Goal: Task Accomplishment & Management: Complete application form

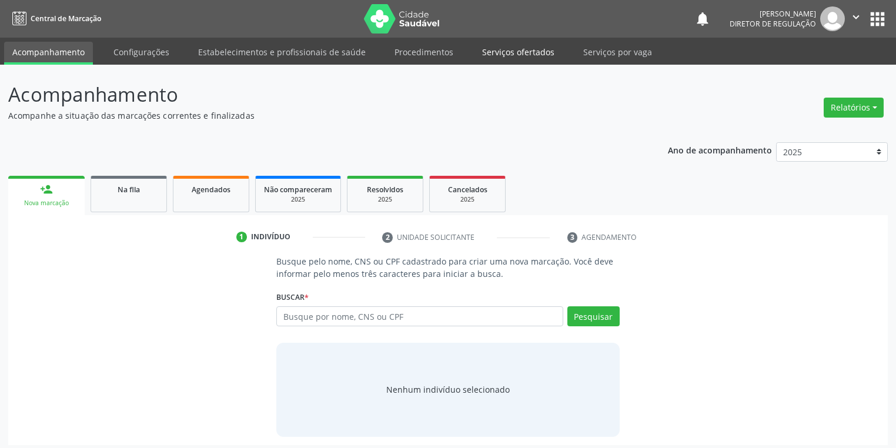
click at [512, 55] on link "Serviços ofertados" at bounding box center [518, 52] width 89 height 21
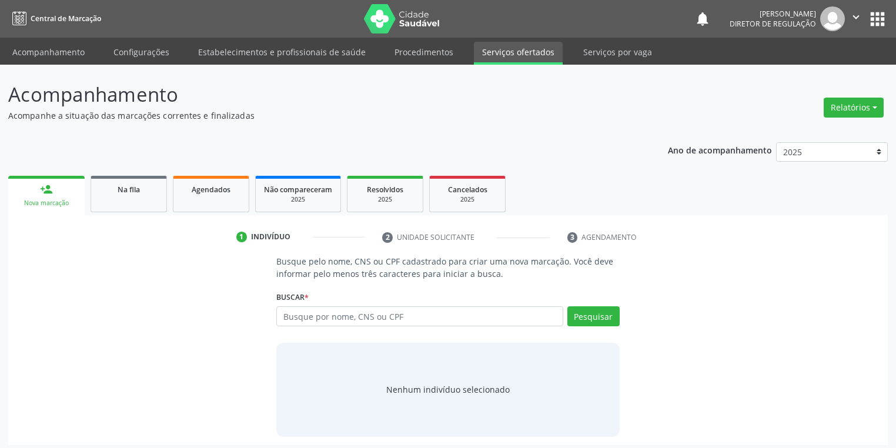
click at [512, 55] on link "Serviços ofertados" at bounding box center [518, 53] width 89 height 23
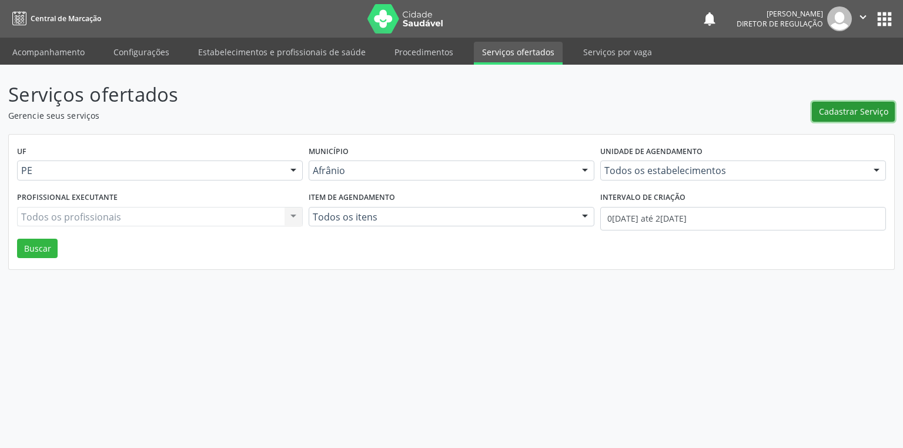
click at [833, 115] on span "Cadastrar Serviço" at bounding box center [853, 111] width 69 height 12
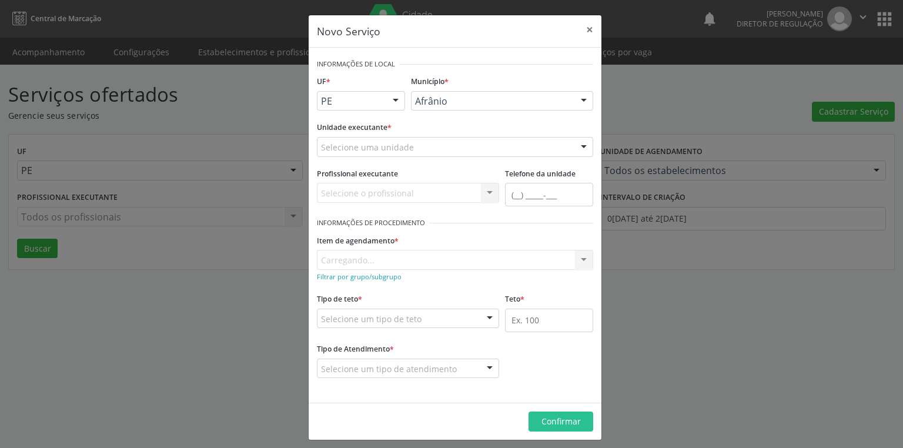
click at [192, 93] on div "Novo Serviço × Informações de Local UF * PE BA PE Nenhum resultado encontrado p…" at bounding box center [451, 224] width 903 height 448
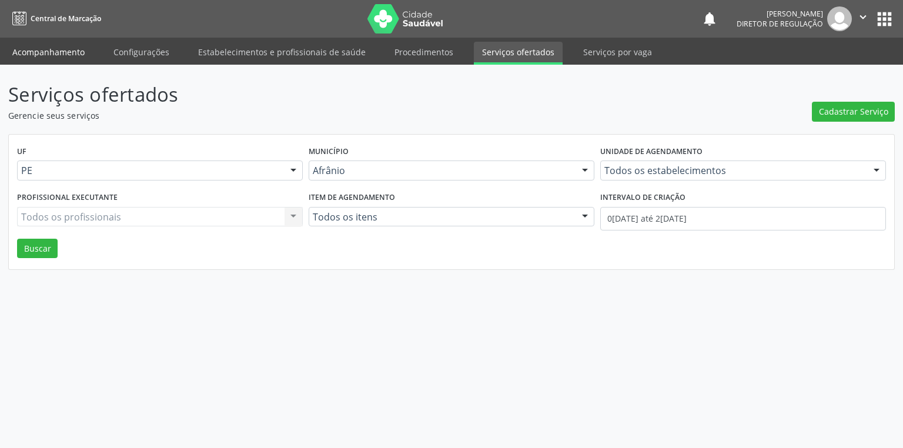
click at [59, 56] on link "Acompanhamento" at bounding box center [48, 52] width 89 height 21
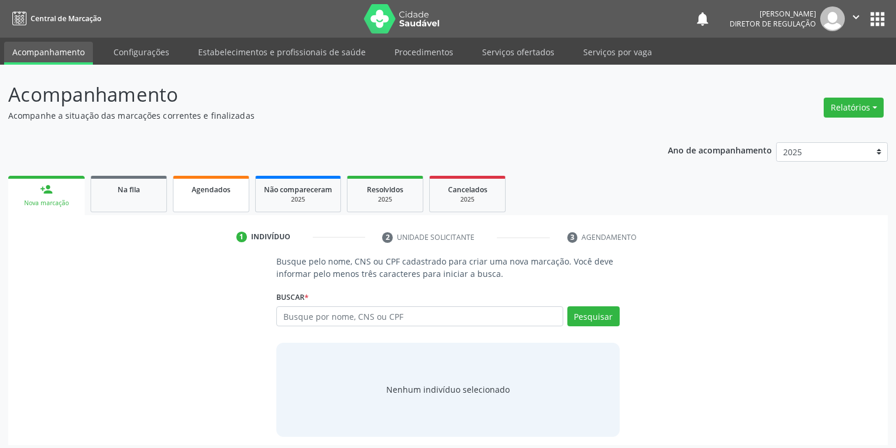
click at [206, 200] on link "Agendados" at bounding box center [211, 194] width 76 height 36
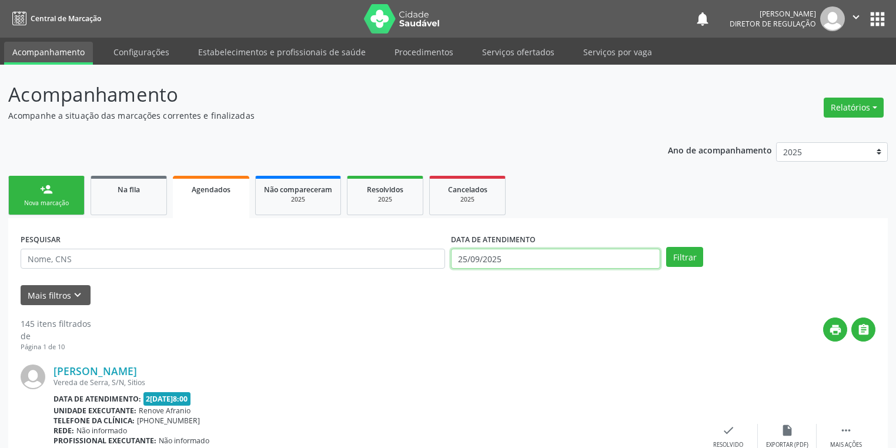
click at [497, 254] on input "25/09/2025" at bounding box center [555, 259] width 209 height 20
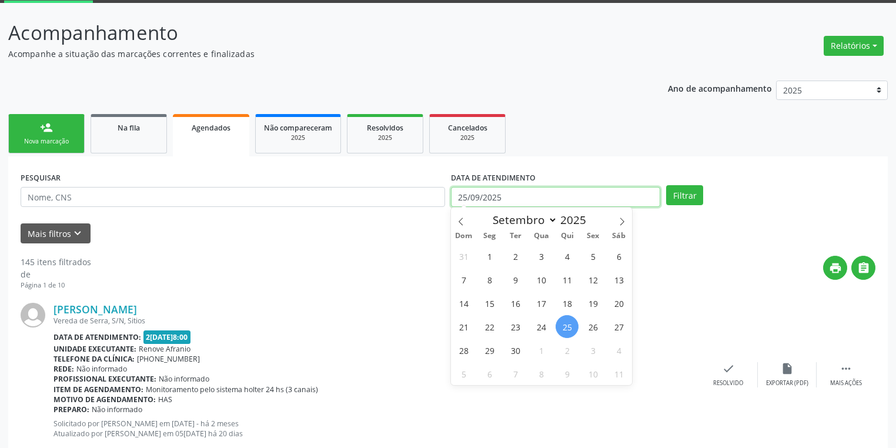
scroll to position [188, 0]
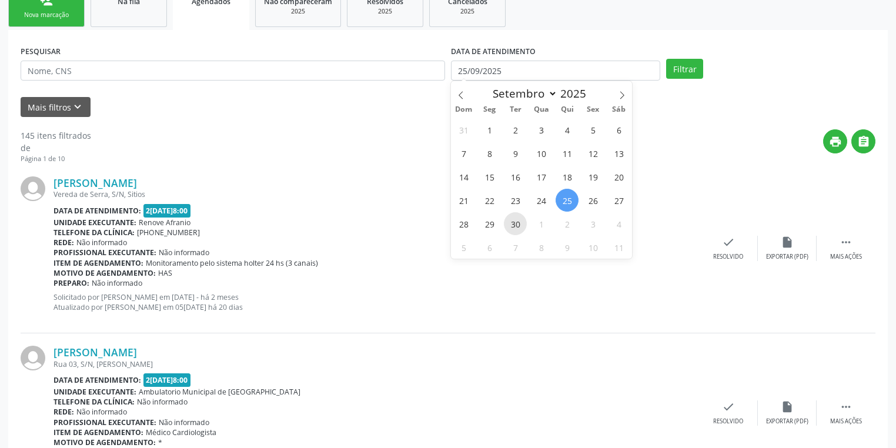
click at [514, 229] on span "30" at bounding box center [515, 223] width 23 height 23
type input "30/09/2025"
click at [514, 229] on span "30" at bounding box center [515, 223] width 23 height 23
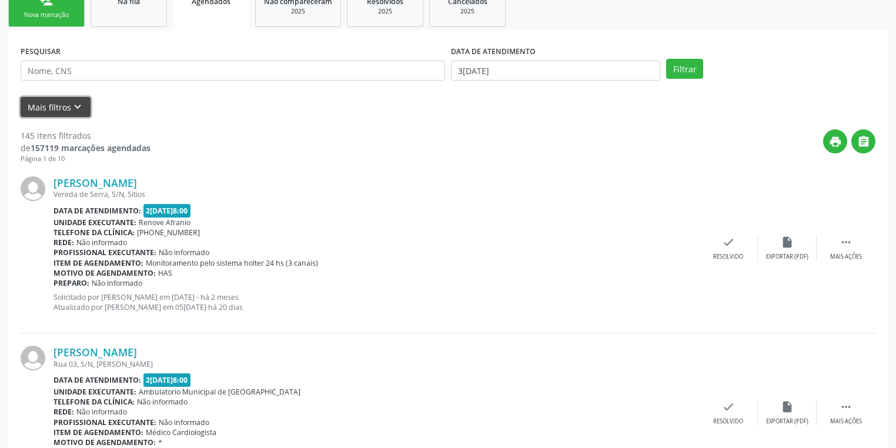
click at [45, 103] on button "Mais filtros keyboard_arrow_down" at bounding box center [56, 107] width 70 height 21
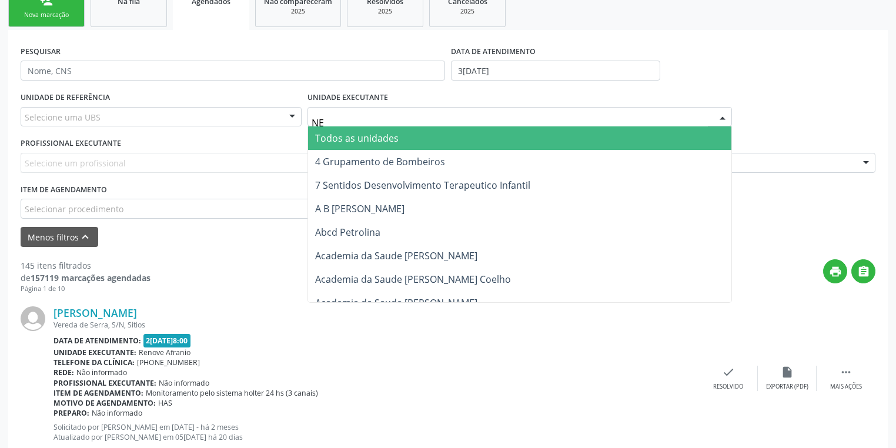
type input "N"
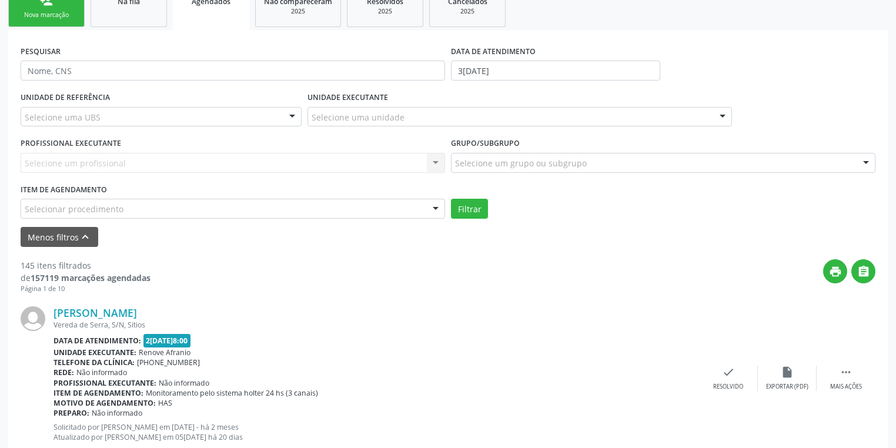
click at [48, 162] on div "Selecione um profissional Nenhum resultado encontrado para: " " Não há nenhuma …" at bounding box center [233, 163] width 424 height 20
click at [48, 160] on div "Selecione um profissional Nenhum resultado encontrado para: " " Não há nenhuma …" at bounding box center [233, 163] width 424 height 20
click at [52, 162] on div "Selecione um profissional Nenhum resultado encontrado para: " " Não há nenhuma …" at bounding box center [233, 163] width 424 height 20
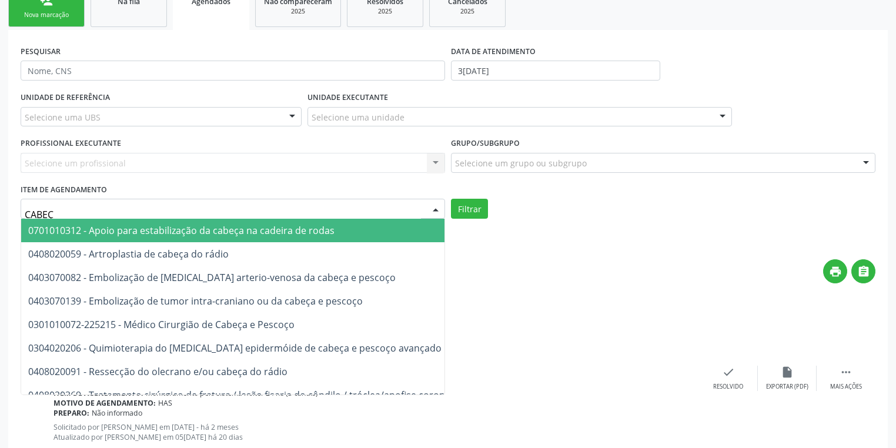
type input "CABEÇA"
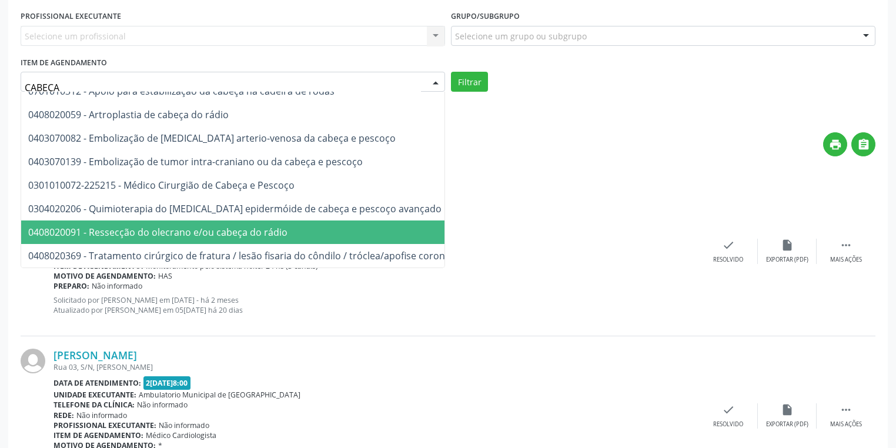
scroll to position [329, 0]
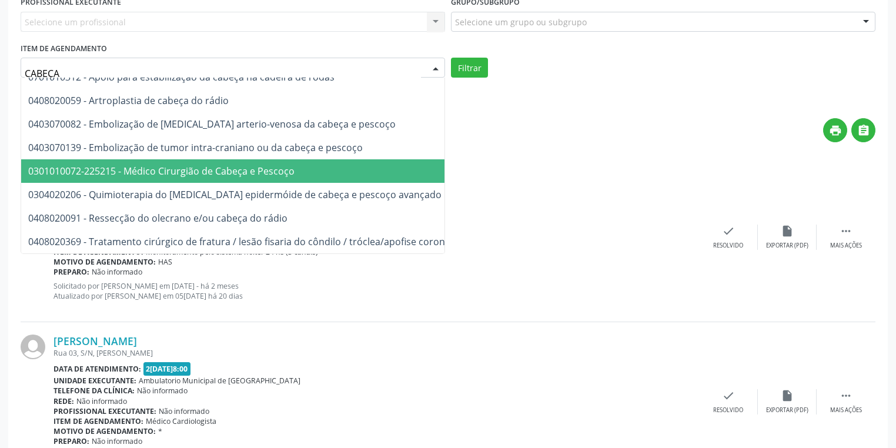
click at [160, 167] on span "0301010072-225215 - Médico Cirurgião de Cabeça e Pescoço" at bounding box center [161, 171] width 266 height 13
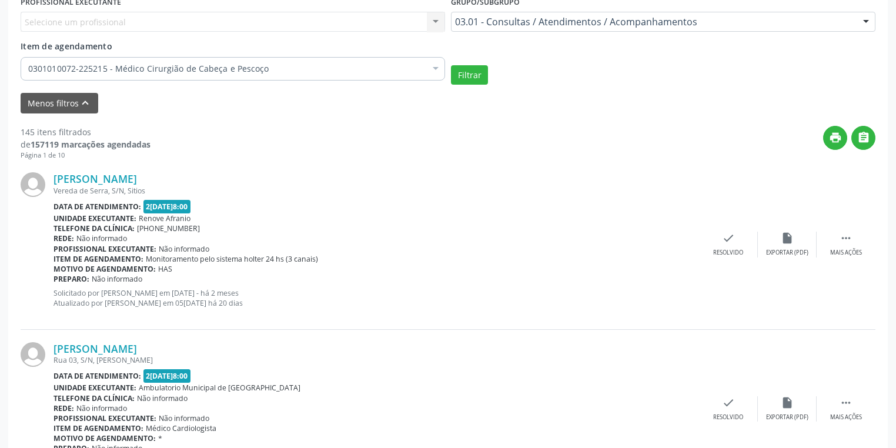
scroll to position [235, 0]
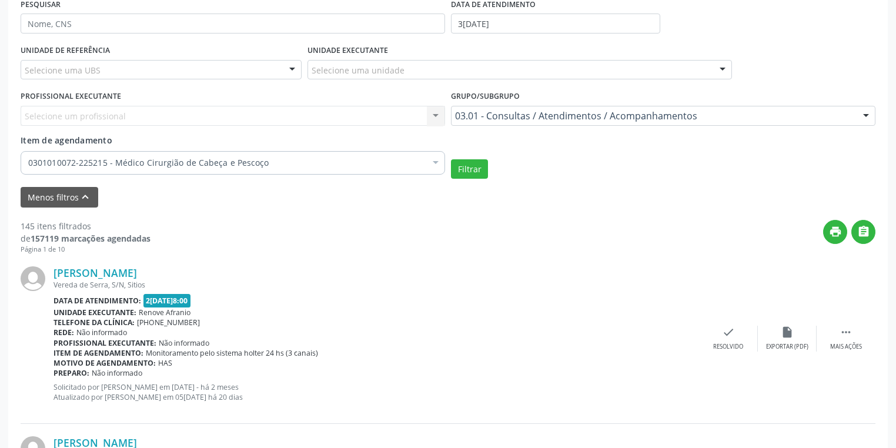
click at [63, 112] on div "Selecione um profissional Nenhum resultado encontrado para: " " Não há nenhuma …" at bounding box center [233, 116] width 424 height 20
type input "N"
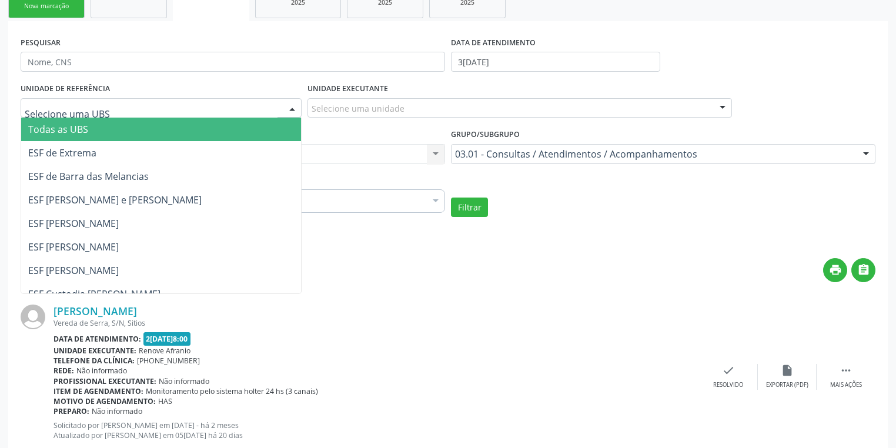
scroll to position [141, 0]
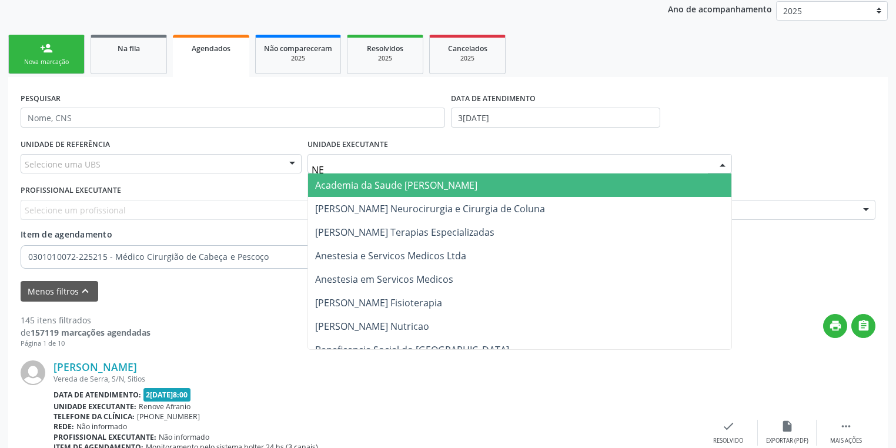
type input "N"
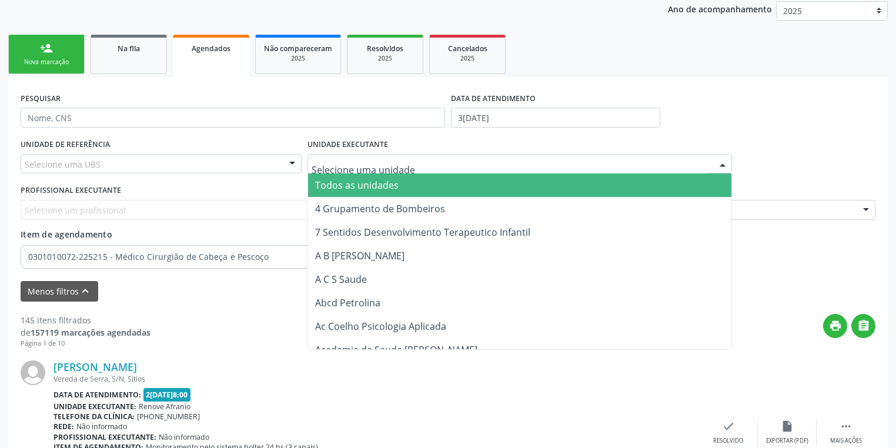
click at [416, 413] on div "Telefone da clínica: (87) 981458040" at bounding box center [375, 416] width 645 height 10
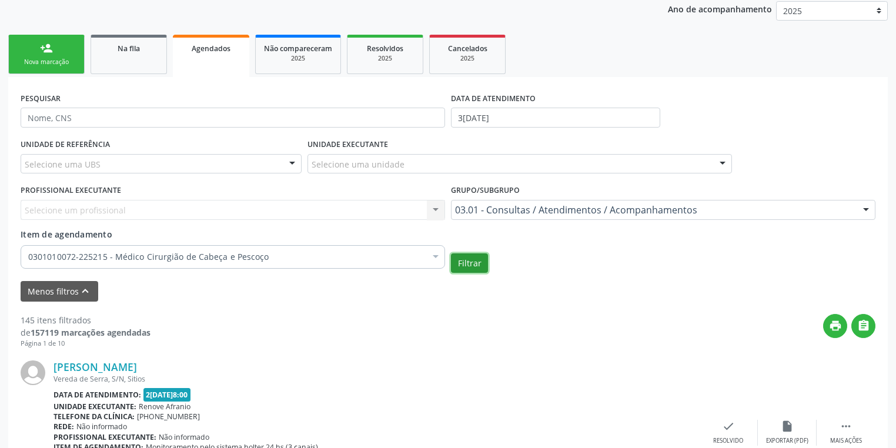
click at [478, 264] on button "Filtrar" at bounding box center [469, 263] width 37 height 20
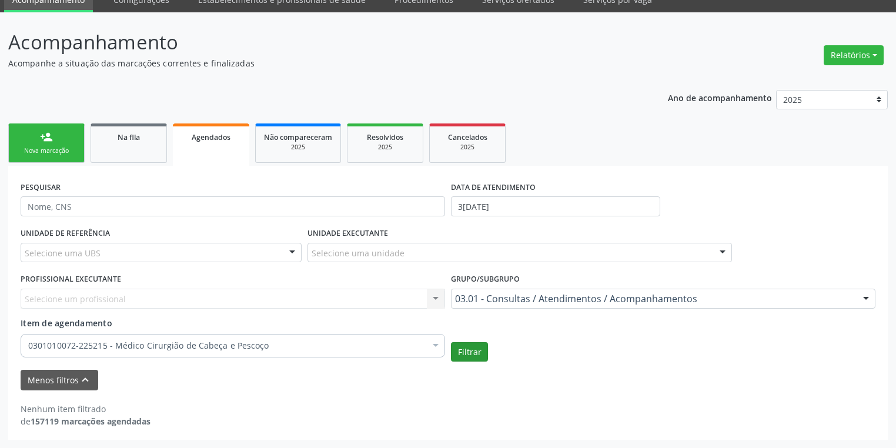
scroll to position [51, 0]
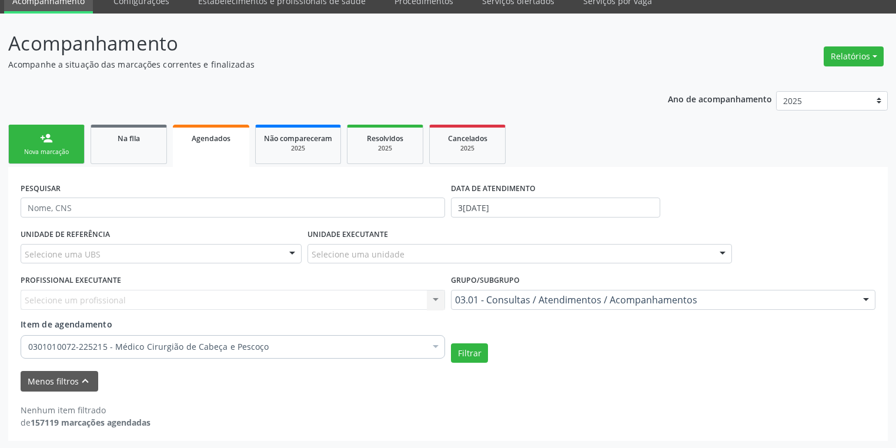
click at [67, 148] on div "Nova marcação" at bounding box center [46, 152] width 59 height 9
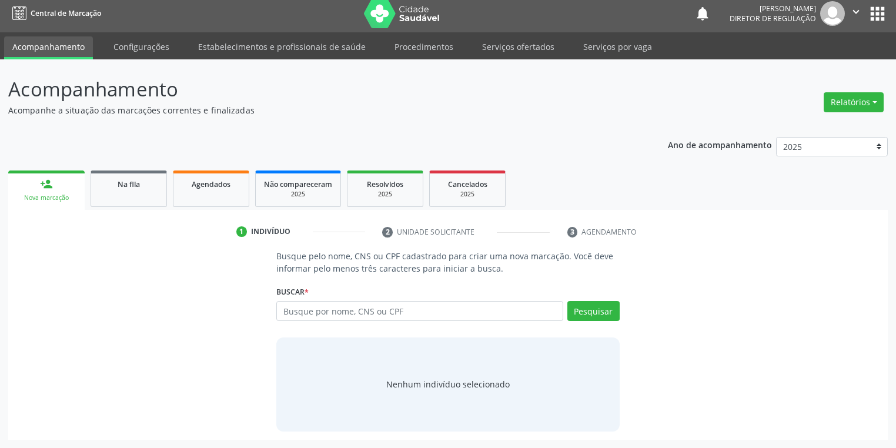
scroll to position [5, 0]
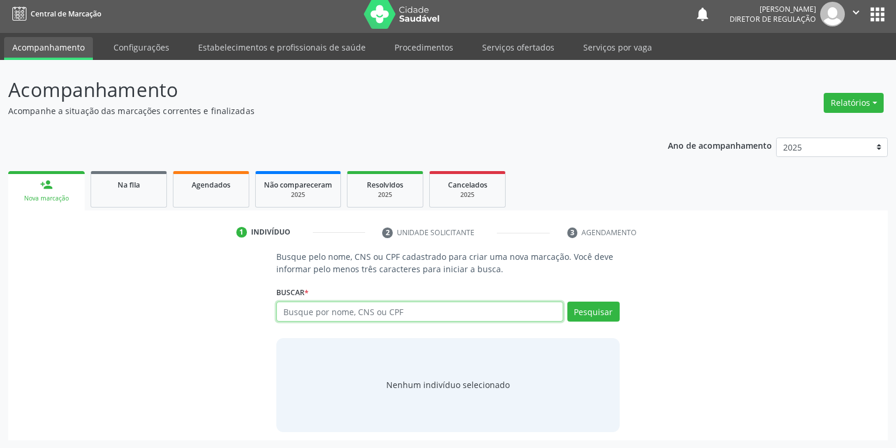
click at [306, 307] on input "text" at bounding box center [419, 311] width 287 height 20
type input "7"
type input "71415018430"
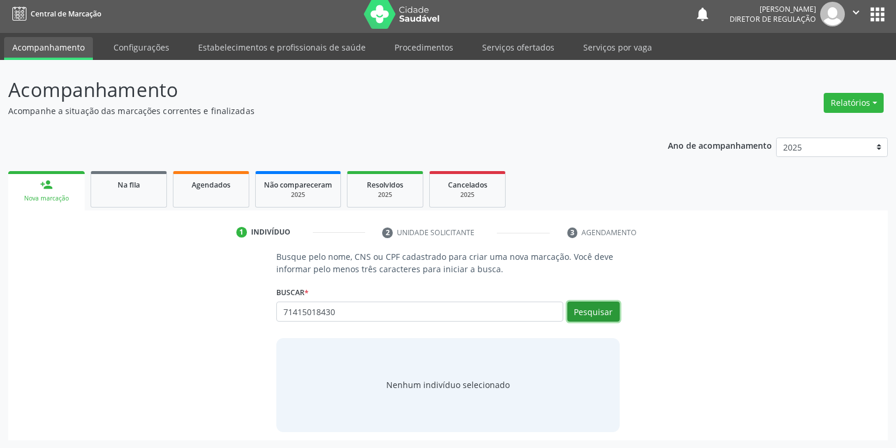
click at [601, 309] on button "Pesquisar" at bounding box center [593, 311] width 52 height 20
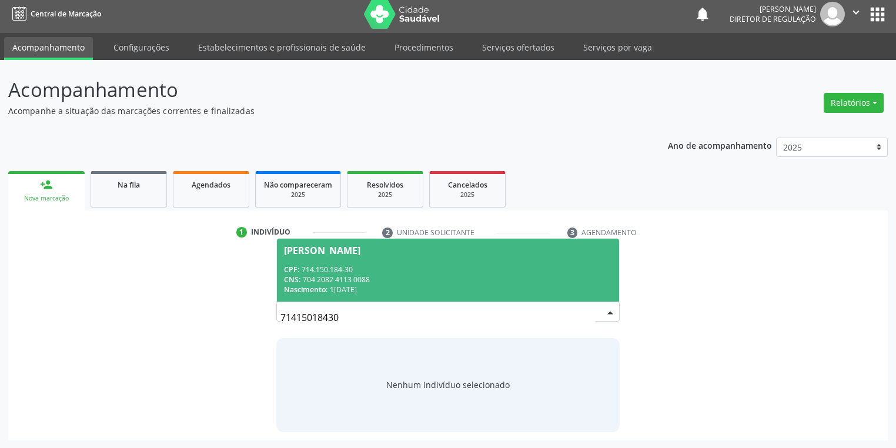
click at [363, 257] on span "Maria Luiza de Sousa Brito CPF: 714.150.184-30 CNS: 704 2082 4113 0088 Nascimen…" at bounding box center [448, 270] width 342 height 63
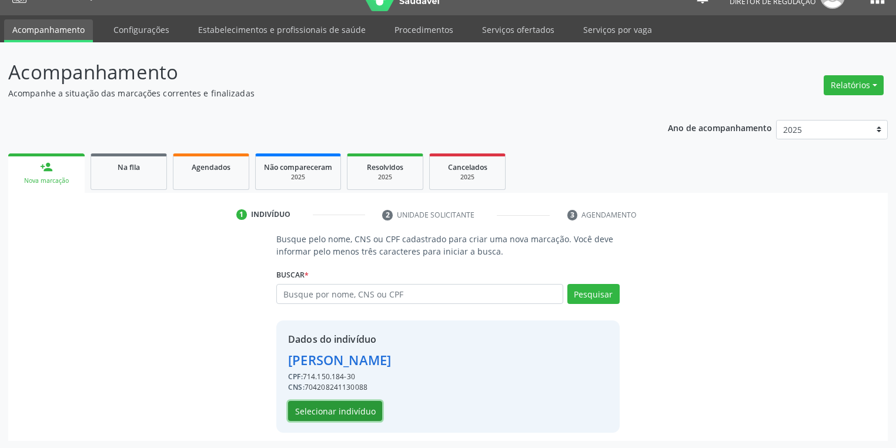
click at [347, 407] on button "Selecionar indivíduo" at bounding box center [335, 411] width 94 height 20
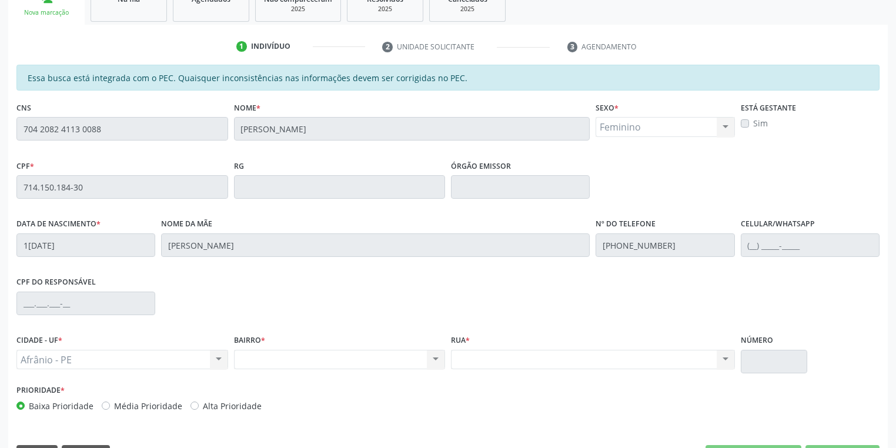
scroll to position [223, 0]
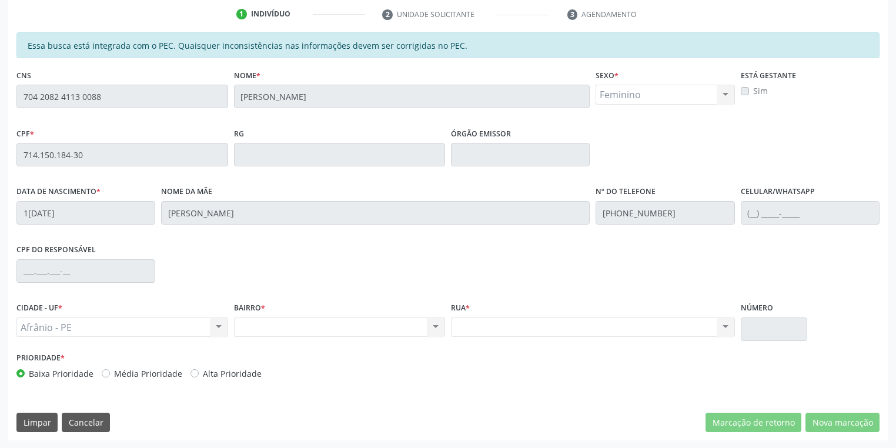
click at [0, 98] on div "Acompanhamento Acompanhe a situação das marcações correntes e finalizadas Relat…" at bounding box center [448, 145] width 896 height 606
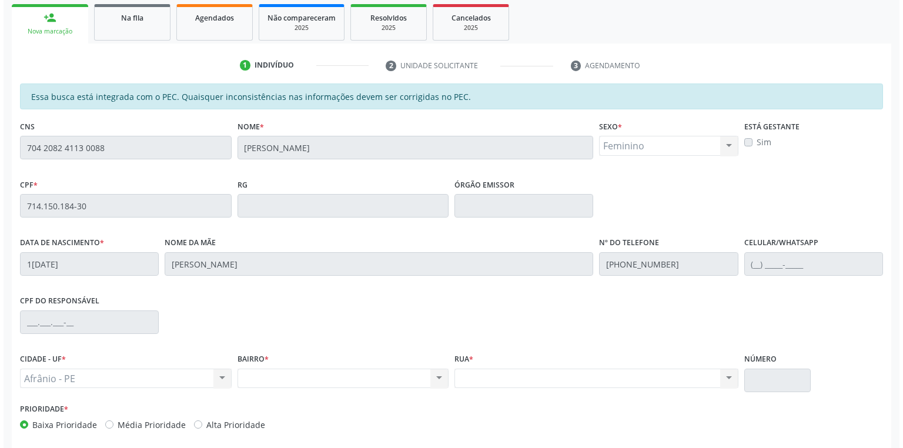
scroll to position [0, 0]
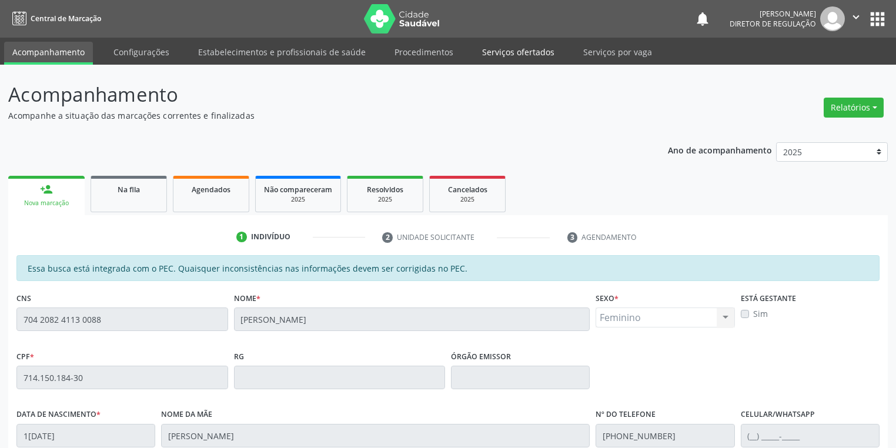
click at [499, 52] on link "Serviços ofertados" at bounding box center [518, 52] width 89 height 21
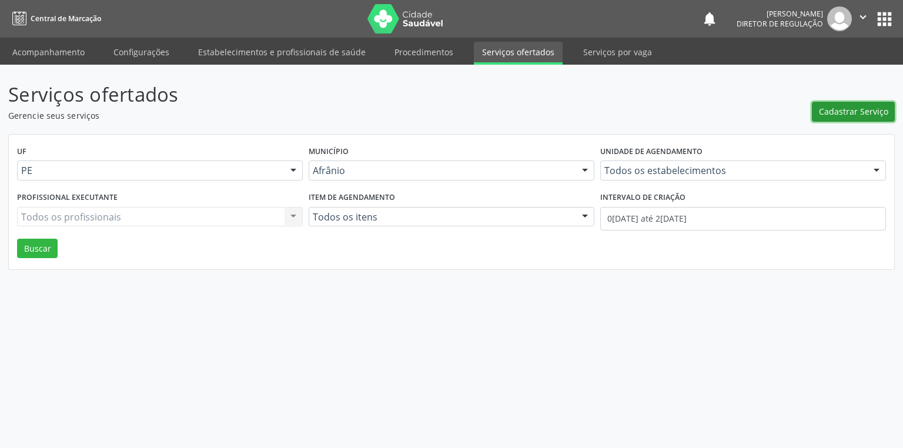
click at [842, 111] on span "Cadastrar Serviço" at bounding box center [853, 111] width 69 height 12
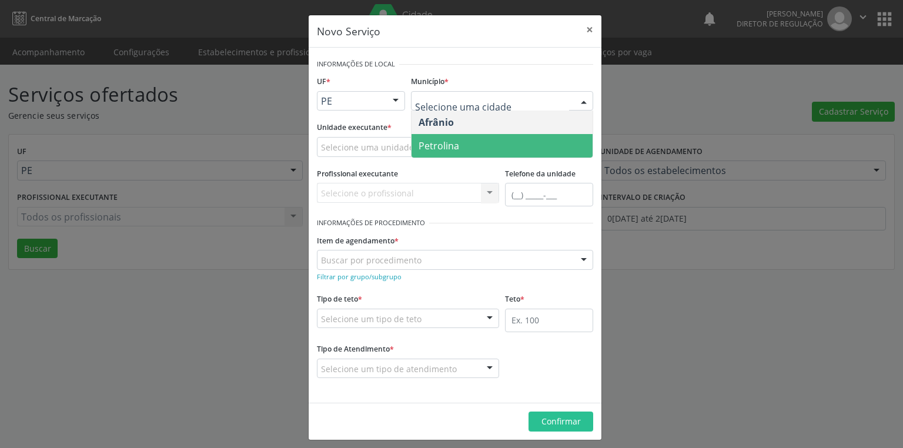
click at [431, 146] on span "Petrolina" at bounding box center [438, 145] width 41 height 13
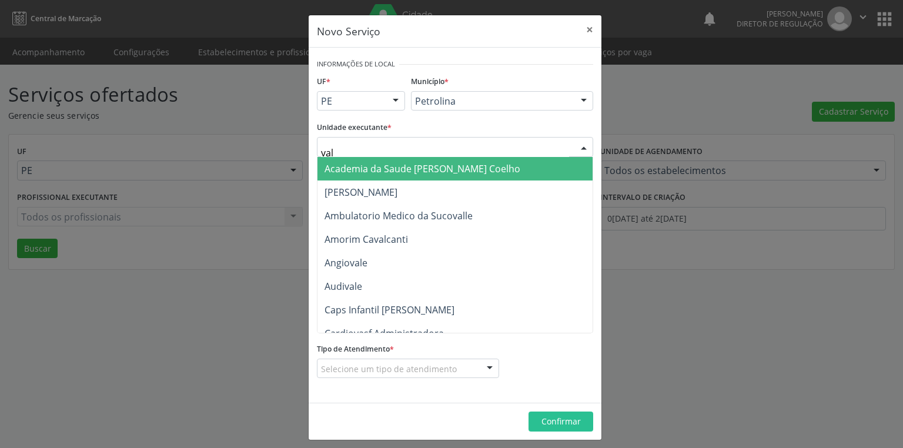
type input "vale"
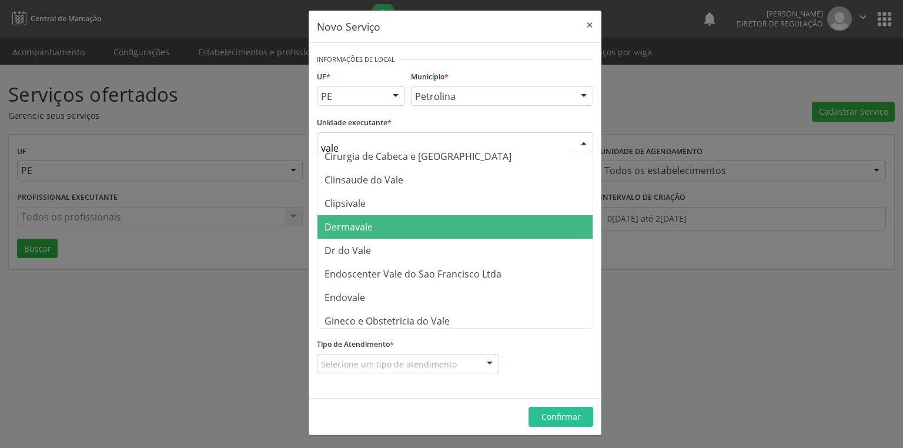
scroll to position [141, 0]
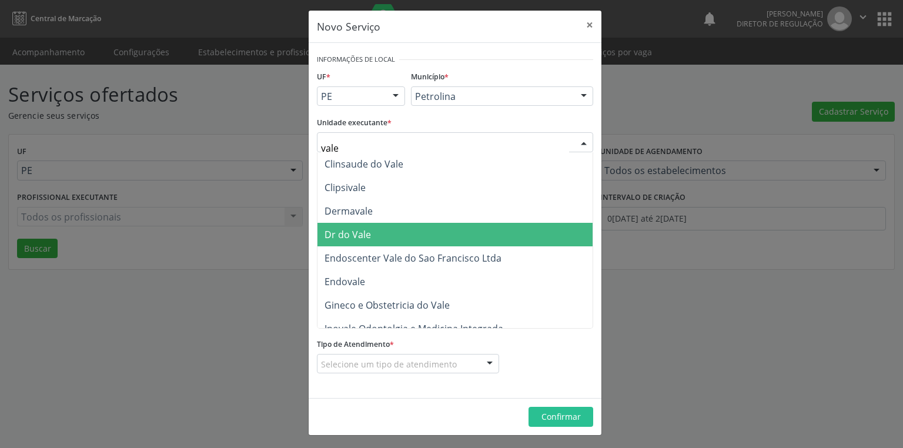
click at [371, 239] on span "Dr do Vale" at bounding box center [464, 235] width 295 height 24
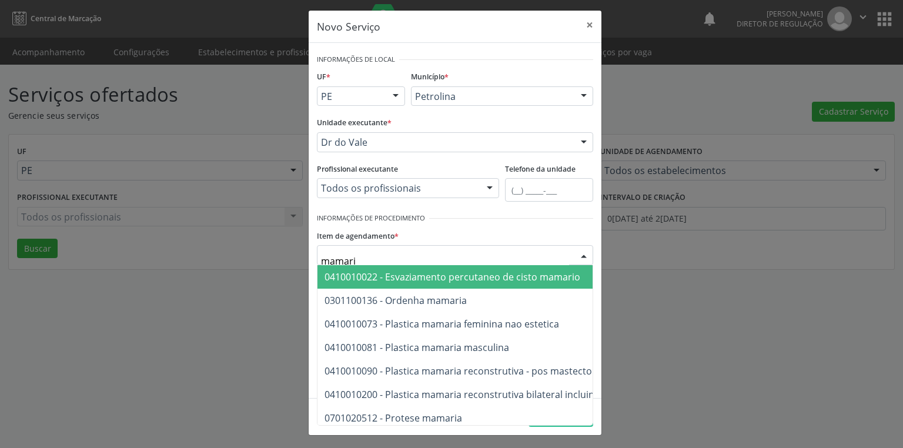
type input "mamaria"
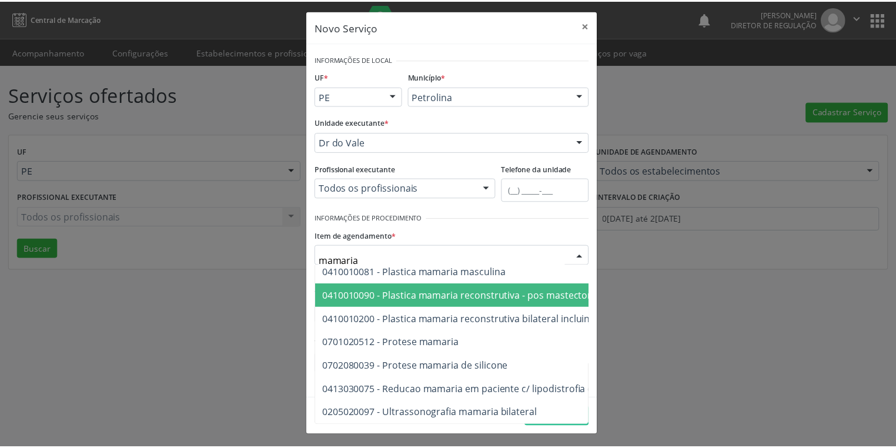
scroll to position [58, 0]
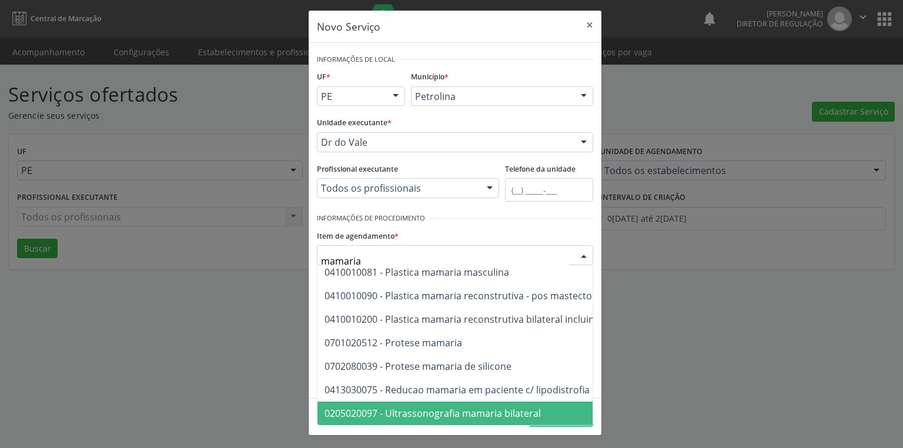
click at [455, 410] on span "0205020097 - Ultrassonografia mamaria bilateral" at bounding box center [432, 413] width 216 height 13
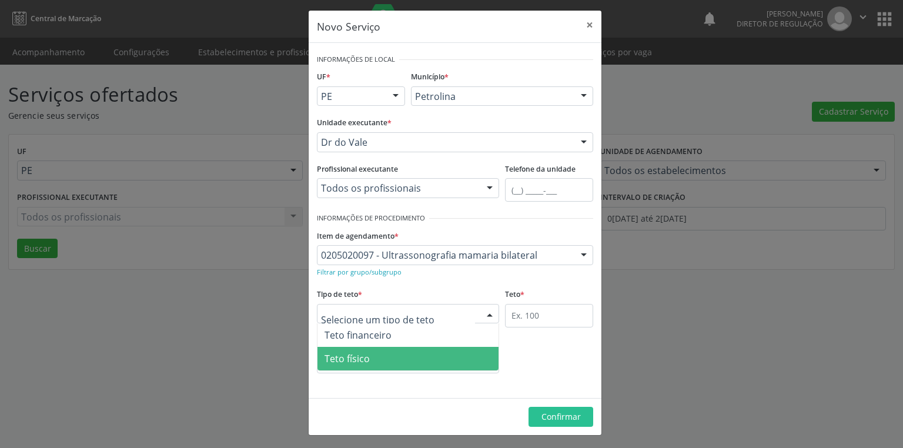
click at [361, 355] on span "Teto físico" at bounding box center [346, 358] width 45 height 13
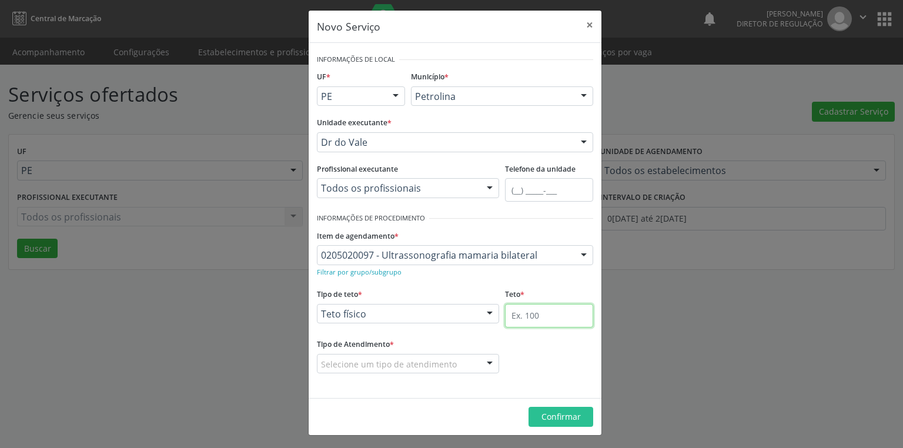
click at [521, 315] on input "text" at bounding box center [549, 316] width 88 height 24
type input "1"
click at [374, 357] on div at bounding box center [408, 364] width 182 height 20
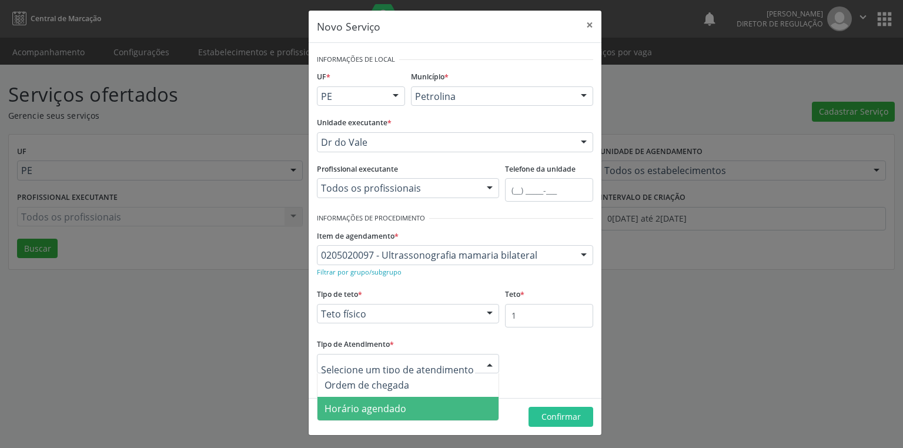
drag, startPoint x: 365, startPoint y: 410, endPoint x: 416, endPoint y: 407, distance: 51.2
click at [367, 409] on span "Horário agendado" at bounding box center [365, 408] width 82 height 13
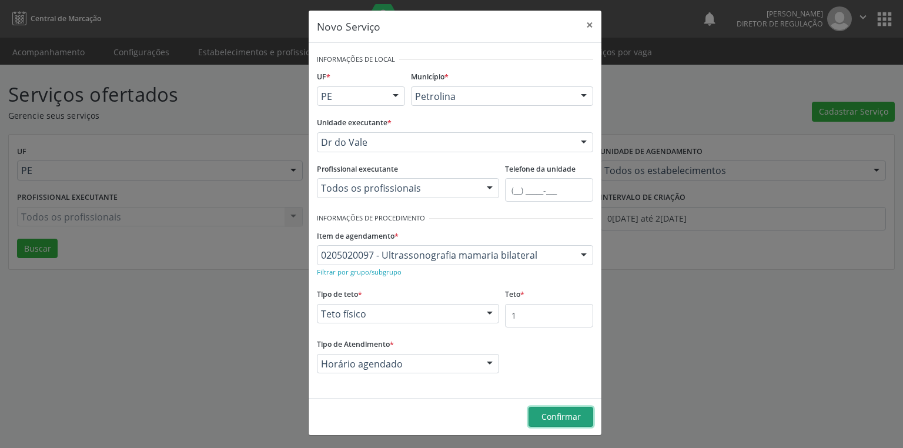
click at [567, 417] on span "Confirmar" at bounding box center [560, 416] width 39 height 11
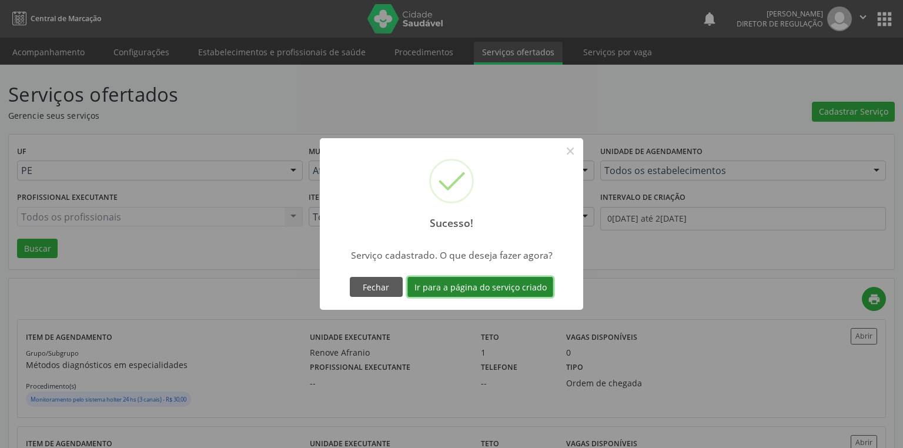
click at [450, 286] on button "Ir para a página do serviço criado" at bounding box center [480, 287] width 146 height 20
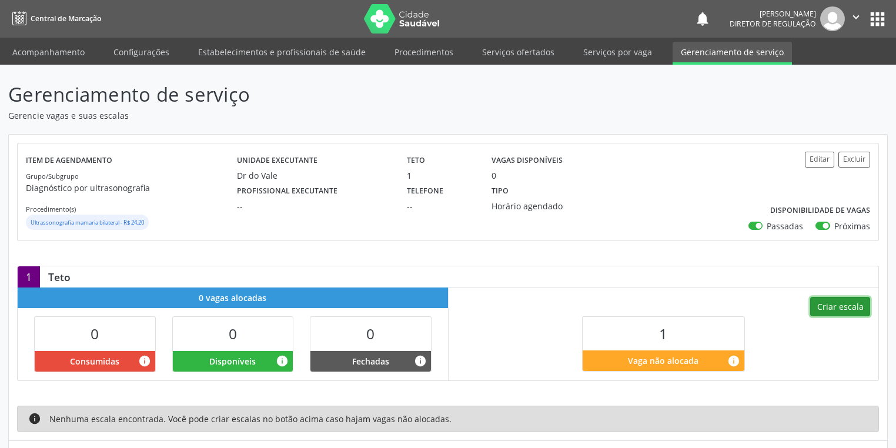
click at [822, 303] on button "Criar escala" at bounding box center [840, 307] width 60 height 20
select select "8"
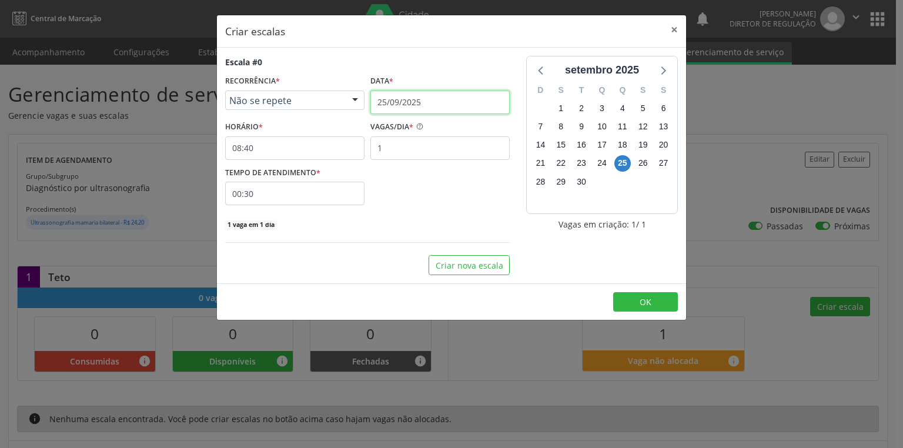
click at [425, 98] on input "25/09/2025" at bounding box center [439, 103] width 139 height 24
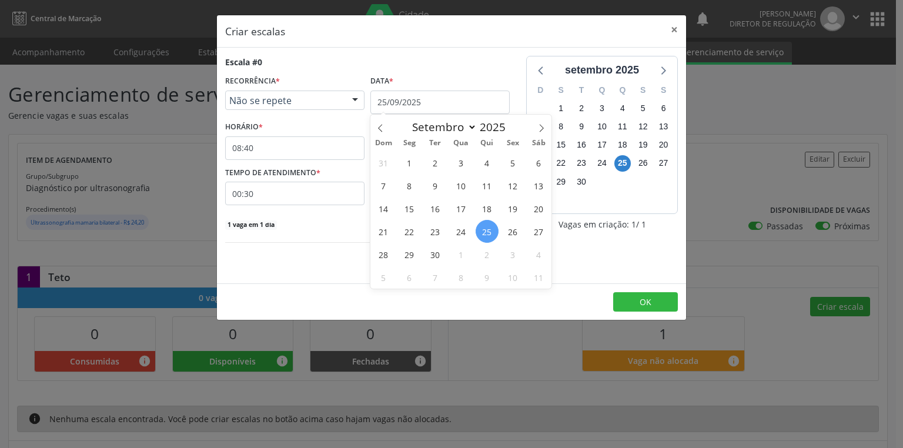
drag, startPoint x: 413, startPoint y: 253, endPoint x: 370, endPoint y: 228, distance: 50.0
click at [411, 252] on span "29" at bounding box center [409, 254] width 23 height 23
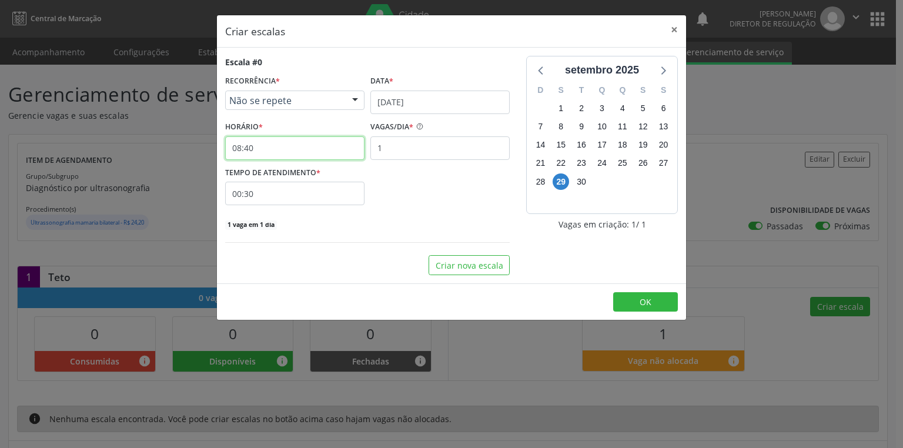
click at [277, 156] on input "08:40" at bounding box center [294, 148] width 139 height 24
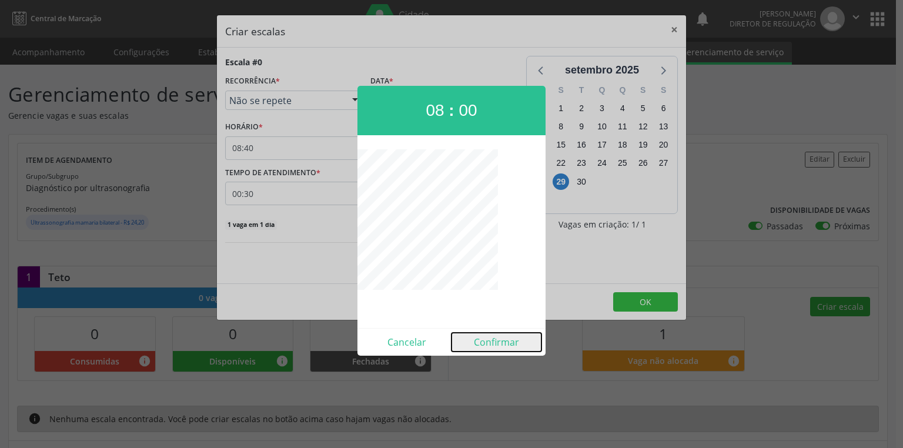
click at [502, 343] on button "Confirmar" at bounding box center [496, 342] width 90 height 19
type input "08:00"
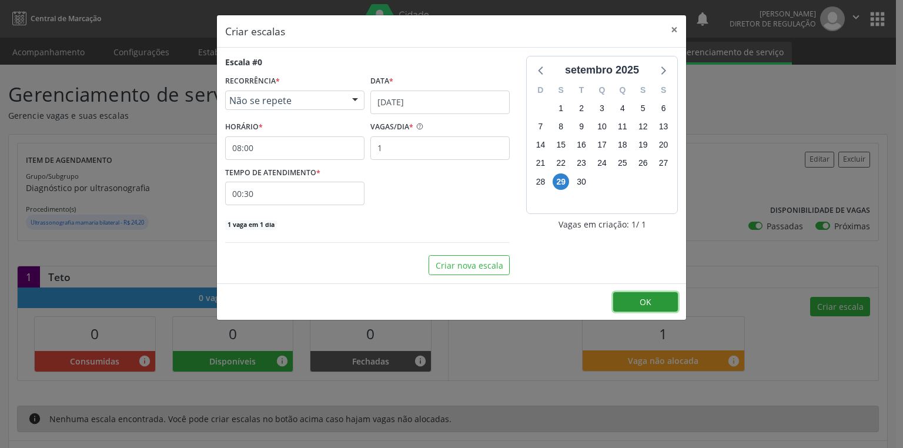
click at [636, 304] on button "OK" at bounding box center [645, 302] width 65 height 20
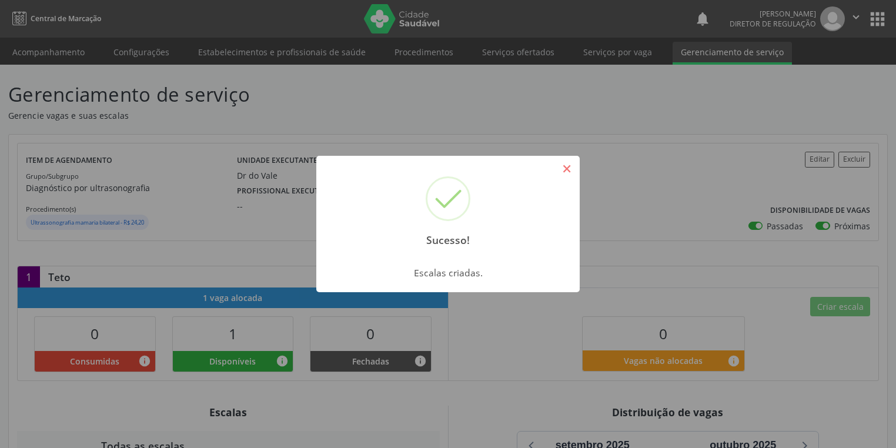
click at [570, 168] on button "×" at bounding box center [567, 169] width 20 height 20
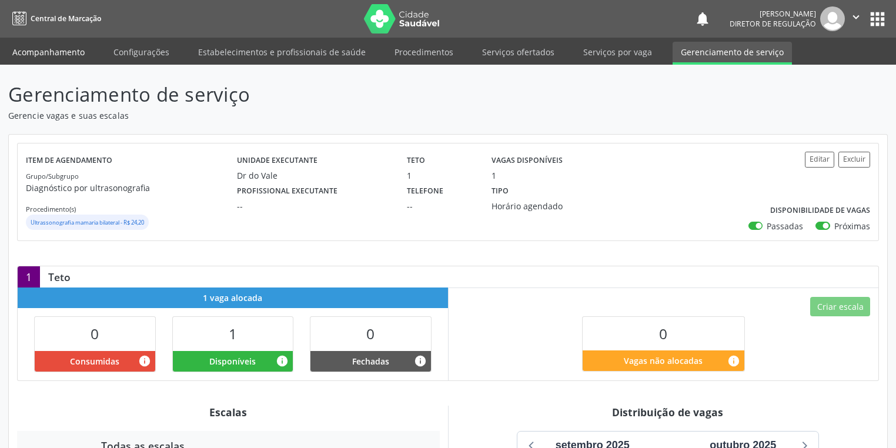
click at [51, 52] on link "Acompanhamento" at bounding box center [48, 52] width 89 height 21
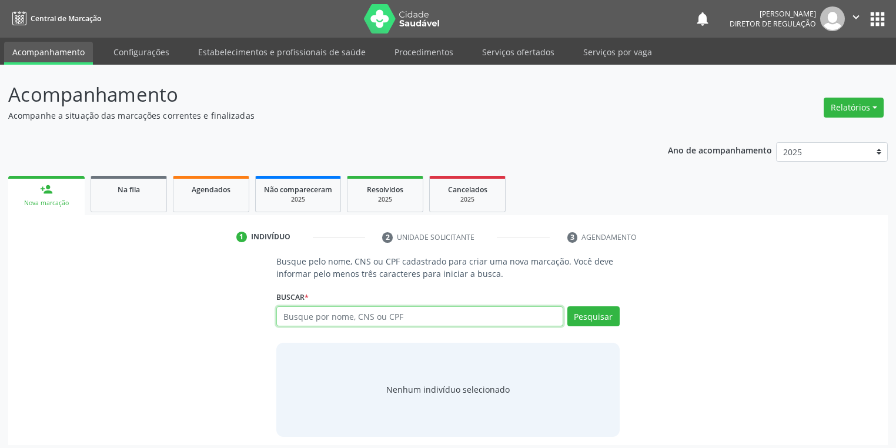
click at [336, 317] on input "text" at bounding box center [419, 316] width 287 height 20
type input "898050068200546"
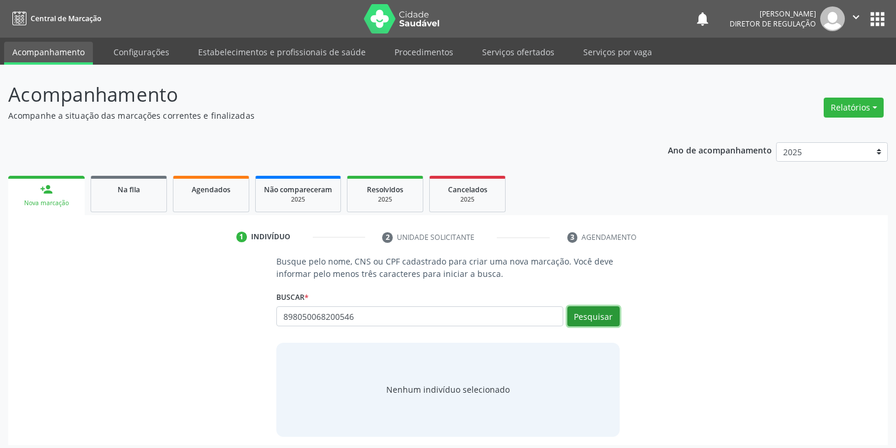
click at [585, 317] on button "Pesquisar" at bounding box center [593, 316] width 52 height 20
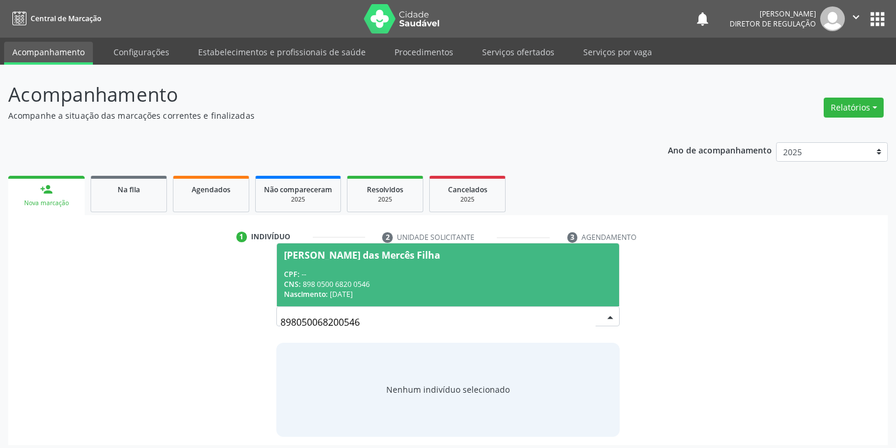
click at [336, 270] on div "CPF: --" at bounding box center [448, 274] width 328 height 10
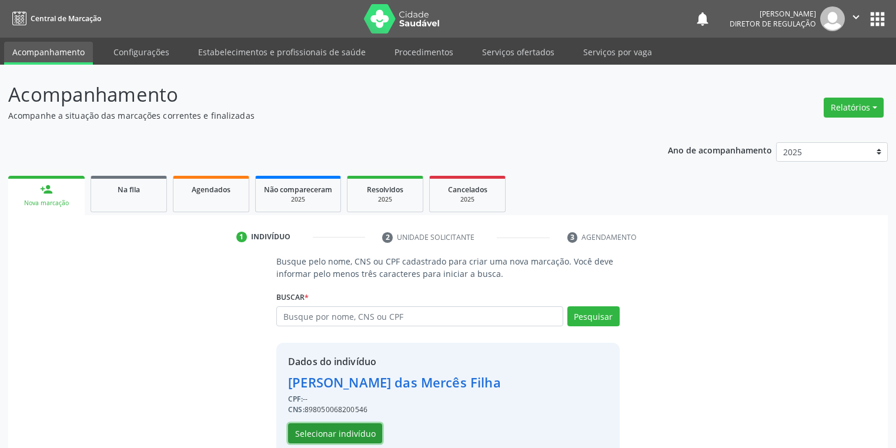
click at [342, 437] on button "Selecionar indivíduo" at bounding box center [335, 433] width 94 height 20
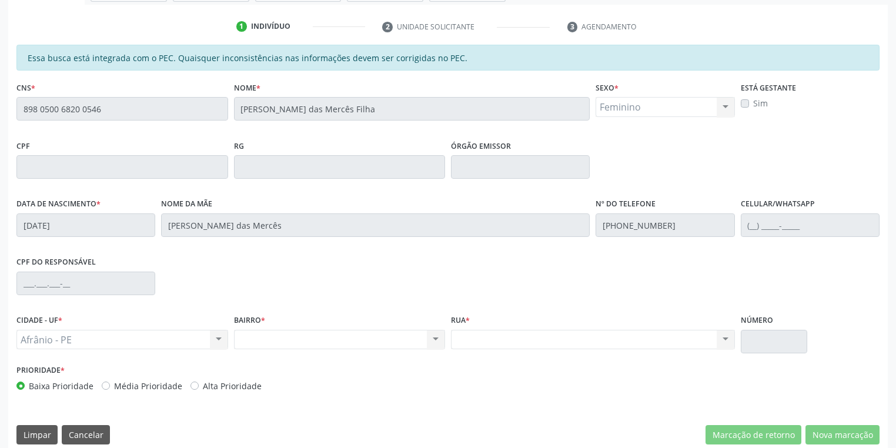
scroll to position [223, 0]
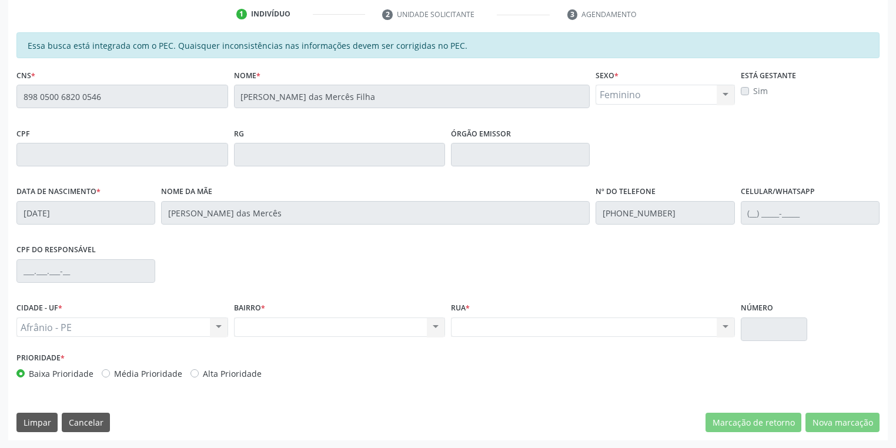
click at [14, 101] on div "CNS * 898 0500 6820 0546" at bounding box center [122, 95] width 217 height 58
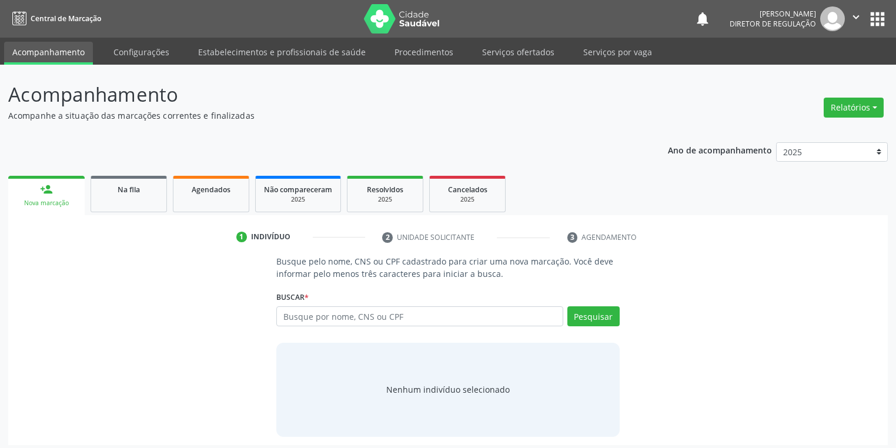
click at [290, 310] on input "text" at bounding box center [419, 316] width 287 height 20
type input "[PERSON_NAME] das merces filha"
click at [579, 309] on button "Pesquisar" at bounding box center [593, 316] width 52 height 20
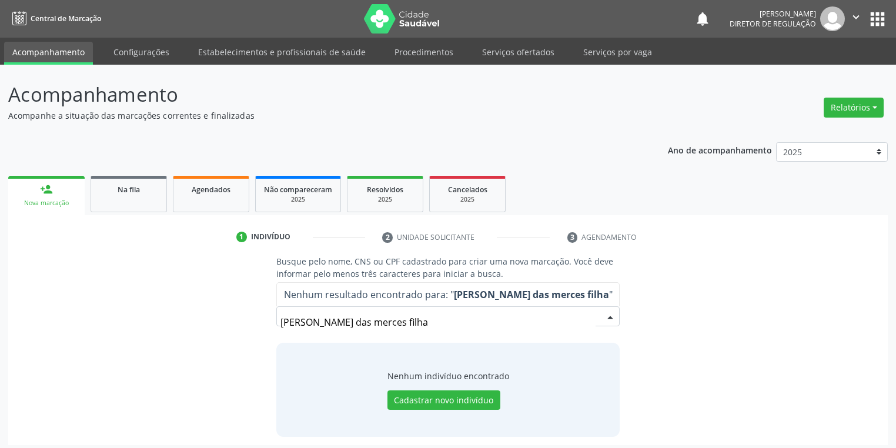
click at [587, 320] on input "maria apararecida das merces filha" at bounding box center [437, 322] width 315 height 24
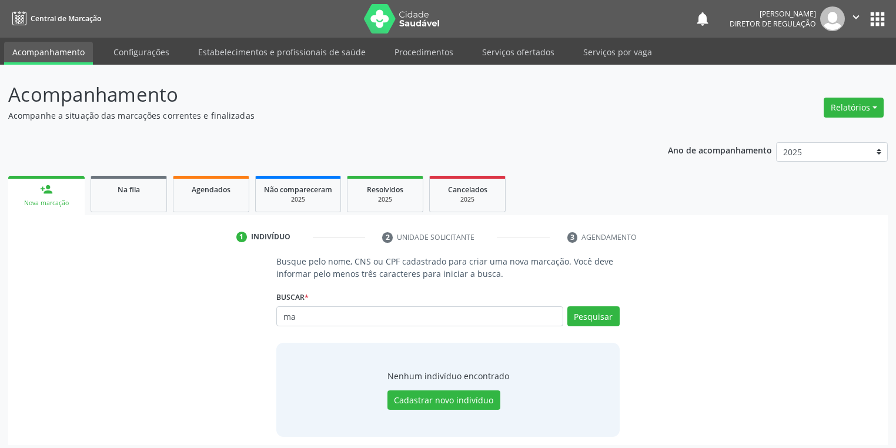
type input "m"
click at [595, 324] on button "Pesquisar" at bounding box center [593, 316] width 52 height 20
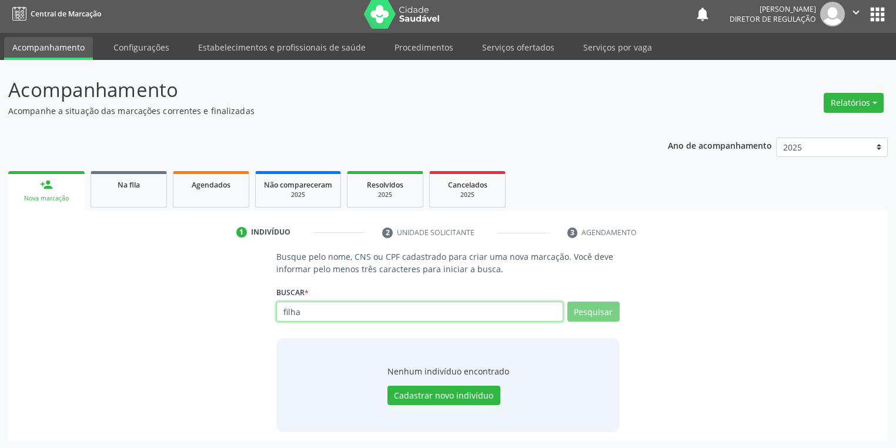
click at [321, 315] on input "filha" at bounding box center [419, 311] width 287 height 20
type input "f"
type input "maria aparecida das"
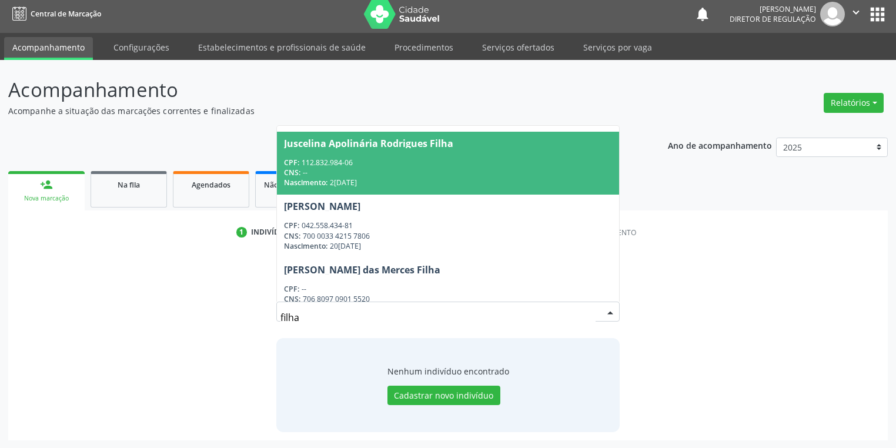
scroll to position [771, 0]
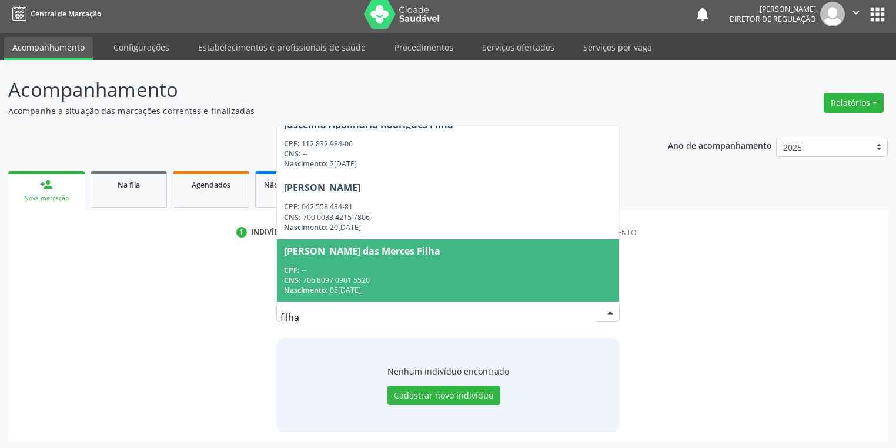
click at [369, 272] on div "CPF: --" at bounding box center [448, 270] width 328 height 10
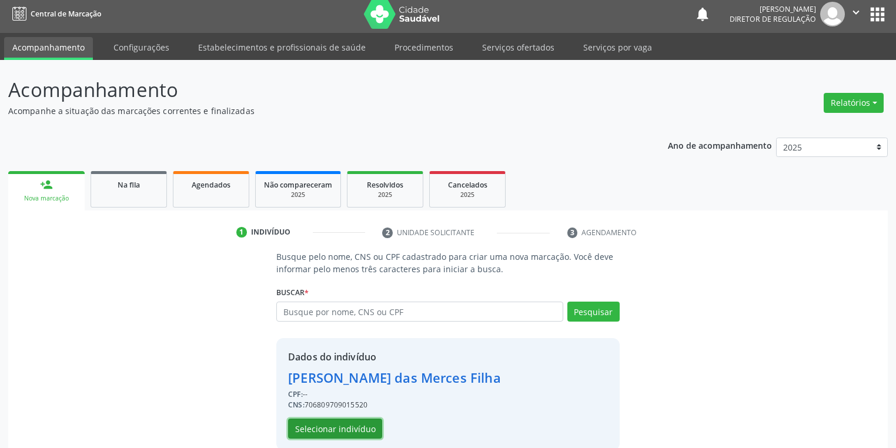
click at [316, 425] on button "Selecionar indivíduo" at bounding box center [335, 428] width 94 height 20
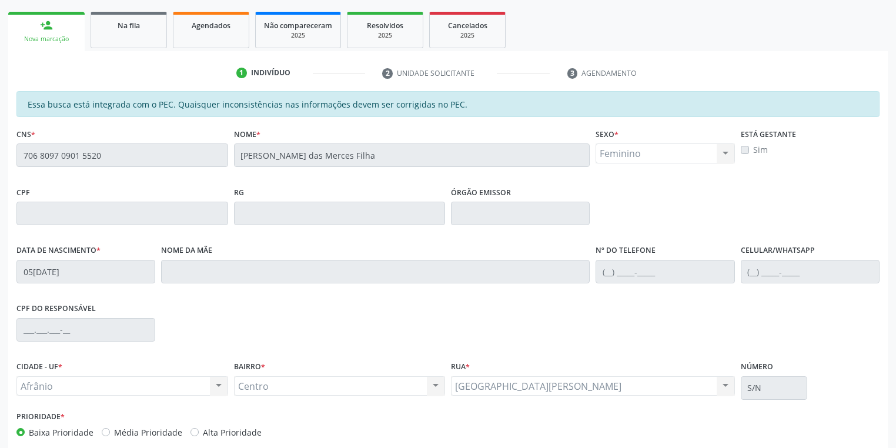
scroll to position [223, 0]
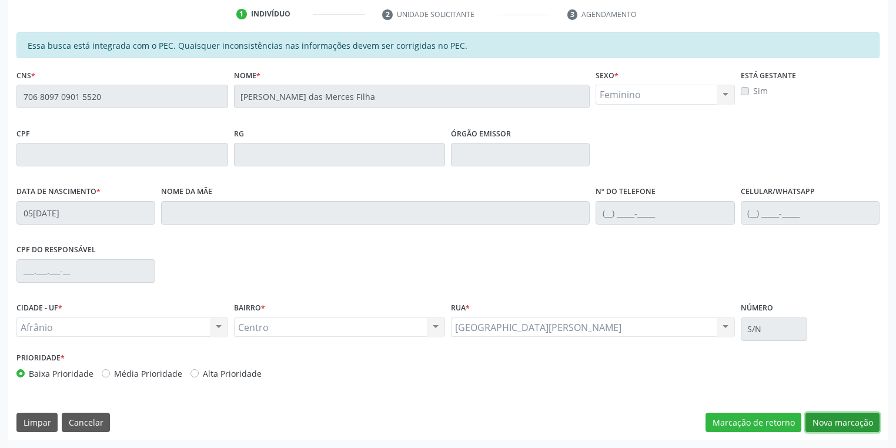
click at [839, 424] on button "Nova marcação" at bounding box center [842, 423] width 74 height 20
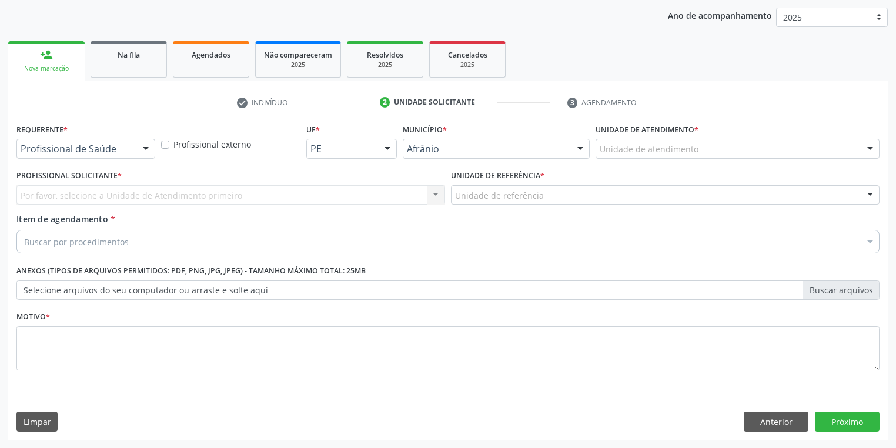
scroll to position [134, 0]
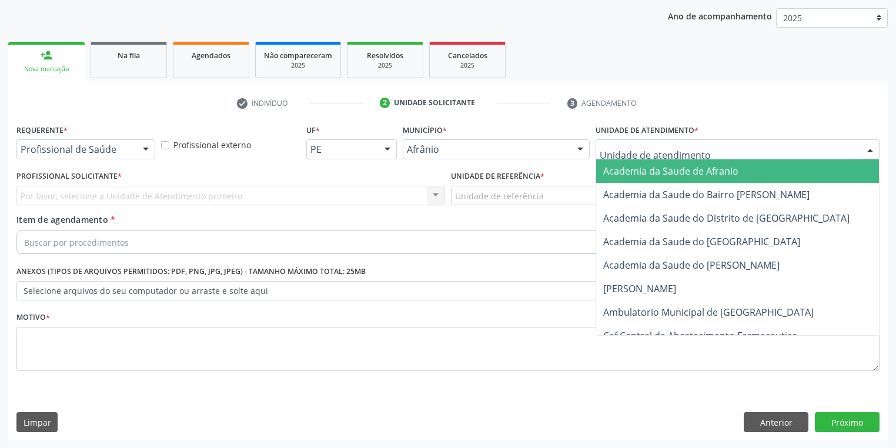
click at [661, 142] on div at bounding box center [737, 149] width 284 height 20
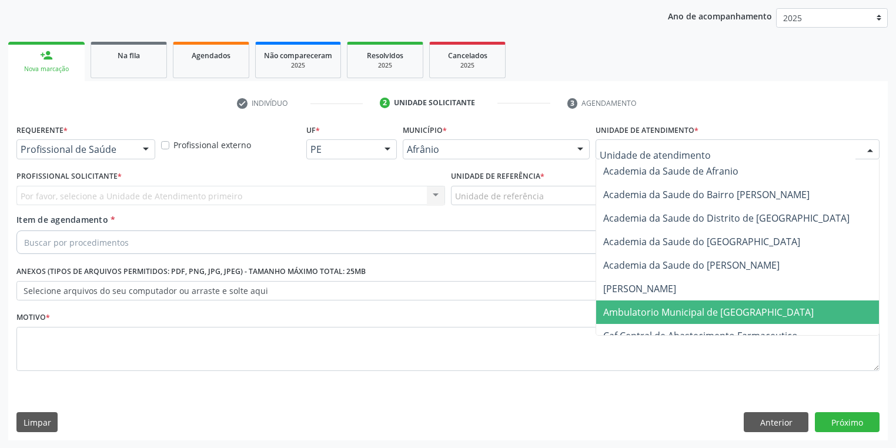
click at [629, 314] on span "Ambulatorio Municipal de [GEOGRAPHIC_DATA]" at bounding box center [708, 312] width 210 height 13
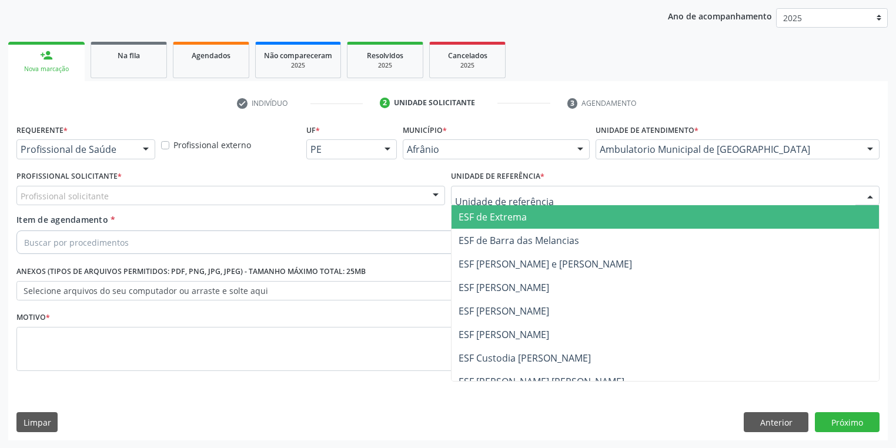
click at [487, 202] on div at bounding box center [665, 196] width 428 height 20
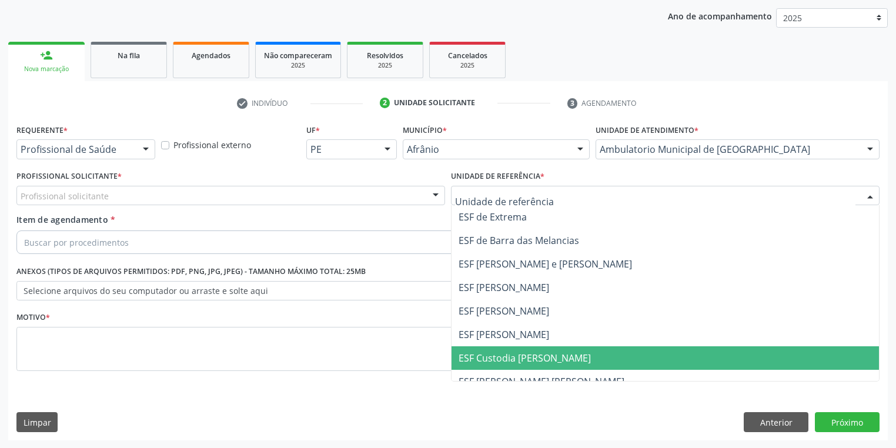
click at [490, 351] on span "ESF Custodia [PERSON_NAME]" at bounding box center [524, 357] width 132 height 13
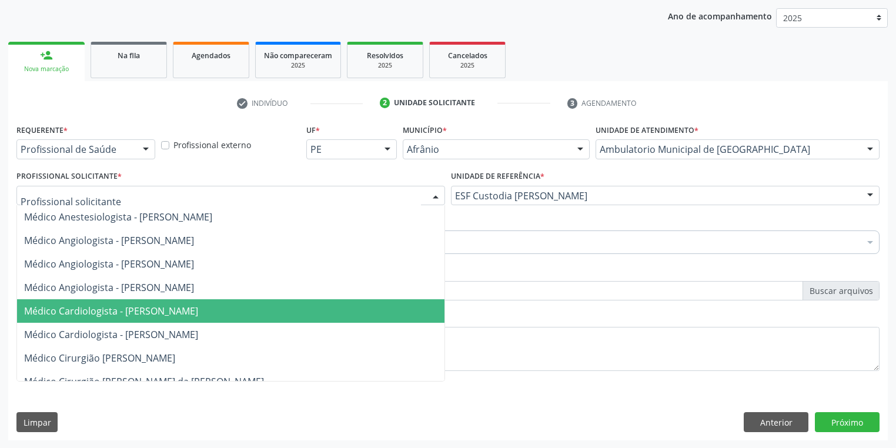
click at [99, 311] on span "Médico Cardiologista - [PERSON_NAME]" at bounding box center [111, 310] width 174 height 13
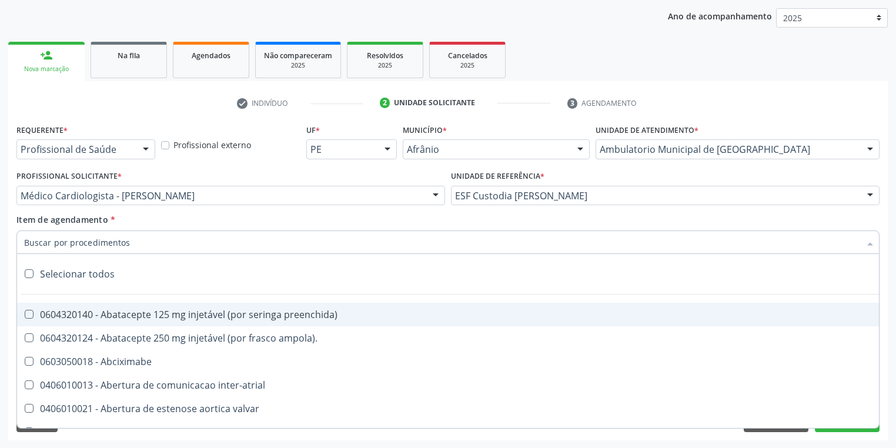
click at [77, 247] on input "Item de agendamento *" at bounding box center [442, 242] width 836 height 24
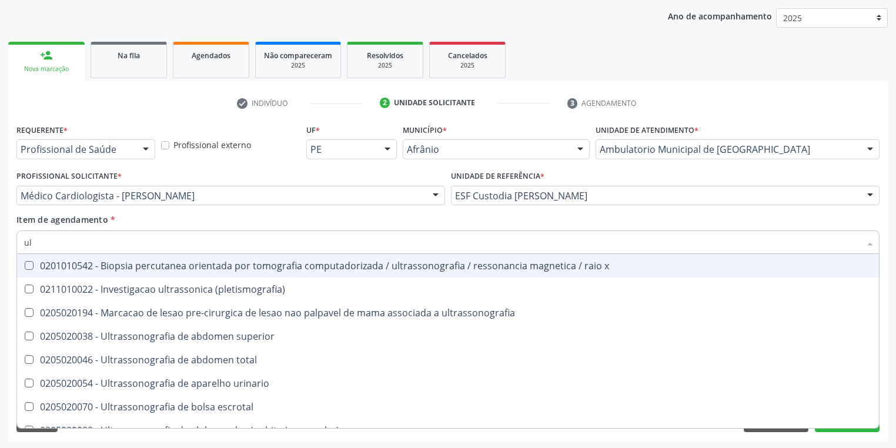
type input "u"
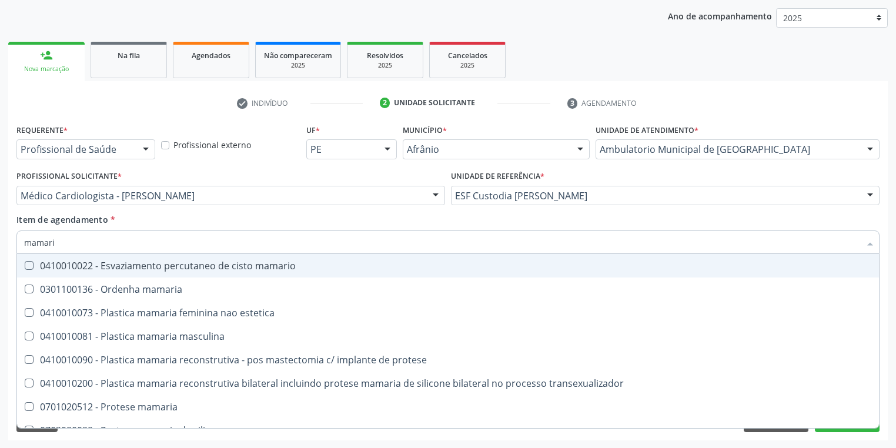
type input "mamaria"
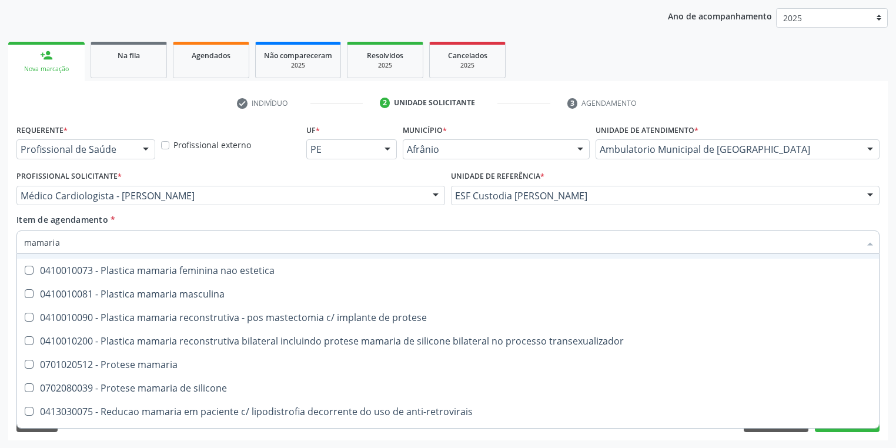
scroll to position [38, 0]
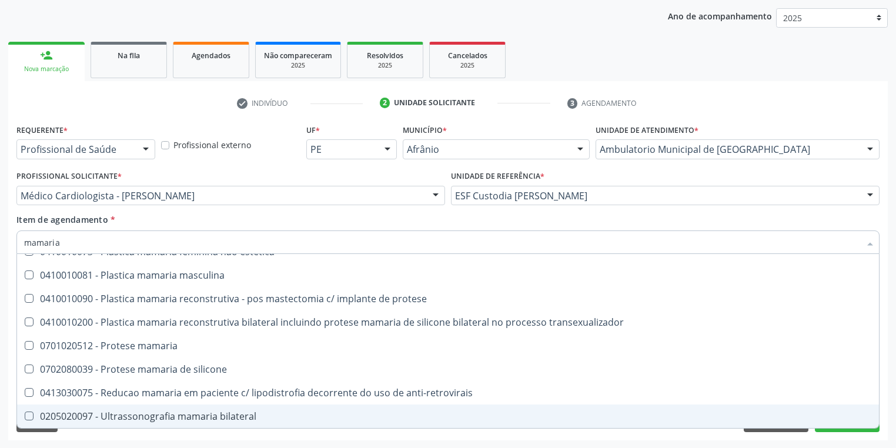
click at [150, 408] on span "0205020097 - Ultrassonografia mamaria bilateral" at bounding box center [448, 416] width 862 height 24
checkbox bilateral "true"
click at [96, 437] on div "Requerente * Profissional de Saúde Profissional de Saúde Paciente Nenhum result…" at bounding box center [447, 280] width 879 height 319
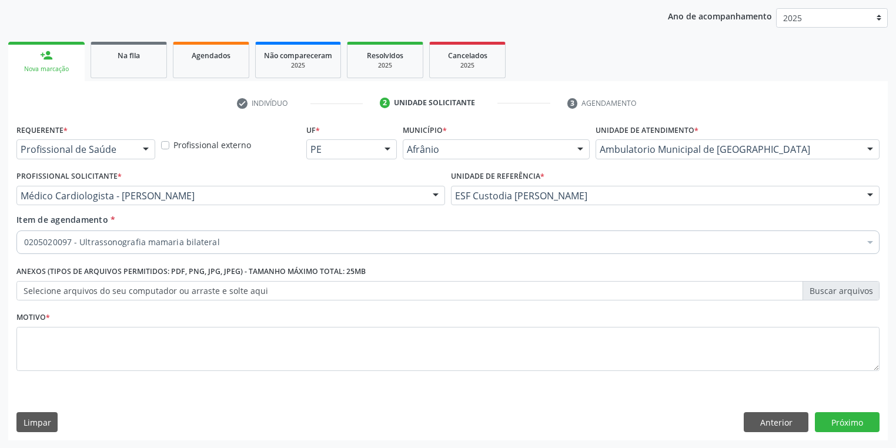
scroll to position [0, 0]
click at [68, 350] on textarea at bounding box center [447, 349] width 863 height 45
type textarea "*"
click at [832, 419] on button "Próximo" at bounding box center [847, 422] width 65 height 20
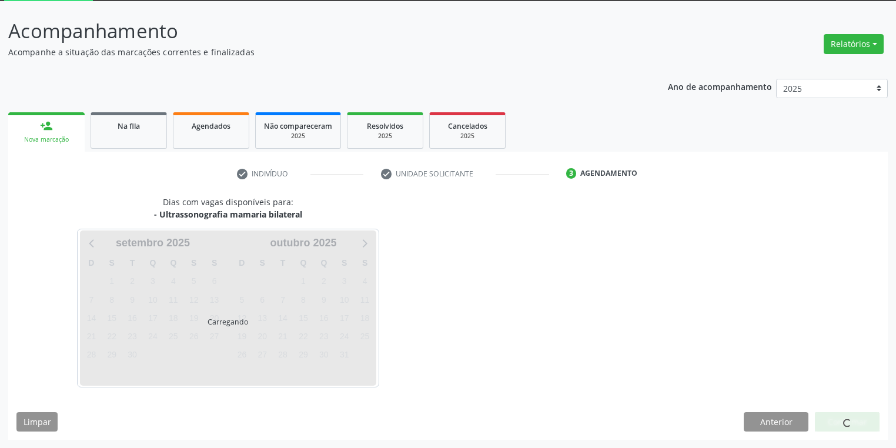
scroll to position [63, 0]
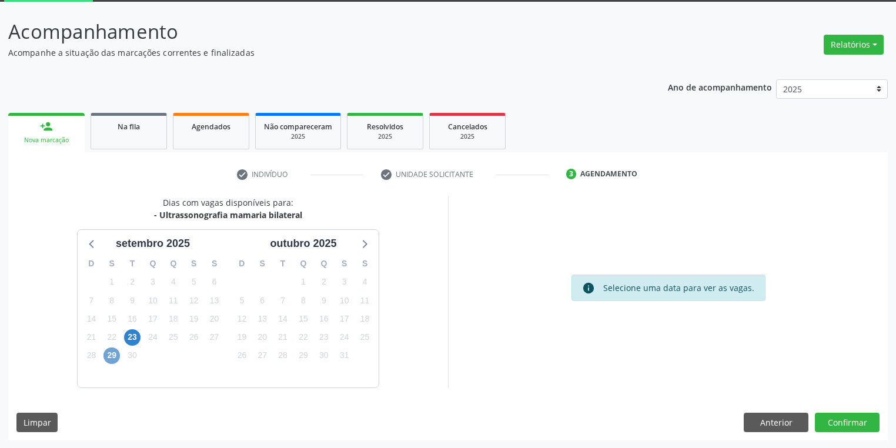
click at [110, 358] on span "29" at bounding box center [111, 355] width 16 height 16
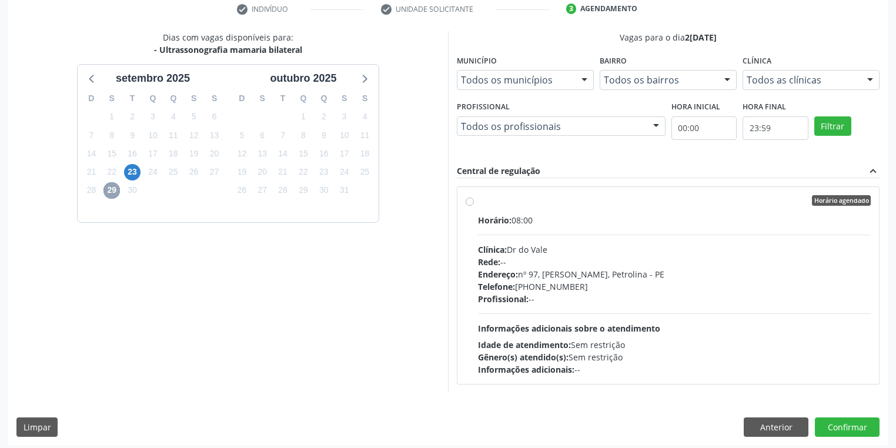
scroll to position [232, 0]
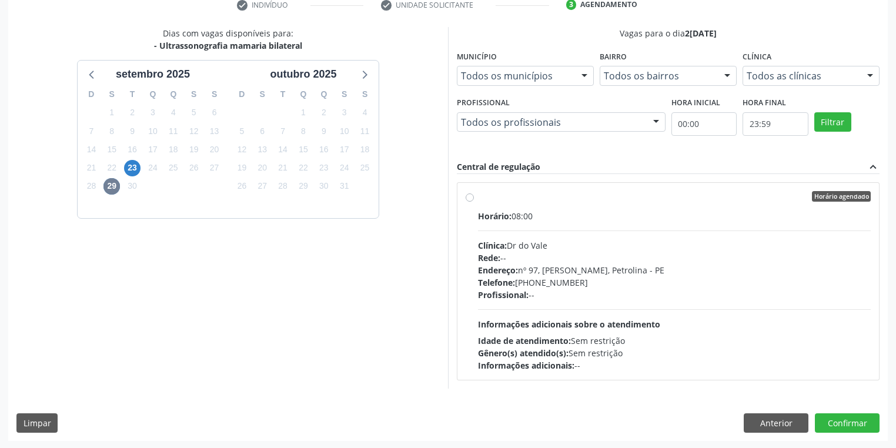
click at [606, 299] on div "Profissional: --" at bounding box center [674, 295] width 393 height 12
click at [474, 202] on input "Horário agendado Horário: 08:00 Clínica: Dr do Vale Rede: -- Endereço: nº 97, G…" at bounding box center [469, 196] width 8 height 11
radio input "true"
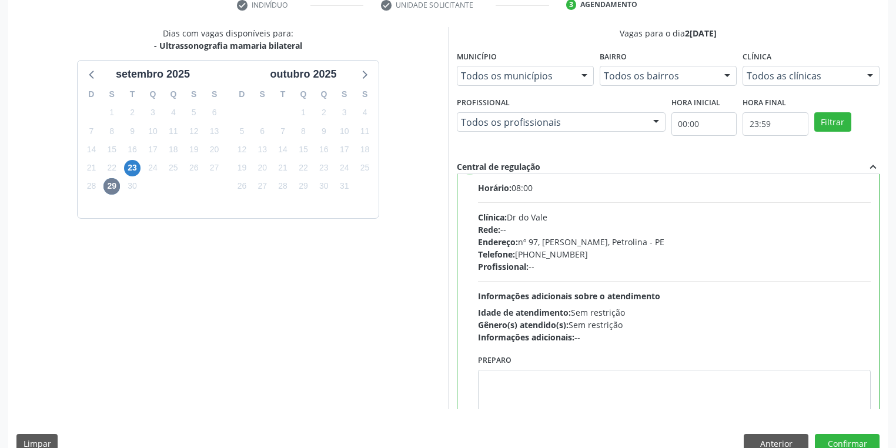
scroll to position [58, 0]
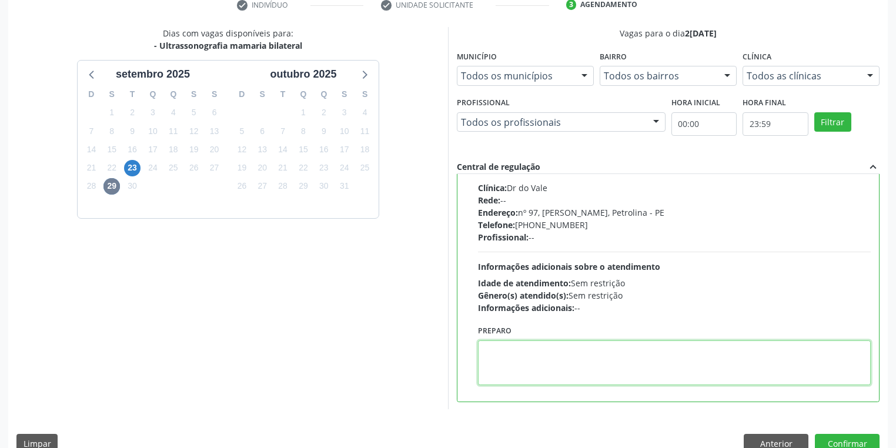
click at [515, 370] on textarea at bounding box center [674, 362] width 393 height 45
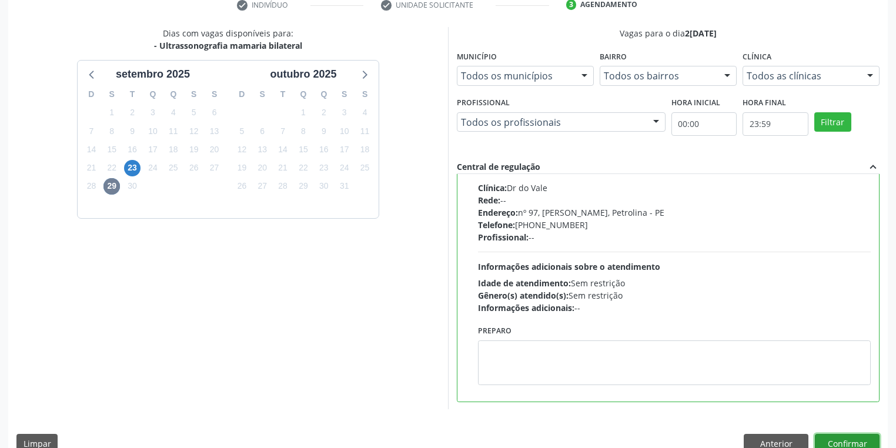
click at [842, 437] on button "Confirmar" at bounding box center [847, 444] width 65 height 20
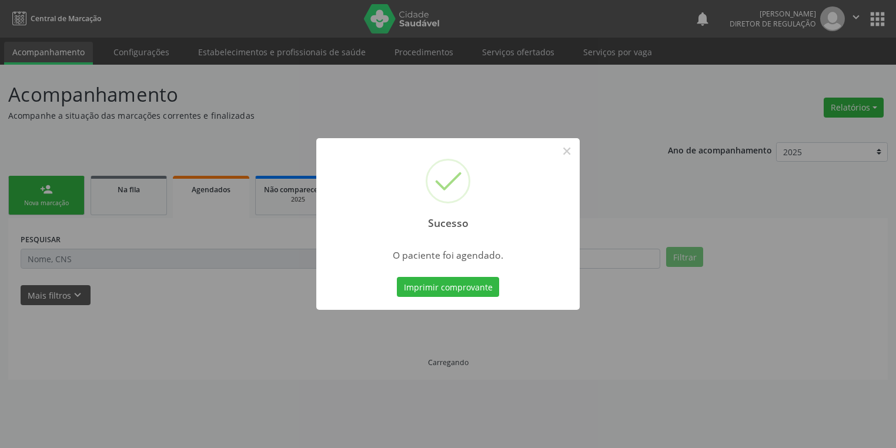
scroll to position [0, 0]
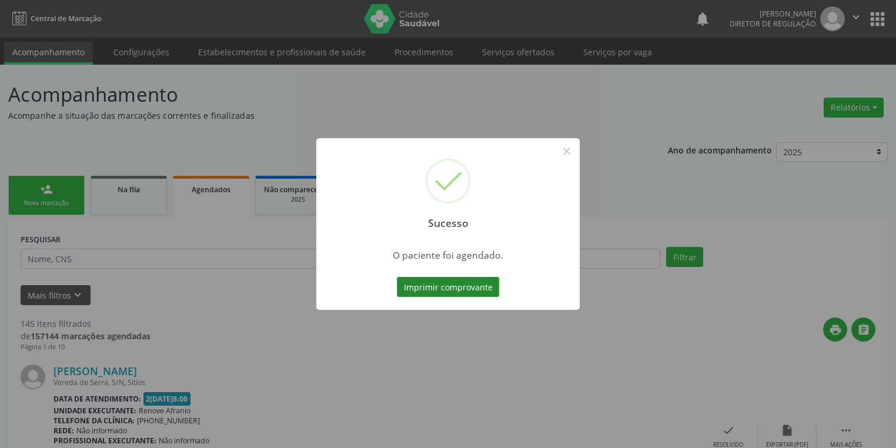
click at [457, 296] on button "Imprimir comprovante" at bounding box center [448, 287] width 102 height 20
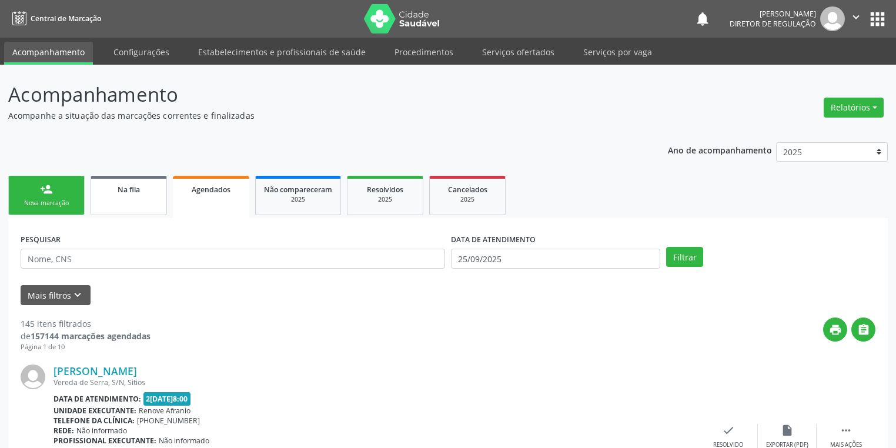
click at [118, 192] on span "Na fila" at bounding box center [129, 190] width 22 height 10
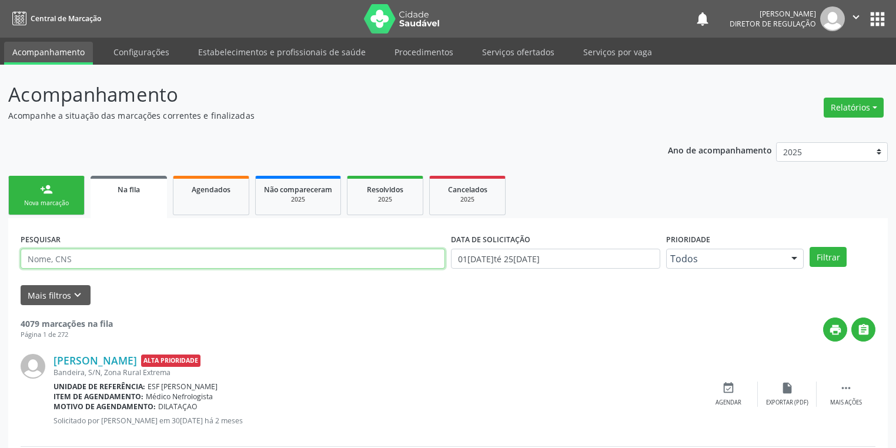
click at [125, 260] on input "text" at bounding box center [233, 259] width 424 height 20
type input "janeide da luz rodrigues"
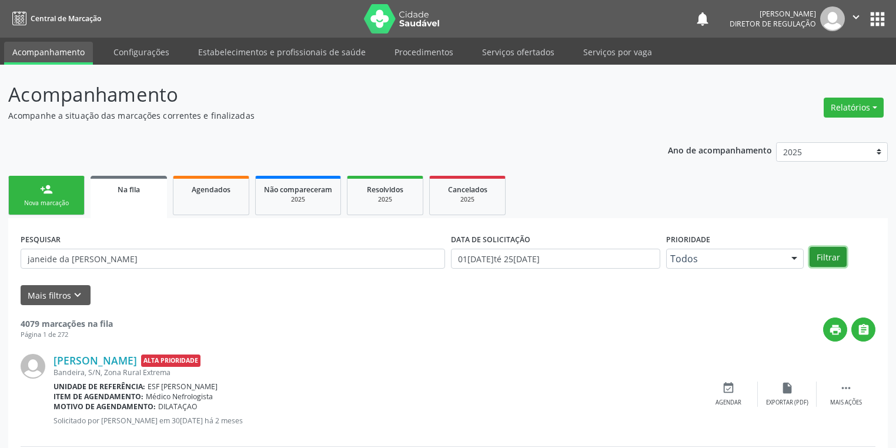
click at [830, 259] on button "Filtrar" at bounding box center [827, 257] width 37 height 20
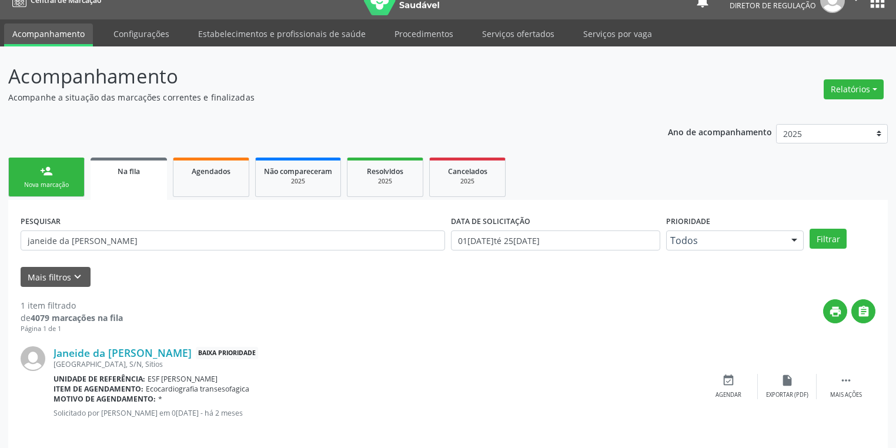
scroll to position [28, 0]
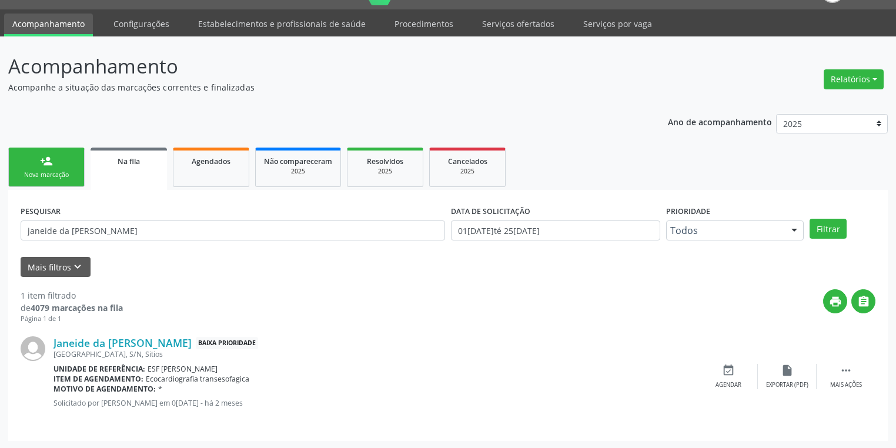
click at [42, 178] on div "Nova marcação" at bounding box center [46, 174] width 59 height 9
click at [42, 167] on div "person_add" at bounding box center [46, 161] width 13 height 13
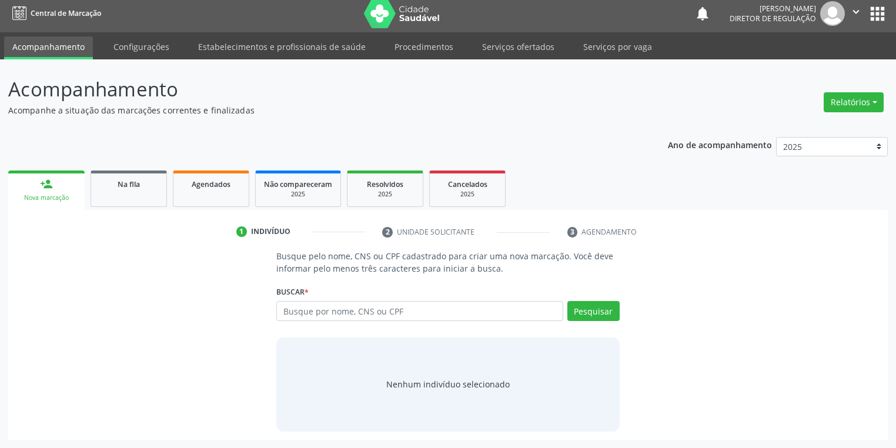
scroll to position [5, 0]
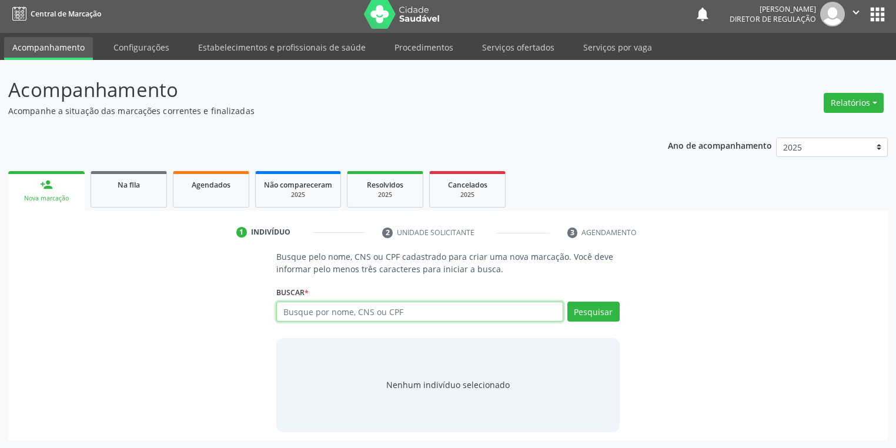
click at [296, 310] on input "text" at bounding box center [419, 311] width 287 height 20
click at [497, 51] on link "Serviços ofertados" at bounding box center [518, 47] width 89 height 21
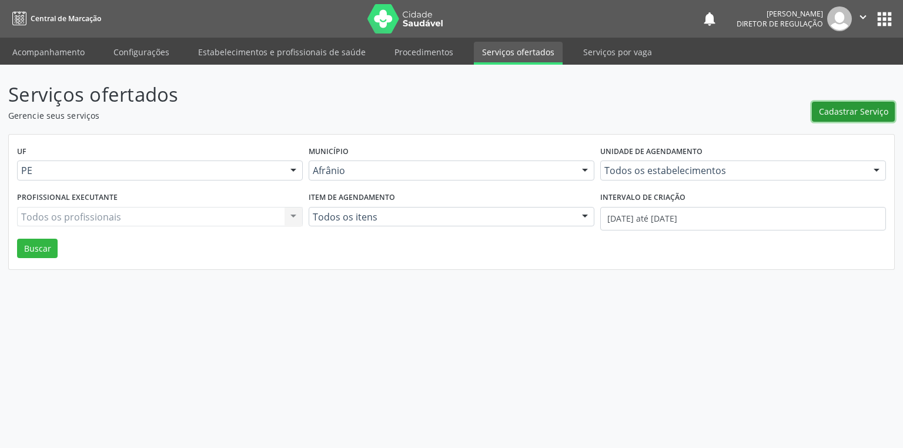
click at [829, 114] on span "Cadastrar Serviço" at bounding box center [853, 111] width 69 height 12
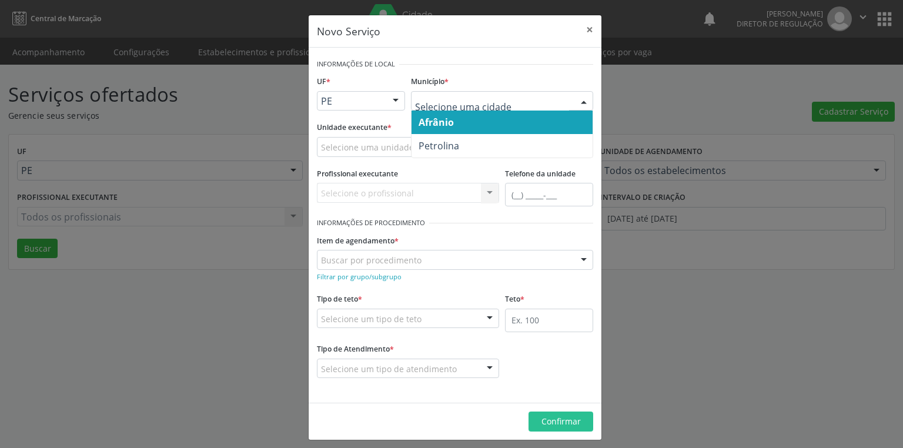
drag, startPoint x: 452, startPoint y: 128, endPoint x: 390, endPoint y: 140, distance: 62.9
click at [451, 128] on span "Afrânio" at bounding box center [501, 122] width 181 height 24
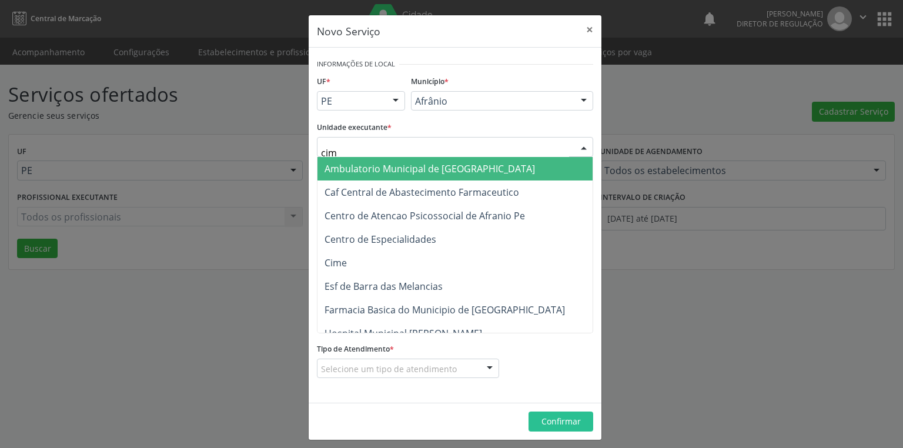
type input "cime"
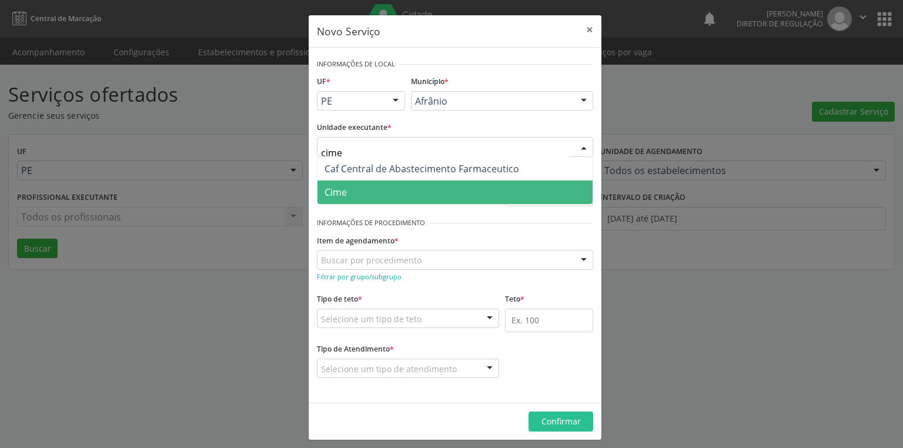
click at [337, 186] on span "Cime" at bounding box center [335, 192] width 22 height 13
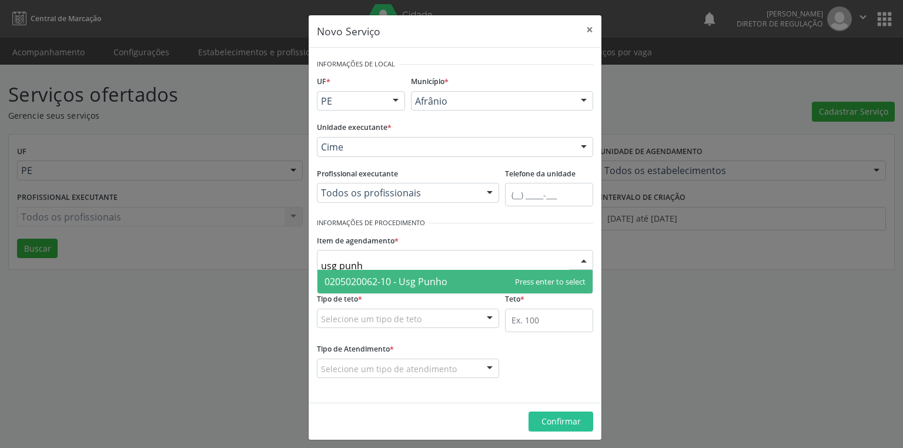
type input "usg punho"
click at [373, 278] on span "0205020062-10 - Usg Punho" at bounding box center [385, 281] width 123 height 13
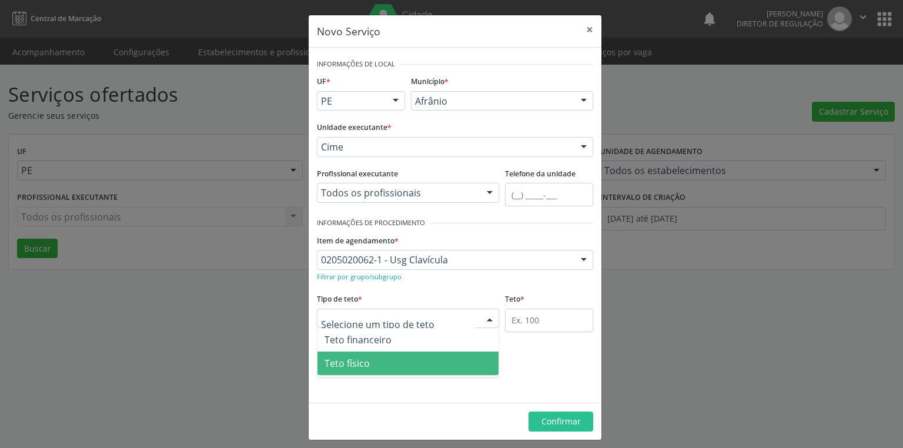
click at [353, 357] on span "Teto físico" at bounding box center [346, 363] width 45 height 13
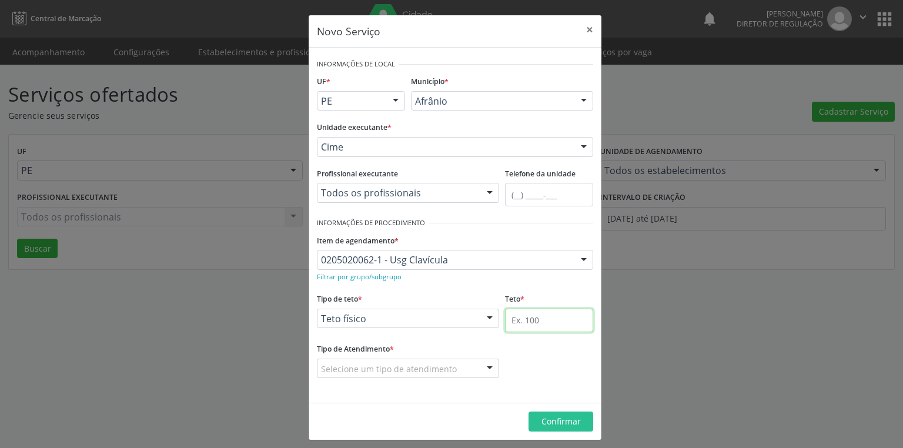
click at [515, 324] on input "text" at bounding box center [549, 321] width 88 height 24
type input "1"
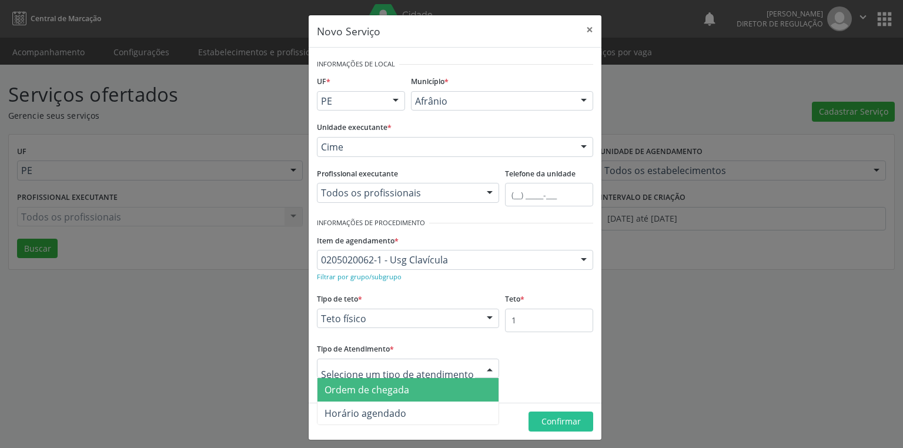
click at [386, 392] on span "Ordem de chegada" at bounding box center [366, 389] width 85 height 13
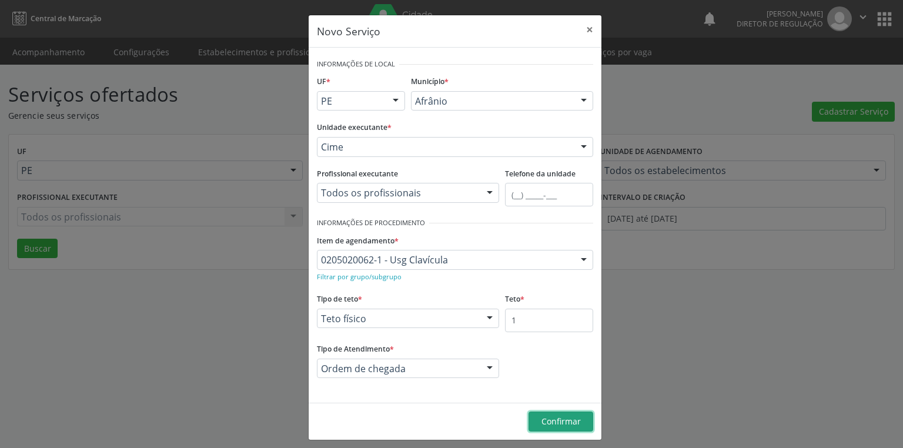
click at [549, 416] on span "Confirmar" at bounding box center [560, 420] width 39 height 11
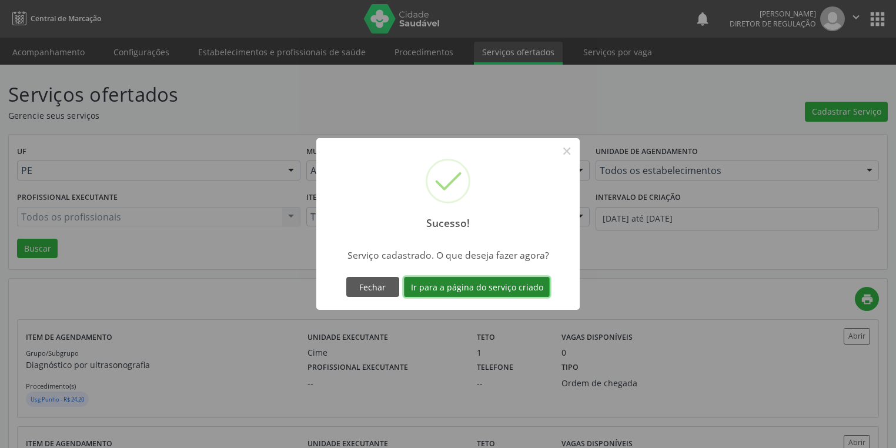
click at [468, 290] on button "Ir para a página do serviço criado" at bounding box center [477, 287] width 146 height 20
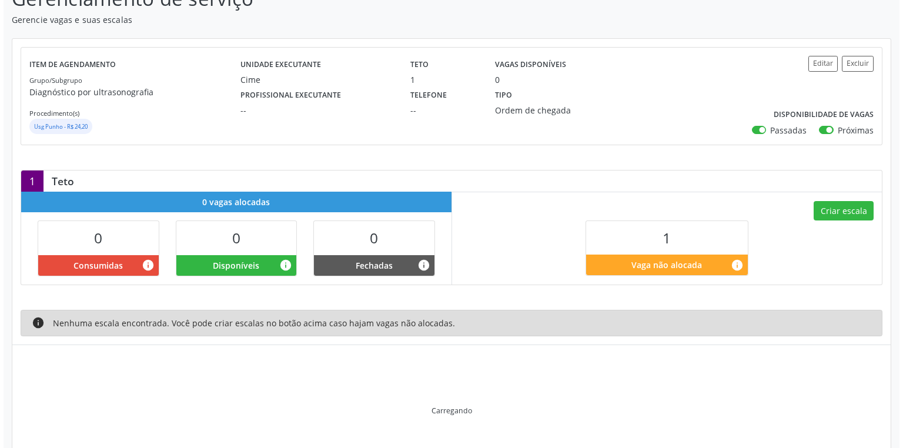
scroll to position [62, 0]
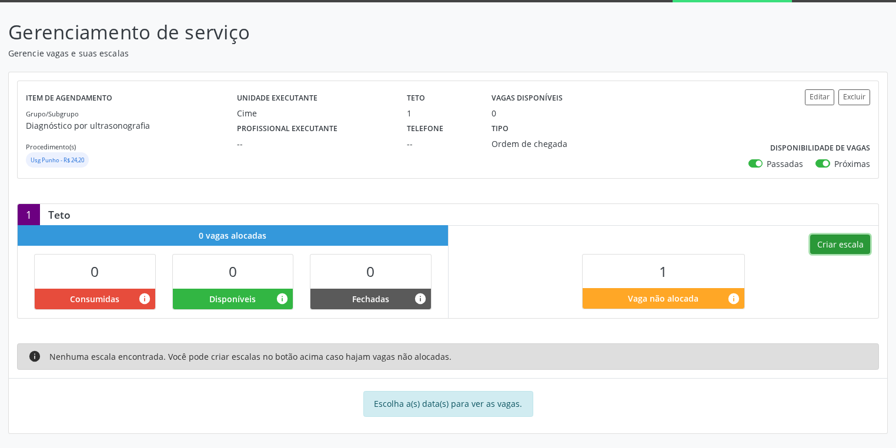
click at [825, 243] on button "Criar escala" at bounding box center [840, 244] width 60 height 20
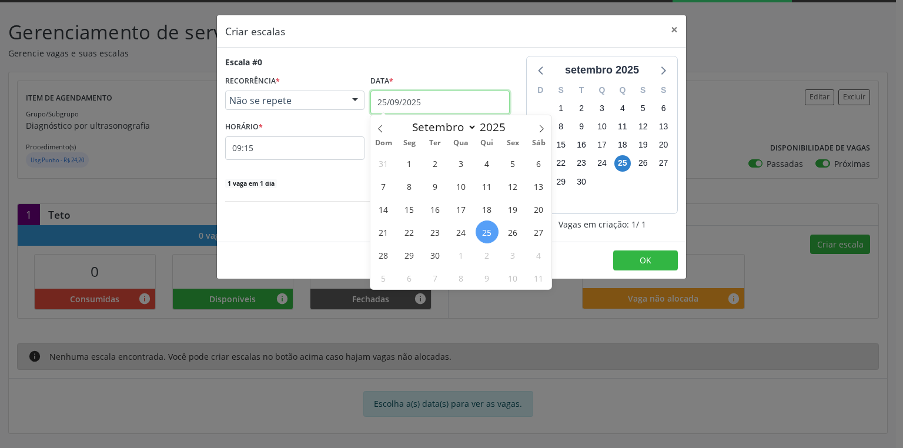
click at [402, 108] on input "25/09/2025" at bounding box center [439, 103] width 139 height 24
click at [541, 125] on icon at bounding box center [541, 129] width 8 height 8
select select "9"
click at [488, 165] on span "2" at bounding box center [486, 163] width 23 height 23
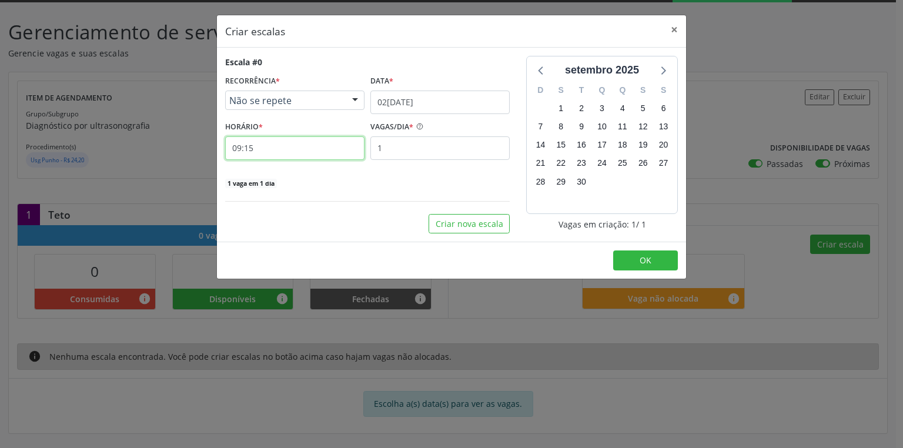
click at [292, 149] on input "09:15" at bounding box center [294, 148] width 139 height 24
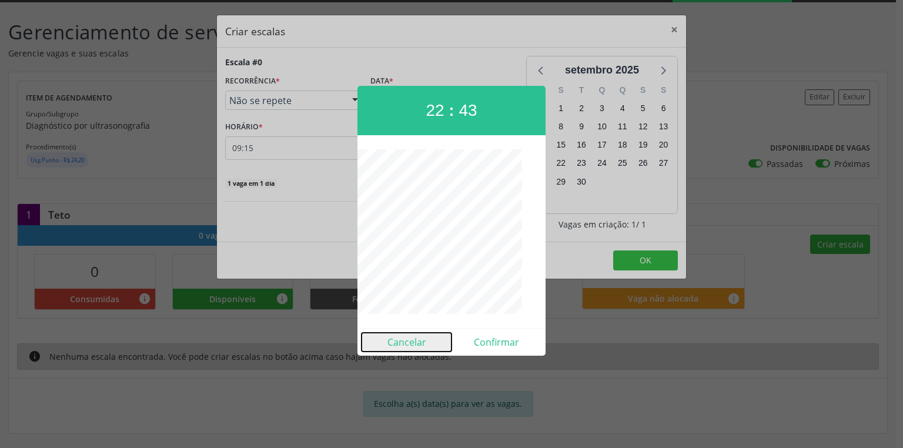
click at [400, 339] on button "Cancelar" at bounding box center [406, 342] width 90 height 19
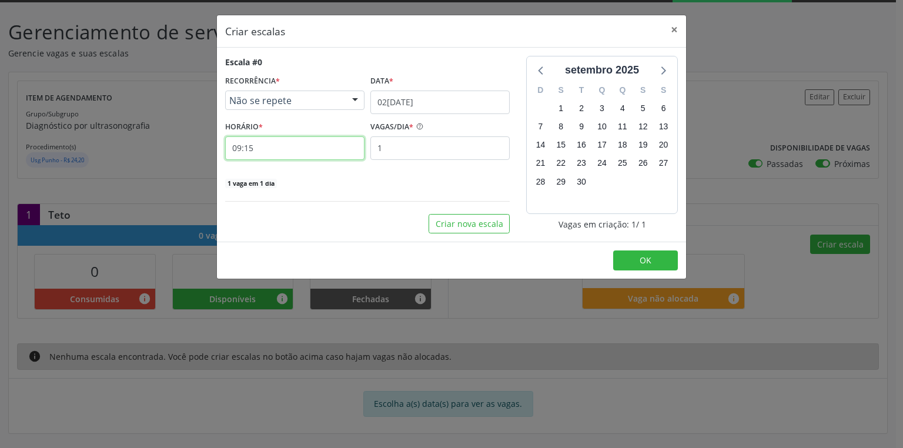
click at [266, 147] on input "09:15" at bounding box center [294, 148] width 139 height 24
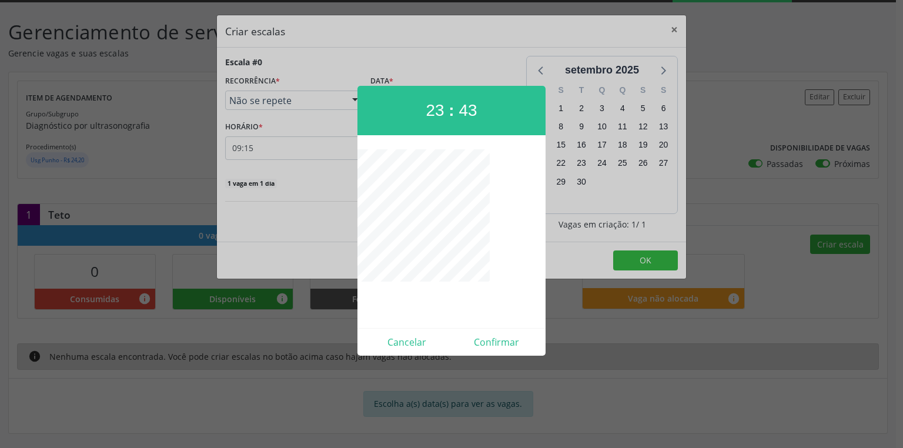
click at [309, 147] on div at bounding box center [451, 224] width 903 height 448
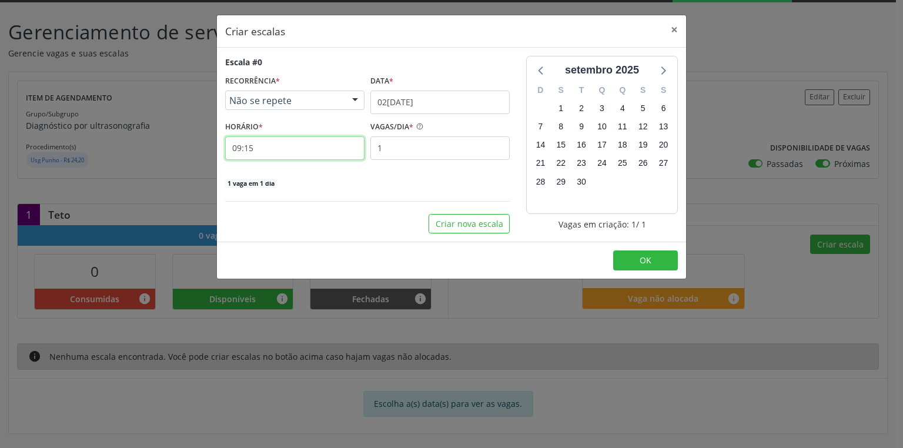
click at [301, 150] on input "09:15" at bounding box center [294, 148] width 139 height 24
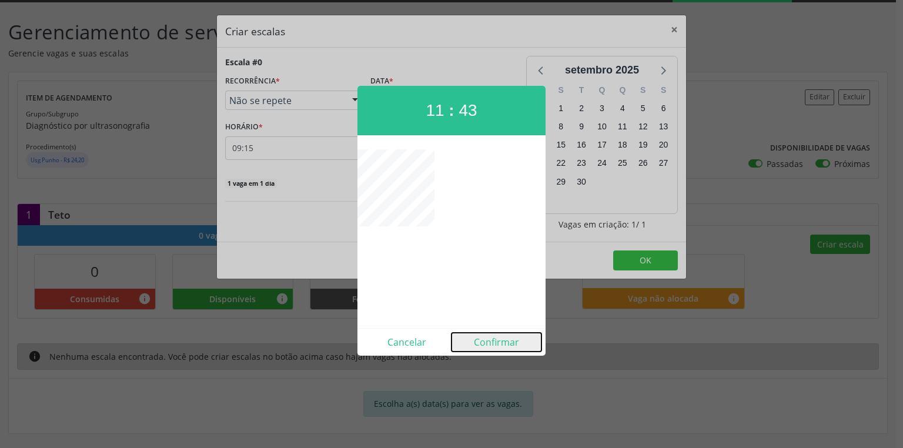
drag, startPoint x: 486, startPoint y: 341, endPoint x: 534, endPoint y: 289, distance: 71.1
click at [486, 340] on button "Confirmar" at bounding box center [496, 342] width 90 height 19
type input "11:15"
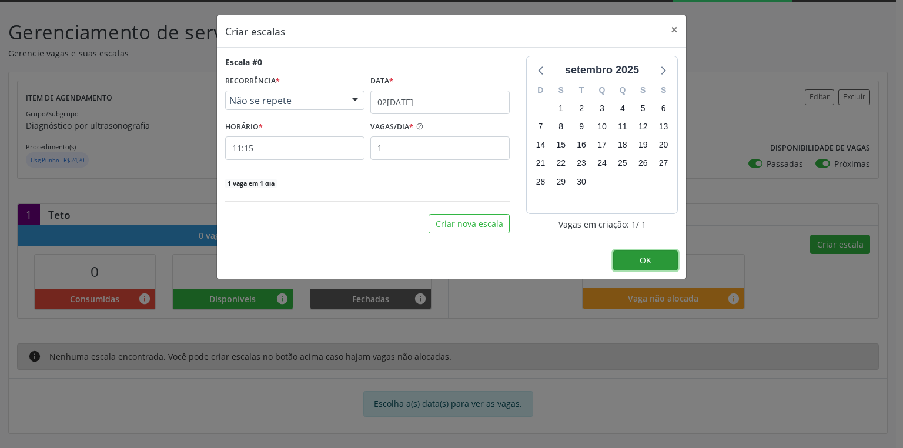
click at [637, 260] on button "OK" at bounding box center [645, 260] width 65 height 20
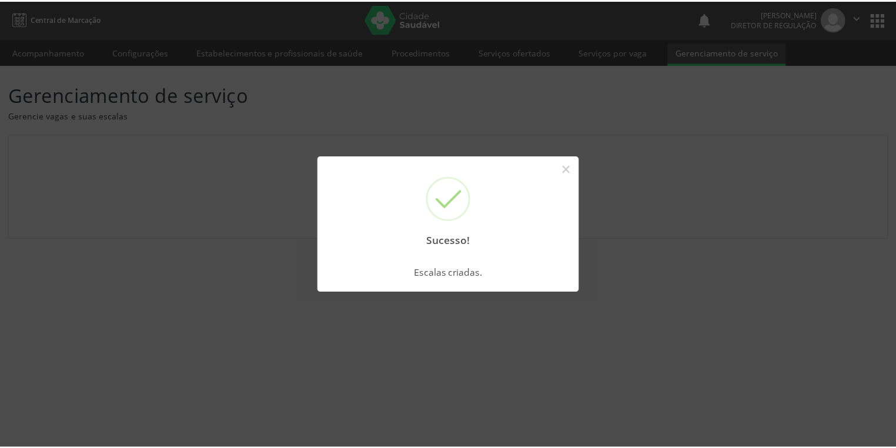
scroll to position [0, 0]
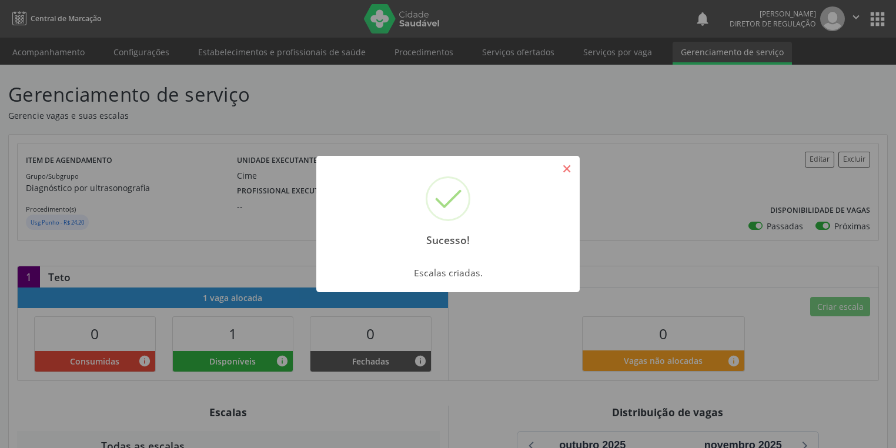
click at [562, 177] on button "×" at bounding box center [567, 169] width 20 height 20
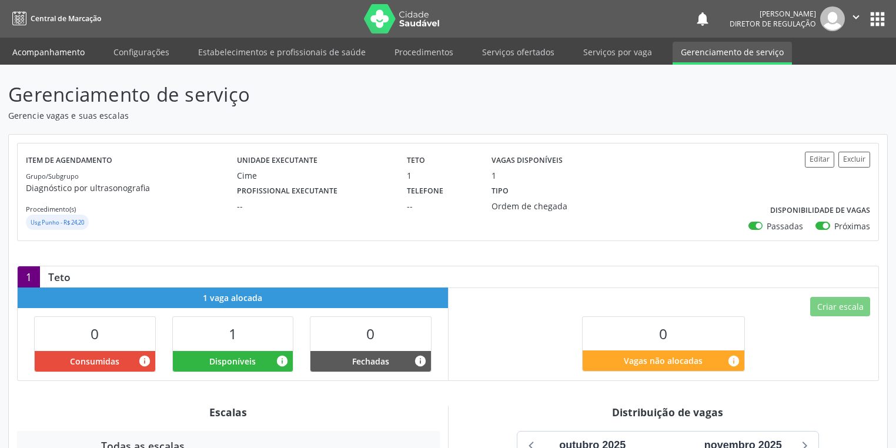
click at [46, 54] on link "Acompanhamento" at bounding box center [48, 52] width 89 height 21
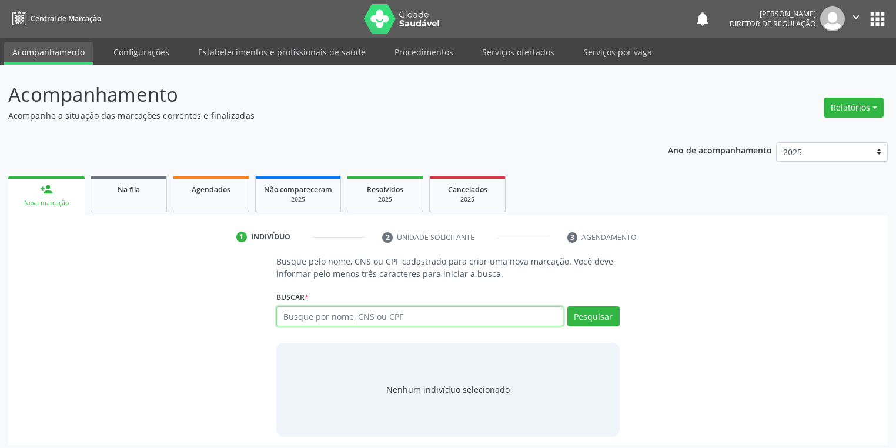
click at [309, 320] on input "text" at bounding box center [419, 316] width 287 height 20
type input "709207244213634"
click at [589, 319] on button "Pesquisar" at bounding box center [593, 316] width 52 height 20
type input "709207244213634"
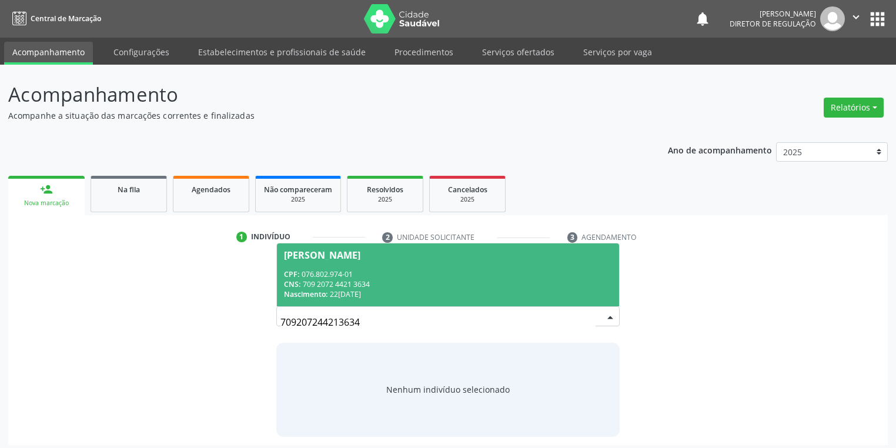
click at [361, 287] on div "CNS: 709 2072 4421 3634" at bounding box center [448, 284] width 328 height 10
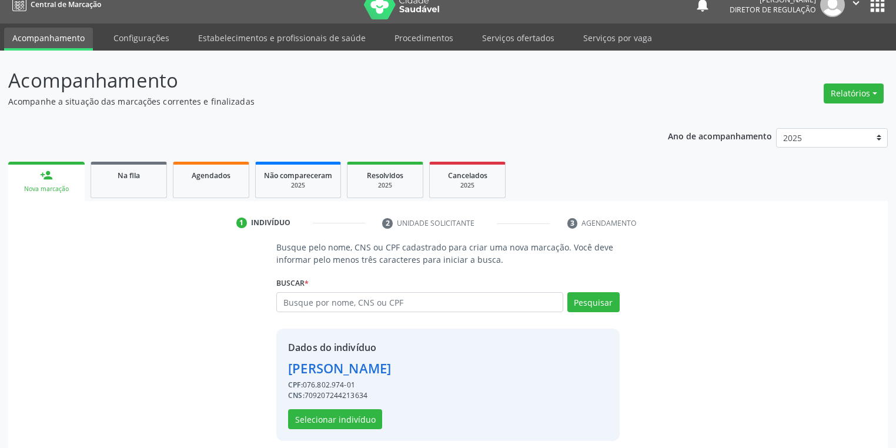
scroll to position [22, 0]
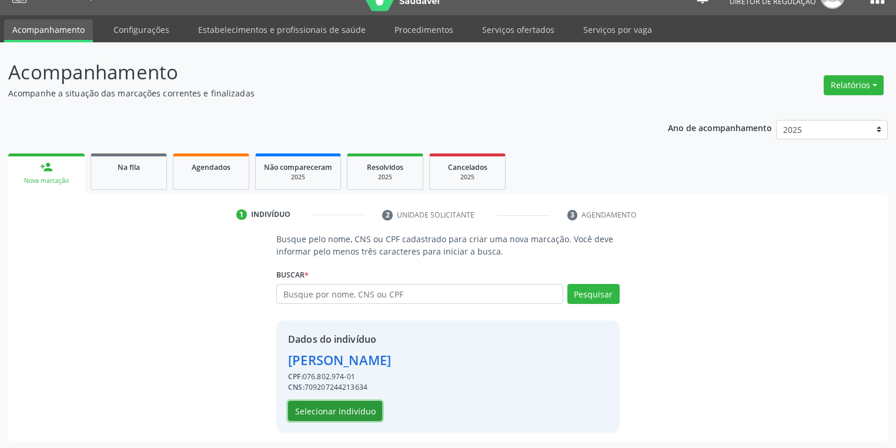
click at [350, 408] on button "Selecionar indivíduo" at bounding box center [335, 411] width 94 height 20
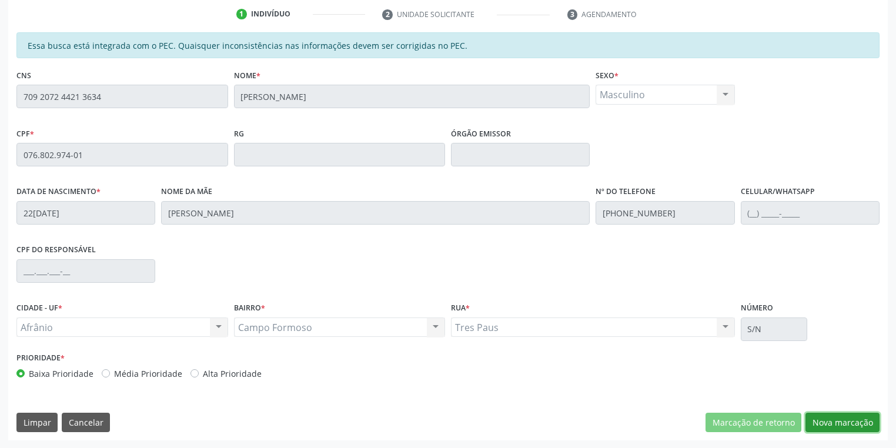
click at [825, 423] on button "Nova marcação" at bounding box center [842, 423] width 74 height 20
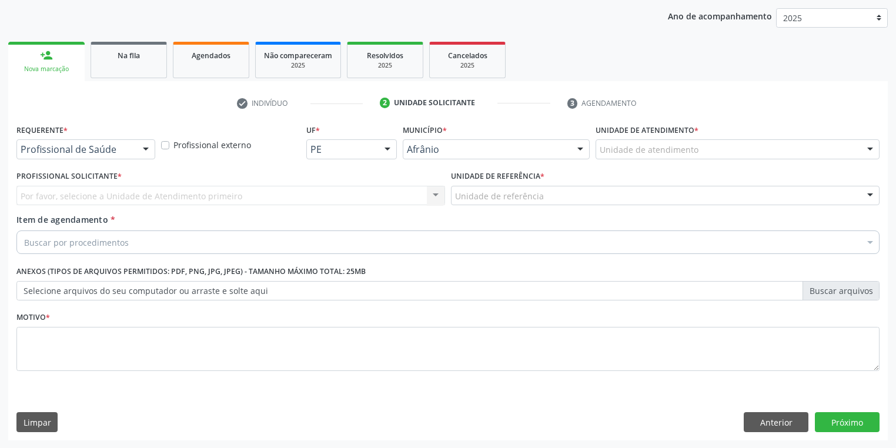
drag, startPoint x: 627, startPoint y: 152, endPoint x: 626, endPoint y: 176, distance: 24.7
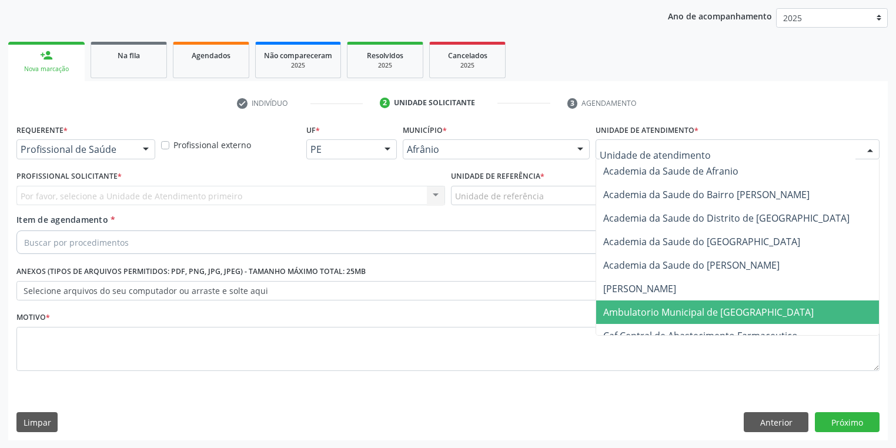
click at [626, 313] on span "Ambulatorio Municipal de [GEOGRAPHIC_DATA]" at bounding box center [708, 312] width 210 height 13
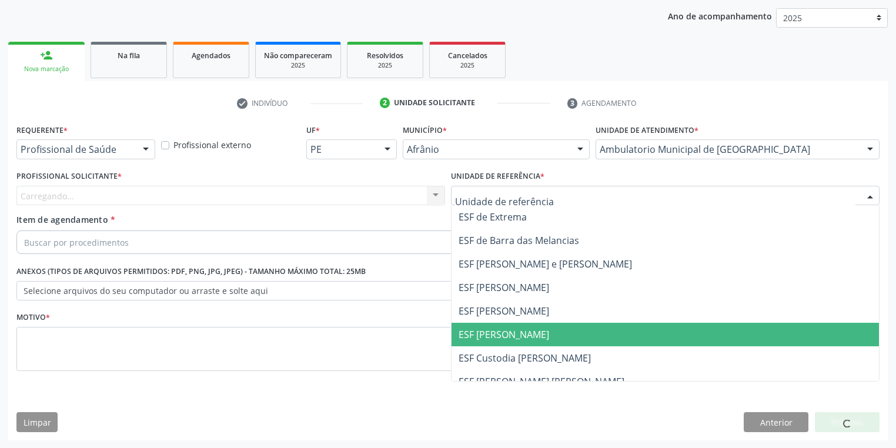
click at [491, 329] on span "ESF [PERSON_NAME]" at bounding box center [503, 334] width 91 height 13
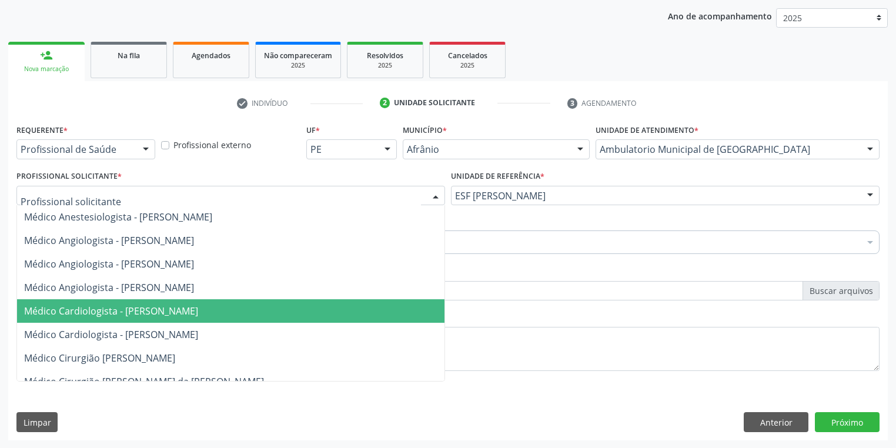
click at [103, 313] on span "Médico Cardiologista - [PERSON_NAME]" at bounding box center [111, 310] width 174 height 13
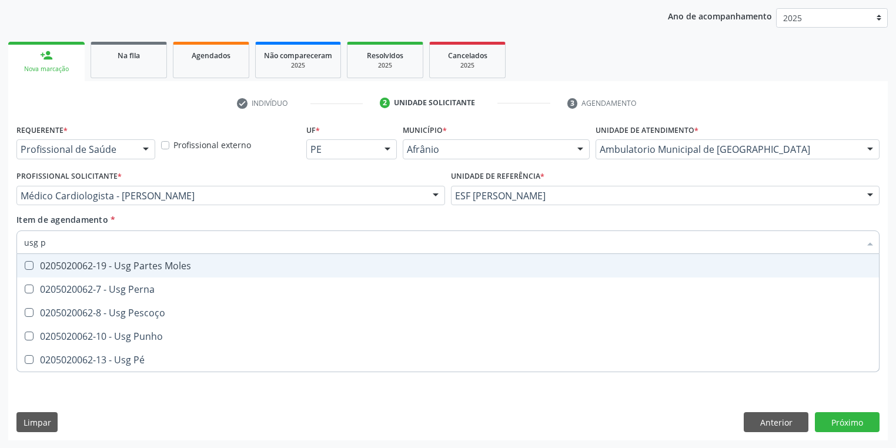
type input "usg pu"
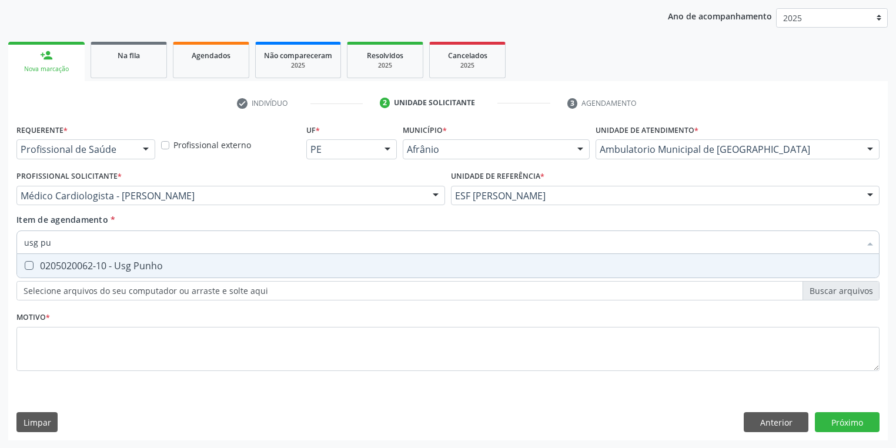
click at [52, 269] on div "0205020062-10 - Usg Punho" at bounding box center [447, 265] width 847 height 9
checkbox Punho "true"
click at [37, 343] on div "Requerente * Profissional de Saúde Profissional de Saúde Paciente Nenhum result…" at bounding box center [447, 254] width 863 height 266
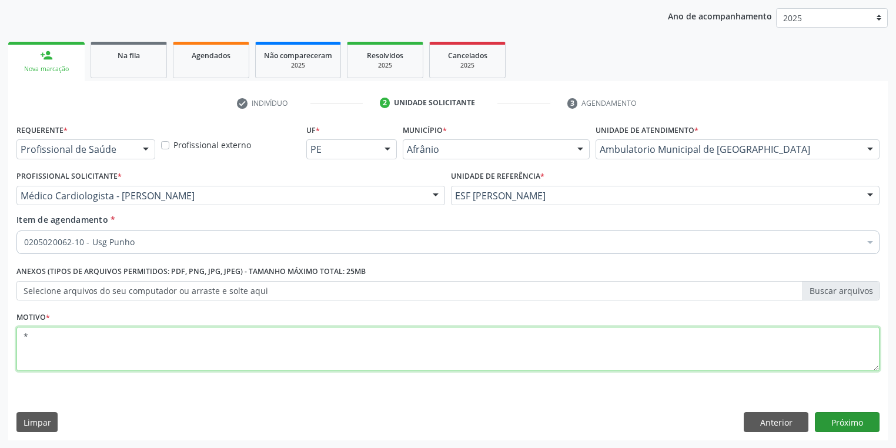
type textarea "*"
click at [836, 425] on button "Próximo" at bounding box center [847, 422] width 65 height 20
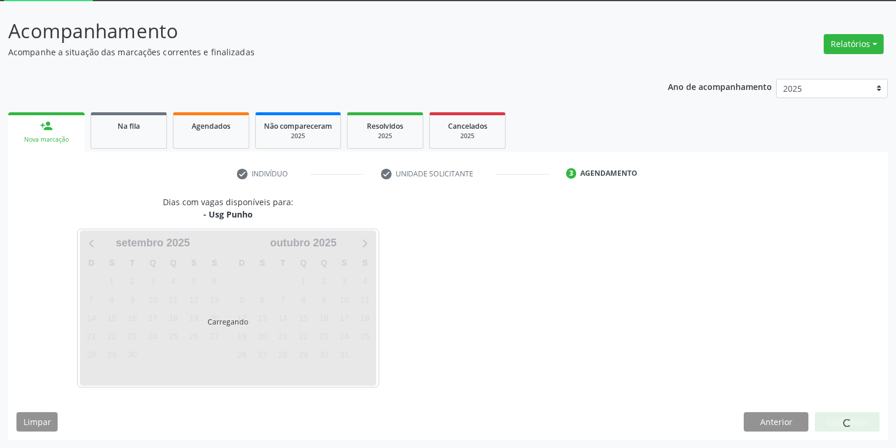
scroll to position [63, 0]
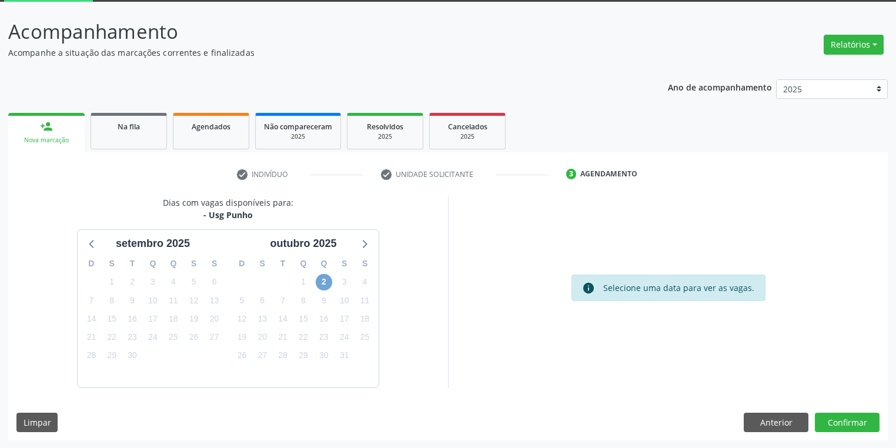
click at [320, 282] on span "2" at bounding box center [324, 282] width 16 height 16
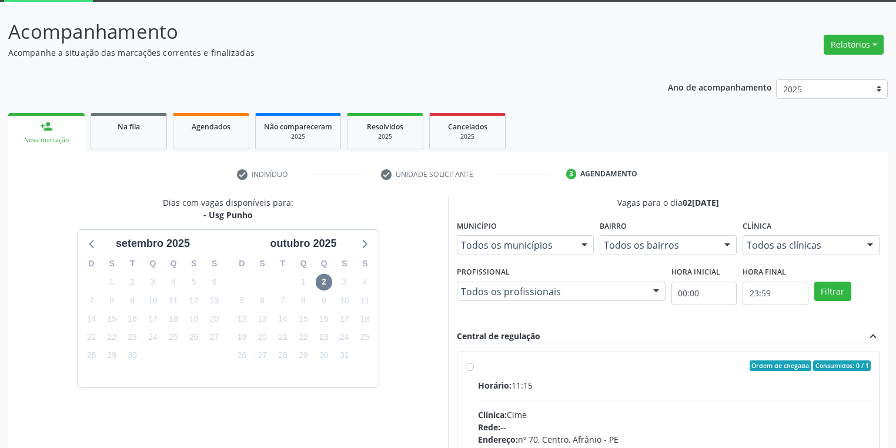
click at [474, 371] on input "Ordem de chegada Consumidos: 0 / 1 Horário: 11:15 Clínica: Cime Rede: -- Endere…" at bounding box center [469, 365] width 8 height 11
radio input "true"
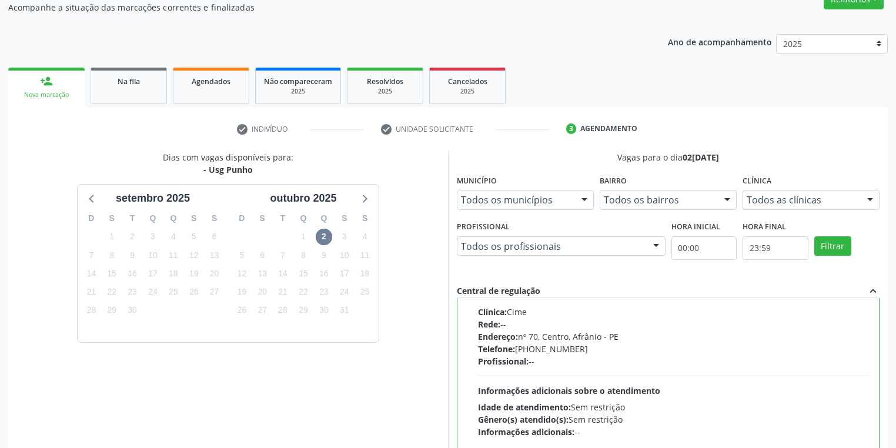
scroll to position [251, 0]
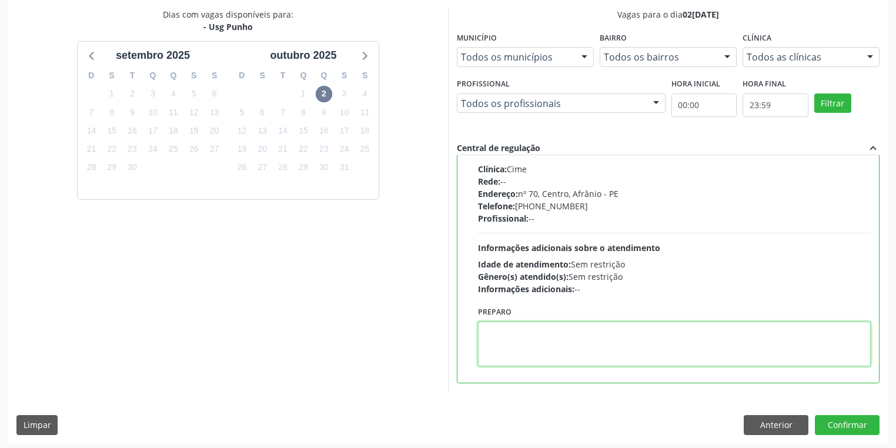
click at [553, 330] on textarea at bounding box center [674, 343] width 393 height 45
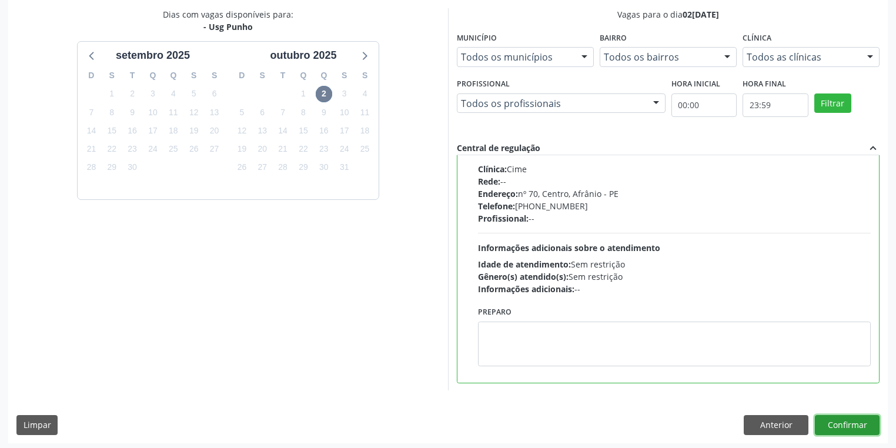
click at [847, 427] on button "Confirmar" at bounding box center [847, 425] width 65 height 20
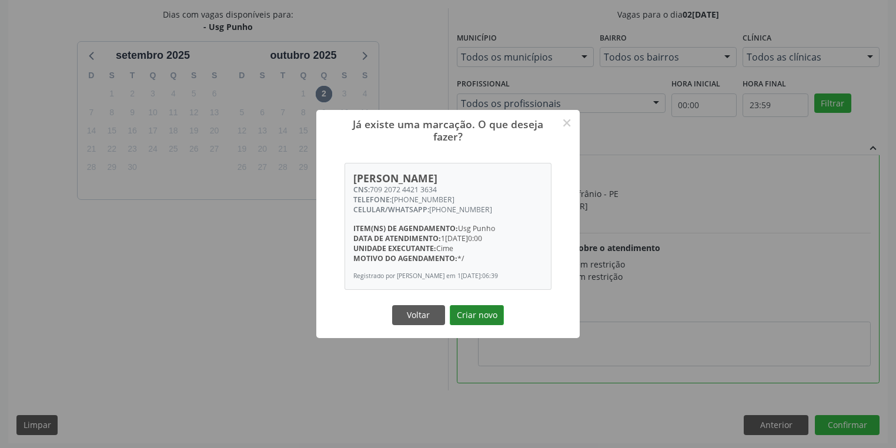
click at [473, 320] on button "Criar novo" at bounding box center [477, 315] width 54 height 20
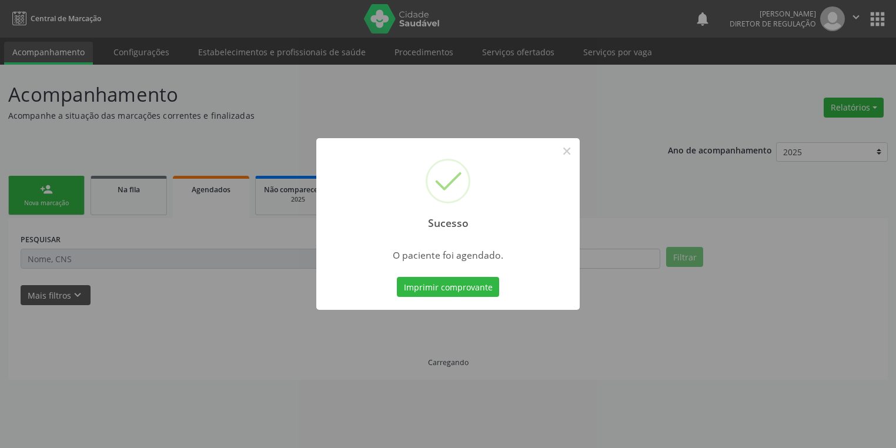
scroll to position [0, 0]
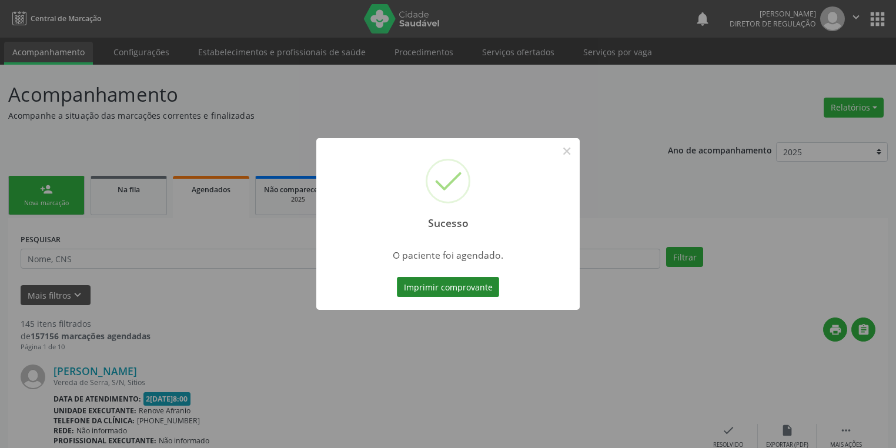
click at [465, 283] on button "Imprimir comprovante" at bounding box center [448, 287] width 102 height 20
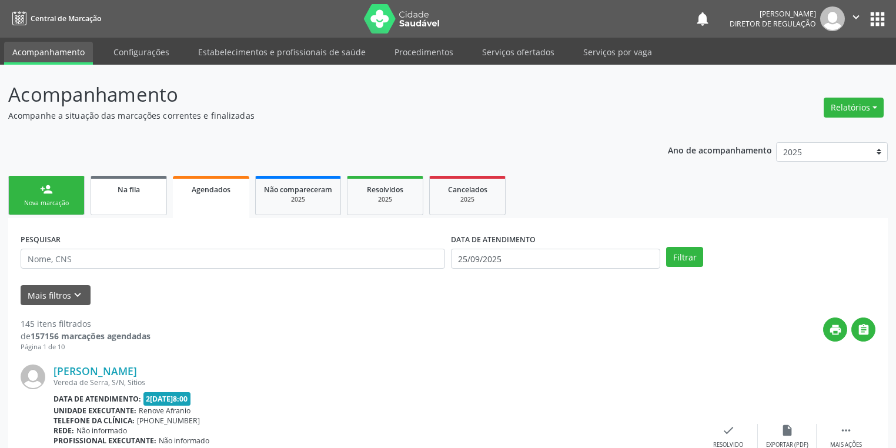
click at [108, 196] on link "Na fila" at bounding box center [129, 195] width 76 height 39
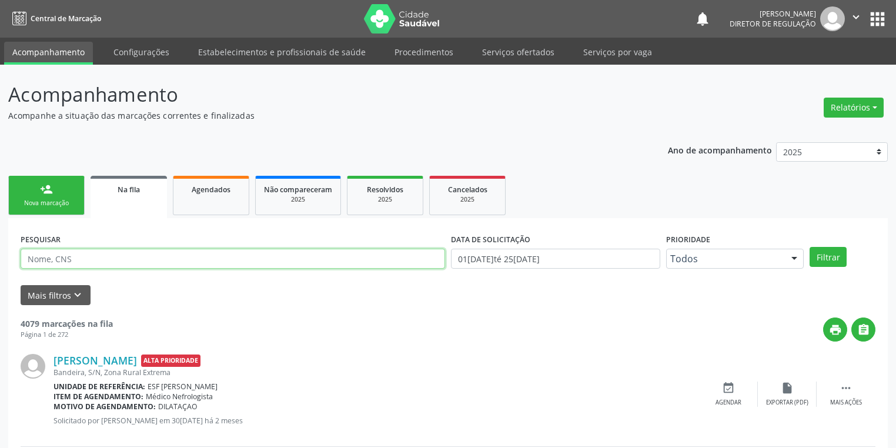
click at [74, 257] on input "text" at bounding box center [233, 259] width 424 height 20
type input "maria rodrigues gomes"
click at [820, 255] on button "Filtrar" at bounding box center [827, 257] width 37 height 20
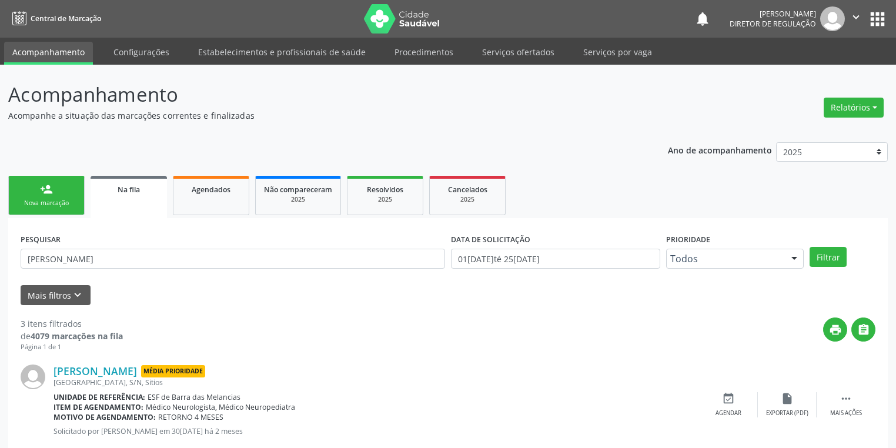
click at [47, 208] on link "person_add Nova marcação" at bounding box center [46, 195] width 76 height 39
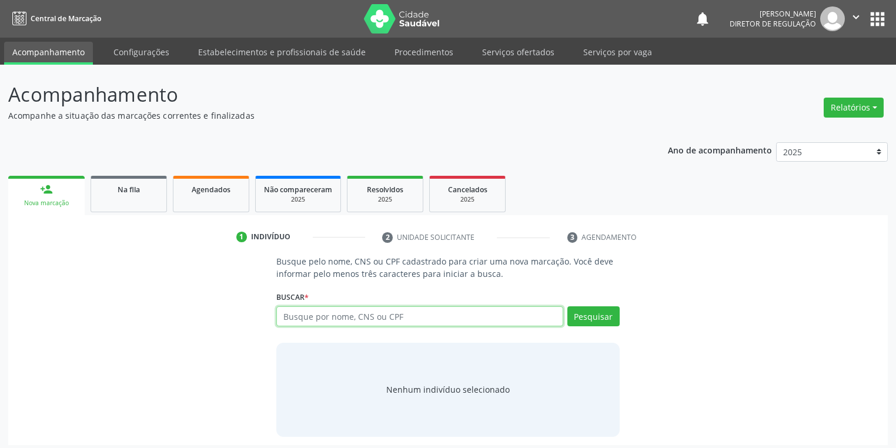
click at [296, 313] on input "text" at bounding box center [419, 316] width 287 height 20
type input "82583749404"
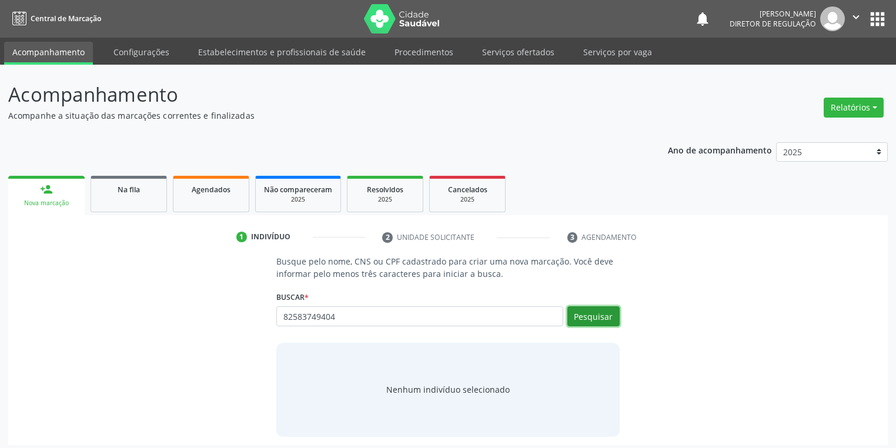
click at [581, 319] on button "Pesquisar" at bounding box center [593, 316] width 52 height 20
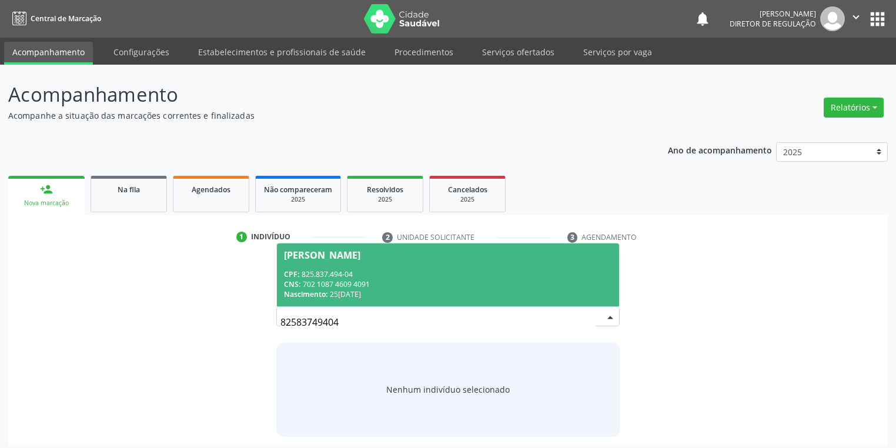
click at [377, 282] on div "CNS: 702 1087 4609 4091" at bounding box center [448, 284] width 328 height 10
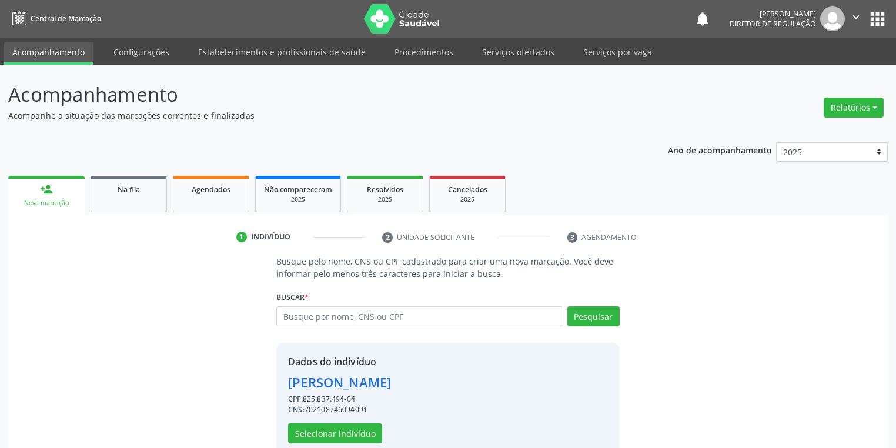
scroll to position [22, 0]
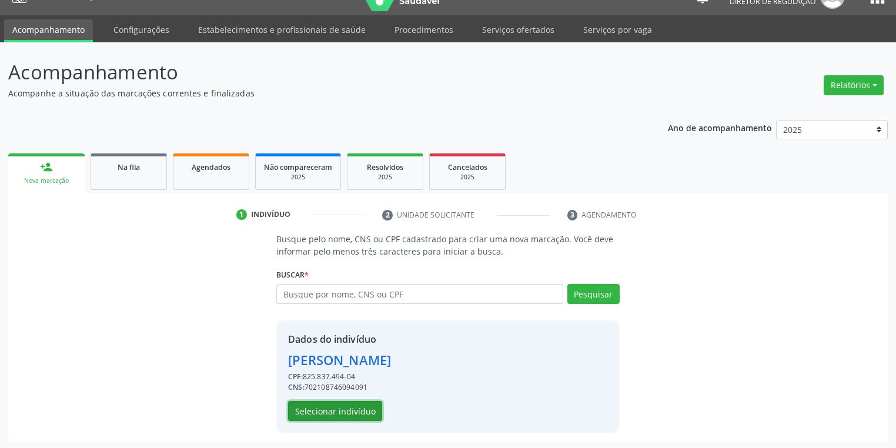
click at [331, 410] on button "Selecionar indivíduo" at bounding box center [335, 411] width 94 height 20
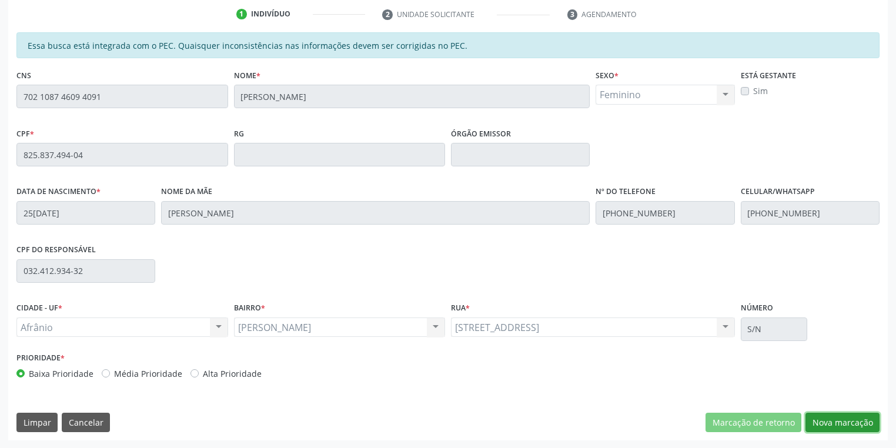
click at [835, 421] on button "Nova marcação" at bounding box center [842, 423] width 74 height 20
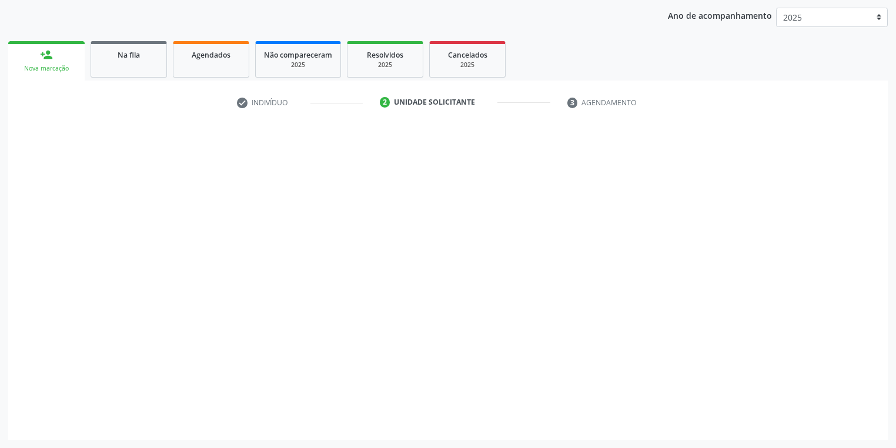
scroll to position [134, 0]
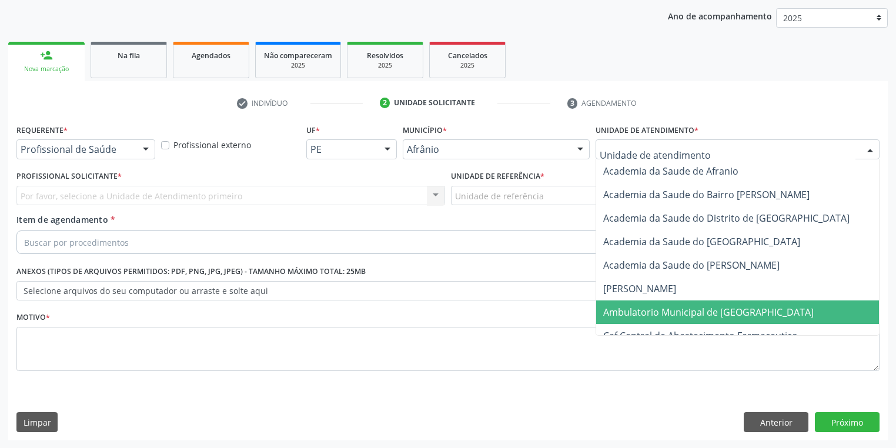
click at [634, 309] on span "Ambulatorio Municipal de [GEOGRAPHIC_DATA]" at bounding box center [708, 312] width 210 height 13
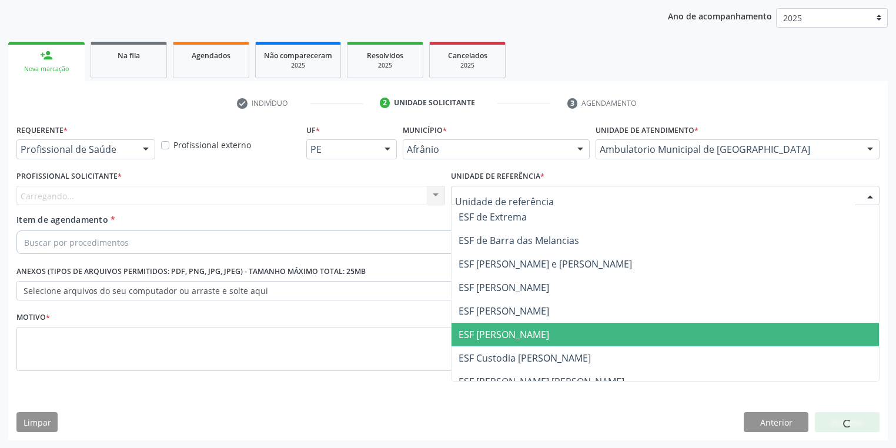
click at [503, 341] on span "ESF [PERSON_NAME]" at bounding box center [664, 335] width 427 height 24
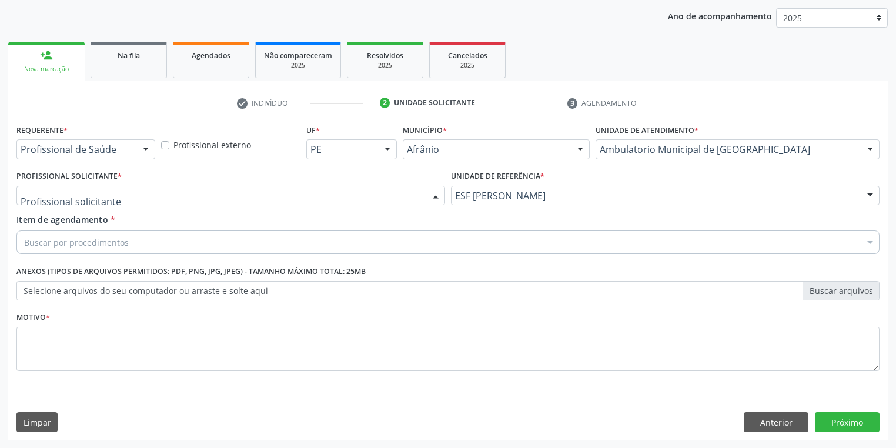
click at [124, 202] on div at bounding box center [230, 196] width 428 height 20
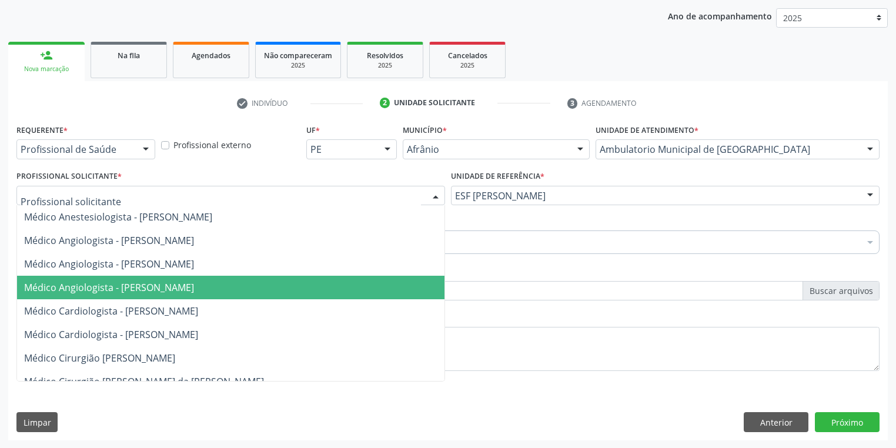
click at [129, 296] on span "Médico Angiologista - [PERSON_NAME]" at bounding box center [230, 288] width 427 height 24
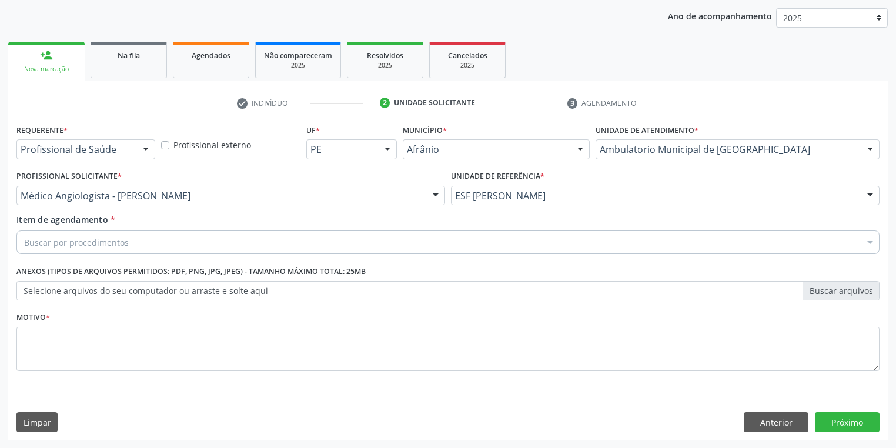
drag, startPoint x: 38, startPoint y: 232, endPoint x: 42, endPoint y: 242, distance: 11.4
click at [38, 232] on div "Buscar por procedimentos" at bounding box center [447, 242] width 863 height 24
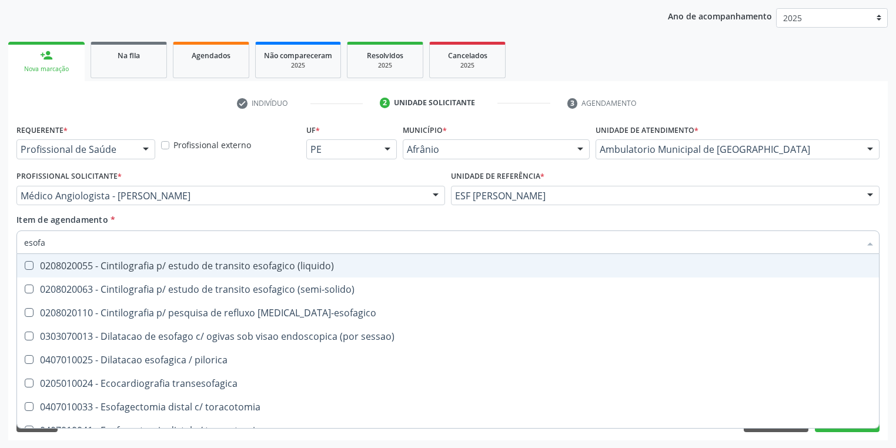
type input "esof"
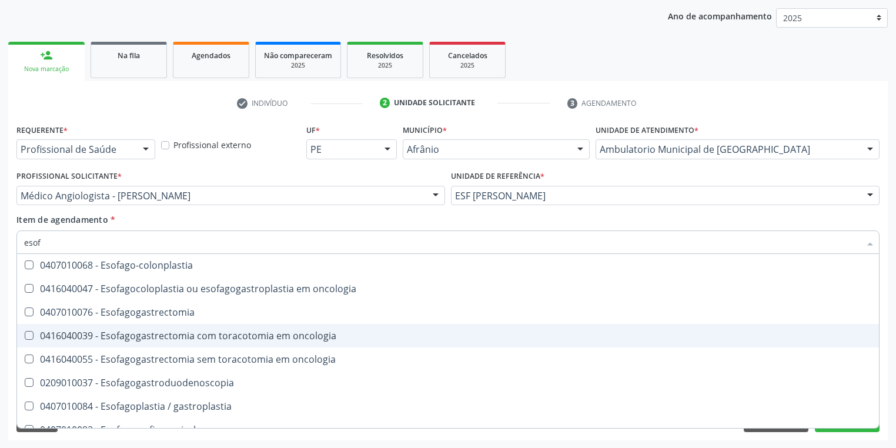
scroll to position [235, 0]
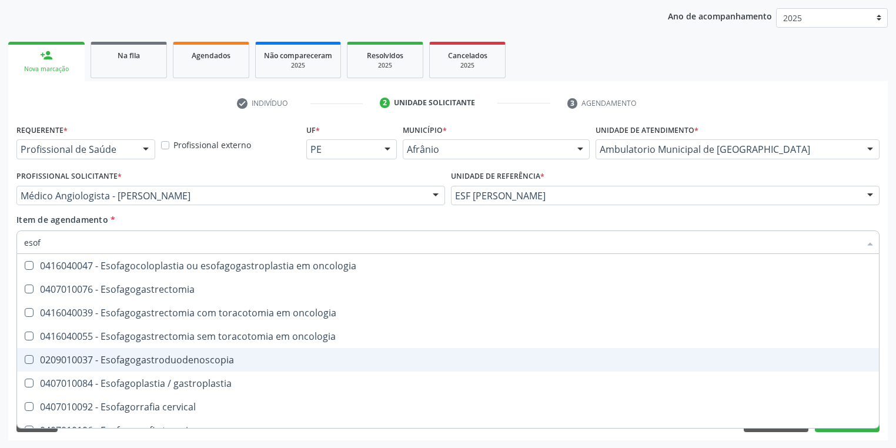
click at [202, 366] on span "0209010037 - Esofagogastroduodenoscopia" at bounding box center [448, 360] width 862 height 24
checkbox Esofagogastroduodenoscopia "true"
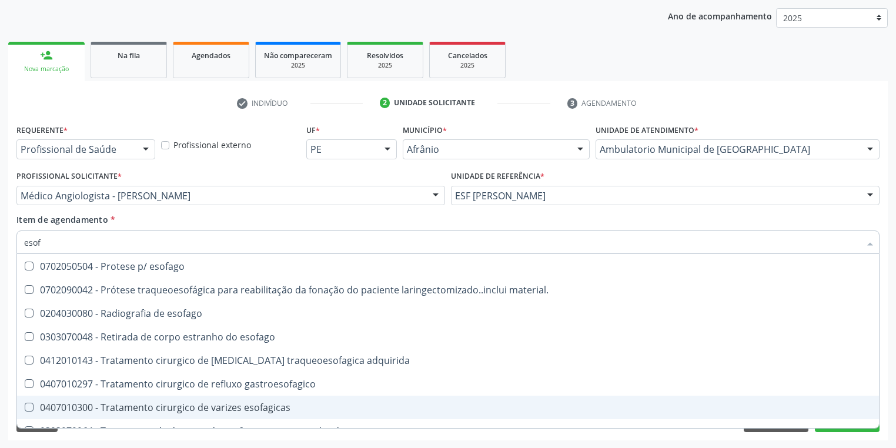
scroll to position [470, 0]
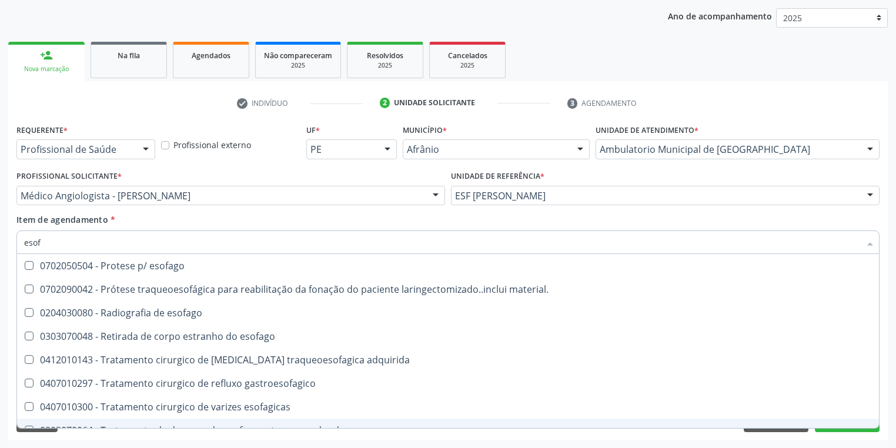
click at [107, 435] on div "Requerente * Profissional de Saúde Profissional de Saúde Paciente Nenhum result…" at bounding box center [447, 280] width 879 height 319
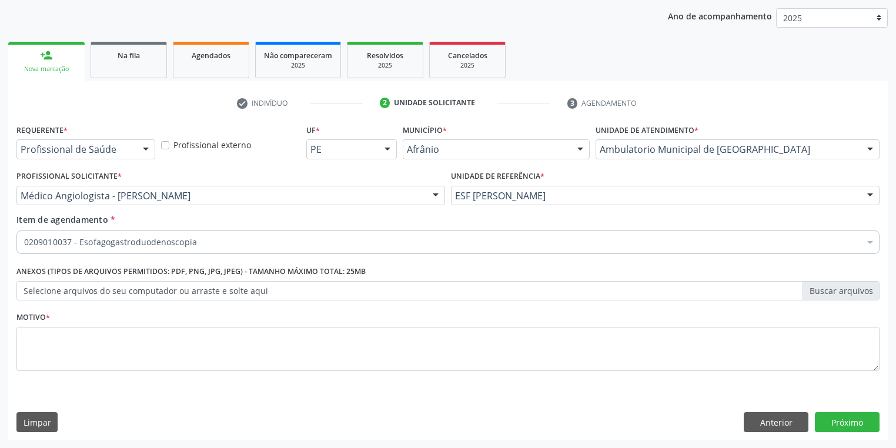
scroll to position [0, 0]
click at [42, 347] on textarea at bounding box center [447, 349] width 863 height 45
type textarea "*"
click at [829, 417] on button "Próximo" at bounding box center [847, 422] width 65 height 20
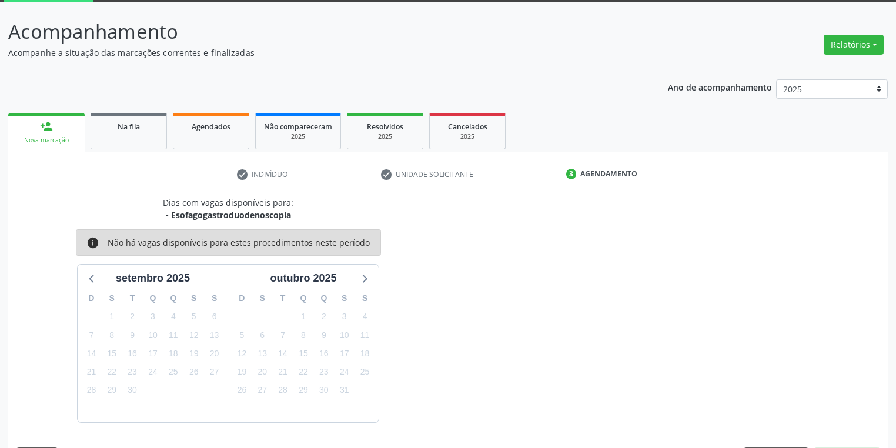
scroll to position [97, 0]
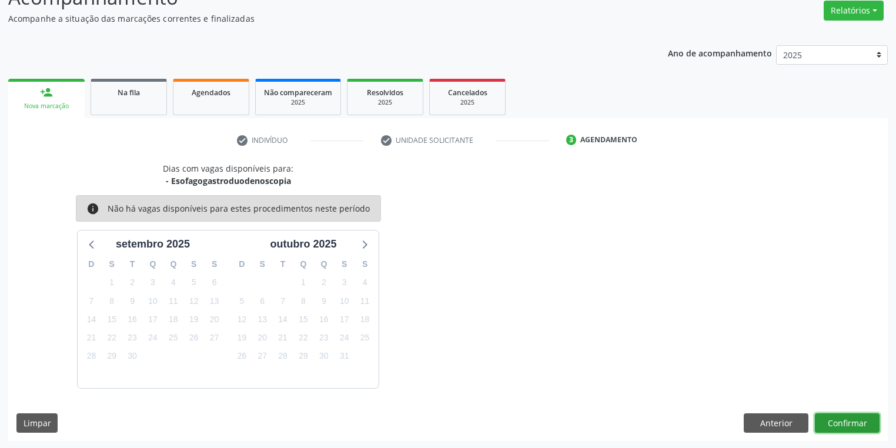
click at [844, 419] on button "Confirmar" at bounding box center [847, 423] width 65 height 20
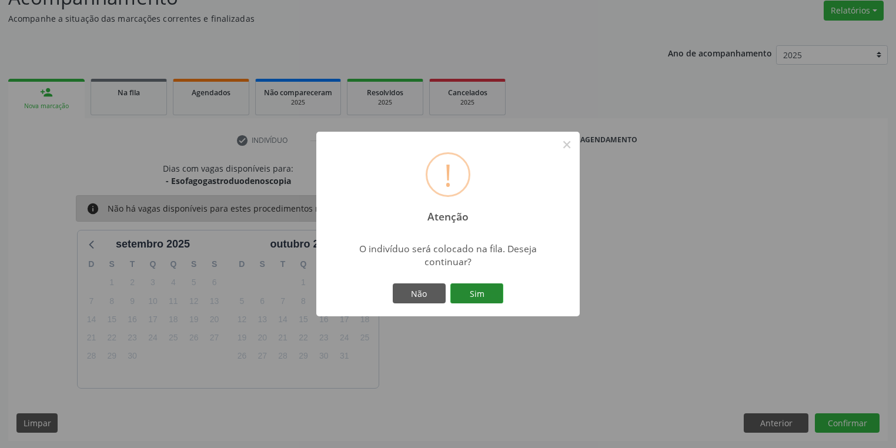
click at [487, 293] on button "Sim" at bounding box center [476, 293] width 53 height 20
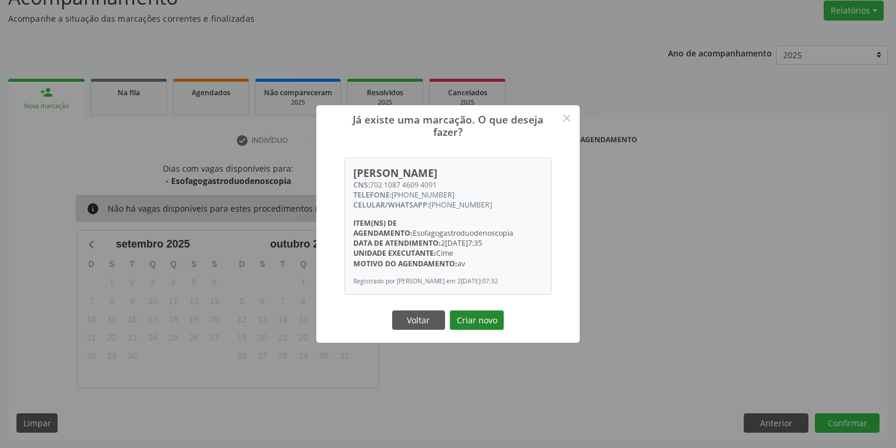
click at [484, 323] on button "Criar novo" at bounding box center [477, 320] width 54 height 20
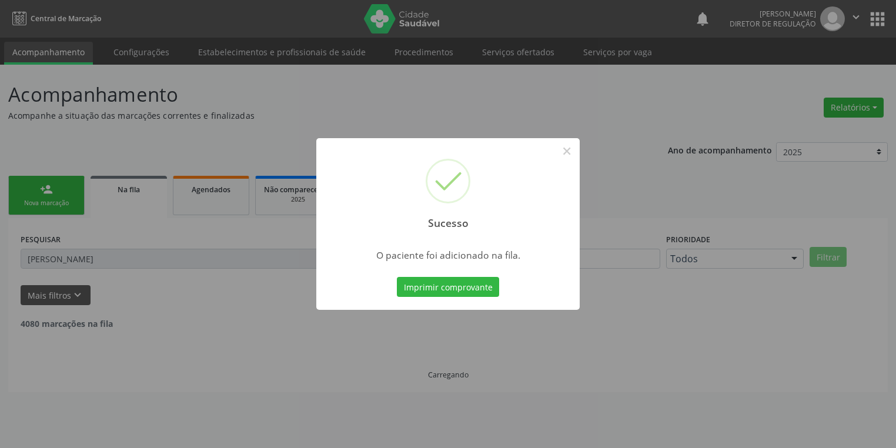
scroll to position [0, 0]
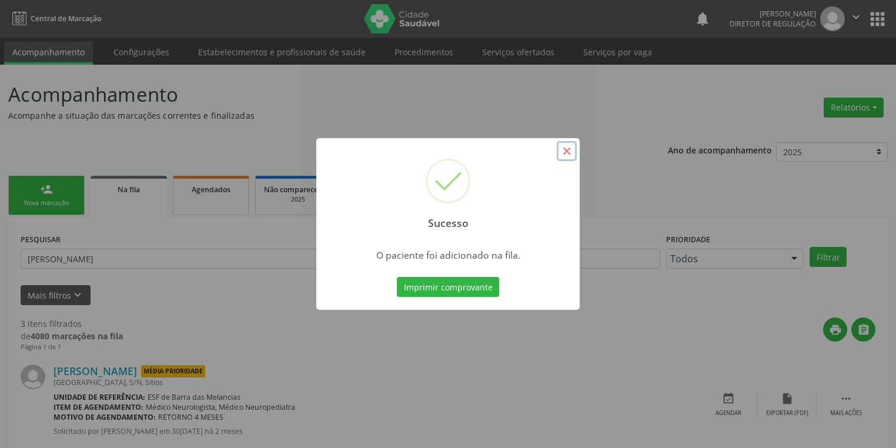
click at [565, 150] on button "×" at bounding box center [567, 151] width 20 height 20
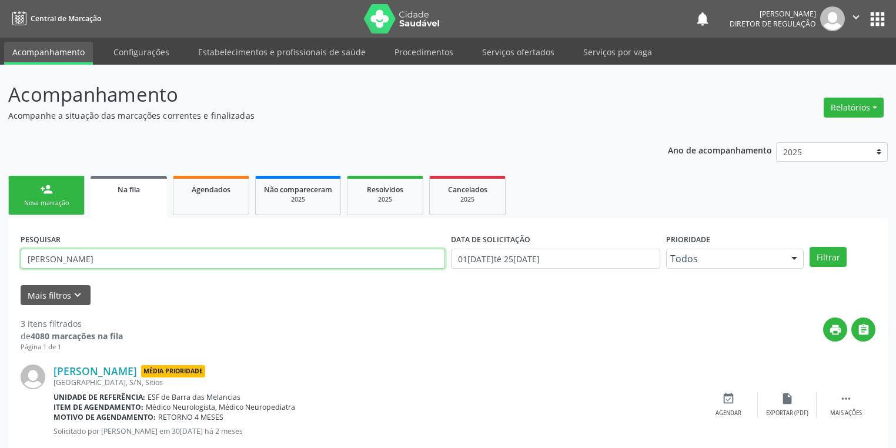
click at [125, 262] on input "maria rodrigues gomes" at bounding box center [233, 259] width 424 height 20
type input "m"
drag, startPoint x: 86, startPoint y: 261, endPoint x: 0, endPoint y: 273, distance: 86.6
click at [0, 273] on div "Acompanhamento Acompanhe a situação das marcações correntes e finalizadas Relat…" at bounding box center [448, 377] width 896 height 624
type input "maria lucicleide"
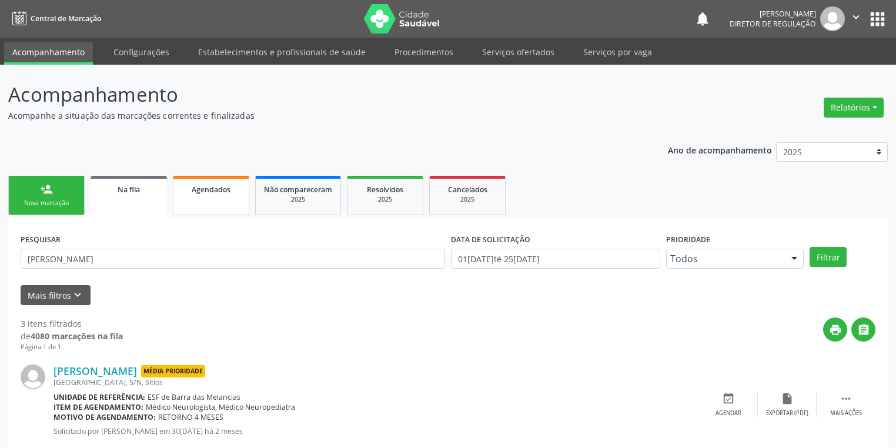
click at [200, 183] on div "Agendados" at bounding box center [211, 189] width 59 height 12
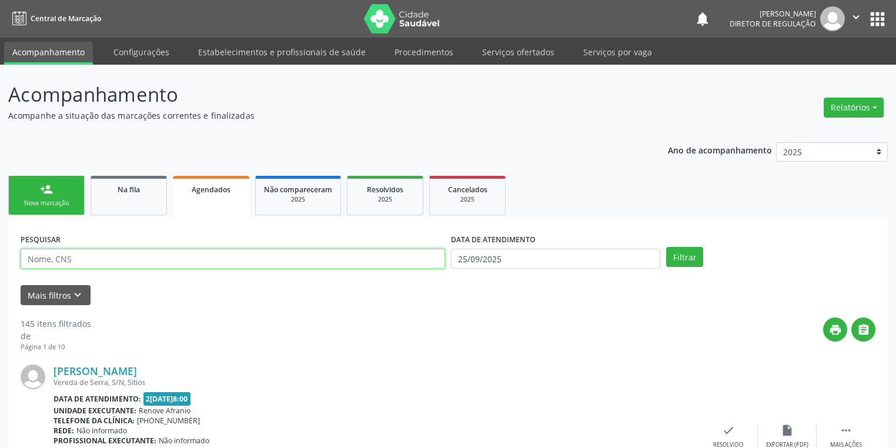
click at [85, 262] on input "text" at bounding box center [233, 259] width 424 height 20
paste input "maria lucicleide"
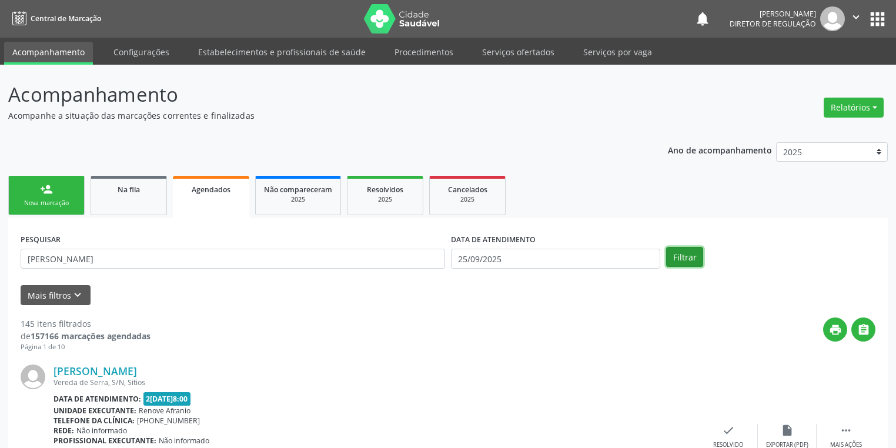
click at [688, 252] on button "Filtrar" at bounding box center [684, 257] width 37 height 20
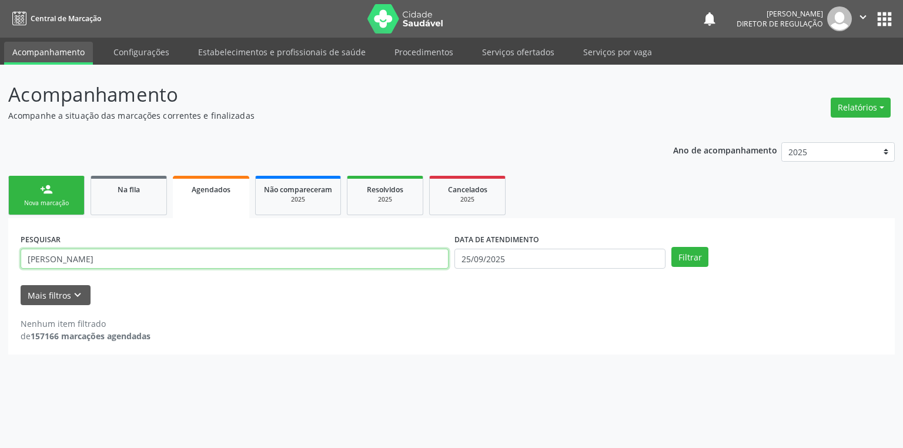
click at [103, 264] on input "maria lucicleide" at bounding box center [235, 259] width 428 height 20
type input "m"
type input "701002864727490"
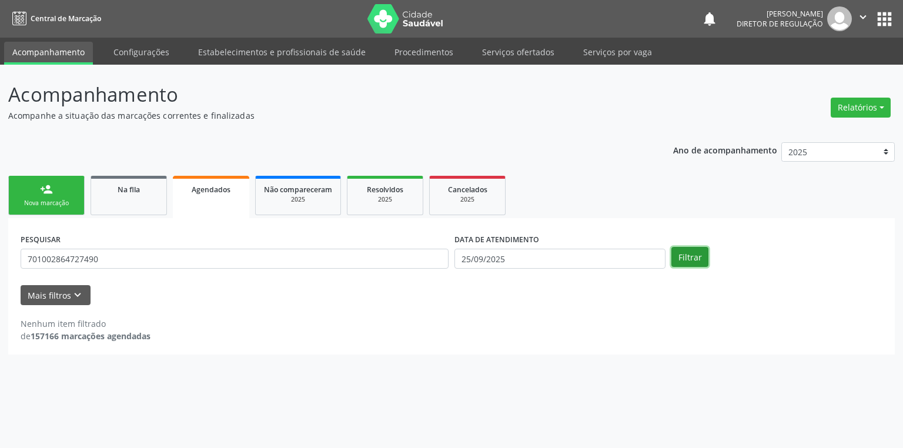
click at [693, 259] on button "Filtrar" at bounding box center [689, 257] width 37 height 20
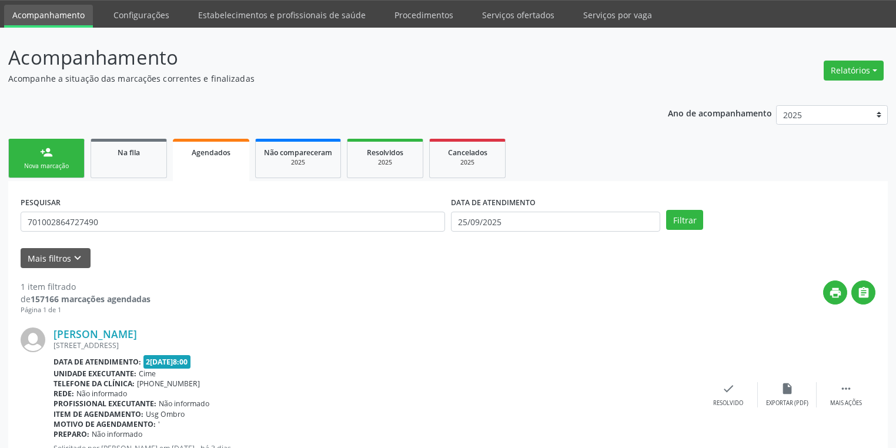
scroll to position [82, 0]
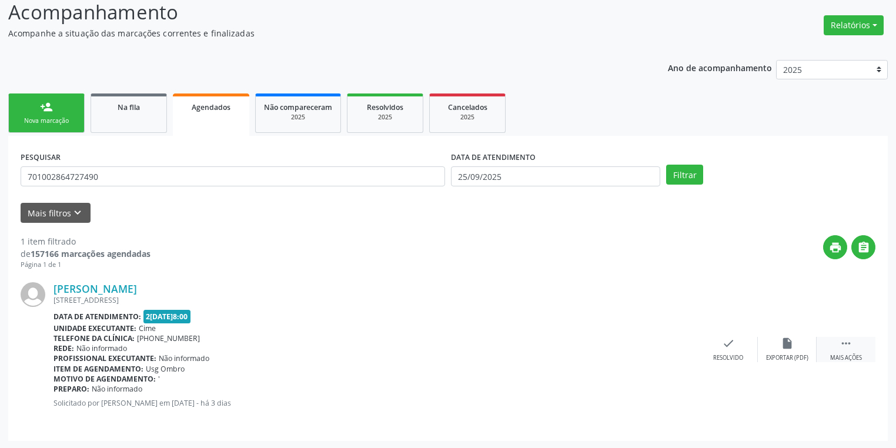
click at [837, 340] on div " Mais ações" at bounding box center [845, 349] width 59 height 25
click at [618, 354] on div "Imprimir" at bounding box center [610, 358] width 26 height 8
click at [125, 116] on link "Na fila" at bounding box center [129, 112] width 76 height 39
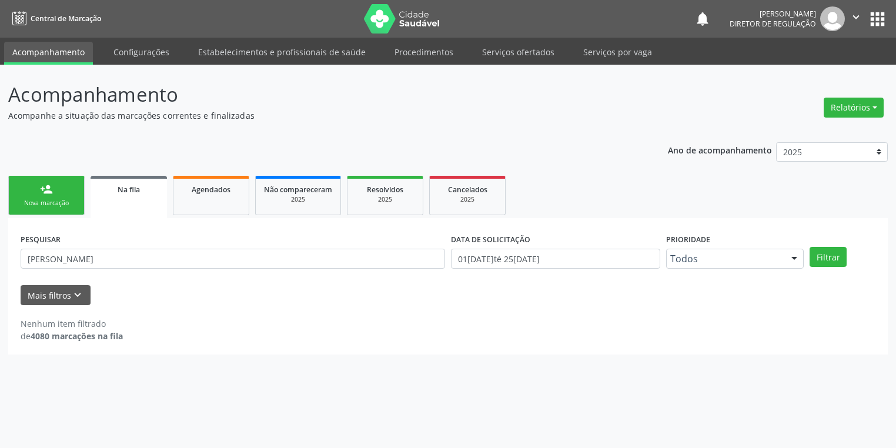
scroll to position [0, 0]
click at [61, 200] on div "Nova marcação" at bounding box center [46, 203] width 59 height 9
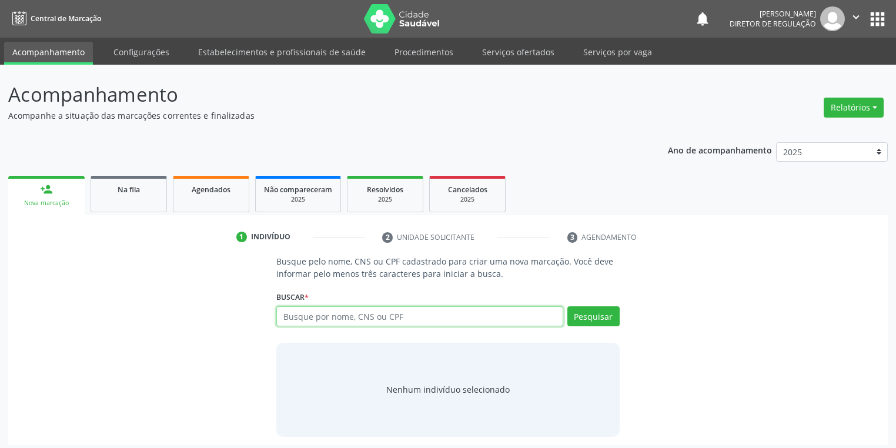
click at [309, 309] on input "text" at bounding box center [419, 316] width 287 height 20
type input "706507397918696"
click at [588, 309] on button "Pesquisar" at bounding box center [593, 316] width 52 height 20
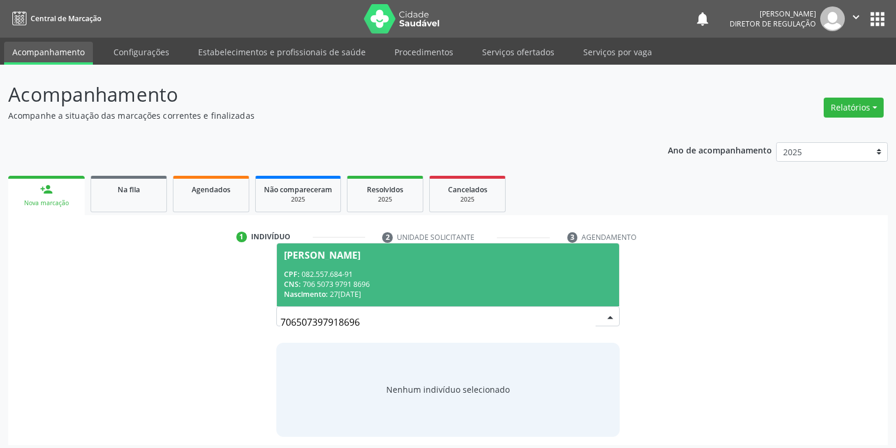
click at [347, 267] on span "Abdias de Sousa Gomes CPF: 082.557.684-91 CNS: 706 5073 9791 8696 Nascimento: 2…" at bounding box center [448, 274] width 342 height 63
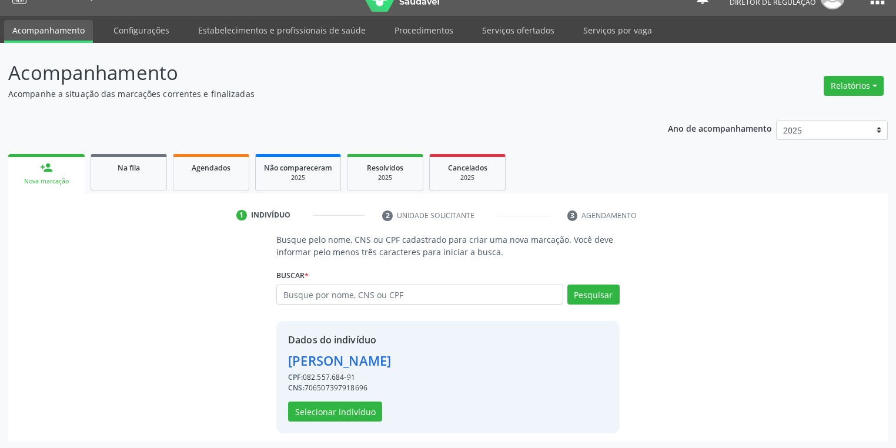
scroll to position [22, 0]
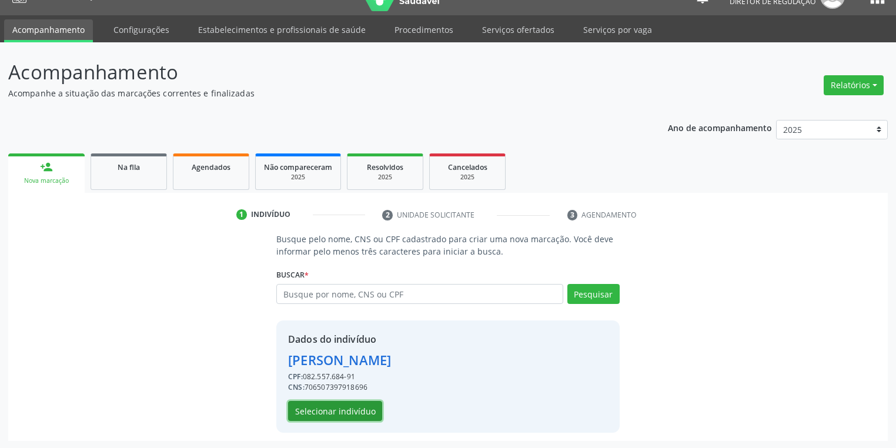
click at [313, 409] on button "Selecionar indivíduo" at bounding box center [335, 411] width 94 height 20
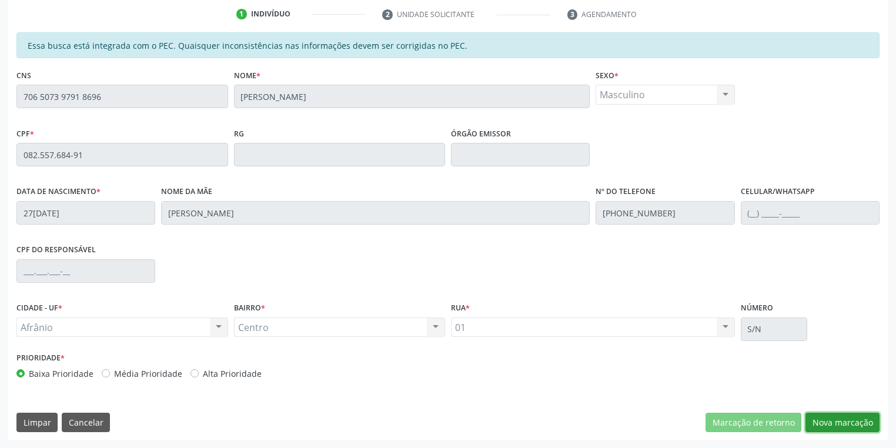
click at [830, 417] on button "Nova marcação" at bounding box center [842, 423] width 74 height 20
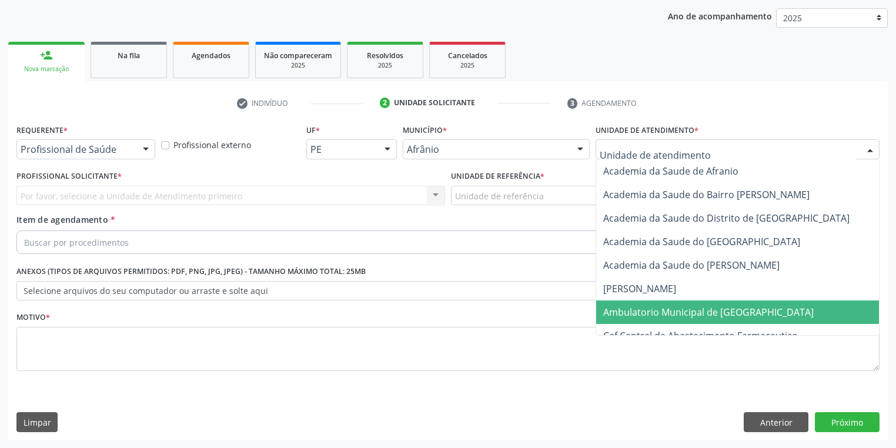
click at [636, 308] on span "Ambulatorio Municipal de [GEOGRAPHIC_DATA]" at bounding box center [708, 312] width 210 height 13
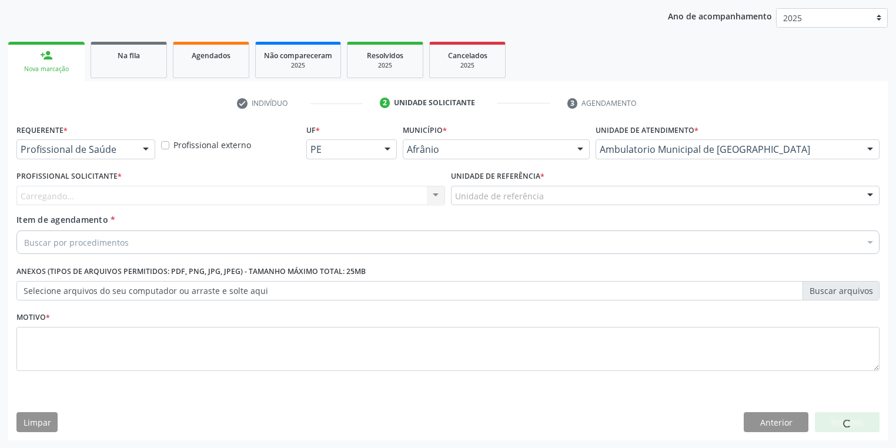
click at [498, 202] on div "Unidade de referência" at bounding box center [665, 196] width 428 height 20
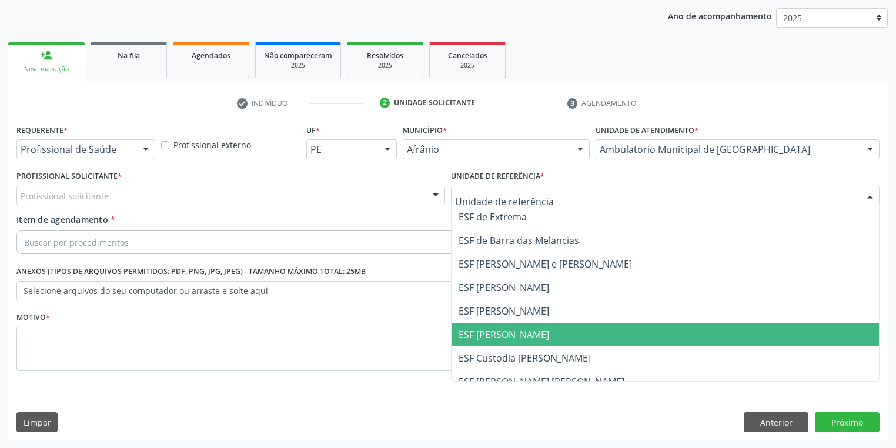
click at [504, 339] on span "ESF [PERSON_NAME]" at bounding box center [503, 334] width 91 height 13
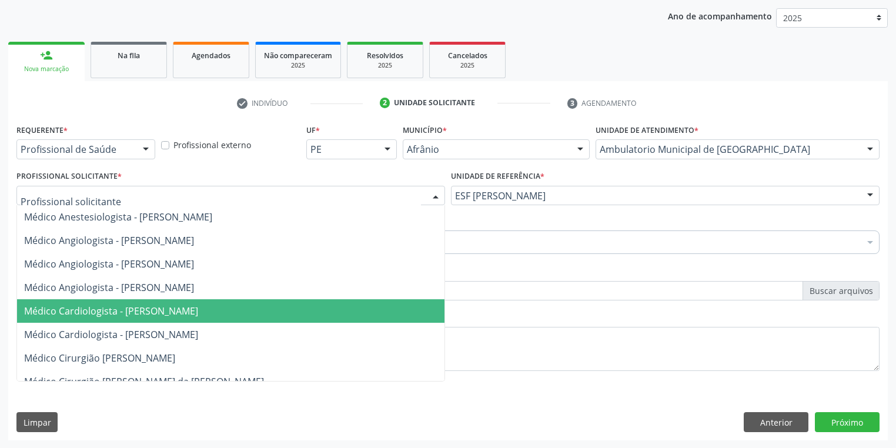
click at [94, 308] on span "Médico Cardiologista - [PERSON_NAME]" at bounding box center [111, 310] width 174 height 13
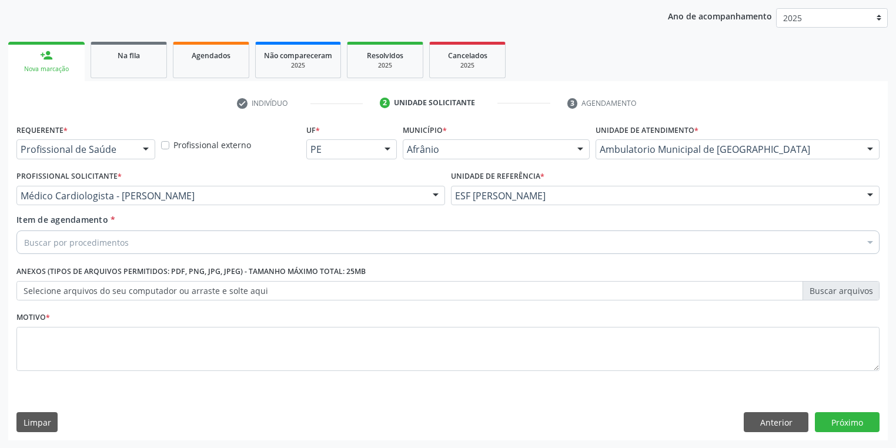
click at [65, 248] on div "Buscar por procedimentos" at bounding box center [447, 242] width 863 height 24
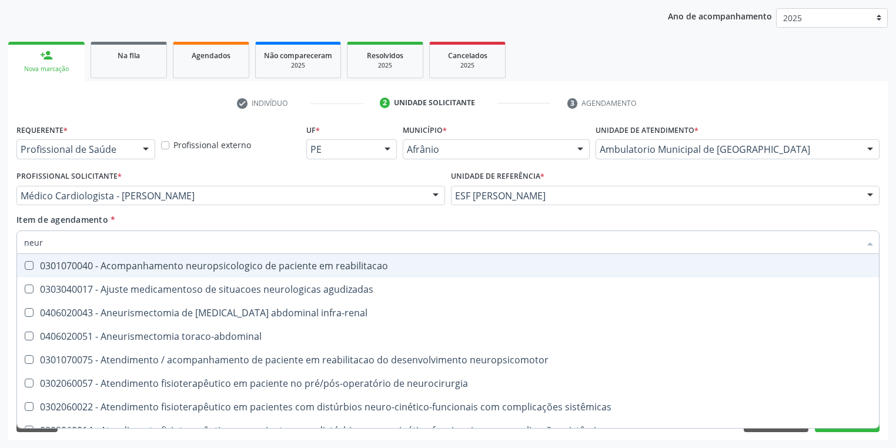
type input "neuro"
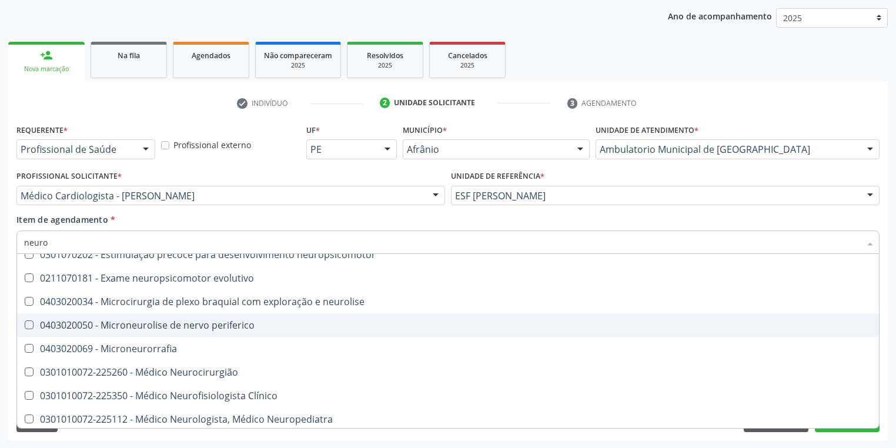
scroll to position [329, 0]
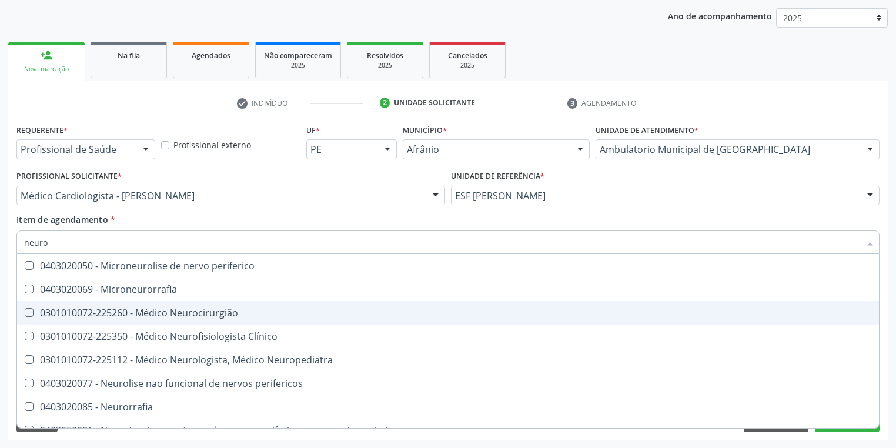
click at [171, 313] on div "0301010072-225260 - Médico Neurocirurgião" at bounding box center [447, 312] width 847 height 9
checkbox Neurocirurgião "true"
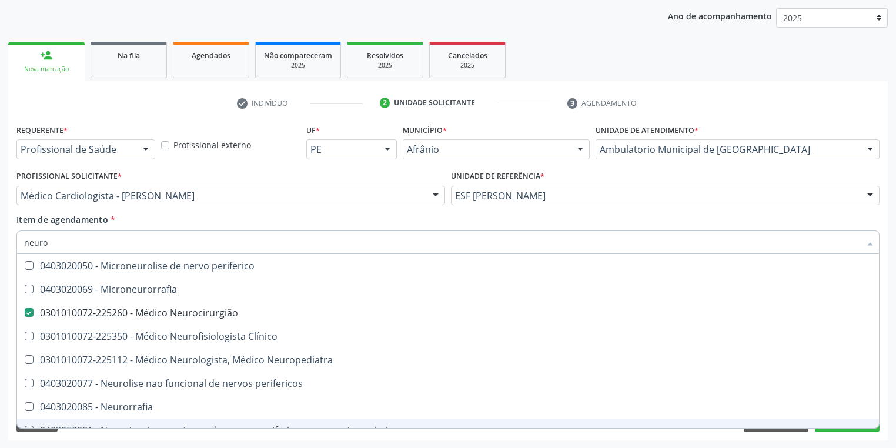
click at [88, 440] on div "Requerente * Profissional de Saúde Profissional de Saúde Paciente Nenhum result…" at bounding box center [447, 280] width 879 height 319
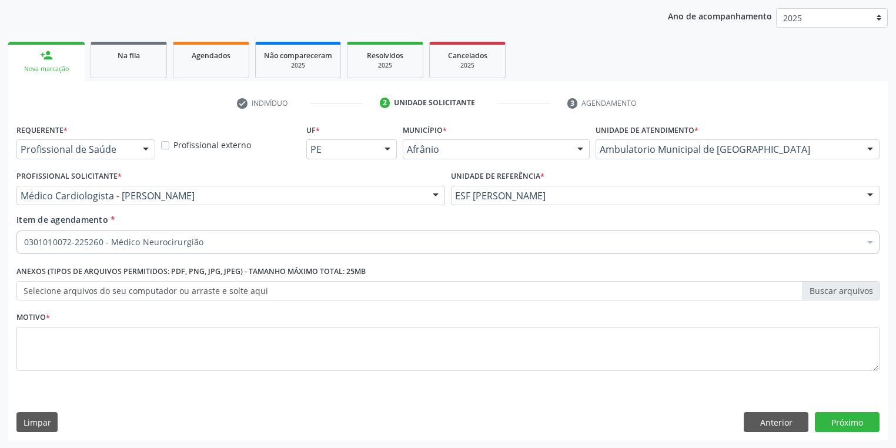
scroll to position [0, 0]
click at [32, 333] on textarea at bounding box center [447, 349] width 863 height 45
type textarea "*"
click at [851, 422] on button "Próximo" at bounding box center [847, 422] width 65 height 20
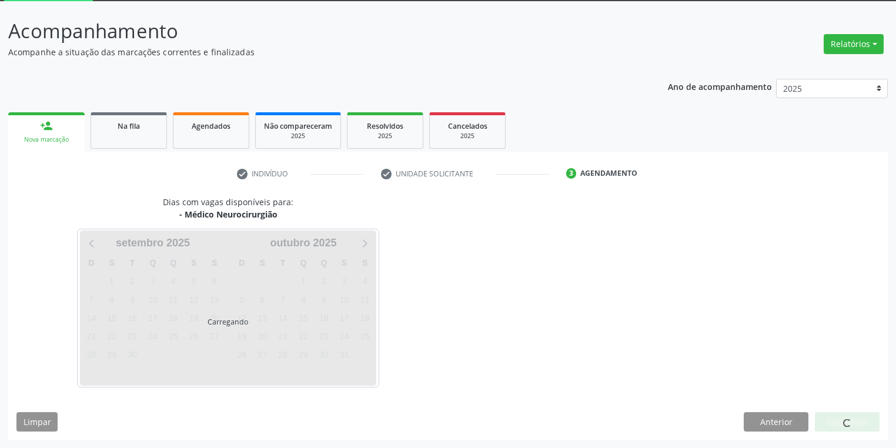
scroll to position [63, 0]
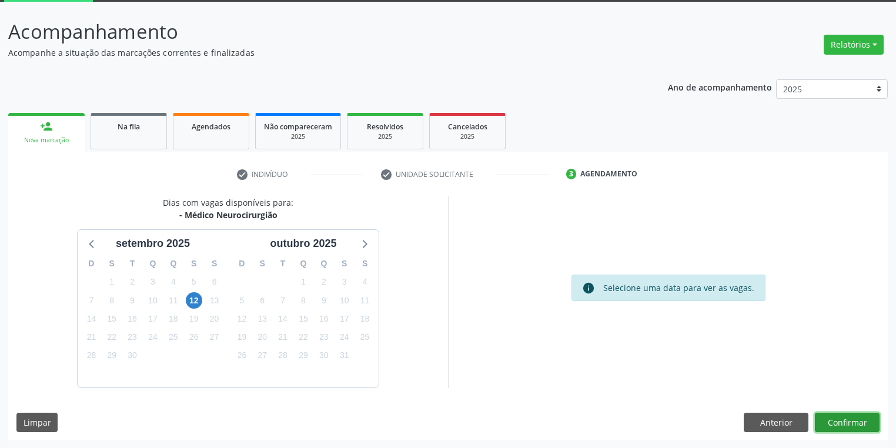
click at [833, 424] on button "Confirmar" at bounding box center [847, 423] width 65 height 20
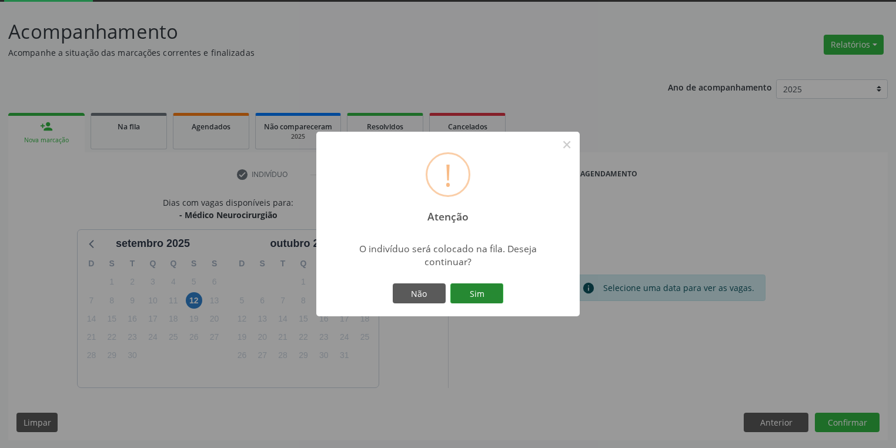
click at [477, 299] on button "Sim" at bounding box center [476, 293] width 53 height 20
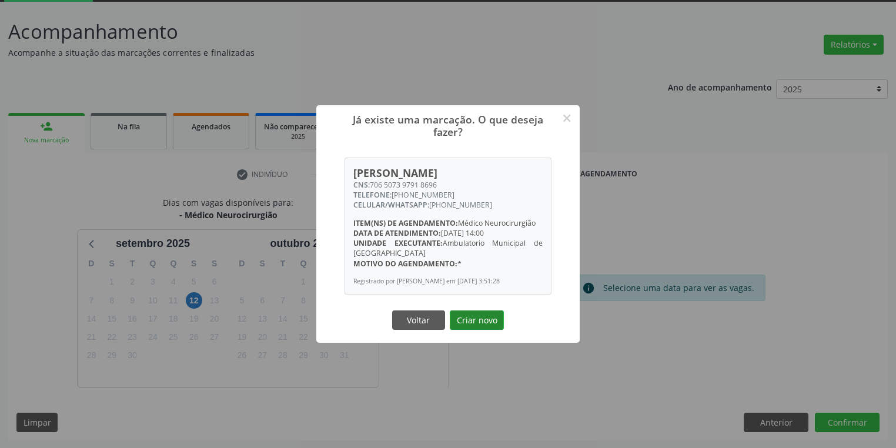
click at [481, 327] on button "Criar novo" at bounding box center [477, 320] width 54 height 20
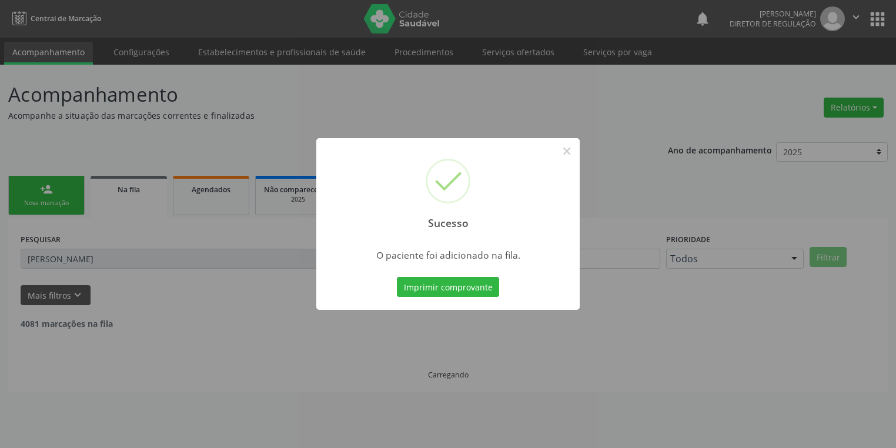
scroll to position [0, 0]
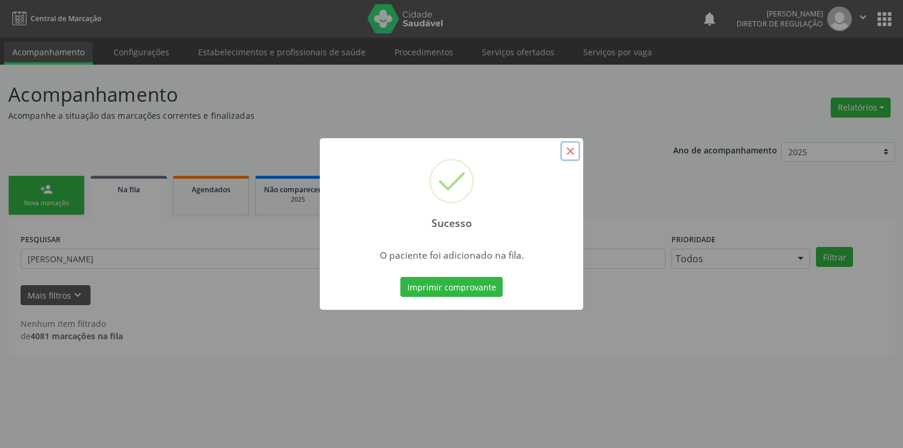
click at [569, 153] on button "×" at bounding box center [570, 151] width 20 height 20
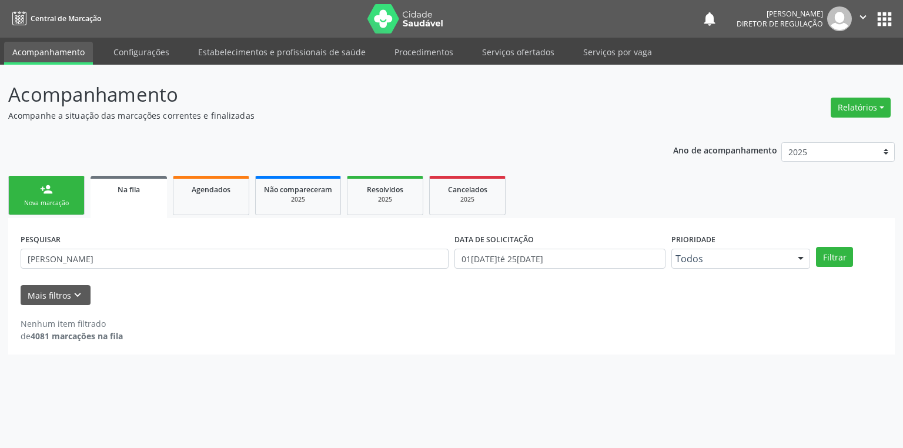
click at [55, 195] on link "person_add Nova marcação" at bounding box center [46, 195] width 76 height 39
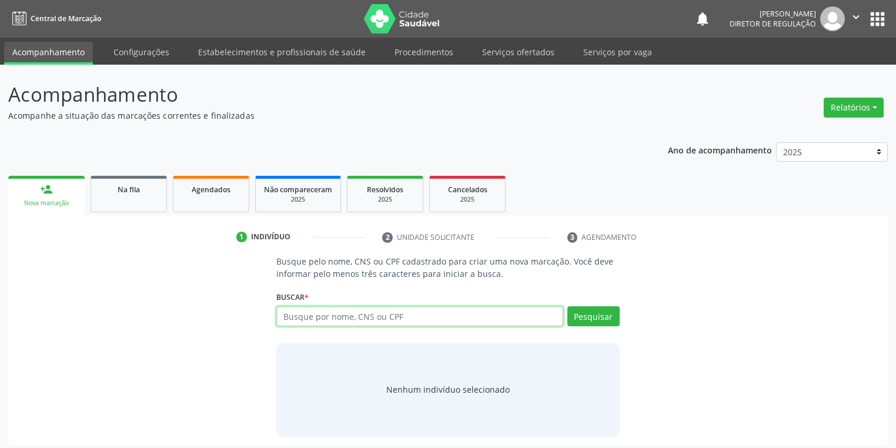
click at [314, 312] on input "text" at bounding box center [419, 316] width 287 height 20
type input "706"
click at [601, 319] on button "Pesquisar" at bounding box center [593, 316] width 52 height 20
click at [380, 322] on input "706507397911696" at bounding box center [419, 316] width 287 height 20
type input "7"
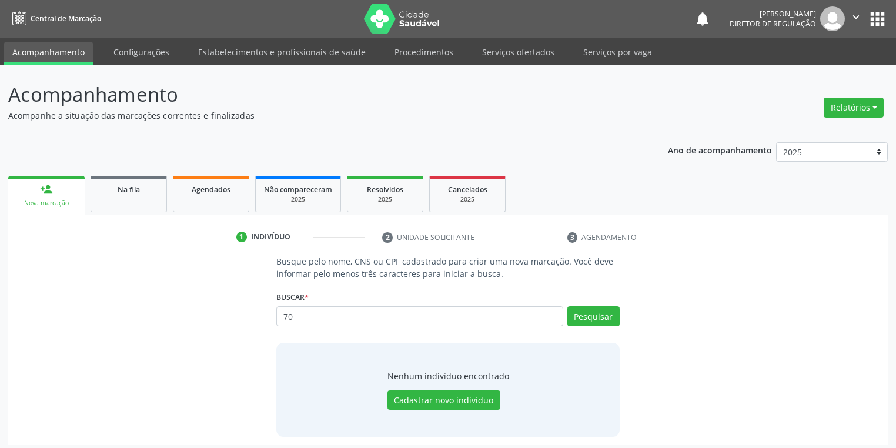
type input "7"
type input "706507697911696"
click at [597, 317] on button "Pesquisar" at bounding box center [593, 316] width 52 height 20
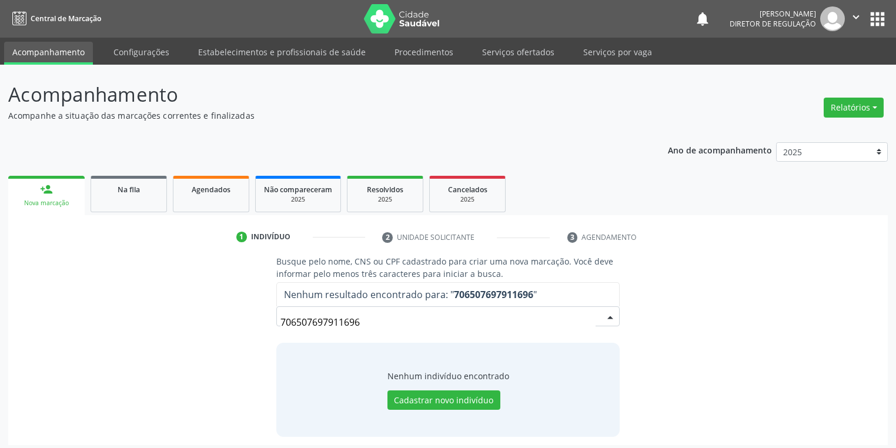
click at [370, 320] on input "706507697911696" at bounding box center [437, 322] width 315 height 24
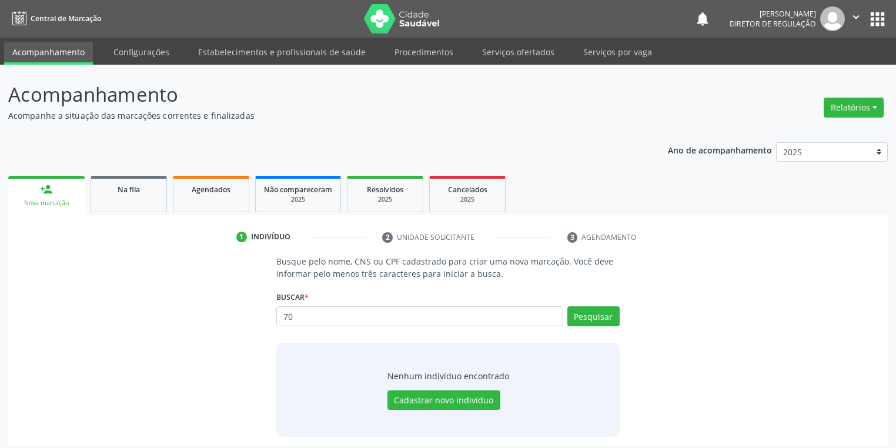
type input "7"
click at [329, 320] on input "text" at bounding box center [419, 316] width 287 height 20
type input "706507397918696"
click at [597, 316] on button "Pesquisar" at bounding box center [593, 316] width 52 height 20
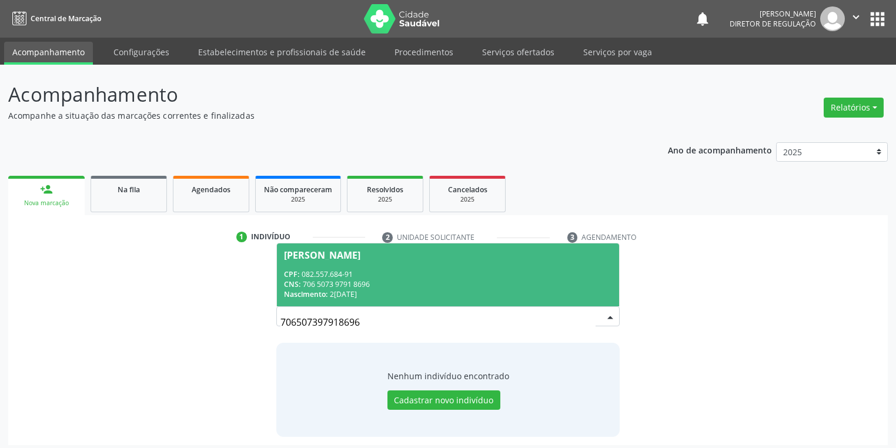
click at [402, 261] on span "Abdias de Sousa Gomes CPF: 082.557.684-91 CNS: 706 5073 9791 8696 Nascimento: 2…" at bounding box center [448, 274] width 342 height 63
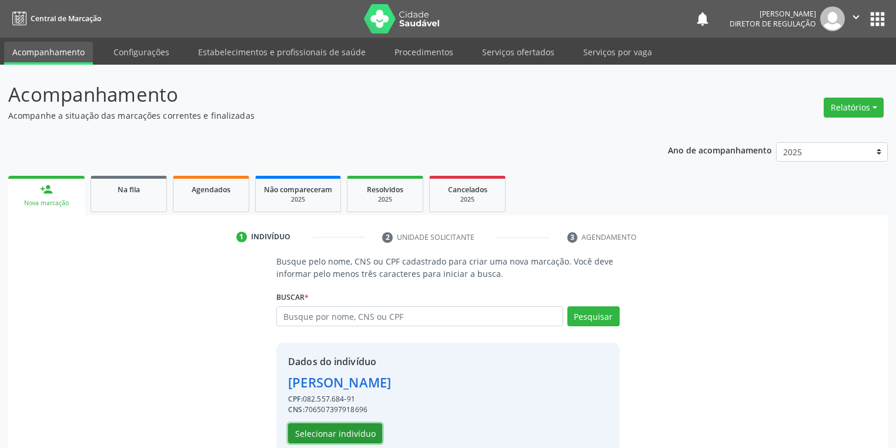
click at [329, 434] on button "Selecionar indivíduo" at bounding box center [335, 433] width 94 height 20
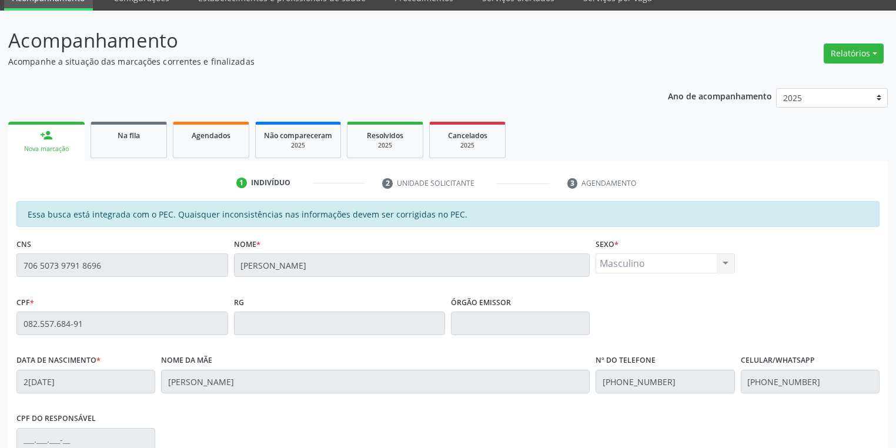
scroll to position [223, 0]
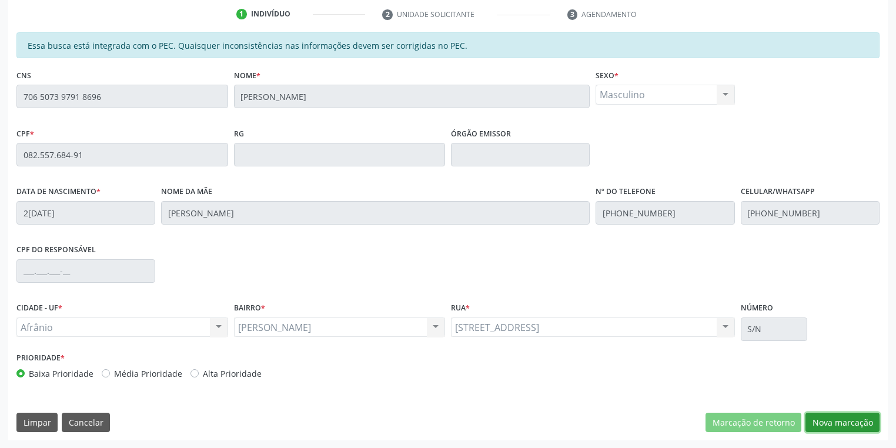
click at [836, 421] on button "Nova marcação" at bounding box center [842, 423] width 74 height 20
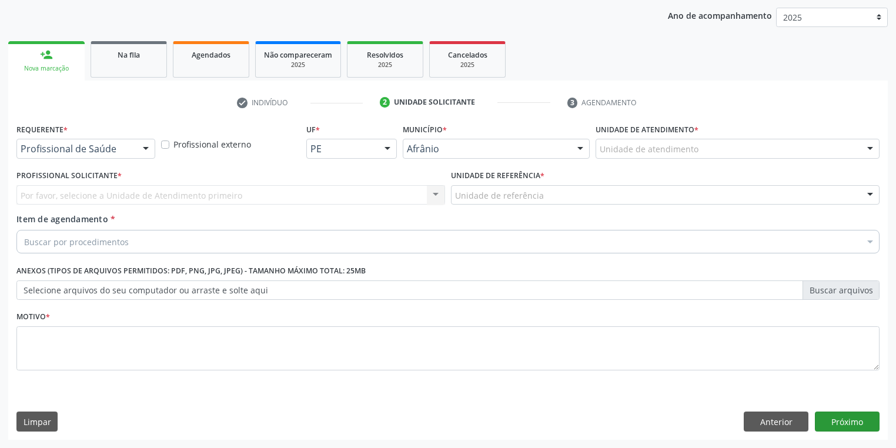
scroll to position [134, 0]
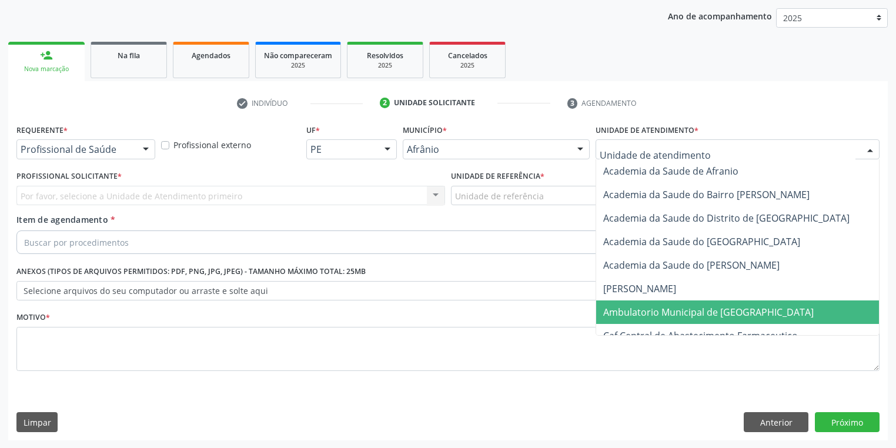
click at [622, 313] on span "Ambulatorio Municipal de [GEOGRAPHIC_DATA]" at bounding box center [708, 312] width 210 height 13
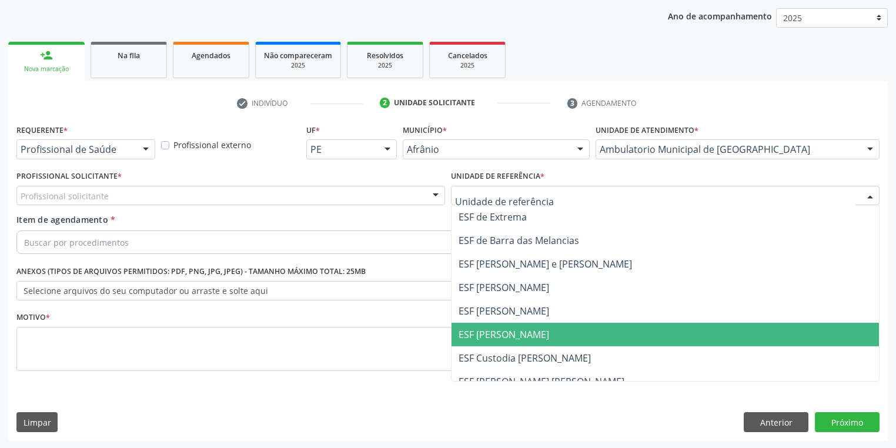
click at [475, 333] on span "ESF [PERSON_NAME]" at bounding box center [503, 334] width 91 height 13
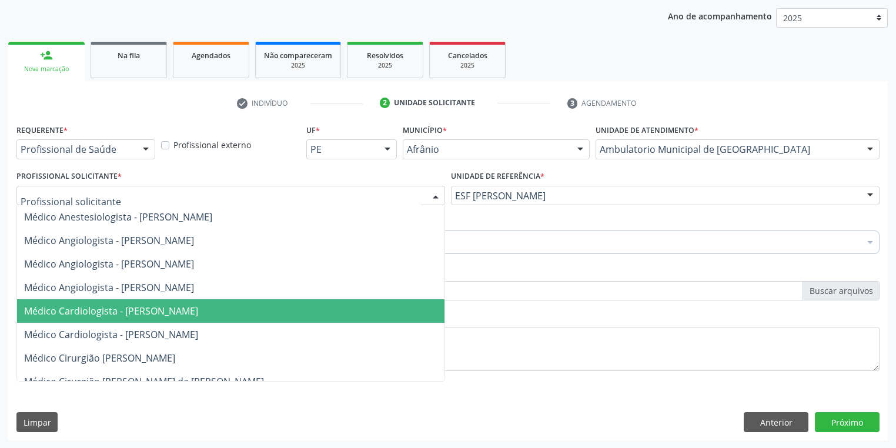
click at [90, 309] on span "Médico Cardiologista - [PERSON_NAME]" at bounding box center [111, 310] width 174 height 13
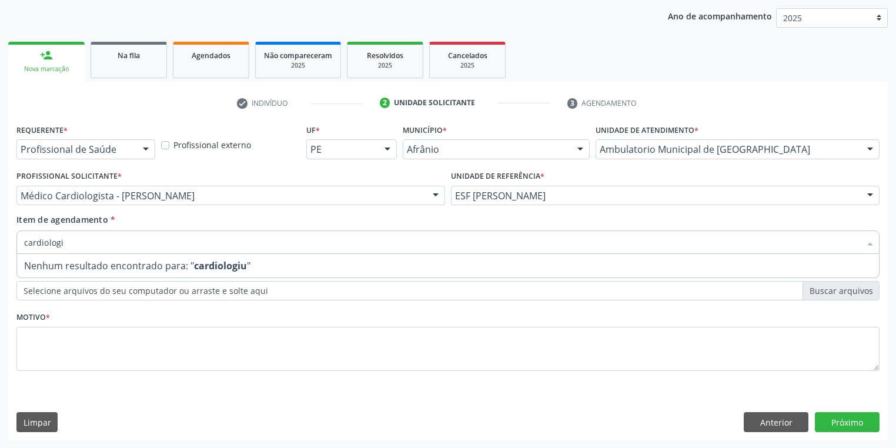
type input "cardiolog"
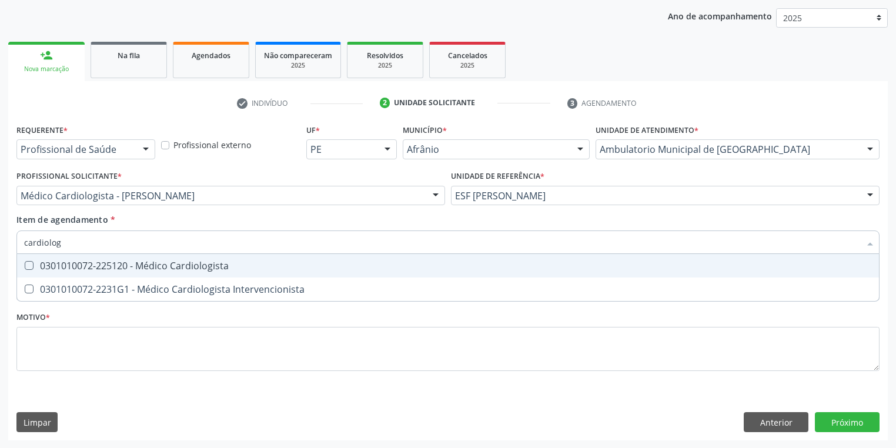
click at [76, 263] on div "0301010072-225120 - Médico Cardiologista" at bounding box center [447, 265] width 847 height 9
checkbox Cardiologista "true"
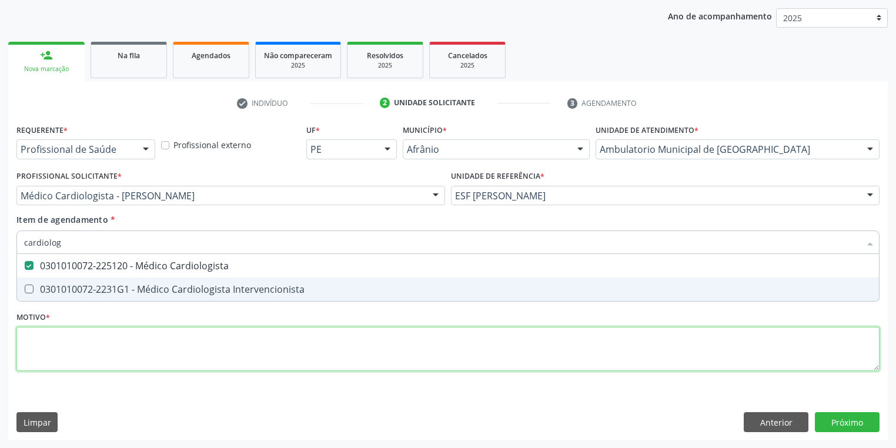
click at [69, 334] on div "Requerente * Profissional de Saúde Profissional de Saúde Paciente Nenhum result…" at bounding box center [447, 254] width 863 height 266
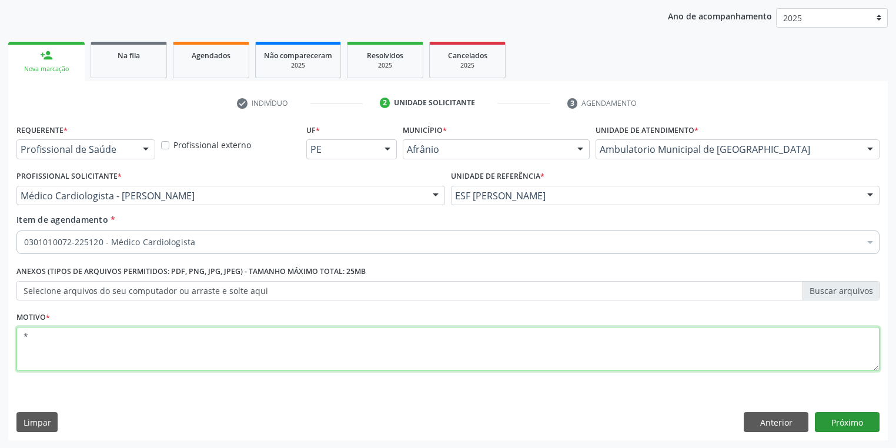
type textarea "*"
click at [846, 421] on button "Próximo" at bounding box center [847, 422] width 65 height 20
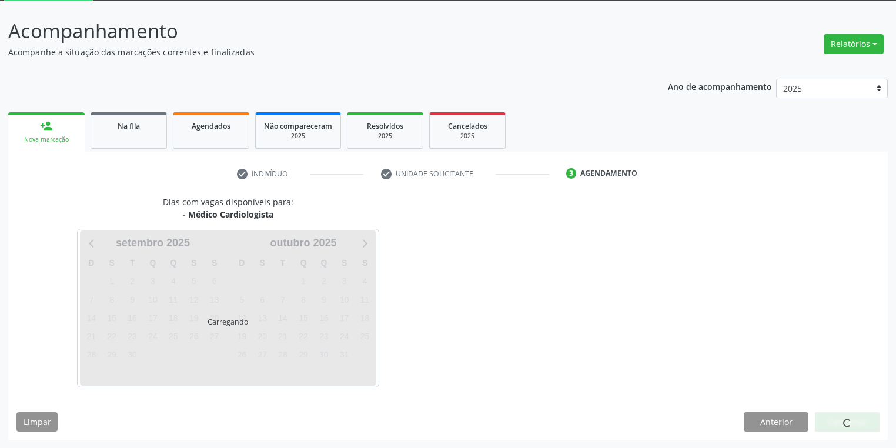
scroll to position [63, 0]
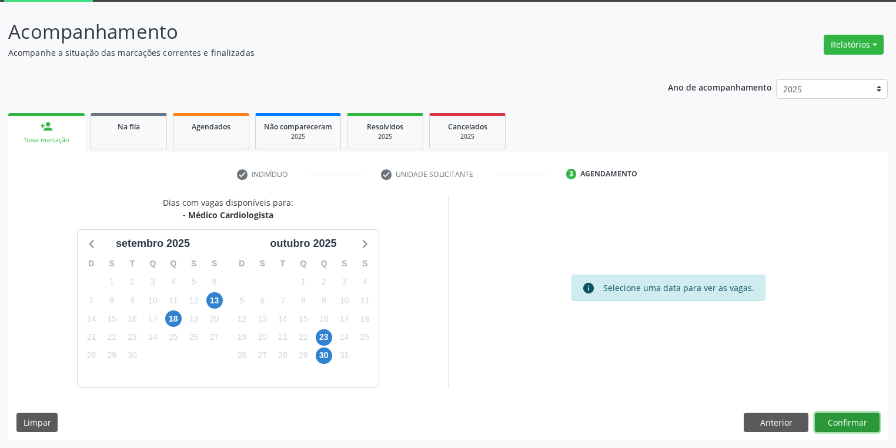
click at [849, 418] on button "Confirmar" at bounding box center [847, 423] width 65 height 20
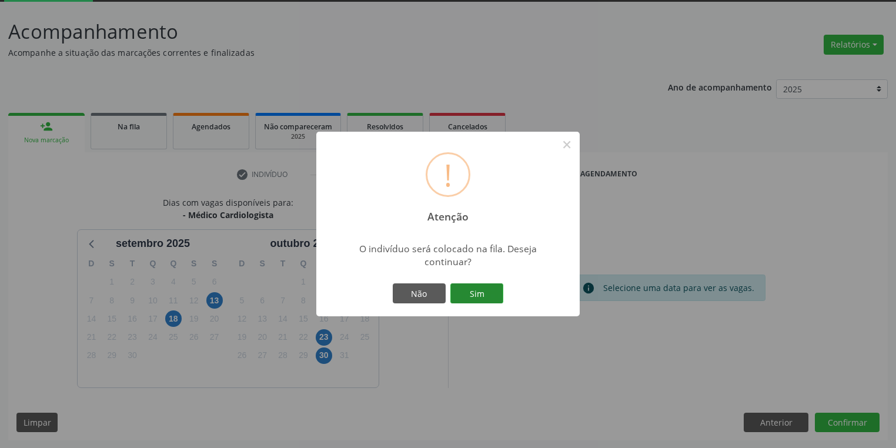
click at [472, 294] on button "Sim" at bounding box center [476, 293] width 53 height 20
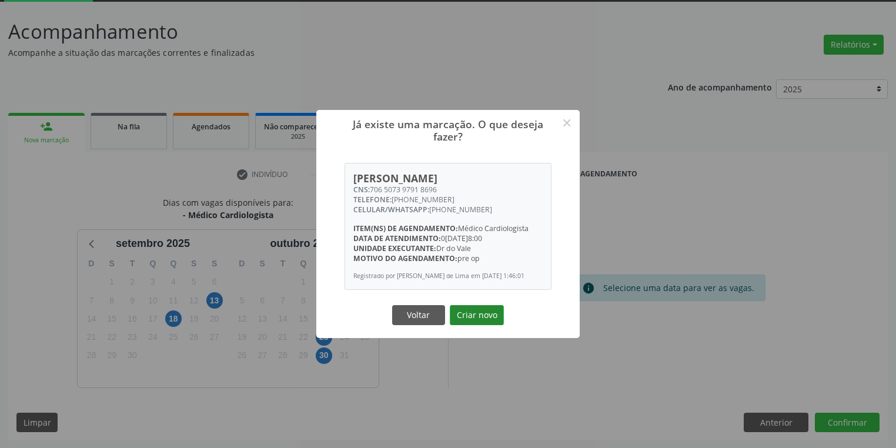
click at [480, 317] on button "Criar novo" at bounding box center [477, 315] width 54 height 20
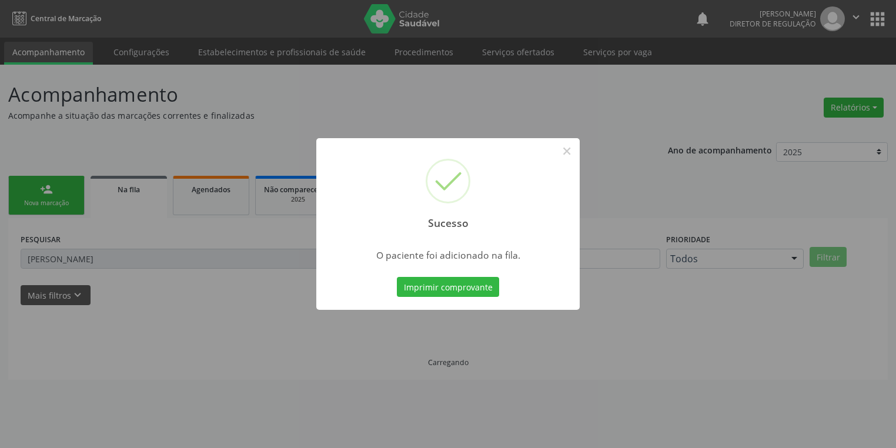
scroll to position [0, 0]
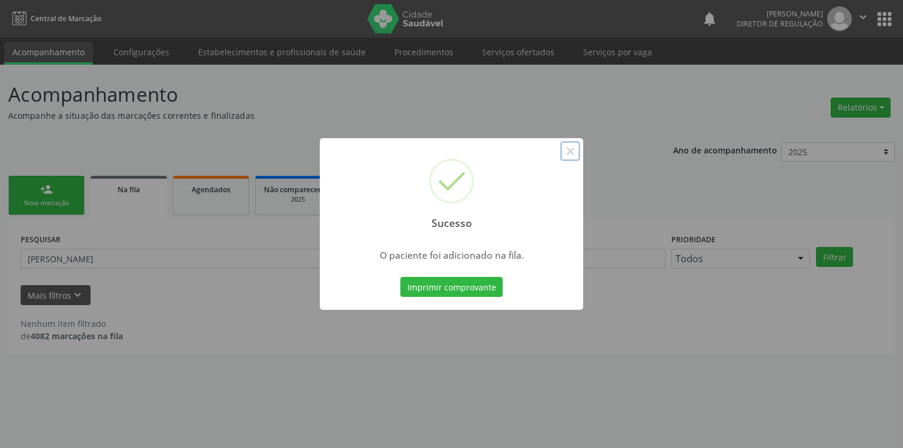
drag, startPoint x: 567, startPoint y: 155, endPoint x: 371, endPoint y: 156, distance: 195.7
click at [564, 156] on button "×" at bounding box center [570, 151] width 20 height 20
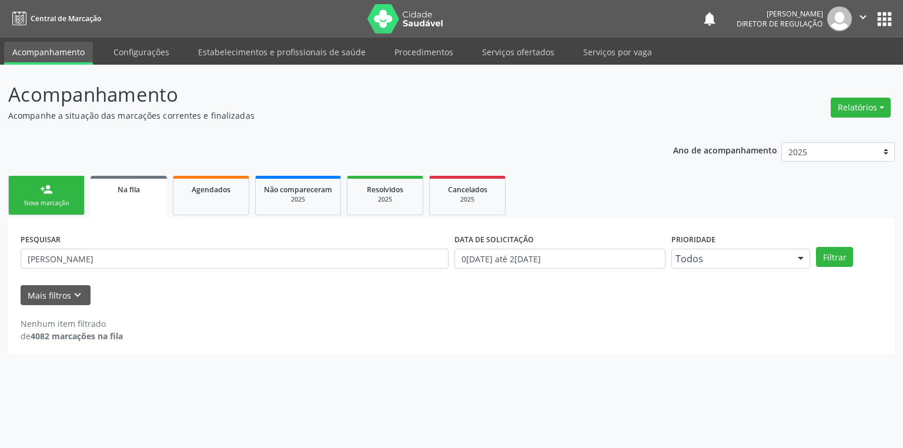
click at [75, 200] on div "Nova marcação" at bounding box center [46, 203] width 59 height 9
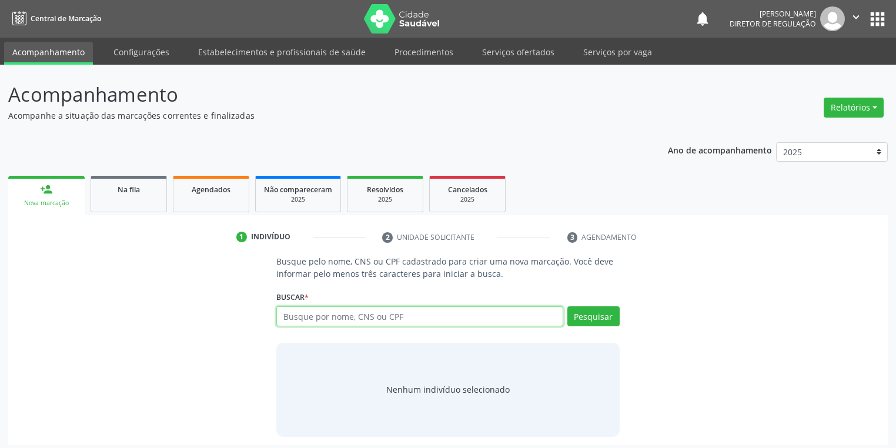
click at [291, 317] on input "text" at bounding box center [419, 316] width 287 height 20
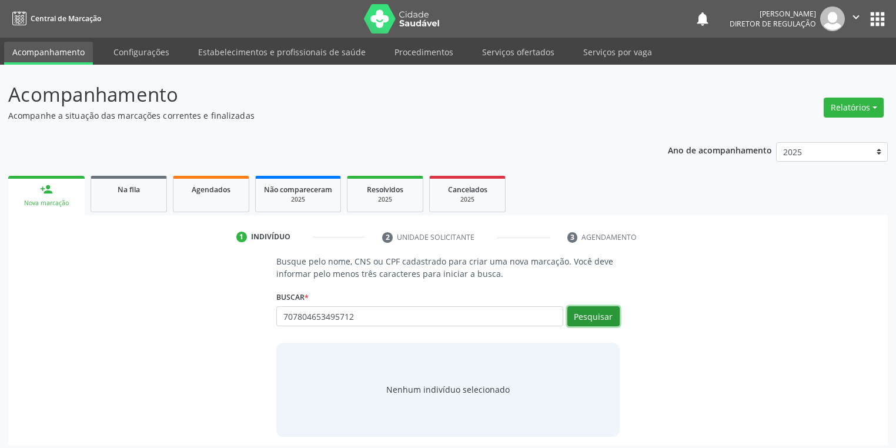
click at [578, 312] on button "Pesquisar" at bounding box center [593, 316] width 52 height 20
click at [370, 316] on input "707804653495712" at bounding box center [419, 316] width 287 height 20
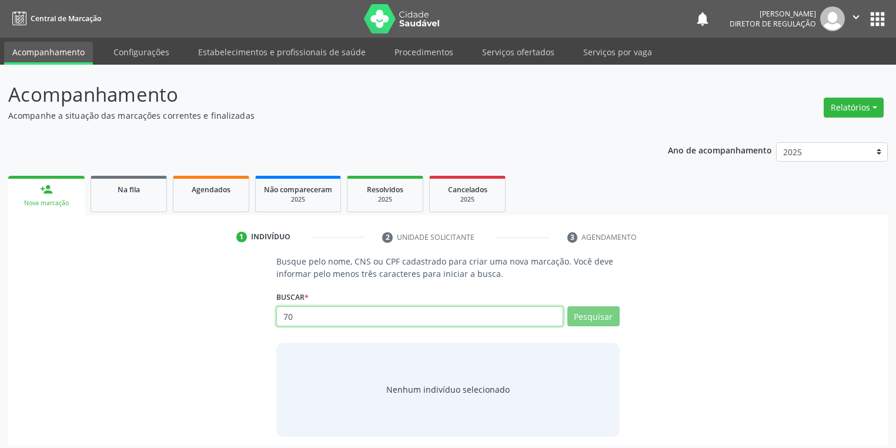
type input "7"
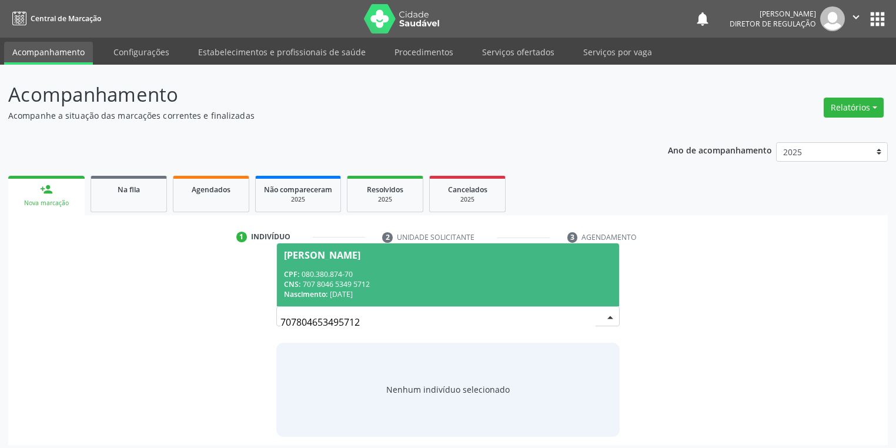
click at [373, 271] on div "CPF: 080.380.874-70" at bounding box center [448, 274] width 328 height 10
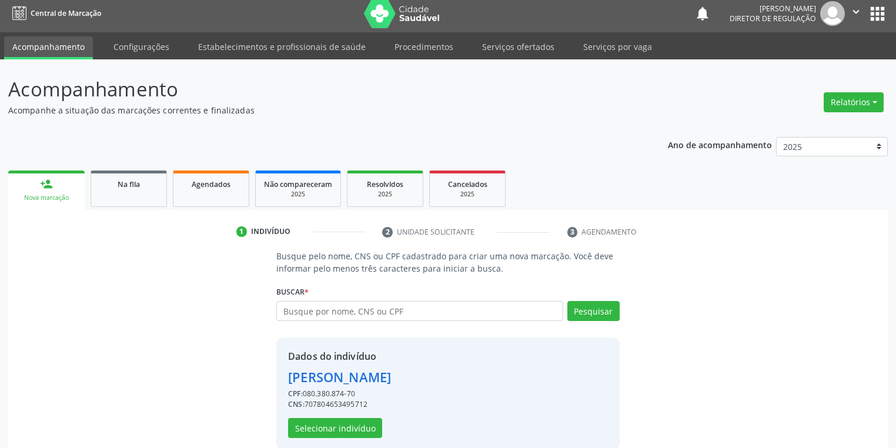
scroll to position [22, 0]
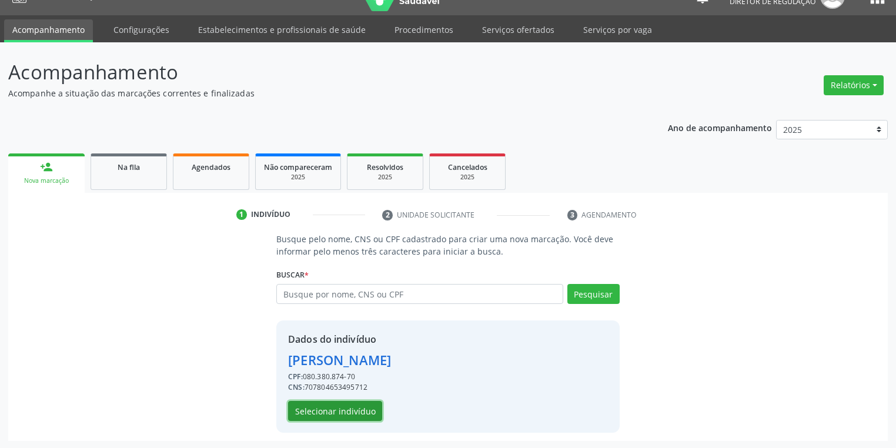
click at [341, 413] on button "Selecionar indivíduo" at bounding box center [335, 411] width 94 height 20
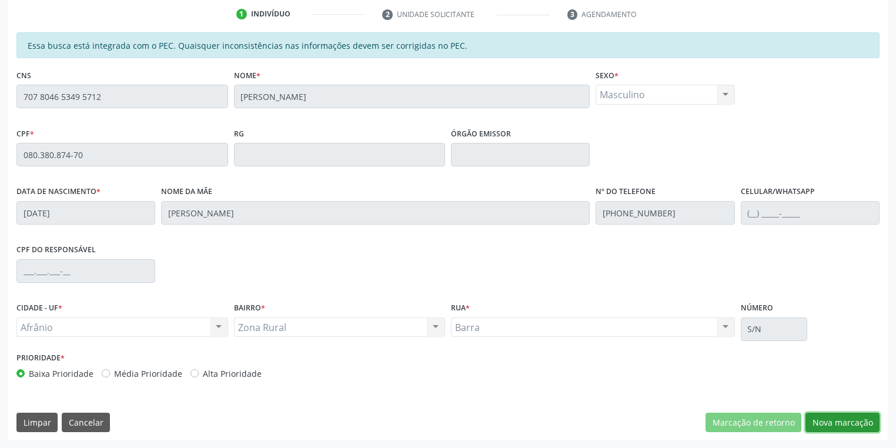
click at [828, 415] on button "Nova marcação" at bounding box center [842, 423] width 74 height 20
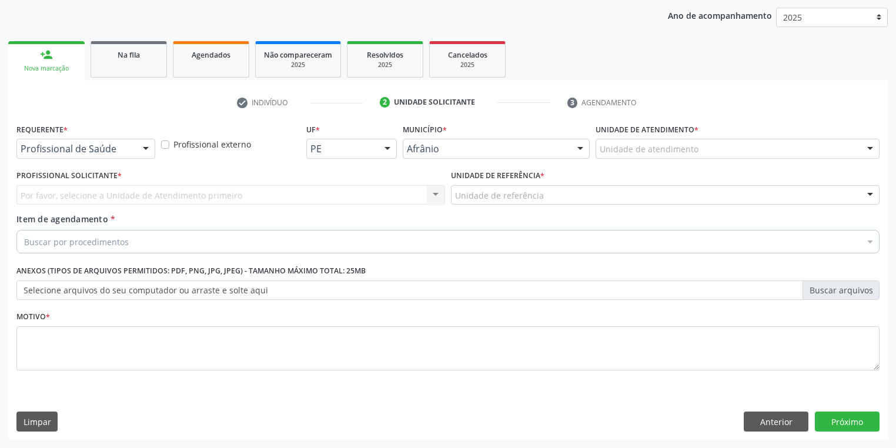
scroll to position [134, 0]
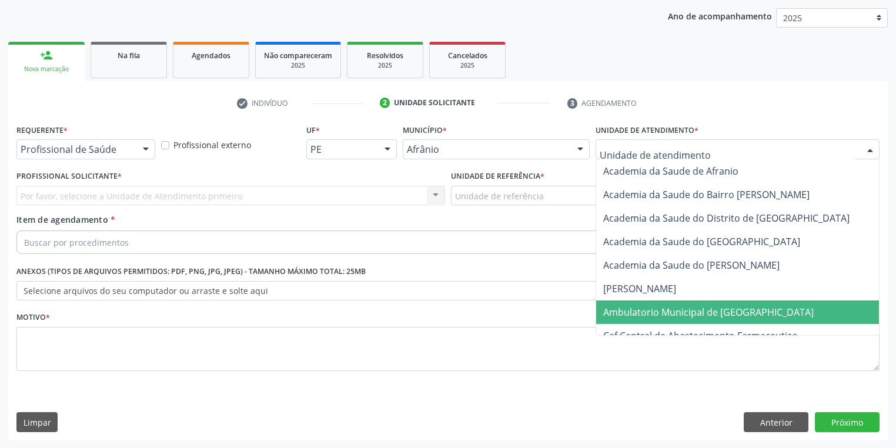
drag, startPoint x: 638, startPoint y: 313, endPoint x: 552, endPoint y: 273, distance: 95.2
click at [636, 312] on span "Ambulatorio Municipal de [GEOGRAPHIC_DATA]" at bounding box center [708, 312] width 210 height 13
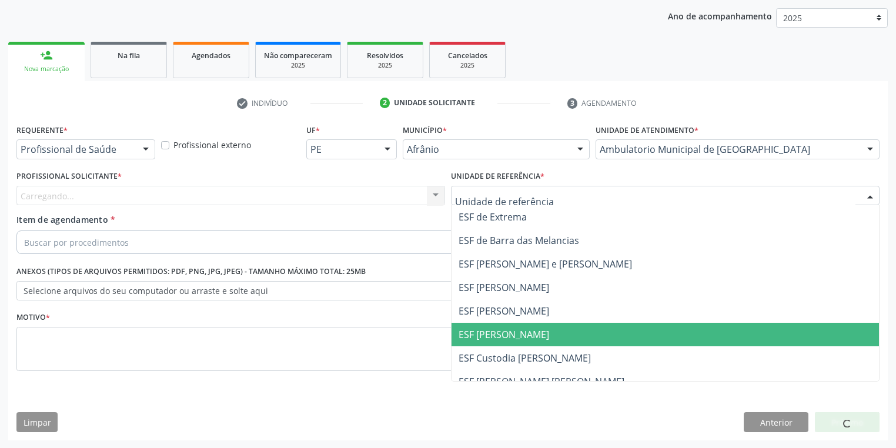
click at [500, 323] on span "ESF [PERSON_NAME]" at bounding box center [664, 335] width 427 height 24
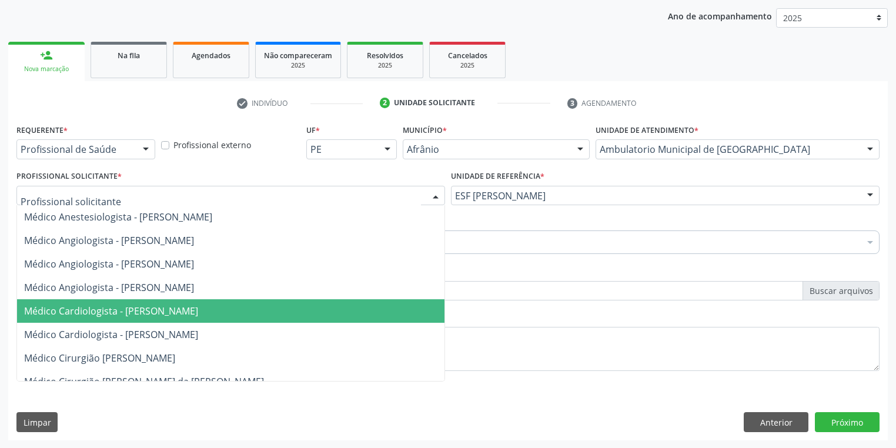
click at [100, 320] on span "Médico Cardiologista - [PERSON_NAME]" at bounding box center [230, 311] width 427 height 24
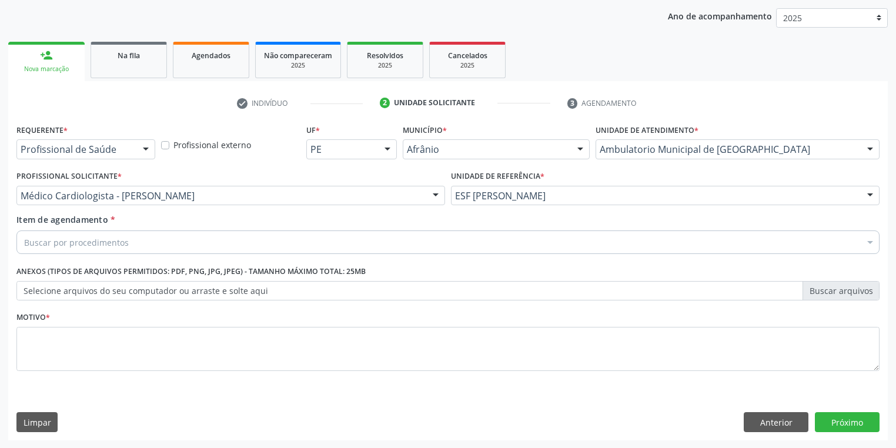
click at [61, 250] on div "Buscar por procedimentos" at bounding box center [447, 242] width 863 height 24
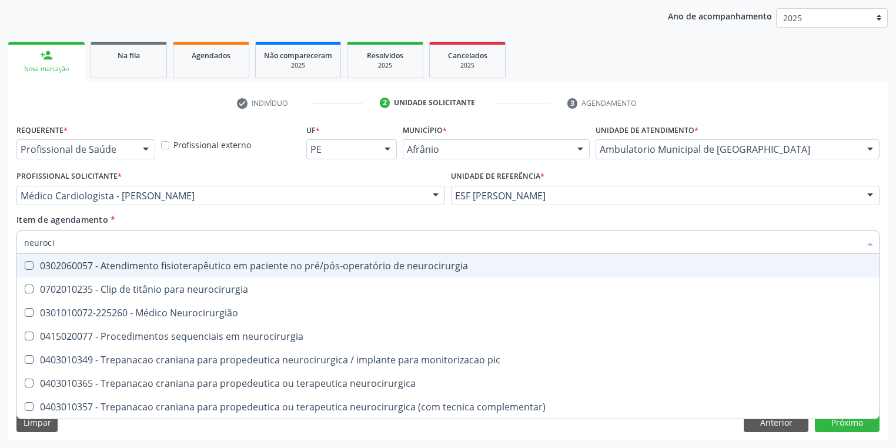
type input "neurocir"
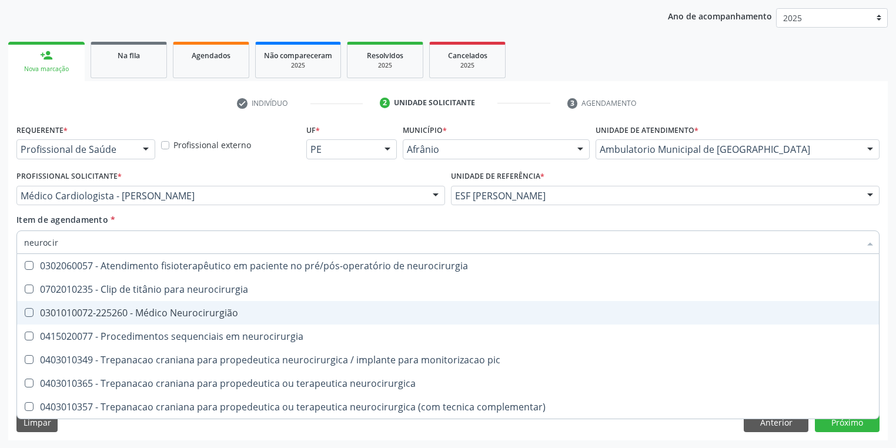
click at [85, 314] on div "0301010072-225260 - Médico Neurocirurgião" at bounding box center [447, 312] width 847 height 9
checkbox Neurocirurgião "true"
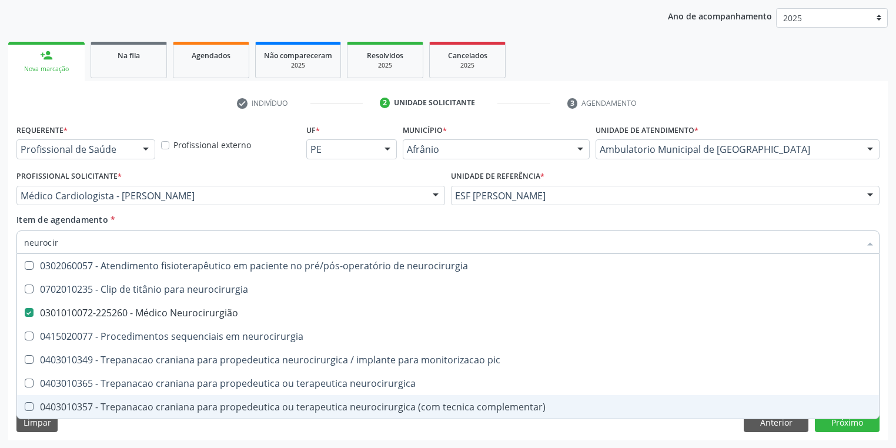
click at [70, 425] on div "Requerente * Profissional de Saúde Profissional de Saúde Paciente Nenhum result…" at bounding box center [447, 280] width 879 height 319
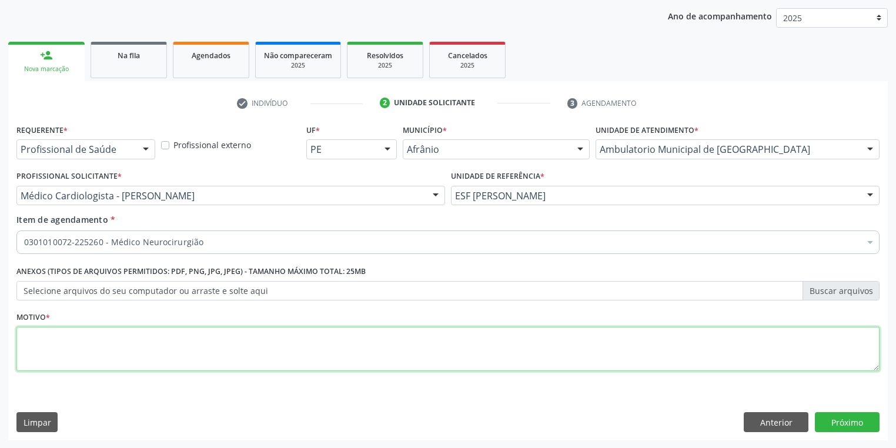
click at [123, 351] on textarea at bounding box center [447, 349] width 863 height 45
type textarea "*"
click at [829, 420] on button "Próximo" at bounding box center [847, 422] width 65 height 20
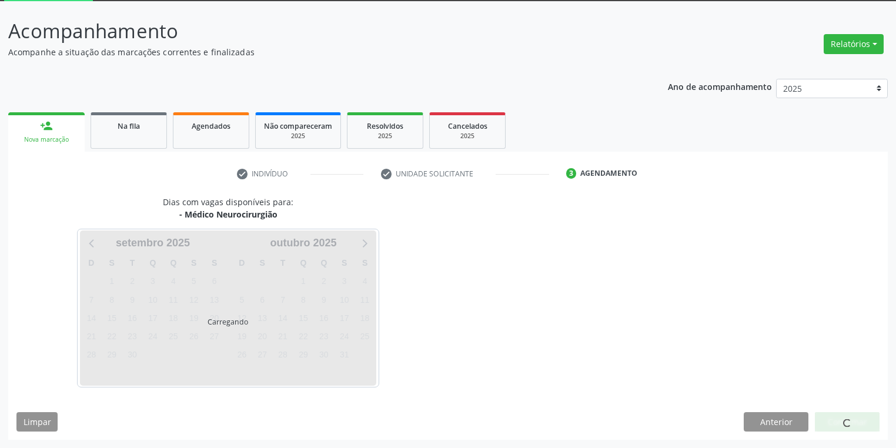
scroll to position [63, 0]
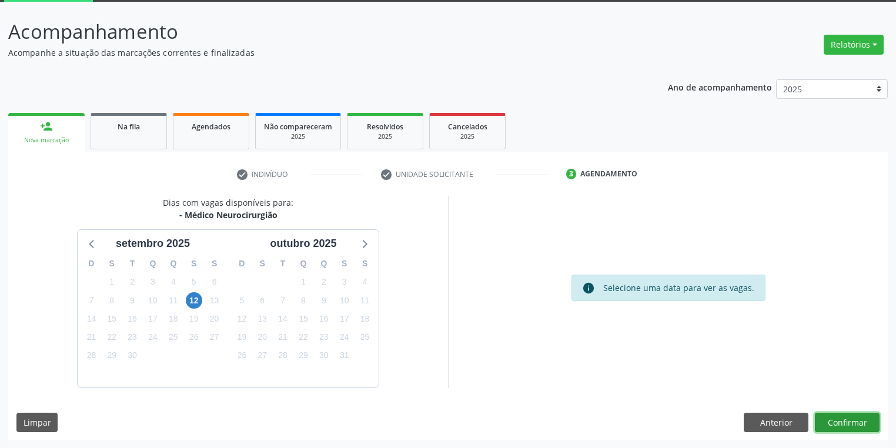
click at [834, 423] on button "Confirmar" at bounding box center [847, 423] width 65 height 20
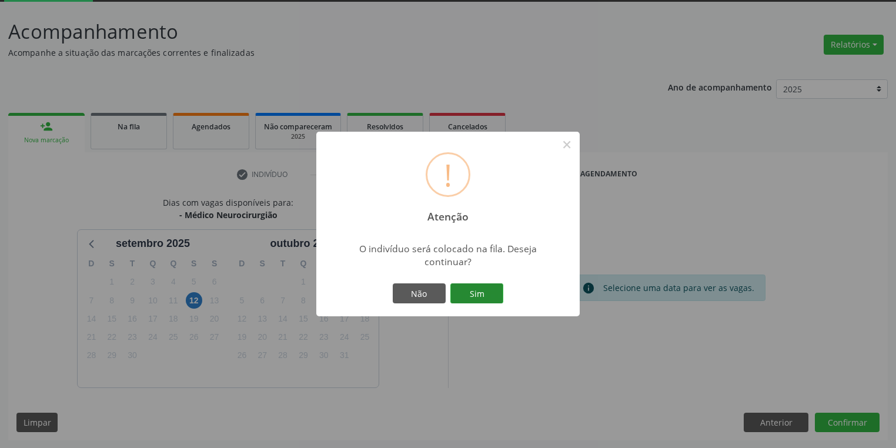
click at [494, 297] on button "Sim" at bounding box center [476, 293] width 53 height 20
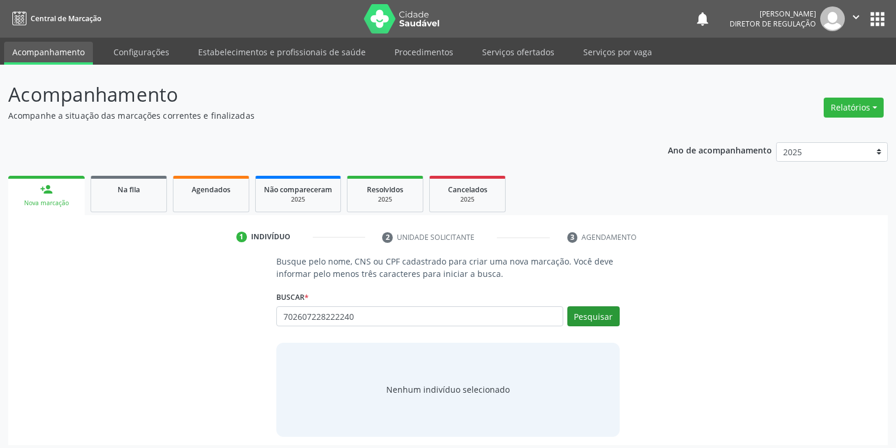
type input "702607228222240"
click at [604, 315] on button "Pesquisar" at bounding box center [593, 316] width 52 height 20
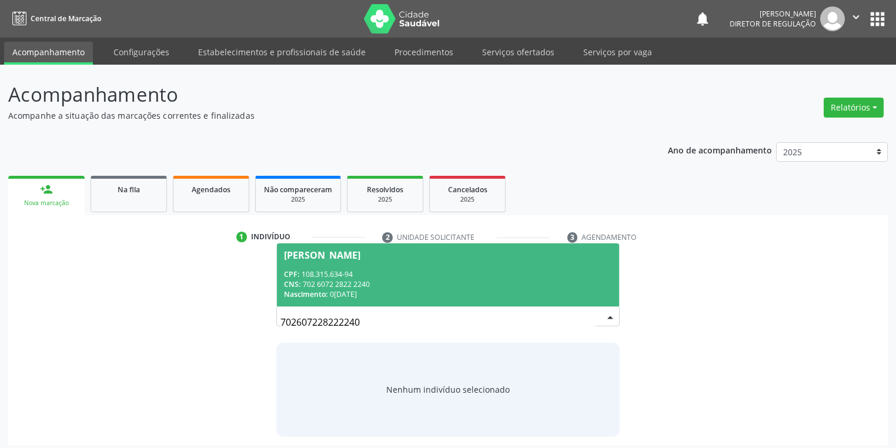
click at [397, 275] on div "CPF: 108.315.634-94" at bounding box center [448, 274] width 328 height 10
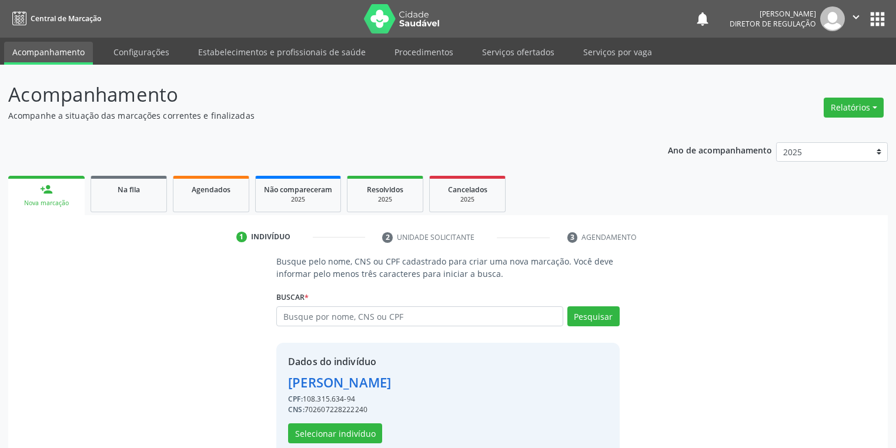
scroll to position [22, 0]
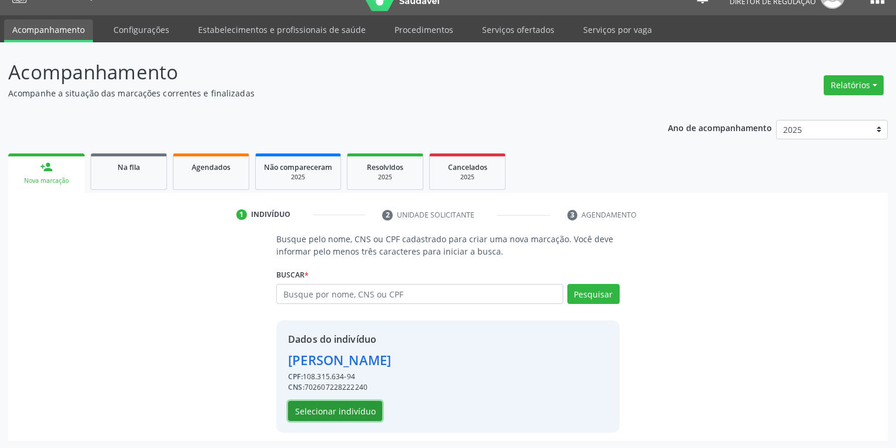
click at [334, 413] on button "Selecionar indivíduo" at bounding box center [335, 411] width 94 height 20
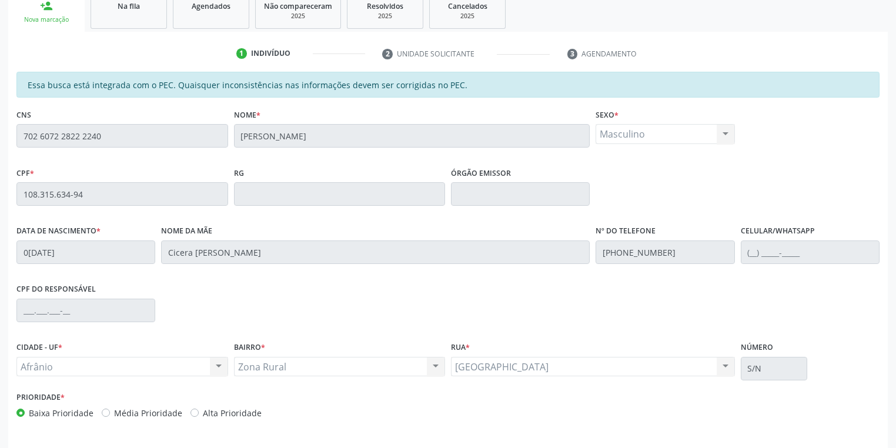
scroll to position [223, 0]
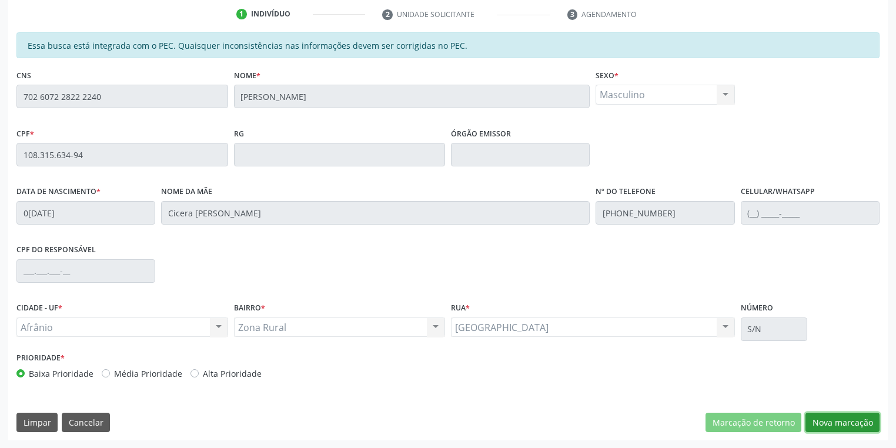
click at [831, 421] on button "Nova marcação" at bounding box center [842, 423] width 74 height 20
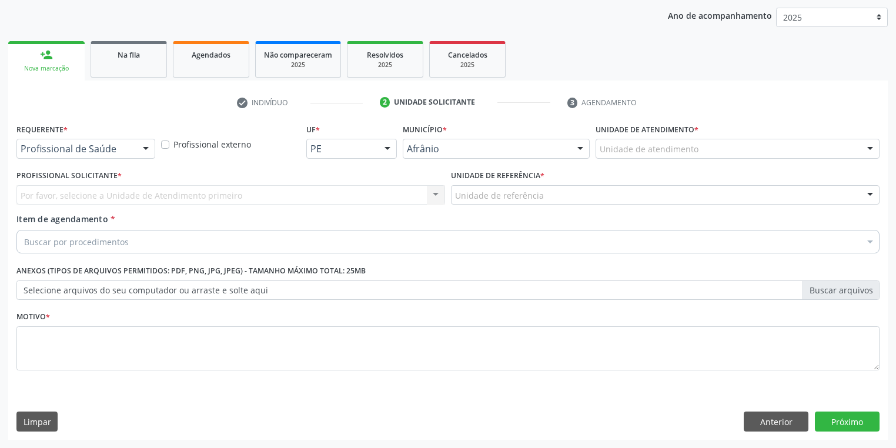
scroll to position [134, 0]
drag, startPoint x: 635, startPoint y: 146, endPoint x: 634, endPoint y: 202, distance: 55.8
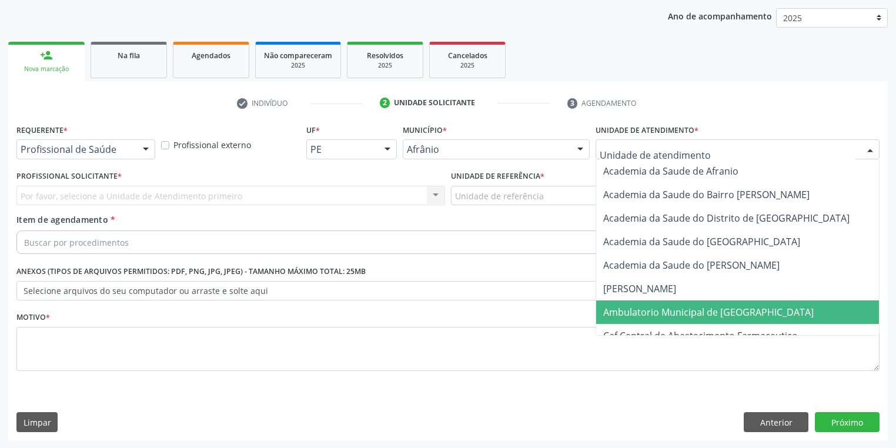
click at [633, 319] on span "Ambulatorio Municipal de [GEOGRAPHIC_DATA]" at bounding box center [739, 312] width 287 height 24
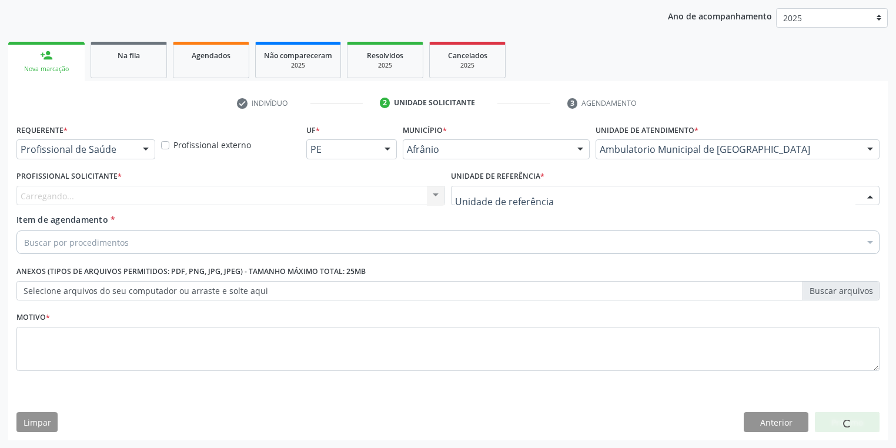
drag, startPoint x: 482, startPoint y: 189, endPoint x: 478, endPoint y: 230, distance: 41.3
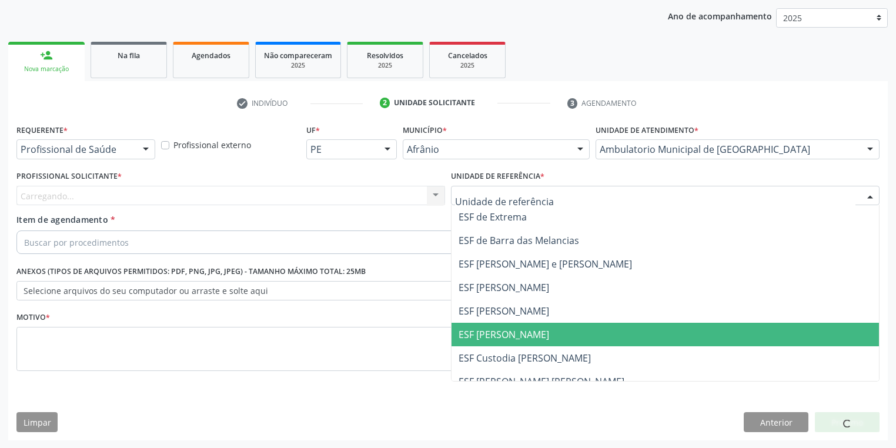
click at [487, 338] on span "ESF [PERSON_NAME]" at bounding box center [503, 334] width 91 height 13
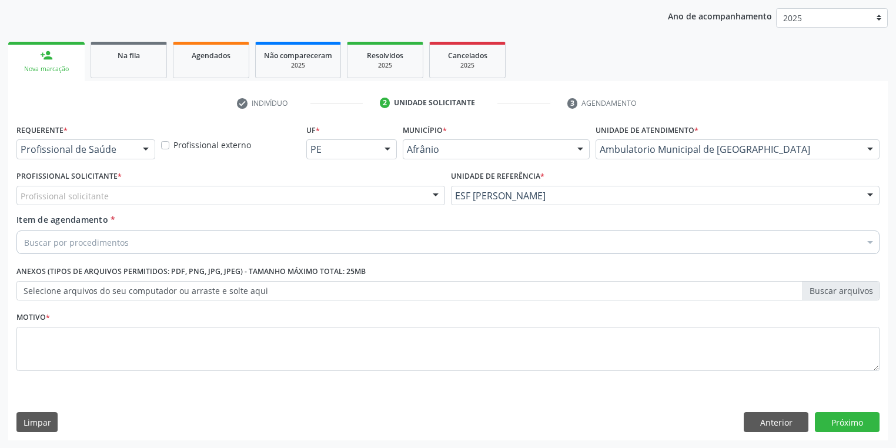
click at [102, 202] on div "Profissional solicitante" at bounding box center [230, 196] width 428 height 20
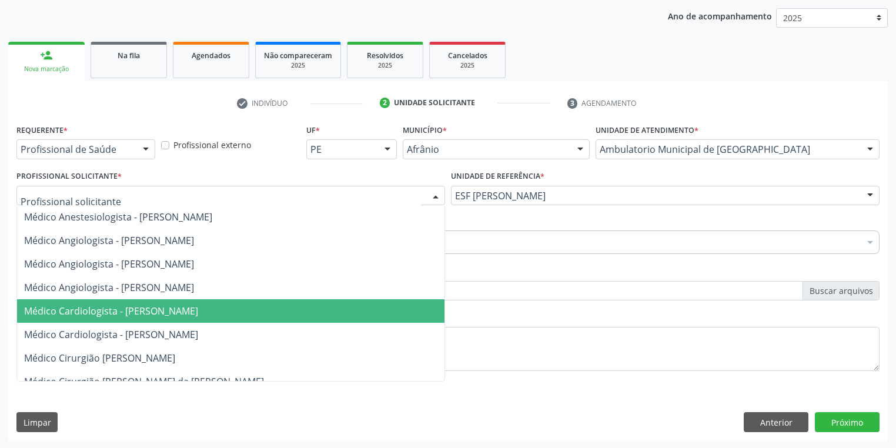
click at [109, 311] on span "Médico Cardiologista - [PERSON_NAME]" at bounding box center [111, 310] width 174 height 13
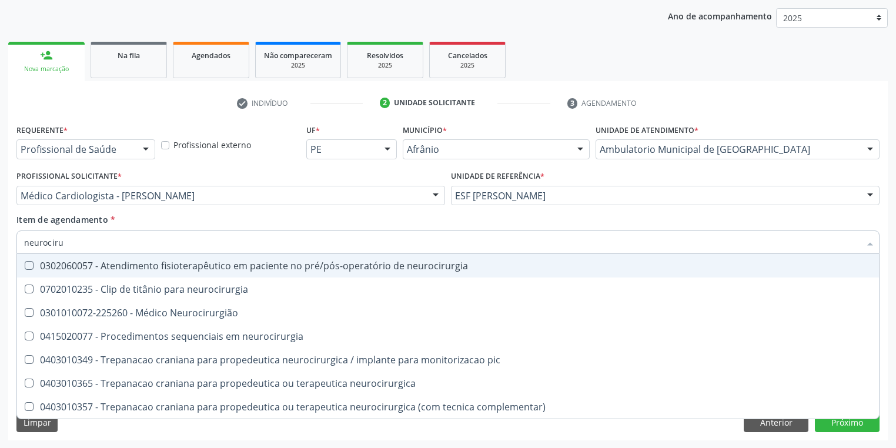
type input "neurocirur"
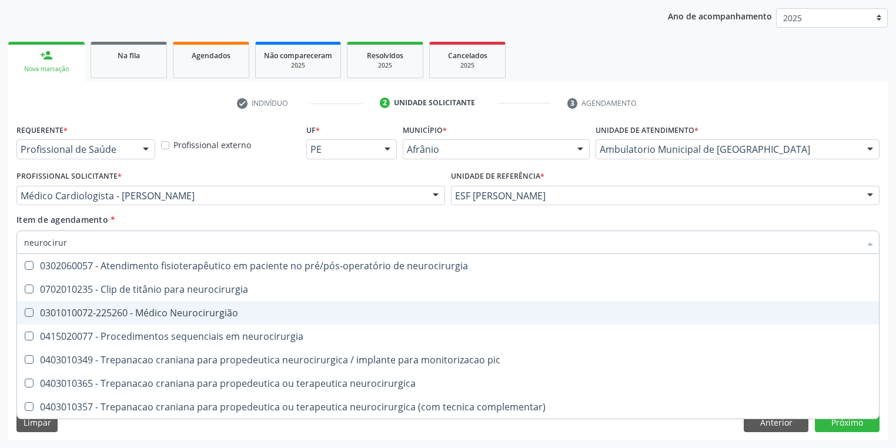
click at [152, 313] on div "0301010072-225260 - Médico Neurocirurgião" at bounding box center [447, 312] width 847 height 9
checkbox Neurocirurgião "true"
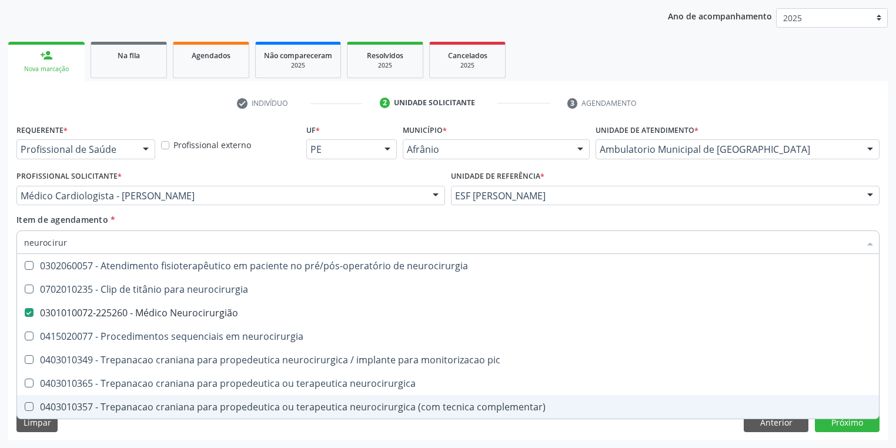
click at [87, 428] on div "Limpar Anterior Próximo" at bounding box center [447, 422] width 863 height 20
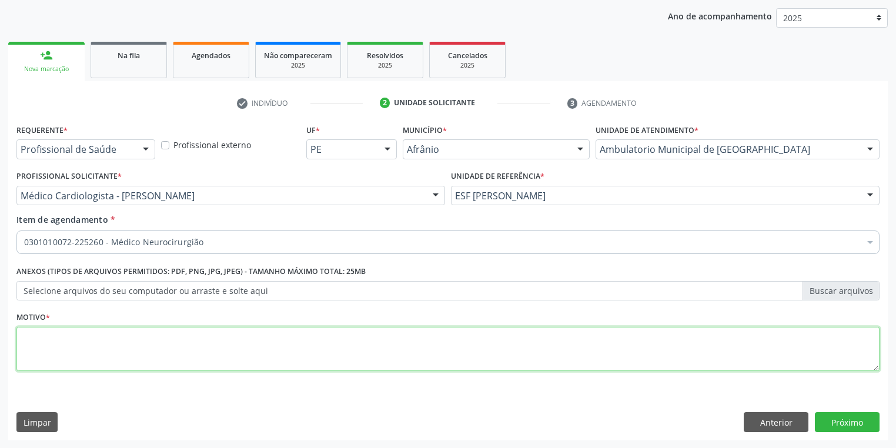
click at [41, 341] on textarea at bounding box center [447, 349] width 863 height 45
type textarea "*"
click at [842, 422] on button "Próximo" at bounding box center [847, 422] width 65 height 20
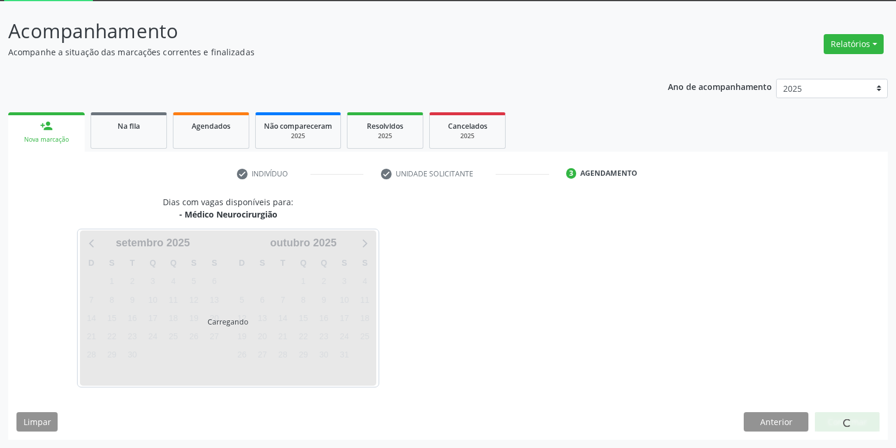
scroll to position [63, 0]
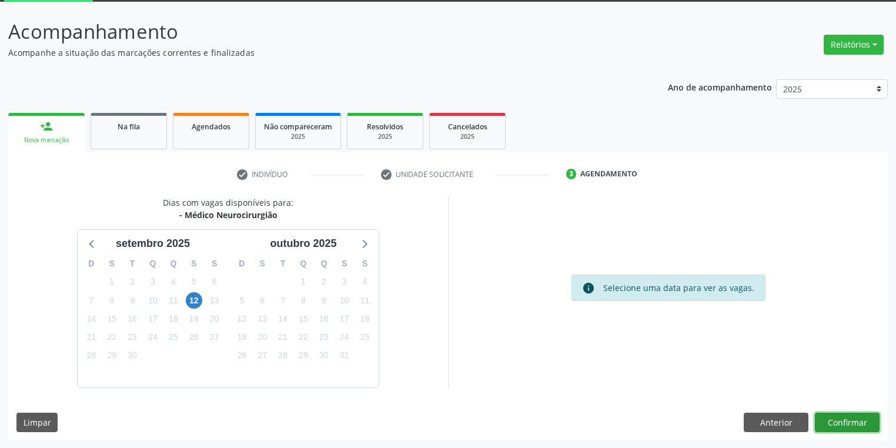
click at [823, 418] on button "Confirmar" at bounding box center [847, 423] width 65 height 20
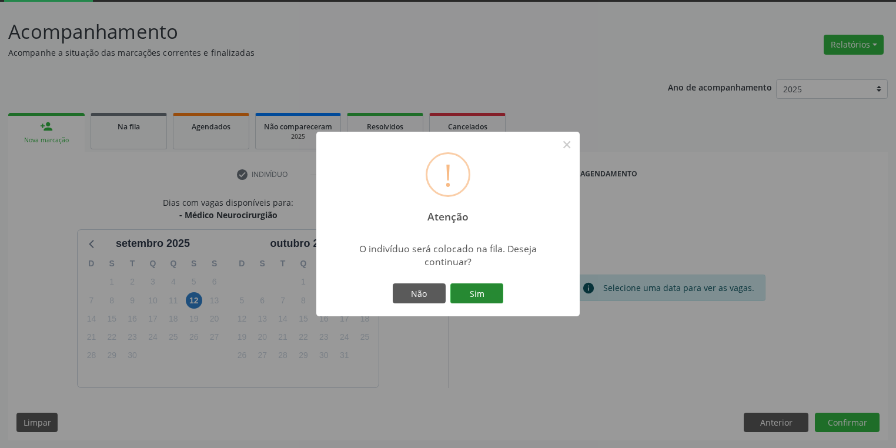
click at [484, 293] on button "Sim" at bounding box center [476, 293] width 53 height 20
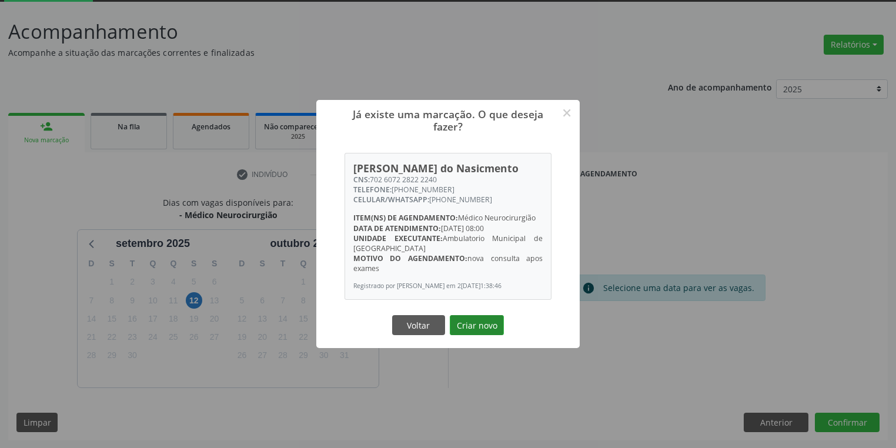
click at [478, 321] on button "Criar novo" at bounding box center [477, 325] width 54 height 20
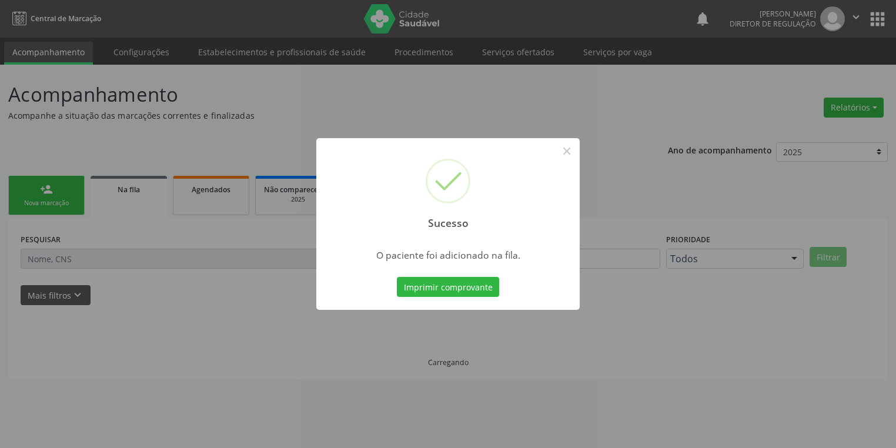
scroll to position [0, 0]
click at [569, 149] on button "×" at bounding box center [570, 151] width 20 height 20
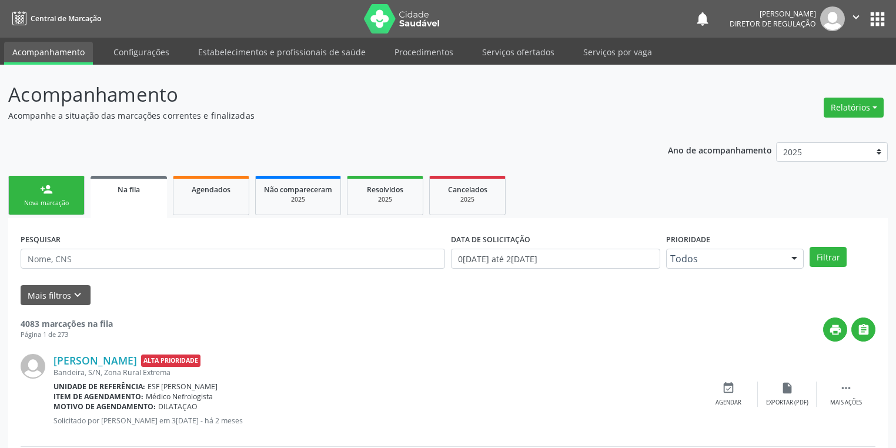
click at [61, 200] on div "Nova marcação" at bounding box center [46, 203] width 59 height 9
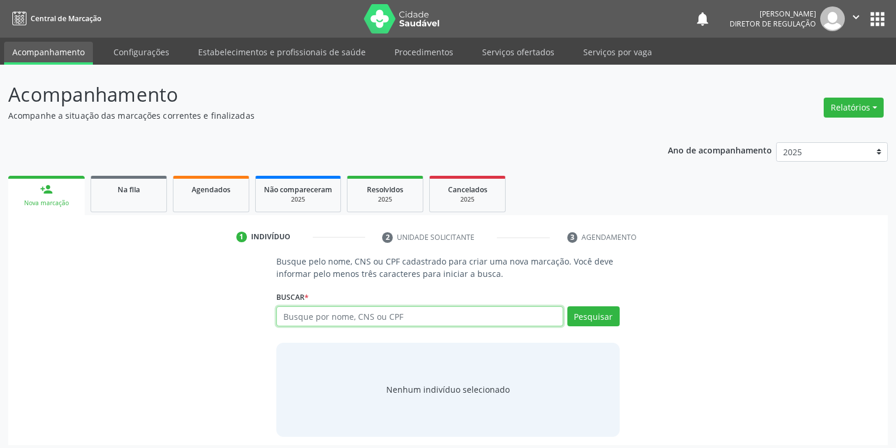
click at [301, 314] on input "text" at bounding box center [419, 316] width 287 height 20
type input "700605434688863"
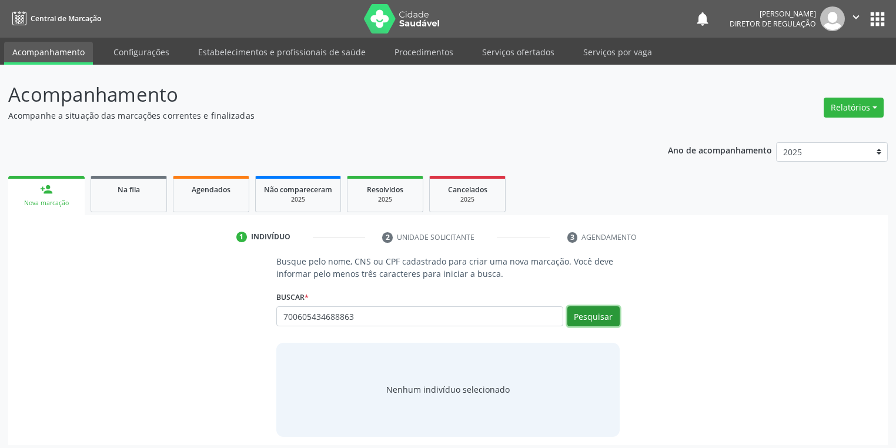
click at [597, 319] on button "Pesquisar" at bounding box center [593, 316] width 52 height 20
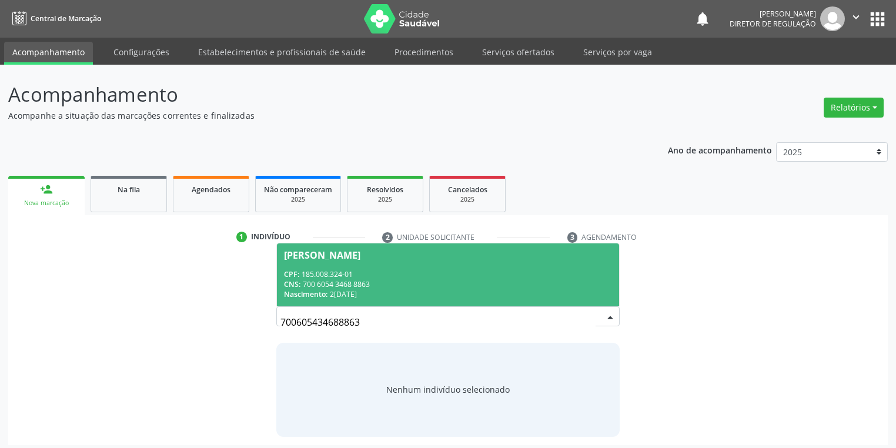
click at [391, 272] on div "CPF: 185.008.324-01" at bounding box center [448, 274] width 328 height 10
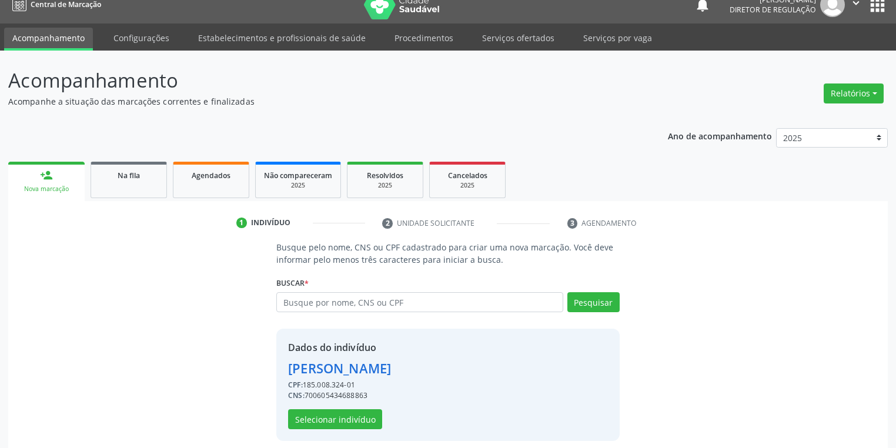
scroll to position [22, 0]
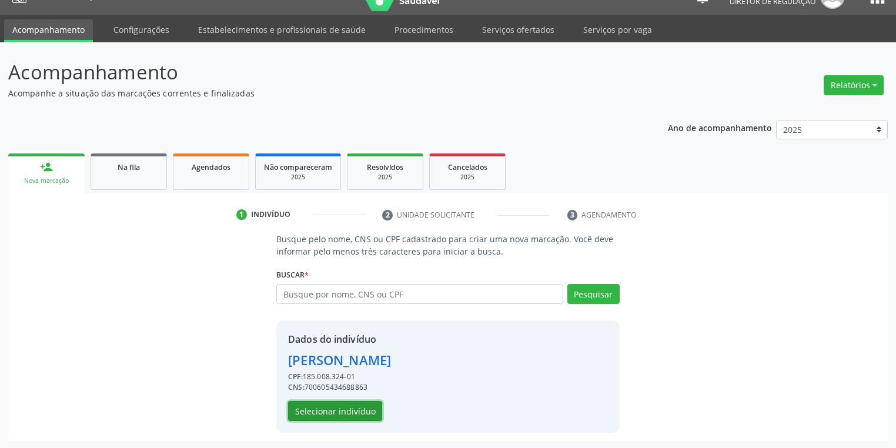
click at [313, 407] on button "Selecionar indivíduo" at bounding box center [335, 411] width 94 height 20
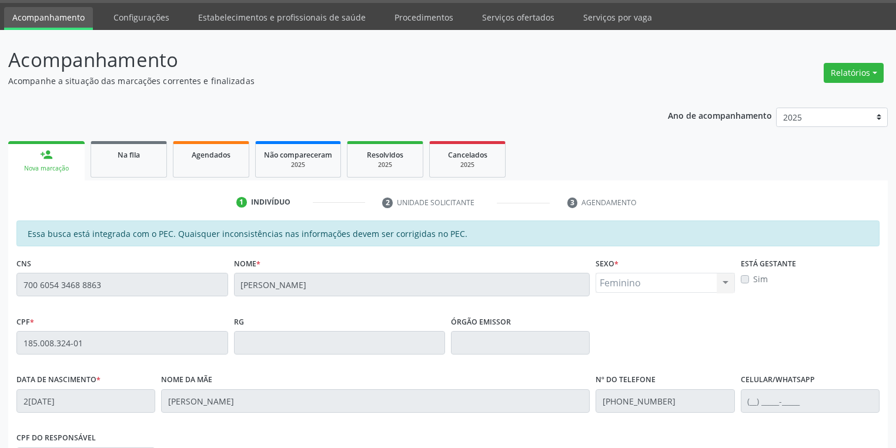
scroll to position [223, 0]
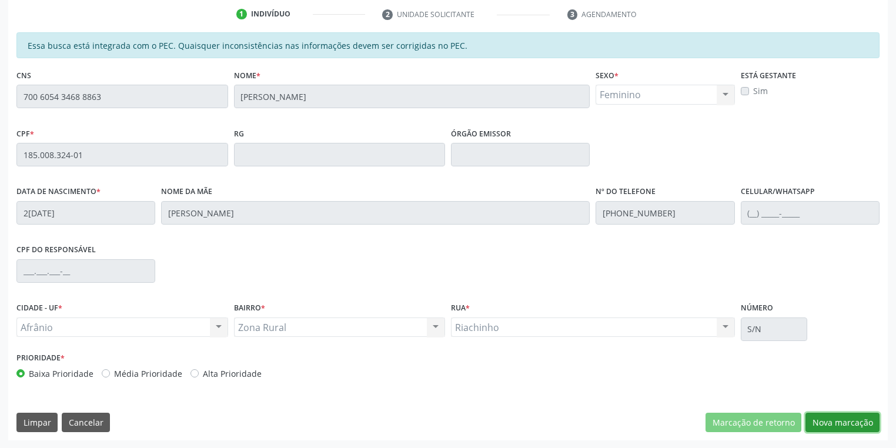
click at [840, 418] on button "Nova marcação" at bounding box center [842, 423] width 74 height 20
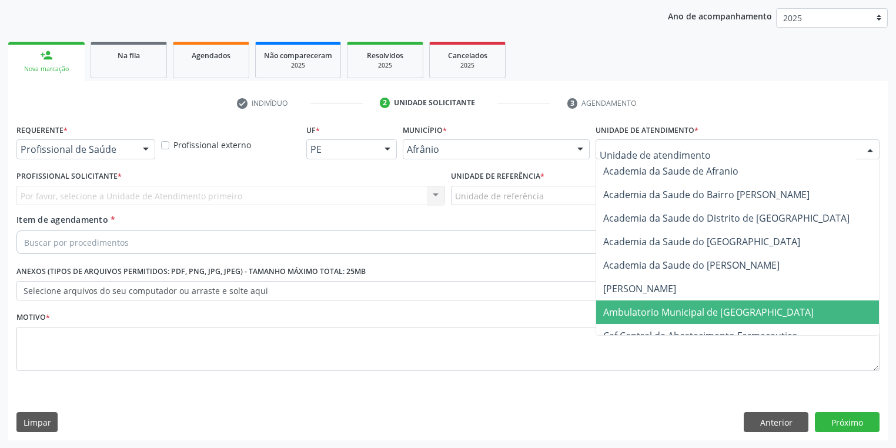
click at [615, 313] on span "Ambulatorio Municipal de [GEOGRAPHIC_DATA]" at bounding box center [708, 312] width 210 height 13
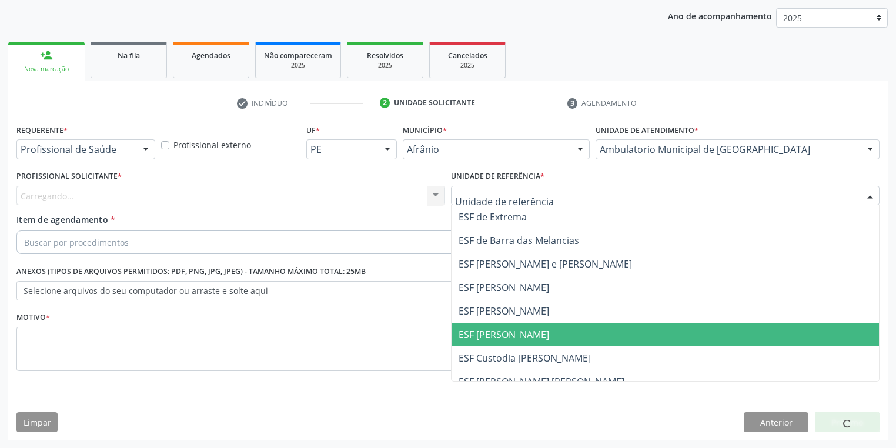
click at [485, 333] on span "ESF [PERSON_NAME]" at bounding box center [503, 334] width 91 height 13
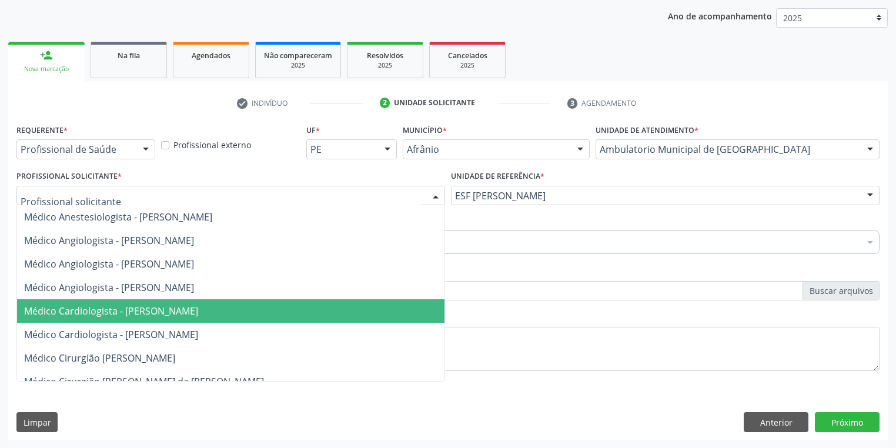
click at [118, 303] on span "Médico Cardiologista - [PERSON_NAME]" at bounding box center [230, 311] width 427 height 24
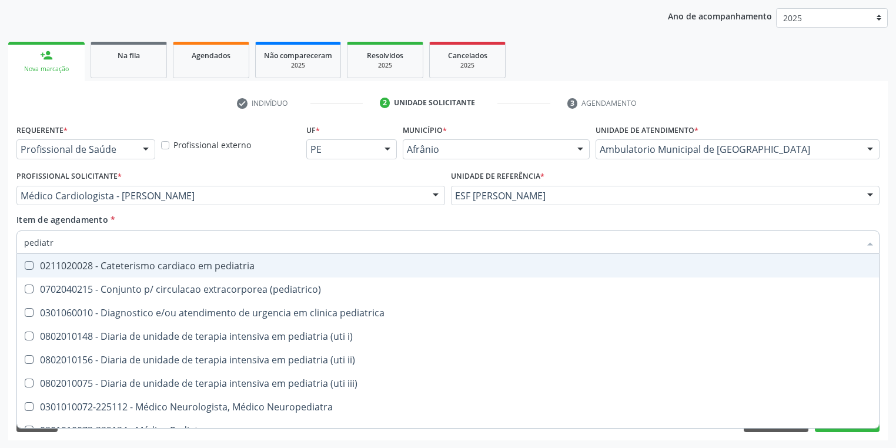
type input "pediatra"
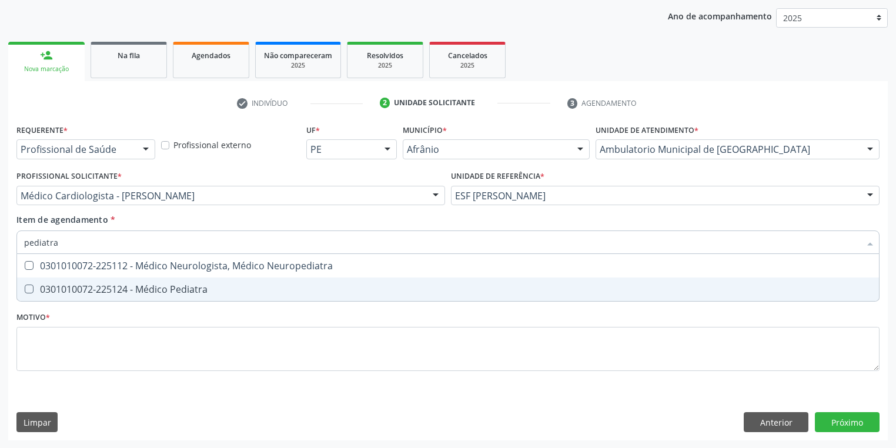
click at [75, 289] on div "0301010072-225124 - Médico Pediatra" at bounding box center [447, 288] width 847 height 9
checkbox Pediatra "true"
click at [54, 341] on div "Requerente * Profissional de Saúde Profissional de Saúde Paciente Nenhum result…" at bounding box center [447, 254] width 863 height 266
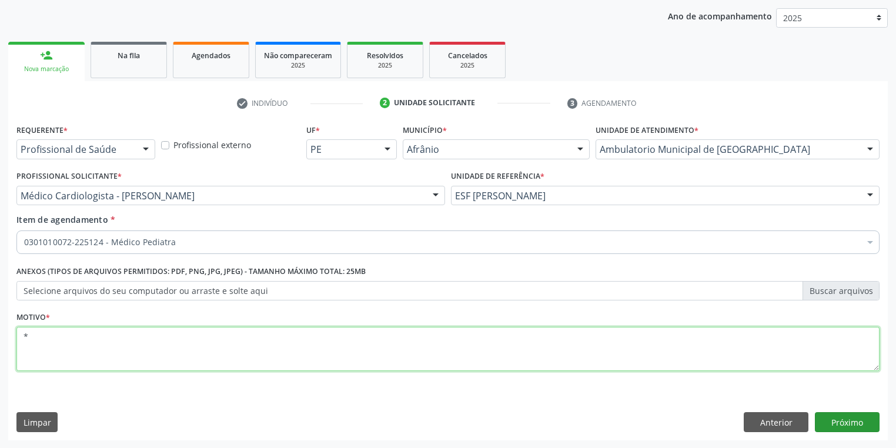
type textarea "*"
click at [840, 425] on button "Próximo" at bounding box center [847, 422] width 65 height 20
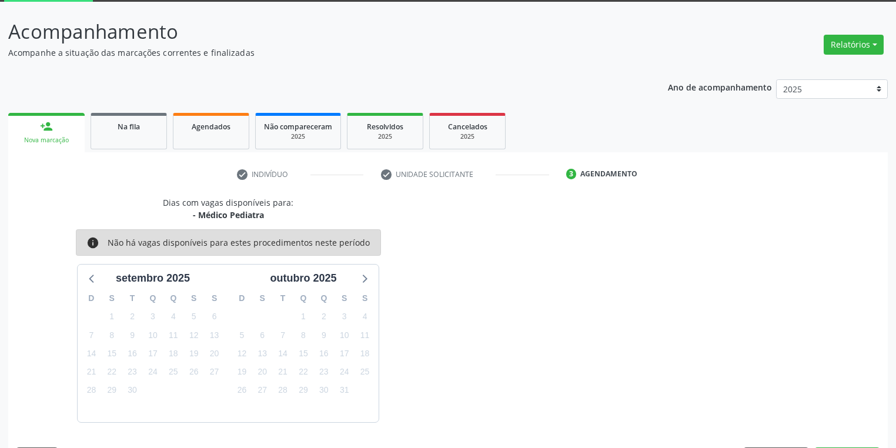
scroll to position [97, 0]
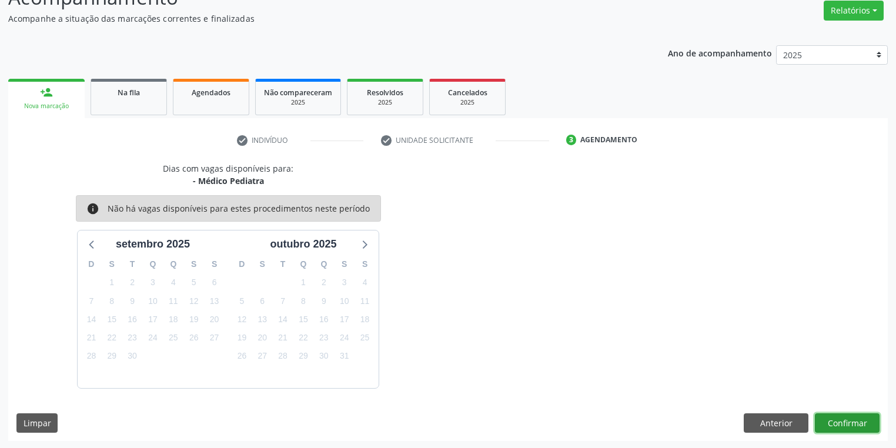
click at [838, 420] on button "Confirmar" at bounding box center [847, 423] width 65 height 20
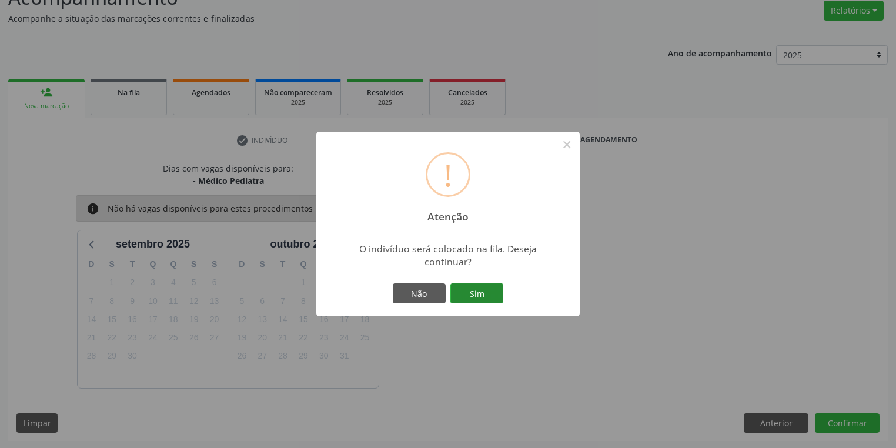
click at [488, 296] on button "Sim" at bounding box center [476, 293] width 53 height 20
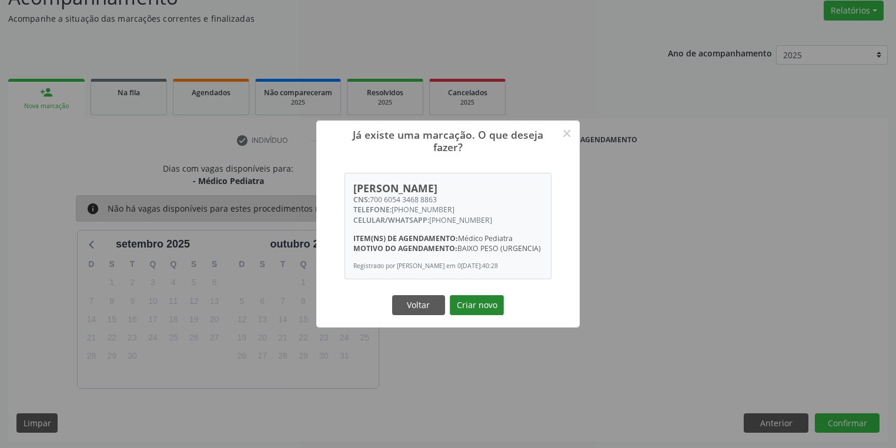
click at [481, 297] on button "Criar novo" at bounding box center [477, 305] width 54 height 20
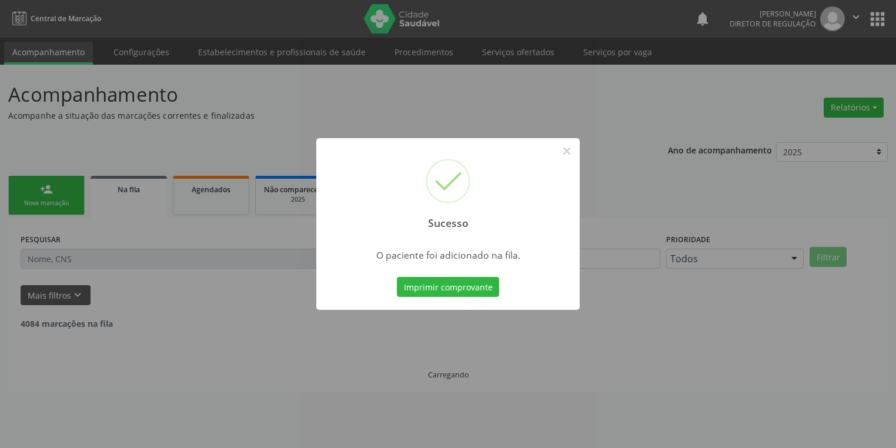
scroll to position [0, 0]
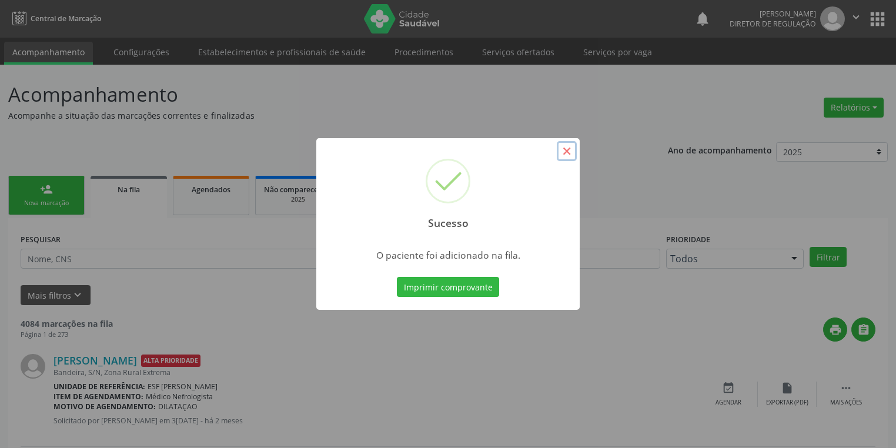
click at [569, 148] on button "×" at bounding box center [567, 151] width 20 height 20
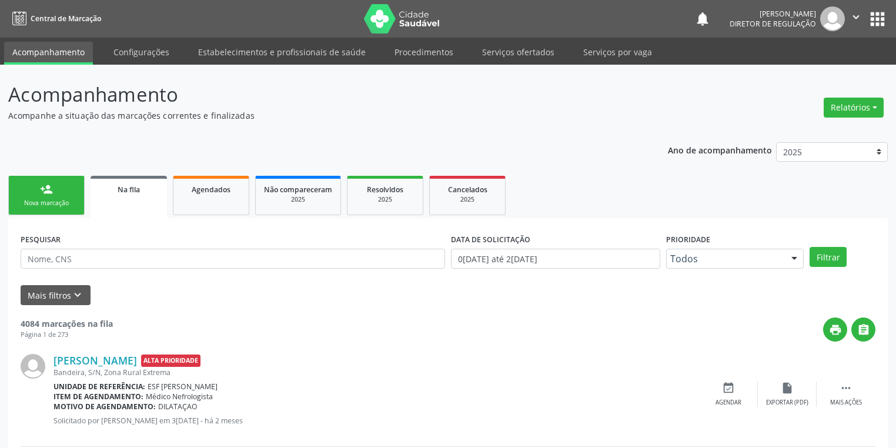
click at [66, 194] on link "person_add Nova marcação" at bounding box center [46, 195] width 76 height 39
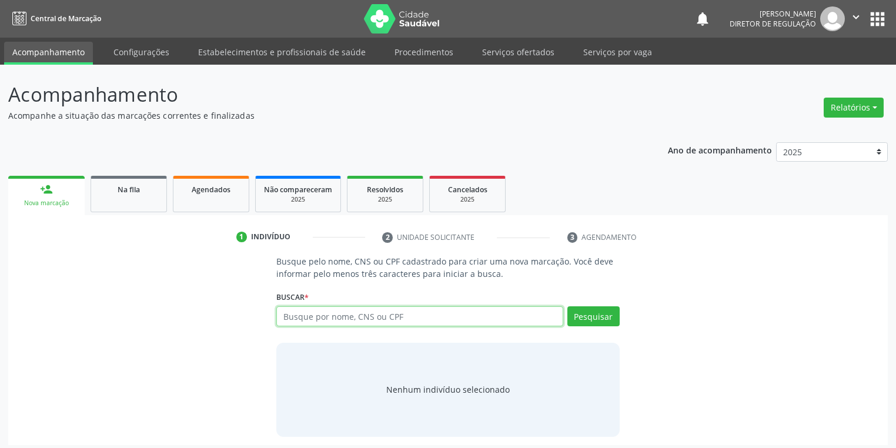
click at [309, 317] on input "text" at bounding box center [419, 316] width 287 height 20
type input "702406554598526"
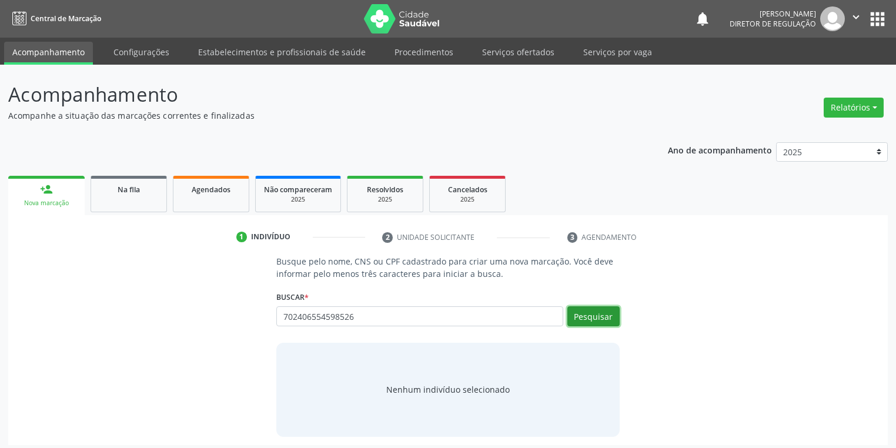
click at [594, 316] on button "Pesquisar" at bounding box center [593, 316] width 52 height 20
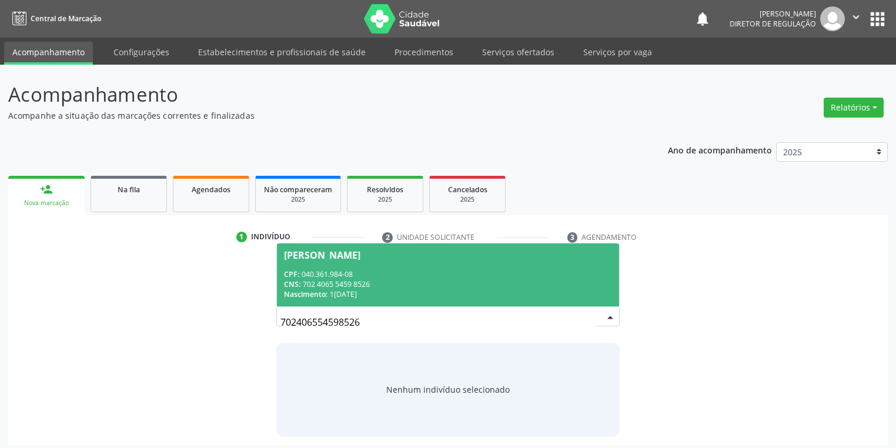
click at [409, 291] on div "Nascimento: 18/06/1963" at bounding box center [448, 294] width 328 height 10
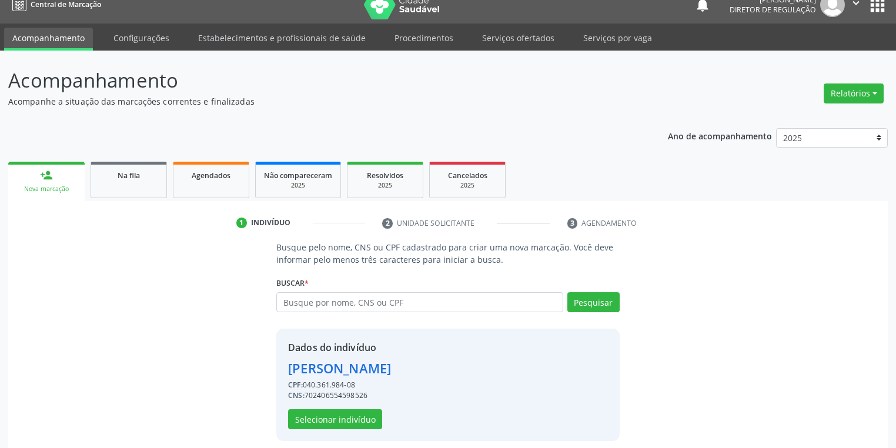
scroll to position [22, 0]
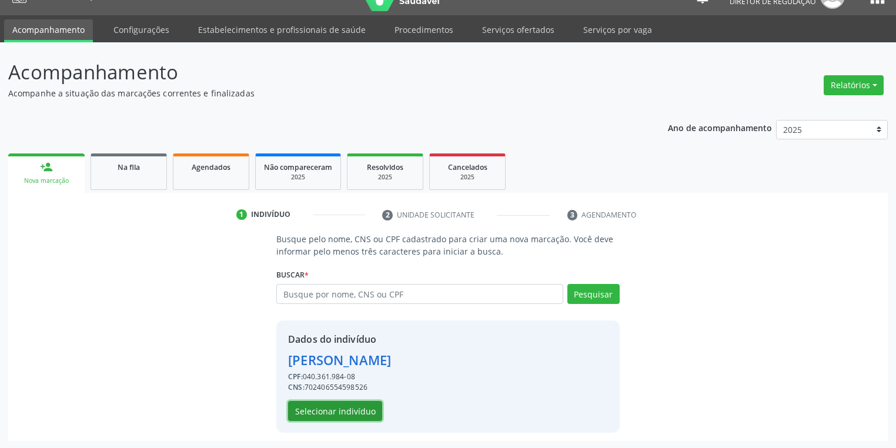
click at [361, 410] on button "Selecionar indivíduo" at bounding box center [335, 411] width 94 height 20
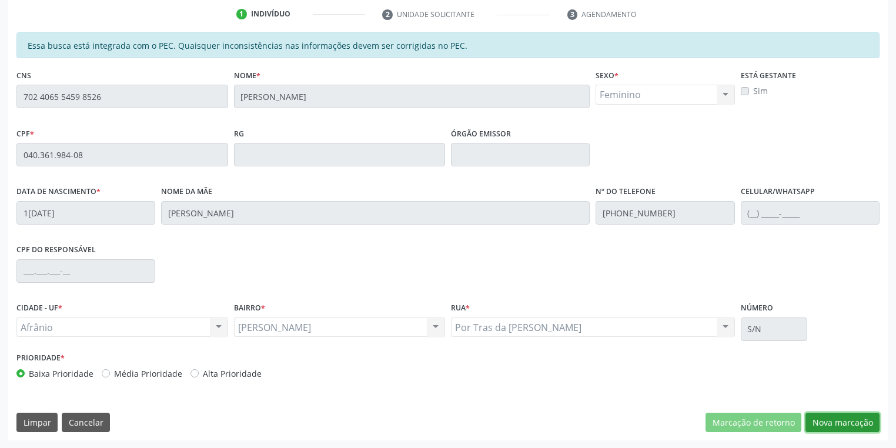
click at [812, 421] on button "Nova marcação" at bounding box center [842, 423] width 74 height 20
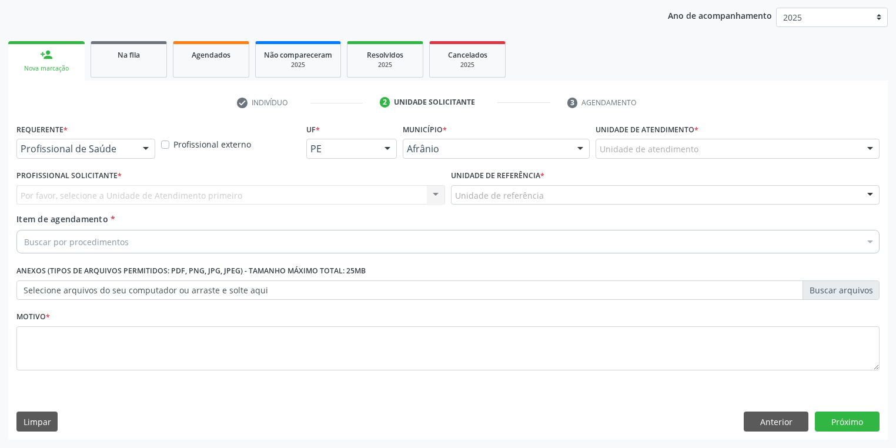
scroll to position [134, 0]
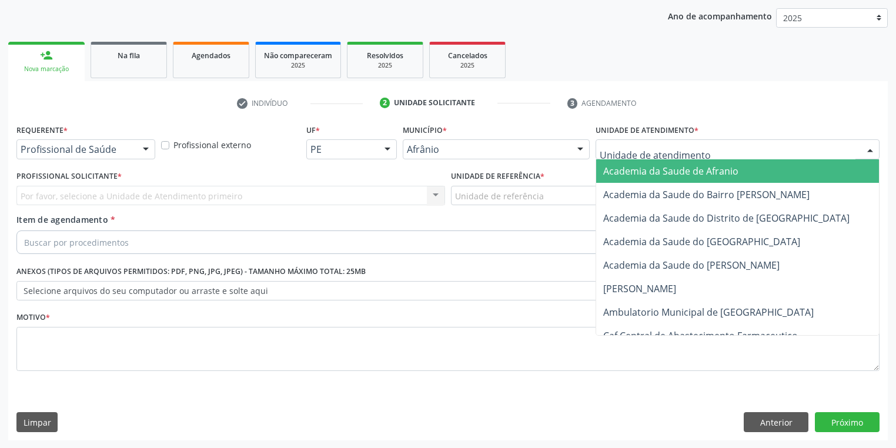
click at [615, 142] on div at bounding box center [737, 149] width 284 height 20
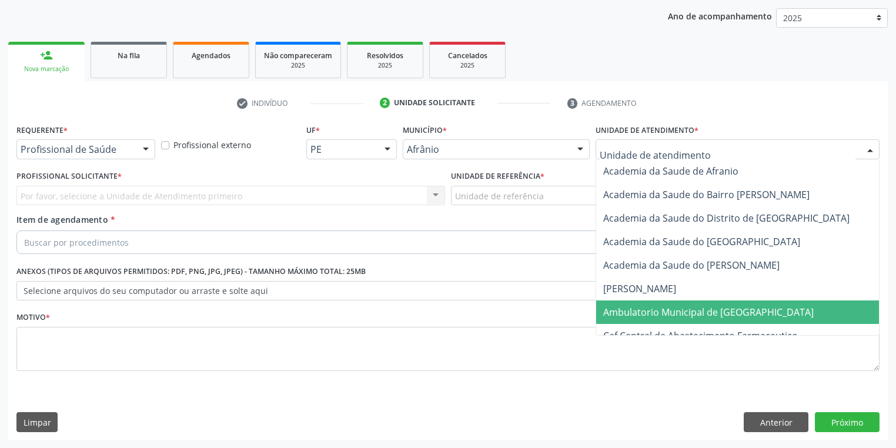
click at [616, 314] on span "Ambulatorio Municipal de [GEOGRAPHIC_DATA]" at bounding box center [708, 312] width 210 height 13
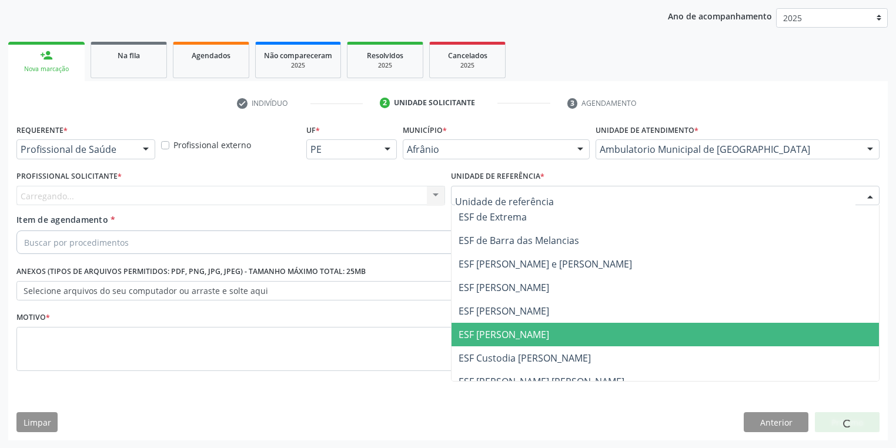
click at [487, 339] on span "ESF [PERSON_NAME]" at bounding box center [503, 334] width 91 height 13
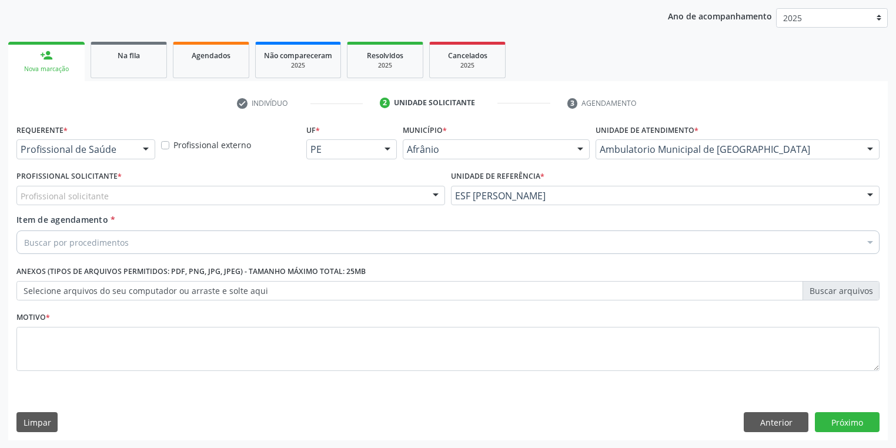
click at [109, 194] on div "Profissional solicitante" at bounding box center [230, 196] width 428 height 20
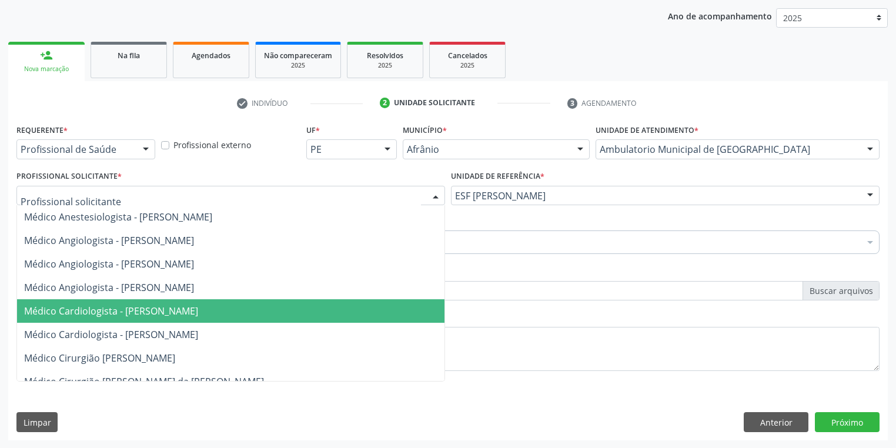
click at [126, 318] on span "Médico Cardiologista - [PERSON_NAME]" at bounding box center [230, 311] width 427 height 24
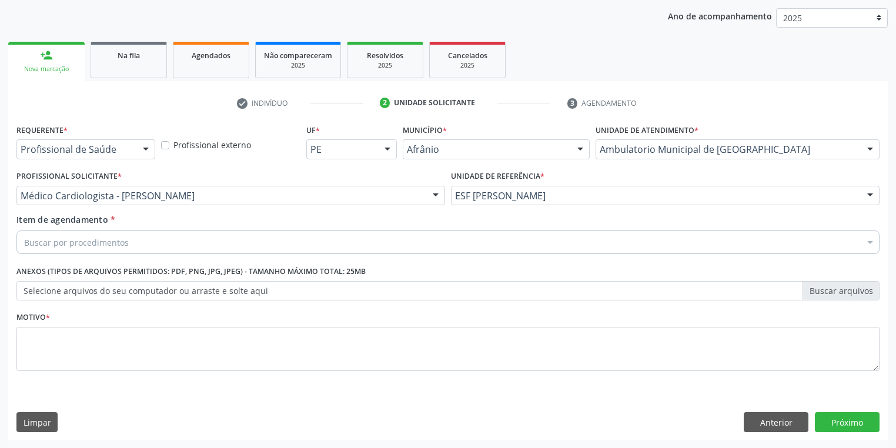
click at [54, 233] on div "Buscar por procedimentos" at bounding box center [447, 242] width 863 height 24
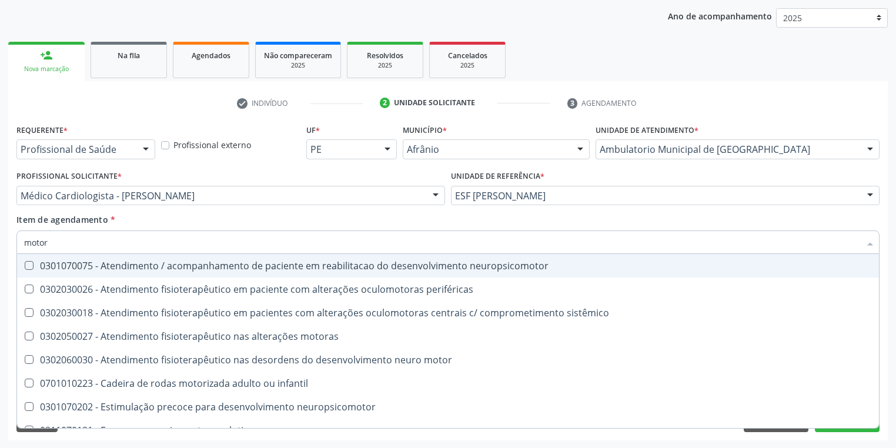
type input "motora"
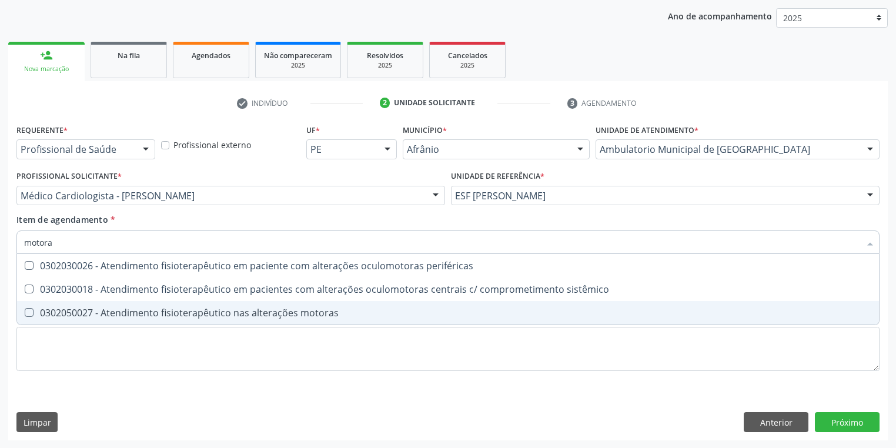
click at [61, 309] on div "0302050027 - Atendimento fisioterapêutico nas alterações motoras" at bounding box center [447, 312] width 847 height 9
checkbox motoras "true"
click at [58, 358] on div "Requerente * Profissional de Saúde Profissional de Saúde Paciente Nenhum result…" at bounding box center [447, 254] width 863 height 266
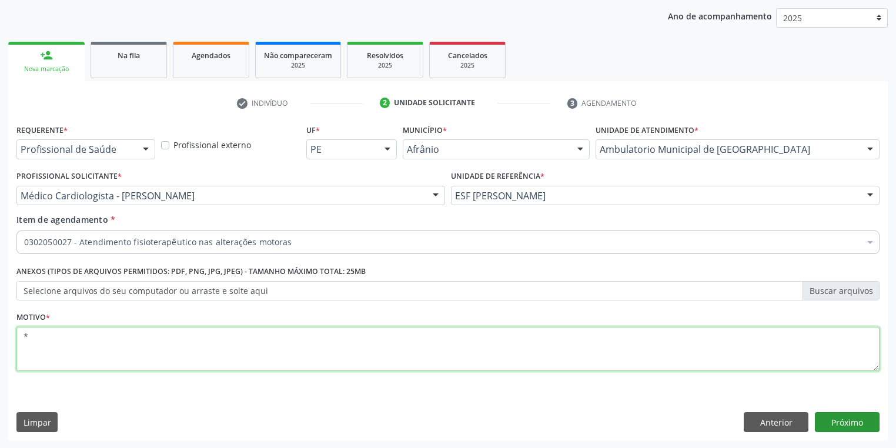
type textarea "*"
click at [837, 416] on button "Próximo" at bounding box center [847, 422] width 65 height 20
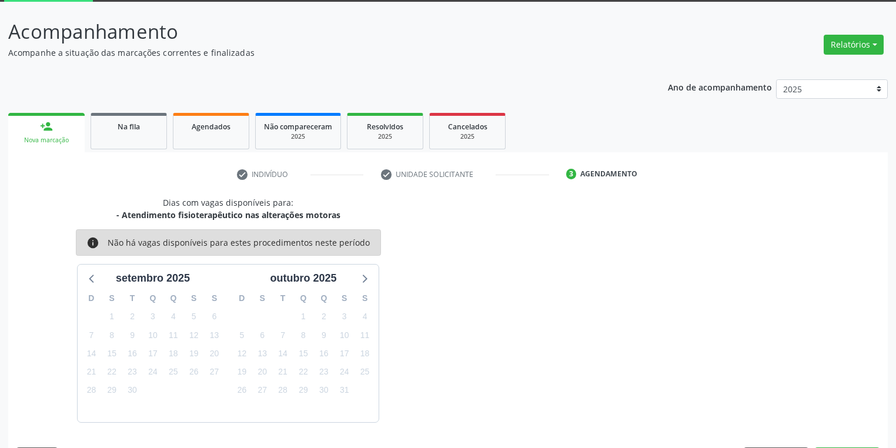
scroll to position [97, 0]
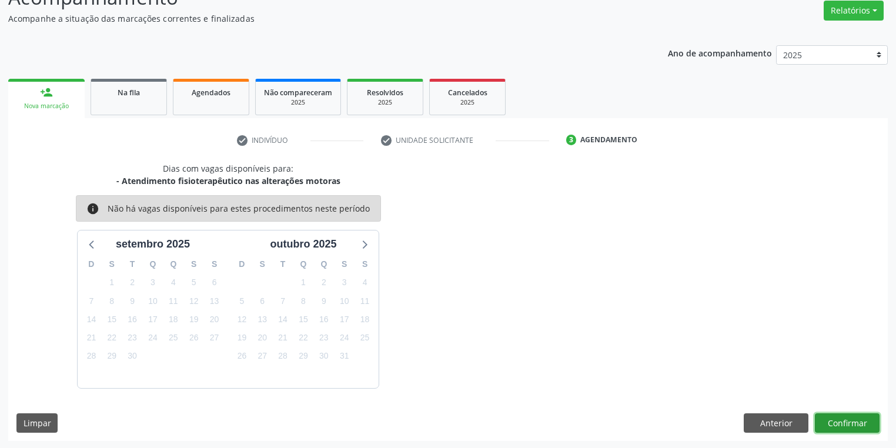
click at [845, 421] on button "Confirmar" at bounding box center [847, 423] width 65 height 20
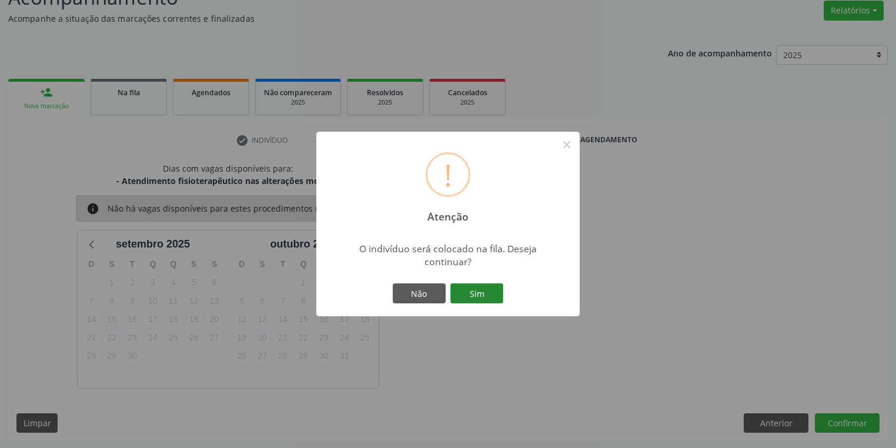
click at [475, 294] on button "Sim" at bounding box center [476, 293] width 53 height 20
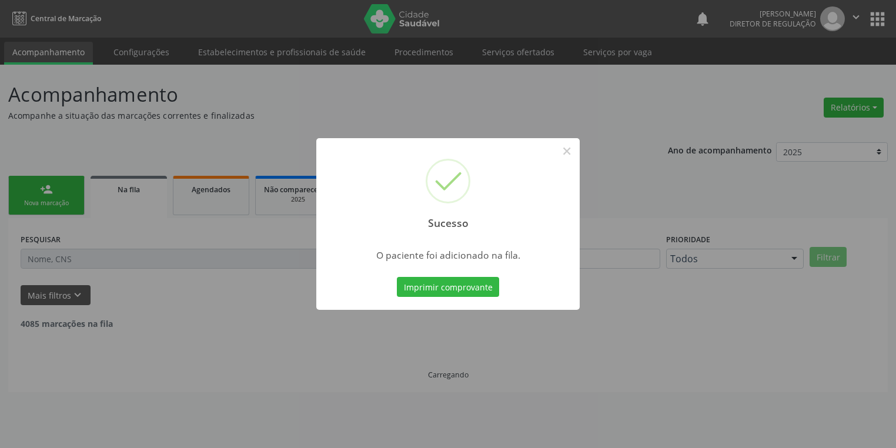
scroll to position [0, 0]
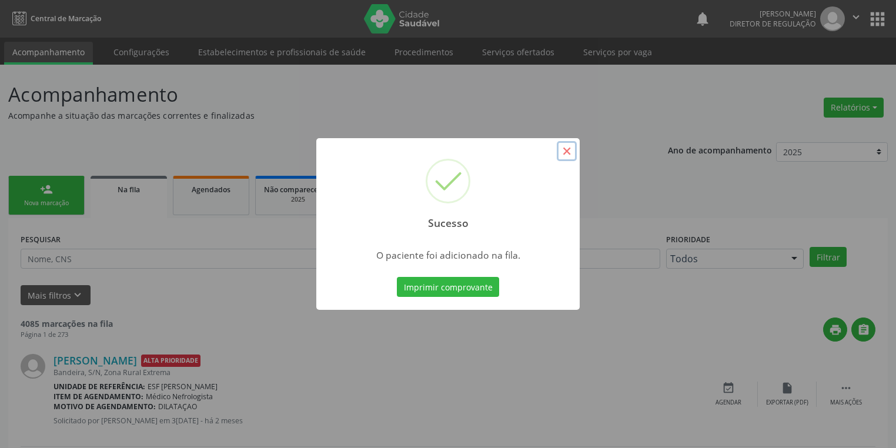
click at [564, 150] on button "×" at bounding box center [567, 151] width 20 height 20
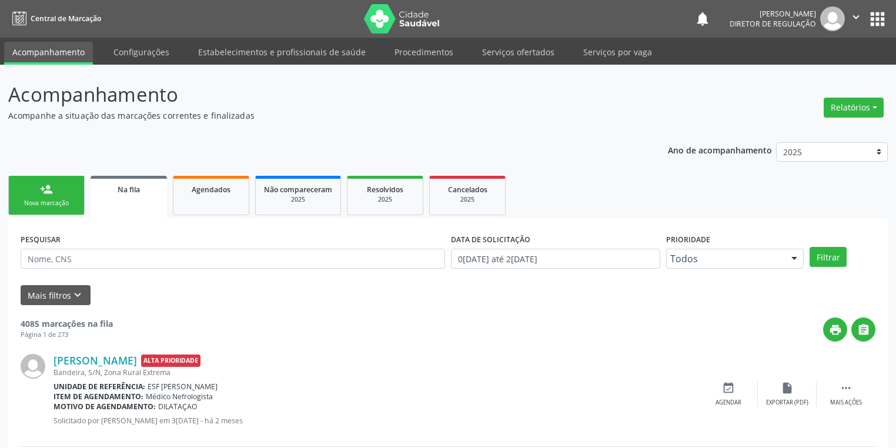
click at [61, 202] on div "Nova marcação" at bounding box center [46, 203] width 59 height 9
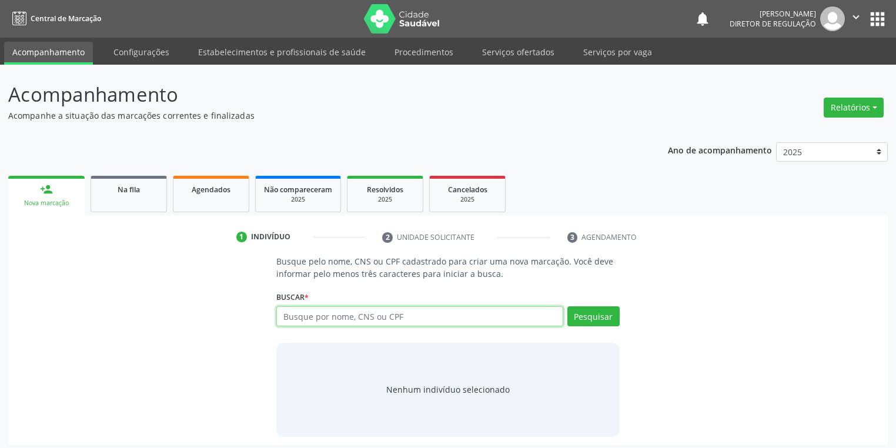
click at [310, 317] on input "text" at bounding box center [419, 316] width 287 height 20
type input "04670548433"
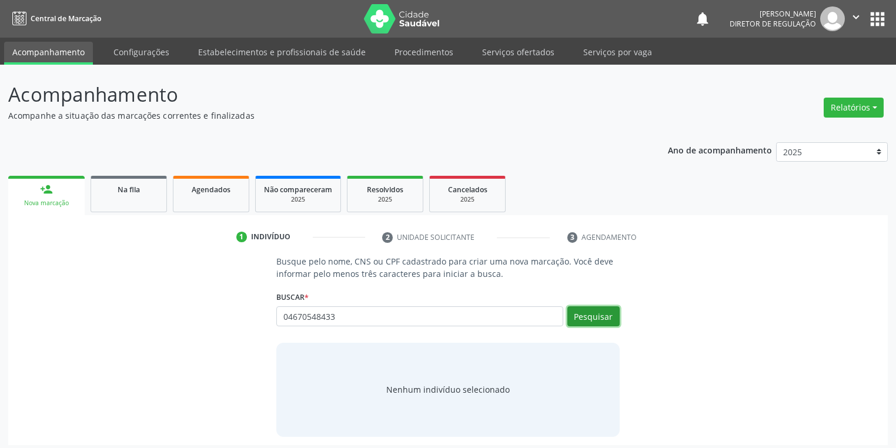
click at [588, 317] on button "Pesquisar" at bounding box center [593, 316] width 52 height 20
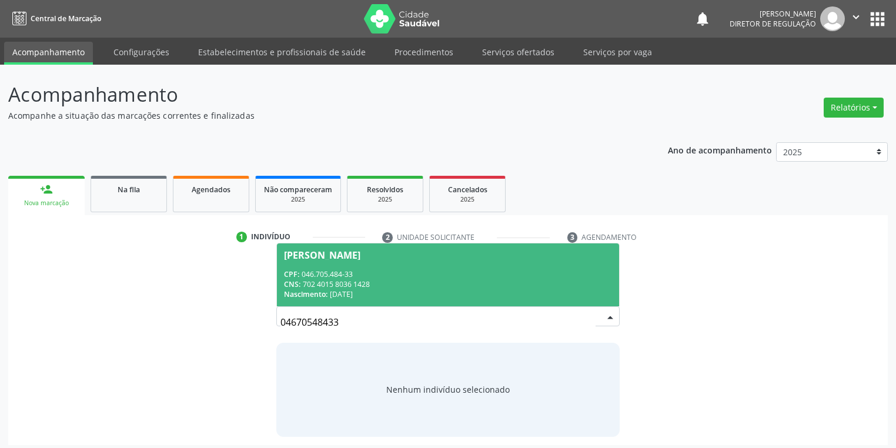
click at [376, 289] on div "Nascimento: 05/09/1975" at bounding box center [448, 294] width 328 height 10
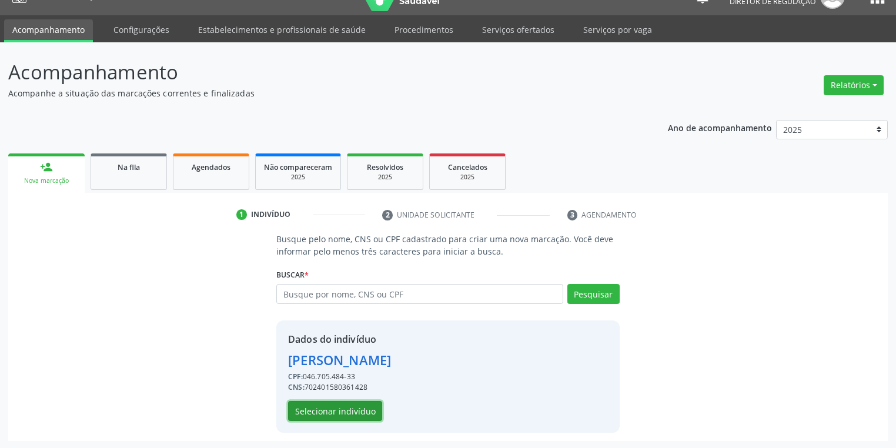
click at [340, 405] on button "Selecionar indivíduo" at bounding box center [335, 411] width 94 height 20
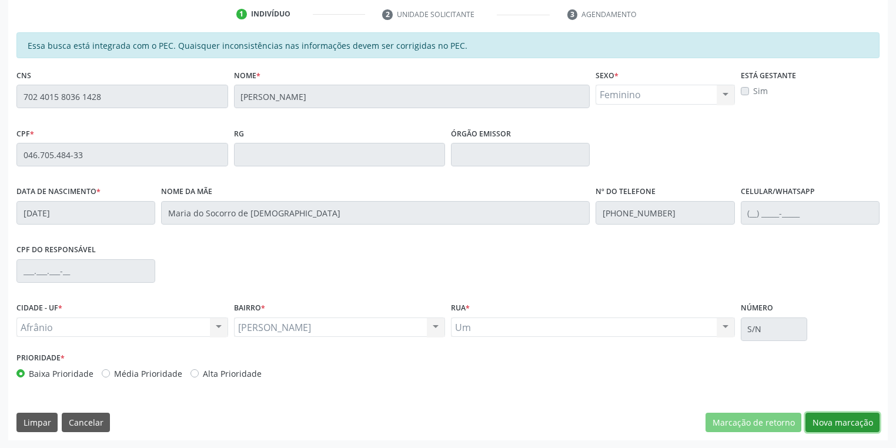
click at [846, 423] on button "Nova marcação" at bounding box center [842, 423] width 74 height 20
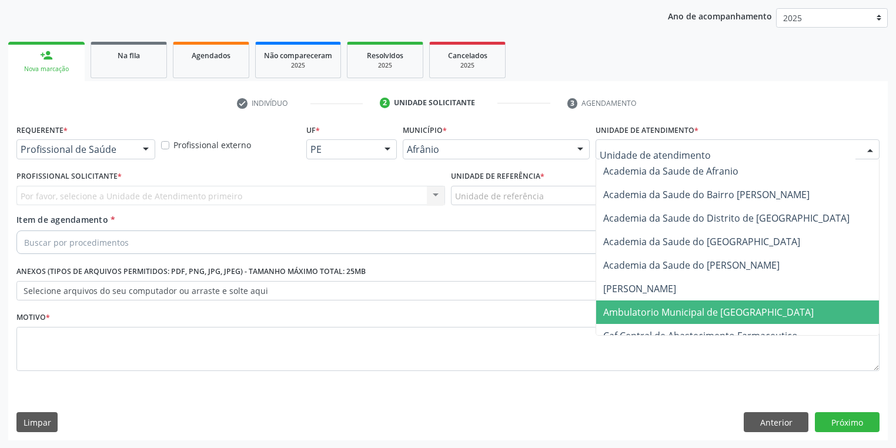
click at [634, 303] on span "Ambulatorio Municipal de [GEOGRAPHIC_DATA]" at bounding box center [739, 312] width 287 height 24
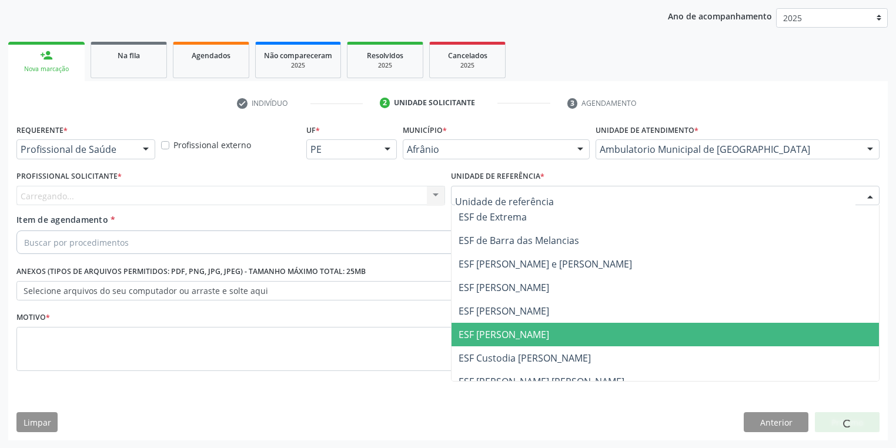
click at [508, 339] on span "ESF [PERSON_NAME]" at bounding box center [503, 334] width 91 height 13
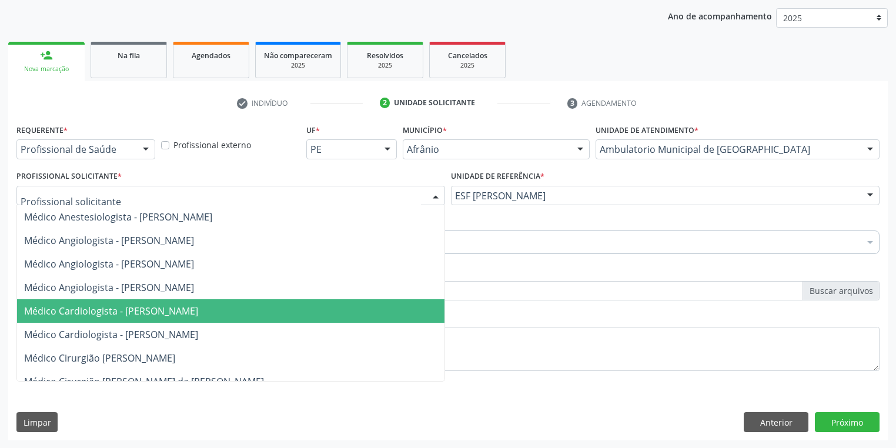
click at [106, 304] on span "Médico Cardiologista - [PERSON_NAME]" at bounding box center [111, 310] width 174 height 13
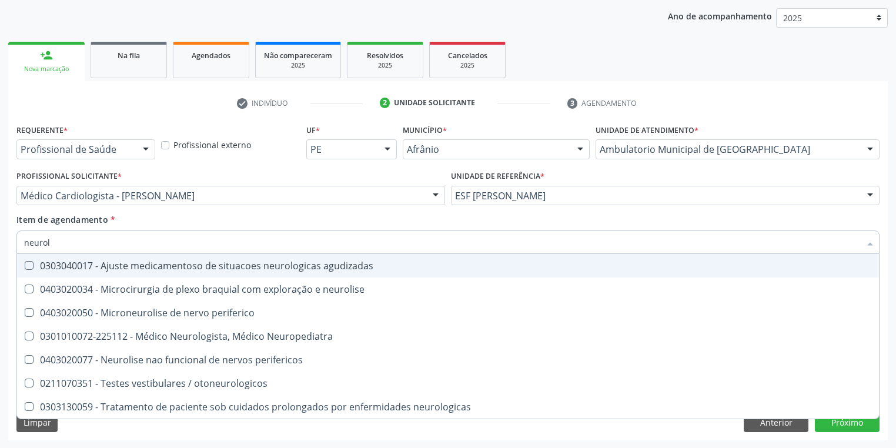
type input "neurolo"
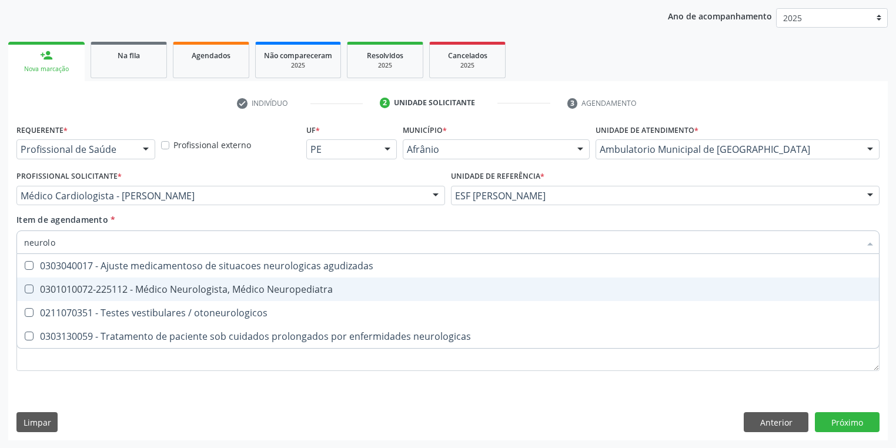
click at [88, 288] on div "0301010072-225112 - Médico Neurologista, Médico Neuropediatra" at bounding box center [447, 288] width 847 height 9
checkbox Neuropediatra "true"
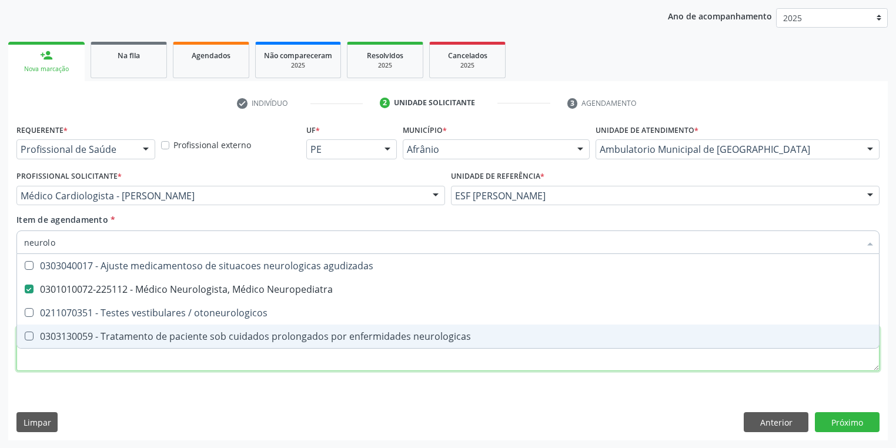
click at [72, 368] on div "Requerente * Profissional de Saúde Profissional de Saúde Paciente Nenhum result…" at bounding box center [447, 254] width 863 height 266
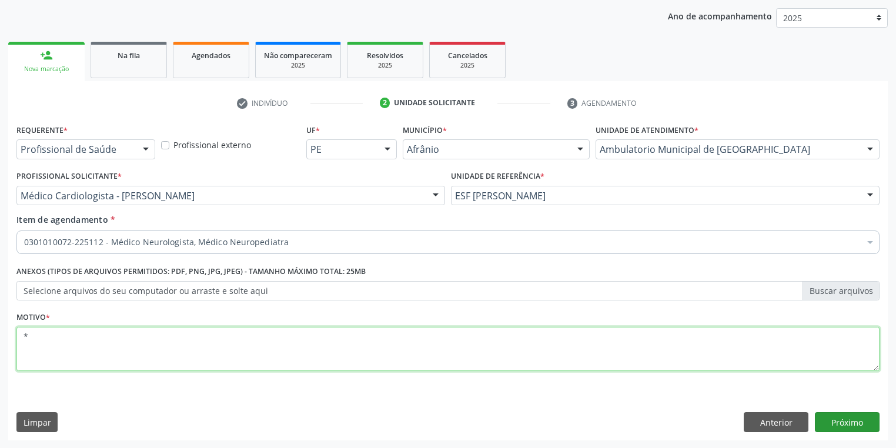
type textarea "*"
click at [843, 420] on button "Próximo" at bounding box center [847, 422] width 65 height 20
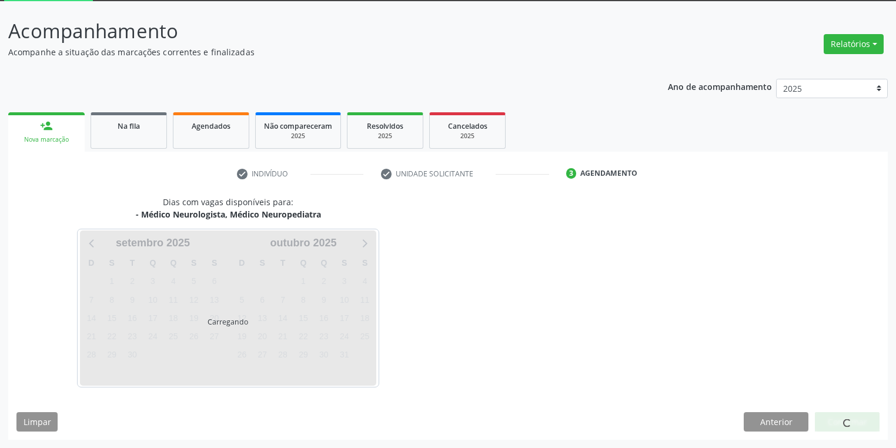
scroll to position [63, 0]
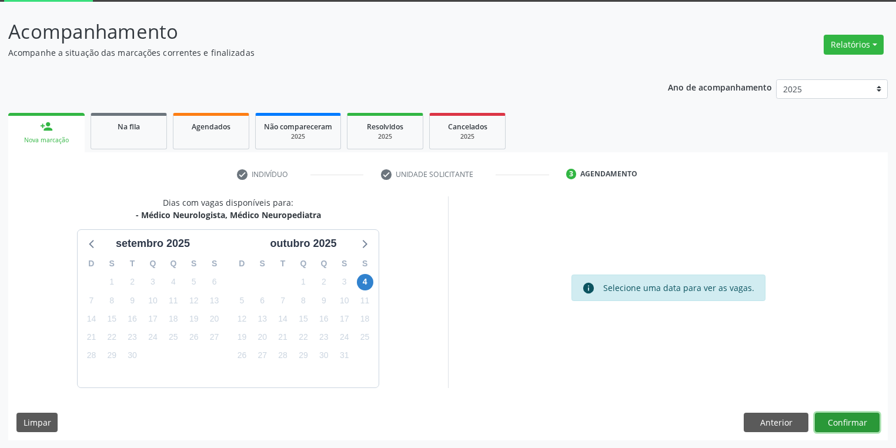
click at [832, 423] on button "Confirmar" at bounding box center [847, 423] width 65 height 20
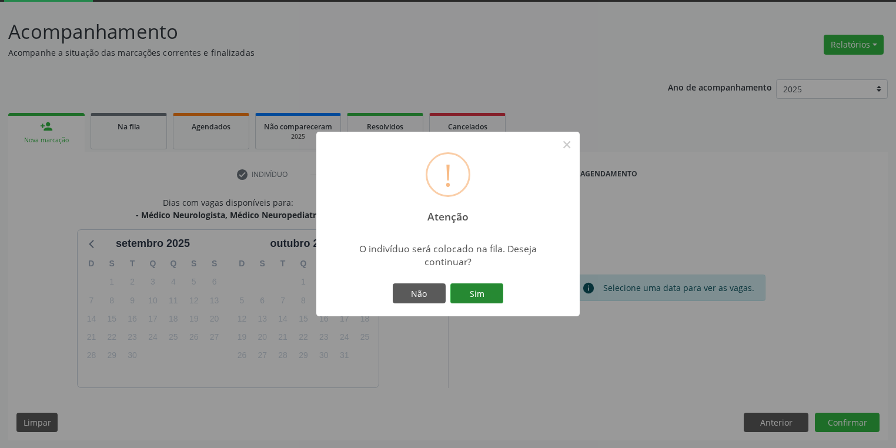
click at [492, 296] on button "Sim" at bounding box center [476, 293] width 53 height 20
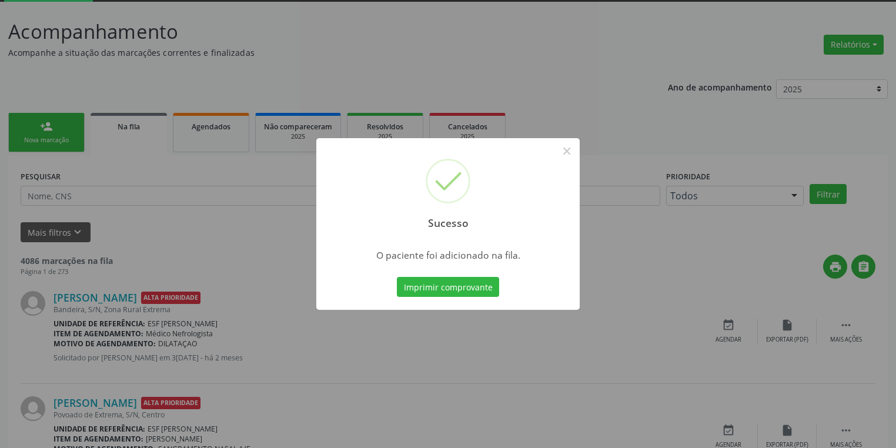
scroll to position [0, 0]
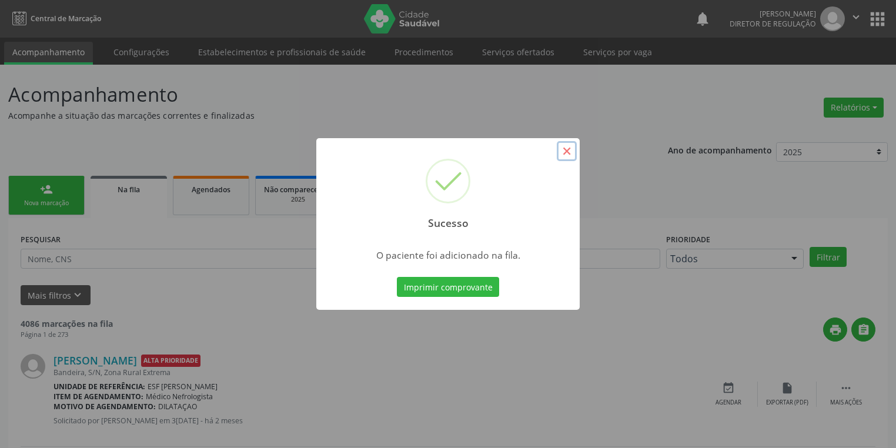
click at [564, 149] on button "×" at bounding box center [567, 151] width 20 height 20
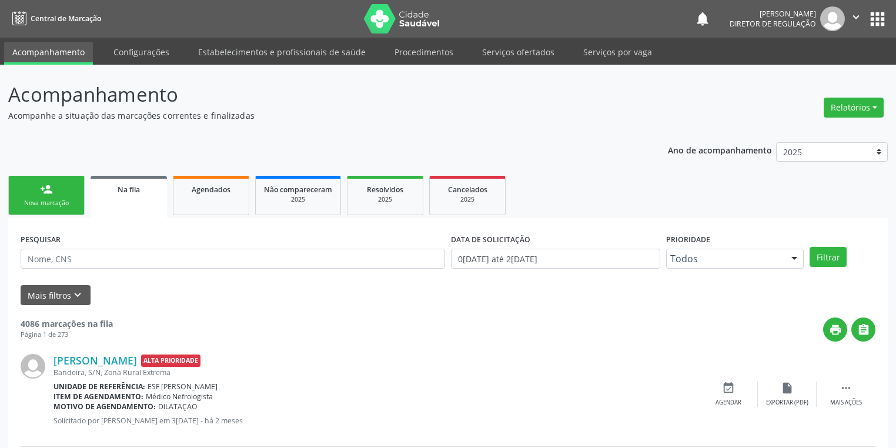
click at [47, 197] on link "person_add Nova marcação" at bounding box center [46, 195] width 76 height 39
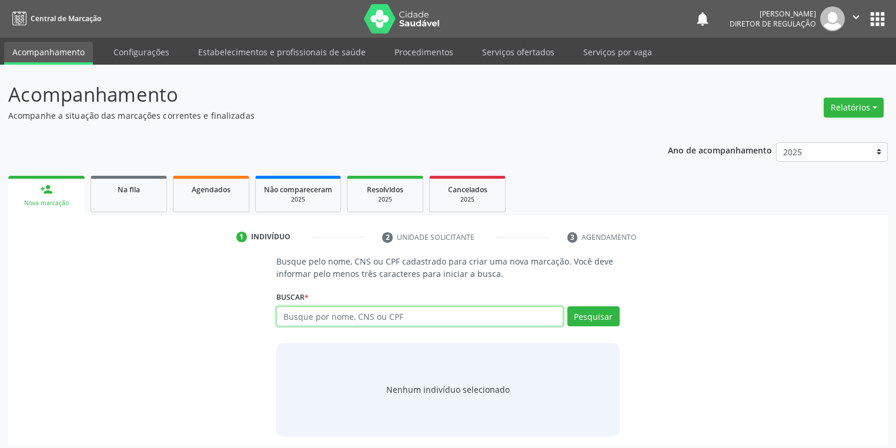
click at [314, 316] on input "text" at bounding box center [419, 316] width 287 height 20
type input "898005813577426"
click at [581, 311] on button "Pesquisar" at bounding box center [593, 316] width 52 height 20
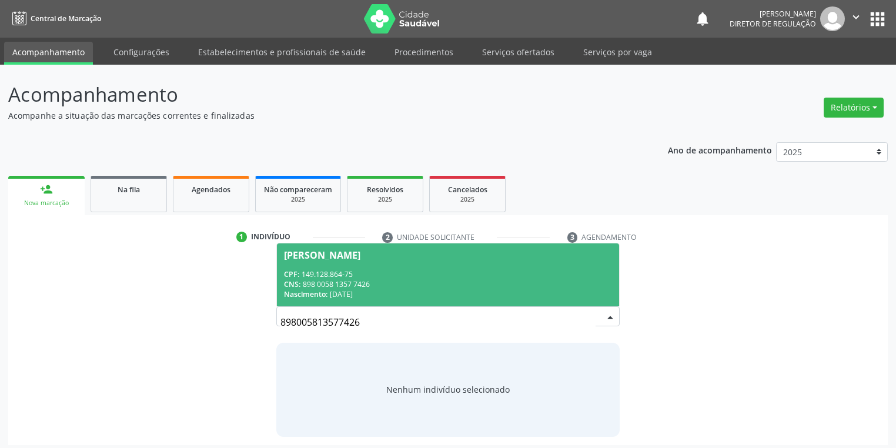
click at [343, 272] on div "CPF: 149.128.864-75" at bounding box center [448, 274] width 328 height 10
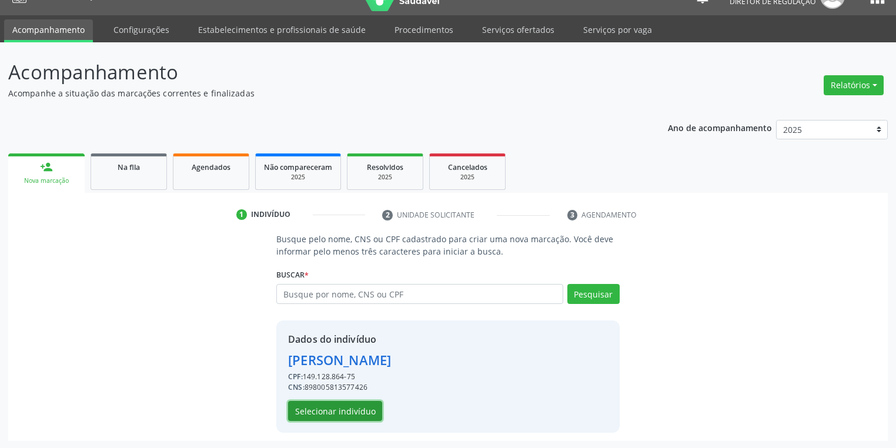
click at [321, 418] on button "Selecionar indivíduo" at bounding box center [335, 411] width 94 height 20
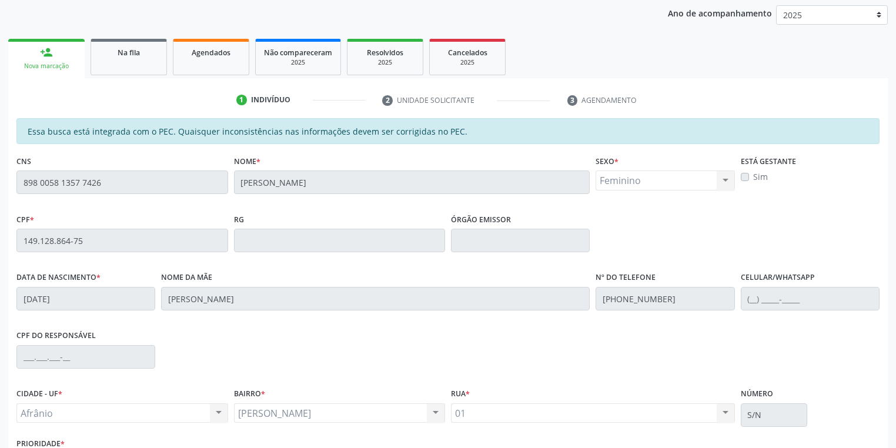
scroll to position [223, 0]
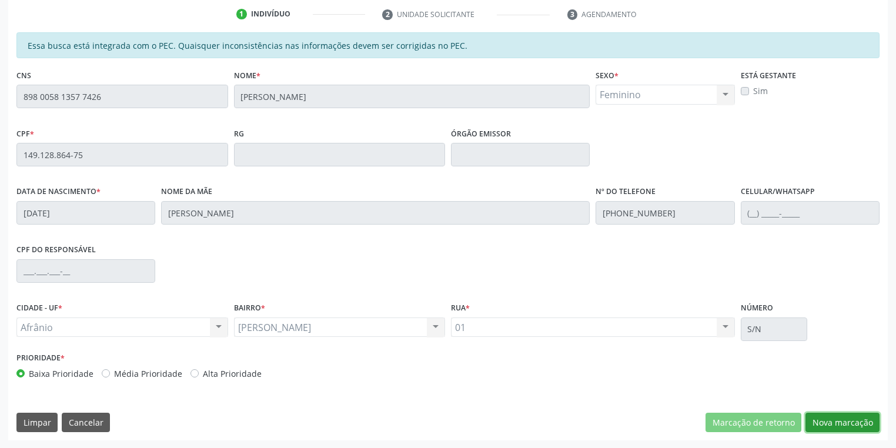
click at [823, 426] on button "Nova marcação" at bounding box center [842, 423] width 74 height 20
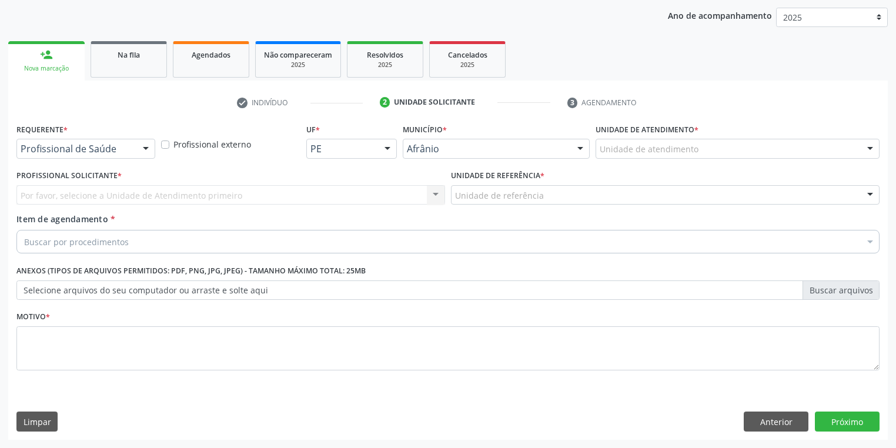
scroll to position [134, 0]
drag, startPoint x: 622, startPoint y: 139, endPoint x: 635, endPoint y: 197, distance: 59.5
click at [623, 146] on div at bounding box center [737, 149] width 284 height 20
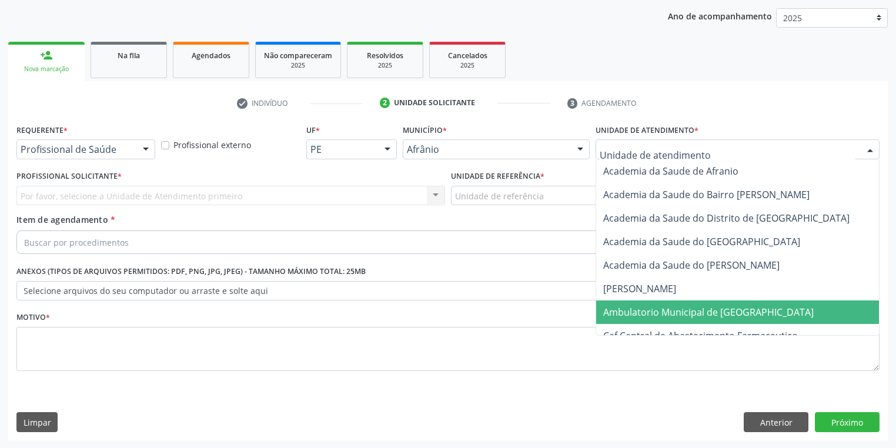
click at [630, 316] on span "Ambulatorio Municipal de [GEOGRAPHIC_DATA]" at bounding box center [708, 312] width 210 height 13
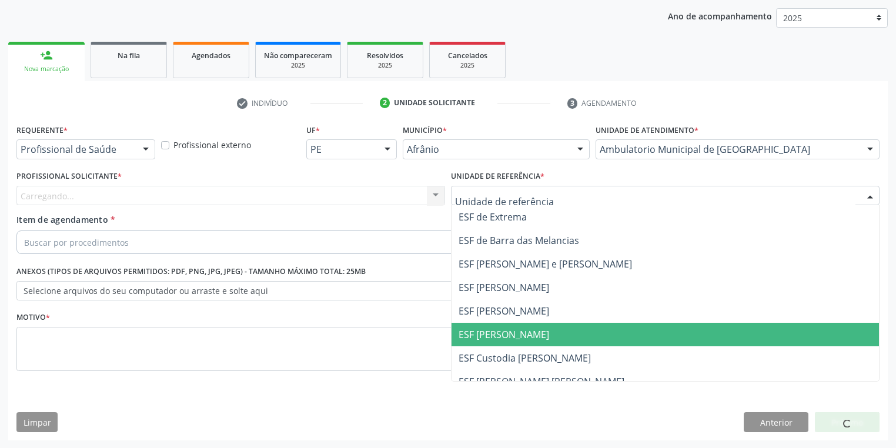
click at [471, 328] on span "ESF [PERSON_NAME]" at bounding box center [503, 334] width 91 height 13
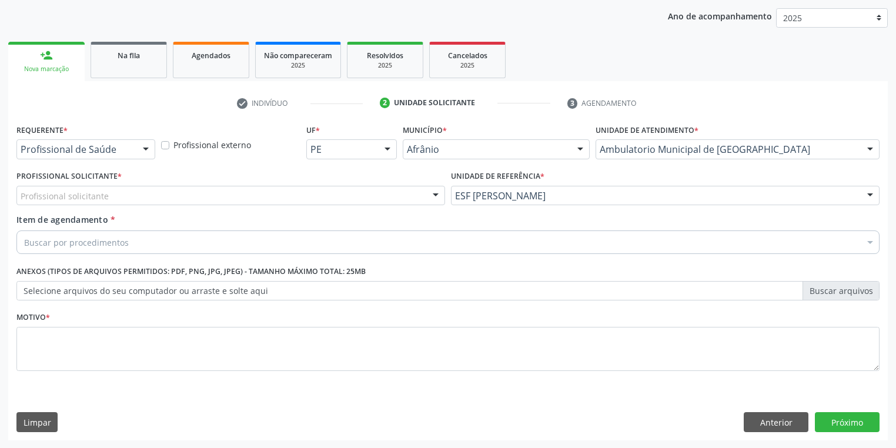
click at [122, 193] on div "Profissional solicitante" at bounding box center [230, 196] width 428 height 20
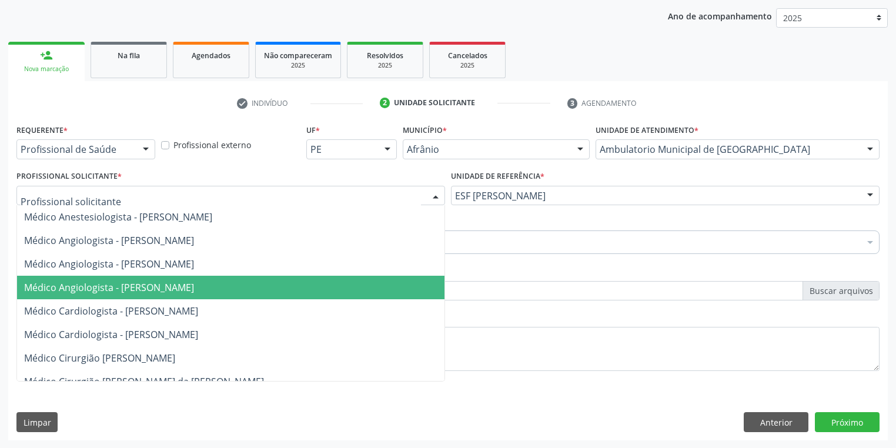
click at [128, 294] on span "Médico Angiologista - [PERSON_NAME]" at bounding box center [230, 288] width 427 height 24
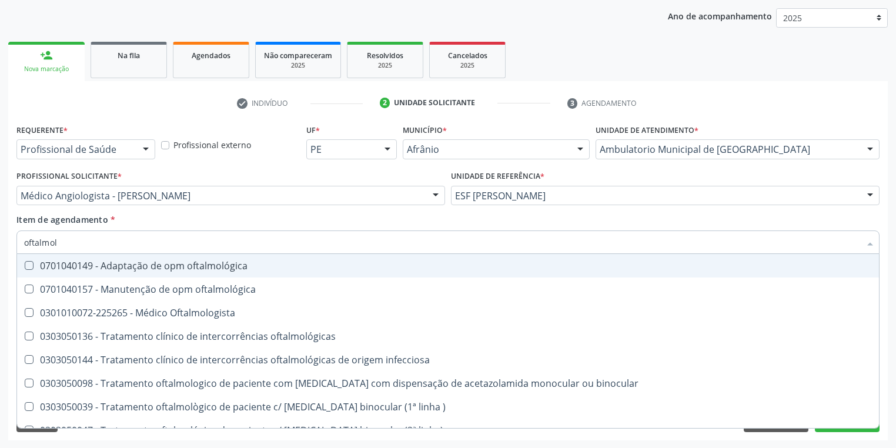
type input "oftalmolo"
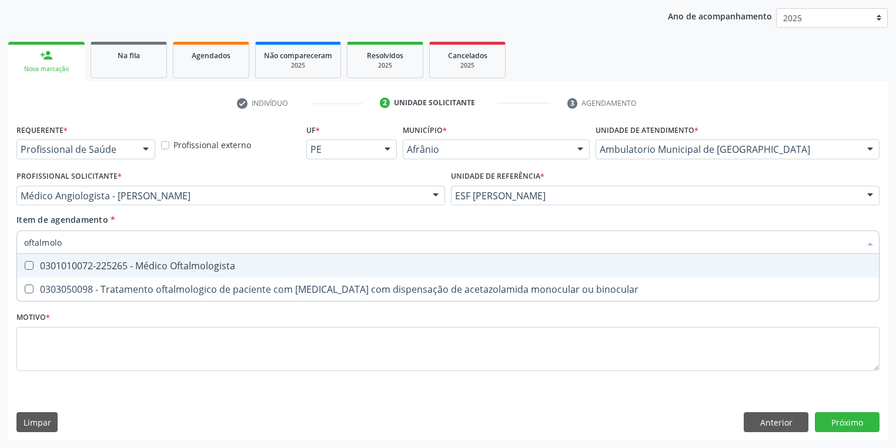
click at [71, 266] on div "0301010072-225265 - Médico Oftalmologista" at bounding box center [447, 265] width 847 height 9
checkbox Oftalmologista "true"
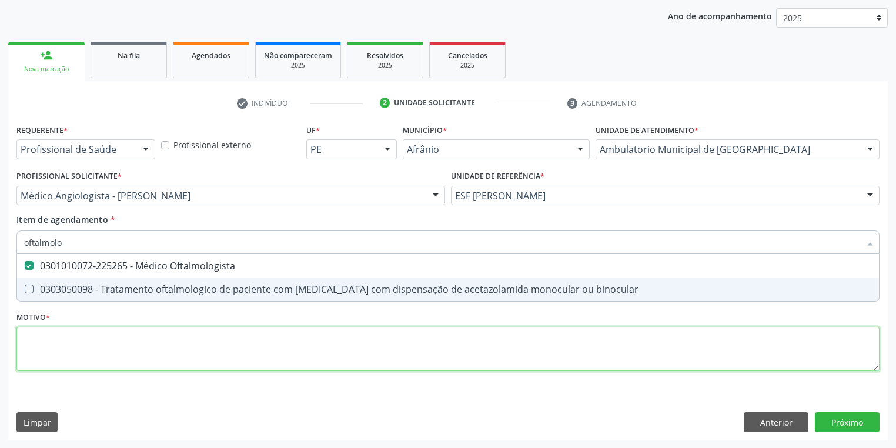
click at [26, 336] on div "Requerente * Profissional de Saúde Profissional de Saúde Paciente Nenhum result…" at bounding box center [447, 254] width 863 height 266
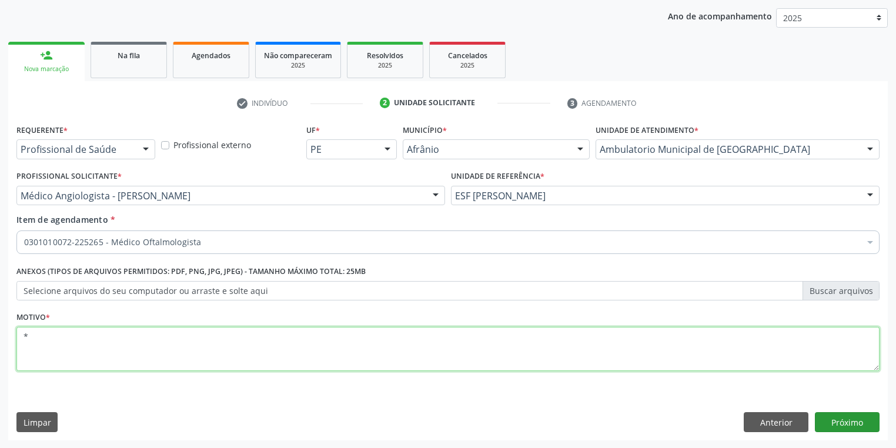
type textarea "*"
click at [847, 420] on button "Próximo" at bounding box center [847, 422] width 65 height 20
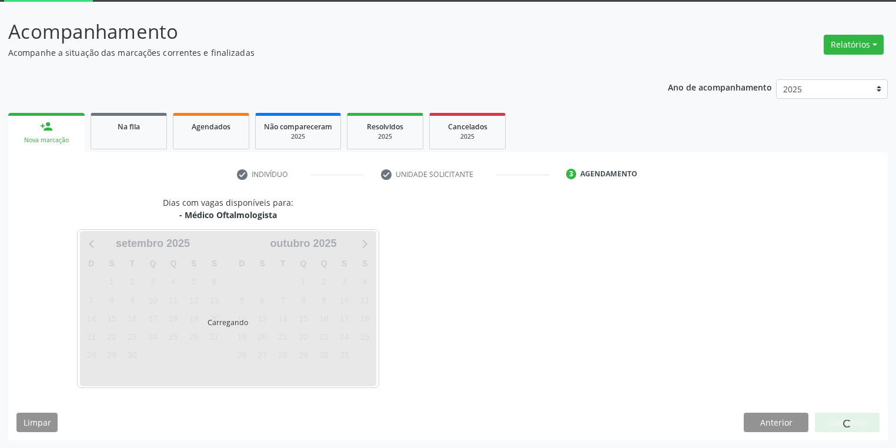
scroll to position [97, 0]
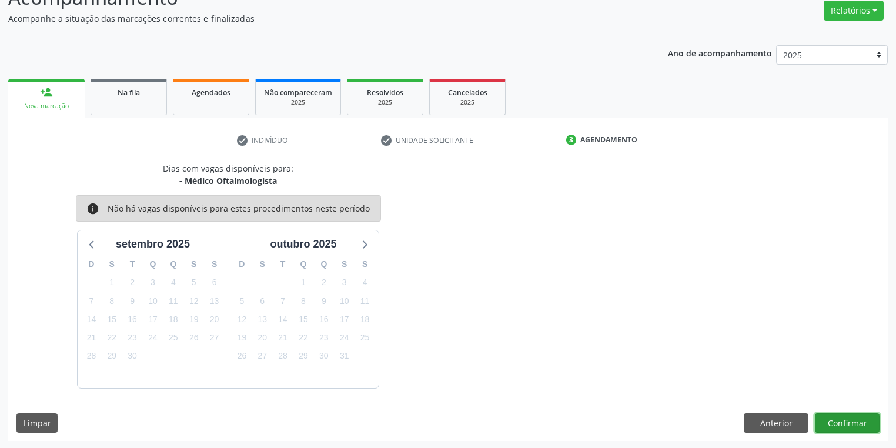
click at [826, 418] on button "Confirmar" at bounding box center [847, 423] width 65 height 20
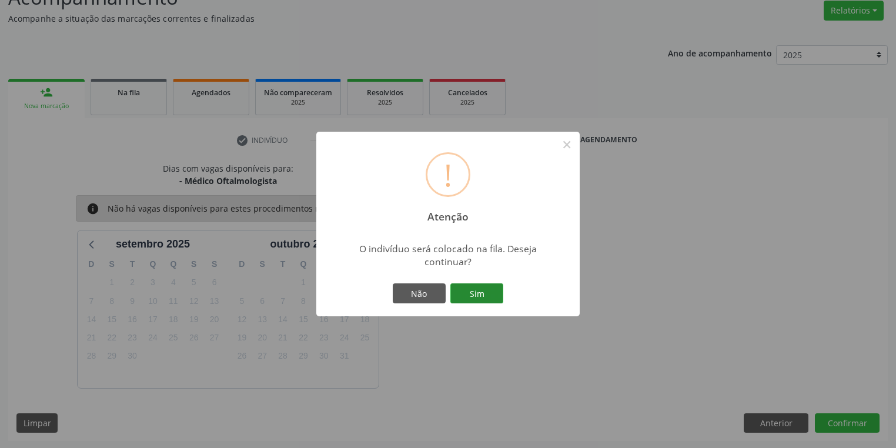
click at [461, 289] on button "Sim" at bounding box center [476, 293] width 53 height 20
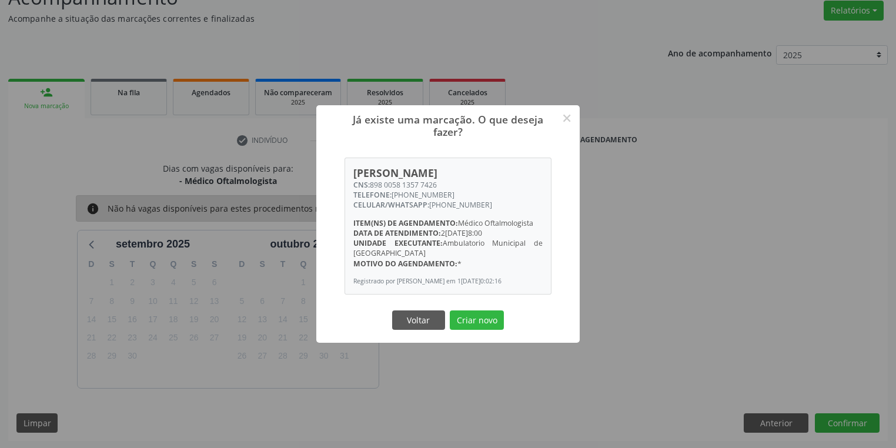
click at [475, 314] on button "Criar novo" at bounding box center [477, 320] width 54 height 20
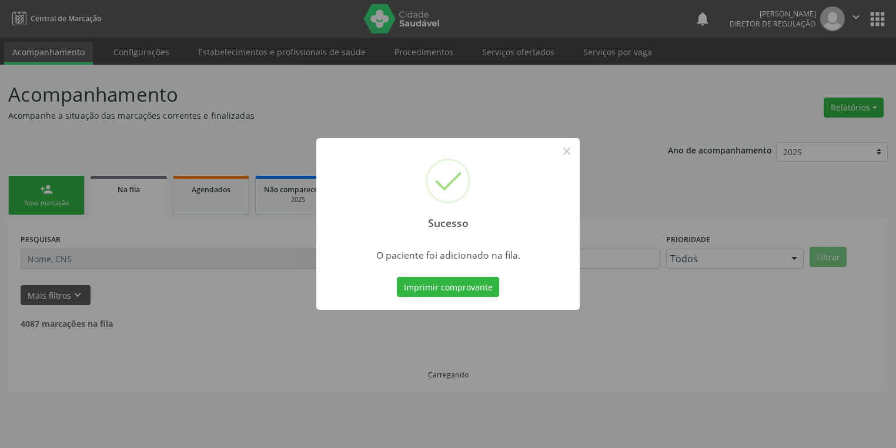
scroll to position [0, 0]
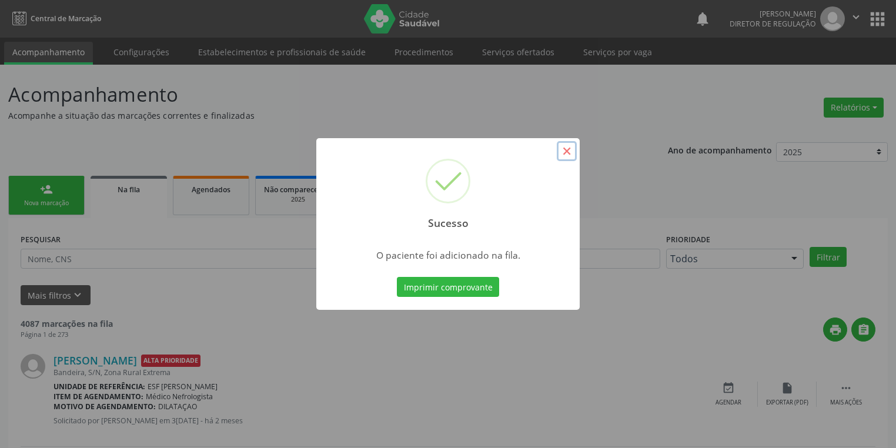
click at [567, 150] on button "×" at bounding box center [567, 151] width 20 height 20
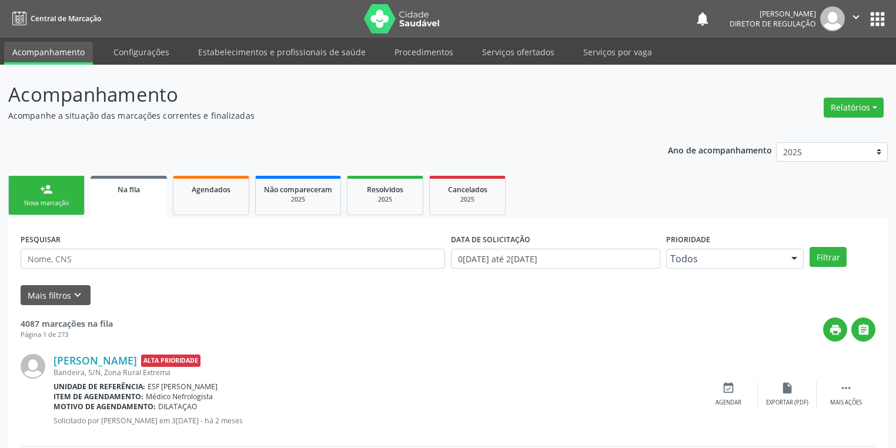
click at [56, 188] on link "person_add Nova marcação" at bounding box center [46, 195] width 76 height 39
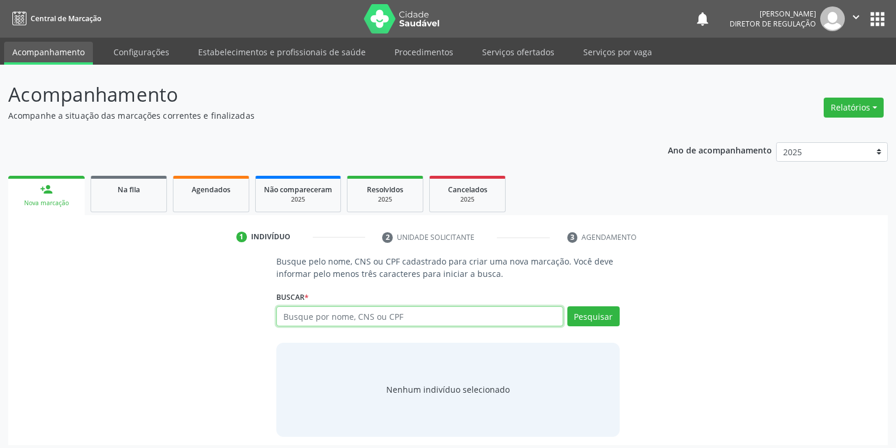
click at [315, 313] on input "text" at bounding box center [419, 316] width 287 height 20
type input "03654640400"
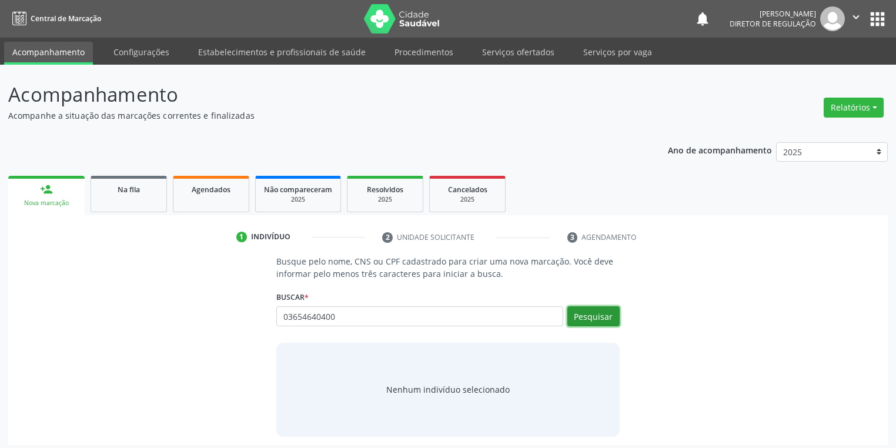
click at [597, 315] on button "Pesquisar" at bounding box center [593, 316] width 52 height 20
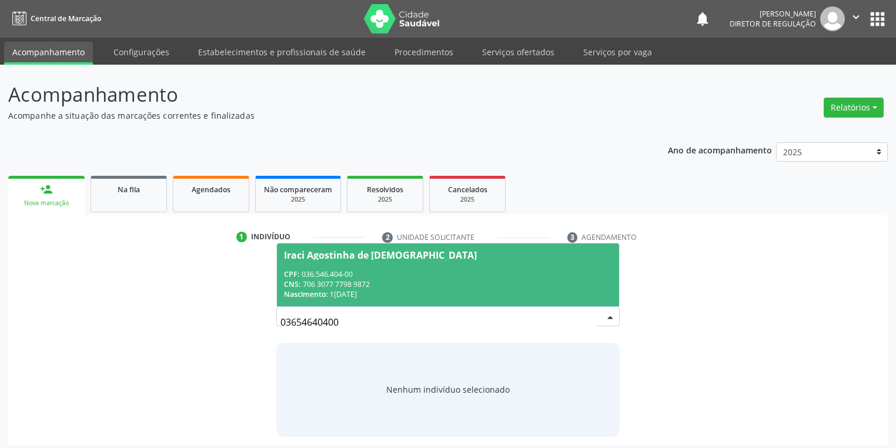
click at [347, 281] on div "CNS: 706 3077 7798 9872" at bounding box center [448, 284] width 328 height 10
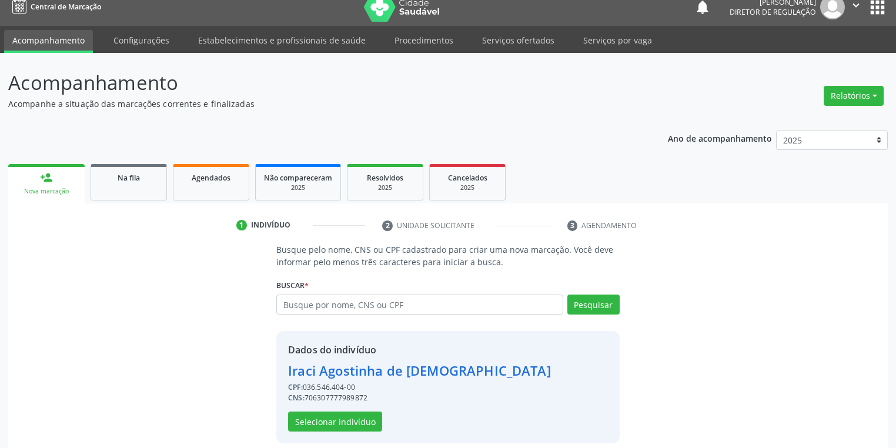
scroll to position [22, 0]
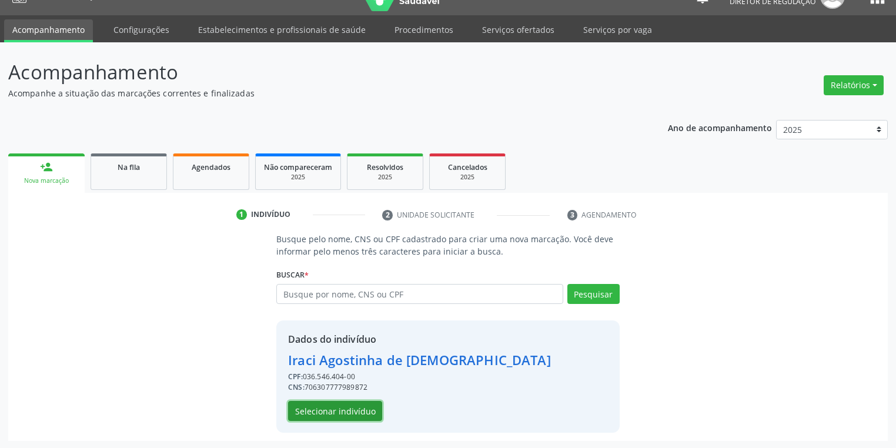
click at [320, 413] on button "Selecionar indivíduo" at bounding box center [335, 411] width 94 height 20
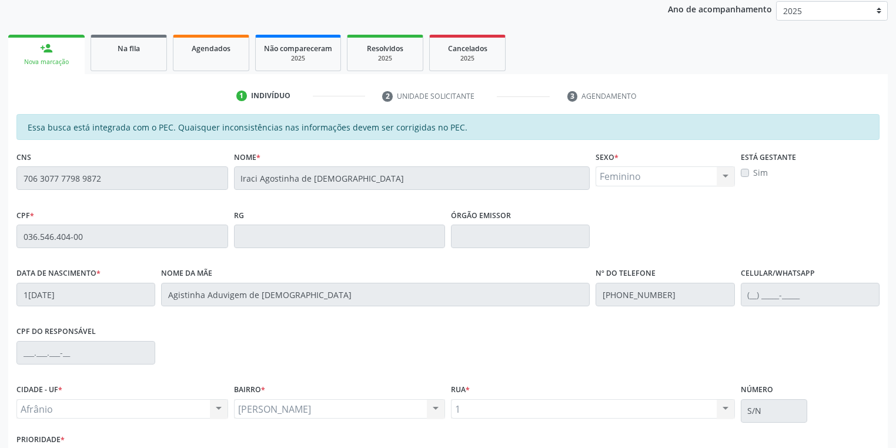
scroll to position [223, 0]
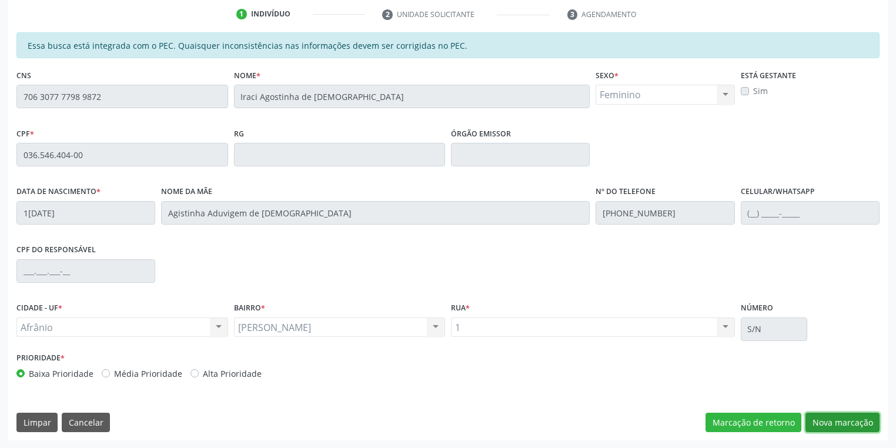
click at [826, 417] on button "Nova marcação" at bounding box center [842, 423] width 74 height 20
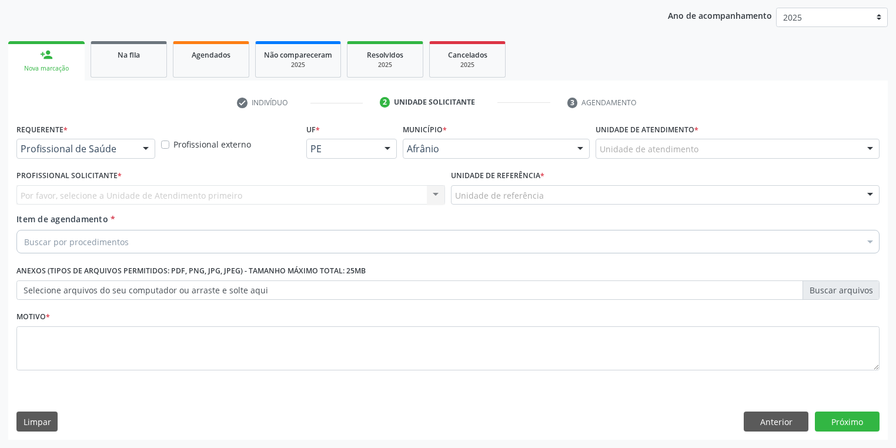
scroll to position [134, 0]
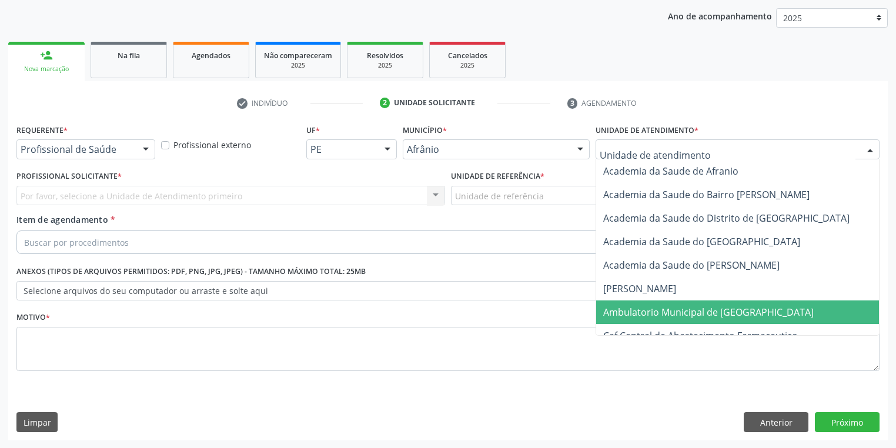
drag, startPoint x: 621, startPoint y: 313, endPoint x: 553, endPoint y: 267, distance: 82.1
click at [618, 310] on span "Ambulatorio Municipal de [GEOGRAPHIC_DATA]" at bounding box center [708, 312] width 210 height 13
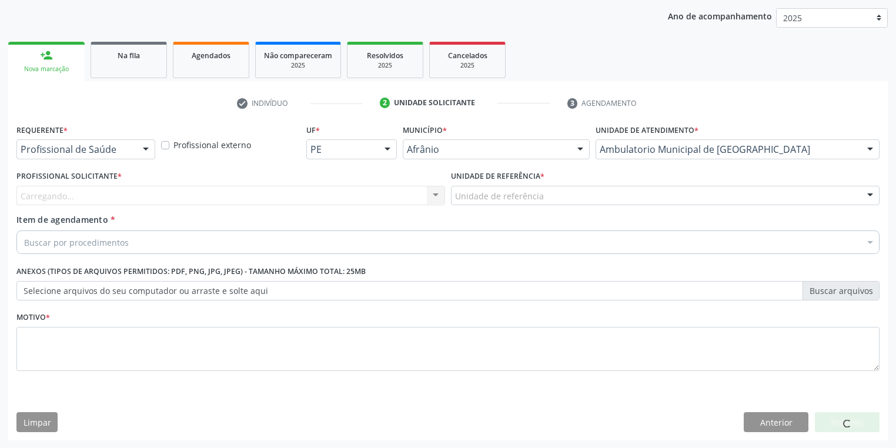
drag, startPoint x: 472, startPoint y: 192, endPoint x: 471, endPoint y: 289, distance: 97.6
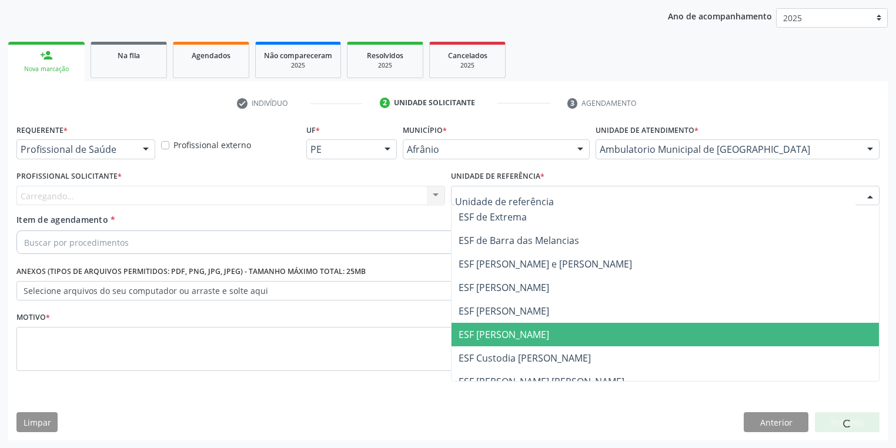
click at [484, 332] on span "ESF [PERSON_NAME]" at bounding box center [503, 334] width 91 height 13
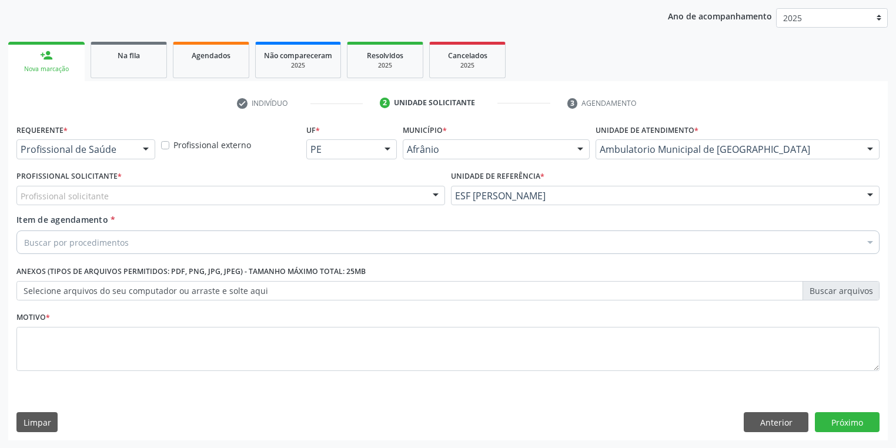
drag, startPoint x: 78, startPoint y: 200, endPoint x: 75, endPoint y: 209, distance: 9.9
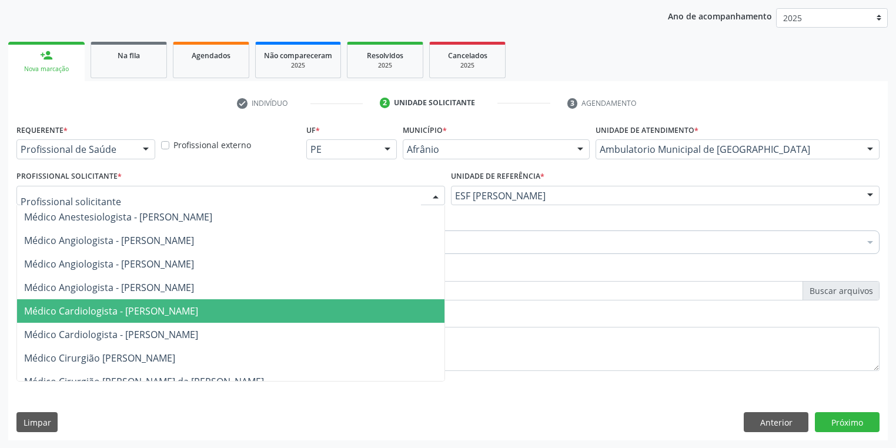
click at [123, 310] on span "Médico Cardiologista - [PERSON_NAME]" at bounding box center [111, 310] width 174 height 13
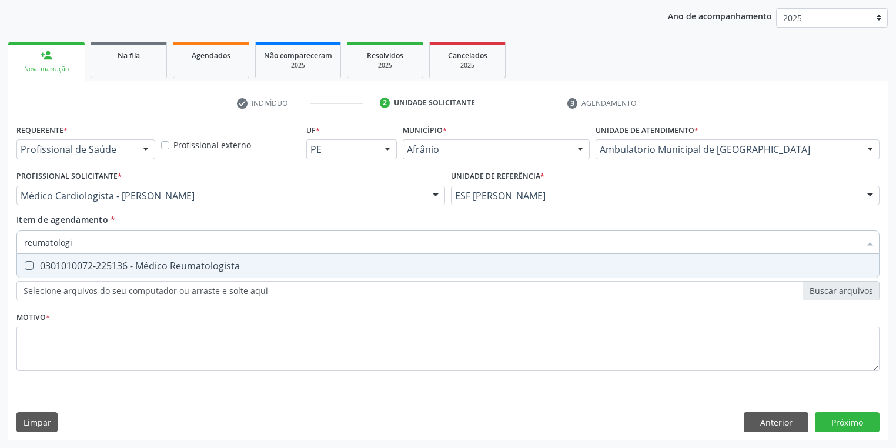
type input "reumatologis"
click at [55, 272] on span "0301010072-225136 - Médico Reumatologista" at bounding box center [448, 266] width 862 height 24
checkbox Reumatologista "true"
click at [51, 339] on div "Requerente * Profissional de Saúde Profissional de Saúde Paciente Nenhum result…" at bounding box center [447, 254] width 863 height 266
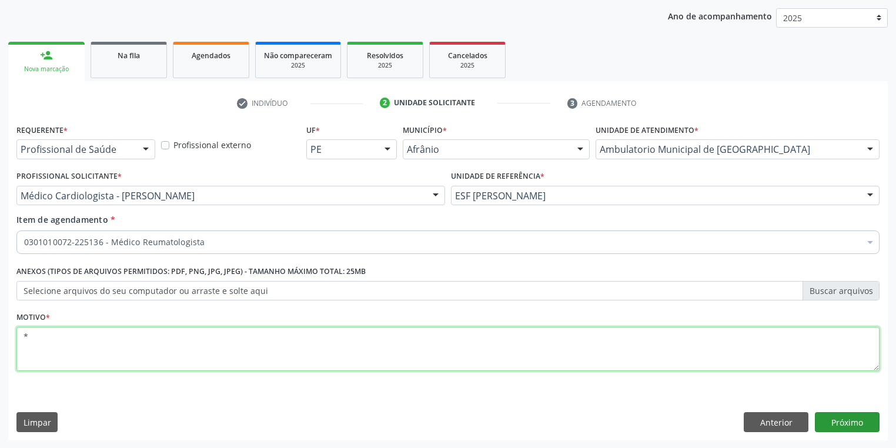
type textarea "*"
click at [823, 420] on button "Próximo" at bounding box center [847, 422] width 65 height 20
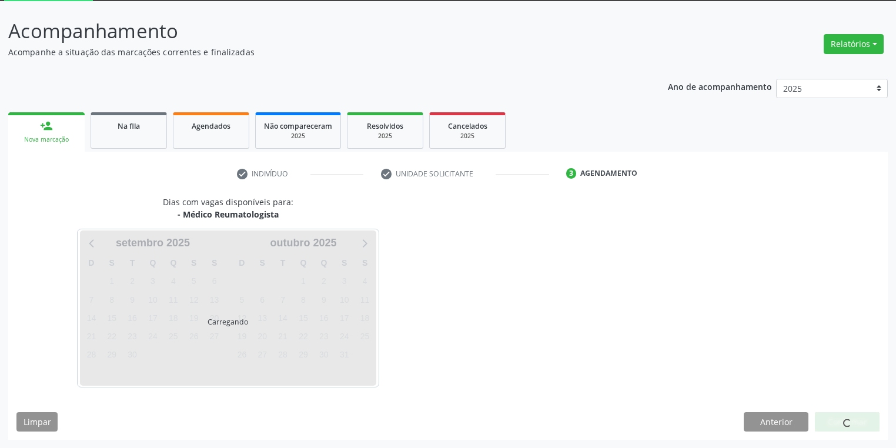
scroll to position [63, 0]
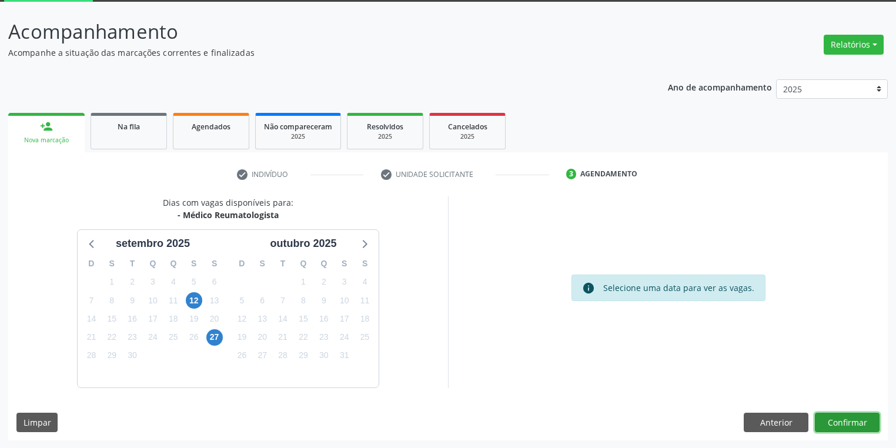
click at [846, 419] on button "Confirmar" at bounding box center [847, 423] width 65 height 20
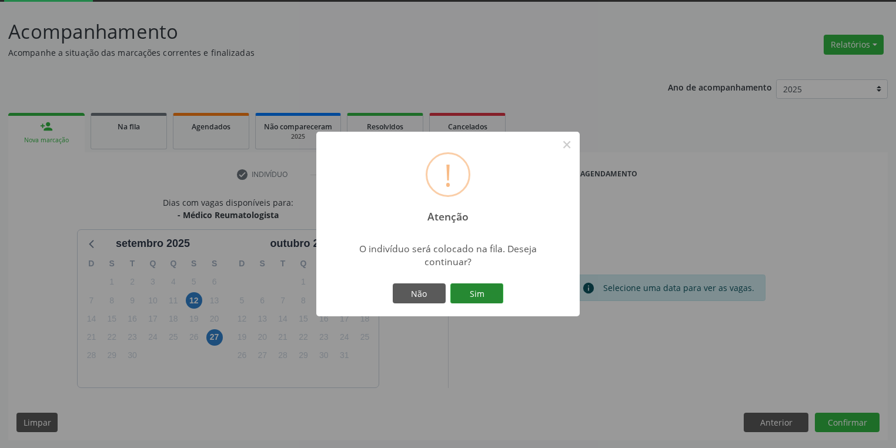
click at [458, 291] on button "Sim" at bounding box center [476, 293] width 53 height 20
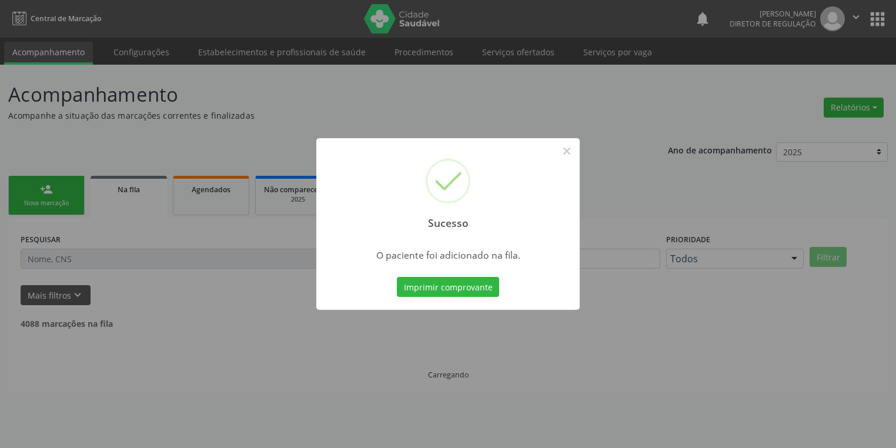
scroll to position [0, 0]
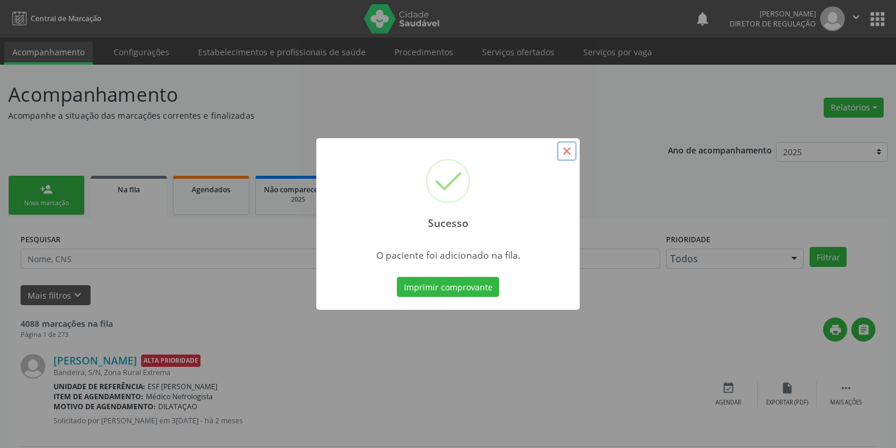
click at [562, 153] on button "×" at bounding box center [567, 151] width 20 height 20
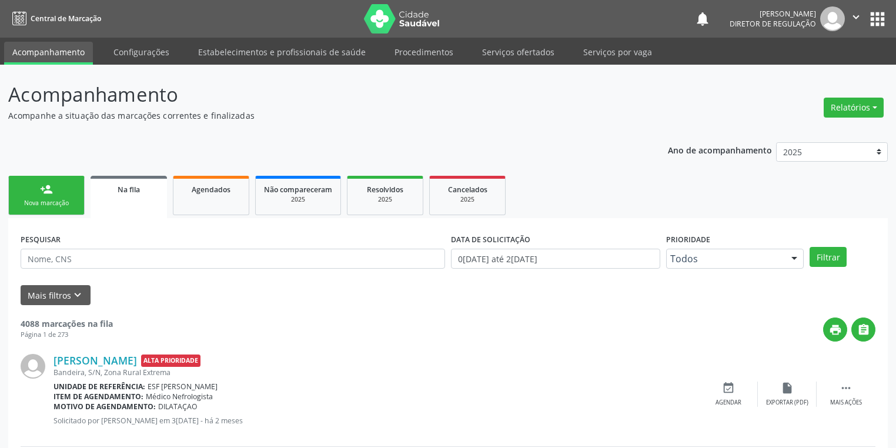
click at [38, 195] on link "person_add Nova marcação" at bounding box center [46, 195] width 76 height 39
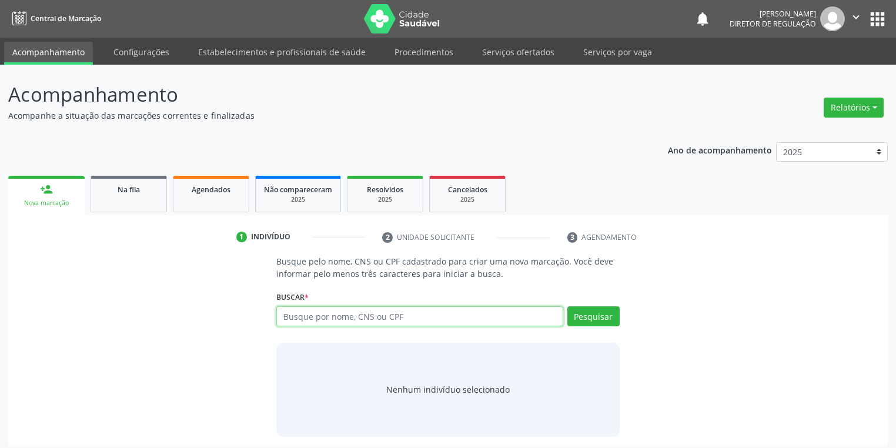
click at [304, 313] on input "text" at bounding box center [419, 316] width 287 height 20
type input "704701772880036"
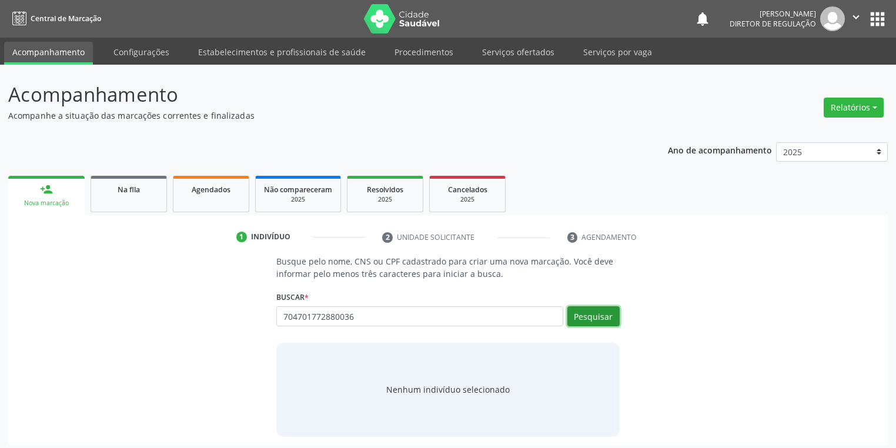
click at [595, 320] on button "Pesquisar" at bounding box center [593, 316] width 52 height 20
type input "704701772880036"
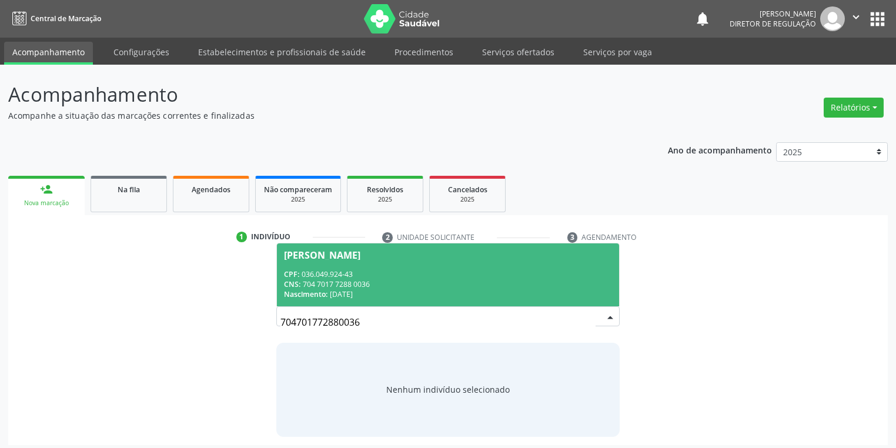
click at [348, 284] on div "CNS: 704 7017 7288 0036" at bounding box center [448, 284] width 328 height 10
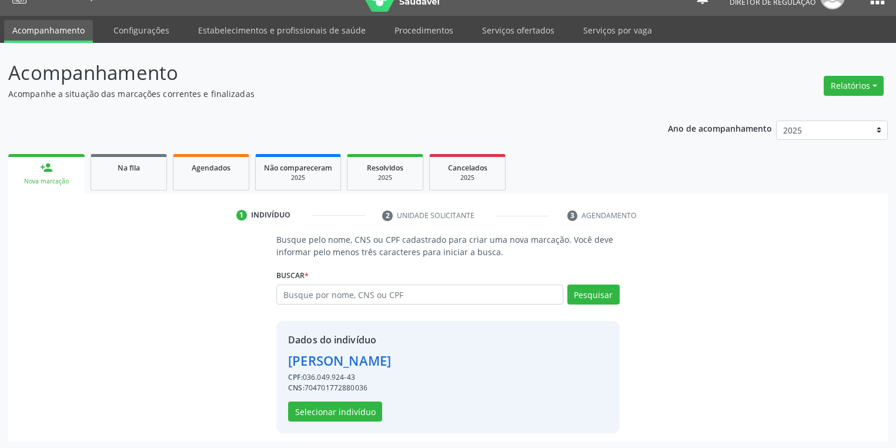
scroll to position [22, 0]
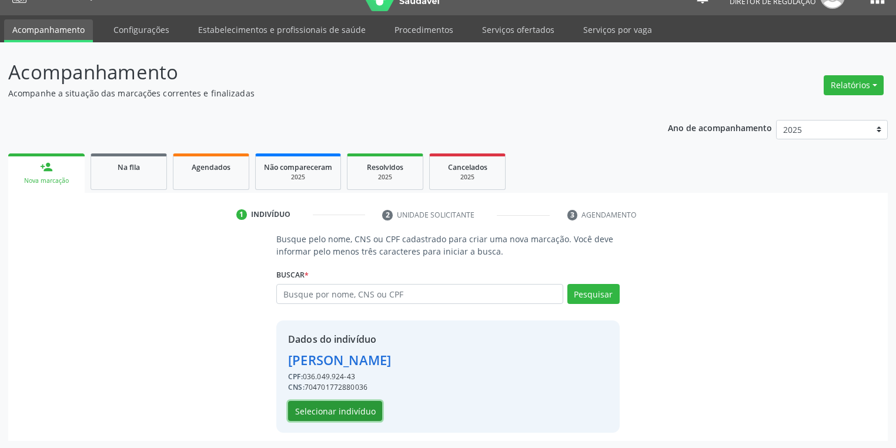
click at [333, 410] on button "Selecionar indivíduo" at bounding box center [335, 411] width 94 height 20
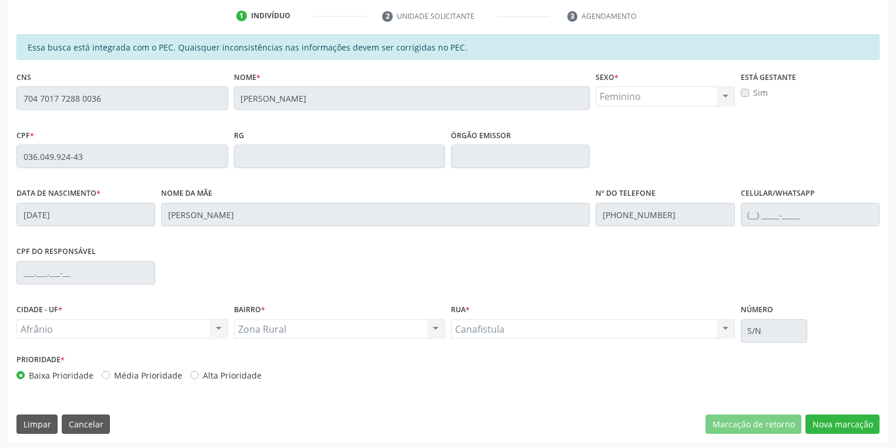
scroll to position [223, 0]
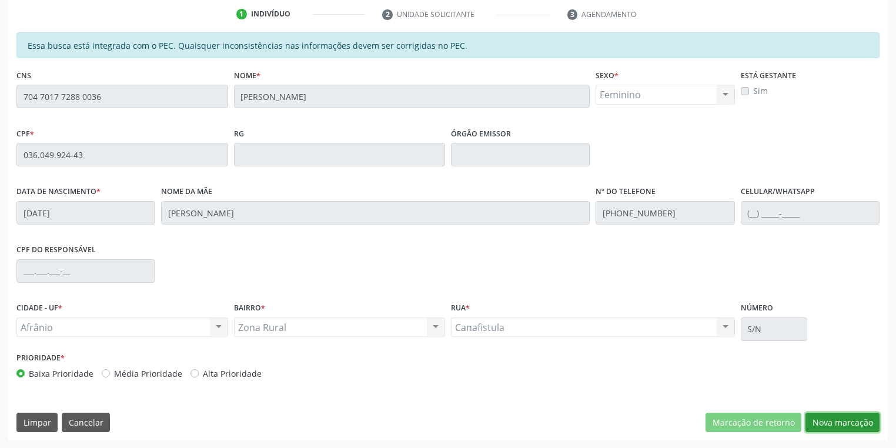
click at [826, 423] on button "Nova marcação" at bounding box center [842, 423] width 74 height 20
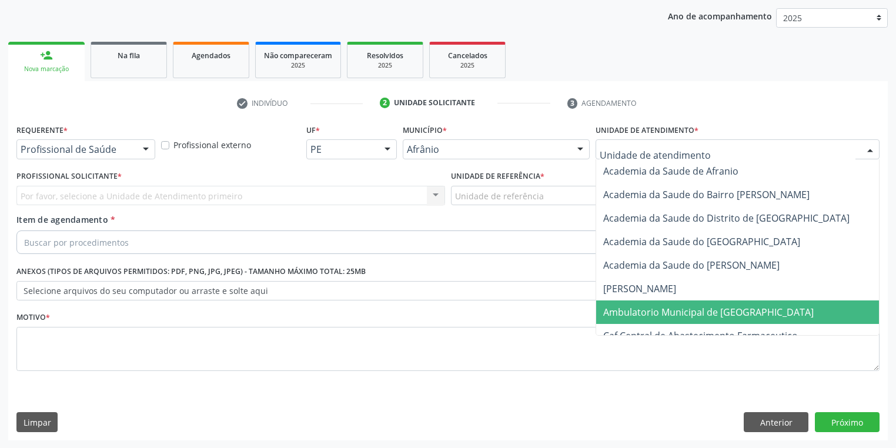
click at [623, 306] on span "Ambulatorio Municipal de [GEOGRAPHIC_DATA]" at bounding box center [708, 312] width 210 height 13
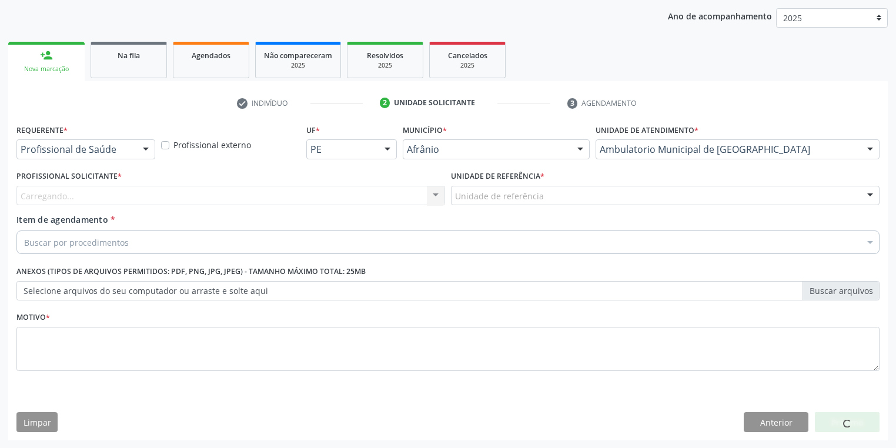
click at [471, 205] on div "Unidade de referência ESF de Extrema ESF de Barra das Melancias ESF [PERSON_NAM…" at bounding box center [665, 196] width 428 height 20
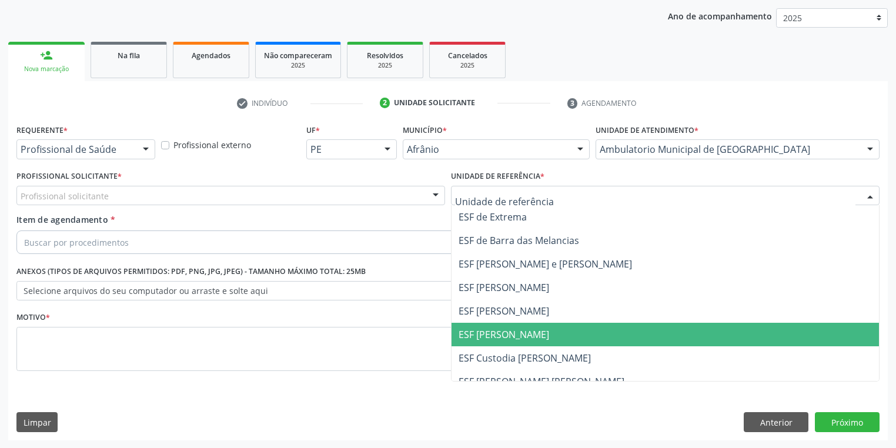
click at [477, 337] on span "ESF [PERSON_NAME]" at bounding box center [503, 334] width 91 height 13
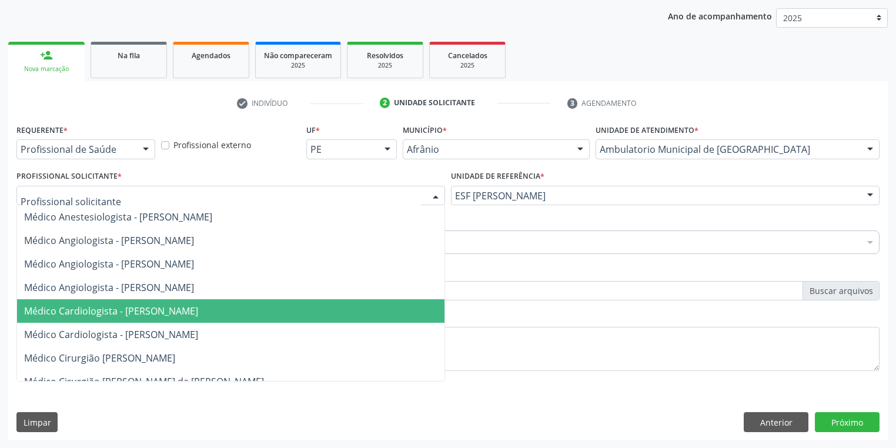
click at [92, 309] on span "Médico Cardiologista - [PERSON_NAME]" at bounding box center [111, 310] width 174 height 13
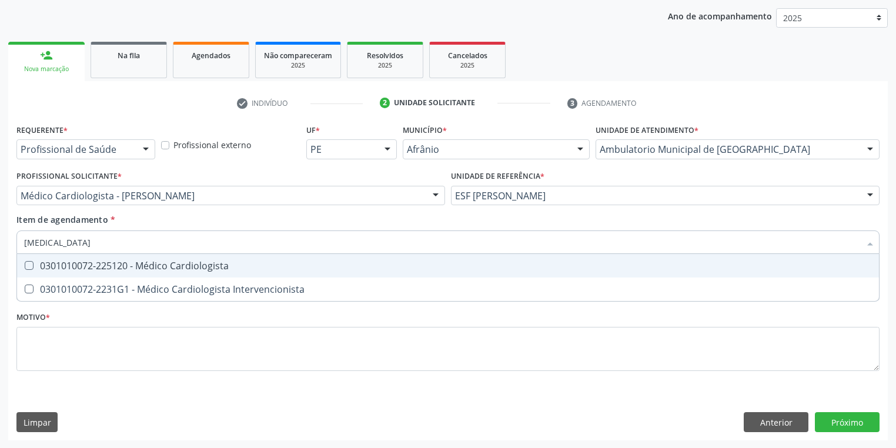
type input "cardiologista"
click at [85, 262] on div "0301010072-225120 - Médico Cardiologista" at bounding box center [447, 265] width 847 height 9
checkbox Cardiologista "true"
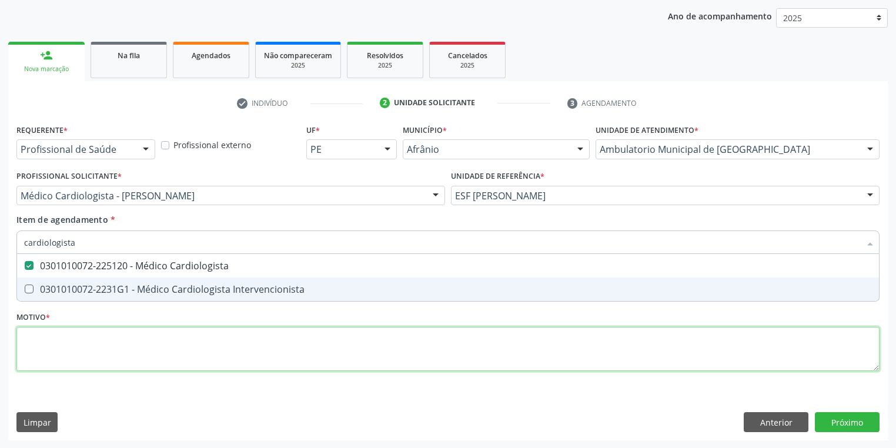
click at [56, 344] on div "Requerente * Profissional de Saúde Profissional de Saúde Paciente Nenhum result…" at bounding box center [447, 254] width 863 height 266
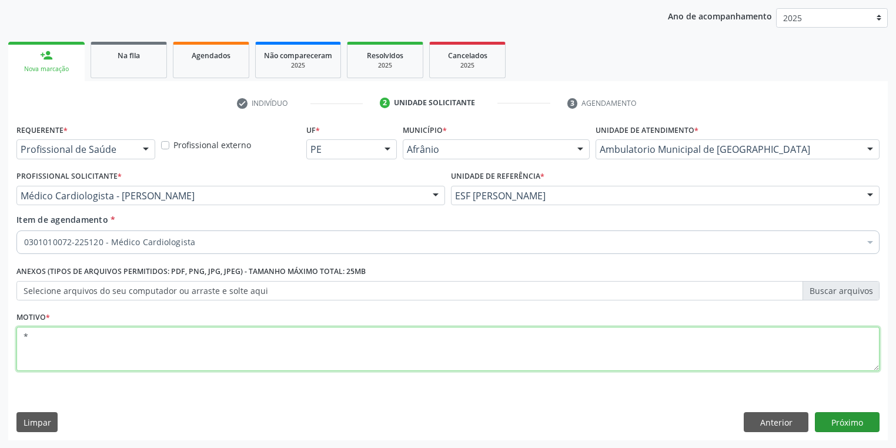
type textarea "*"
click at [827, 417] on button "Próximo" at bounding box center [847, 422] width 65 height 20
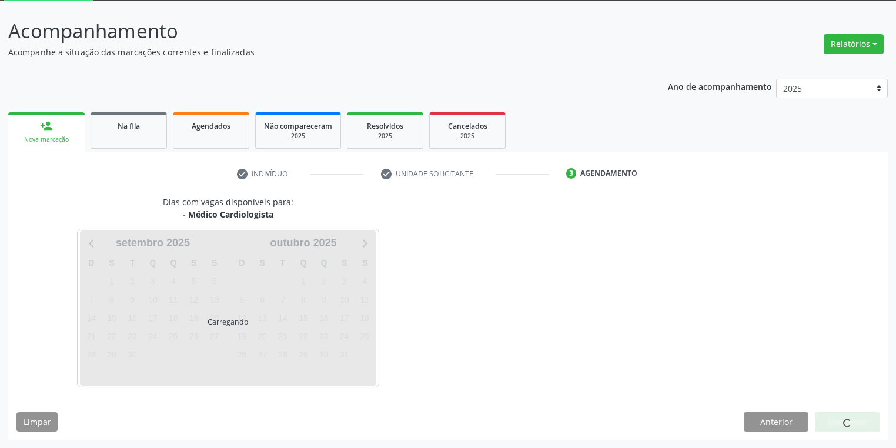
scroll to position [63, 0]
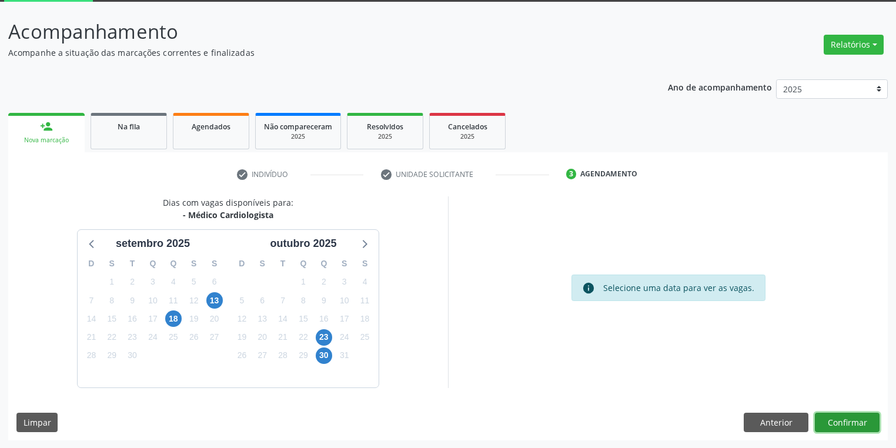
click at [843, 421] on button "Confirmar" at bounding box center [847, 423] width 65 height 20
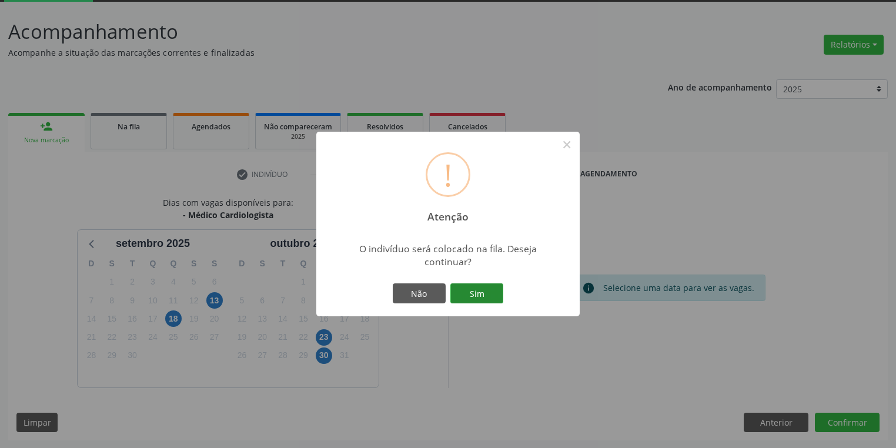
click at [487, 299] on button "Sim" at bounding box center [476, 293] width 53 height 20
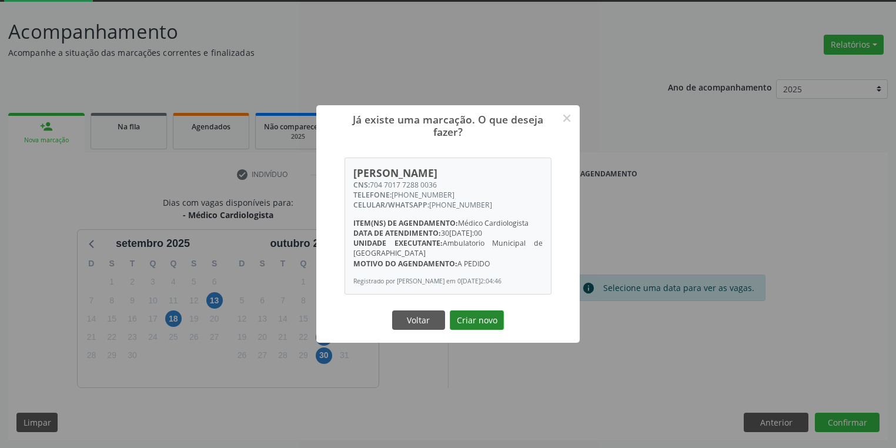
click at [481, 318] on button "Criar novo" at bounding box center [477, 320] width 54 height 20
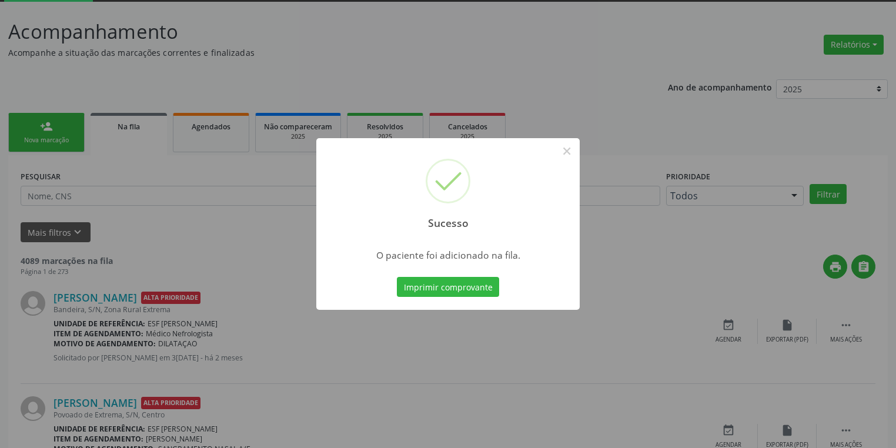
scroll to position [0, 0]
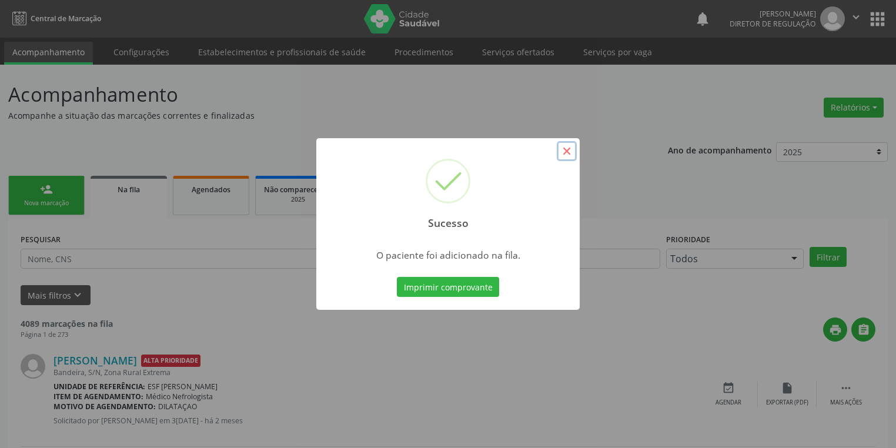
click at [566, 148] on button "×" at bounding box center [567, 151] width 20 height 20
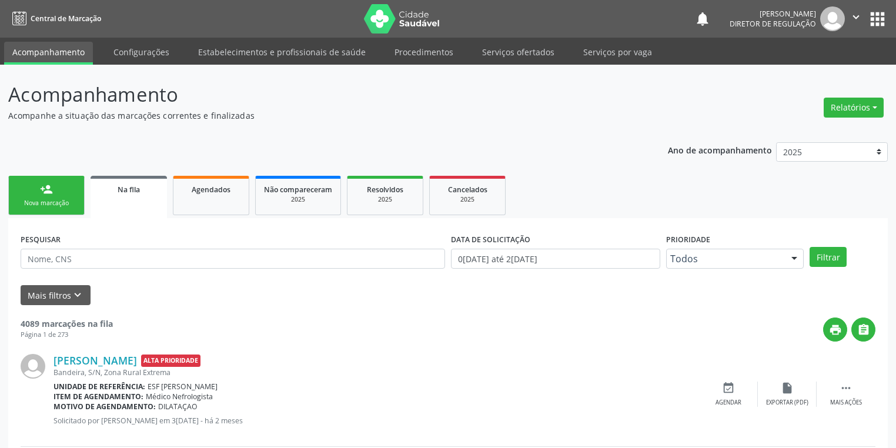
click at [56, 195] on link "person_add Nova marcação" at bounding box center [46, 195] width 76 height 39
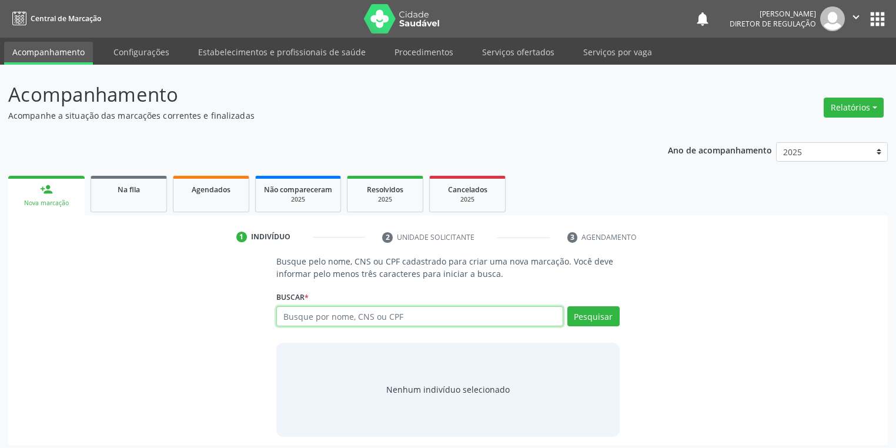
click at [317, 315] on input "text" at bounding box center [419, 316] width 287 height 20
type input "700502121670254"
click at [602, 311] on button "Pesquisar" at bounding box center [593, 316] width 52 height 20
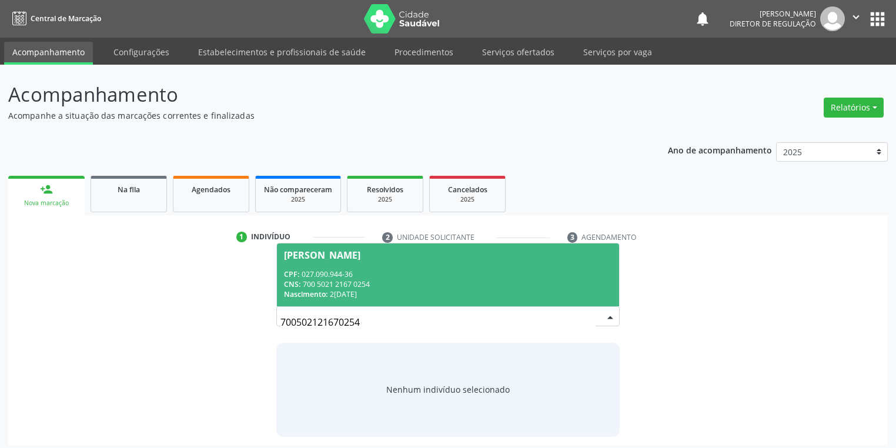
click at [381, 277] on div "CPF: 027.090.944-36" at bounding box center [448, 274] width 328 height 10
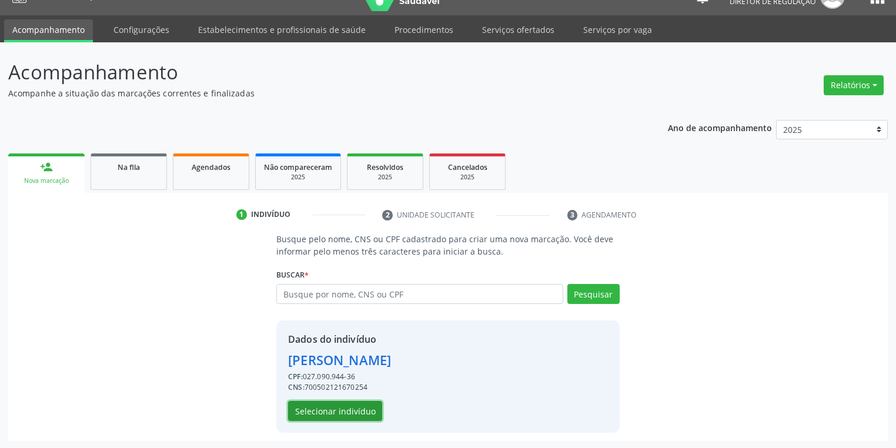
click at [346, 404] on button "Selecionar indivíduo" at bounding box center [335, 411] width 94 height 20
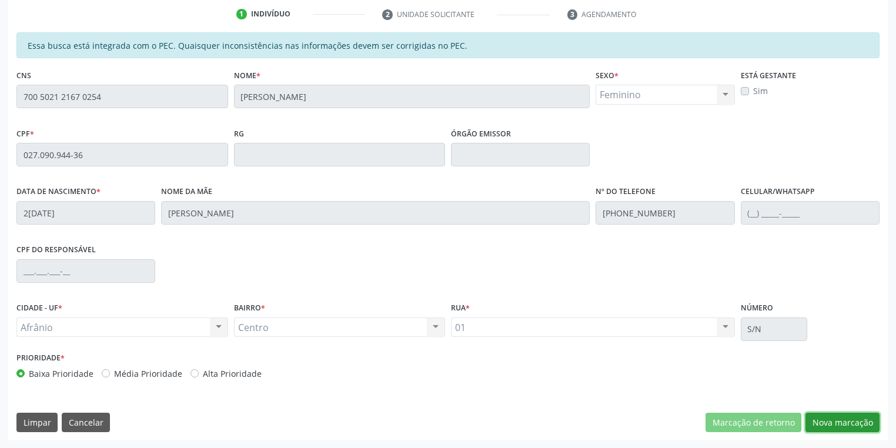
click at [832, 425] on button "Nova marcação" at bounding box center [842, 423] width 74 height 20
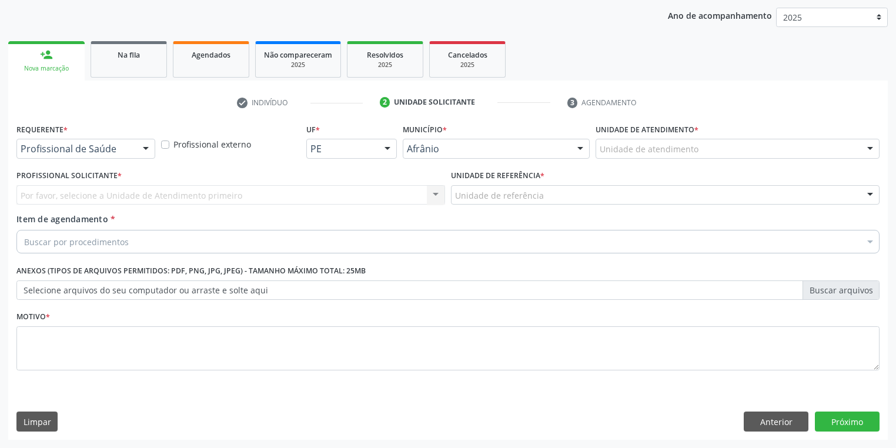
scroll to position [134, 0]
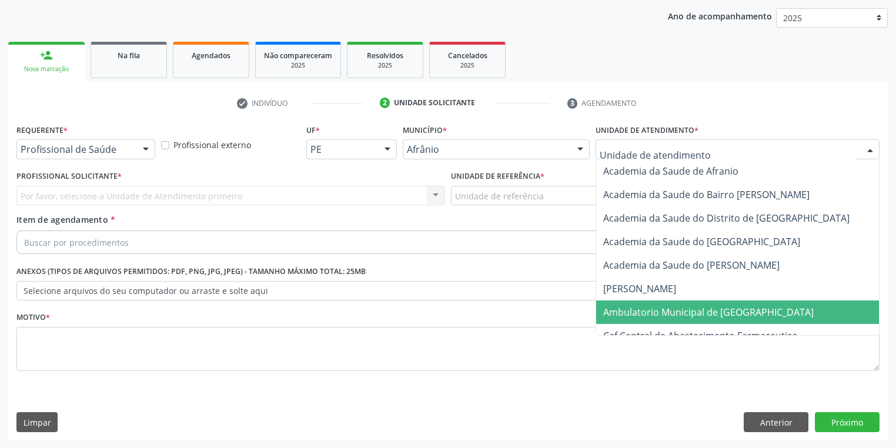
click at [627, 308] on span "Ambulatorio Municipal de [GEOGRAPHIC_DATA]" at bounding box center [708, 312] width 210 height 13
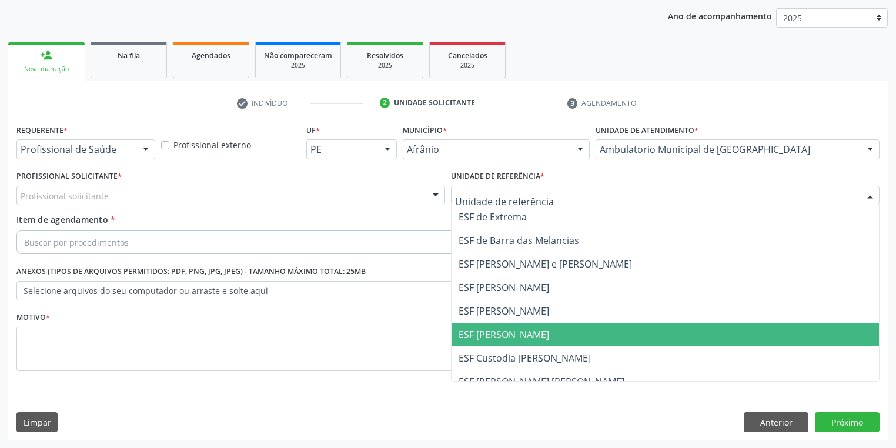
click at [487, 341] on span "ESF [PERSON_NAME]" at bounding box center [664, 335] width 427 height 24
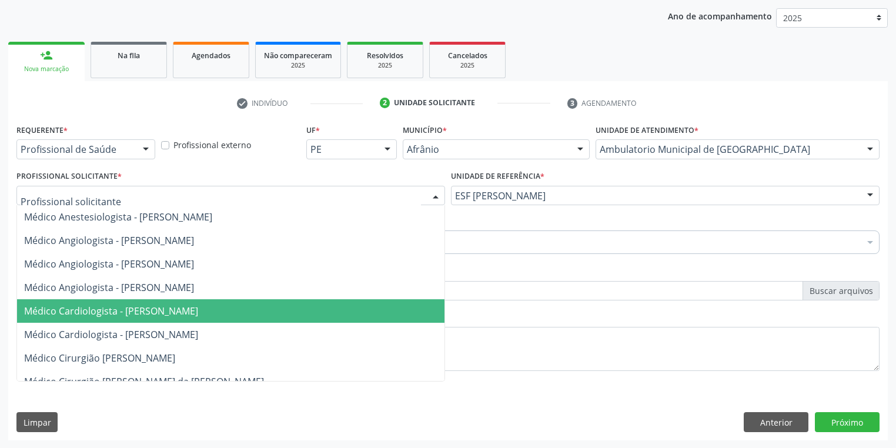
drag, startPoint x: 105, startPoint y: 308, endPoint x: 100, endPoint y: 287, distance: 21.1
click at [104, 308] on span "Médico Cardiologista - [PERSON_NAME]" at bounding box center [111, 310] width 174 height 13
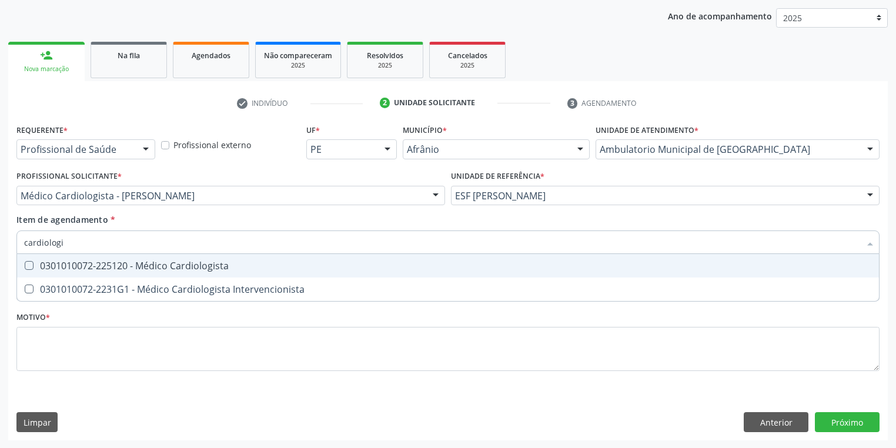
type input "cardiologis"
click at [61, 270] on div "0301010072-225120 - Médico Cardiologista" at bounding box center [447, 265] width 847 height 9
checkbox Cardiologista "true"
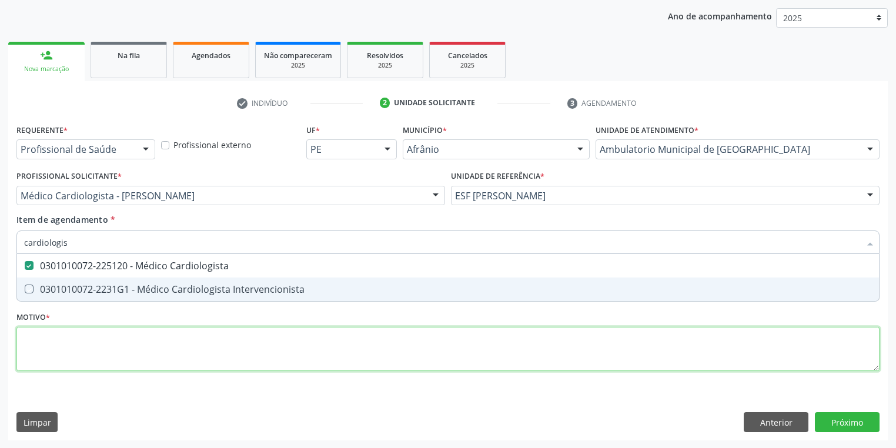
click at [63, 344] on div "Requerente * Profissional de Saúde Profissional de Saúde Paciente Nenhum result…" at bounding box center [447, 254] width 863 height 266
checkbox Intervencionista "true"
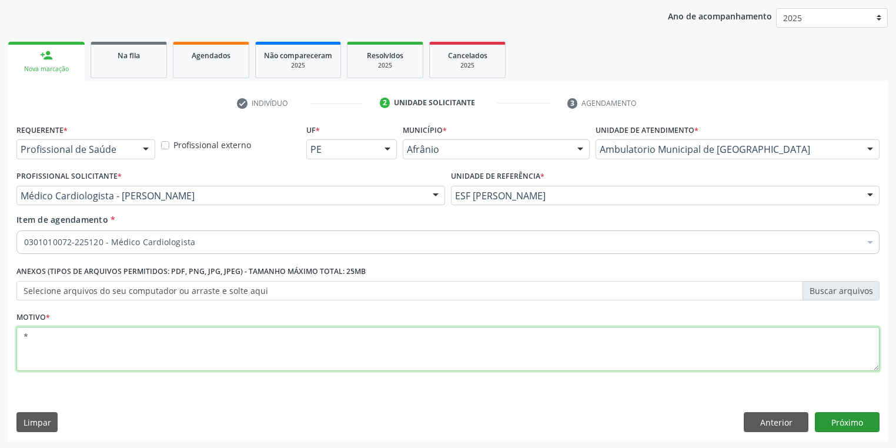
type textarea "*"
click at [843, 425] on button "Próximo" at bounding box center [847, 422] width 65 height 20
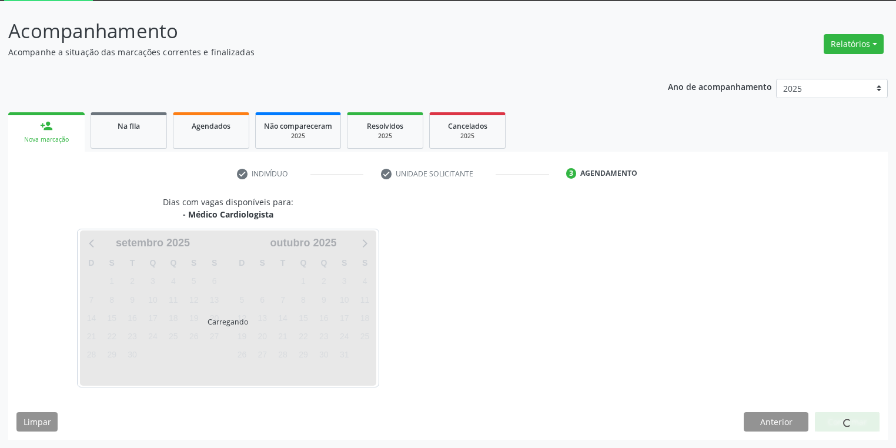
scroll to position [63, 0]
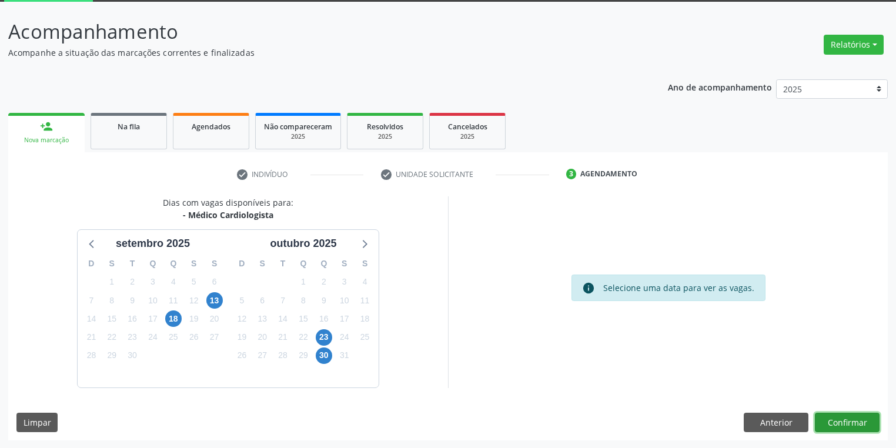
click at [829, 419] on button "Confirmar" at bounding box center [847, 423] width 65 height 20
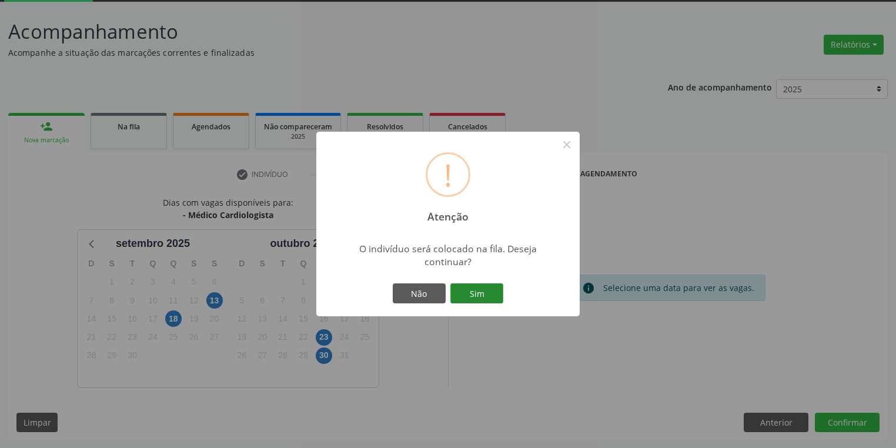
click at [487, 297] on button "Sim" at bounding box center [476, 293] width 53 height 20
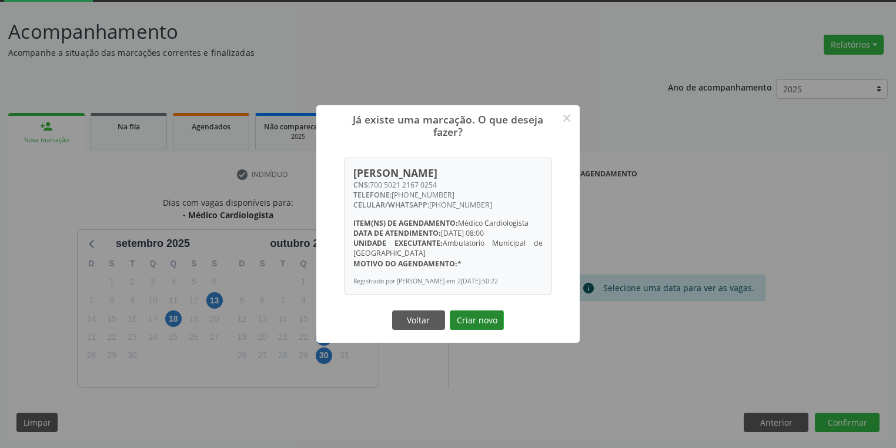
click at [478, 322] on button "Criar novo" at bounding box center [477, 320] width 54 height 20
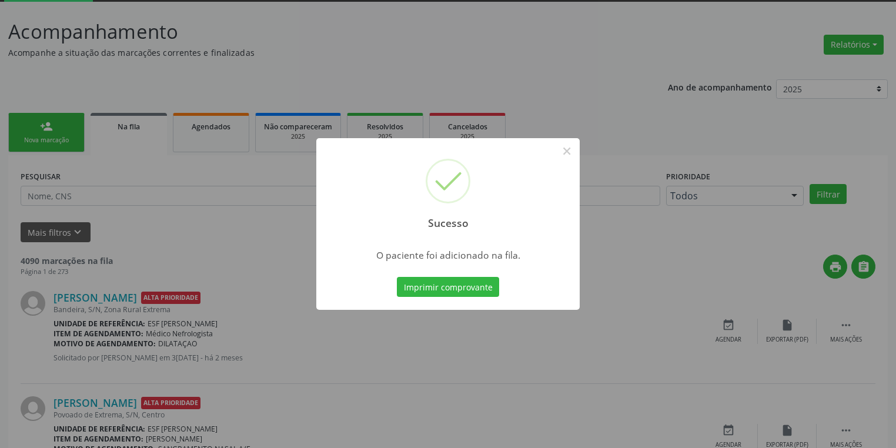
scroll to position [0, 0]
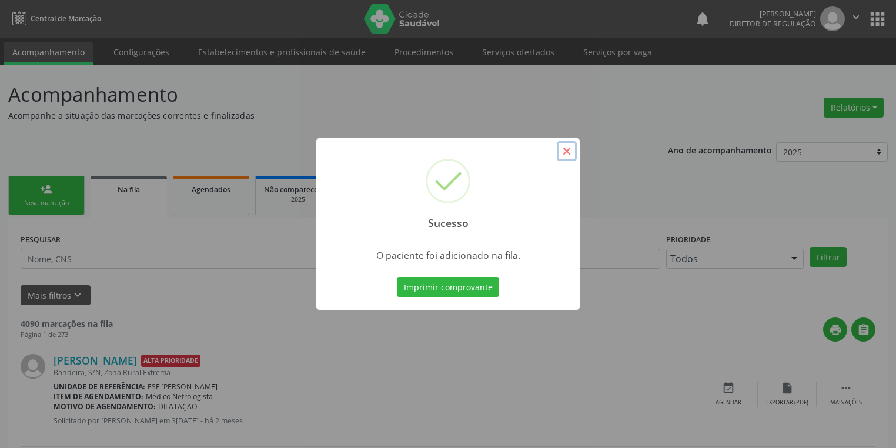
click at [562, 153] on button "×" at bounding box center [567, 151] width 20 height 20
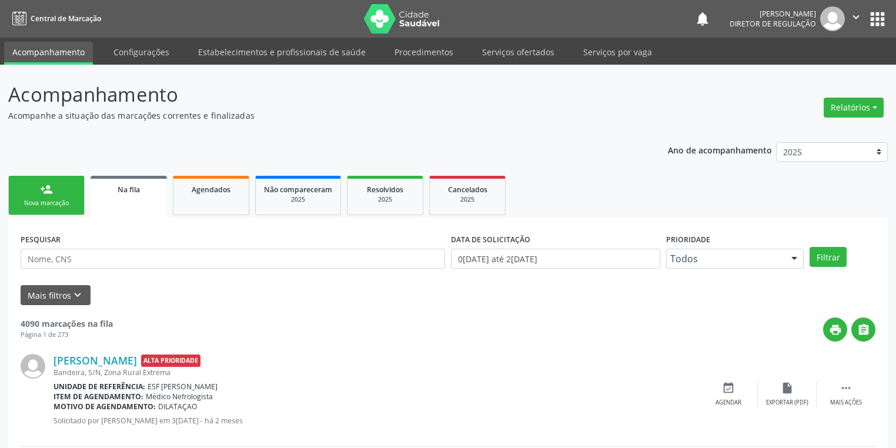
click at [70, 194] on link "person_add Nova marcação" at bounding box center [46, 195] width 76 height 39
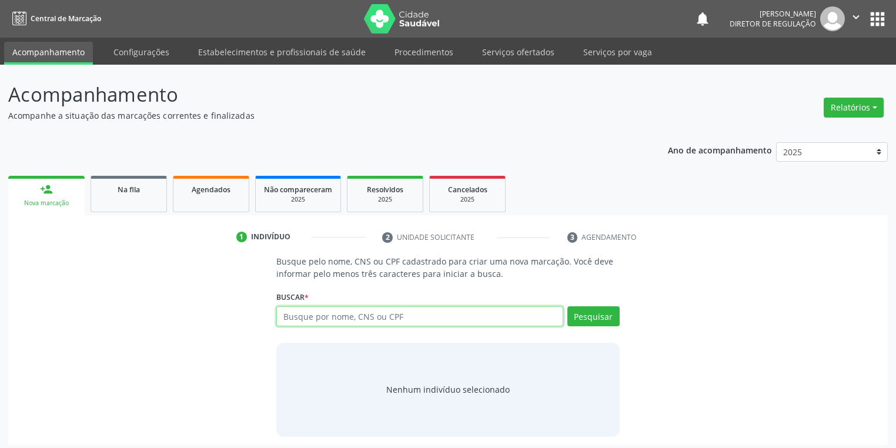
click at [309, 321] on input "text" at bounding box center [419, 316] width 287 height 20
type input "03086455454"
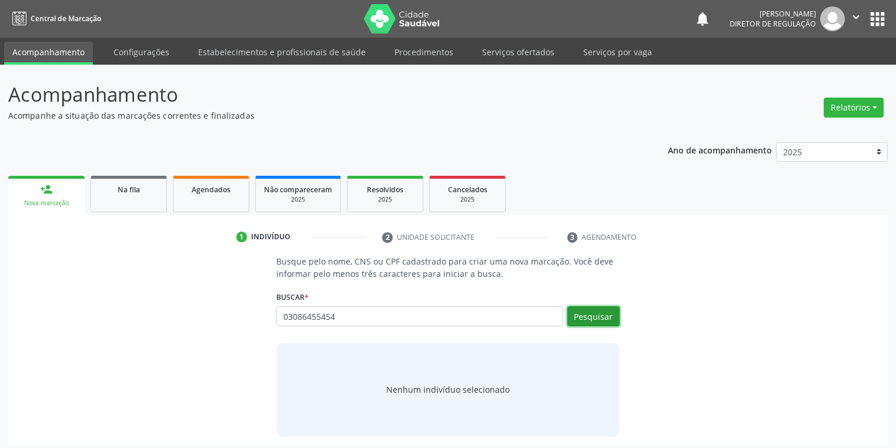
click at [577, 311] on button "Pesquisar" at bounding box center [593, 316] width 52 height 20
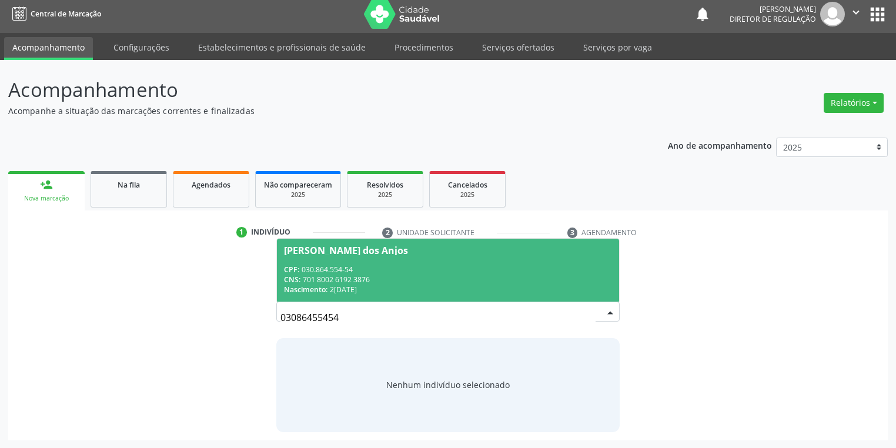
click at [317, 241] on span "Valdice Martins dos Anjos CPF: 030.864.554-54 CNS: 701 8002 6192 3876 Nasciment…" at bounding box center [448, 270] width 342 height 63
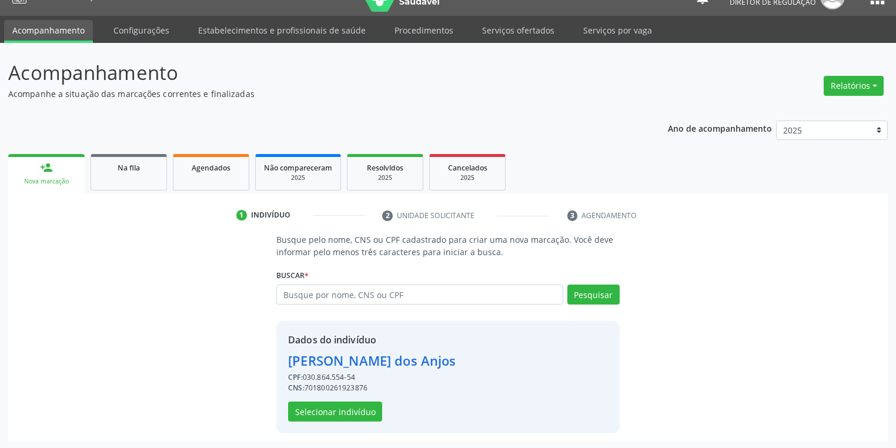
scroll to position [22, 0]
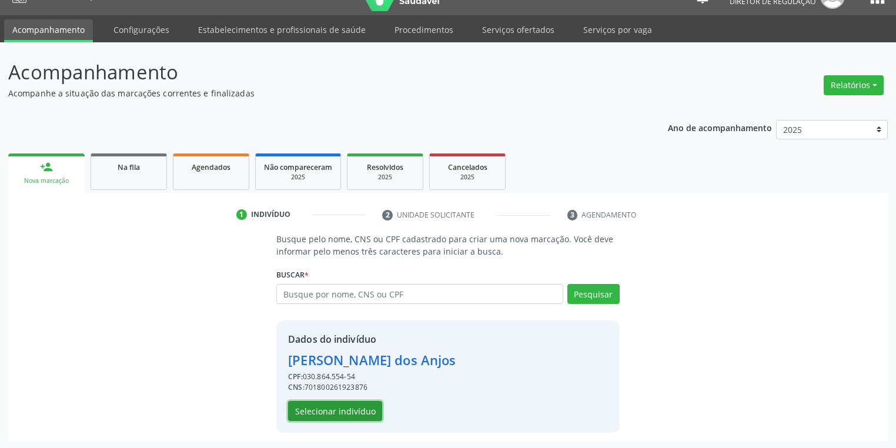
click at [324, 408] on button "Selecionar indivíduo" at bounding box center [335, 411] width 94 height 20
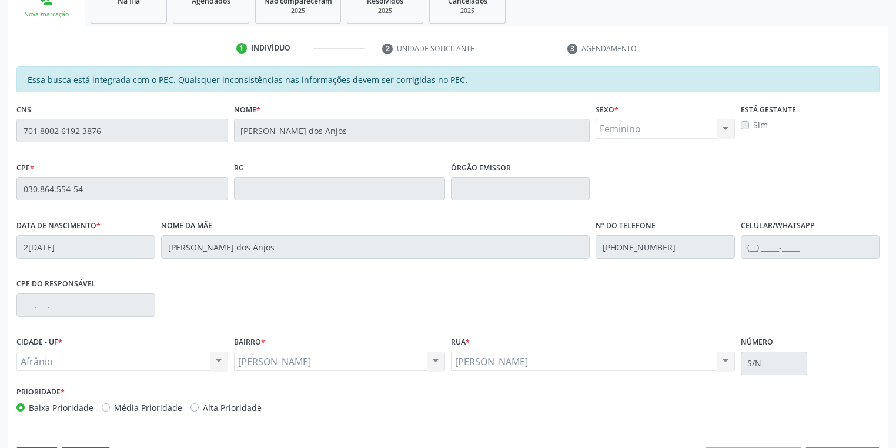
scroll to position [223, 0]
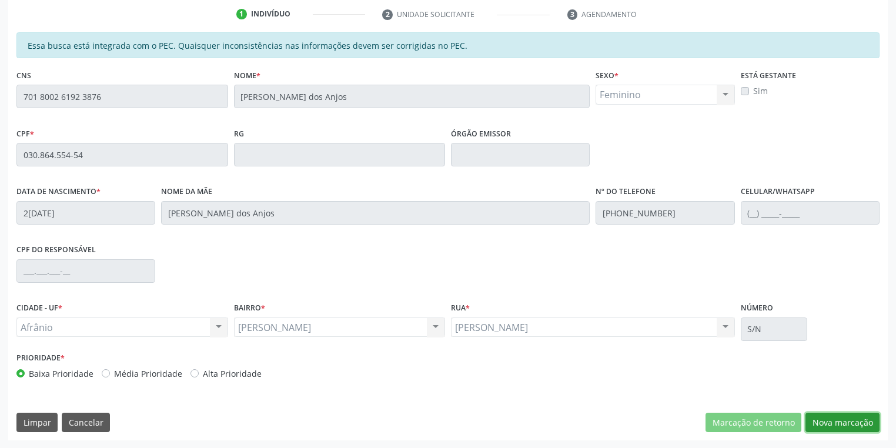
click at [812, 418] on button "Nova marcação" at bounding box center [842, 423] width 74 height 20
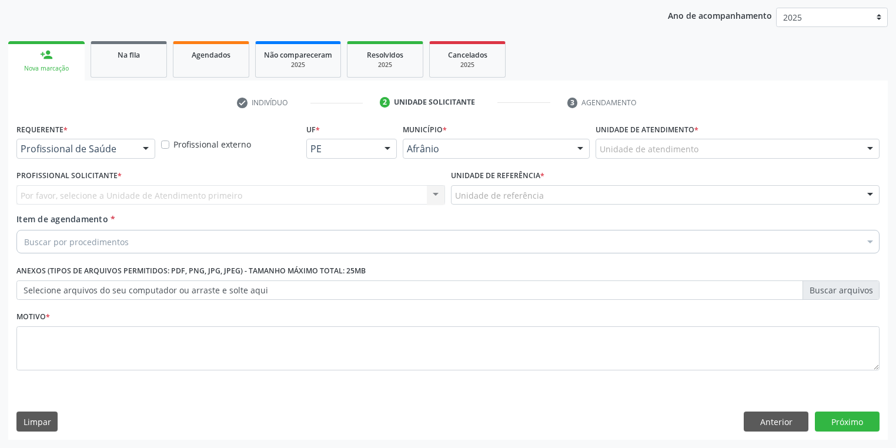
scroll to position [134, 0]
drag, startPoint x: 620, startPoint y: 137, endPoint x: 619, endPoint y: 150, distance: 13.5
click at [619, 143] on div "Unidade de atendimento * Unidade de atendimento Academia da Saude de Afranio Ac…" at bounding box center [737, 140] width 284 height 38
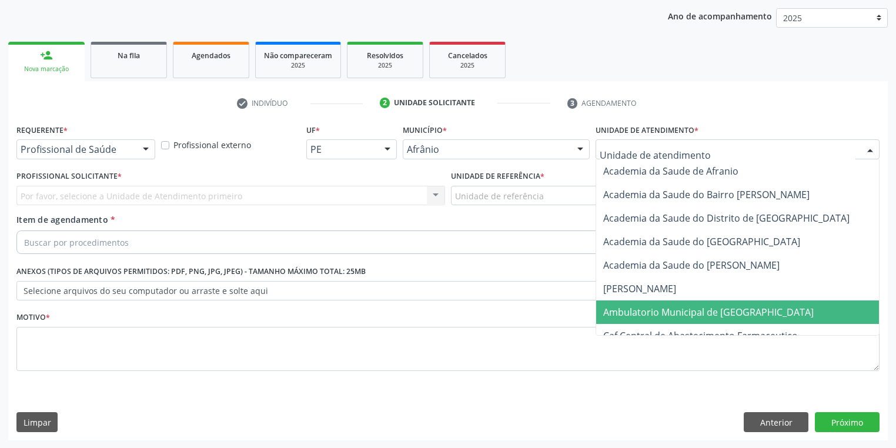
click at [609, 315] on span "Ambulatorio Municipal de [GEOGRAPHIC_DATA]" at bounding box center [708, 312] width 210 height 13
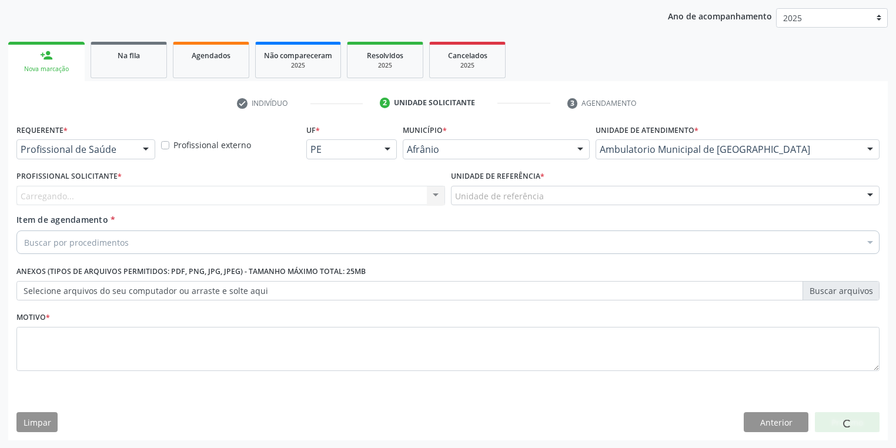
drag, startPoint x: 480, startPoint y: 205, endPoint x: 478, endPoint y: 220, distance: 14.7
click at [479, 205] on div "Unidade de referência * Unidade de referência ESF de Extrema ESF de Barra das M…" at bounding box center [665, 190] width 434 height 46
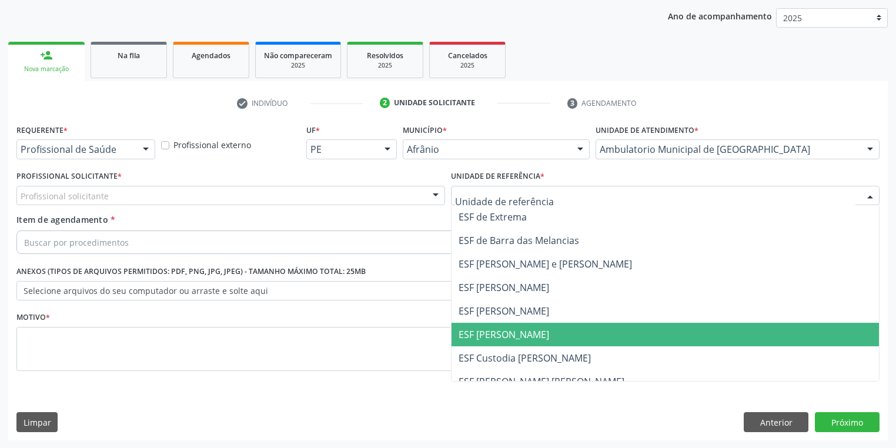
click at [492, 330] on span "ESF [PERSON_NAME]" at bounding box center [503, 334] width 91 height 13
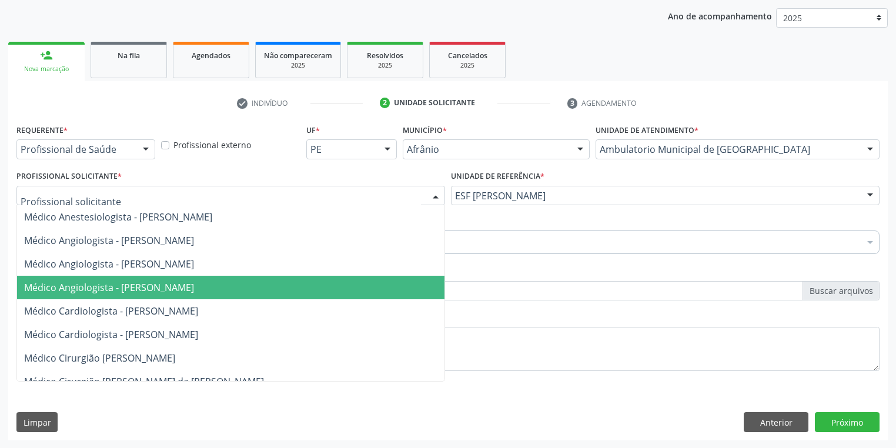
click at [122, 287] on span "Médico Angiologista - [PERSON_NAME]" at bounding box center [109, 287] width 170 height 13
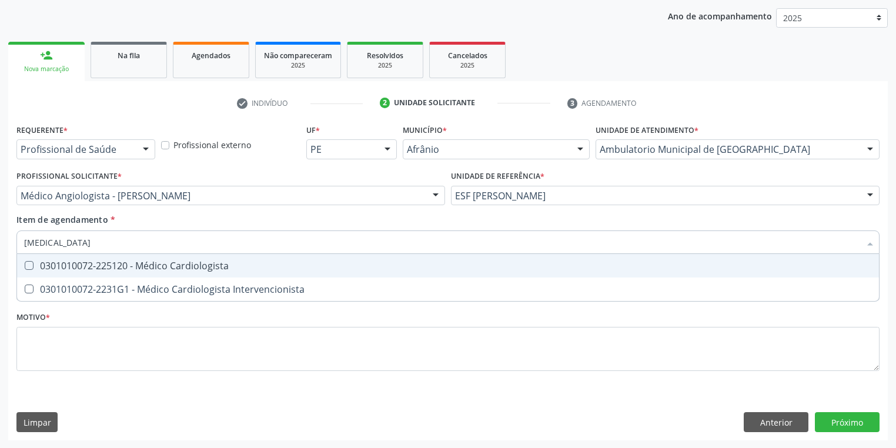
type input "cardiologista"
click at [79, 266] on div "0301010072-225120 - Médico Cardiologista" at bounding box center [447, 265] width 847 height 9
checkbox Cardiologista "true"
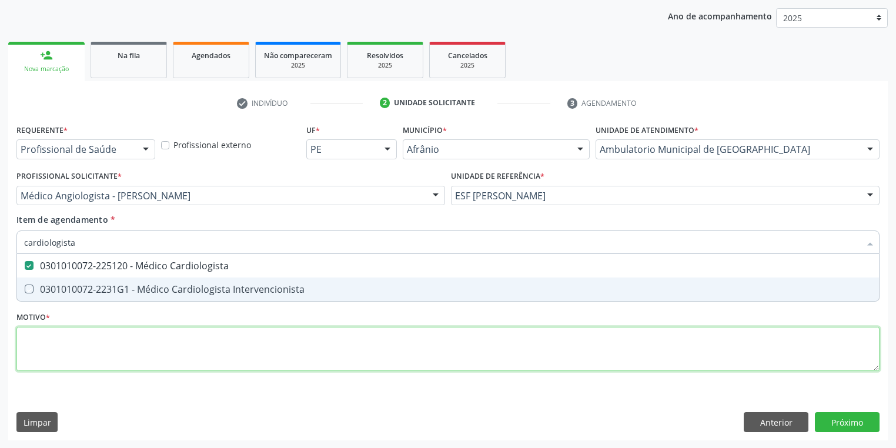
click at [46, 350] on div "Requerente * Profissional de Saúde Profissional de Saúde Paciente Nenhum result…" at bounding box center [447, 254] width 863 height 266
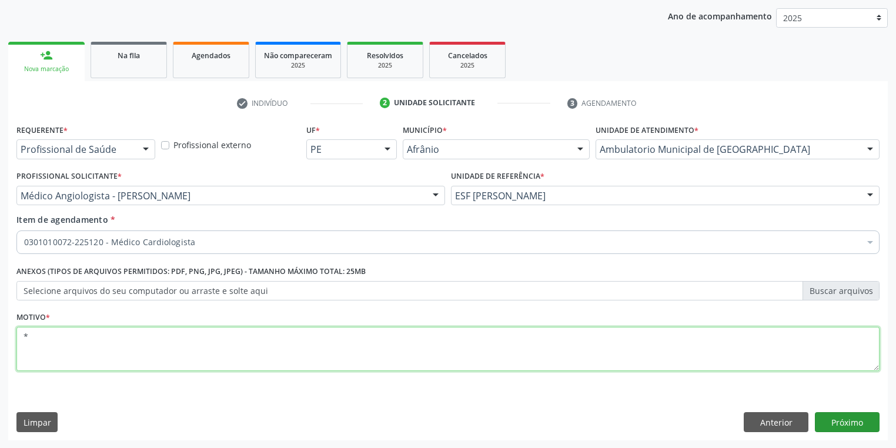
type textarea "*"
click at [823, 423] on button "Próximo" at bounding box center [847, 422] width 65 height 20
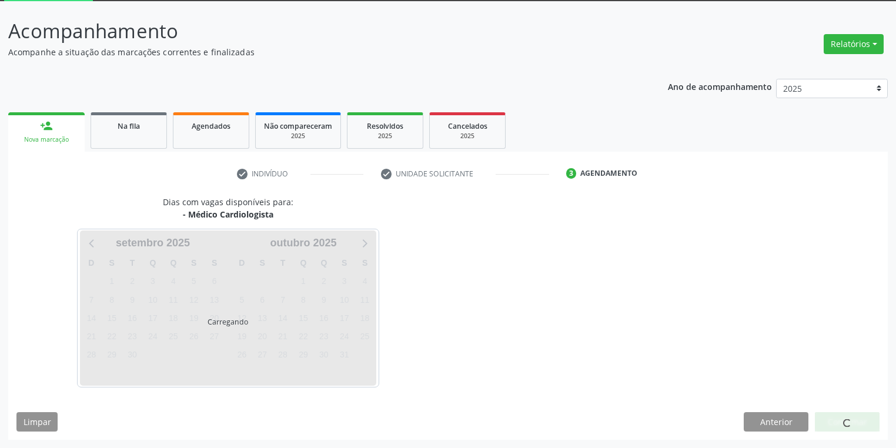
scroll to position [63, 0]
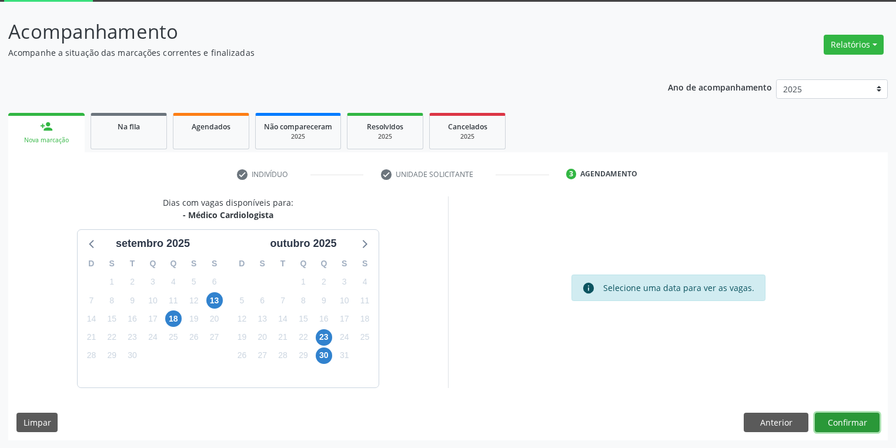
click at [839, 421] on button "Confirmar" at bounding box center [847, 423] width 65 height 20
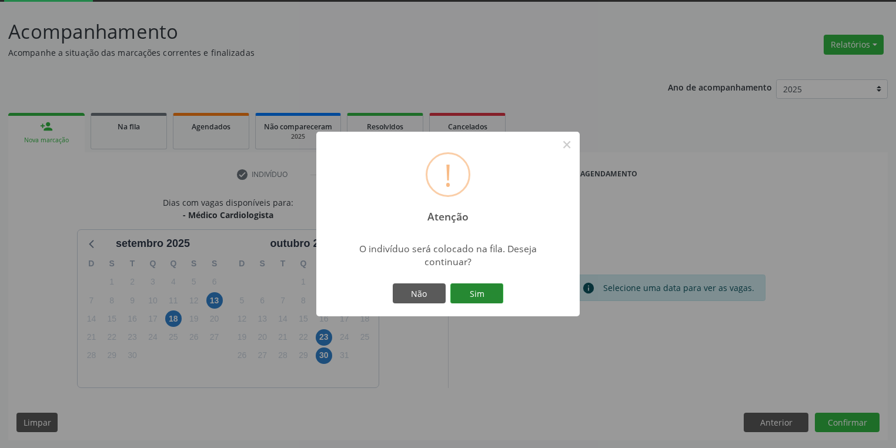
click at [482, 294] on button "Sim" at bounding box center [476, 293] width 53 height 20
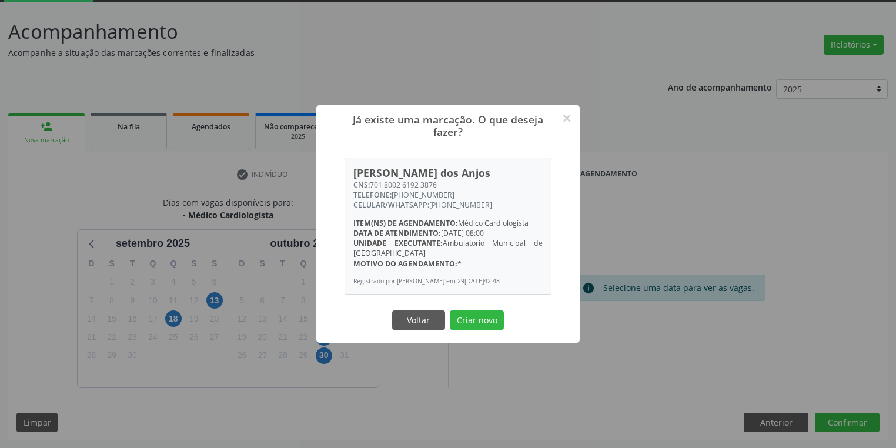
drag, startPoint x: 475, startPoint y: 329, endPoint x: 461, endPoint y: 315, distance: 20.0
click at [475, 326] on button "Criar novo" at bounding box center [477, 320] width 54 height 20
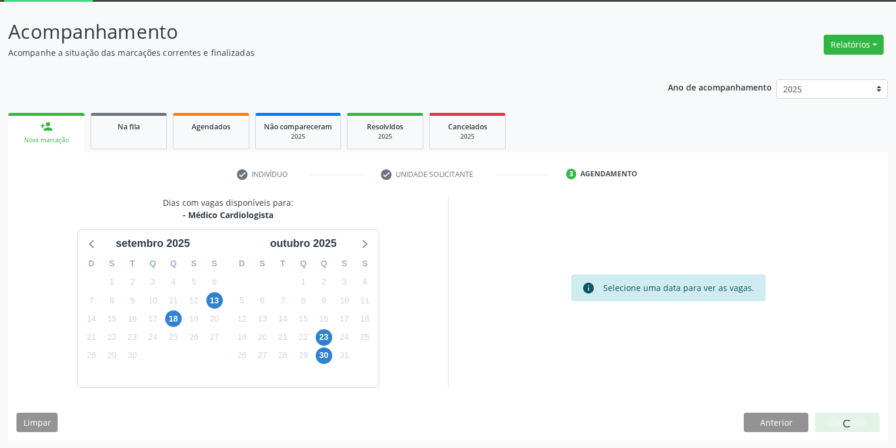
scroll to position [0, 0]
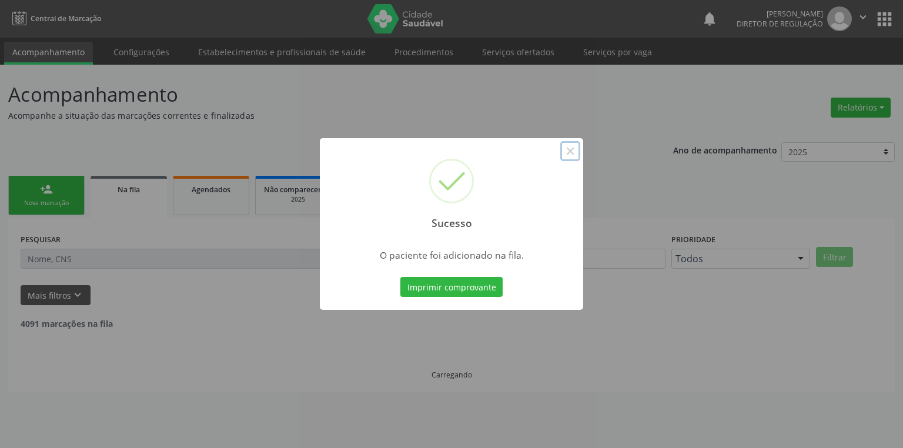
click at [567, 149] on button "×" at bounding box center [570, 151] width 20 height 20
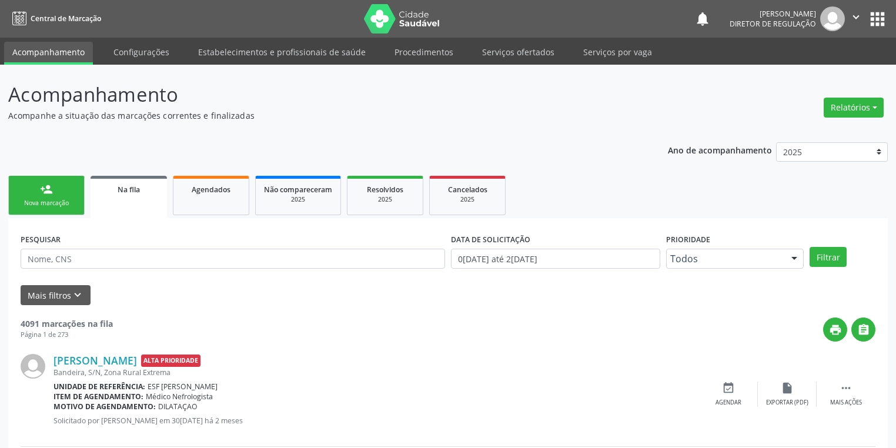
click at [48, 207] on link "person_add Nova marcação" at bounding box center [46, 195] width 76 height 39
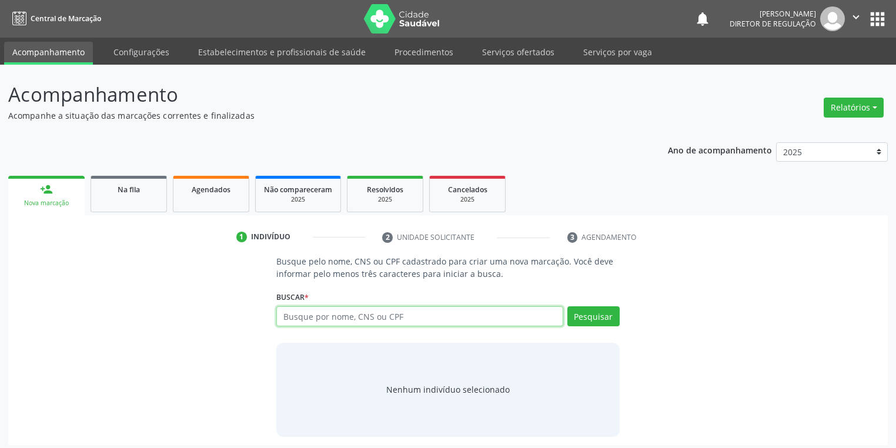
click at [339, 319] on input "text" at bounding box center [419, 316] width 287 height 20
type input "709007803967211"
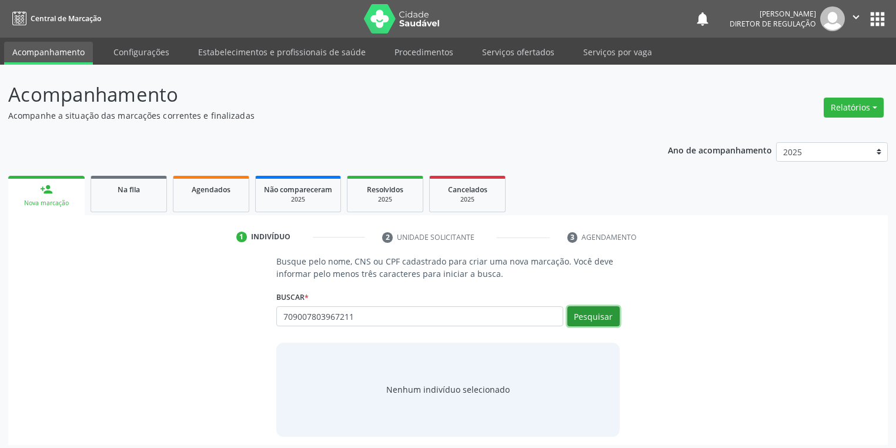
click at [577, 314] on button "Pesquisar" at bounding box center [593, 316] width 52 height 20
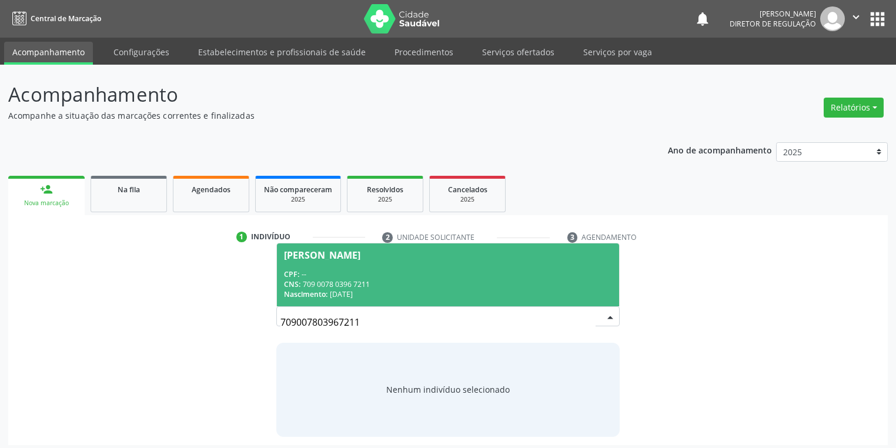
click at [331, 283] on div "CNS: 709 0078 0396 7211" at bounding box center [448, 284] width 328 height 10
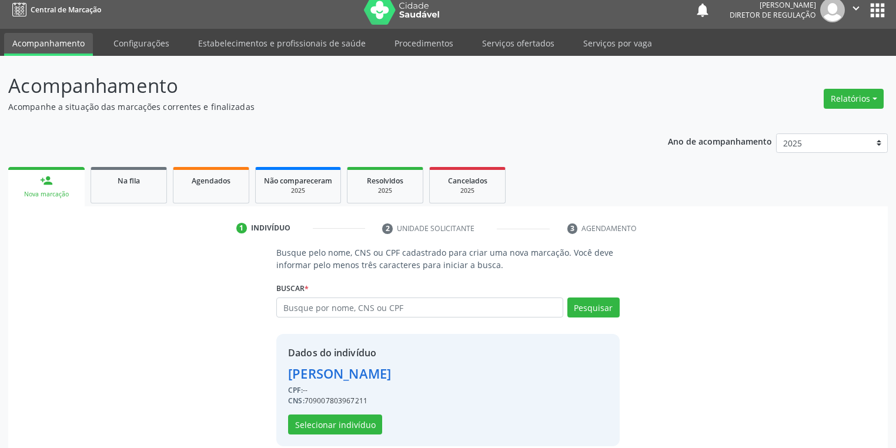
scroll to position [22, 0]
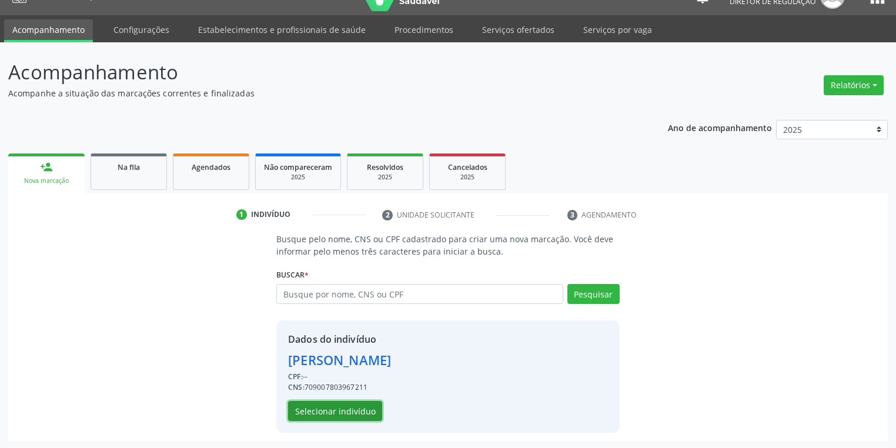
click at [339, 406] on button "Selecionar indivíduo" at bounding box center [335, 411] width 94 height 20
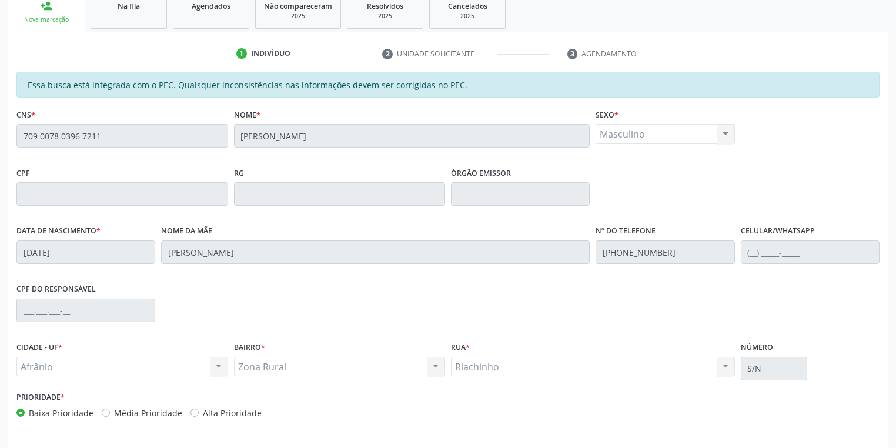
scroll to position [223, 0]
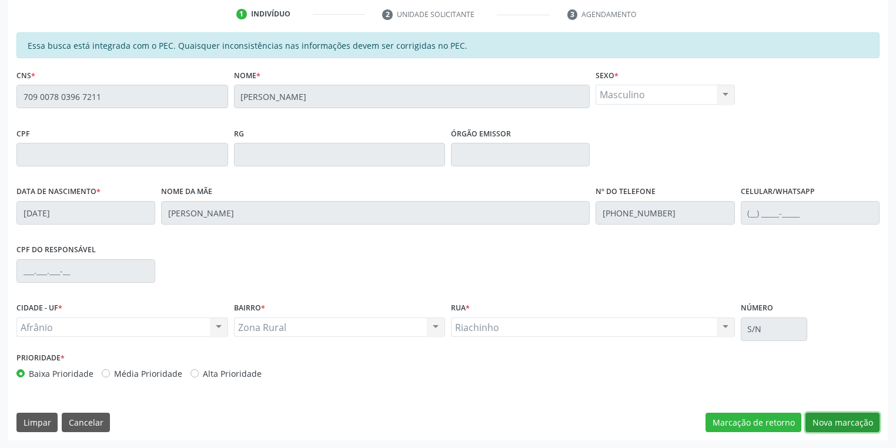
click at [810, 417] on button "Nova marcação" at bounding box center [842, 423] width 74 height 20
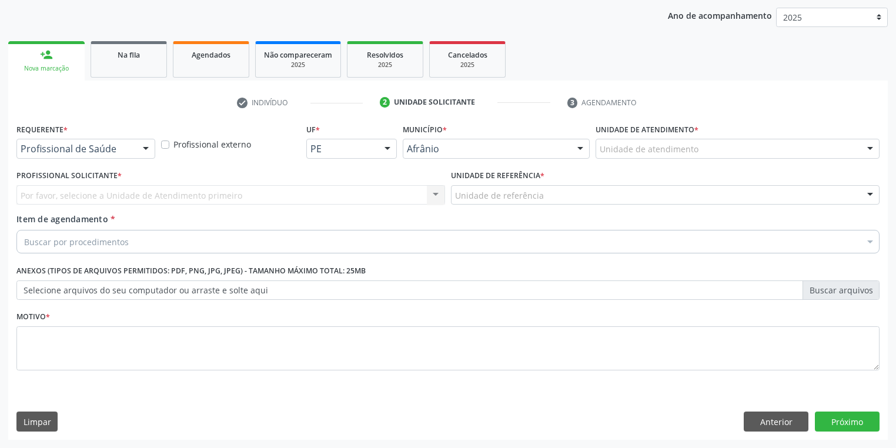
scroll to position [134, 0]
drag, startPoint x: 621, startPoint y: 153, endPoint x: 622, endPoint y: 172, distance: 18.8
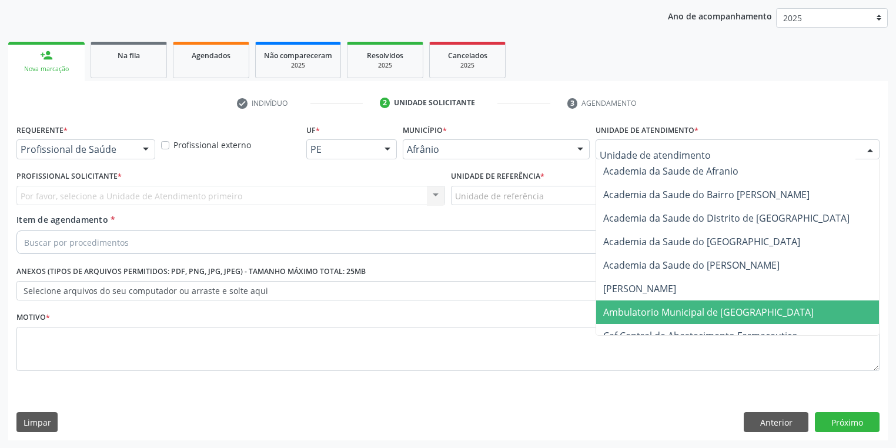
click at [626, 311] on span "Ambulatorio Municipal de [GEOGRAPHIC_DATA]" at bounding box center [708, 312] width 210 height 13
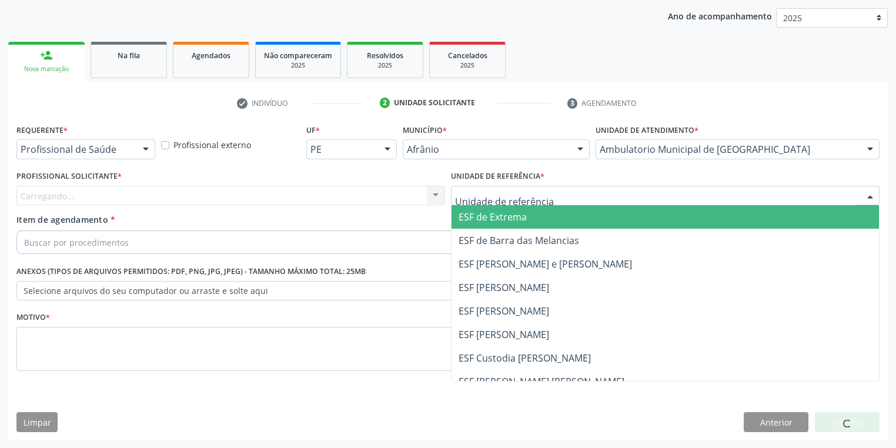
click at [491, 203] on div at bounding box center [665, 196] width 428 height 20
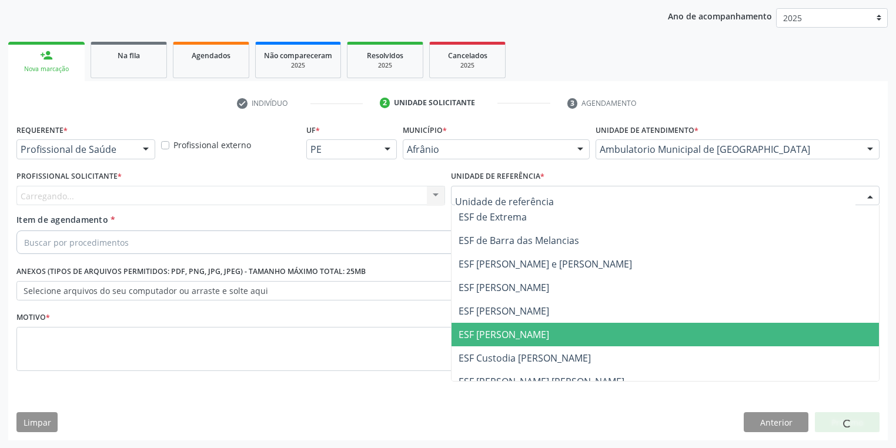
click at [492, 331] on span "ESF [PERSON_NAME]" at bounding box center [503, 334] width 91 height 13
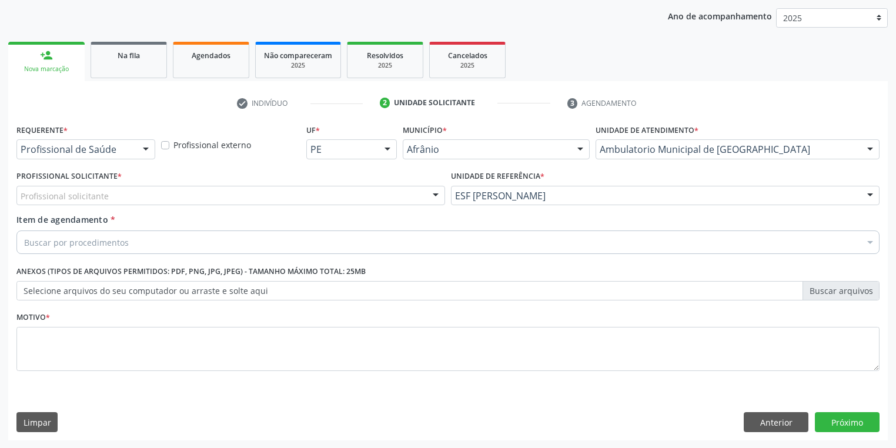
click at [94, 205] on div "Profissional solicitante Médico Anestesiologista - [PERSON_NAME] Angiologista -…" at bounding box center [230, 196] width 428 height 20
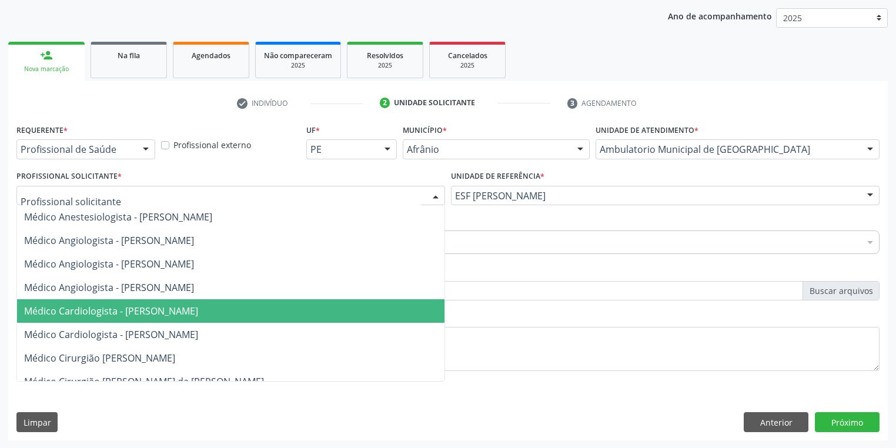
click at [105, 310] on span "Médico Cardiologista - [PERSON_NAME]" at bounding box center [111, 310] width 174 height 13
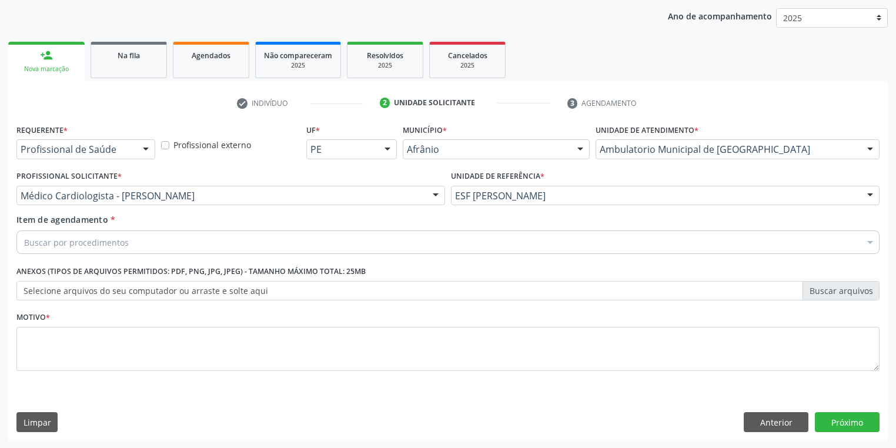
click at [94, 252] on div "Buscar por procedimentos" at bounding box center [447, 242] width 863 height 24
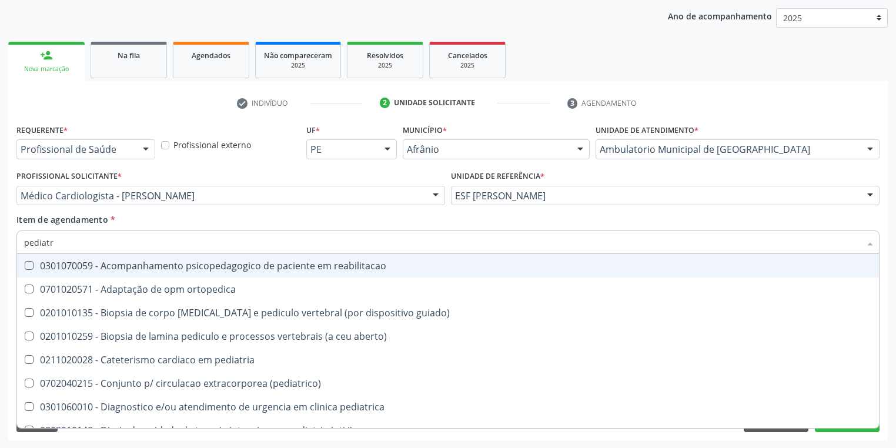
type input "pediatra"
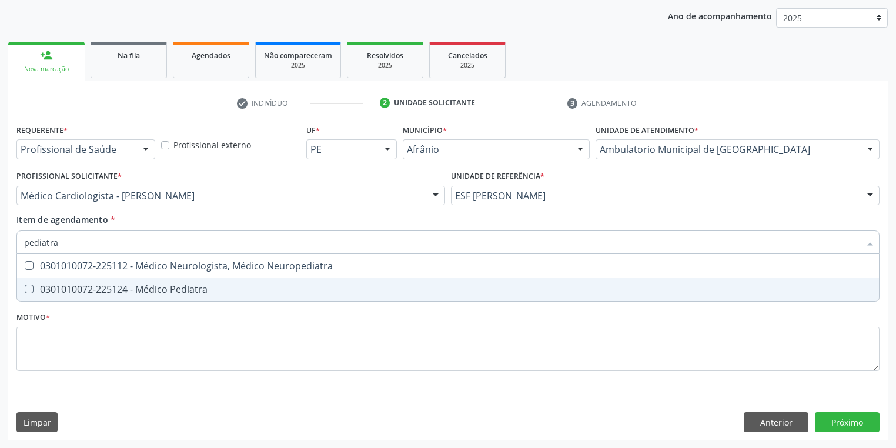
click at [106, 290] on div "0301010072-225124 - Médico Pediatra" at bounding box center [447, 288] width 847 height 9
checkbox Pediatra "true"
click at [64, 342] on div "Requerente * Profissional de Saúde Profissional de Saúde Paciente Nenhum result…" at bounding box center [447, 254] width 863 height 266
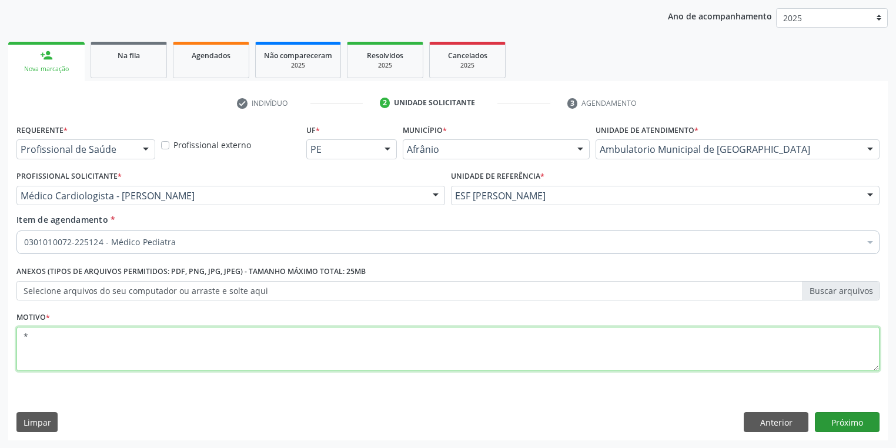
type textarea "*"
click at [840, 416] on button "Próximo" at bounding box center [847, 422] width 65 height 20
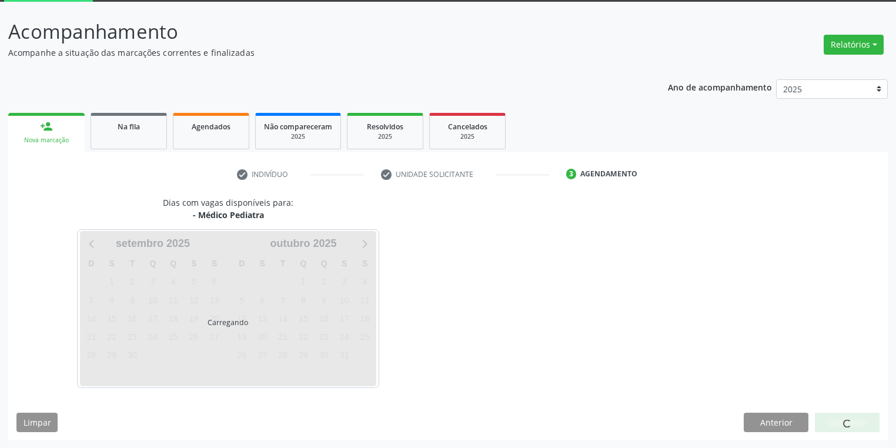
scroll to position [97, 0]
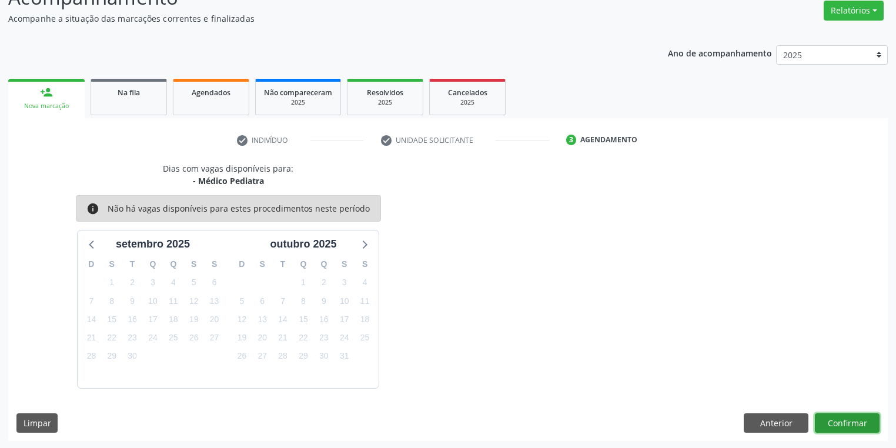
click at [850, 421] on button "Confirmar" at bounding box center [847, 423] width 65 height 20
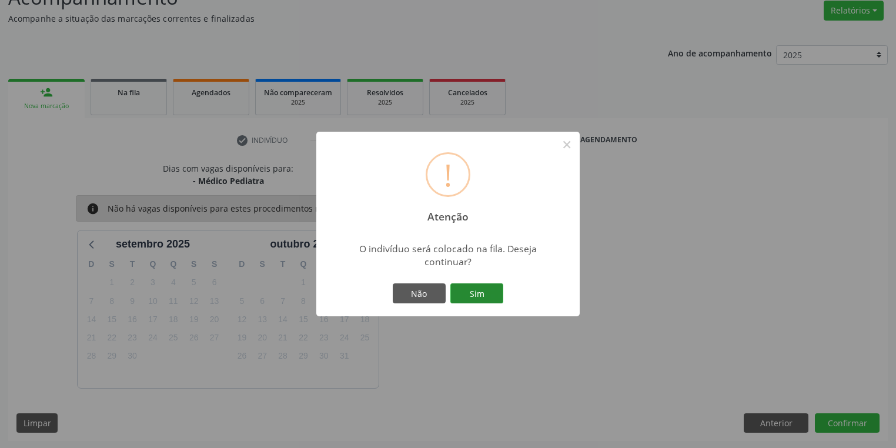
click at [488, 291] on button "Sim" at bounding box center [476, 293] width 53 height 20
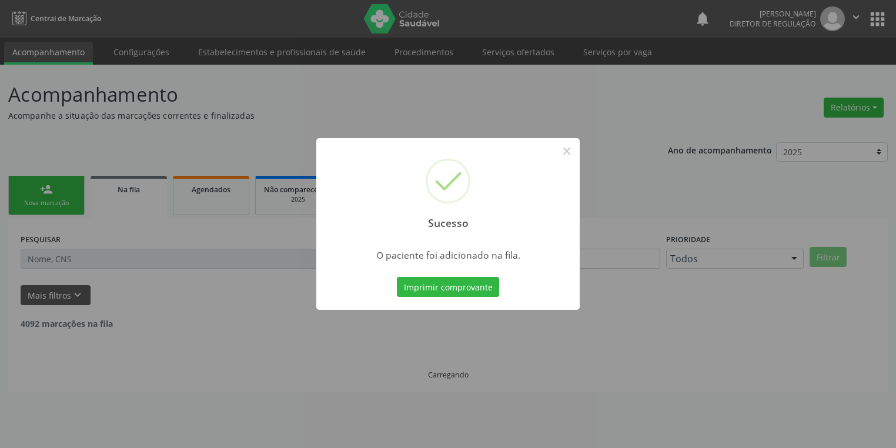
scroll to position [0, 0]
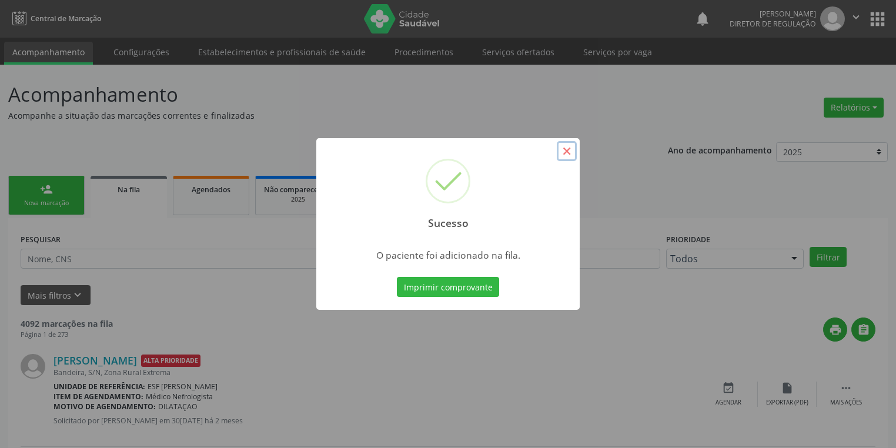
click at [574, 152] on button "×" at bounding box center [567, 151] width 20 height 20
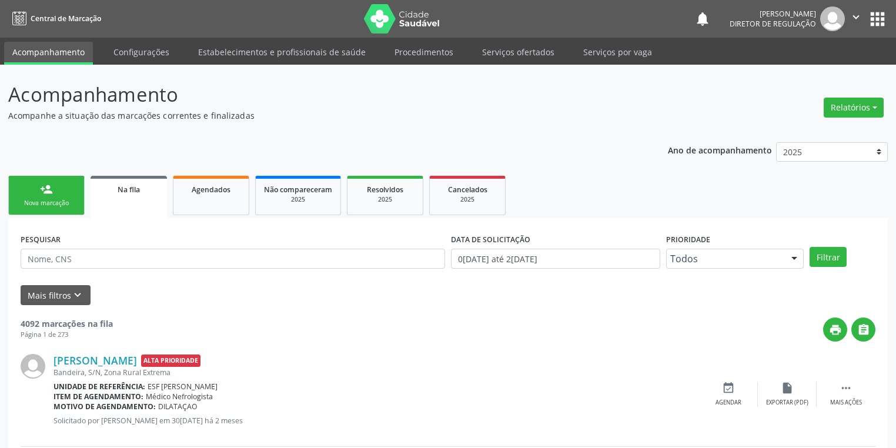
click at [59, 200] on div "Nova marcação" at bounding box center [46, 203] width 59 height 9
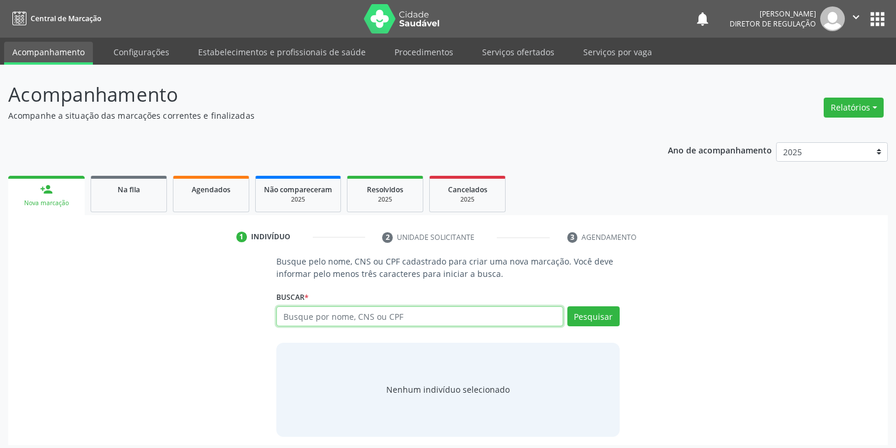
click at [322, 314] on input "text" at bounding box center [419, 316] width 287 height 20
type input "700505440729860"
click at [602, 317] on button "Pesquisar" at bounding box center [593, 316] width 52 height 20
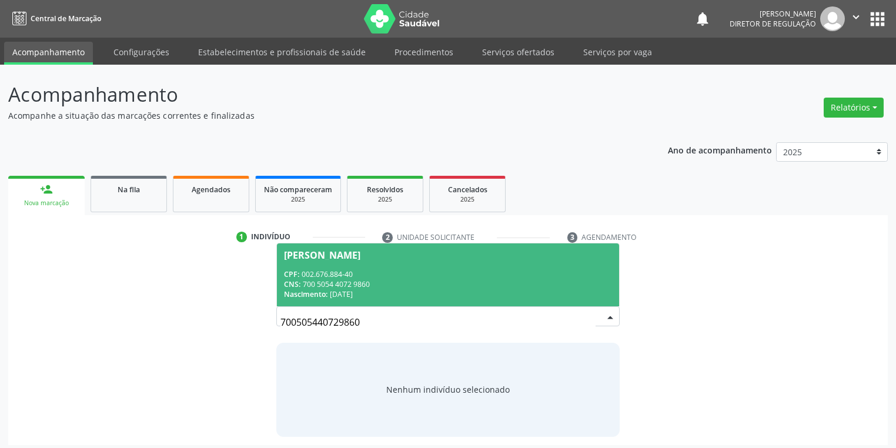
click at [409, 277] on div "CPF: 002.676.884-40" at bounding box center [448, 274] width 328 height 10
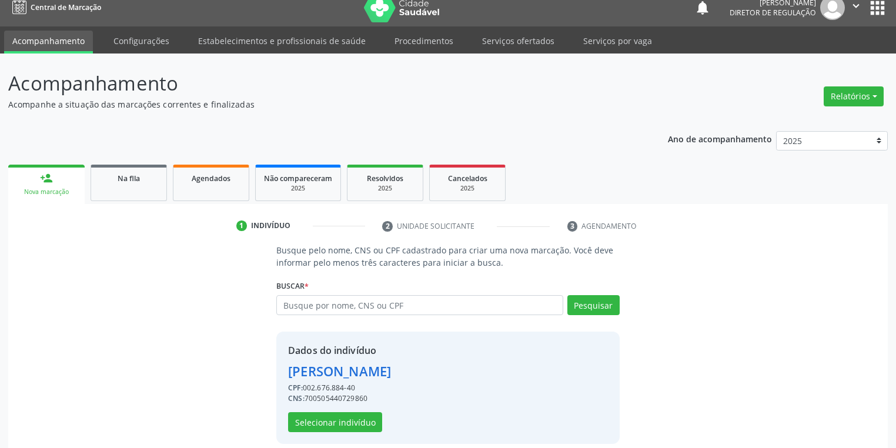
scroll to position [22, 0]
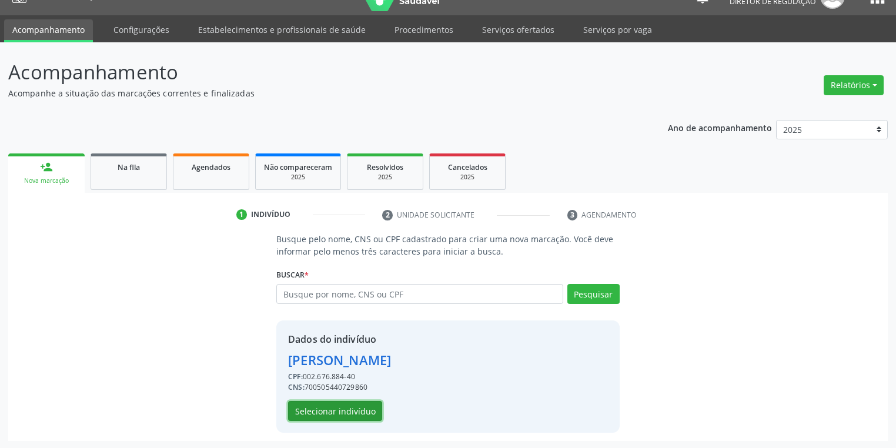
click at [308, 407] on button "Selecionar indivíduo" at bounding box center [335, 411] width 94 height 20
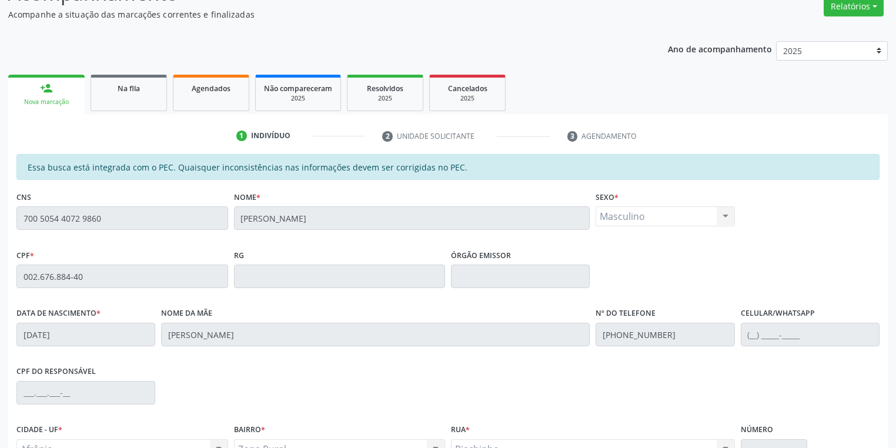
scroll to position [223, 0]
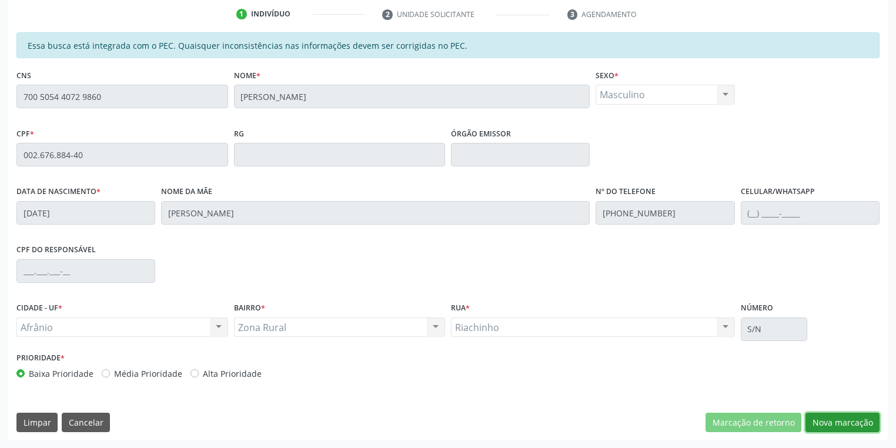
click at [839, 421] on button "Nova marcação" at bounding box center [842, 423] width 74 height 20
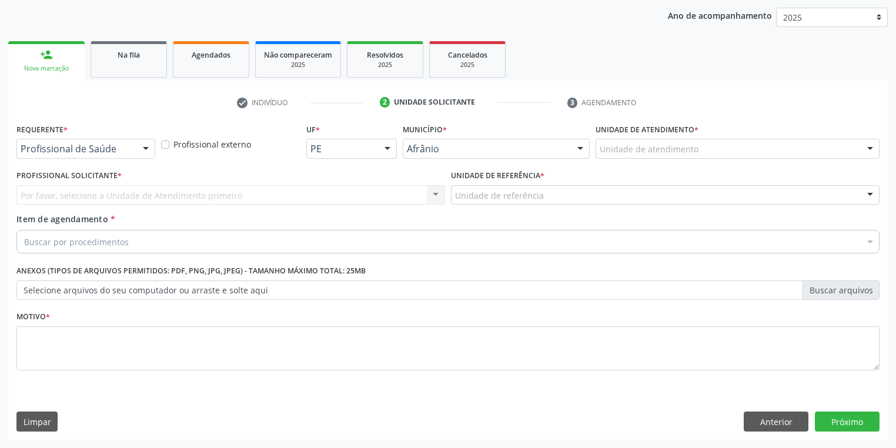
scroll to position [134, 0]
click at [619, 136] on label "Unidade de atendimento *" at bounding box center [646, 130] width 103 height 18
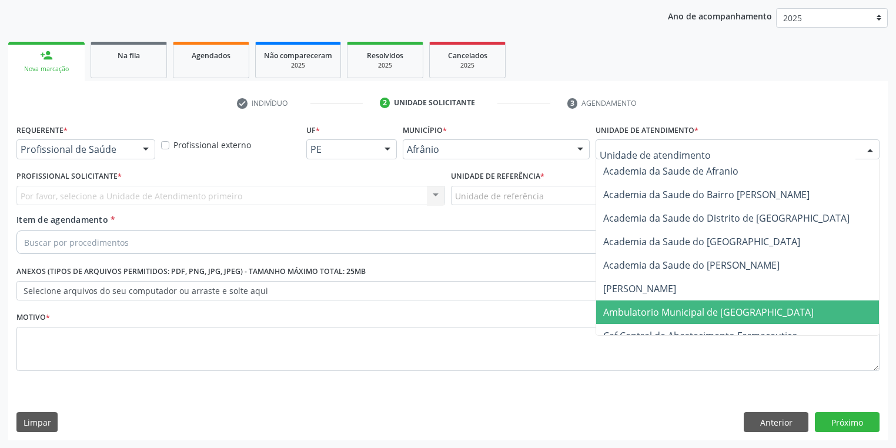
click at [636, 309] on span "Ambulatorio Municipal de [GEOGRAPHIC_DATA]" at bounding box center [708, 312] width 210 height 13
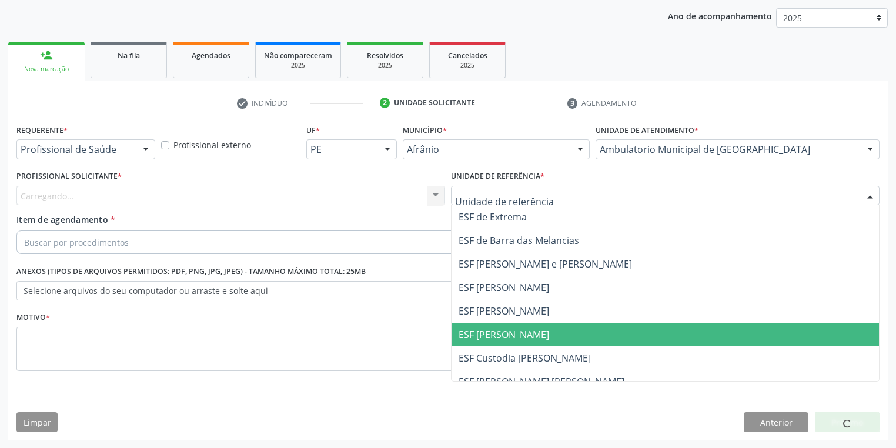
click at [487, 329] on span "ESF [PERSON_NAME]" at bounding box center [503, 334] width 91 height 13
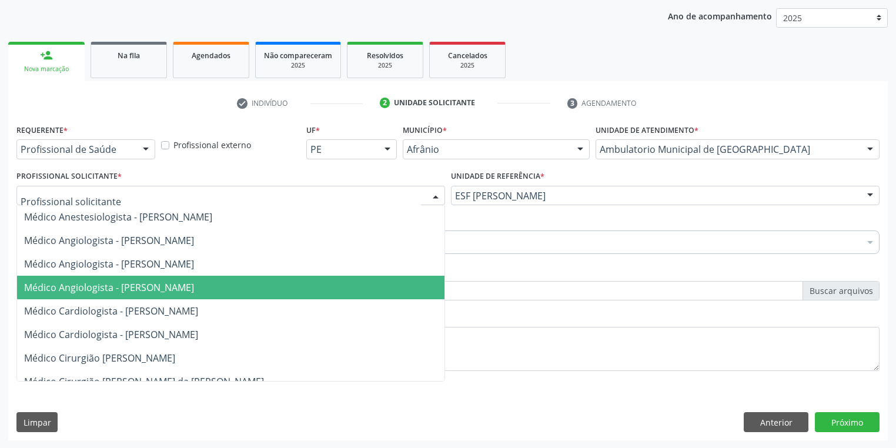
click at [108, 293] on span "Médico Angiologista - [PERSON_NAME]" at bounding box center [109, 287] width 170 height 13
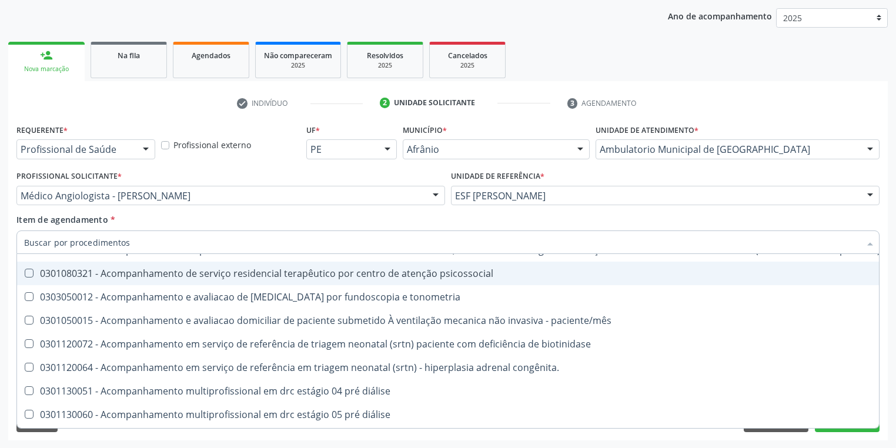
scroll to position [1081, 0]
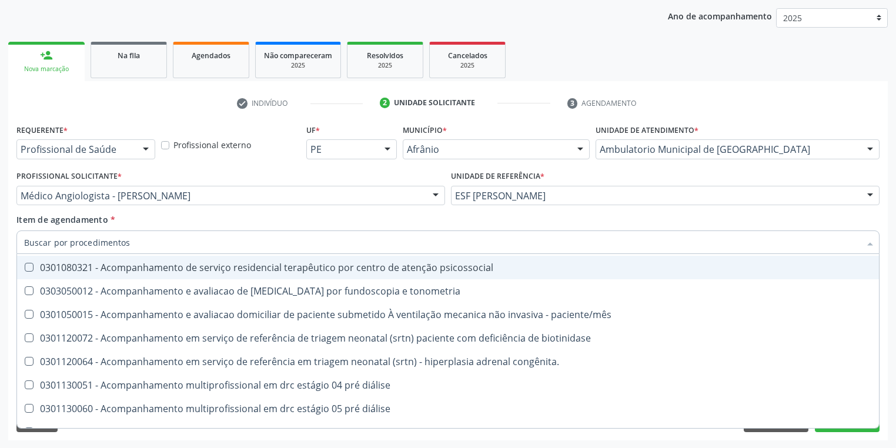
click at [711, 440] on div "Acompanhamento Acompanhe a situação das marcações correntes e finalizadas Relat…" at bounding box center [448, 190] width 896 height 518
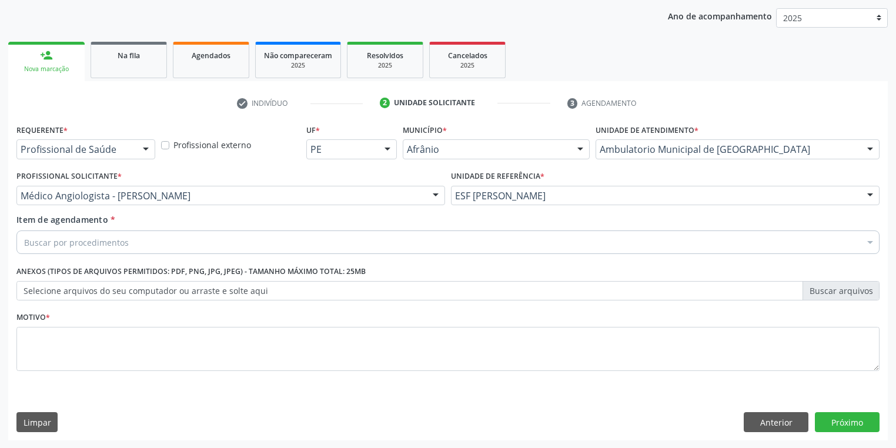
scroll to position [0, 0]
click at [772, 421] on button "Anterior" at bounding box center [775, 422] width 65 height 20
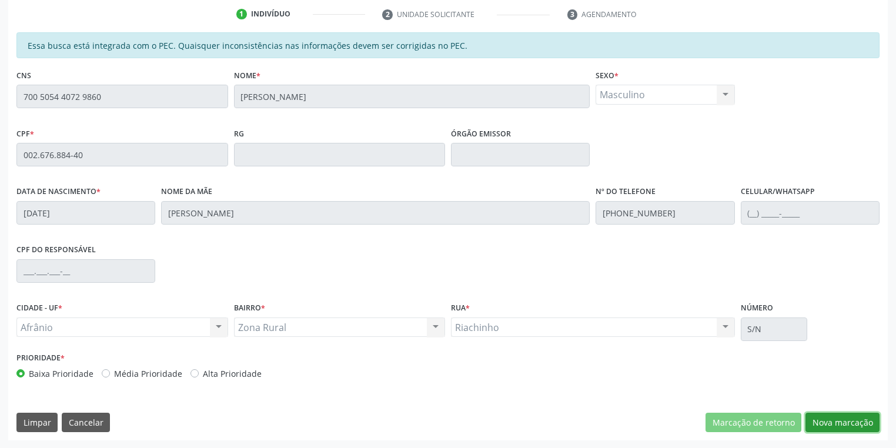
click at [842, 425] on button "Nova marcação" at bounding box center [842, 423] width 74 height 20
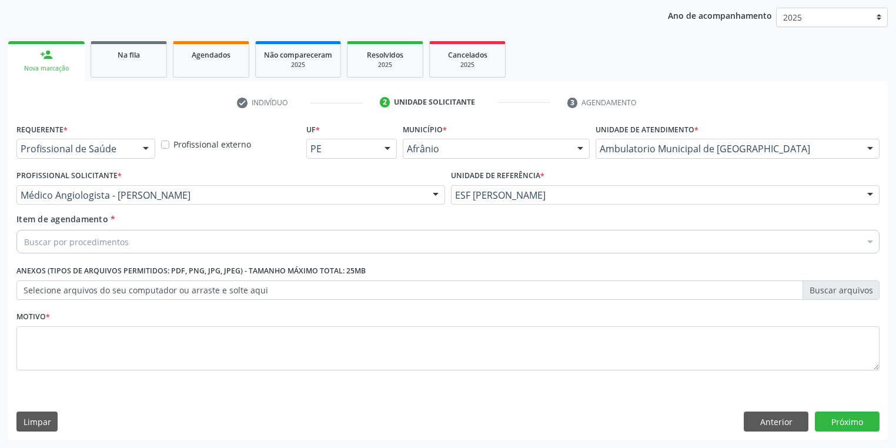
scroll to position [134, 0]
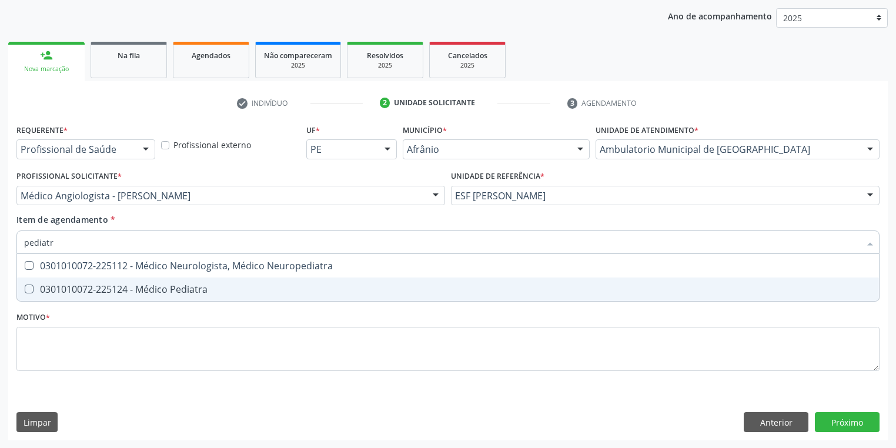
type input "pediatra"
click at [75, 287] on div "0301010072-225124 - Médico Pediatra" at bounding box center [447, 288] width 847 height 9
checkbox Pediatra "true"
click at [52, 349] on div "Requerente * Profissional de Saúde Profissional de Saúde Paciente Nenhum result…" at bounding box center [447, 254] width 863 height 266
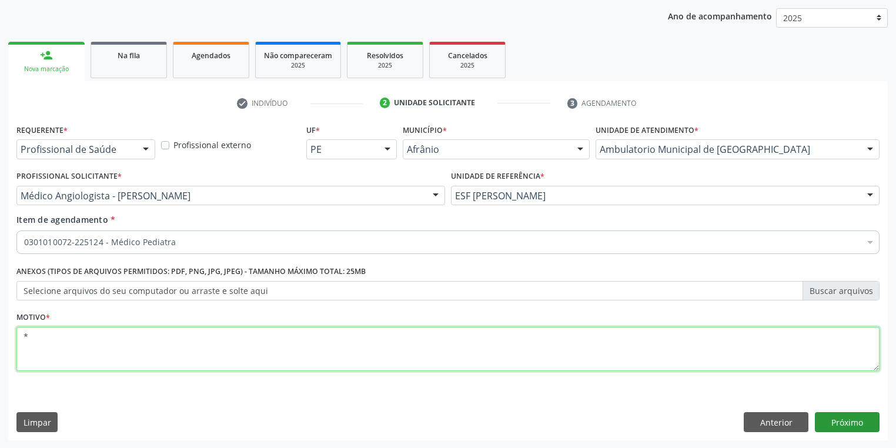
type textarea "*"
click at [846, 421] on button "Próximo" at bounding box center [847, 422] width 65 height 20
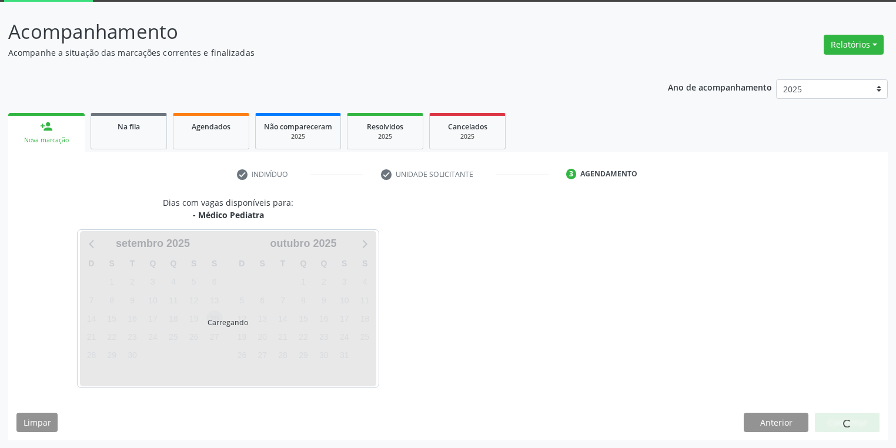
scroll to position [97, 0]
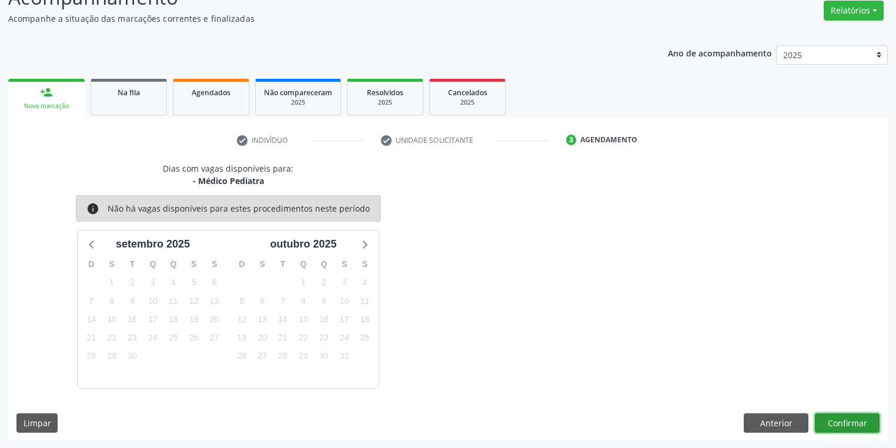
click at [840, 421] on button "Confirmar" at bounding box center [847, 423] width 65 height 20
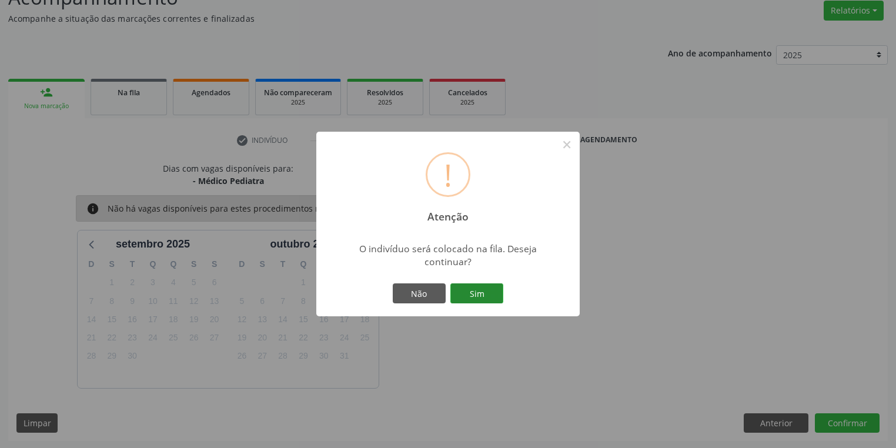
click at [478, 294] on button "Sim" at bounding box center [476, 293] width 53 height 20
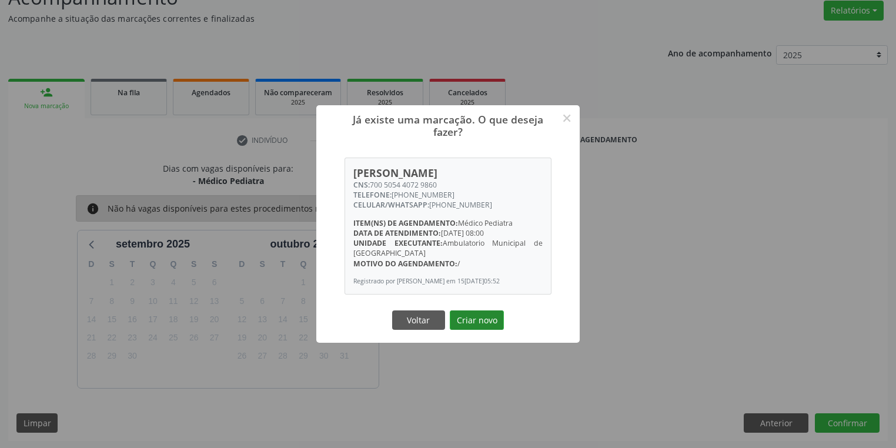
click at [472, 327] on button "Criar novo" at bounding box center [477, 320] width 54 height 20
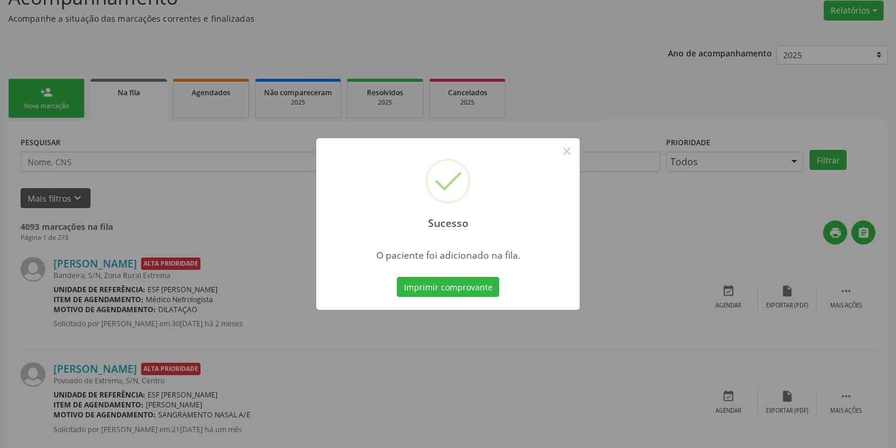
scroll to position [0, 0]
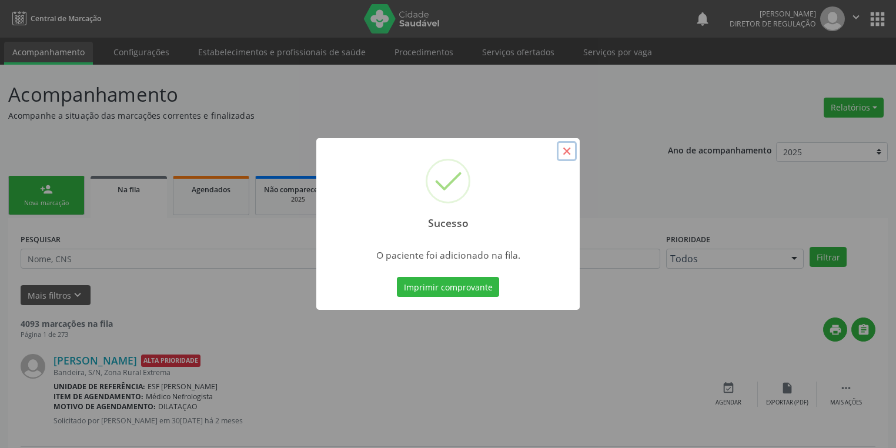
click at [564, 150] on button "×" at bounding box center [567, 151] width 20 height 20
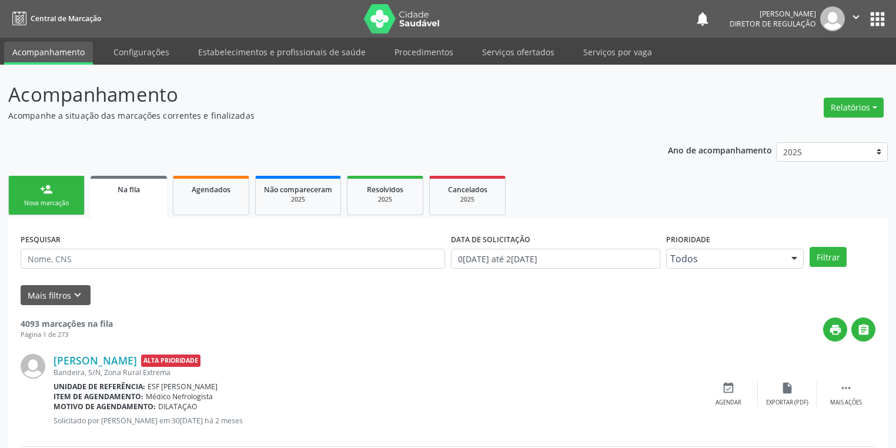
click at [45, 193] on div "person_add" at bounding box center [46, 189] width 13 height 13
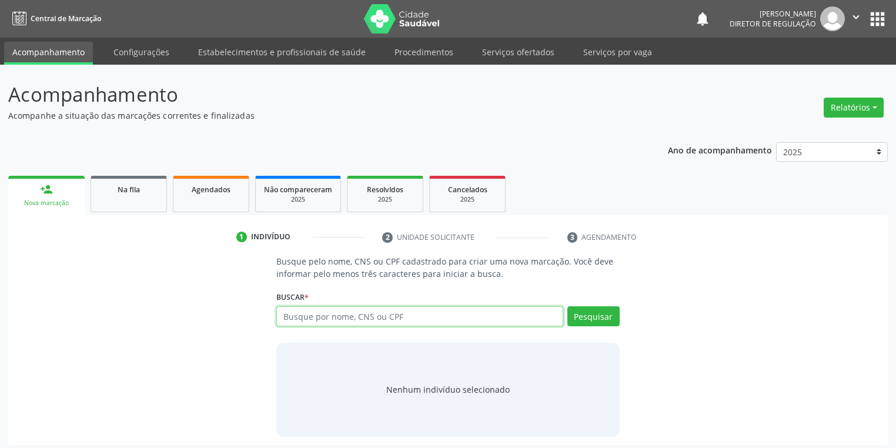
click at [334, 316] on input "text" at bounding box center [419, 316] width 287 height 20
type input "704606670776928"
click at [591, 318] on button "Pesquisar" at bounding box center [593, 316] width 52 height 20
type input "704606670776928"
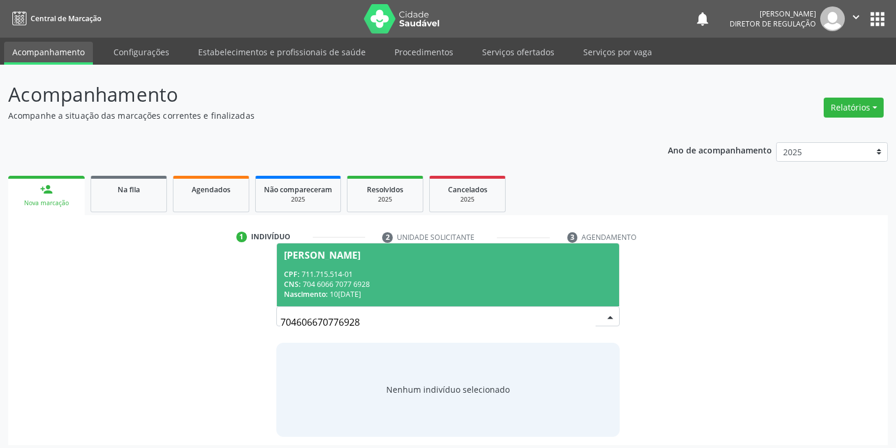
click at [394, 280] on div "CNS: 704 6066 7077 6928" at bounding box center [448, 284] width 328 height 10
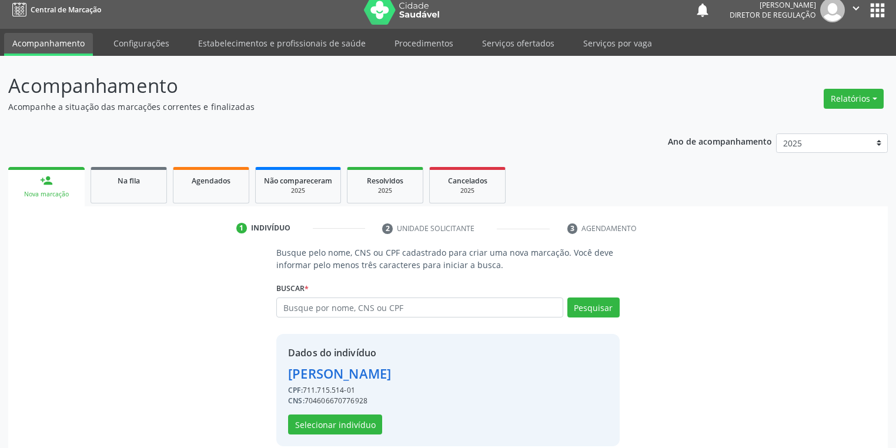
scroll to position [22, 0]
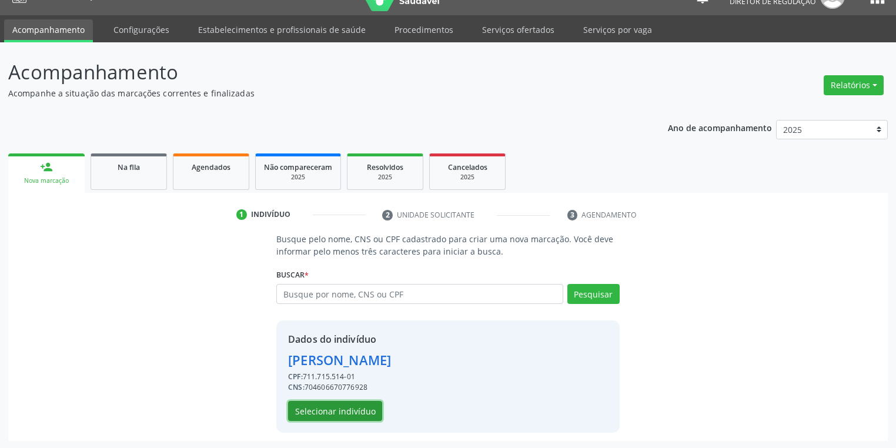
click at [327, 412] on button "Selecionar indivíduo" at bounding box center [335, 411] width 94 height 20
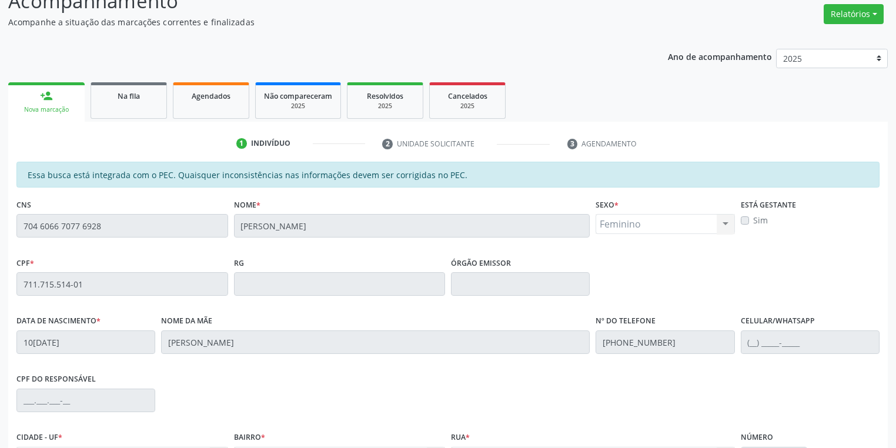
scroll to position [223, 0]
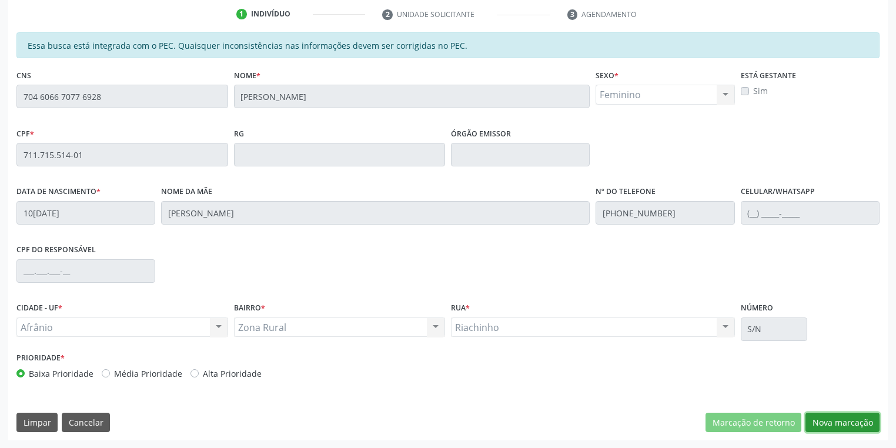
click at [811, 420] on button "Nova marcação" at bounding box center [842, 423] width 74 height 20
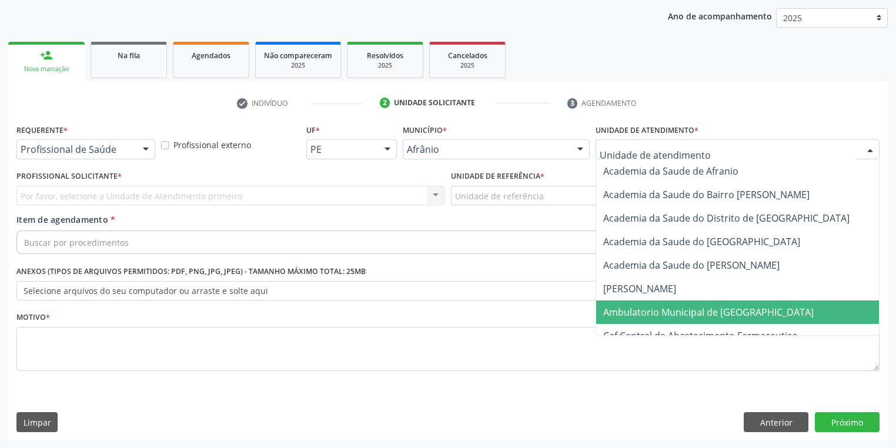
click at [634, 315] on span "Ambulatorio Municipal de [GEOGRAPHIC_DATA]" at bounding box center [708, 312] width 210 height 13
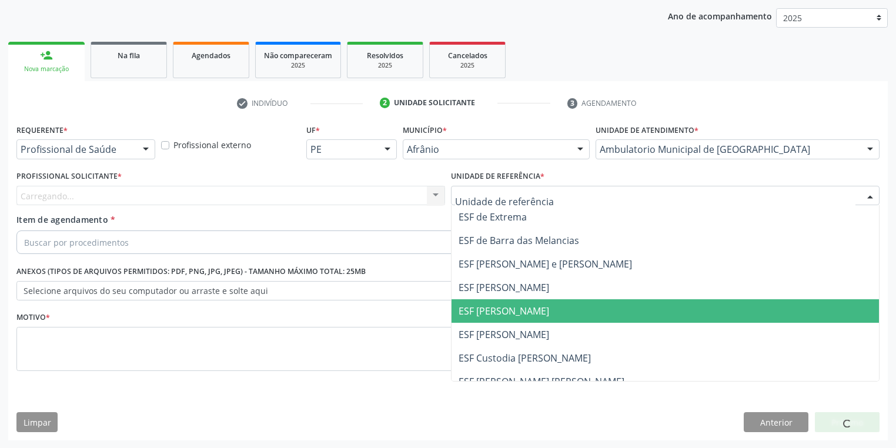
click at [487, 314] on span "ESF [PERSON_NAME]" at bounding box center [503, 310] width 91 height 13
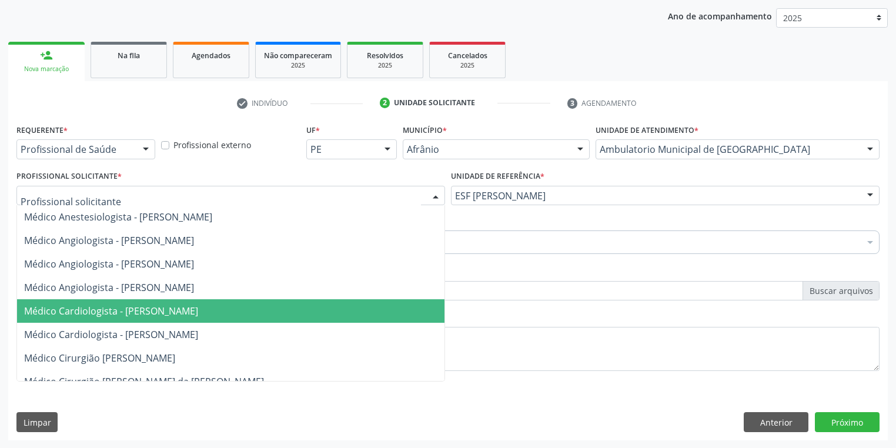
click at [127, 316] on span "Médico Cardiologista - [PERSON_NAME]" at bounding box center [111, 310] width 174 height 13
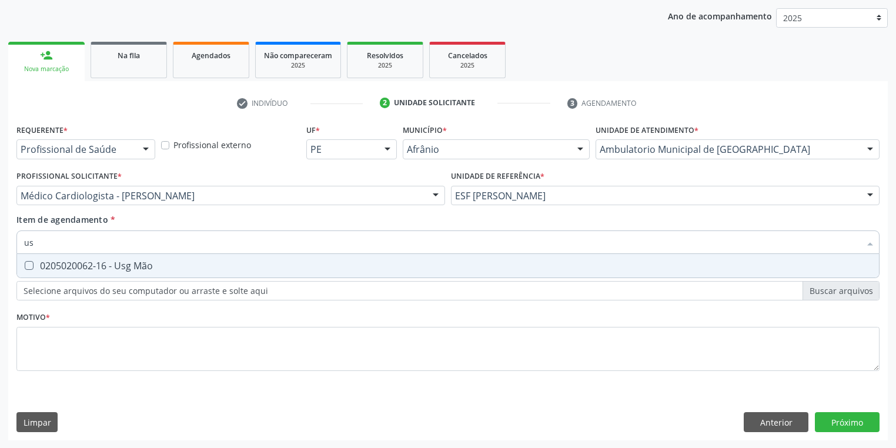
type input "u"
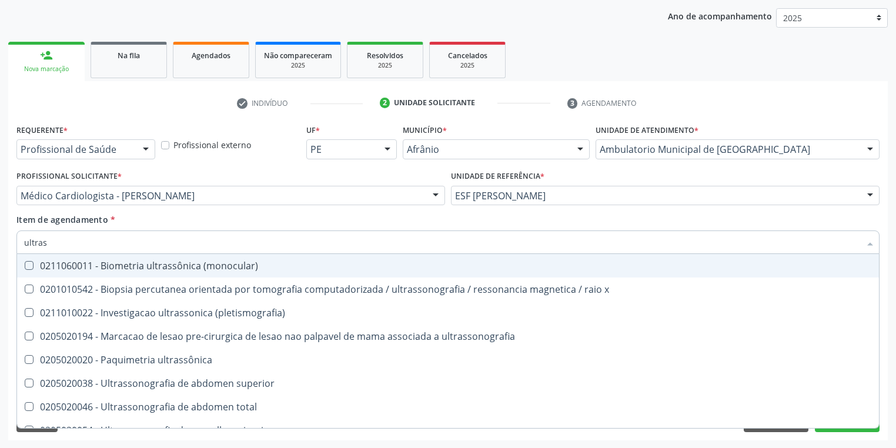
type input "ultrass"
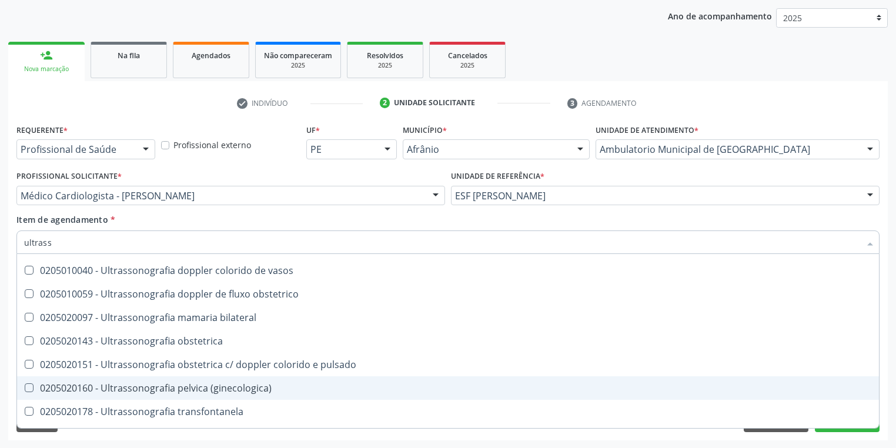
scroll to position [367, 0]
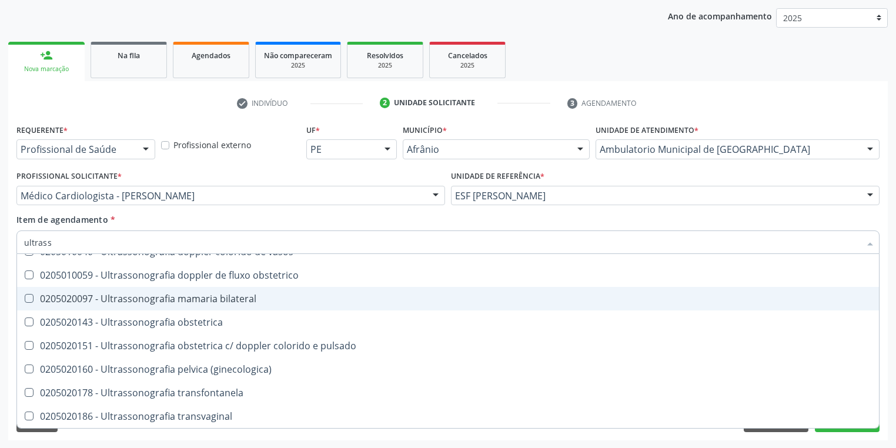
click at [181, 303] on div "0205020097 - Ultrassonografia mamaria bilateral" at bounding box center [447, 298] width 847 height 9
checkbox bilateral "true"
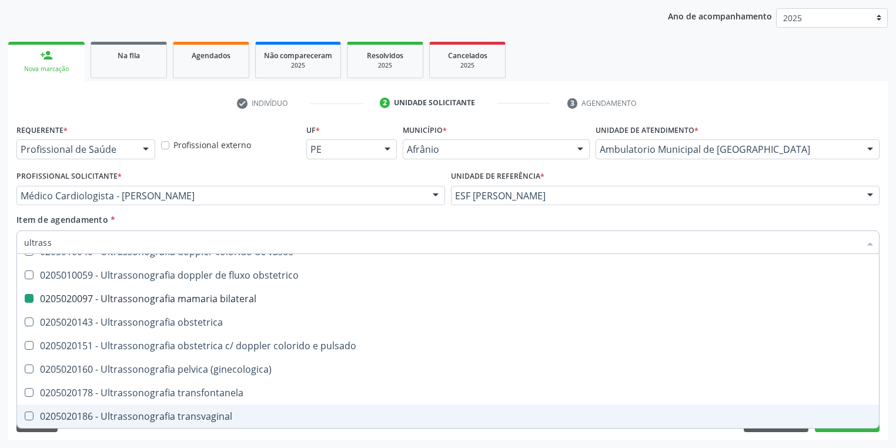
click at [76, 438] on div "Requerente * Profissional de Saúde Profissional de Saúde Paciente Nenhum result…" at bounding box center [447, 280] width 879 height 319
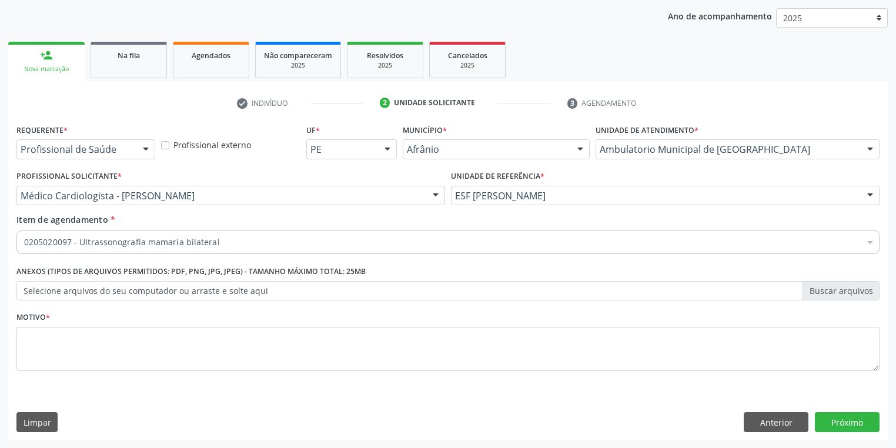
scroll to position [0, 0]
click at [46, 334] on textarea at bounding box center [447, 349] width 863 height 45
type textarea "*"
click at [843, 418] on button "Próximo" at bounding box center [847, 422] width 65 height 20
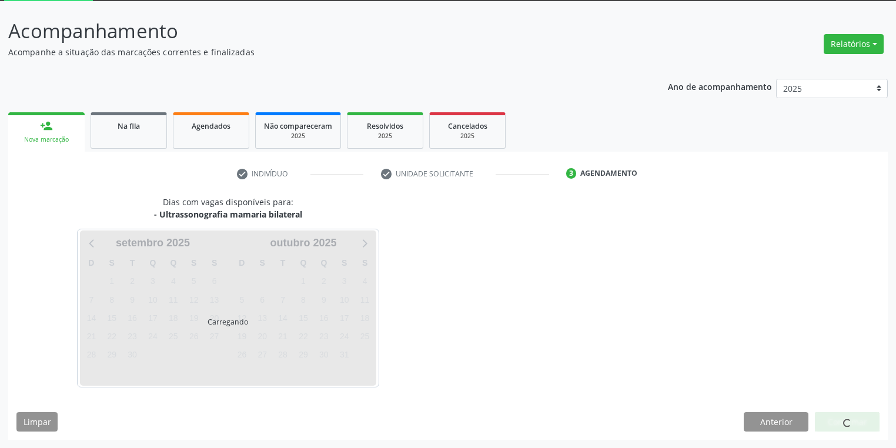
scroll to position [63, 0]
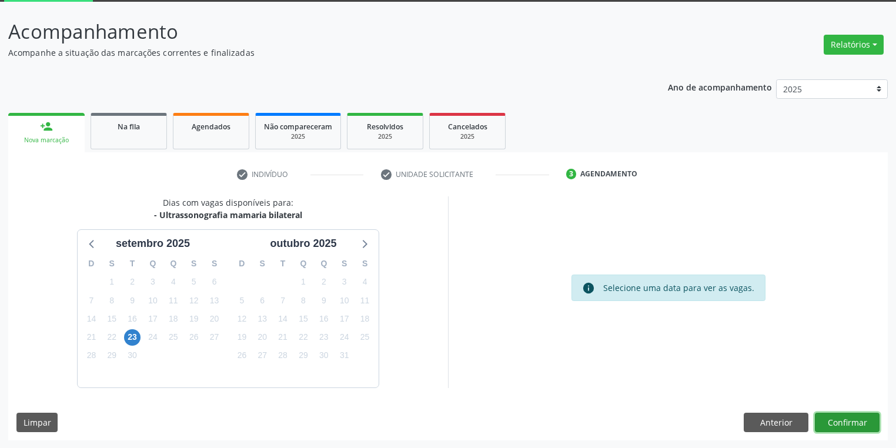
click at [858, 422] on button "Confirmar" at bounding box center [847, 423] width 65 height 20
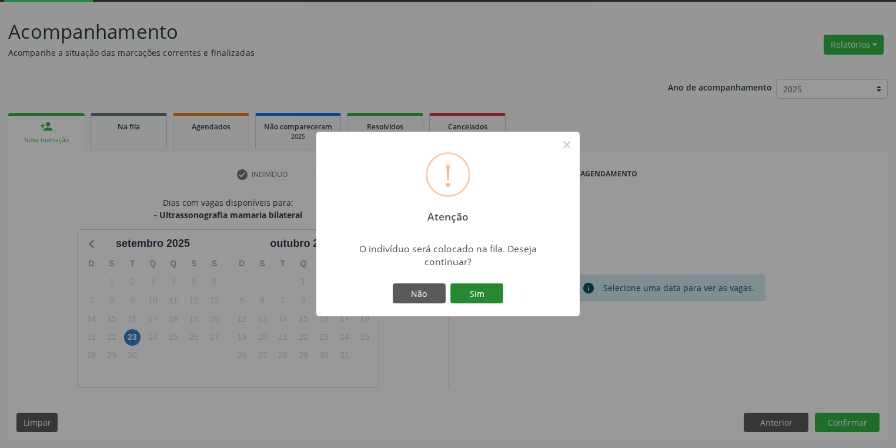
click at [479, 296] on button "Sim" at bounding box center [476, 293] width 53 height 20
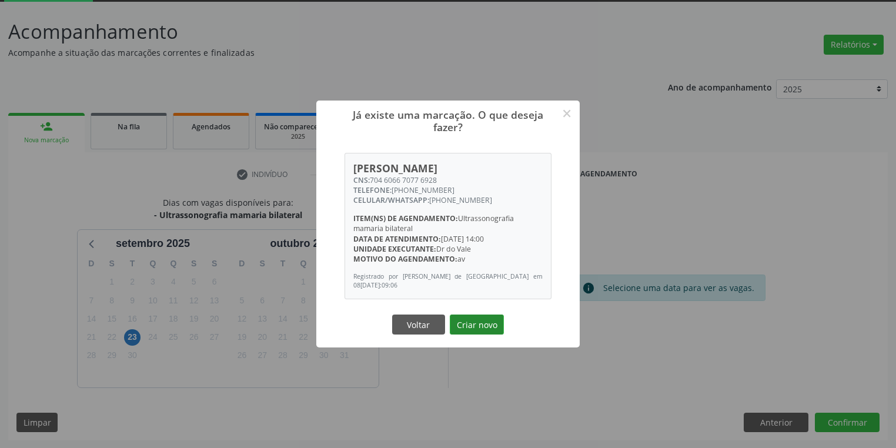
click at [480, 324] on button "Criar novo" at bounding box center [477, 324] width 54 height 20
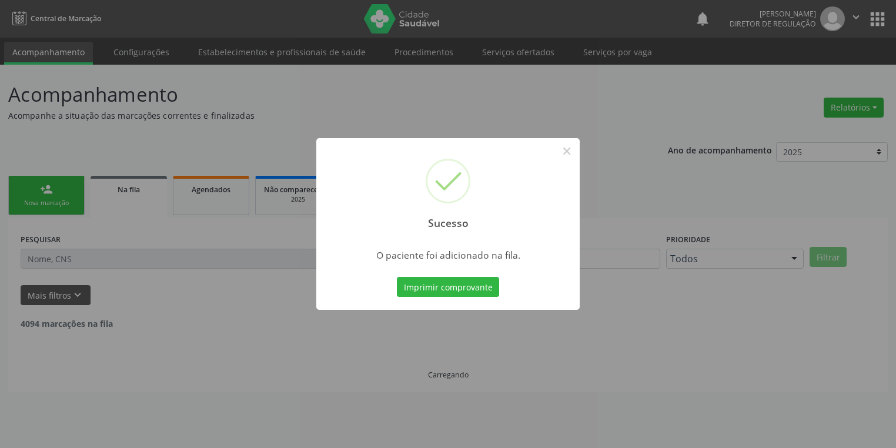
scroll to position [0, 0]
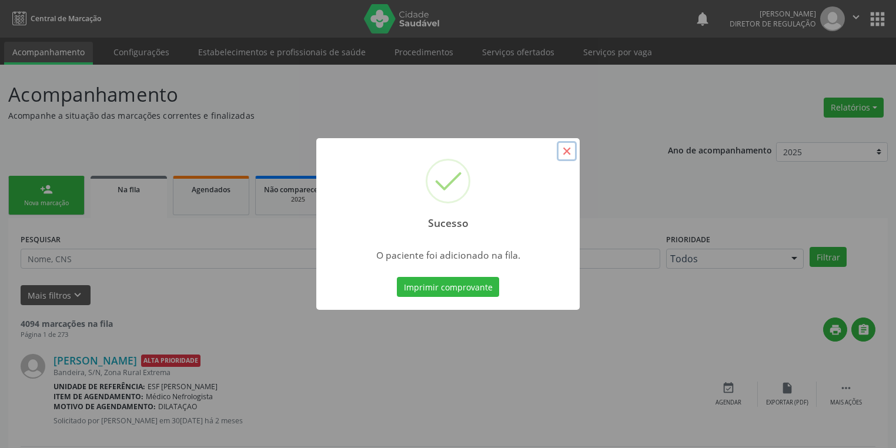
click at [567, 155] on button "×" at bounding box center [567, 151] width 20 height 20
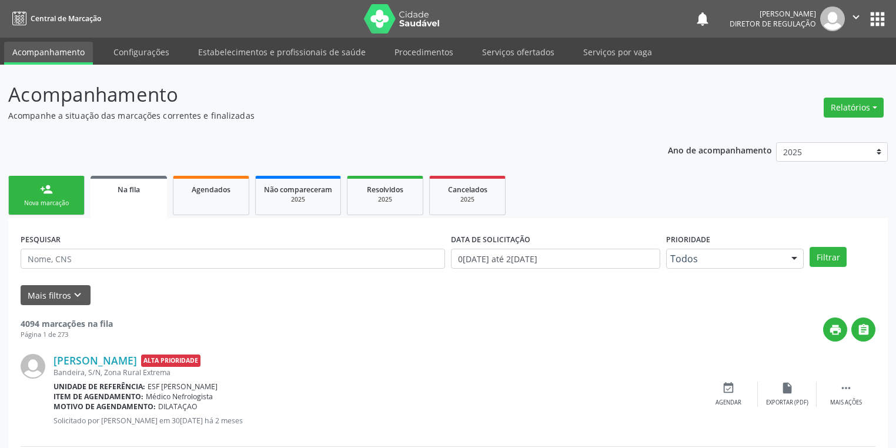
click at [41, 189] on div "person_add" at bounding box center [46, 189] width 13 height 13
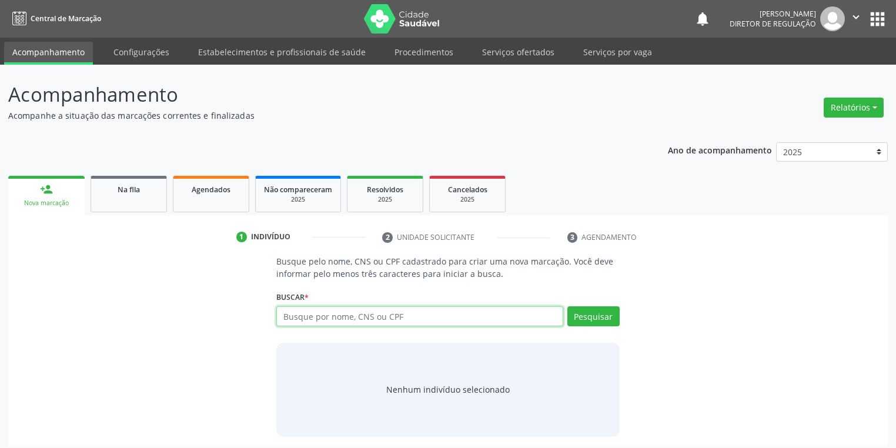
click at [320, 317] on input "text" at bounding box center [419, 316] width 287 height 20
type input "704606670776928"
click at [592, 321] on button "Pesquisar" at bounding box center [593, 316] width 52 height 20
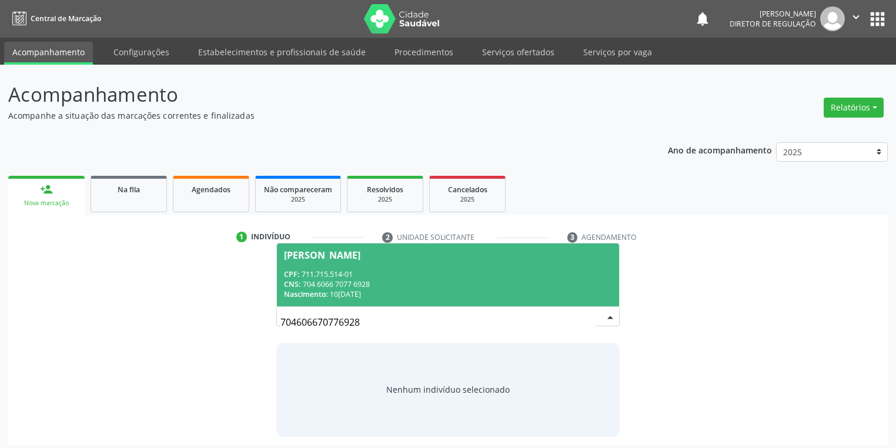
click at [394, 283] on div "CNS: 704 6066 7077 6928" at bounding box center [448, 284] width 328 height 10
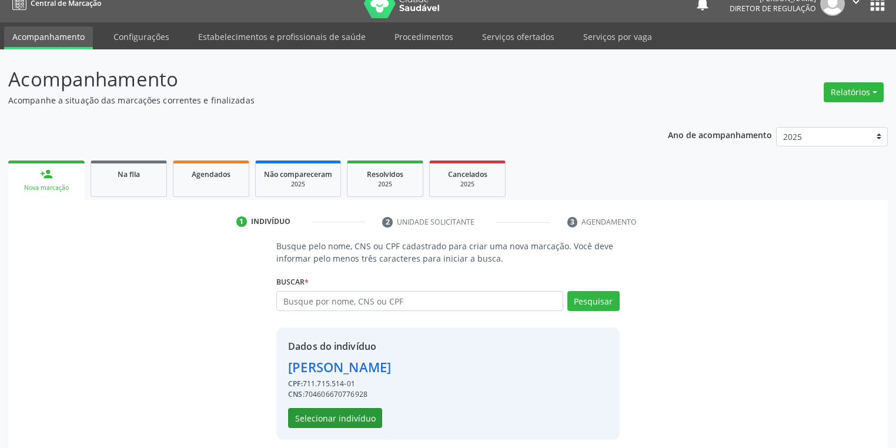
scroll to position [22, 0]
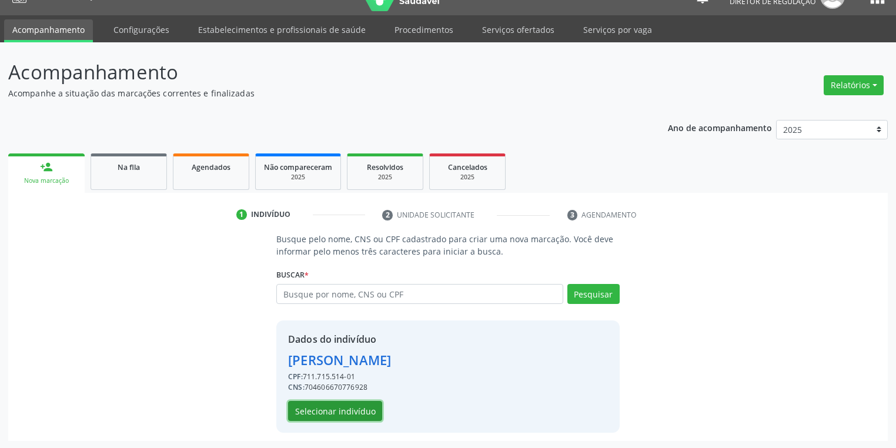
click at [345, 414] on button "Selecionar indivíduo" at bounding box center [335, 411] width 94 height 20
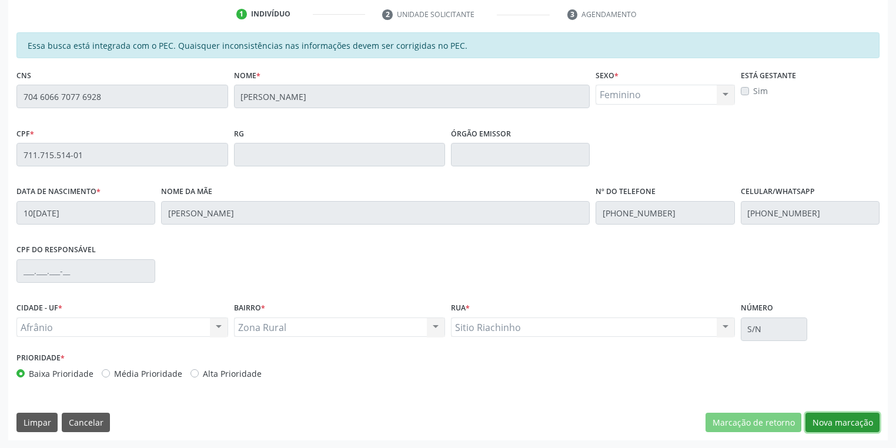
click at [825, 423] on button "Nova marcação" at bounding box center [842, 423] width 74 height 20
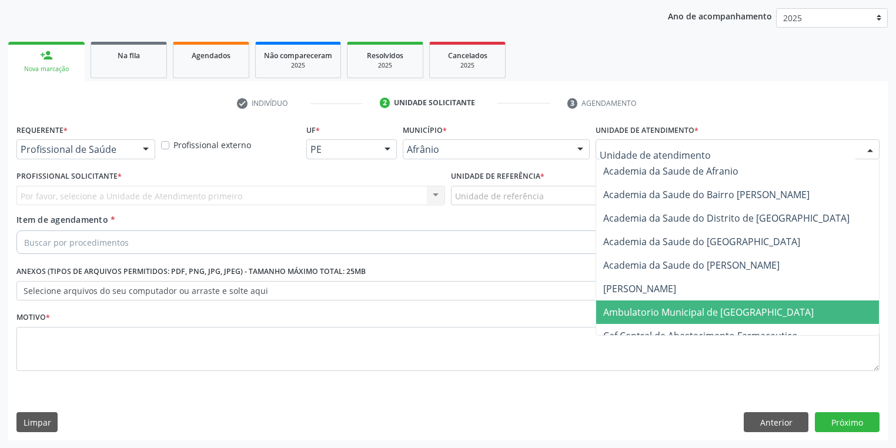
click at [618, 317] on span "Ambulatorio Municipal de [GEOGRAPHIC_DATA]" at bounding box center [739, 312] width 287 height 24
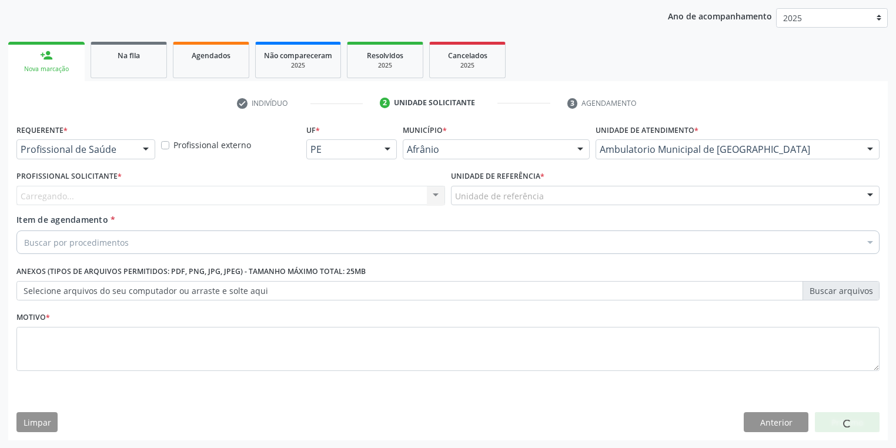
click at [487, 203] on div "Unidade de referência" at bounding box center [665, 196] width 428 height 20
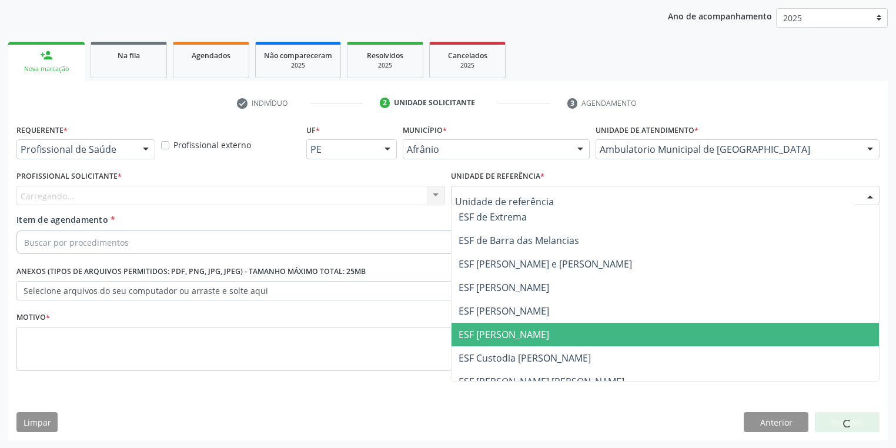
click at [493, 336] on span "ESF [PERSON_NAME]" at bounding box center [503, 334] width 91 height 13
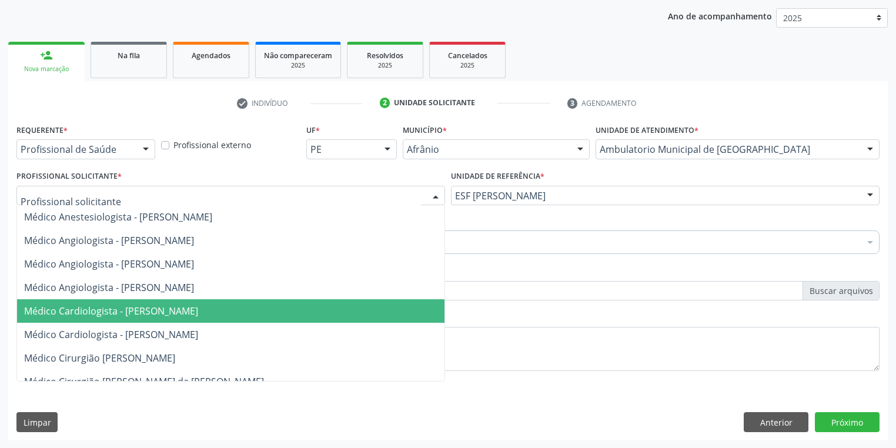
click at [138, 314] on span "Médico Cardiologista - [PERSON_NAME]" at bounding box center [111, 310] width 174 height 13
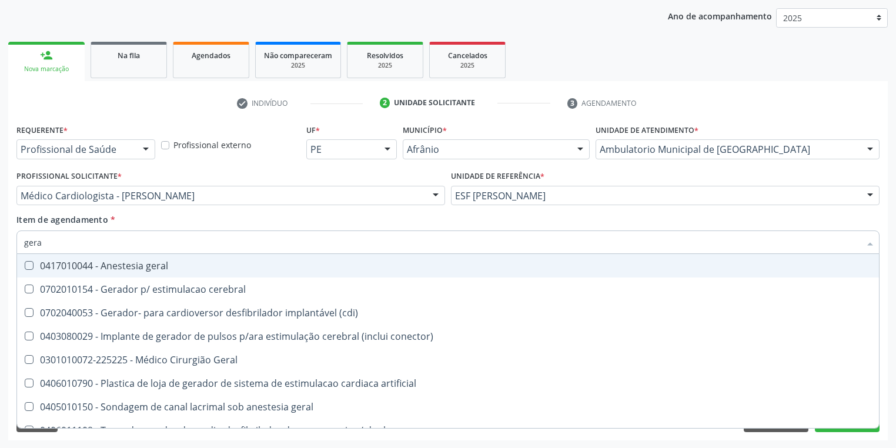
type input "geral"
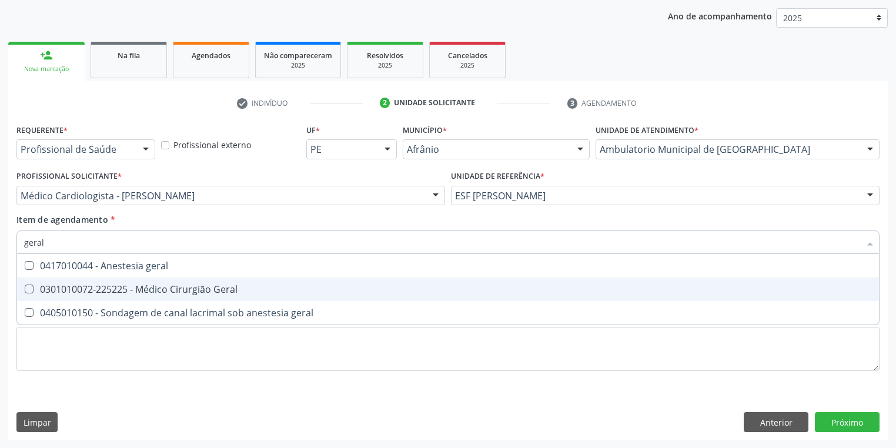
click at [88, 290] on div "0301010072-225225 - Médico Cirurgião Geral" at bounding box center [447, 288] width 847 height 9
checkbox Geral "true"
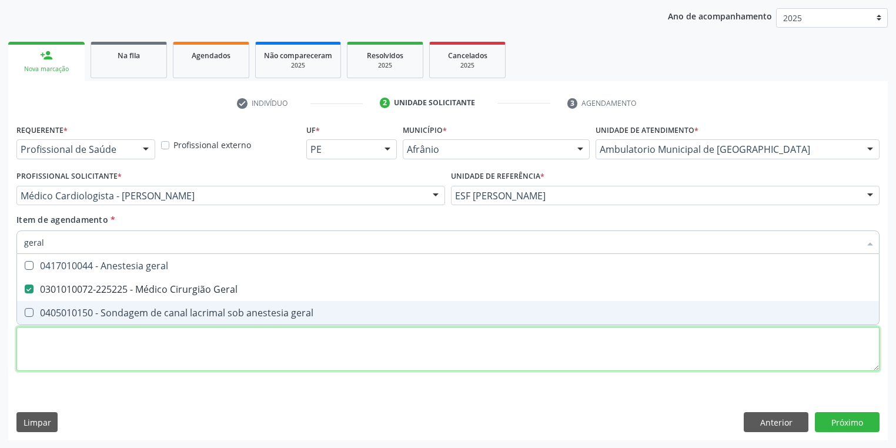
click at [71, 351] on div "Requerente * Profissional de Saúde Profissional de Saúde Paciente Nenhum result…" at bounding box center [447, 254] width 863 height 266
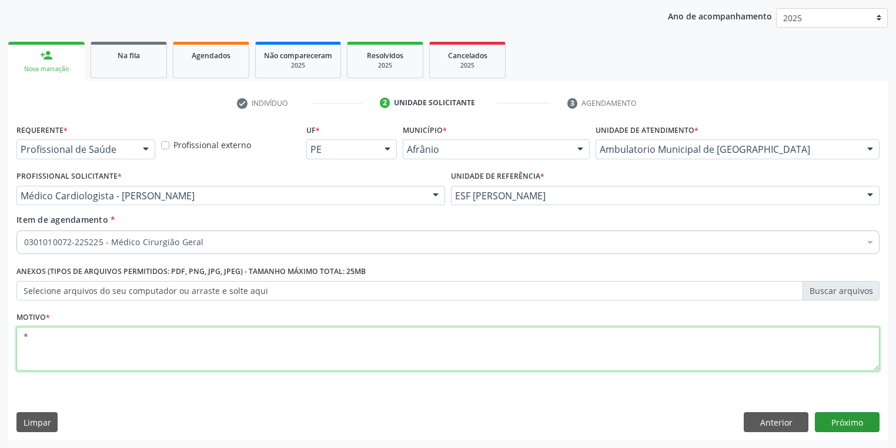
type textarea "*"
click at [839, 418] on button "Próximo" at bounding box center [847, 422] width 65 height 20
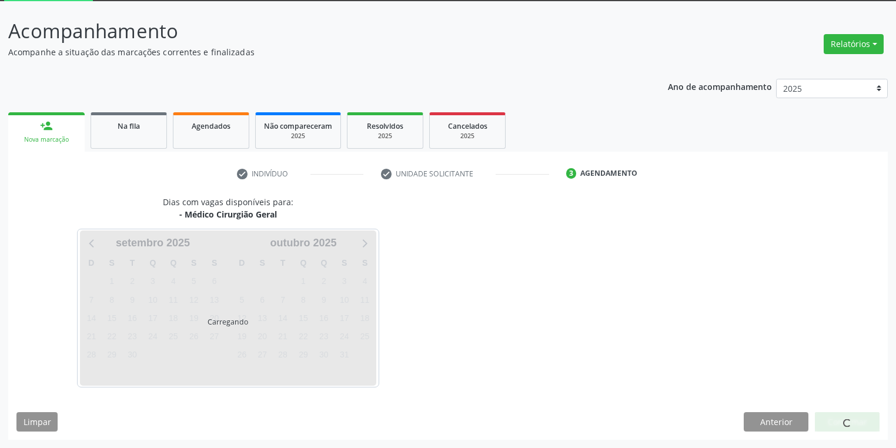
scroll to position [63, 0]
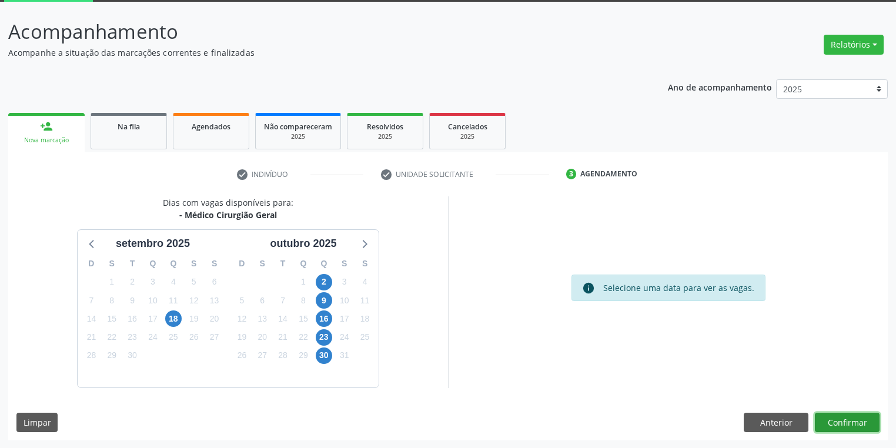
click at [849, 420] on button "Confirmar" at bounding box center [847, 423] width 65 height 20
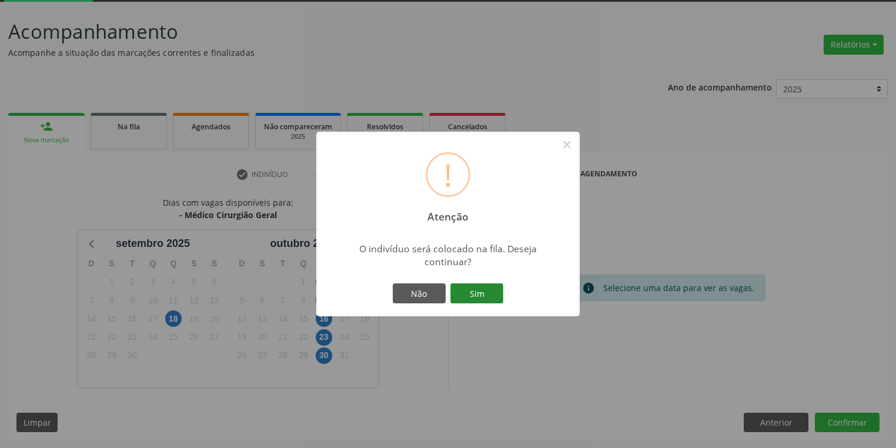
click at [472, 289] on button "Sim" at bounding box center [476, 293] width 53 height 20
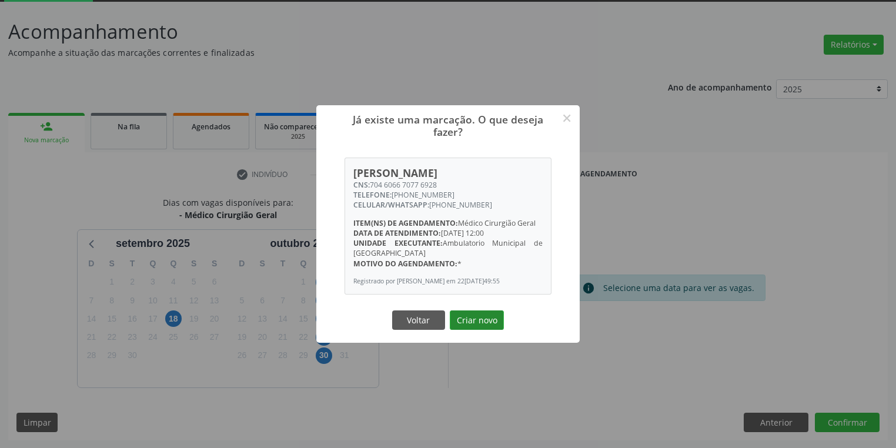
click at [482, 324] on button "Criar novo" at bounding box center [477, 320] width 54 height 20
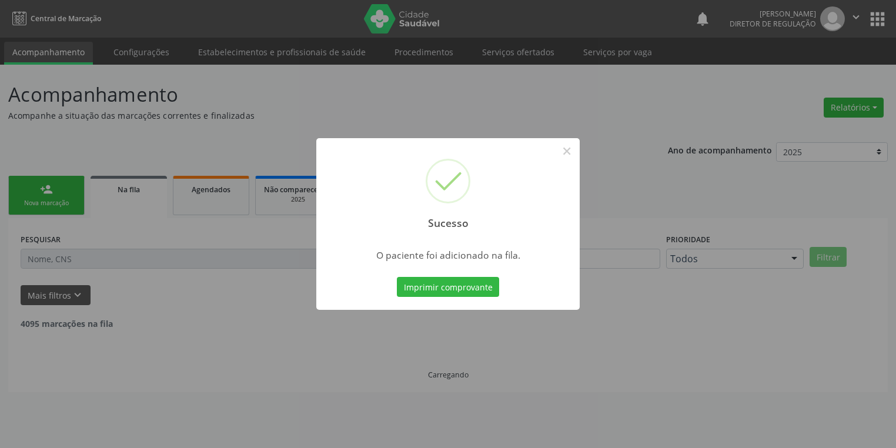
scroll to position [0, 0]
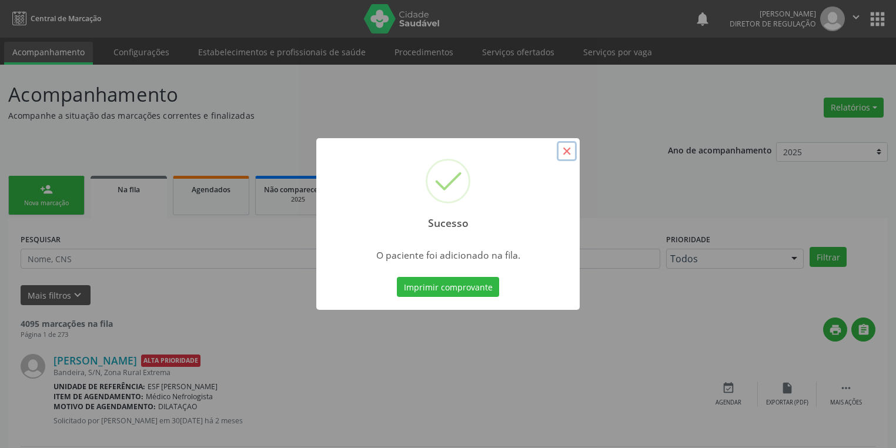
click at [569, 148] on button "×" at bounding box center [567, 151] width 20 height 20
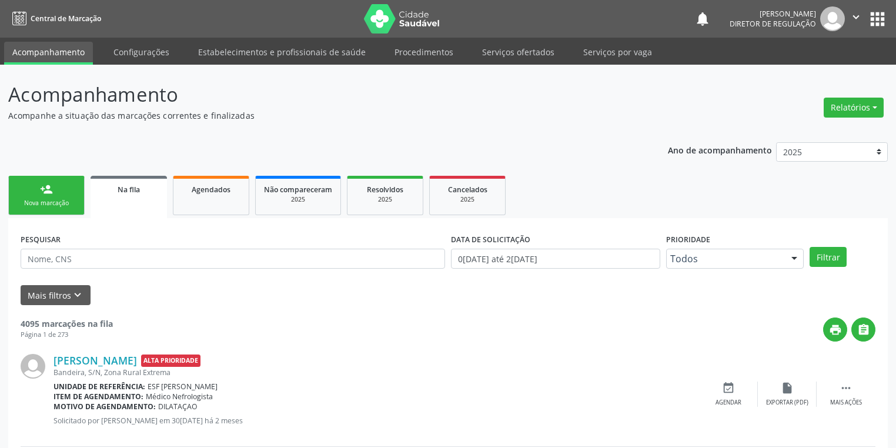
click at [36, 193] on link "person_add Nova marcação" at bounding box center [46, 195] width 76 height 39
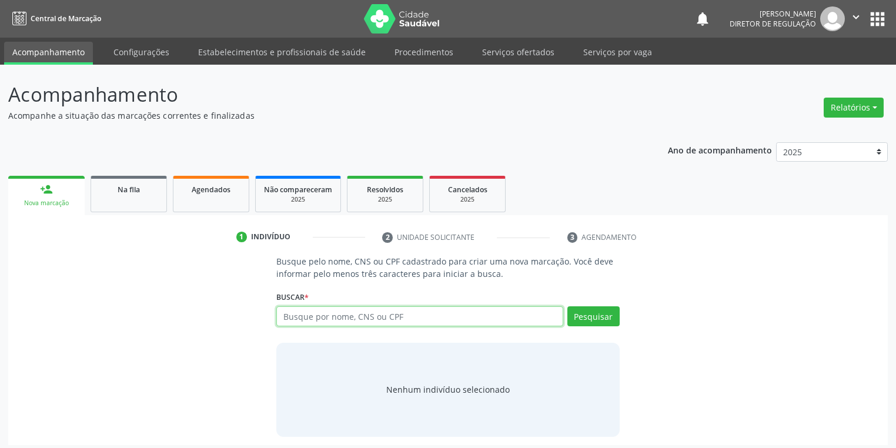
click at [306, 313] on input "text" at bounding box center [419, 316] width 287 height 20
type input "705004689894952"
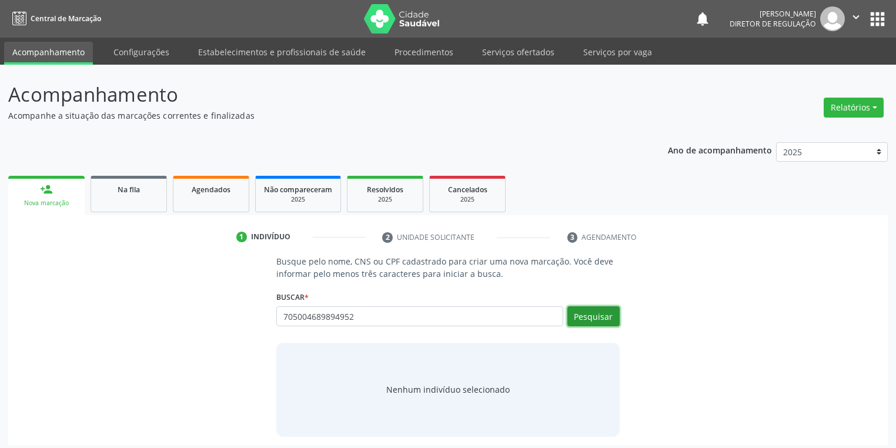
click at [588, 314] on button "Pesquisar" at bounding box center [593, 316] width 52 height 20
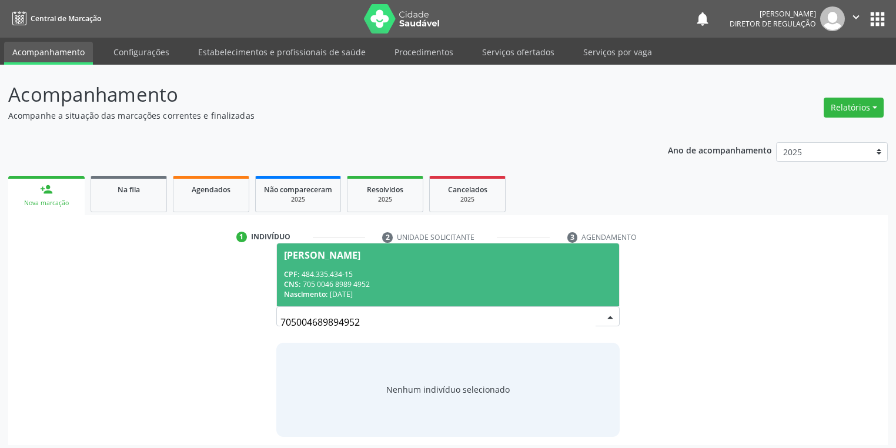
click at [414, 270] on div "CPF: 484.335.434-15" at bounding box center [448, 274] width 328 height 10
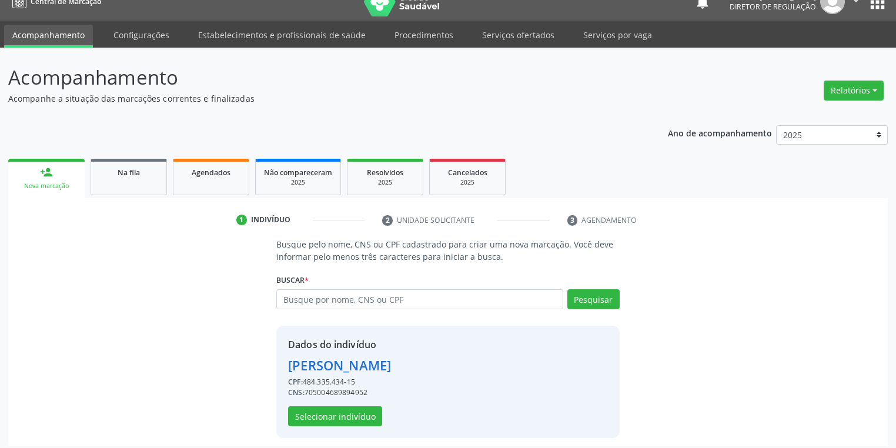
scroll to position [22, 0]
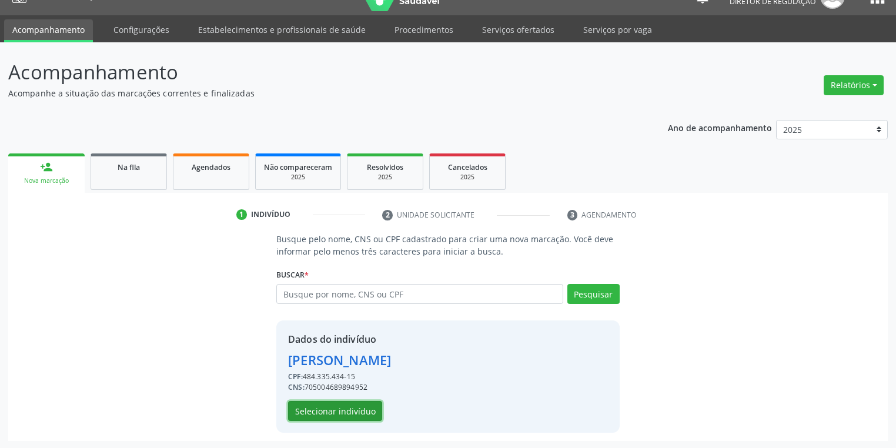
click at [329, 406] on button "Selecionar indivíduo" at bounding box center [335, 411] width 94 height 20
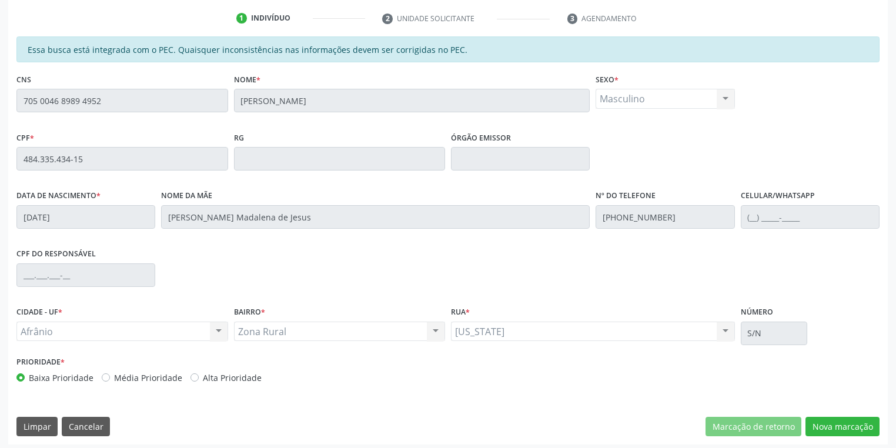
scroll to position [223, 0]
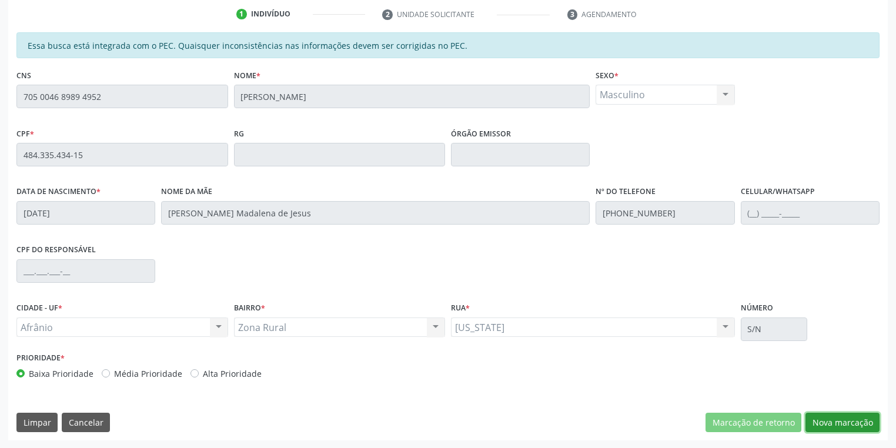
click at [828, 418] on button "Nova marcação" at bounding box center [842, 423] width 74 height 20
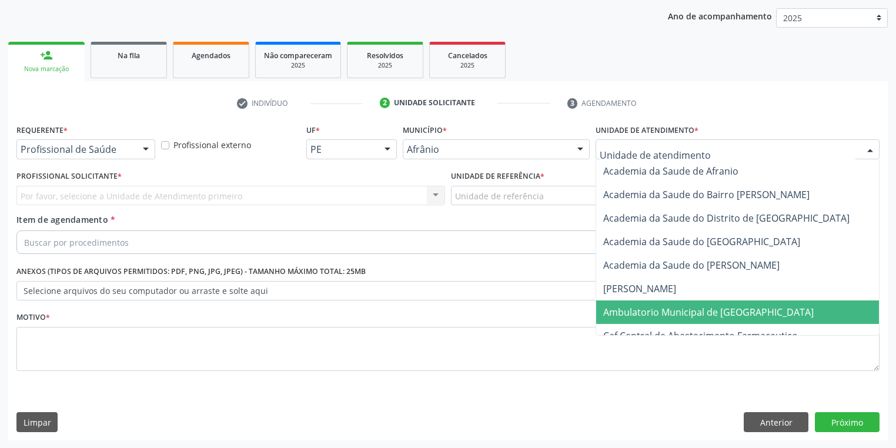
click at [620, 313] on span "Ambulatorio Municipal de [GEOGRAPHIC_DATA]" at bounding box center [708, 312] width 210 height 13
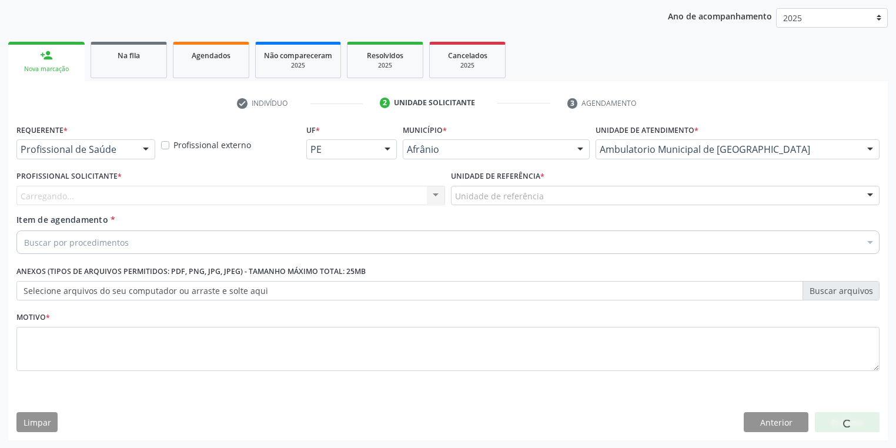
drag, startPoint x: 491, startPoint y: 194, endPoint x: 490, endPoint y: 252, distance: 58.2
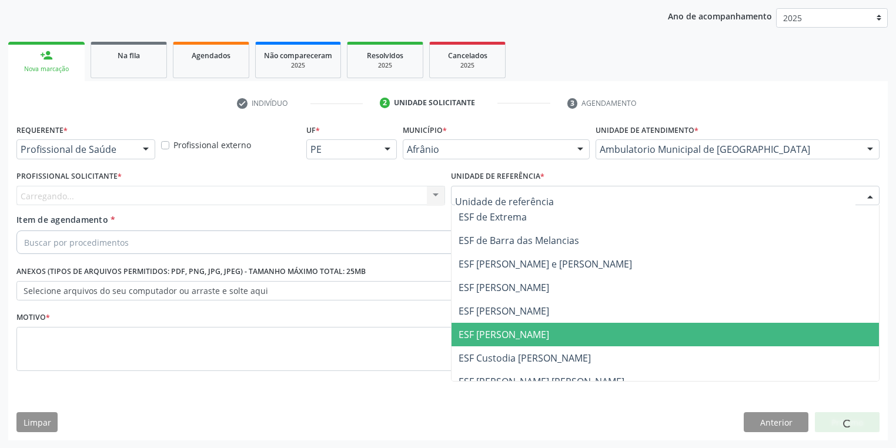
click at [489, 333] on span "ESF [PERSON_NAME]" at bounding box center [503, 334] width 91 height 13
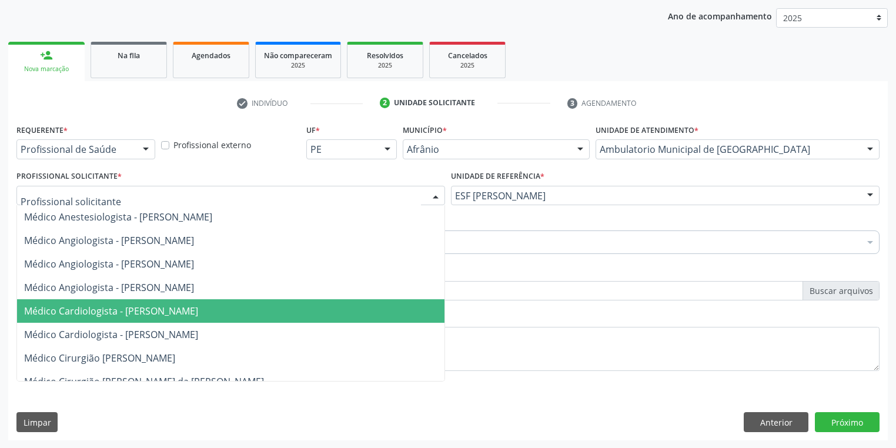
click at [113, 309] on span "Médico Cardiologista - [PERSON_NAME]" at bounding box center [111, 310] width 174 height 13
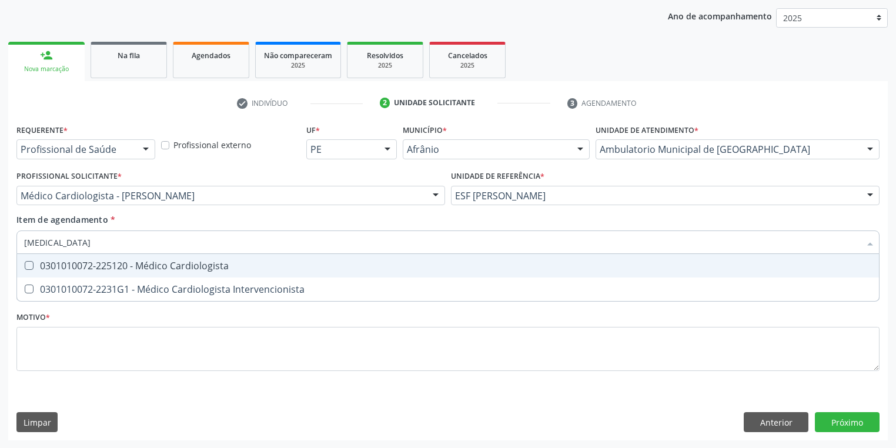
type input "cardiologista"
click at [80, 267] on div "0301010072-225120 - Médico Cardiologista" at bounding box center [447, 265] width 847 height 9
checkbox Cardiologista "true"
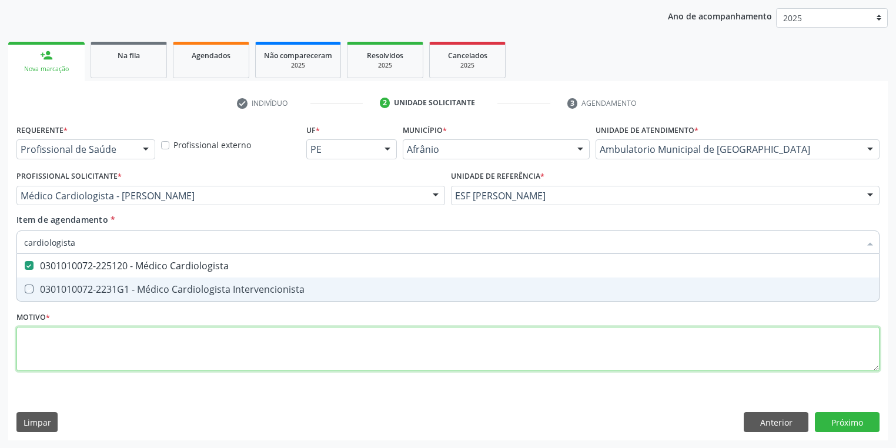
click at [62, 349] on div "Requerente * Profissional de Saúde Profissional de Saúde Paciente Nenhum result…" at bounding box center [447, 254] width 863 height 266
checkbox Intervencionista "true"
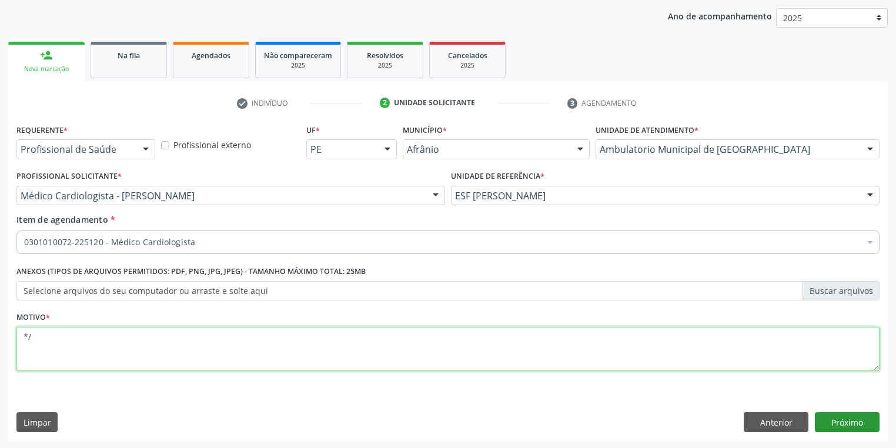
type textarea "*/"
click at [840, 418] on button "Próximo" at bounding box center [847, 422] width 65 height 20
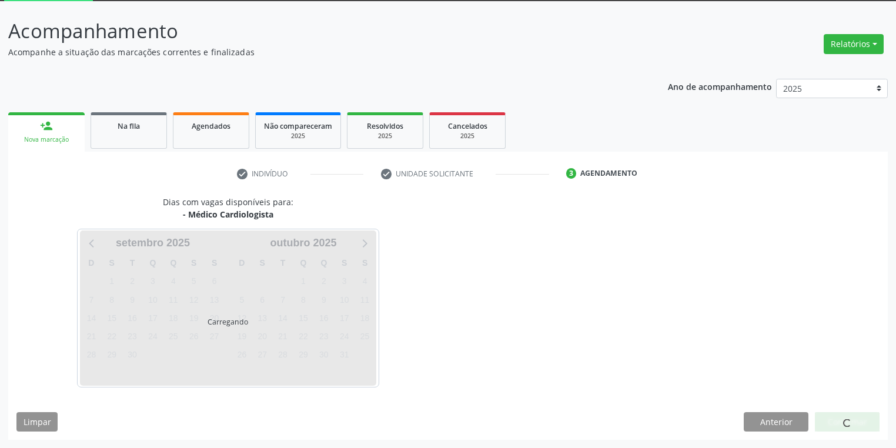
scroll to position [63, 0]
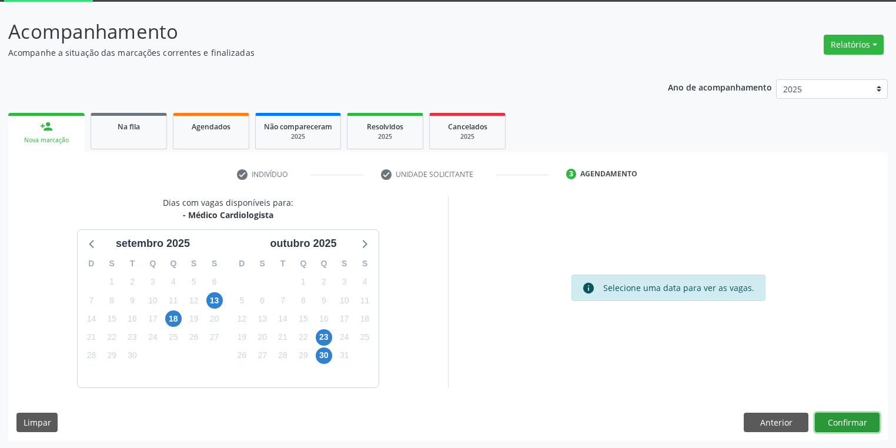
click at [849, 423] on button "Confirmar" at bounding box center [847, 423] width 65 height 20
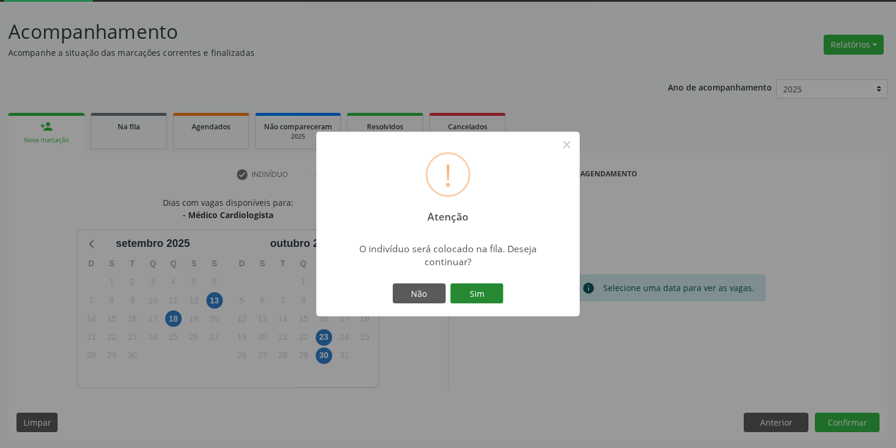
click at [468, 287] on button "Sim" at bounding box center [476, 293] width 53 height 20
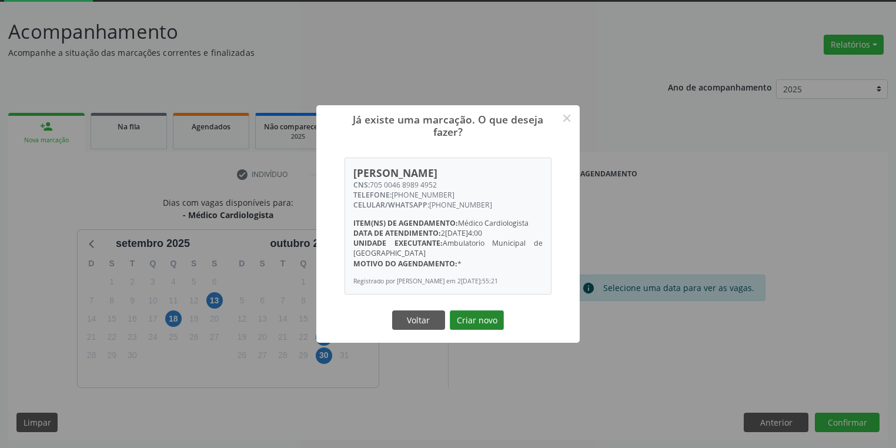
click at [479, 326] on button "Criar novo" at bounding box center [477, 320] width 54 height 20
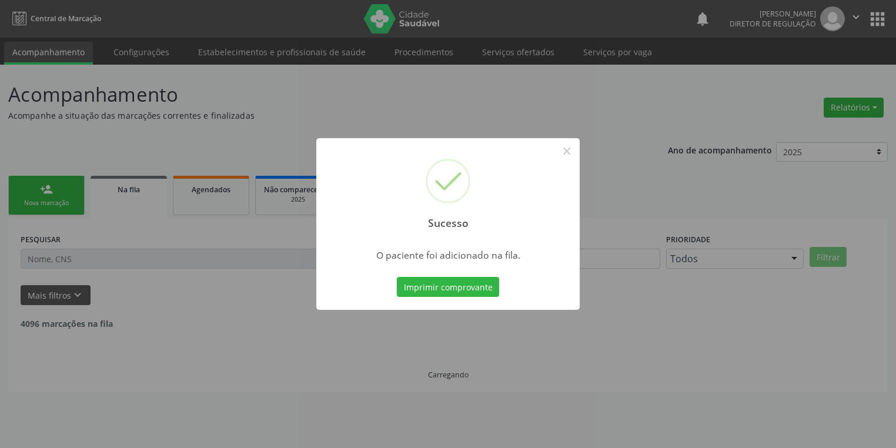
scroll to position [0, 0]
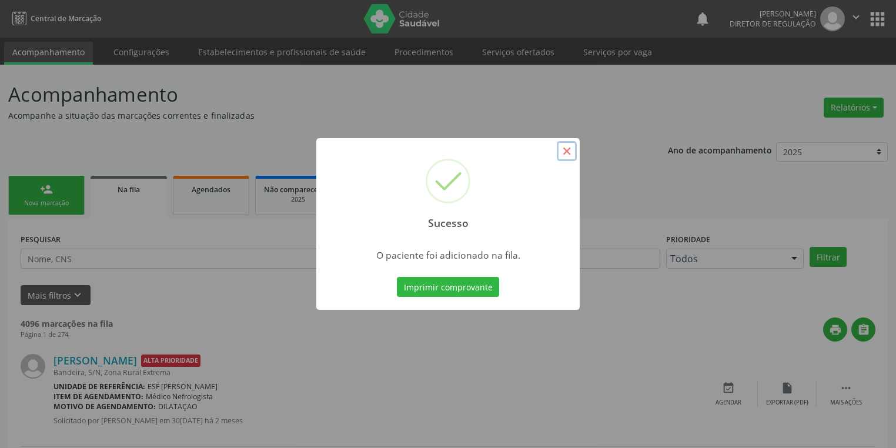
click at [562, 153] on button "×" at bounding box center [567, 151] width 20 height 20
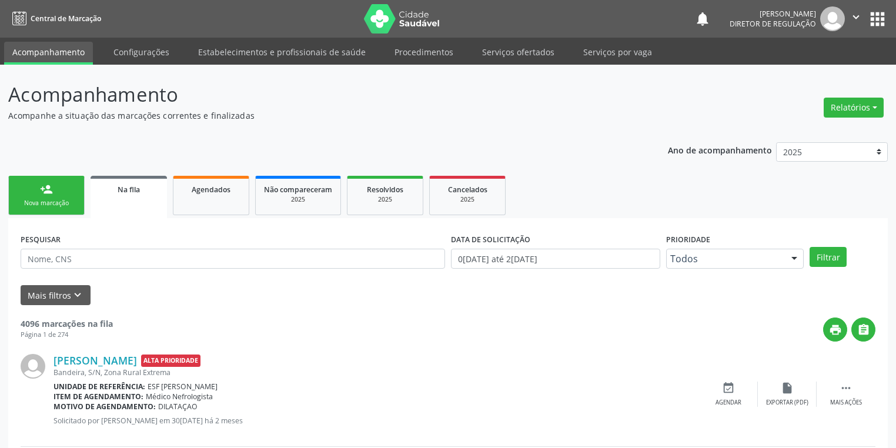
click at [66, 202] on div "Nova marcação" at bounding box center [46, 203] width 59 height 9
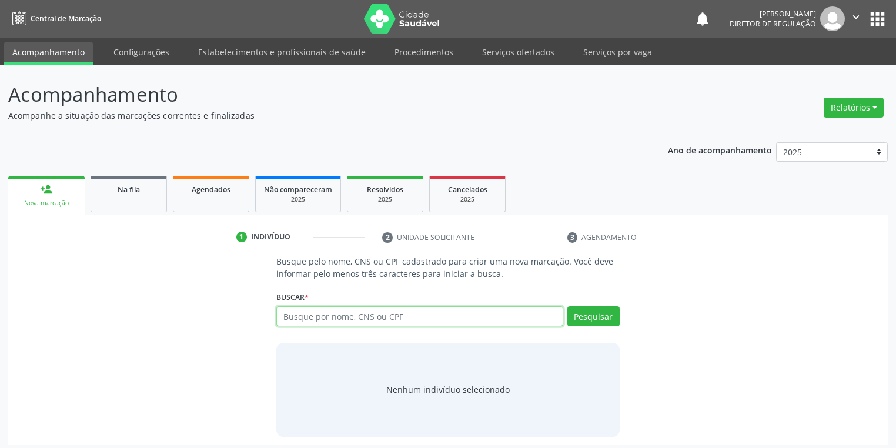
click at [317, 320] on input "text" at bounding box center [419, 316] width 287 height 20
type input "708409710288764"
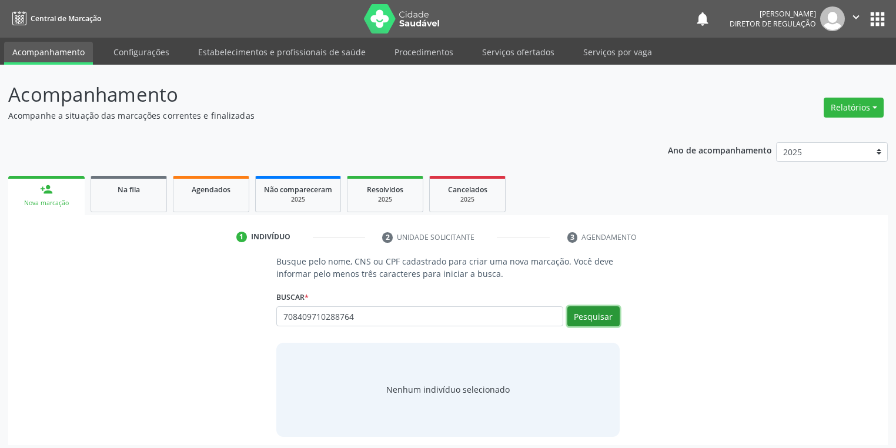
click at [591, 318] on button "Pesquisar" at bounding box center [593, 316] width 52 height 20
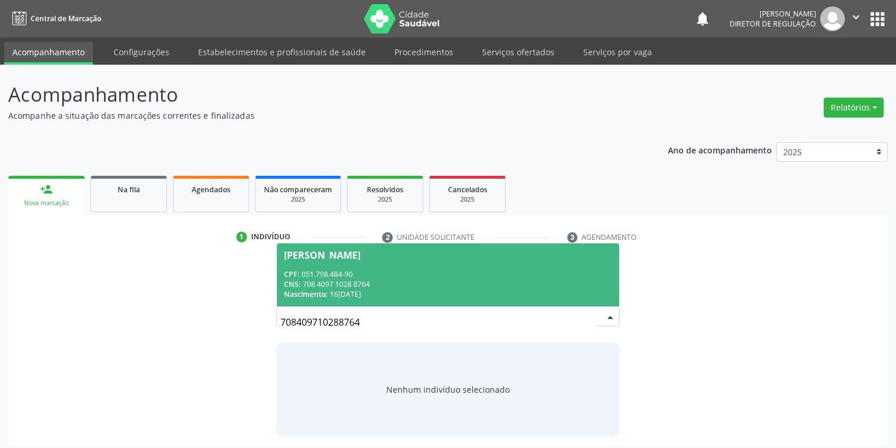
click at [324, 271] on div "CPF: 051.798.484-90" at bounding box center [448, 274] width 328 height 10
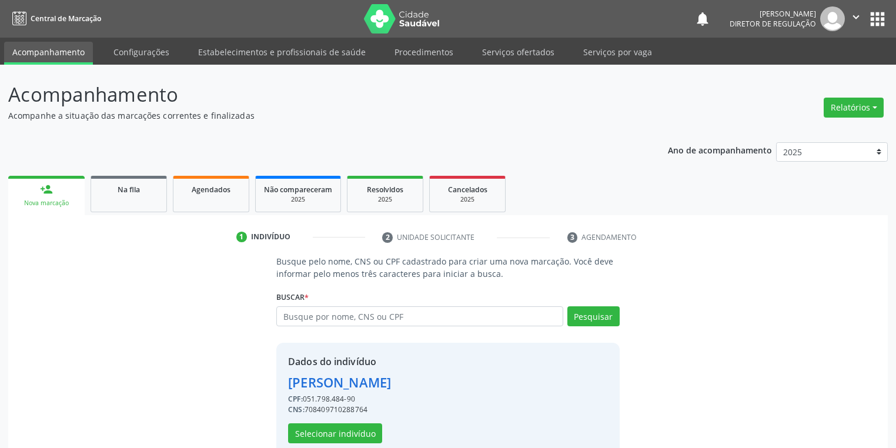
scroll to position [22, 0]
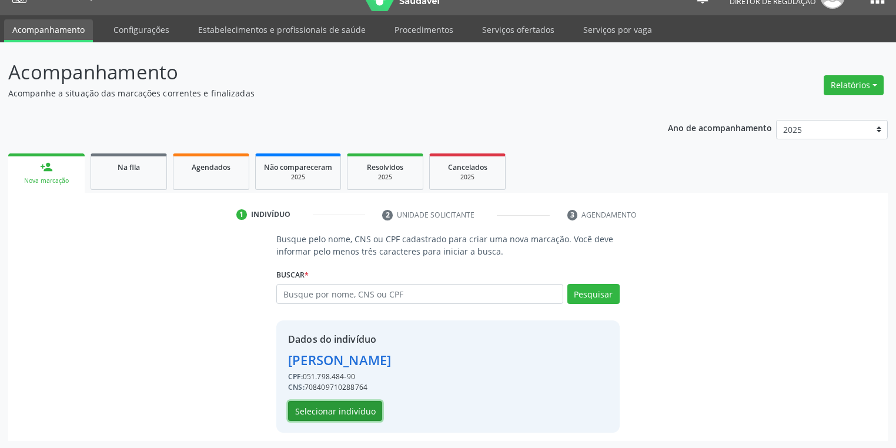
click at [351, 408] on button "Selecionar indivíduo" at bounding box center [335, 411] width 94 height 20
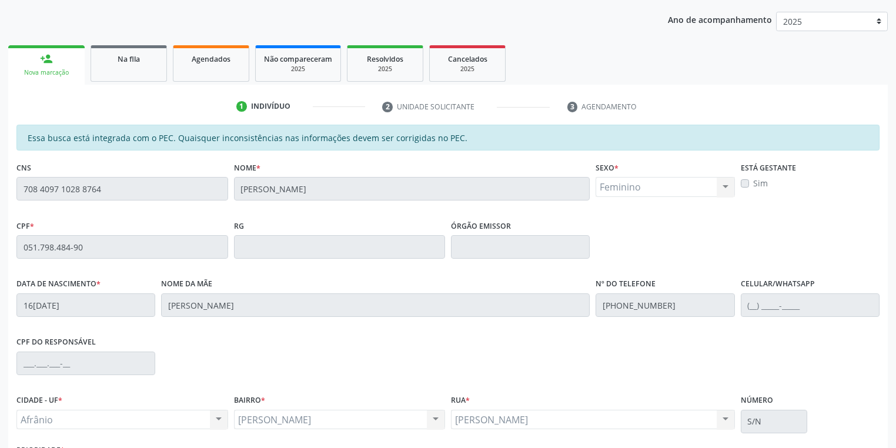
scroll to position [223, 0]
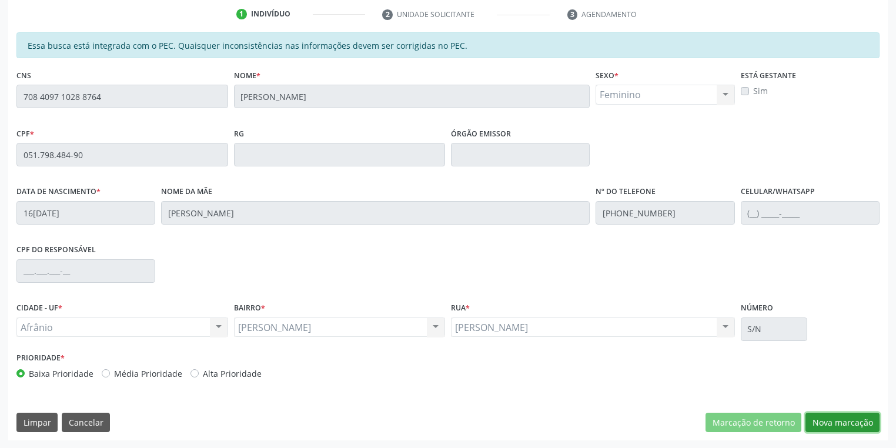
click at [856, 423] on button "Nova marcação" at bounding box center [842, 423] width 74 height 20
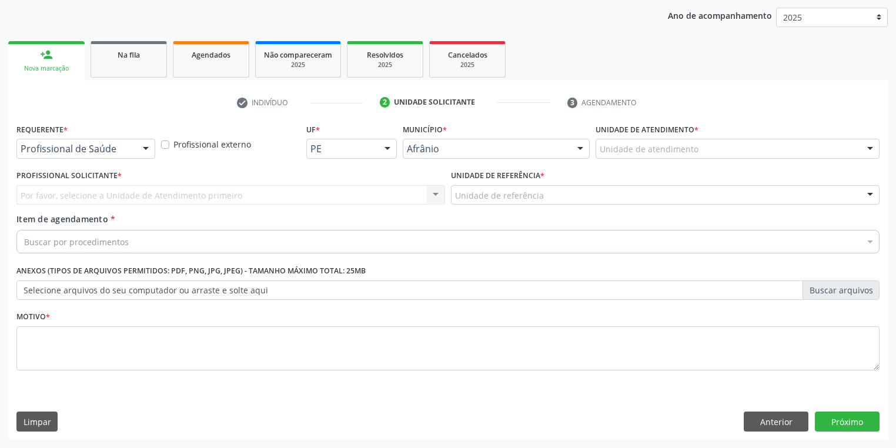
scroll to position [134, 0]
click at [637, 158] on div "Unidade de atendimento Academia da Saude de Afranio Academia da Saude do Bairro…" at bounding box center [737, 149] width 284 height 20
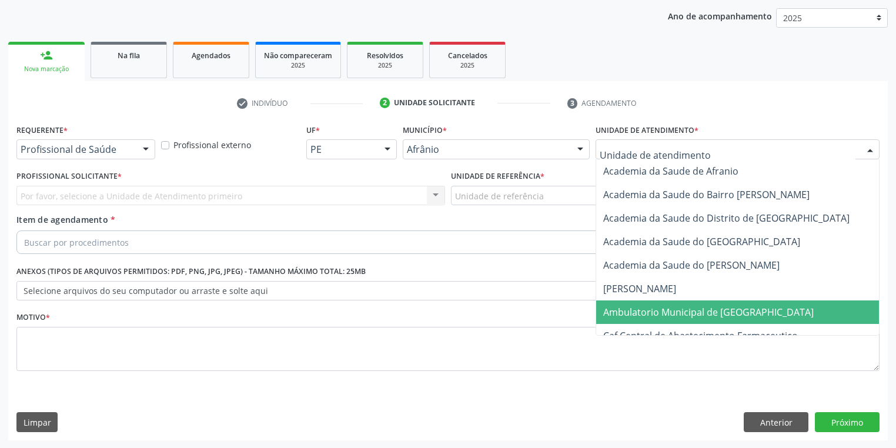
click at [651, 306] on span "Ambulatorio Municipal de [GEOGRAPHIC_DATA]" at bounding box center [708, 312] width 210 height 13
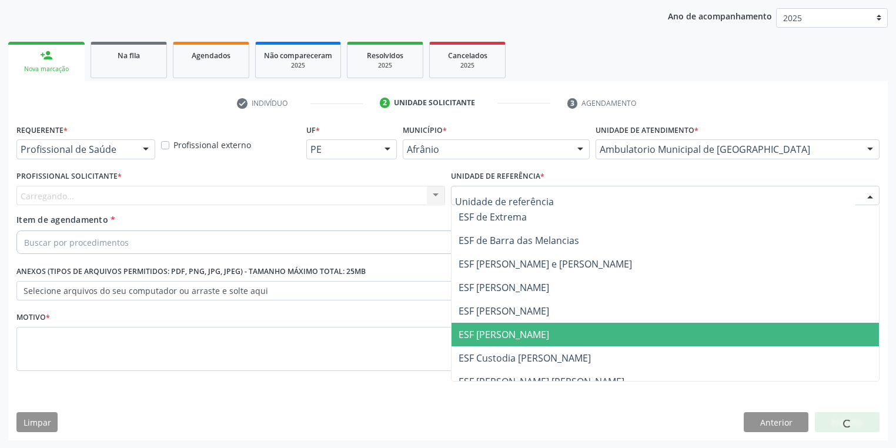
click at [481, 328] on span "ESF [PERSON_NAME]" at bounding box center [503, 334] width 91 height 13
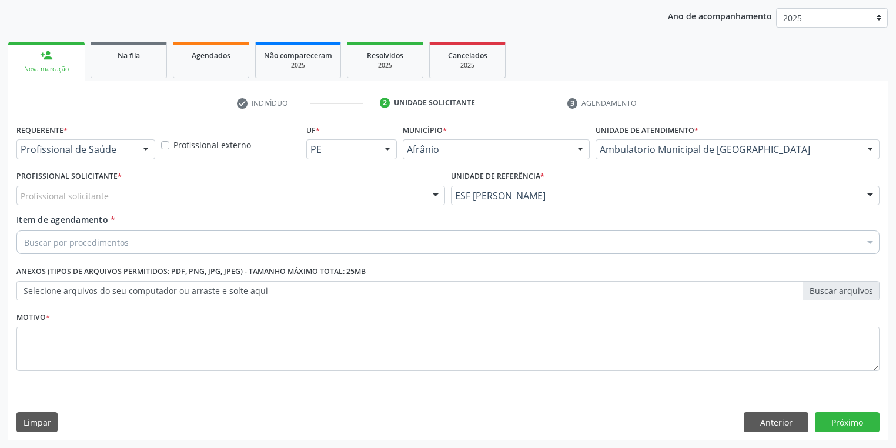
click at [101, 188] on div "Profissional solicitante" at bounding box center [230, 196] width 428 height 20
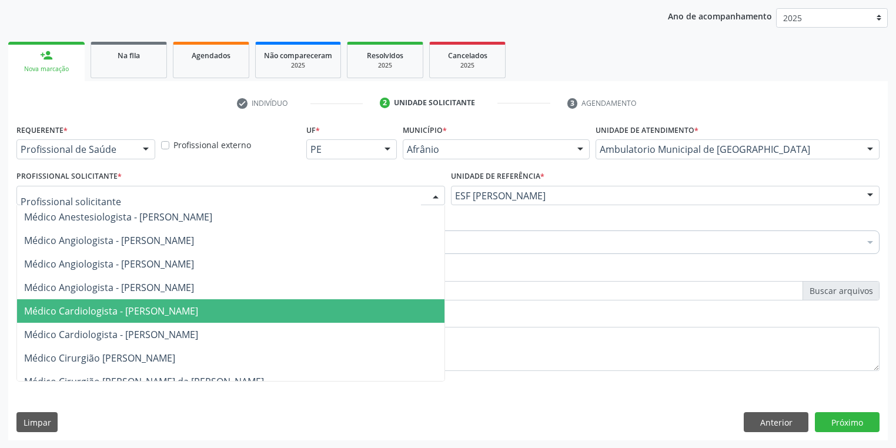
click at [148, 313] on span "Médico Cardiologista - [PERSON_NAME]" at bounding box center [111, 310] width 174 height 13
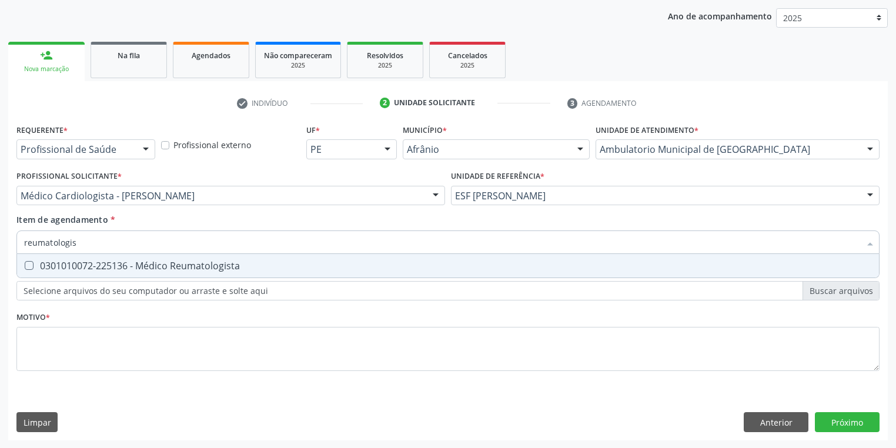
type input "reumatologist"
click at [88, 265] on div "0301010072-225136 - Médico Reumatologista" at bounding box center [447, 265] width 847 height 9
checkbox Reumatologista "true"
click at [75, 358] on div "Requerente * Profissional de Saúde Profissional de Saúde Paciente Nenhum result…" at bounding box center [447, 254] width 863 height 266
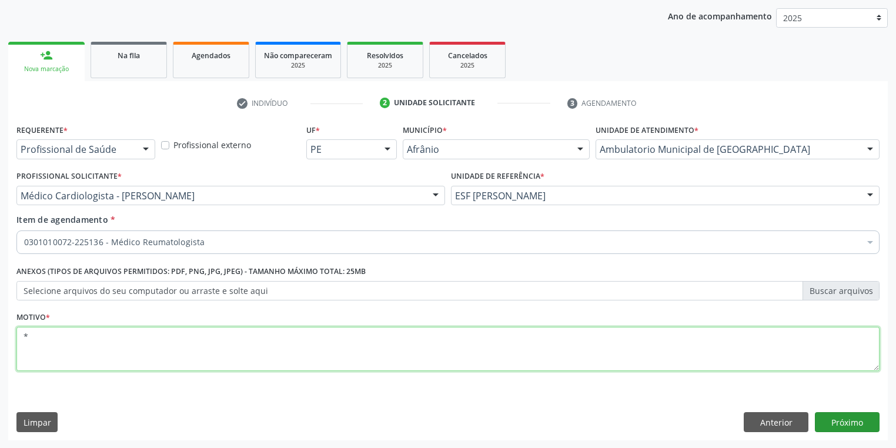
type textarea "*"
click at [821, 423] on button "Próximo" at bounding box center [847, 422] width 65 height 20
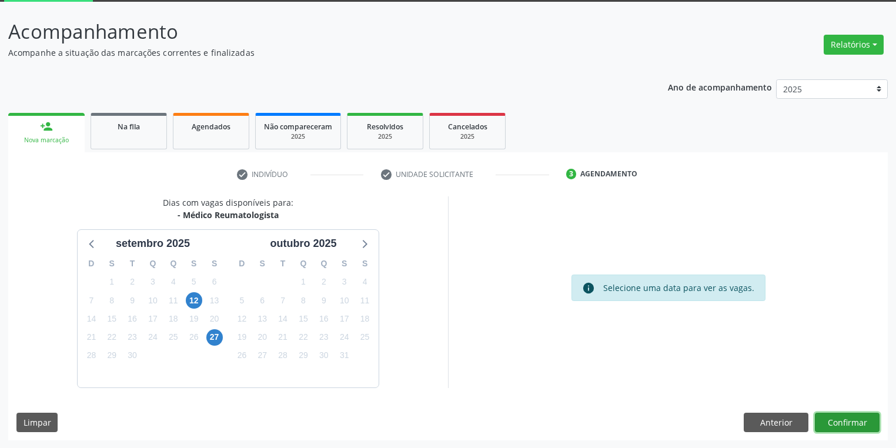
click at [852, 423] on button "Confirmar" at bounding box center [847, 423] width 65 height 20
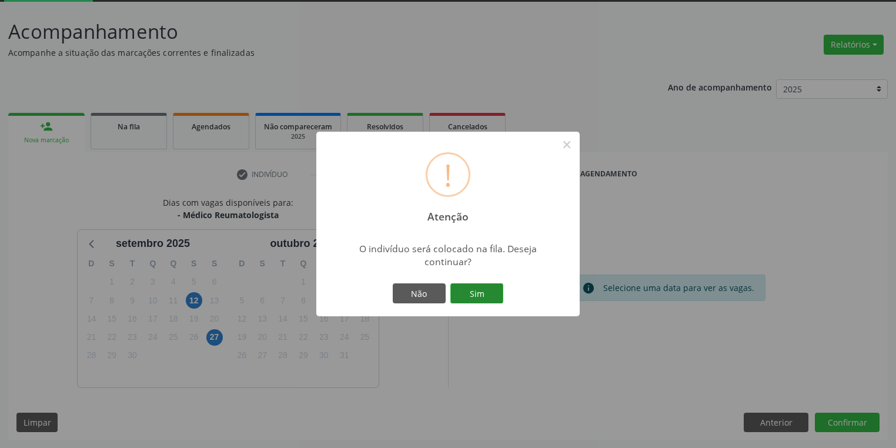
click at [468, 289] on button "Sim" at bounding box center [476, 293] width 53 height 20
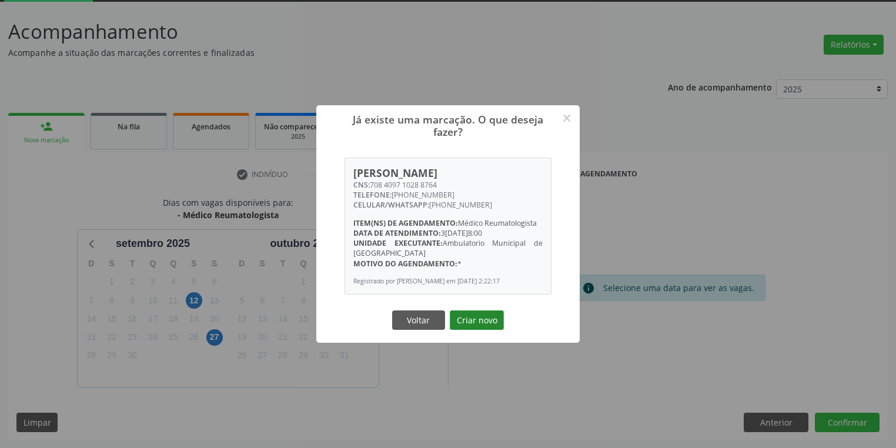
click at [472, 317] on button "Criar novo" at bounding box center [477, 320] width 54 height 20
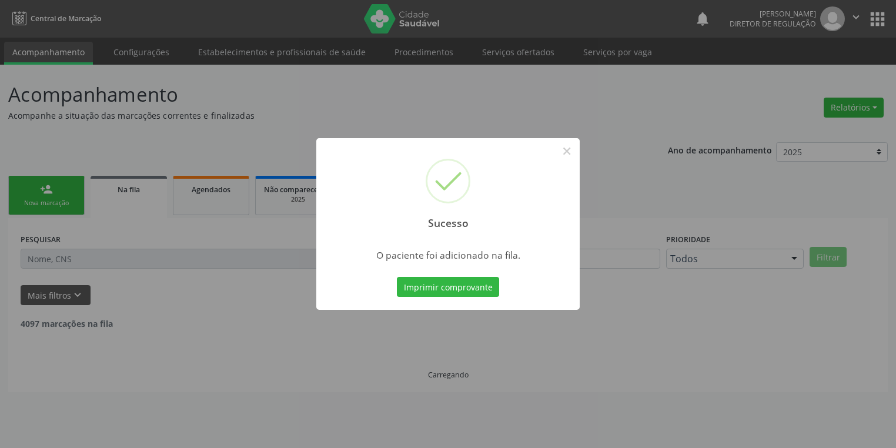
scroll to position [0, 0]
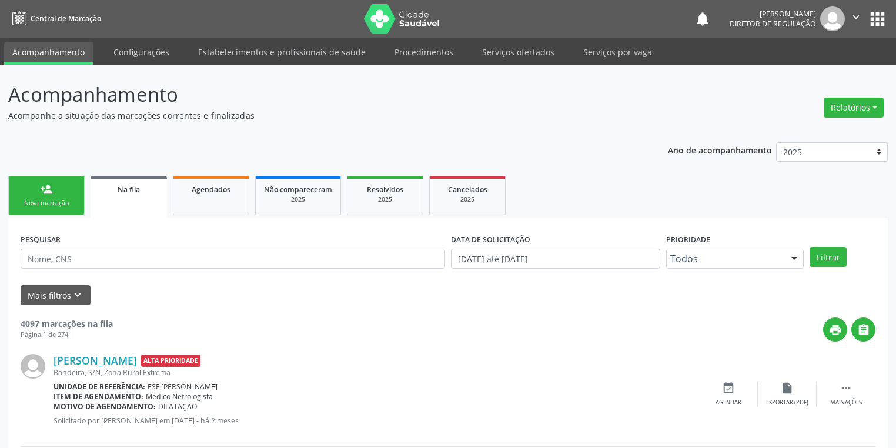
click at [55, 191] on link "person_add Nova marcação" at bounding box center [46, 195] width 76 height 39
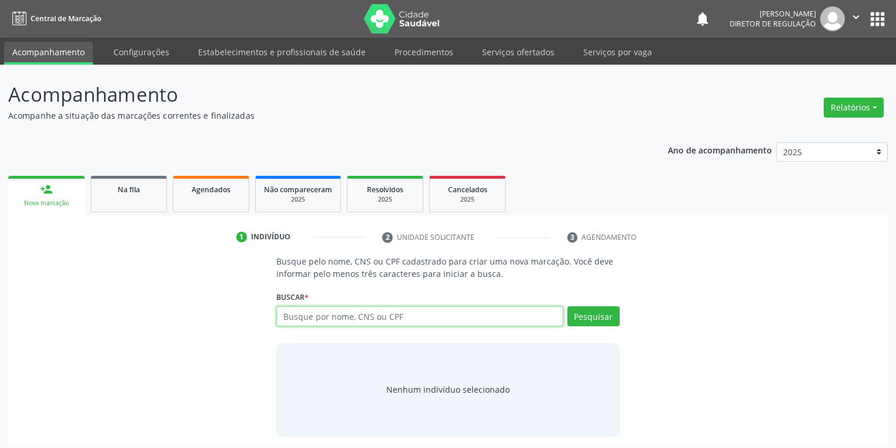
click at [330, 315] on input "text" at bounding box center [419, 316] width 287 height 20
type input "02548158470"
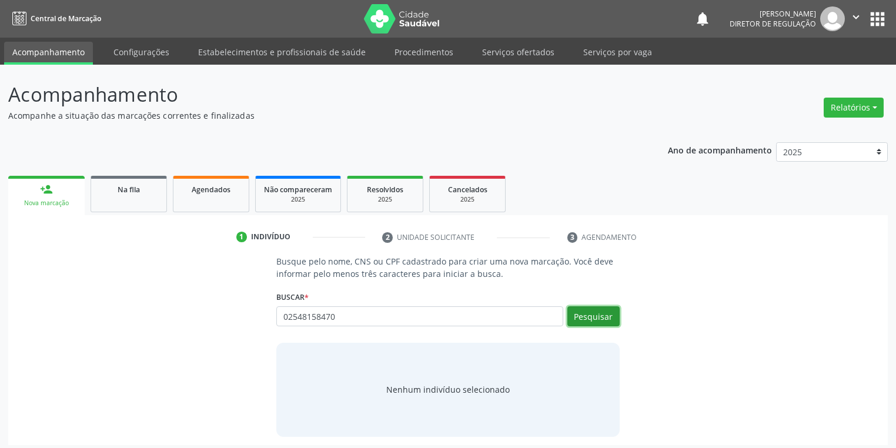
click at [599, 316] on button "Pesquisar" at bounding box center [593, 316] width 52 height 20
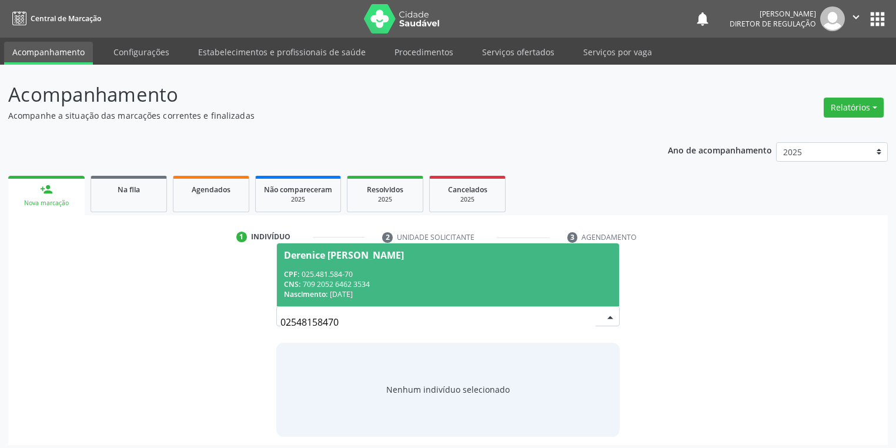
click at [395, 291] on div "Nascimento: [DATE]" at bounding box center [448, 294] width 328 height 10
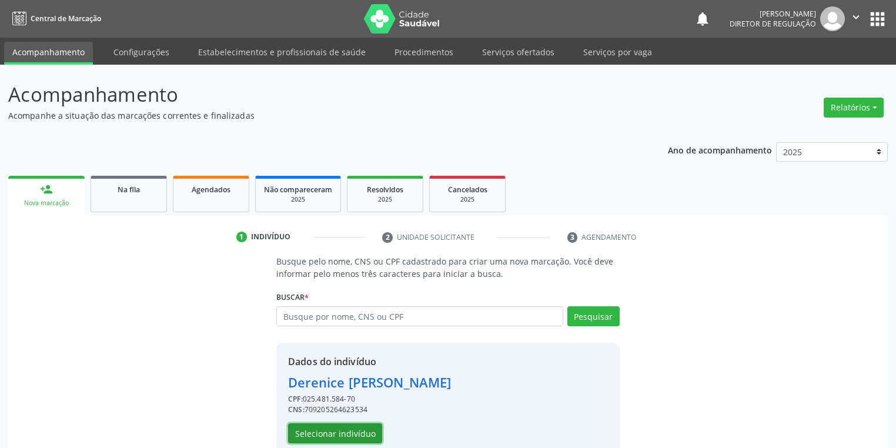
click at [320, 428] on button "Selecionar indivíduo" at bounding box center [335, 433] width 94 height 20
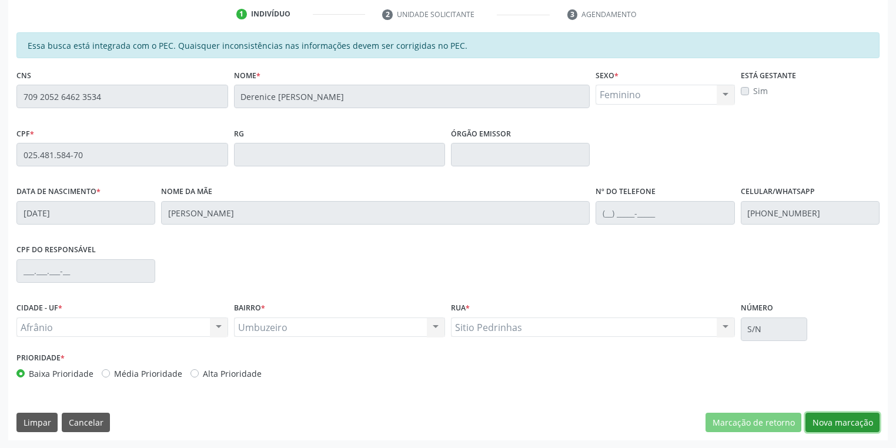
click at [823, 418] on button "Nova marcação" at bounding box center [842, 423] width 74 height 20
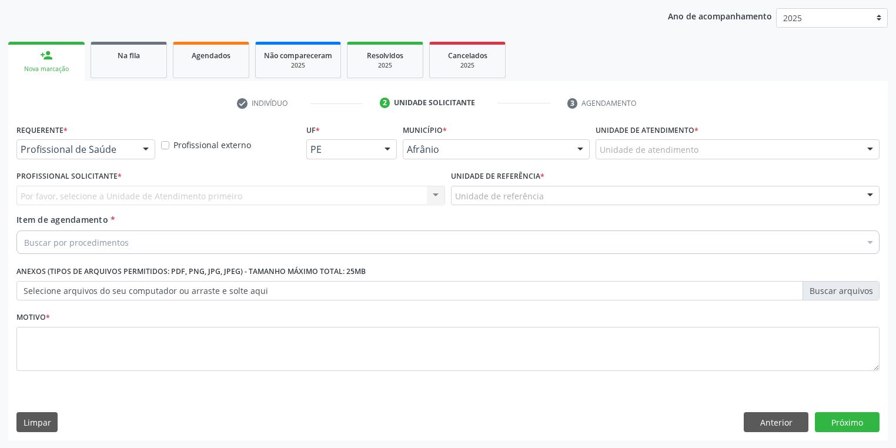
click at [638, 157] on div "Unidade de atendimento" at bounding box center [737, 149] width 284 height 20
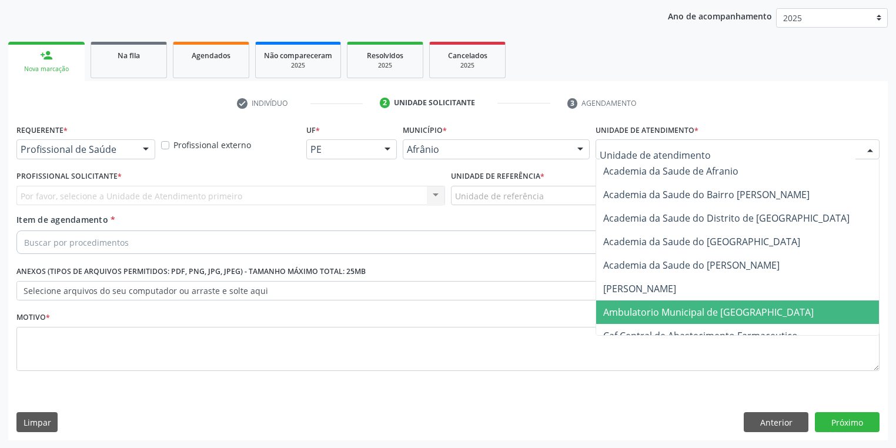
drag, startPoint x: 628, startPoint y: 308, endPoint x: 539, endPoint y: 252, distance: 104.8
click at [628, 308] on span "Ambulatorio Municipal de [GEOGRAPHIC_DATA]" at bounding box center [708, 312] width 210 height 13
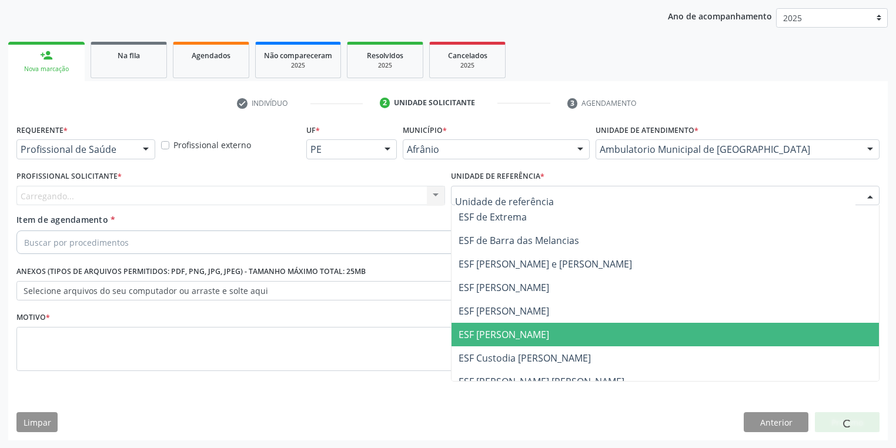
click at [482, 334] on span "ESF [PERSON_NAME]" at bounding box center [503, 334] width 91 height 13
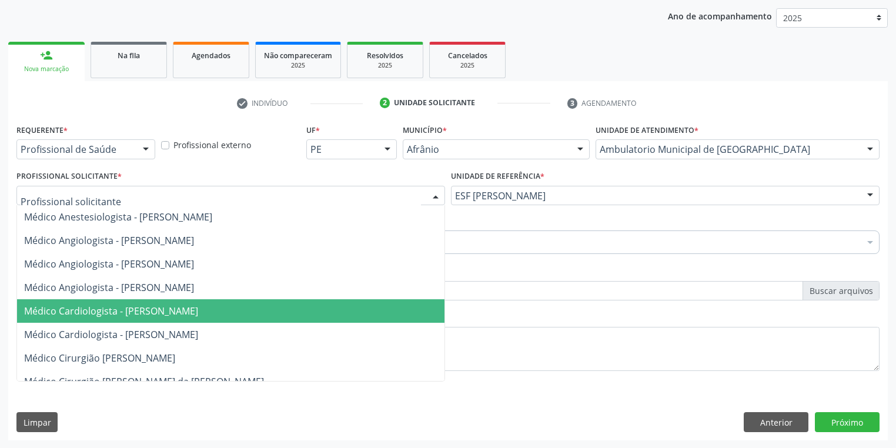
click at [126, 313] on span "Médico Cardiologista - [PERSON_NAME]" at bounding box center [111, 310] width 174 height 13
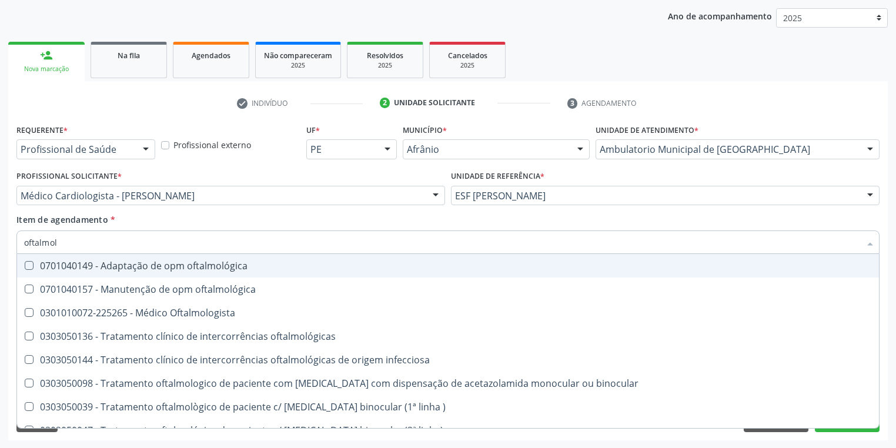
type input "oftalmolo"
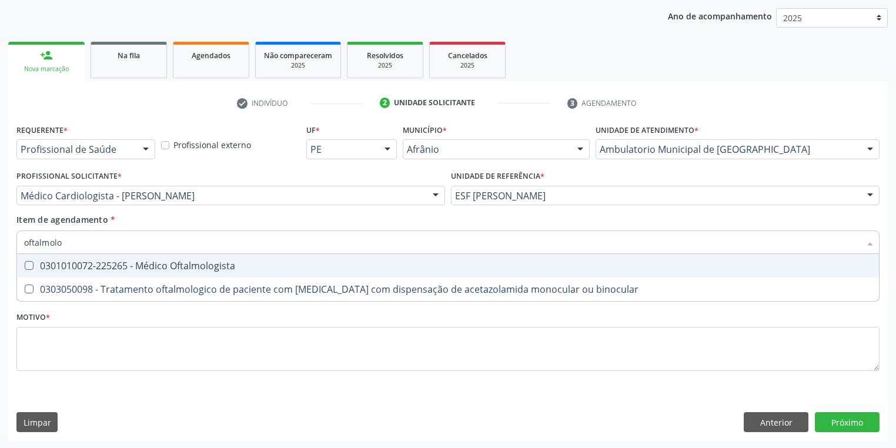
click at [70, 263] on div "0301010072-225265 - Médico Oftalmologista" at bounding box center [447, 265] width 847 height 9
checkbox Oftalmologista "true"
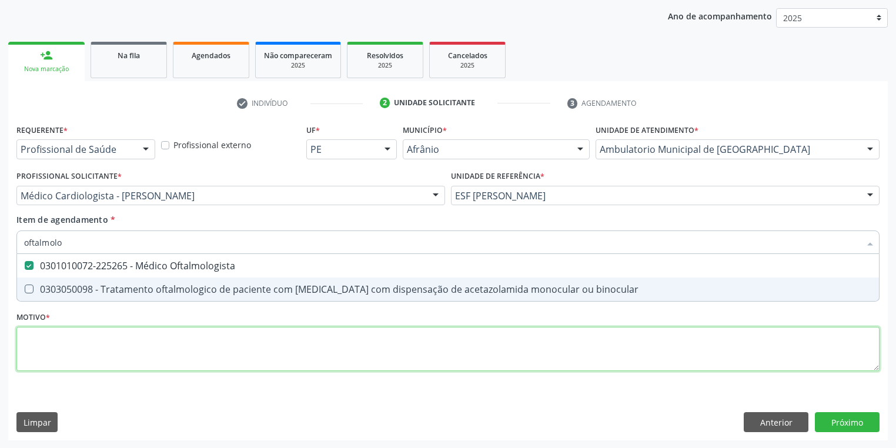
click at [55, 350] on div "Requerente * Profissional de Saúde Profissional de Saúde Paciente Nenhum result…" at bounding box center [447, 254] width 863 height 266
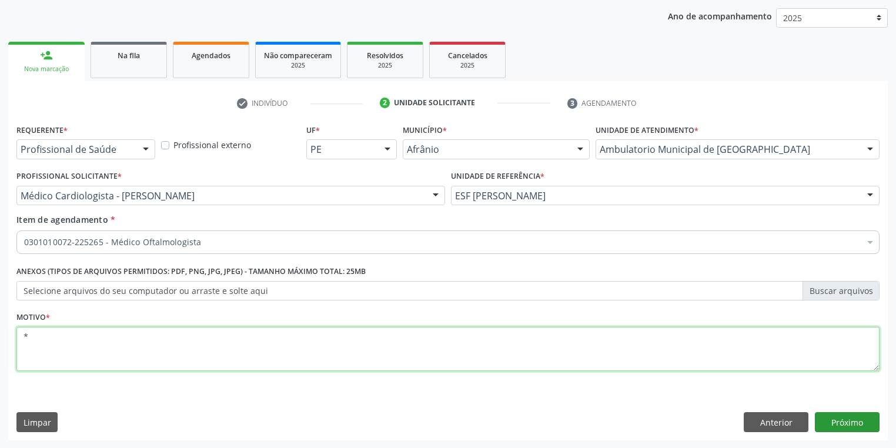
type textarea "*"
click at [836, 421] on button "Próximo" at bounding box center [847, 422] width 65 height 20
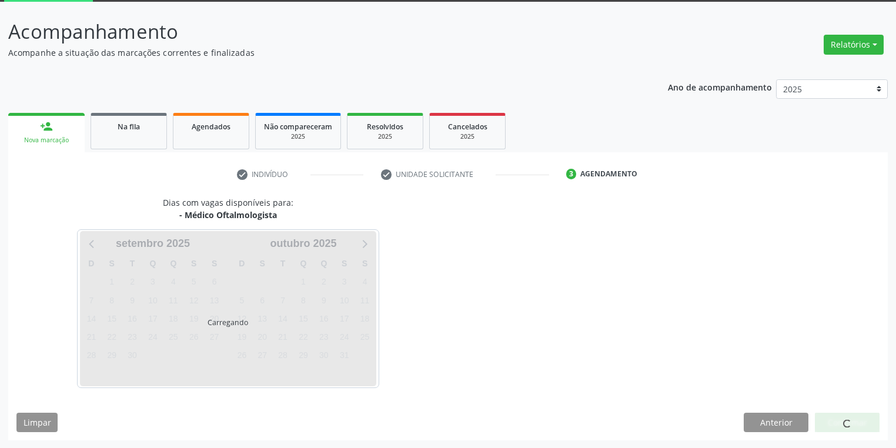
scroll to position [97, 0]
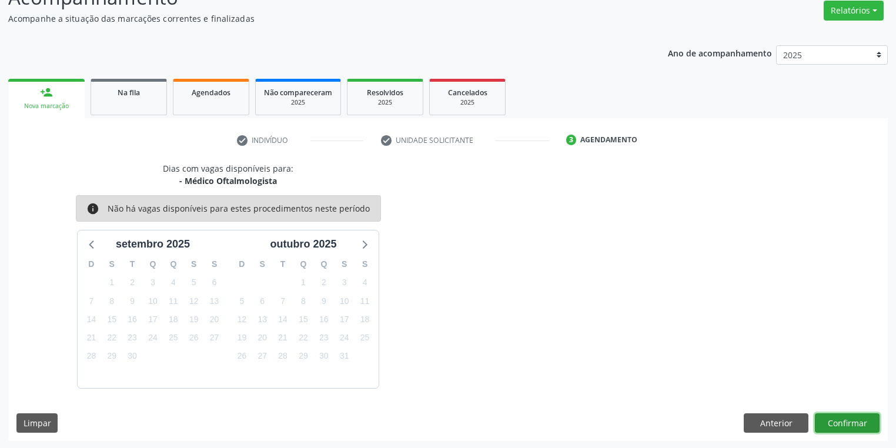
click at [851, 420] on button "Confirmar" at bounding box center [847, 423] width 65 height 20
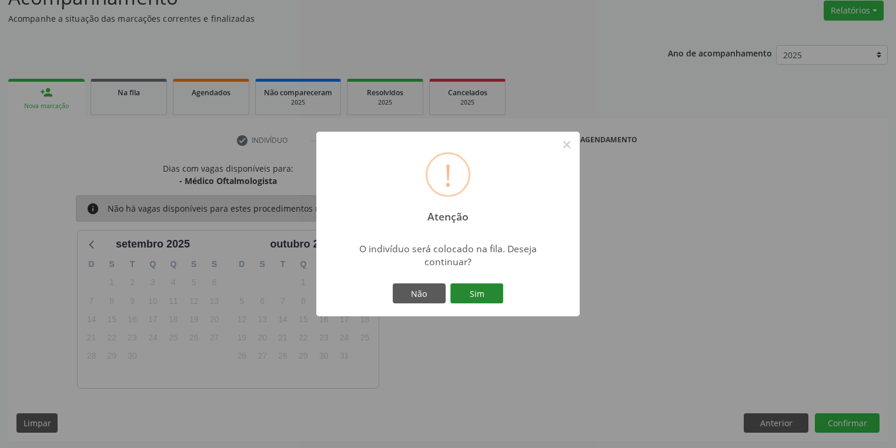
click at [475, 299] on button "Sim" at bounding box center [476, 293] width 53 height 20
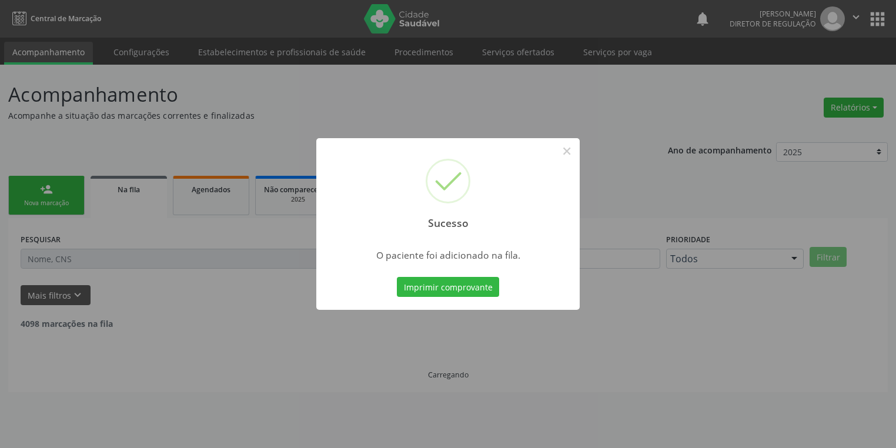
scroll to position [0, 0]
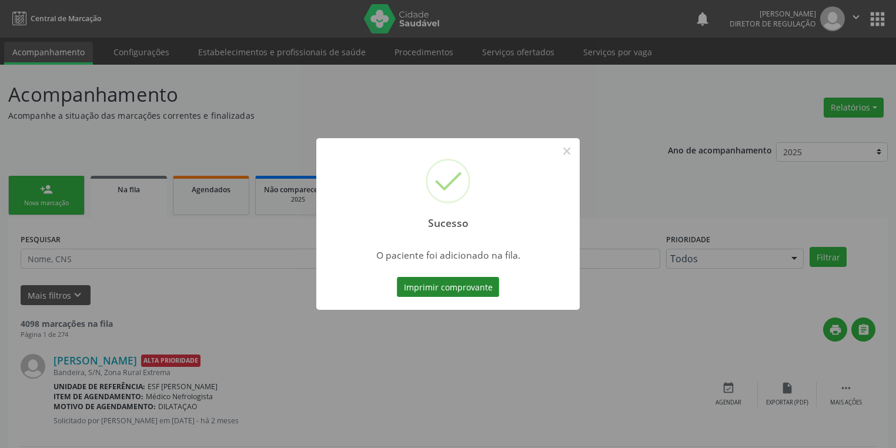
click at [461, 287] on button "Imprimir comprovante" at bounding box center [448, 287] width 102 height 20
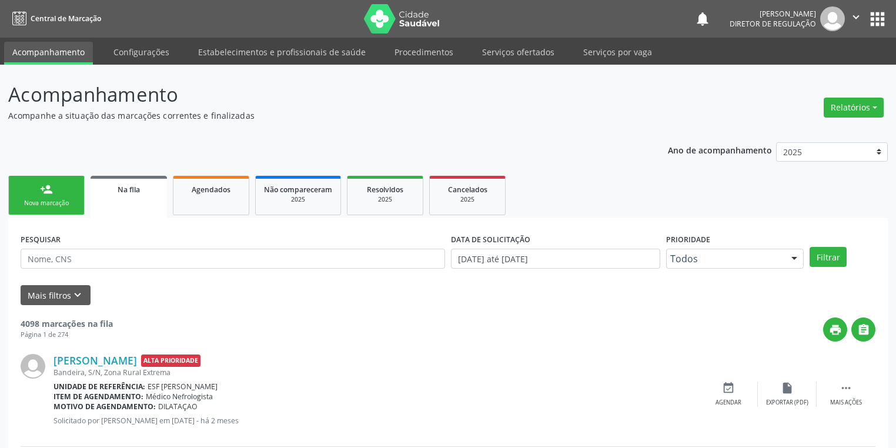
click at [62, 200] on div "Nova marcação" at bounding box center [46, 203] width 59 height 9
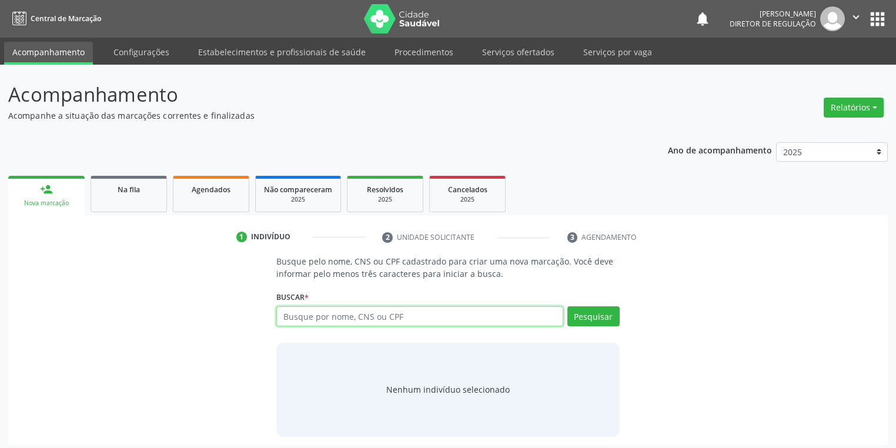
click at [293, 317] on input "text" at bounding box center [419, 316] width 287 height 20
type input "0"
type input "0254815470"
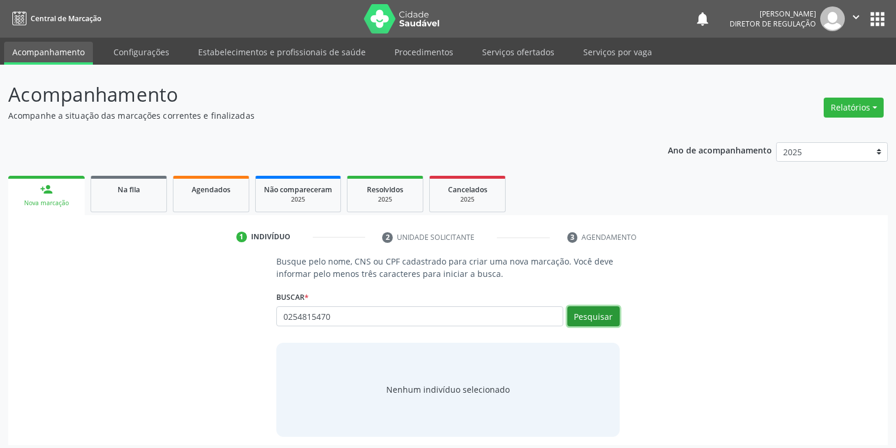
click at [589, 314] on button "Pesquisar" at bounding box center [593, 316] width 52 height 20
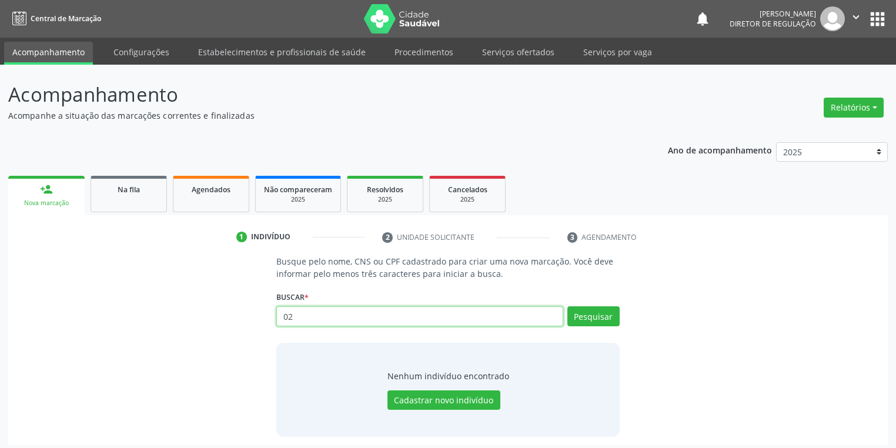
type input "0"
type input "02548158470"
click at [588, 313] on button "Pesquisar" at bounding box center [593, 316] width 52 height 20
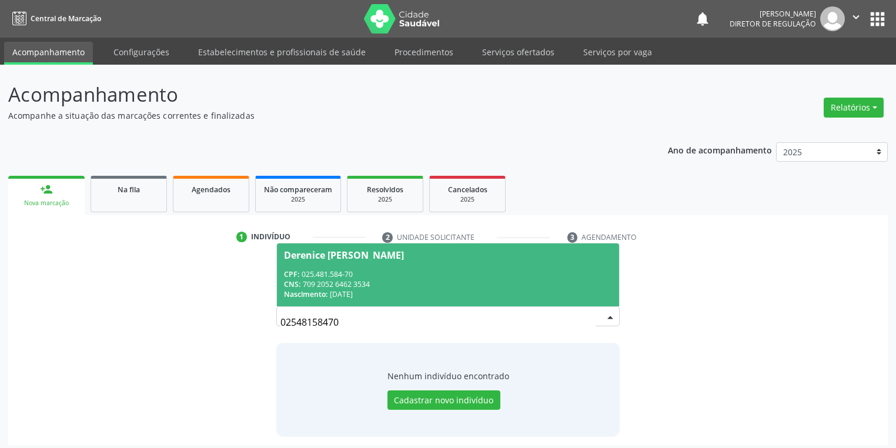
click at [394, 260] on span "Derenice [PERSON_NAME] CPF: 025.481.584-70 CNS: 709 2052 6462 3534 Nascimento: …" at bounding box center [448, 274] width 342 height 63
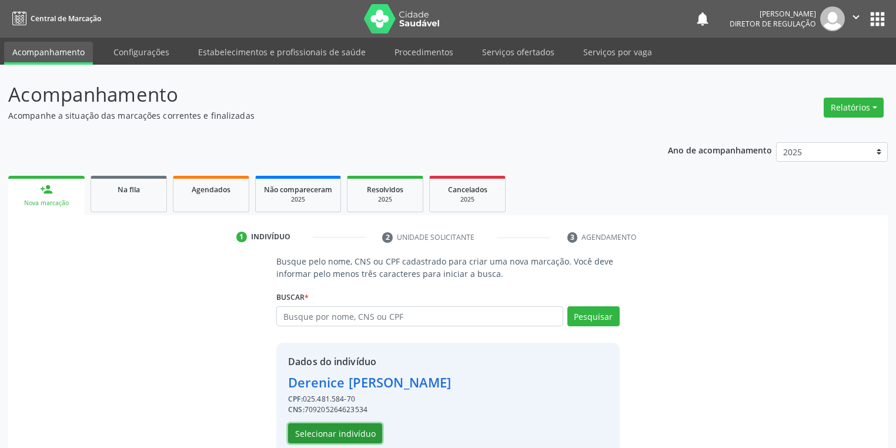
click at [317, 434] on button "Selecionar indivíduo" at bounding box center [335, 433] width 94 height 20
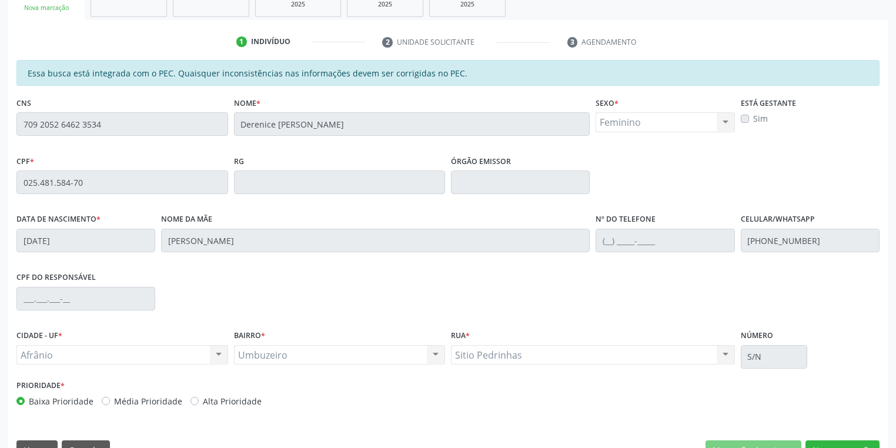
scroll to position [223, 0]
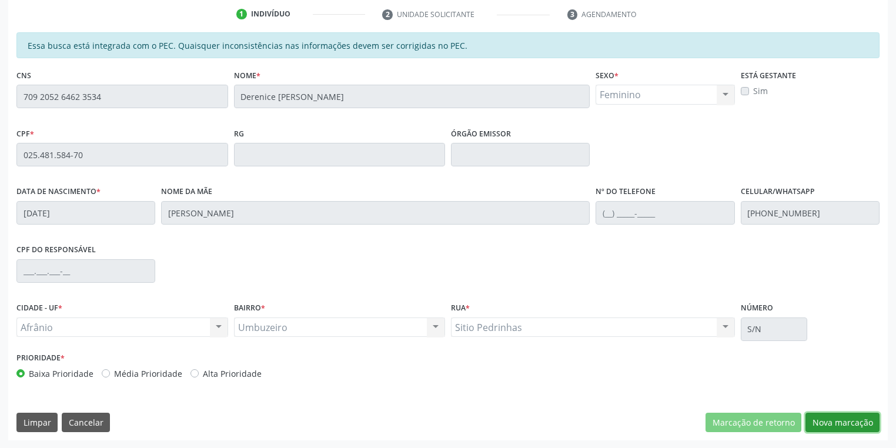
click at [837, 421] on button "Nova marcação" at bounding box center [842, 423] width 74 height 20
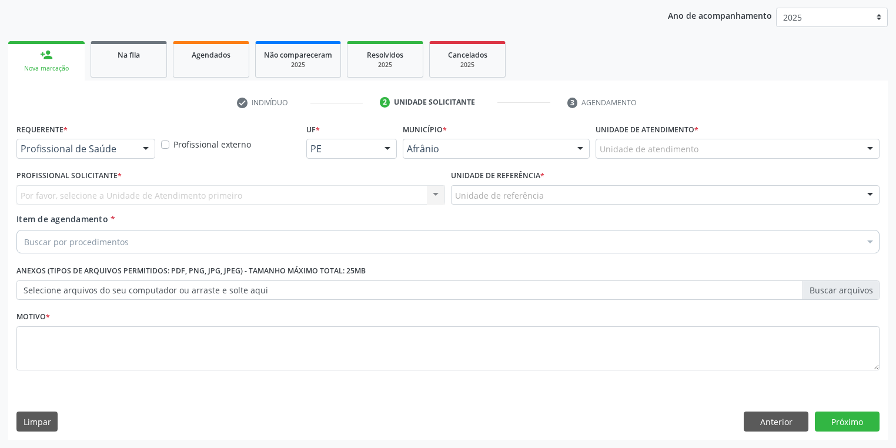
scroll to position [134, 0]
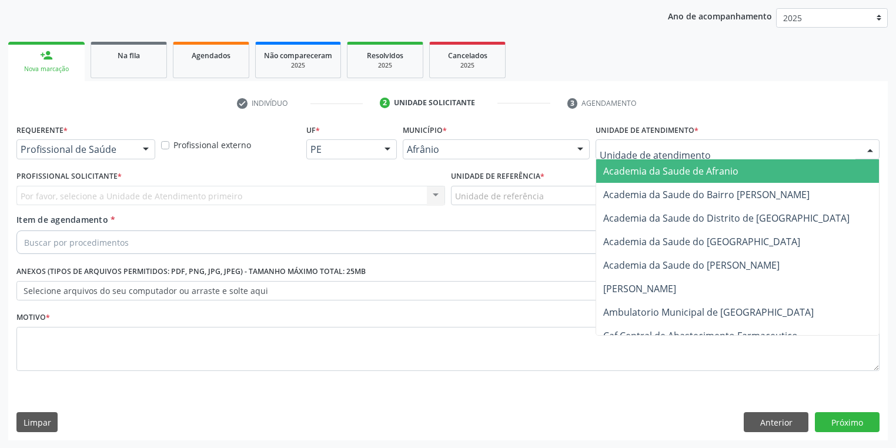
click at [637, 140] on div at bounding box center [737, 149] width 284 height 20
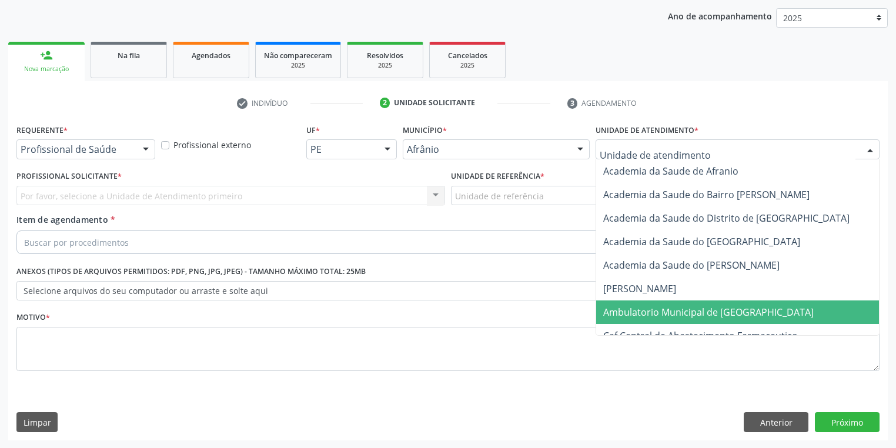
click at [636, 310] on span "Ambulatorio Municipal de [GEOGRAPHIC_DATA]" at bounding box center [708, 312] width 210 height 13
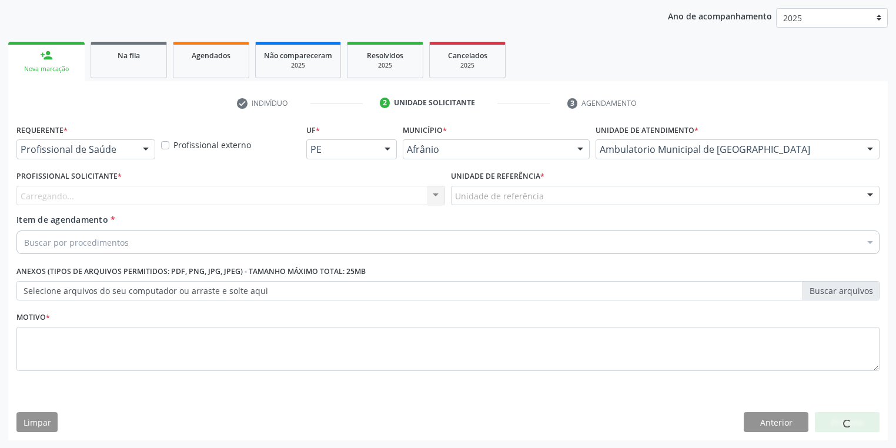
drag, startPoint x: 498, startPoint y: 196, endPoint x: 498, endPoint y: 249, distance: 52.9
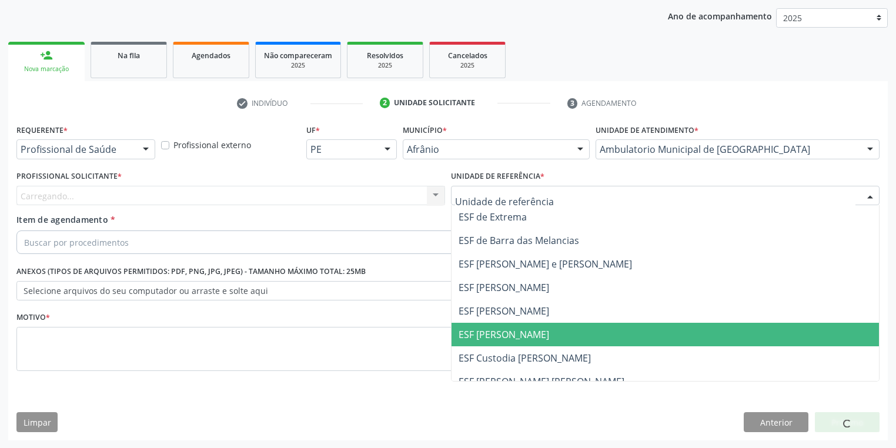
click at [505, 337] on span "ESF [PERSON_NAME]" at bounding box center [503, 334] width 91 height 13
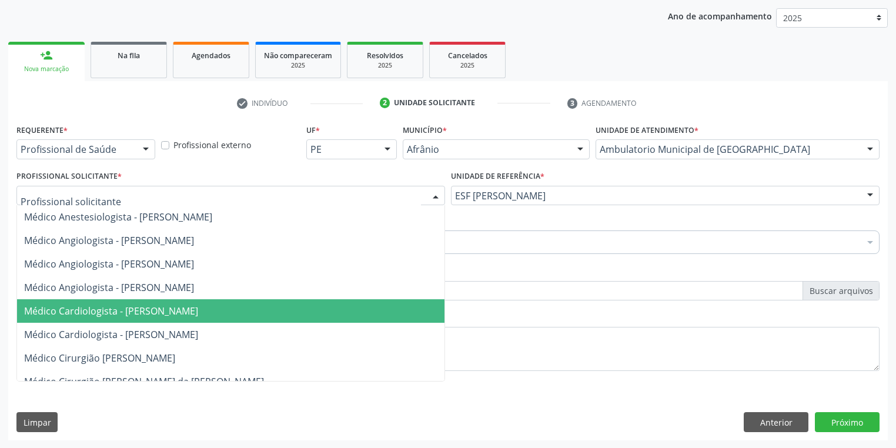
click at [99, 306] on span "Médico Cardiologista - [PERSON_NAME]" at bounding box center [111, 310] width 174 height 13
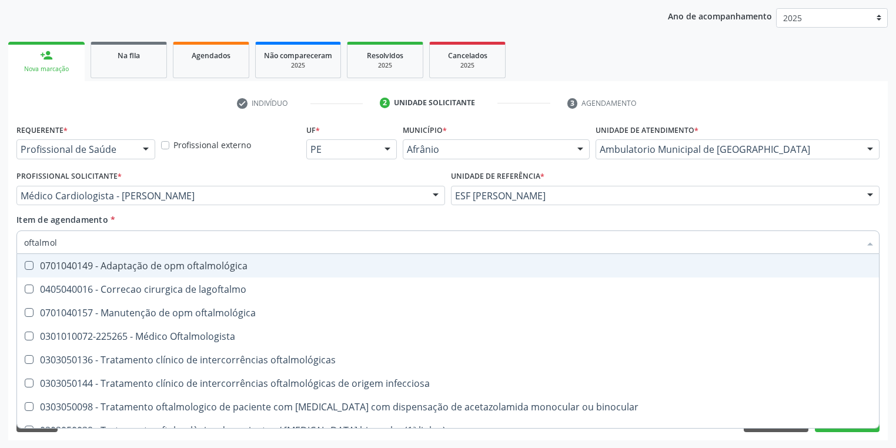
type input "oftalmolo"
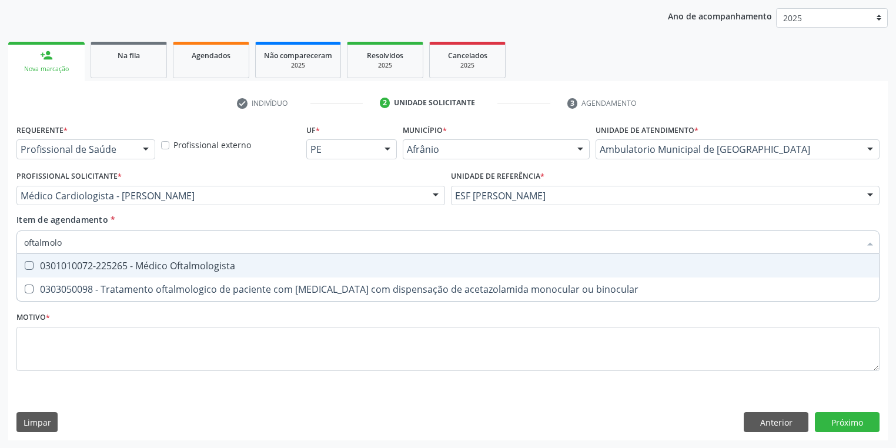
click at [50, 266] on div "0301010072-225265 - Médico Oftalmologista" at bounding box center [447, 265] width 847 height 9
checkbox Oftalmologista "true"
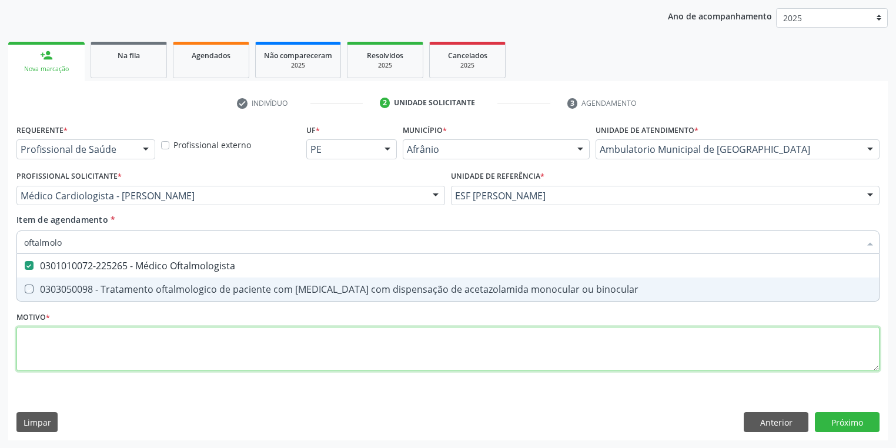
click at [47, 349] on div "Requerente * Profissional de Saúde Profissional de Saúde Paciente Nenhum result…" at bounding box center [447, 254] width 863 height 266
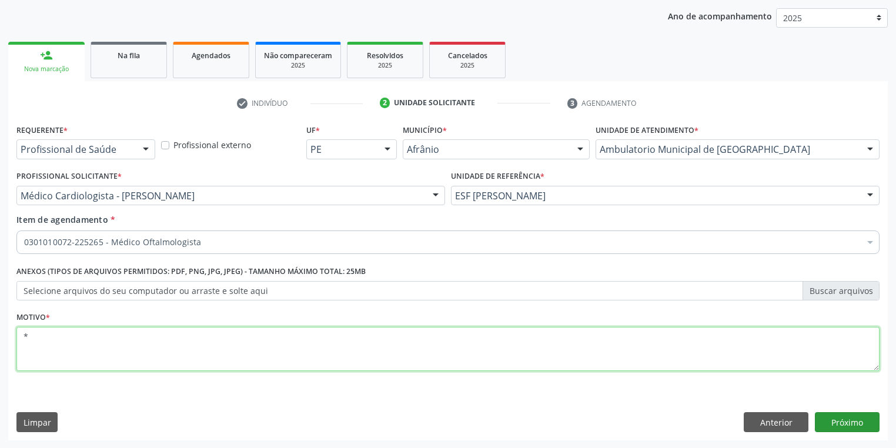
type textarea "*"
click at [832, 423] on button "Próximo" at bounding box center [847, 422] width 65 height 20
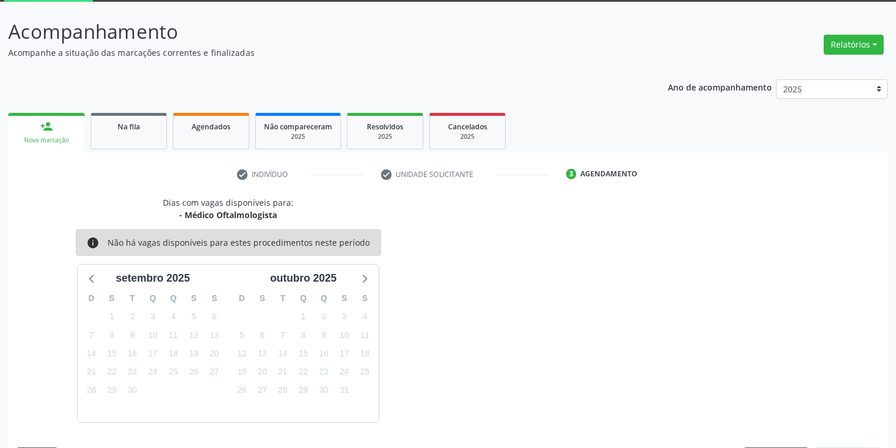
scroll to position [97, 0]
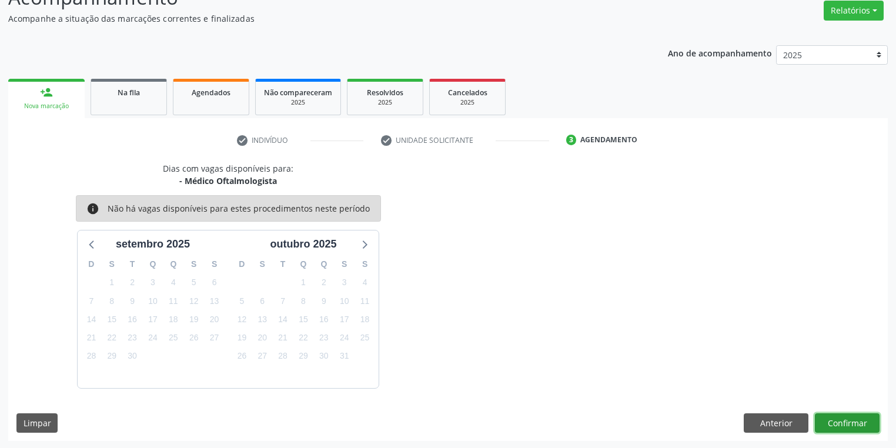
click at [836, 420] on button "Confirmar" at bounding box center [847, 423] width 65 height 20
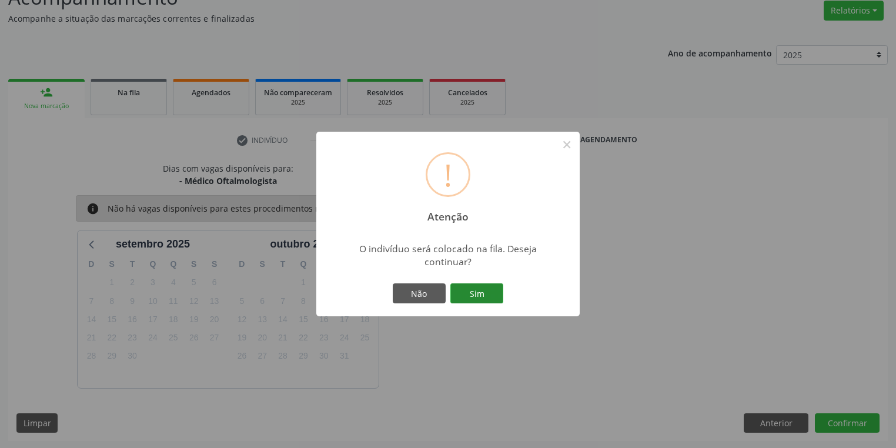
click at [491, 293] on button "Sim" at bounding box center [476, 293] width 53 height 20
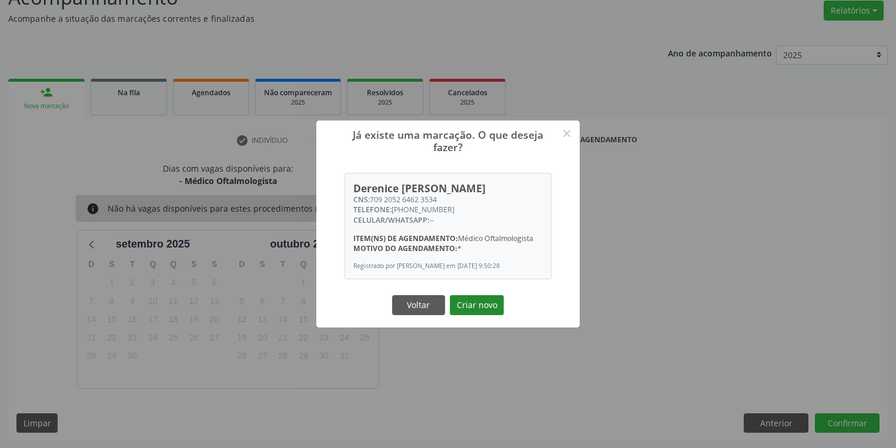
click at [474, 306] on button "Criar novo" at bounding box center [477, 305] width 54 height 20
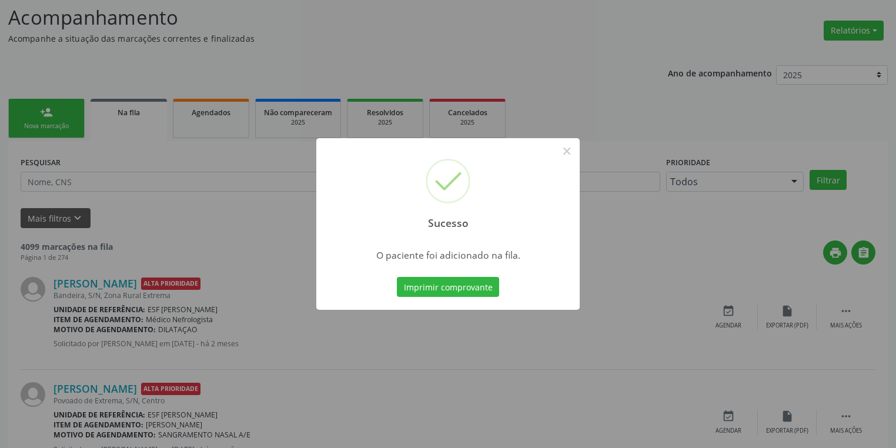
scroll to position [94, 0]
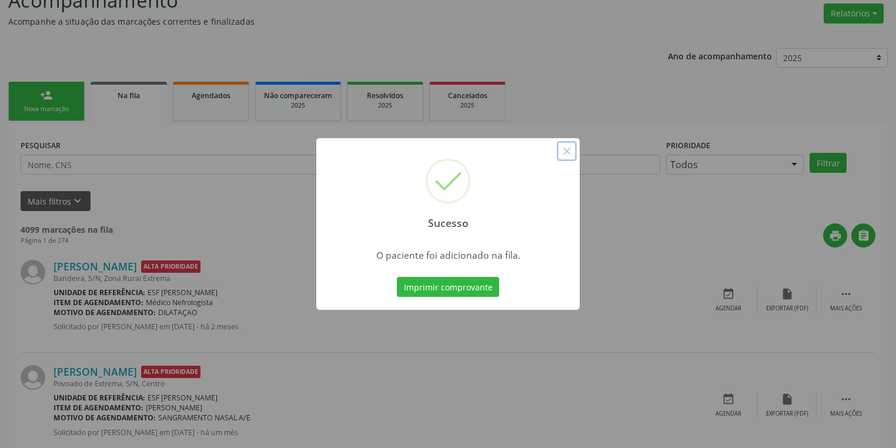
drag, startPoint x: 569, startPoint y: 148, endPoint x: 383, endPoint y: 148, distance: 185.7
click at [568, 148] on button "×" at bounding box center [567, 151] width 20 height 20
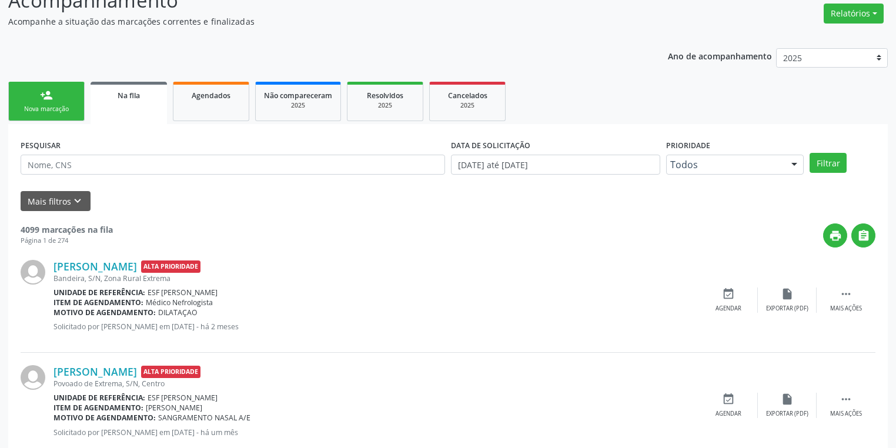
click at [58, 105] on div "Nova marcação" at bounding box center [46, 109] width 59 height 9
click at [58, 28] on p "Acompanhe a situação das marcações correntes e finalizadas" at bounding box center [315, 21] width 615 height 12
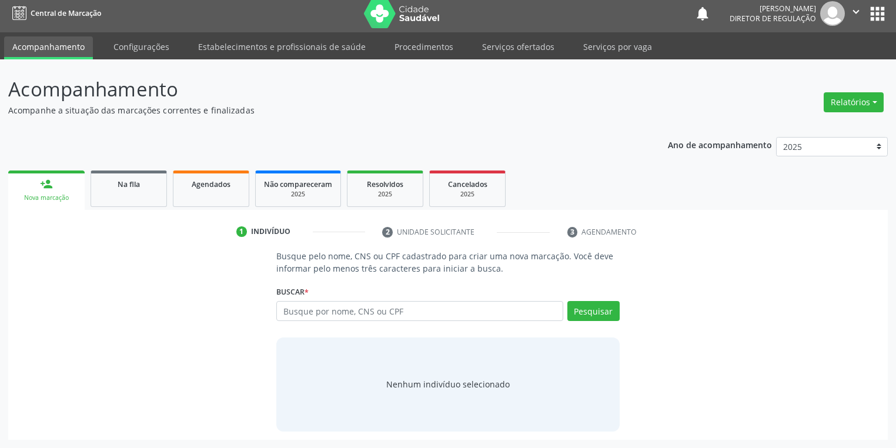
scroll to position [5, 0]
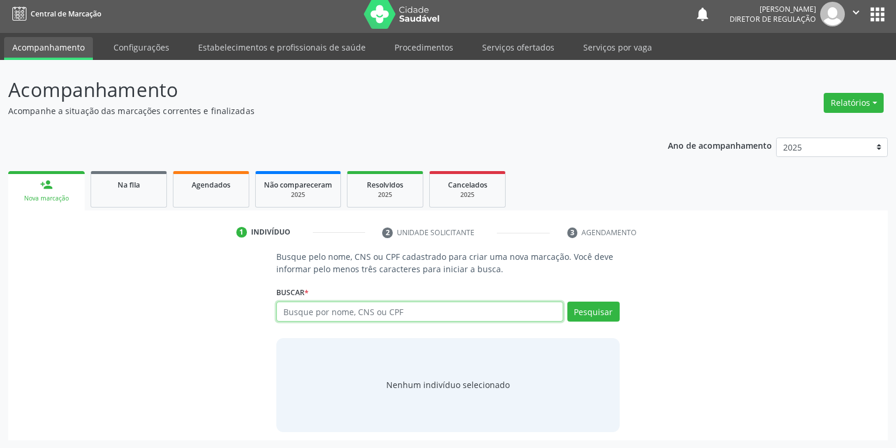
click at [310, 313] on input "text" at bounding box center [419, 311] width 287 height 20
type input "15904825498"
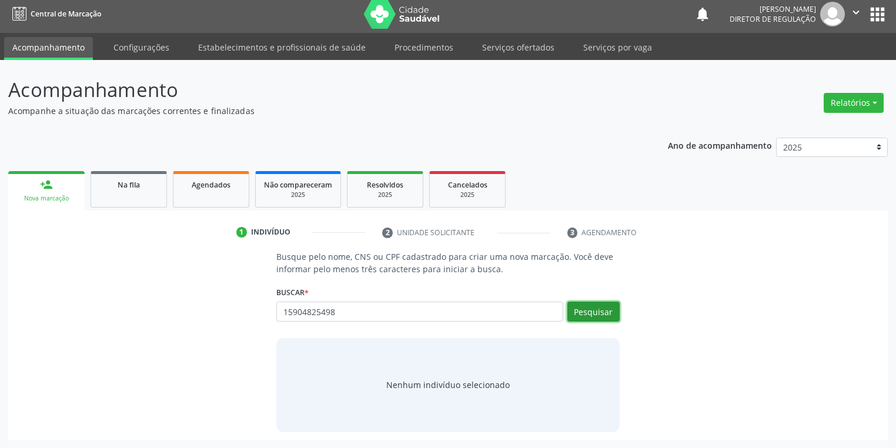
click at [597, 309] on button "Pesquisar" at bounding box center [593, 311] width 52 height 20
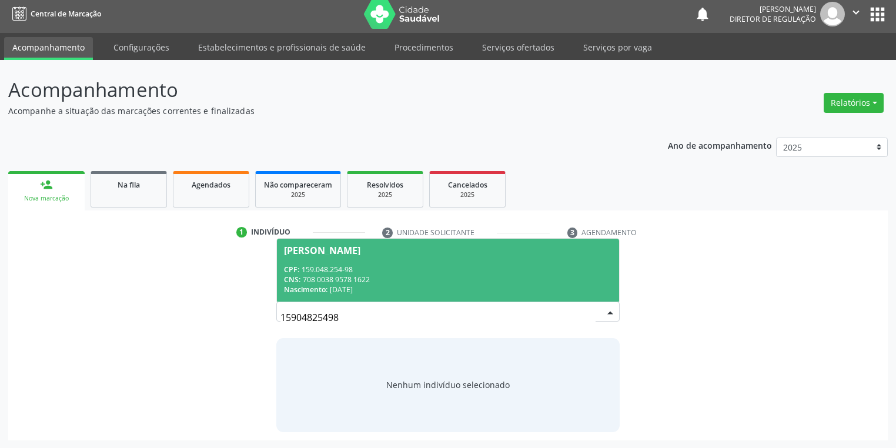
click at [380, 283] on div "CNS: 708 0038 9578 1622" at bounding box center [448, 279] width 328 height 10
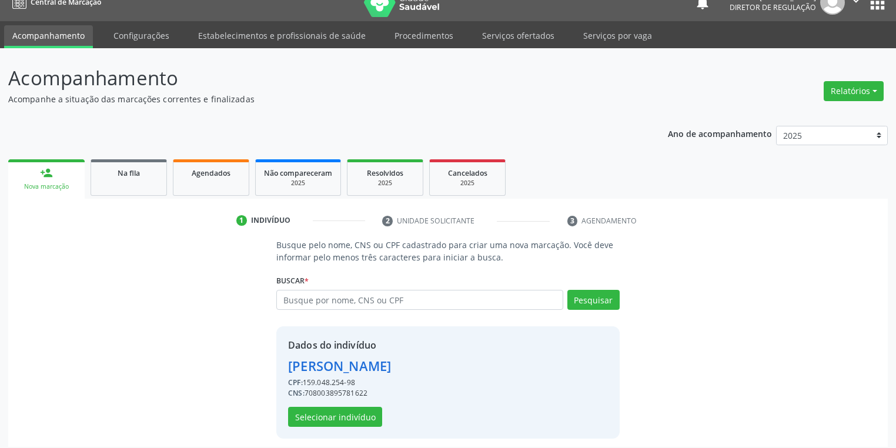
scroll to position [22, 0]
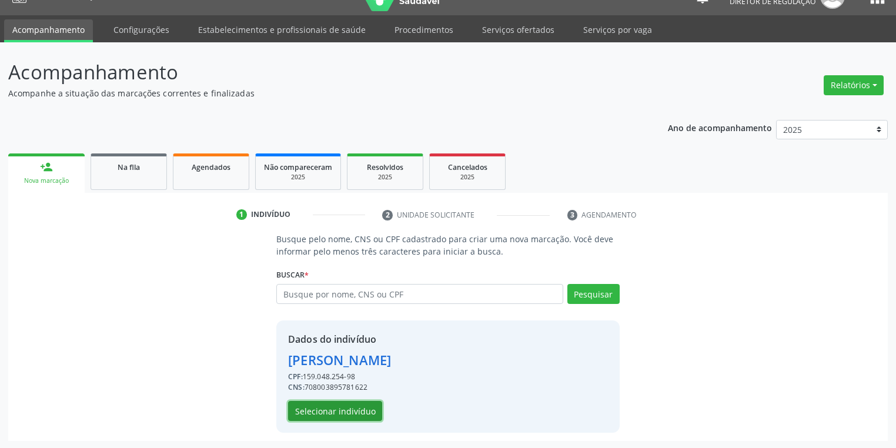
click at [339, 410] on button "Selecionar indivíduo" at bounding box center [335, 411] width 94 height 20
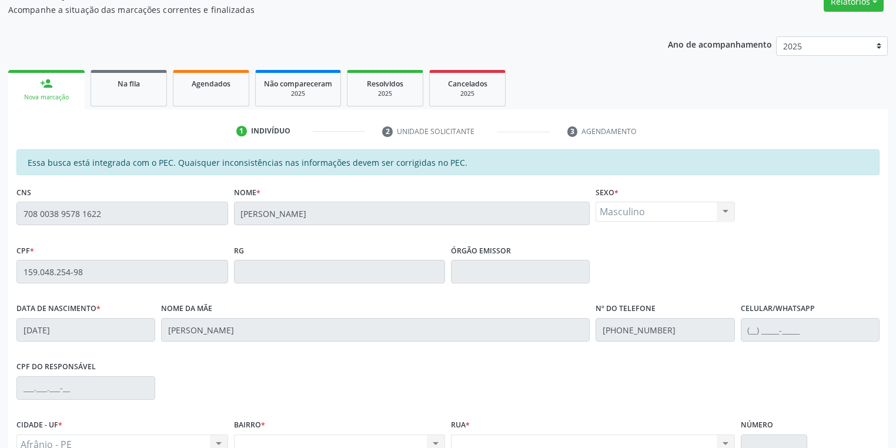
scroll to position [223, 0]
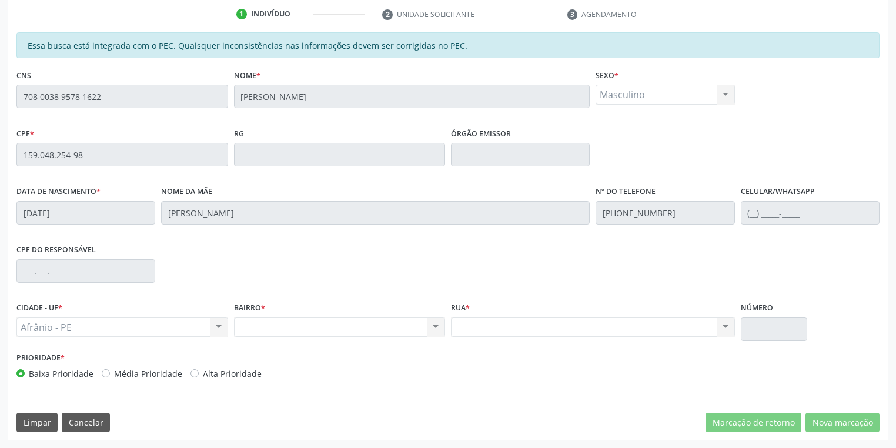
click at [31, 109] on fieldset "CNS 708 0038 9578 1622" at bounding box center [122, 91] width 212 height 50
click at [0, 100] on div "Acompanhamento Acompanhe a situação das marcações correntes e finalizadas Relat…" at bounding box center [448, 145] width 896 height 606
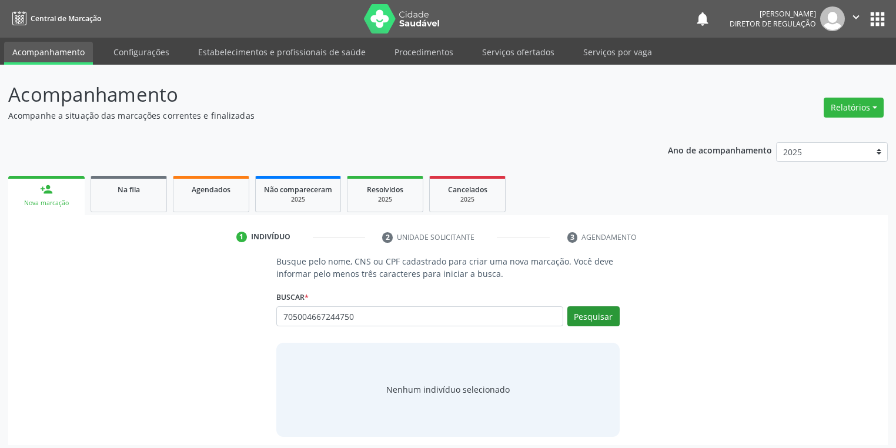
type input "705004667244750"
click at [588, 319] on button "Pesquisar" at bounding box center [593, 316] width 52 height 20
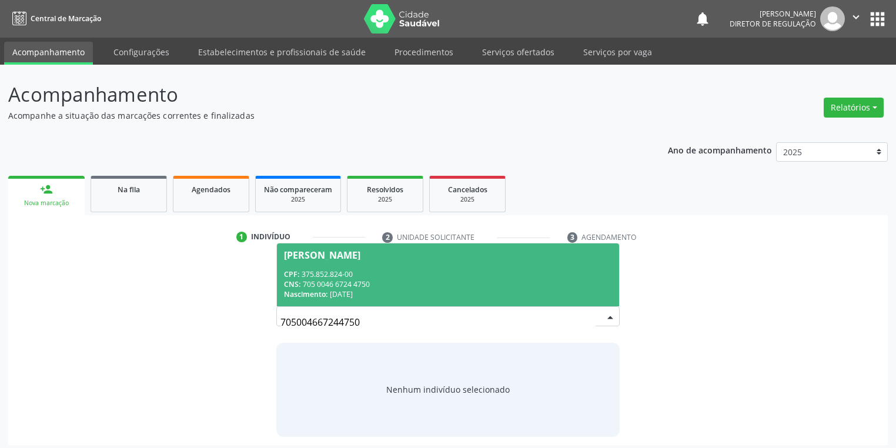
click at [350, 269] on div "CPF: 375.852.824-00" at bounding box center [448, 274] width 328 height 10
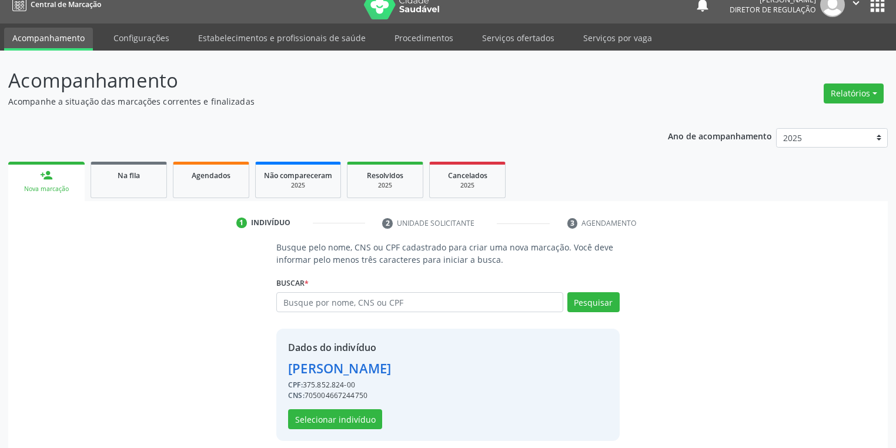
scroll to position [22, 0]
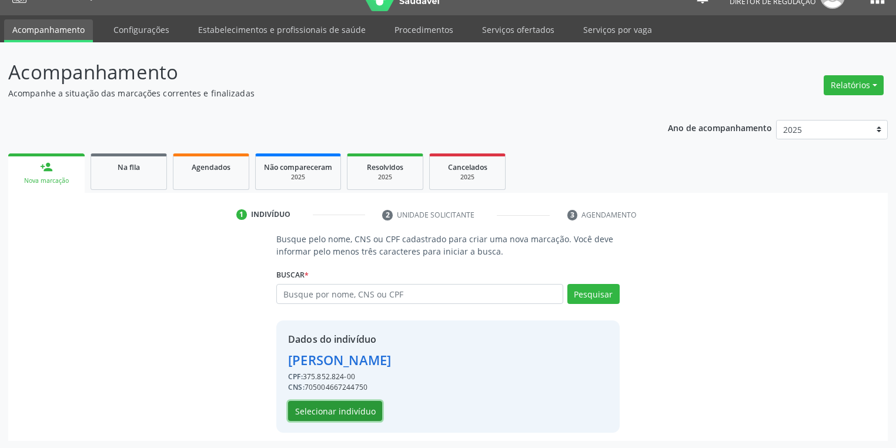
click at [336, 410] on button "Selecionar indivíduo" at bounding box center [335, 411] width 94 height 20
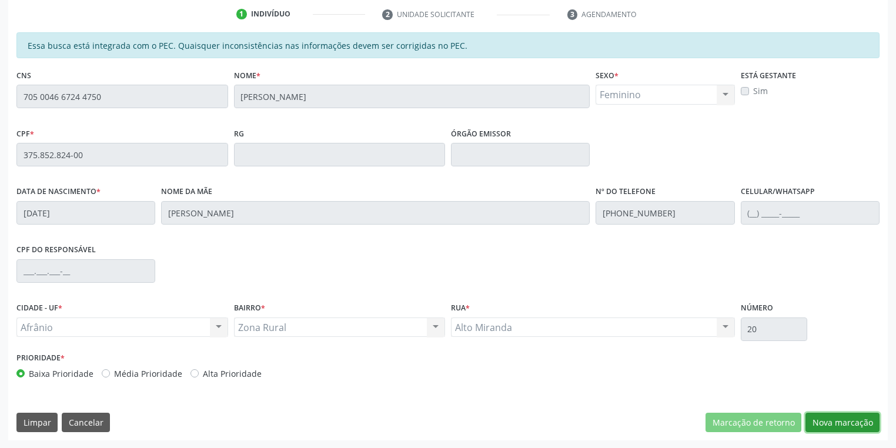
click at [833, 417] on button "Nova marcação" at bounding box center [842, 423] width 74 height 20
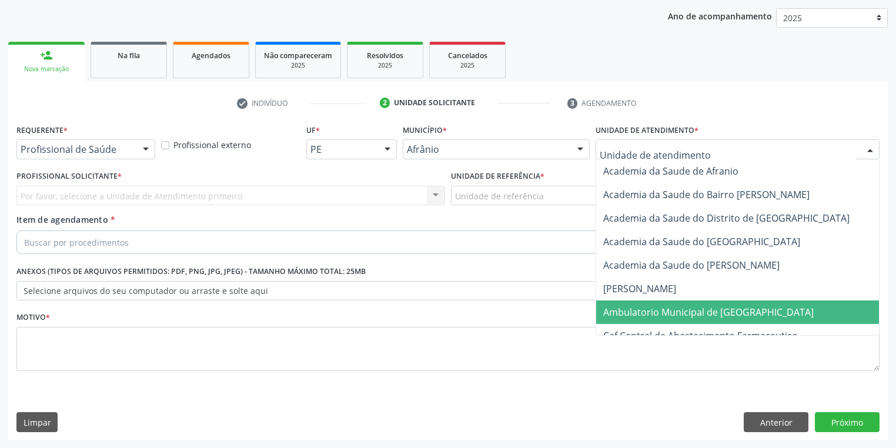
click at [622, 303] on span "Ambulatorio Municipal de [GEOGRAPHIC_DATA]" at bounding box center [739, 312] width 287 height 24
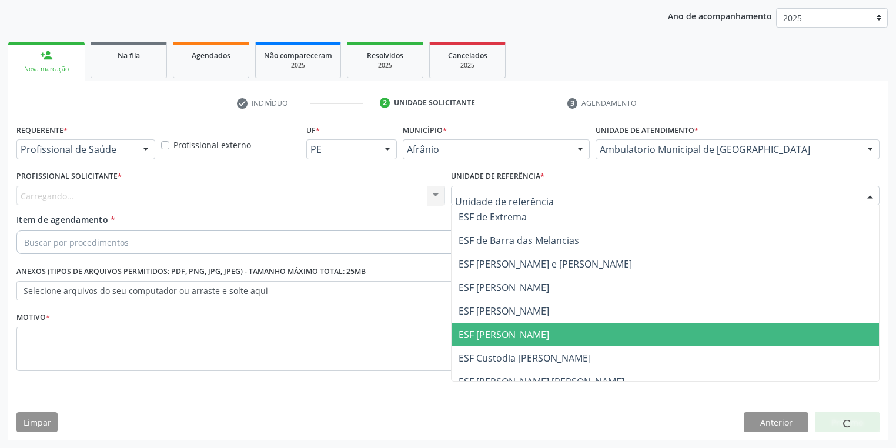
click at [498, 328] on span "ESF [PERSON_NAME]" at bounding box center [503, 334] width 91 height 13
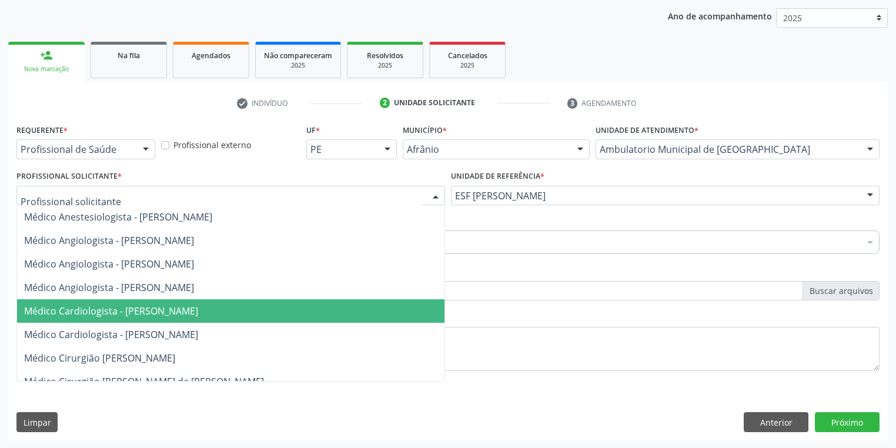
click at [98, 307] on span "Médico Cardiologista - [PERSON_NAME]" at bounding box center [111, 310] width 174 height 13
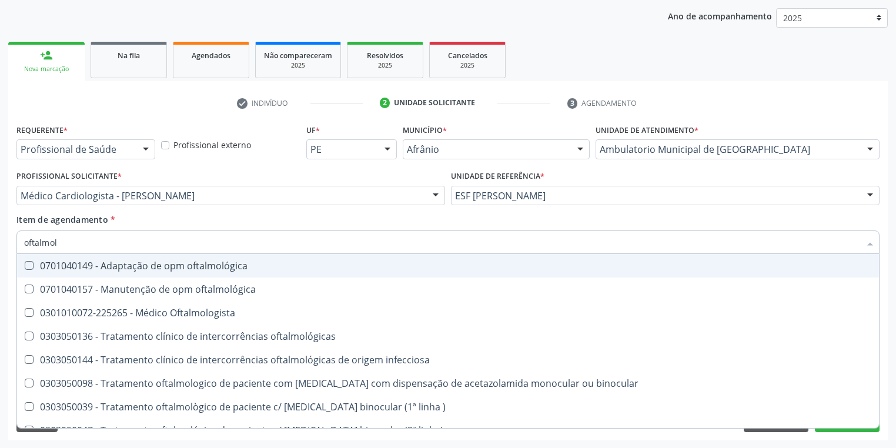
type input "oftalmolo"
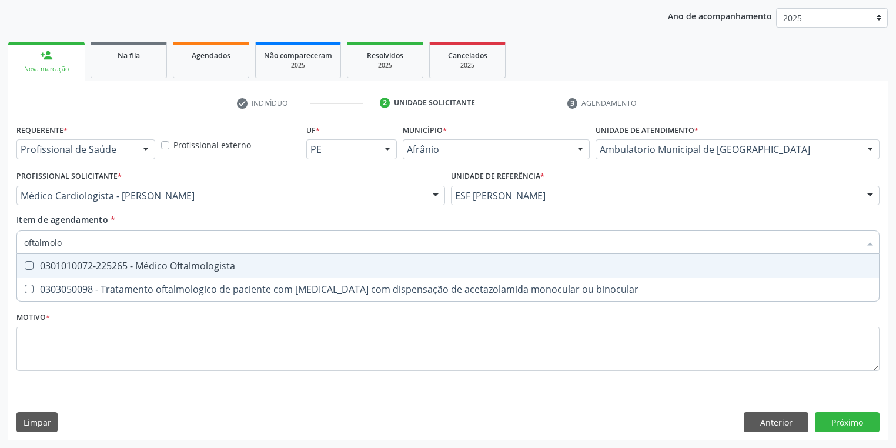
click at [75, 272] on span "0301010072-225265 - Médico Oftalmologista" at bounding box center [448, 266] width 862 height 24
checkbox Oftalmologista "true"
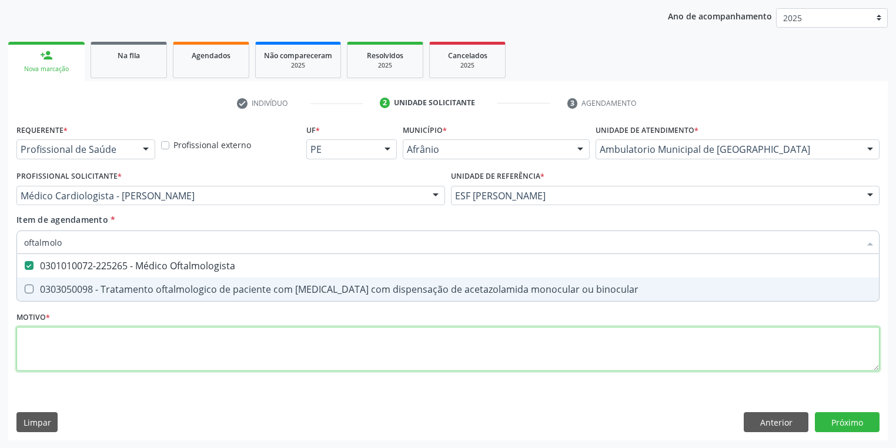
click at [70, 328] on div "Requerente * Profissional de Saúde Profissional de Saúde Paciente Nenhum result…" at bounding box center [447, 254] width 863 height 266
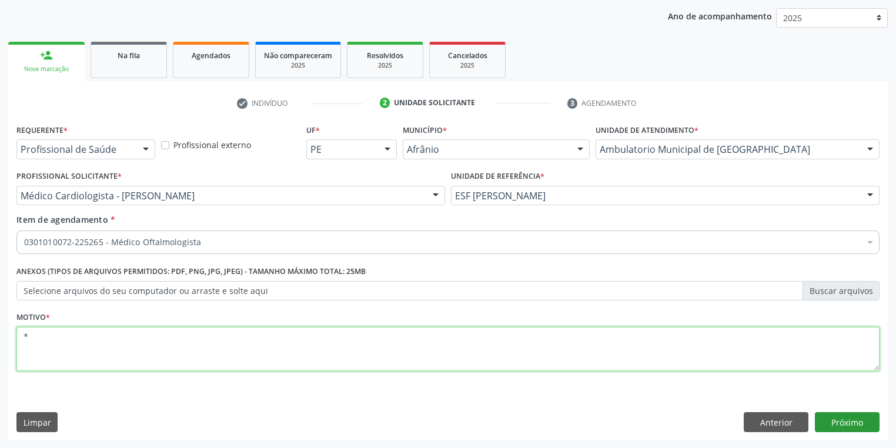
type textarea "*"
click at [826, 416] on button "Próximo" at bounding box center [847, 422] width 65 height 20
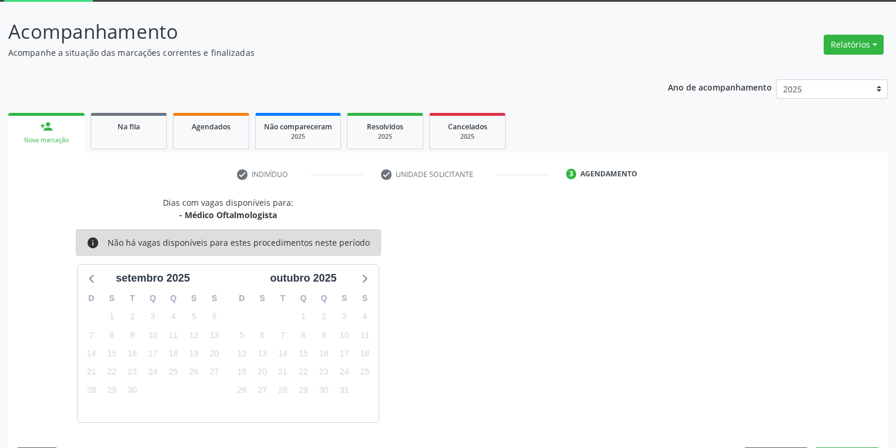
scroll to position [97, 0]
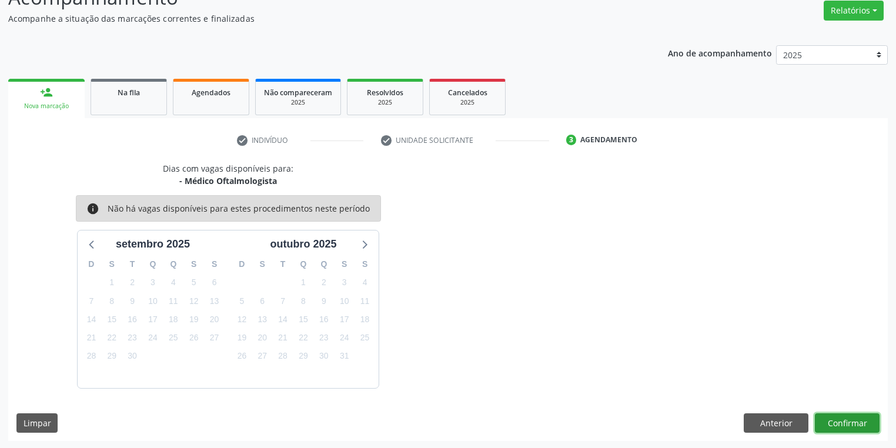
click at [840, 423] on button "Confirmar" at bounding box center [847, 423] width 65 height 20
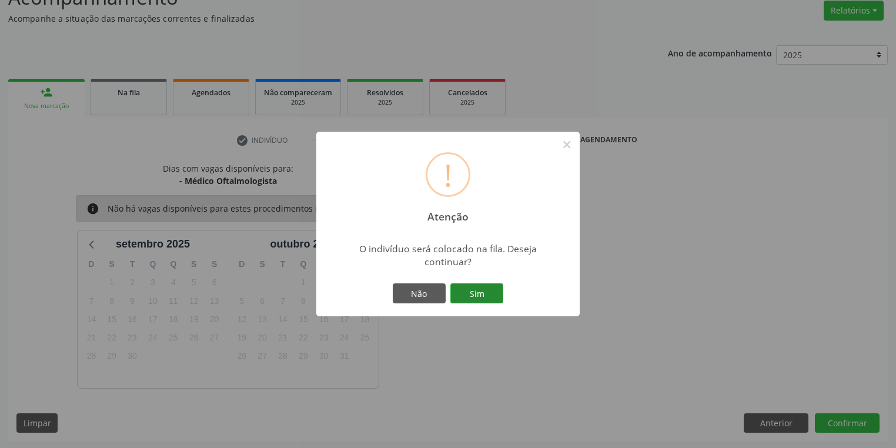
click at [477, 290] on button "Sim" at bounding box center [476, 293] width 53 height 20
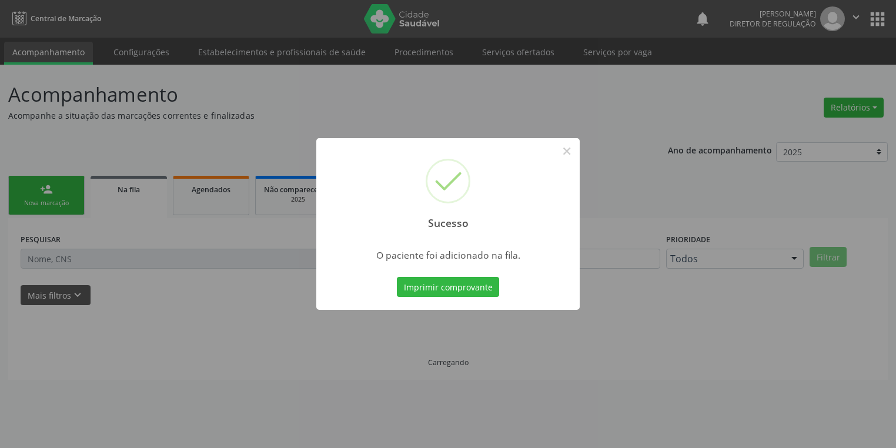
scroll to position [0, 0]
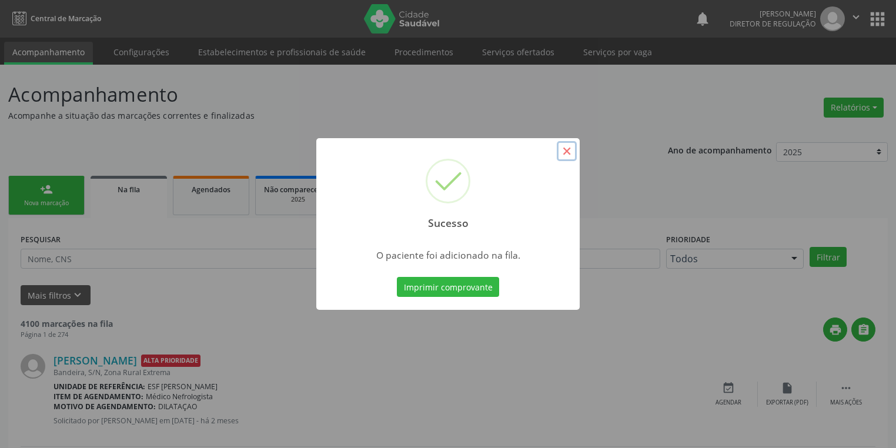
click at [569, 152] on button "×" at bounding box center [567, 151] width 20 height 20
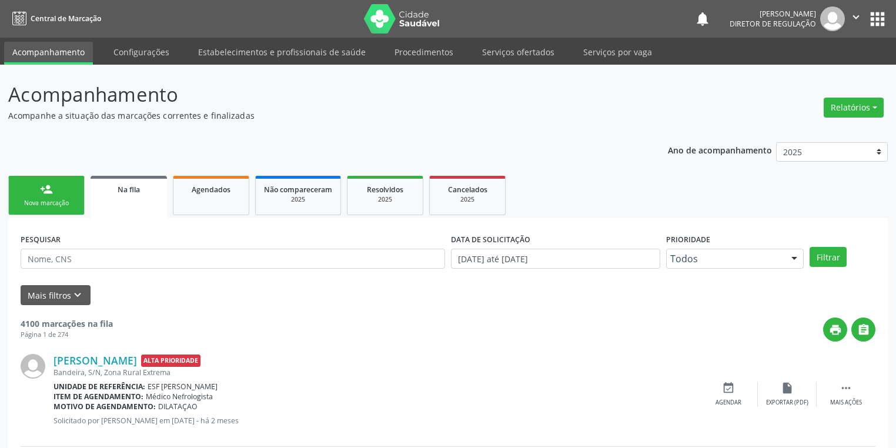
click at [31, 193] on link "person_add Nova marcação" at bounding box center [46, 195] width 76 height 39
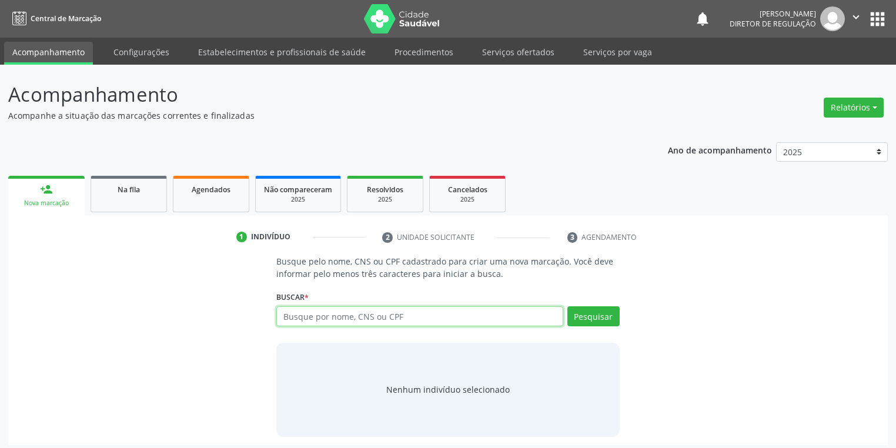
click at [286, 313] on input "text" at bounding box center [419, 316] width 287 height 20
type input "09321832475"
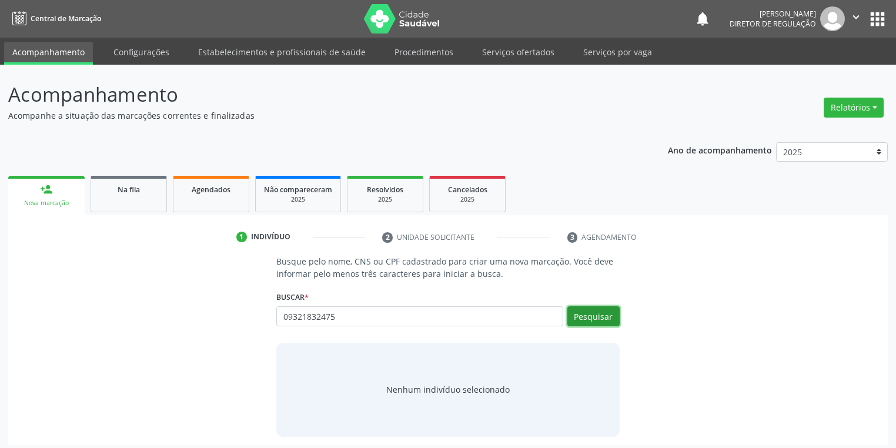
click at [612, 317] on button "Pesquisar" at bounding box center [593, 316] width 52 height 20
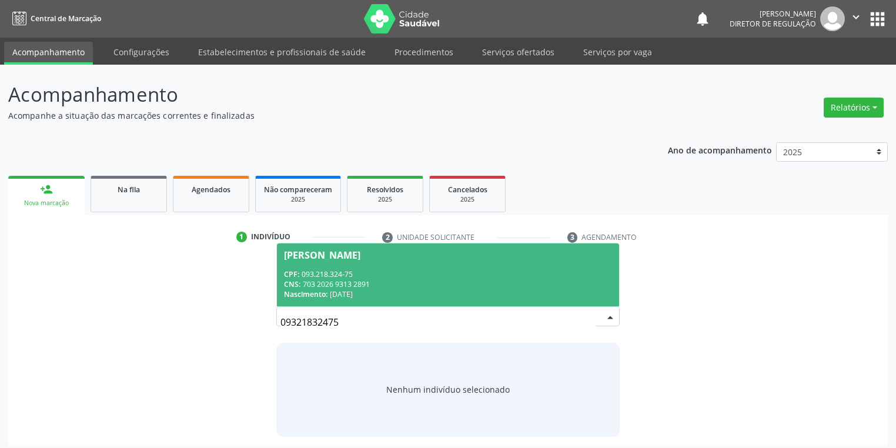
drag, startPoint x: 376, startPoint y: 280, endPoint x: 478, endPoint y: 301, distance: 105.0
click at [376, 280] on div "CNS: 703 2026 9313 2891" at bounding box center [448, 284] width 328 height 10
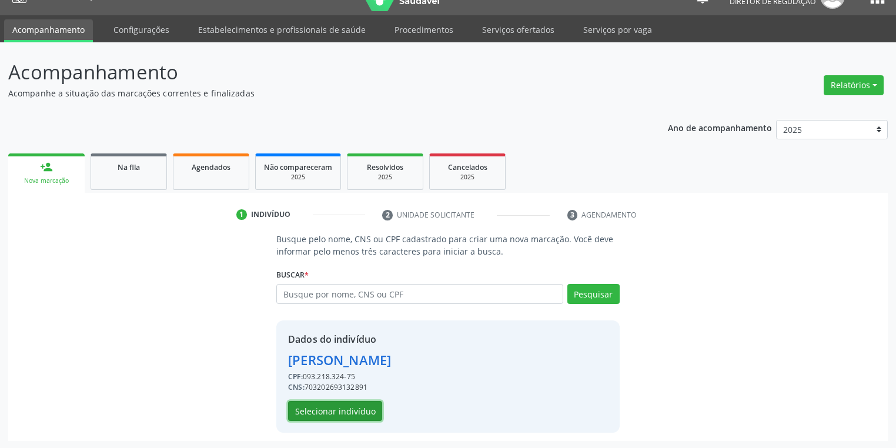
click at [332, 410] on button "Selecionar indivíduo" at bounding box center [335, 411] width 94 height 20
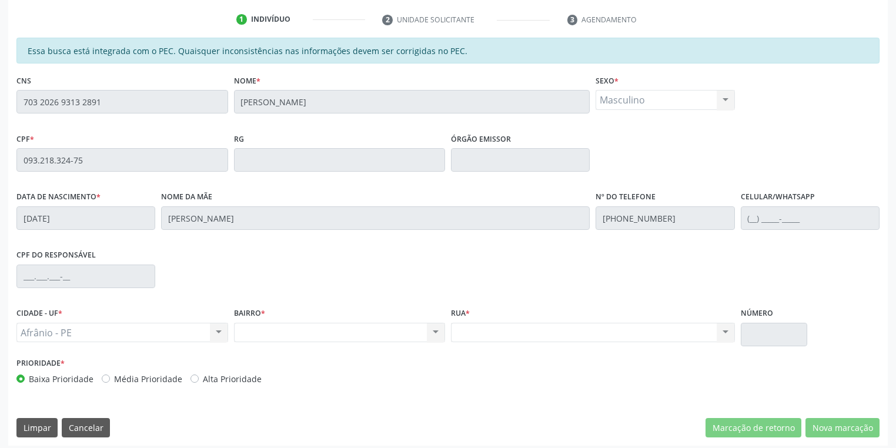
scroll to position [223, 0]
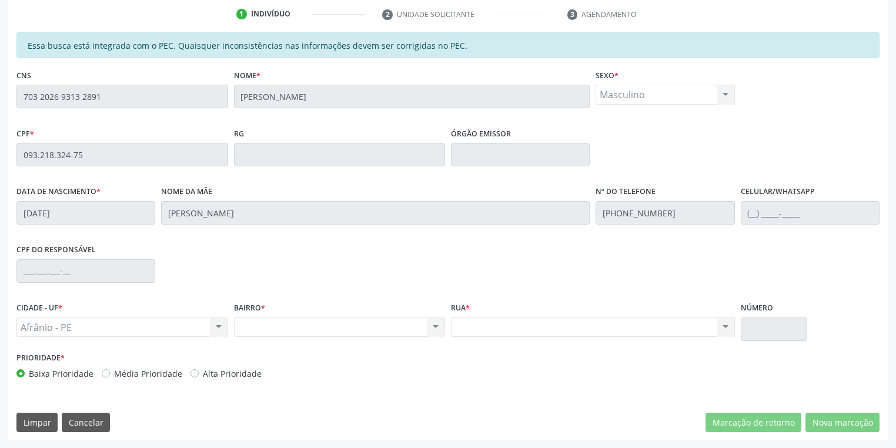
click at [0, 102] on div "Acompanhamento Acompanhe a situação das marcações correntes e finalizadas Relat…" at bounding box center [448, 145] width 896 height 606
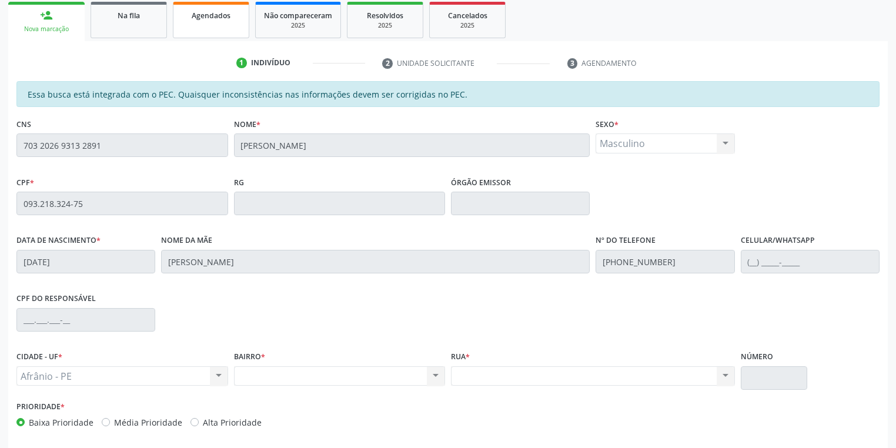
scroll to position [129, 0]
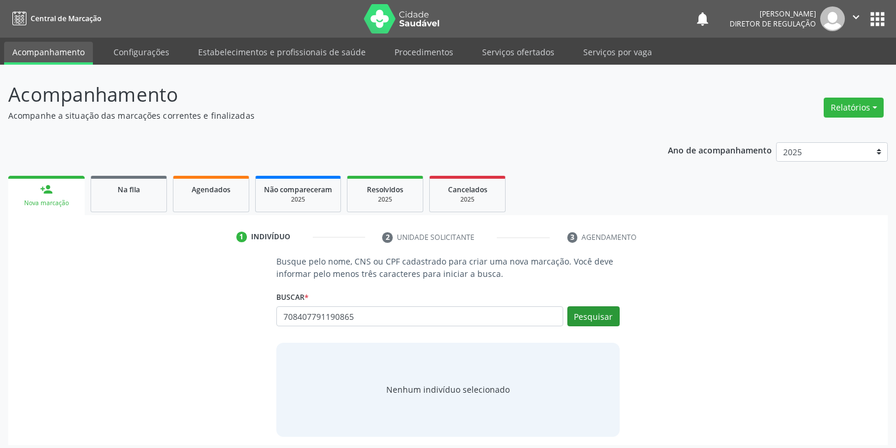
type input "708407791190865"
click at [595, 311] on button "Pesquisar" at bounding box center [593, 316] width 52 height 20
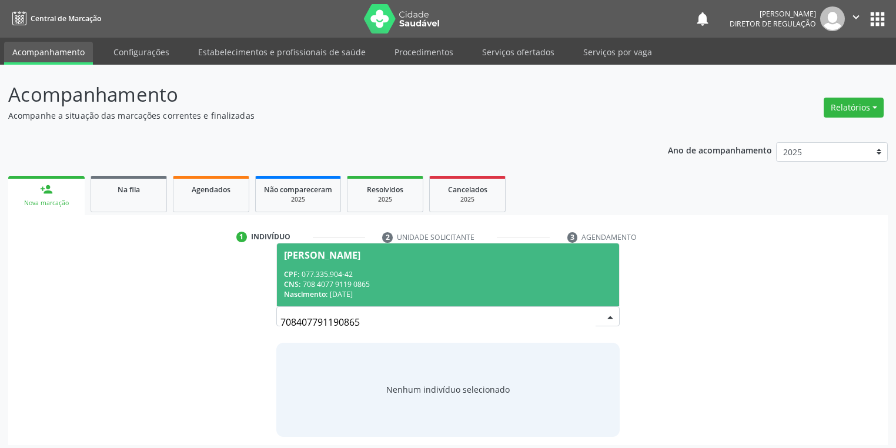
click at [330, 266] on span "Ana Celia da Silva Santos CPF: 077.335.904-42 CNS: 708 4077 9119 0865 Nasciment…" at bounding box center [448, 274] width 342 height 63
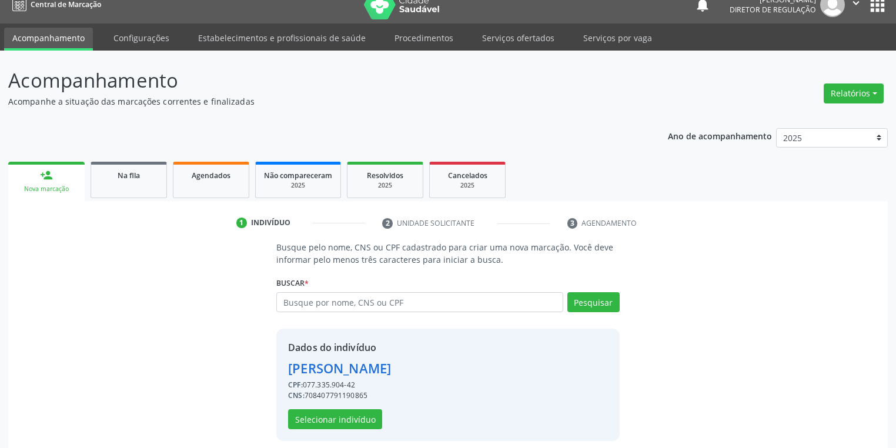
scroll to position [22, 0]
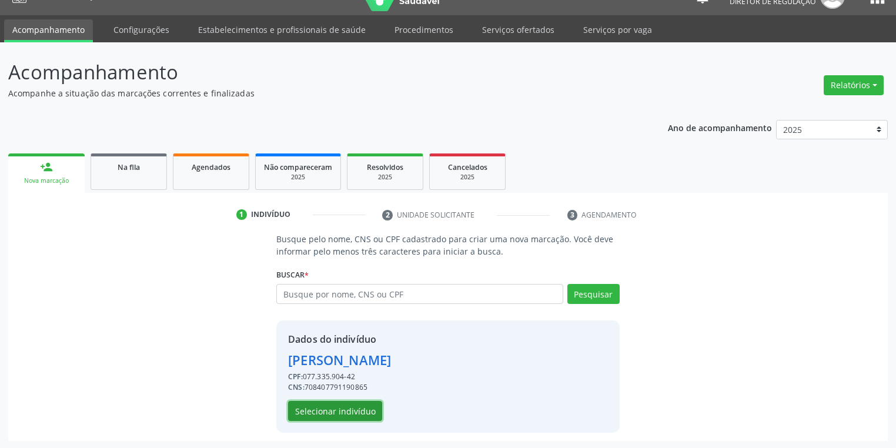
click at [343, 410] on button "Selecionar indivíduo" at bounding box center [335, 411] width 94 height 20
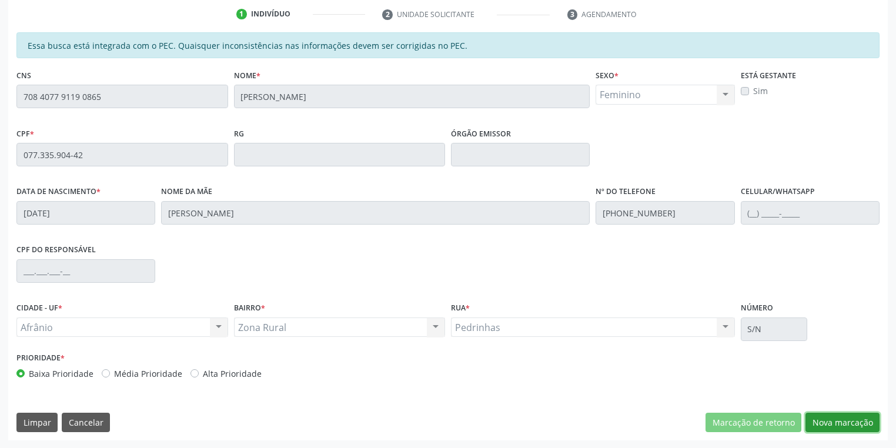
click at [813, 423] on button "Nova marcação" at bounding box center [842, 423] width 74 height 20
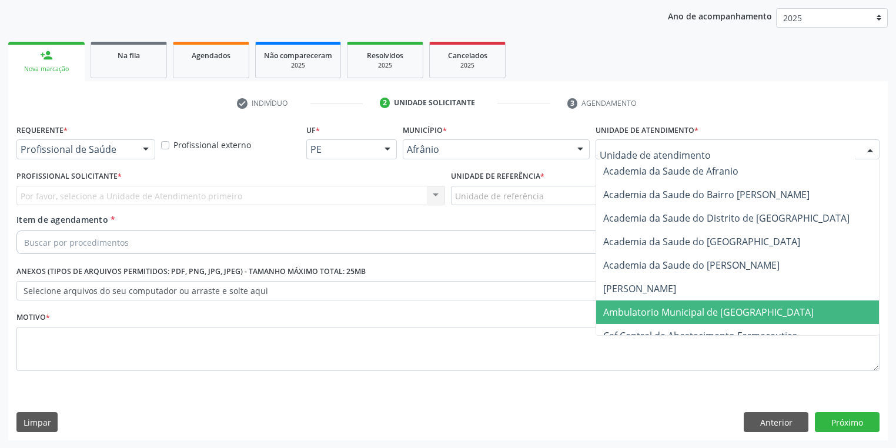
click at [636, 310] on span "Ambulatorio Municipal de [GEOGRAPHIC_DATA]" at bounding box center [708, 312] width 210 height 13
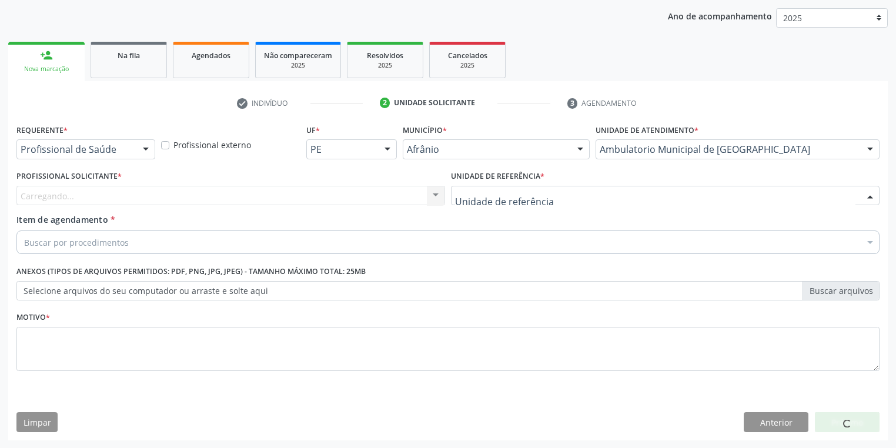
drag, startPoint x: 475, startPoint y: 194, endPoint x: 470, endPoint y: 254, distance: 60.1
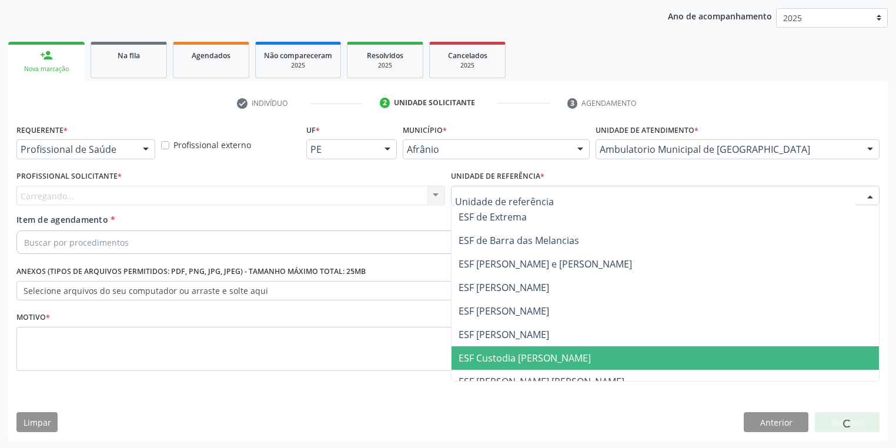
click at [471, 346] on span "ESF Custodia [PERSON_NAME]" at bounding box center [664, 358] width 427 height 24
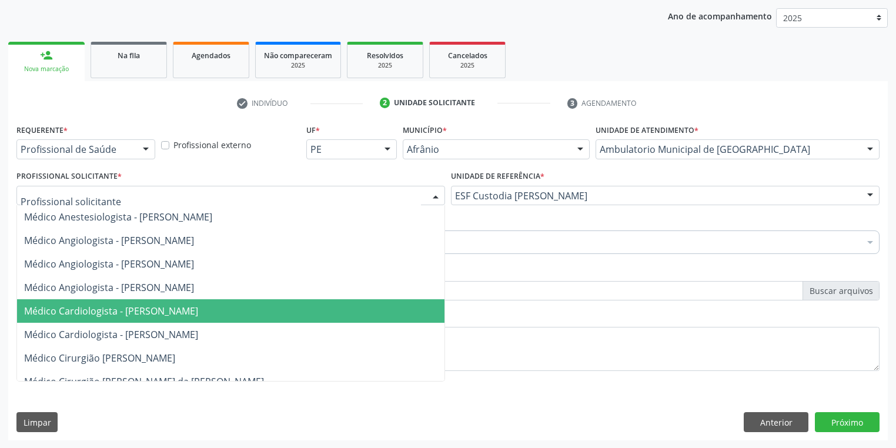
drag, startPoint x: 94, startPoint y: 308, endPoint x: 89, endPoint y: 294, distance: 14.3
click at [94, 306] on span "Médico Cardiologista - [PERSON_NAME]" at bounding box center [111, 310] width 174 height 13
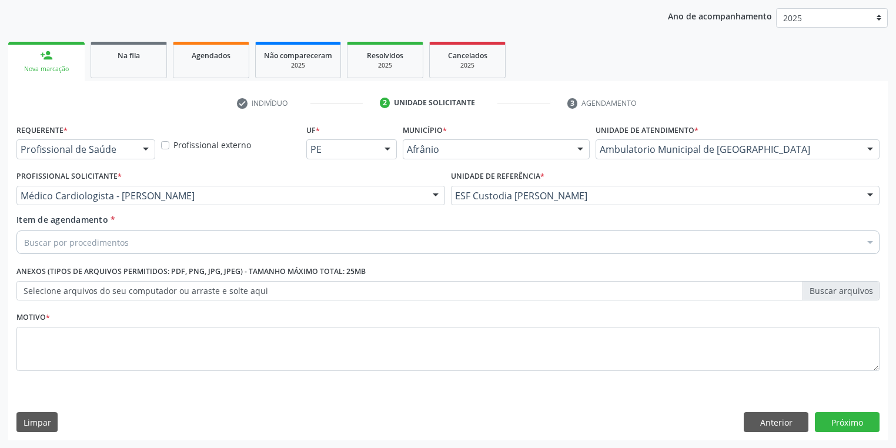
click at [52, 227] on div "Item de agendamento * Buscar por procedimentos Selecionar todos 0604320140 - Ab…" at bounding box center [447, 231] width 863 height 37
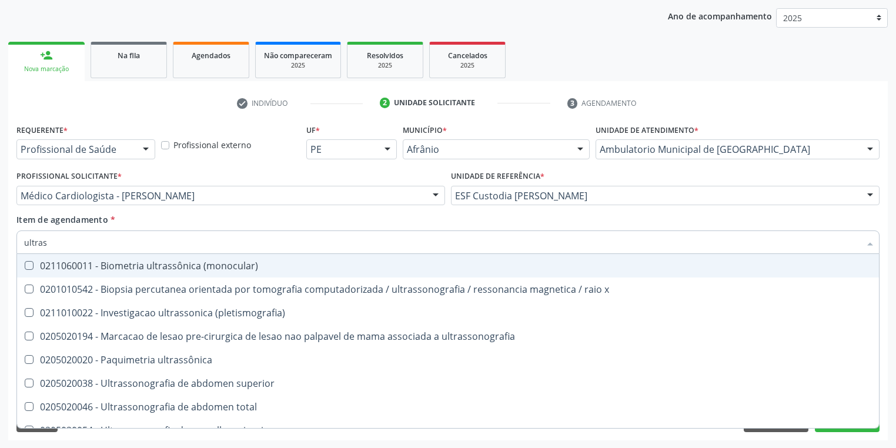
type input "ultrass"
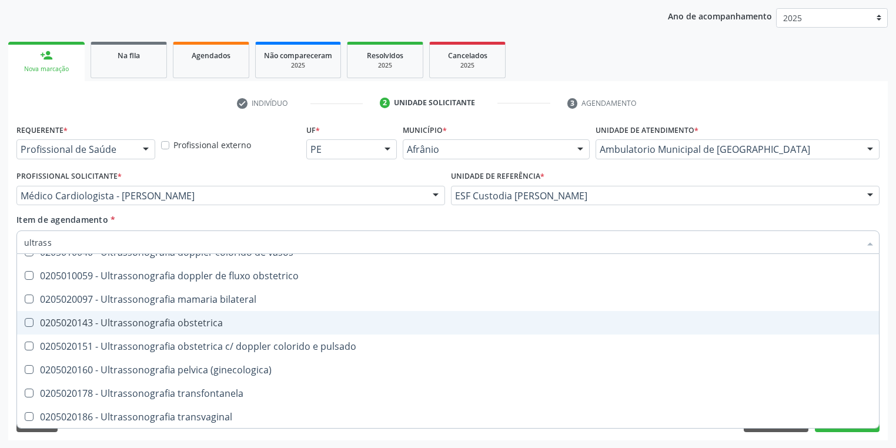
scroll to position [367, 0]
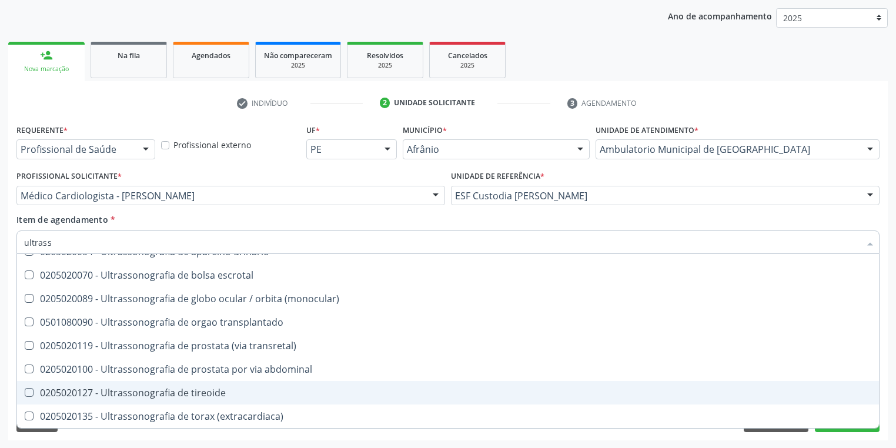
click at [163, 396] on div "0205020127 - Ultrassonografia de tireoide" at bounding box center [447, 392] width 847 height 9
checkbox tireoide "true"
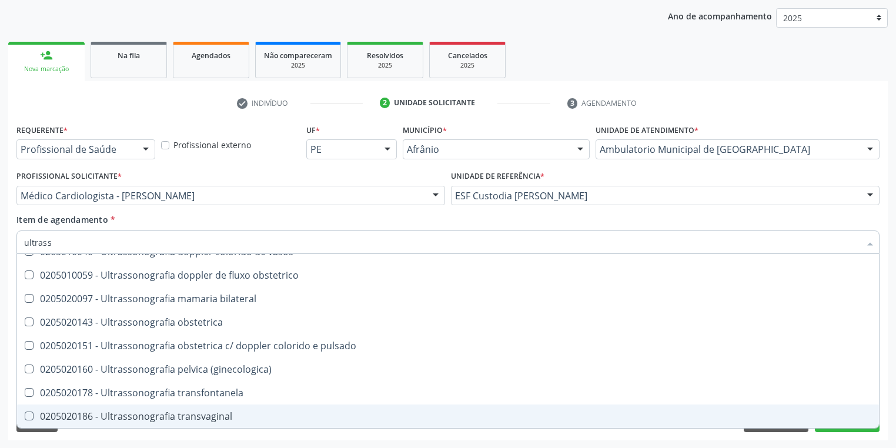
click at [110, 434] on div "Requerente * Profissional de Saúde Profissional de Saúde Paciente Nenhum result…" at bounding box center [447, 280] width 879 height 319
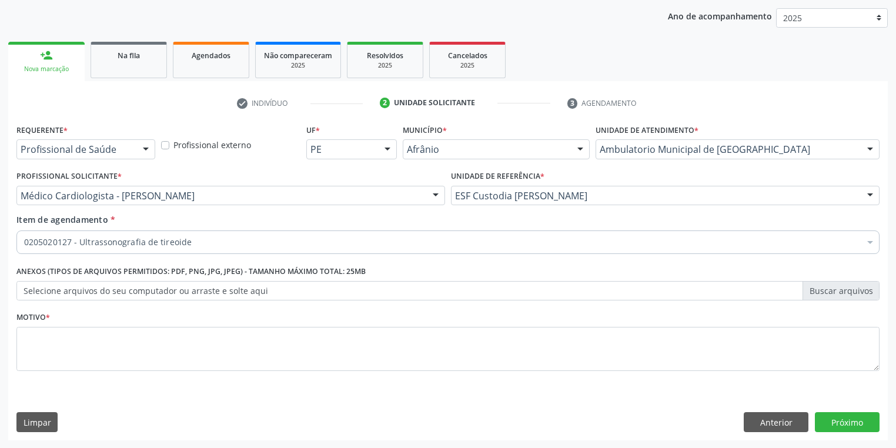
scroll to position [0, 0]
click at [75, 339] on textarea at bounding box center [447, 349] width 863 height 45
type textarea "*"
click at [849, 419] on button "Próximo" at bounding box center [847, 422] width 65 height 20
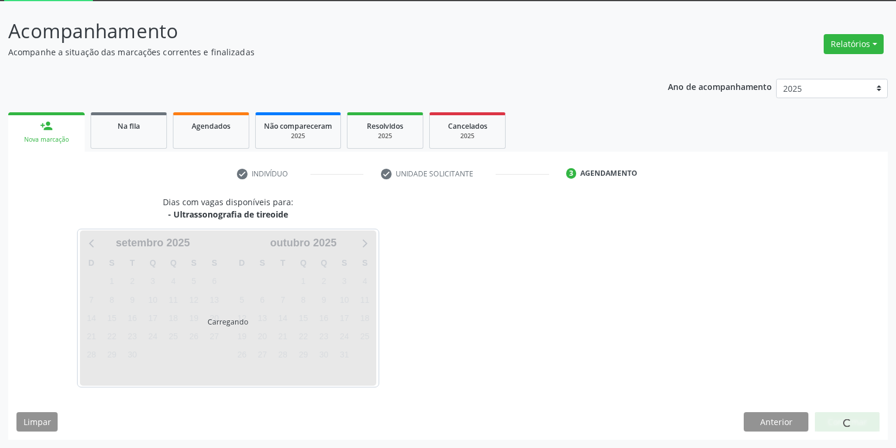
scroll to position [63, 0]
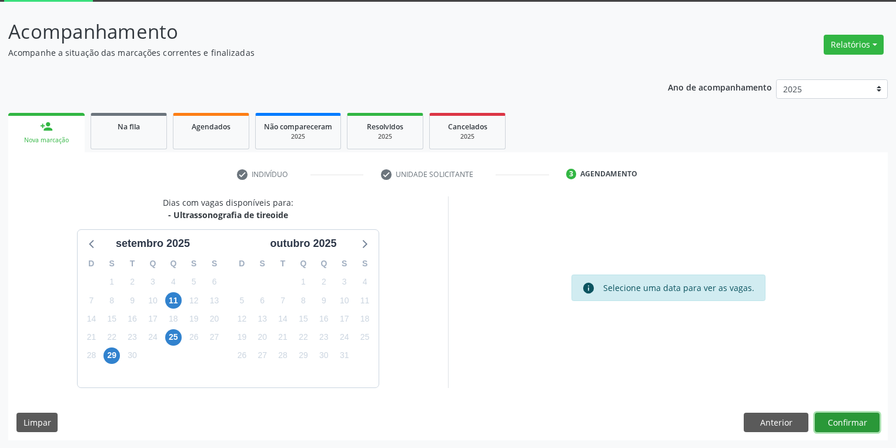
click at [838, 420] on button "Confirmar" at bounding box center [847, 423] width 65 height 20
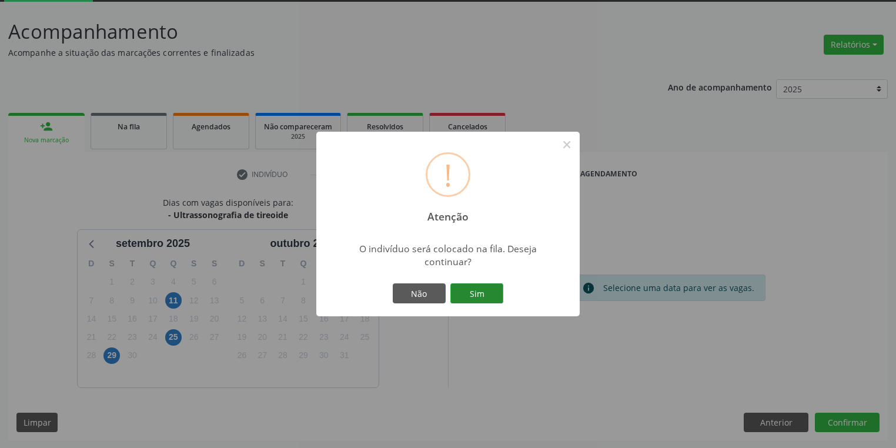
click at [466, 291] on button "Sim" at bounding box center [476, 293] width 53 height 20
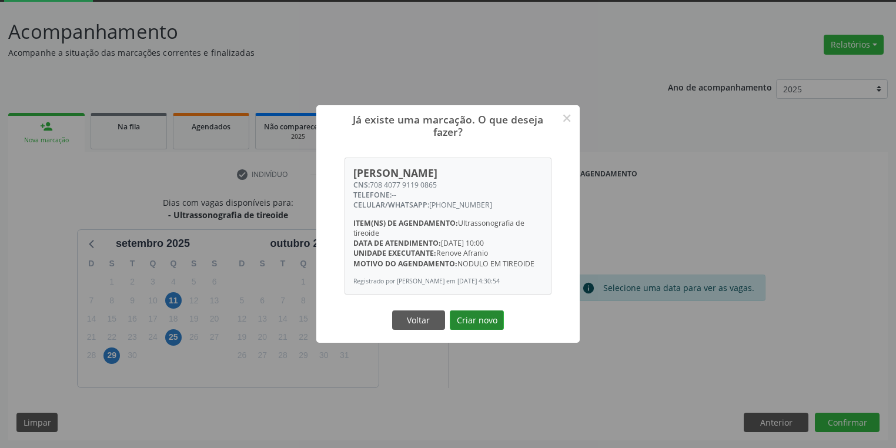
click at [484, 323] on button "Criar novo" at bounding box center [477, 320] width 54 height 20
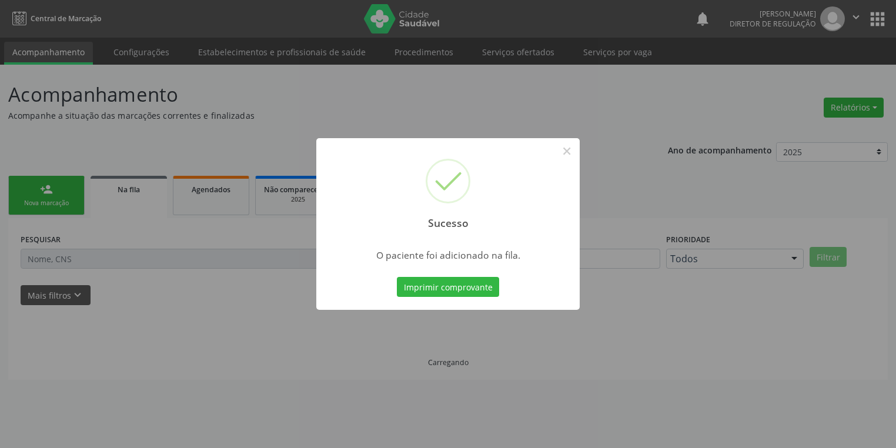
scroll to position [0, 0]
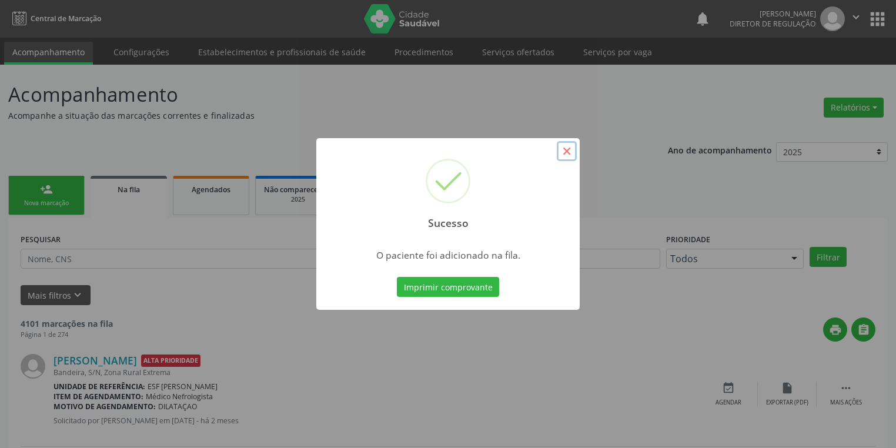
click at [569, 156] on button "×" at bounding box center [567, 151] width 20 height 20
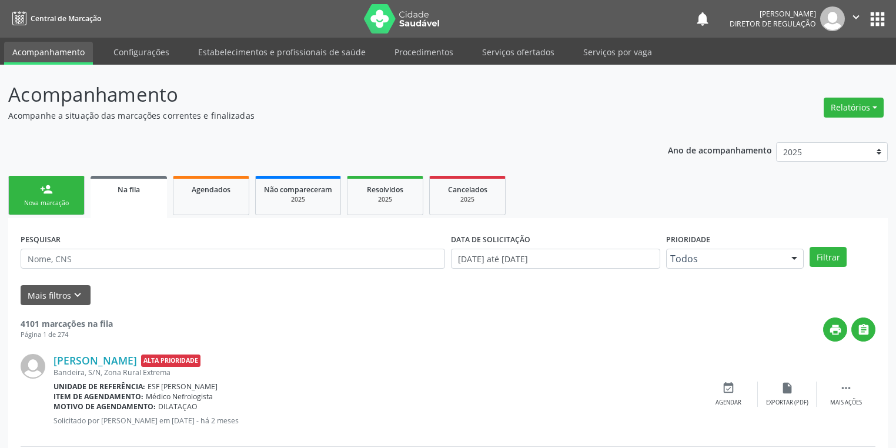
click at [42, 193] on div "person_add" at bounding box center [46, 189] width 13 height 13
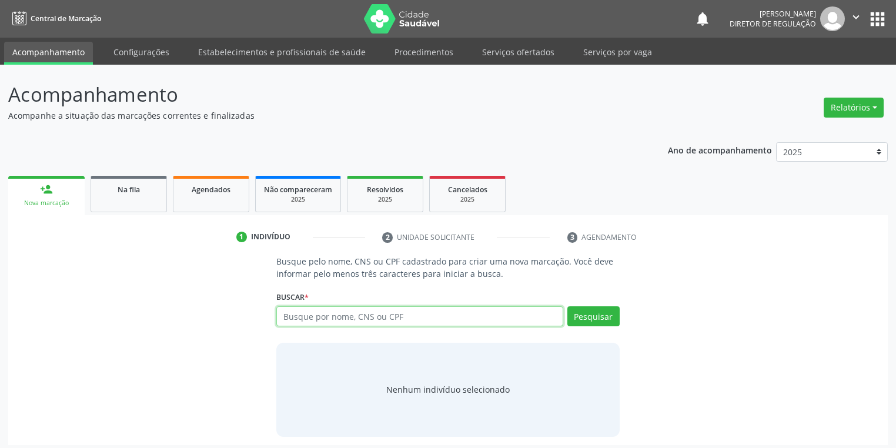
click at [321, 315] on input "text" at bounding box center [419, 316] width 287 height 20
type input "706209083949666"
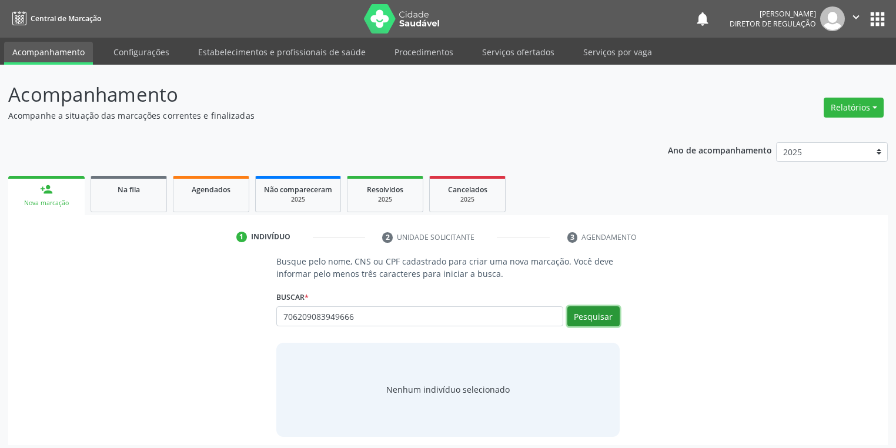
click at [585, 317] on button "Pesquisar" at bounding box center [593, 316] width 52 height 20
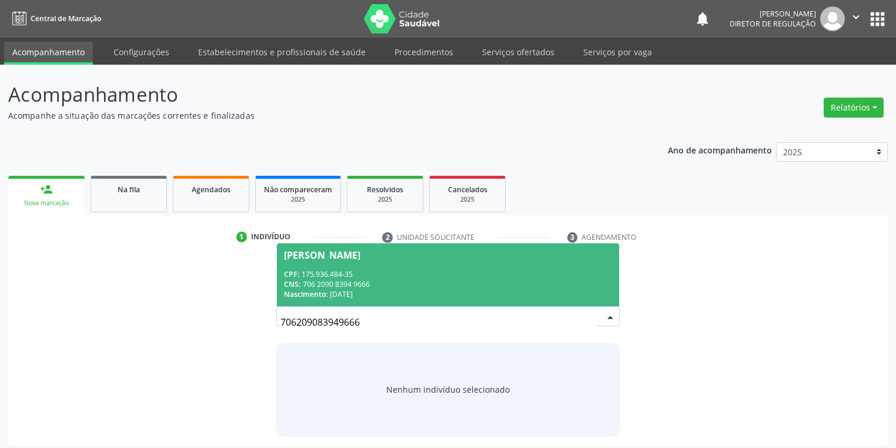
click at [418, 279] on div "CNS: 706 2090 8394 9666" at bounding box center [448, 284] width 328 height 10
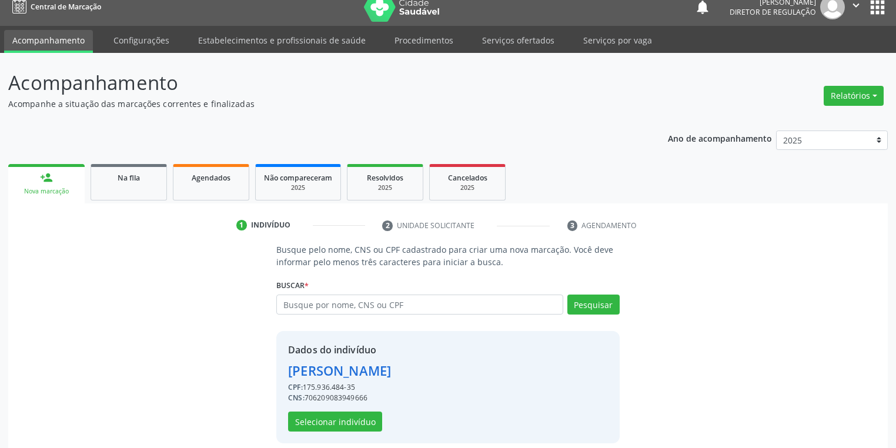
scroll to position [22, 0]
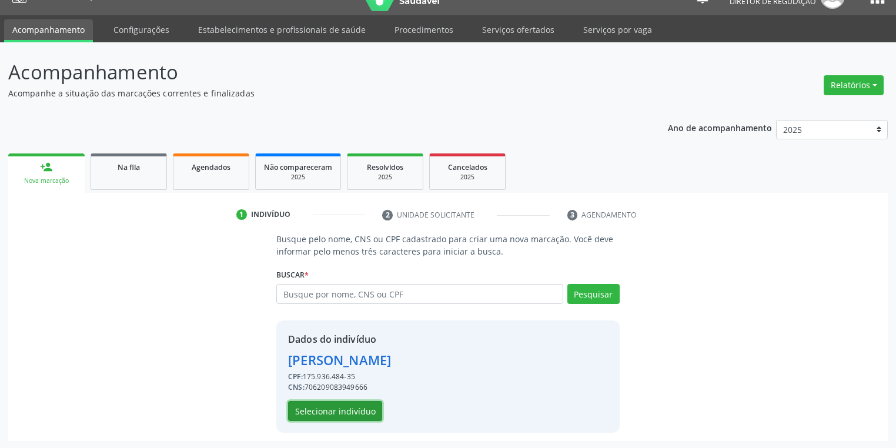
click at [353, 402] on button "Selecionar indivíduo" at bounding box center [335, 411] width 94 height 20
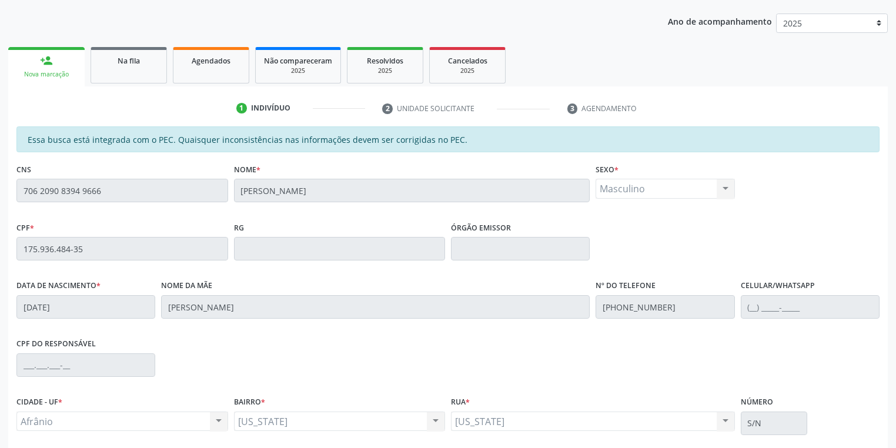
scroll to position [223, 0]
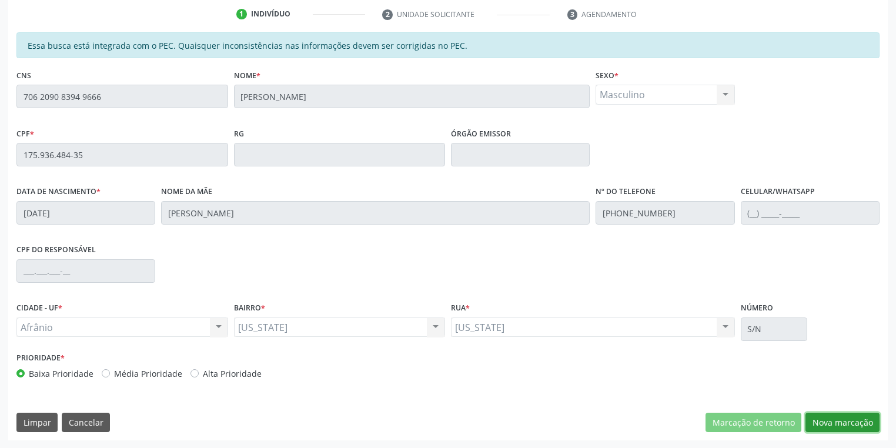
click at [820, 418] on button "Nova marcação" at bounding box center [842, 423] width 74 height 20
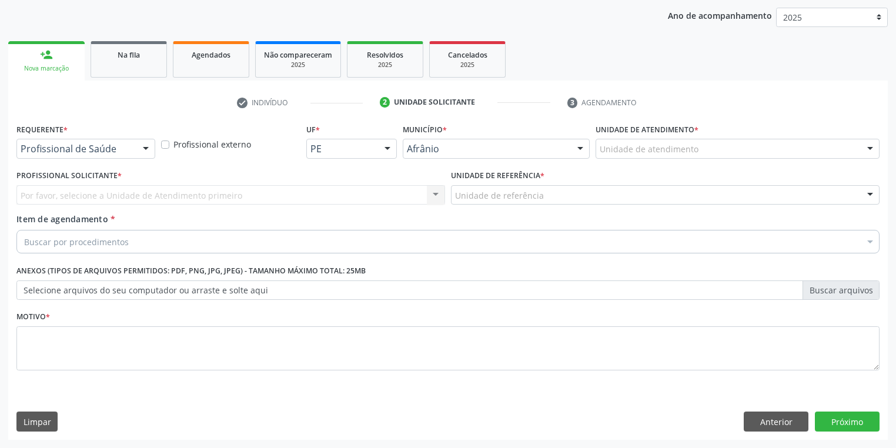
scroll to position [134, 0]
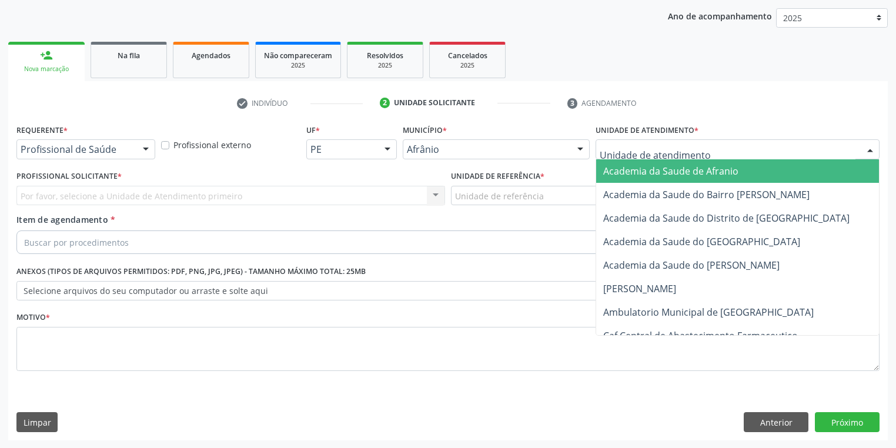
drag, startPoint x: 626, startPoint y: 148, endPoint x: 625, endPoint y: 203, distance: 55.2
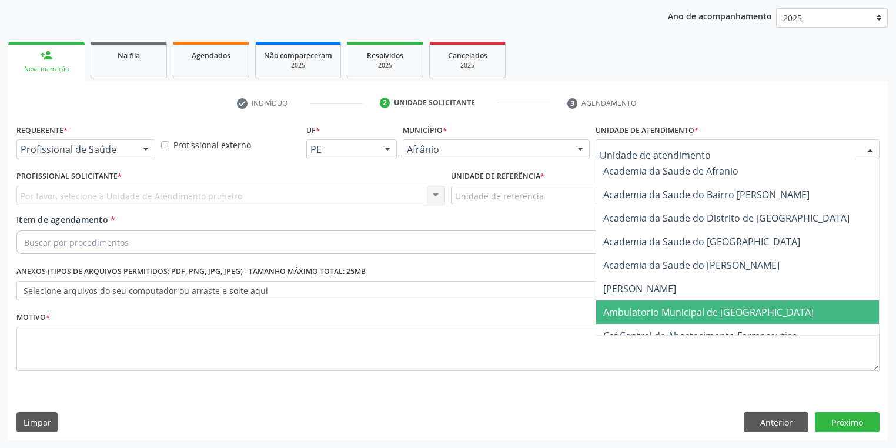
click at [629, 301] on span "Ambulatorio Municipal de [GEOGRAPHIC_DATA]" at bounding box center [739, 312] width 287 height 24
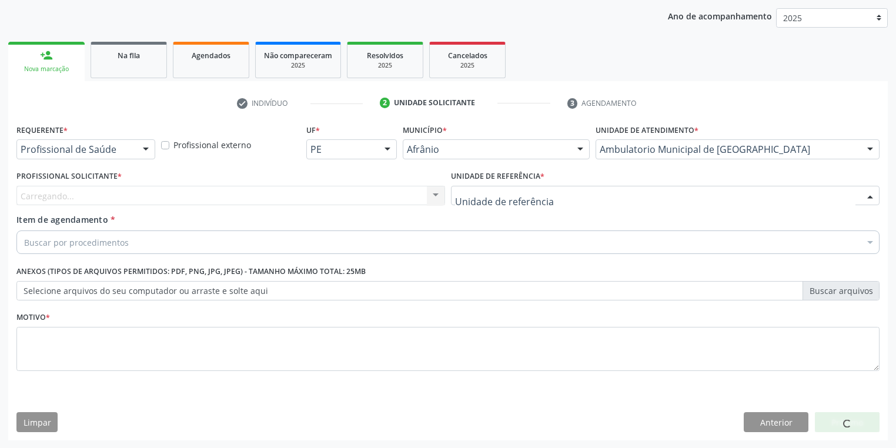
drag, startPoint x: 496, startPoint y: 196, endPoint x: 498, endPoint y: 256, distance: 59.4
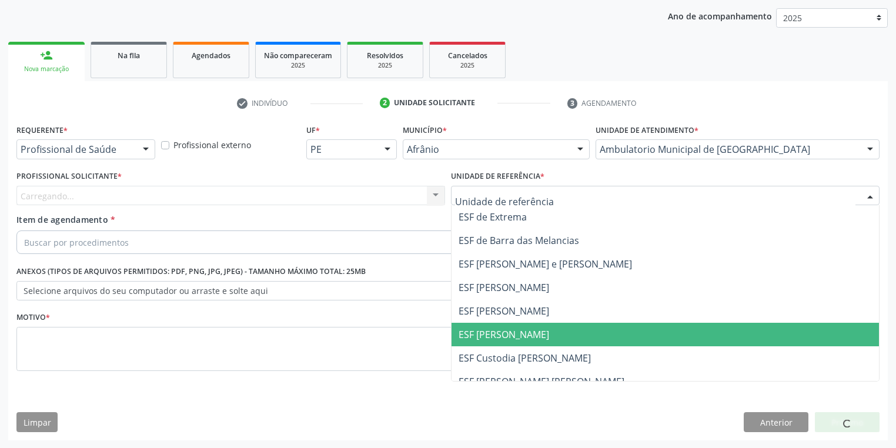
drag, startPoint x: 498, startPoint y: 326, endPoint x: 411, endPoint y: 296, distance: 92.4
click at [498, 324] on span "ESF [PERSON_NAME]" at bounding box center [664, 335] width 427 height 24
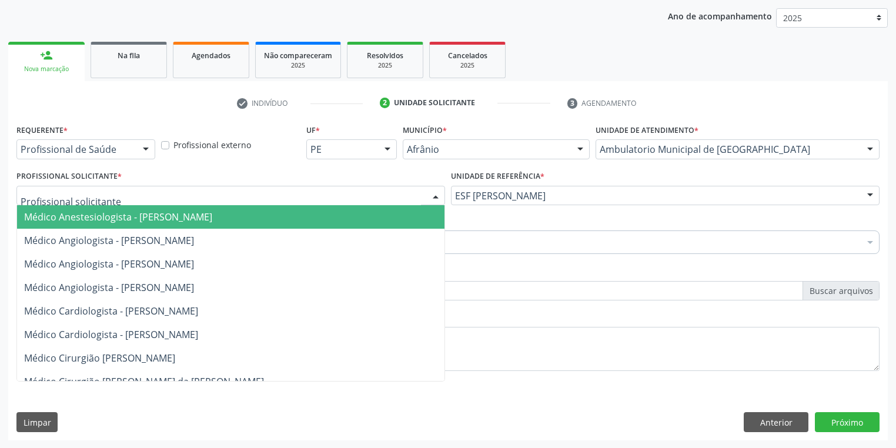
drag, startPoint x: 95, startPoint y: 187, endPoint x: 95, endPoint y: 214, distance: 26.5
click at [94, 188] on div at bounding box center [230, 196] width 428 height 20
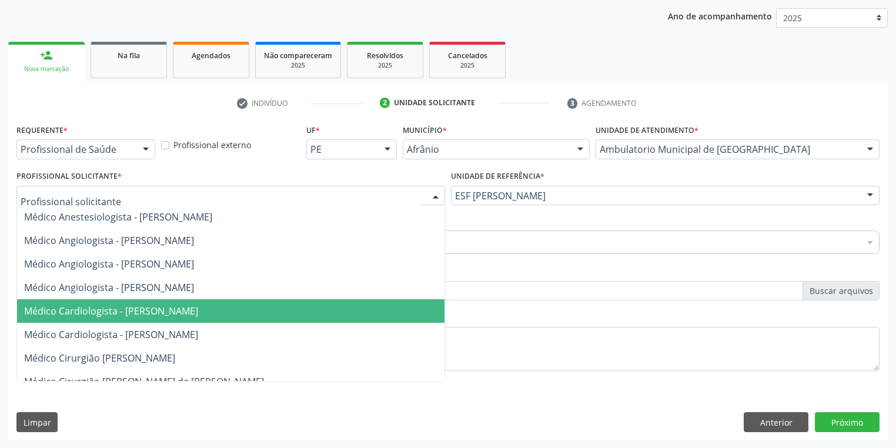
drag, startPoint x: 107, startPoint y: 307, endPoint x: 94, endPoint y: 291, distance: 20.9
click at [106, 304] on span "Médico Cardiologista - [PERSON_NAME]" at bounding box center [111, 310] width 174 height 13
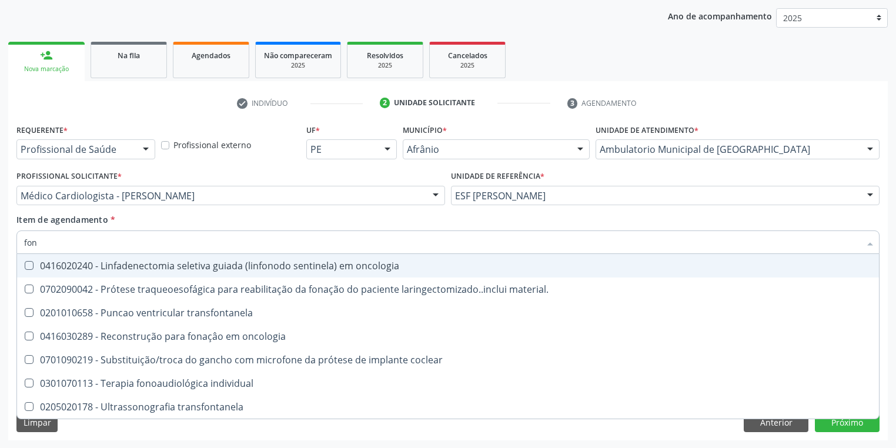
type input "fono"
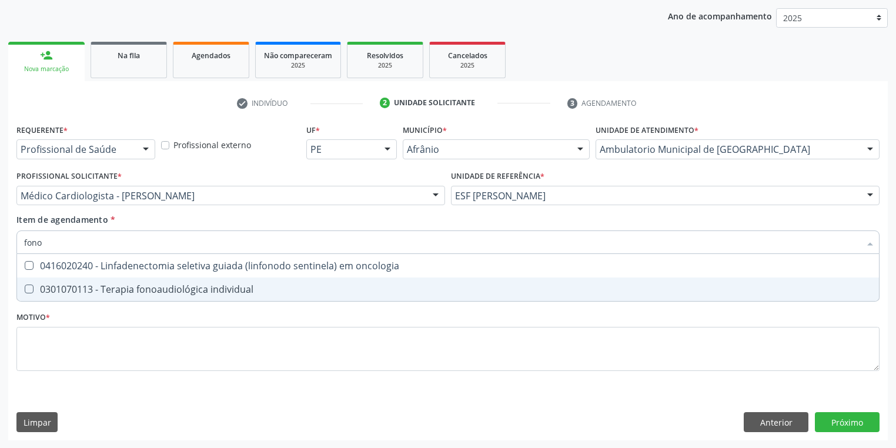
click at [135, 291] on div "0301070113 - Terapia fonoaudiológica individual" at bounding box center [447, 288] width 847 height 9
checkbox individual "true"
click at [76, 352] on div "Requerente * Profissional de Saúde Profissional de Saúde Paciente Nenhum result…" at bounding box center [447, 254] width 863 height 266
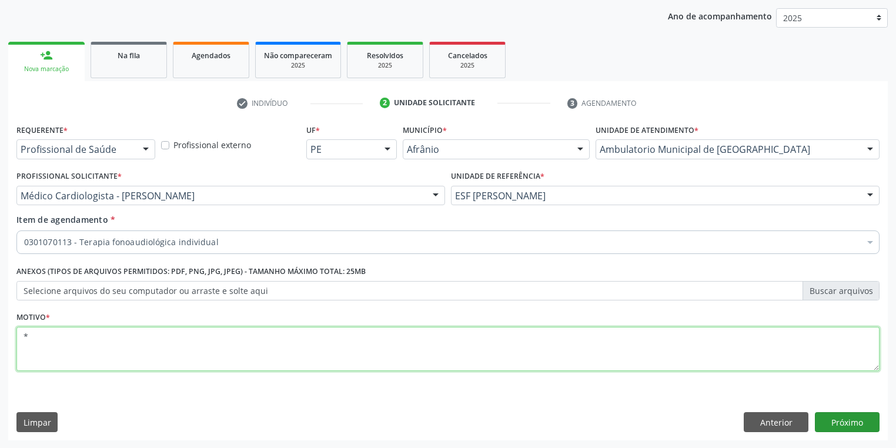
type textarea "*"
click at [837, 422] on button "Próximo" at bounding box center [847, 422] width 65 height 20
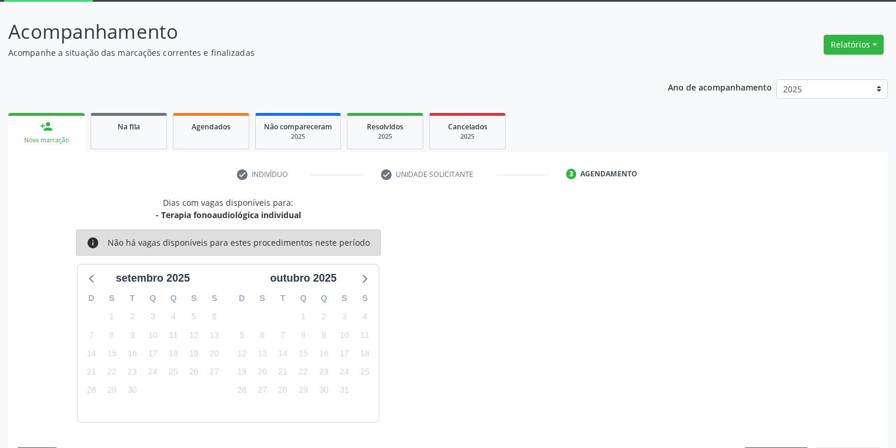
scroll to position [97, 0]
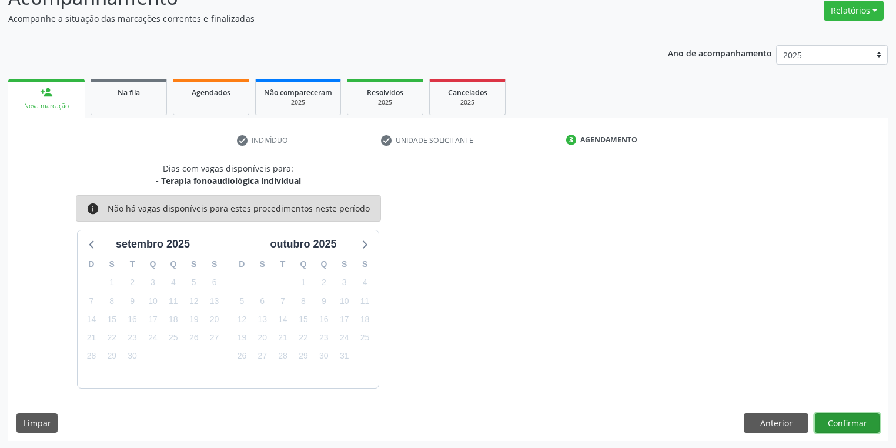
click at [843, 425] on button "Confirmar" at bounding box center [847, 423] width 65 height 20
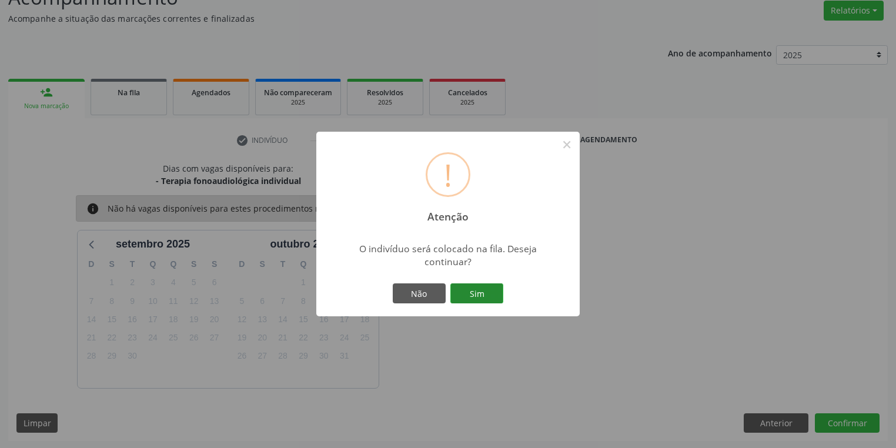
click at [471, 298] on button "Sim" at bounding box center [476, 293] width 53 height 20
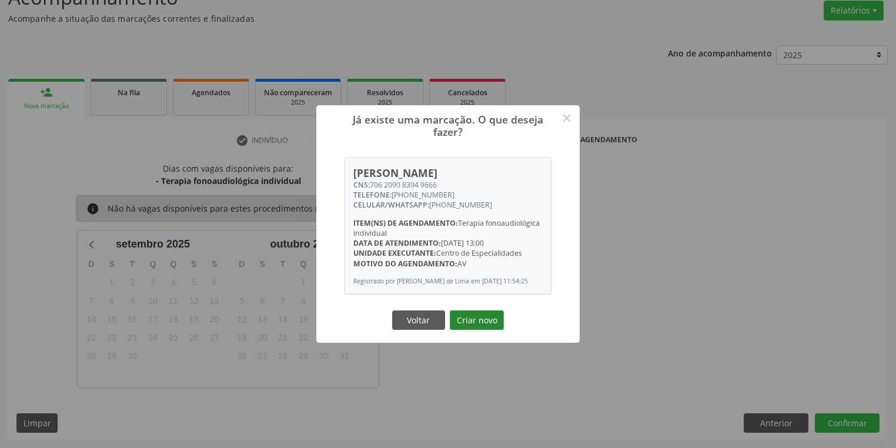
click at [471, 324] on button "Criar novo" at bounding box center [477, 320] width 54 height 20
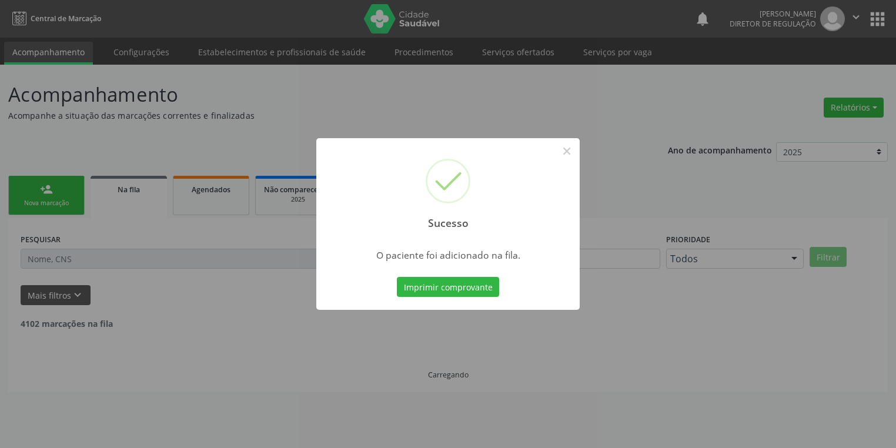
scroll to position [0, 0]
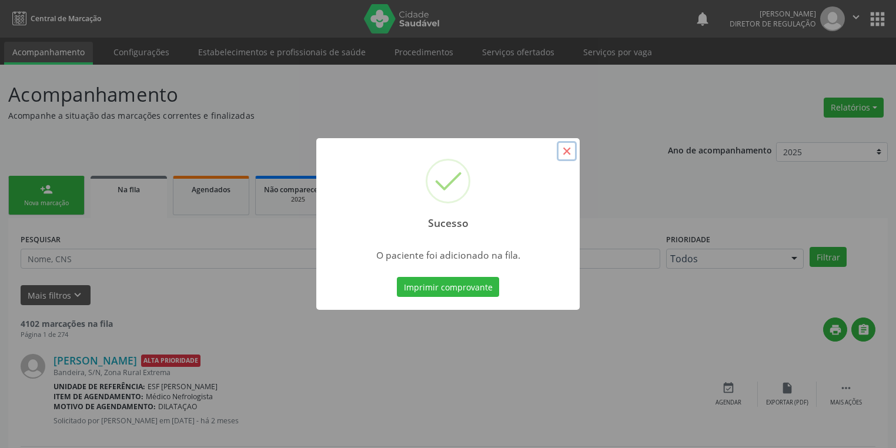
click at [567, 157] on button "×" at bounding box center [567, 151] width 20 height 20
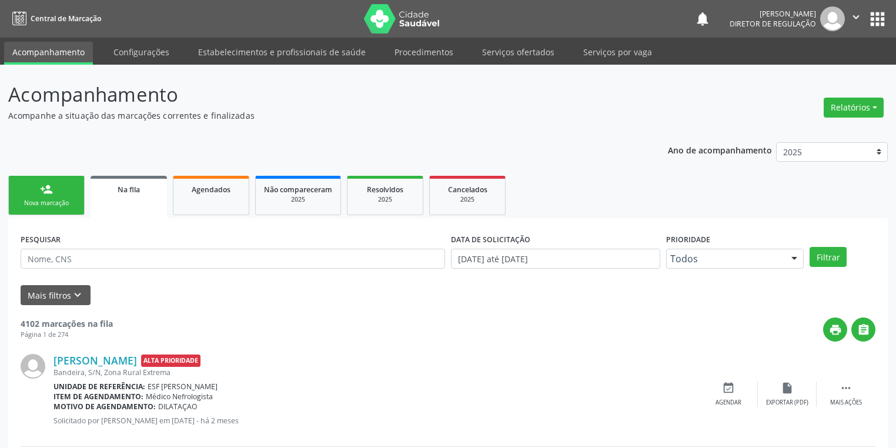
click at [47, 201] on div "Nova marcação" at bounding box center [46, 203] width 59 height 9
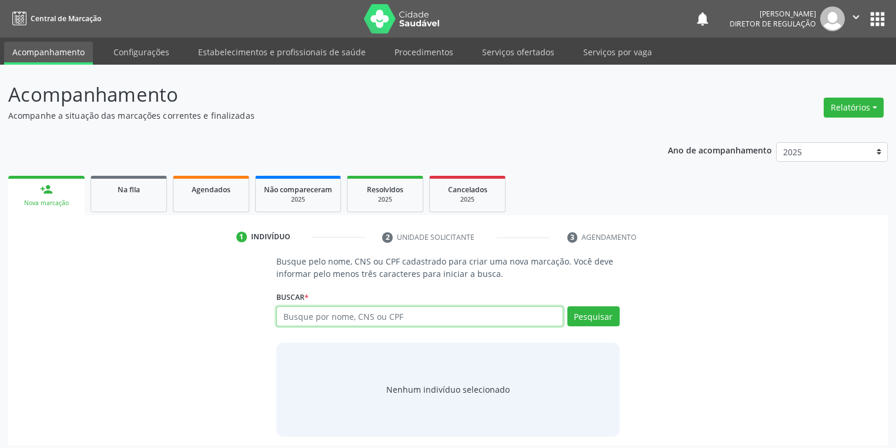
click at [321, 322] on input "text" at bounding box center [419, 316] width 287 height 20
type input "04632843482"
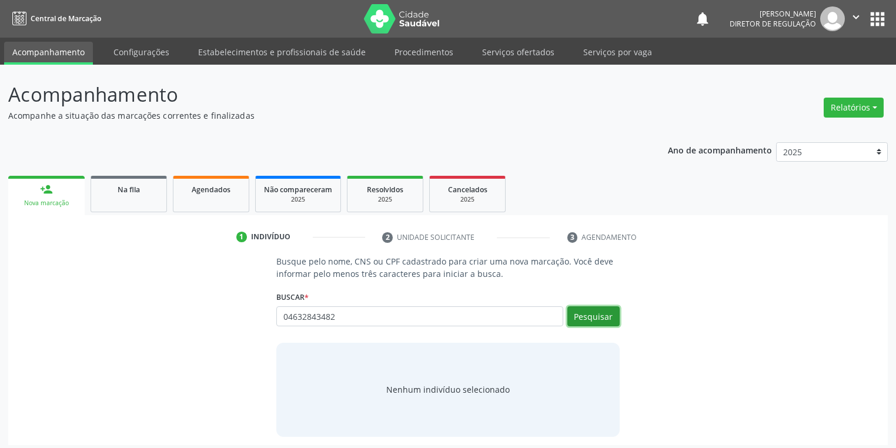
click at [587, 311] on button "Pesquisar" at bounding box center [593, 316] width 52 height 20
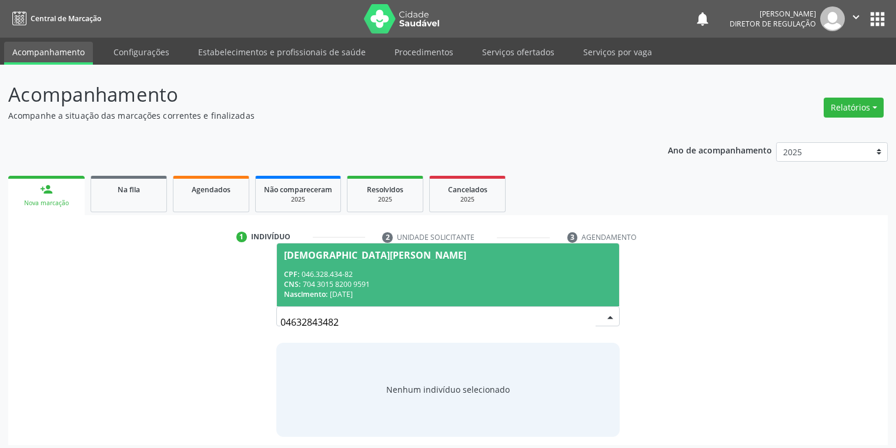
click at [337, 270] on div "CPF: 046.328.434-82" at bounding box center [448, 274] width 328 height 10
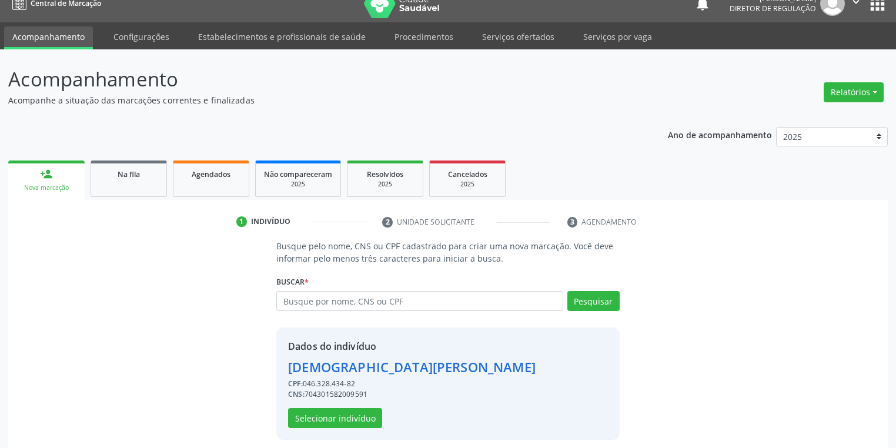
scroll to position [22, 0]
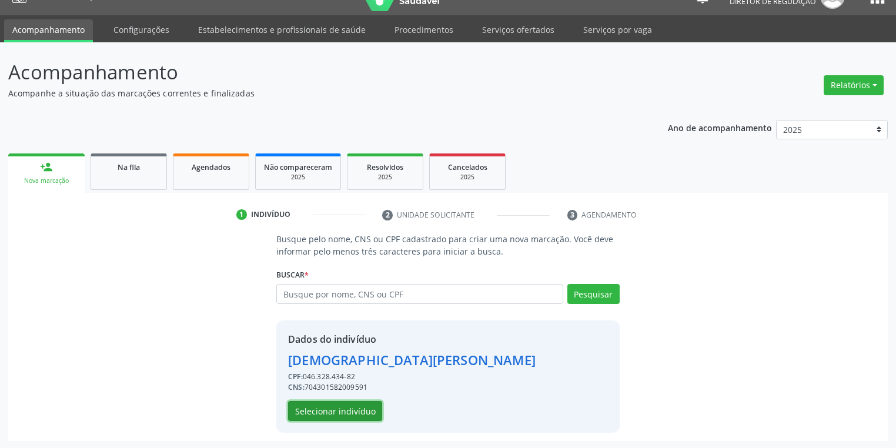
click at [334, 404] on button "Selecionar indivíduo" at bounding box center [335, 411] width 94 height 20
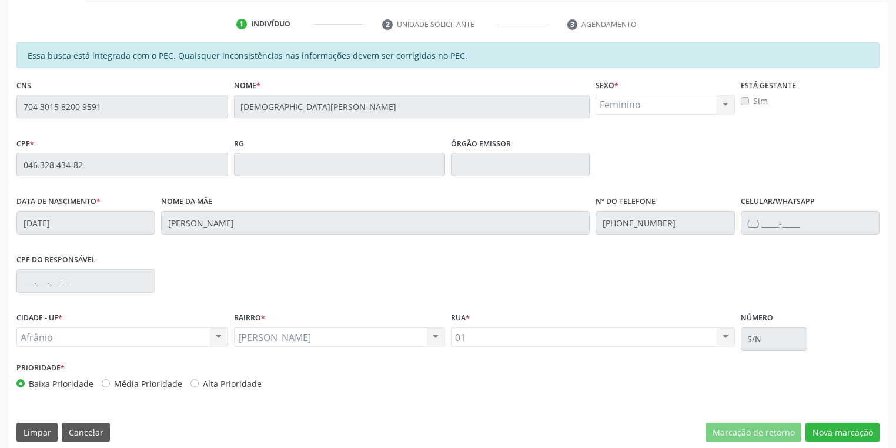
scroll to position [223, 0]
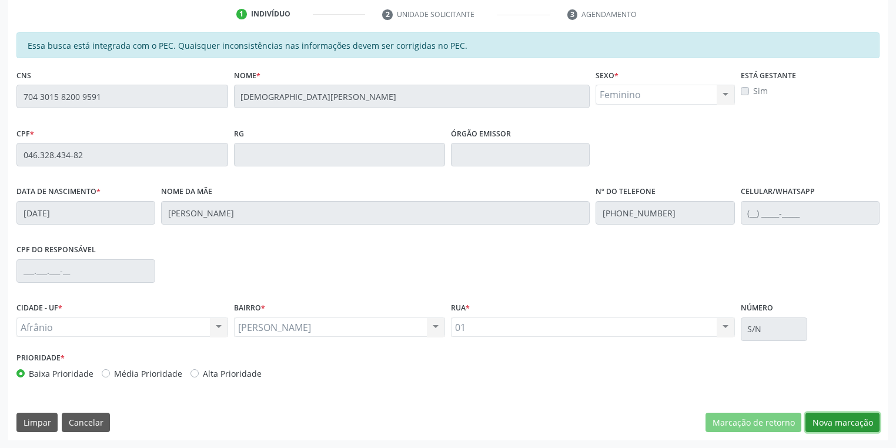
click at [813, 418] on button "Nova marcação" at bounding box center [842, 423] width 74 height 20
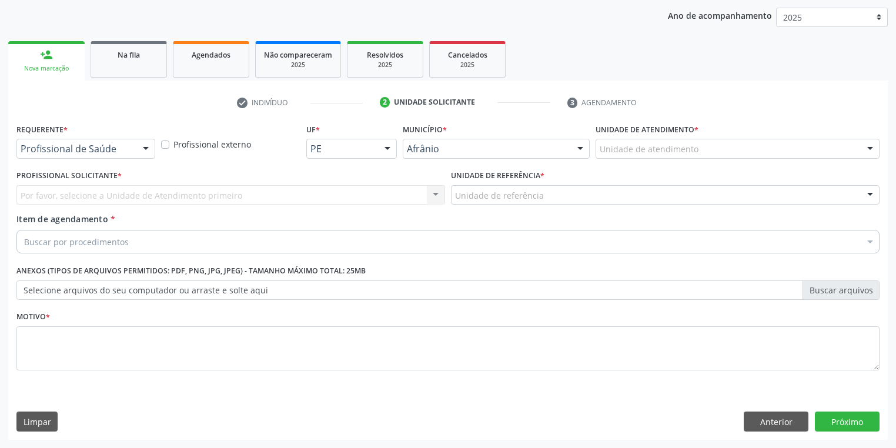
scroll to position [134, 0]
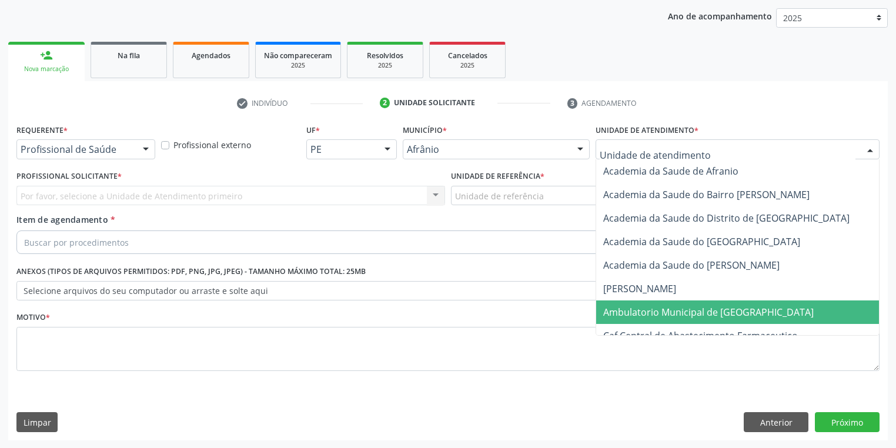
click at [624, 308] on span "Ambulatorio Municipal de [GEOGRAPHIC_DATA]" at bounding box center [708, 312] width 210 height 13
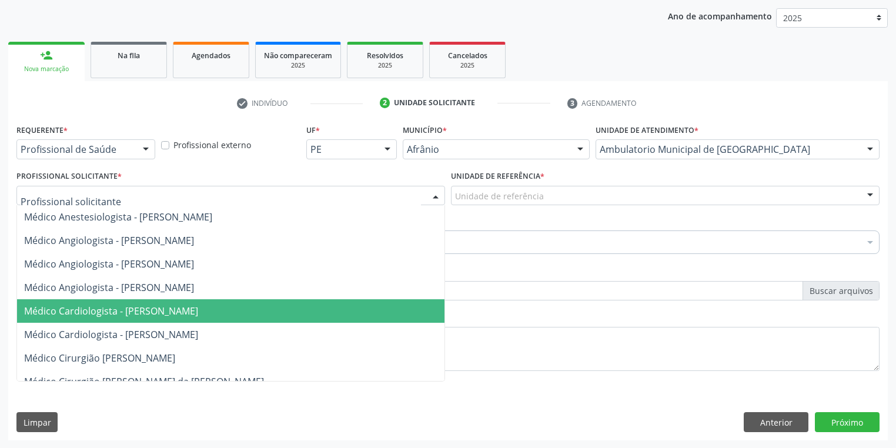
click at [176, 317] on span "Médico Cardiologista - [PERSON_NAME]" at bounding box center [230, 311] width 427 height 24
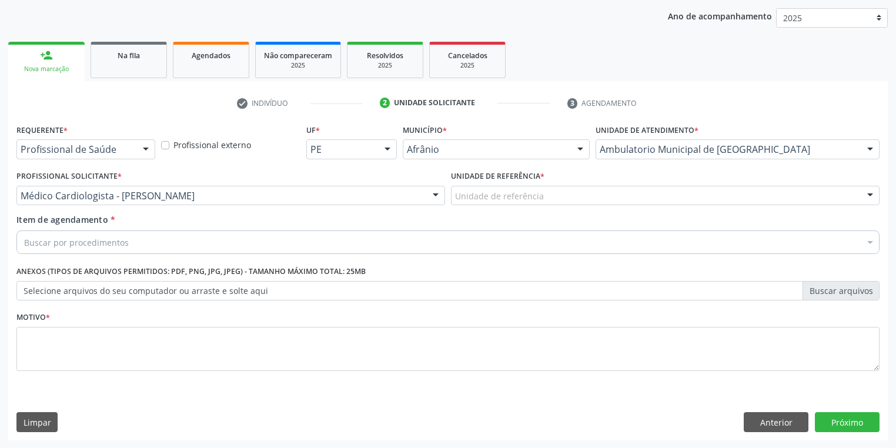
click at [98, 249] on div "Buscar por procedimentos" at bounding box center [447, 242] width 863 height 24
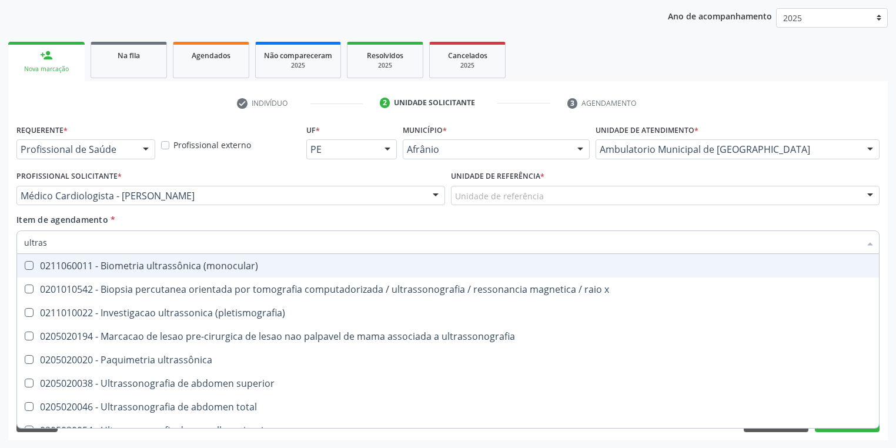
type input "ultrass"
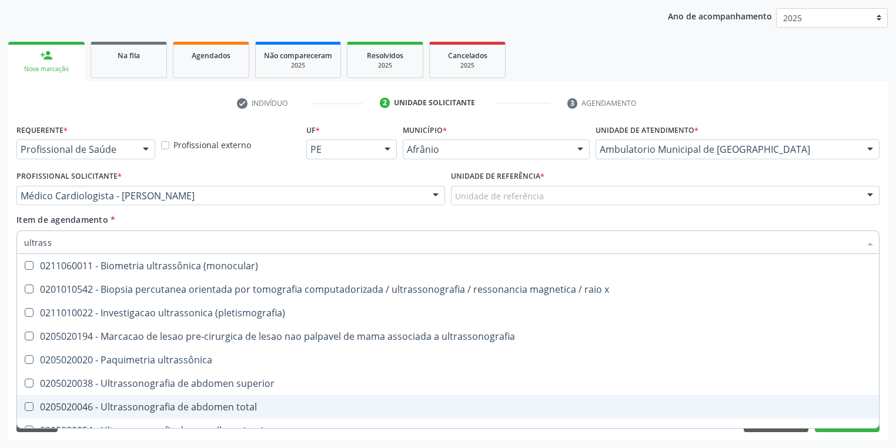
click at [113, 408] on div "0205020046 - Ultrassonografia de abdomen total" at bounding box center [447, 406] width 847 height 9
checkbox total "true"
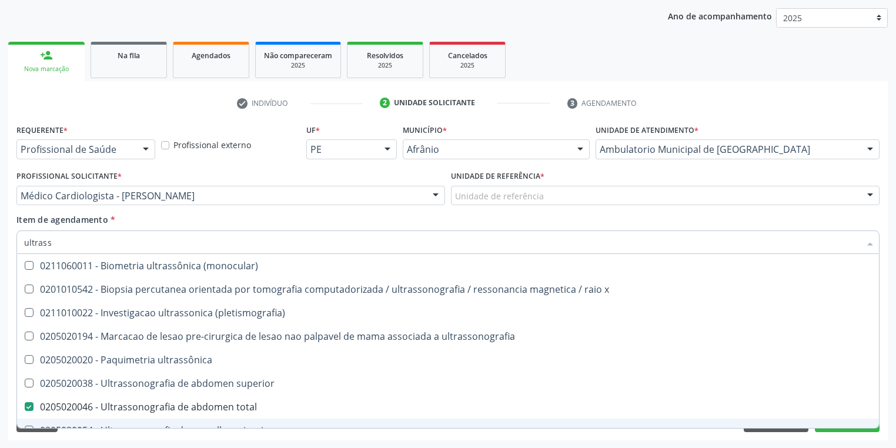
click at [85, 441] on div "Acompanhamento Acompanhe a situação das marcações correntes e finalizadas Relat…" at bounding box center [448, 190] width 896 height 518
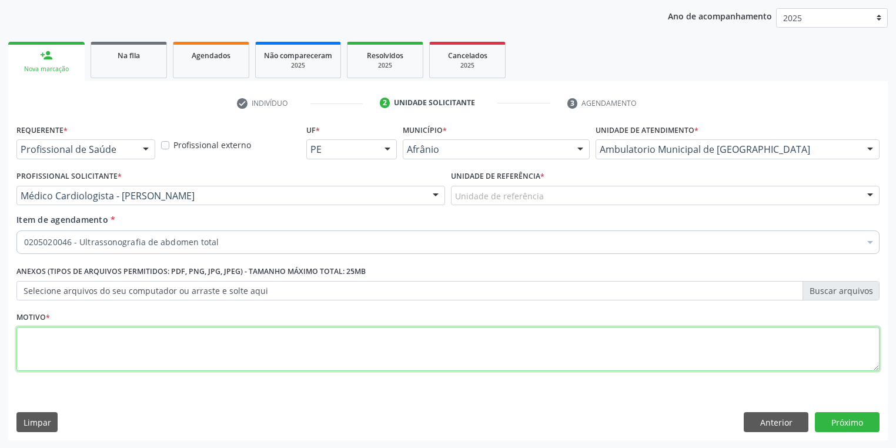
click at [61, 362] on textarea at bounding box center [447, 349] width 863 height 45
type textarea ".*"
click at [823, 424] on button "Próximo" at bounding box center [847, 422] width 65 height 20
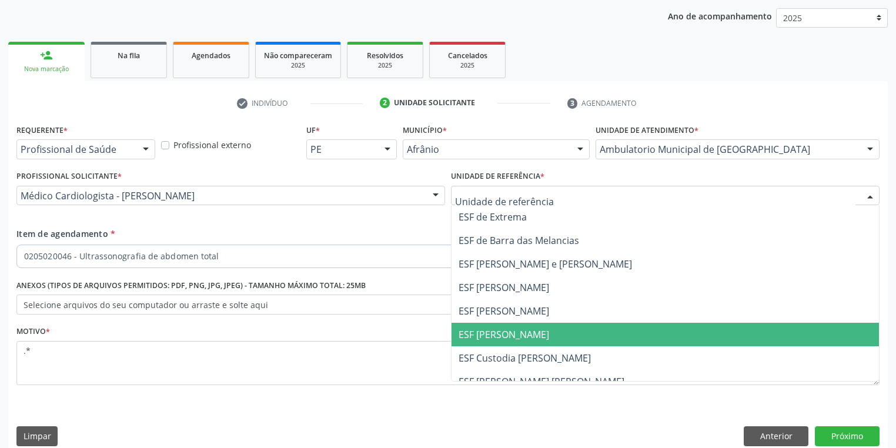
click at [489, 336] on span "ESF [PERSON_NAME]" at bounding box center [503, 334] width 91 height 13
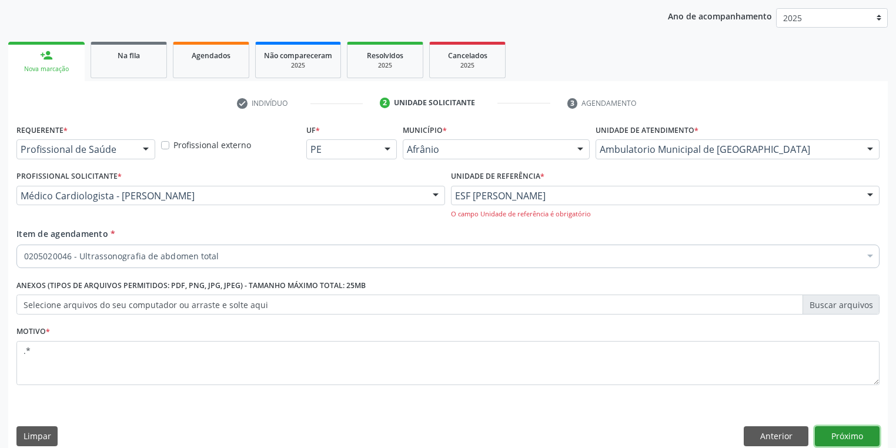
click at [834, 431] on button "Próximo" at bounding box center [847, 436] width 65 height 20
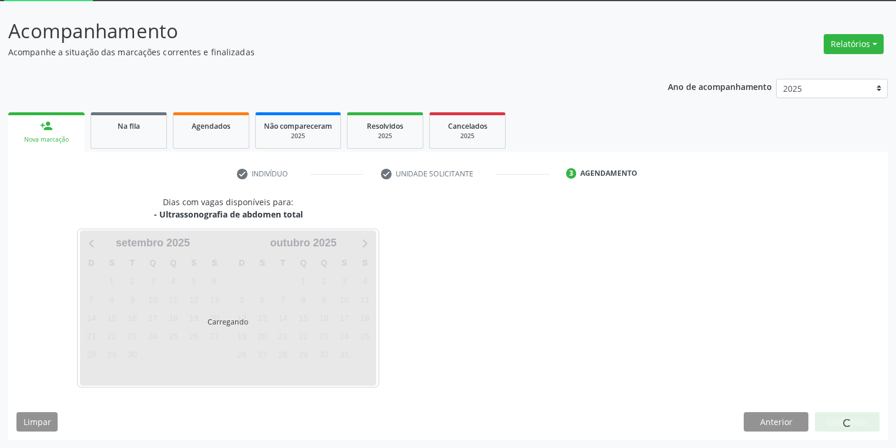
scroll to position [63, 0]
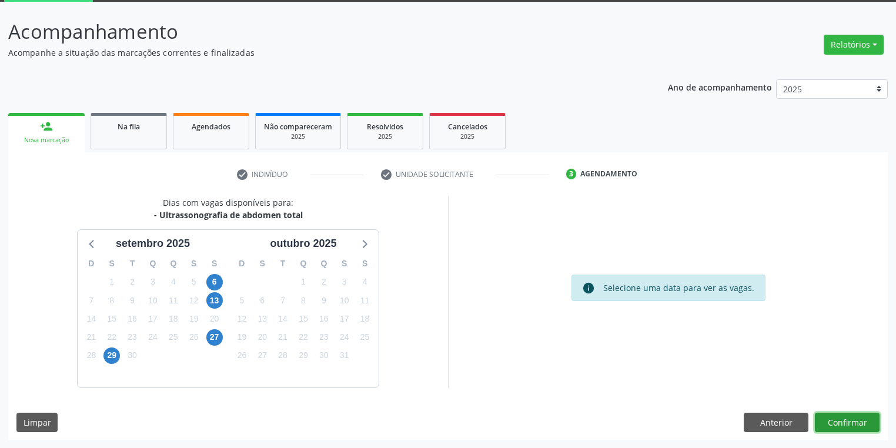
click at [830, 419] on button "Confirmar" at bounding box center [847, 423] width 65 height 20
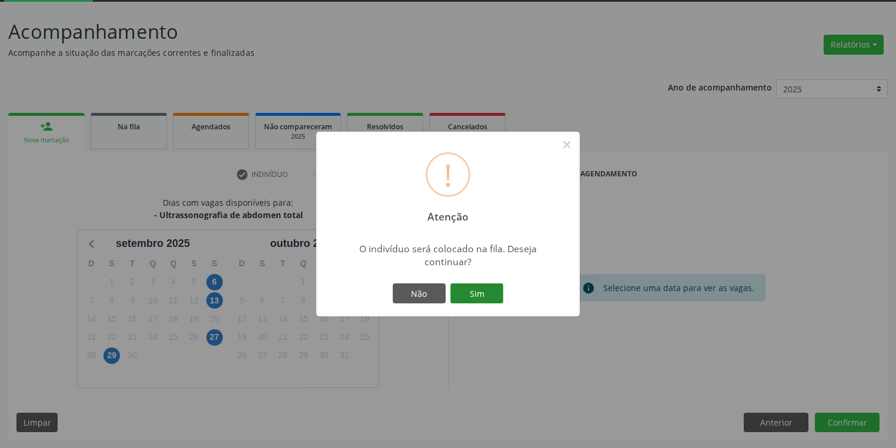
click at [463, 291] on button "Sim" at bounding box center [476, 293] width 53 height 20
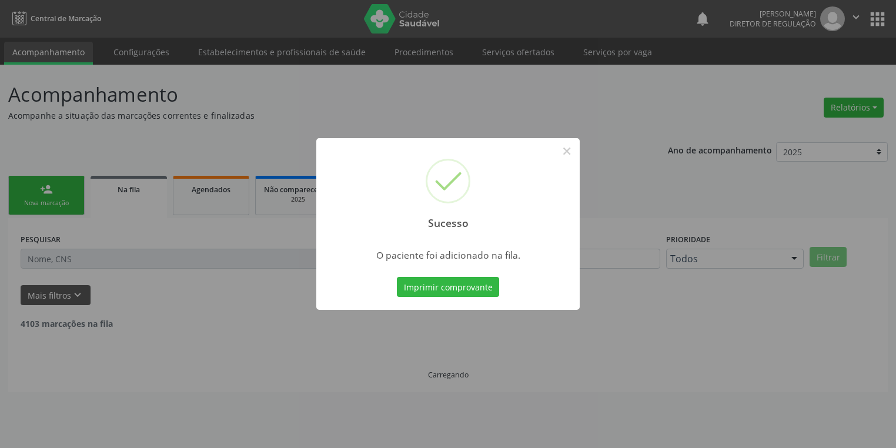
scroll to position [0, 0]
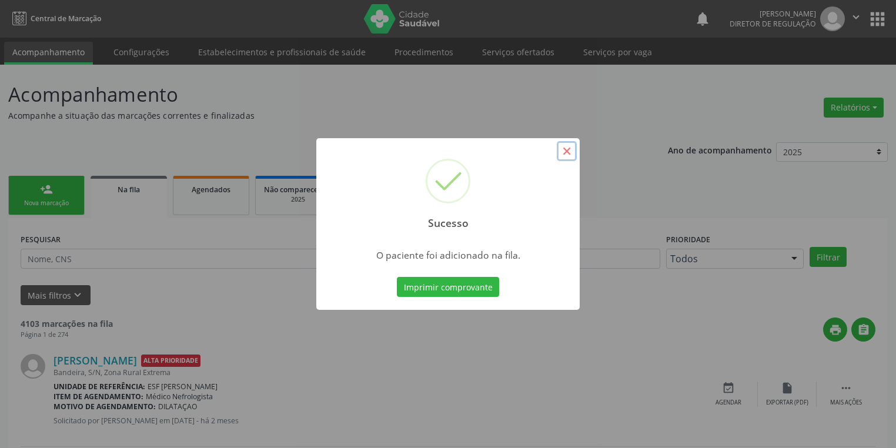
click at [564, 152] on button "×" at bounding box center [567, 151] width 20 height 20
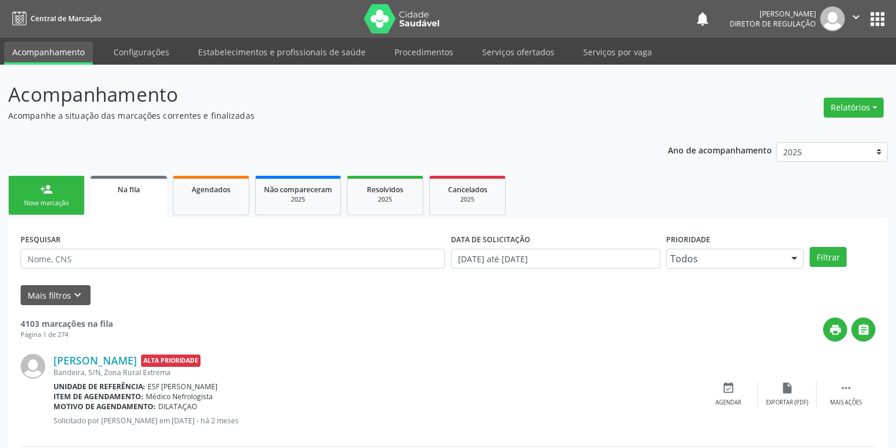
click at [41, 193] on div "person_add" at bounding box center [46, 189] width 13 height 13
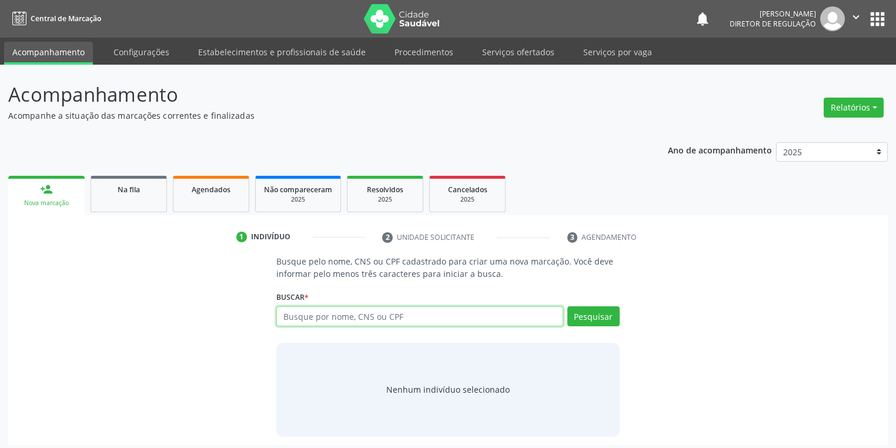
click at [315, 316] on input "text" at bounding box center [419, 316] width 287 height 20
type input "16557031457"
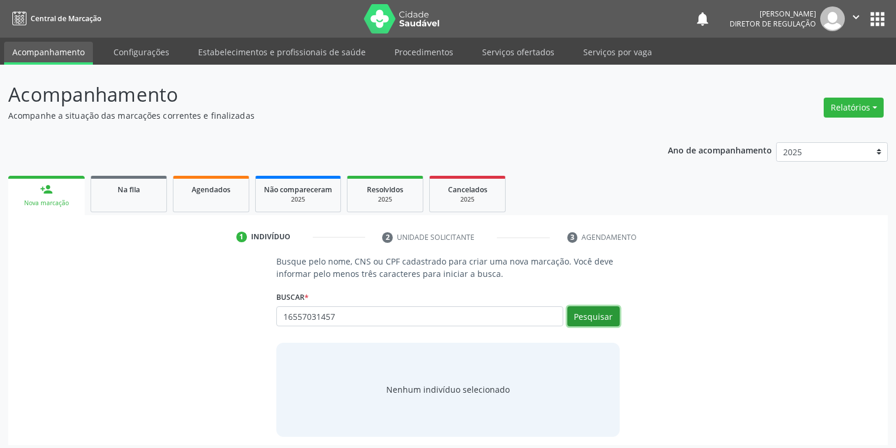
click at [597, 317] on button "Pesquisar" at bounding box center [593, 316] width 52 height 20
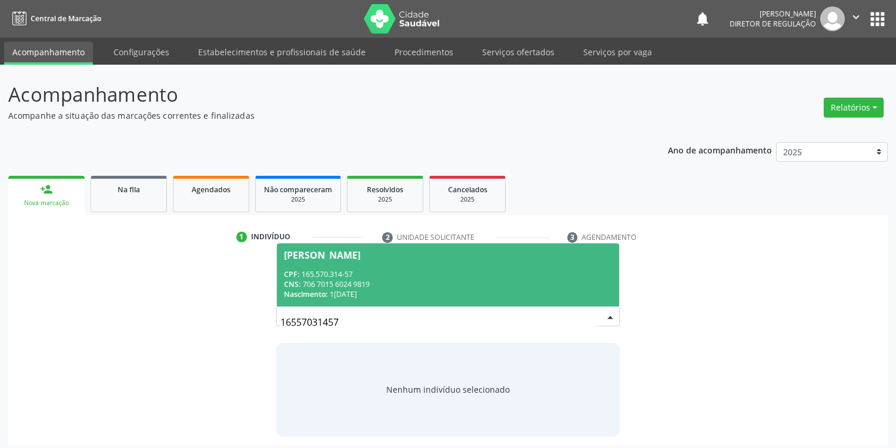
click at [343, 279] on div "CNS: 706 7015 6024 9819" at bounding box center [448, 284] width 328 height 10
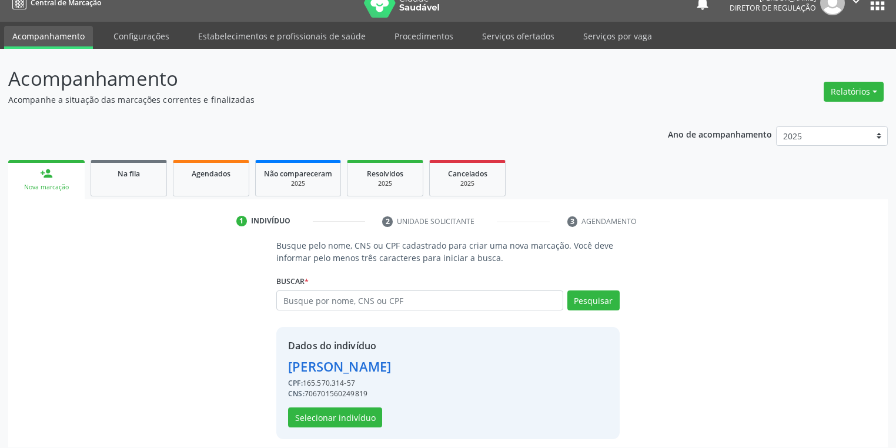
scroll to position [22, 0]
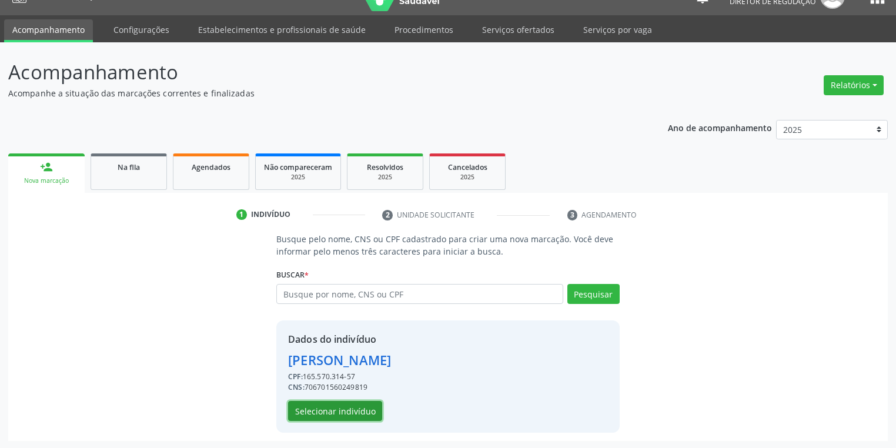
click at [311, 411] on button "Selecionar indivíduo" at bounding box center [335, 411] width 94 height 20
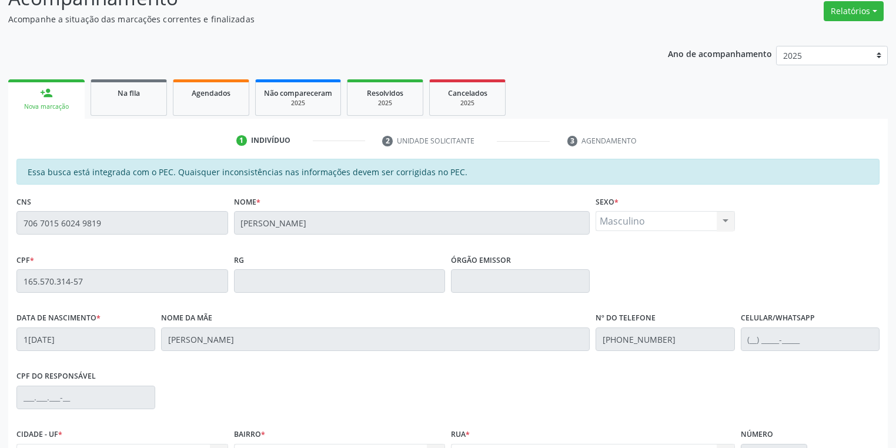
scroll to position [223, 0]
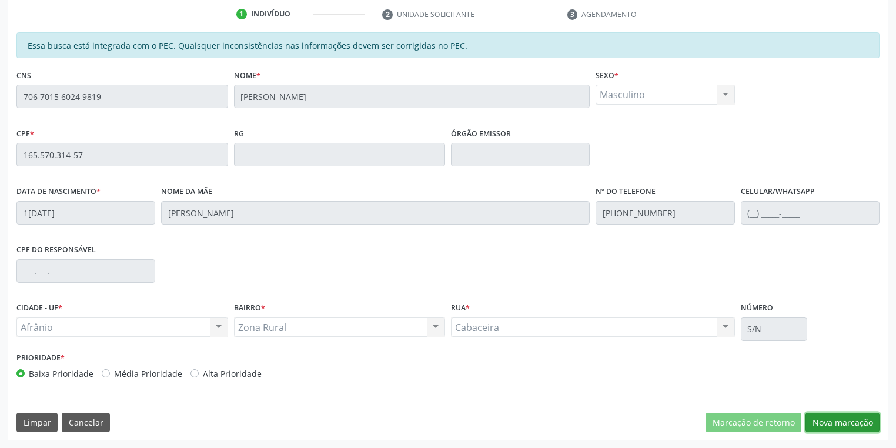
click at [819, 420] on button "Nova marcação" at bounding box center [842, 423] width 74 height 20
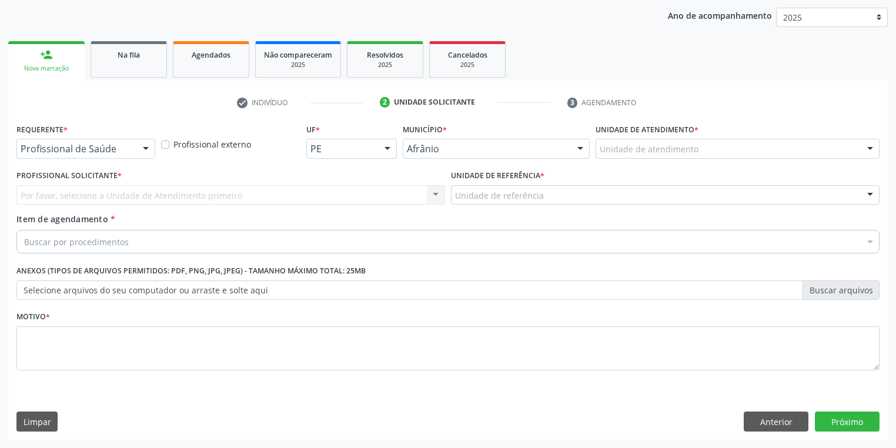
scroll to position [134, 0]
click at [598, 151] on div "Unidade de atendimento" at bounding box center [737, 149] width 284 height 20
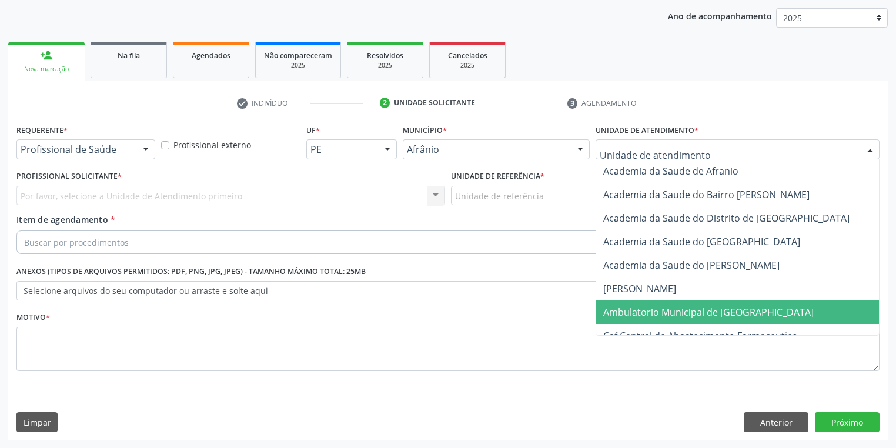
click at [620, 311] on span "Ambulatorio Municipal de [GEOGRAPHIC_DATA]" at bounding box center [708, 312] width 210 height 13
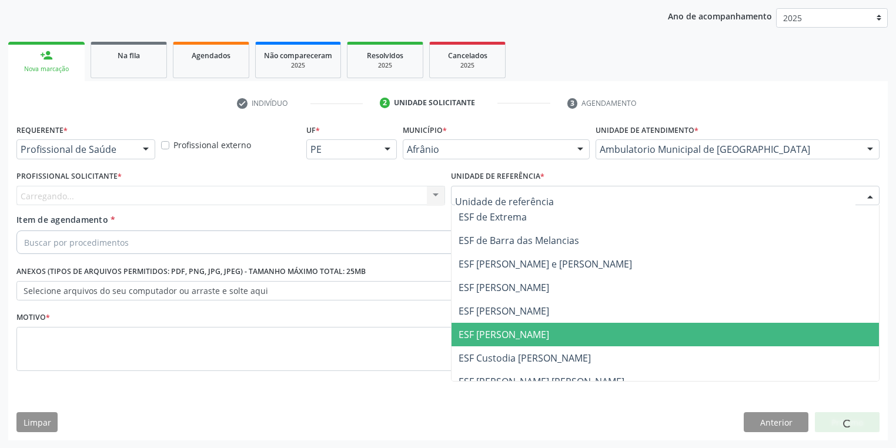
click at [482, 334] on span "ESF [PERSON_NAME]" at bounding box center [503, 334] width 91 height 13
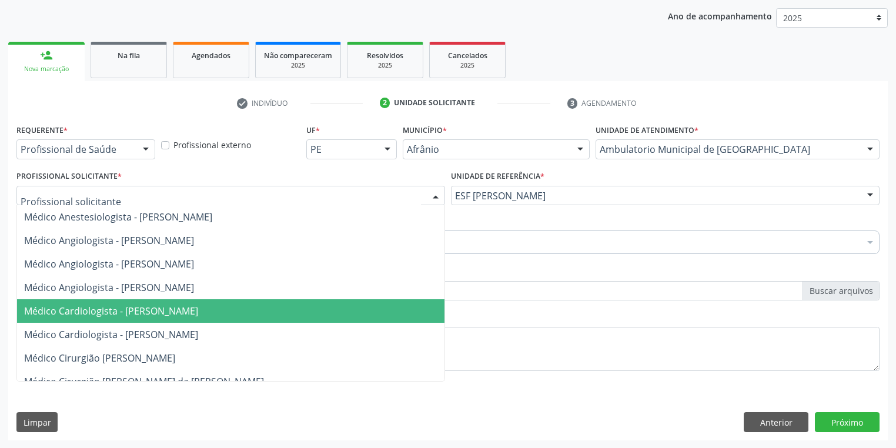
click at [108, 313] on span "Médico Cardiologista - [PERSON_NAME]" at bounding box center [111, 310] width 174 height 13
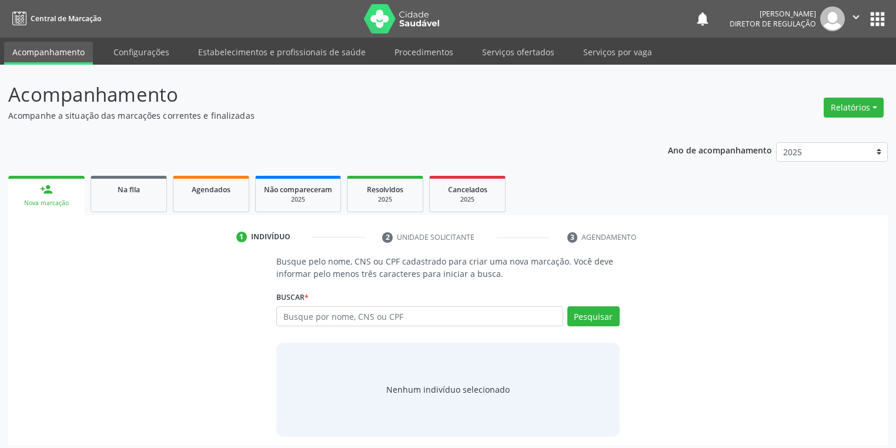
click at [299, 315] on input "text" at bounding box center [419, 316] width 287 height 20
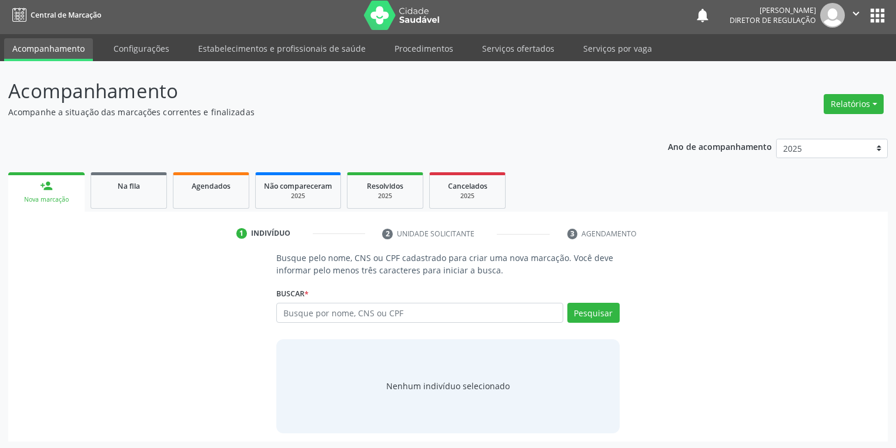
scroll to position [5, 0]
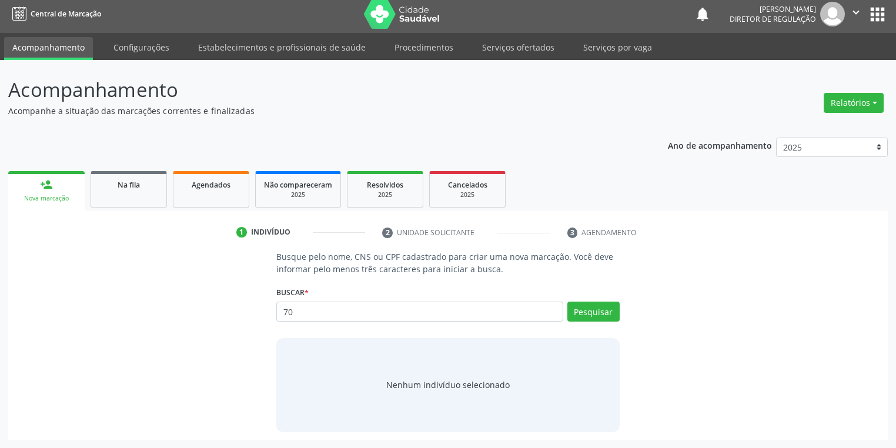
type input "7"
type input "16557031457"
click at [578, 306] on button "Pesquisar" at bounding box center [593, 311] width 52 height 20
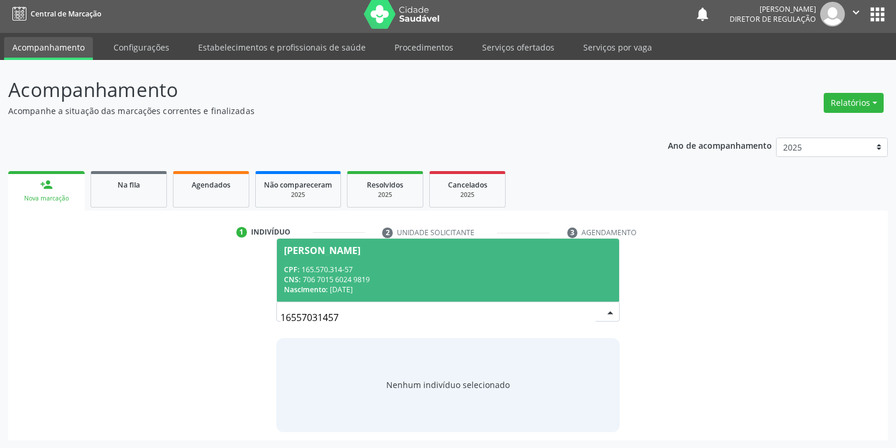
click at [592, 313] on input "16557031457" at bounding box center [437, 318] width 315 height 24
click at [401, 271] on div "CPF: 165.570.314-57" at bounding box center [448, 269] width 328 height 10
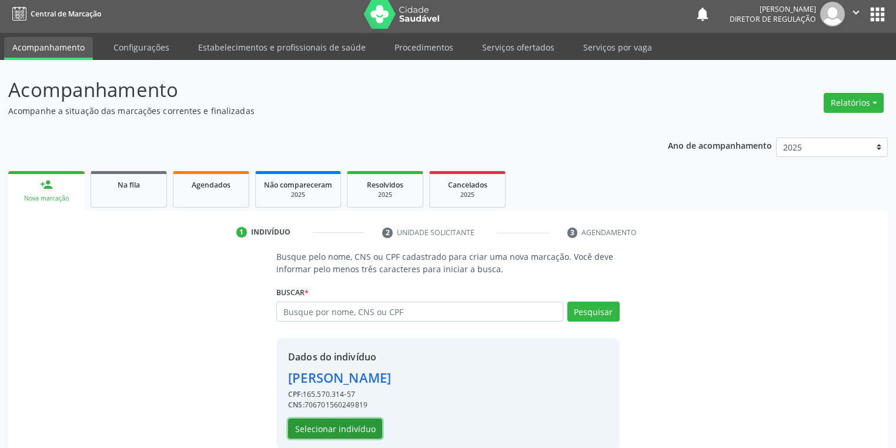
click at [313, 424] on button "Selecionar indivíduo" at bounding box center [335, 428] width 94 height 20
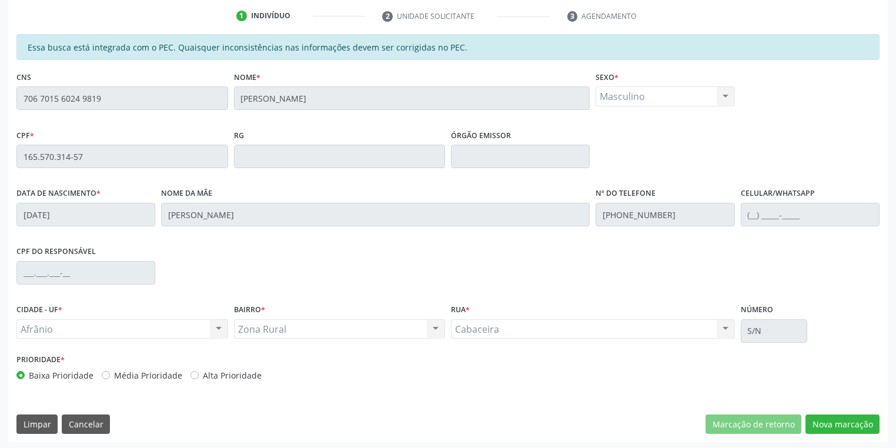
scroll to position [223, 0]
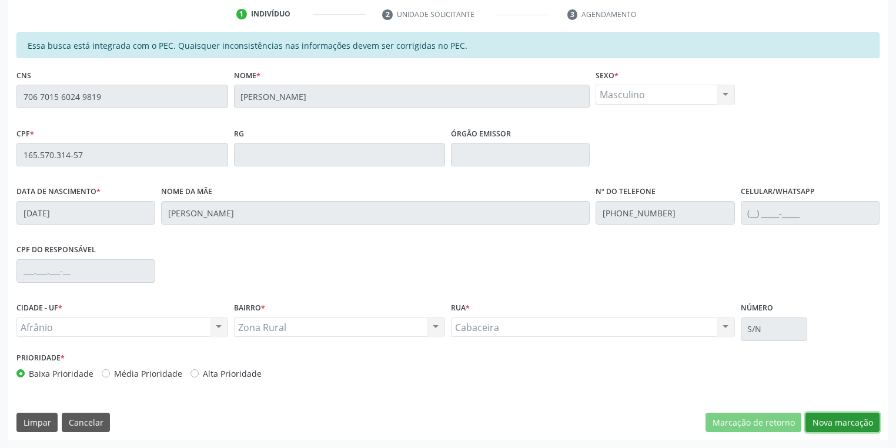
click at [825, 423] on button "Nova marcação" at bounding box center [842, 423] width 74 height 20
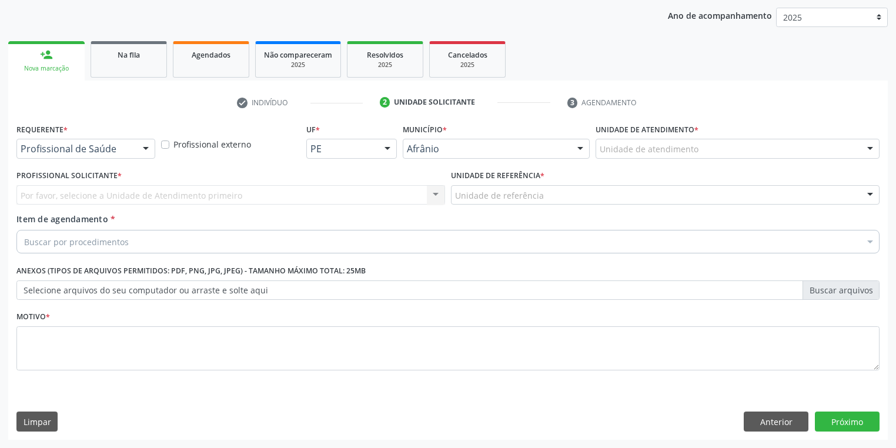
scroll to position [134, 0]
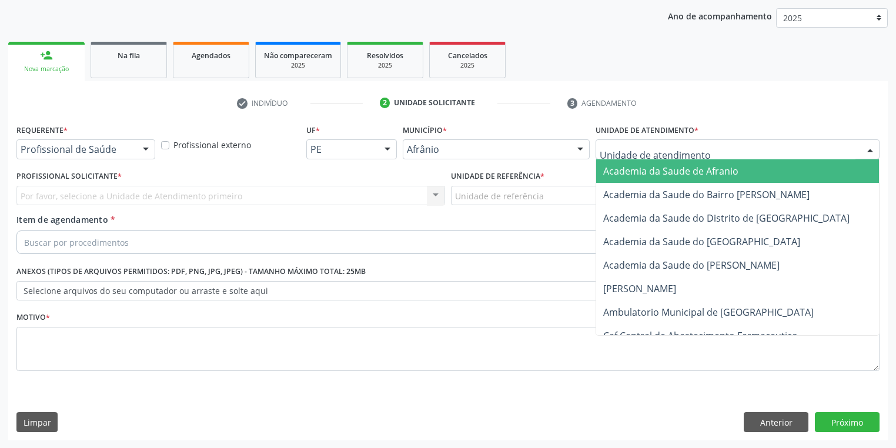
drag, startPoint x: 630, startPoint y: 153, endPoint x: 625, endPoint y: 221, distance: 67.7
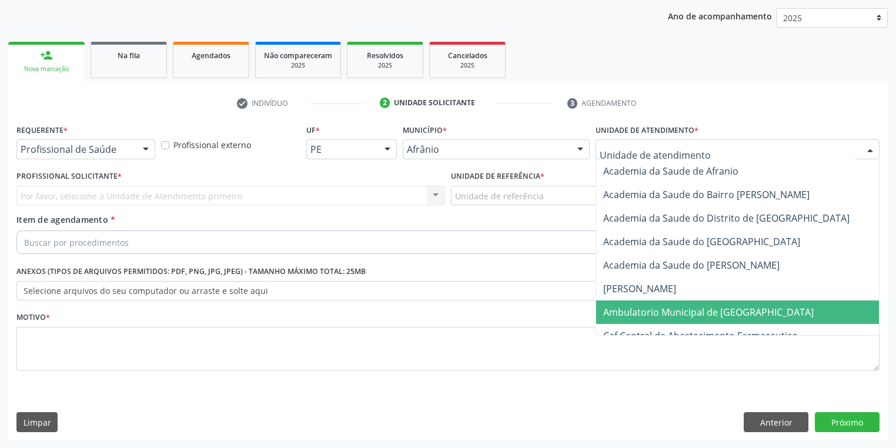
click at [622, 317] on span "Ambulatorio Municipal de [GEOGRAPHIC_DATA]" at bounding box center [708, 312] width 210 height 13
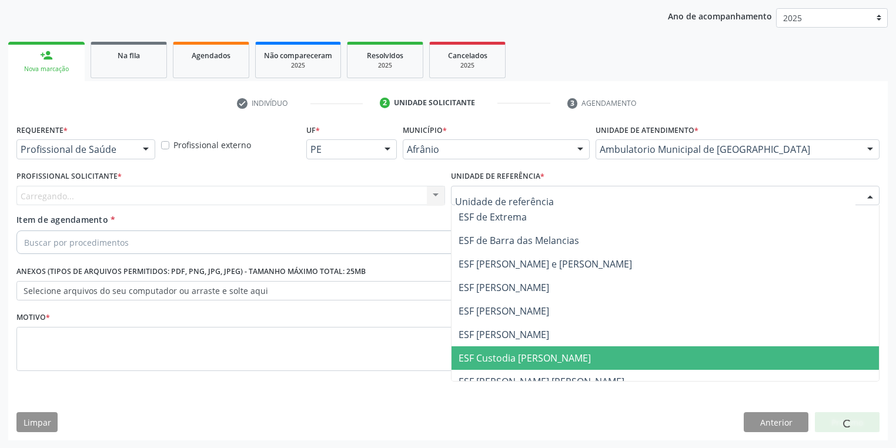
click at [485, 357] on span "ESF Custodia [PERSON_NAME]" at bounding box center [524, 357] width 132 height 13
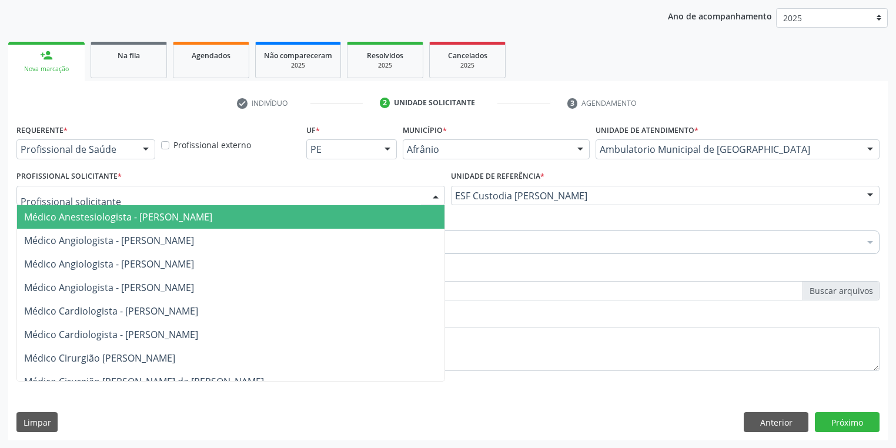
drag, startPoint x: 62, startPoint y: 195, endPoint x: 72, endPoint y: 235, distance: 41.2
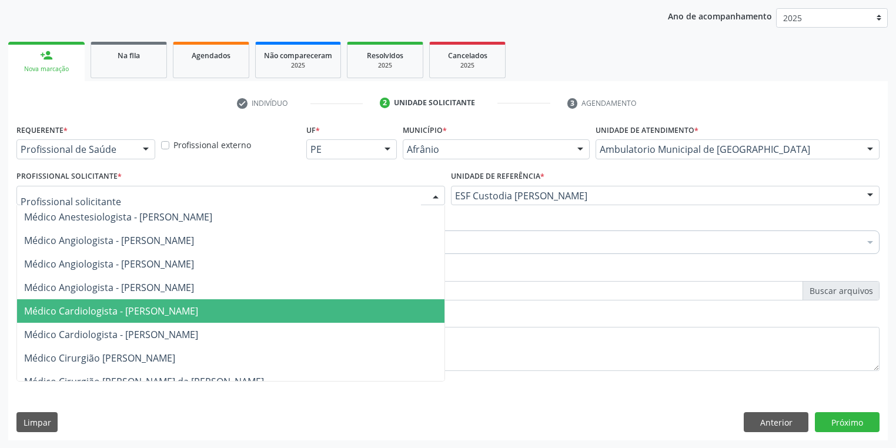
click at [86, 308] on span "Médico Cardiologista - [PERSON_NAME]" at bounding box center [111, 310] width 174 height 13
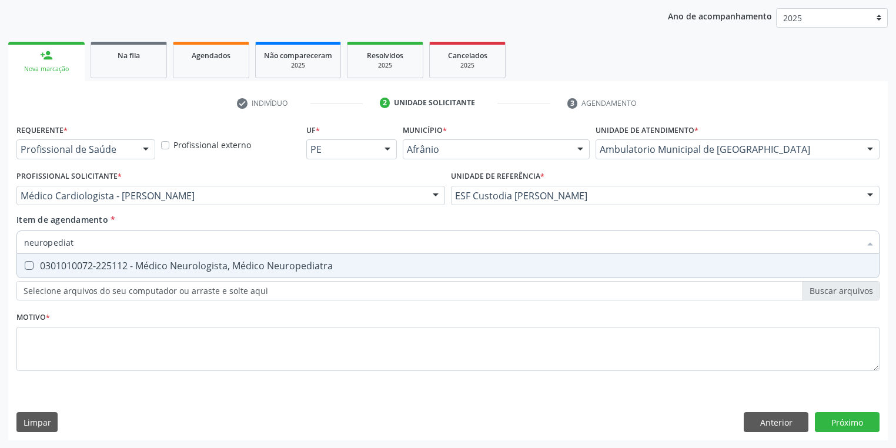
type input "neuropediatr"
click at [69, 269] on div "0301010072-225112 - Médico Neurologista, Médico Neuropediatra" at bounding box center [447, 265] width 847 height 9
checkbox Neuropediatra "true"
click at [45, 346] on div "Requerente * Profissional de Saúde Profissional de Saúde Paciente Nenhum result…" at bounding box center [447, 254] width 863 height 266
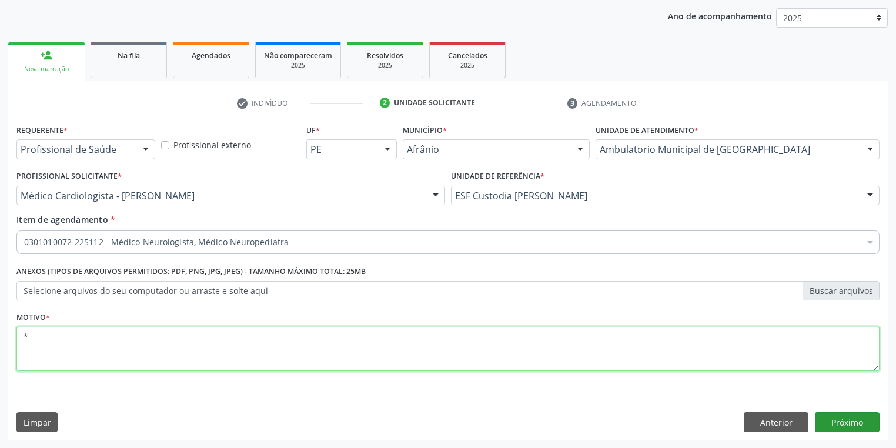
type textarea "*"
click at [831, 418] on button "Próximo" at bounding box center [847, 422] width 65 height 20
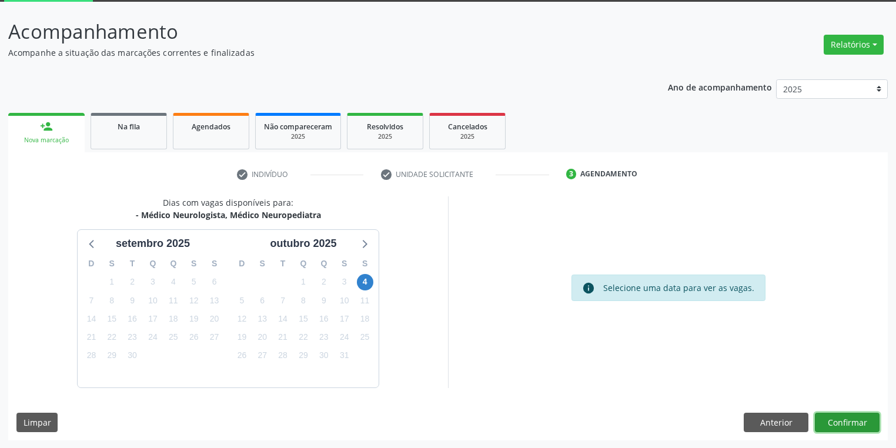
click at [828, 418] on button "Confirmar" at bounding box center [847, 423] width 65 height 20
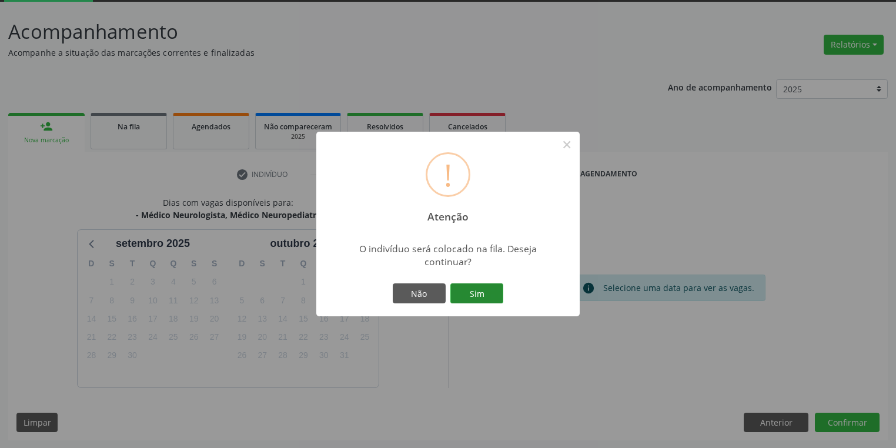
click at [475, 292] on button "Sim" at bounding box center [476, 293] width 53 height 20
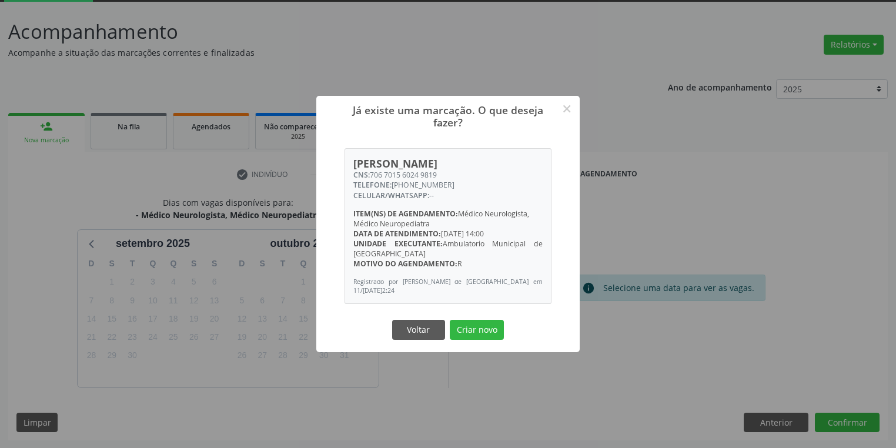
drag, startPoint x: 480, startPoint y: 330, endPoint x: 421, endPoint y: 324, distance: 58.4
click at [480, 330] on button "Criar novo" at bounding box center [477, 330] width 54 height 20
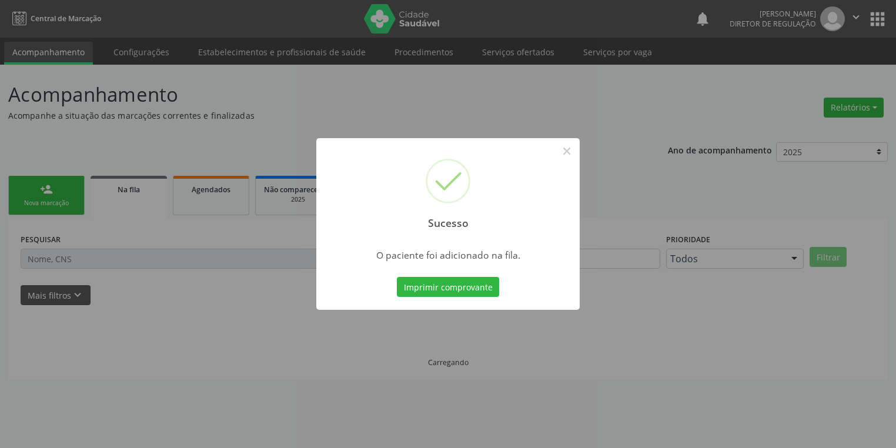
scroll to position [0, 0]
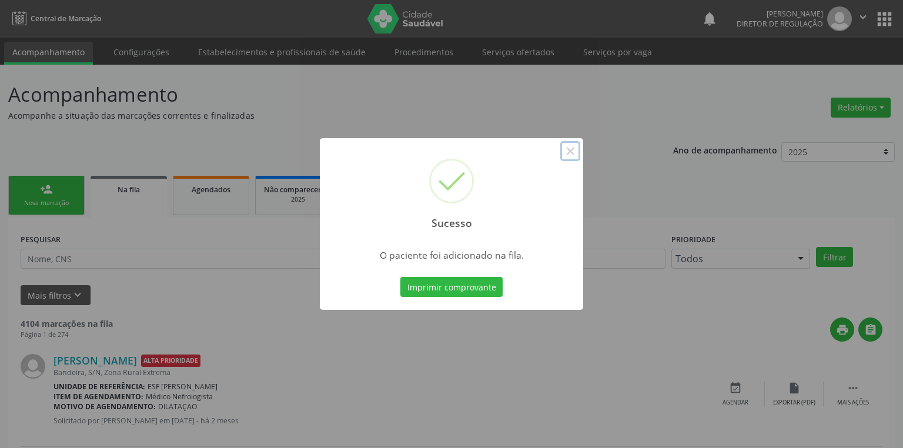
drag, startPoint x: 576, startPoint y: 149, endPoint x: 310, endPoint y: 185, distance: 268.5
click at [574, 150] on button "×" at bounding box center [570, 151] width 20 height 20
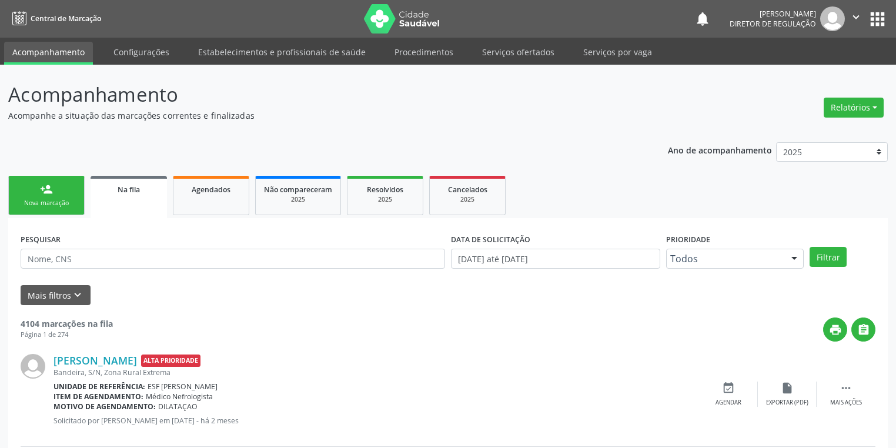
click at [31, 202] on div "Nova marcação" at bounding box center [46, 203] width 59 height 9
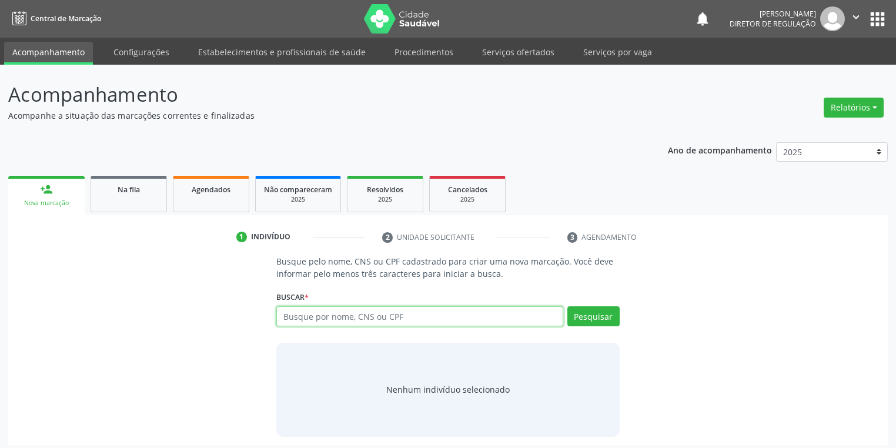
click at [291, 315] on input "text" at bounding box center [419, 316] width 287 height 20
type input "08622150408"
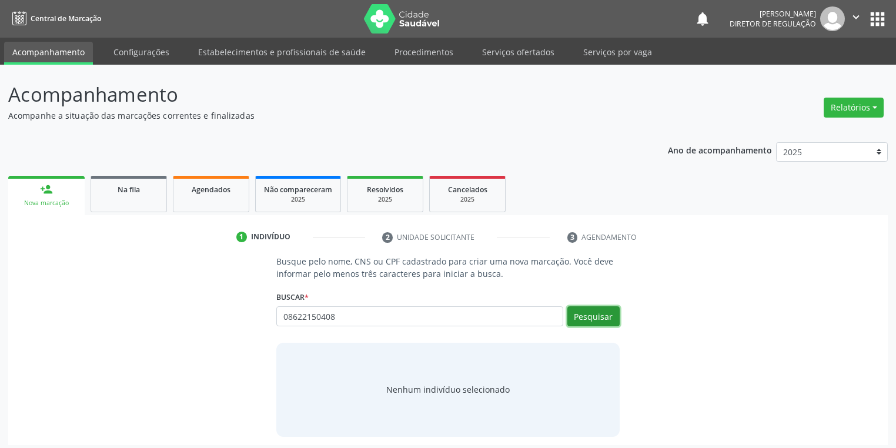
click at [592, 316] on button "Pesquisar" at bounding box center [593, 316] width 52 height 20
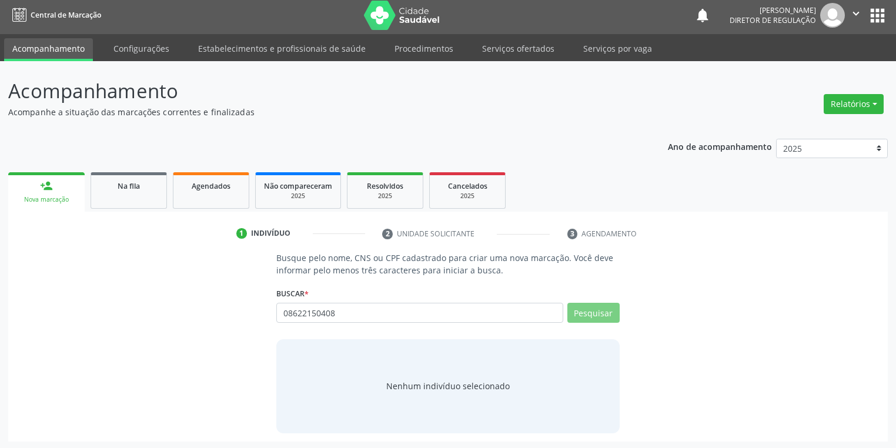
scroll to position [5, 0]
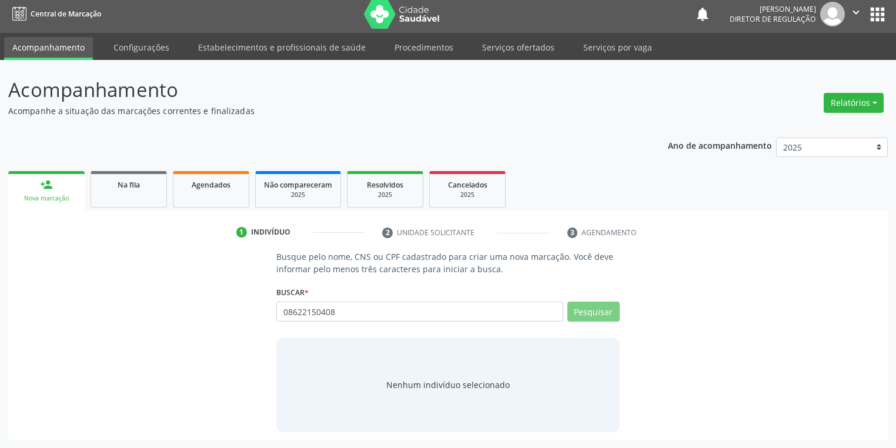
click at [0, 0] on input "08622150408" at bounding box center [0, 0] width 0 height 0
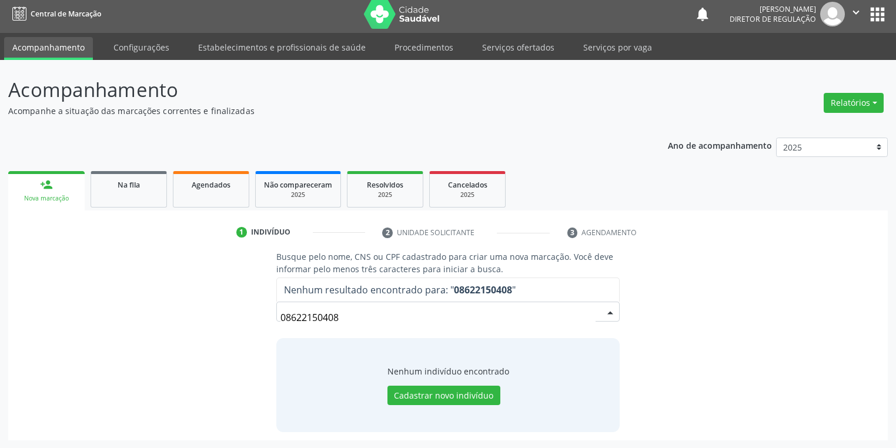
click at [347, 313] on input "08622150408" at bounding box center [437, 318] width 315 height 24
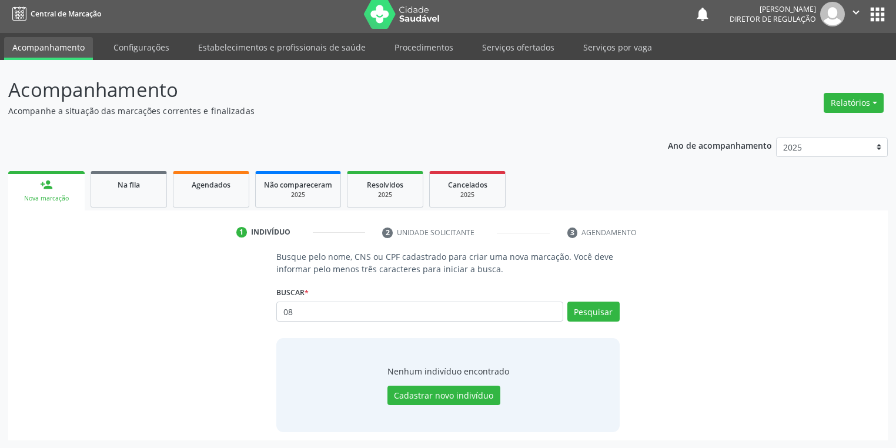
type input "0"
type input "708404714032964"
click at [589, 313] on button "Pesquisar" at bounding box center [593, 311] width 52 height 20
type input "708404714032964"
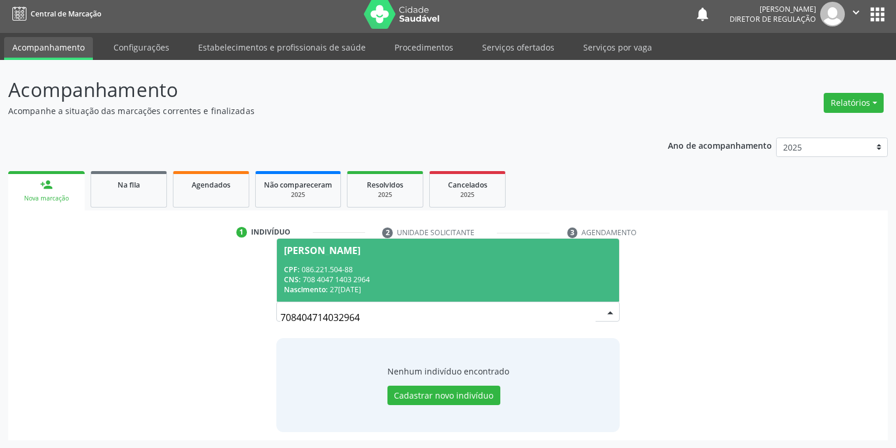
click at [341, 274] on div "CNS: 708 4047 1403 2964" at bounding box center [448, 279] width 328 height 10
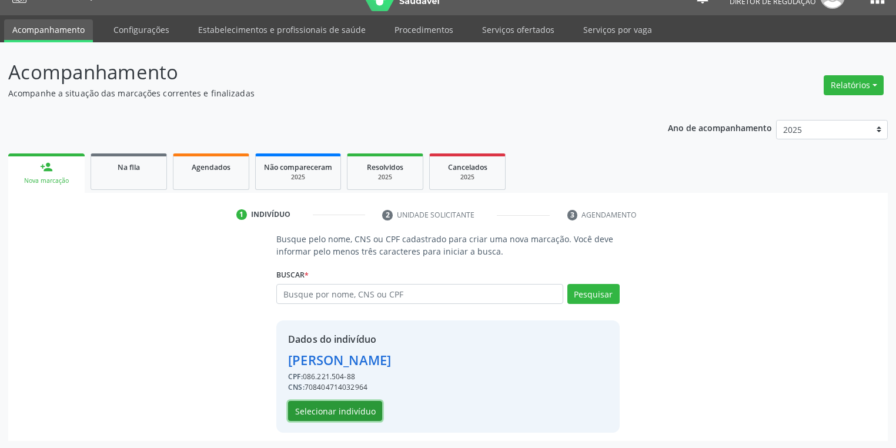
click at [342, 413] on button "Selecionar indivíduo" at bounding box center [335, 411] width 94 height 20
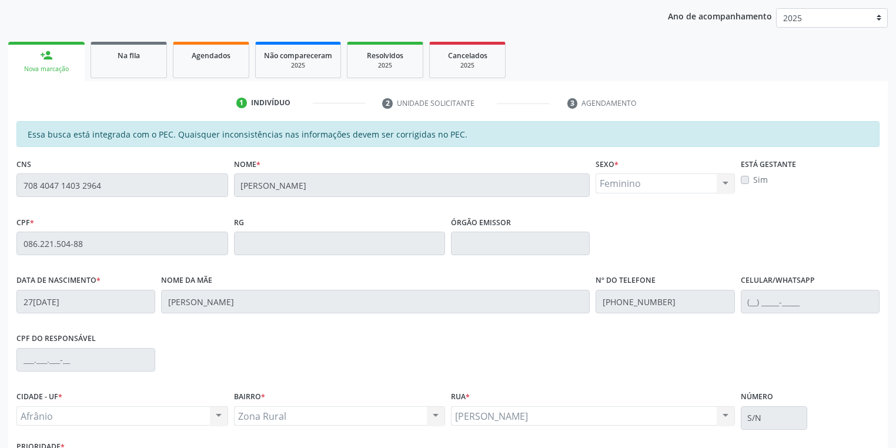
scroll to position [223, 0]
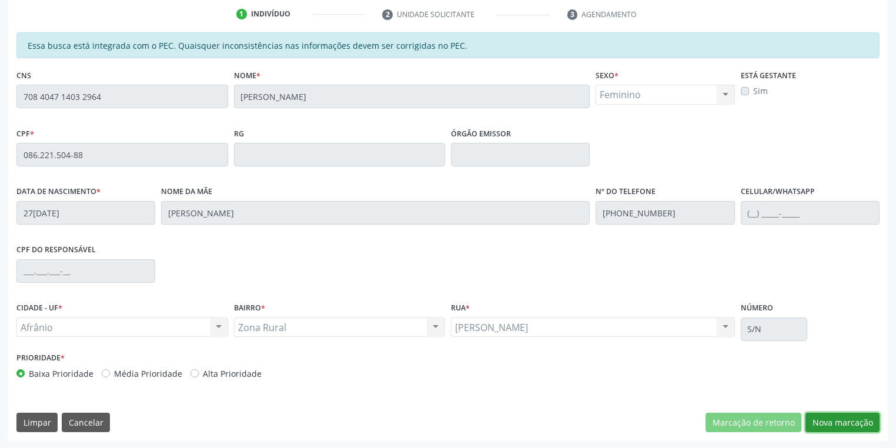
click at [830, 425] on button "Nova marcação" at bounding box center [842, 423] width 74 height 20
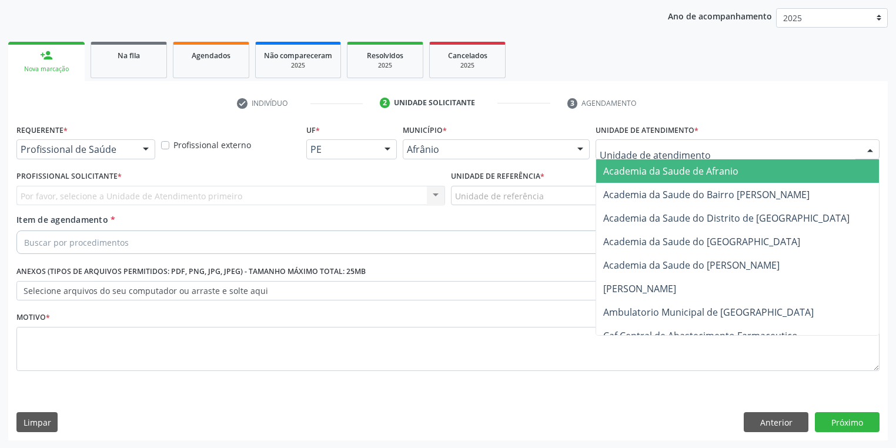
click at [634, 156] on div at bounding box center [737, 149] width 284 height 20
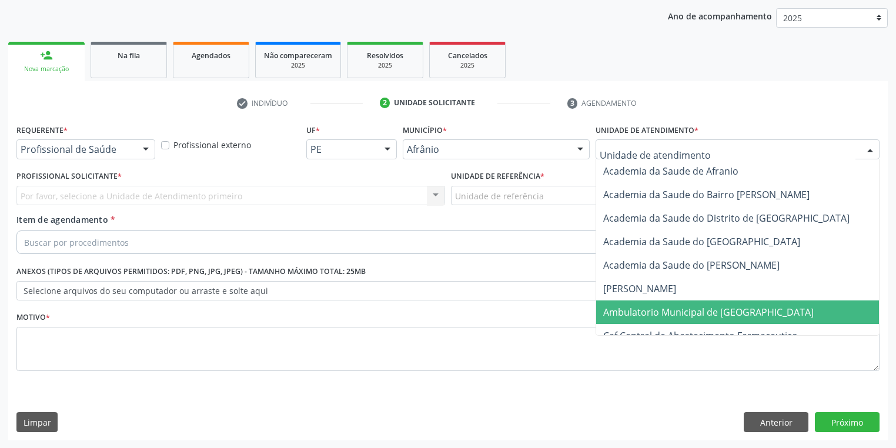
click at [637, 310] on span "Ambulatorio Municipal de [GEOGRAPHIC_DATA]" at bounding box center [708, 312] width 210 height 13
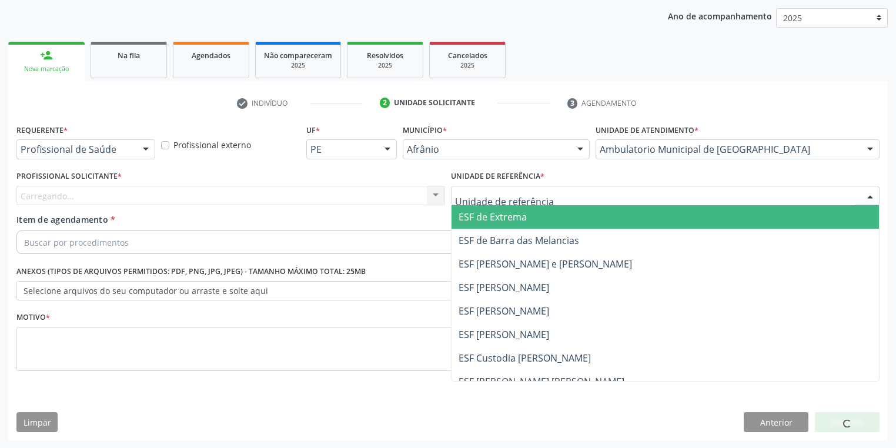
drag, startPoint x: 495, startPoint y: 200, endPoint x: 490, endPoint y: 272, distance: 71.9
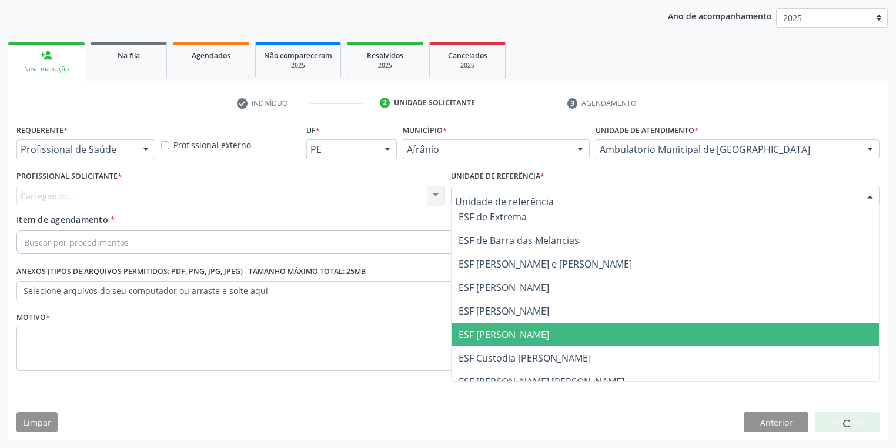
drag, startPoint x: 490, startPoint y: 331, endPoint x: 291, endPoint y: 271, distance: 208.2
click at [488, 331] on span "ESF [PERSON_NAME]" at bounding box center [503, 334] width 91 height 13
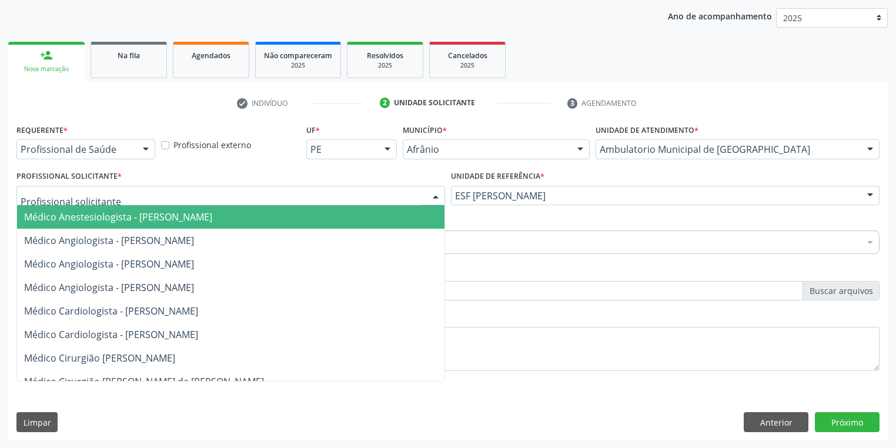
click at [77, 202] on div at bounding box center [230, 196] width 428 height 20
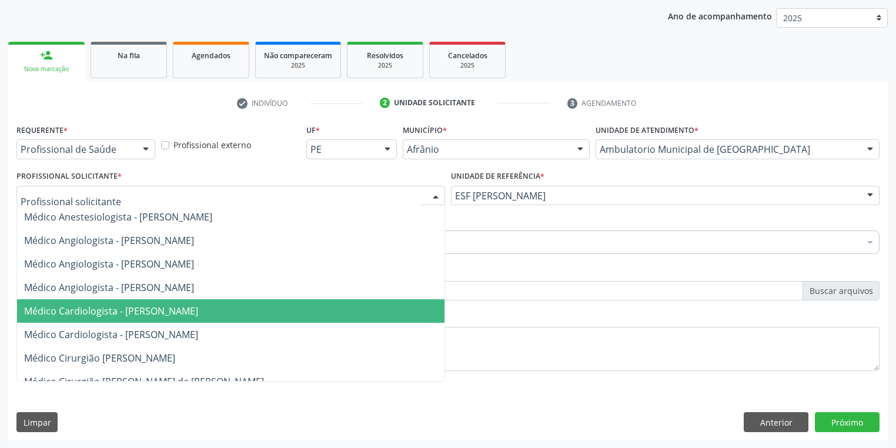
drag, startPoint x: 85, startPoint y: 313, endPoint x: 98, endPoint y: 277, distance: 38.1
click at [85, 313] on span "Médico Cardiologista - [PERSON_NAME]" at bounding box center [111, 310] width 174 height 13
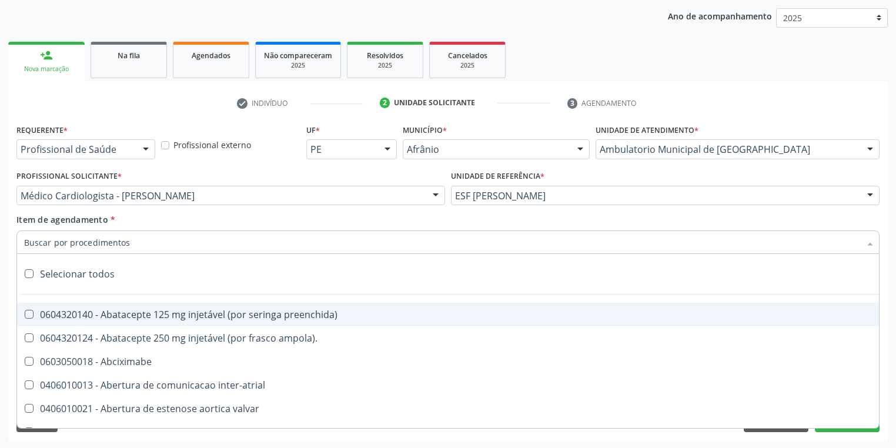
type input "g"
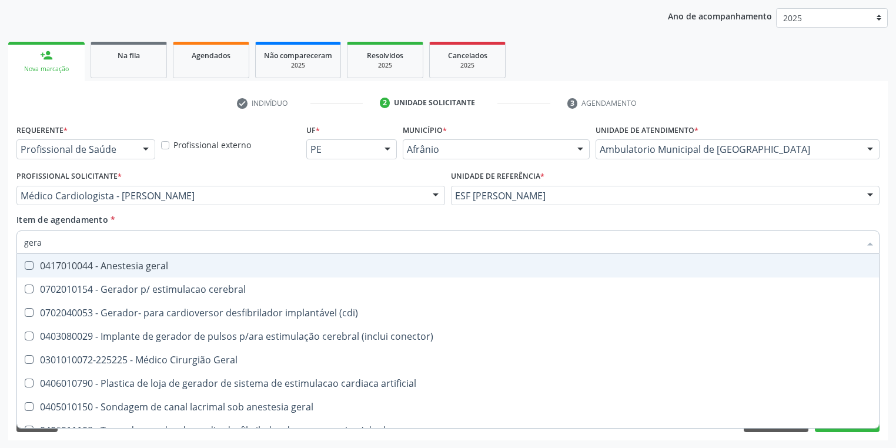
type input "geral"
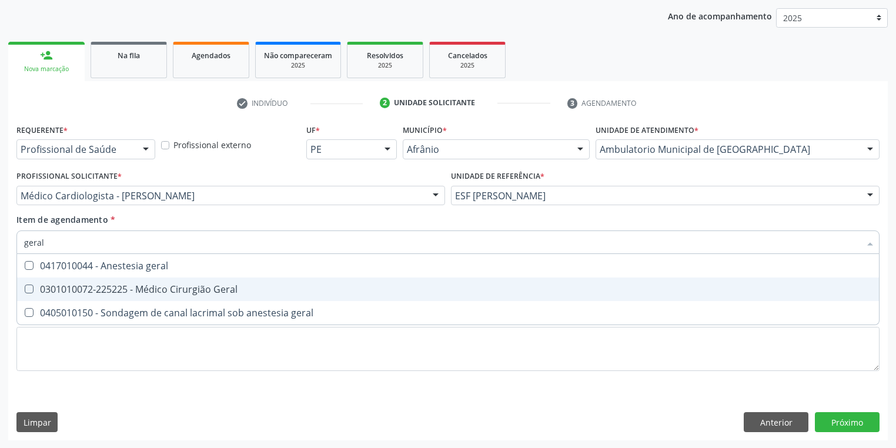
click at [87, 293] on div "0301010072-225225 - Médico Cirurgião Geral" at bounding box center [447, 288] width 847 height 9
checkbox Geral "true"
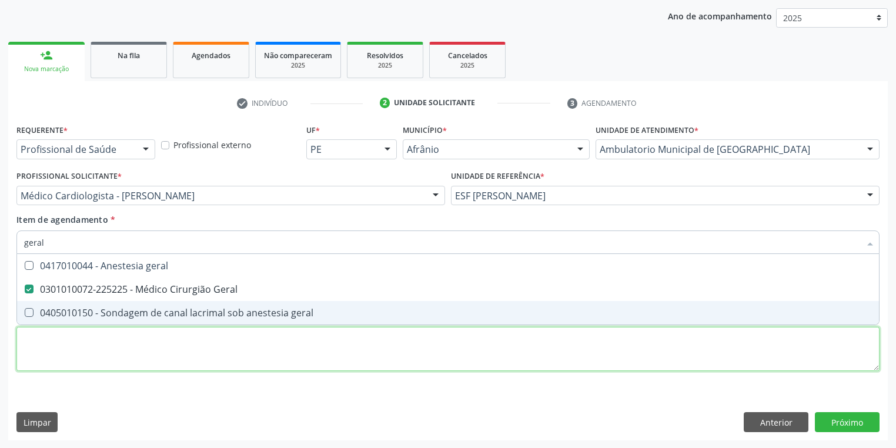
click at [61, 364] on div "Requerente * Profissional de Saúde Profissional de Saúde Paciente Nenhum result…" at bounding box center [447, 254] width 863 height 266
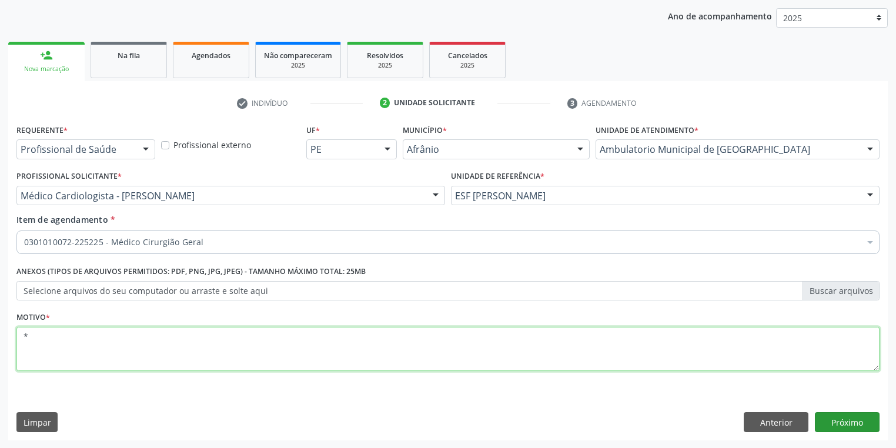
type textarea "*"
click at [838, 425] on button "Próximo" at bounding box center [847, 422] width 65 height 20
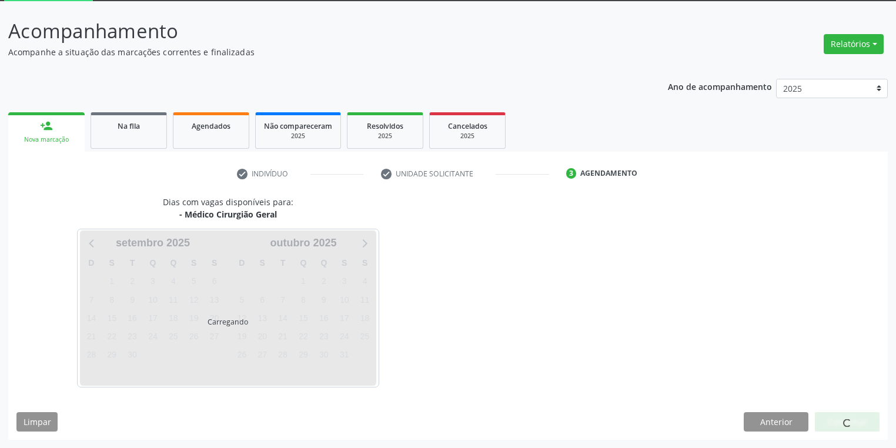
scroll to position [63, 0]
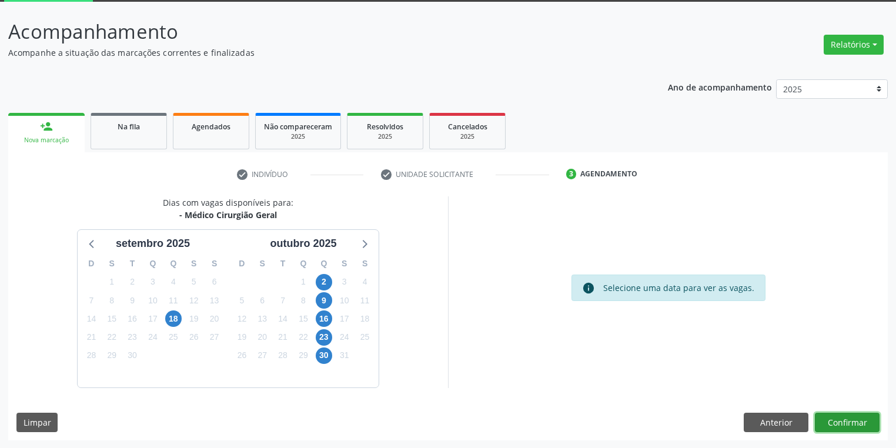
click at [835, 424] on button "Confirmar" at bounding box center [847, 423] width 65 height 20
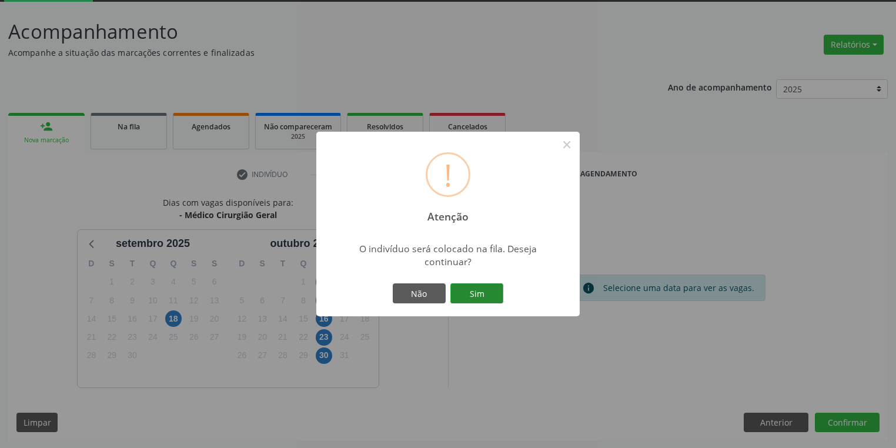
click at [472, 296] on button "Sim" at bounding box center [476, 293] width 53 height 20
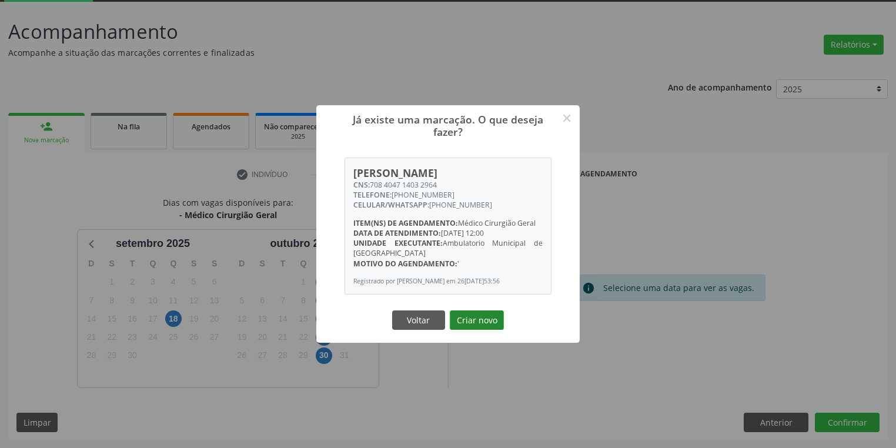
click at [473, 322] on button "Criar novo" at bounding box center [477, 320] width 54 height 20
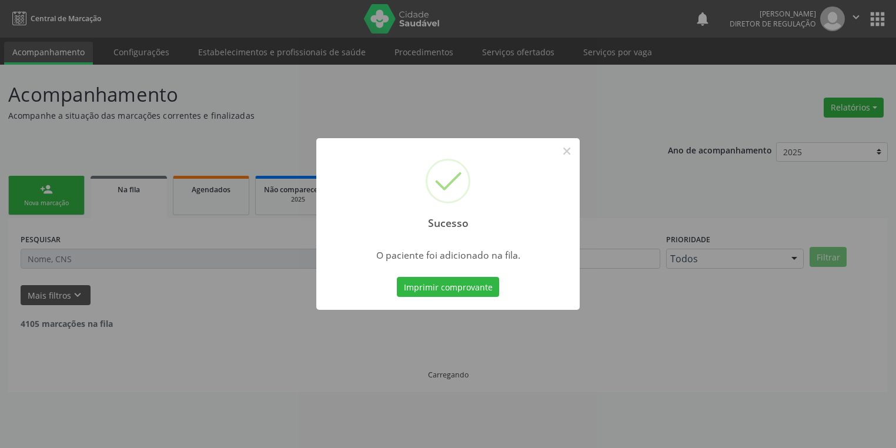
scroll to position [0, 0]
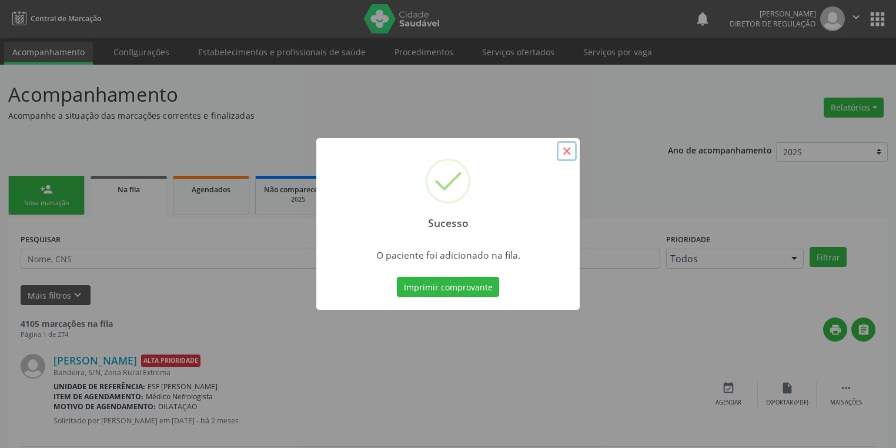
click at [567, 152] on button "×" at bounding box center [567, 151] width 20 height 20
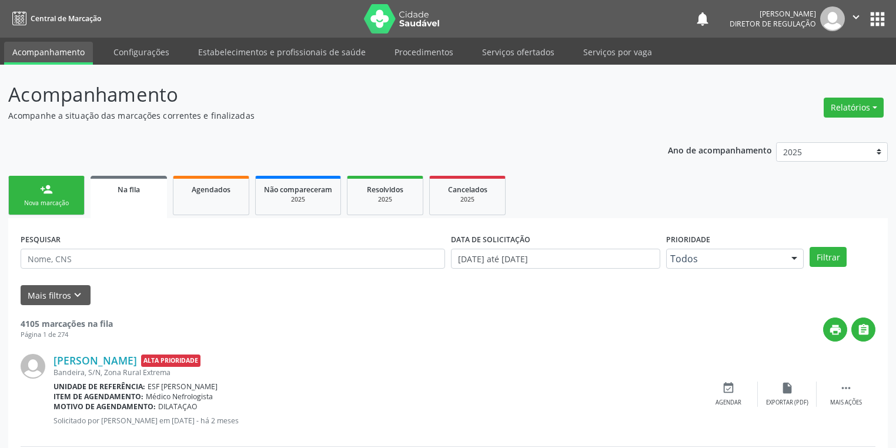
click at [48, 204] on div "Nova marcação" at bounding box center [46, 203] width 59 height 9
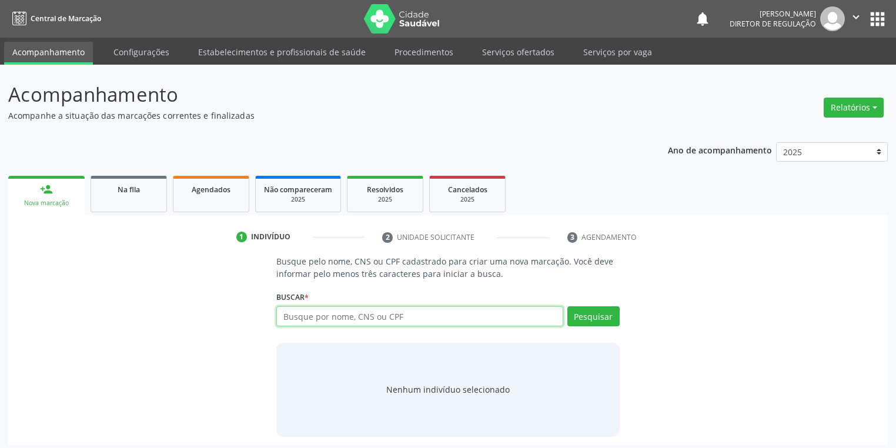
drag, startPoint x: 280, startPoint y: 309, endPoint x: 286, endPoint y: 313, distance: 8.0
click at [281, 310] on input "text" at bounding box center [419, 316] width 287 height 20
type input "47083212449"
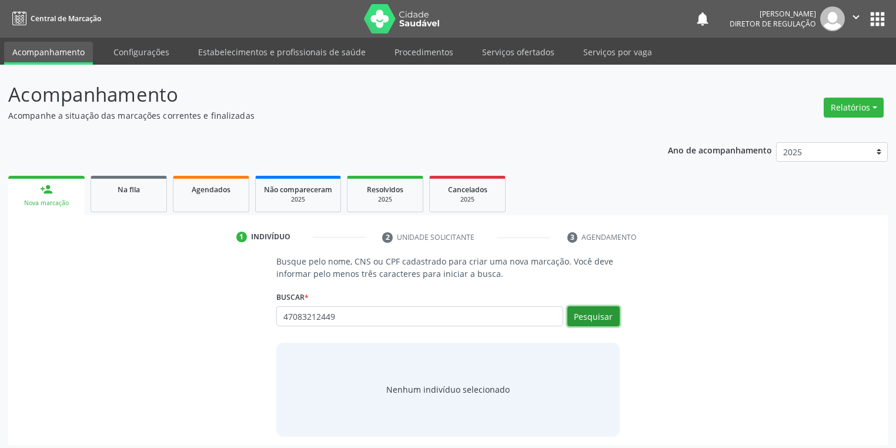
click at [589, 314] on button "Pesquisar" at bounding box center [593, 316] width 52 height 20
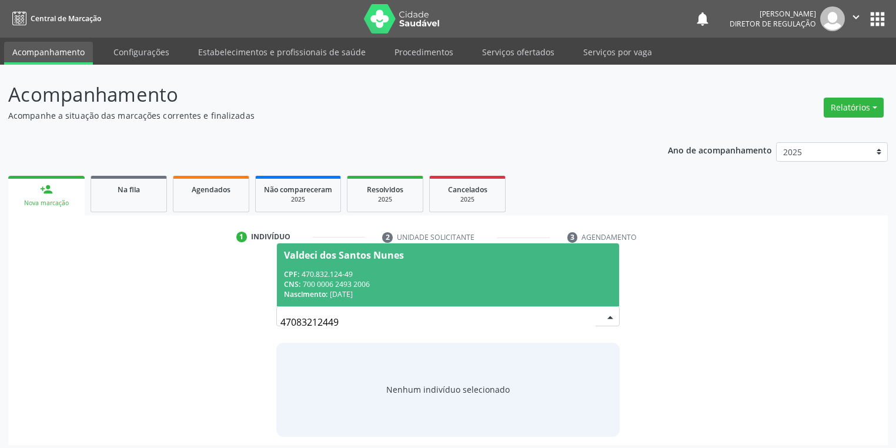
click at [390, 270] on div "CPF: 470.832.124-49" at bounding box center [448, 274] width 328 height 10
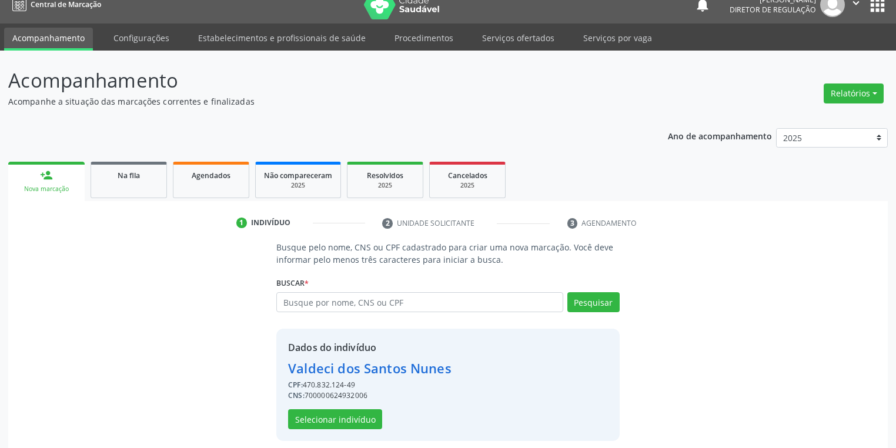
scroll to position [22, 0]
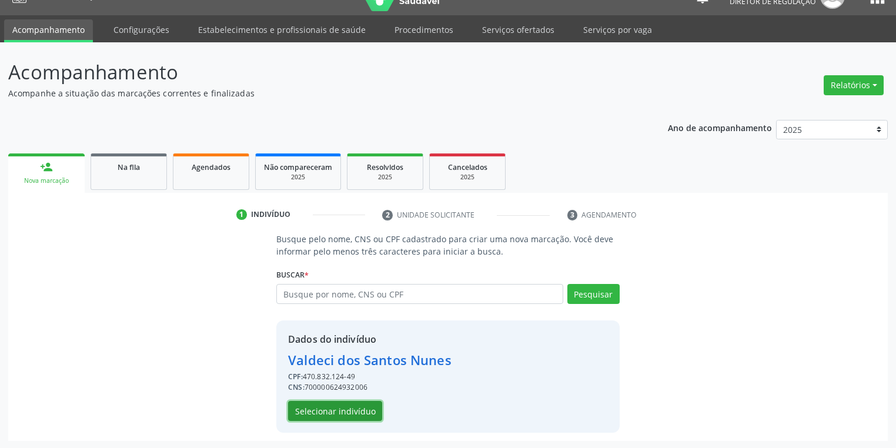
click at [325, 409] on button "Selecionar indivíduo" at bounding box center [335, 411] width 94 height 20
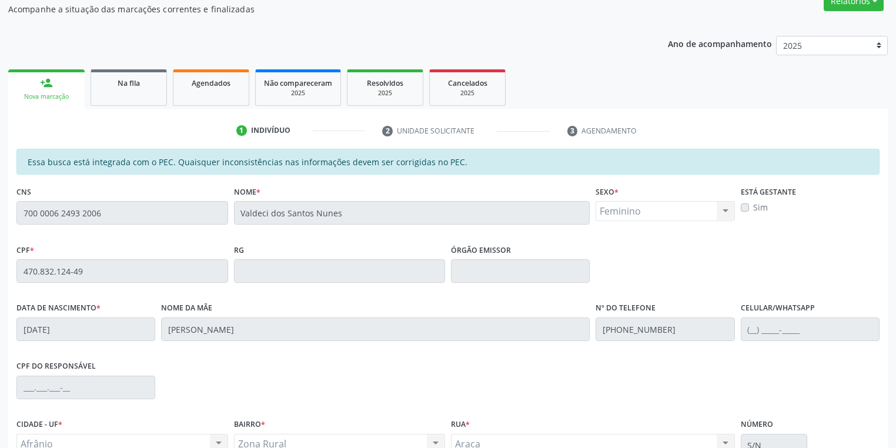
scroll to position [223, 0]
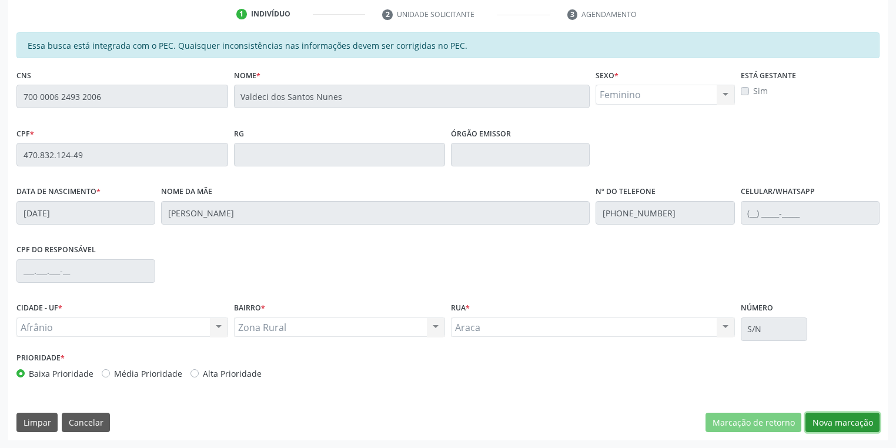
click at [813, 421] on button "Nova marcação" at bounding box center [842, 423] width 74 height 20
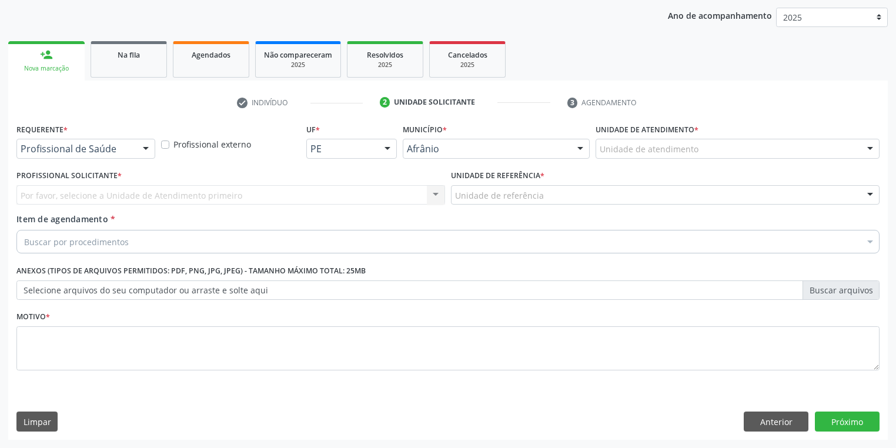
scroll to position [134, 0]
drag, startPoint x: 670, startPoint y: 145, endPoint x: 666, endPoint y: 150, distance: 6.4
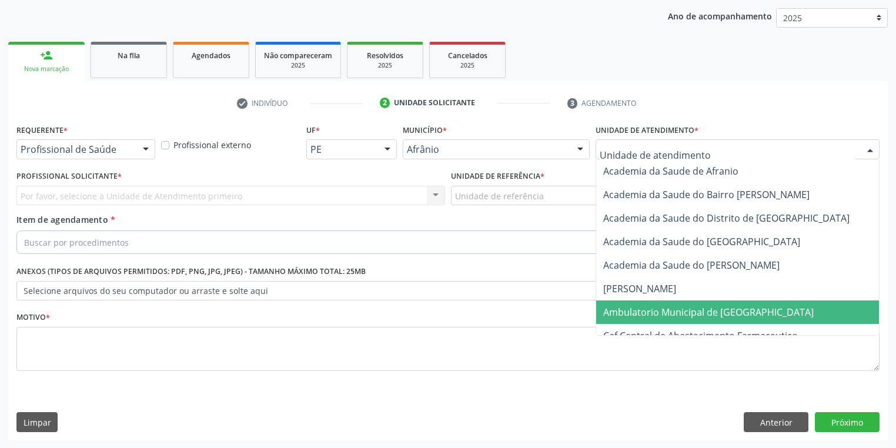
drag, startPoint x: 673, startPoint y: 310, endPoint x: 644, endPoint y: 297, distance: 32.1
click at [672, 310] on span "Ambulatorio Municipal de [GEOGRAPHIC_DATA]" at bounding box center [708, 312] width 210 height 13
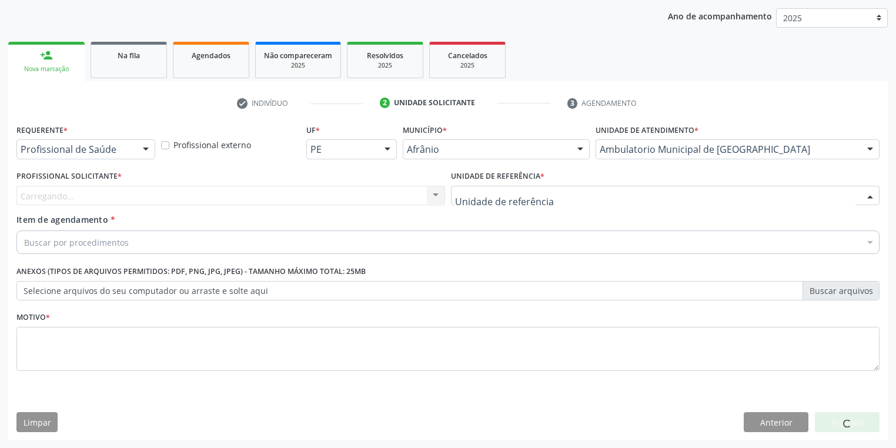
drag, startPoint x: 498, startPoint y: 193, endPoint x: 495, endPoint y: 239, distance: 46.5
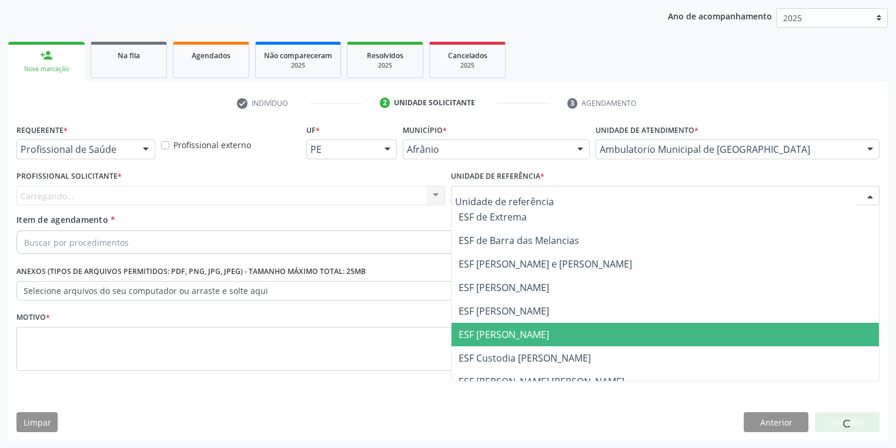
click at [505, 344] on span "ESF [PERSON_NAME]" at bounding box center [664, 335] width 427 height 24
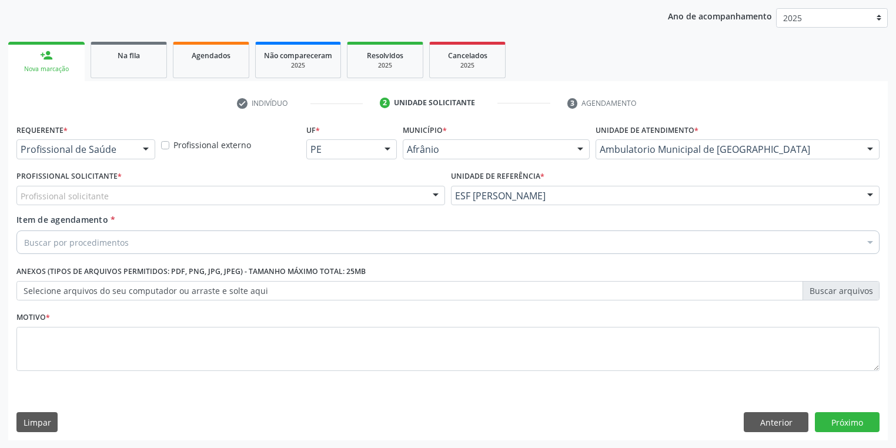
drag, startPoint x: 61, startPoint y: 193, endPoint x: 62, endPoint y: 207, distance: 13.5
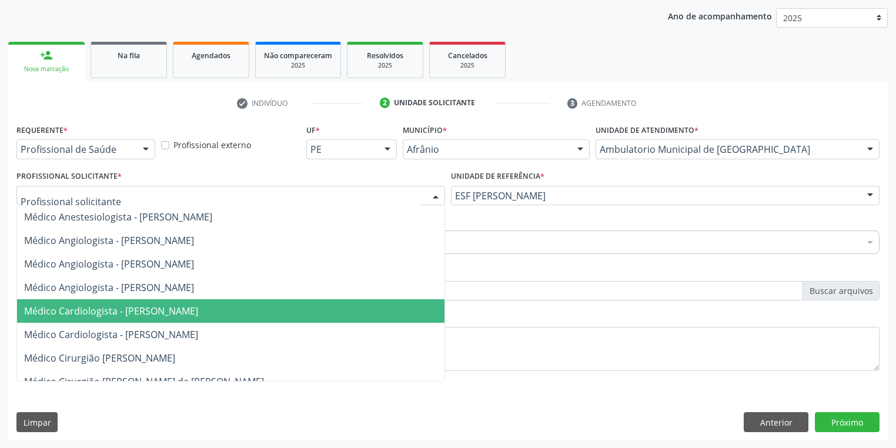
click at [103, 313] on span "Médico Cardiologista - [PERSON_NAME]" at bounding box center [111, 310] width 174 height 13
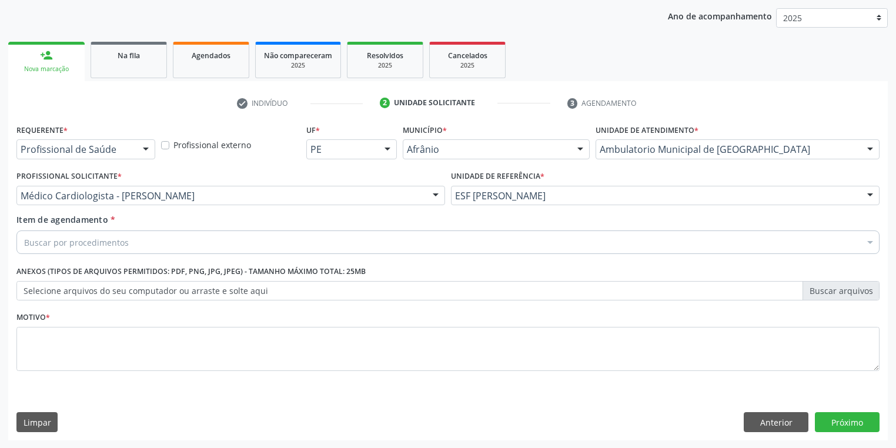
click at [46, 232] on div "Buscar por procedimentos" at bounding box center [447, 242] width 863 height 24
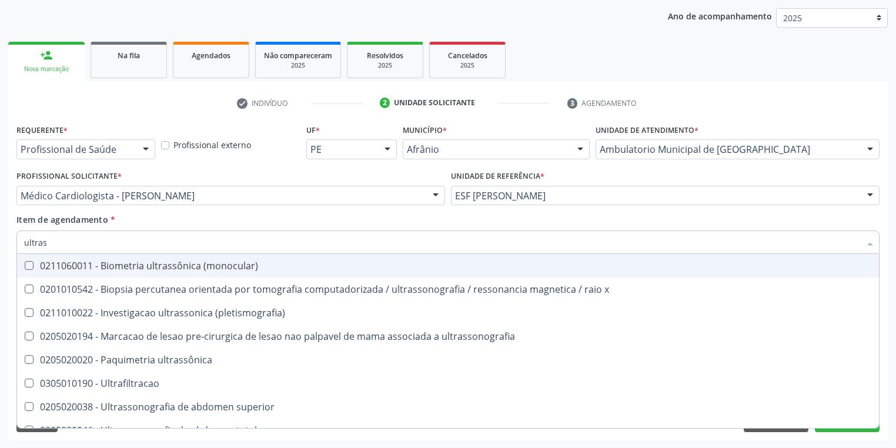
type input "ultrass"
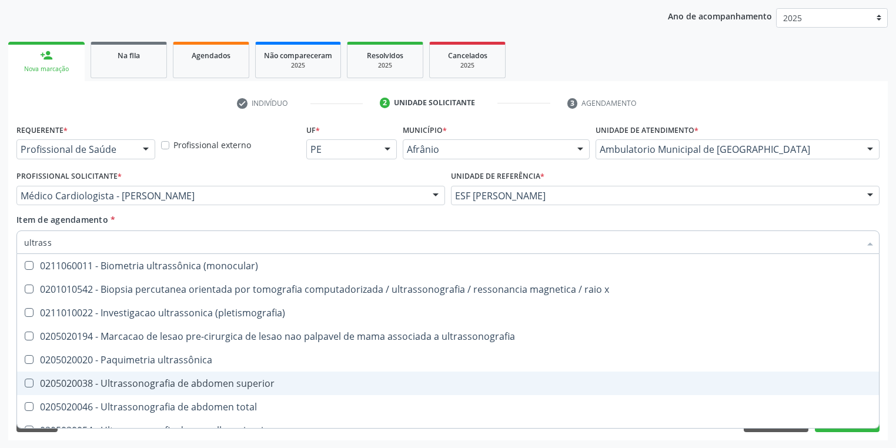
click at [63, 374] on span "0205020038 - Ultrassonografia de abdomen superior" at bounding box center [448, 383] width 862 height 24
checkbox superior "true"
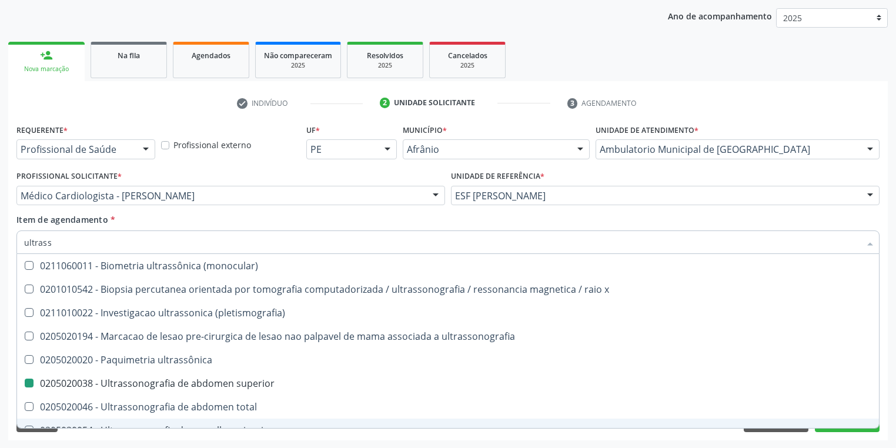
click at [99, 440] on div "Acompanhamento Acompanhe a situação das marcações correntes e finalizadas Relat…" at bounding box center [448, 190] width 896 height 518
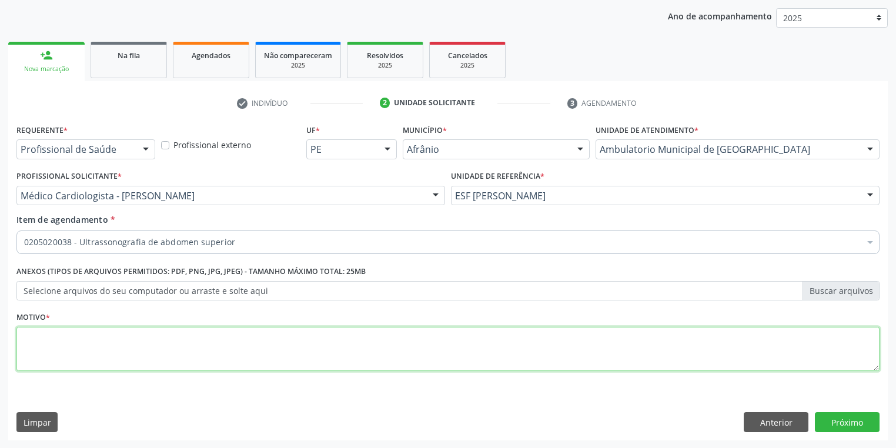
click at [78, 341] on textarea at bounding box center [447, 349] width 863 height 45
type textarea "*"
click at [856, 422] on button "Próximo" at bounding box center [847, 422] width 65 height 20
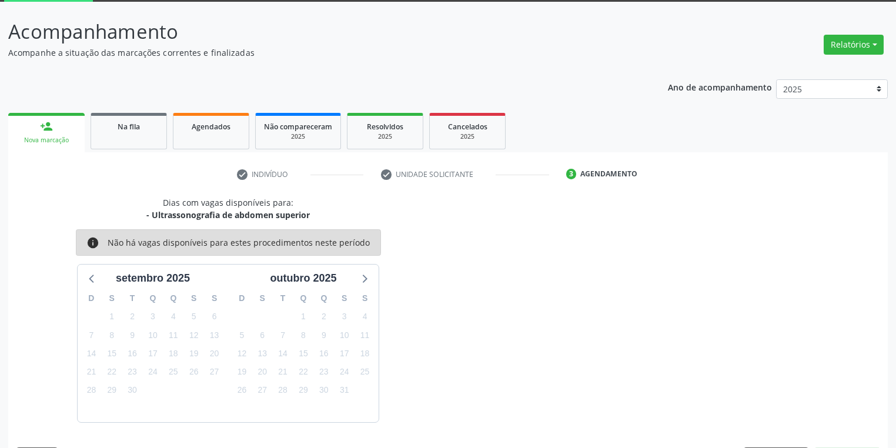
scroll to position [97, 0]
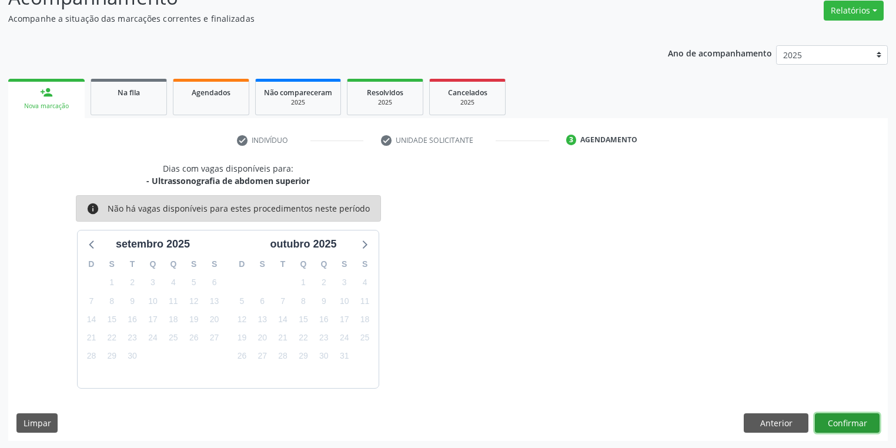
click at [842, 420] on button "Confirmar" at bounding box center [847, 423] width 65 height 20
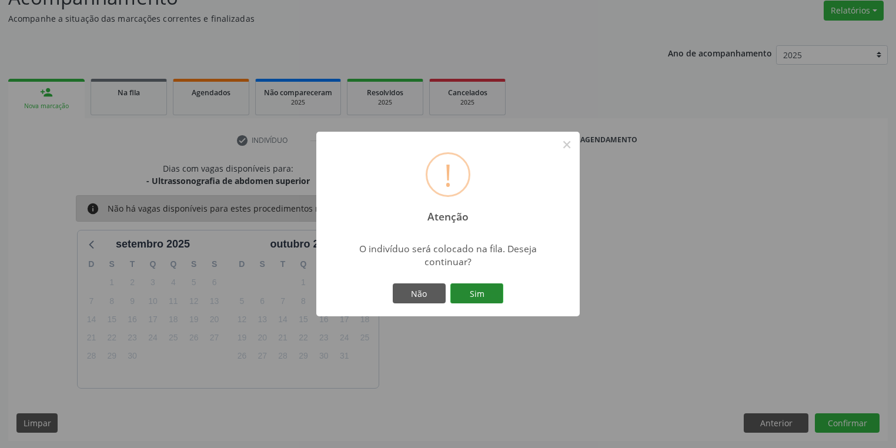
click at [478, 291] on button "Sim" at bounding box center [476, 293] width 53 height 20
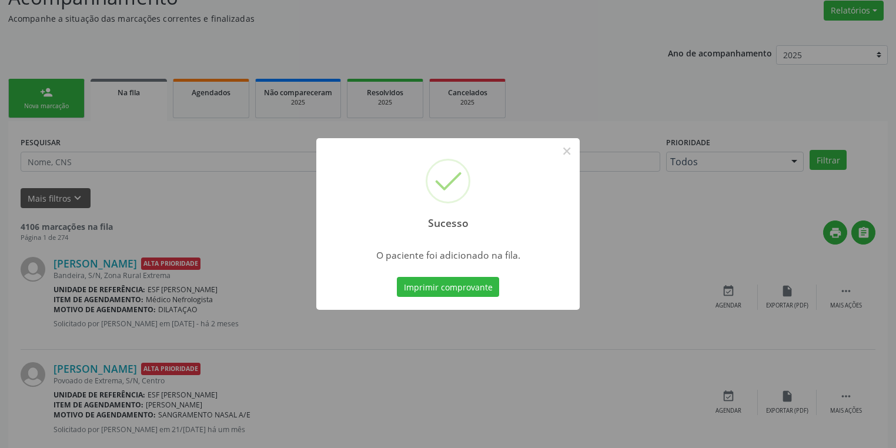
scroll to position [0, 0]
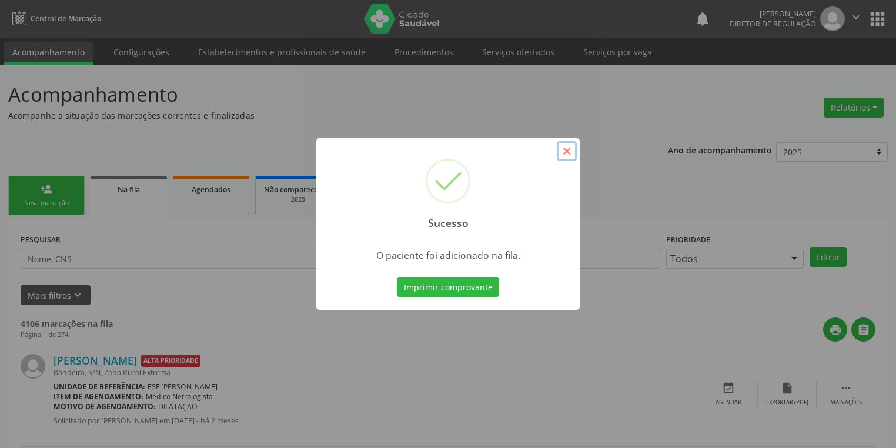
click at [565, 150] on button "×" at bounding box center [567, 151] width 20 height 20
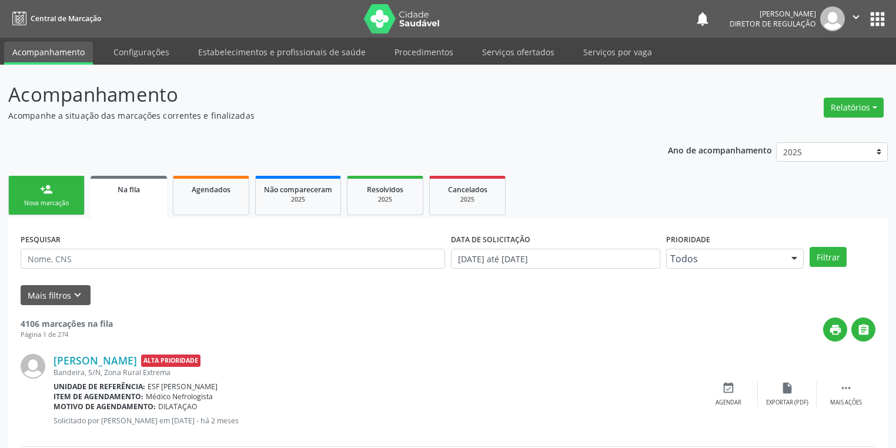
click at [52, 195] on link "person_add Nova marcação" at bounding box center [46, 195] width 76 height 39
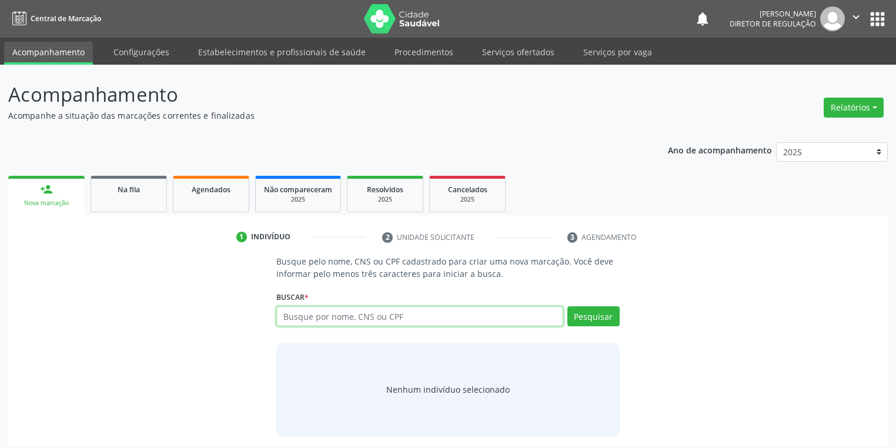
click at [336, 315] on input "text" at bounding box center [419, 316] width 287 height 20
type input "47083212449"
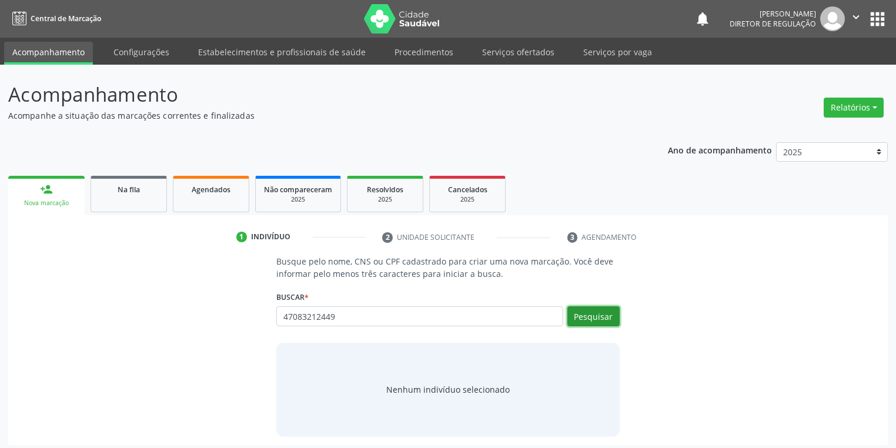
click at [600, 319] on button "Pesquisar" at bounding box center [593, 316] width 52 height 20
type input "47083212449"
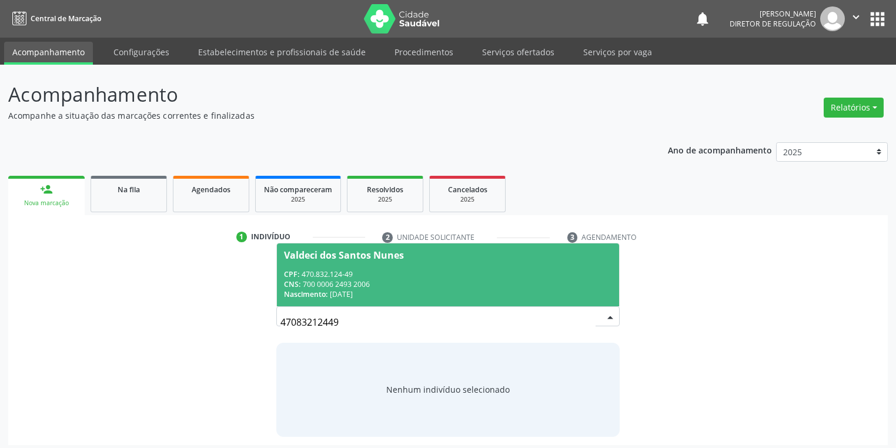
click at [340, 266] on span "Valdeci dos Santos Nunes CPF: 470.832.124-49 CNS: 700 0006 2493 2006 Nascimento…" at bounding box center [448, 274] width 342 height 63
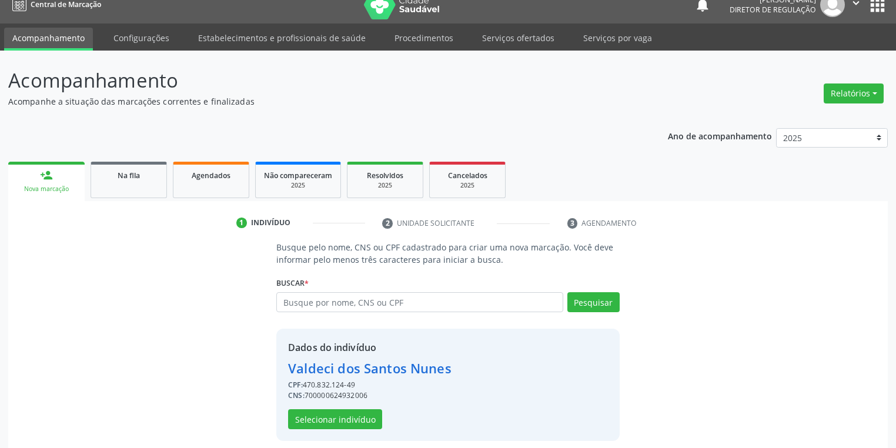
scroll to position [22, 0]
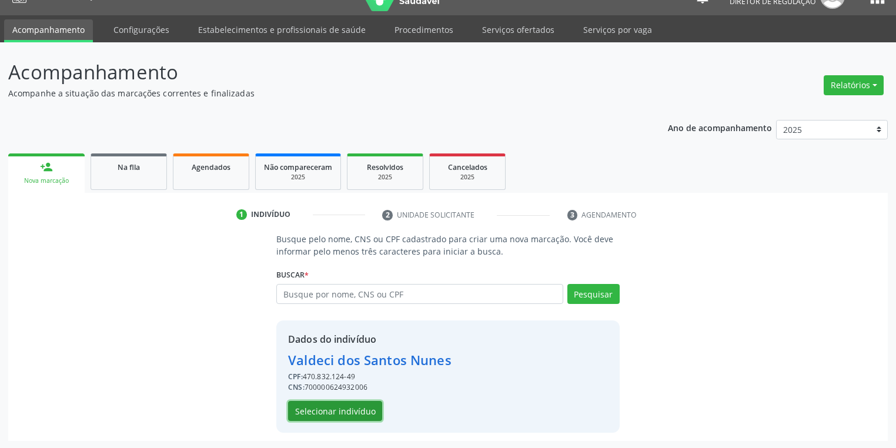
click at [319, 409] on button "Selecionar indivíduo" at bounding box center [335, 411] width 94 height 20
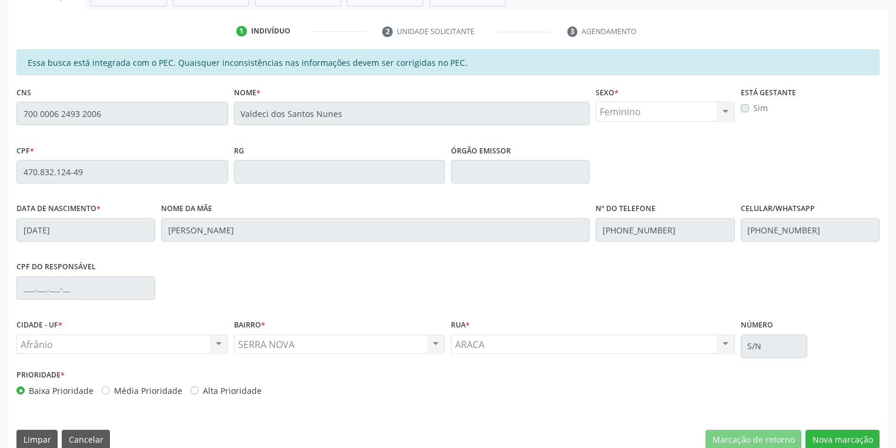
scroll to position [223, 0]
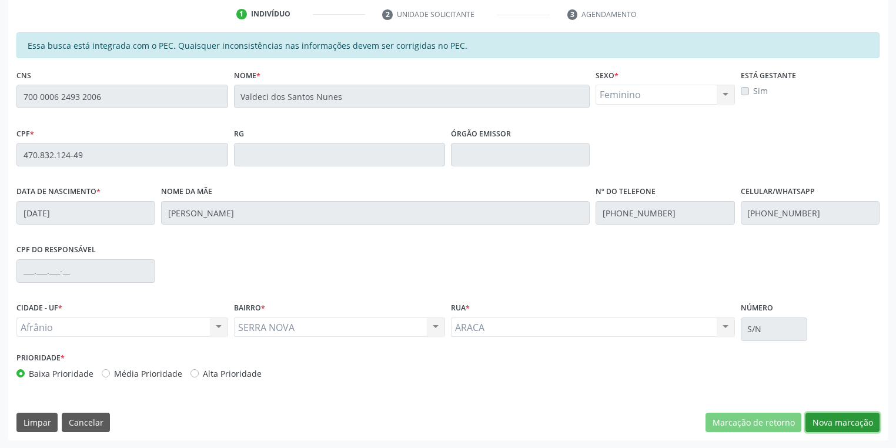
click at [820, 420] on button "Nova marcação" at bounding box center [842, 423] width 74 height 20
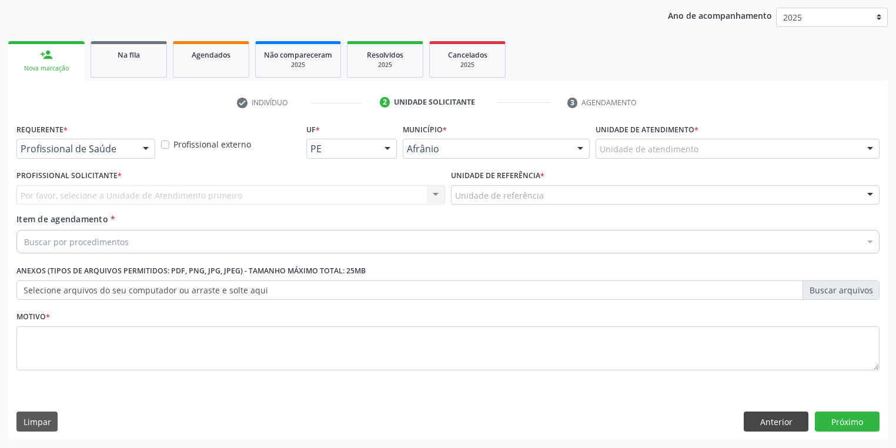
scroll to position [134, 0]
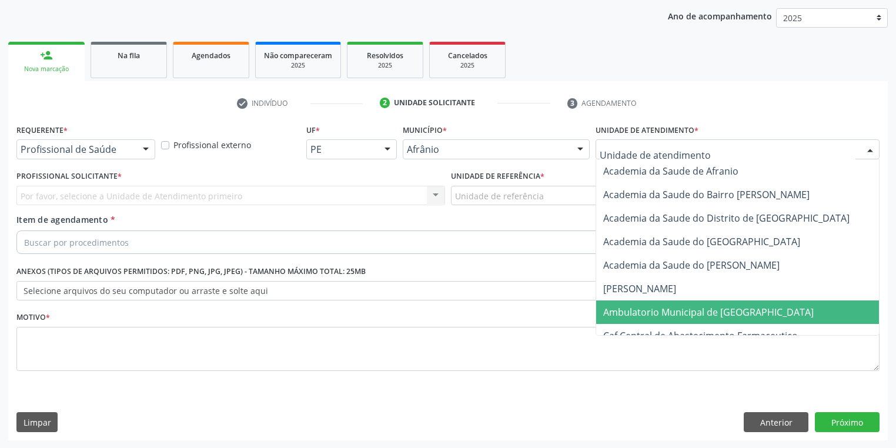
click at [666, 309] on span "Ambulatorio Municipal de [GEOGRAPHIC_DATA]" at bounding box center [708, 312] width 210 height 13
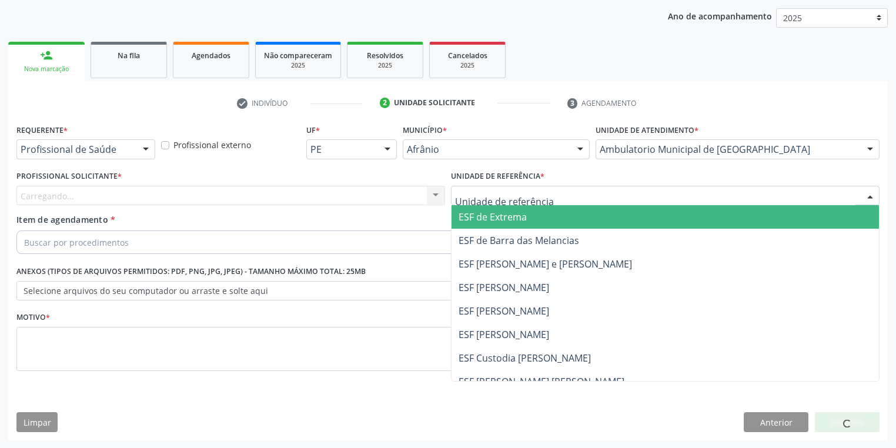
click at [502, 203] on div at bounding box center [665, 196] width 428 height 20
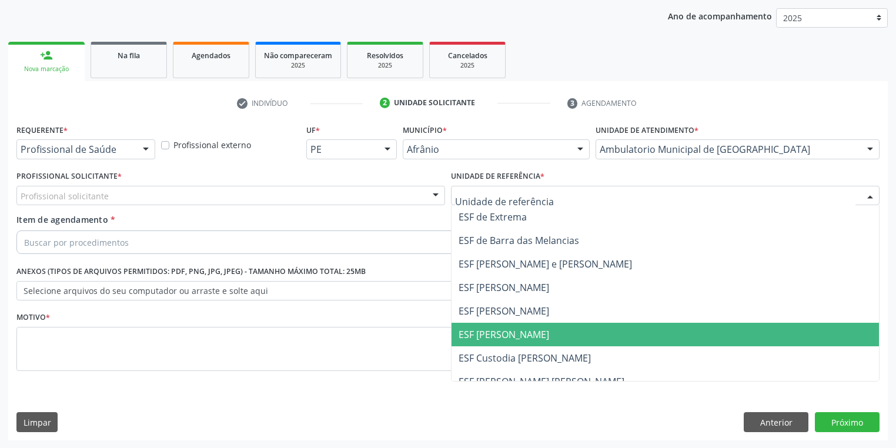
click at [514, 336] on span "ESF [PERSON_NAME]" at bounding box center [503, 334] width 91 height 13
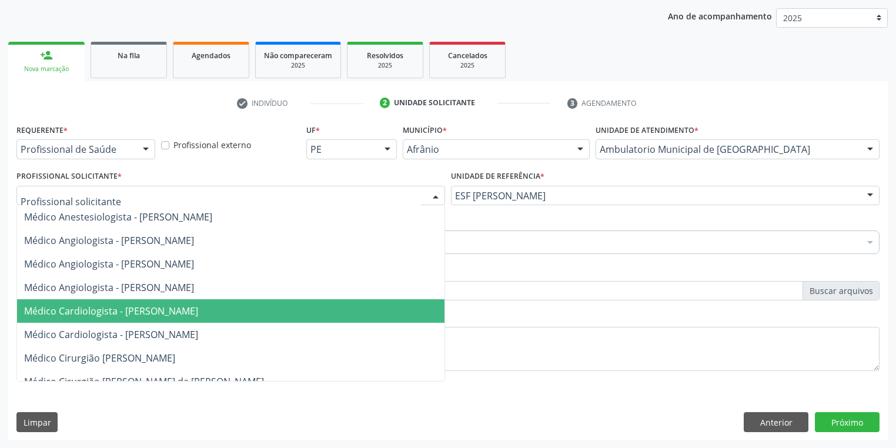
click at [109, 317] on span "Médico Cardiologista - [PERSON_NAME]" at bounding box center [230, 311] width 427 height 24
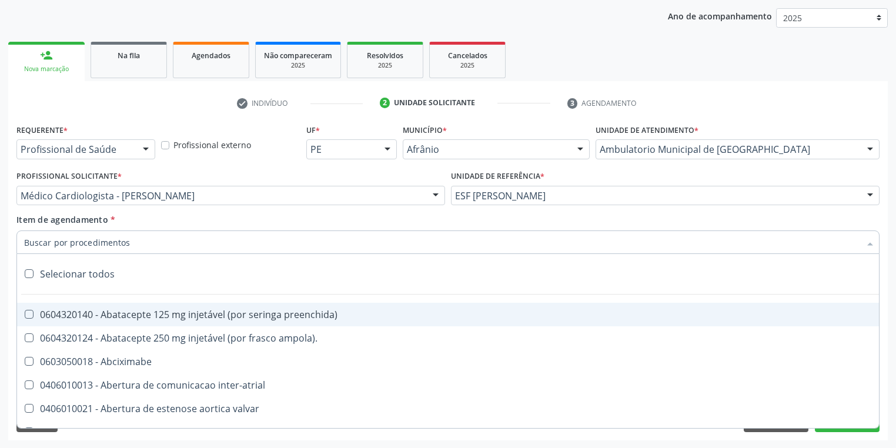
click at [81, 237] on input "Item de agendamento *" at bounding box center [442, 242] width 836 height 24
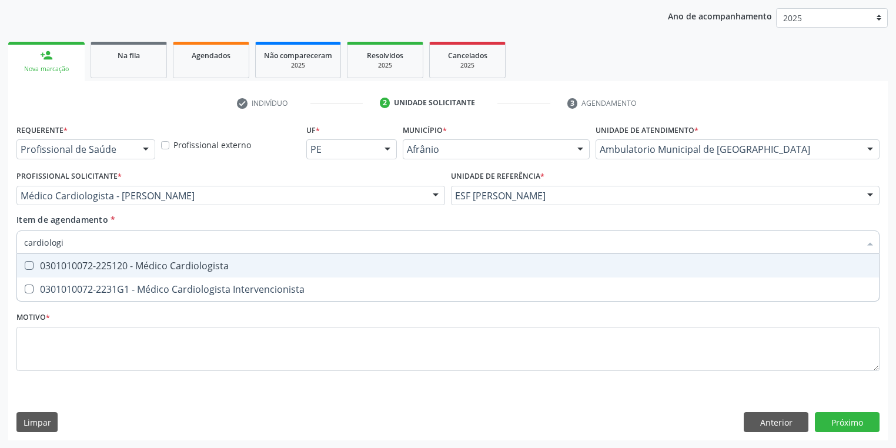
type input "cardiologis"
click at [80, 266] on div "0301010072-225120 - Médico Cardiologista" at bounding box center [447, 265] width 847 height 9
checkbox Cardiologista "true"
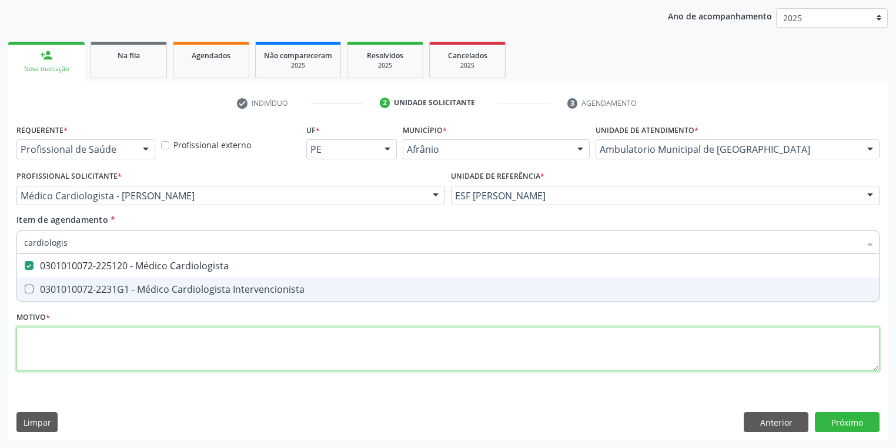
click at [95, 351] on div "Requerente * Profissional de Saúde Profissional de Saúde Paciente Nenhum result…" at bounding box center [447, 254] width 863 height 266
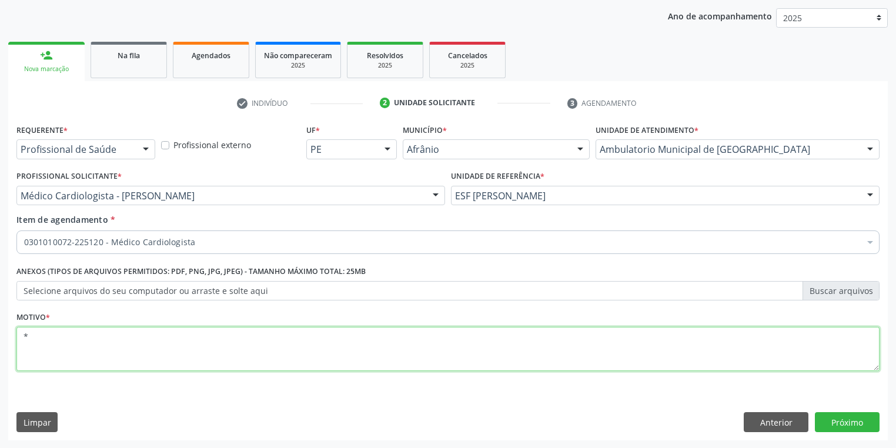
type textarea "*"
click at [833, 417] on button "Próximo" at bounding box center [847, 422] width 65 height 20
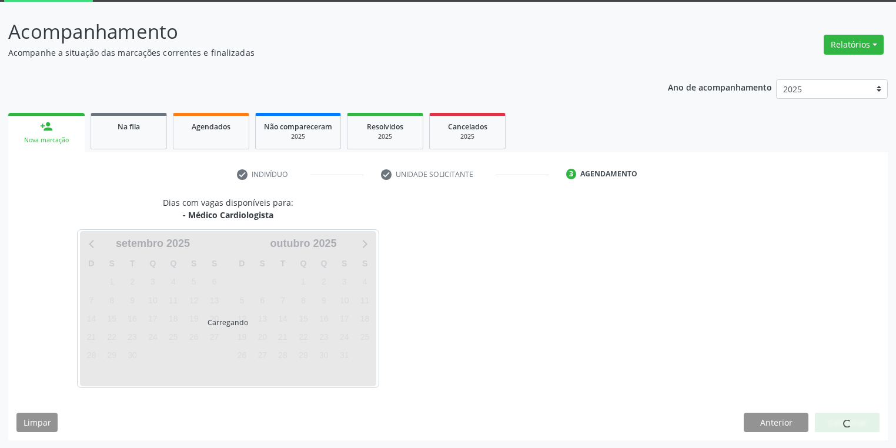
scroll to position [63, 0]
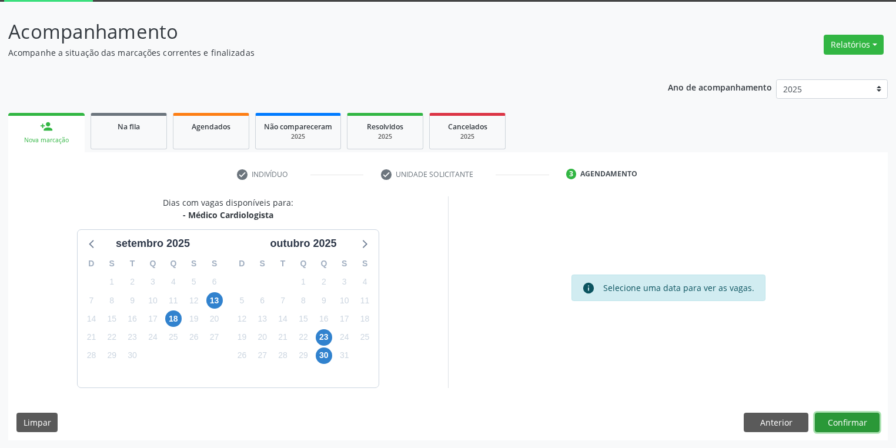
click at [847, 423] on button "Confirmar" at bounding box center [847, 423] width 65 height 20
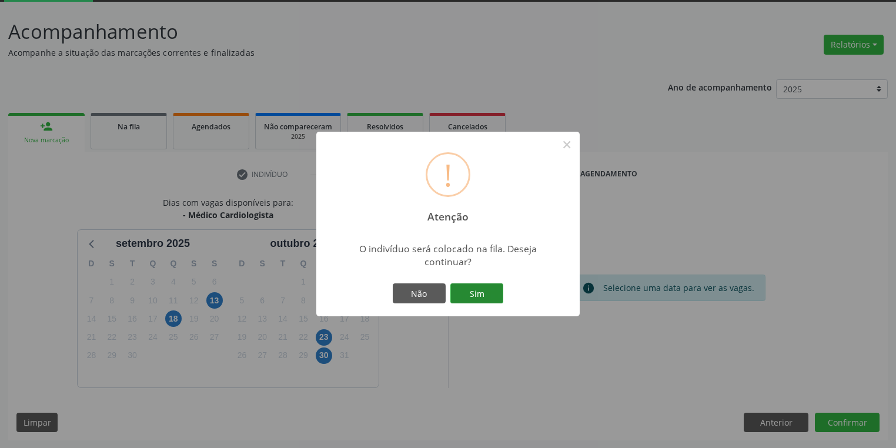
click at [478, 292] on button "Sim" at bounding box center [476, 293] width 53 height 20
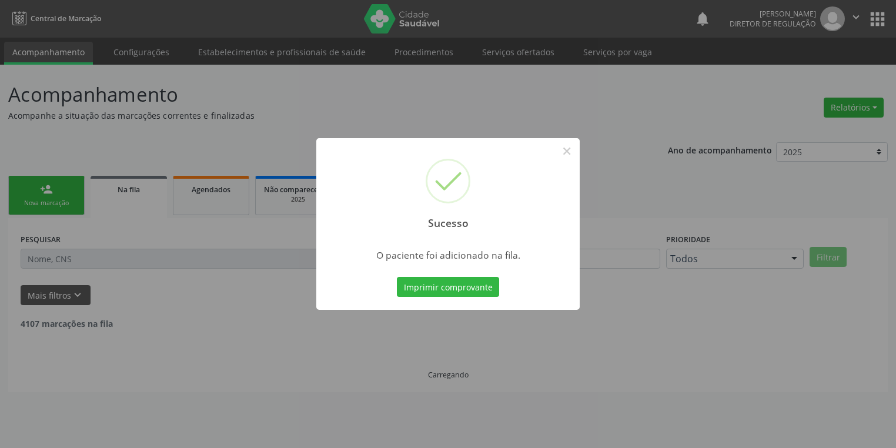
scroll to position [0, 0]
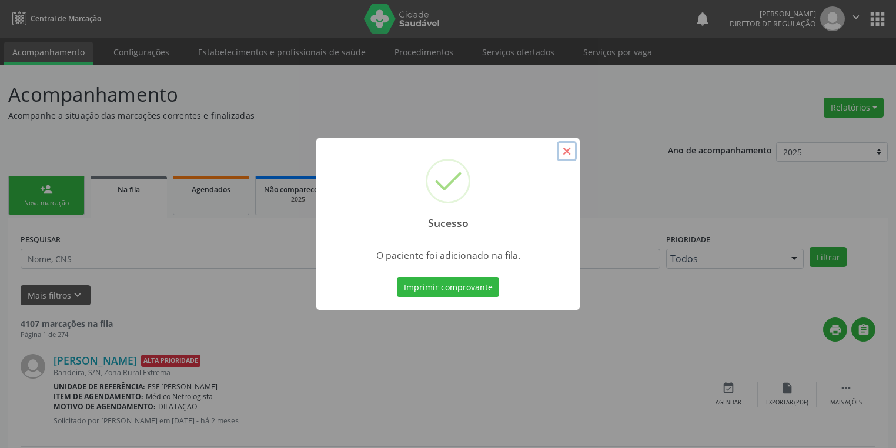
click at [569, 150] on button "×" at bounding box center [567, 151] width 20 height 20
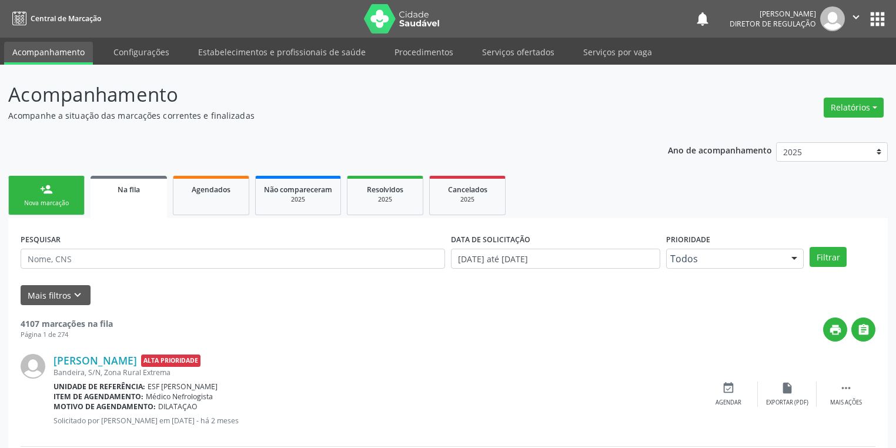
click at [56, 201] on div "Nova marcação" at bounding box center [46, 203] width 59 height 9
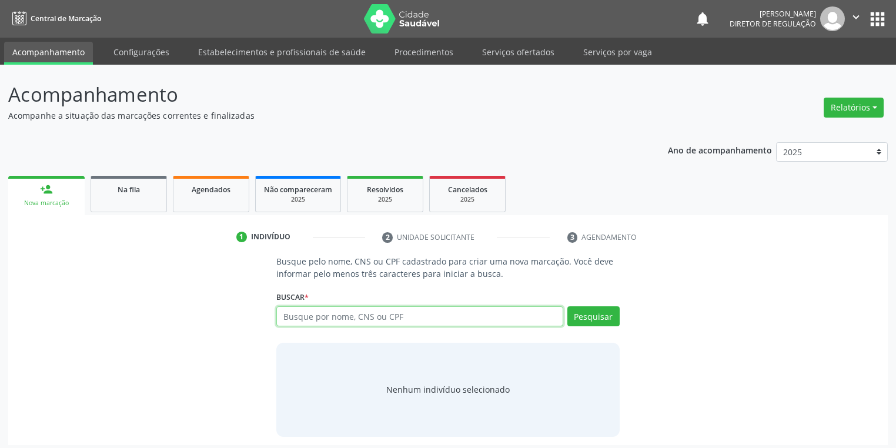
click at [327, 313] on input "text" at bounding box center [419, 316] width 287 height 20
type input "11708228438"
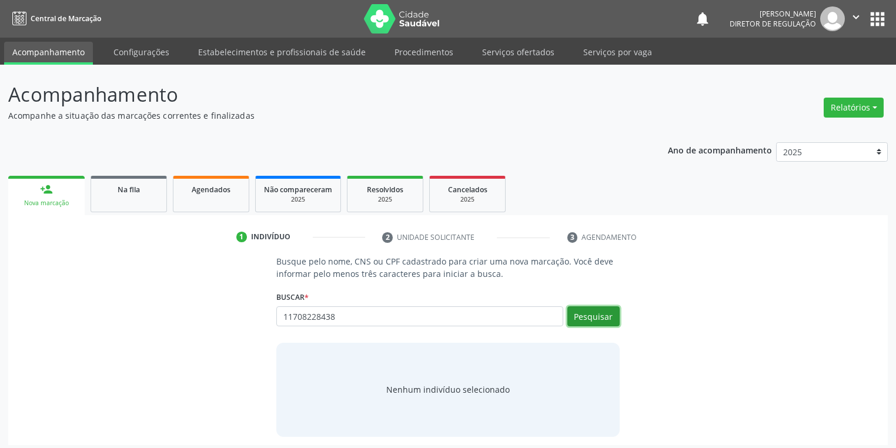
click at [594, 310] on button "Pesquisar" at bounding box center [593, 316] width 52 height 20
type input "11708228438"
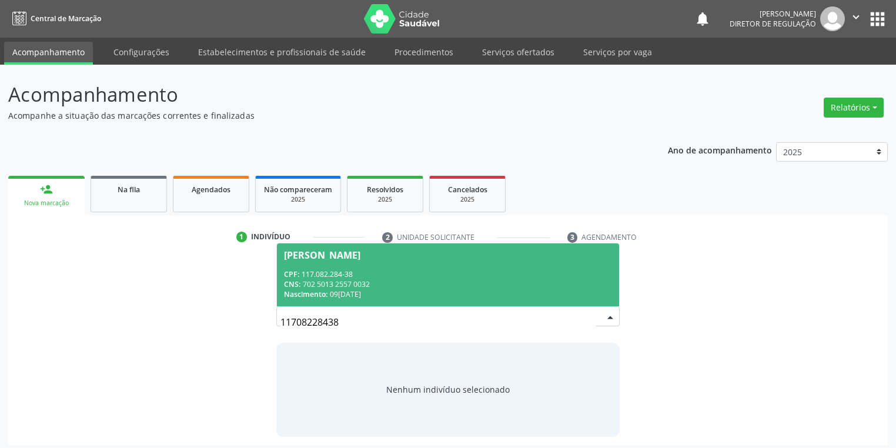
click at [401, 276] on div "CPF: 117.082.284-38" at bounding box center [448, 274] width 328 height 10
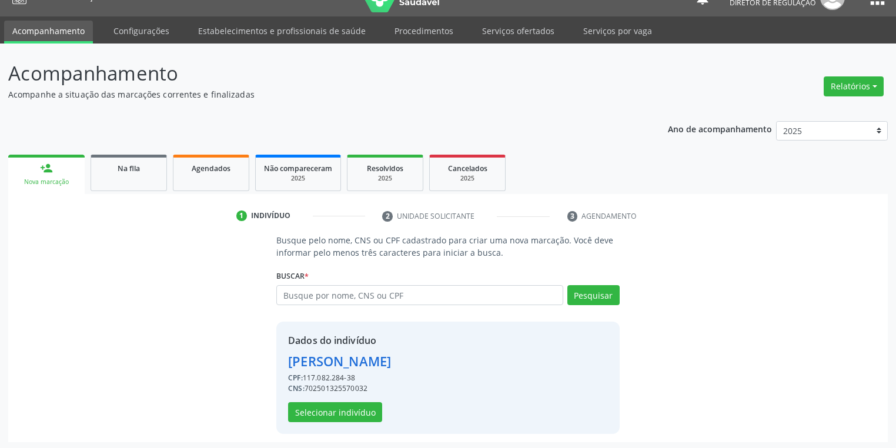
scroll to position [22, 0]
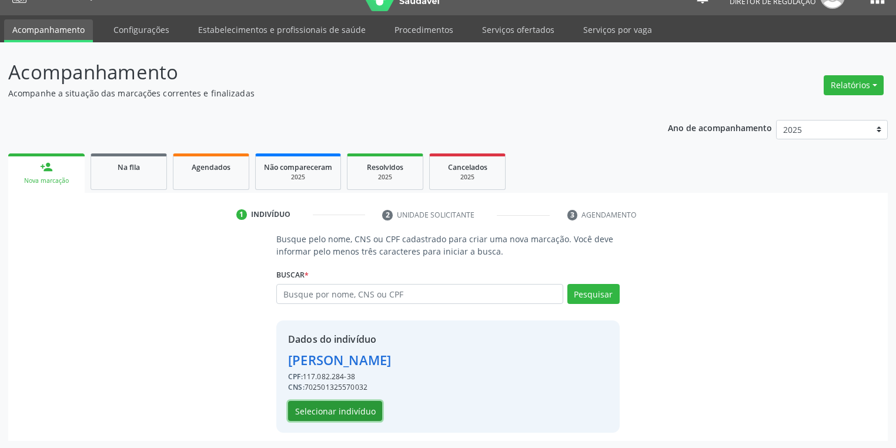
click at [307, 411] on button "Selecionar indivíduo" at bounding box center [335, 411] width 94 height 20
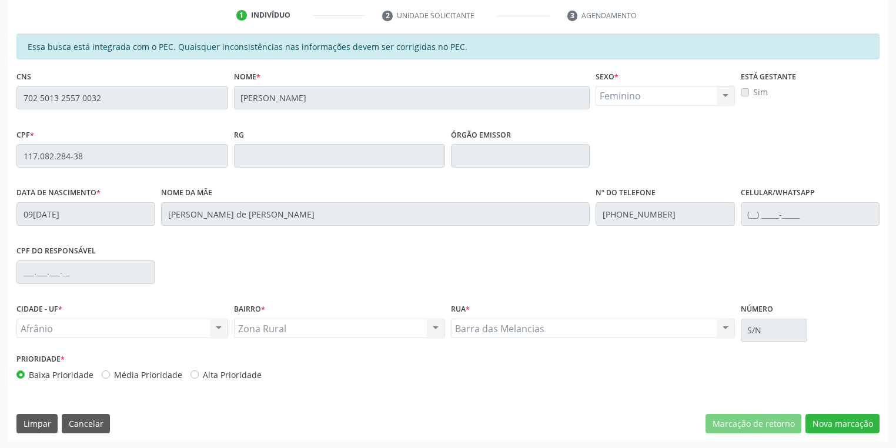
scroll to position [223, 0]
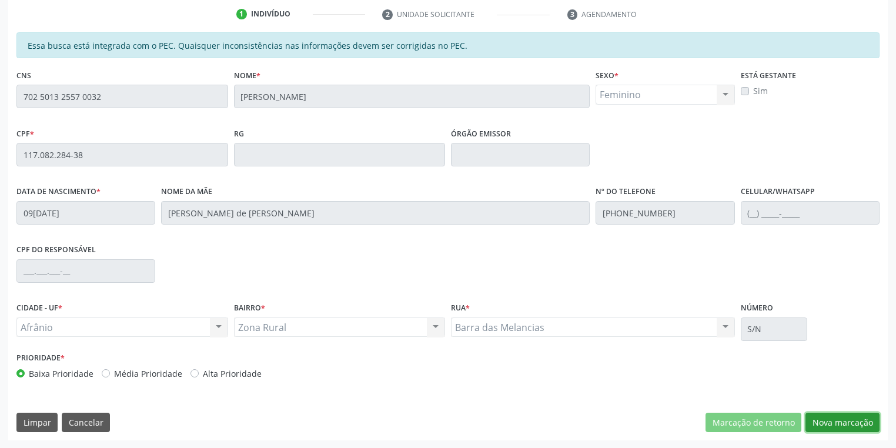
click at [818, 421] on button "Nova marcação" at bounding box center [842, 423] width 74 height 20
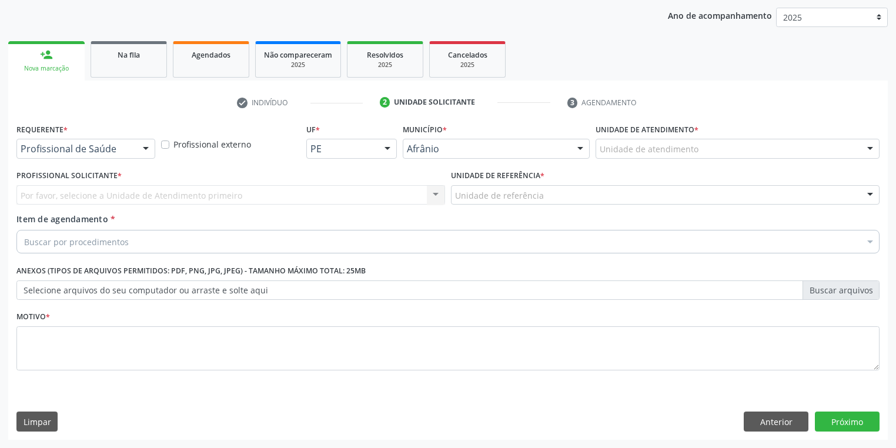
scroll to position [134, 0]
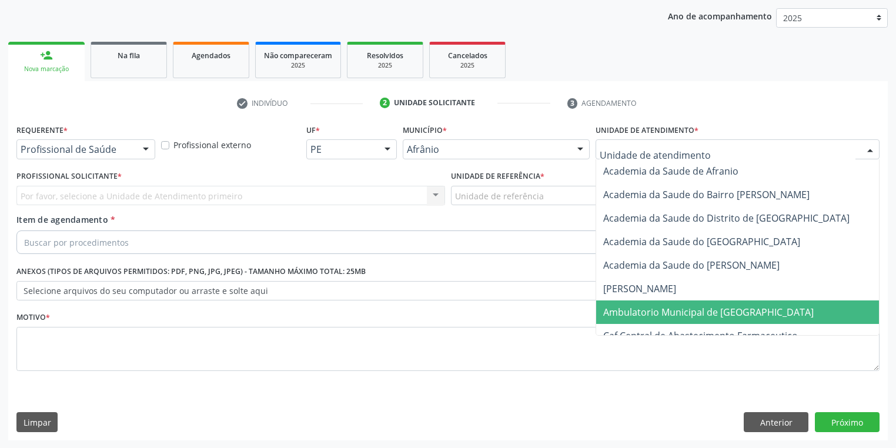
click at [634, 315] on span "Ambulatorio Municipal de [GEOGRAPHIC_DATA]" at bounding box center [708, 312] width 210 height 13
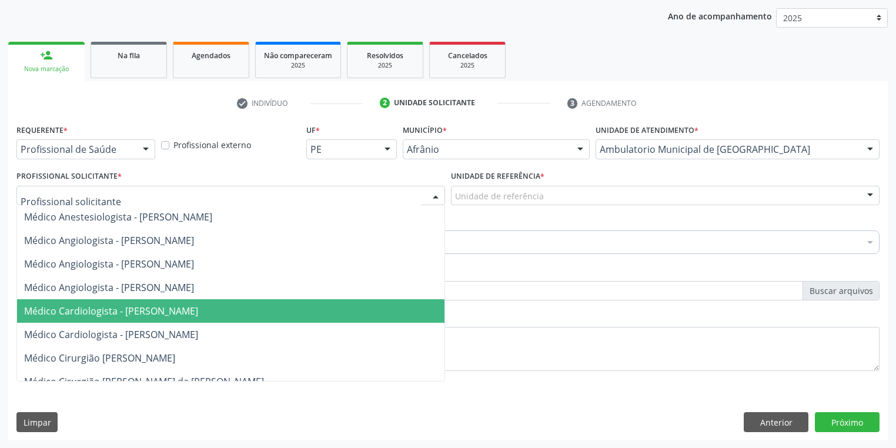
click at [99, 305] on span "Médico Cardiologista - [PERSON_NAME]" at bounding box center [111, 310] width 174 height 13
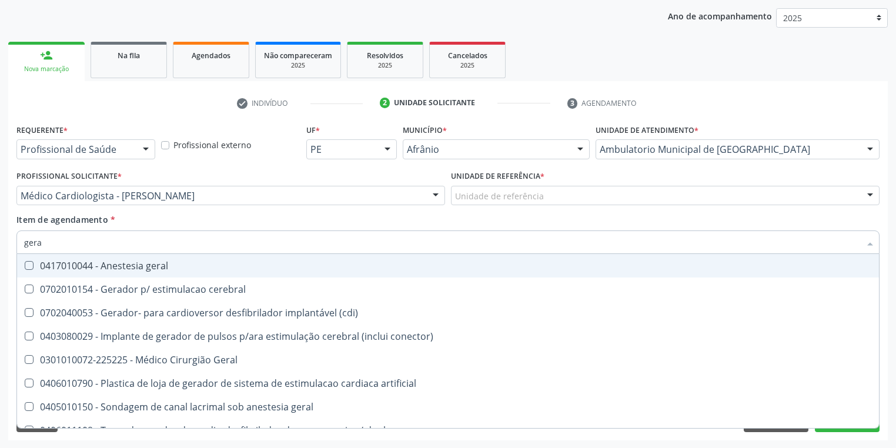
type input "geral"
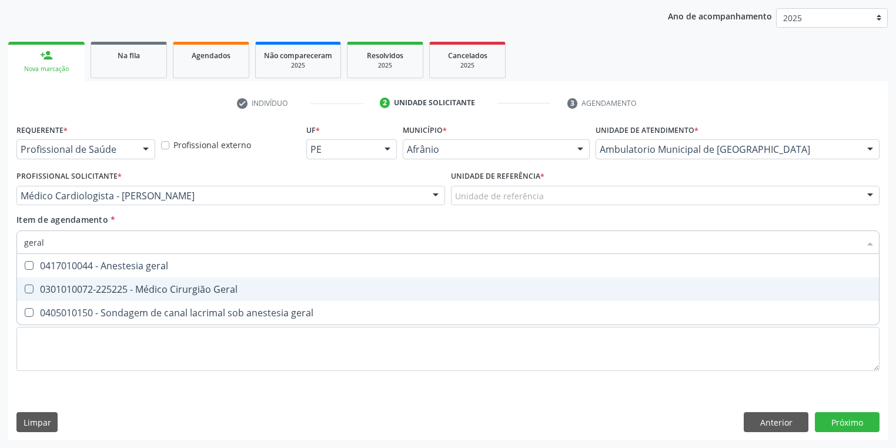
click at [53, 299] on span "0301010072-225225 - Médico Cirurgião Geral" at bounding box center [448, 289] width 862 height 24
checkbox Geral "true"
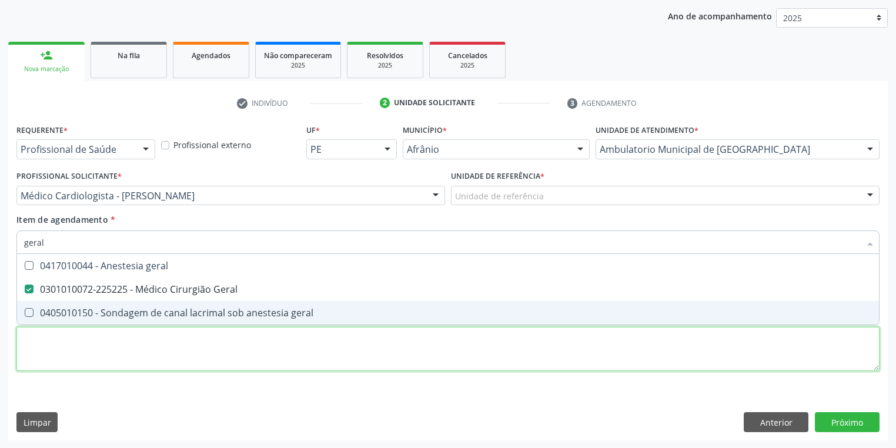
click at [55, 341] on div "Requerente * Profissional de Saúde Profissional de Saúde Paciente Nenhum result…" at bounding box center [447, 254] width 863 height 266
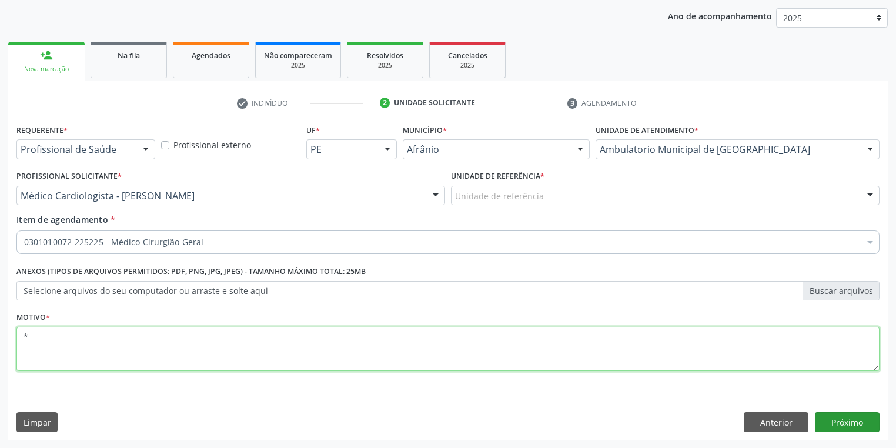
type textarea "*"
click at [830, 418] on button "Próximo" at bounding box center [847, 422] width 65 height 20
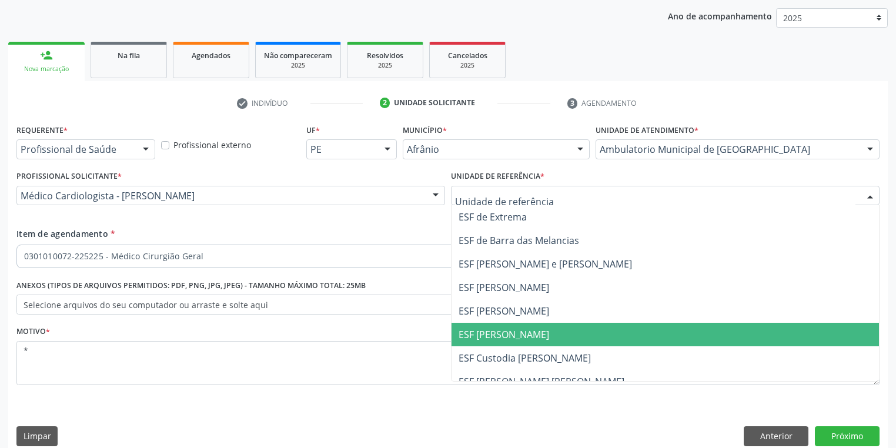
click at [503, 330] on span "ESF [PERSON_NAME]" at bounding box center [503, 334] width 91 height 13
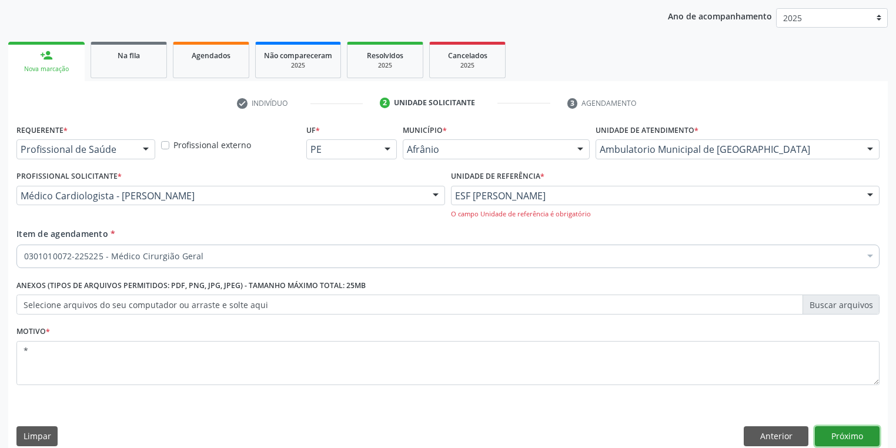
click at [832, 431] on button "Próximo" at bounding box center [847, 436] width 65 height 20
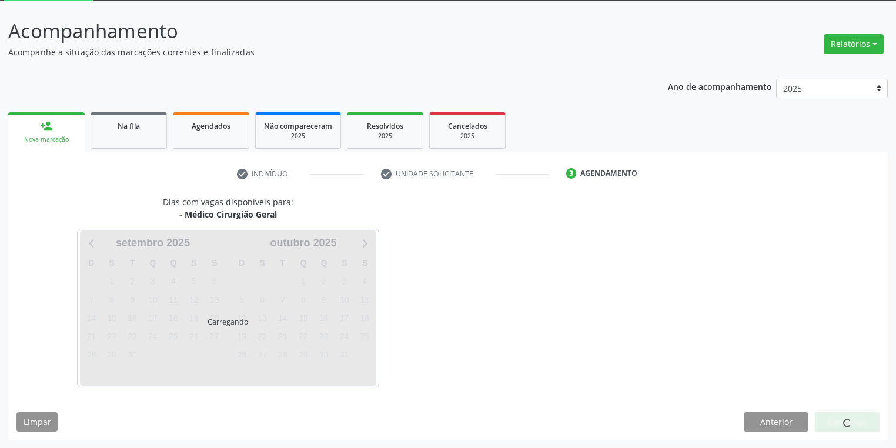
scroll to position [63, 0]
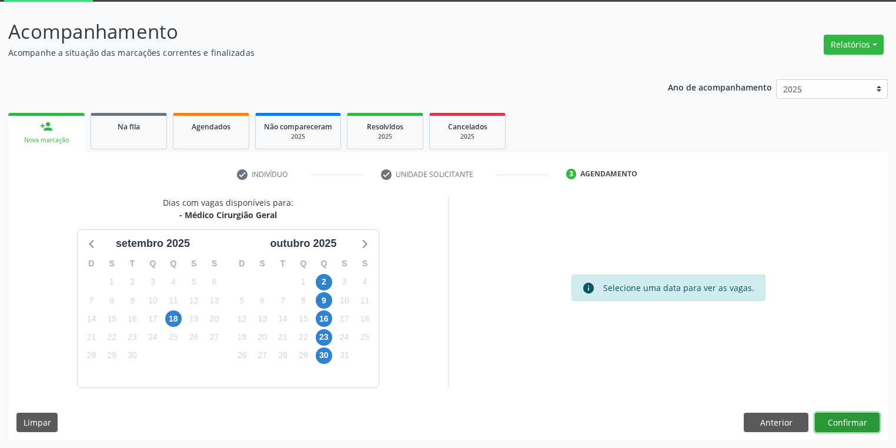
click at [827, 420] on button "Confirmar" at bounding box center [847, 423] width 65 height 20
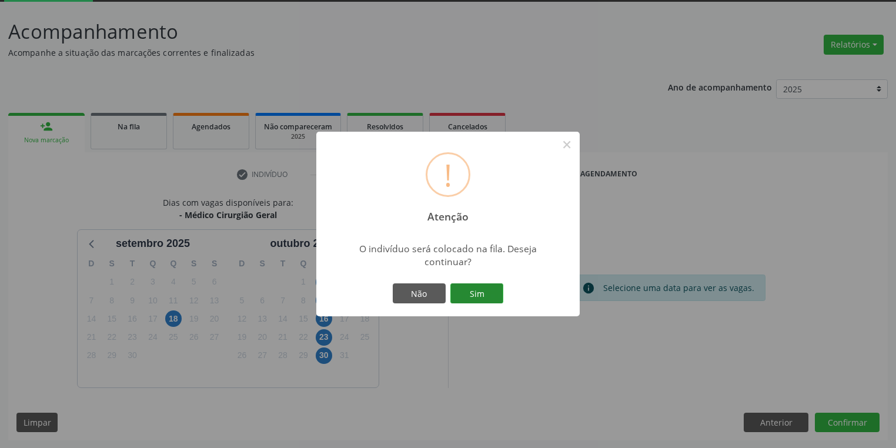
click at [481, 289] on button "Sim" at bounding box center [476, 293] width 53 height 20
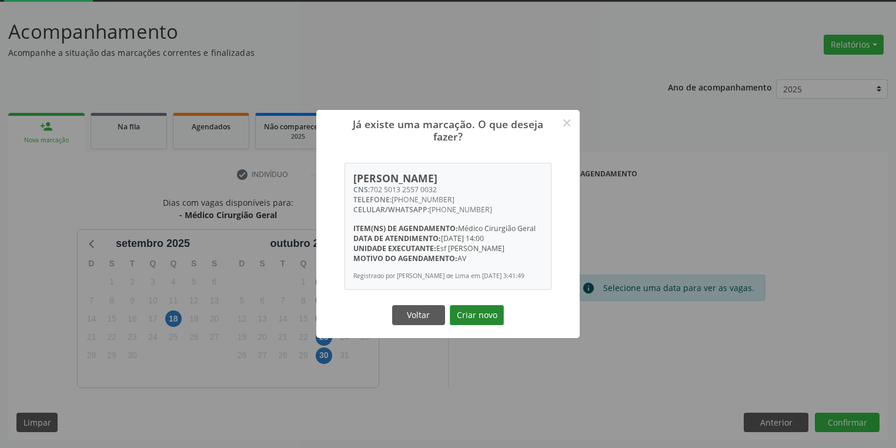
click at [480, 320] on button "Criar novo" at bounding box center [477, 315] width 54 height 20
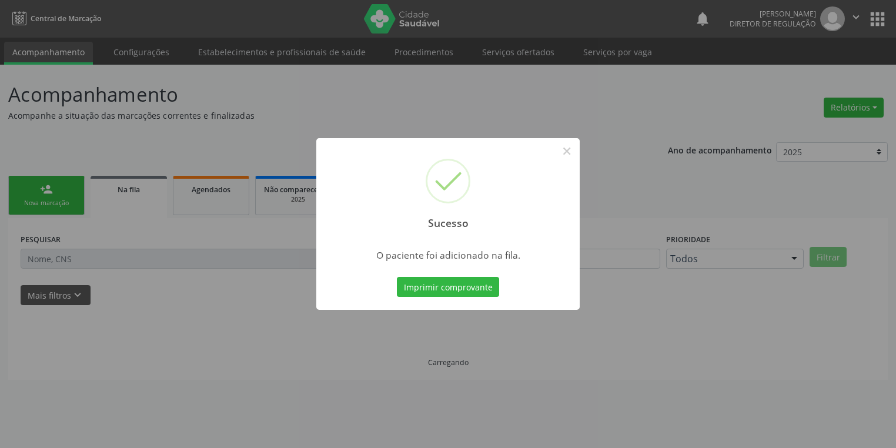
scroll to position [0, 0]
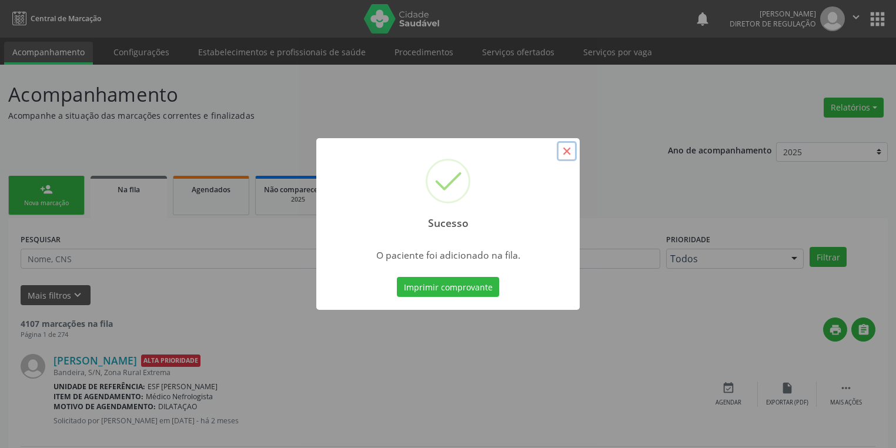
click at [569, 149] on button "×" at bounding box center [567, 151] width 20 height 20
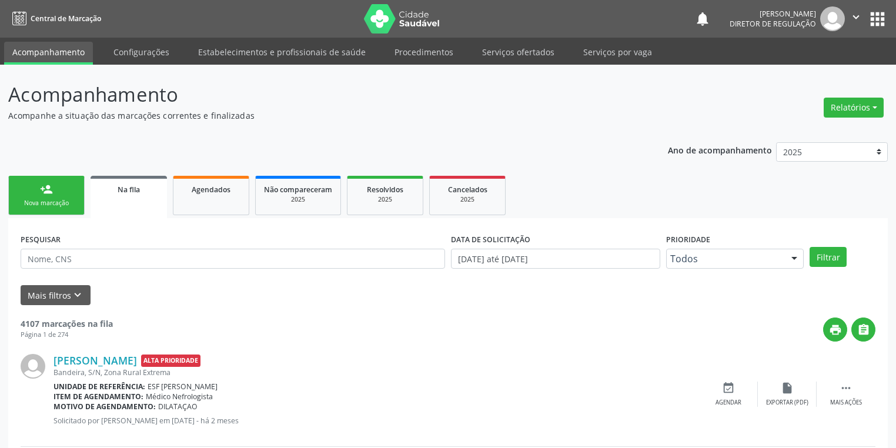
click at [39, 186] on link "person_add Nova marcação" at bounding box center [46, 195] width 76 height 39
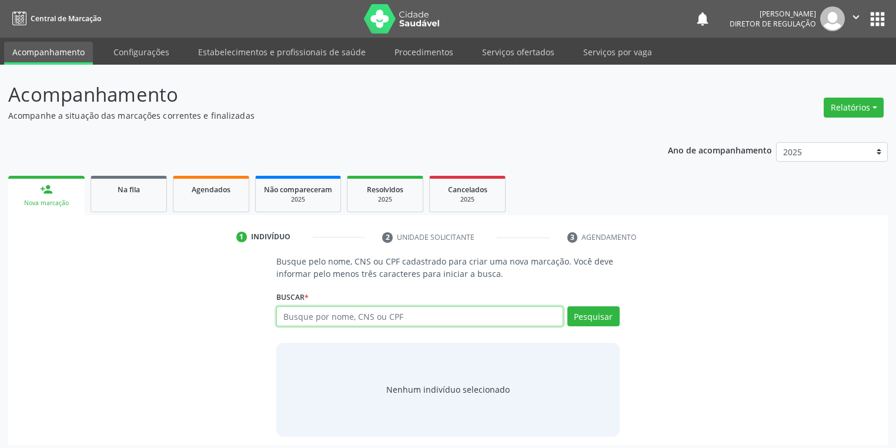
click at [319, 315] on input "text" at bounding box center [419, 316] width 287 height 20
type input "07519777480"
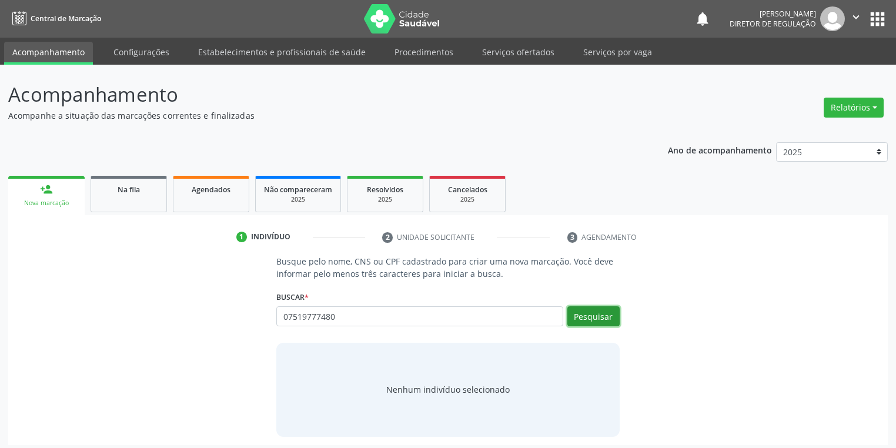
click at [590, 313] on button "Pesquisar" at bounding box center [593, 316] width 52 height 20
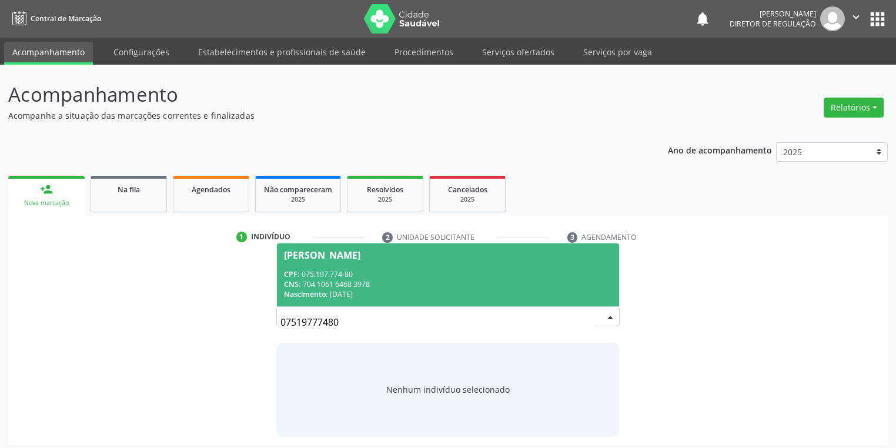
click at [378, 277] on div "CPF: 075.197.774-80" at bounding box center [448, 274] width 328 height 10
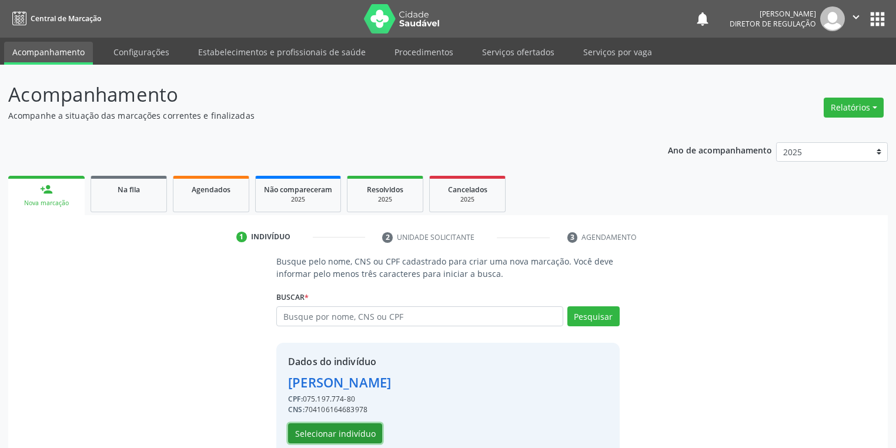
click at [323, 428] on button "Selecionar indivíduo" at bounding box center [335, 433] width 94 height 20
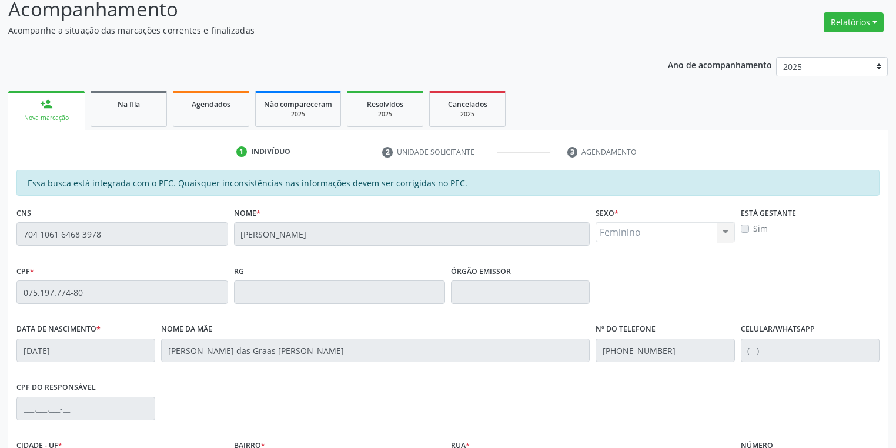
scroll to position [223, 0]
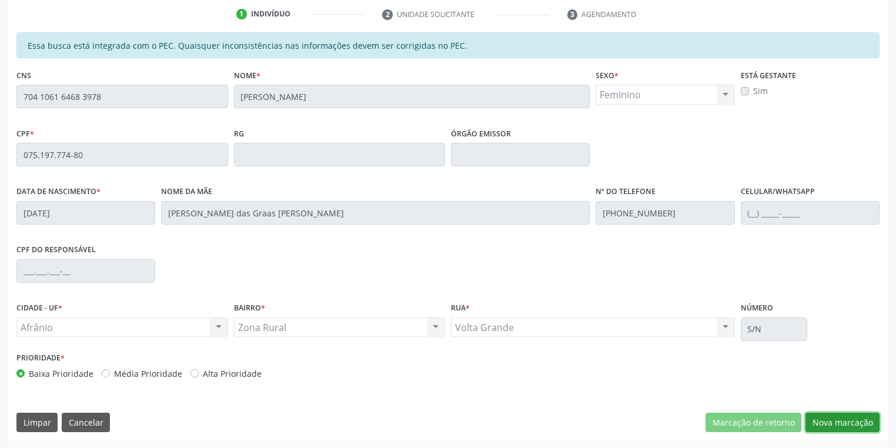
click at [813, 423] on button "Nova marcação" at bounding box center [842, 423] width 74 height 20
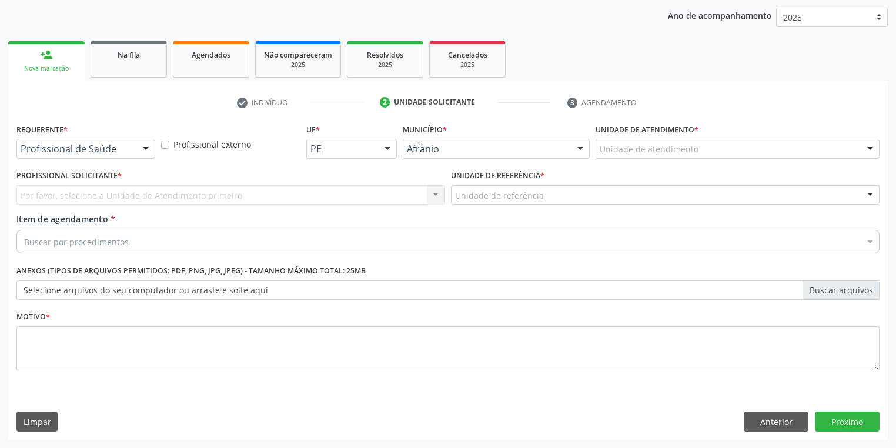
scroll to position [134, 0]
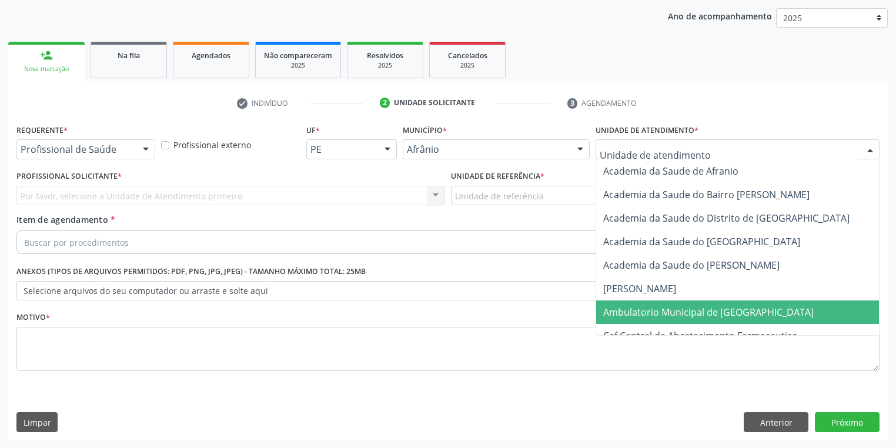
click at [635, 308] on span "Ambulatorio Municipal de [GEOGRAPHIC_DATA]" at bounding box center [708, 312] width 210 height 13
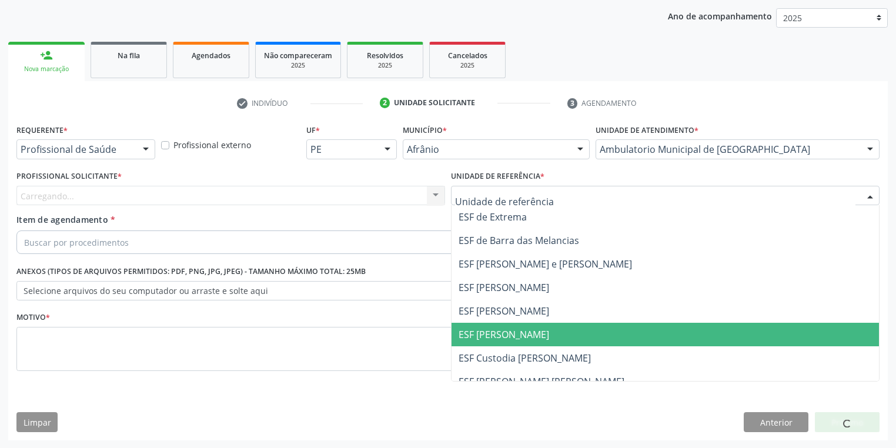
click at [496, 326] on span "ESF [PERSON_NAME]" at bounding box center [664, 335] width 427 height 24
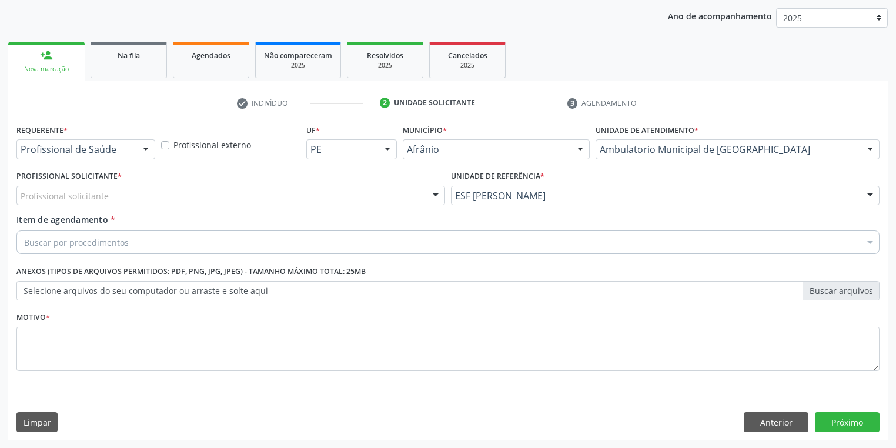
drag, startPoint x: 97, startPoint y: 200, endPoint x: 96, endPoint y: 226, distance: 25.9
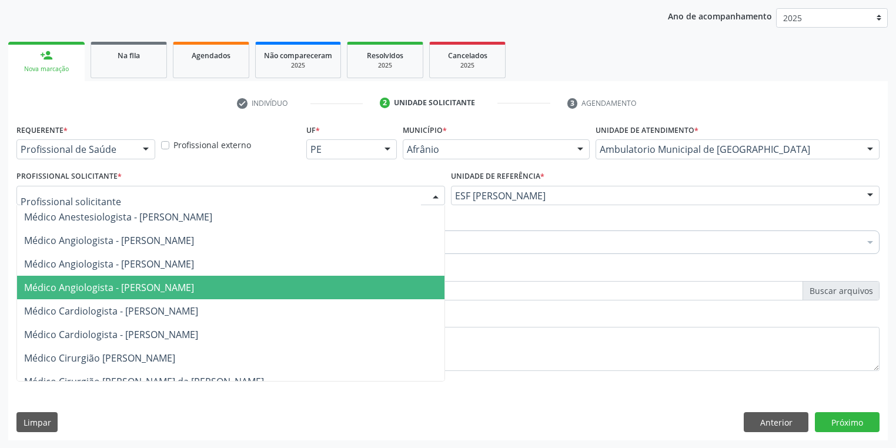
click at [108, 306] on span "Médico Cardiologista - [PERSON_NAME]" at bounding box center [111, 310] width 174 height 13
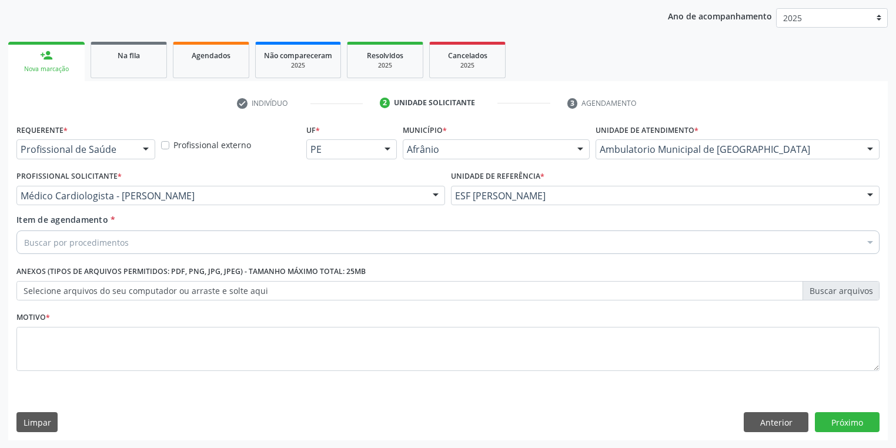
click at [66, 249] on div "Buscar por procedimentos" at bounding box center [447, 242] width 863 height 24
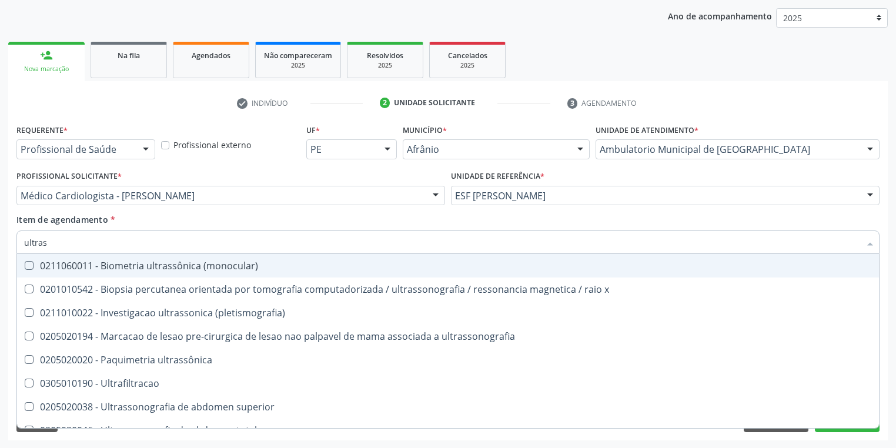
type input "ultrass"
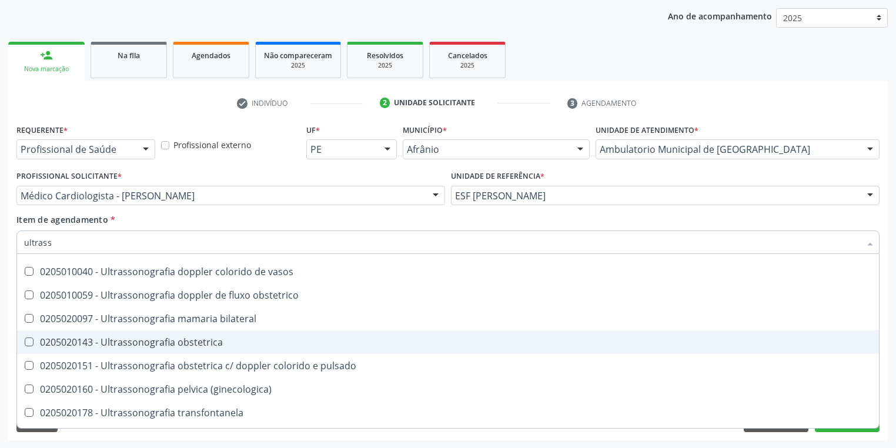
scroll to position [367, 0]
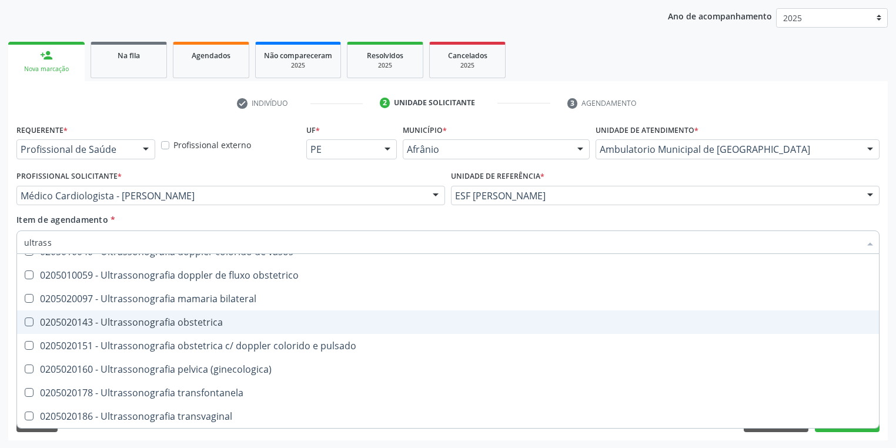
click at [199, 329] on span "0205020143 - Ultrassonografia obstetrica" at bounding box center [448, 322] width 862 height 24
checkbox obstetrica "true"
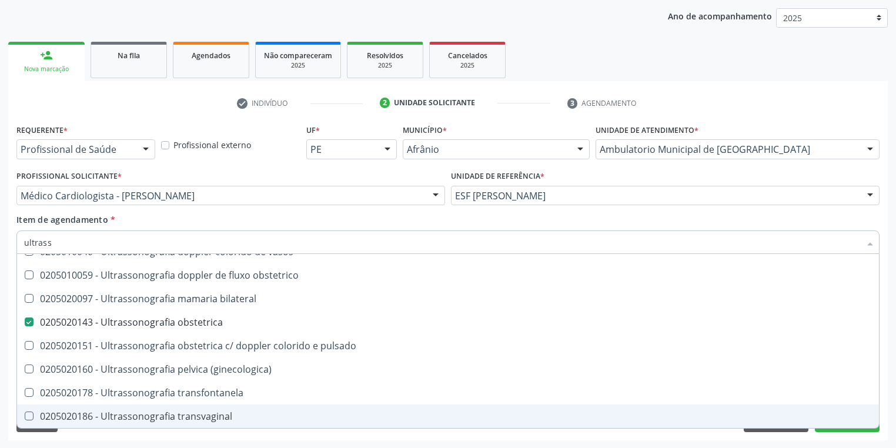
click at [90, 435] on div "Requerente * Profissional de Saúde Profissional de Saúde Paciente Nenhum result…" at bounding box center [447, 280] width 879 height 319
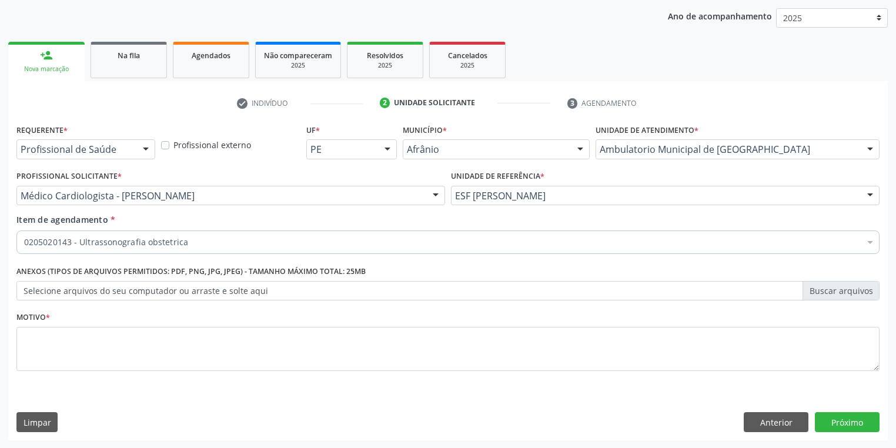
scroll to position [0, 0]
click at [56, 331] on textarea at bounding box center [447, 349] width 863 height 45
type textarea "*"
click at [830, 411] on div "Requerente * Profissional de Saúde Profissional de Saúde Paciente Nenhum result…" at bounding box center [447, 280] width 879 height 319
click at [830, 414] on button "Próximo" at bounding box center [847, 422] width 65 height 20
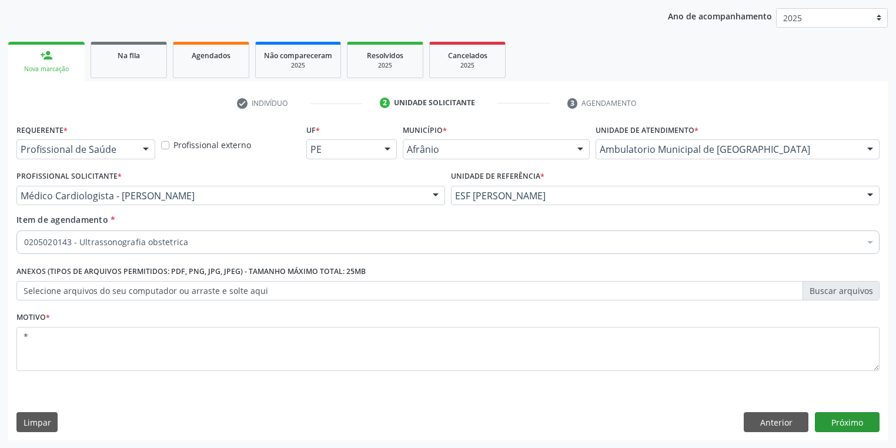
scroll to position [63, 0]
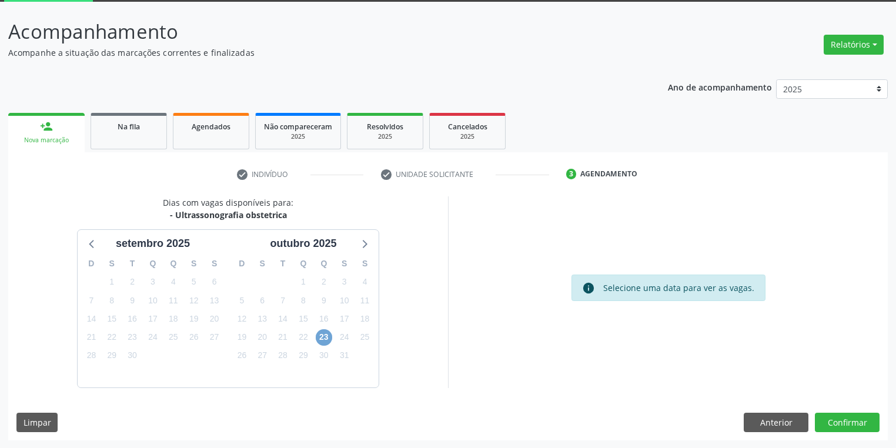
click at [323, 333] on span "23" at bounding box center [324, 337] width 16 height 16
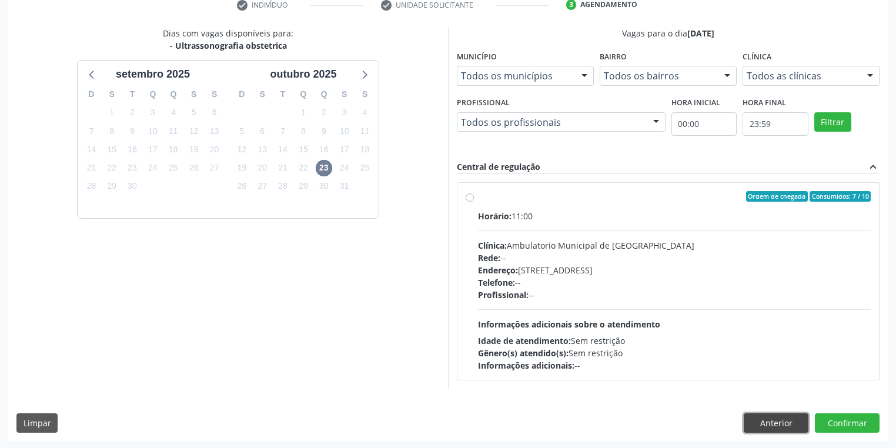
click at [765, 421] on button "Anterior" at bounding box center [775, 423] width 65 height 20
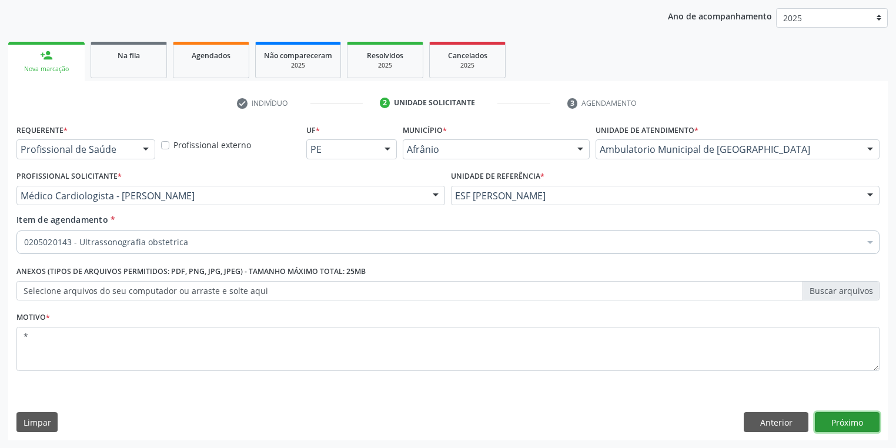
click at [836, 424] on button "Próximo" at bounding box center [847, 422] width 65 height 20
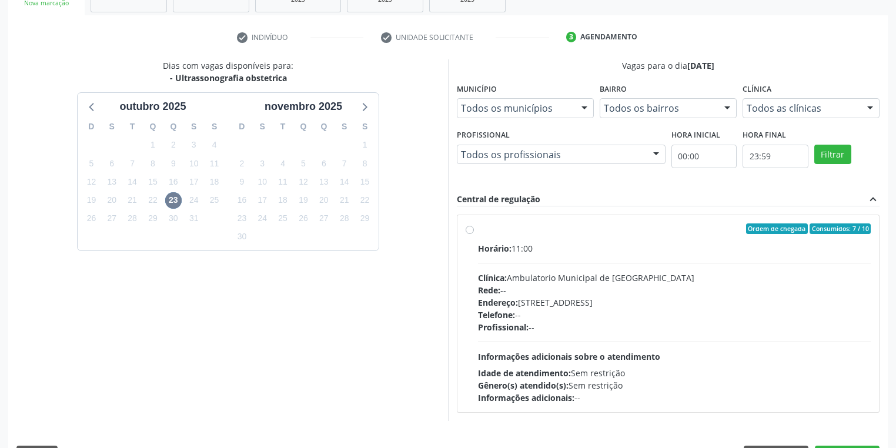
scroll to position [232, 0]
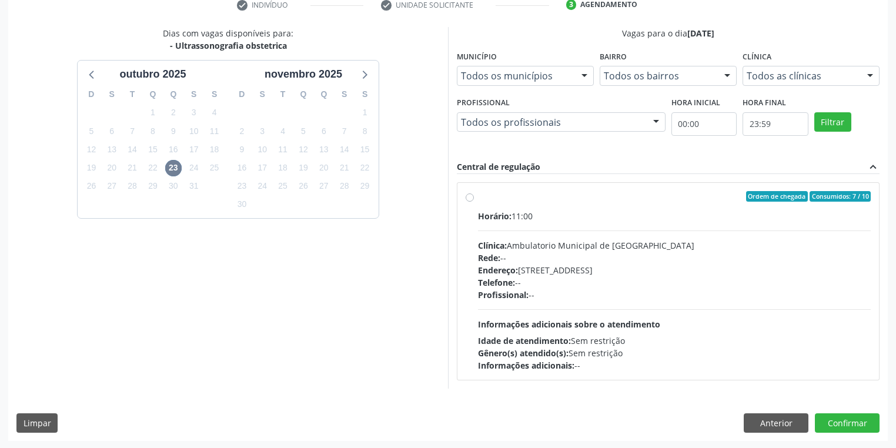
click at [676, 310] on div "Horário: 11:00 Clínica: Ambulatorio Municipal de Saude Rede: -- Endereço: A, nº…" at bounding box center [674, 291] width 393 height 162
click at [474, 202] on input "Ordem de chegada Consumidos: 7 / 10 Horário: 11:00 Clínica: Ambulatorio Municip…" at bounding box center [469, 196] width 8 height 11
radio input "true"
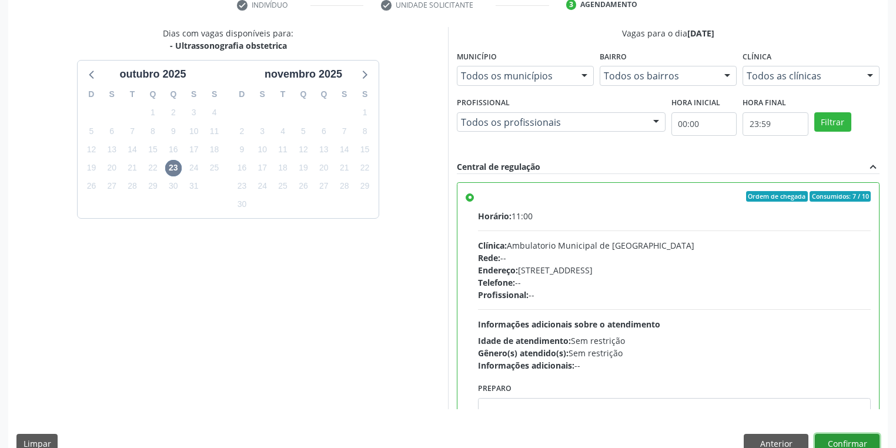
click at [849, 442] on button "Confirmar" at bounding box center [847, 444] width 65 height 20
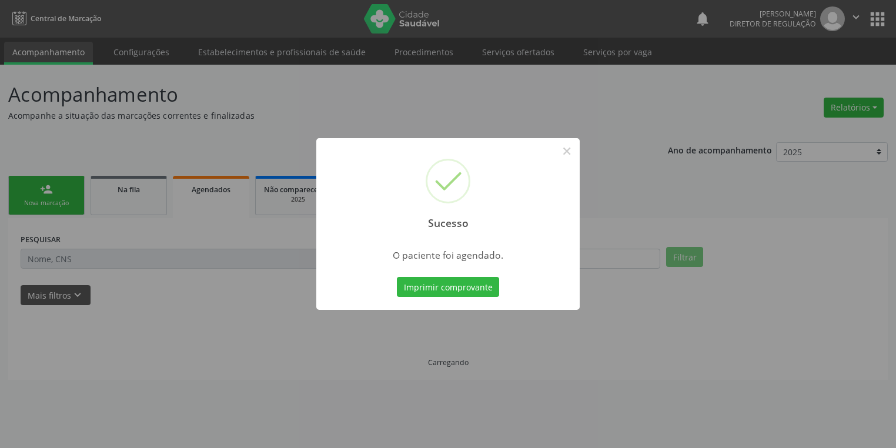
scroll to position [0, 0]
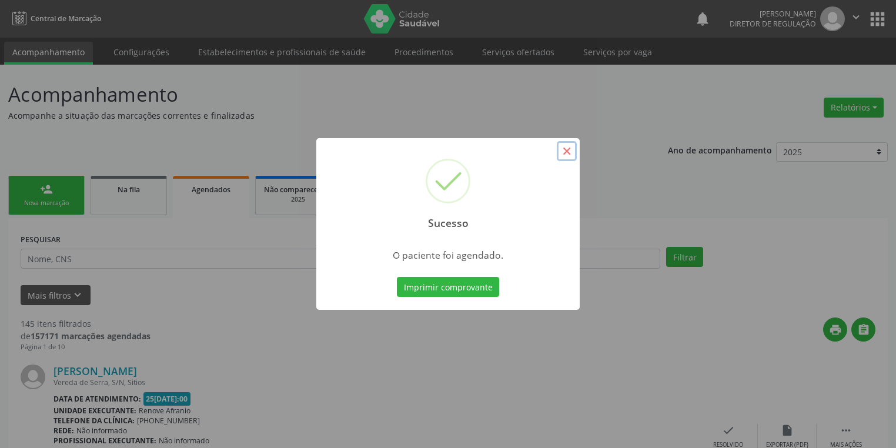
click at [564, 152] on button "×" at bounding box center [567, 151] width 20 height 20
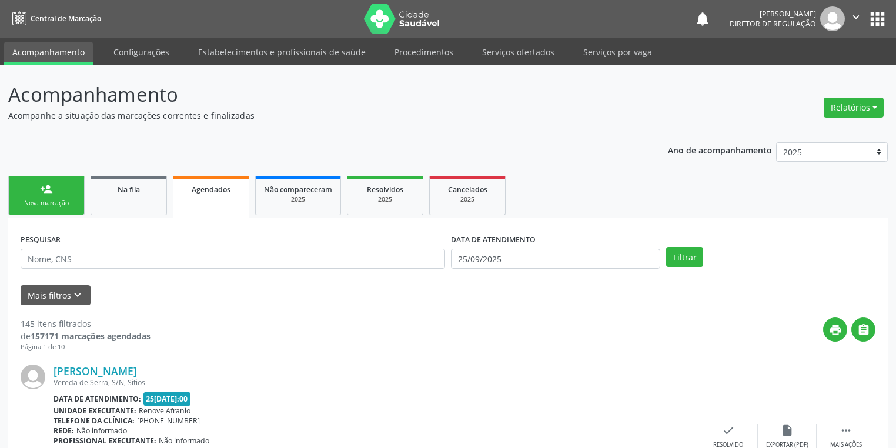
click at [58, 192] on link "person_add Nova marcação" at bounding box center [46, 195] width 76 height 39
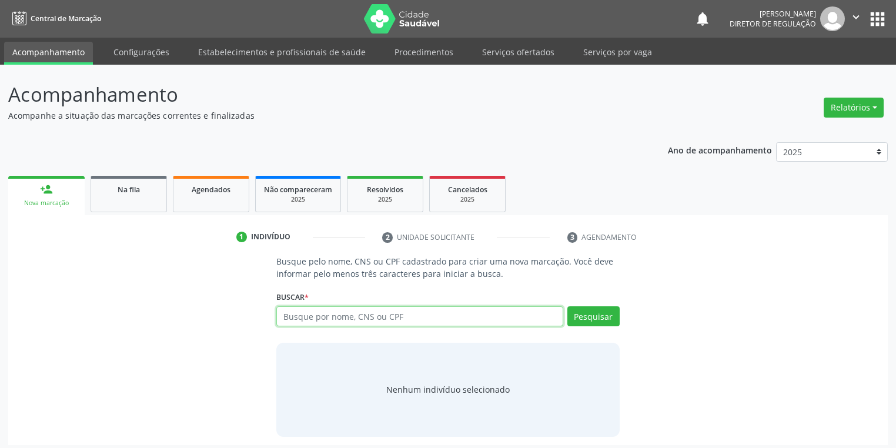
click at [312, 310] on input "text" at bounding box center [419, 316] width 287 height 20
type input "07519777480"
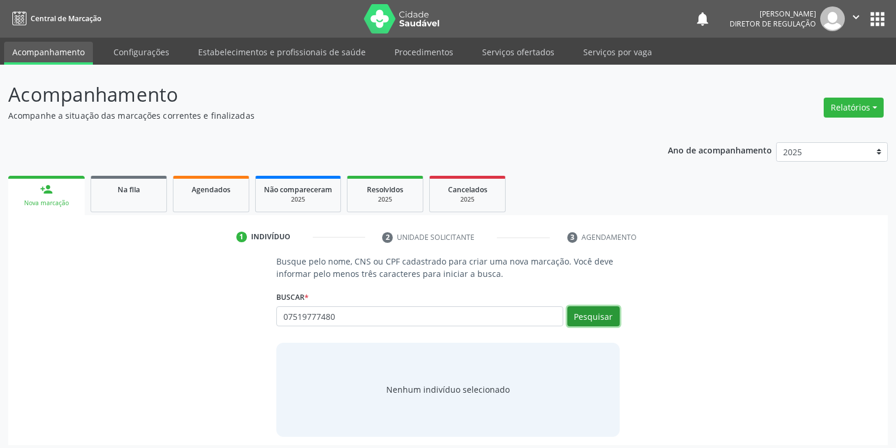
click at [581, 311] on button "Pesquisar" at bounding box center [593, 316] width 52 height 20
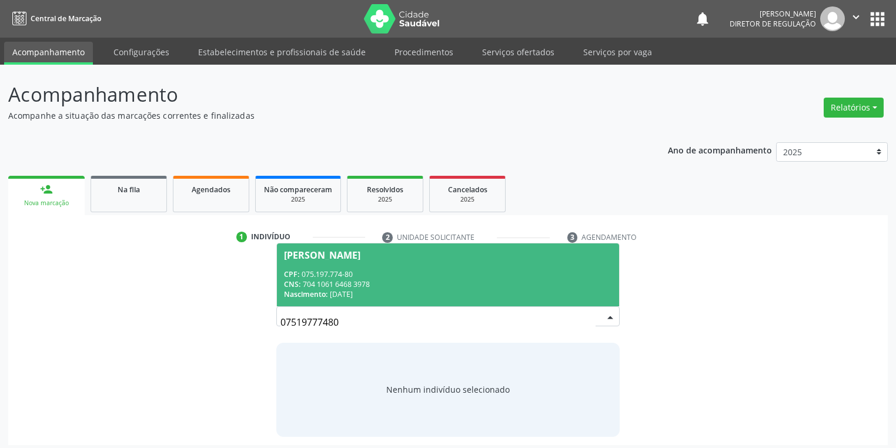
click at [319, 285] on div "CNS: 704 1061 6468 3978" at bounding box center [448, 284] width 328 height 10
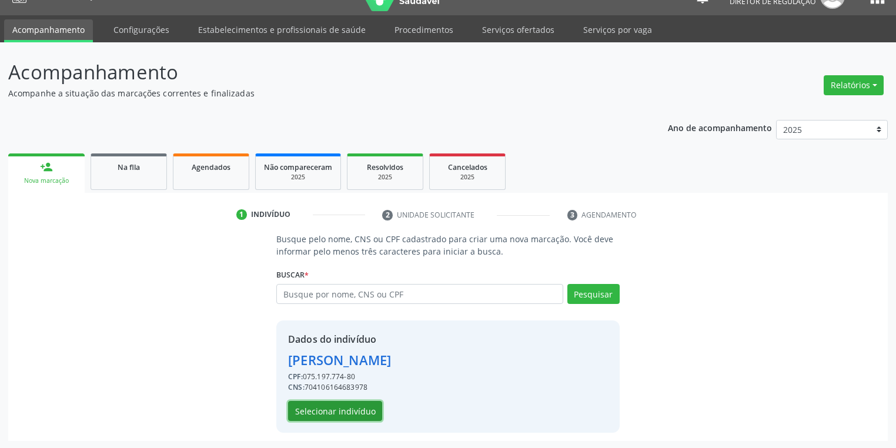
click at [340, 406] on button "Selecionar indivíduo" at bounding box center [335, 411] width 94 height 20
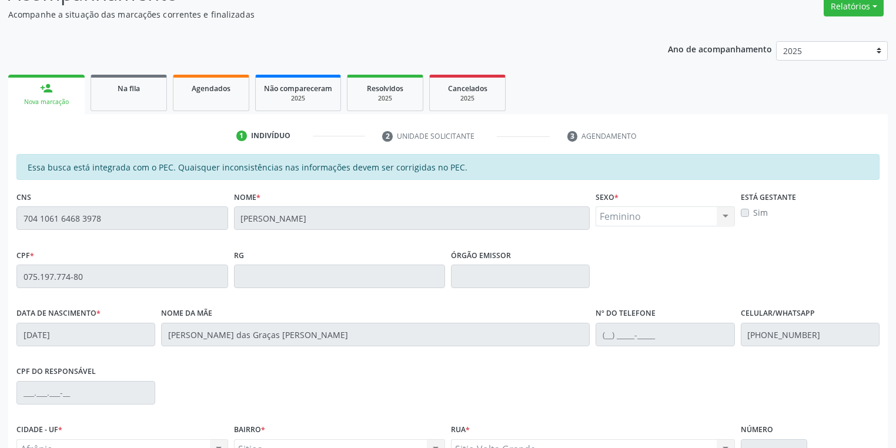
scroll to position [223, 0]
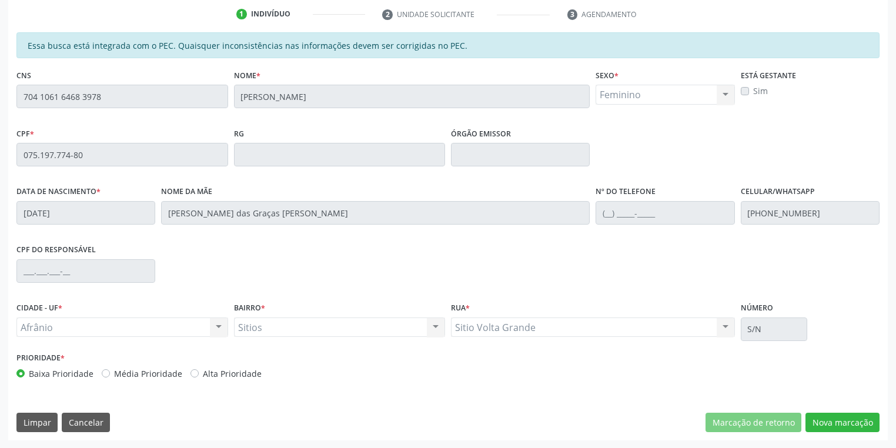
click at [823, 434] on div "Essa busca está integrada com o PEC. Quaisquer inconsistências nas informações …" at bounding box center [447, 236] width 879 height 408
click at [826, 417] on button "Nova marcação" at bounding box center [842, 423] width 74 height 20
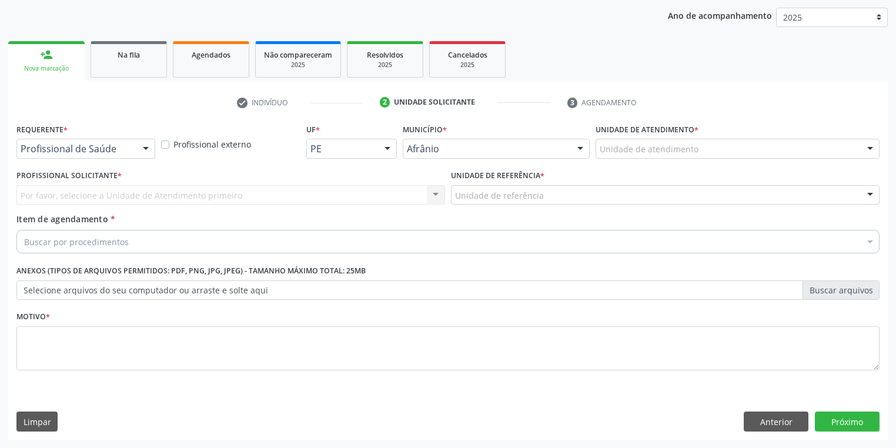
scroll to position [134, 0]
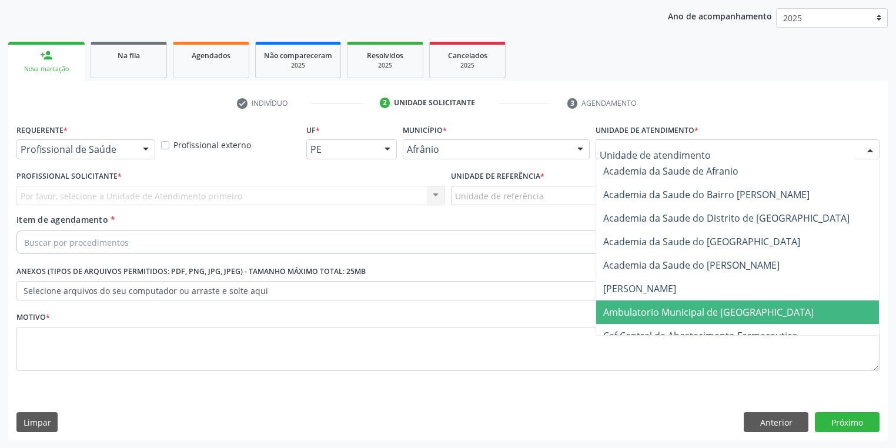
drag, startPoint x: 632, startPoint y: 310, endPoint x: 563, endPoint y: 264, distance: 82.8
click at [632, 310] on span "Ambulatorio Municipal de [GEOGRAPHIC_DATA]" at bounding box center [708, 312] width 210 height 13
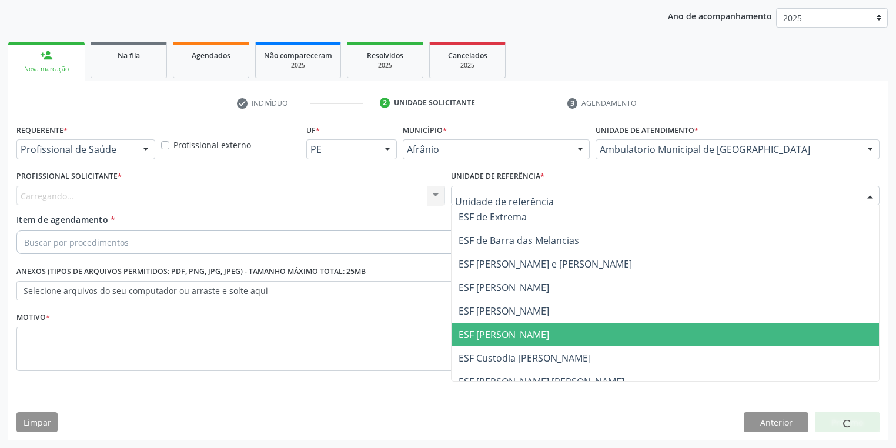
click at [492, 339] on span "ESF [PERSON_NAME]" at bounding box center [503, 334] width 91 height 13
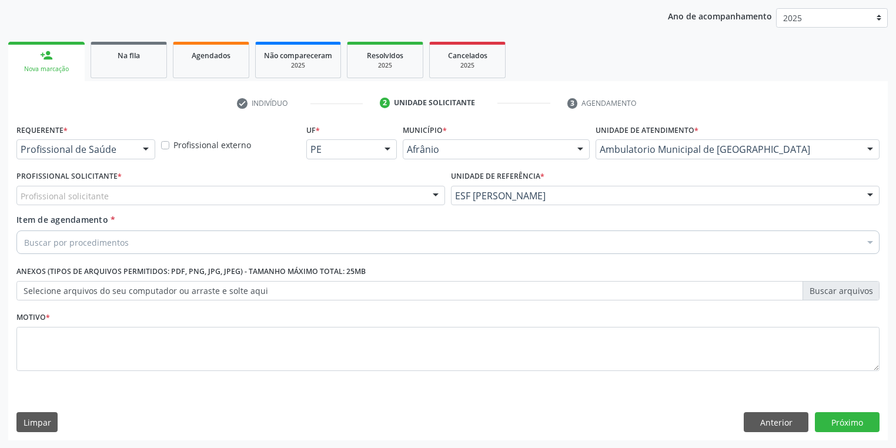
drag, startPoint x: 93, startPoint y: 196, endPoint x: 96, endPoint y: 229, distance: 33.0
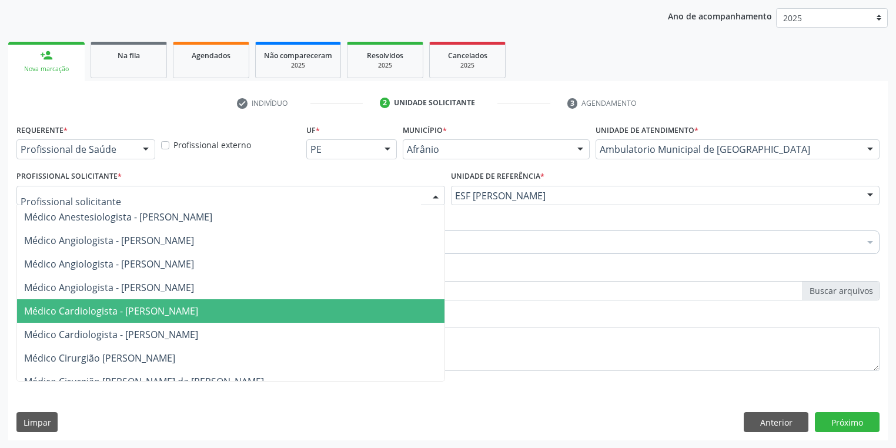
click at [132, 307] on span "Médico Cardiologista - [PERSON_NAME]" at bounding box center [111, 310] width 174 height 13
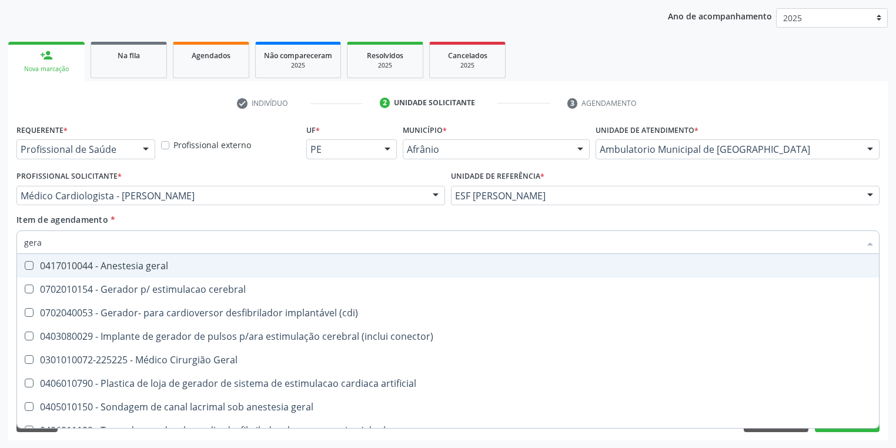
type input "geral"
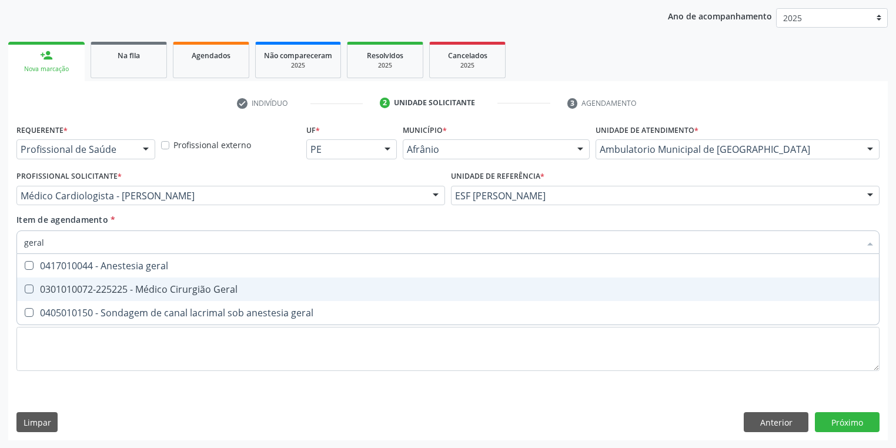
click at [136, 296] on span "0301010072-225225 - Médico Cirurgião Geral" at bounding box center [448, 289] width 862 height 24
checkbox Geral "true"
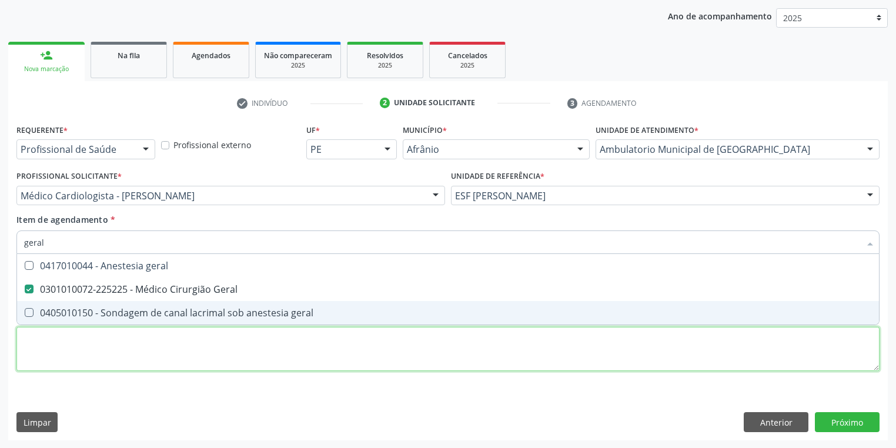
click at [95, 359] on div "Requerente * Profissional de Saúde Profissional de Saúde Paciente Nenhum result…" at bounding box center [447, 254] width 863 height 266
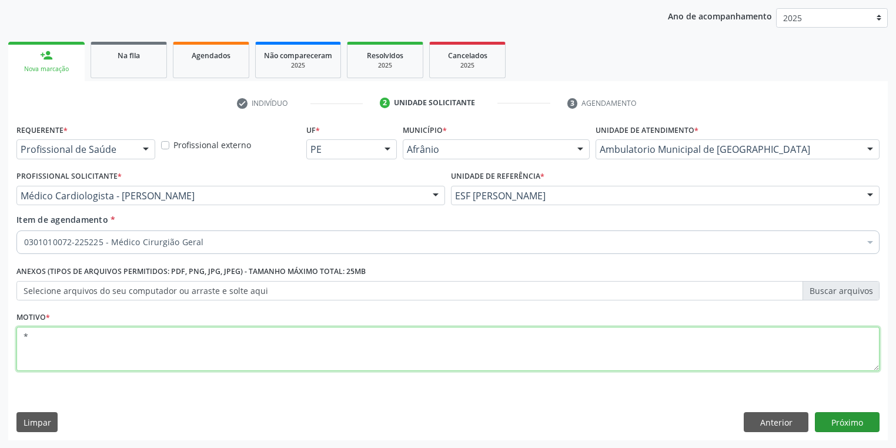
type textarea "*"
click at [824, 423] on button "Próximo" at bounding box center [847, 422] width 65 height 20
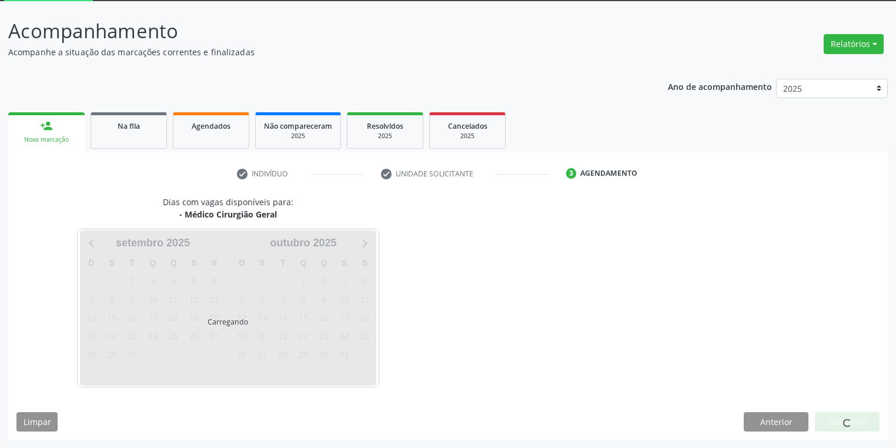
scroll to position [63, 0]
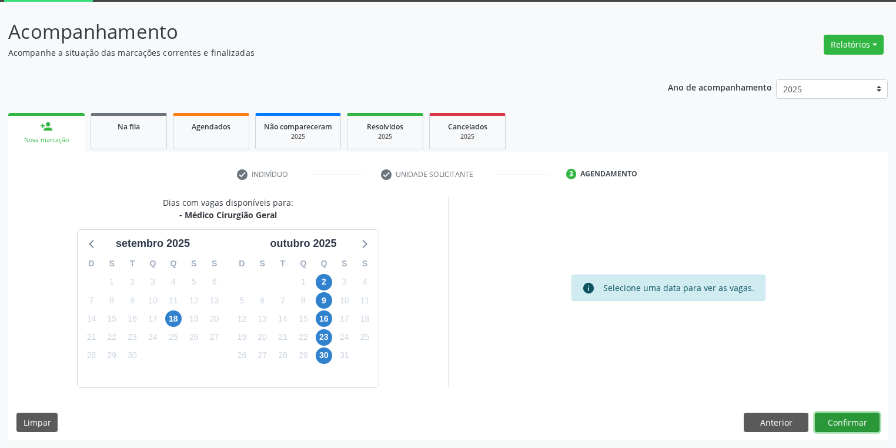
click at [842, 421] on button "Confirmar" at bounding box center [847, 423] width 65 height 20
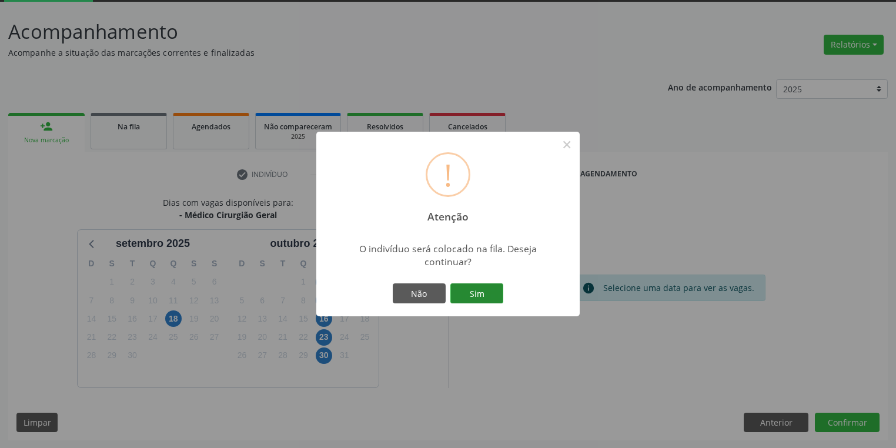
click at [469, 289] on button "Sim" at bounding box center [476, 293] width 53 height 20
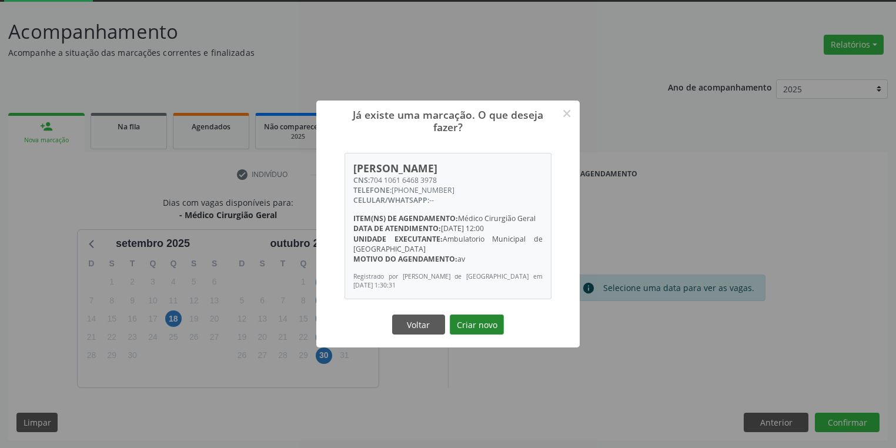
click at [486, 326] on button "Criar novo" at bounding box center [477, 324] width 54 height 20
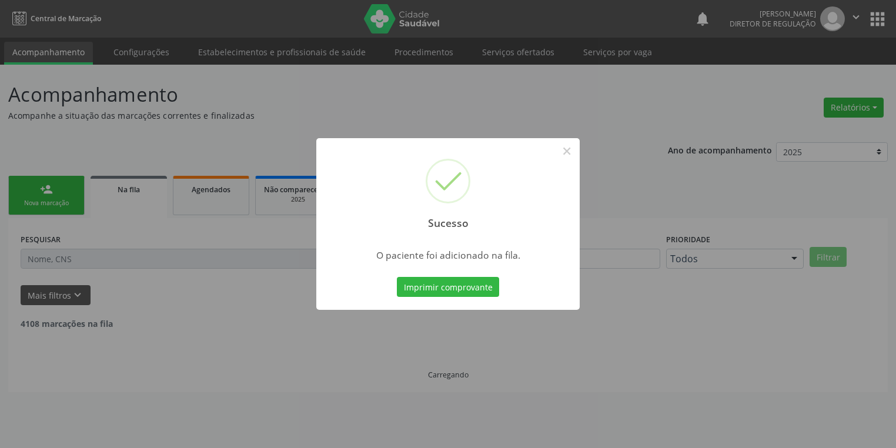
scroll to position [0, 0]
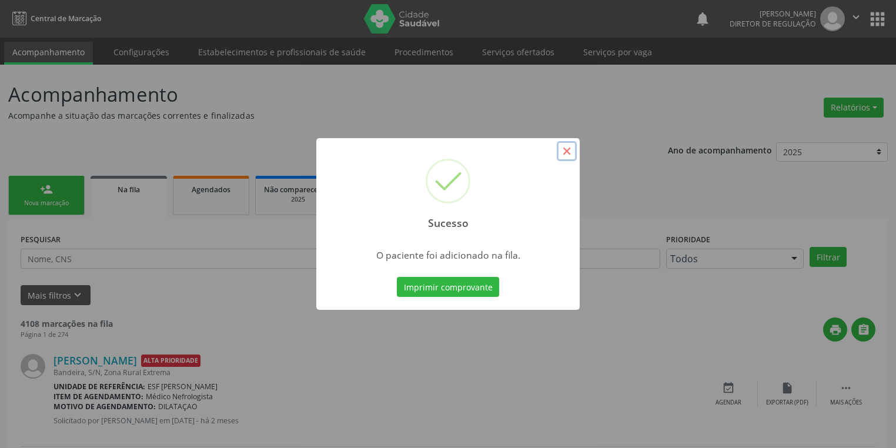
click at [566, 155] on button "×" at bounding box center [567, 151] width 20 height 20
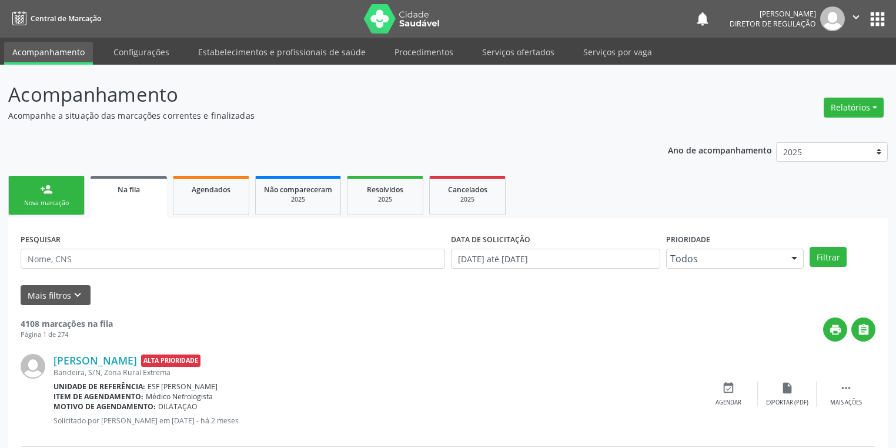
click at [50, 199] on div "Nova marcação" at bounding box center [46, 203] width 59 height 9
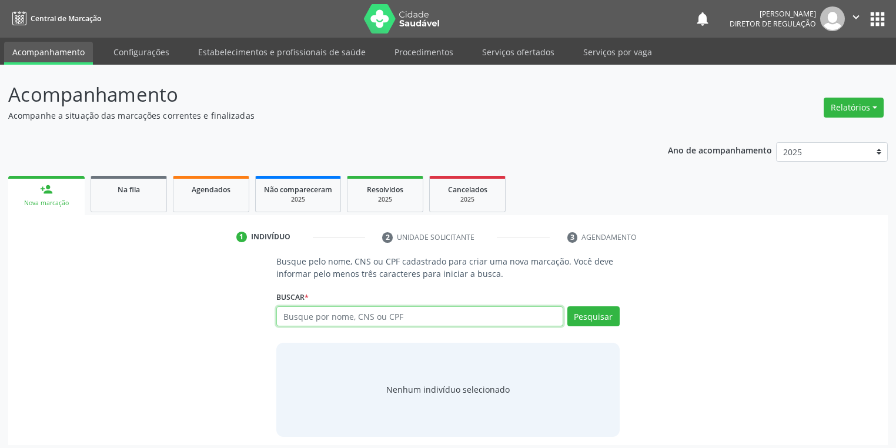
click at [287, 314] on input "text" at bounding box center [419, 316] width 287 height 20
type input "13925424482"
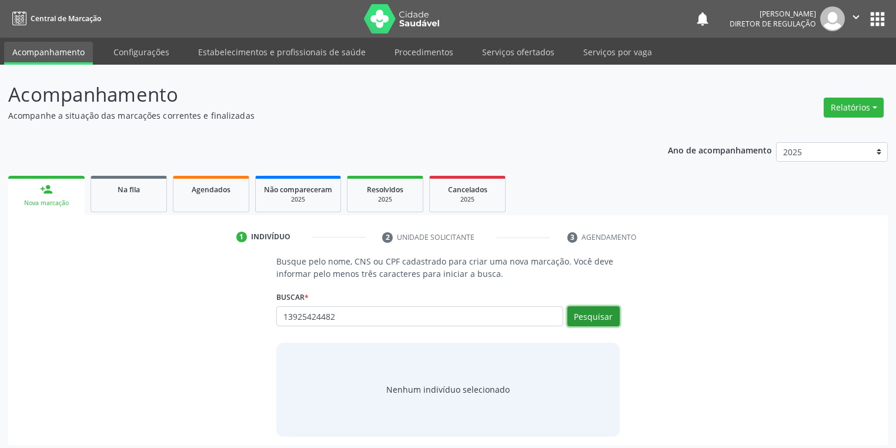
click at [589, 317] on button "Pesquisar" at bounding box center [593, 316] width 52 height 20
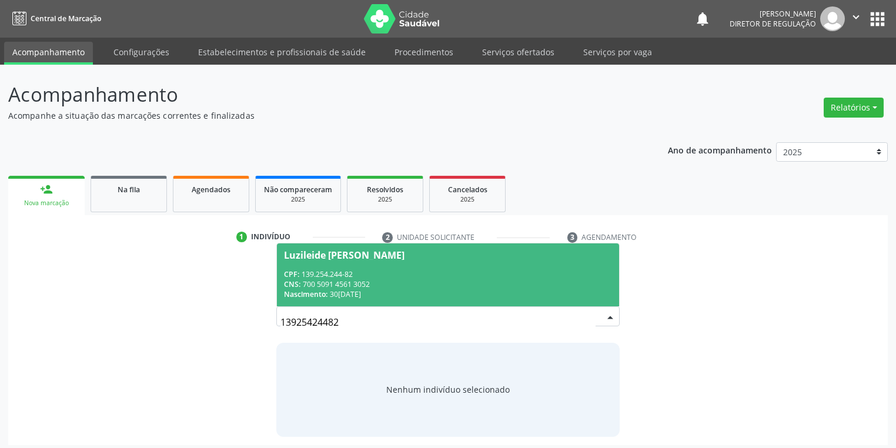
click at [354, 299] on span "Luzileide Edith Rodrigues CPF: 139.254.244-82 CNS: 700 5091 4561 3052 Nasciment…" at bounding box center [448, 274] width 342 height 63
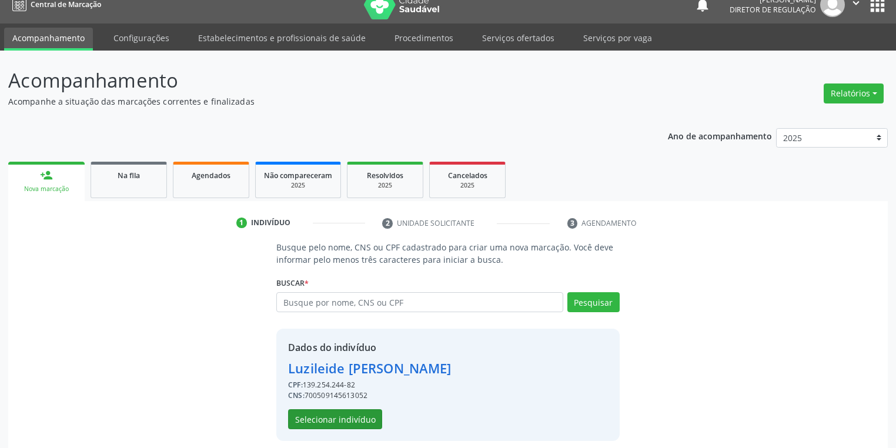
scroll to position [22, 0]
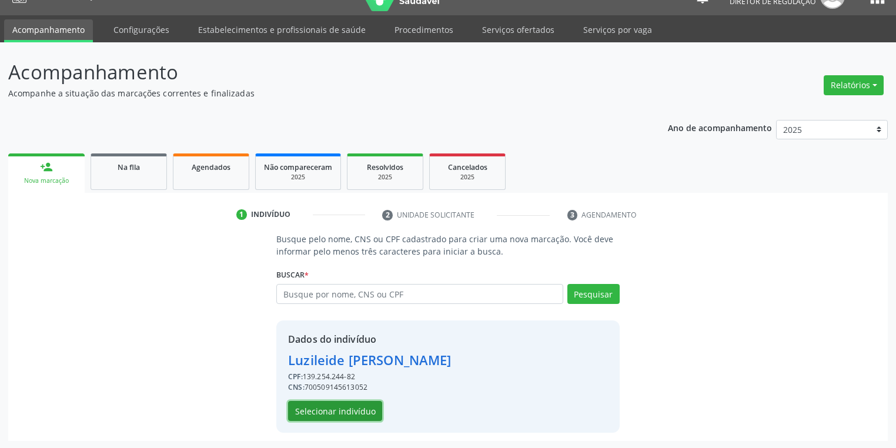
click at [333, 405] on button "Selecionar indivíduo" at bounding box center [335, 411] width 94 height 20
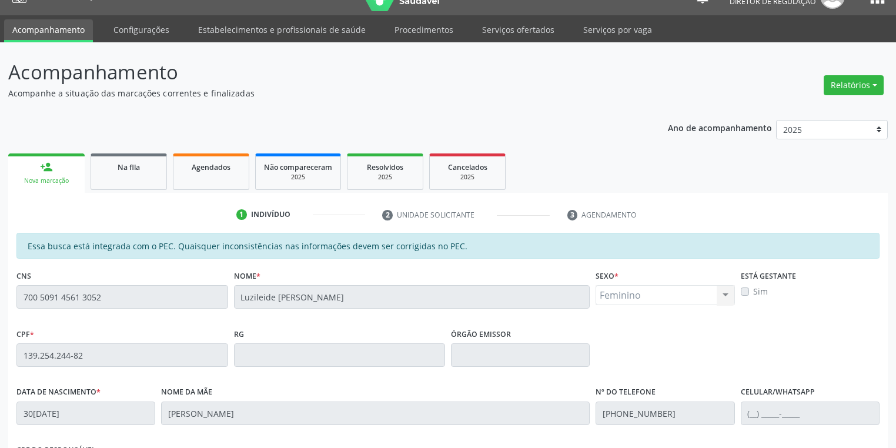
scroll to position [210, 0]
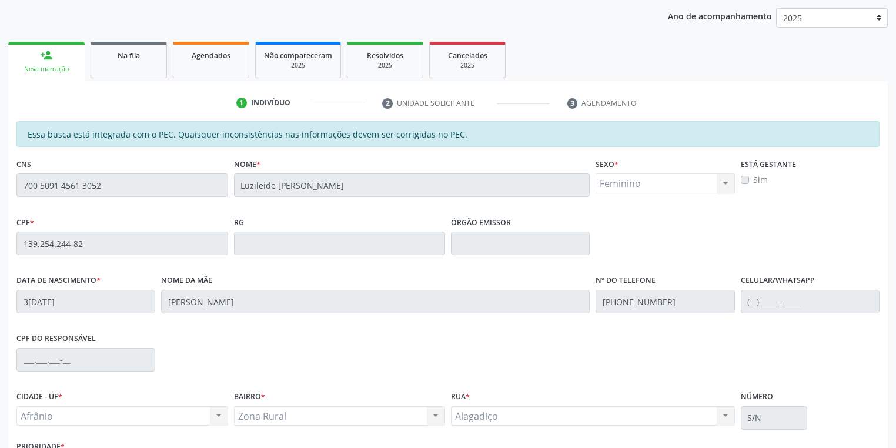
scroll to position [134, 0]
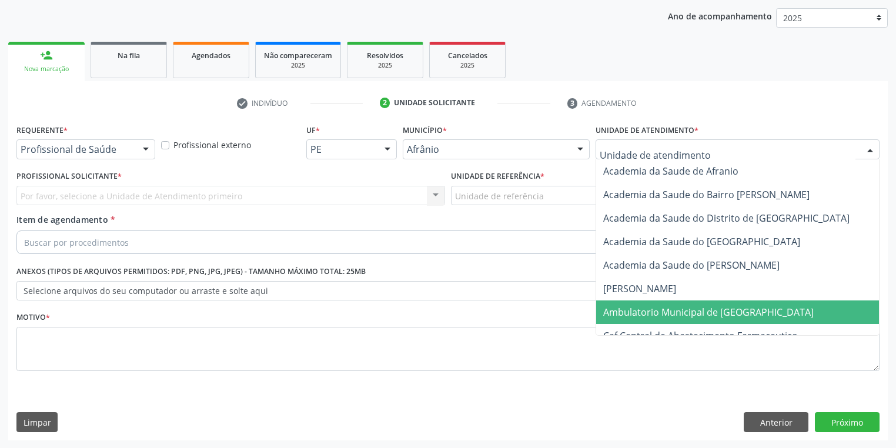
click at [619, 313] on span "Ambulatorio Municipal de [GEOGRAPHIC_DATA]" at bounding box center [708, 312] width 210 height 13
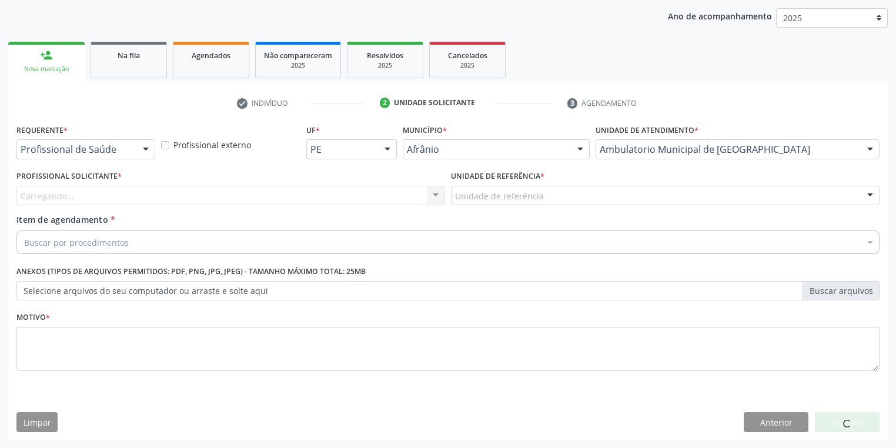
drag, startPoint x: 481, startPoint y: 195, endPoint x: 483, endPoint y: 207, distance: 11.9
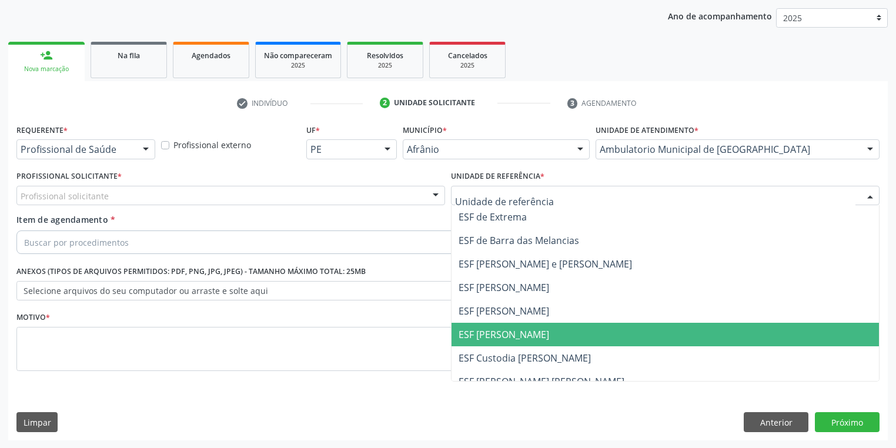
click at [493, 336] on span "ESF [PERSON_NAME]" at bounding box center [503, 334] width 91 height 13
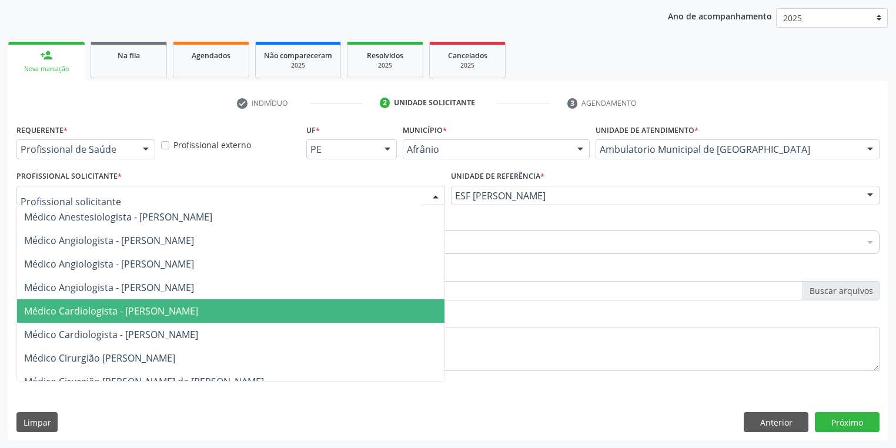
click at [134, 306] on span "Médico Cardiologista - [PERSON_NAME]" at bounding box center [111, 310] width 174 height 13
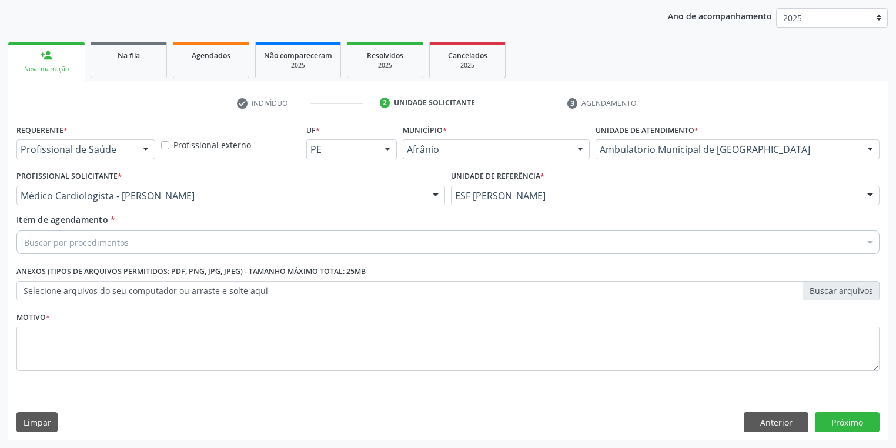
click at [81, 235] on div "Buscar por procedimentos" at bounding box center [447, 242] width 863 height 24
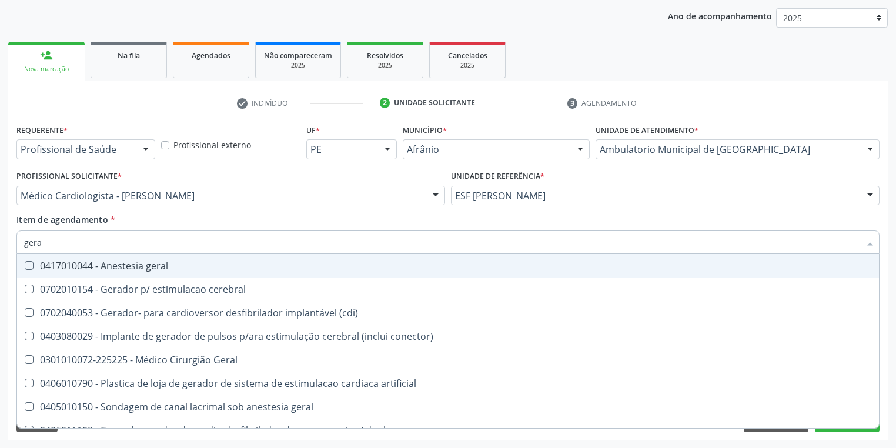
type input "geral"
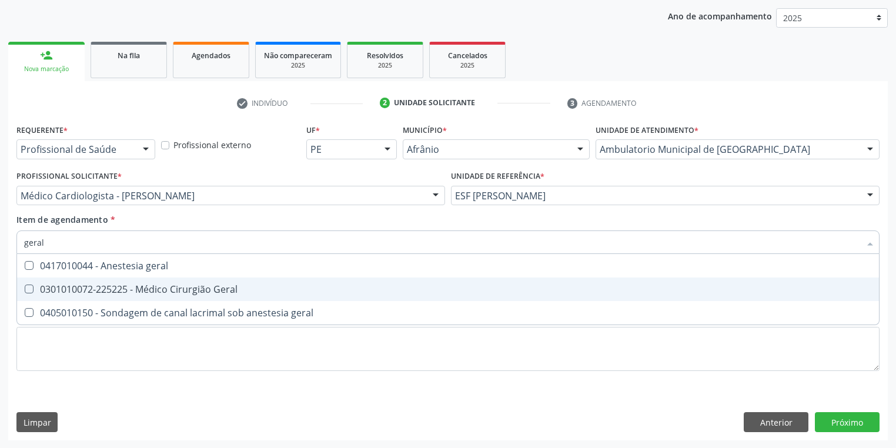
click at [76, 296] on span "0301010072-225225 - Médico Cirurgião Geral" at bounding box center [448, 289] width 862 height 24
checkbox Geral "true"
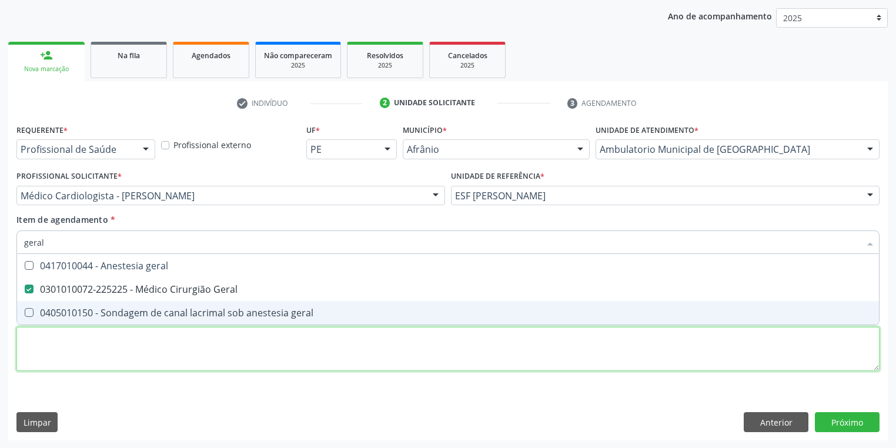
click at [53, 361] on div "Requerente * Profissional de Saúde Profissional de Saúde Paciente Nenhum result…" at bounding box center [447, 254] width 863 height 266
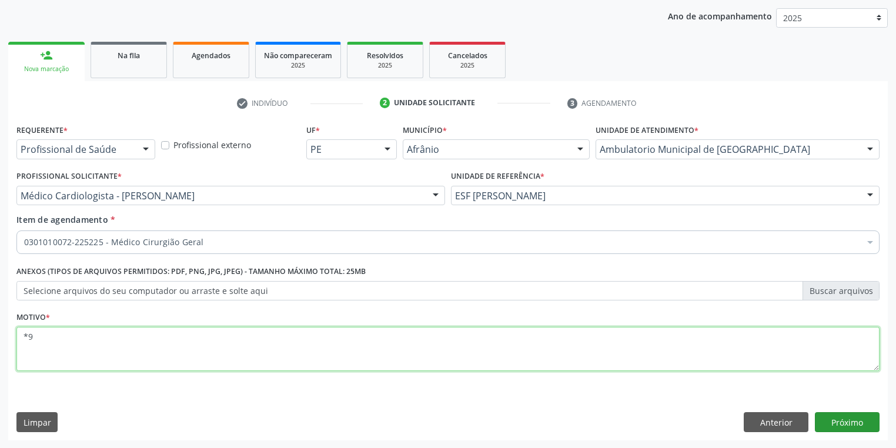
type textarea "*9"
click at [829, 418] on button "Próximo" at bounding box center [847, 422] width 65 height 20
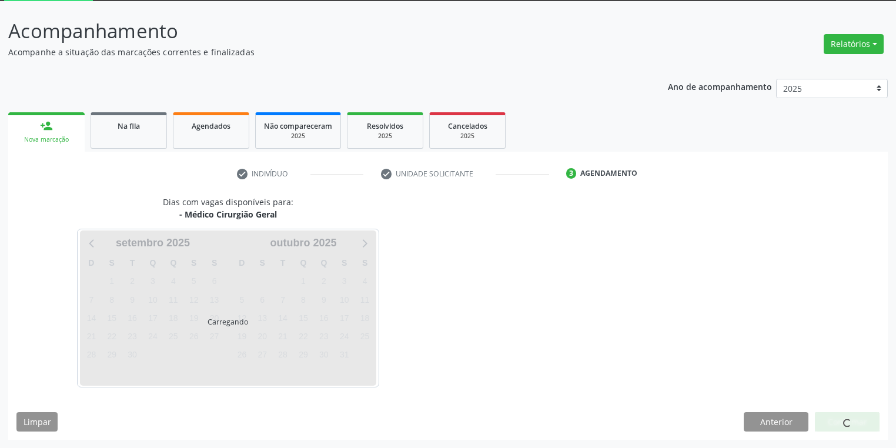
scroll to position [63, 0]
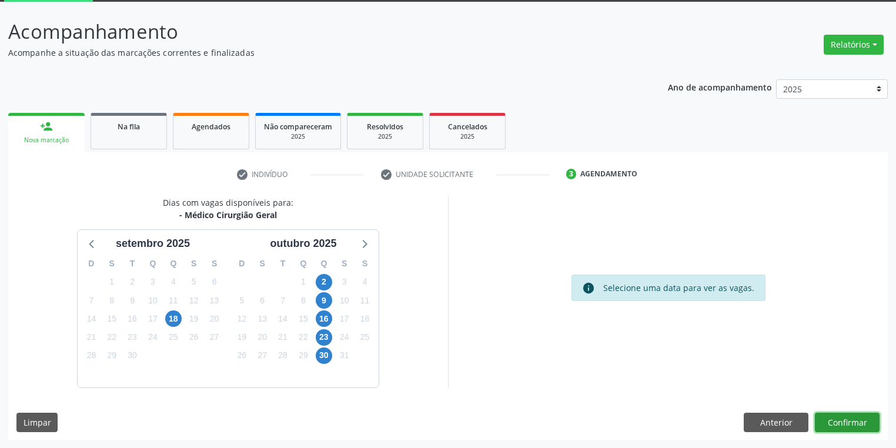
click at [834, 421] on button "Confirmar" at bounding box center [847, 423] width 65 height 20
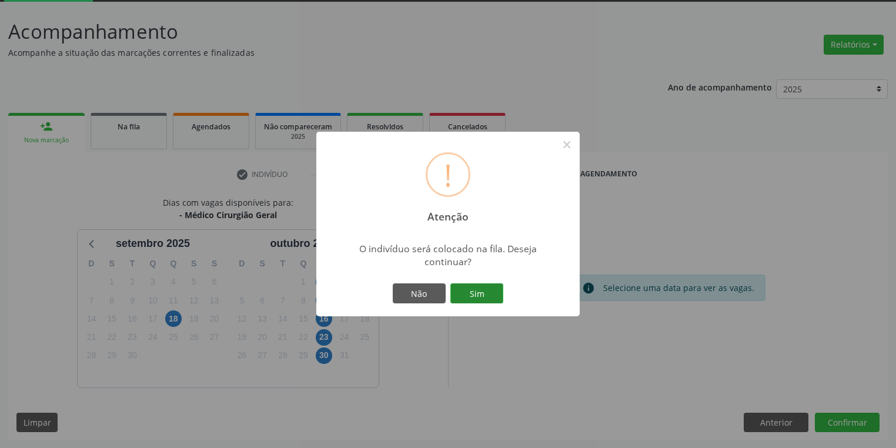
click at [487, 294] on button "Sim" at bounding box center [476, 293] width 53 height 20
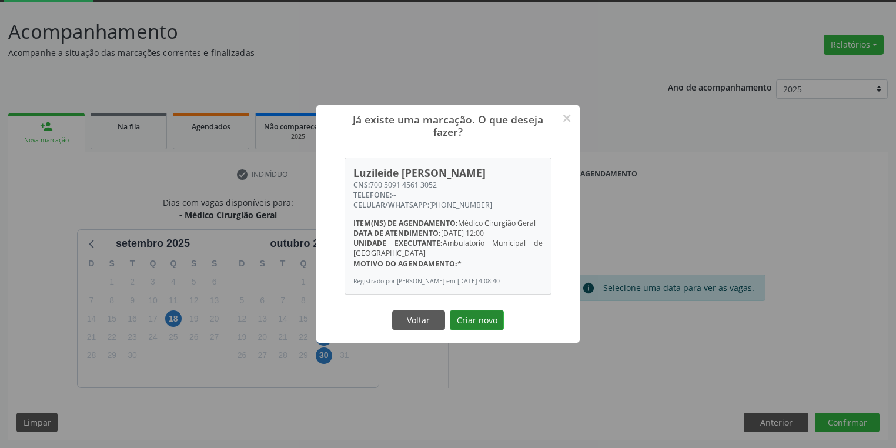
click at [478, 324] on button "Criar novo" at bounding box center [477, 320] width 54 height 20
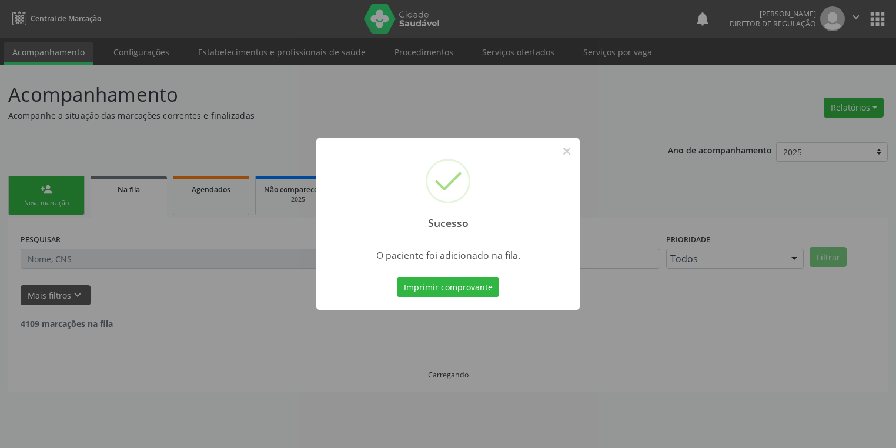
scroll to position [0, 0]
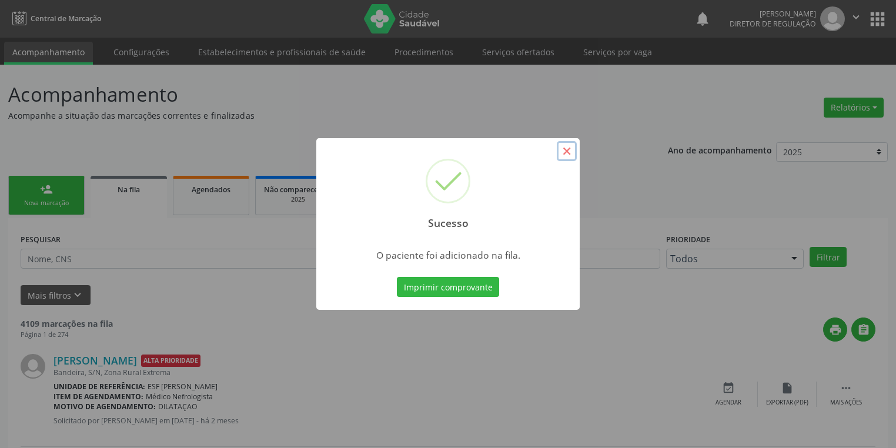
click at [564, 153] on button "×" at bounding box center [567, 151] width 20 height 20
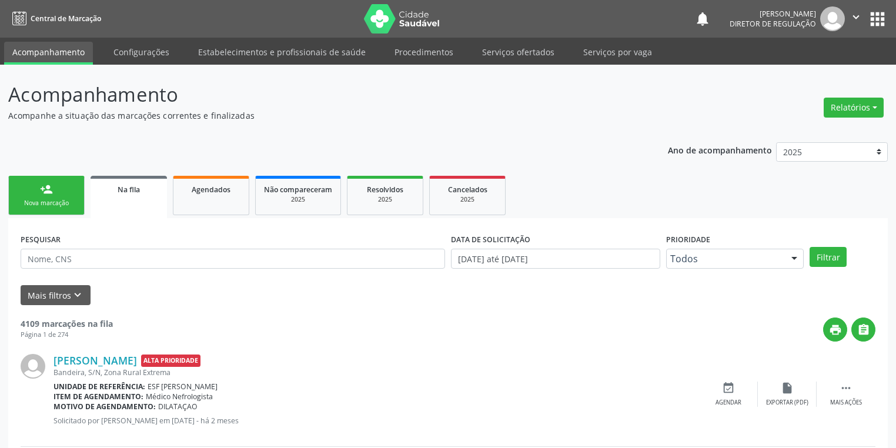
click at [16, 196] on link "person_add Nova marcação" at bounding box center [46, 195] width 76 height 39
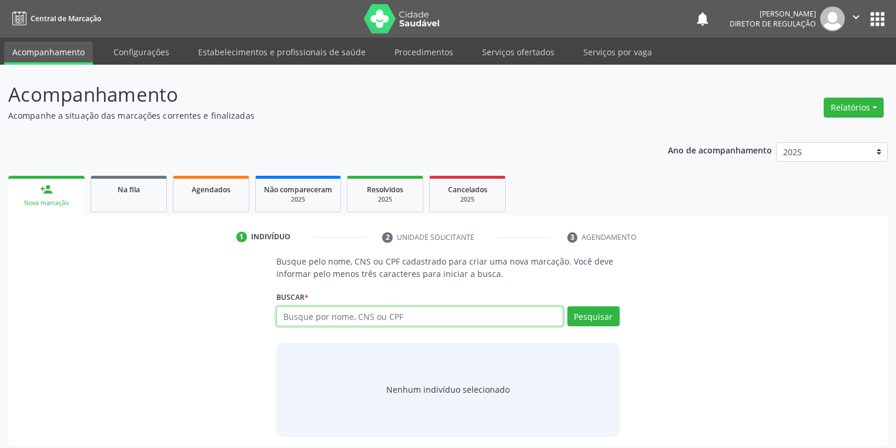
click at [310, 320] on input "text" at bounding box center [419, 316] width 287 height 20
type input "20683519240000"
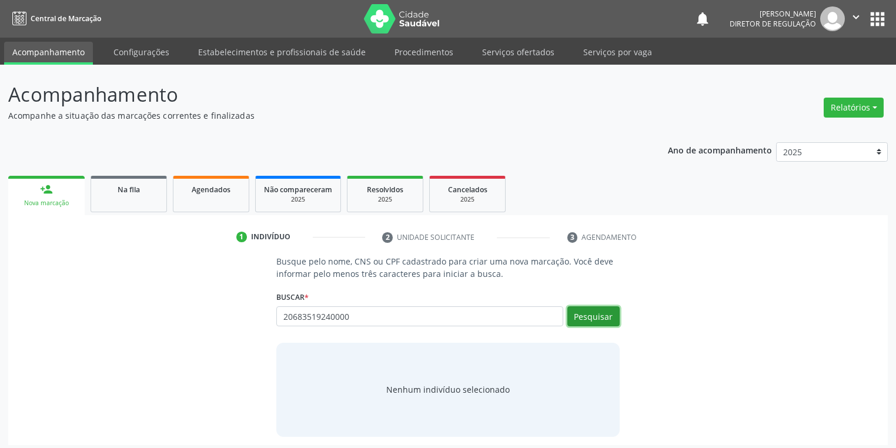
click at [595, 323] on button "Pesquisar" at bounding box center [593, 316] width 52 height 20
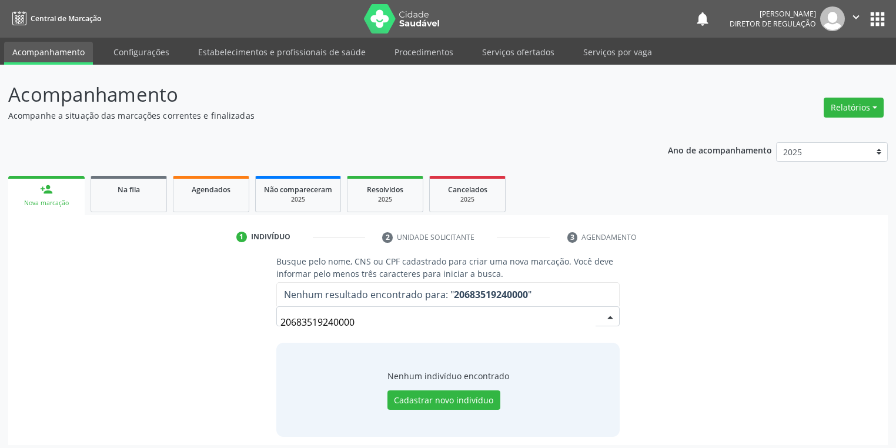
click at [386, 326] on input "20683519240000" at bounding box center [437, 322] width 315 height 24
type input "2"
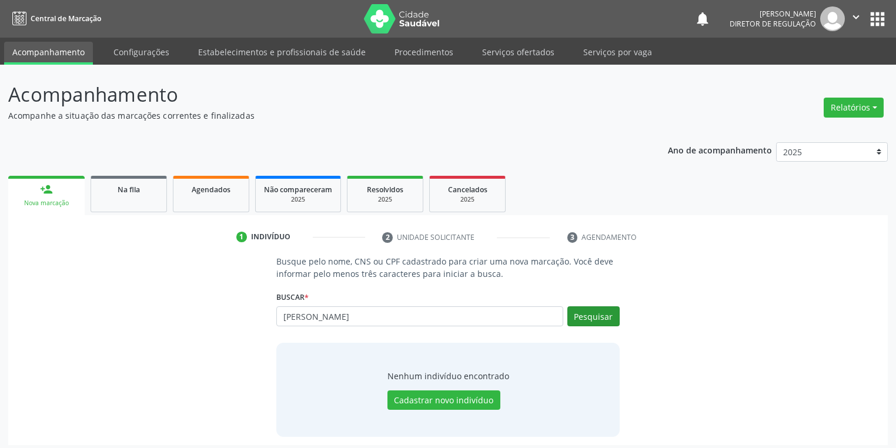
type input "[PERSON_NAME]"
click at [585, 316] on button "Pesquisar" at bounding box center [593, 316] width 52 height 20
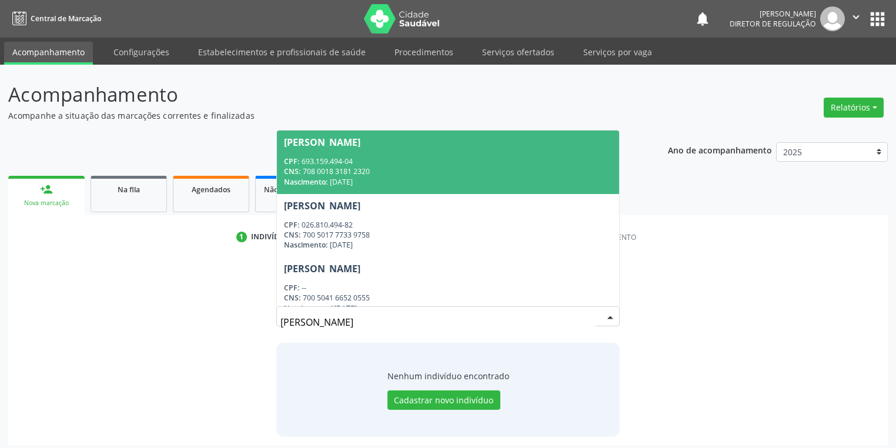
click at [350, 167] on div "CNS: 708 0018 3181 2320" at bounding box center [448, 171] width 328 height 10
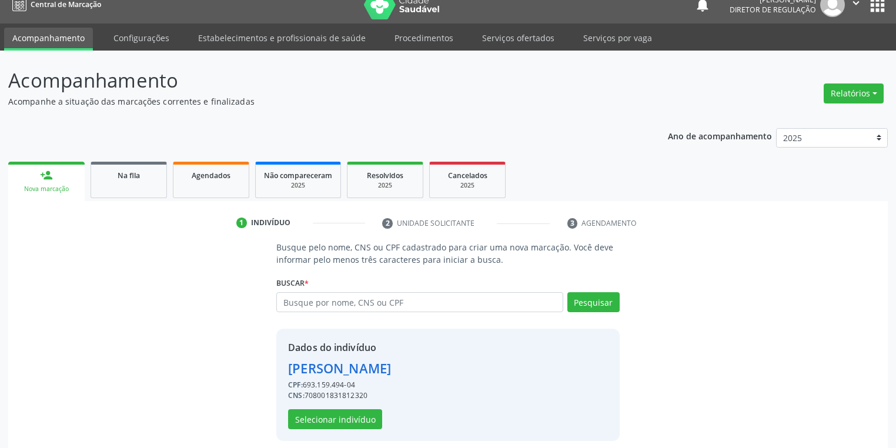
scroll to position [22, 0]
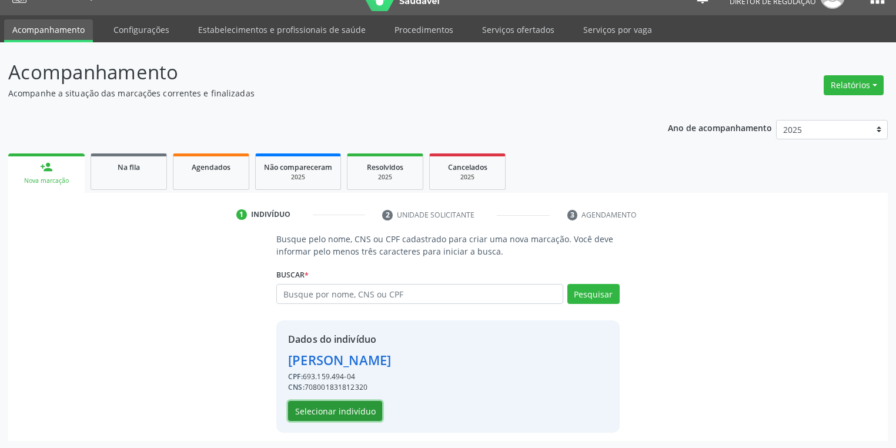
click at [351, 407] on button "Selecionar indivíduo" at bounding box center [335, 411] width 94 height 20
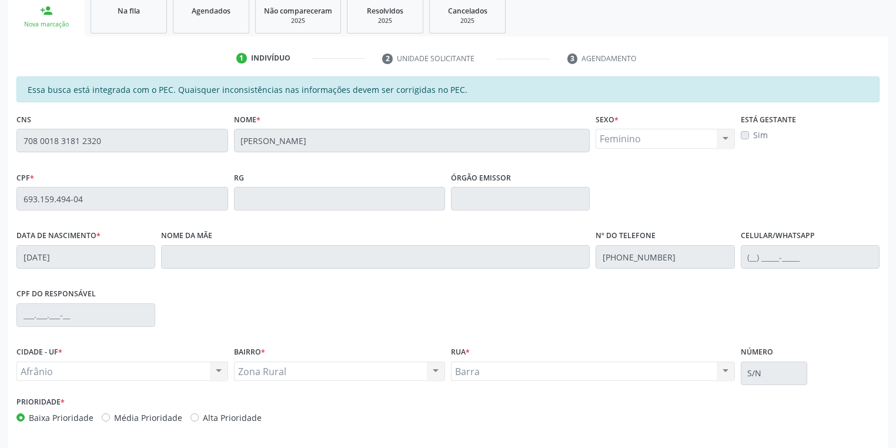
scroll to position [210, 0]
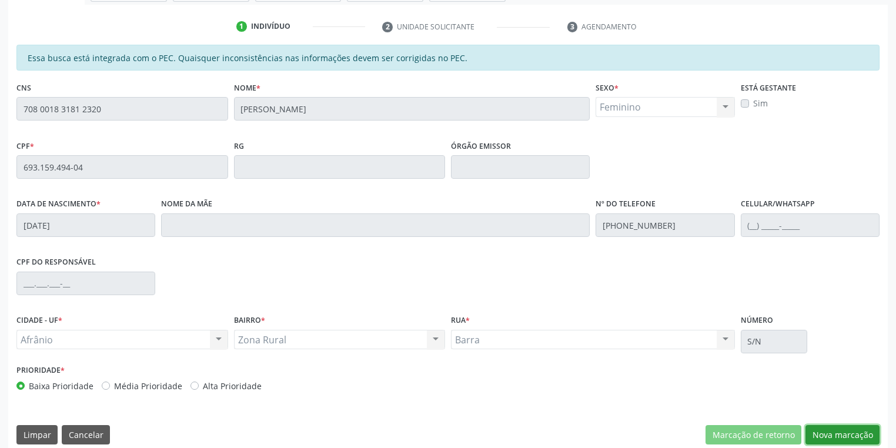
click at [826, 435] on button "Nova marcação" at bounding box center [842, 435] width 74 height 20
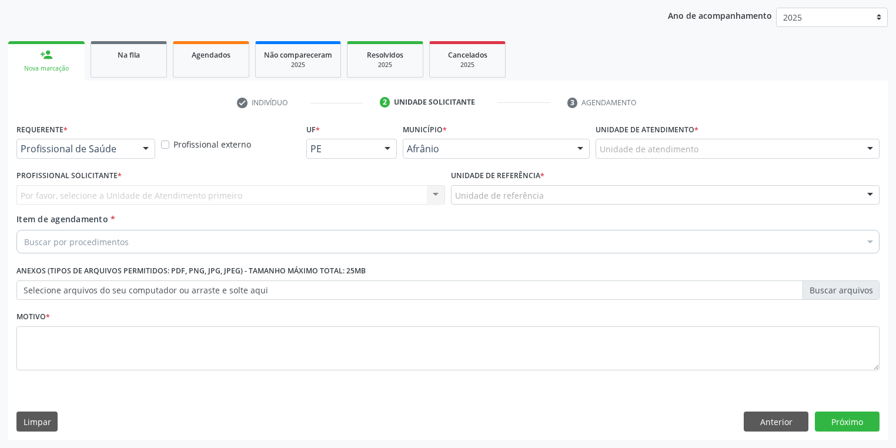
scroll to position [134, 0]
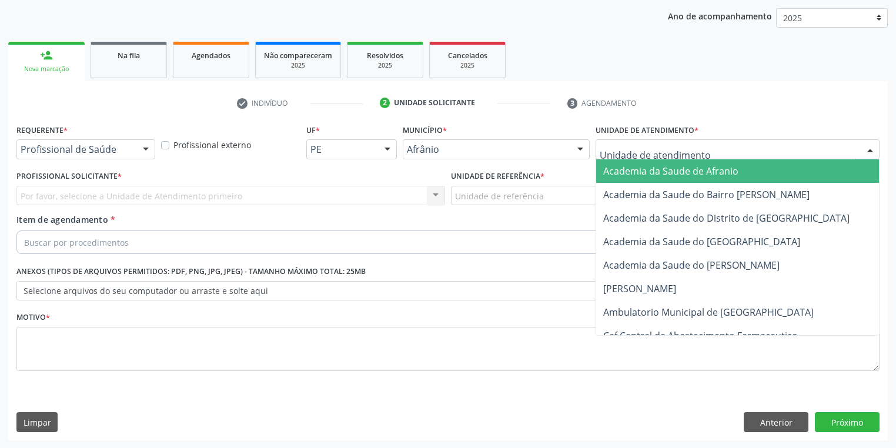
click at [620, 155] on div at bounding box center [737, 149] width 284 height 20
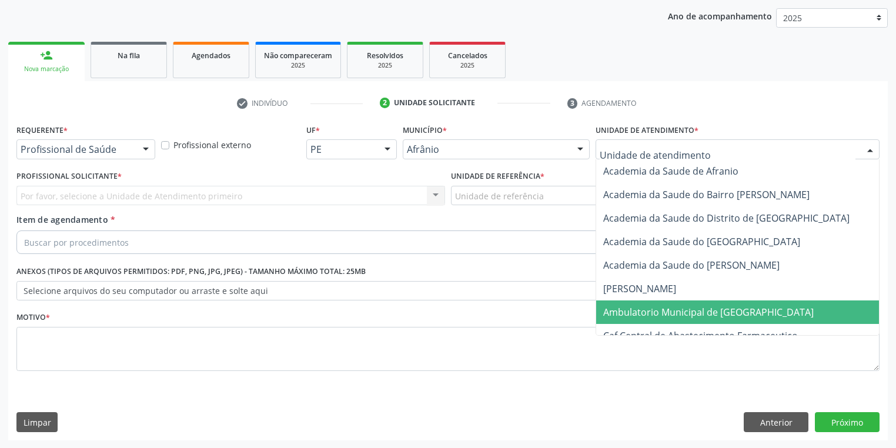
drag, startPoint x: 631, startPoint y: 315, endPoint x: 571, endPoint y: 284, distance: 67.6
click at [628, 311] on span "Ambulatorio Municipal de [GEOGRAPHIC_DATA]" at bounding box center [708, 312] width 210 height 13
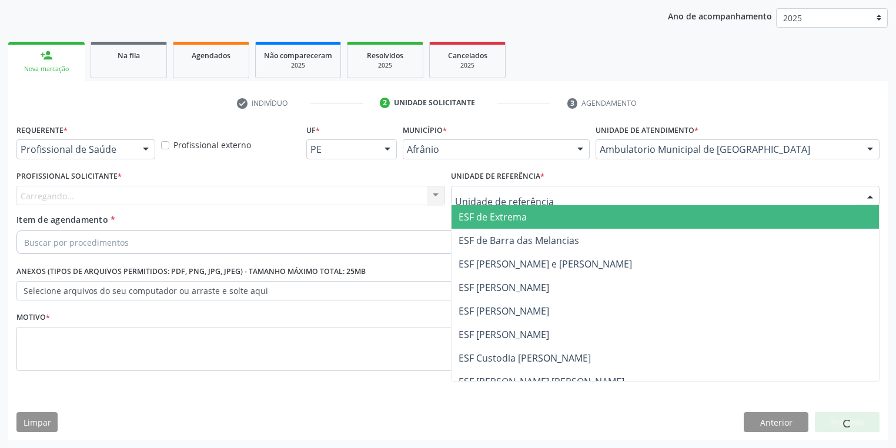
drag, startPoint x: 474, startPoint y: 194, endPoint x: 470, endPoint y: 260, distance: 65.9
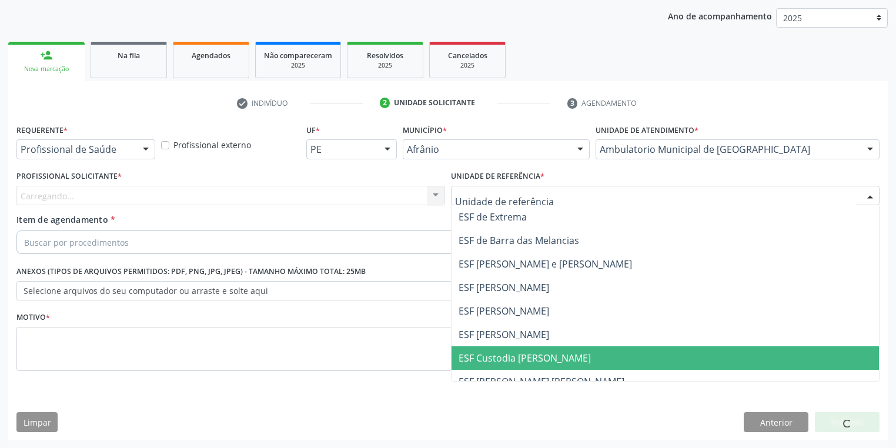
click at [475, 356] on span "ESF Custodia [PERSON_NAME]" at bounding box center [524, 357] width 132 height 13
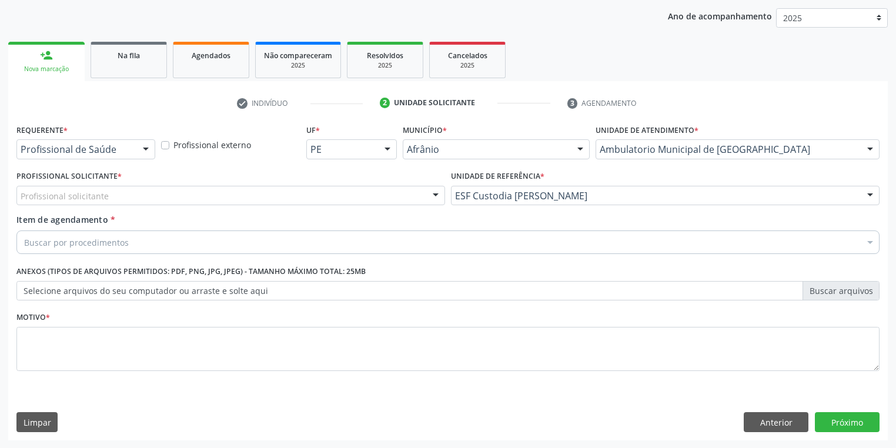
drag, startPoint x: 77, startPoint y: 200, endPoint x: 78, endPoint y: 208, distance: 8.2
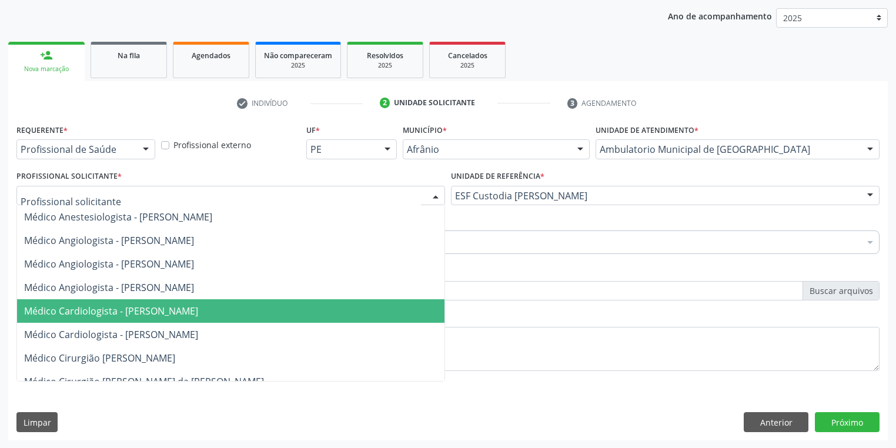
click at [116, 313] on span "Médico Cardiologista - [PERSON_NAME]" at bounding box center [111, 310] width 174 height 13
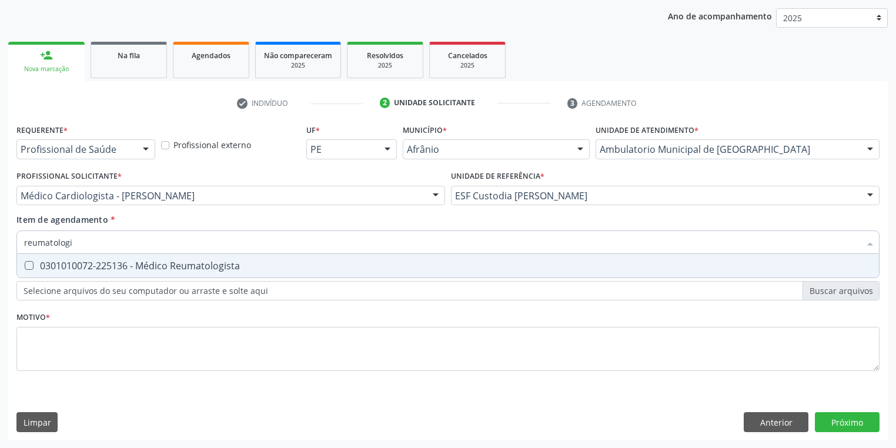
type input "reumatologis"
click at [89, 262] on div "0301010072-225136 - Médico Reumatologista" at bounding box center [447, 265] width 847 height 9
checkbox Reumatologista "true"
click at [48, 351] on div "Requerente * Profissional de Saúde Profissional de Saúde Paciente Nenhum result…" at bounding box center [447, 254] width 863 height 266
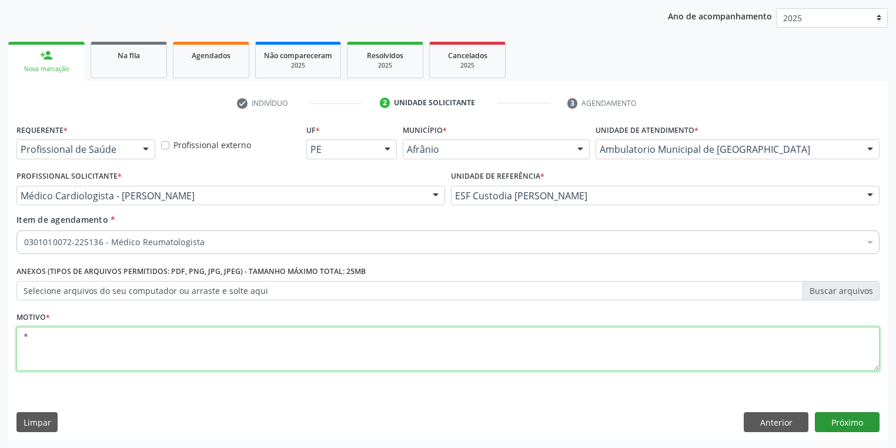
type textarea "*"
click at [826, 421] on button "Próximo" at bounding box center [847, 422] width 65 height 20
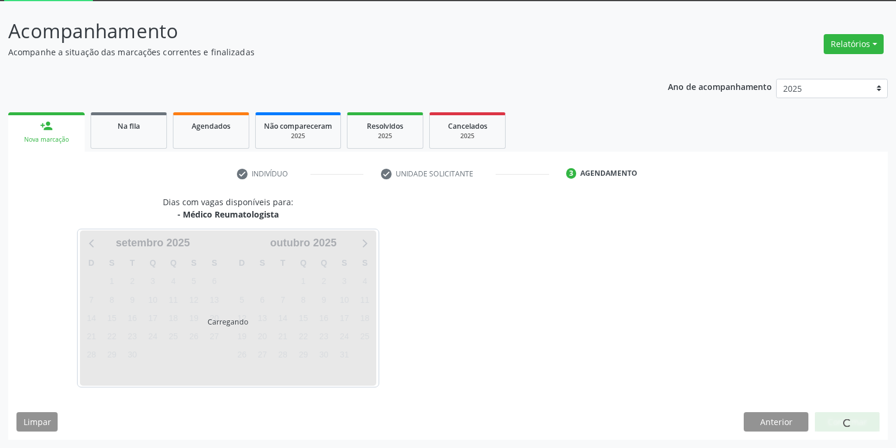
scroll to position [63, 0]
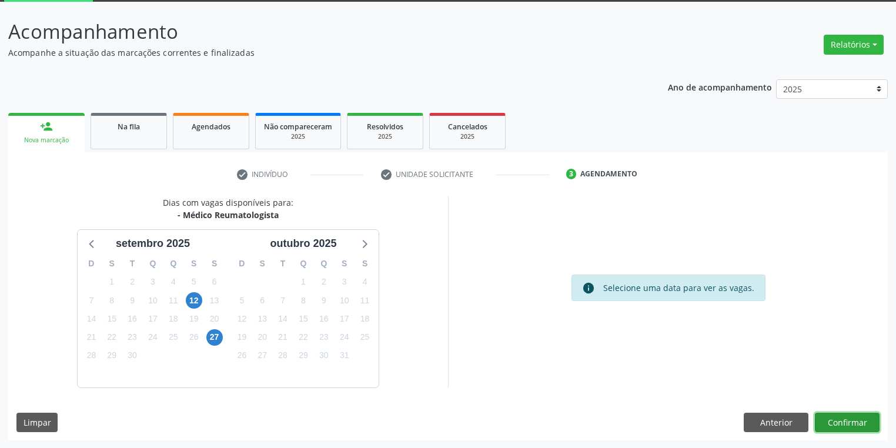
click at [844, 421] on button "Confirmar" at bounding box center [847, 423] width 65 height 20
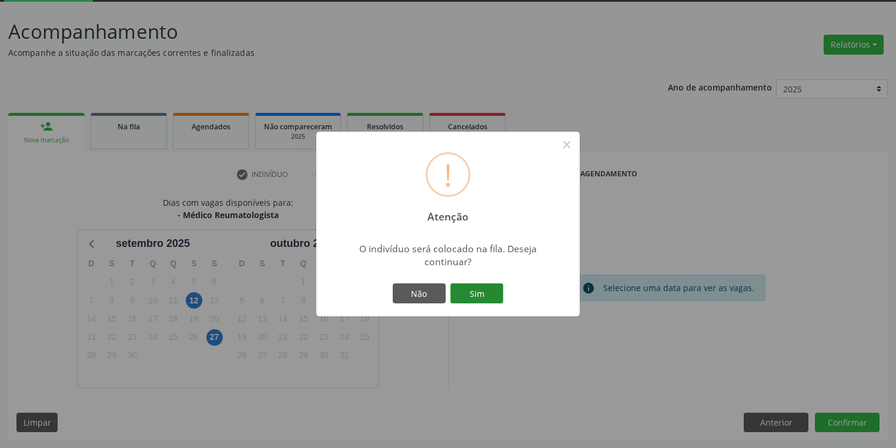
click at [487, 290] on button "Sim" at bounding box center [476, 293] width 53 height 20
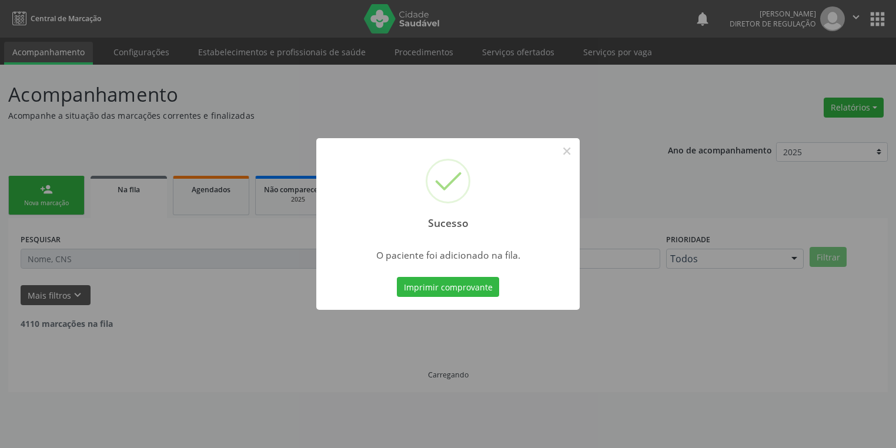
scroll to position [0, 0]
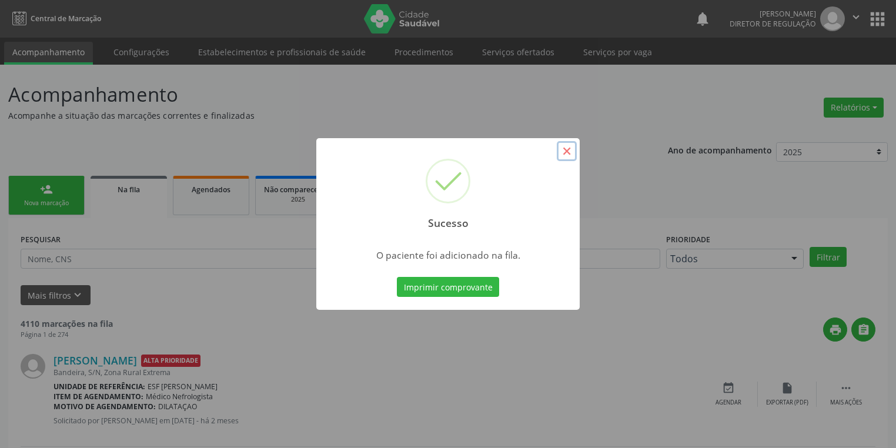
click at [563, 155] on button "×" at bounding box center [567, 151] width 20 height 20
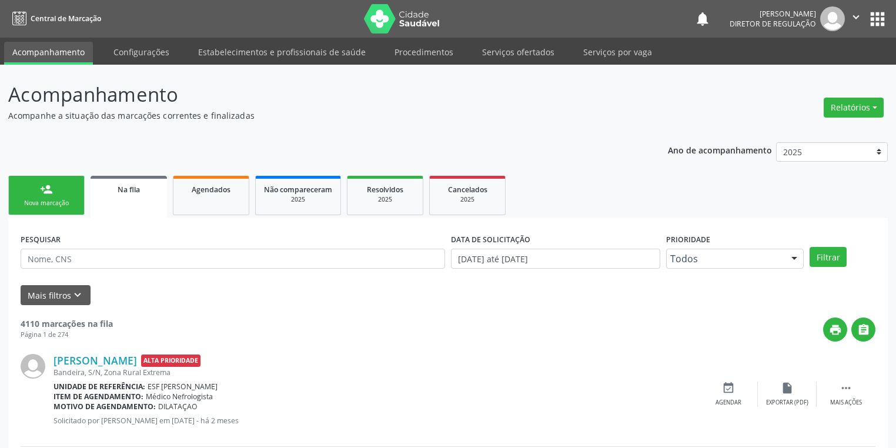
click at [48, 202] on div "Nova marcação" at bounding box center [46, 203] width 59 height 9
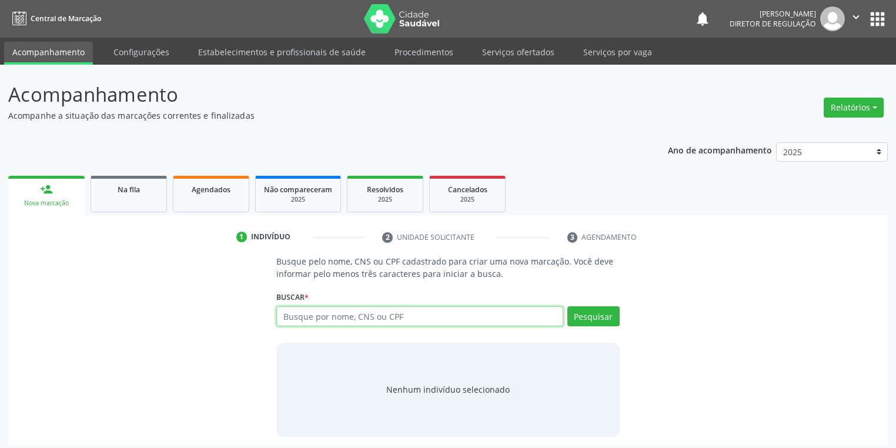
click at [302, 313] on input "text" at bounding box center [419, 316] width 287 height 20
type input "71415018430"
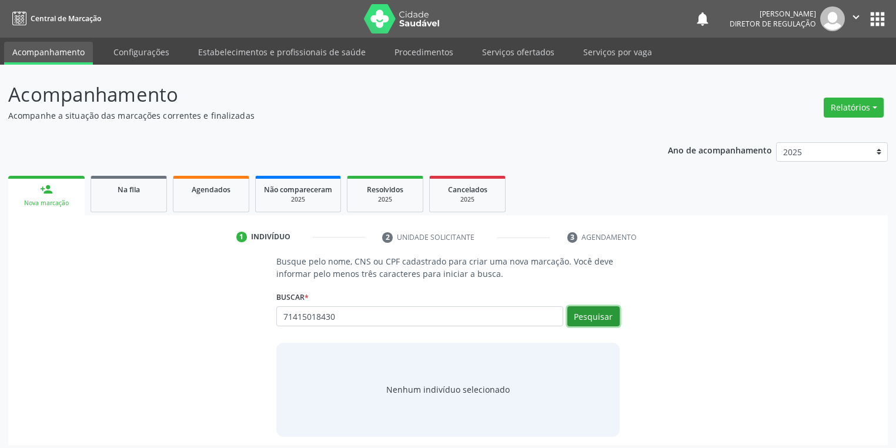
click at [585, 316] on button "Pesquisar" at bounding box center [593, 316] width 52 height 20
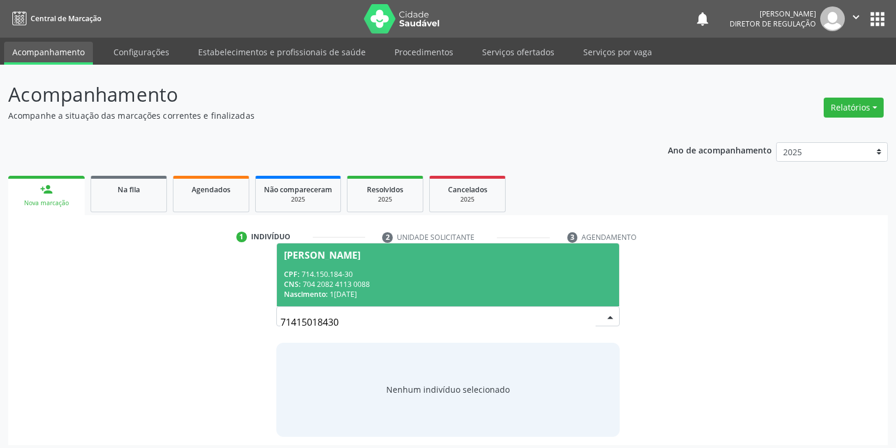
click at [409, 287] on div "CNS: 704 2082 4113 0088" at bounding box center [448, 284] width 328 height 10
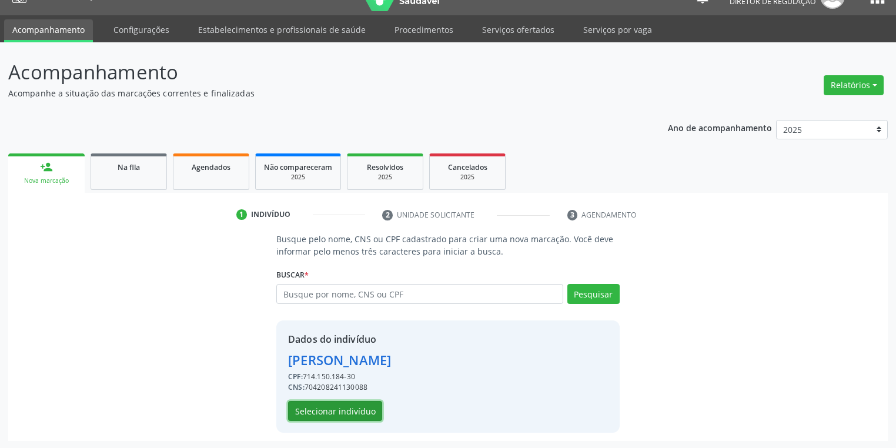
click at [339, 408] on button "Selecionar indivíduo" at bounding box center [335, 411] width 94 height 20
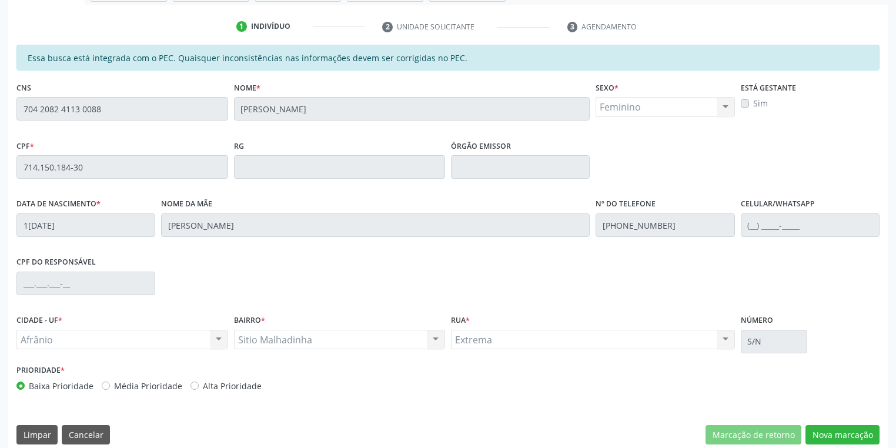
scroll to position [223, 0]
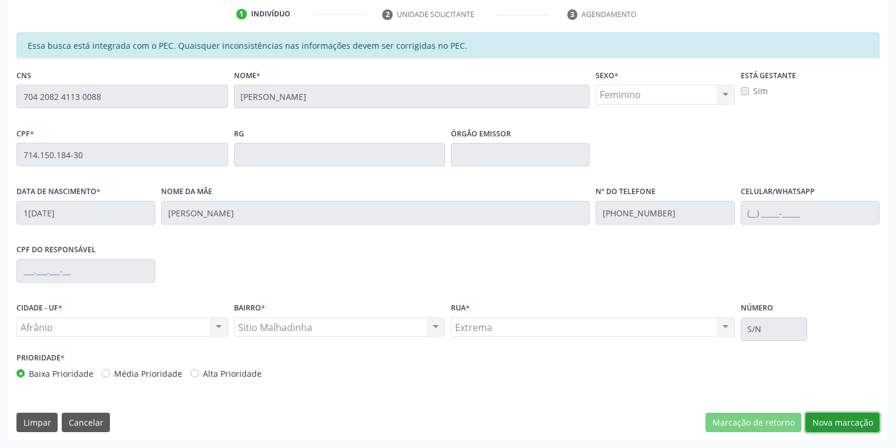
click at [812, 419] on button "Nova marcação" at bounding box center [842, 423] width 74 height 20
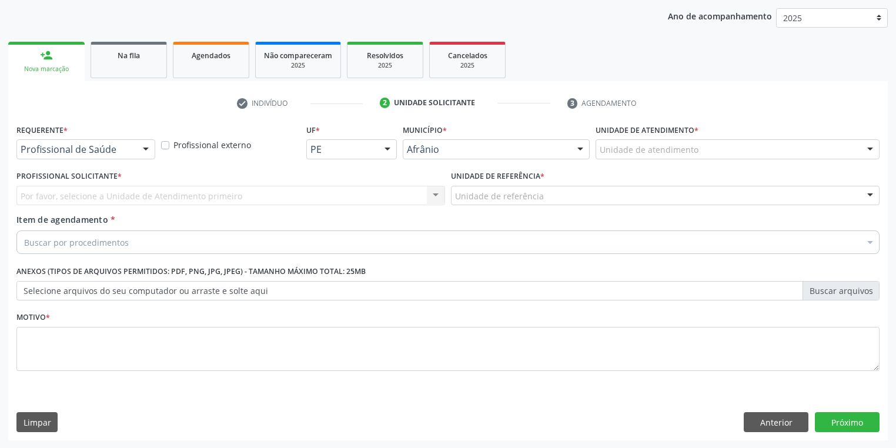
drag, startPoint x: 614, startPoint y: 143, endPoint x: 615, endPoint y: 199, distance: 55.8
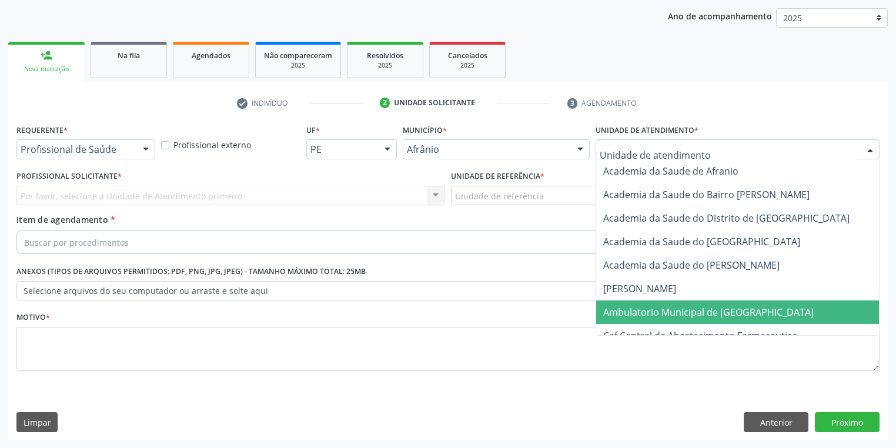
click at [625, 315] on span "Ambulatorio Municipal de [GEOGRAPHIC_DATA]" at bounding box center [708, 312] width 210 height 13
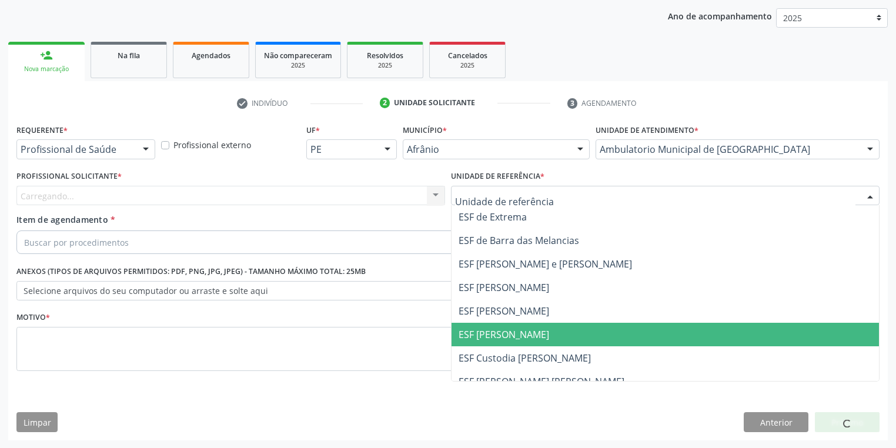
click at [492, 336] on span "ESF [PERSON_NAME]" at bounding box center [503, 334] width 91 height 13
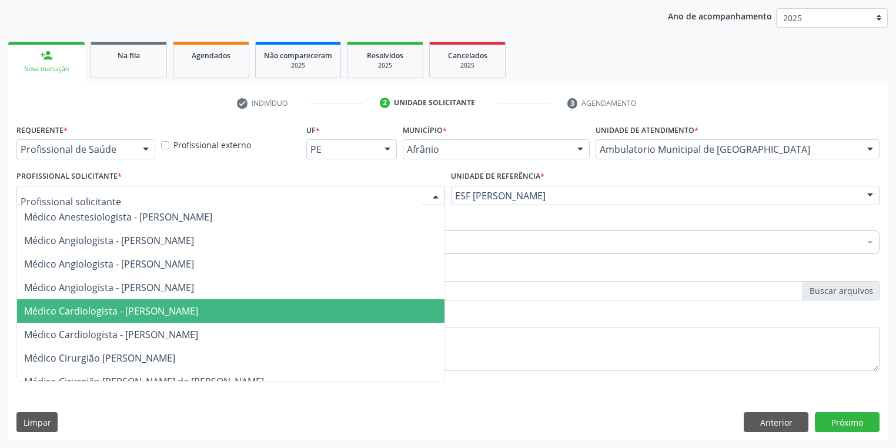
click at [113, 311] on span "Médico Cardiologista - [PERSON_NAME]" at bounding box center [111, 310] width 174 height 13
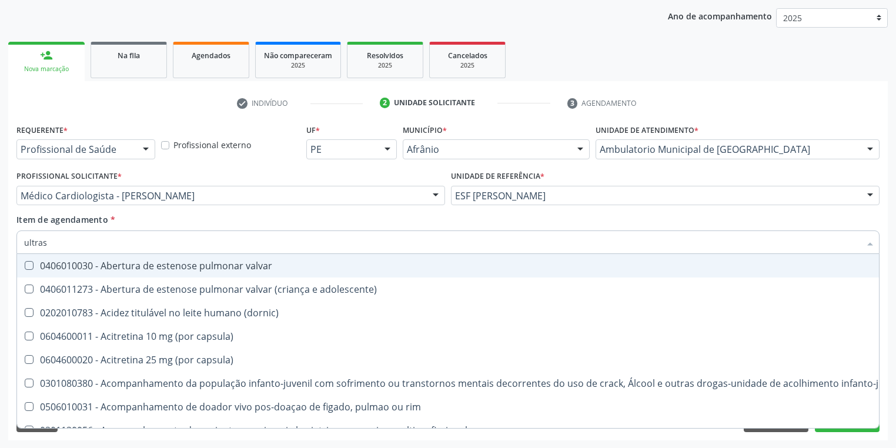
type input "ultrass"
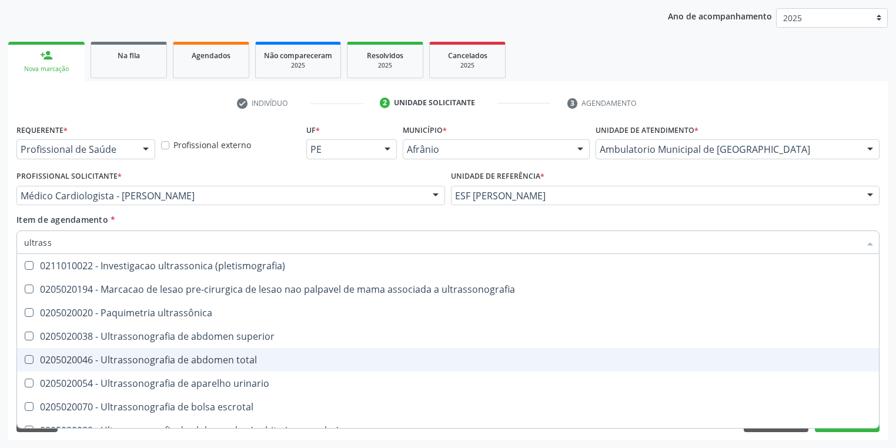
scroll to position [94, 0]
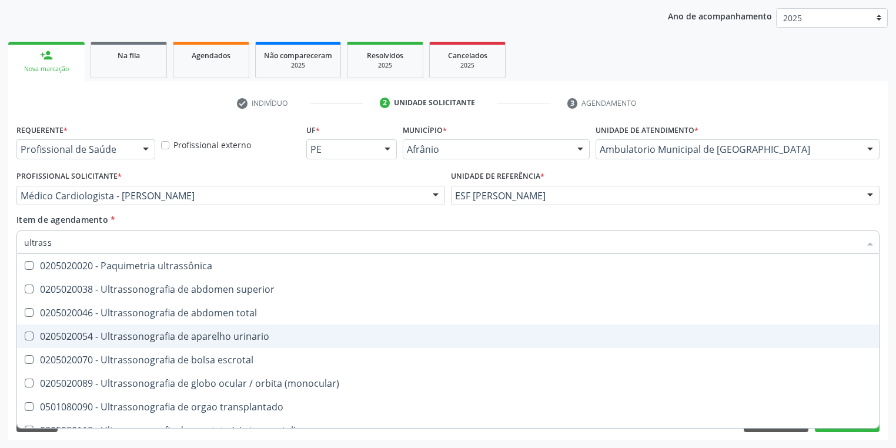
click at [172, 342] on span "0205020054 - Ultrassonografia de aparelho urinario" at bounding box center [448, 336] width 862 height 24
checkbox urinario "true"
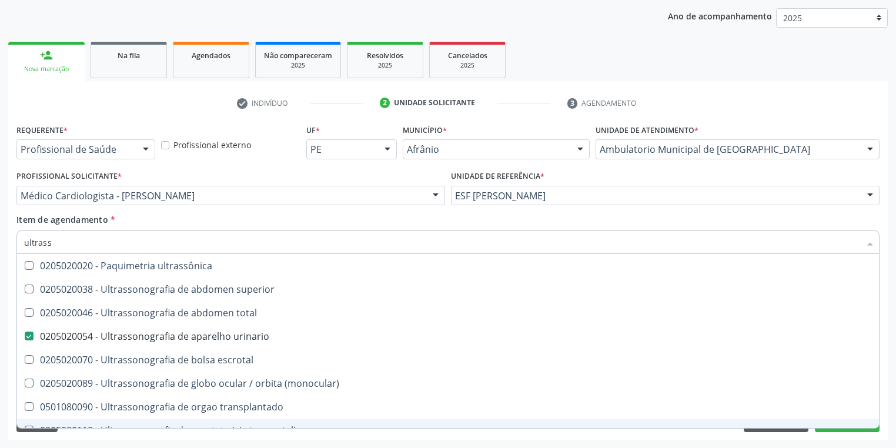
click at [109, 434] on div "Requerente * Profissional de Saúde Profissional de Saúde Paciente Nenhum result…" at bounding box center [447, 280] width 879 height 319
checkbox x "true"
checkbox urinario "false"
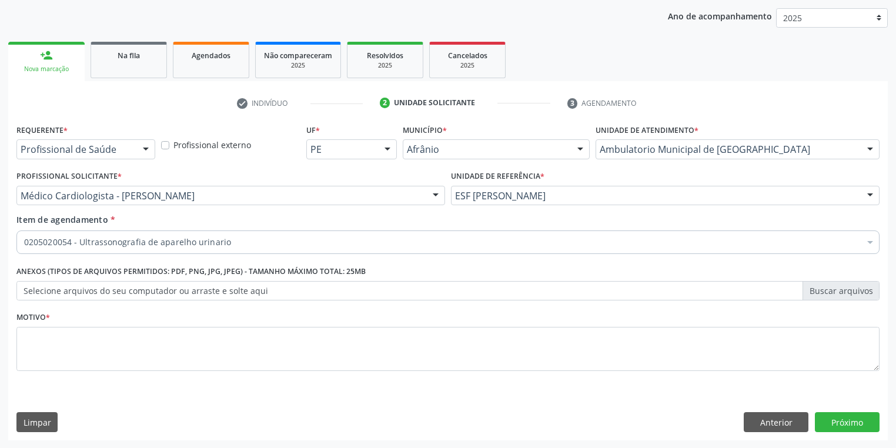
scroll to position [0, 0]
click at [77, 329] on textarea at bounding box center [447, 349] width 863 height 45
type textarea "*"
click at [844, 423] on button "Próximo" at bounding box center [847, 422] width 65 height 20
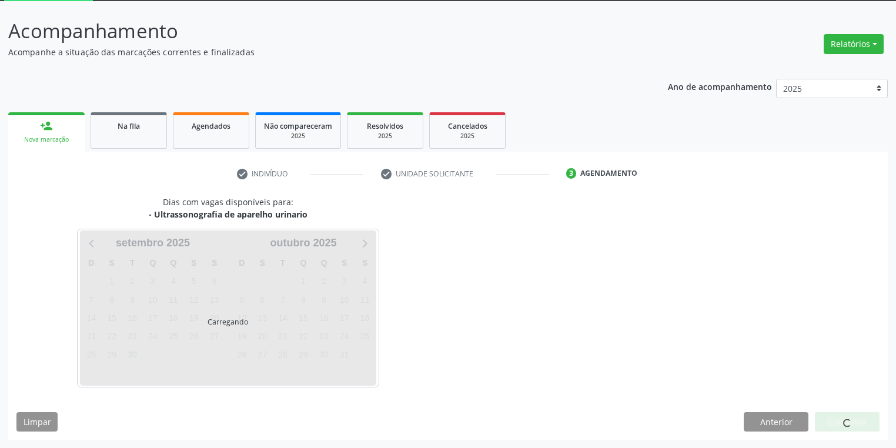
scroll to position [63, 0]
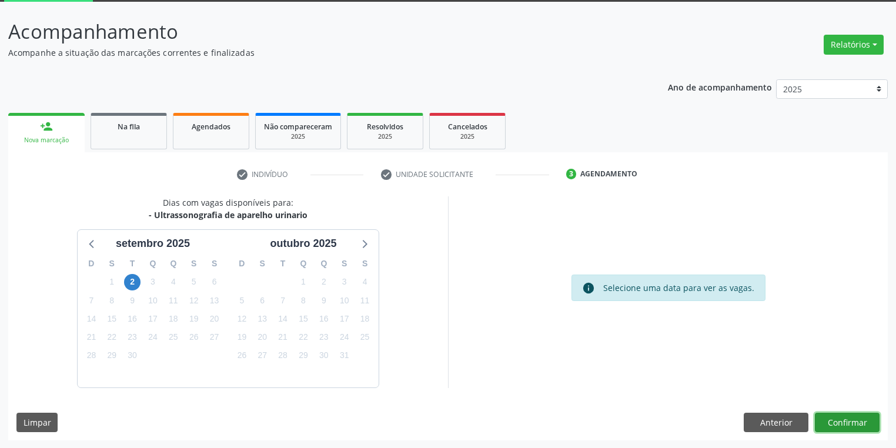
click at [829, 421] on button "Confirmar" at bounding box center [847, 423] width 65 height 20
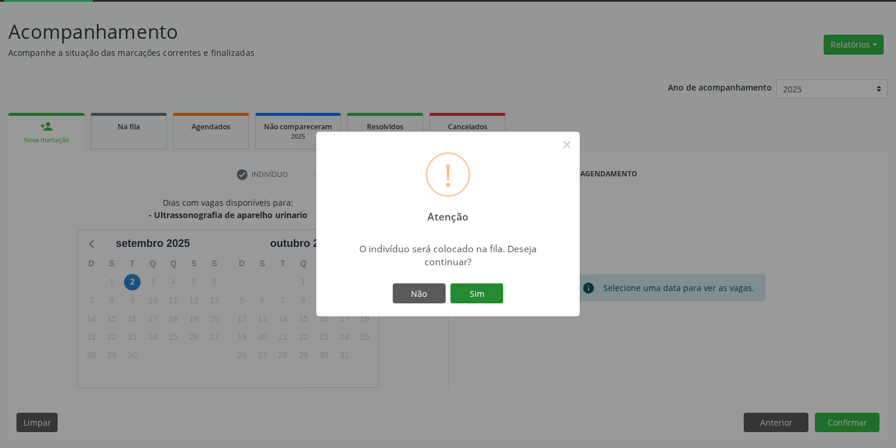
click at [478, 291] on button "Sim" at bounding box center [476, 293] width 53 height 20
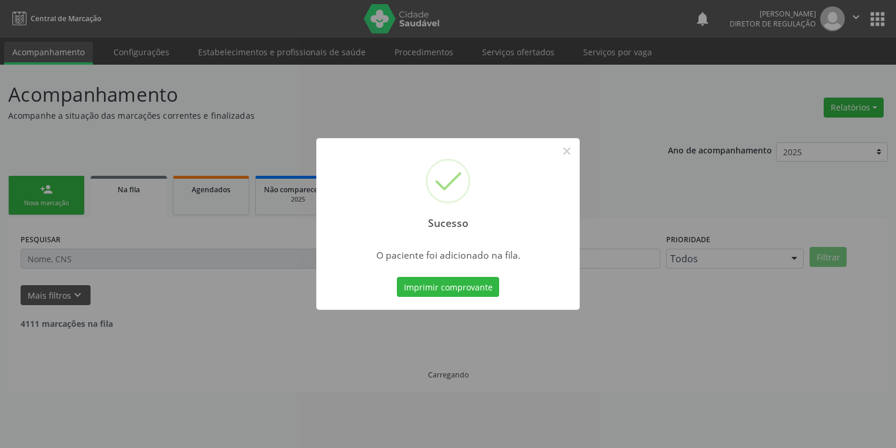
scroll to position [0, 0]
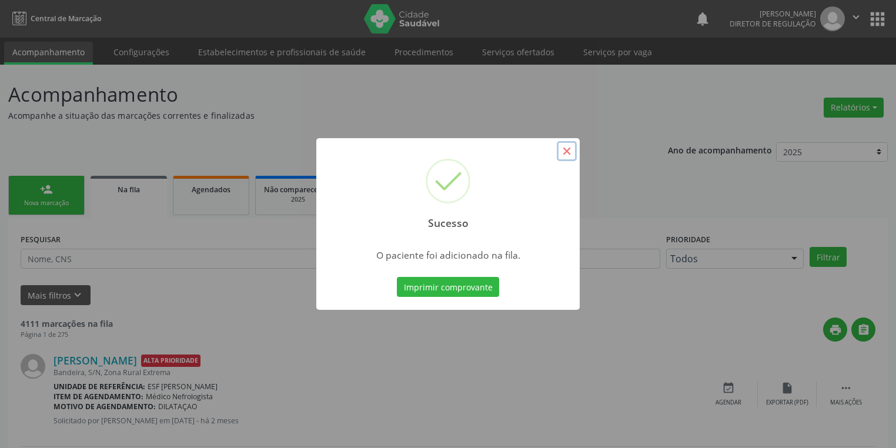
click at [572, 153] on button "×" at bounding box center [567, 151] width 20 height 20
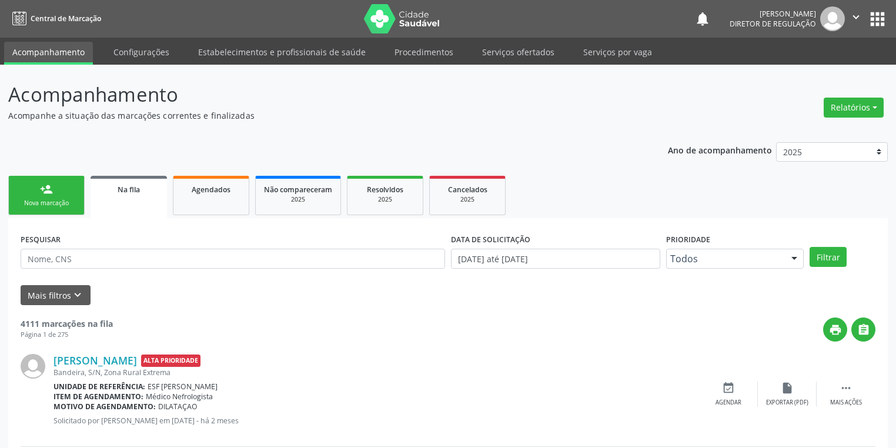
click at [26, 199] on div "Nova marcação" at bounding box center [46, 203] width 59 height 9
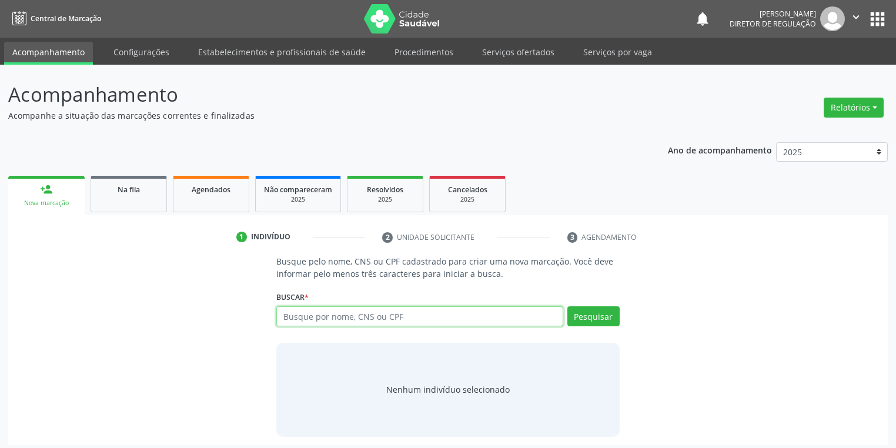
click at [308, 314] on input "text" at bounding box center [419, 316] width 287 height 20
type input "05533935452"
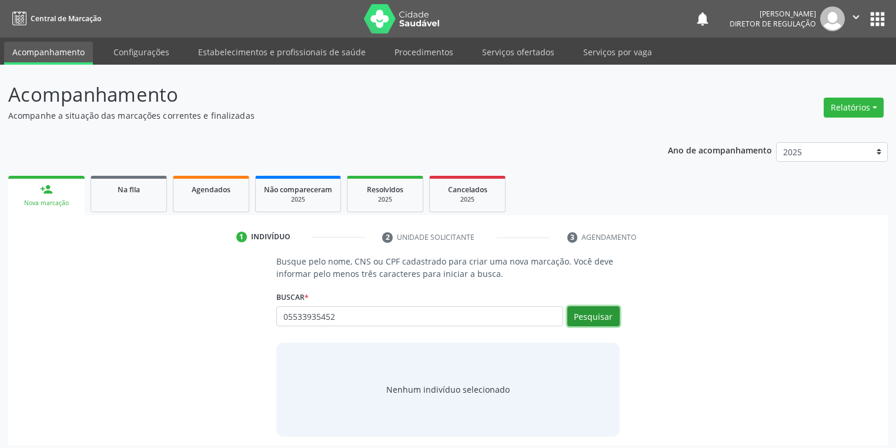
click at [591, 316] on button "Pesquisar" at bounding box center [593, 316] width 52 height 20
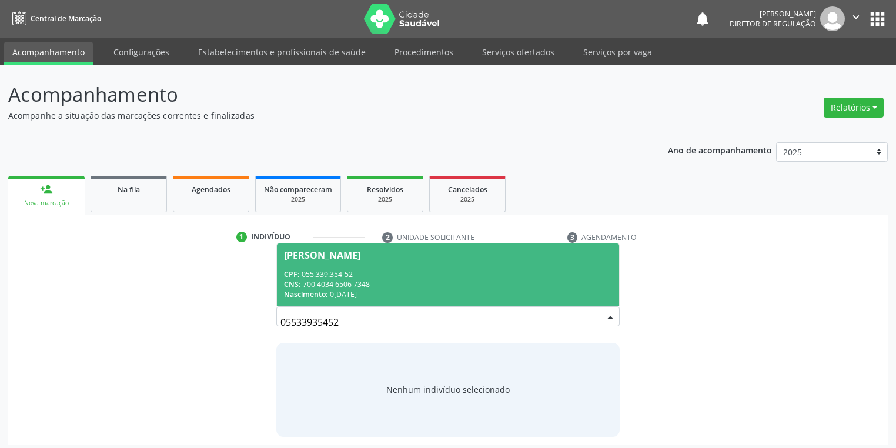
click at [334, 279] on div "CNS: 700 4034 6506 7348" at bounding box center [448, 284] width 328 height 10
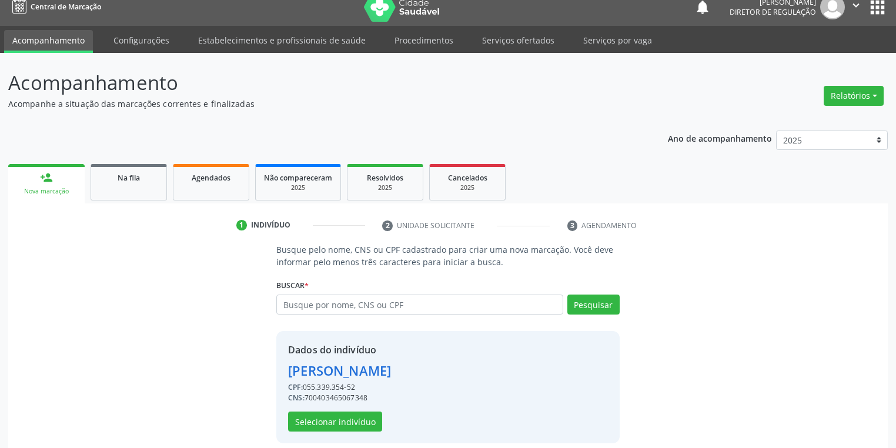
scroll to position [22, 0]
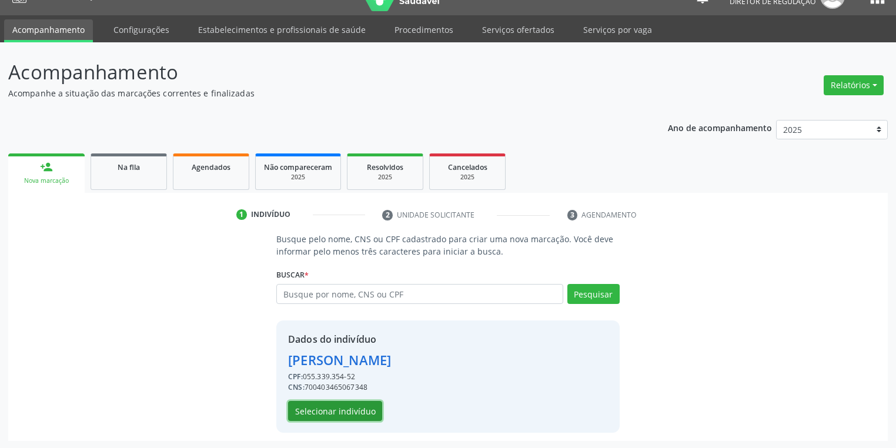
click at [337, 407] on button "Selecionar indivíduo" at bounding box center [335, 411] width 94 height 20
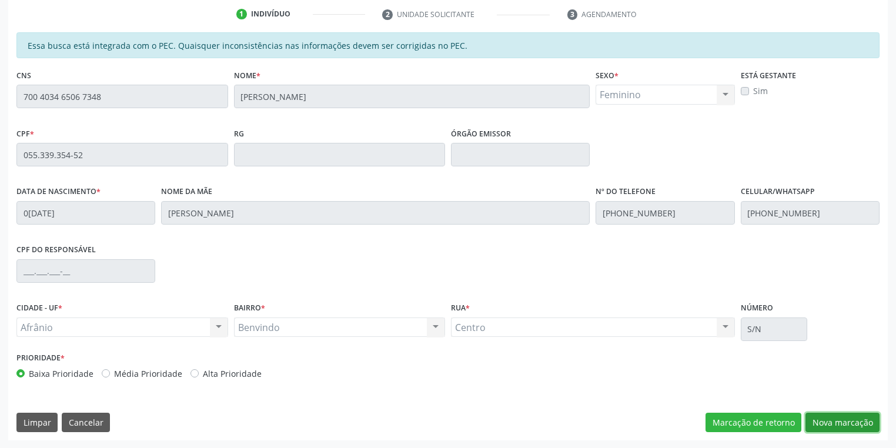
click at [831, 414] on button "Nova marcação" at bounding box center [842, 423] width 74 height 20
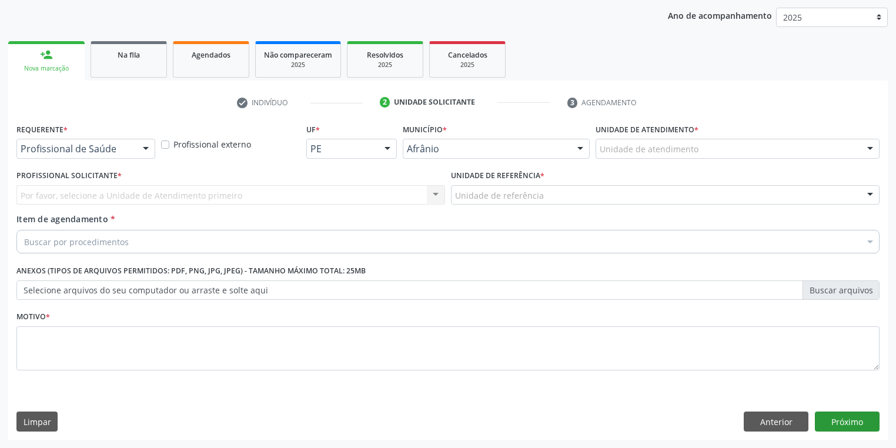
scroll to position [134, 0]
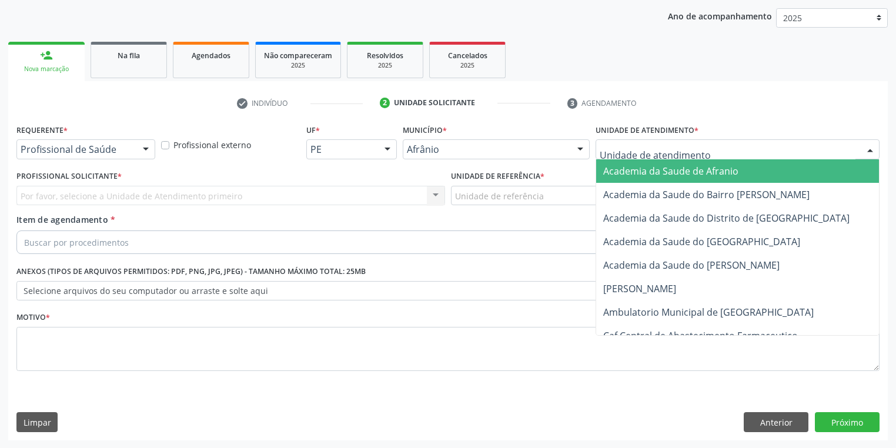
drag, startPoint x: 610, startPoint y: 142, endPoint x: 609, endPoint y: 179, distance: 37.0
click at [609, 143] on div at bounding box center [737, 149] width 284 height 20
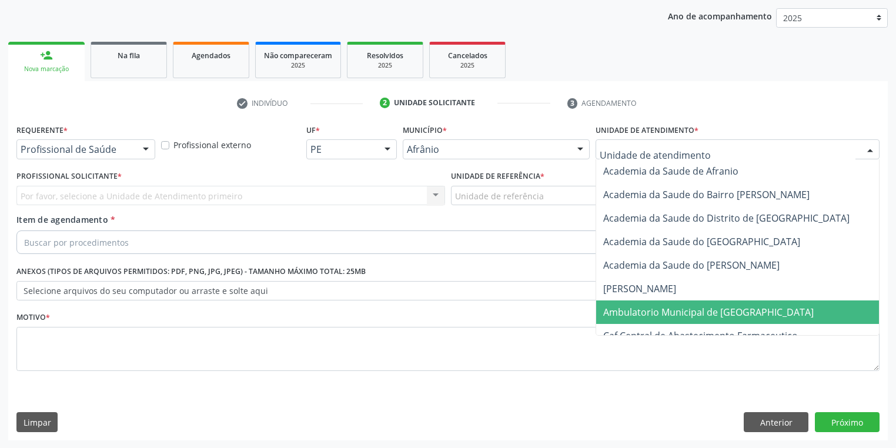
click at [615, 306] on span "Ambulatorio Municipal de [GEOGRAPHIC_DATA]" at bounding box center [708, 312] width 210 height 13
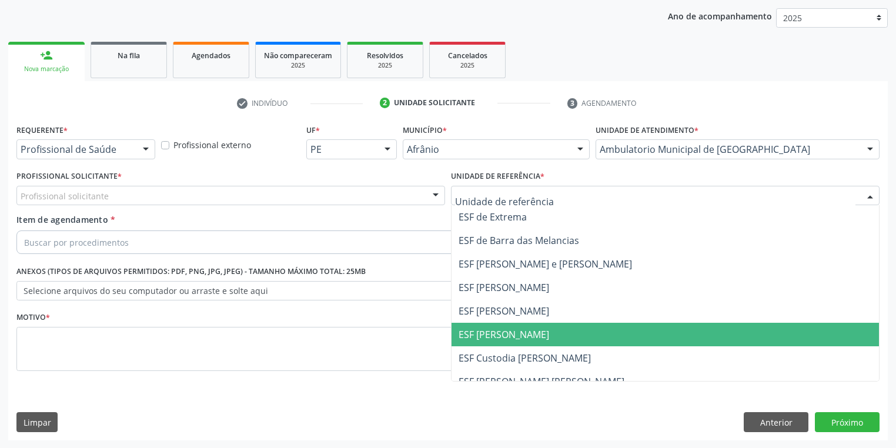
click at [487, 331] on span "ESF [PERSON_NAME]" at bounding box center [503, 334] width 91 height 13
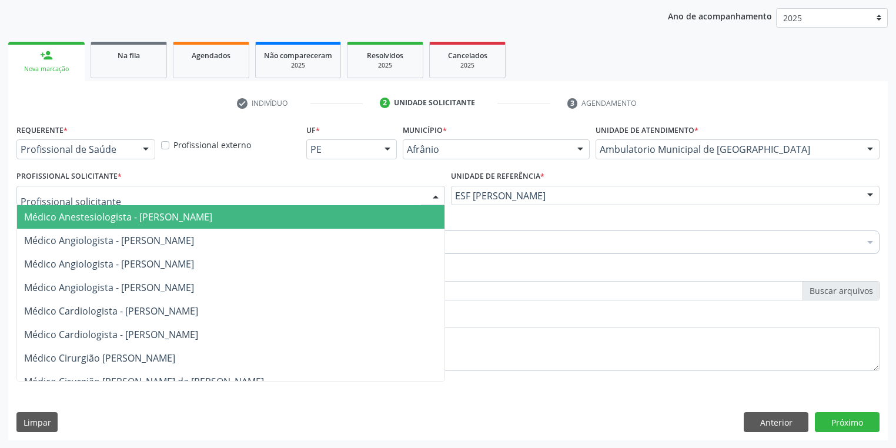
drag, startPoint x: 104, startPoint y: 196, endPoint x: 103, endPoint y: 225, distance: 28.8
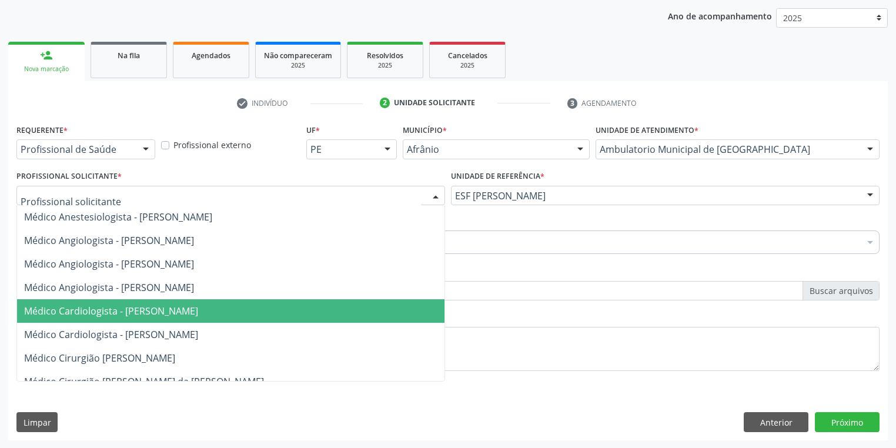
drag, startPoint x: 112, startPoint y: 311, endPoint x: 92, endPoint y: 298, distance: 24.6
click at [112, 311] on span "Médico Cardiologista - [PERSON_NAME]" at bounding box center [111, 310] width 174 height 13
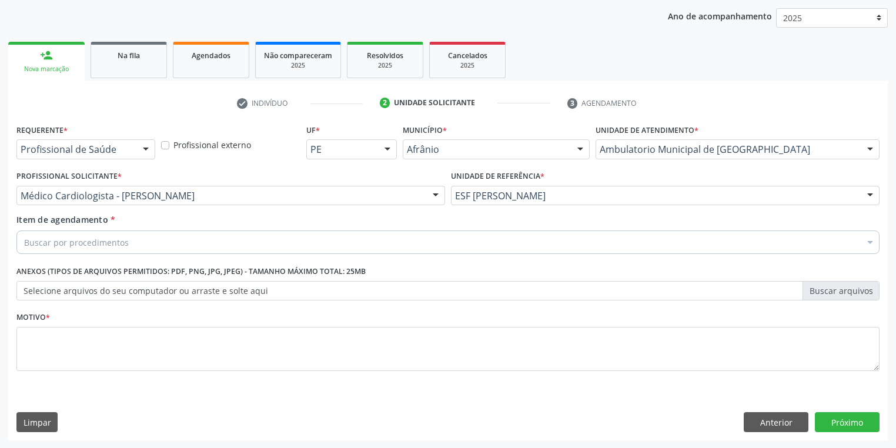
click at [33, 250] on div "Buscar por procedimentos" at bounding box center [447, 242] width 863 height 24
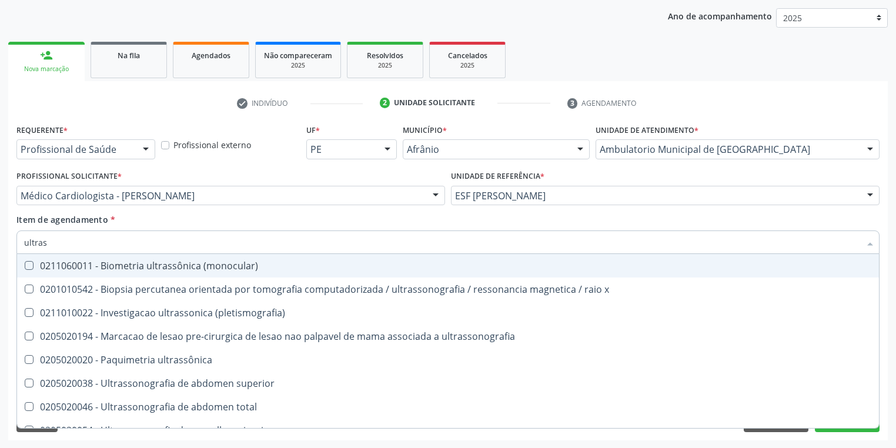
type input "ultrass"
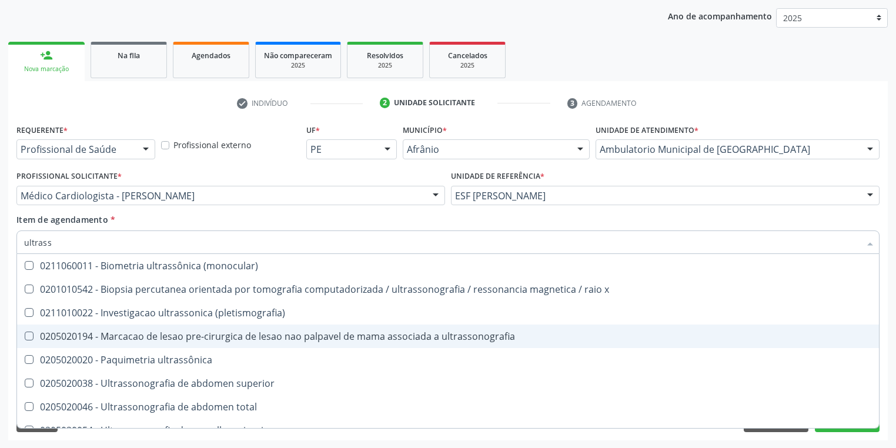
scroll to position [141, 0]
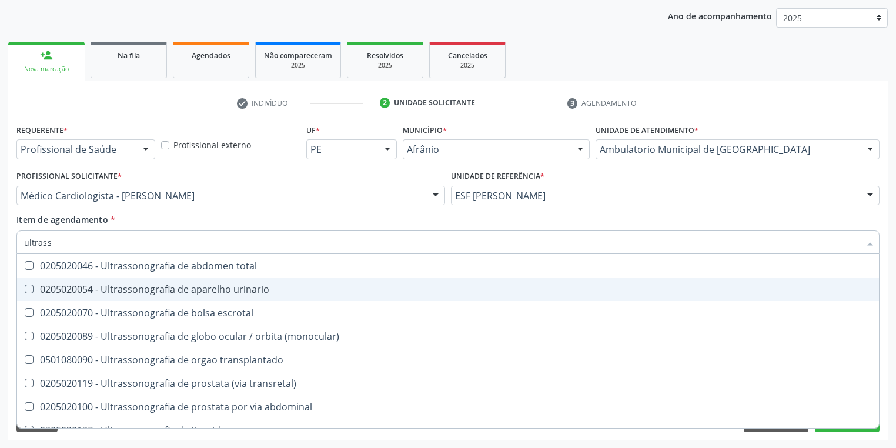
click at [174, 286] on div "0205020054 - Ultrassonografia de aparelho urinario" at bounding box center [447, 288] width 847 height 9
checkbox urinario "true"
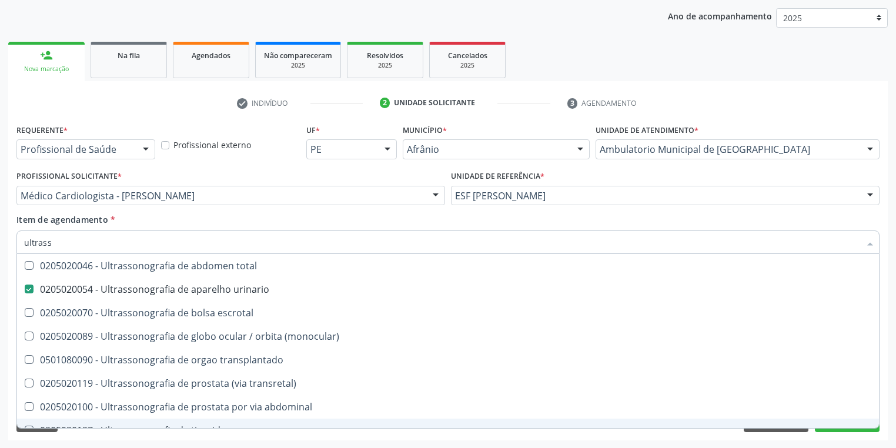
click at [56, 443] on div "Acompanhamento Acompanhe a situação das marcações correntes e finalizadas Relat…" at bounding box center [448, 190] width 896 height 518
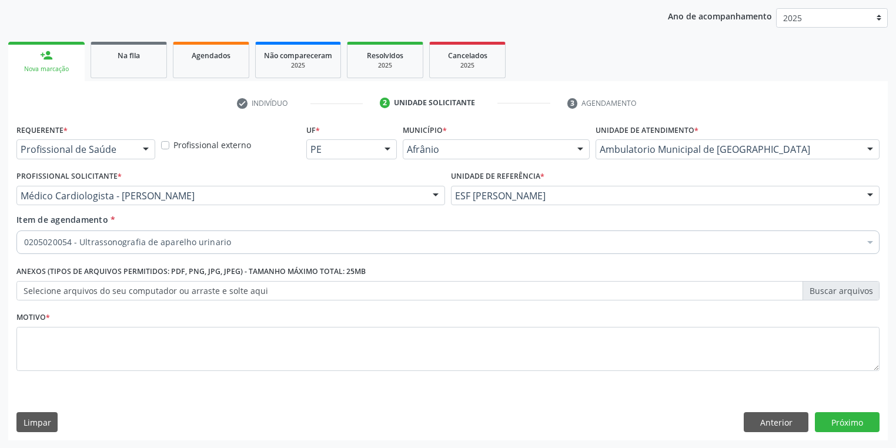
scroll to position [0, 0]
click at [51, 346] on textarea at bounding box center [447, 349] width 863 height 45
type textarea "*"
click at [848, 421] on button "Próximo" at bounding box center [847, 422] width 65 height 20
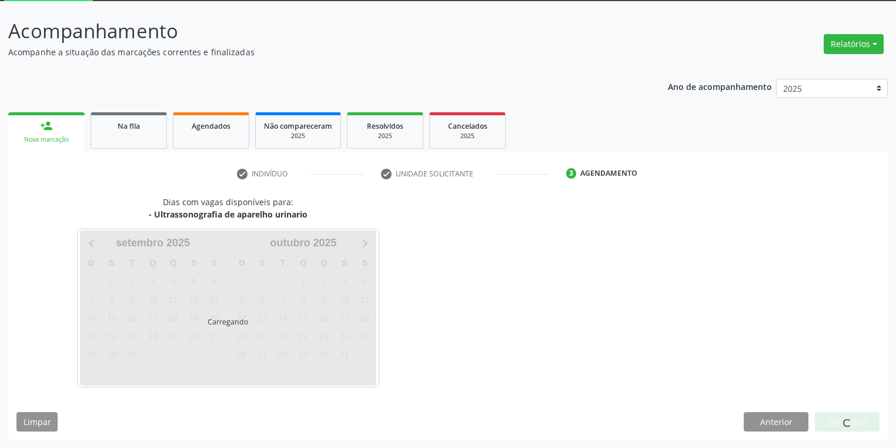
scroll to position [63, 0]
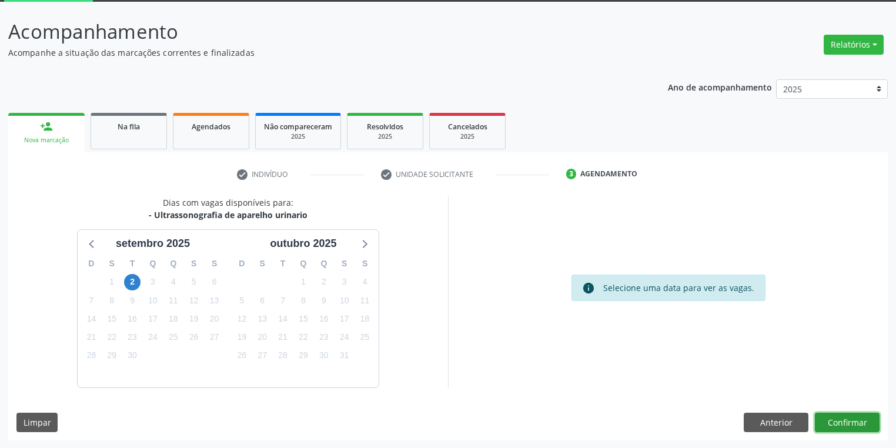
click at [825, 417] on button "Confirmar" at bounding box center [847, 423] width 65 height 20
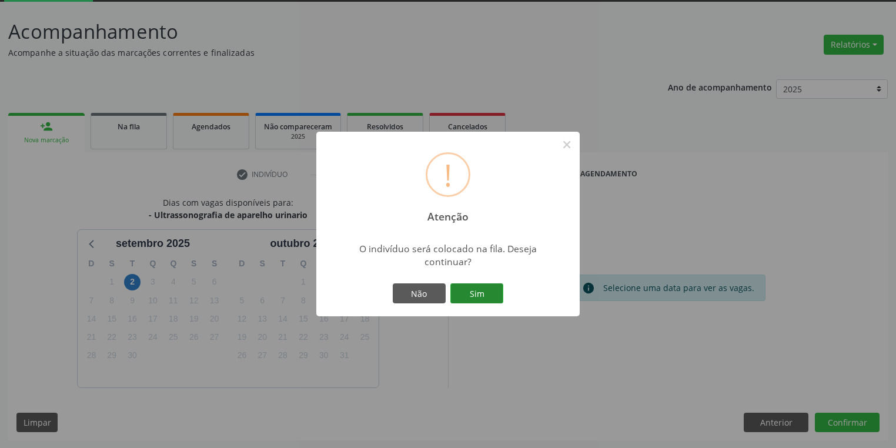
click at [477, 296] on button "Sim" at bounding box center [476, 293] width 53 height 20
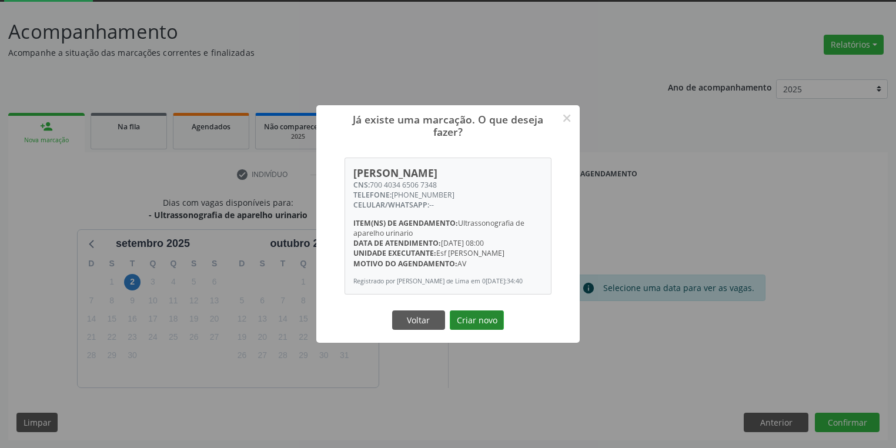
click at [478, 324] on button "Criar novo" at bounding box center [477, 320] width 54 height 20
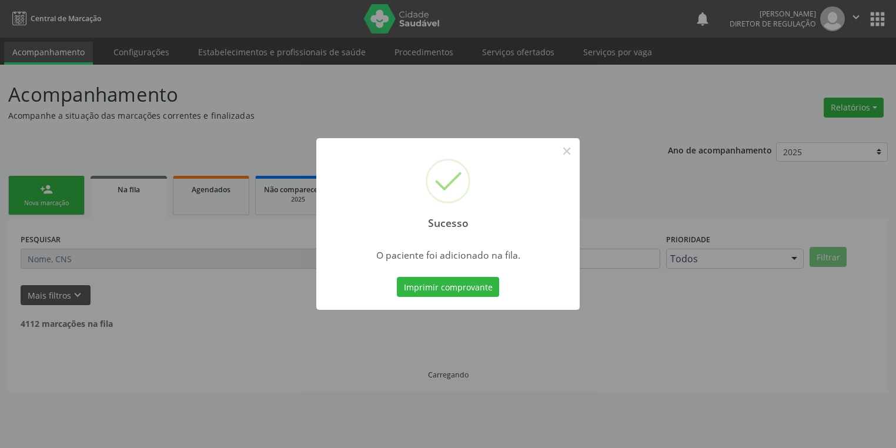
scroll to position [0, 0]
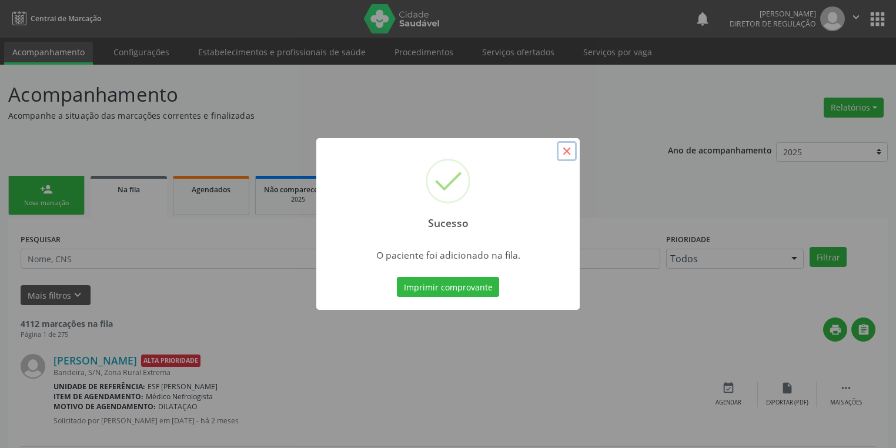
click at [571, 146] on button "×" at bounding box center [567, 151] width 20 height 20
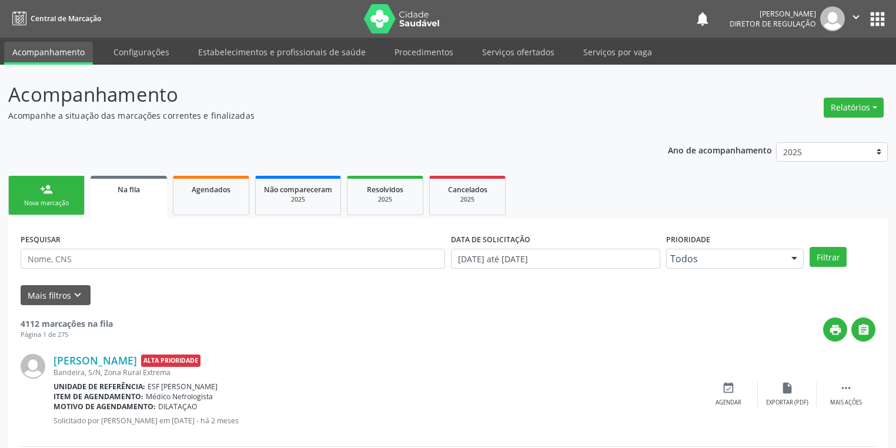
click at [39, 202] on div "Nova marcação" at bounding box center [46, 203] width 59 height 9
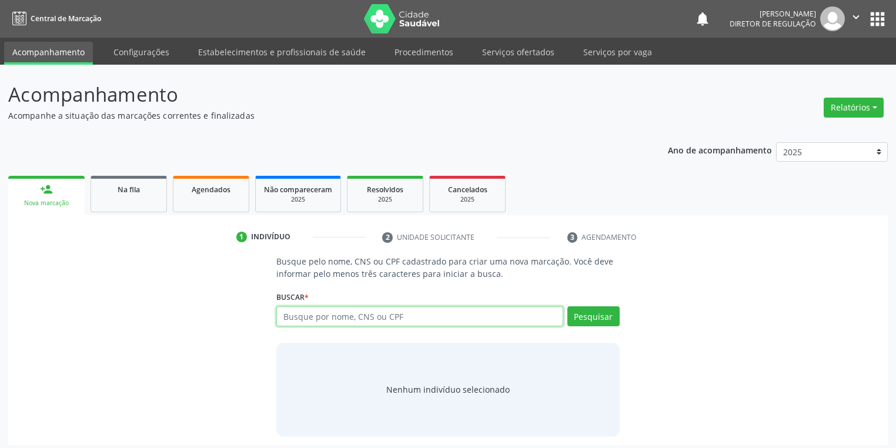
click at [287, 317] on input "text" at bounding box center [419, 316] width 287 height 20
type input "05533935452"
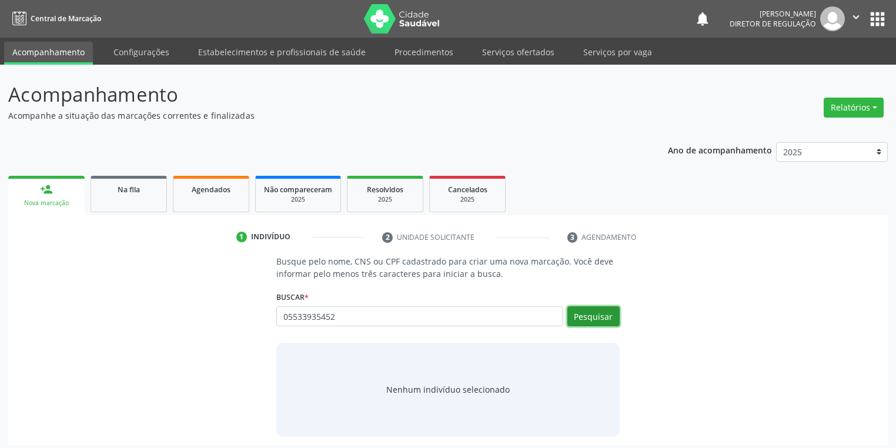
click at [585, 313] on button "Pesquisar" at bounding box center [593, 316] width 52 height 20
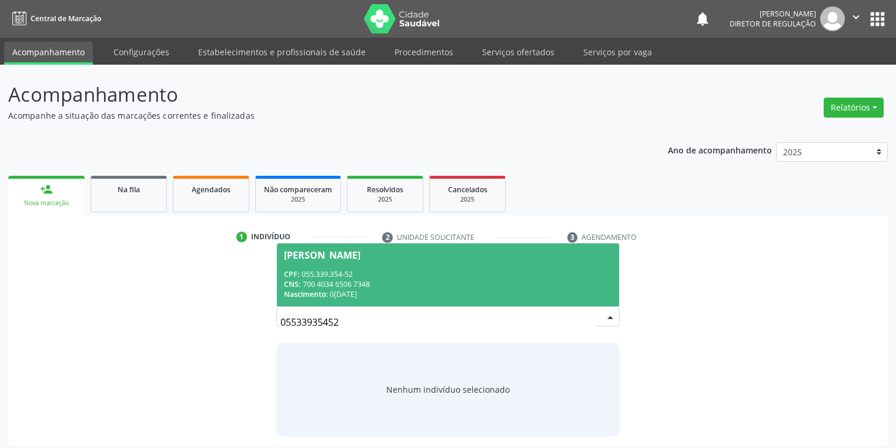
click at [390, 266] on span "[PERSON_NAME] CPF: 055.339.354-52 CNS: 700 4034 6506 7348 Nascimento: 0[DATE]" at bounding box center [448, 274] width 342 height 63
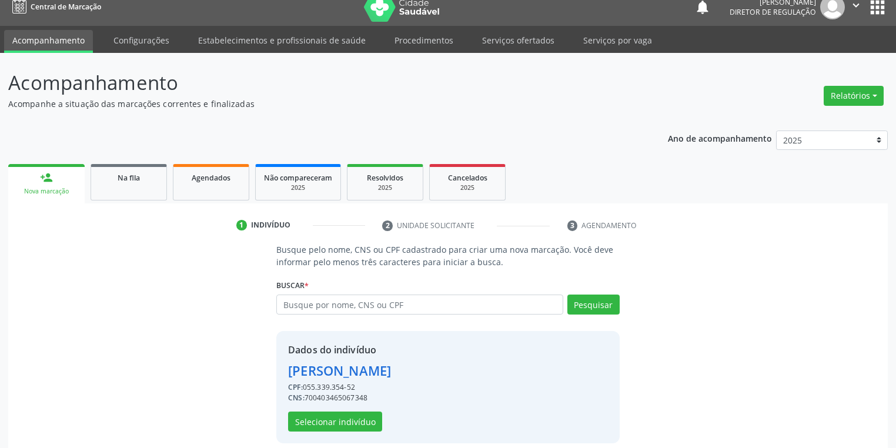
scroll to position [22, 0]
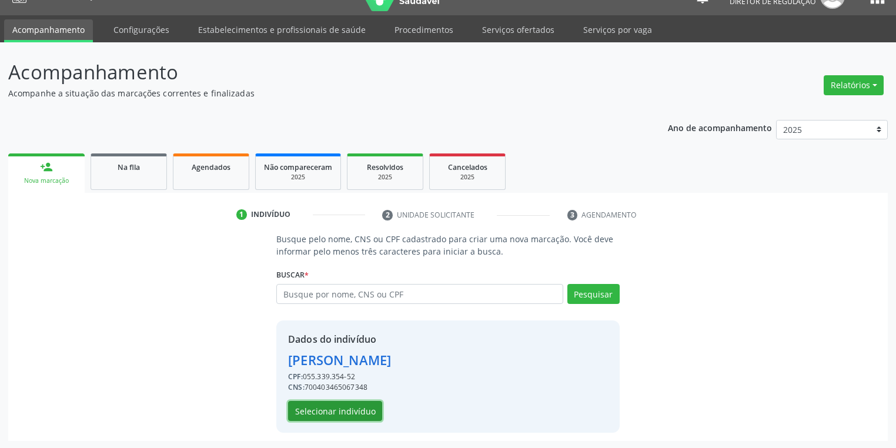
click at [334, 404] on button "Selecionar indivíduo" at bounding box center [335, 411] width 94 height 20
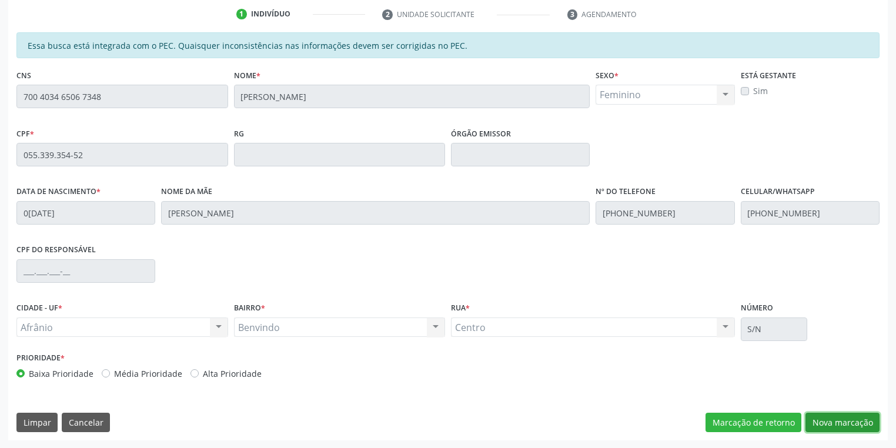
drag, startPoint x: 819, startPoint y: 418, endPoint x: 803, endPoint y: 406, distance: 20.2
click at [818, 418] on button "Nova marcação" at bounding box center [842, 423] width 74 height 20
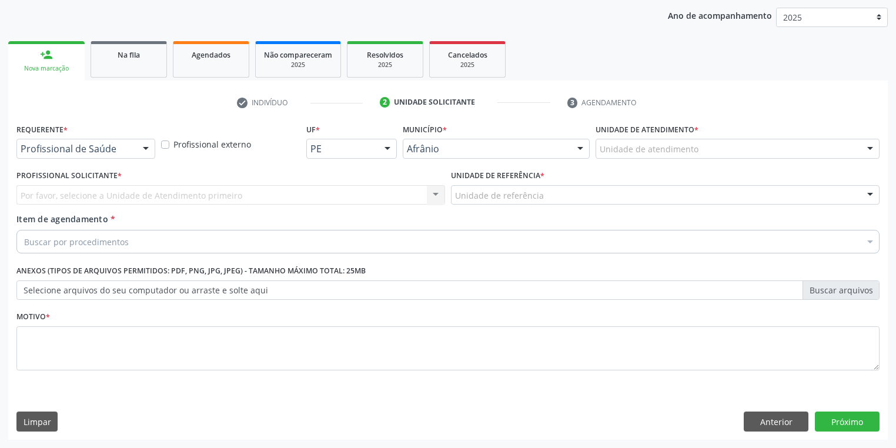
scroll to position [134, 0]
drag, startPoint x: 609, startPoint y: 149, endPoint x: 608, endPoint y: 156, distance: 7.7
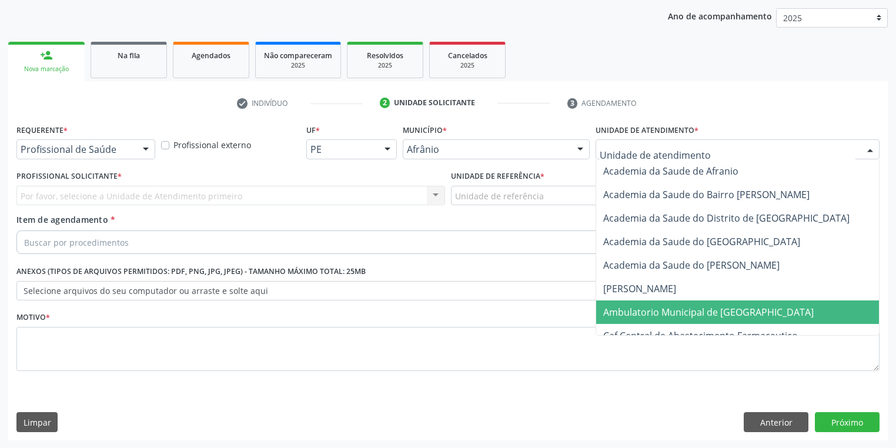
click at [638, 304] on span "Ambulatorio Municipal de [GEOGRAPHIC_DATA]" at bounding box center [739, 312] width 287 height 24
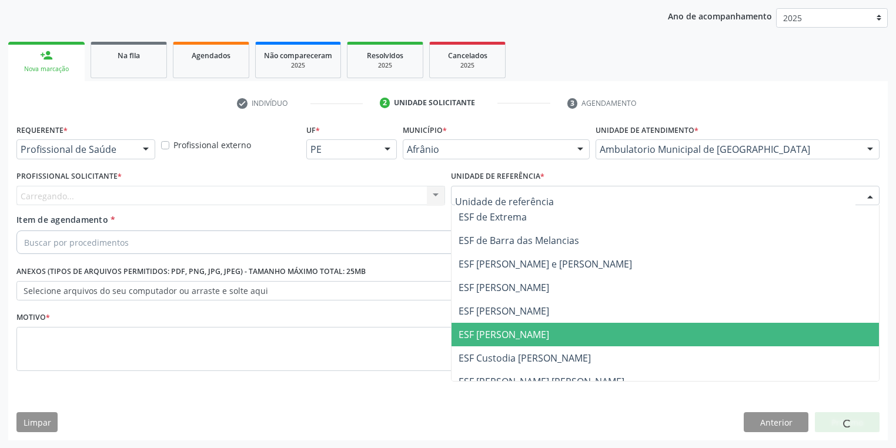
click at [484, 333] on span "ESF [PERSON_NAME]" at bounding box center [503, 334] width 91 height 13
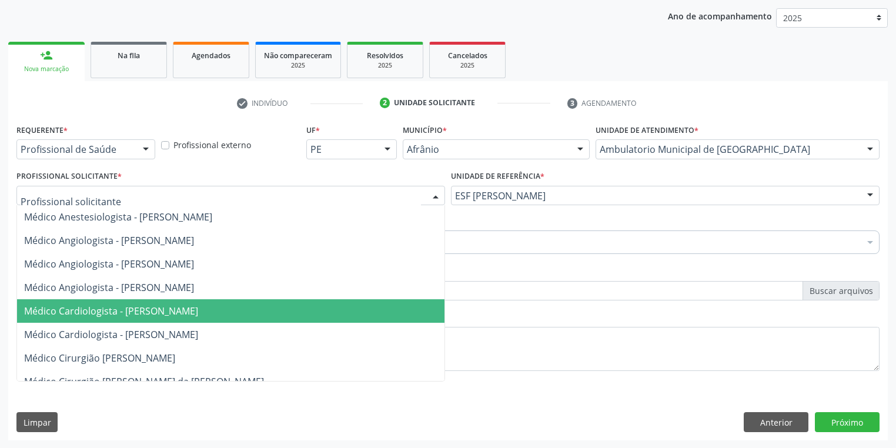
drag, startPoint x: 123, startPoint y: 314, endPoint x: 111, endPoint y: 310, distance: 13.2
click at [123, 315] on span "Médico Cardiologista - [PERSON_NAME]" at bounding box center [111, 310] width 174 height 13
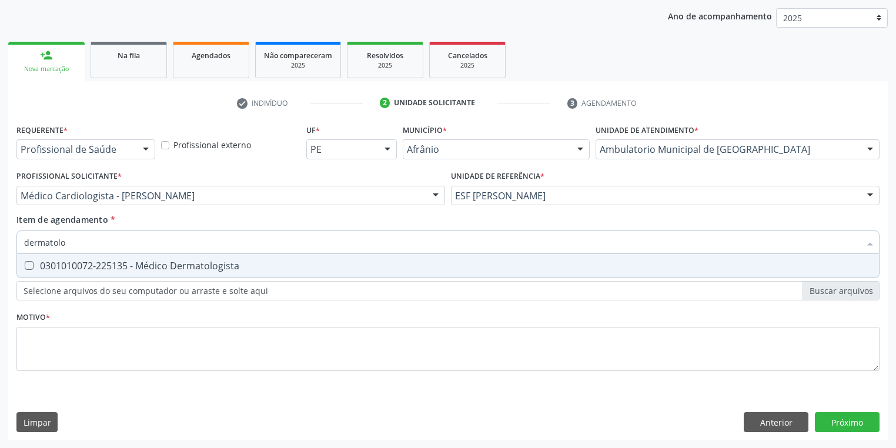
type input "dermatolog"
click at [43, 267] on div "0301010072-225135 - Médico Dermatologista" at bounding box center [447, 265] width 847 height 9
checkbox Dermatologista "true"
click at [52, 334] on div "Requerente * Profissional de Saúde Profissional de Saúde Paciente Nenhum result…" at bounding box center [447, 254] width 863 height 266
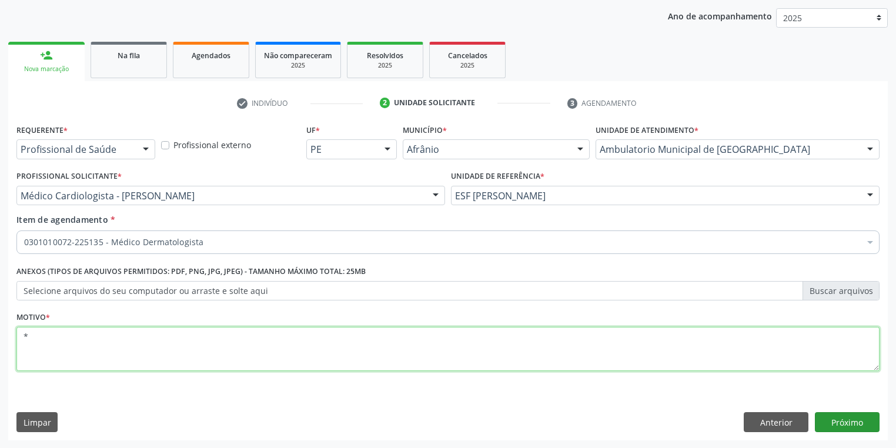
type textarea "*"
click at [836, 421] on button "Próximo" at bounding box center [847, 422] width 65 height 20
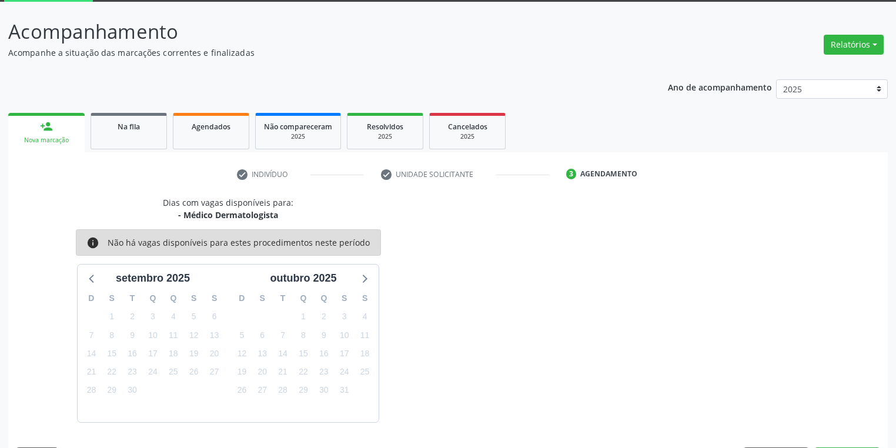
scroll to position [97, 0]
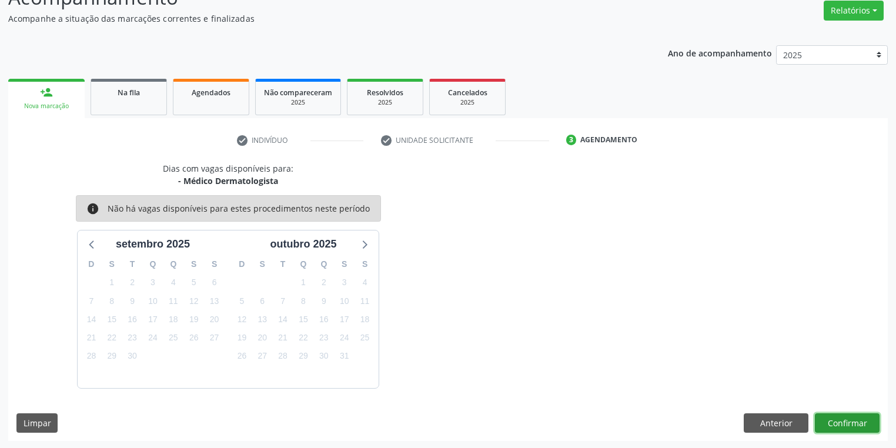
click at [843, 420] on button "Confirmar" at bounding box center [847, 423] width 65 height 20
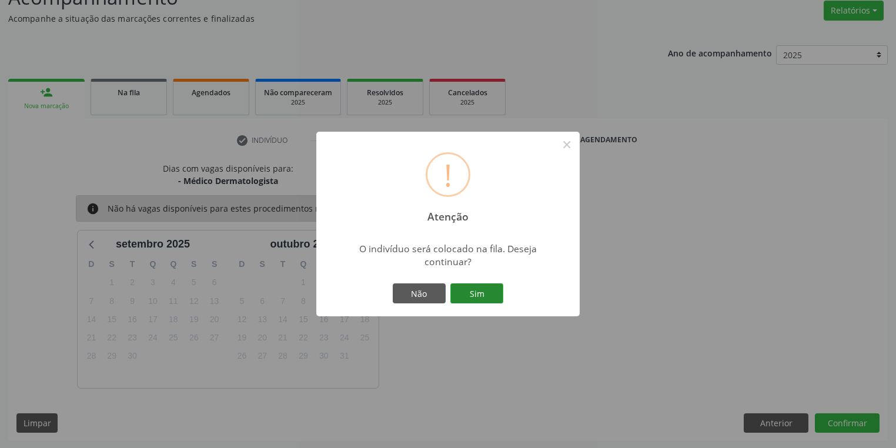
click at [487, 291] on button "Sim" at bounding box center [476, 293] width 53 height 20
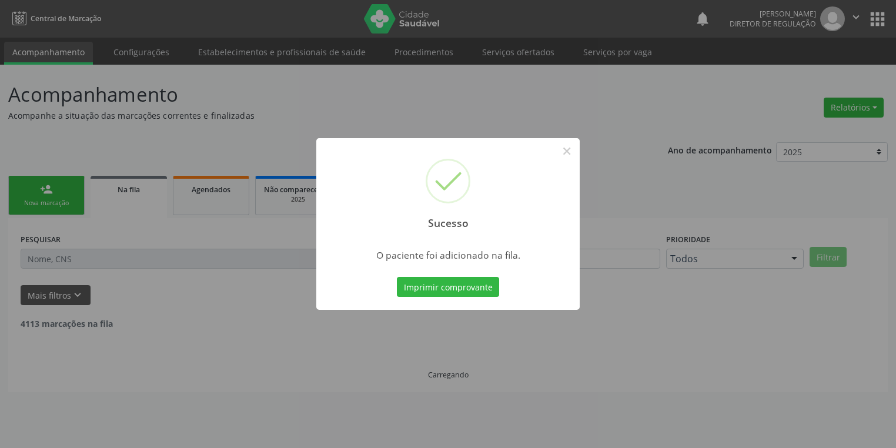
scroll to position [0, 0]
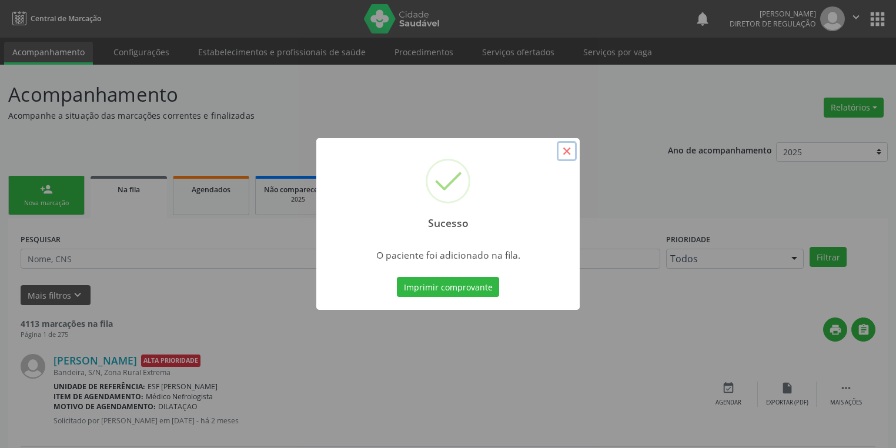
click at [564, 155] on button "×" at bounding box center [567, 151] width 20 height 20
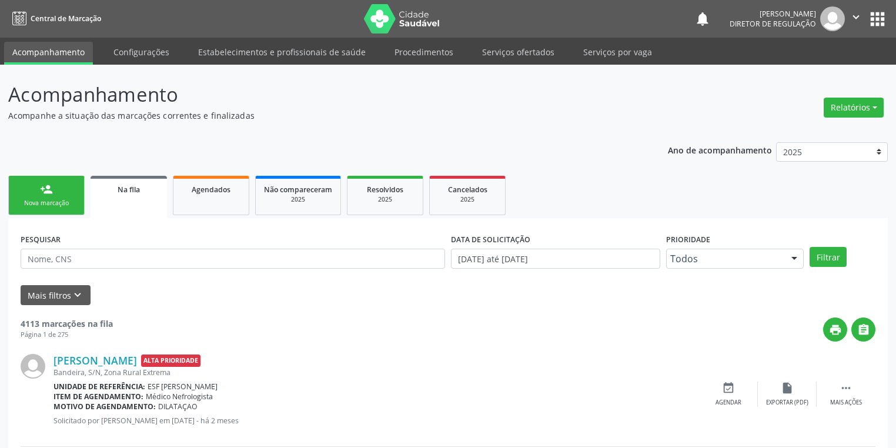
click at [41, 199] on div "Nova marcação" at bounding box center [46, 203] width 59 height 9
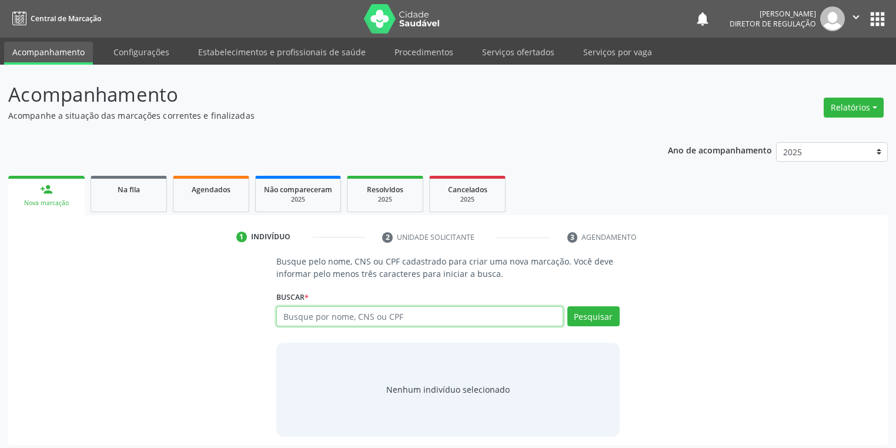
click at [346, 314] on input "text" at bounding box center [419, 316] width 287 height 20
type input "11633418430"
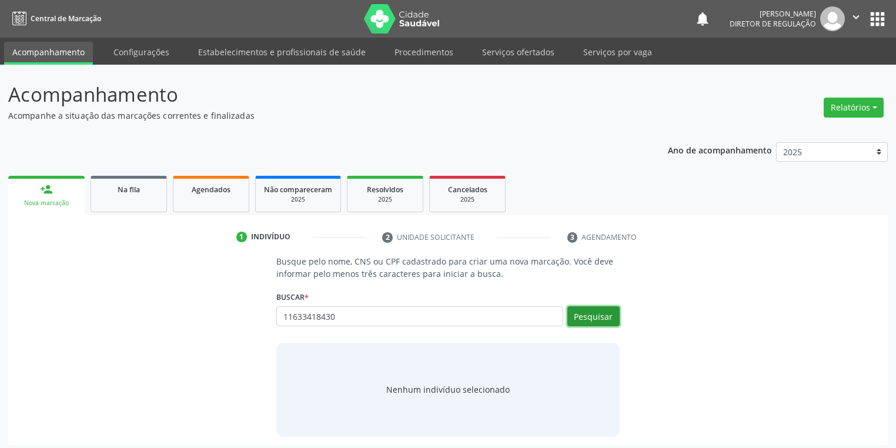
click at [600, 320] on button "Pesquisar" at bounding box center [593, 316] width 52 height 20
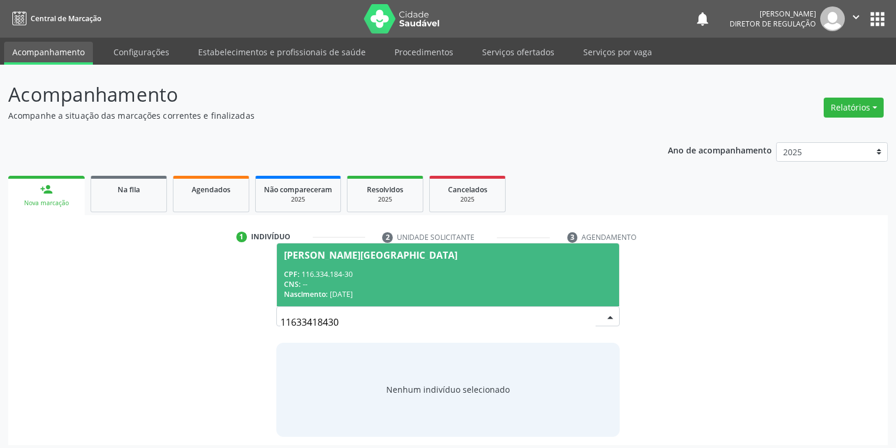
click at [357, 263] on span "[PERSON_NAME][GEOGRAPHIC_DATA] CPF: 116.334.184-30 CNS: -- Nascimento: 0[DATE]" at bounding box center [448, 274] width 342 height 63
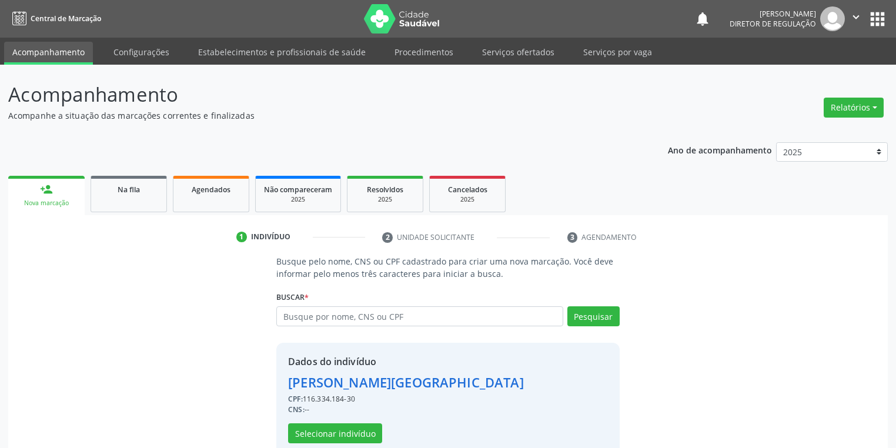
scroll to position [22, 0]
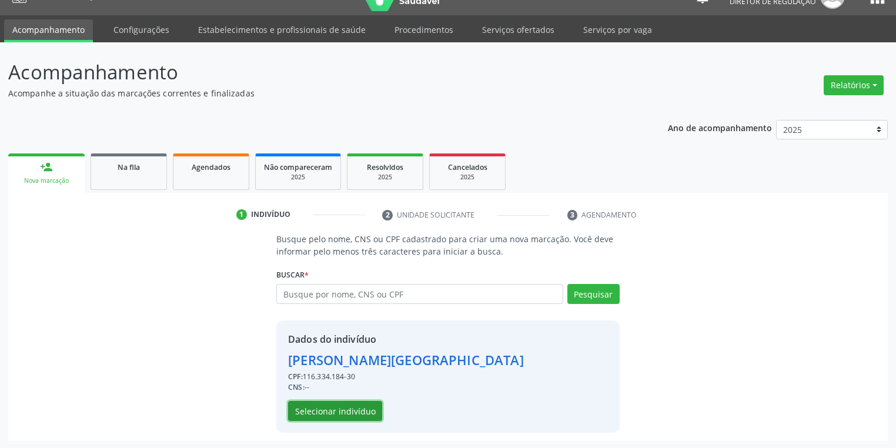
click at [338, 404] on button "Selecionar indivíduo" at bounding box center [335, 411] width 94 height 20
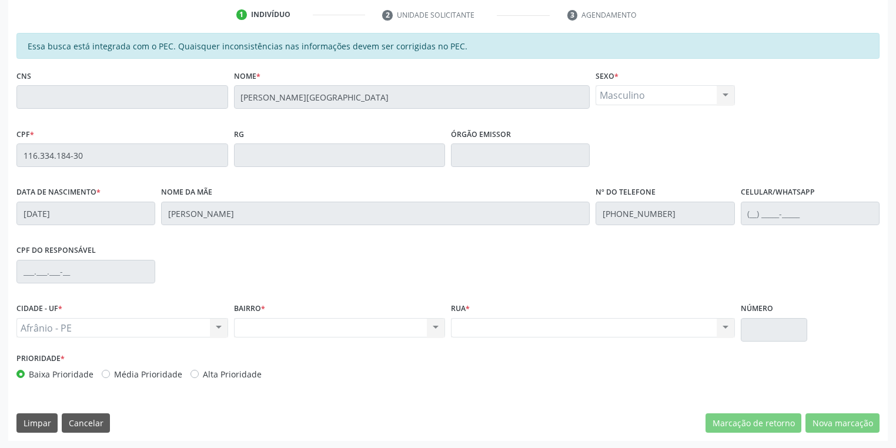
scroll to position [223, 0]
click at [0, 152] on div "Acompanhamento Acompanhe a situação das marcações correntes e finalizadas Relat…" at bounding box center [448, 145] width 896 height 606
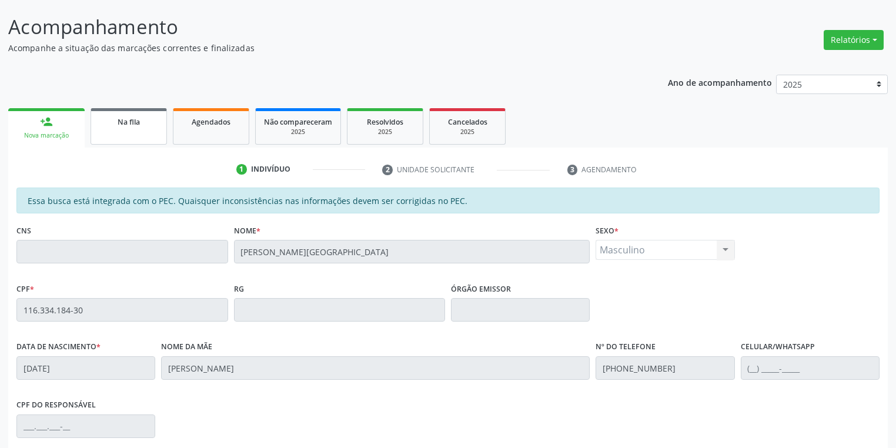
scroll to position [35, 0]
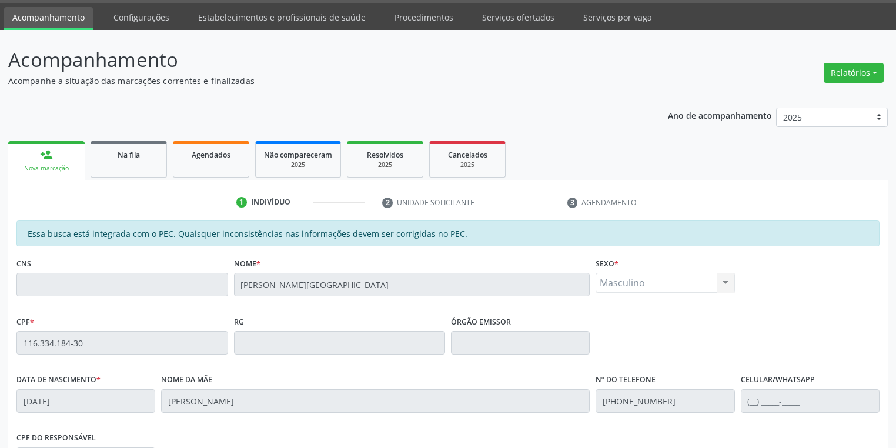
click at [63, 166] on div "Nova marcação" at bounding box center [46, 168] width 60 height 9
click at [28, 172] on link "person_add Nova marcação" at bounding box center [46, 160] width 76 height 39
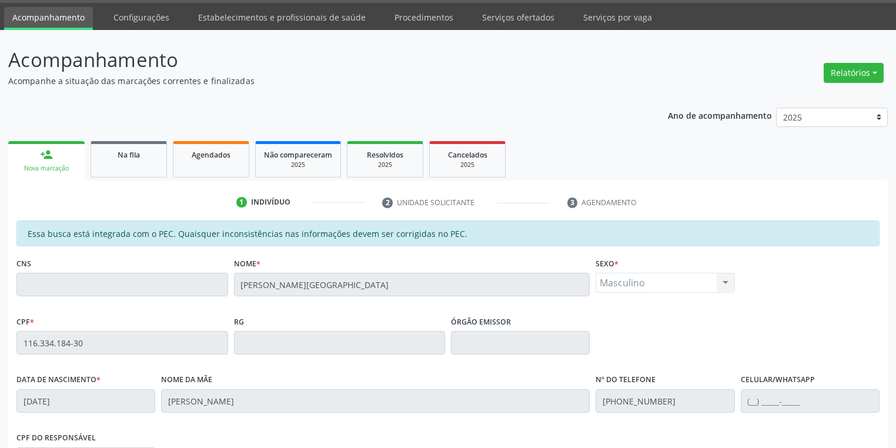
click at [28, 172] on link "person_add Nova marcação" at bounding box center [46, 160] width 76 height 39
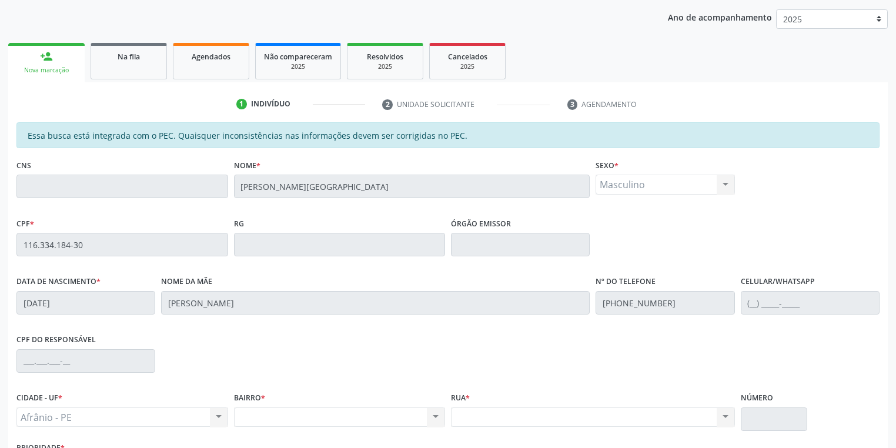
scroll to position [129, 0]
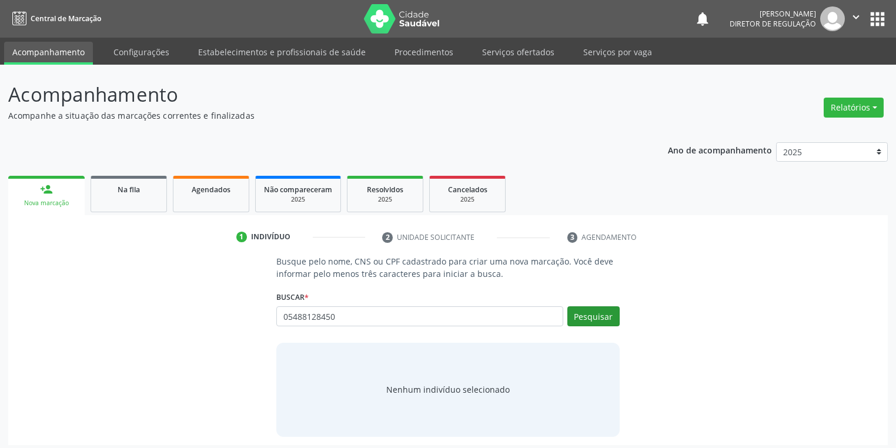
type input "05488128450"
click at [601, 311] on button "Pesquisar" at bounding box center [593, 316] width 52 height 20
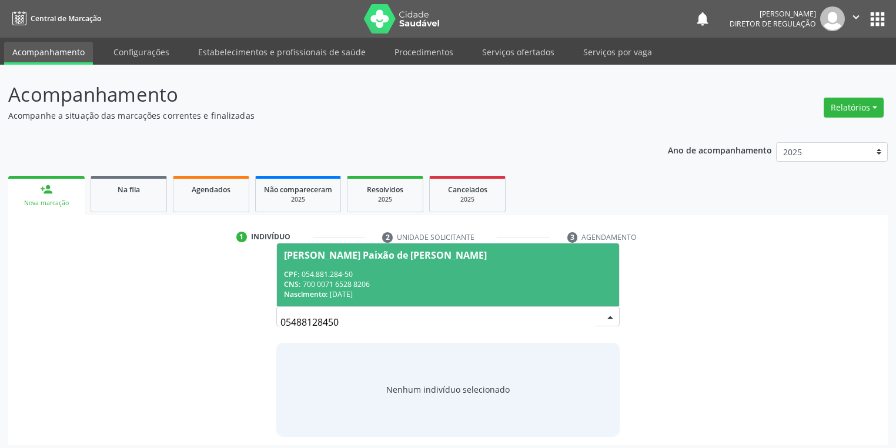
click at [676, 280] on div "Busque pelo nome, CNS ou CPF cadastrado para criar uma nova marcação. Você deve…" at bounding box center [447, 345] width 863 height 181
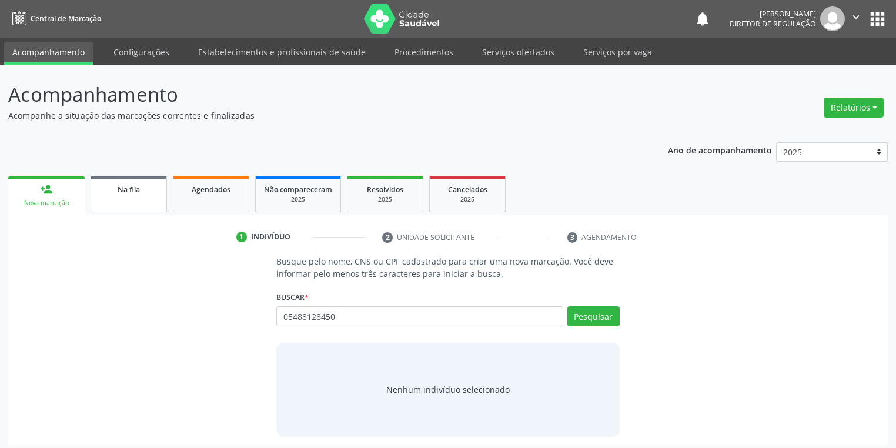
click at [110, 197] on link "Na fila" at bounding box center [129, 194] width 76 height 36
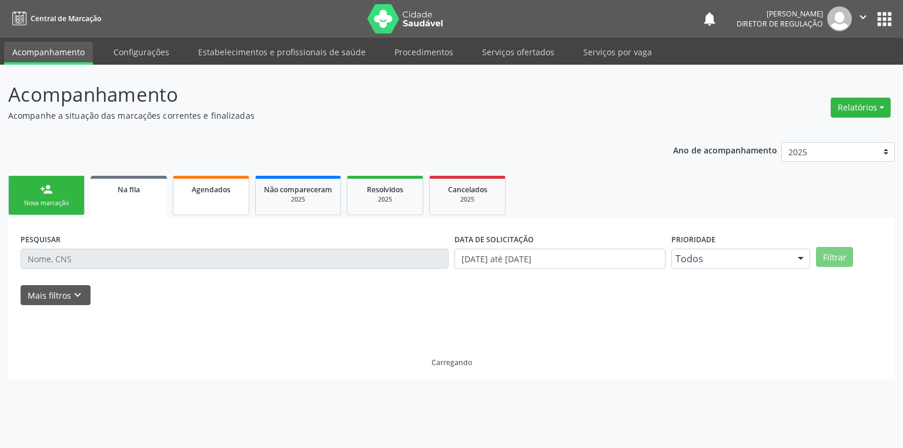
click at [193, 202] on link "Agendados" at bounding box center [211, 195] width 76 height 39
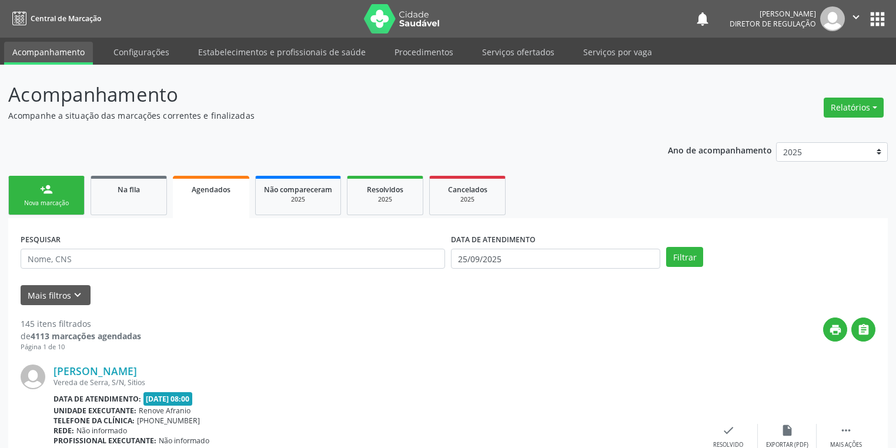
click at [29, 180] on link "person_add Nova marcação" at bounding box center [46, 195] width 76 height 39
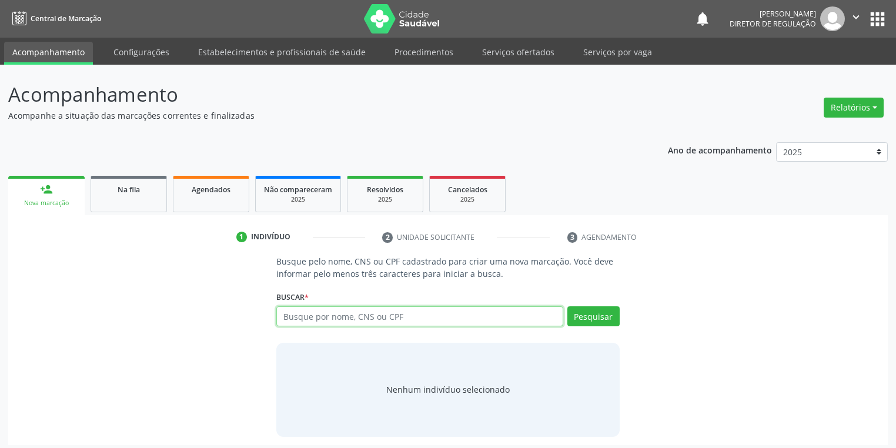
click at [330, 314] on input "text" at bounding box center [419, 316] width 287 height 20
type input "705007402151854"
click at [604, 317] on button "Pesquisar" at bounding box center [593, 316] width 52 height 20
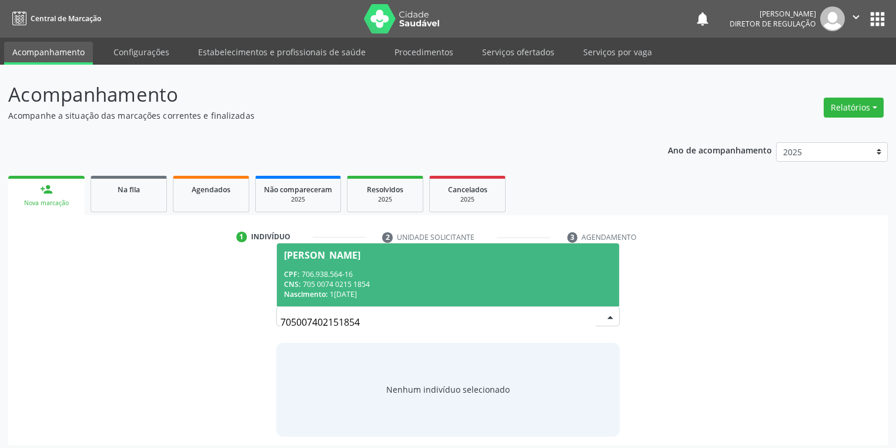
click at [381, 273] on div "CPF: 706.938.564-16" at bounding box center [448, 274] width 328 height 10
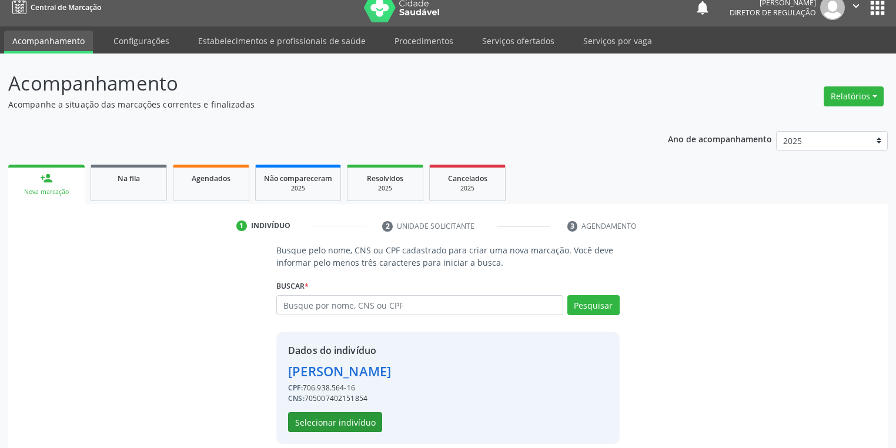
scroll to position [22, 0]
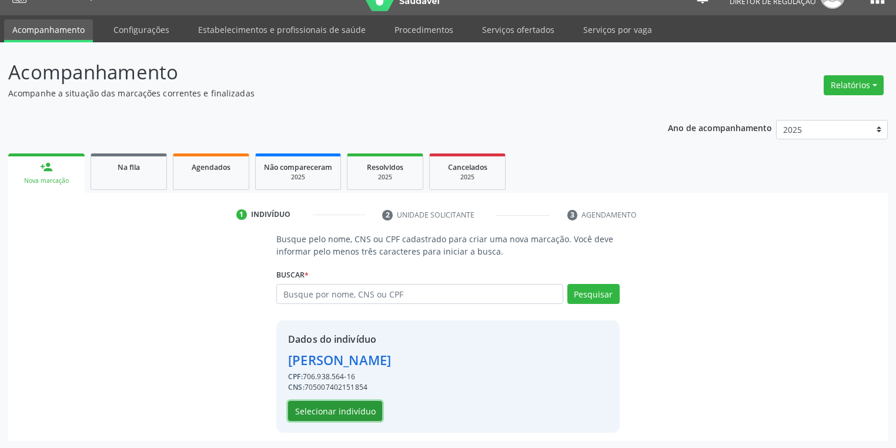
click at [354, 409] on button "Selecionar indivíduo" at bounding box center [335, 411] width 94 height 20
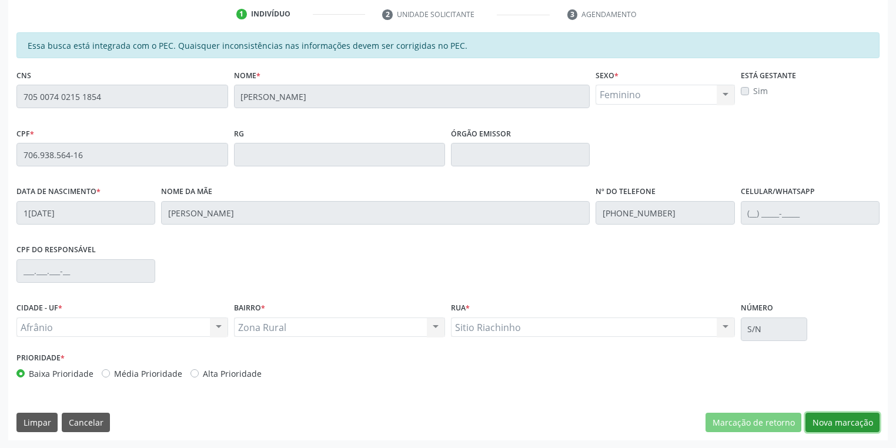
click at [835, 423] on button "Nova marcação" at bounding box center [842, 423] width 74 height 20
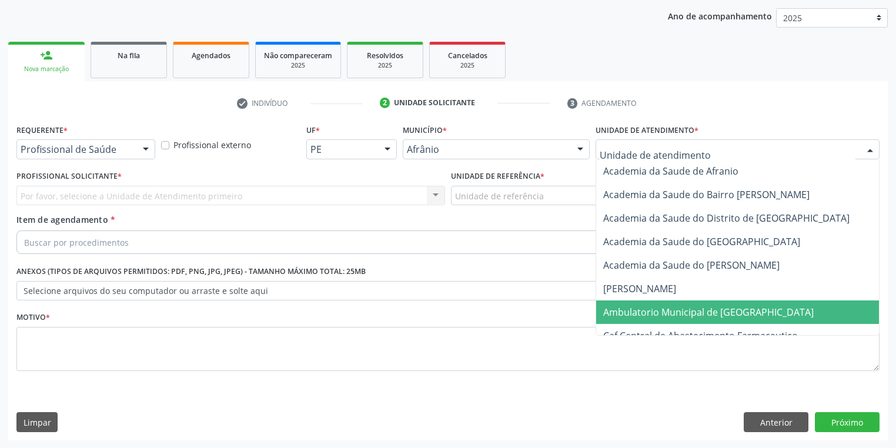
click at [634, 308] on span "Ambulatorio Municipal de [GEOGRAPHIC_DATA]" at bounding box center [708, 312] width 210 height 13
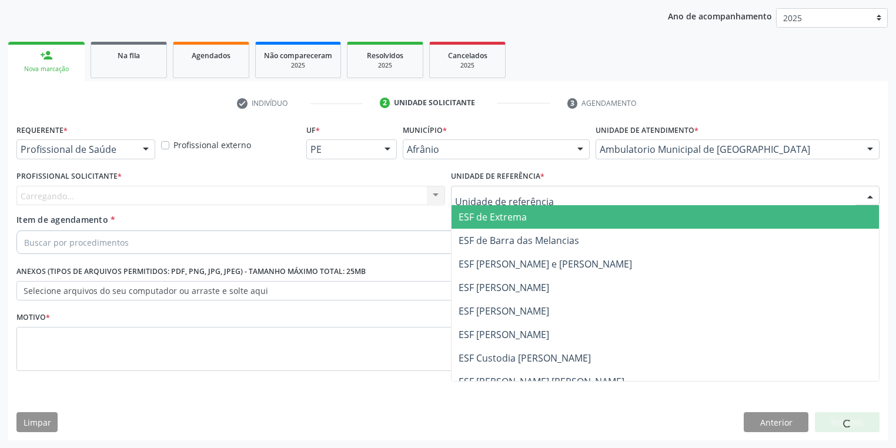
drag, startPoint x: 488, startPoint y: 193, endPoint x: 487, endPoint y: 260, distance: 66.4
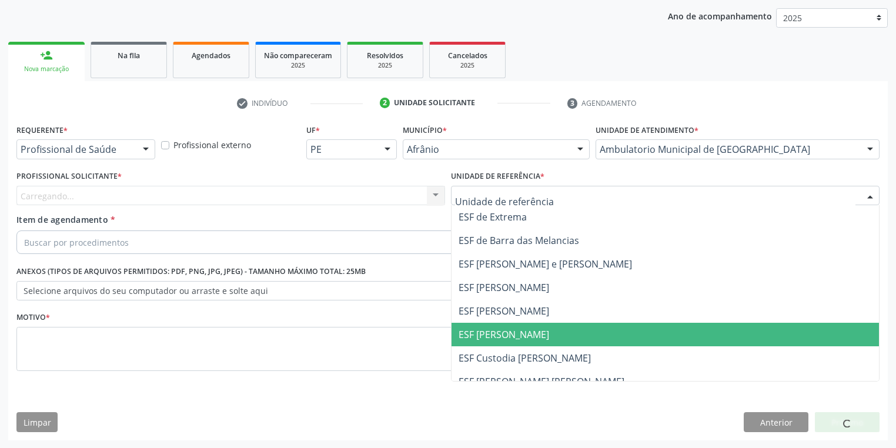
click at [487, 340] on span "ESF [PERSON_NAME]" at bounding box center [664, 335] width 427 height 24
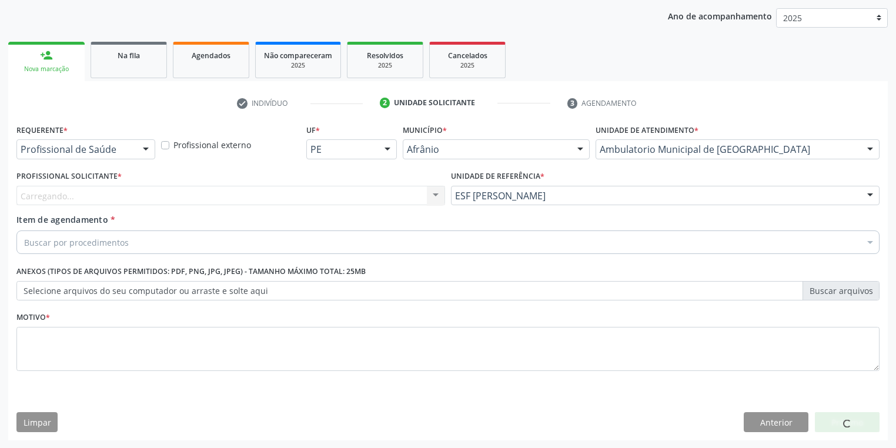
click at [79, 193] on div "Carregando... Nenhum resultado encontrado para: " " Não há nenhuma opção para s…" at bounding box center [230, 196] width 428 height 20
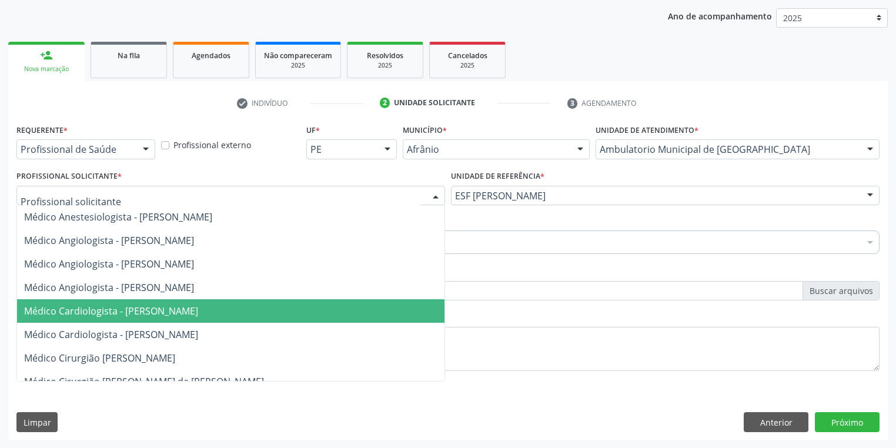
click at [125, 315] on span "Médico Cardiologista - [PERSON_NAME]" at bounding box center [111, 310] width 174 height 13
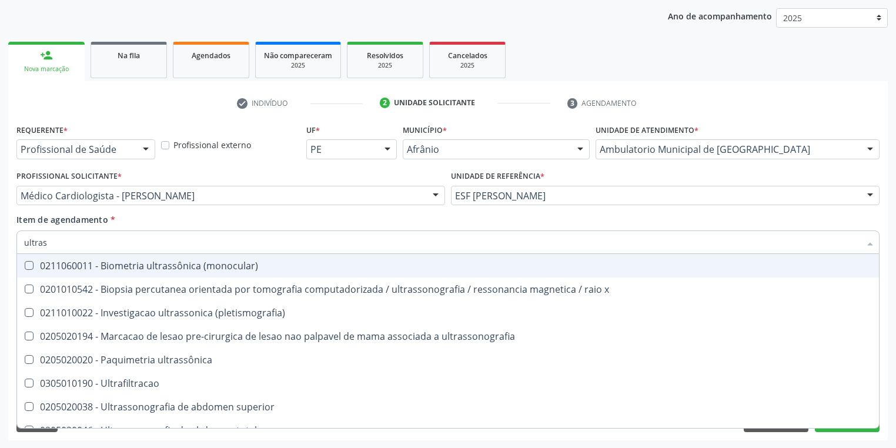
type input "ultrass"
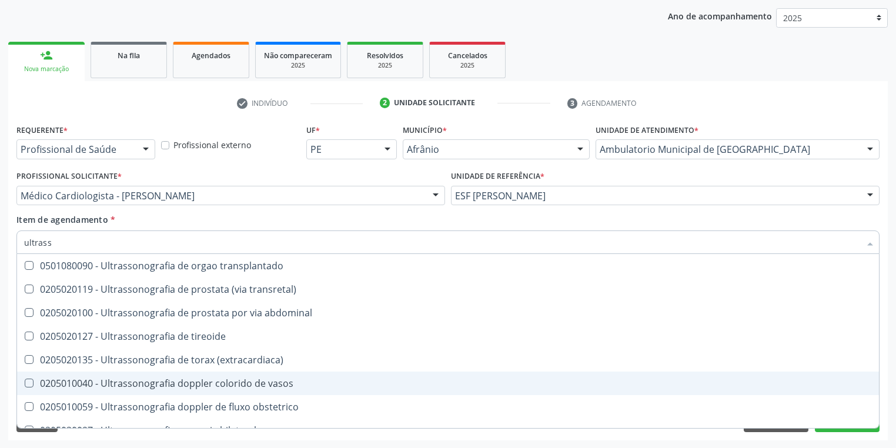
scroll to position [282, 0]
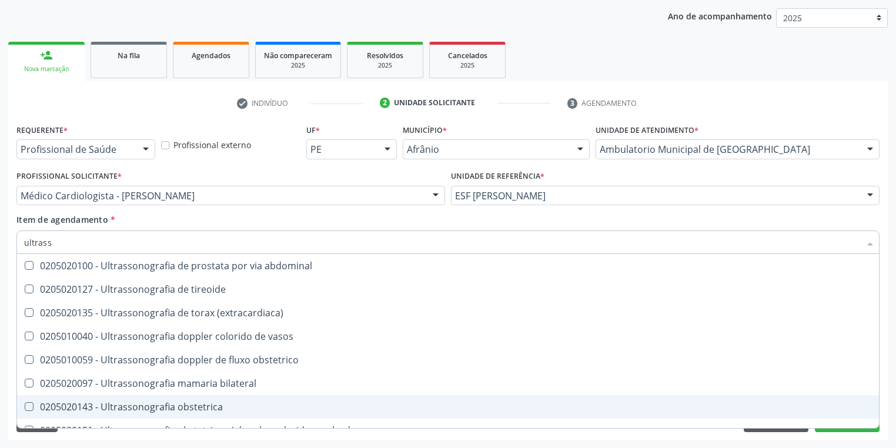
click at [148, 403] on div "0205020143 - Ultrassonografia obstetrica" at bounding box center [447, 406] width 847 height 9
checkbox obstetrica "true"
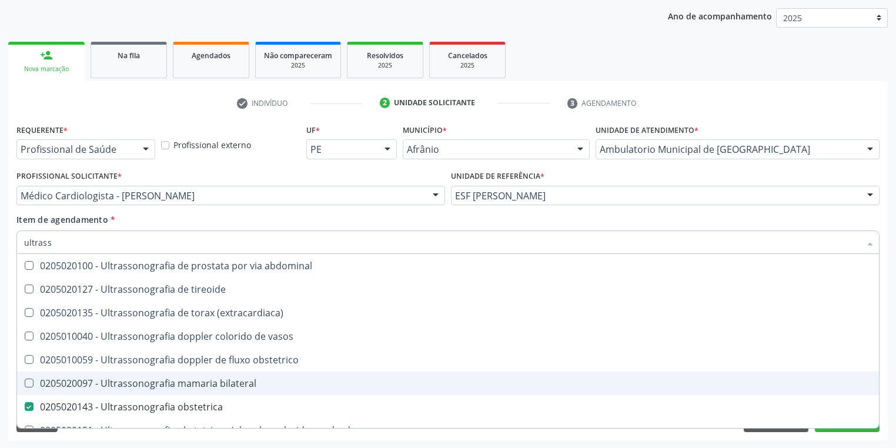
scroll to position [367, 0]
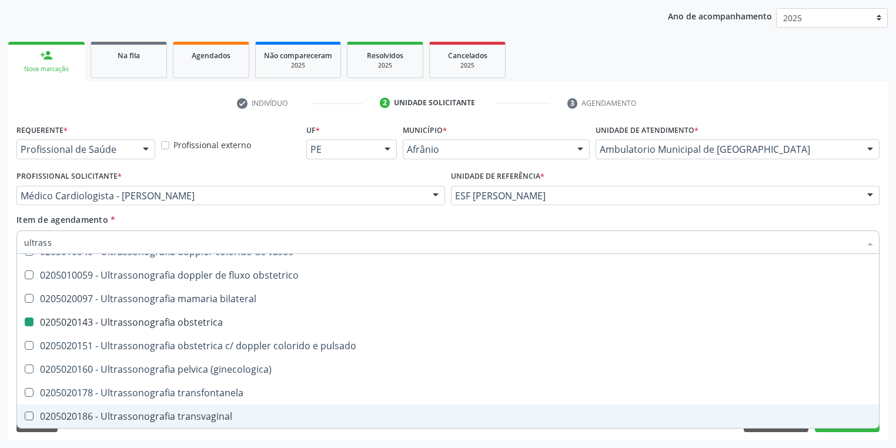
click at [116, 435] on div "Requerente * Profissional de Saúde Profissional de Saúde Paciente Nenhum result…" at bounding box center [447, 280] width 879 height 319
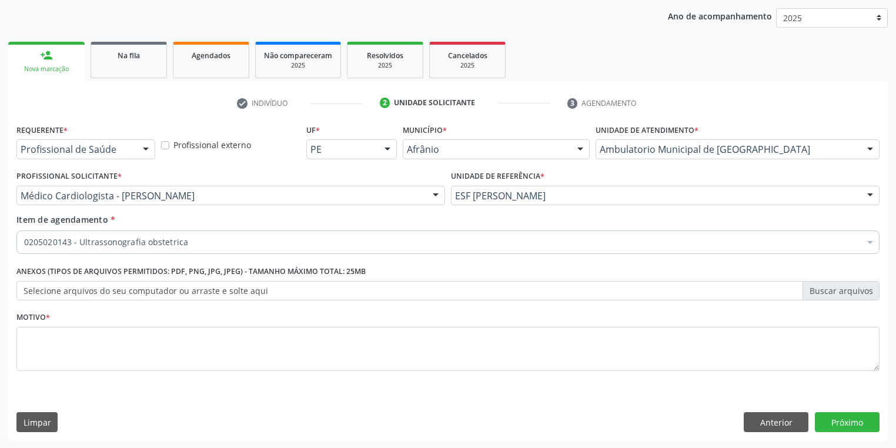
scroll to position [0, 0]
click at [96, 373] on fieldset "Motivo *" at bounding box center [447, 344] width 863 height 71
click at [92, 366] on textarea at bounding box center [447, 349] width 863 height 45
type textarea "*"
click at [853, 418] on button "Próximo" at bounding box center [847, 422] width 65 height 20
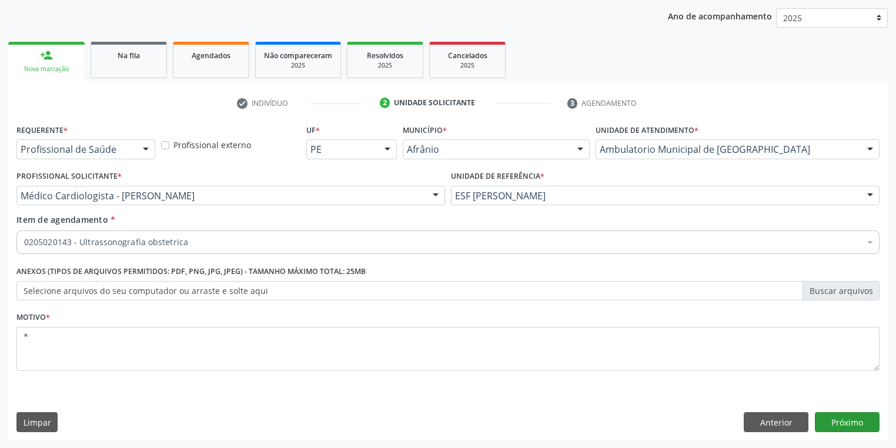
scroll to position [63, 0]
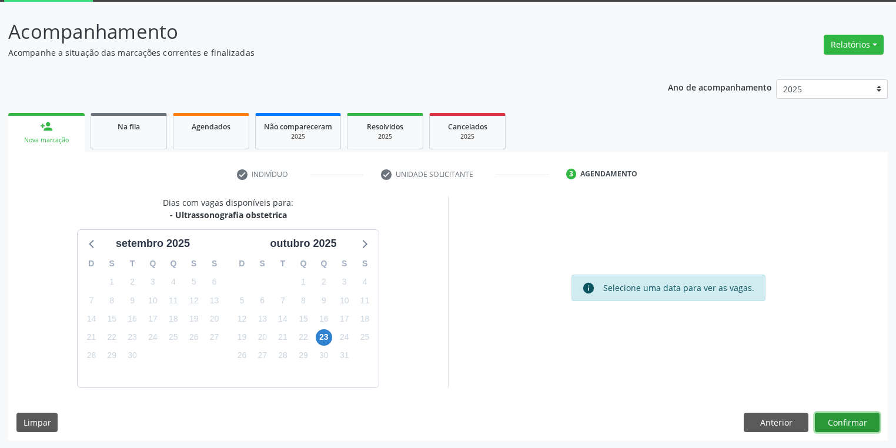
click at [829, 420] on button "Confirmar" at bounding box center [847, 423] width 65 height 20
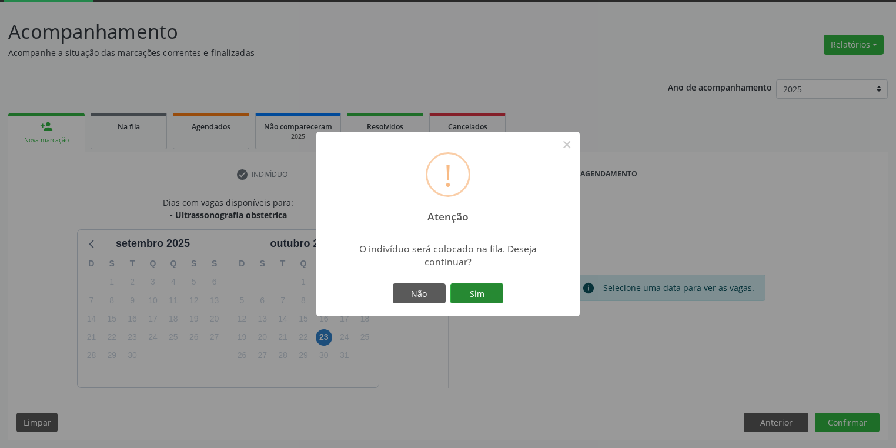
click at [492, 291] on button "Sim" at bounding box center [476, 293] width 53 height 20
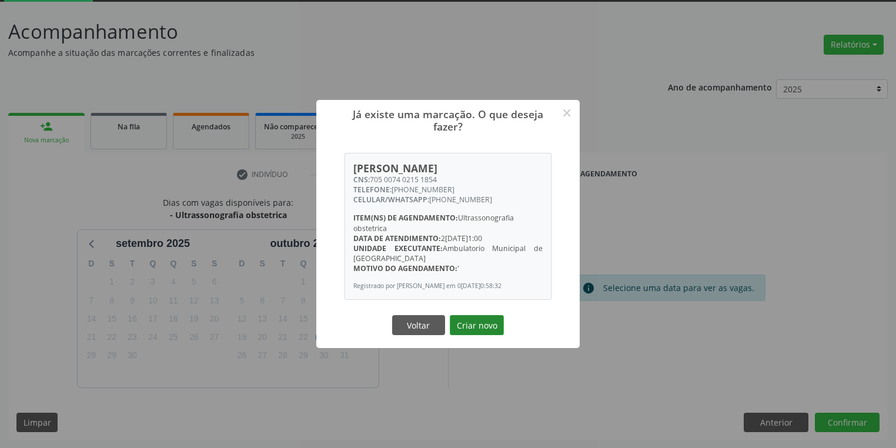
click at [477, 330] on button "Criar novo" at bounding box center [477, 325] width 54 height 20
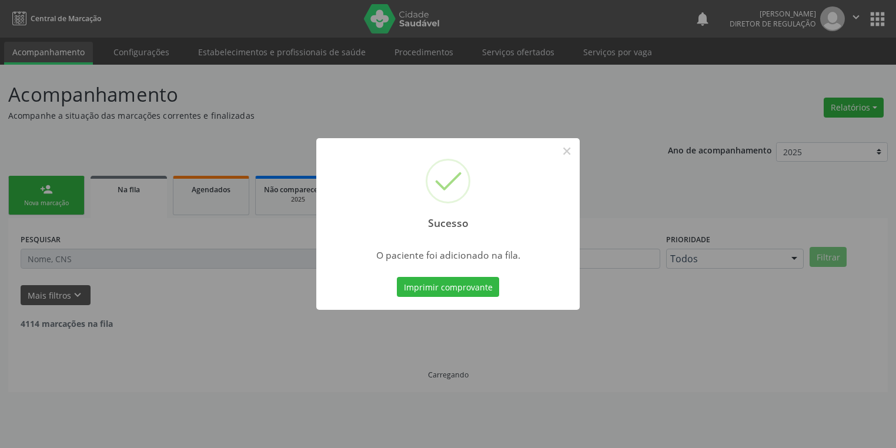
scroll to position [0, 0]
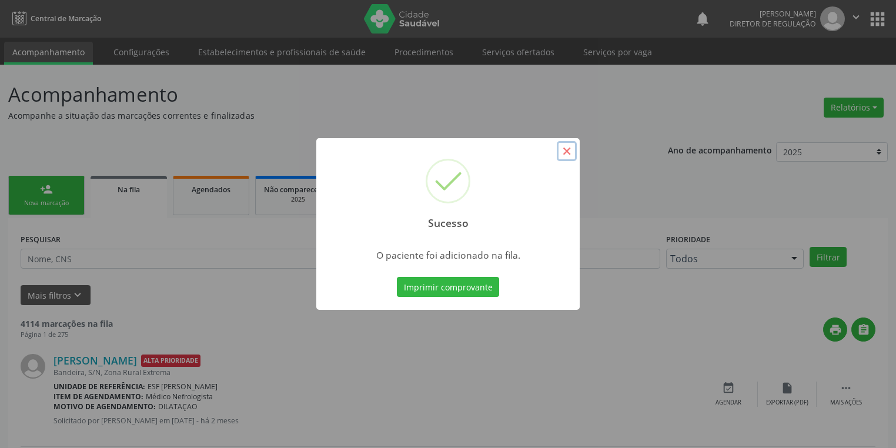
click at [571, 150] on button "×" at bounding box center [567, 151] width 20 height 20
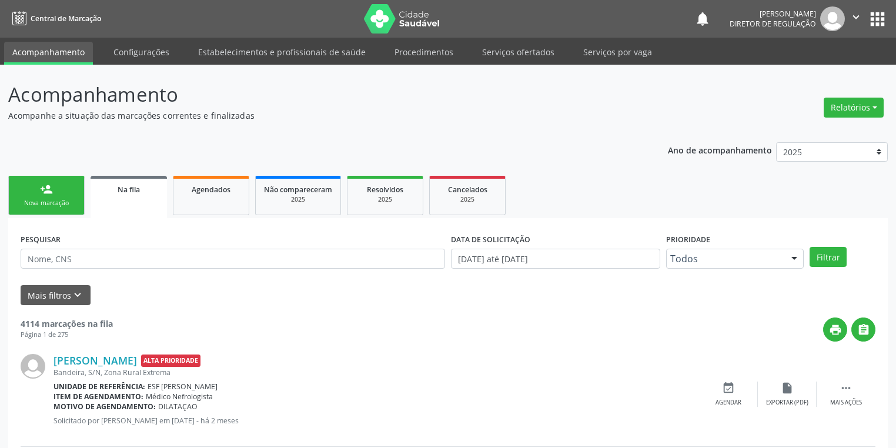
click at [51, 187] on div "person_add" at bounding box center [46, 189] width 13 height 13
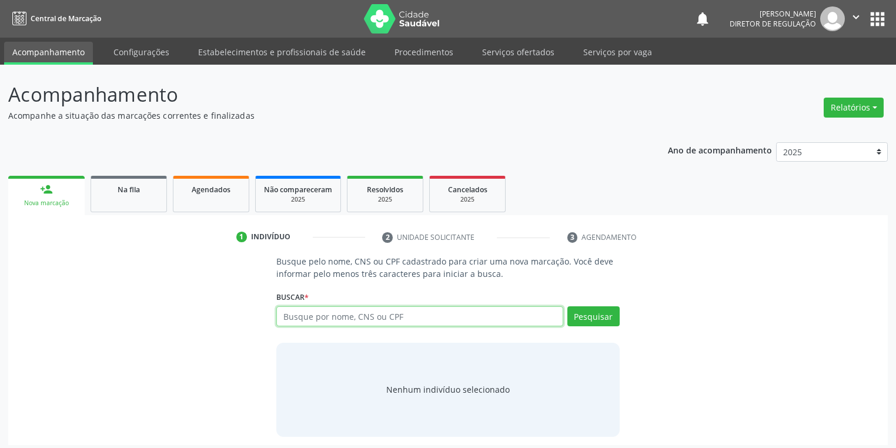
click at [325, 317] on input "text" at bounding box center [419, 316] width 287 height 20
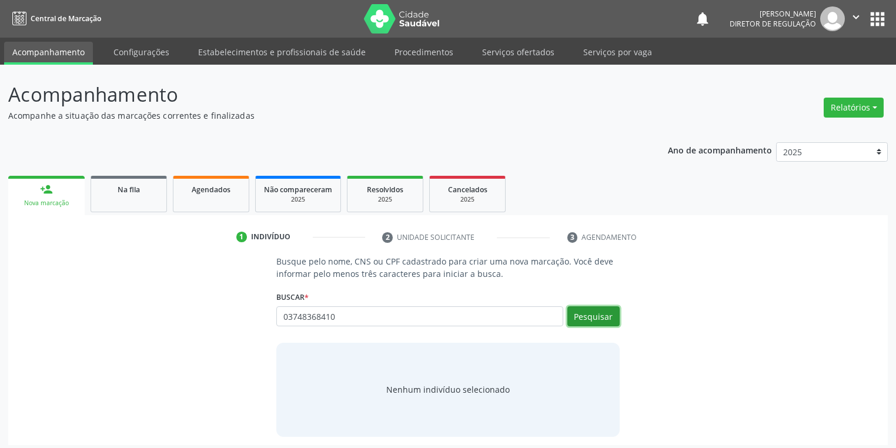
click at [587, 319] on button "Pesquisar" at bounding box center [593, 316] width 52 height 20
click at [356, 319] on input "03748368410" at bounding box center [419, 316] width 287 height 20
type input "0"
type input "mar"
type input "03748368410"
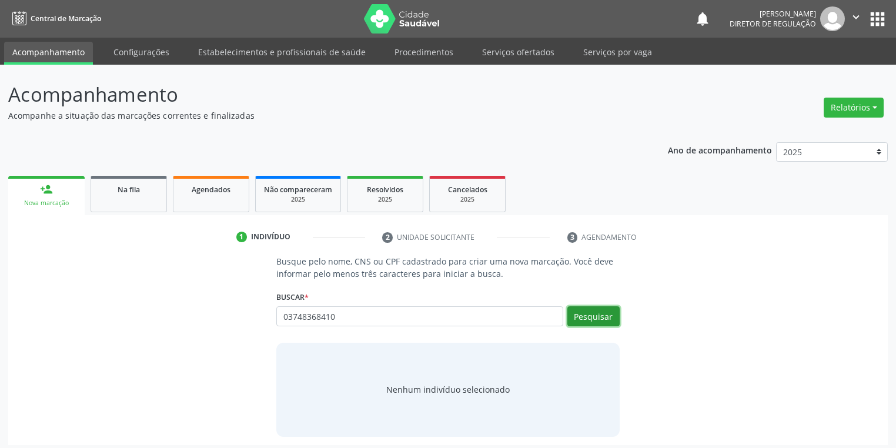
click at [579, 317] on button "Pesquisar" at bounding box center [593, 316] width 52 height 20
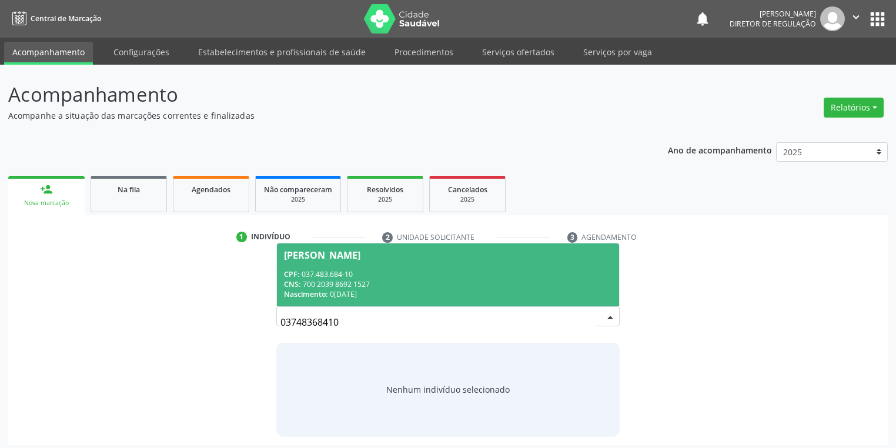
click at [376, 278] on div "CPF: 037.483.684-10" at bounding box center [448, 274] width 328 height 10
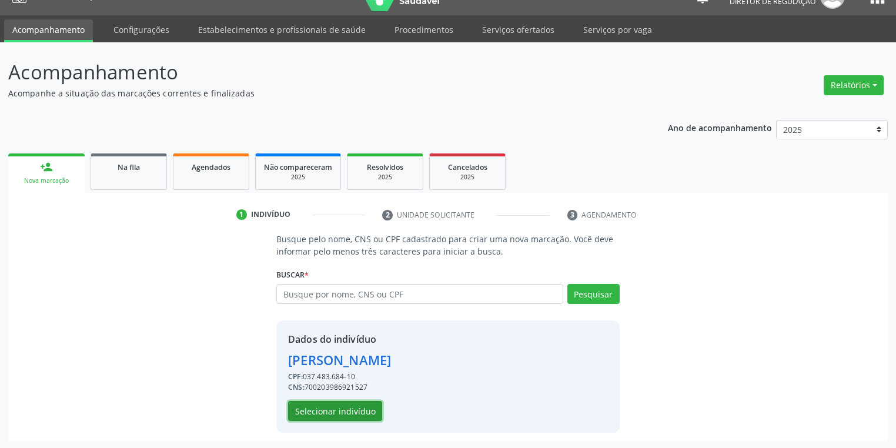
click at [339, 408] on button "Selecionar indivíduo" at bounding box center [335, 411] width 94 height 20
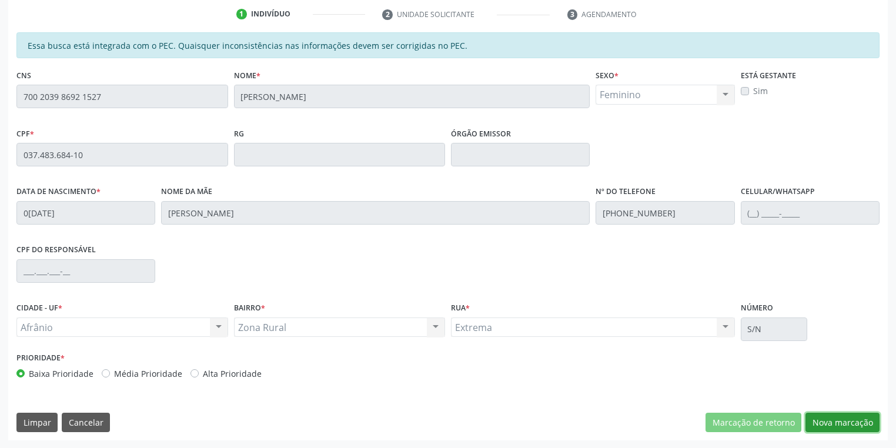
drag, startPoint x: 816, startPoint y: 422, endPoint x: 798, endPoint y: 407, distance: 22.9
click at [816, 421] on button "Nova marcação" at bounding box center [842, 423] width 74 height 20
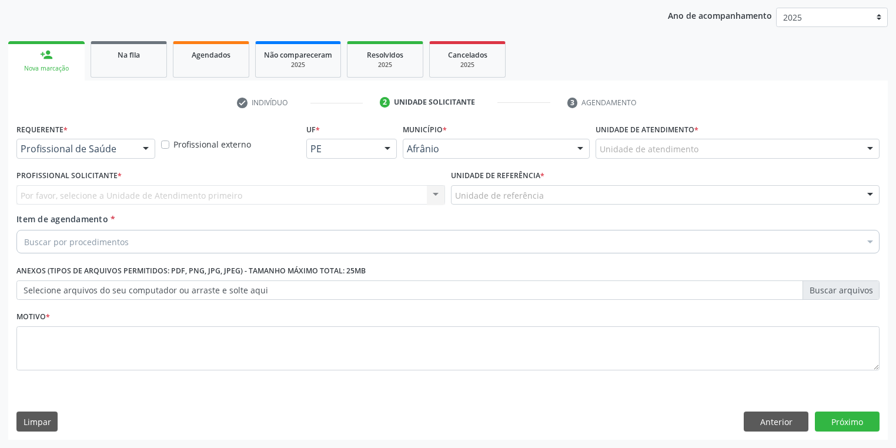
scroll to position [134, 0]
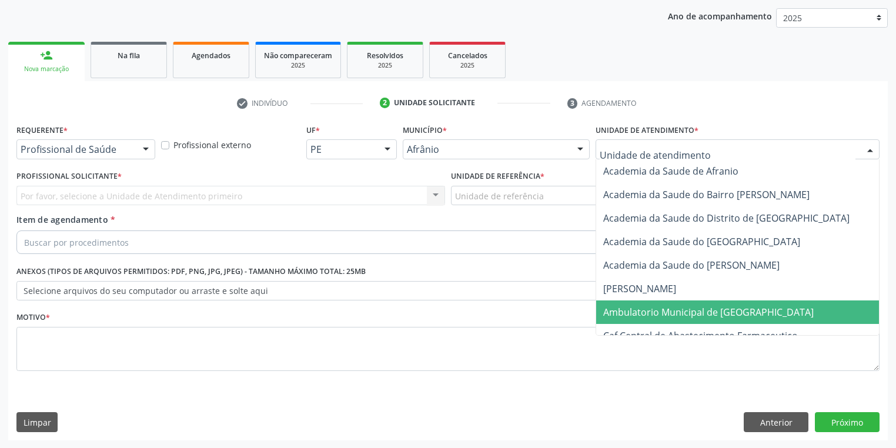
click at [611, 314] on span "Ambulatorio Municipal de [GEOGRAPHIC_DATA]" at bounding box center [708, 312] width 210 height 13
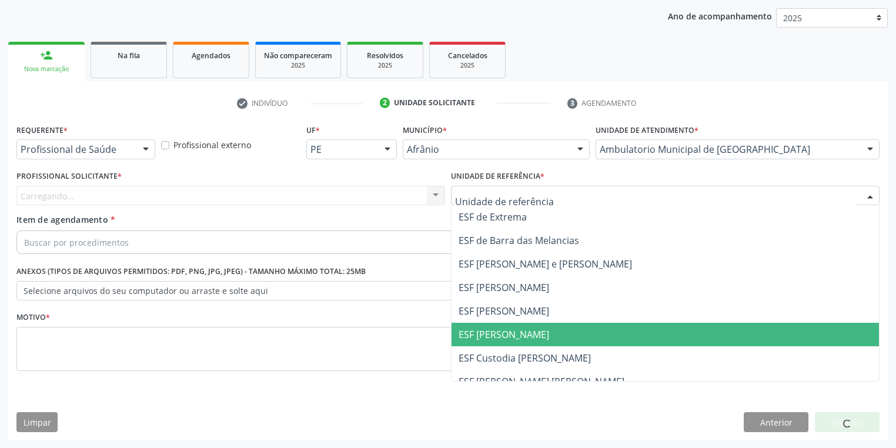
drag, startPoint x: 496, startPoint y: 324, endPoint x: 428, endPoint y: 300, distance: 71.9
click at [496, 324] on span "ESF [PERSON_NAME]" at bounding box center [664, 335] width 427 height 24
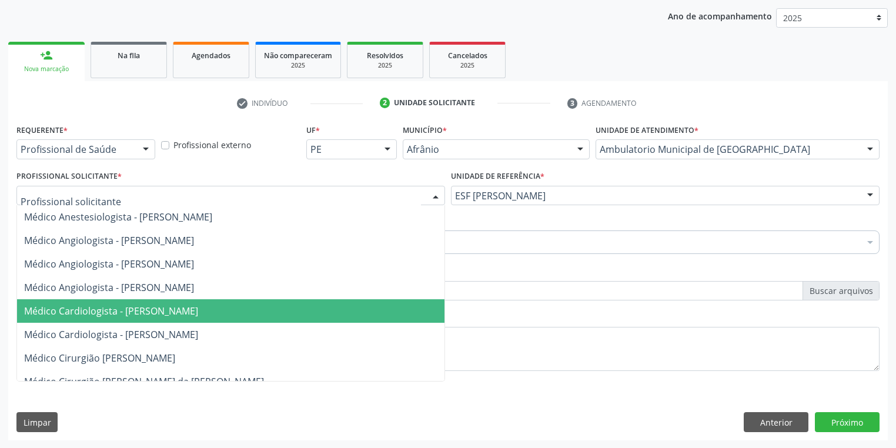
click at [115, 309] on span "Médico Cardiologista - [PERSON_NAME]" at bounding box center [111, 310] width 174 height 13
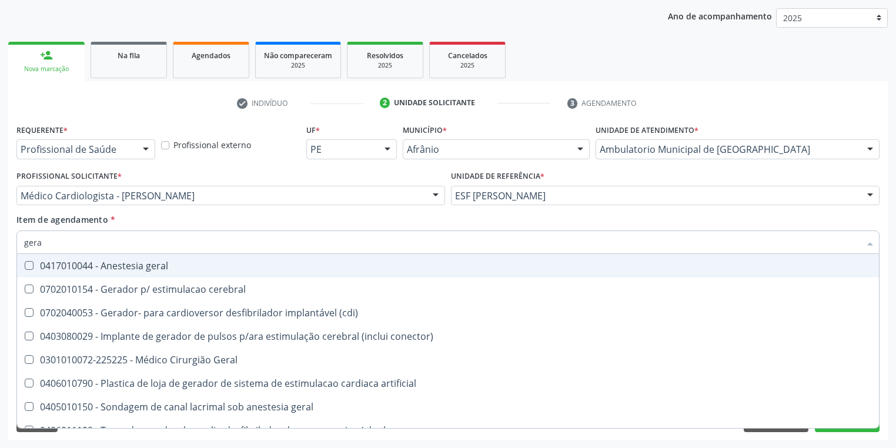
type input "geral"
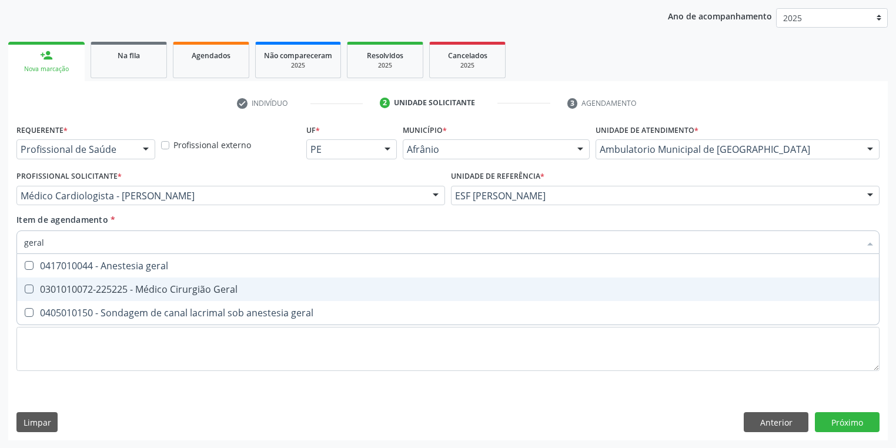
click at [63, 291] on div "0301010072-225225 - Médico Cirurgião Geral" at bounding box center [447, 288] width 847 height 9
checkbox Geral "true"
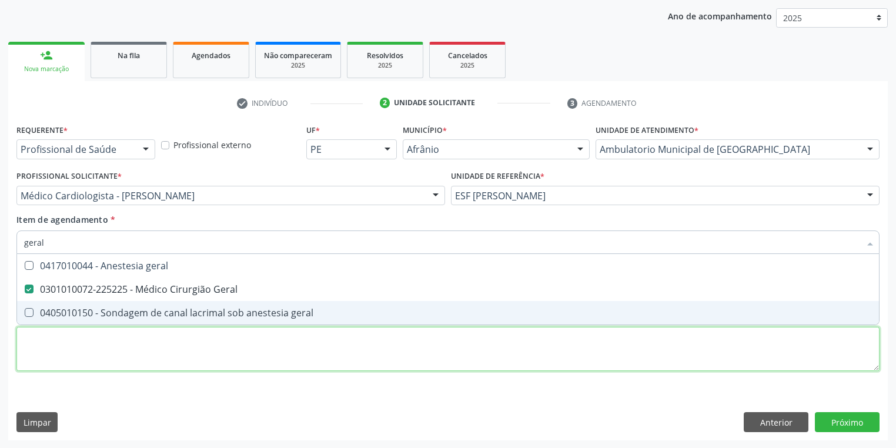
click at [65, 364] on div "Requerente * Profissional de Saúde Profissional de Saúde Paciente Nenhum result…" at bounding box center [447, 254] width 863 height 266
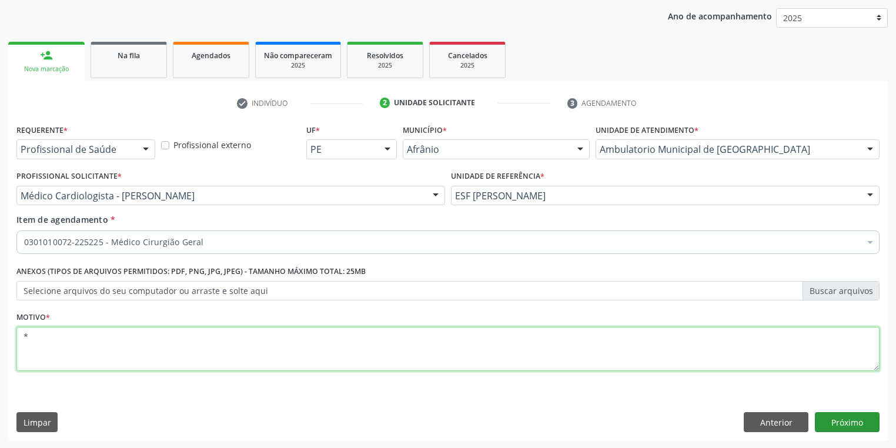
type textarea "*"
click at [823, 421] on button "Próximo" at bounding box center [847, 422] width 65 height 20
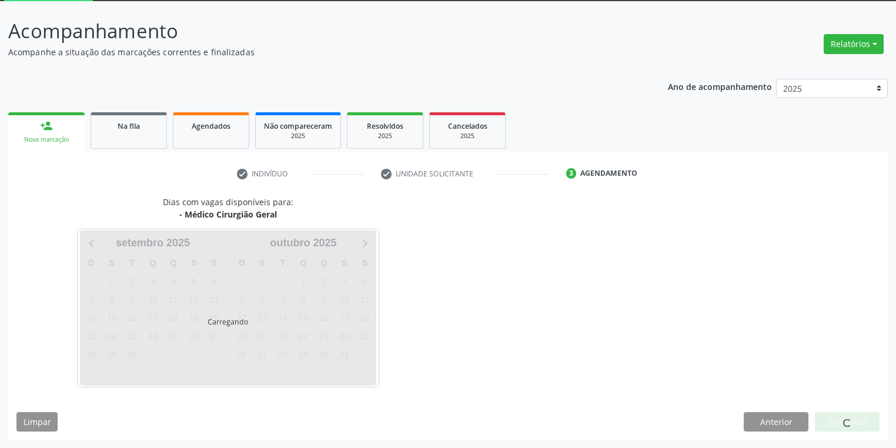
scroll to position [63, 0]
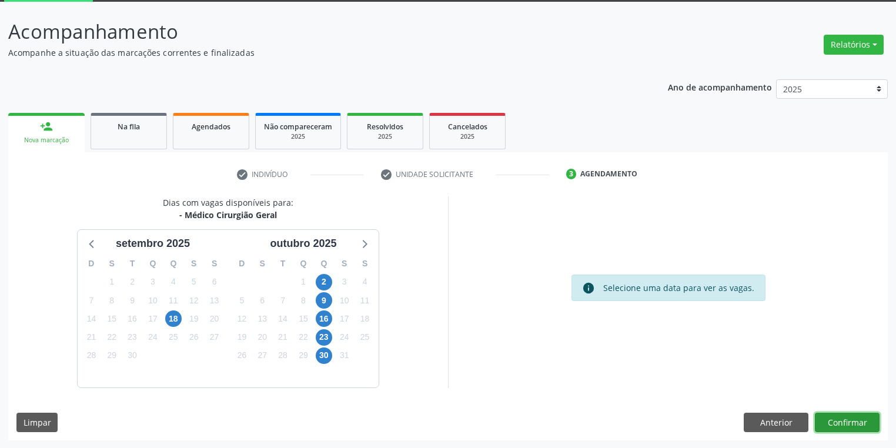
click at [841, 424] on button "Confirmar" at bounding box center [847, 423] width 65 height 20
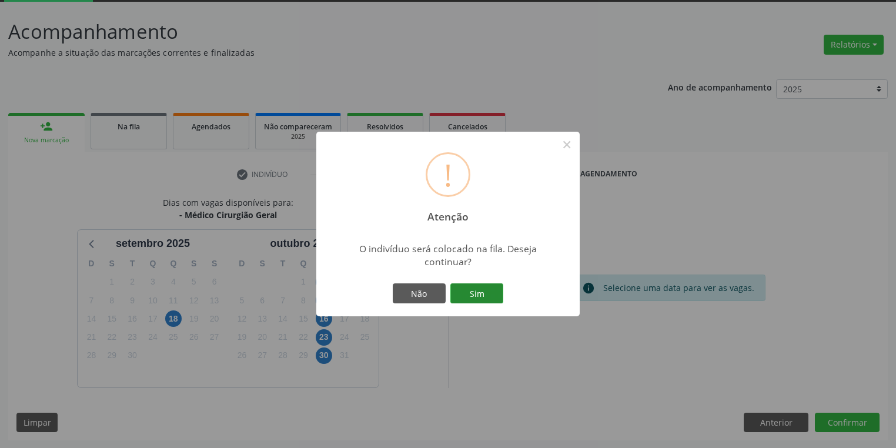
click at [477, 293] on button "Sim" at bounding box center [476, 293] width 53 height 20
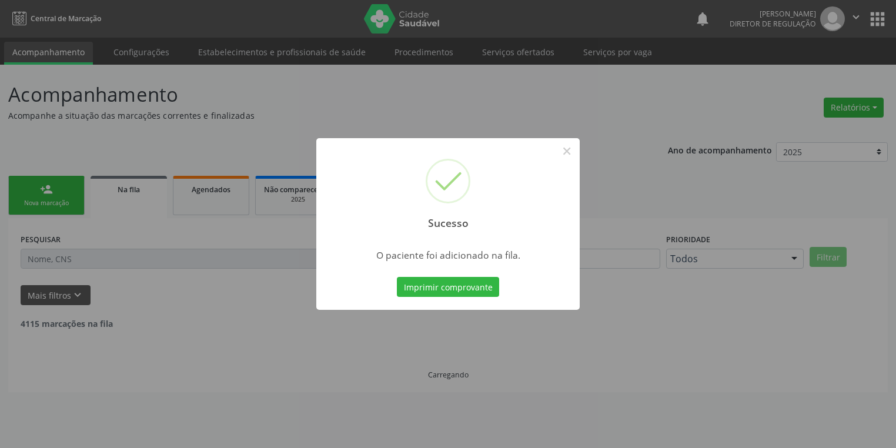
scroll to position [0, 0]
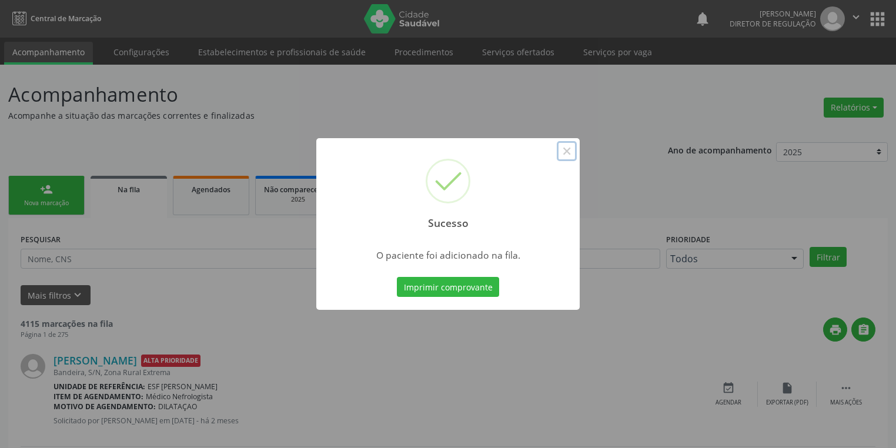
drag, startPoint x: 563, startPoint y: 152, endPoint x: 501, endPoint y: 156, distance: 61.8
click at [562, 153] on button "×" at bounding box center [567, 151] width 20 height 20
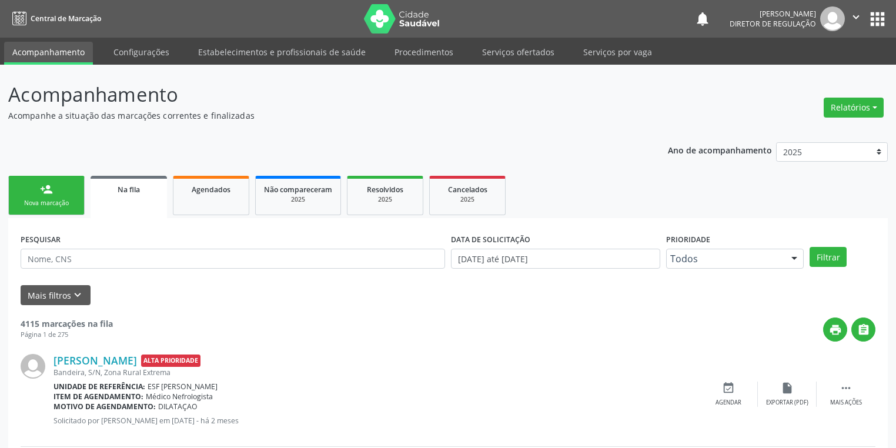
click at [43, 202] on div "Nova marcação" at bounding box center [46, 203] width 59 height 9
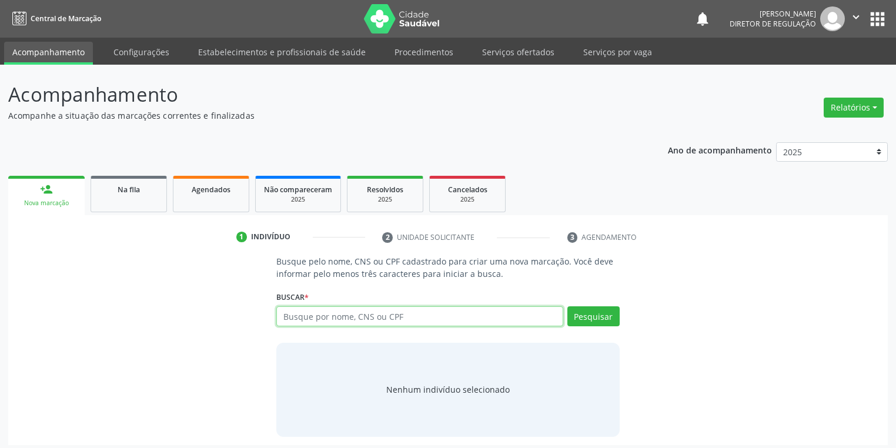
click at [328, 319] on input "text" at bounding box center [419, 316] width 287 height 20
type input "708004310173721"
click at [578, 310] on button "Pesquisar" at bounding box center [593, 316] width 52 height 20
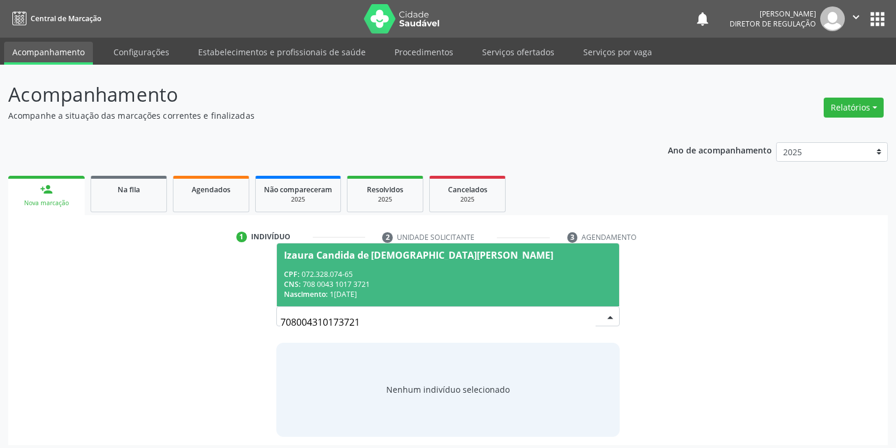
drag, startPoint x: 362, startPoint y: 267, endPoint x: 390, endPoint y: 287, distance: 34.9
click at [362, 266] on span "Izaura Candida de Jesus Gomes CPF: 072.328.074-65 CNS: 708 0043 1017 3721 Nasci…" at bounding box center [448, 274] width 342 height 63
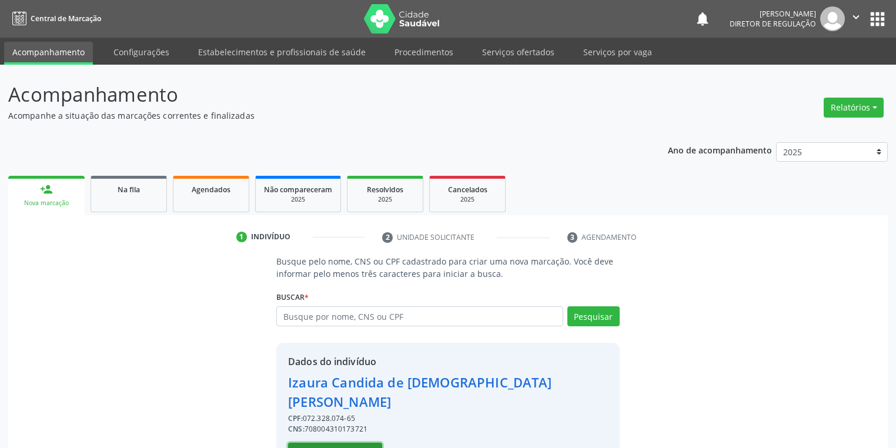
click at [357, 443] on button "Selecionar indivíduo" at bounding box center [335, 453] width 94 height 20
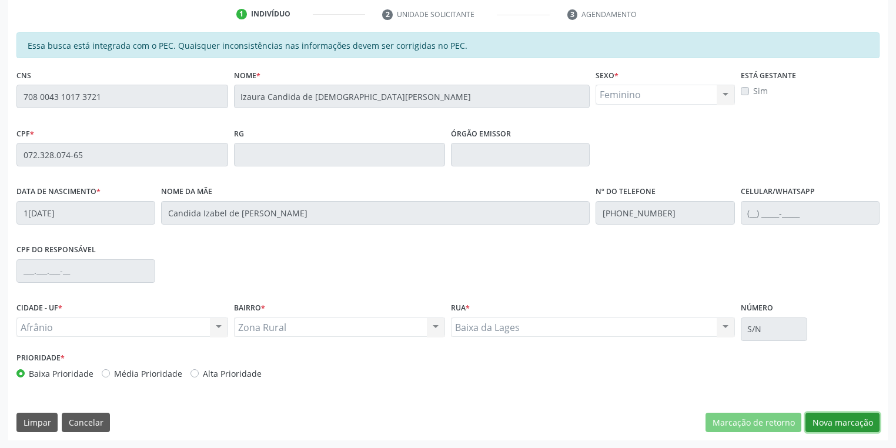
click at [833, 422] on button "Nova marcação" at bounding box center [842, 423] width 74 height 20
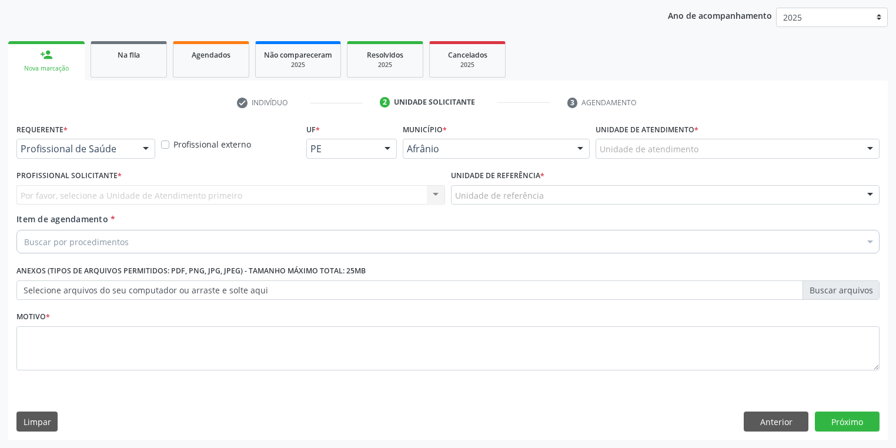
scroll to position [134, 0]
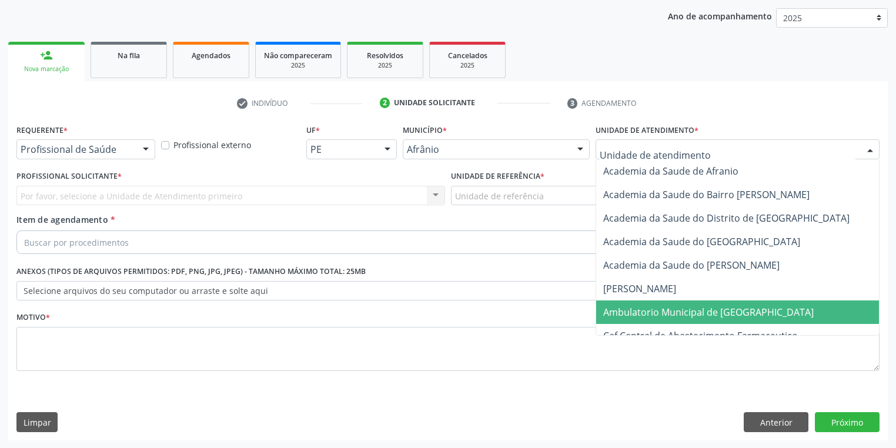
click at [658, 315] on span "Ambulatorio Municipal de [GEOGRAPHIC_DATA]" at bounding box center [708, 312] width 210 height 13
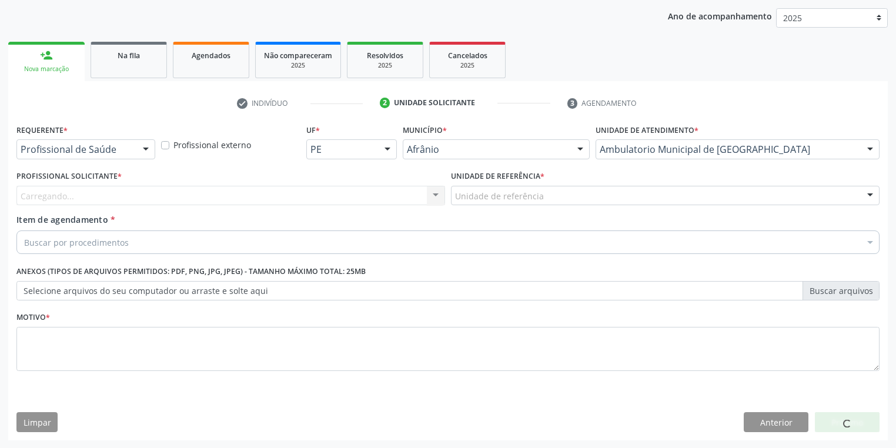
drag, startPoint x: 468, startPoint y: 196, endPoint x: 472, endPoint y: 289, distance: 93.0
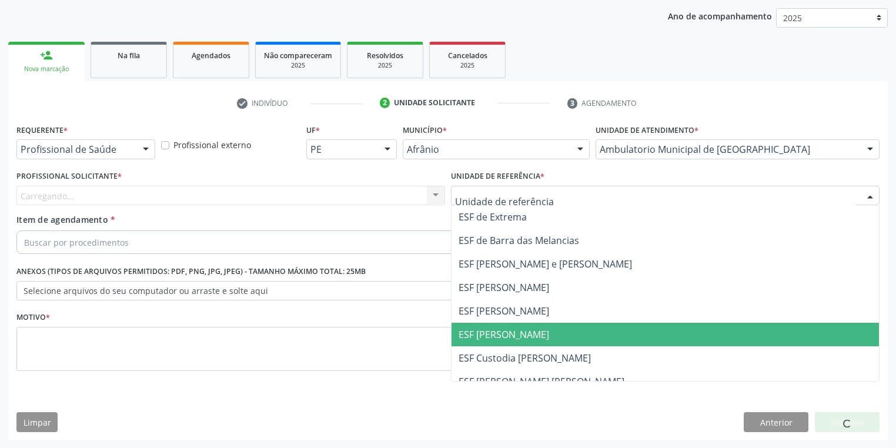
click at [479, 334] on span "ESF [PERSON_NAME]" at bounding box center [503, 334] width 91 height 13
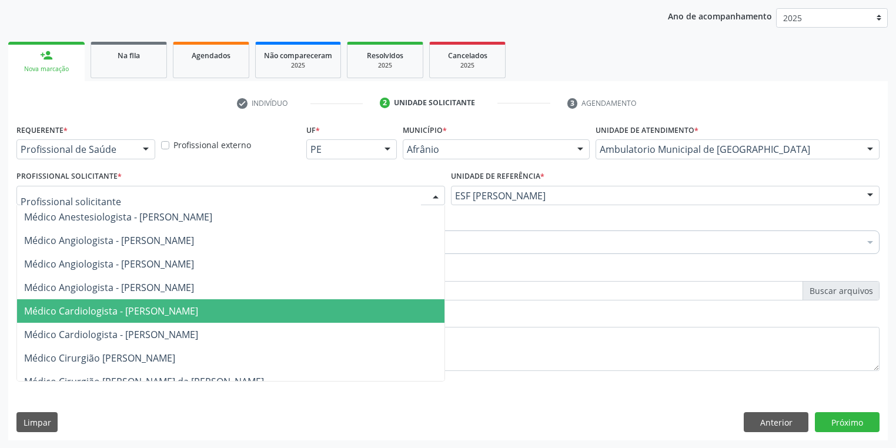
click at [134, 312] on span "Médico Cardiologista - [PERSON_NAME]" at bounding box center [111, 310] width 174 height 13
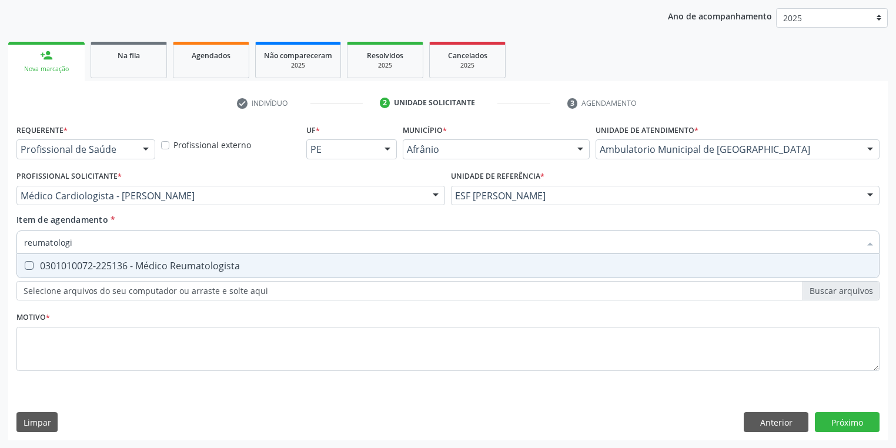
type input "reumatologis"
click at [85, 267] on div "0301010072-225136 - Médico Reumatologista" at bounding box center [447, 265] width 847 height 9
checkbox Reumatologista "true"
click at [72, 343] on div "Requerente * Profissional de Saúde Profissional de Saúde Paciente Nenhum result…" at bounding box center [447, 254] width 863 height 266
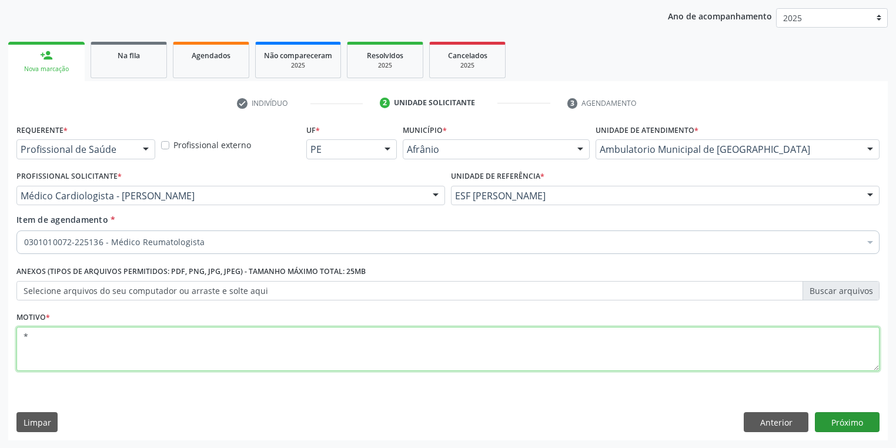
type textarea "*"
click at [826, 415] on button "Próximo" at bounding box center [847, 422] width 65 height 20
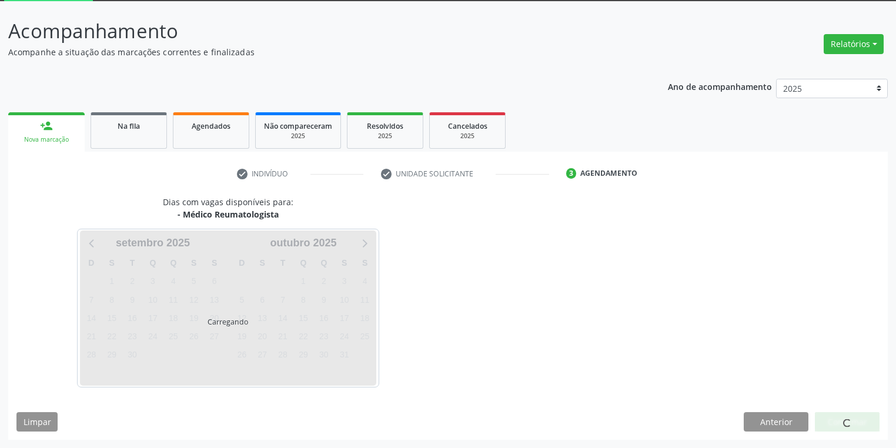
scroll to position [63, 0]
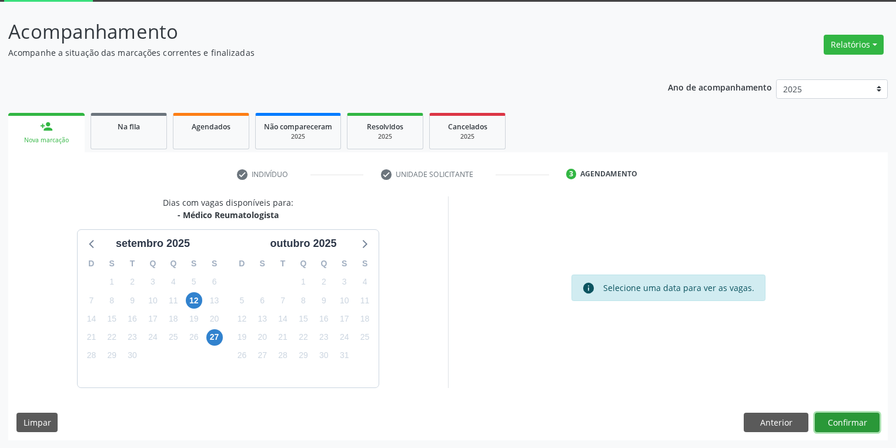
click at [840, 424] on button "Confirmar" at bounding box center [847, 423] width 65 height 20
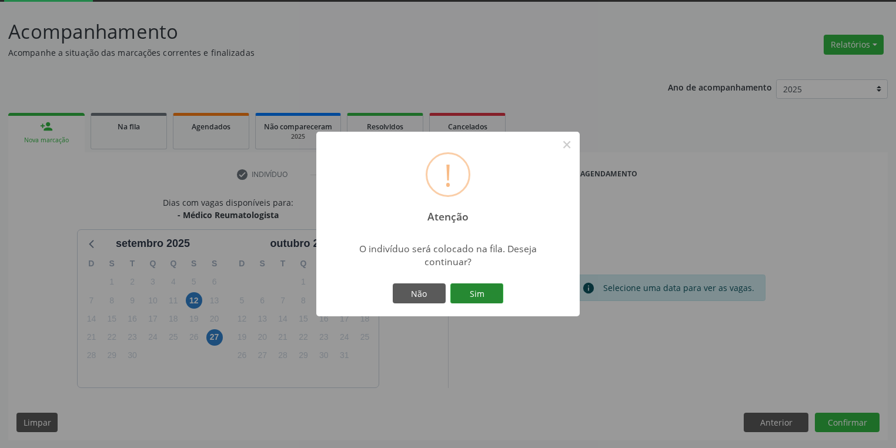
click at [488, 293] on button "Sim" at bounding box center [476, 293] width 53 height 20
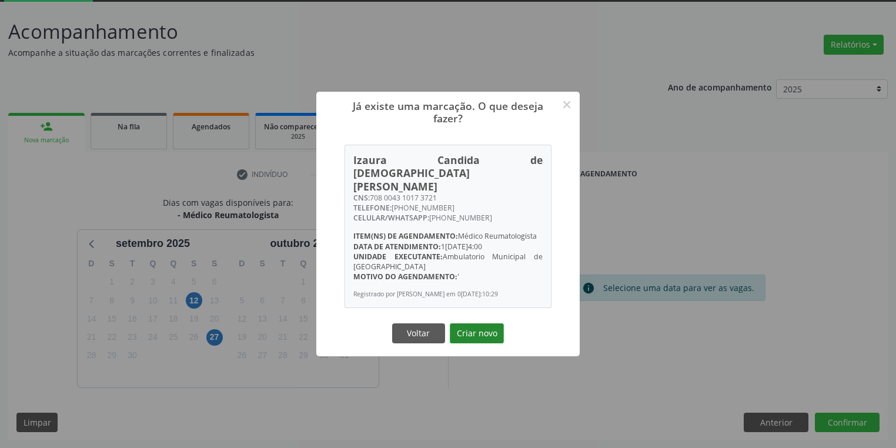
click at [486, 323] on button "Criar novo" at bounding box center [477, 333] width 54 height 20
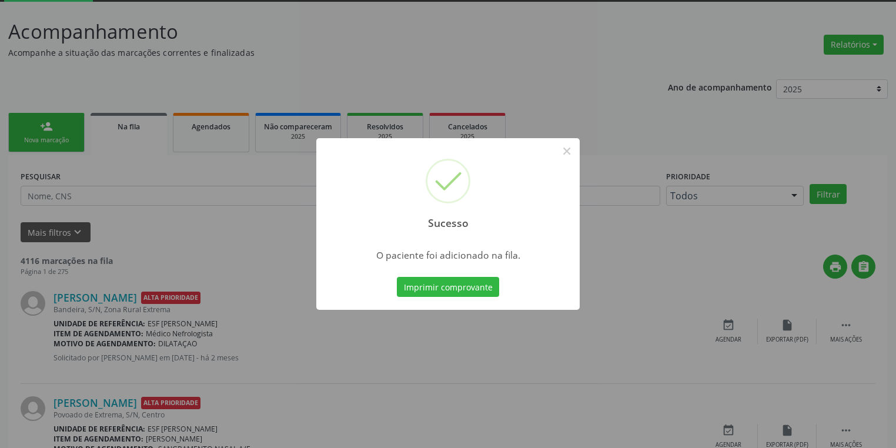
scroll to position [0, 0]
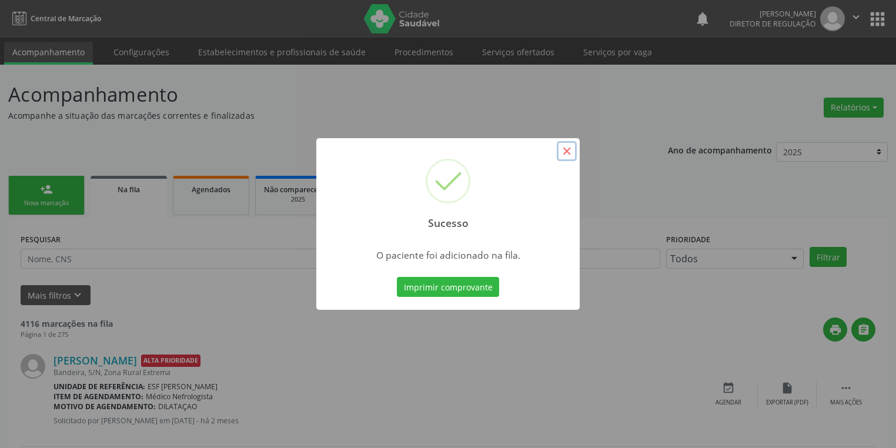
click at [563, 153] on button "×" at bounding box center [567, 151] width 20 height 20
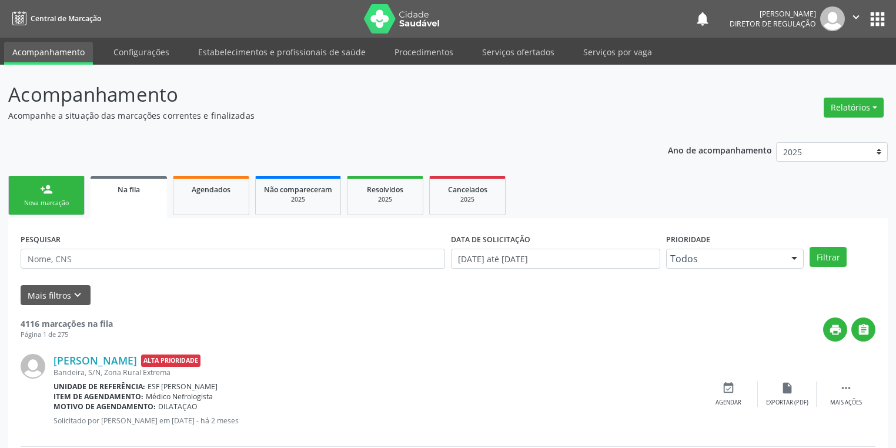
click at [64, 195] on link "person_add Nova marcação" at bounding box center [46, 195] width 76 height 39
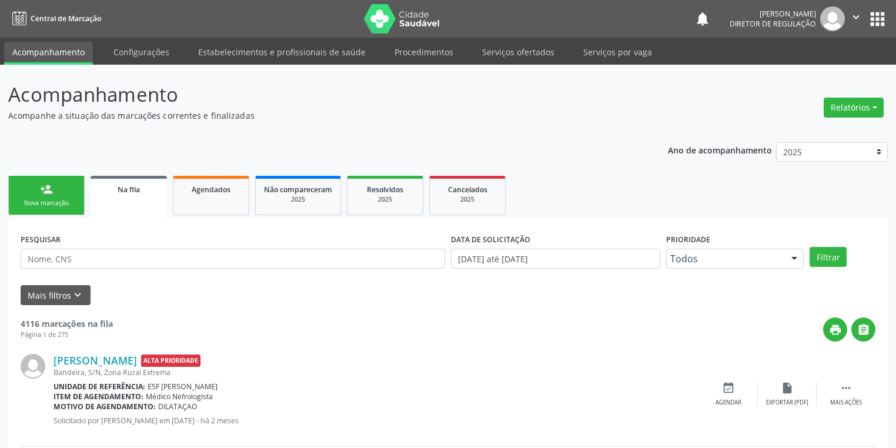
click at [64, 195] on link "person_add Nova marcação" at bounding box center [46, 195] width 76 height 39
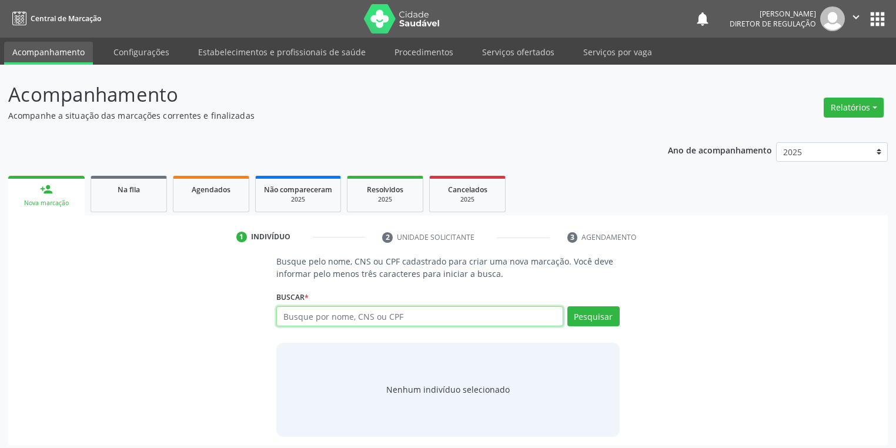
click at [293, 309] on input "text" at bounding box center [419, 316] width 287 height 20
type input "700006711027404"
click at [594, 311] on button "Pesquisar" at bounding box center [593, 316] width 52 height 20
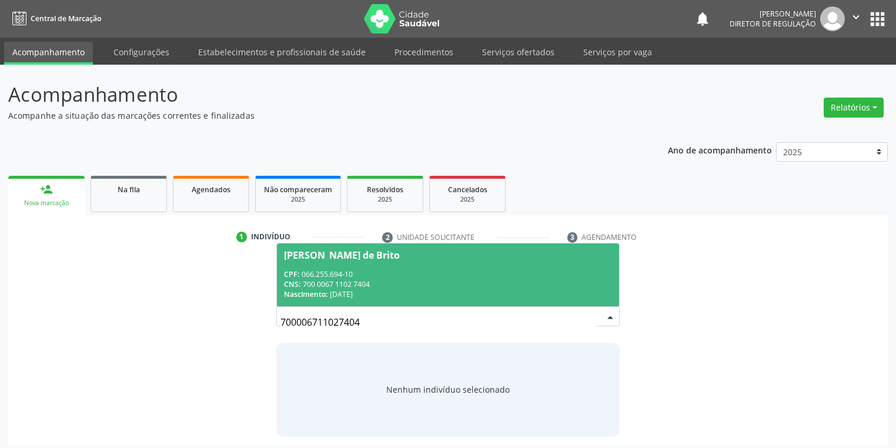
click at [416, 275] on div "CPF: 066.255.694-10" at bounding box center [448, 274] width 328 height 10
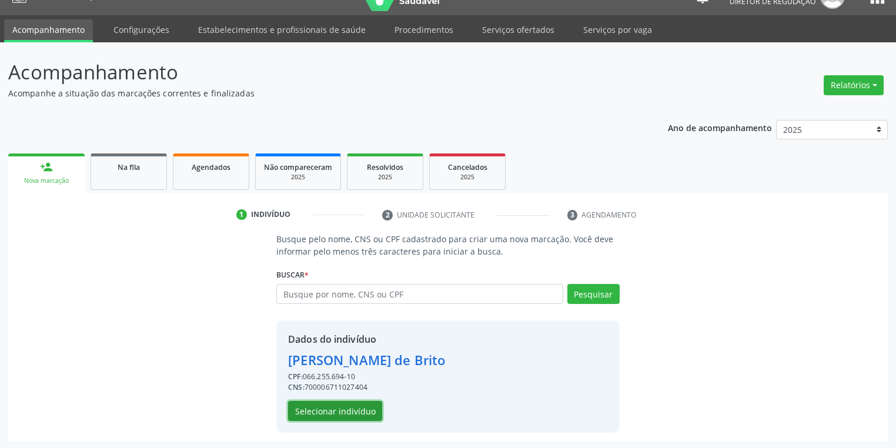
click at [362, 404] on button "Selecionar indivíduo" at bounding box center [335, 411] width 94 height 20
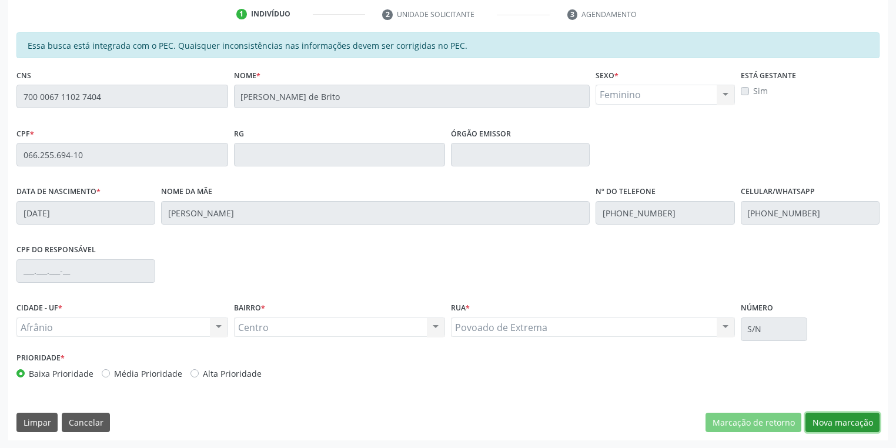
click at [811, 417] on button "Nova marcação" at bounding box center [842, 423] width 74 height 20
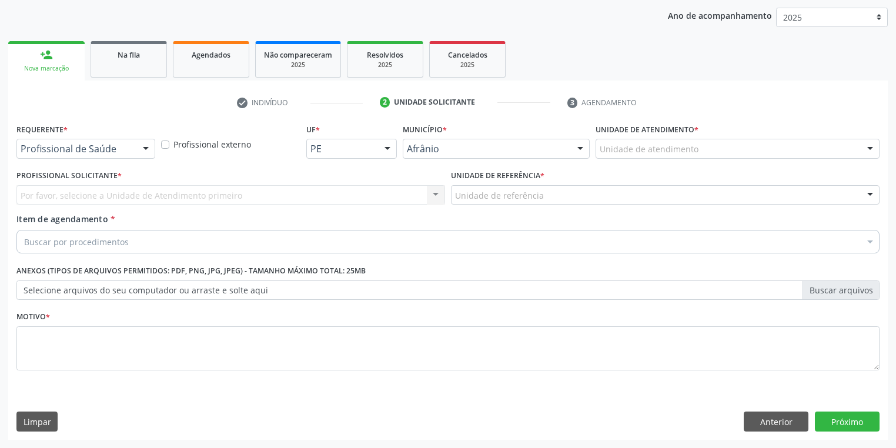
scroll to position [134, 0]
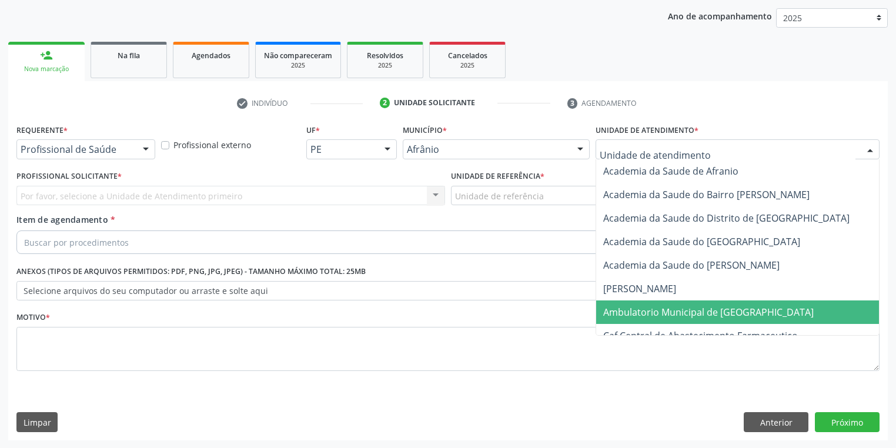
click at [628, 306] on span "Ambulatorio Municipal de [GEOGRAPHIC_DATA]" at bounding box center [708, 312] width 210 height 13
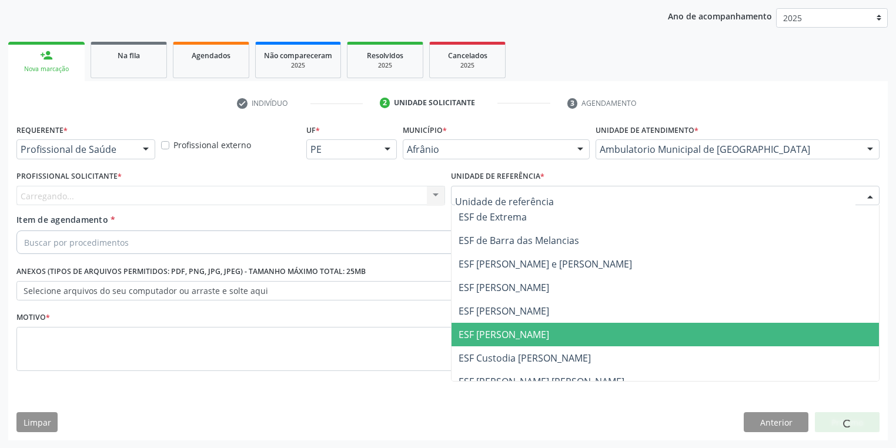
click at [475, 336] on span "ESF [PERSON_NAME]" at bounding box center [503, 334] width 91 height 13
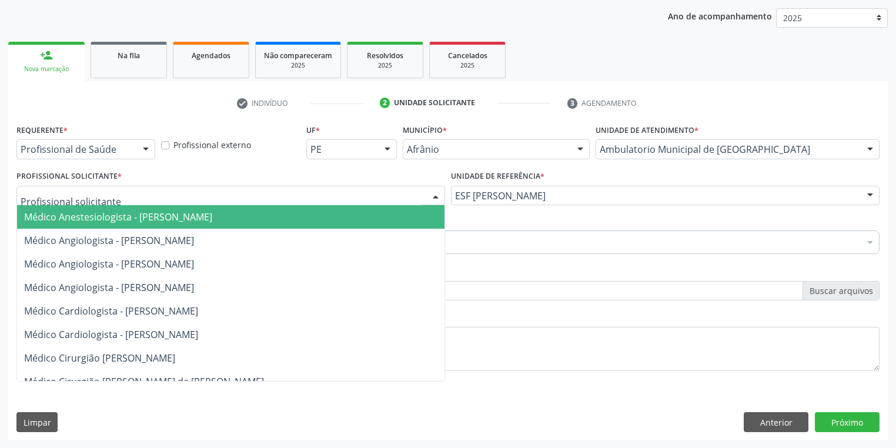
click at [41, 202] on div at bounding box center [230, 196] width 428 height 20
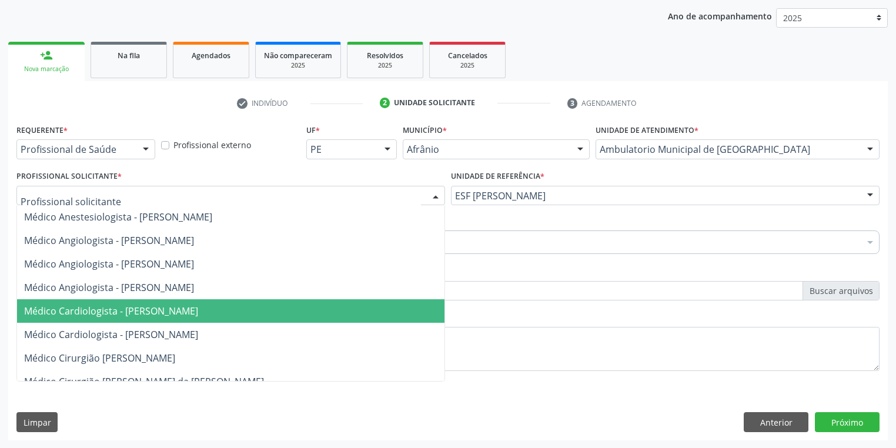
click at [79, 313] on span "Médico Cardiologista - [PERSON_NAME]" at bounding box center [111, 310] width 174 height 13
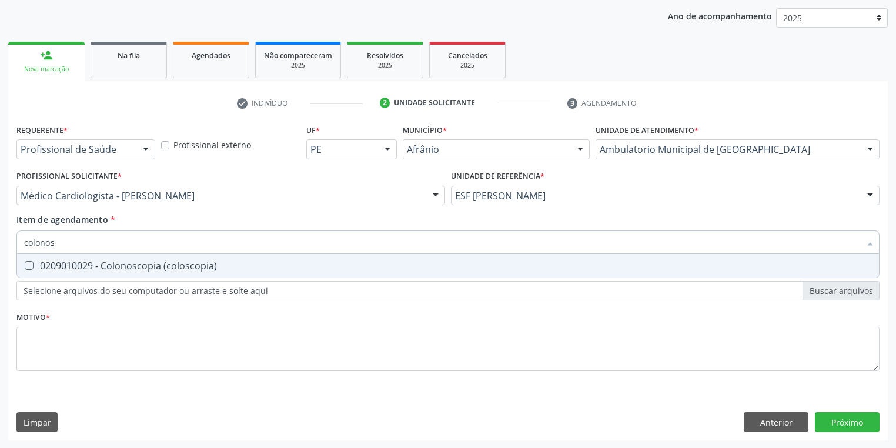
type input "colonosc"
click at [82, 276] on span "0209010029 - Colonoscopia (coloscopia)" at bounding box center [448, 266] width 862 height 24
checkbox \(coloscopia\) "true"
click at [72, 332] on div "Requerente * Profissional de Saúde Profissional de Saúde Paciente Nenhum result…" at bounding box center [447, 254] width 863 height 266
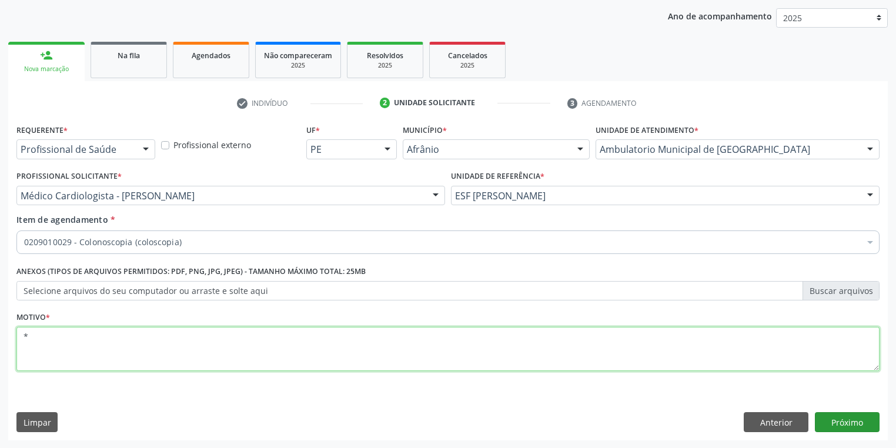
type textarea "*"
click at [832, 428] on button "Próximo" at bounding box center [847, 422] width 65 height 20
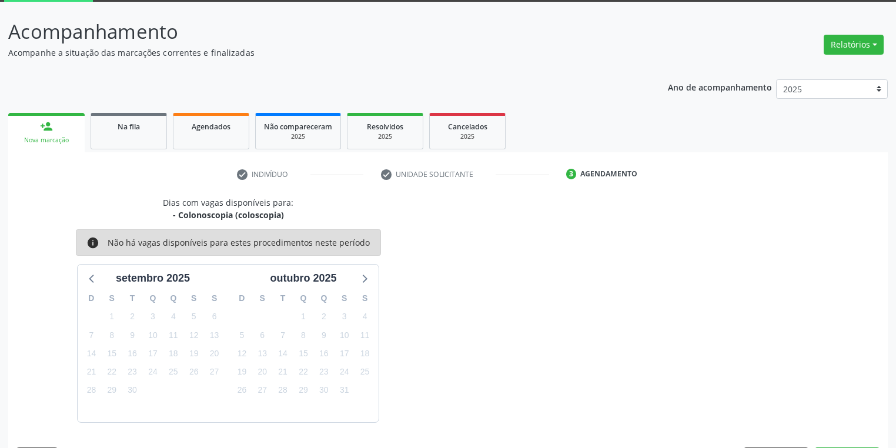
scroll to position [97, 0]
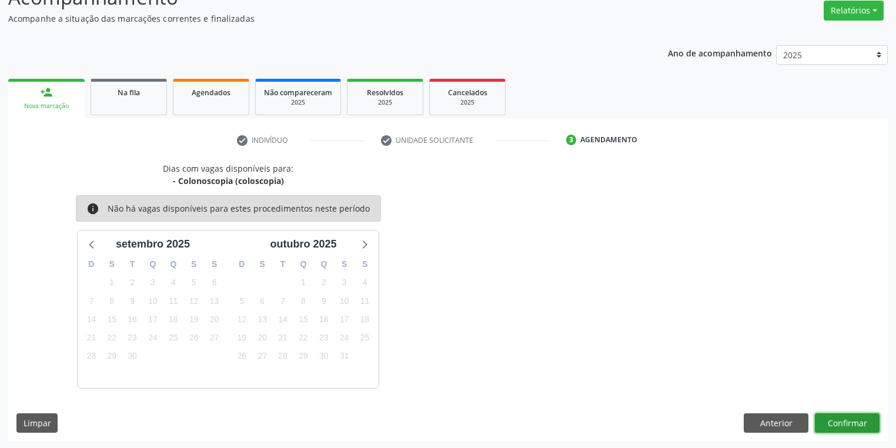
click at [842, 423] on button "Confirmar" at bounding box center [847, 423] width 65 height 20
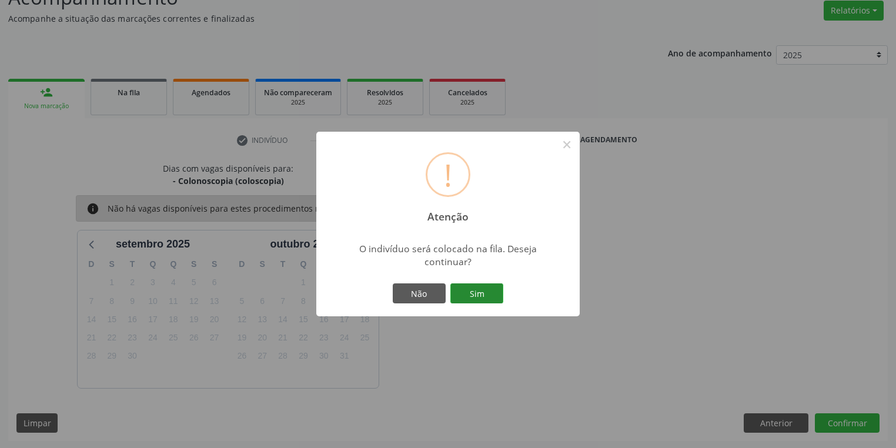
click at [470, 289] on button "Sim" at bounding box center [476, 293] width 53 height 20
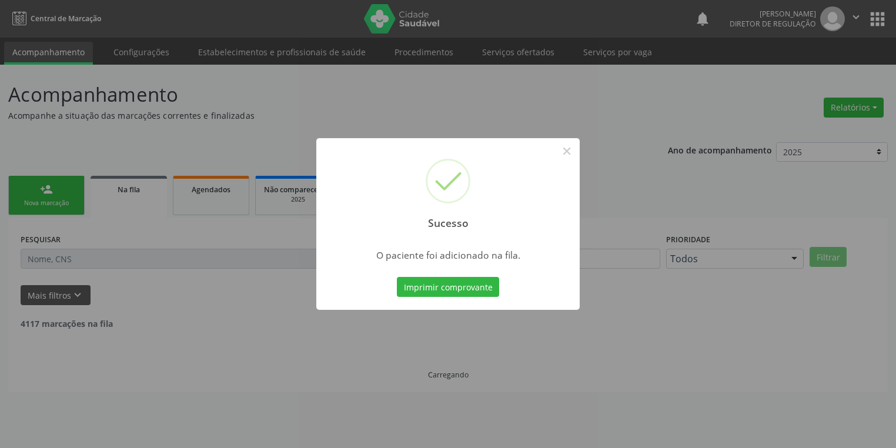
scroll to position [0, 0]
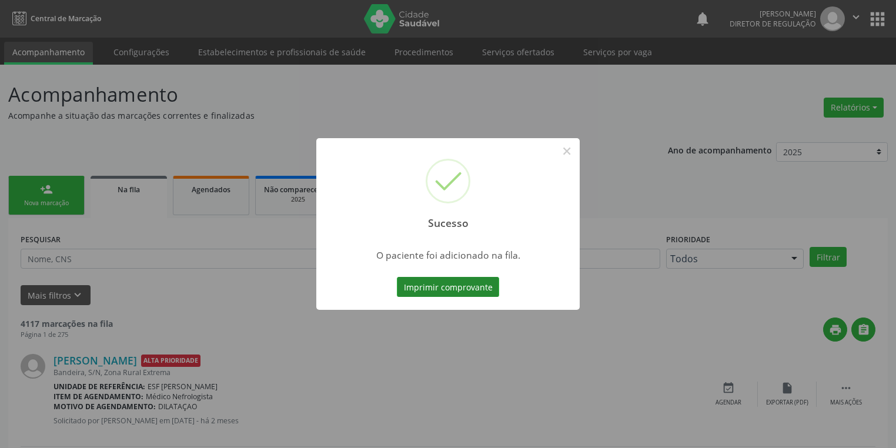
click at [444, 294] on button "Imprimir comprovante" at bounding box center [448, 287] width 102 height 20
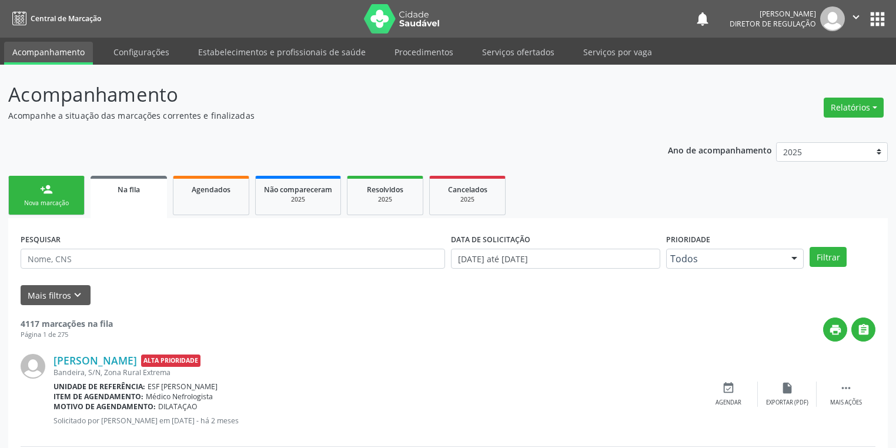
click at [59, 196] on link "person_add Nova marcação" at bounding box center [46, 195] width 76 height 39
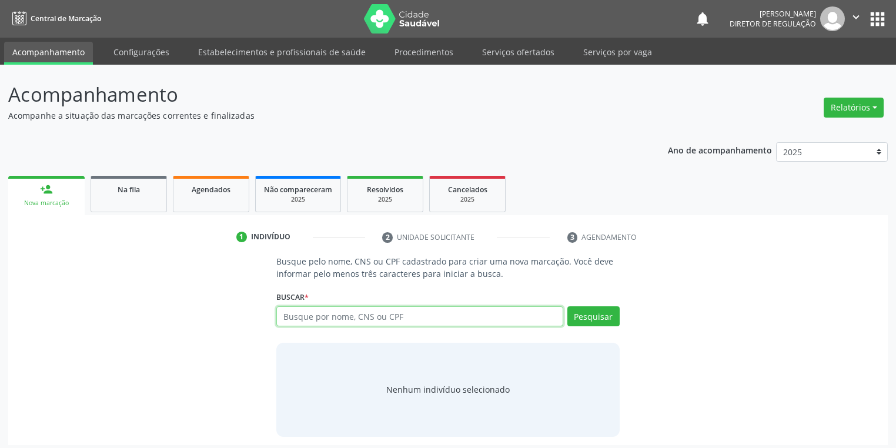
click at [341, 322] on input "text" at bounding box center [419, 316] width 287 height 20
type input "41819268420"
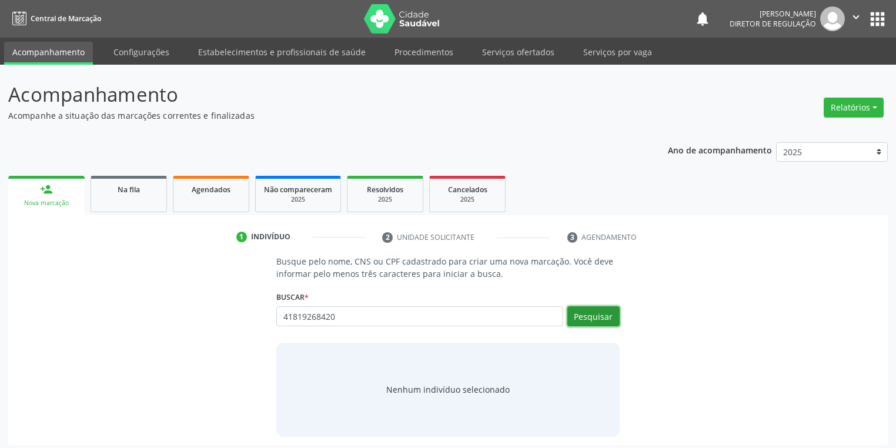
click at [599, 317] on button "Pesquisar" at bounding box center [593, 316] width 52 height 20
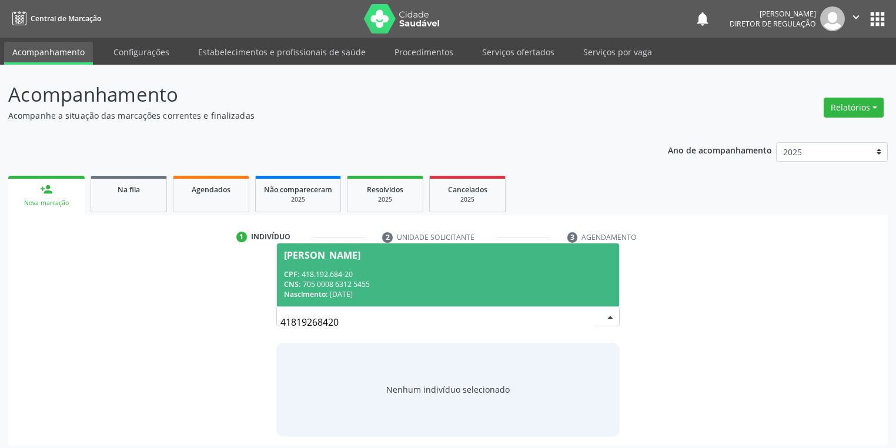
click at [357, 263] on span "Raimunda Maria Santos da Costa CPF: 418.192.684-20 CNS: 705 0008 6312 5455 Nasc…" at bounding box center [448, 274] width 342 height 63
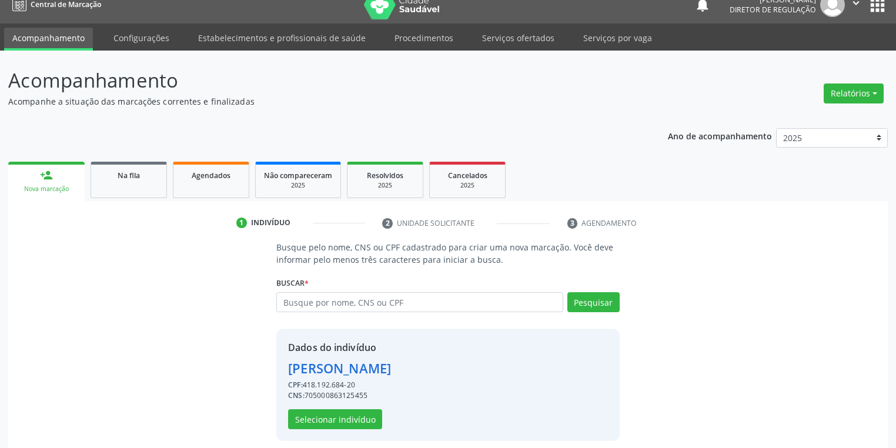
scroll to position [22, 0]
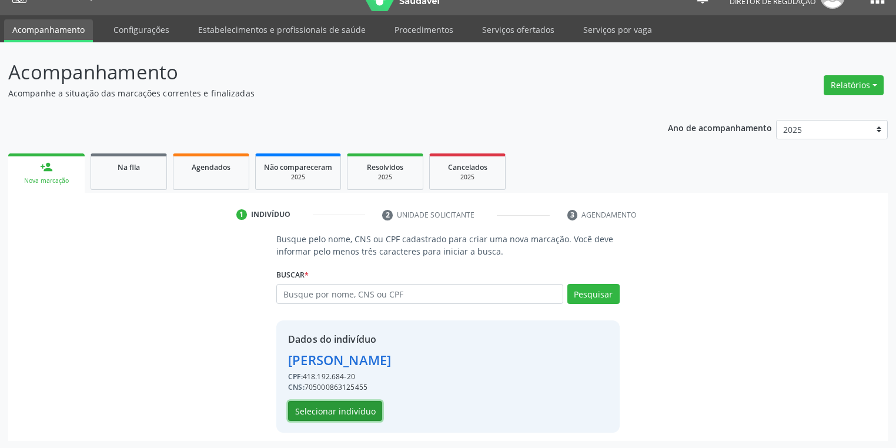
click at [341, 415] on button "Selecionar indivíduo" at bounding box center [335, 411] width 94 height 20
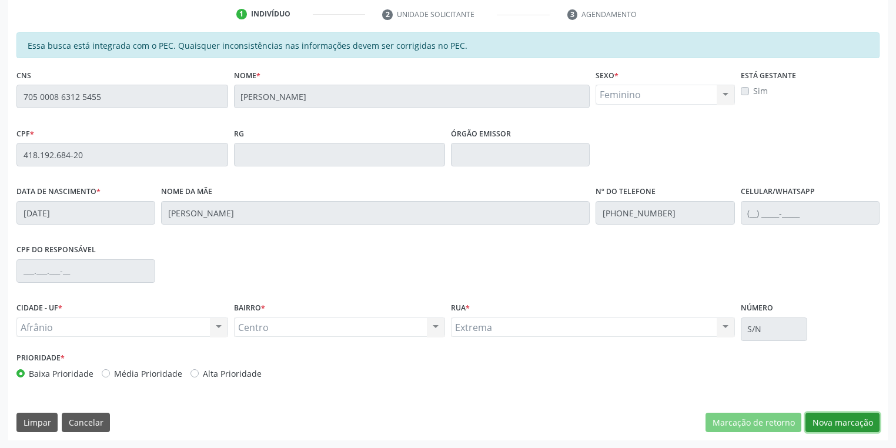
drag, startPoint x: 825, startPoint y: 421, endPoint x: 755, endPoint y: 363, distance: 91.1
click at [825, 420] on button "Nova marcação" at bounding box center [842, 423] width 74 height 20
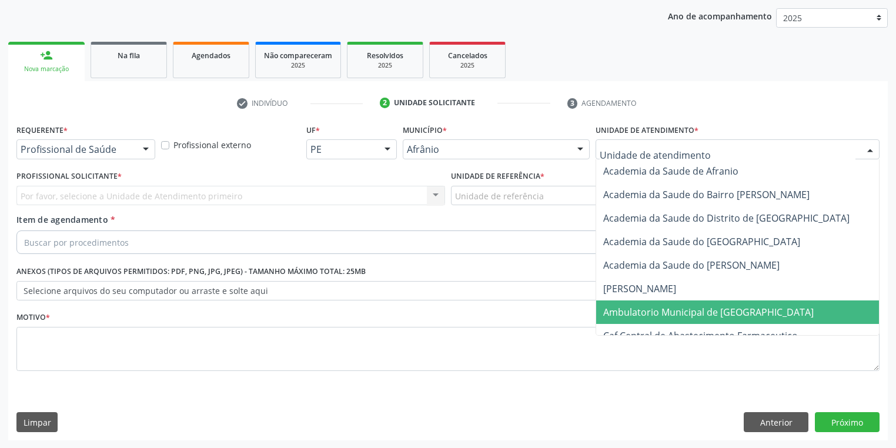
drag, startPoint x: 635, startPoint y: 307, endPoint x: 614, endPoint y: 284, distance: 30.8
click at [634, 307] on span "Ambulatorio Municipal de [GEOGRAPHIC_DATA]" at bounding box center [708, 312] width 210 height 13
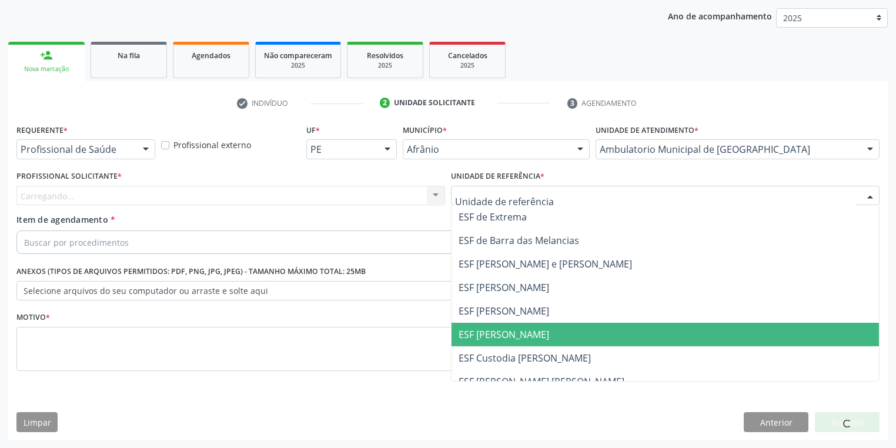
click at [493, 329] on span "ESF [PERSON_NAME]" at bounding box center [503, 334] width 91 height 13
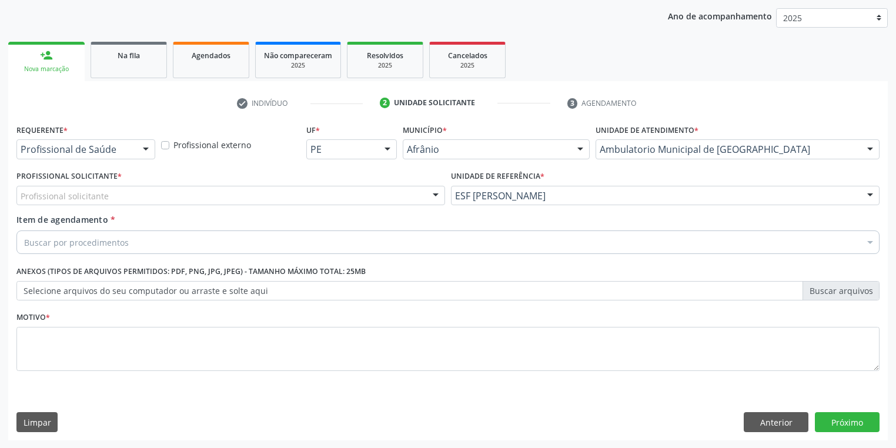
drag, startPoint x: 121, startPoint y: 196, endPoint x: 116, endPoint y: 207, distance: 12.1
click at [121, 196] on div "Profissional solicitante" at bounding box center [230, 196] width 428 height 20
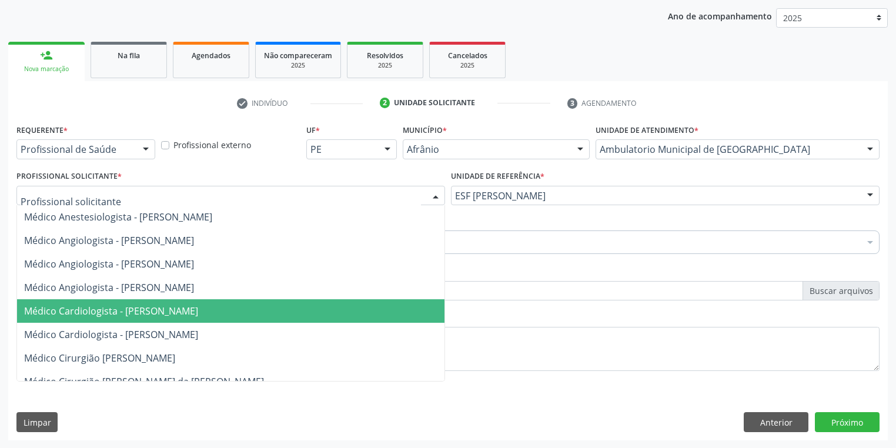
drag, startPoint x: 124, startPoint y: 308, endPoint x: 116, endPoint y: 304, distance: 8.7
click at [123, 308] on span "Médico Cardiologista - [PERSON_NAME]" at bounding box center [111, 310] width 174 height 13
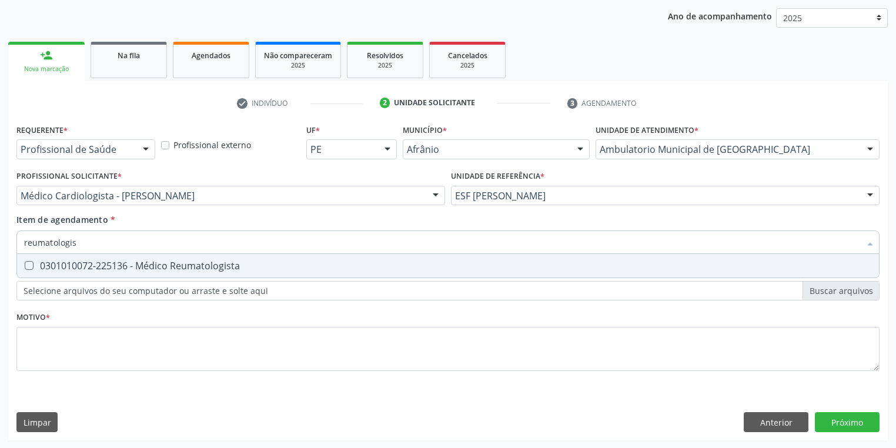
type input "reumatologist"
click at [56, 273] on span "0301010072-225136 - Médico Reumatologista" at bounding box center [448, 266] width 862 height 24
checkbox Reumatologista "true"
click at [49, 344] on div "Requerente * Profissional de Saúde Profissional de Saúde Paciente Nenhum result…" at bounding box center [447, 254] width 863 height 266
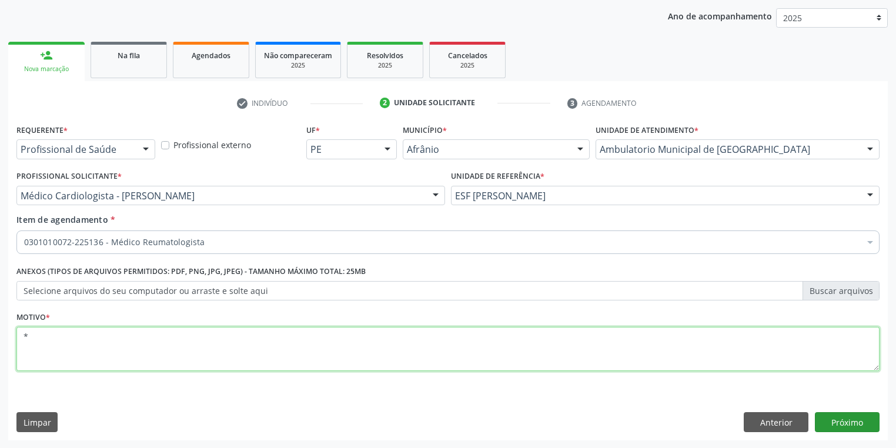
type textarea "*"
click at [820, 424] on button "Próximo" at bounding box center [847, 422] width 65 height 20
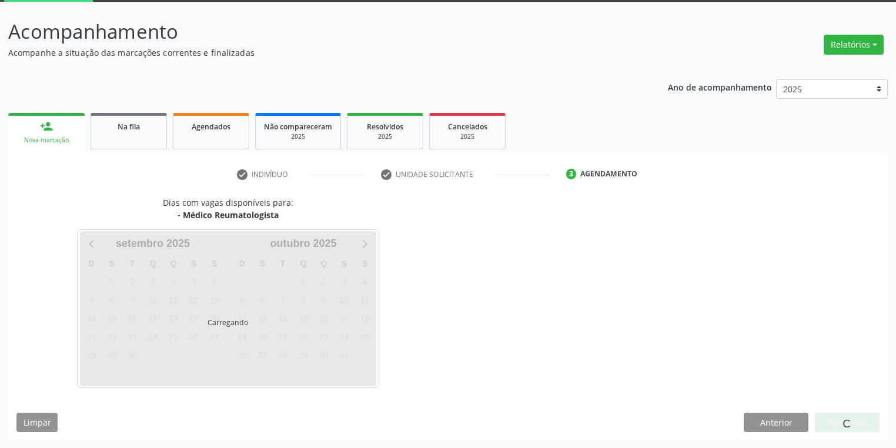
scroll to position [63, 0]
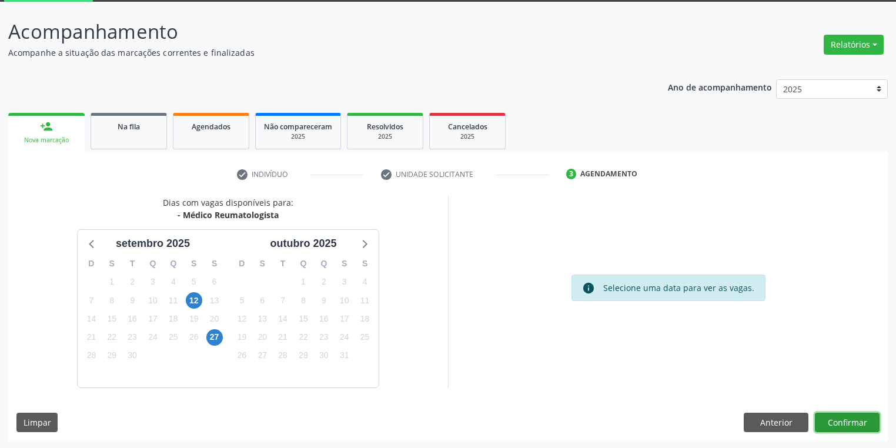
click at [830, 418] on button "Confirmar" at bounding box center [847, 423] width 65 height 20
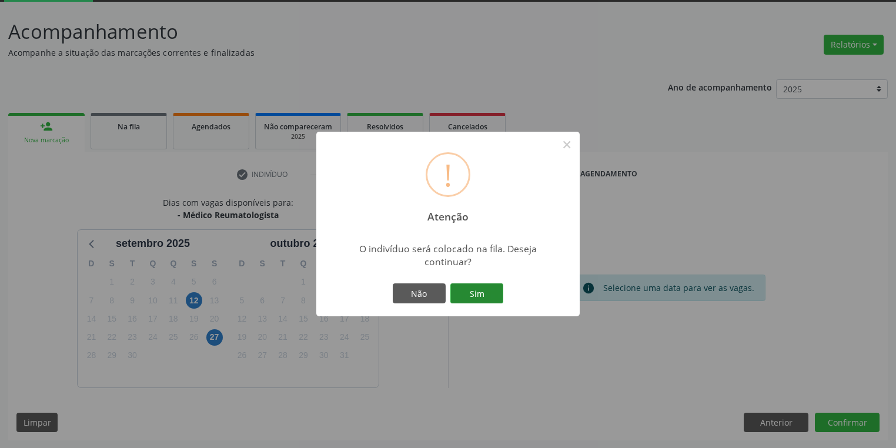
click at [482, 294] on button "Sim" at bounding box center [476, 293] width 53 height 20
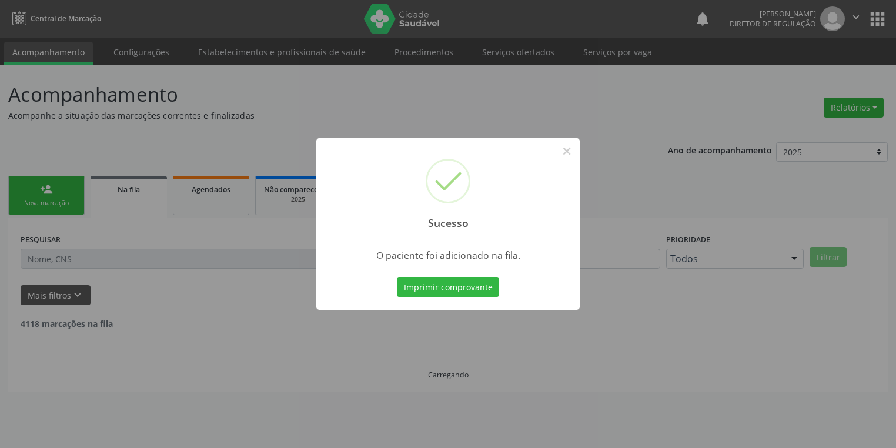
scroll to position [0, 0]
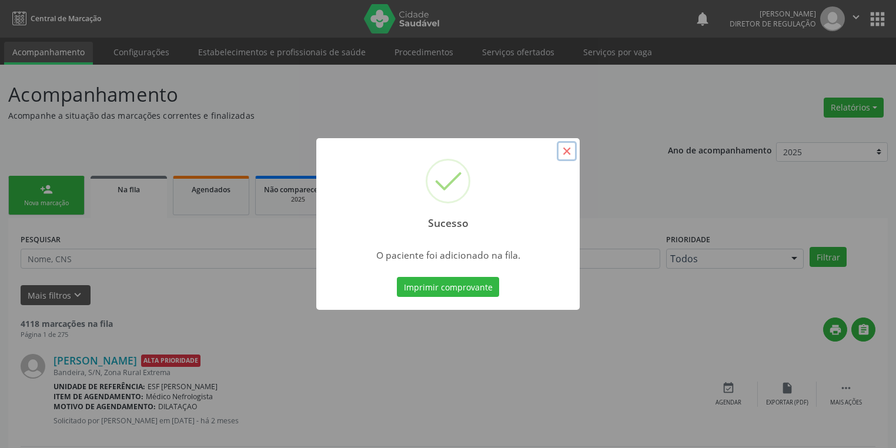
click at [568, 149] on button "×" at bounding box center [567, 151] width 20 height 20
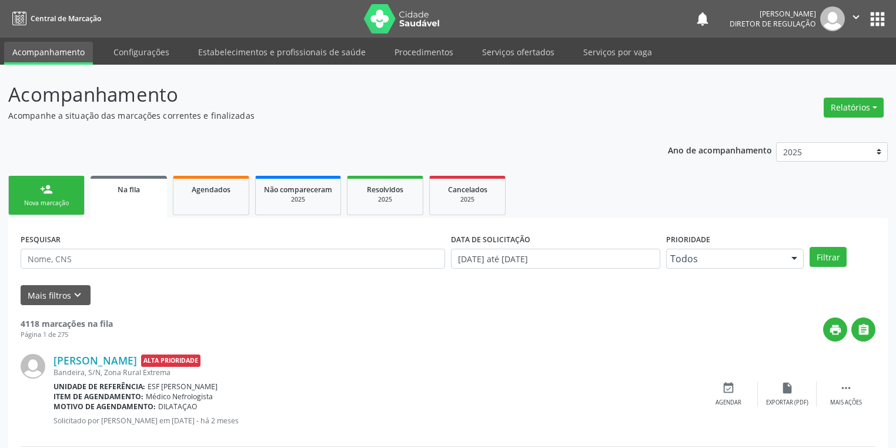
click at [45, 197] on link "person_add Nova marcação" at bounding box center [46, 195] width 76 height 39
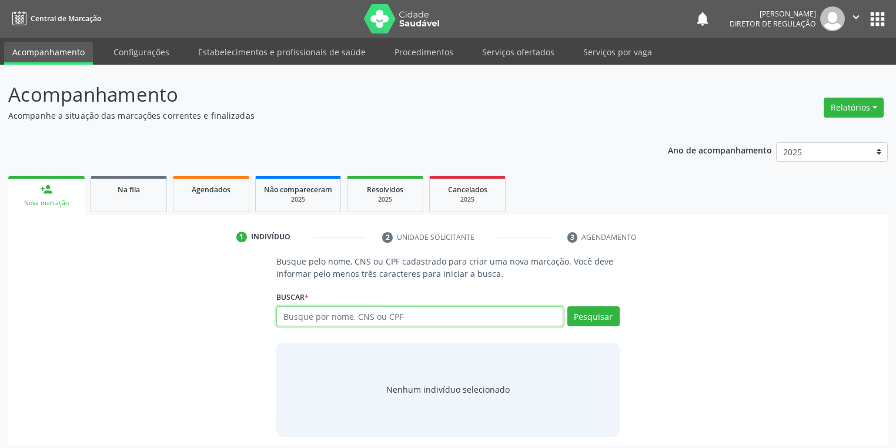
click at [301, 316] on input "text" at bounding box center [419, 316] width 287 height 20
type input "03115819401"
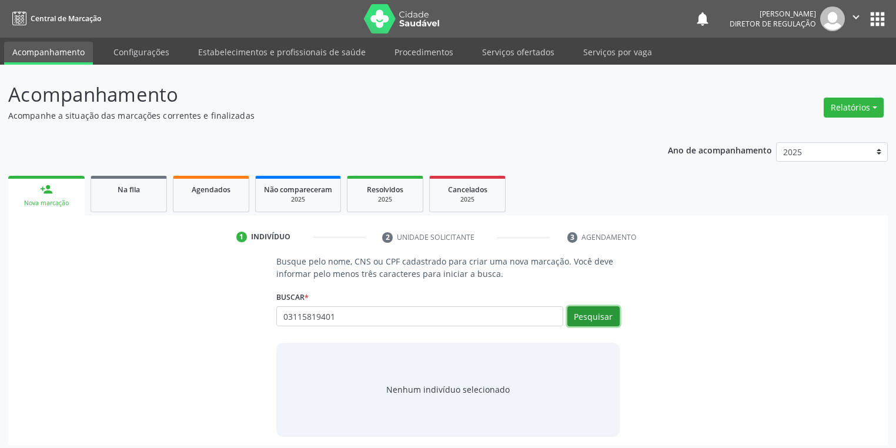
click at [578, 310] on button "Pesquisar" at bounding box center [593, 316] width 52 height 20
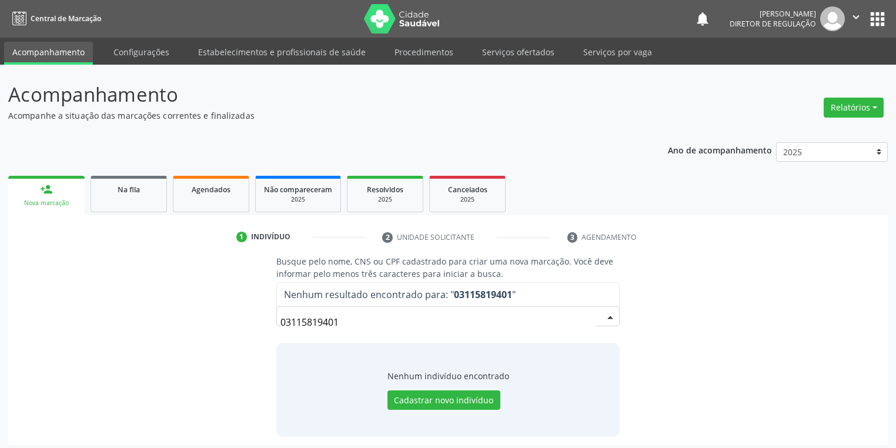
click at [367, 323] on input "03115819401" at bounding box center [437, 322] width 315 height 24
type input "0"
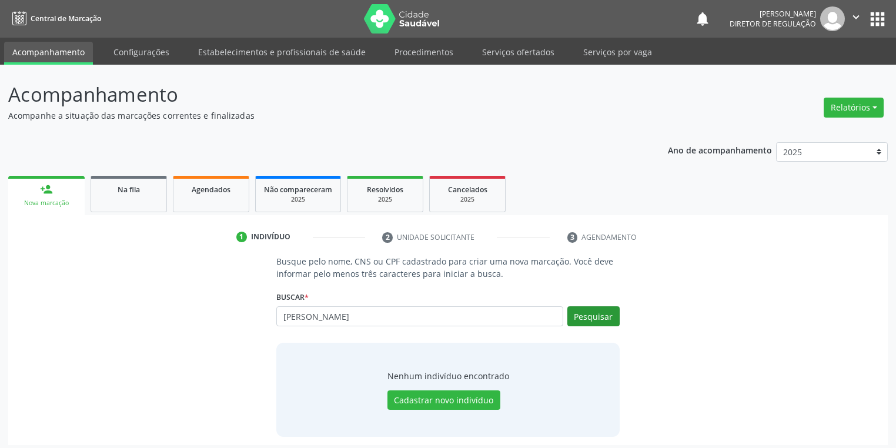
type input "josivania coelho"
click at [594, 310] on button "Pesquisar" at bounding box center [593, 316] width 52 height 20
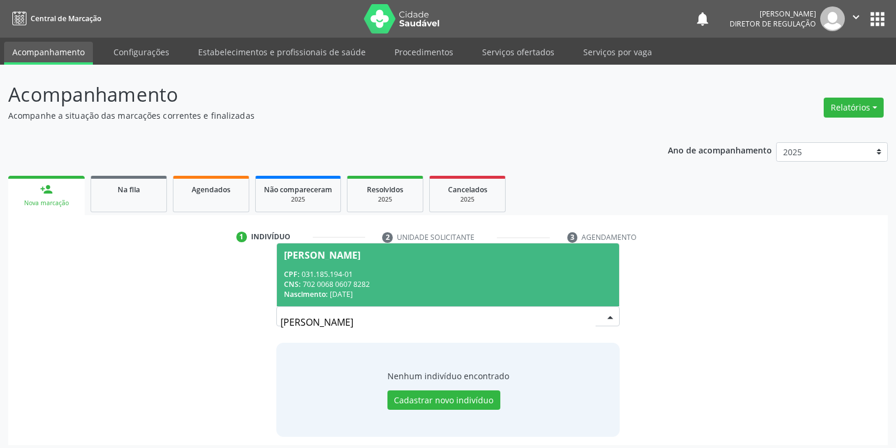
click at [360, 259] on div "Josivania Coelho de Lima" at bounding box center [322, 254] width 76 height 9
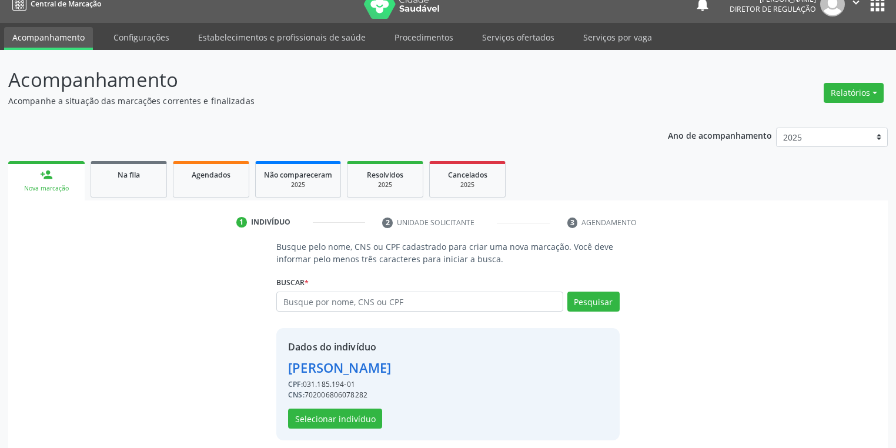
scroll to position [22, 0]
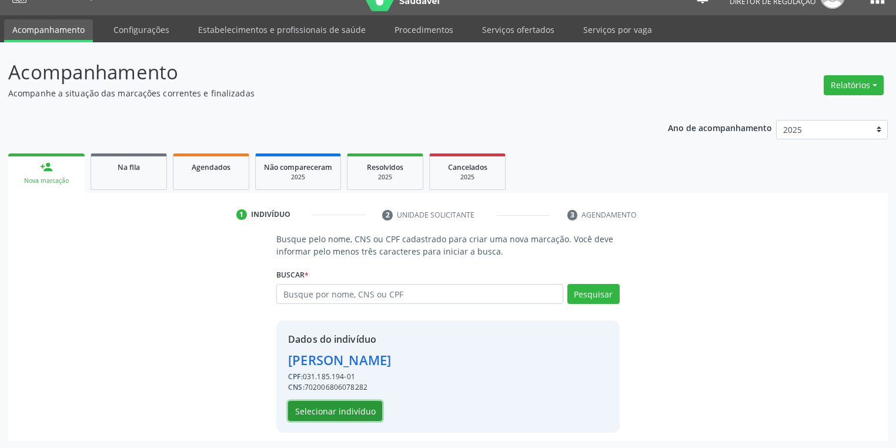
click at [319, 410] on button "Selecionar indivíduo" at bounding box center [335, 411] width 94 height 20
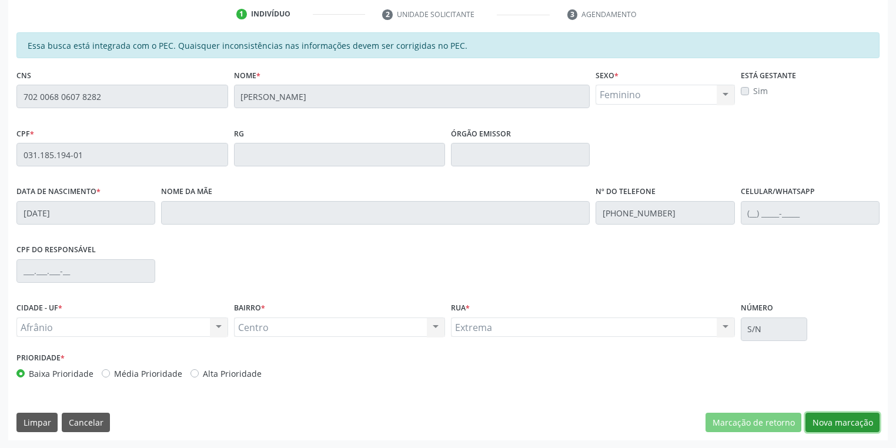
click at [832, 423] on button "Nova marcação" at bounding box center [842, 423] width 74 height 20
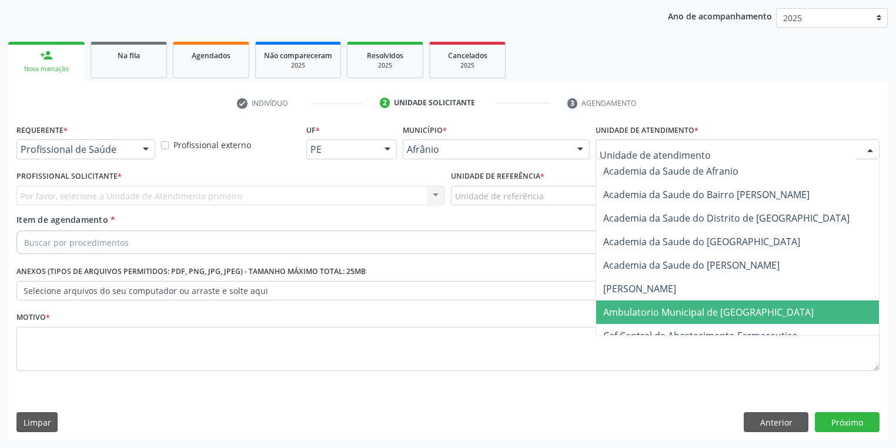
click at [651, 306] on span "Ambulatorio Municipal de [GEOGRAPHIC_DATA]" at bounding box center [708, 312] width 210 height 13
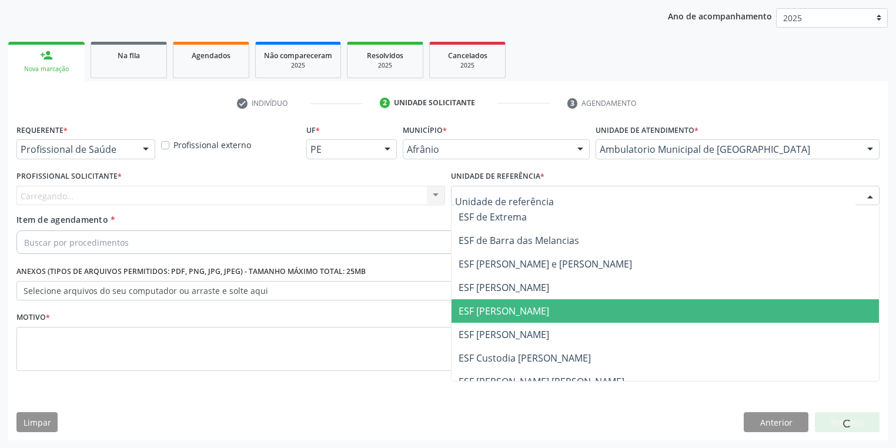
click at [490, 318] on span "ESF [PERSON_NAME]" at bounding box center [664, 311] width 427 height 24
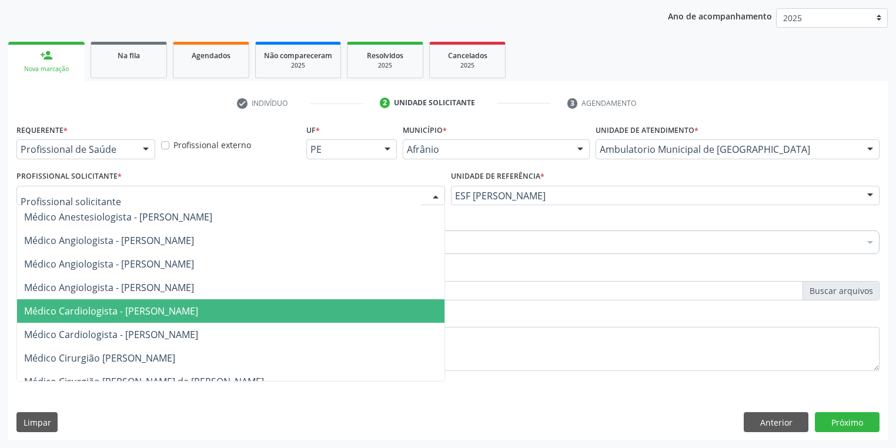
click at [78, 314] on span "Médico Cardiologista - [PERSON_NAME]" at bounding box center [111, 310] width 174 height 13
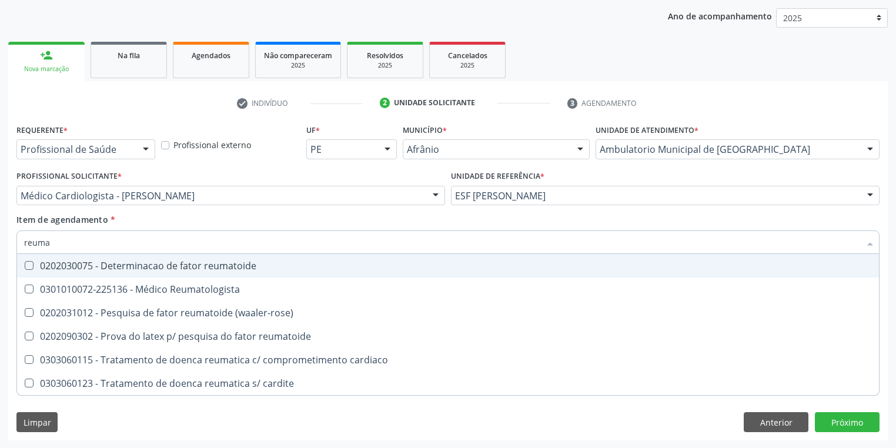
type input "reumat"
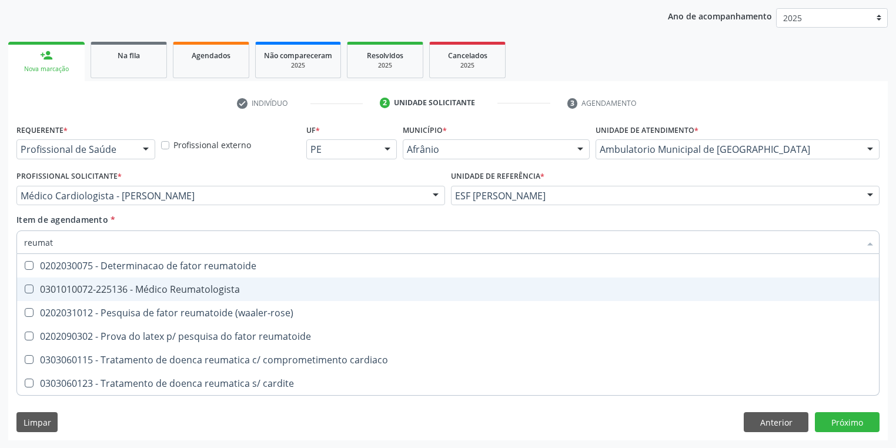
click at [125, 292] on div "0301010072-225136 - Médico Reumatologista" at bounding box center [447, 288] width 847 height 9
checkbox Reumatologista "true"
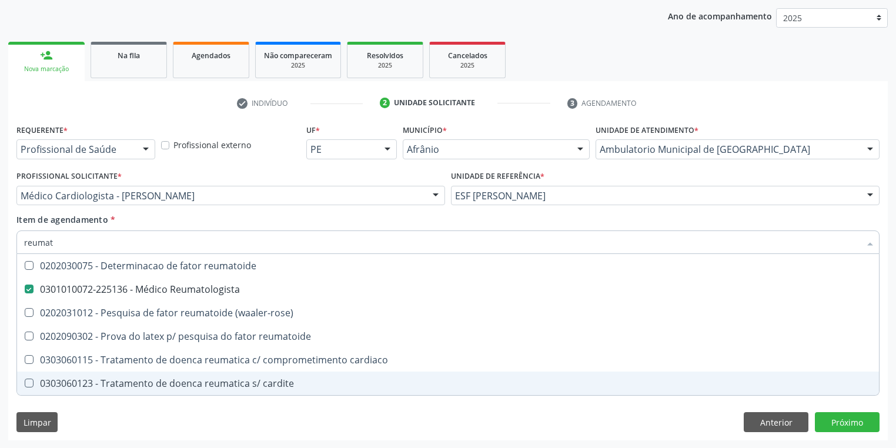
click at [75, 410] on div "Requerente * Profissional de Saúde Profissional de Saúde Paciente Nenhum result…" at bounding box center [447, 280] width 879 height 319
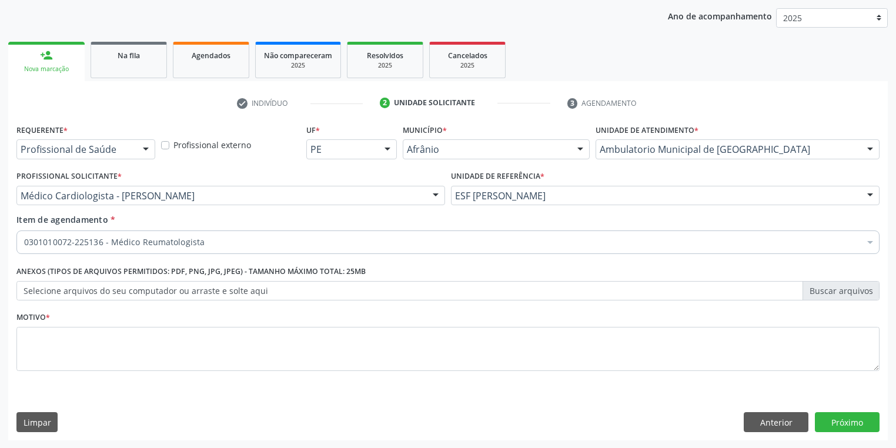
click at [68, 345] on li "Não selecionados" at bounding box center [476, 355] width 919 height 31
click at [289, 353] on textarea at bounding box center [447, 349] width 863 height 45
type textarea "*"
click at [839, 427] on button "Próximo" at bounding box center [847, 422] width 65 height 20
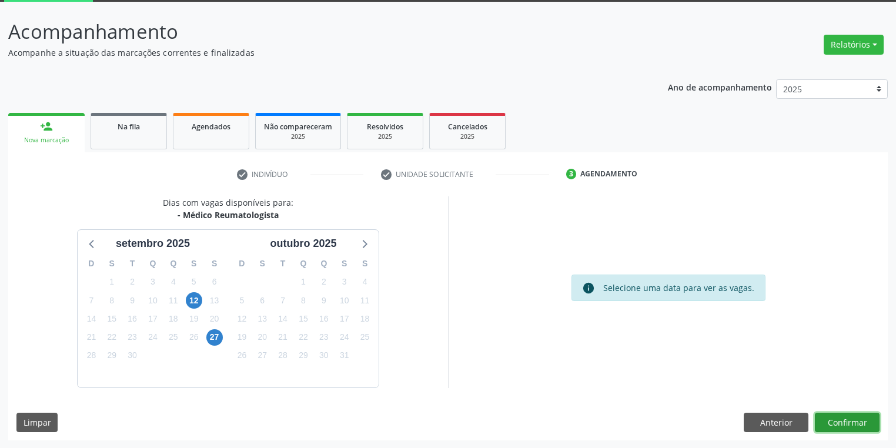
click at [830, 417] on button "Confirmar" at bounding box center [847, 423] width 65 height 20
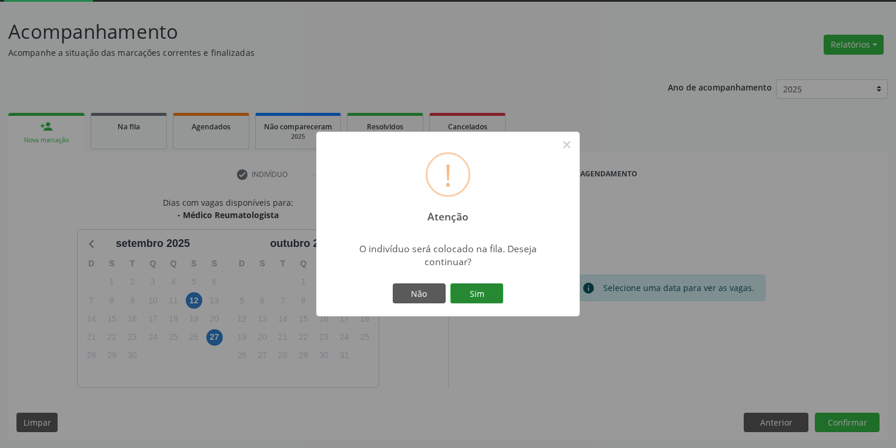
click at [482, 294] on button "Sim" at bounding box center [476, 293] width 53 height 20
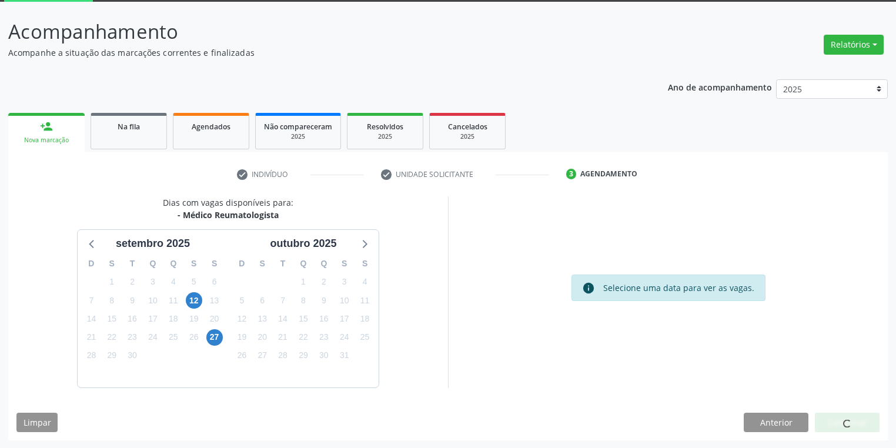
scroll to position [0, 0]
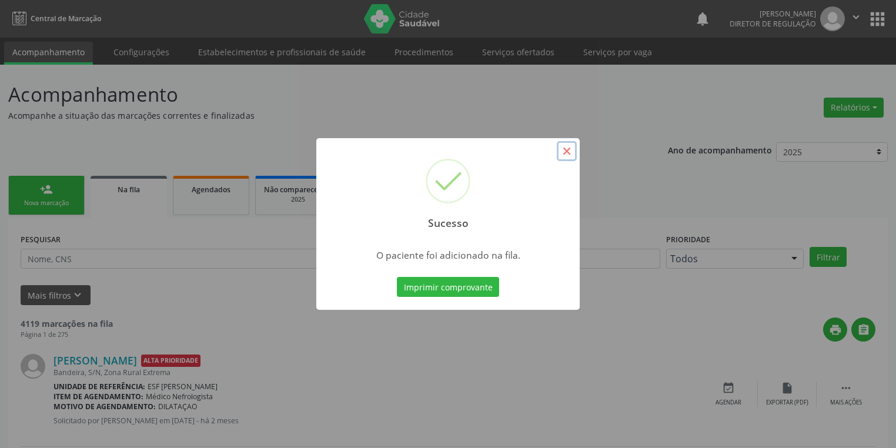
click at [568, 148] on button "×" at bounding box center [567, 151] width 20 height 20
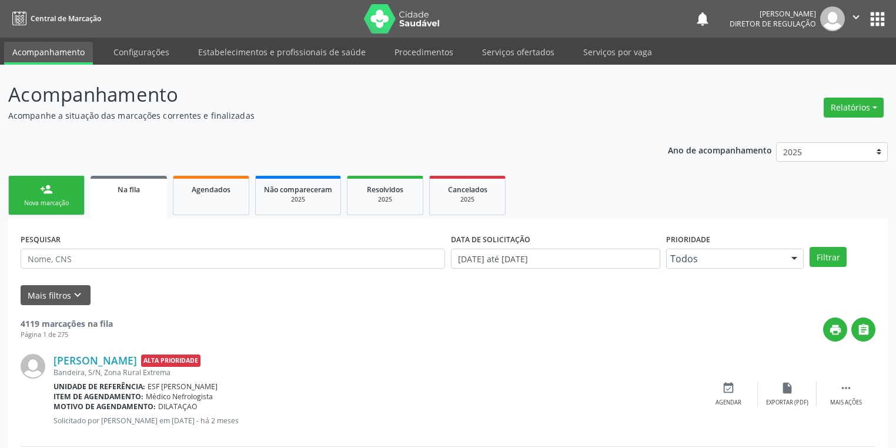
click at [56, 195] on link "person_add Nova marcação" at bounding box center [46, 195] width 76 height 39
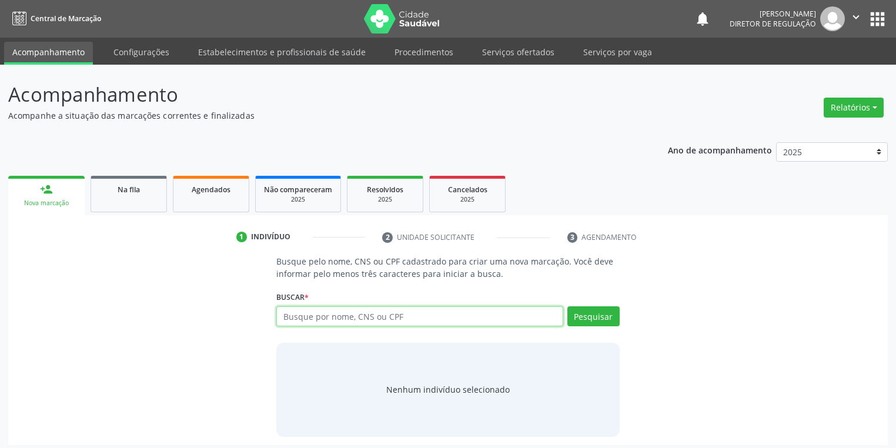
click at [291, 310] on input "text" at bounding box center [419, 316] width 287 height 20
type input "705005413071553"
click at [588, 317] on button "Pesquisar" at bounding box center [593, 316] width 52 height 20
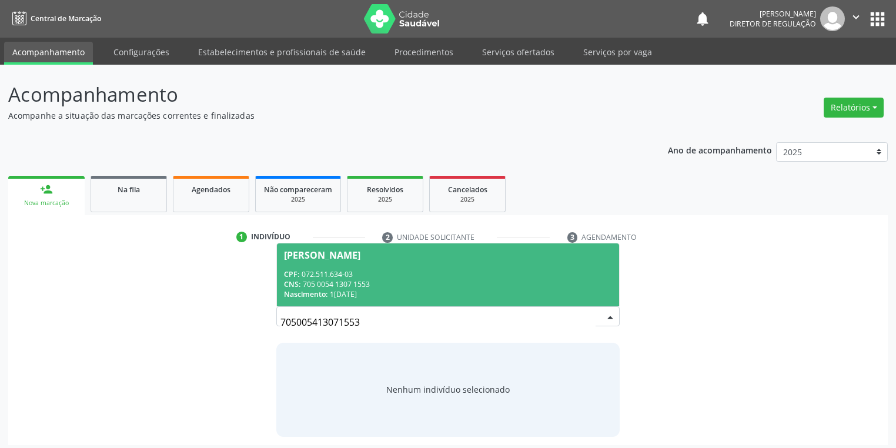
click at [355, 273] on div "CPF: 072.511.634-03" at bounding box center [448, 274] width 328 height 10
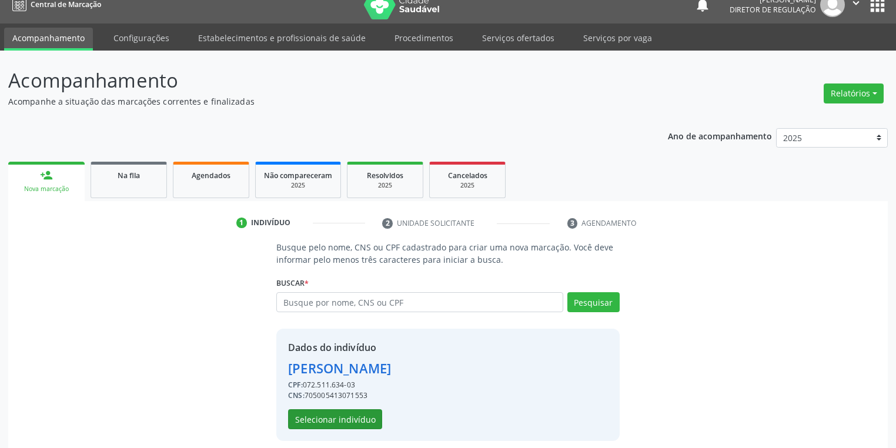
scroll to position [22, 0]
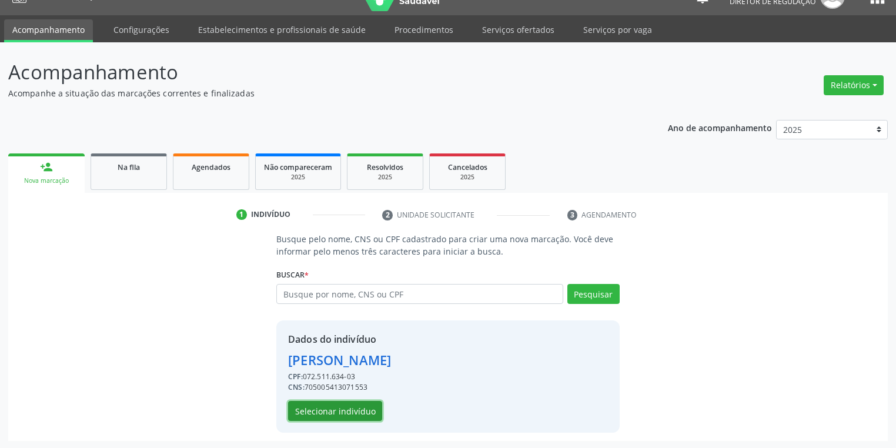
click at [336, 413] on button "Selecionar indivíduo" at bounding box center [335, 411] width 94 height 20
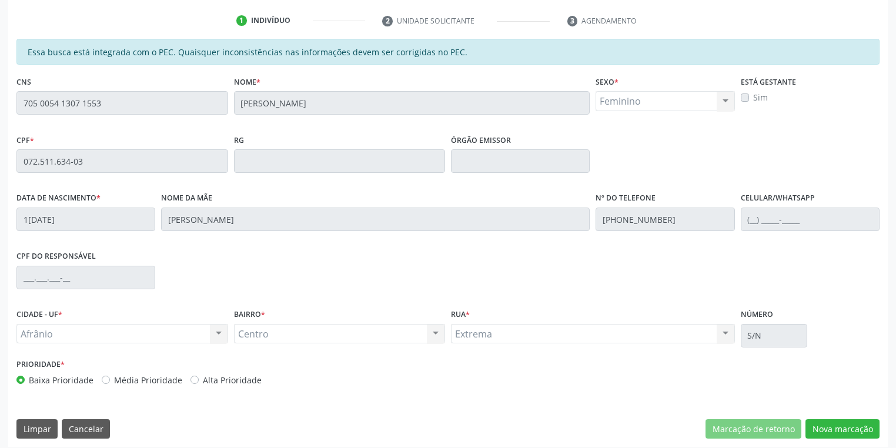
scroll to position [223, 0]
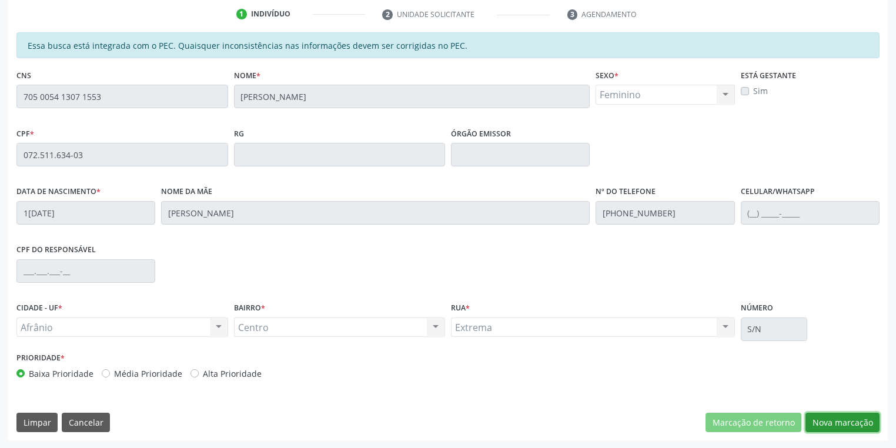
click at [836, 416] on button "Nova marcação" at bounding box center [842, 423] width 74 height 20
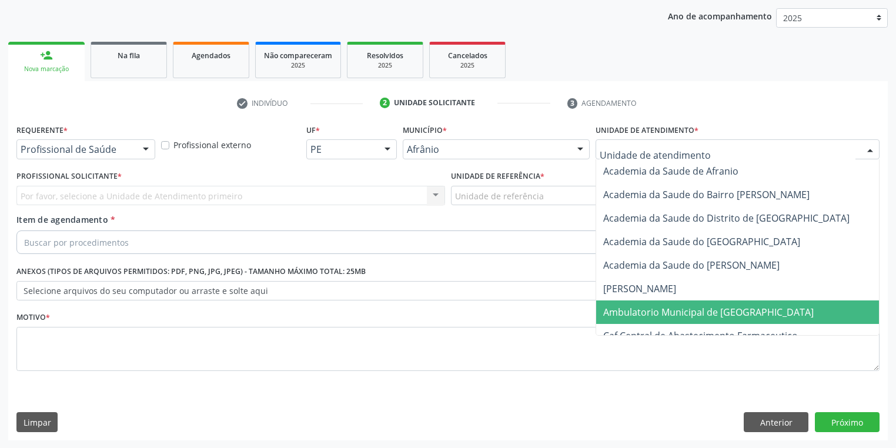
click at [662, 302] on span "Ambulatorio Municipal de [GEOGRAPHIC_DATA]" at bounding box center [739, 312] width 287 height 24
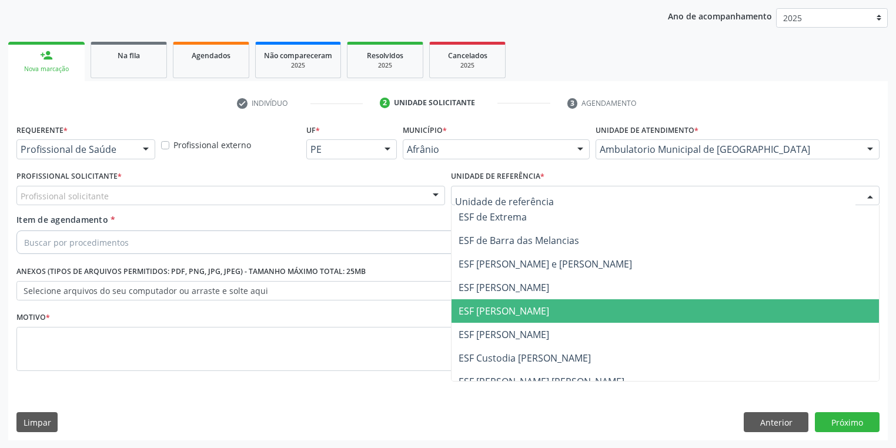
click at [500, 317] on span "ESF [PERSON_NAME]" at bounding box center [664, 311] width 427 height 24
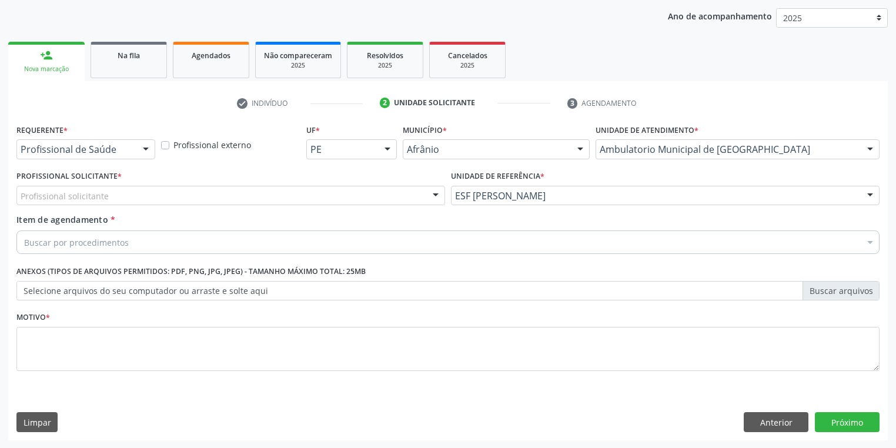
drag, startPoint x: 98, startPoint y: 200, endPoint x: 95, endPoint y: 209, distance: 9.1
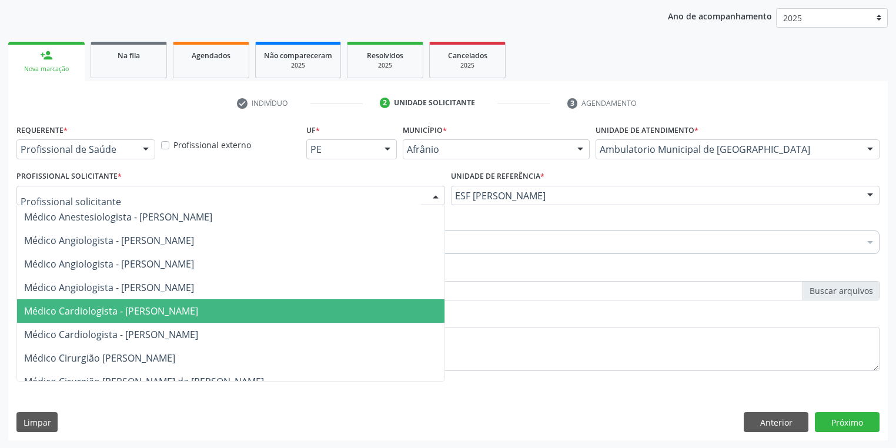
click at [122, 304] on span "Médico Cardiologista - [PERSON_NAME]" at bounding box center [230, 311] width 427 height 24
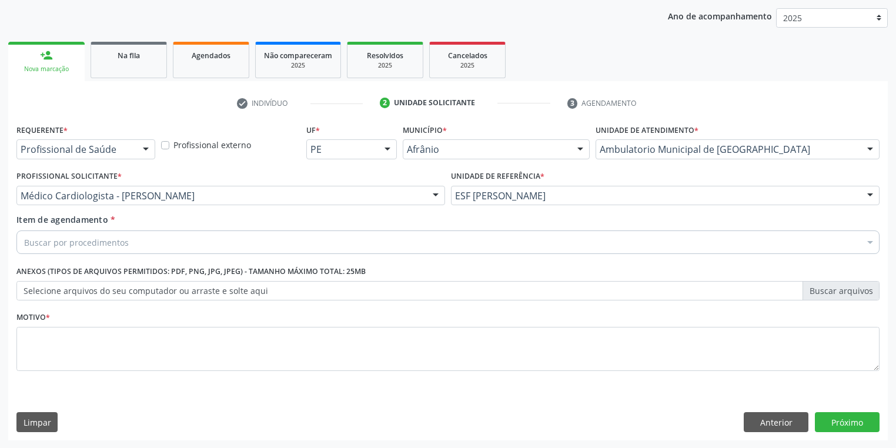
click at [79, 249] on div "Buscar por procedimentos" at bounding box center [447, 242] width 863 height 24
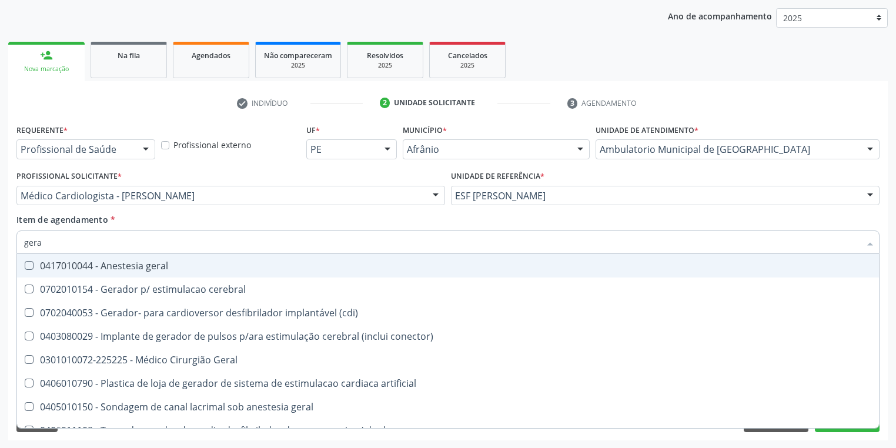
type input "geral"
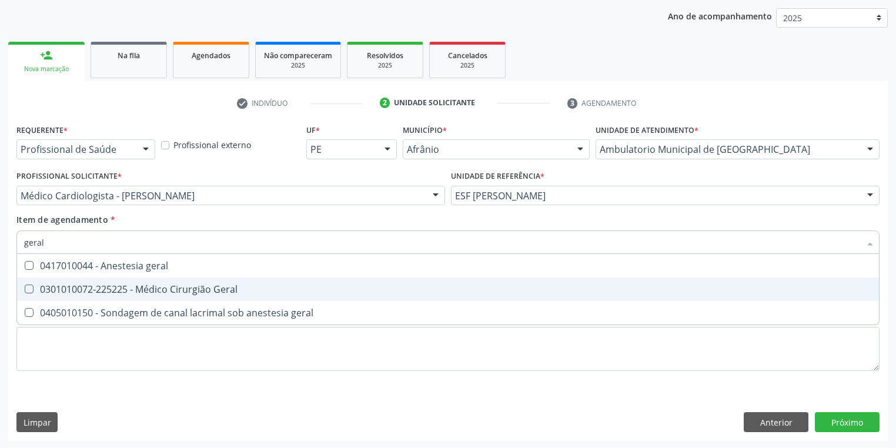
click at [75, 295] on span "0301010072-225225 - Médico Cirurgião Geral" at bounding box center [448, 289] width 862 height 24
checkbox Geral "true"
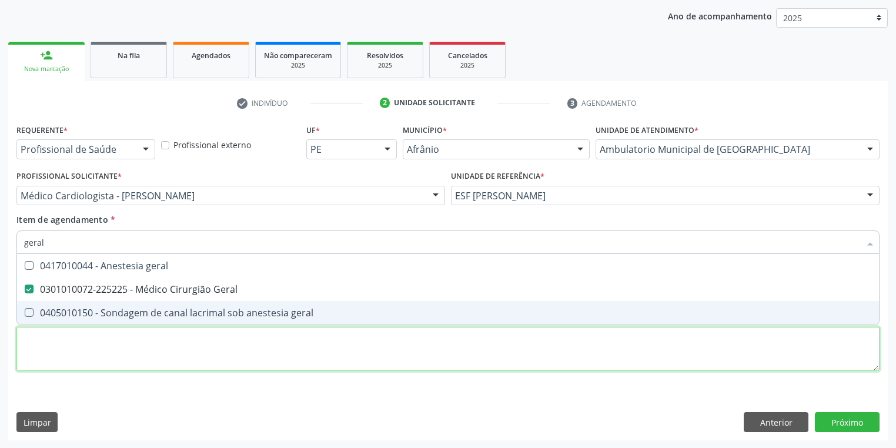
click at [58, 344] on div "Requerente * Profissional de Saúde Profissional de Saúde Paciente Nenhum result…" at bounding box center [447, 254] width 863 height 266
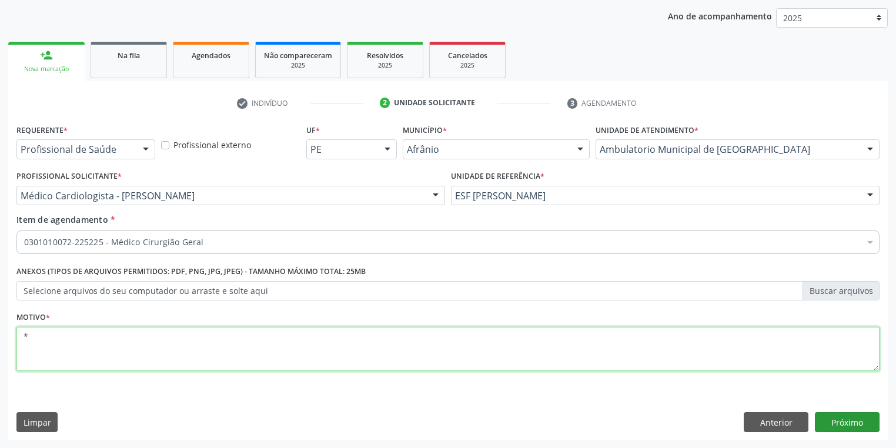
type textarea "*"
click at [827, 422] on button "Próximo" at bounding box center [847, 422] width 65 height 20
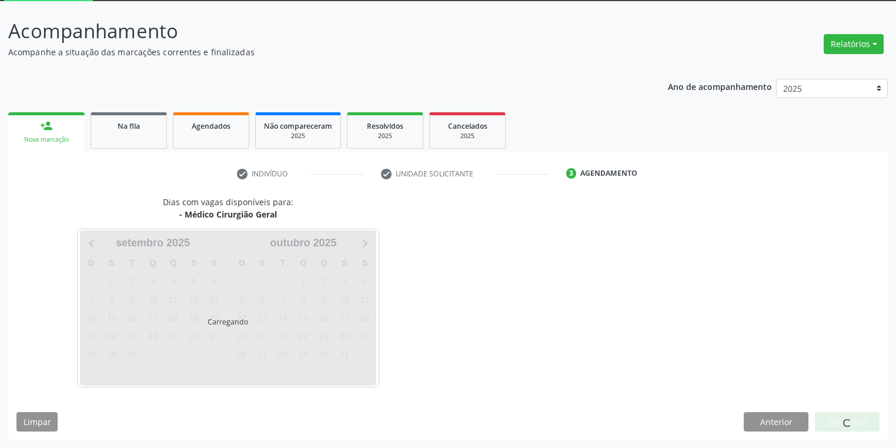
scroll to position [63, 0]
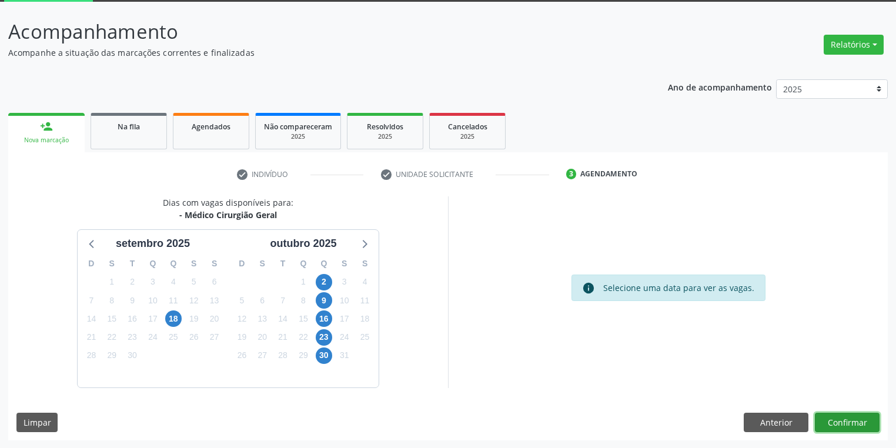
click at [844, 419] on button "Confirmar" at bounding box center [847, 423] width 65 height 20
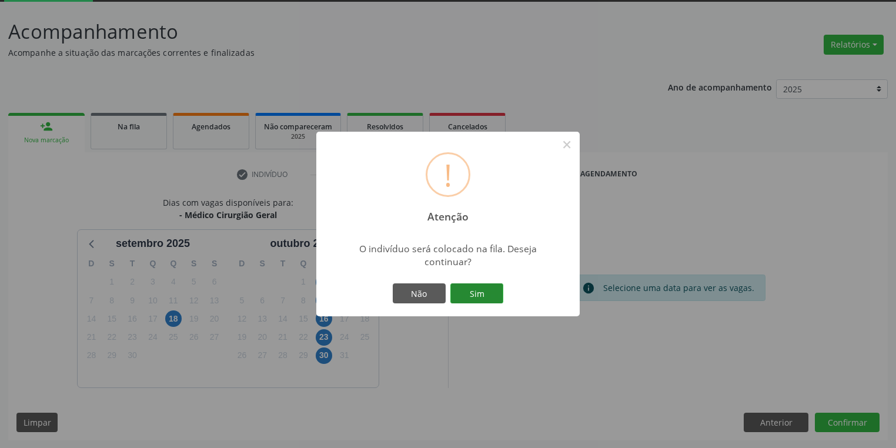
click at [488, 294] on button "Sim" at bounding box center [476, 293] width 53 height 20
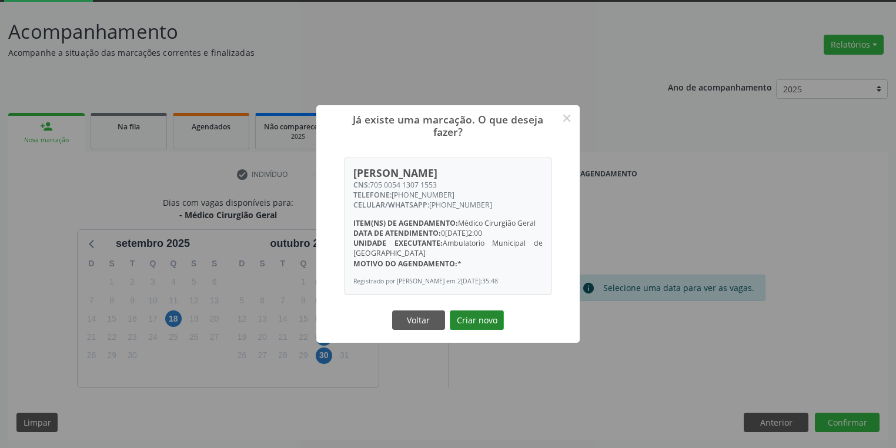
click at [468, 320] on button "Criar novo" at bounding box center [477, 320] width 54 height 20
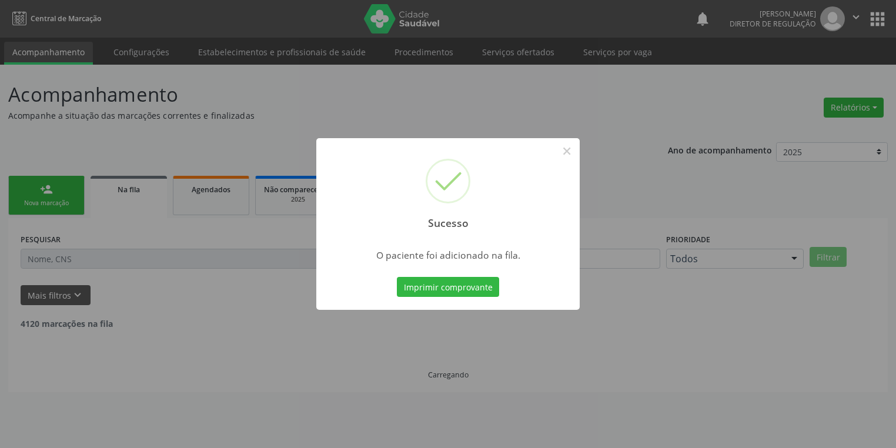
scroll to position [0, 0]
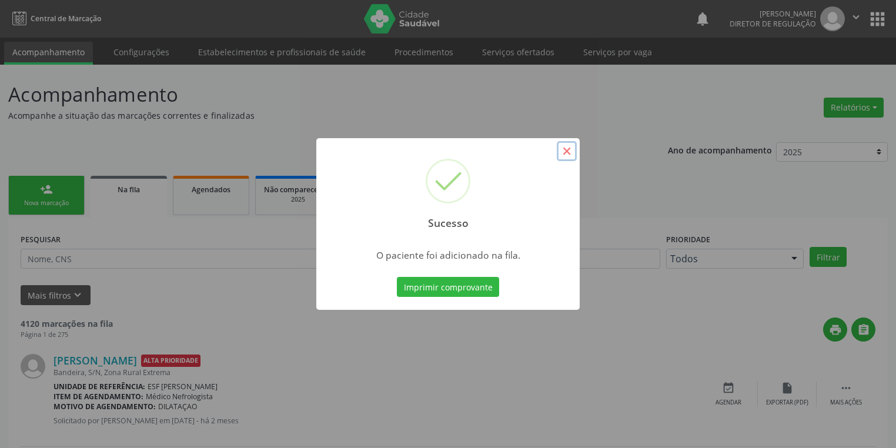
click at [564, 152] on button "×" at bounding box center [567, 151] width 20 height 20
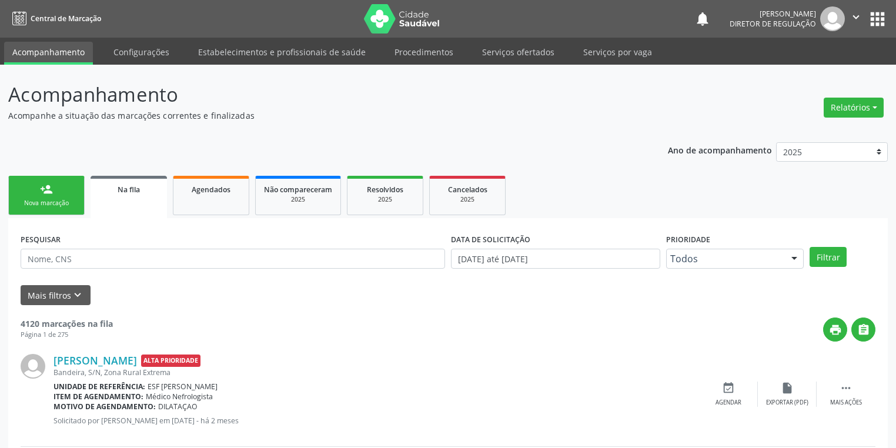
click at [39, 187] on link "person_add Nova marcação" at bounding box center [46, 195] width 76 height 39
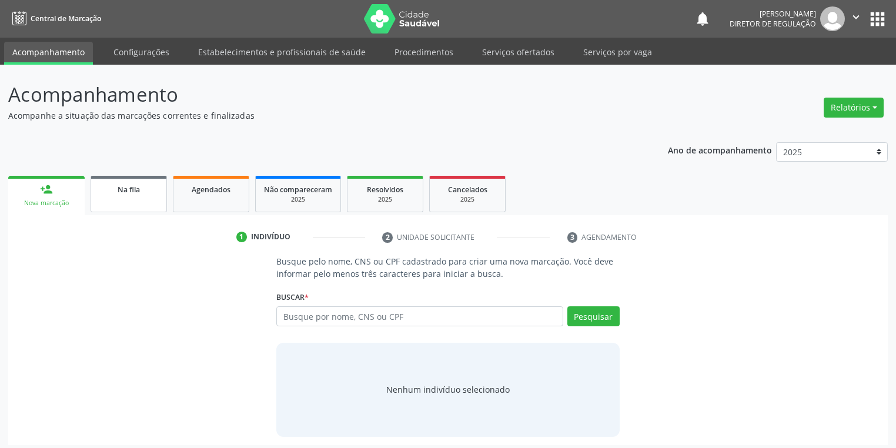
click at [145, 193] on div "Na fila" at bounding box center [128, 189] width 59 height 12
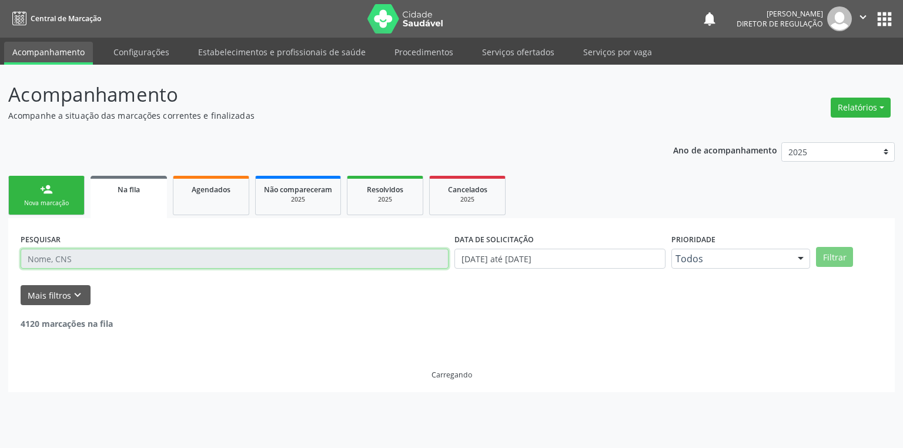
click at [144, 256] on input "text" at bounding box center [235, 259] width 428 height 20
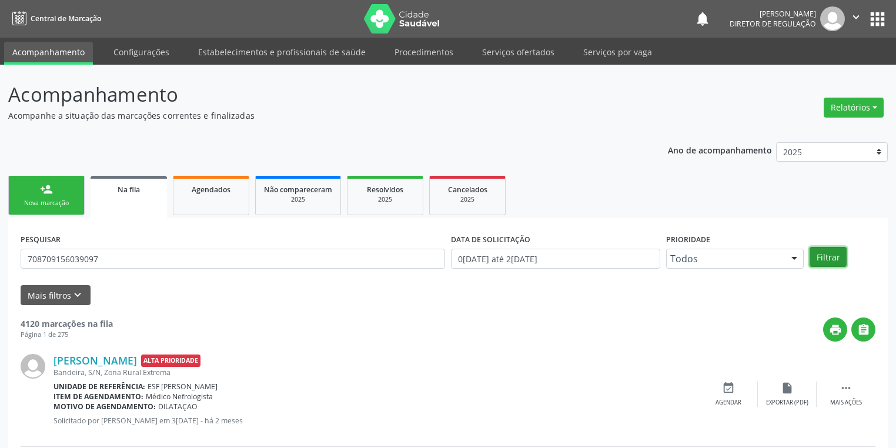
click at [829, 254] on button "Filtrar" at bounding box center [827, 257] width 37 height 20
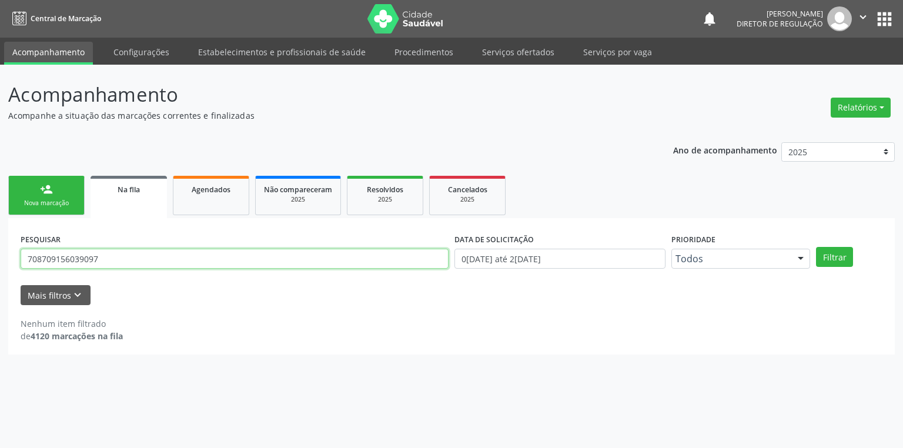
click at [103, 260] on input "708709156039097" at bounding box center [235, 259] width 428 height 20
type input "7"
type input "708709156039097"
click at [836, 257] on button "Filtrar" at bounding box center [834, 257] width 37 height 20
click at [58, 207] on div "Nova marcação" at bounding box center [46, 203] width 59 height 9
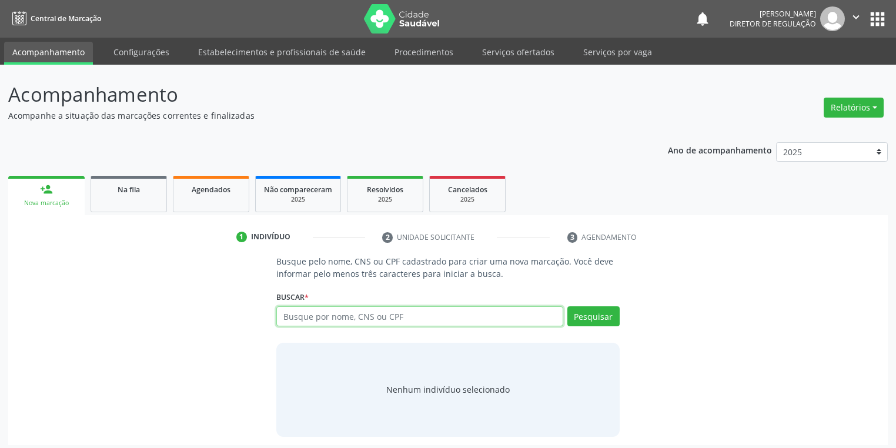
click at [314, 316] on input "text" at bounding box center [419, 316] width 287 height 20
type input "700507534646251"
click at [591, 320] on button "Pesquisar" at bounding box center [593, 316] width 52 height 20
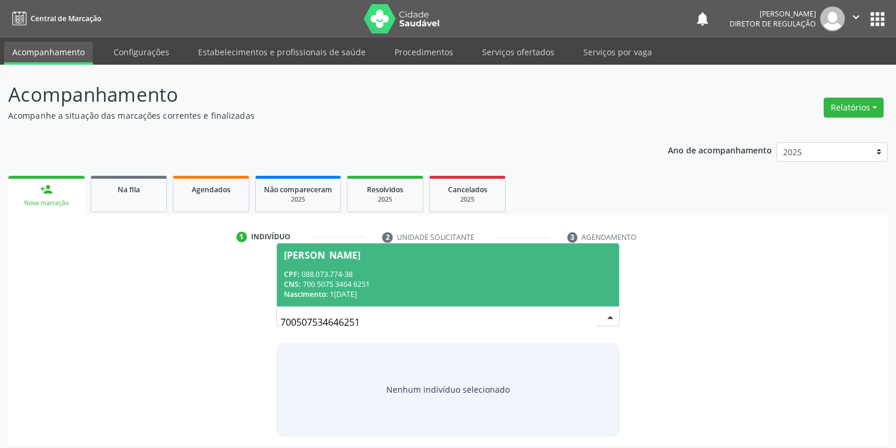
click at [336, 284] on div "CNS: 700 5075 3464 6251" at bounding box center [448, 284] width 328 height 10
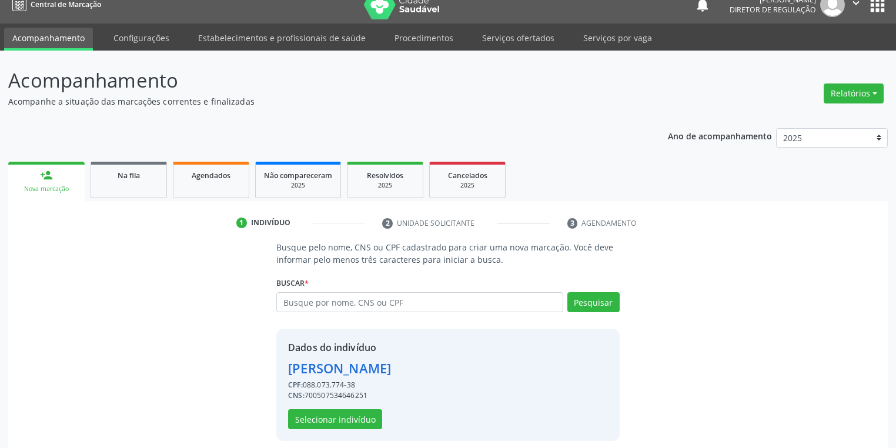
scroll to position [22, 0]
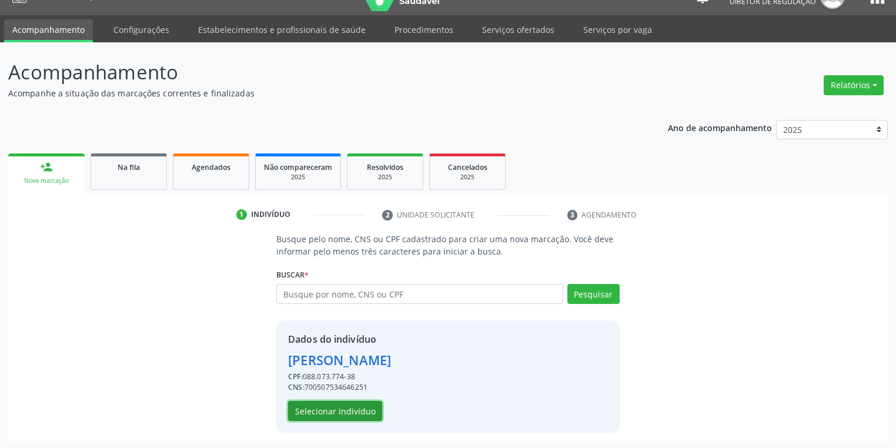
click at [324, 411] on button "Selecionar indivíduo" at bounding box center [335, 411] width 94 height 20
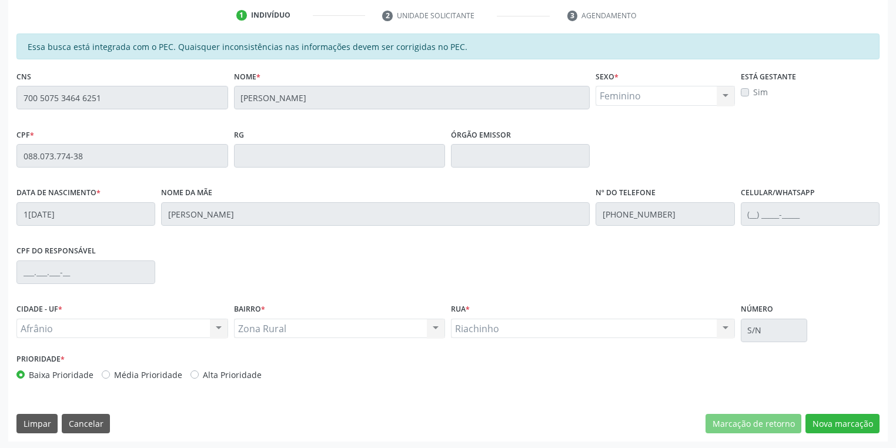
scroll to position [223, 0]
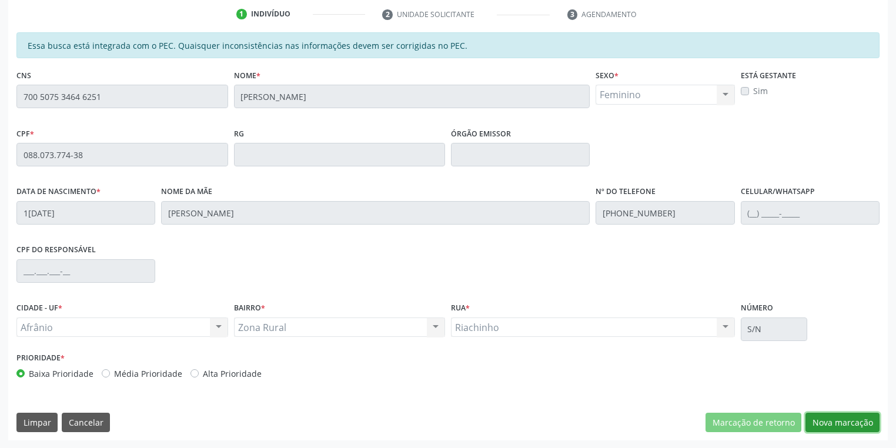
drag, startPoint x: 827, startPoint y: 420, endPoint x: 806, endPoint y: 409, distance: 24.4
click at [827, 420] on button "Nova marcação" at bounding box center [842, 423] width 74 height 20
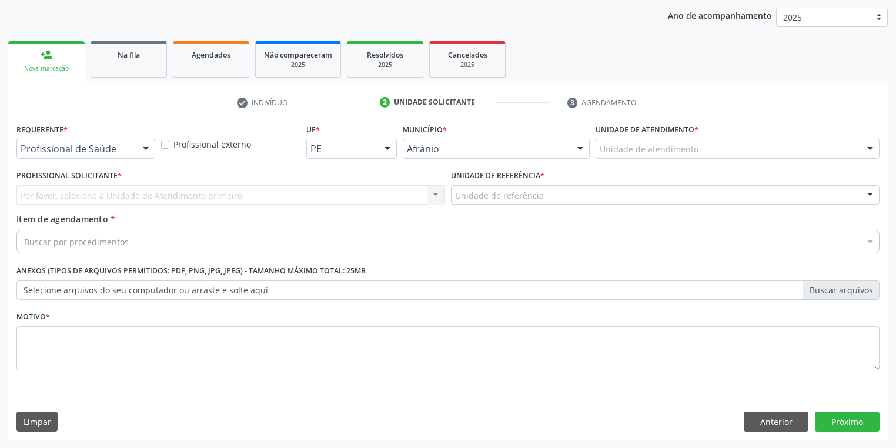
scroll to position [134, 0]
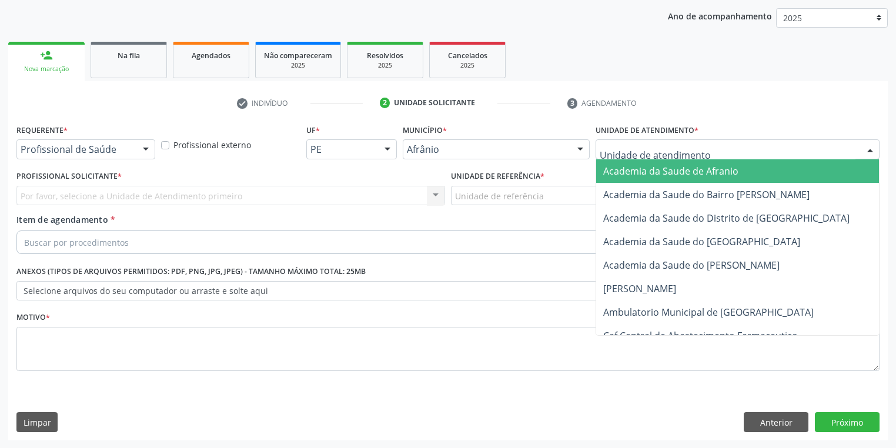
click at [629, 155] on div at bounding box center [737, 149] width 284 height 20
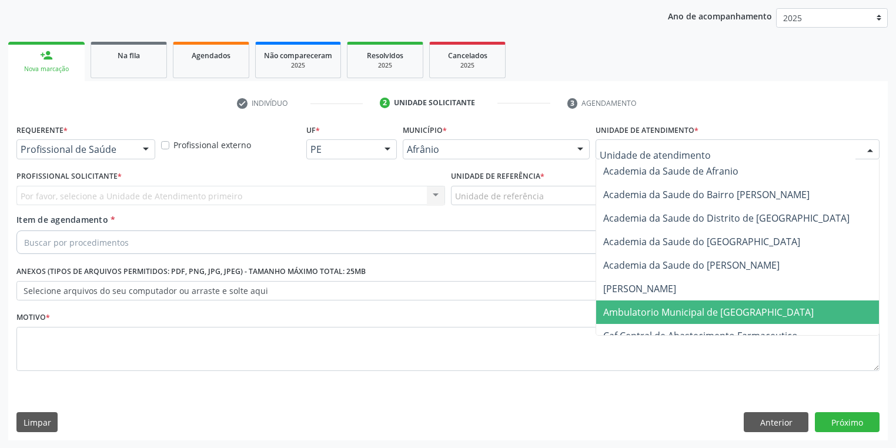
click at [653, 317] on span "Ambulatorio Municipal de [GEOGRAPHIC_DATA]" at bounding box center [708, 312] width 210 height 13
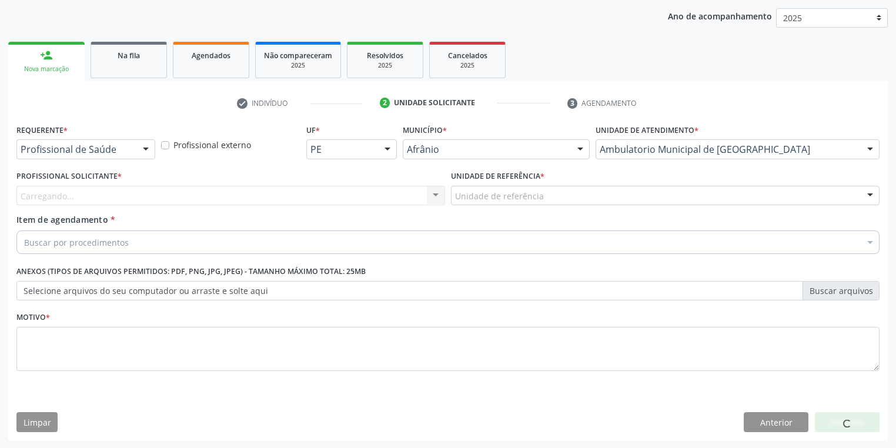
drag, startPoint x: 472, startPoint y: 195, endPoint x: 486, endPoint y: 247, distance: 54.0
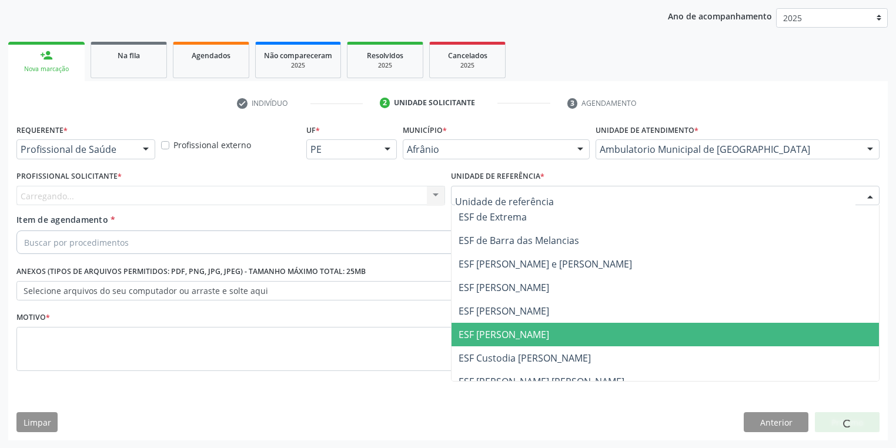
drag, startPoint x: 498, startPoint y: 333, endPoint x: 376, endPoint y: 286, distance: 131.0
click at [498, 332] on span "ESF [PERSON_NAME]" at bounding box center [503, 334] width 91 height 13
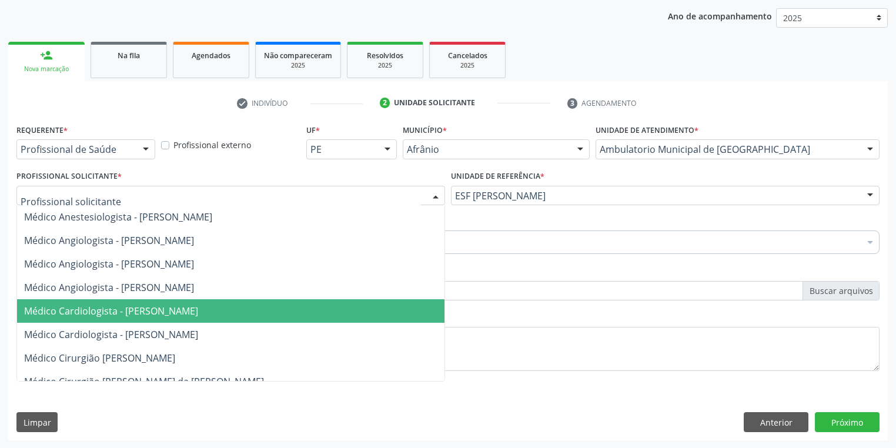
click at [96, 311] on span "Médico Cardiologista - [PERSON_NAME]" at bounding box center [111, 310] width 174 height 13
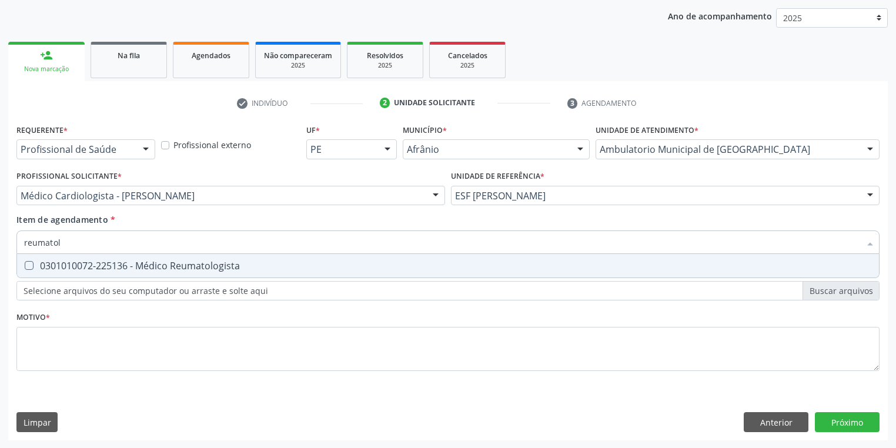
type input "reumatolo"
click at [58, 266] on div "0301010072-225136 - Médico Reumatologista" at bounding box center [447, 265] width 847 height 9
checkbox Reumatologista "true"
click at [63, 350] on div "Requerente * Profissional de Saúde Profissional de Saúde Paciente Nenhum result…" at bounding box center [447, 254] width 863 height 266
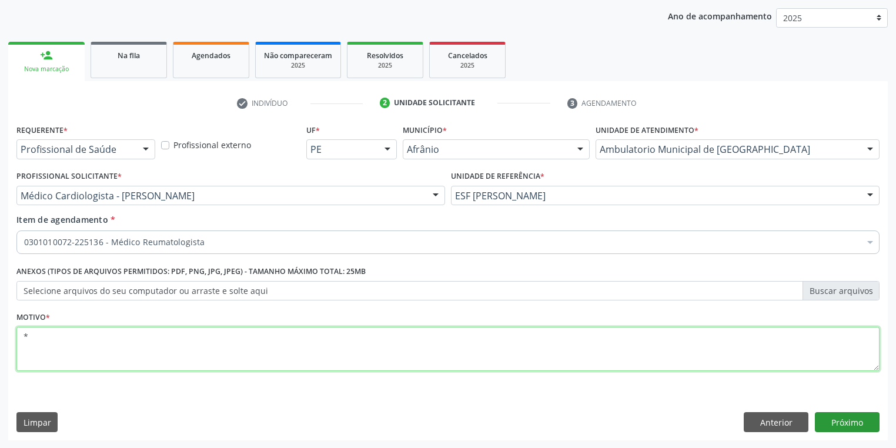
type textarea "*"
click at [829, 415] on button "Próximo" at bounding box center [847, 422] width 65 height 20
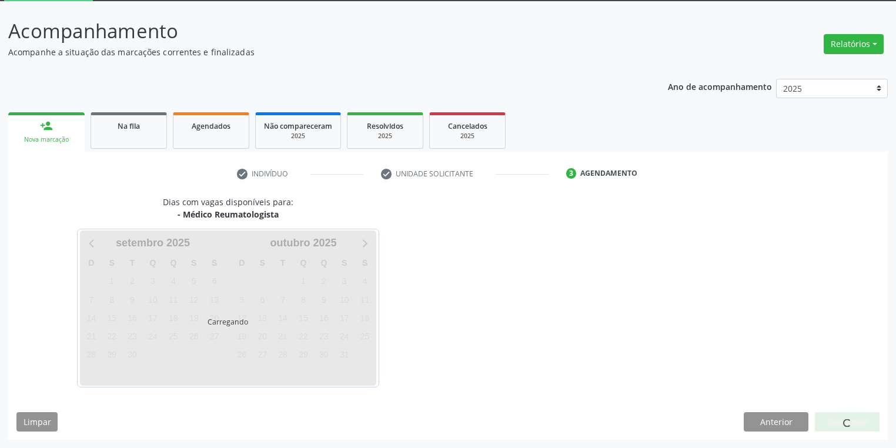
scroll to position [63, 0]
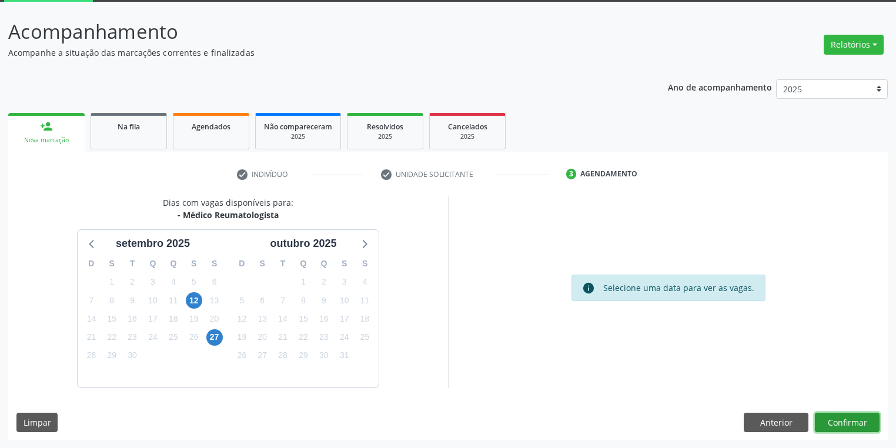
click at [843, 420] on button "Confirmar" at bounding box center [847, 423] width 65 height 20
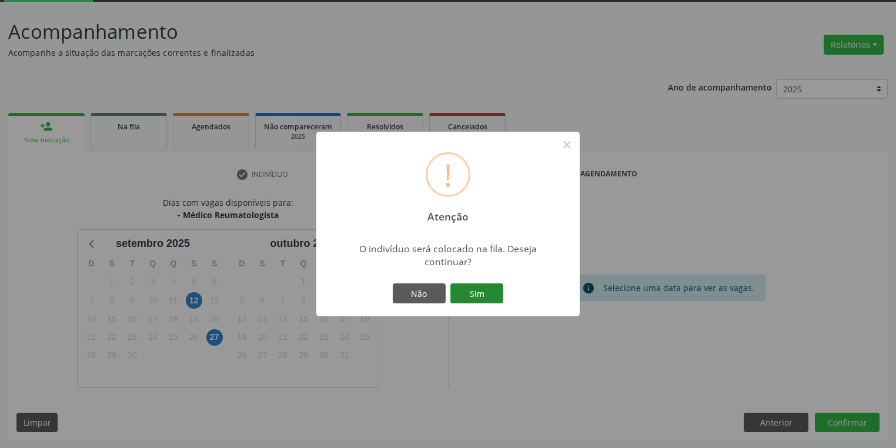
click at [480, 289] on button "Sim" at bounding box center [476, 293] width 53 height 20
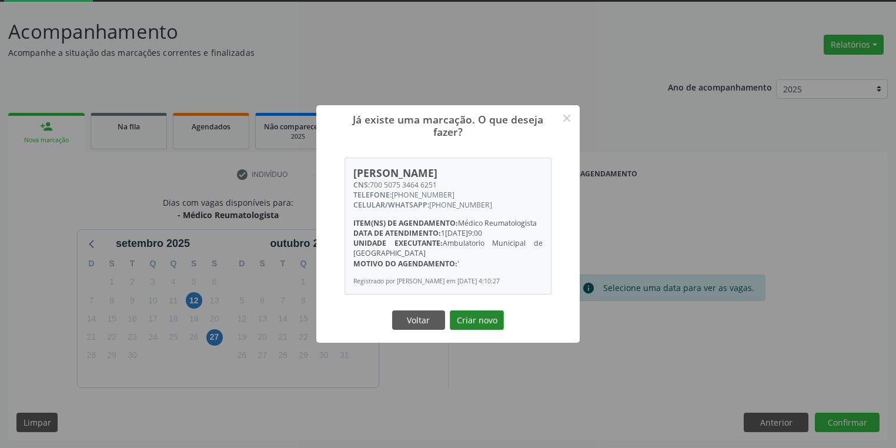
click at [470, 320] on button "Criar novo" at bounding box center [477, 320] width 54 height 20
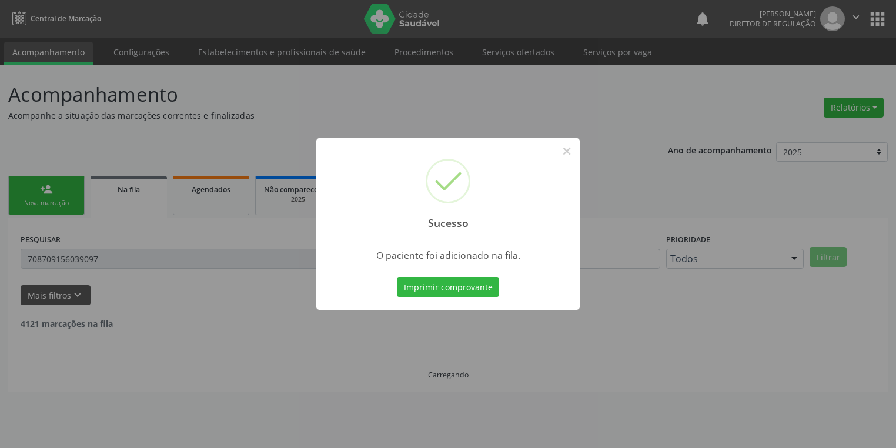
scroll to position [0, 0]
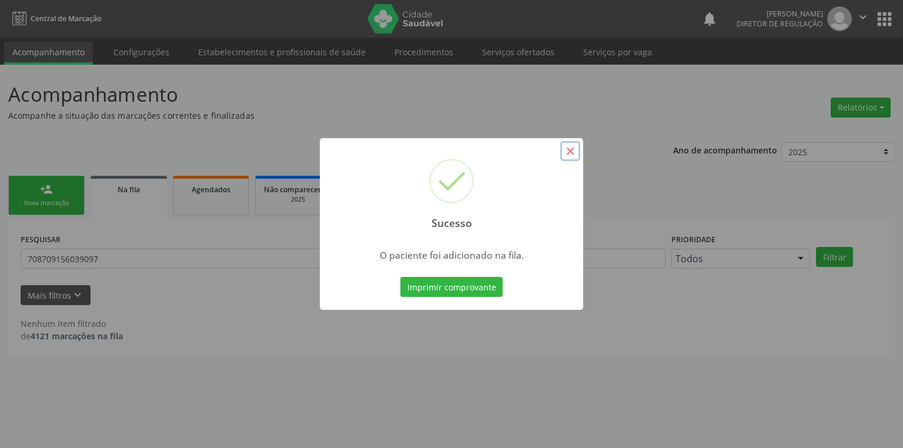
click at [572, 156] on button "×" at bounding box center [570, 151] width 20 height 20
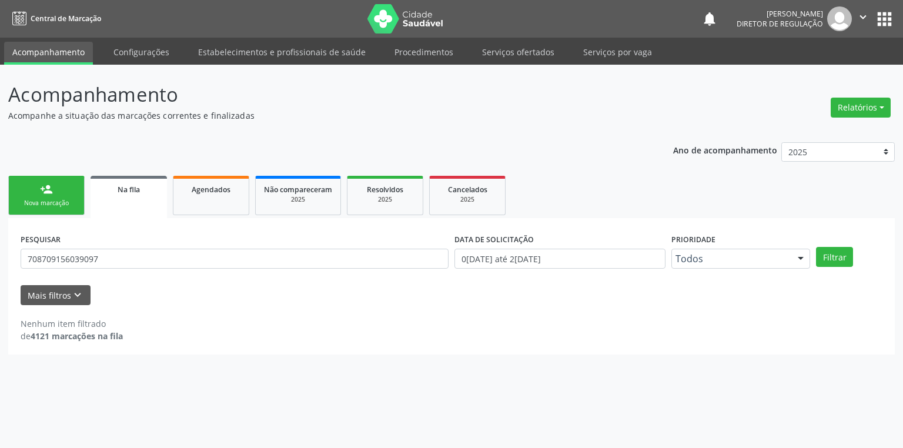
click at [54, 192] on link "person_add Nova marcação" at bounding box center [46, 195] width 76 height 39
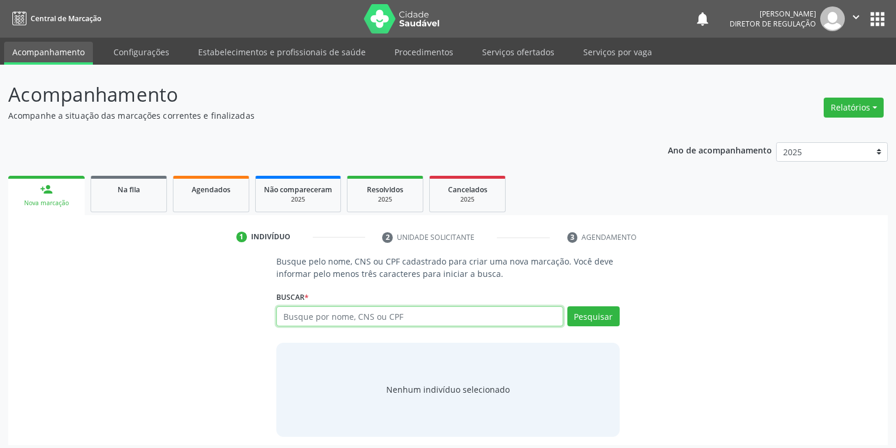
click at [301, 320] on input "text" at bounding box center [419, 316] width 287 height 20
type input "701204087829716"
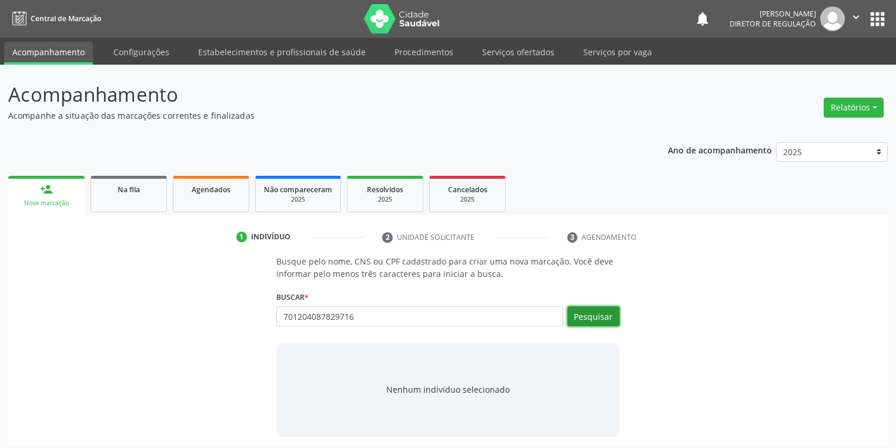
click at [599, 322] on button "Pesquisar" at bounding box center [593, 316] width 52 height 20
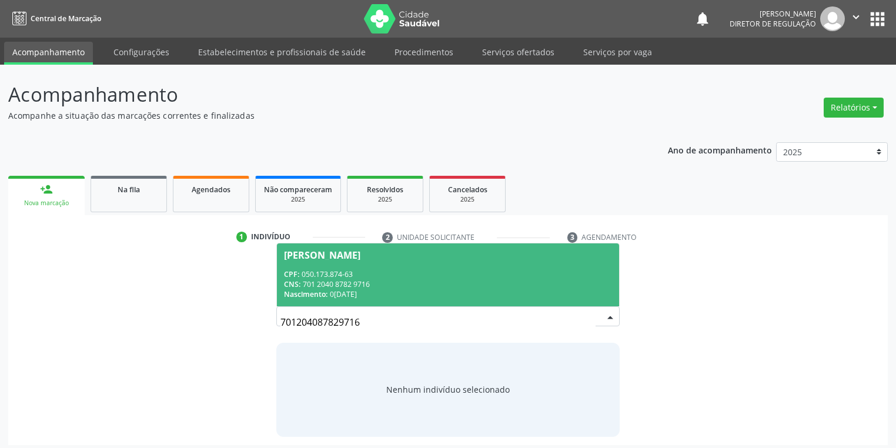
click at [393, 280] on div "CNS: 701 2040 8782 9716" at bounding box center [448, 284] width 328 height 10
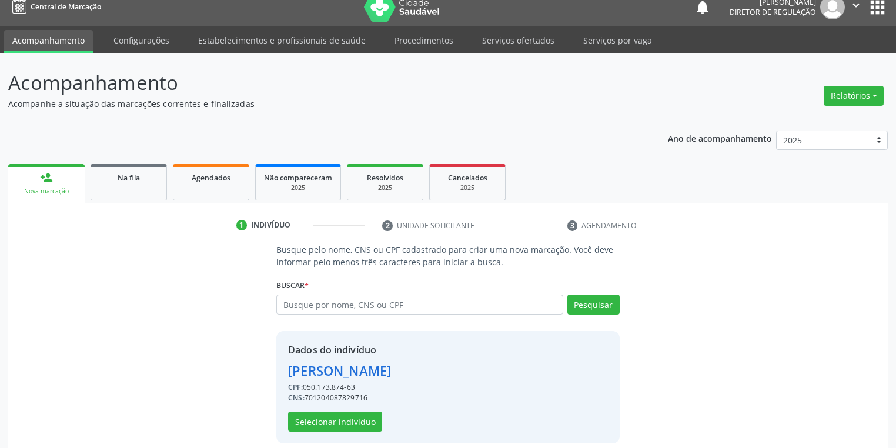
scroll to position [22, 0]
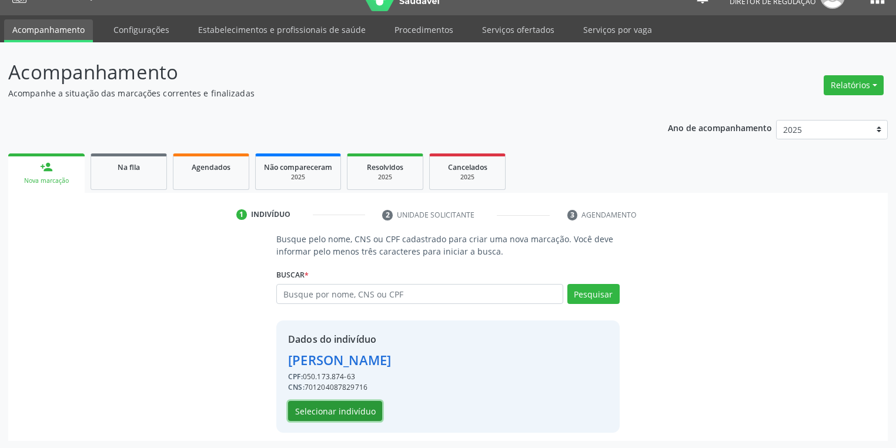
click at [321, 410] on button "Selecionar indivíduo" at bounding box center [335, 411] width 94 height 20
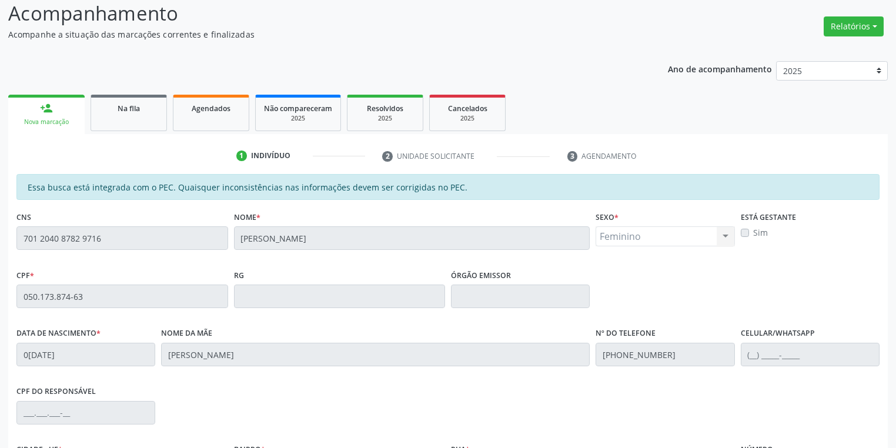
scroll to position [223, 0]
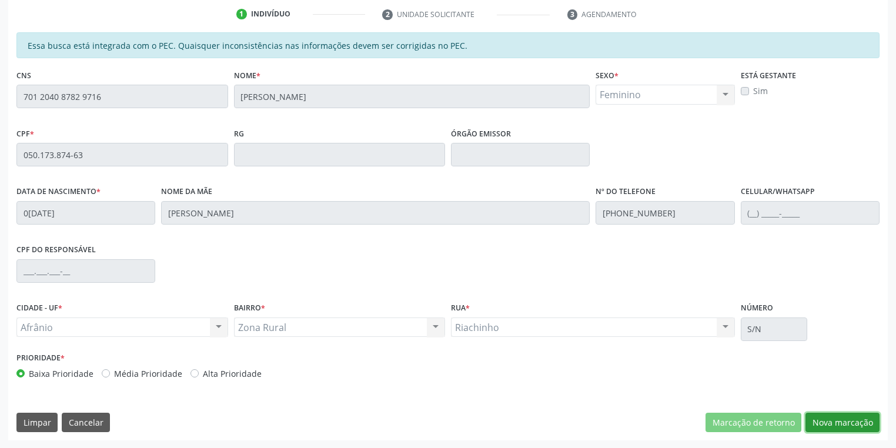
click at [816, 419] on button "Nova marcação" at bounding box center [842, 423] width 74 height 20
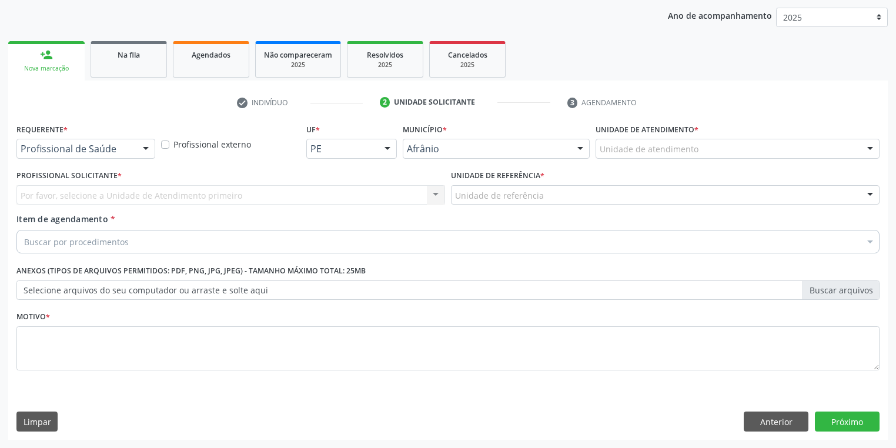
scroll to position [134, 0]
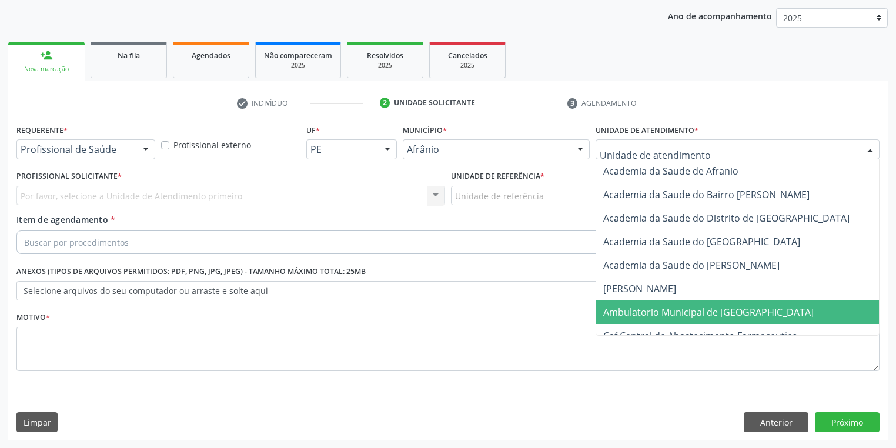
click at [635, 309] on span "Ambulatorio Municipal de [GEOGRAPHIC_DATA]" at bounding box center [708, 312] width 210 height 13
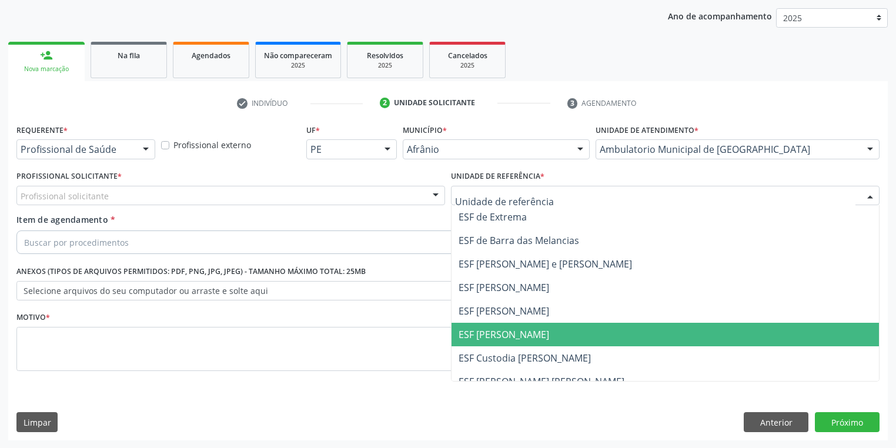
click at [491, 339] on span "ESF [PERSON_NAME]" at bounding box center [503, 334] width 91 height 13
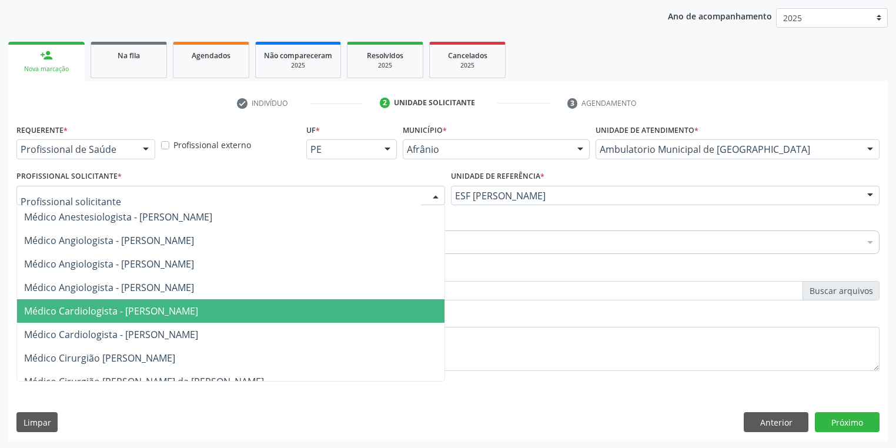
click at [85, 307] on span "Médico Cardiologista - [PERSON_NAME]" at bounding box center [111, 310] width 174 height 13
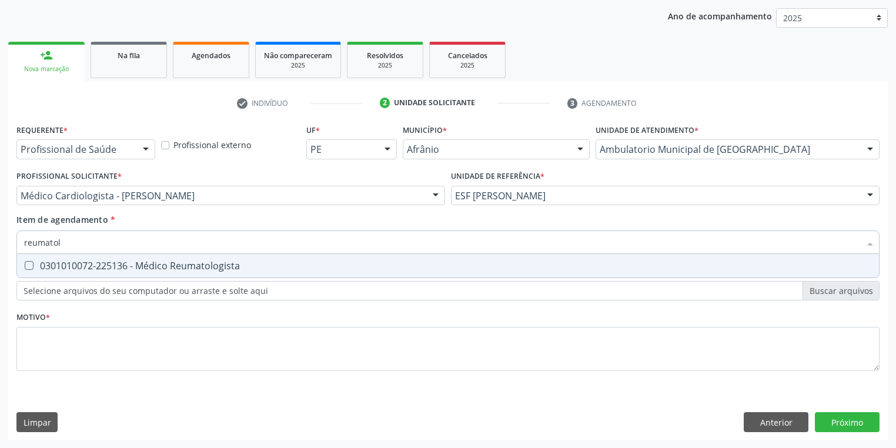
type input "reumatolo"
click at [75, 273] on span "0301010072-225136 - Médico Reumatologista" at bounding box center [448, 266] width 862 height 24
checkbox Reumatologista "true"
click at [42, 340] on div "Requerente * Profissional de Saúde Profissional de Saúde Paciente Nenhum result…" at bounding box center [447, 254] width 863 height 266
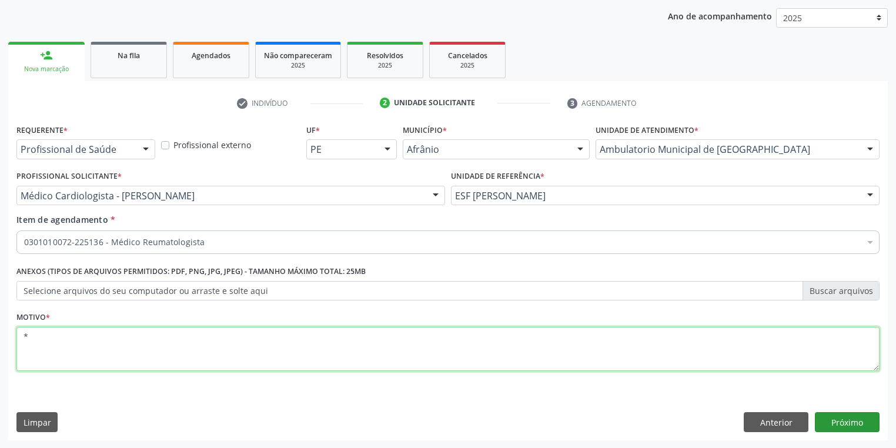
type textarea "*"
click at [842, 424] on button "Próximo" at bounding box center [847, 422] width 65 height 20
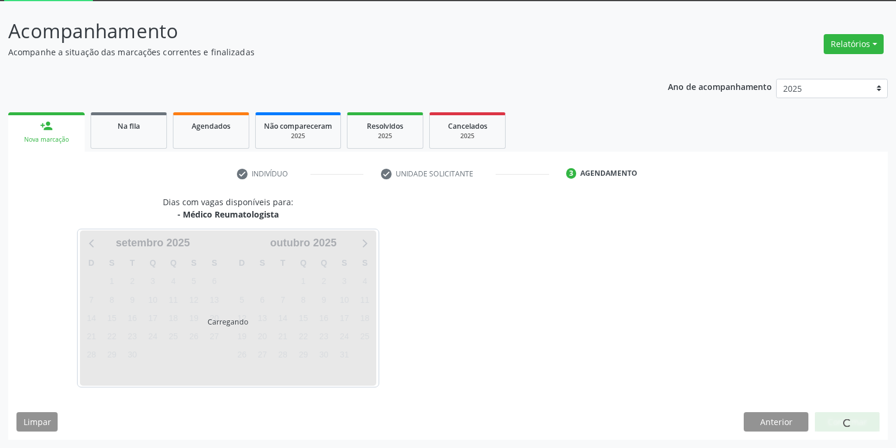
scroll to position [63, 0]
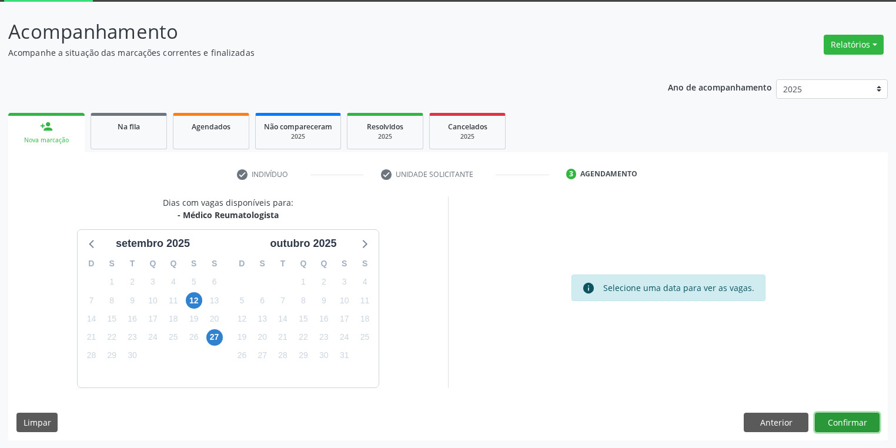
click at [832, 421] on button "Confirmar" at bounding box center [847, 423] width 65 height 20
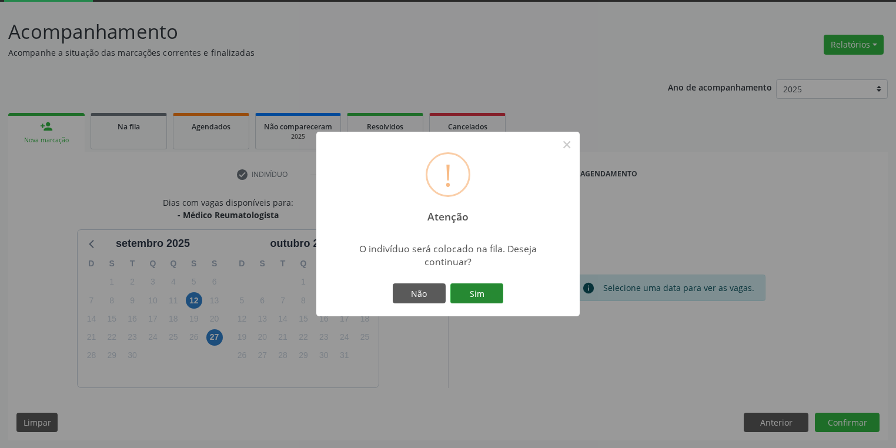
click at [476, 285] on button "Sim" at bounding box center [476, 293] width 53 height 20
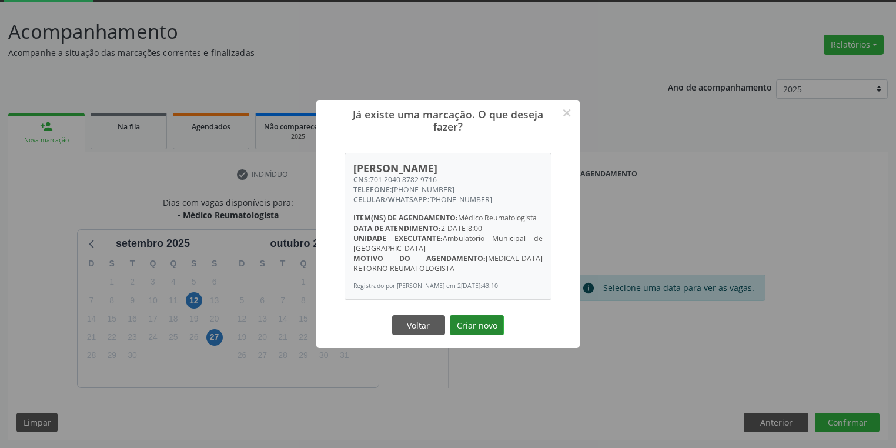
click at [484, 331] on button "Criar novo" at bounding box center [477, 325] width 54 height 20
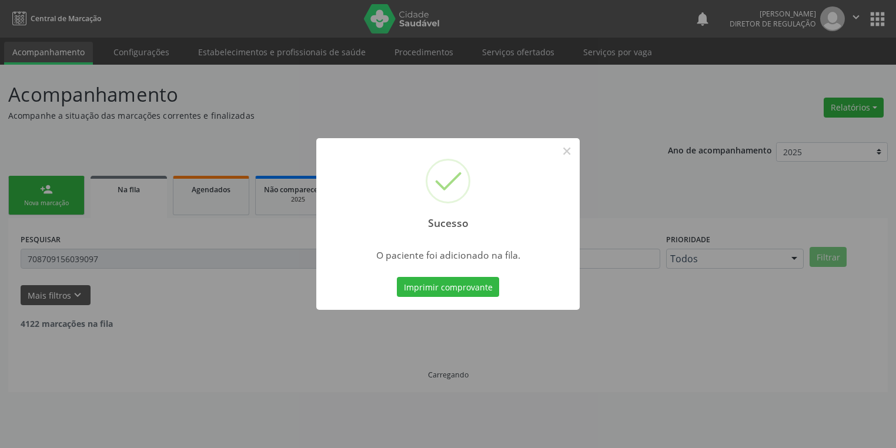
scroll to position [0, 0]
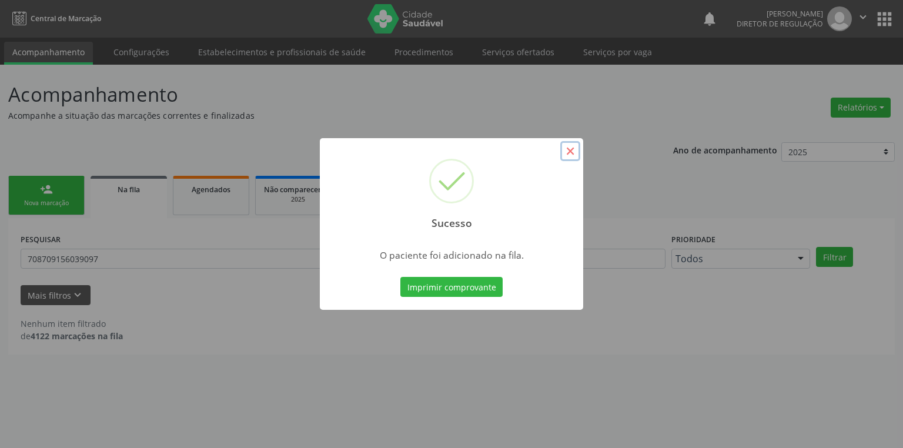
click at [572, 150] on button "×" at bounding box center [570, 151] width 20 height 20
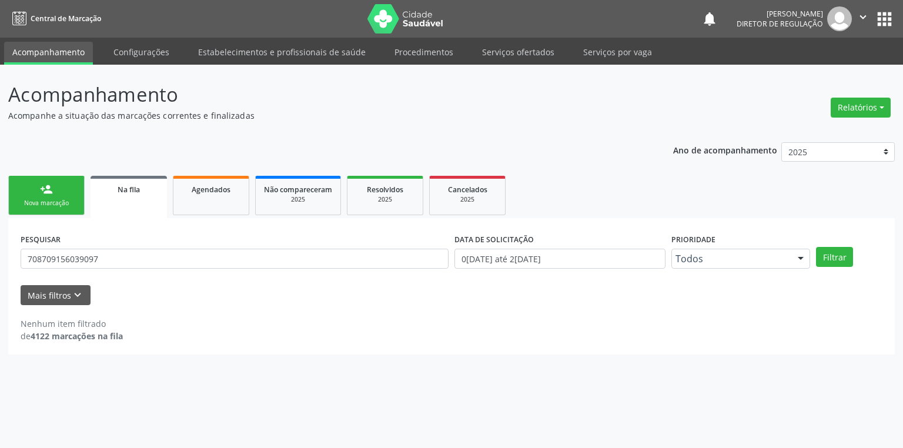
click at [42, 196] on link "person_add Nova marcação" at bounding box center [46, 195] width 76 height 39
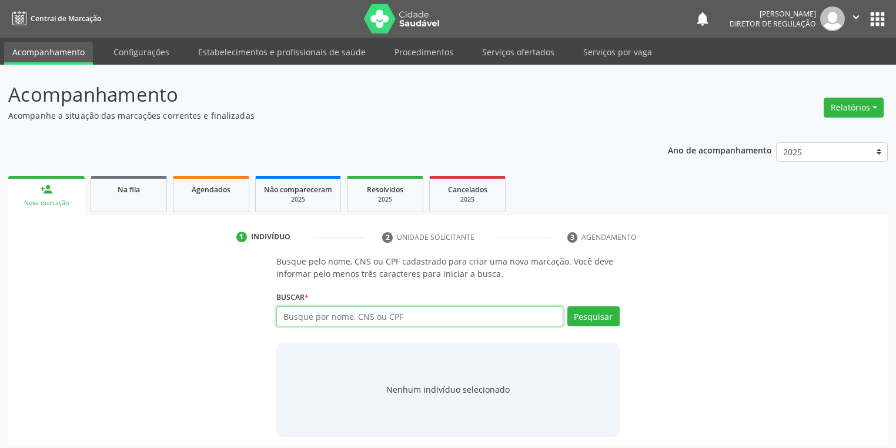
click at [332, 319] on input "text" at bounding box center [419, 316] width 287 height 20
type input "702003889383387"
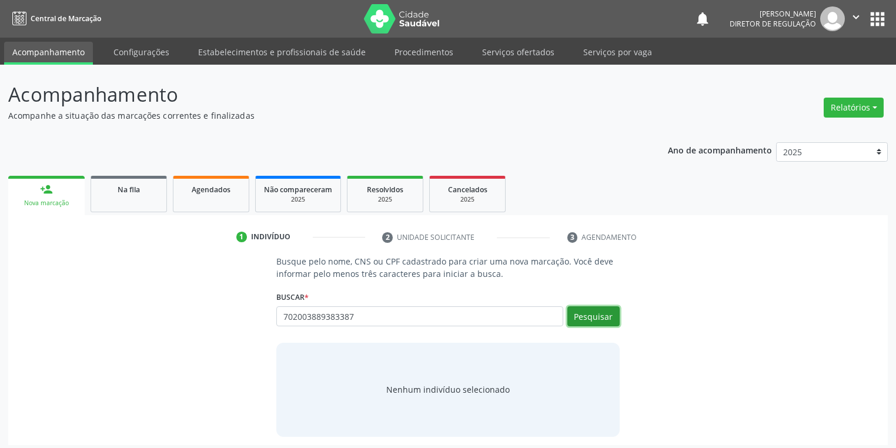
click at [590, 314] on button "Pesquisar" at bounding box center [593, 316] width 52 height 20
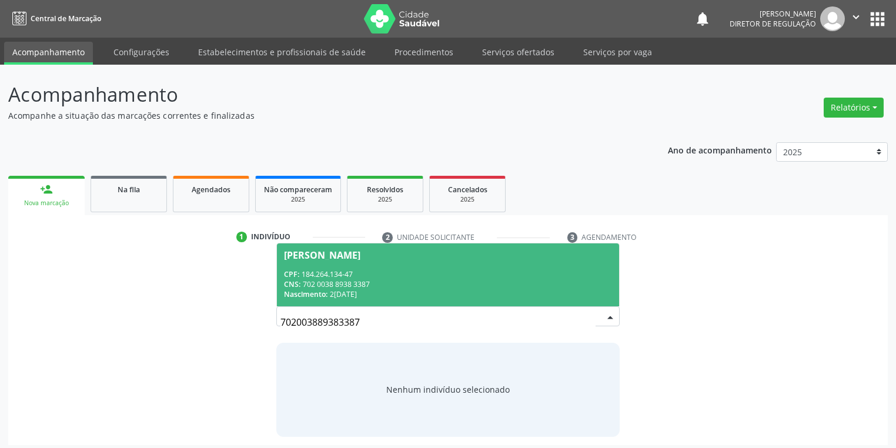
click at [327, 277] on div "CPF: 184.264.134-47" at bounding box center [448, 274] width 328 height 10
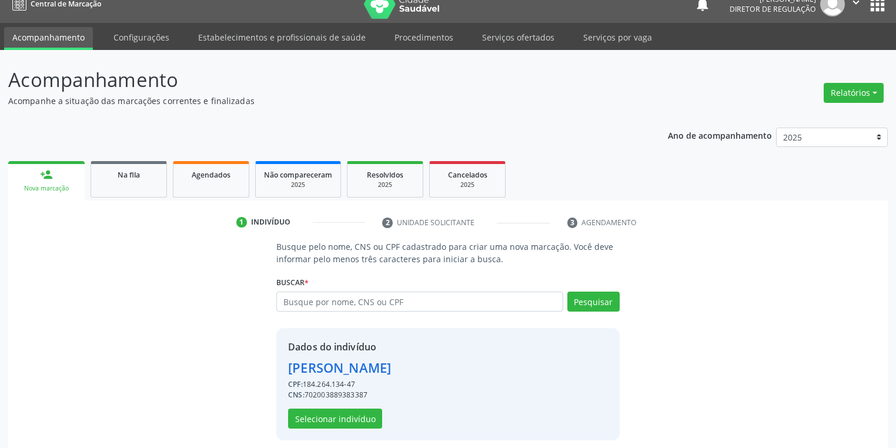
scroll to position [22, 0]
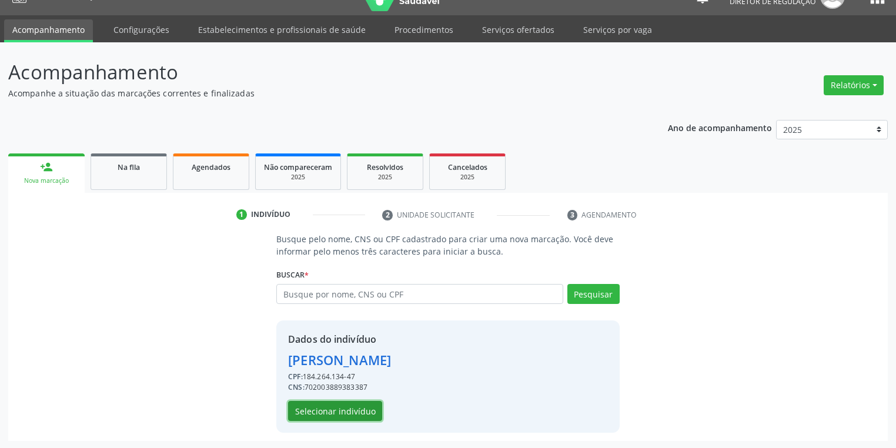
click at [329, 408] on button "Selecionar indivíduo" at bounding box center [335, 411] width 94 height 20
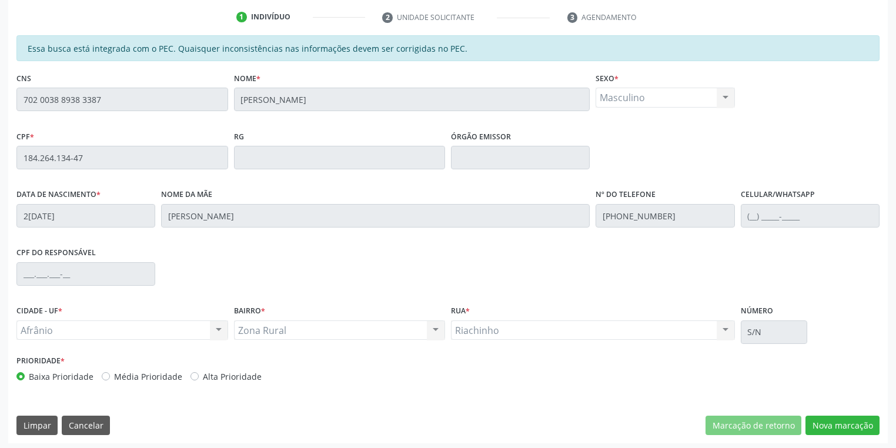
scroll to position [223, 0]
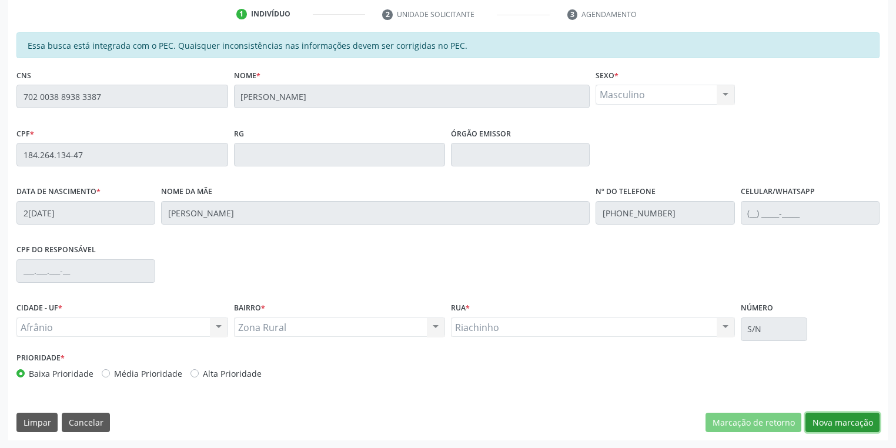
click at [820, 421] on button "Nova marcação" at bounding box center [842, 423] width 74 height 20
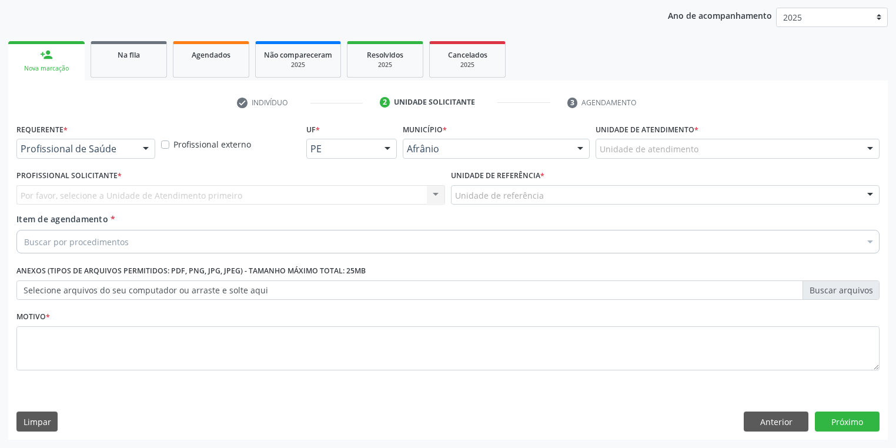
scroll to position [134, 0]
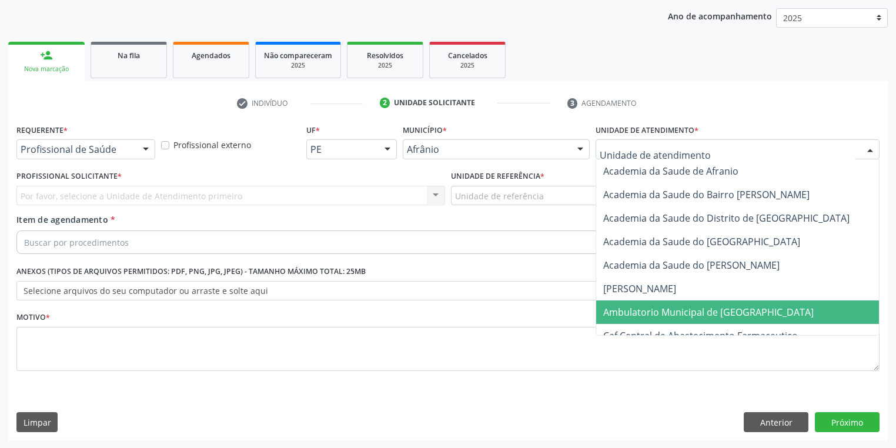
click at [634, 312] on span "Ambulatorio Municipal de [GEOGRAPHIC_DATA]" at bounding box center [708, 312] width 210 height 13
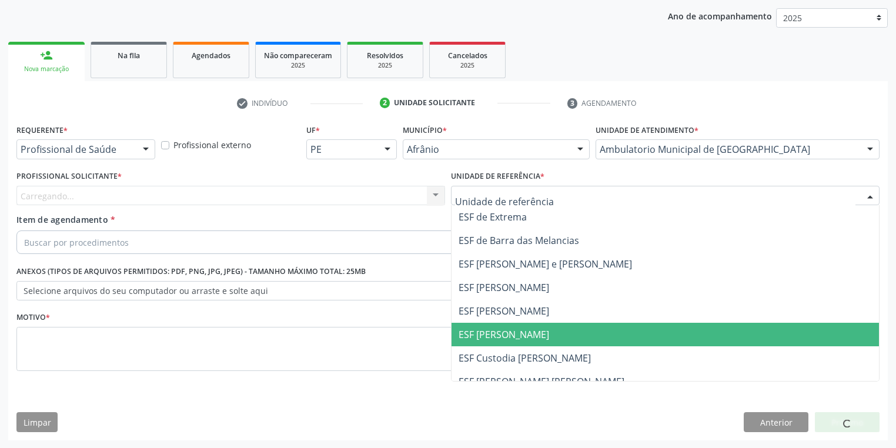
click at [505, 334] on span "ESF [PERSON_NAME]" at bounding box center [503, 334] width 91 height 13
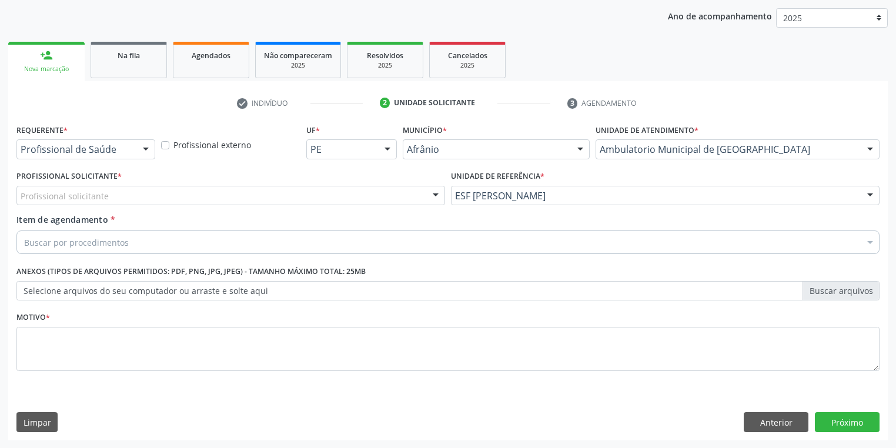
click at [106, 198] on div "Profissional solicitante" at bounding box center [230, 196] width 428 height 20
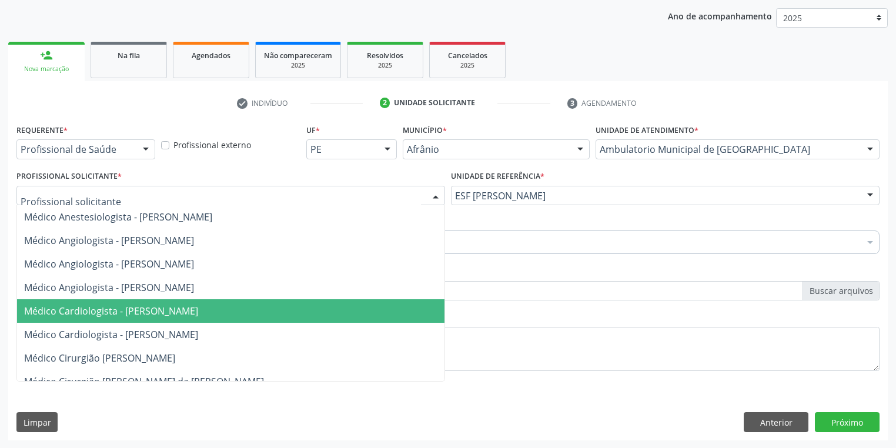
click at [144, 311] on span "Médico Cardiologista - [PERSON_NAME]" at bounding box center [111, 310] width 174 height 13
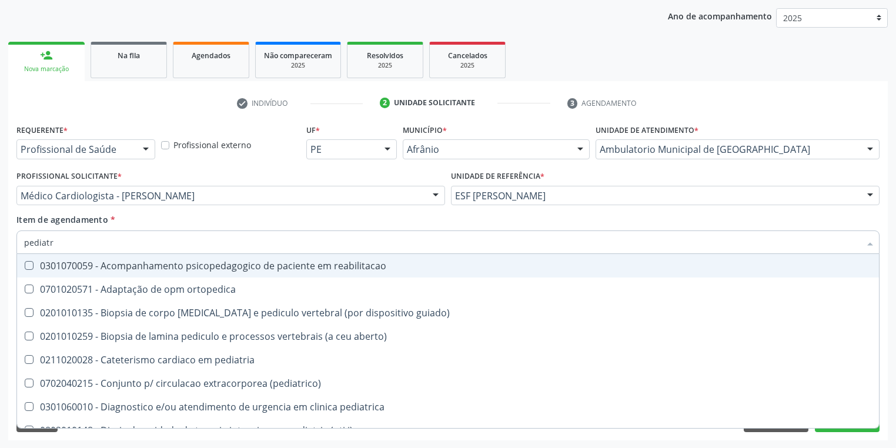
type input "pediatra"
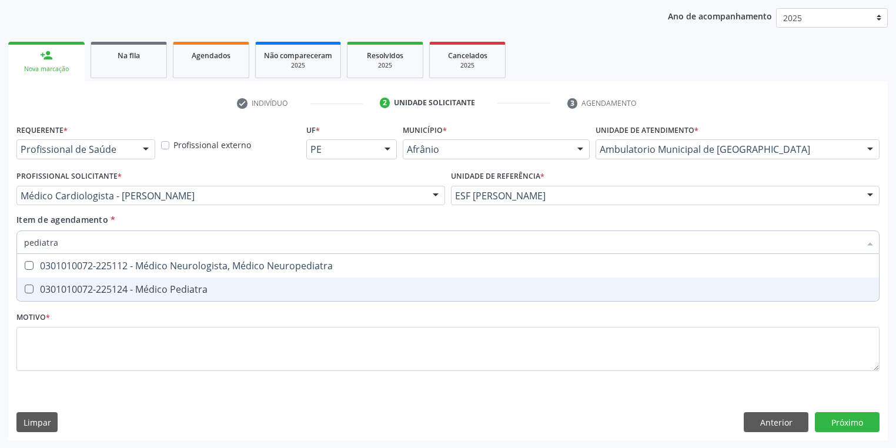
click at [83, 287] on div "0301010072-225124 - Médico Pediatra" at bounding box center [447, 288] width 847 height 9
checkbox Pediatra "true"
click at [55, 346] on div "Requerente * Profissional de Saúde Profissional de Saúde Paciente Nenhum result…" at bounding box center [447, 254] width 863 height 266
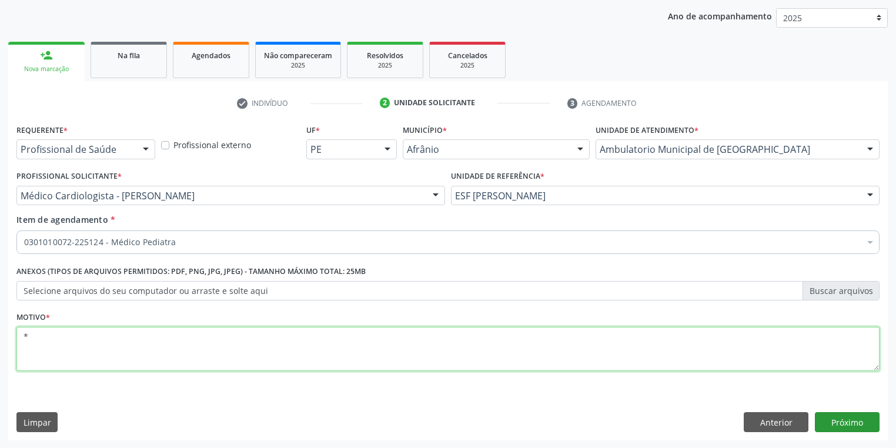
type textarea "*"
click at [821, 416] on button "Próximo" at bounding box center [847, 422] width 65 height 20
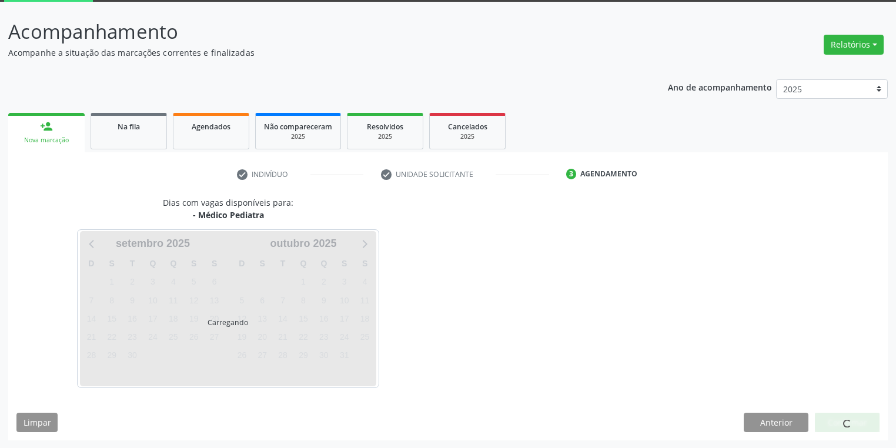
scroll to position [97, 0]
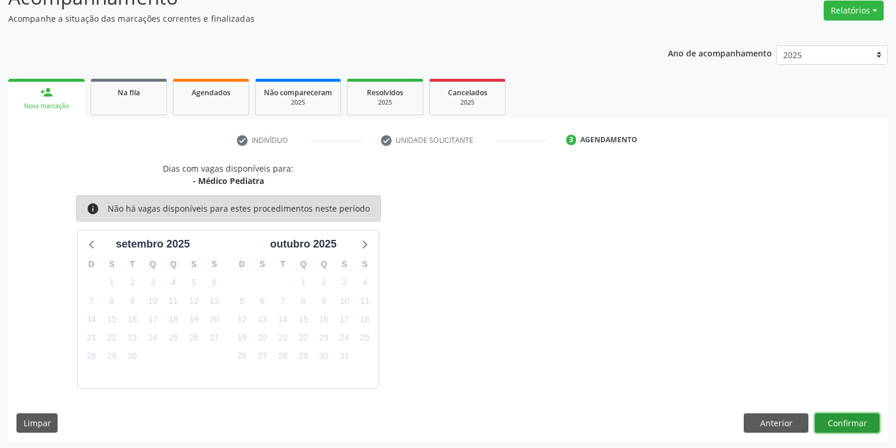
click at [842, 418] on button "Confirmar" at bounding box center [847, 423] width 65 height 20
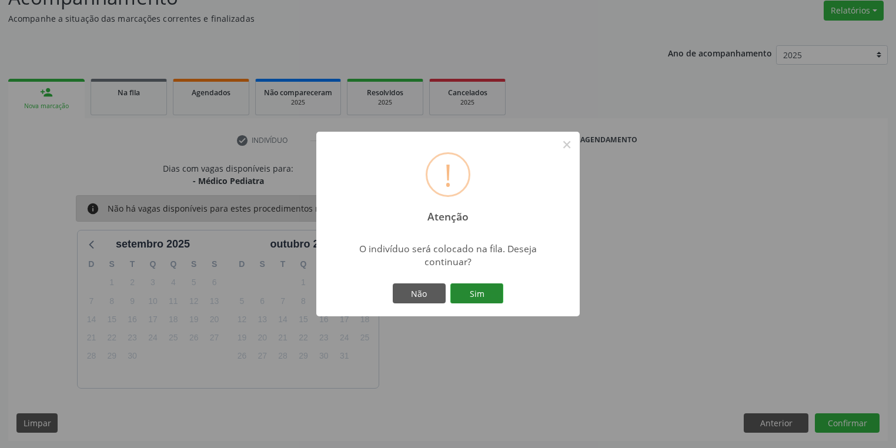
click at [484, 294] on button "Sim" at bounding box center [476, 293] width 53 height 20
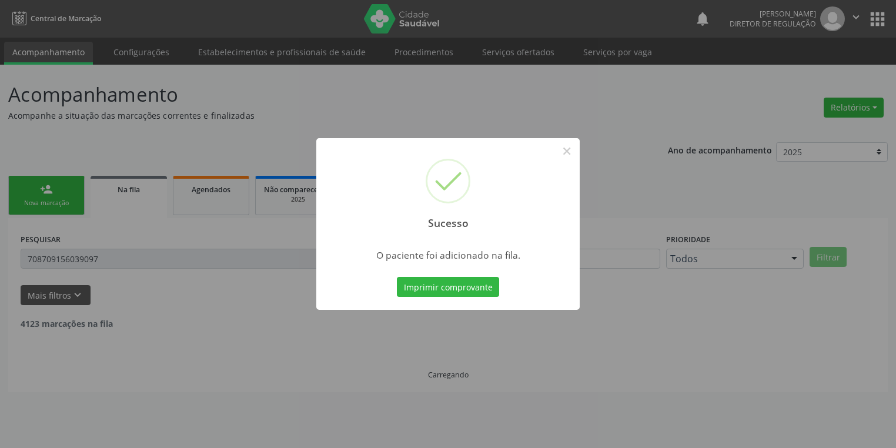
scroll to position [0, 0]
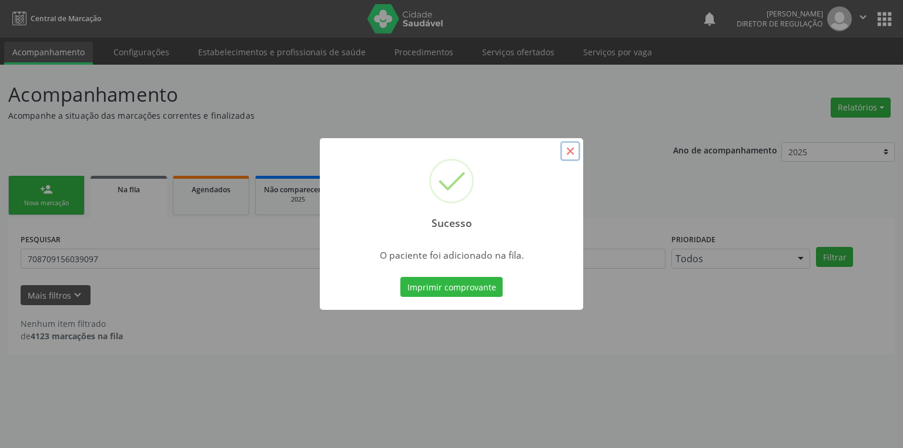
click at [572, 150] on button "×" at bounding box center [570, 151] width 20 height 20
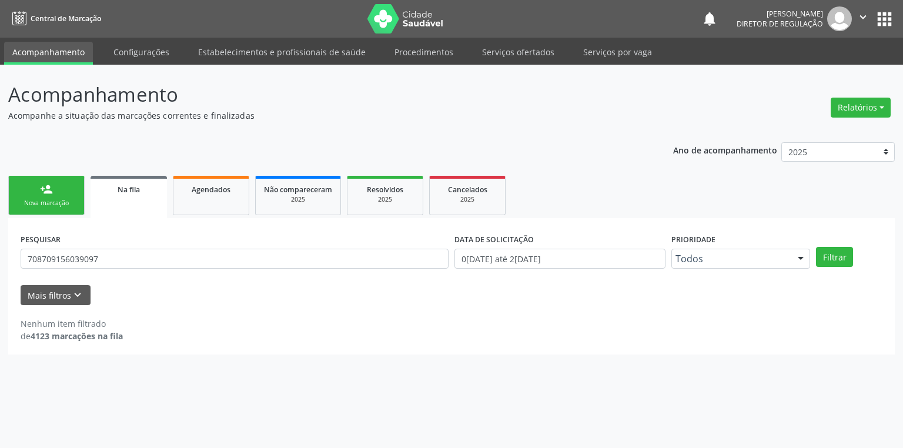
click at [53, 200] on div "Nova marcação" at bounding box center [46, 203] width 59 height 9
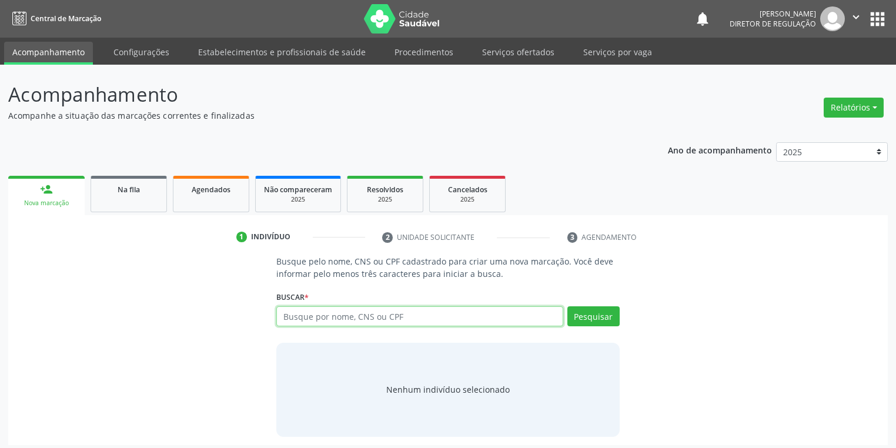
click at [288, 313] on input "text" at bounding box center [419, 316] width 287 height 20
type input "708404229014569"
click at [596, 319] on button "Pesquisar" at bounding box center [593, 316] width 52 height 20
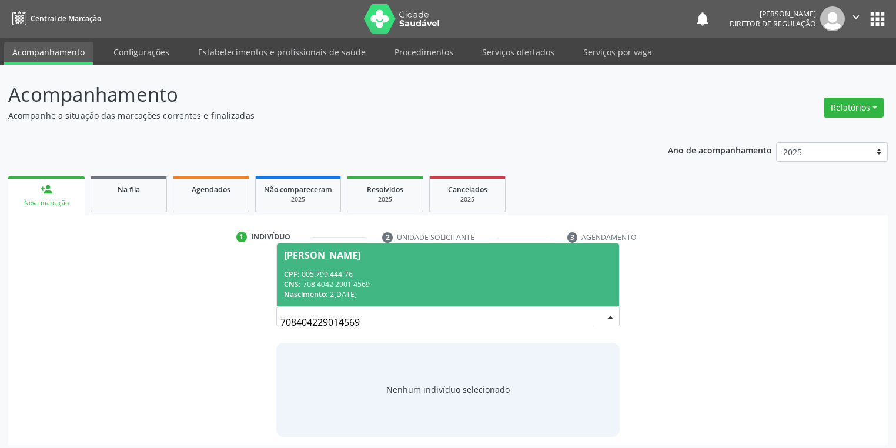
click at [383, 277] on div "CPF: 005.799.444-76" at bounding box center [448, 274] width 328 height 10
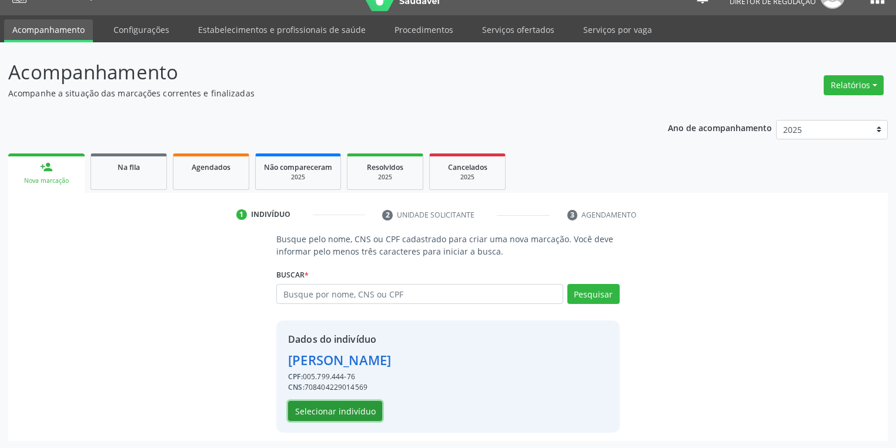
click at [348, 409] on button "Selecionar indivíduo" at bounding box center [335, 411] width 94 height 20
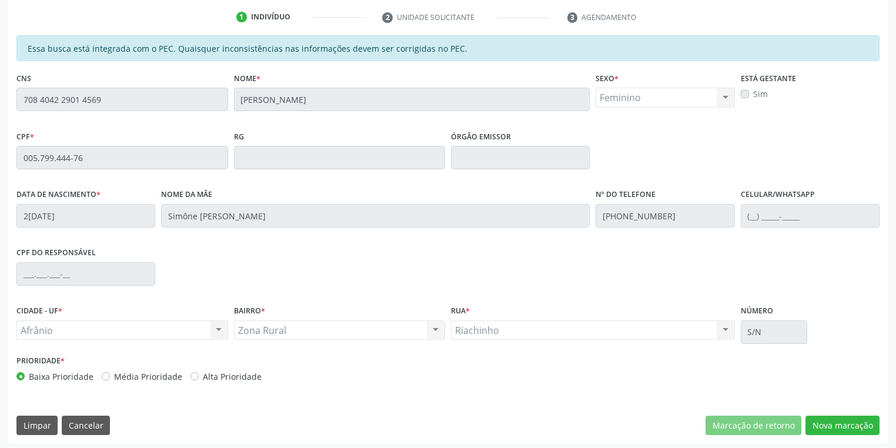
scroll to position [223, 0]
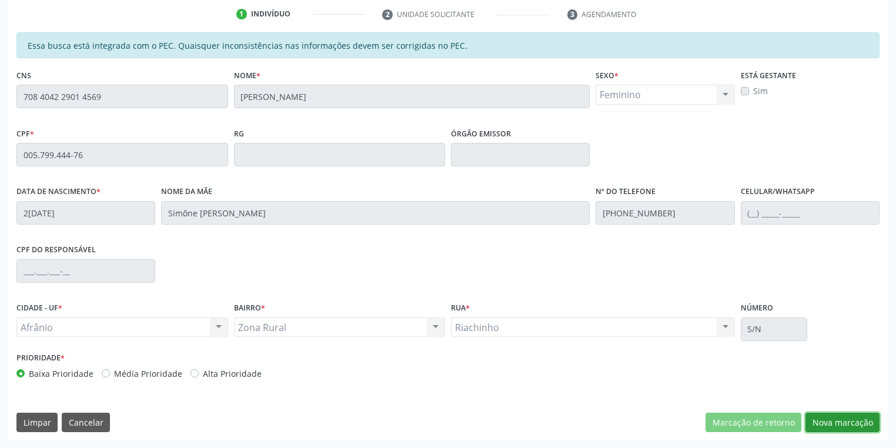
drag, startPoint x: 848, startPoint y: 422, endPoint x: 817, endPoint y: 416, distance: 31.1
click at [847, 423] on button "Nova marcação" at bounding box center [842, 423] width 74 height 20
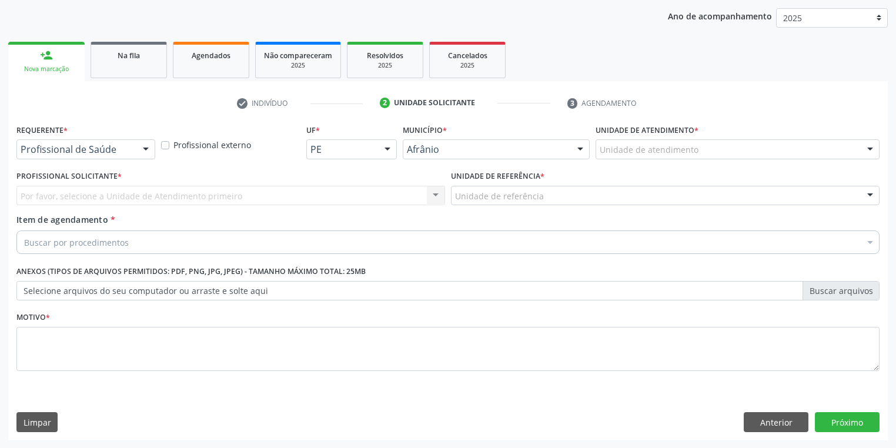
drag, startPoint x: 628, startPoint y: 143, endPoint x: 632, endPoint y: 172, distance: 29.1
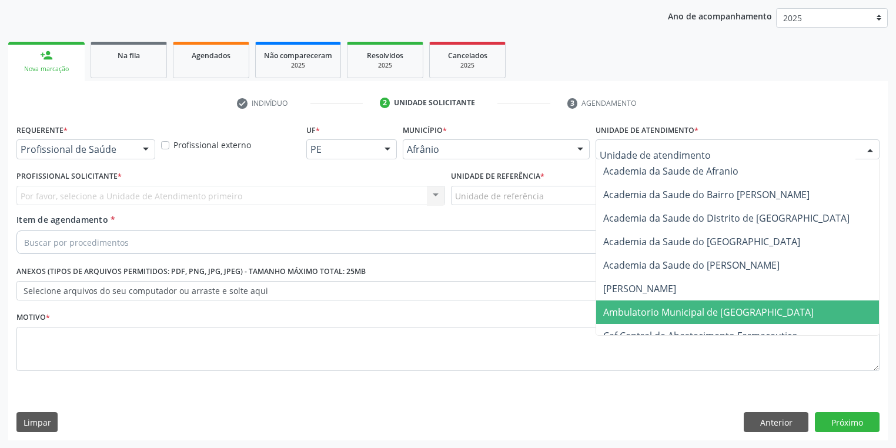
click at [629, 306] on span "Ambulatorio Municipal de [GEOGRAPHIC_DATA]" at bounding box center [708, 312] width 210 height 13
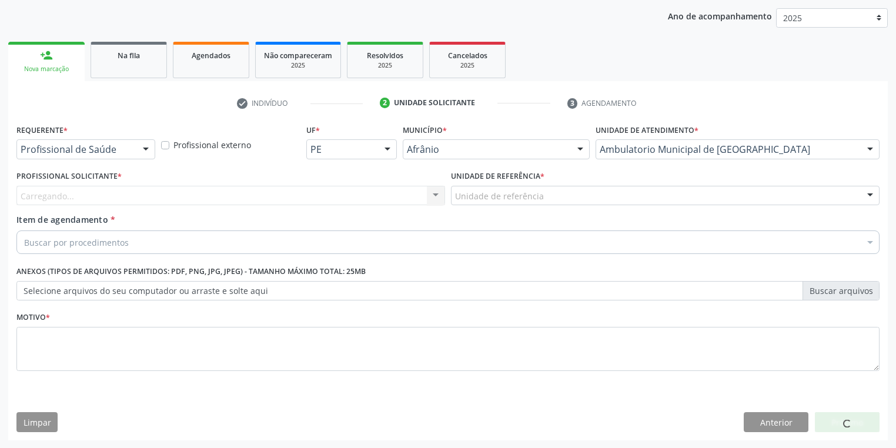
click at [481, 187] on div "Unidade de referência" at bounding box center [665, 196] width 428 height 20
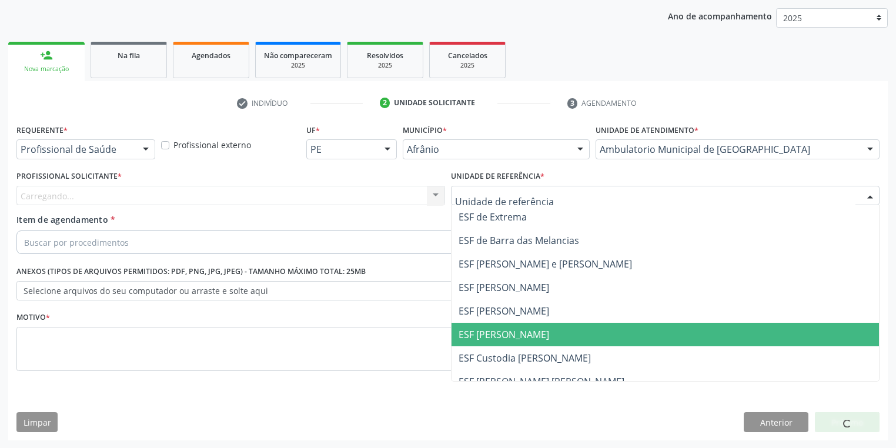
click at [489, 337] on span "ESF [PERSON_NAME]" at bounding box center [503, 334] width 91 height 13
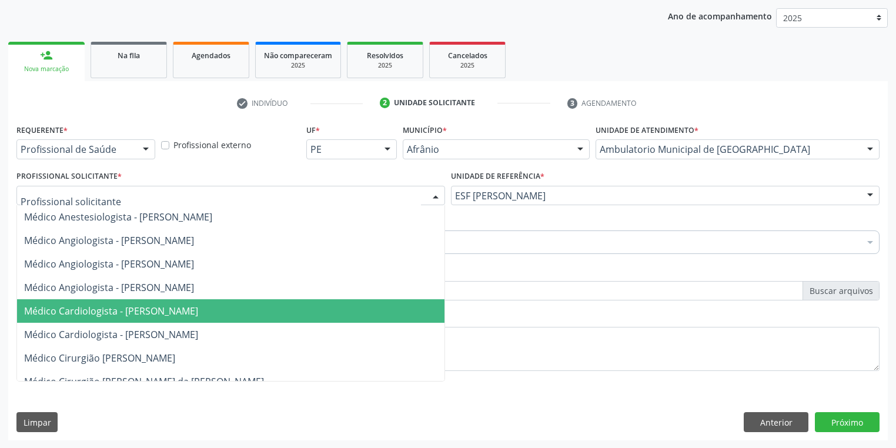
click at [90, 312] on span "Médico Cardiologista - [PERSON_NAME]" at bounding box center [111, 310] width 174 height 13
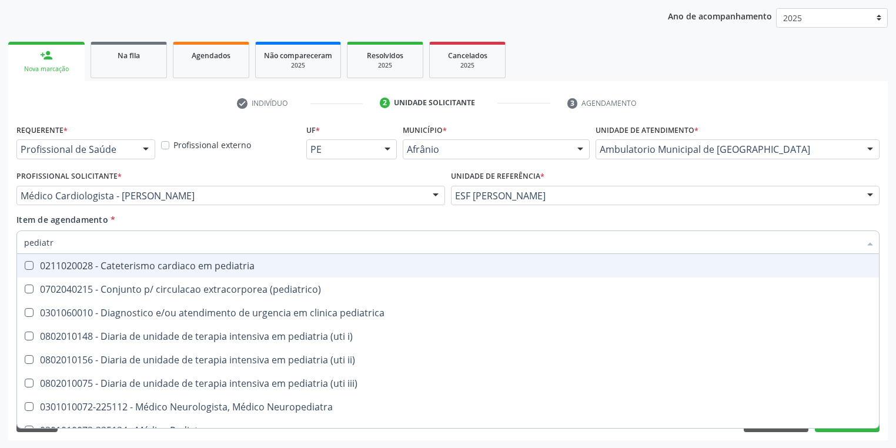
type input "pediatra"
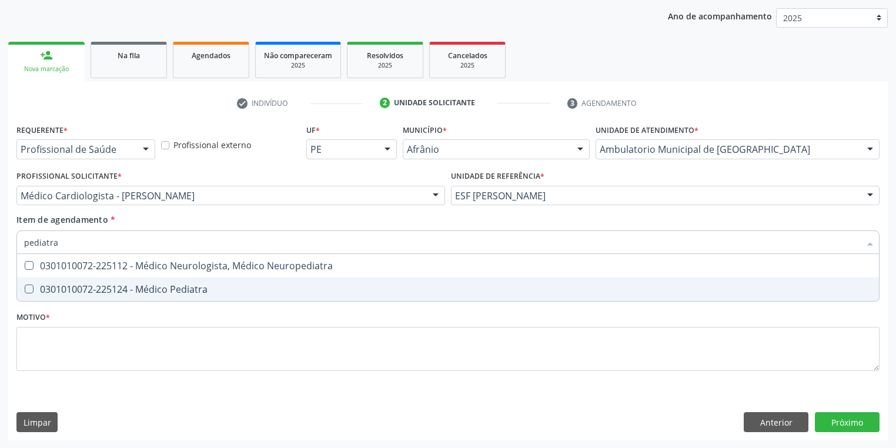
click at [93, 292] on div "0301010072-225124 - Médico Pediatra" at bounding box center [447, 288] width 847 height 9
checkbox Pediatra "true"
click at [61, 357] on div "Requerente * Profissional de Saúde Profissional de Saúde Paciente Nenhum result…" at bounding box center [447, 254] width 863 height 266
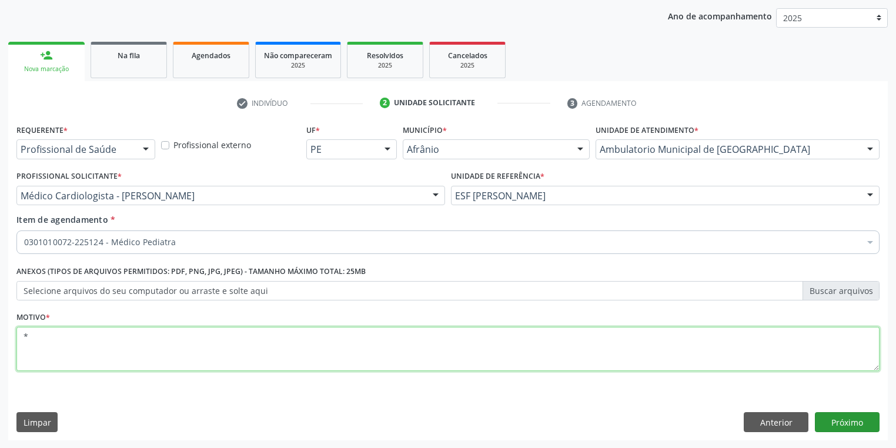
type textarea "*"
click at [825, 418] on button "Próximo" at bounding box center [847, 422] width 65 height 20
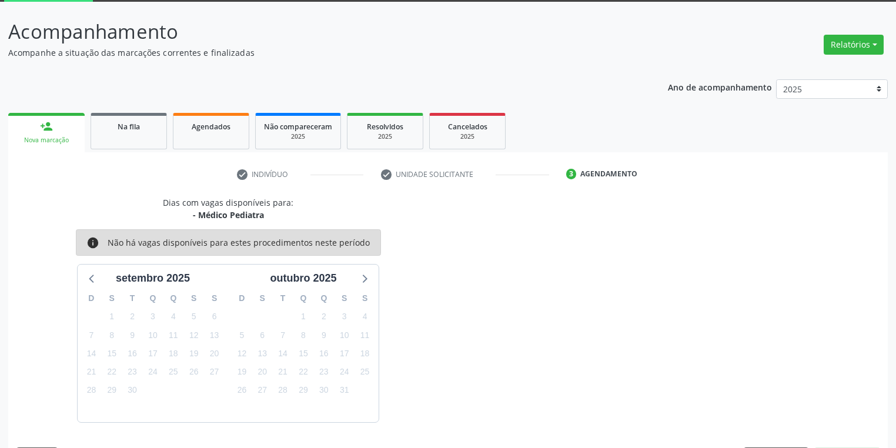
scroll to position [97, 0]
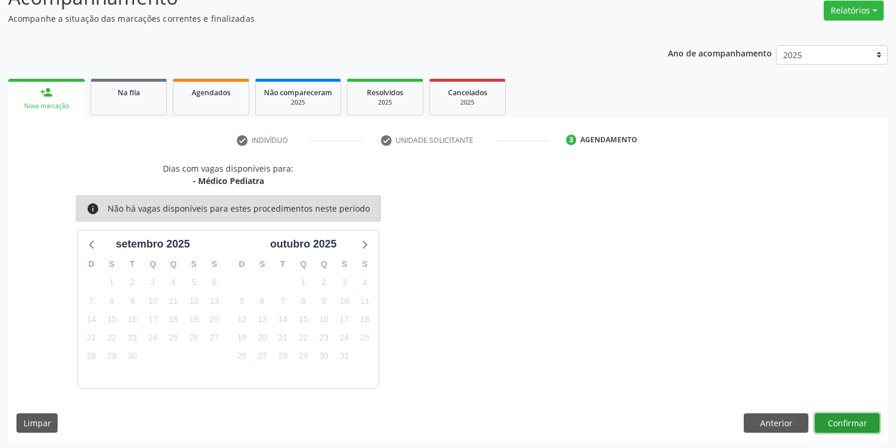
click at [826, 423] on button "Confirmar" at bounding box center [847, 423] width 65 height 20
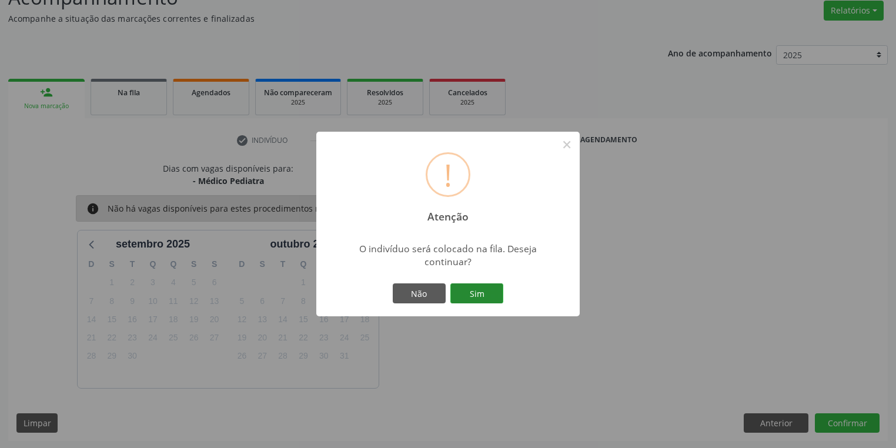
click at [474, 294] on button "Sim" at bounding box center [476, 293] width 53 height 20
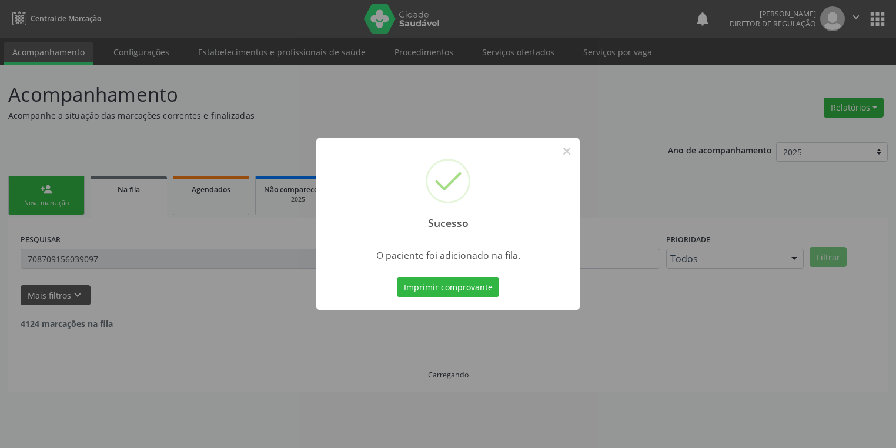
scroll to position [0, 0]
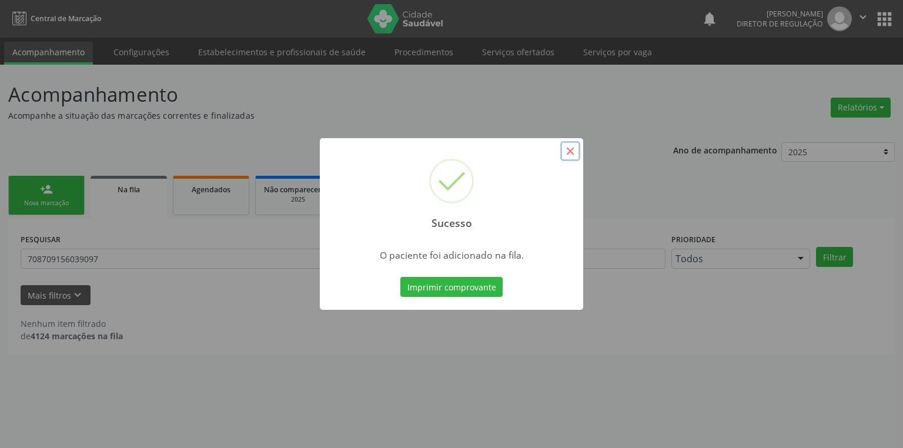
click at [574, 150] on button "×" at bounding box center [570, 151] width 20 height 20
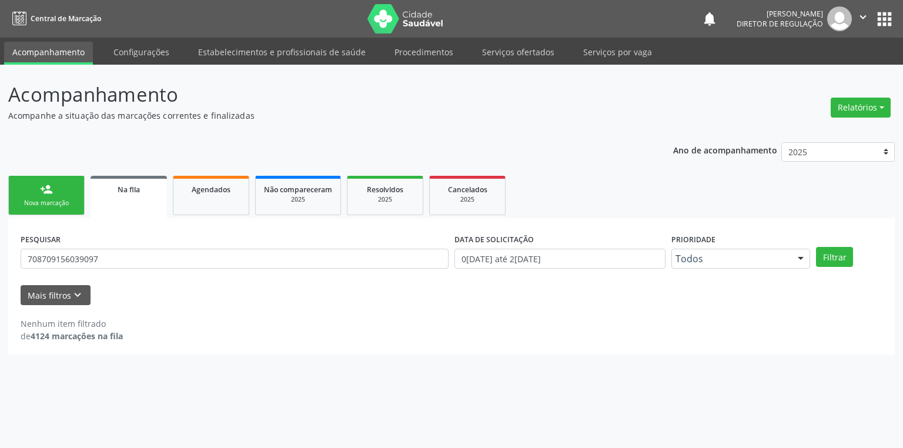
click at [59, 203] on div "Nova marcação" at bounding box center [46, 203] width 59 height 9
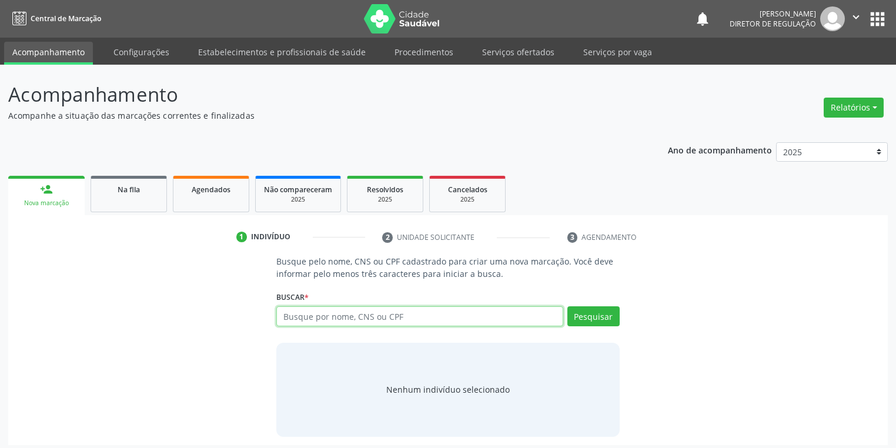
click at [316, 321] on input "text" at bounding box center [419, 316] width 287 height 20
type input "14777794857"
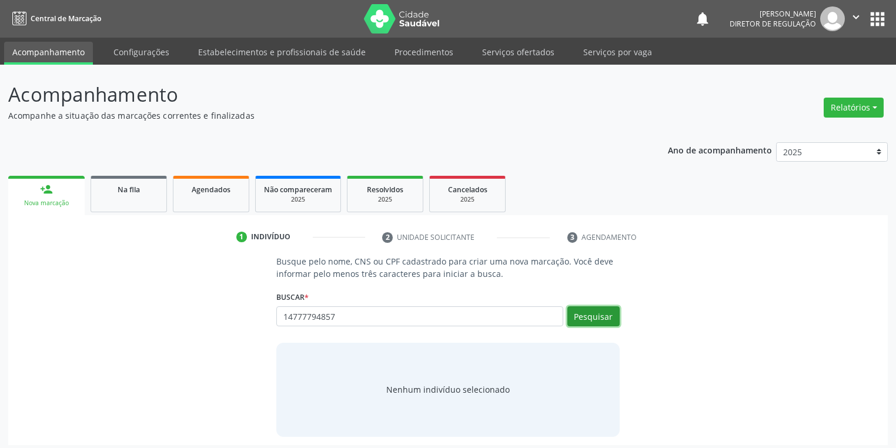
click at [600, 316] on button "Pesquisar" at bounding box center [593, 316] width 52 height 20
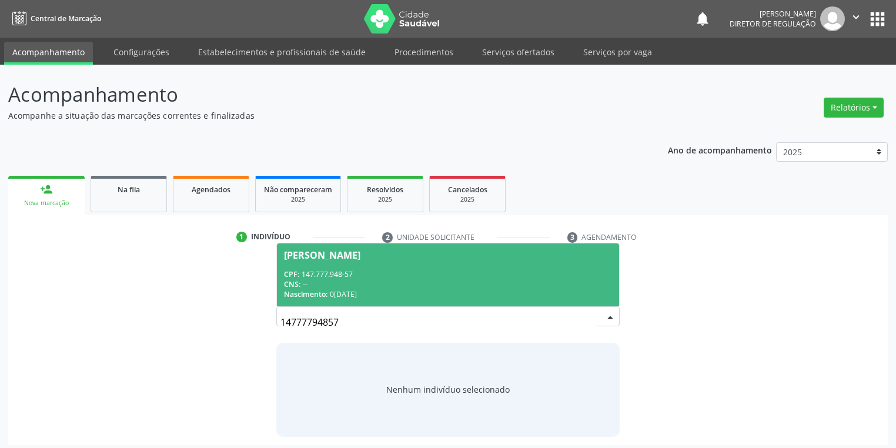
click at [306, 272] on div "CPF: 147.777.948-57" at bounding box center [448, 274] width 328 height 10
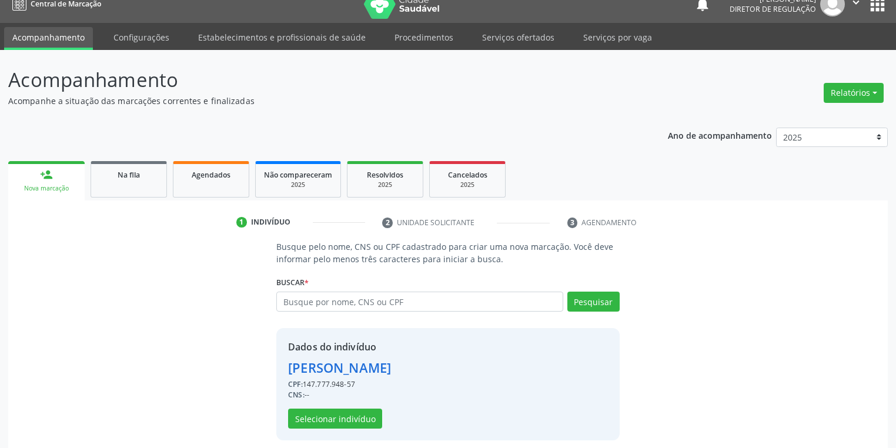
scroll to position [22, 0]
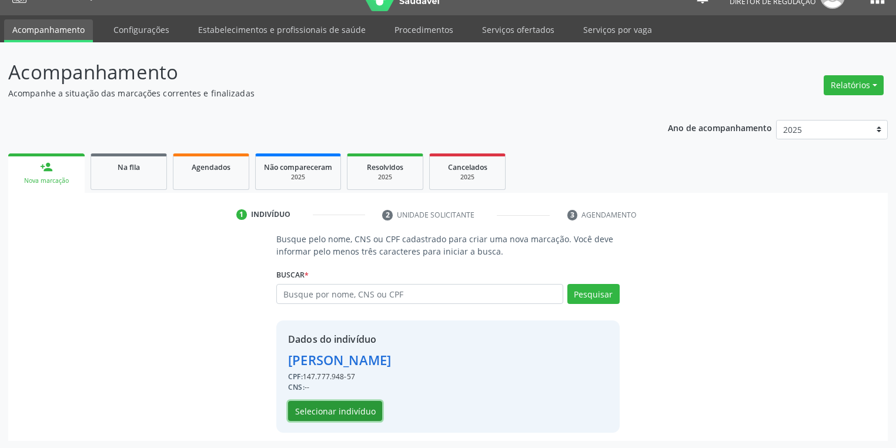
click at [305, 409] on button "Selecionar indivíduo" at bounding box center [335, 411] width 94 height 20
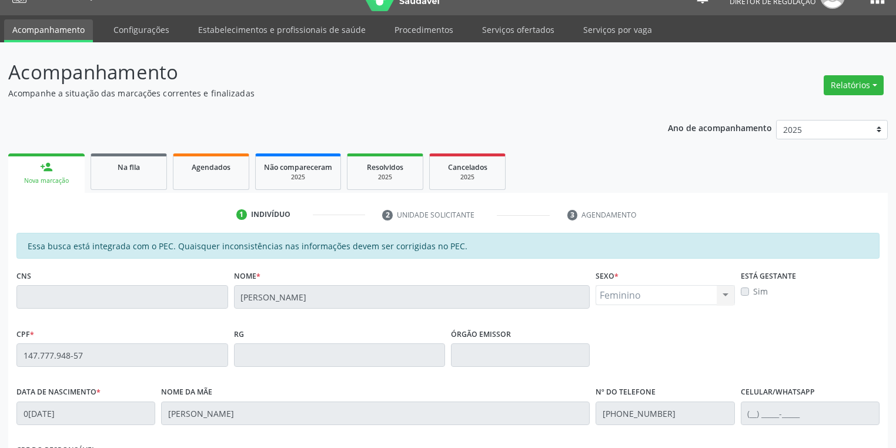
scroll to position [223, 0]
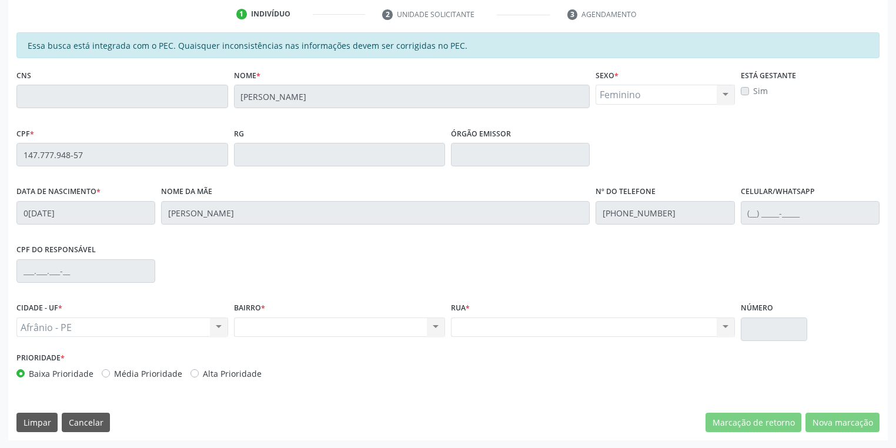
click at [0, 156] on div "Acompanhamento Acompanhe a situação das marcações correntes e finalizadas Relat…" at bounding box center [448, 145] width 896 height 606
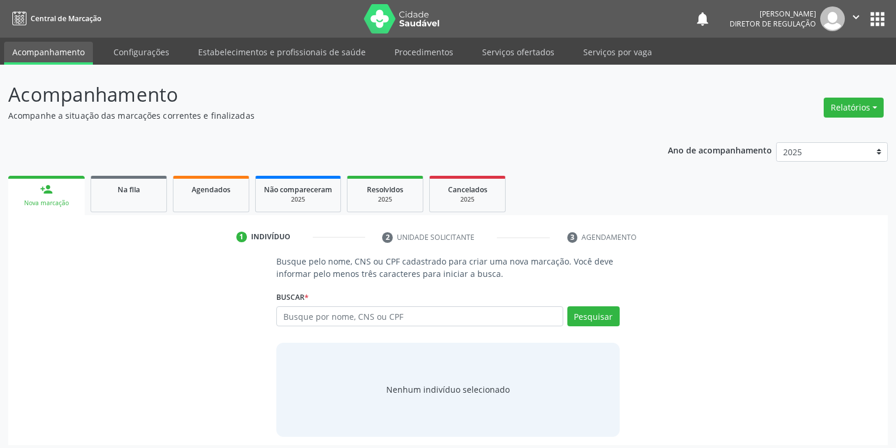
click at [296, 327] on div "Busque por nome, CNS ou CPF Nenhum resultado encontrado para: " " Digite nome, …" at bounding box center [447, 320] width 343 height 28
click at [295, 320] on input "text" at bounding box center [419, 316] width 287 height 20
type input "700902944950998"
click at [581, 314] on button "Pesquisar" at bounding box center [593, 316] width 52 height 20
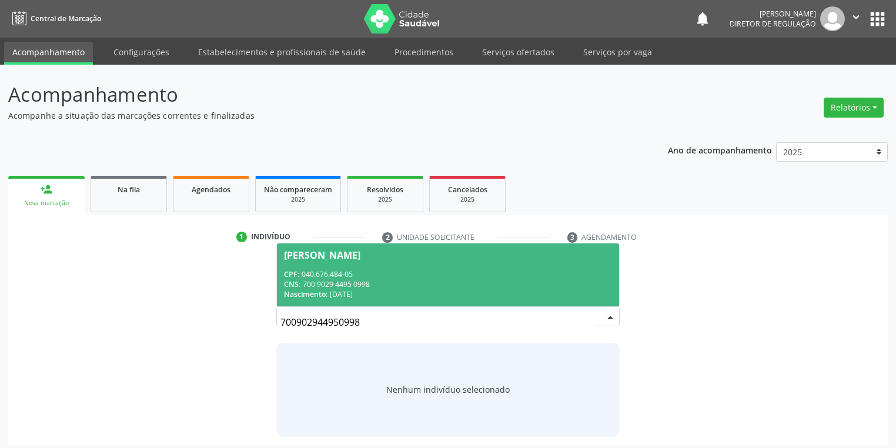
click at [416, 266] on span "[PERSON_NAME] CPF: 040.676.484-05 CNS: 700 9029 4495 0998 Nascimento: [DATE]" at bounding box center [448, 274] width 342 height 63
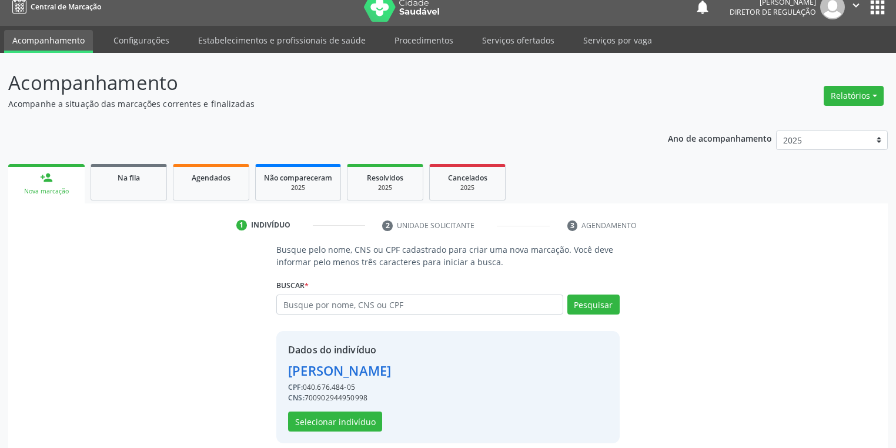
scroll to position [22, 0]
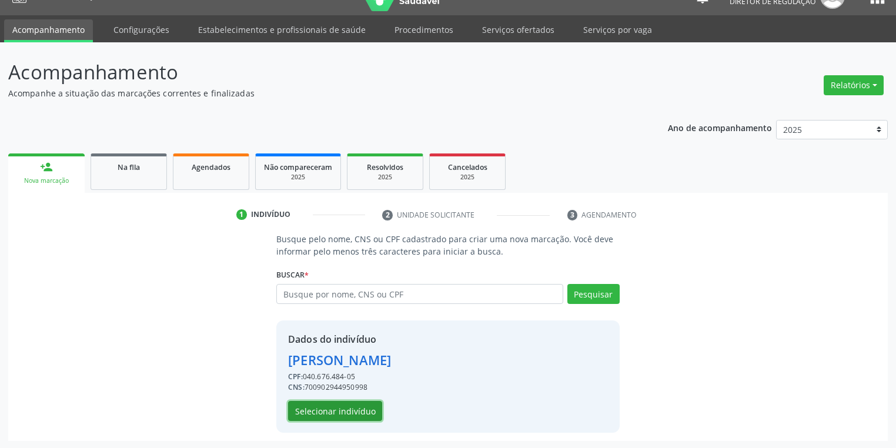
click at [320, 409] on button "Selecionar indivíduo" at bounding box center [335, 411] width 94 height 20
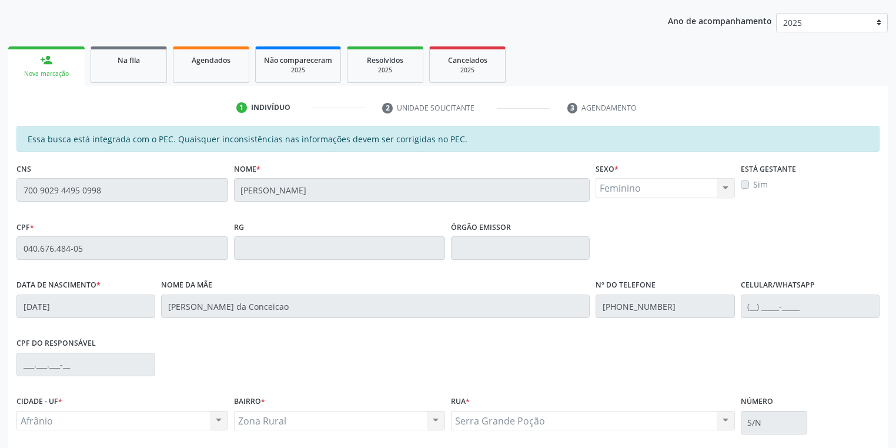
scroll to position [223, 0]
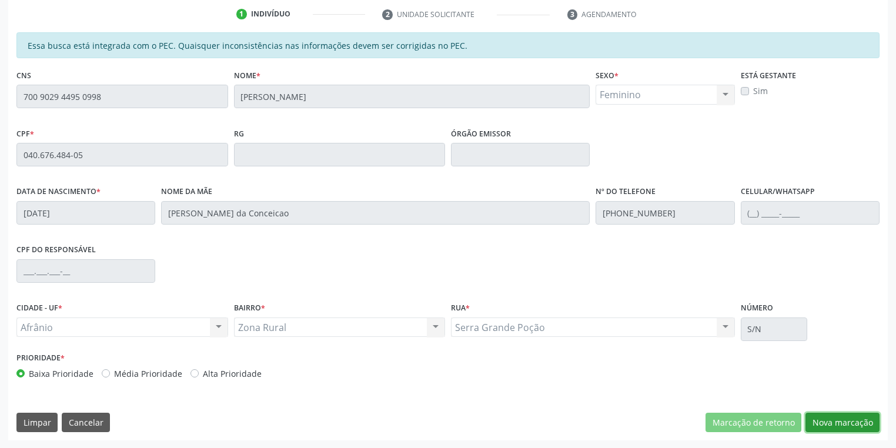
click at [815, 425] on button "Nova marcação" at bounding box center [842, 423] width 74 height 20
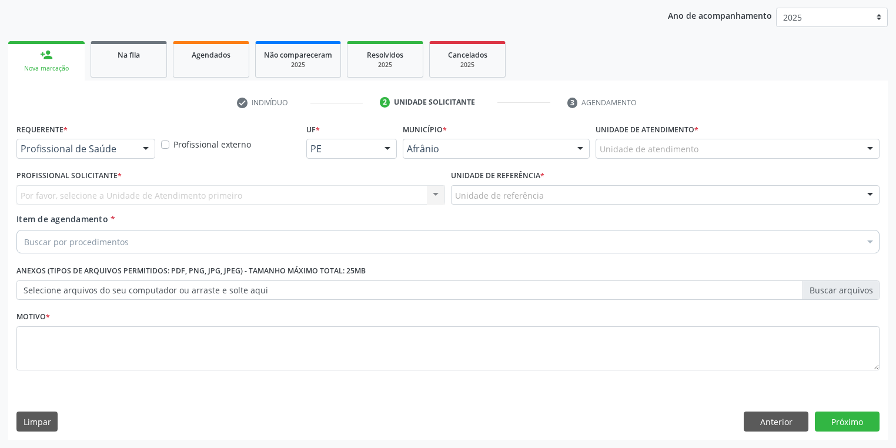
scroll to position [134, 0]
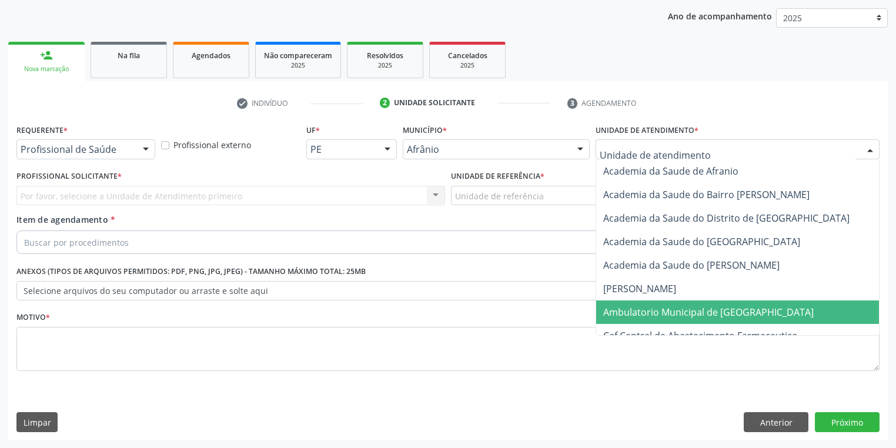
click at [638, 308] on span "Ambulatorio Municipal de [GEOGRAPHIC_DATA]" at bounding box center [708, 312] width 210 height 13
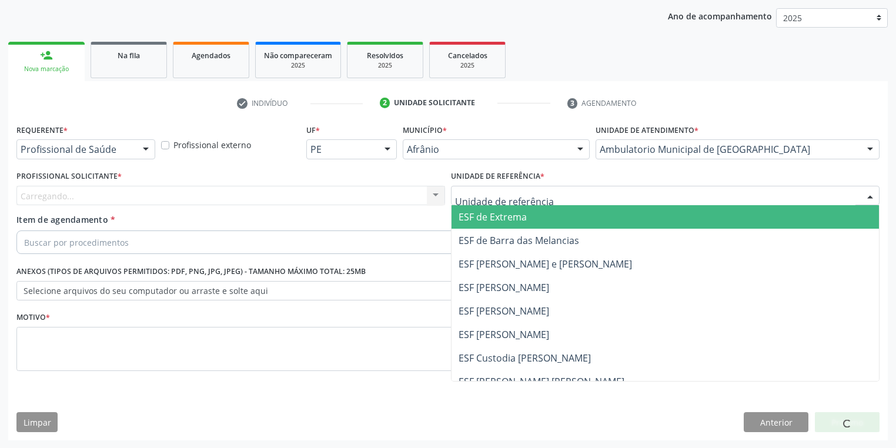
click at [502, 186] on div at bounding box center [665, 196] width 428 height 20
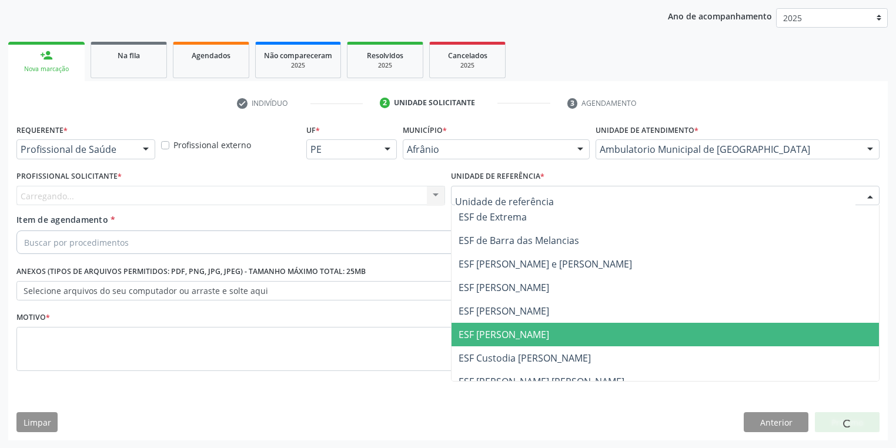
click at [530, 329] on span "ESF [PERSON_NAME]" at bounding box center [664, 335] width 427 height 24
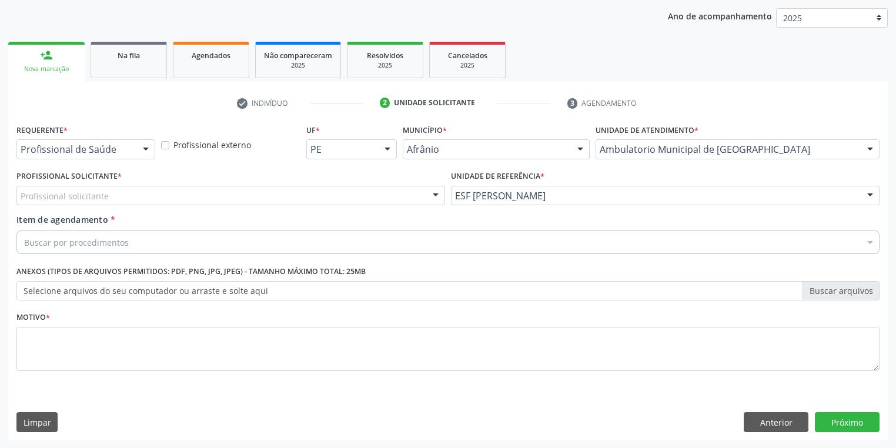
click at [246, 199] on div "Profissional solicitante" at bounding box center [230, 196] width 428 height 20
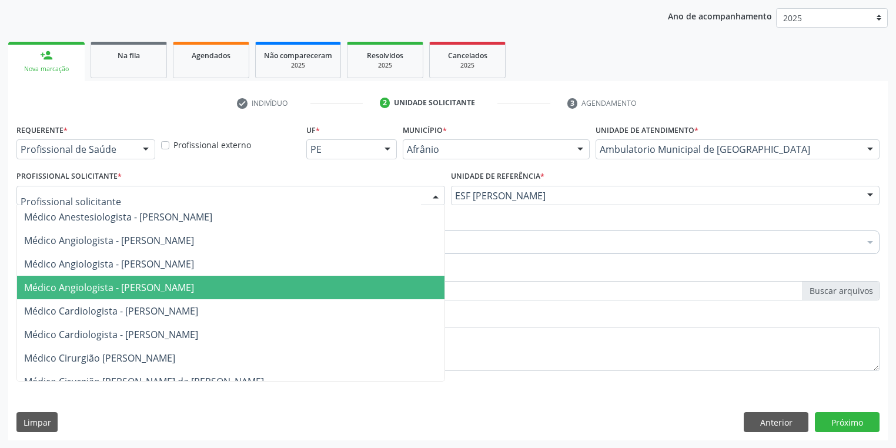
click at [234, 294] on span "Médico Angiologista - [PERSON_NAME]" at bounding box center [230, 288] width 427 height 24
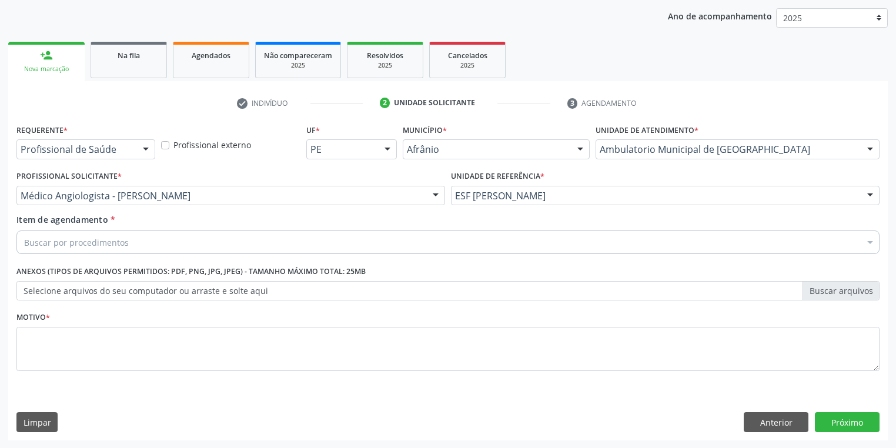
click at [185, 241] on div "Buscar por procedimentos" at bounding box center [447, 242] width 863 height 24
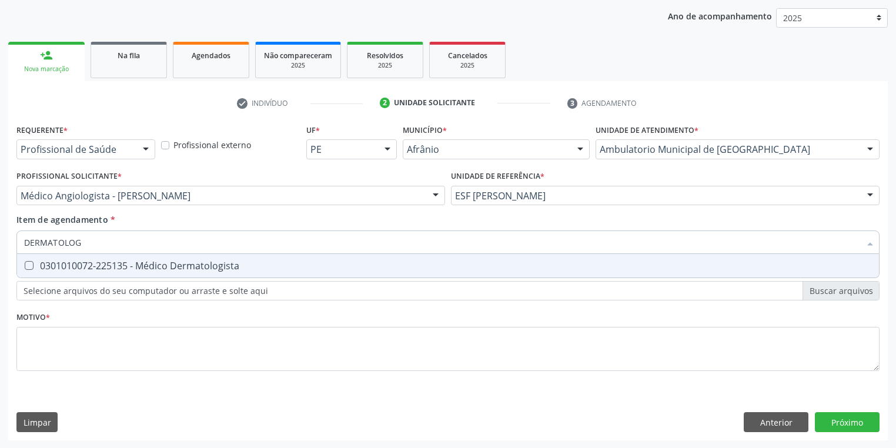
type input "DERMATOLO"
click at [177, 261] on div "0301010072-225135 - Médico Dermatologista" at bounding box center [447, 265] width 847 height 9
checkbox Dermatologista "true"
click at [103, 346] on div "Requerente * Profissional de Saúde Profissional de Saúde Paciente Nenhum result…" at bounding box center [447, 254] width 863 height 266
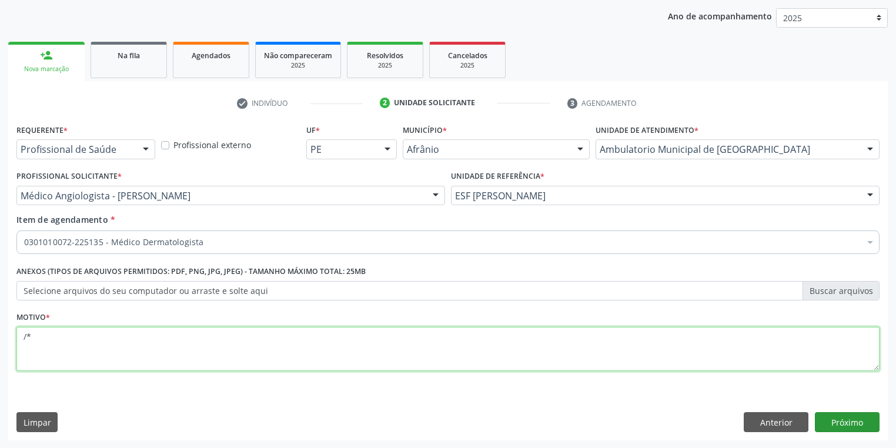
type textarea "/*"
click at [856, 423] on button "Próximo" at bounding box center [847, 422] width 65 height 20
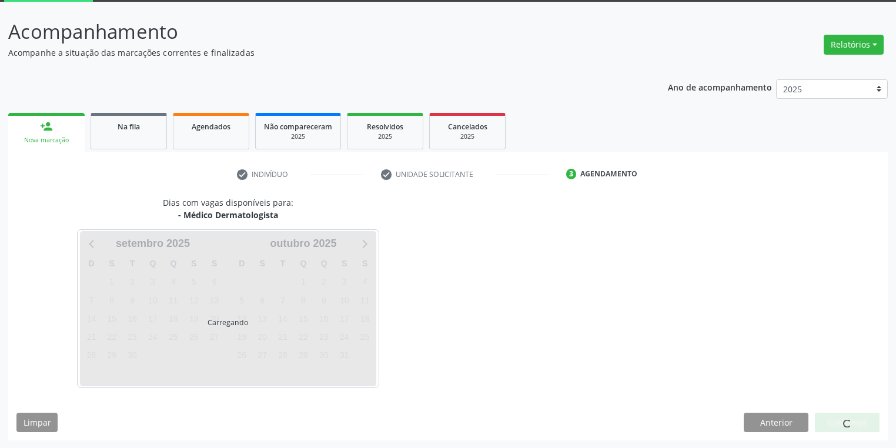
scroll to position [97, 0]
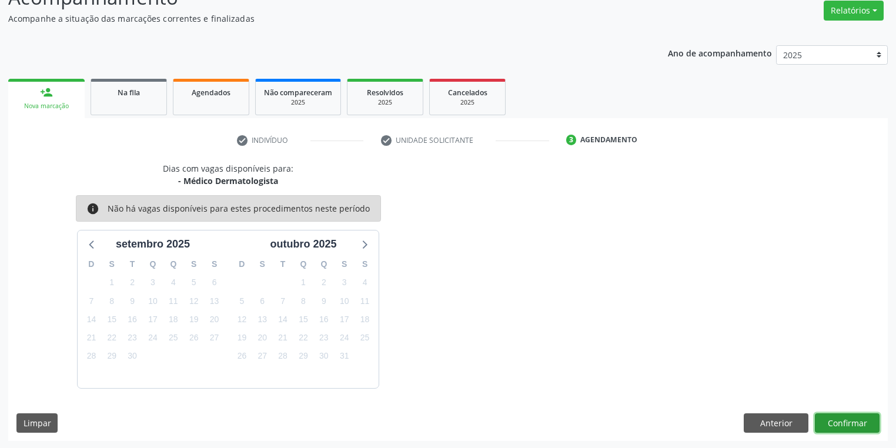
click at [836, 415] on button "Confirmar" at bounding box center [847, 423] width 65 height 20
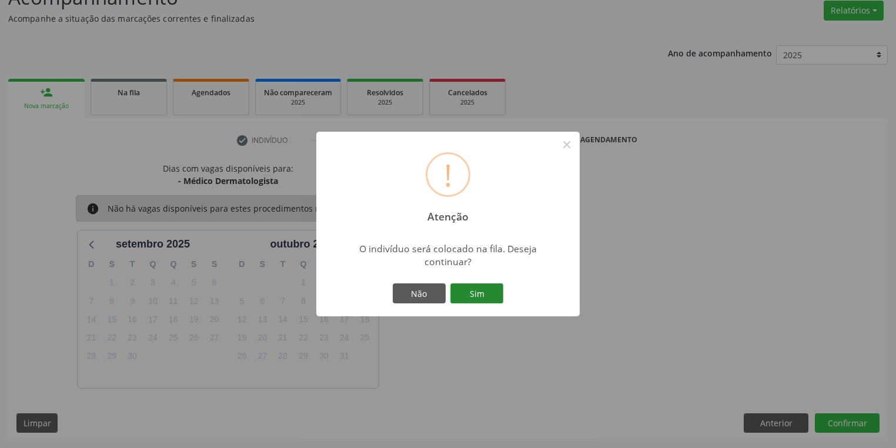
click at [482, 292] on button "Sim" at bounding box center [476, 293] width 53 height 20
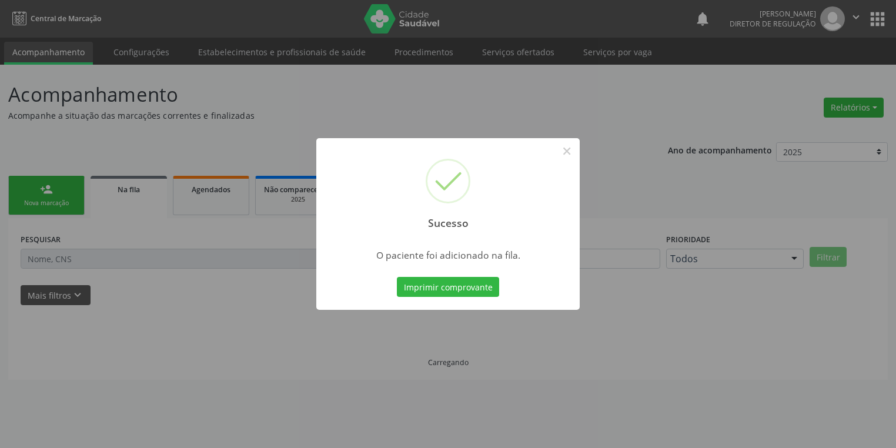
scroll to position [0, 0]
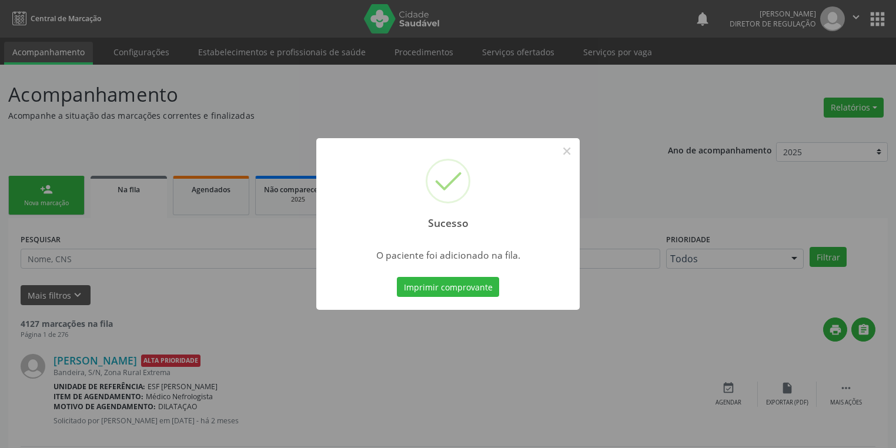
click at [565, 140] on div "Sucesso ×" at bounding box center [447, 188] width 263 height 101
click at [566, 151] on button "×" at bounding box center [567, 151] width 20 height 20
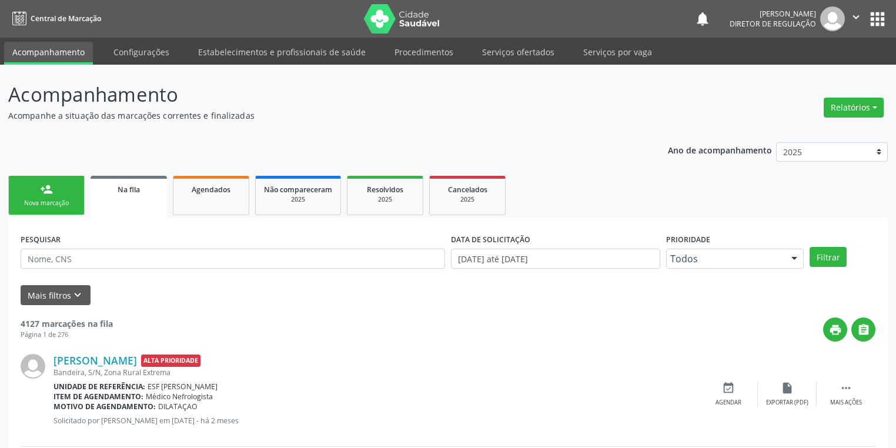
click at [33, 197] on link "person_add Nova marcação" at bounding box center [46, 195] width 76 height 39
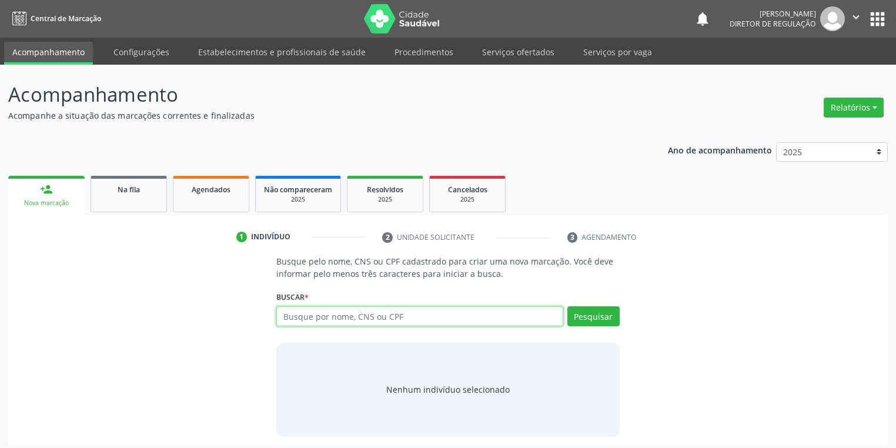
click at [293, 306] on input "text" at bounding box center [419, 316] width 287 height 20
type input "700002473271407"
click at [603, 316] on button "Pesquisar" at bounding box center [593, 316] width 52 height 20
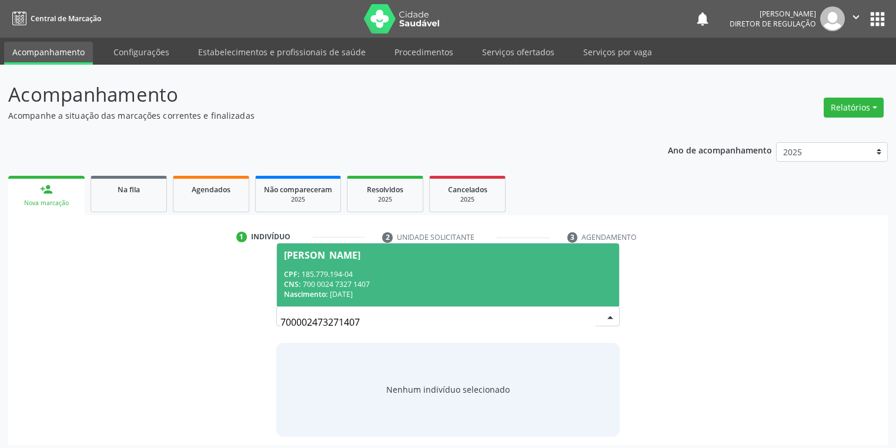
click at [415, 280] on div "CNS: 700 0024 7327 1407" at bounding box center [448, 284] width 328 height 10
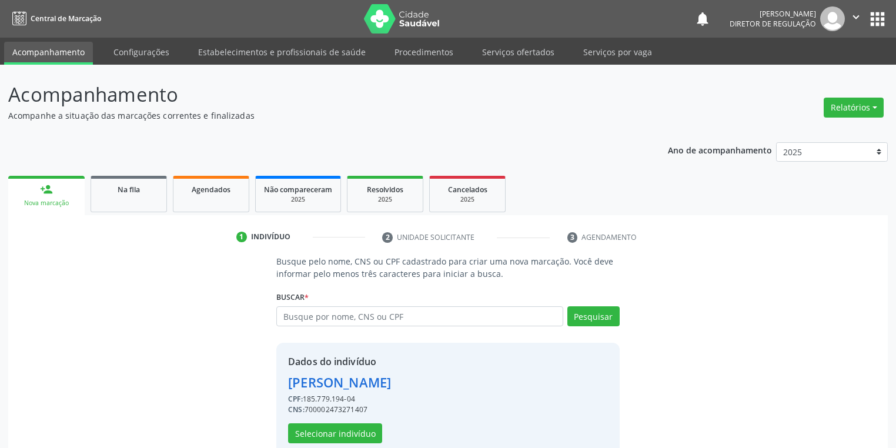
scroll to position [22, 0]
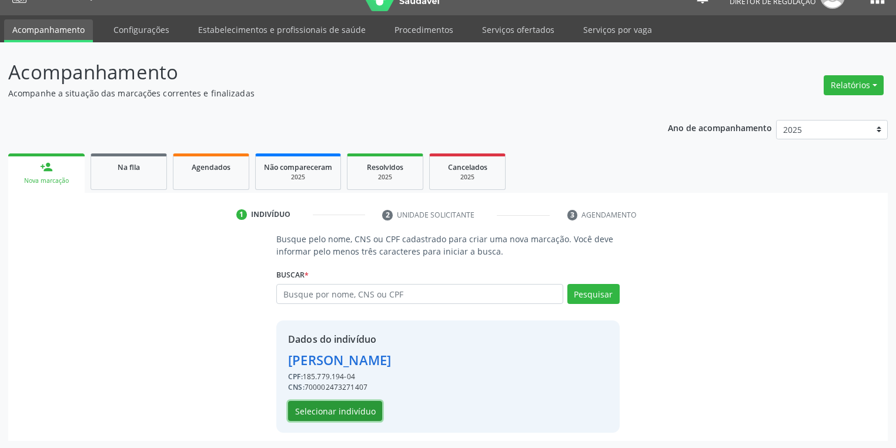
click at [344, 414] on button "Selecionar indivíduo" at bounding box center [335, 411] width 94 height 20
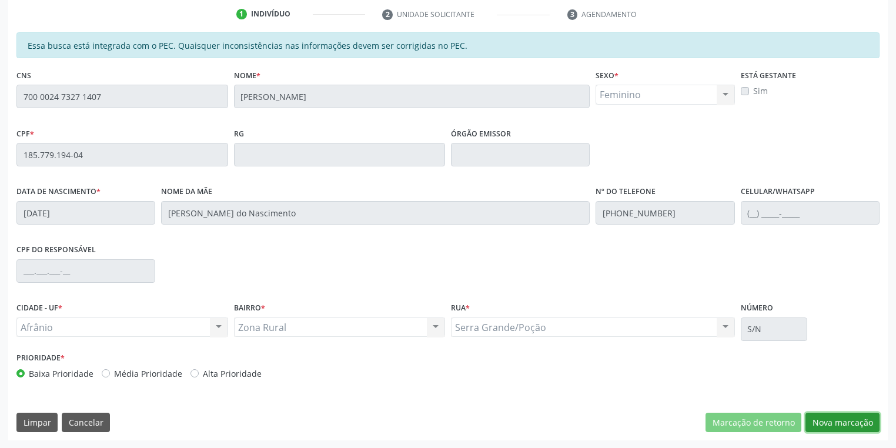
click at [829, 420] on button "Nova marcação" at bounding box center [842, 423] width 74 height 20
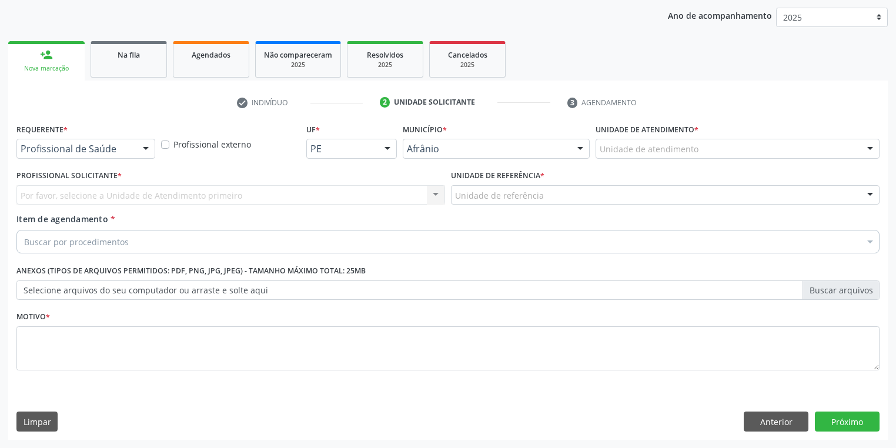
scroll to position [134, 0]
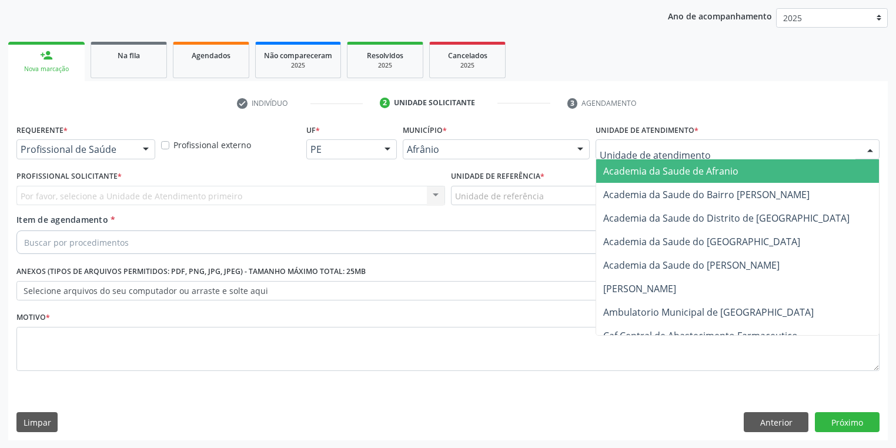
drag, startPoint x: 620, startPoint y: 157, endPoint x: 624, endPoint y: 203, distance: 46.0
click at [619, 159] on div "Academia da Saude de Afranio Academia da Saude do Bairro [PERSON_NAME] Academia…" at bounding box center [737, 149] width 284 height 20
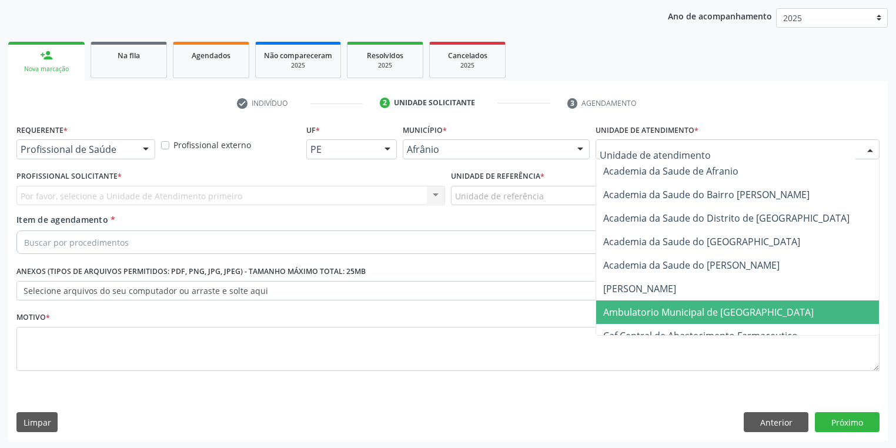
click at [650, 317] on span "Ambulatorio Municipal de [GEOGRAPHIC_DATA]" at bounding box center [708, 312] width 210 height 13
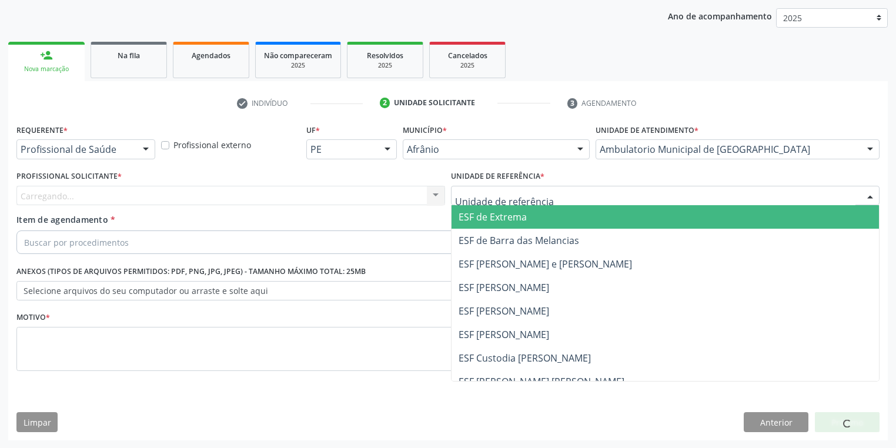
drag, startPoint x: 498, startPoint y: 195, endPoint x: 496, endPoint y: 256, distance: 60.6
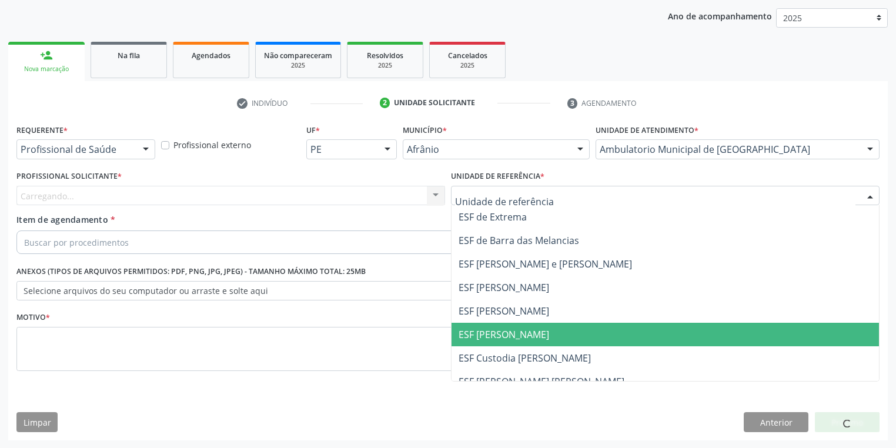
click at [494, 333] on span "ESF [PERSON_NAME]" at bounding box center [503, 334] width 91 height 13
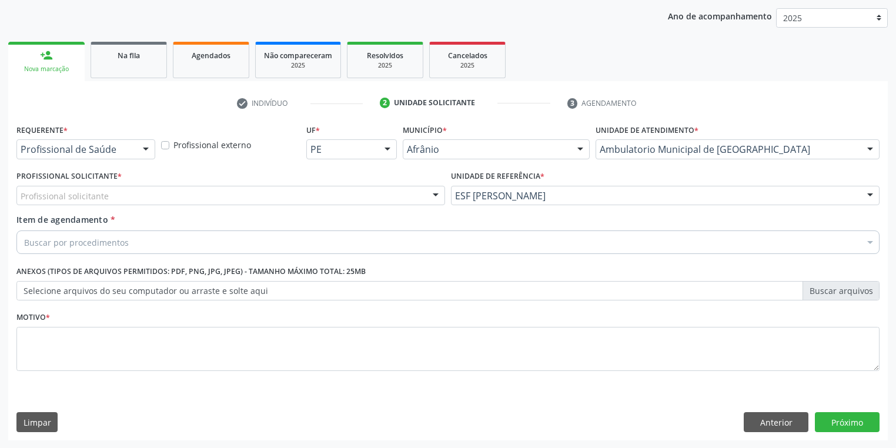
click at [129, 200] on div "Profissional solicitante" at bounding box center [230, 196] width 428 height 20
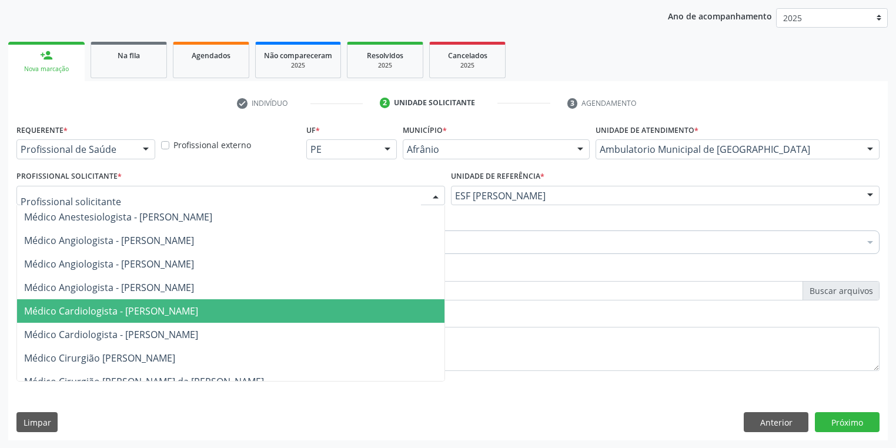
click at [150, 311] on span "Médico Cardiologista - [PERSON_NAME]" at bounding box center [111, 310] width 174 height 13
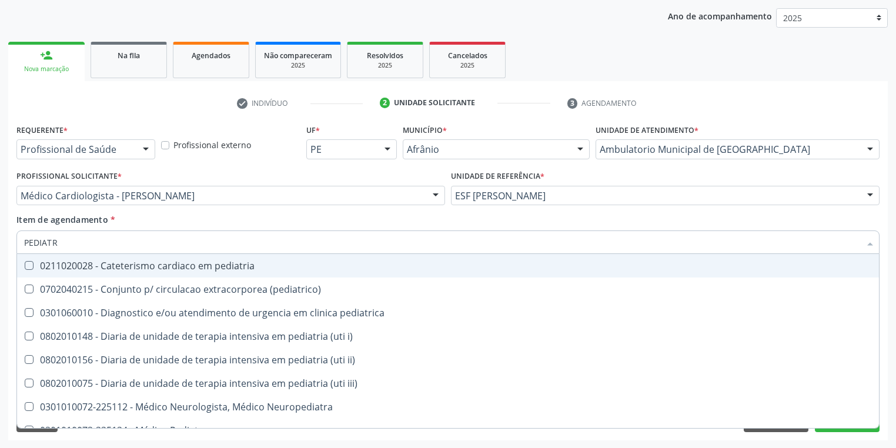
type input "PEDIATRA"
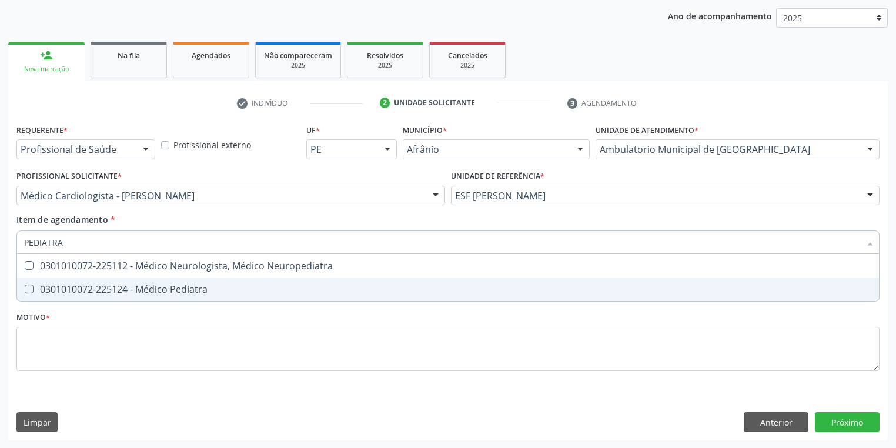
click at [78, 292] on div "0301010072-225124 - Médico Pediatra" at bounding box center [447, 288] width 847 height 9
checkbox Pediatra "true"
click at [68, 340] on div "Requerente * Profissional de Saúde Profissional de Saúde Paciente Nenhum result…" at bounding box center [447, 254] width 863 height 266
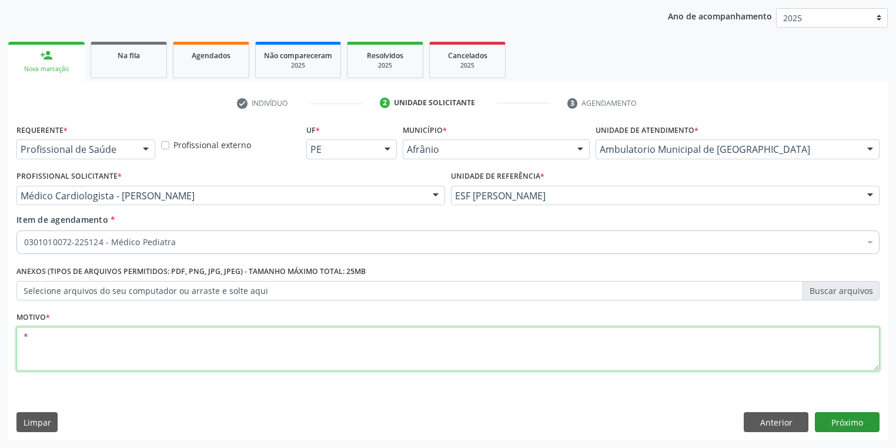
type textarea "*"
click at [857, 424] on button "Próximo" at bounding box center [847, 422] width 65 height 20
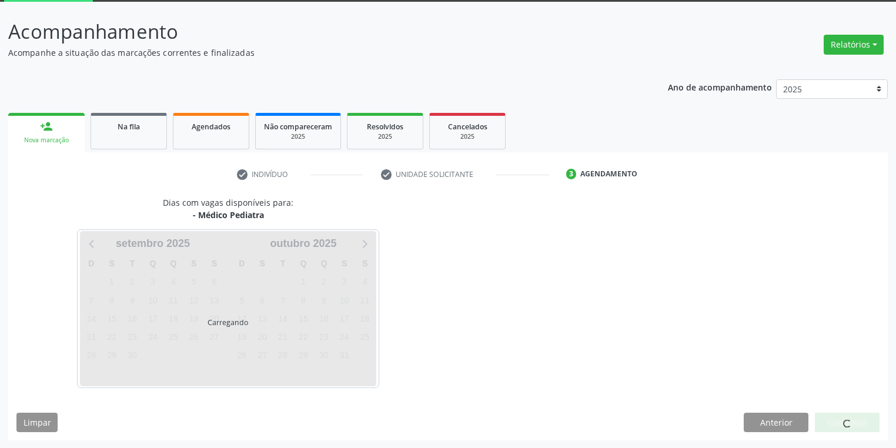
scroll to position [97, 0]
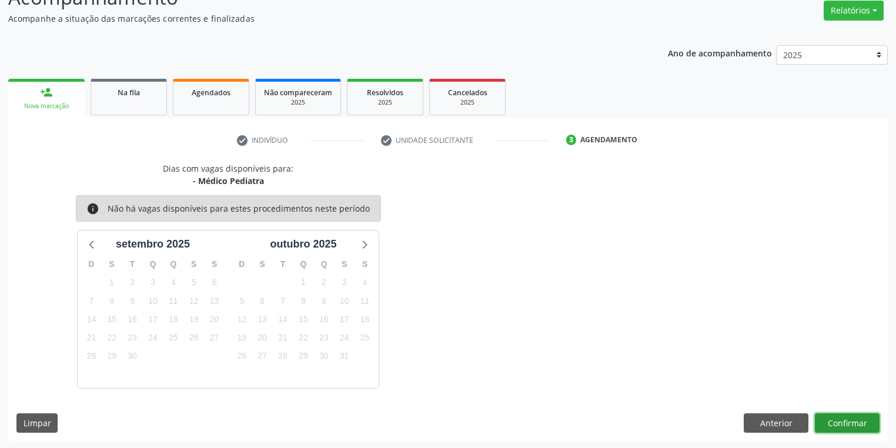
click at [839, 421] on button "Confirmar" at bounding box center [847, 423] width 65 height 20
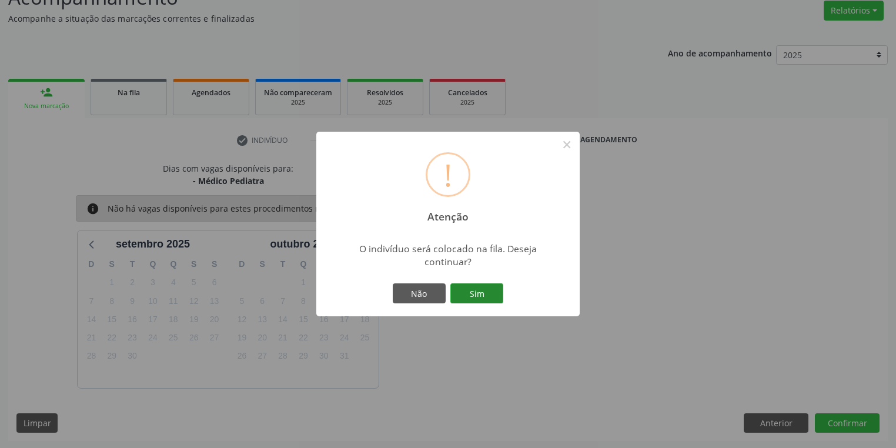
click at [482, 294] on button "Sim" at bounding box center [476, 293] width 53 height 20
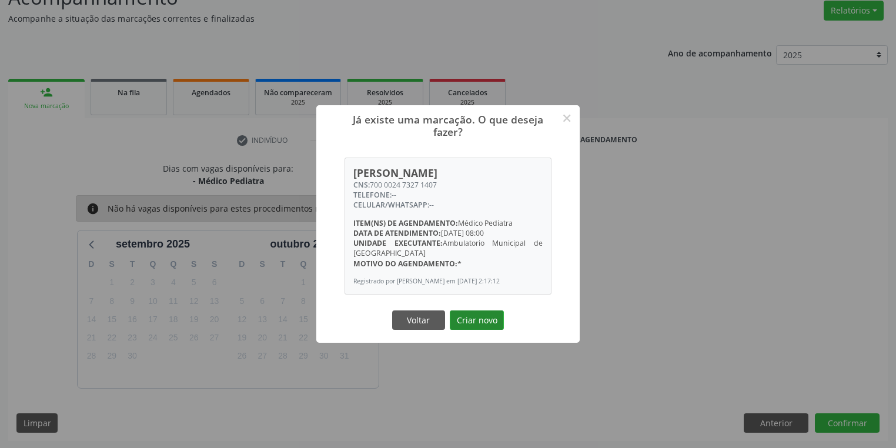
click at [472, 322] on button "Criar novo" at bounding box center [477, 320] width 54 height 20
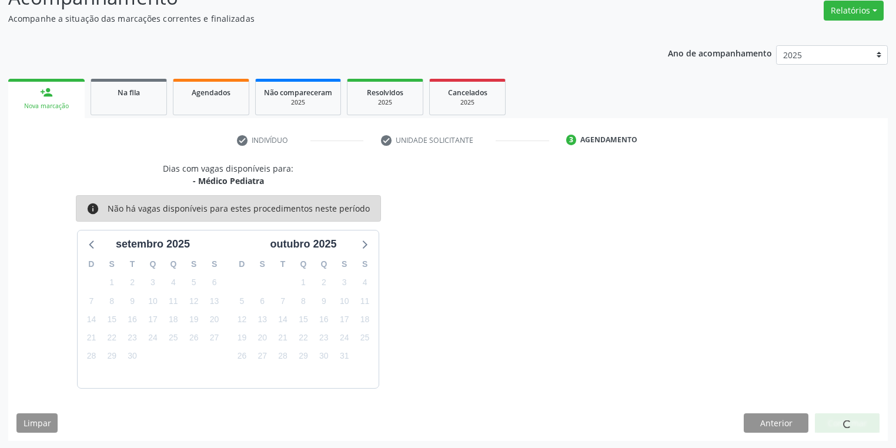
scroll to position [0, 0]
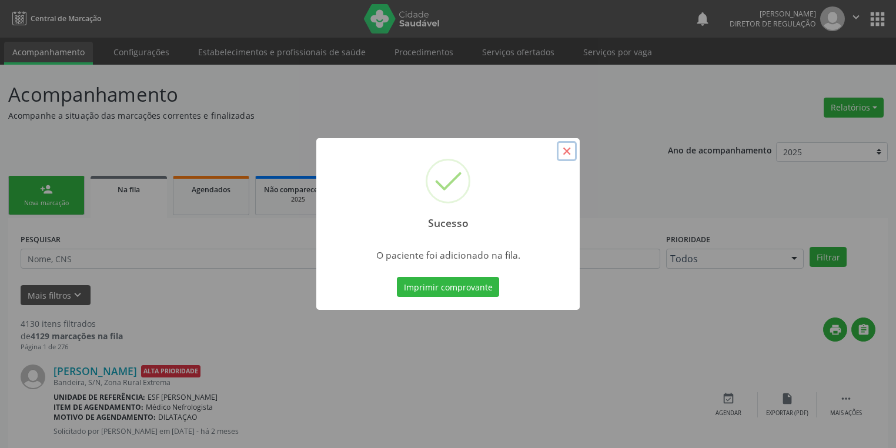
click at [563, 153] on button "×" at bounding box center [567, 151] width 20 height 20
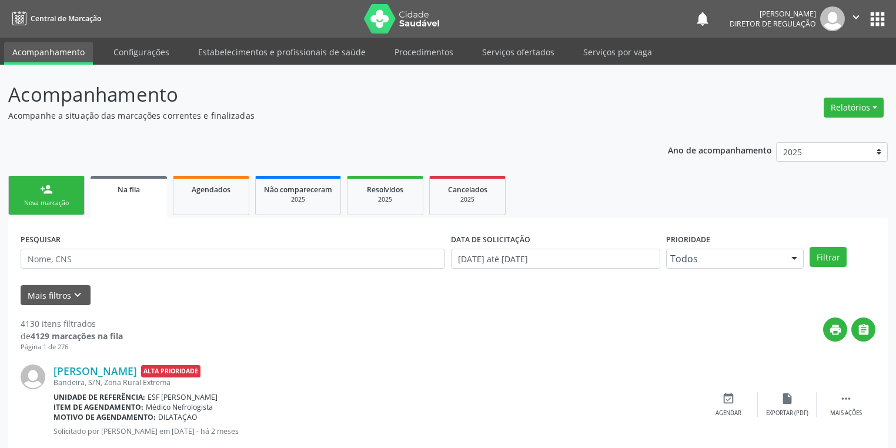
click at [33, 190] on link "person_add Nova marcação" at bounding box center [46, 195] width 76 height 39
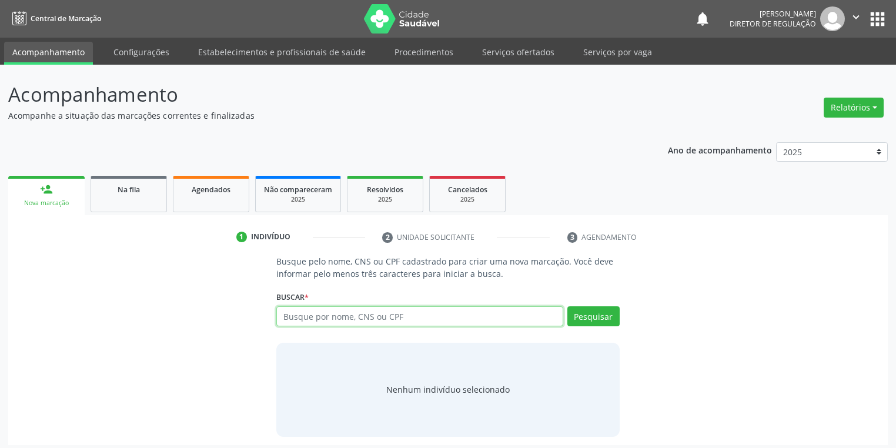
click at [330, 314] on input "text" at bounding box center [419, 316] width 287 height 20
type input "706404671693585"
click at [595, 309] on button "Pesquisar" at bounding box center [593, 316] width 52 height 20
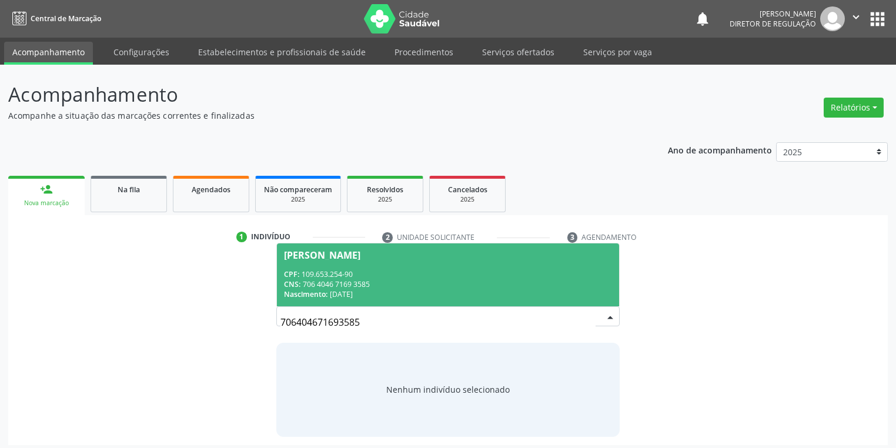
click at [333, 281] on div "CNS: 706 4046 7169 3585" at bounding box center [448, 284] width 328 height 10
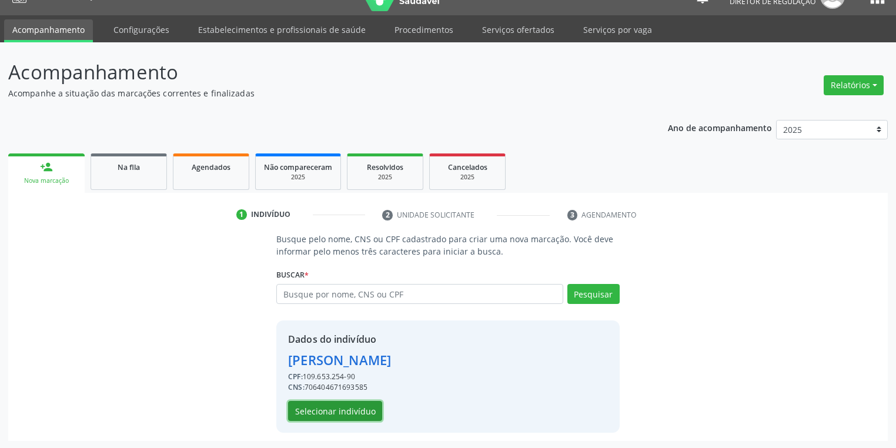
click at [341, 413] on button "Selecionar indivíduo" at bounding box center [335, 411] width 94 height 20
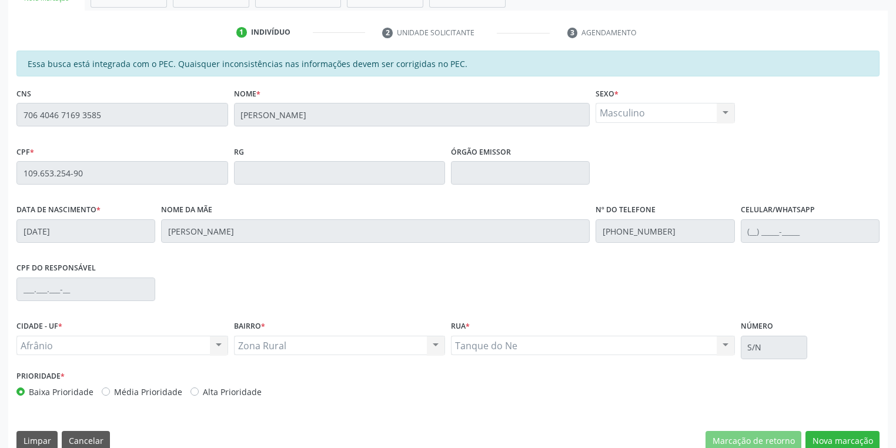
scroll to position [223, 0]
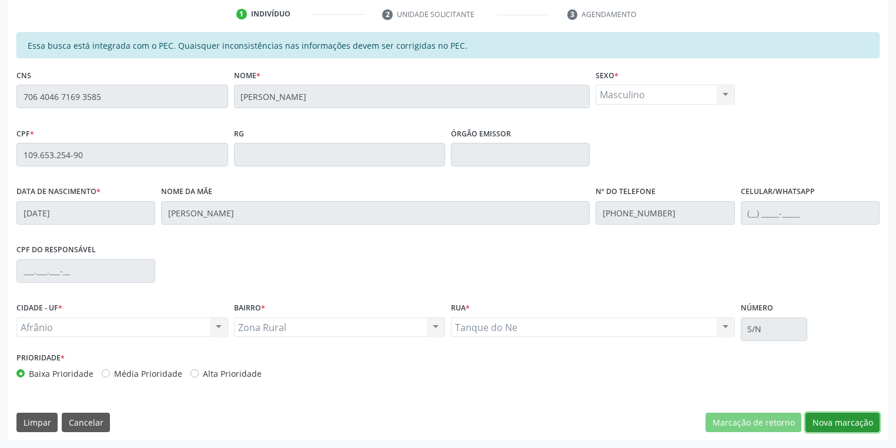
click at [844, 423] on button "Nova marcação" at bounding box center [842, 423] width 74 height 20
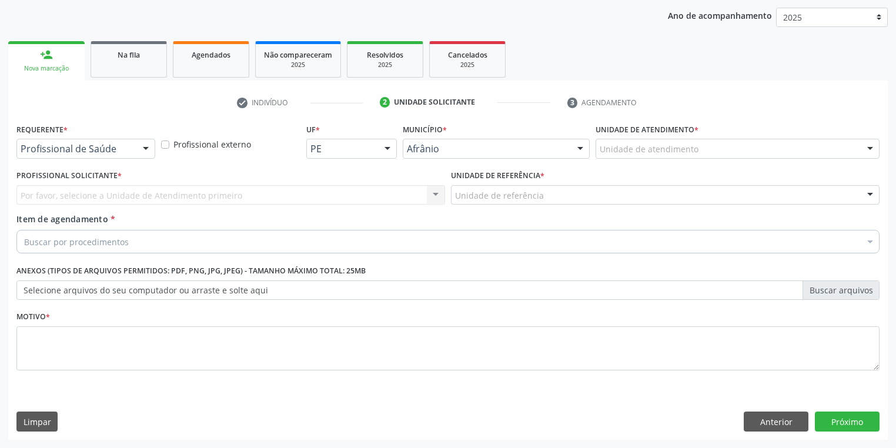
scroll to position [134, 0]
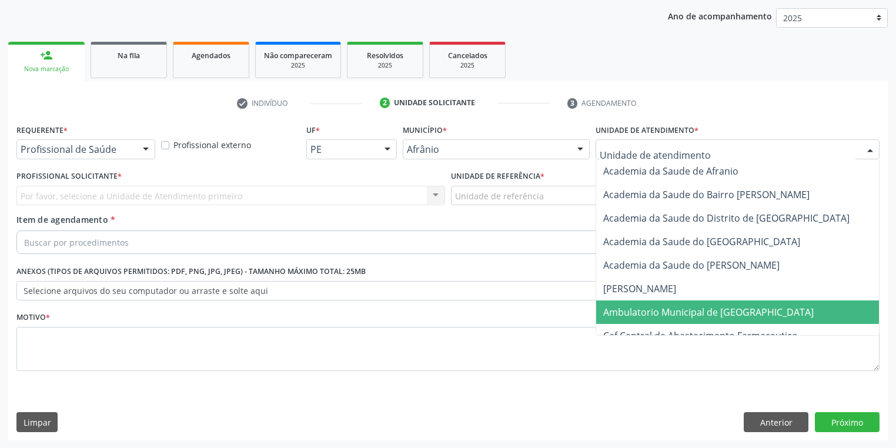
click at [629, 306] on span "Ambulatorio Municipal de [GEOGRAPHIC_DATA]" at bounding box center [708, 312] width 210 height 13
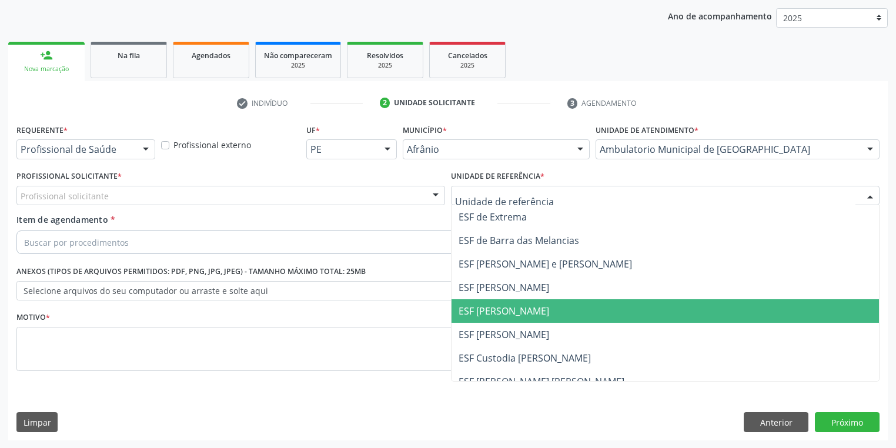
click at [485, 309] on span "ESF [PERSON_NAME]" at bounding box center [503, 310] width 91 height 13
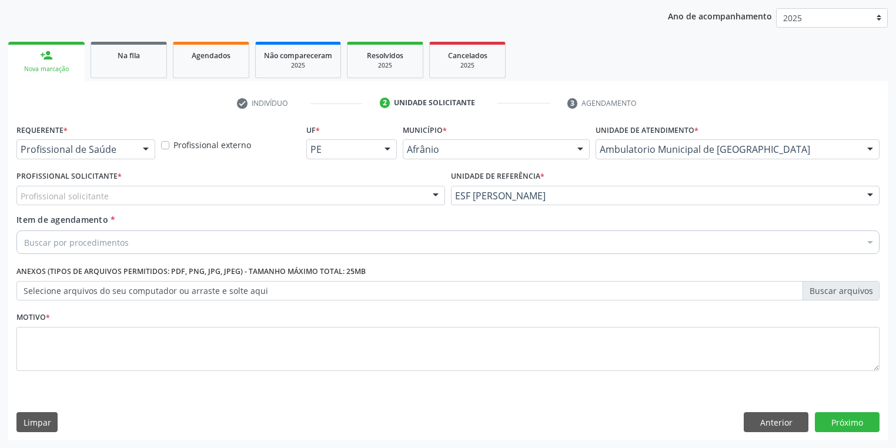
click at [113, 196] on div "Profissional solicitante" at bounding box center [230, 196] width 428 height 20
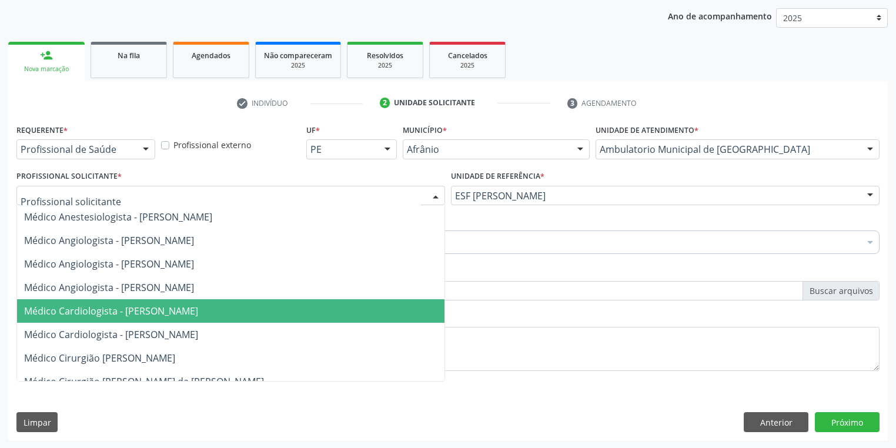
click at [121, 306] on span "Médico Cardiologista - [PERSON_NAME]" at bounding box center [111, 310] width 174 height 13
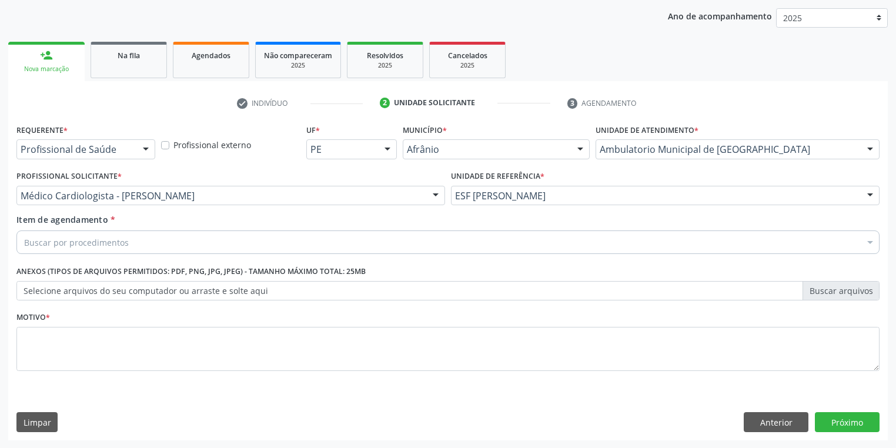
click at [70, 233] on div "Buscar por procedimentos" at bounding box center [447, 242] width 863 height 24
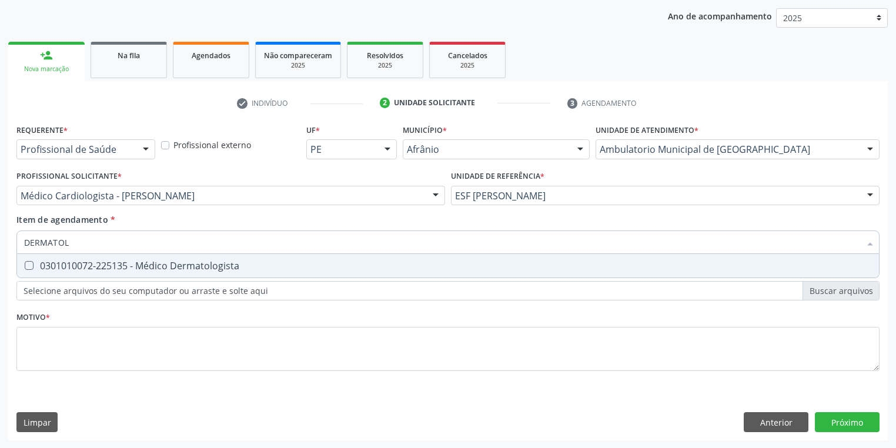
type input "DERMATOLO"
click at [105, 269] on div "0301010072-225135 - Médico Dermatologista" at bounding box center [447, 265] width 847 height 9
checkbox Dermatologista "true"
click at [66, 336] on div "Requerente * Profissional de Saúde Profissional de Saúde Paciente Nenhum result…" at bounding box center [447, 254] width 863 height 266
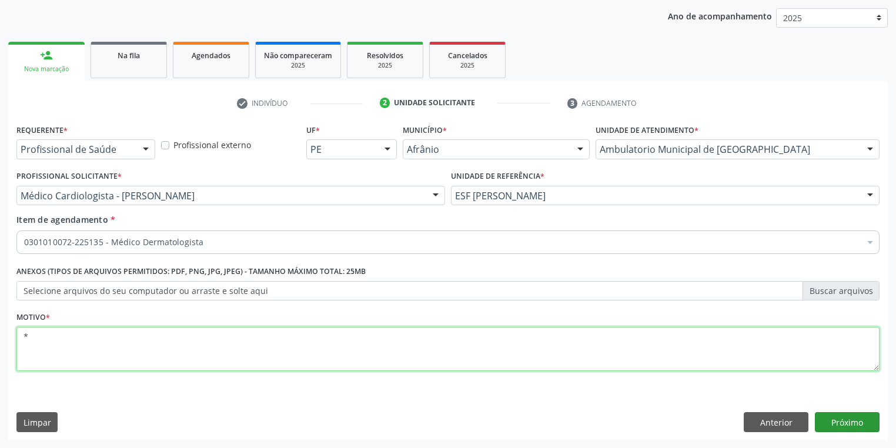
type textarea "*"
click at [834, 421] on button "Próximo" at bounding box center [847, 422] width 65 height 20
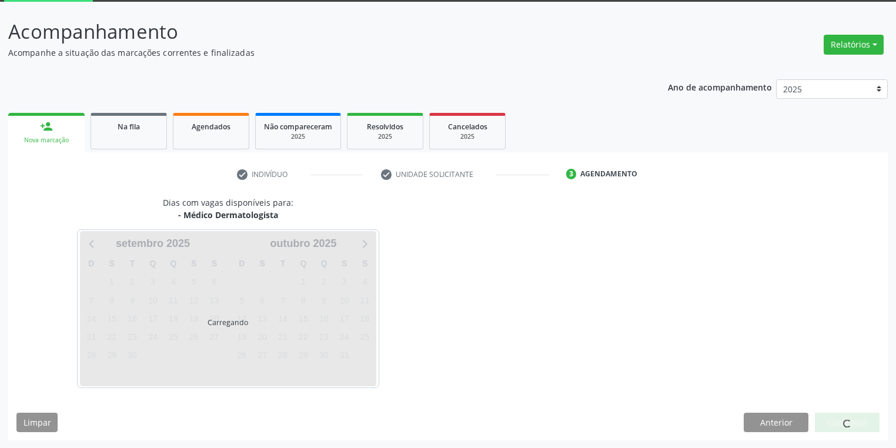
scroll to position [97, 0]
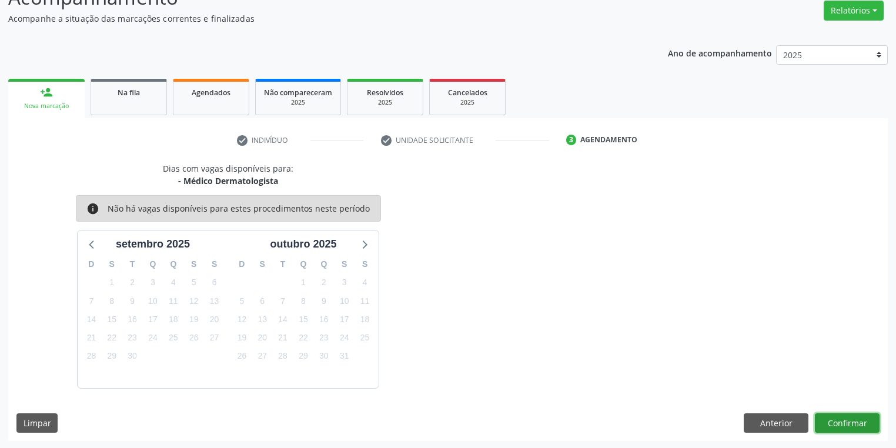
click at [839, 426] on button "Confirmar" at bounding box center [847, 423] width 65 height 20
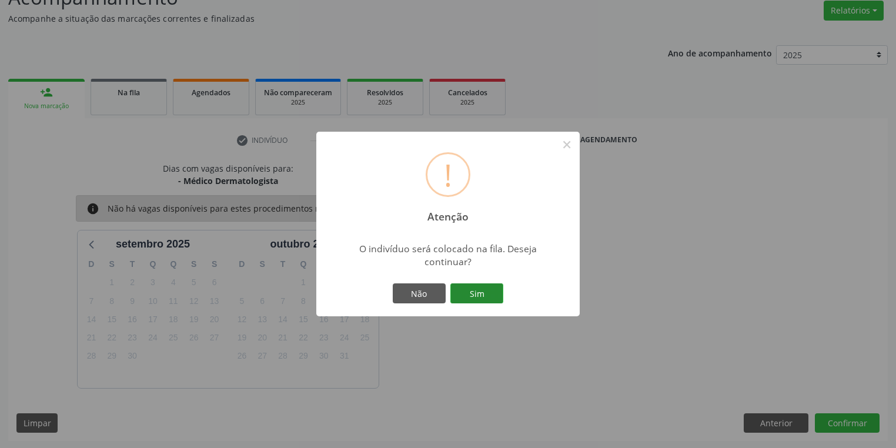
drag, startPoint x: 482, startPoint y: 289, endPoint x: 545, endPoint y: 282, distance: 63.2
click at [482, 289] on button "Sim" at bounding box center [476, 293] width 53 height 20
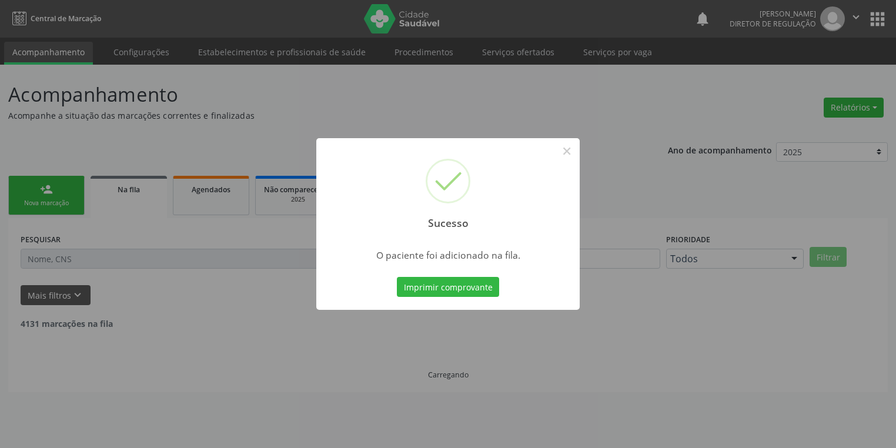
scroll to position [0, 0]
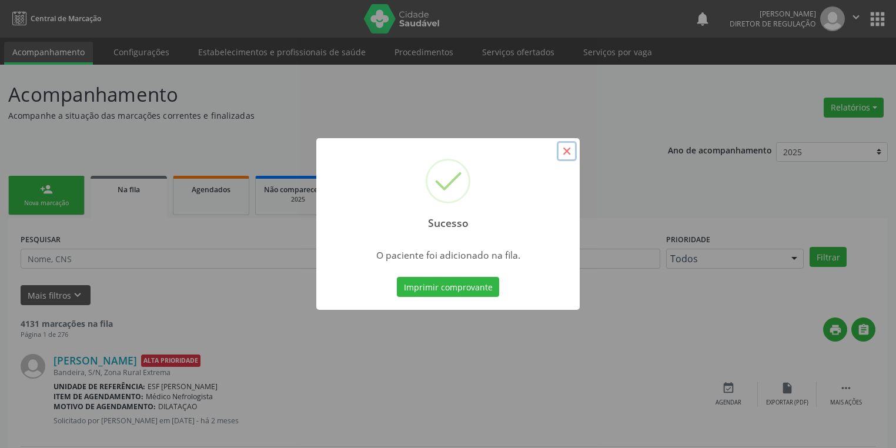
click at [564, 150] on button "×" at bounding box center [567, 151] width 20 height 20
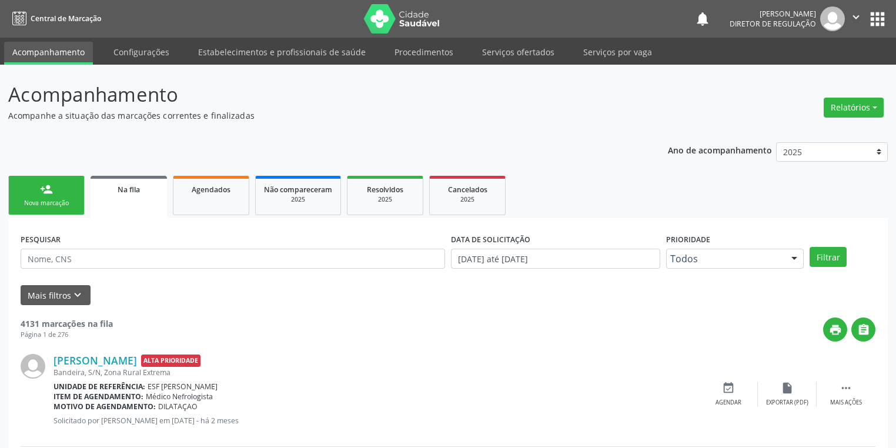
click at [38, 197] on link "person_add Nova marcação" at bounding box center [46, 195] width 76 height 39
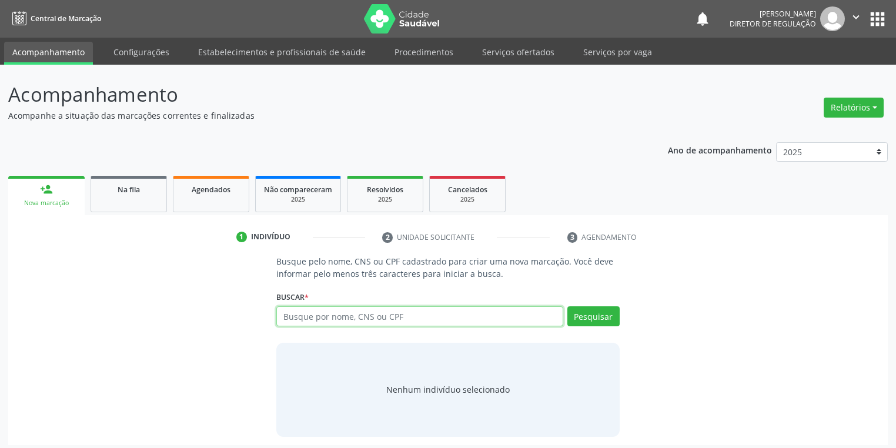
click at [297, 320] on input "text" at bounding box center [419, 316] width 287 height 20
type input "700209909184128"
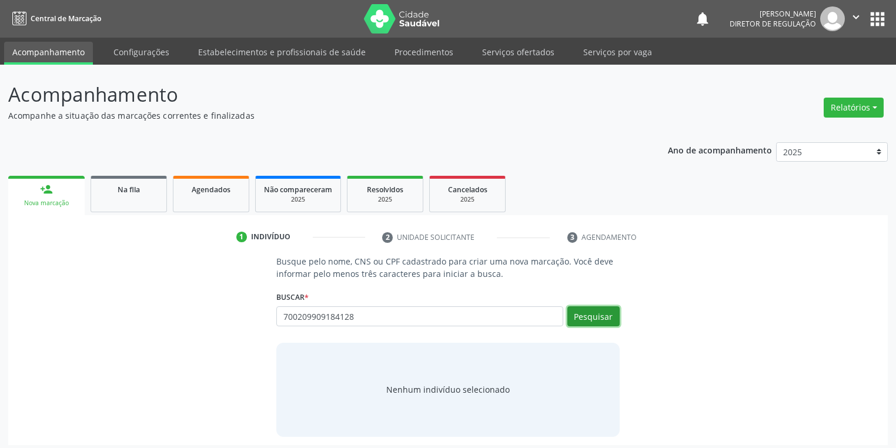
click at [579, 315] on button "Pesquisar" at bounding box center [593, 316] width 52 height 20
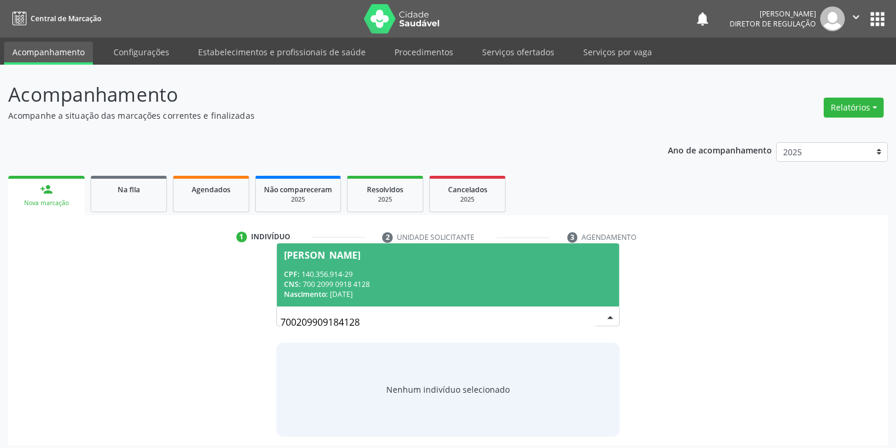
click at [335, 295] on div "Nascimento: [DATE]" at bounding box center [448, 294] width 328 height 10
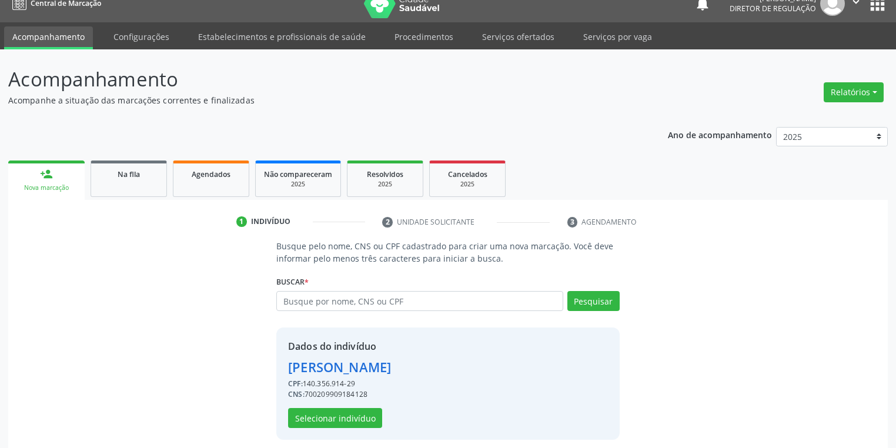
scroll to position [22, 0]
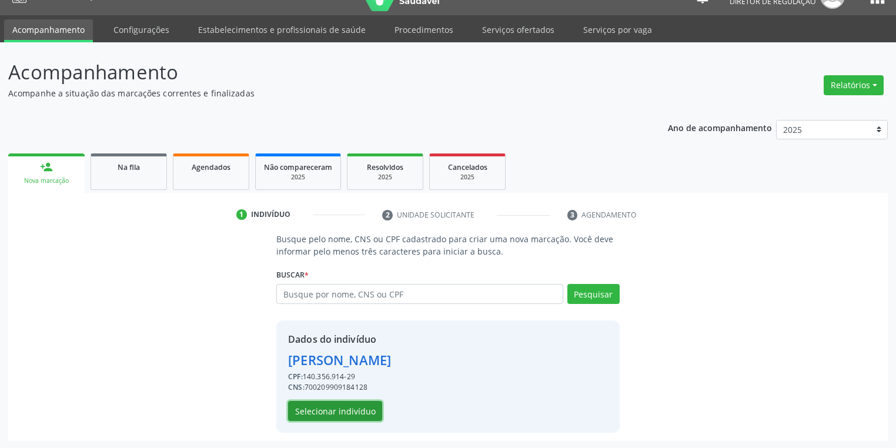
click at [343, 407] on button "Selecionar indivíduo" at bounding box center [335, 411] width 94 height 20
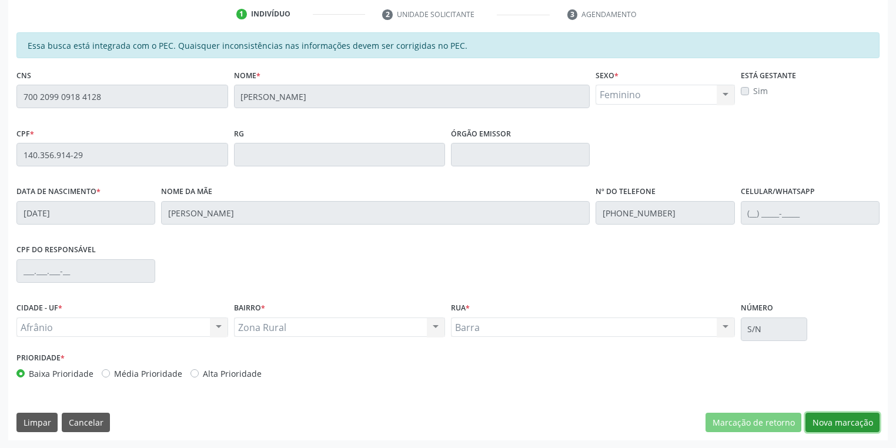
click at [836, 421] on button "Nova marcação" at bounding box center [842, 423] width 74 height 20
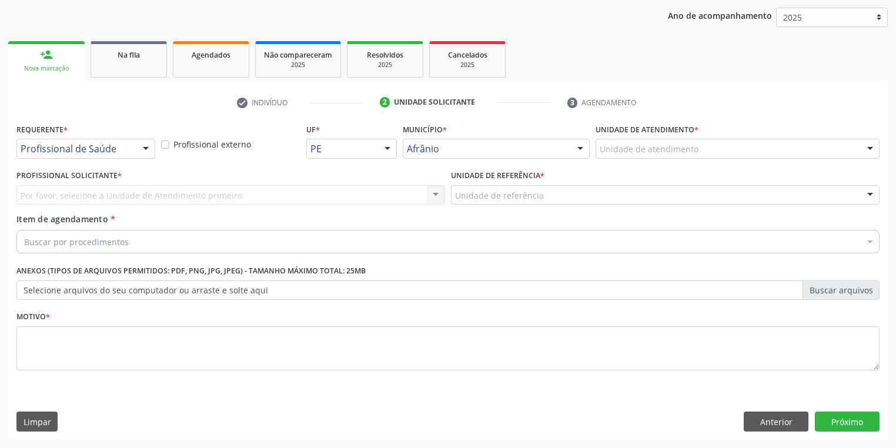
scroll to position [134, 0]
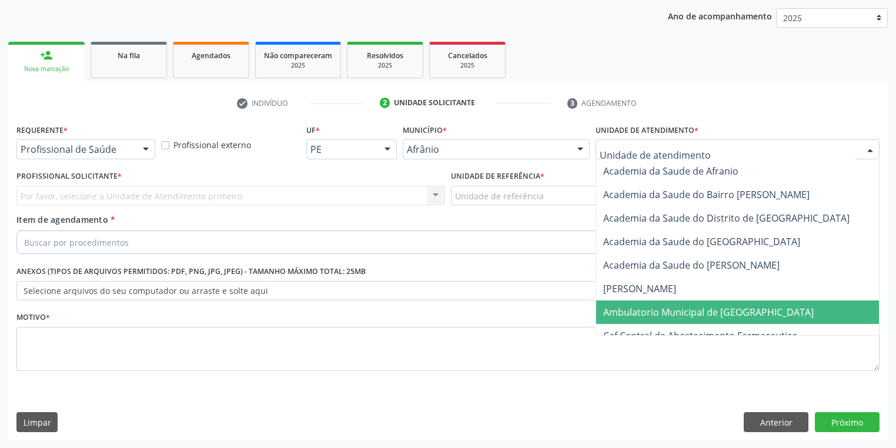
click at [627, 310] on span "Ambulatorio Municipal de [GEOGRAPHIC_DATA]" at bounding box center [708, 312] width 210 height 13
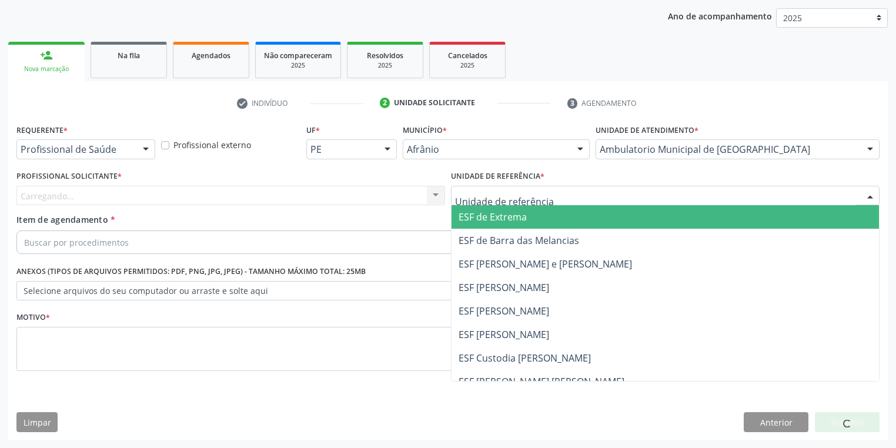
drag, startPoint x: 501, startPoint y: 194, endPoint x: 505, endPoint y: 244, distance: 50.8
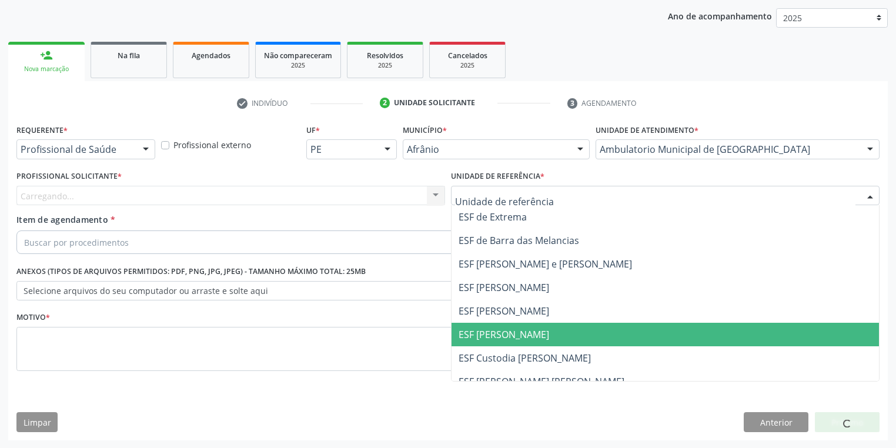
click at [512, 330] on span "ESF [PERSON_NAME]" at bounding box center [503, 334] width 91 height 13
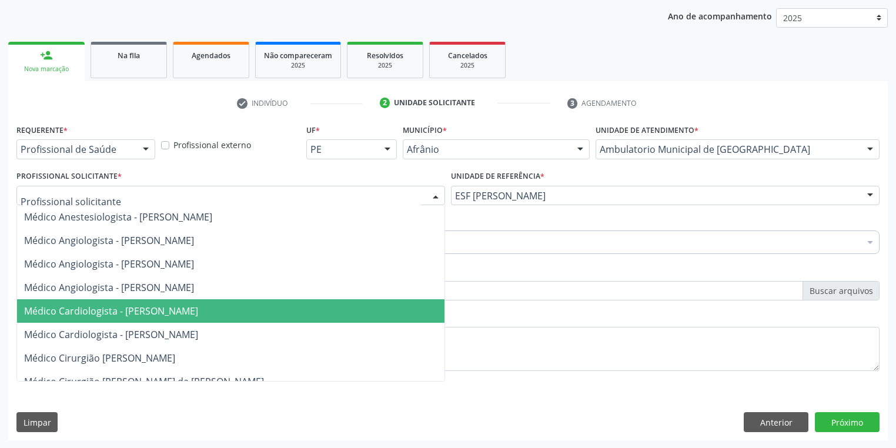
click at [143, 312] on span "Médico Cardiologista - [PERSON_NAME]" at bounding box center [111, 310] width 174 height 13
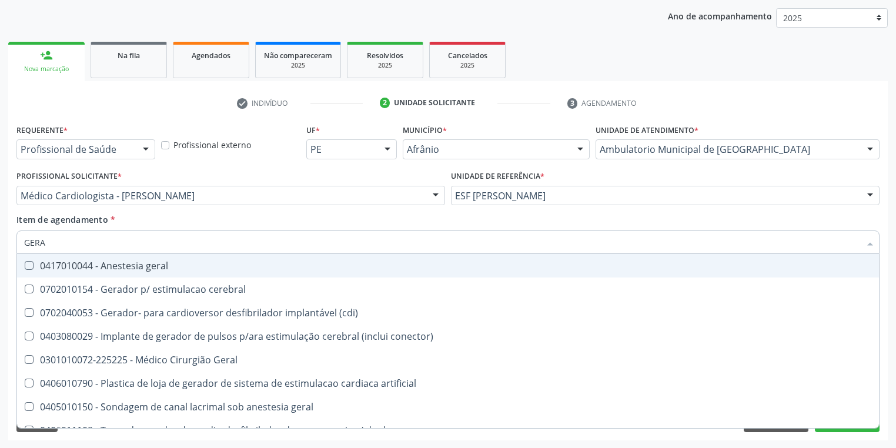
type input "GERAL"
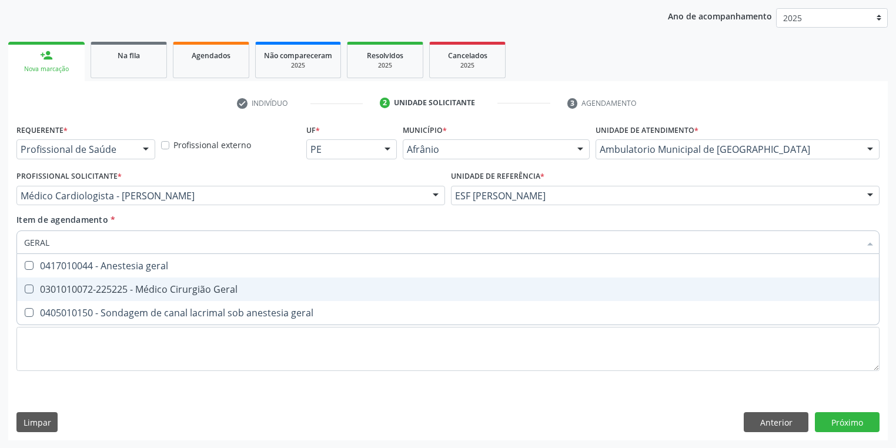
click at [75, 285] on div "0301010072-225225 - Médico Cirurgião Geral" at bounding box center [447, 288] width 847 height 9
checkbox Geral "true"
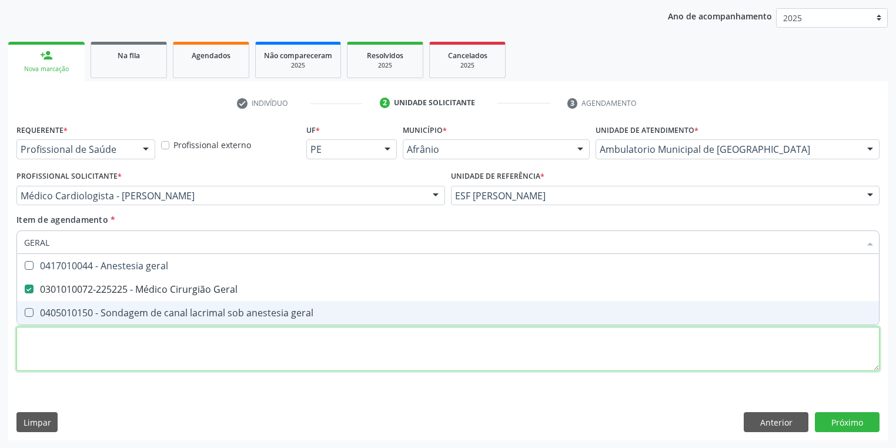
click at [55, 365] on div "Requerente * Profissional de Saúde Profissional de Saúde Paciente Nenhum result…" at bounding box center [447, 254] width 863 height 266
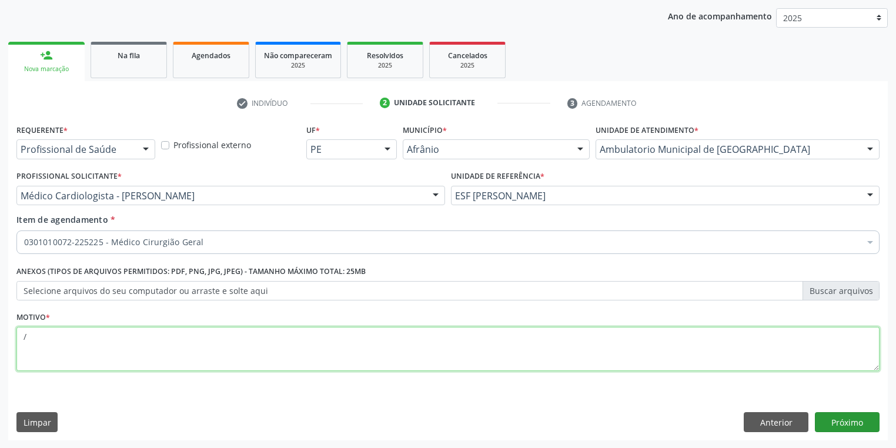
type textarea "/"
click at [842, 422] on button "Próximo" at bounding box center [847, 422] width 65 height 20
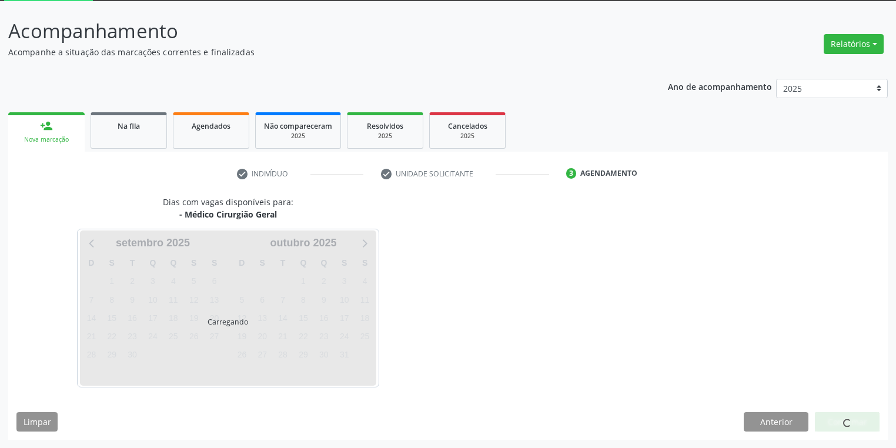
scroll to position [63, 0]
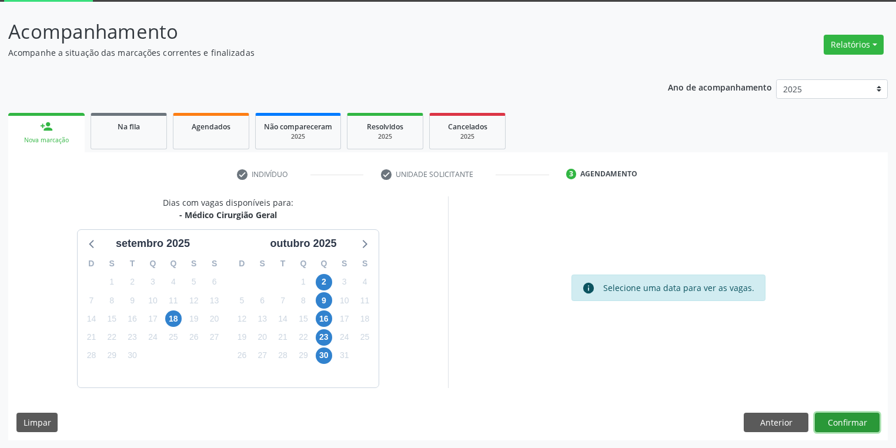
click at [840, 424] on button "Confirmar" at bounding box center [847, 423] width 65 height 20
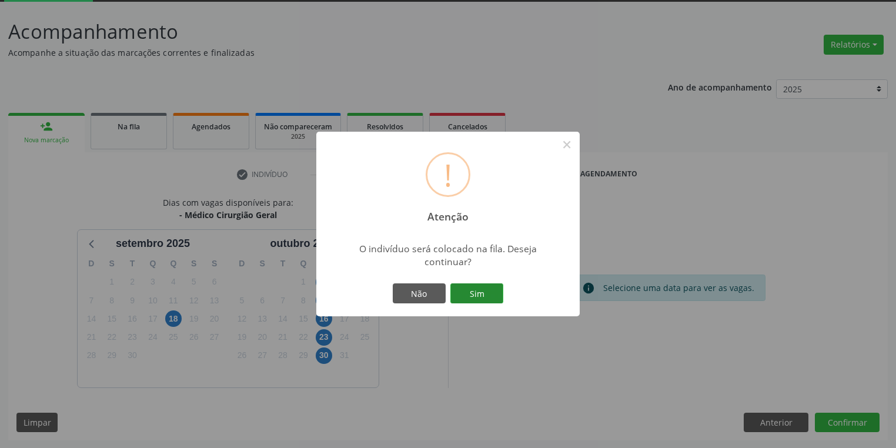
click at [476, 296] on button "Sim" at bounding box center [476, 293] width 53 height 20
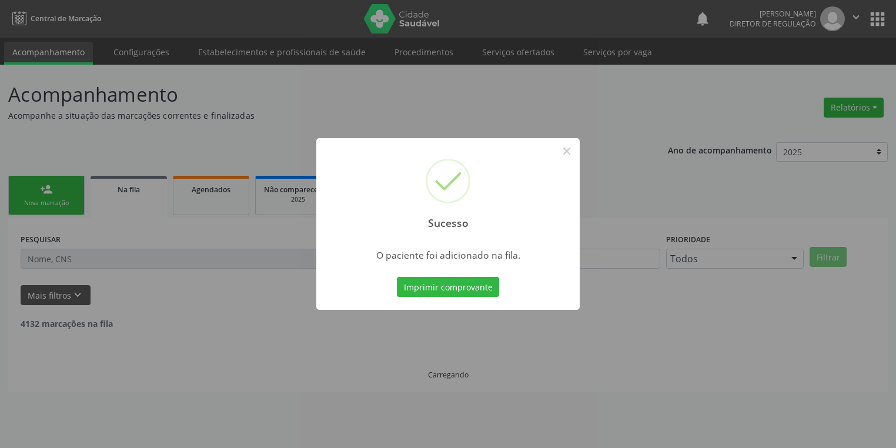
scroll to position [0, 0]
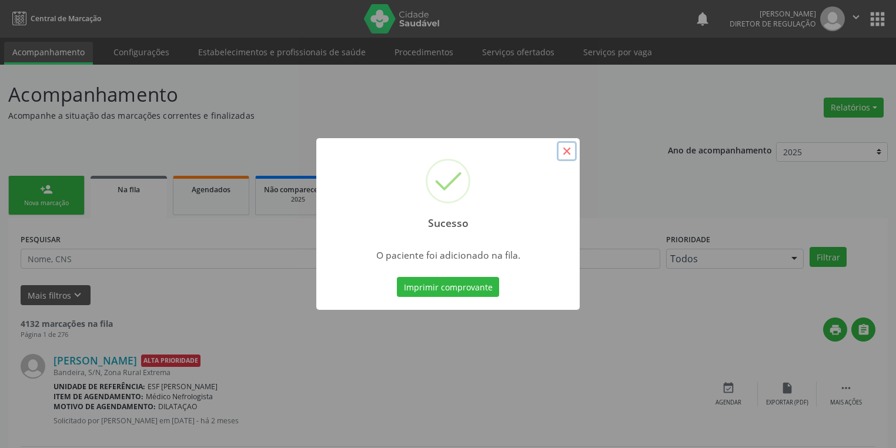
click at [567, 152] on button "×" at bounding box center [567, 151] width 20 height 20
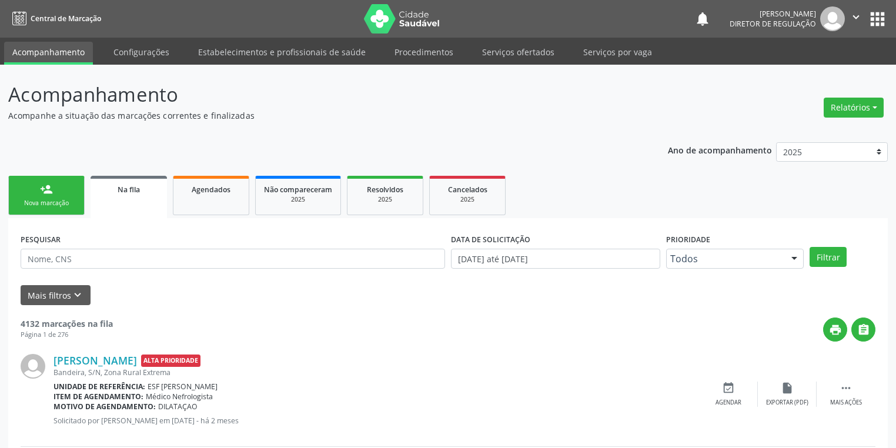
click at [43, 191] on div "person_add" at bounding box center [46, 189] width 13 height 13
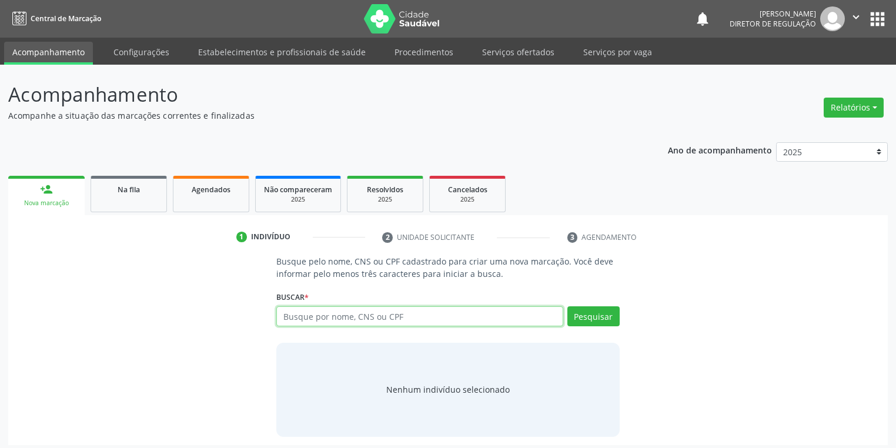
click at [304, 323] on input "text" at bounding box center [419, 316] width 287 height 20
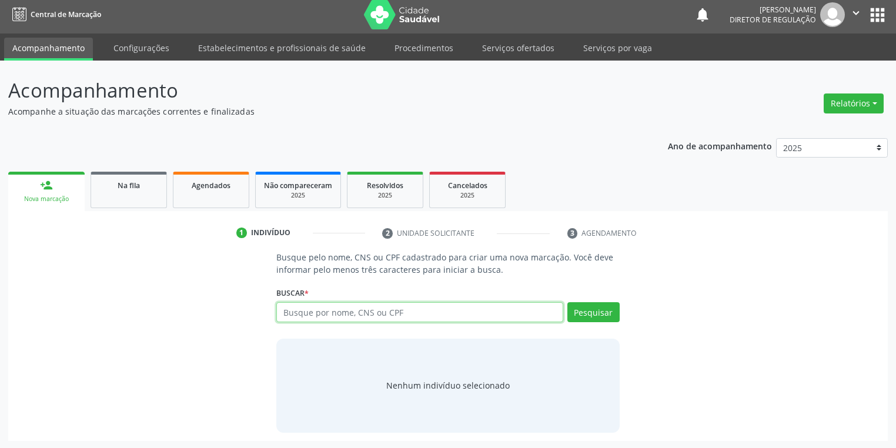
scroll to position [5, 0]
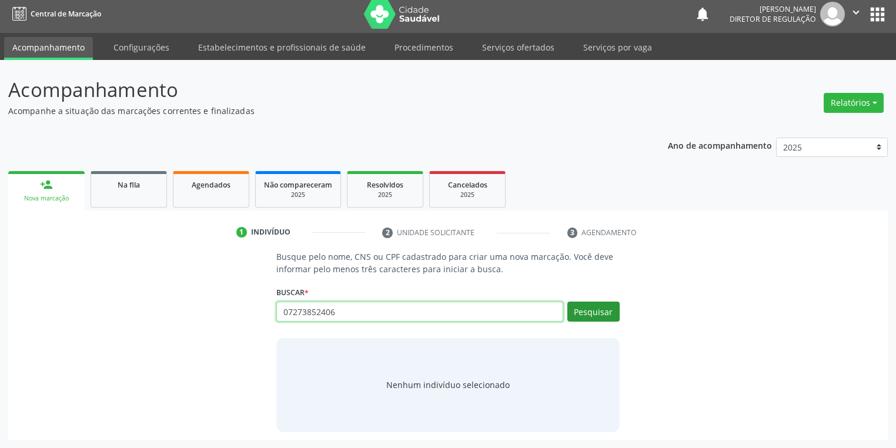
type input "07273852406"
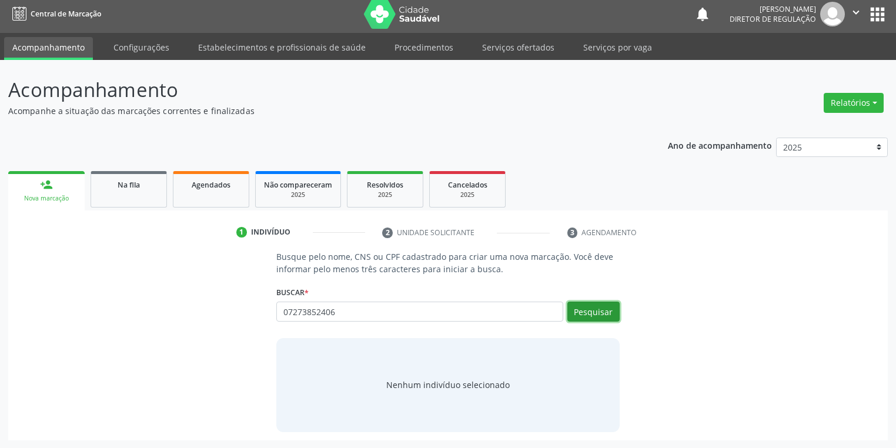
click at [588, 307] on button "Pesquisar" at bounding box center [593, 311] width 52 height 20
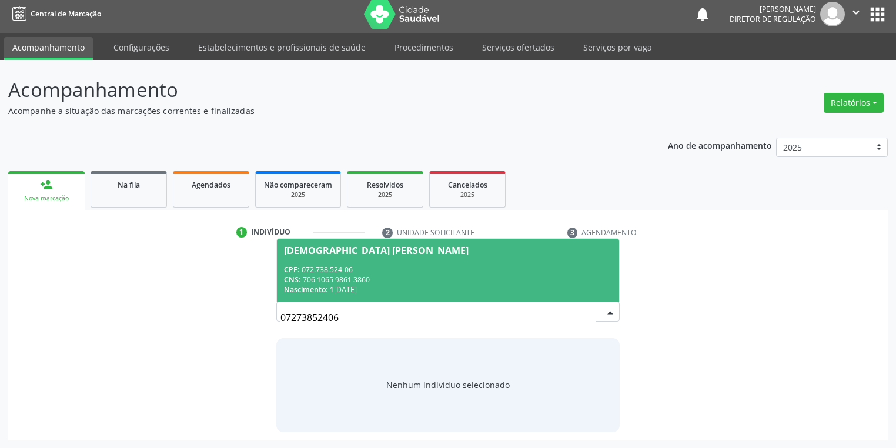
click at [336, 262] on span "[DEMOGRAPHIC_DATA] [PERSON_NAME] CPF: 072.738.524-06 CNS: 706 1065 9861 3860 Na…" at bounding box center [448, 270] width 342 height 63
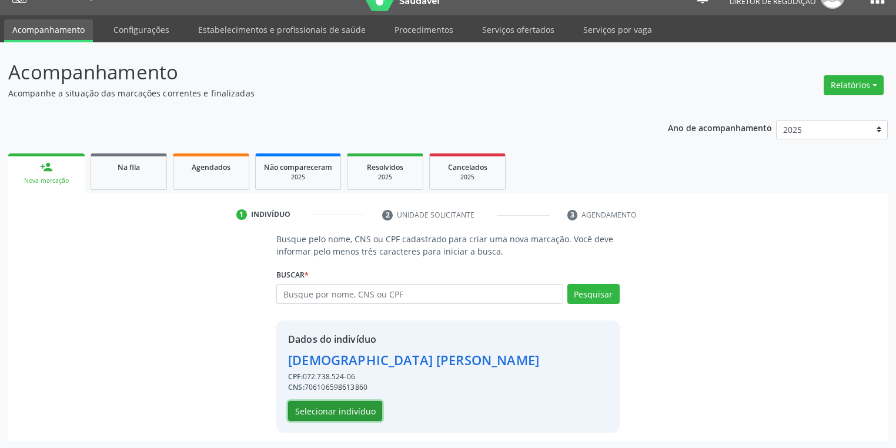
click at [344, 409] on button "Selecionar indivíduo" at bounding box center [335, 411] width 94 height 20
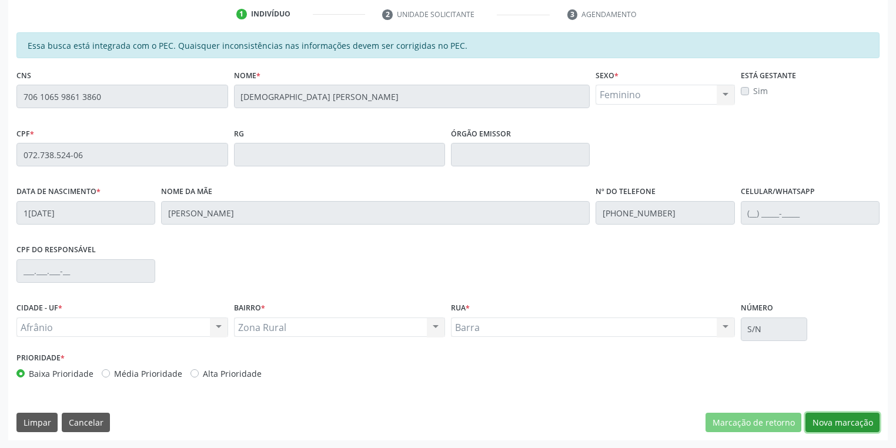
click at [816, 421] on button "Nova marcação" at bounding box center [842, 423] width 74 height 20
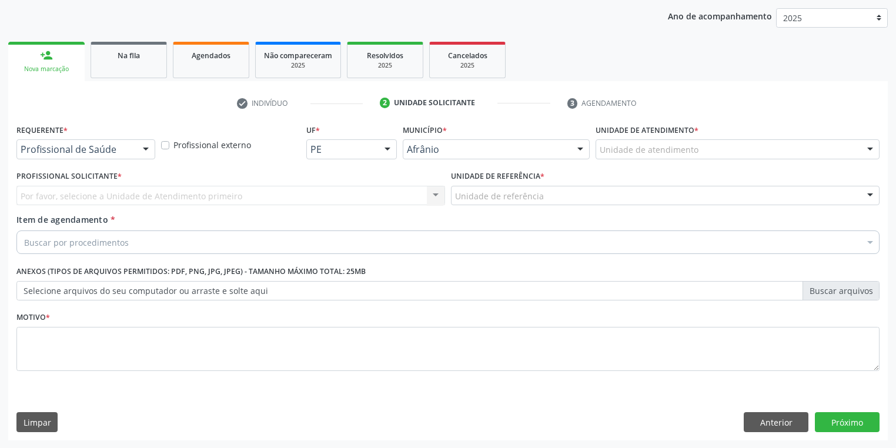
drag, startPoint x: 619, startPoint y: 152, endPoint x: 624, endPoint y: 183, distance: 31.5
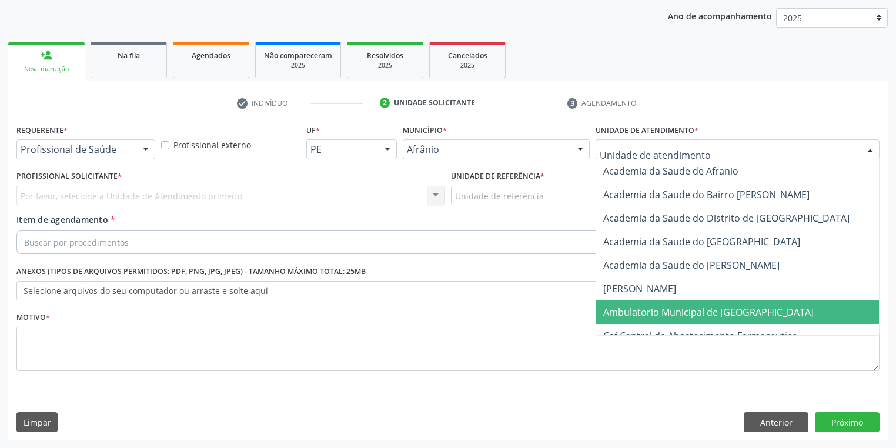
click at [637, 308] on span "Ambulatorio Municipal de [GEOGRAPHIC_DATA]" at bounding box center [708, 312] width 210 height 13
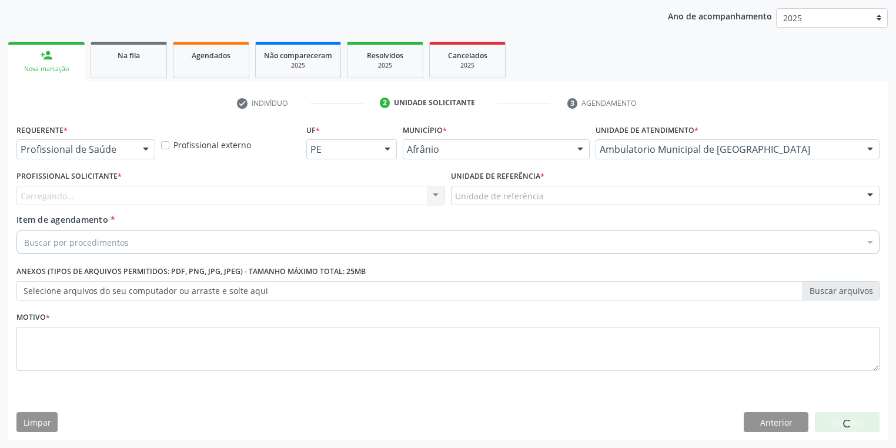
drag, startPoint x: 486, startPoint y: 191, endPoint x: 485, endPoint y: 202, distance: 11.2
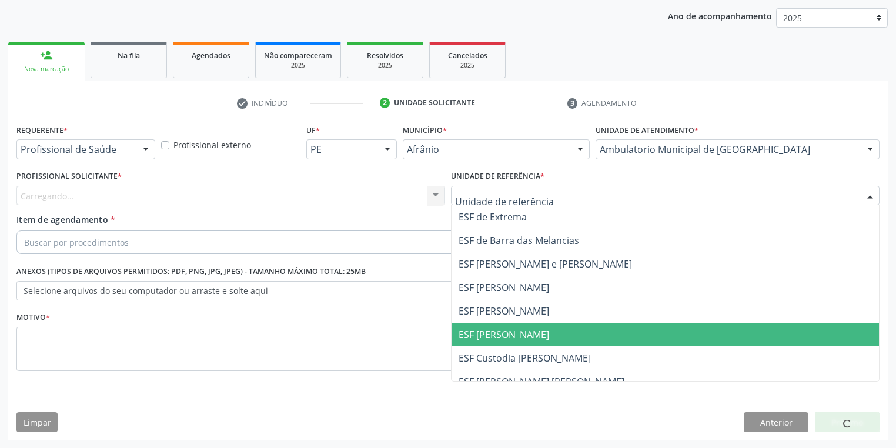
drag, startPoint x: 488, startPoint y: 334, endPoint x: 283, endPoint y: 261, distance: 217.9
click at [488, 334] on span "ESF [PERSON_NAME]" at bounding box center [503, 334] width 91 height 13
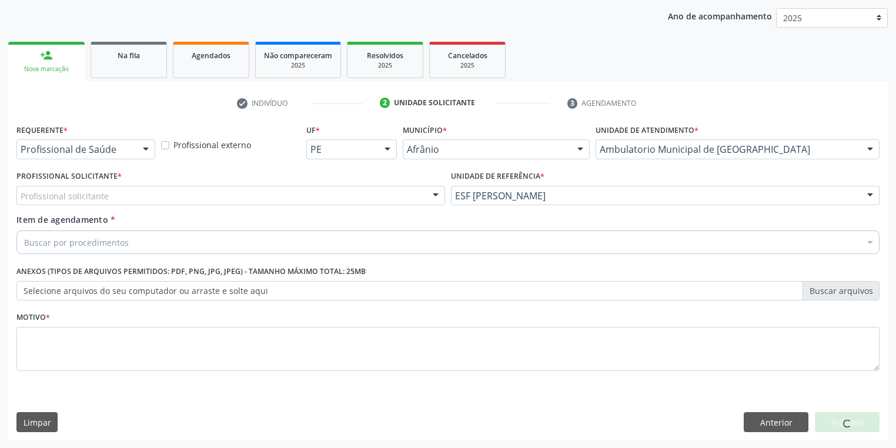
click at [106, 201] on div "Profissional solicitante" at bounding box center [230, 196] width 428 height 20
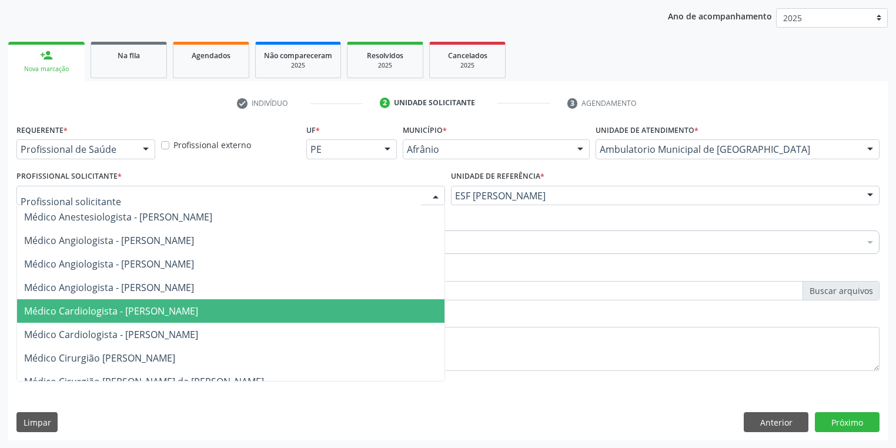
click at [110, 312] on span "Médico Cardiologista - [PERSON_NAME]" at bounding box center [111, 310] width 174 height 13
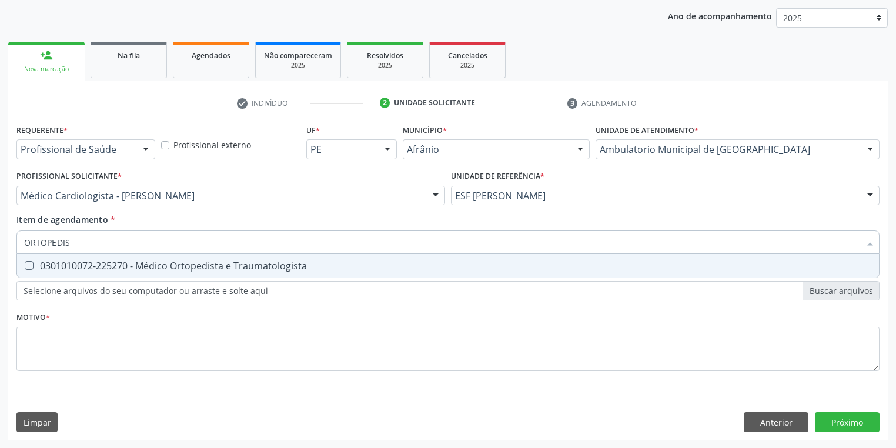
type input "ORTOPEDIST"
click at [86, 267] on div "0301010072-225270 - Médico Ortopedista e Traumatologista" at bounding box center [447, 265] width 847 height 9
checkbox Traumatologista "true"
click at [66, 348] on div "Requerente * Profissional de Saúde Profissional de Saúde Paciente Nenhum result…" at bounding box center [447, 254] width 863 height 266
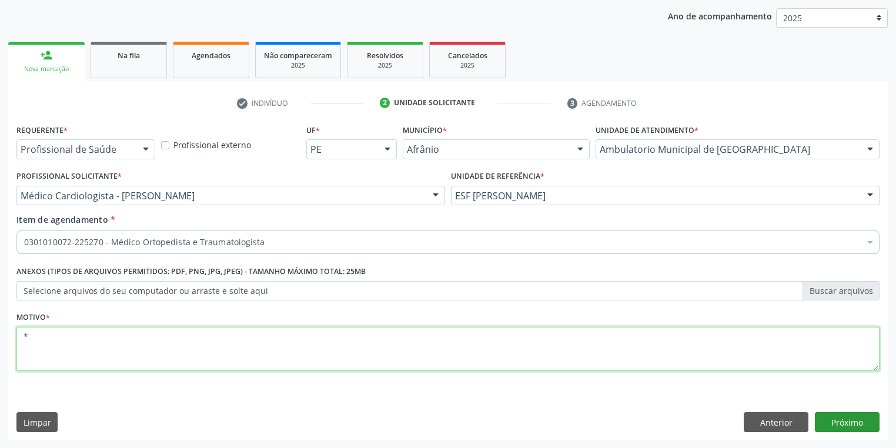
type textarea "*"
click at [854, 417] on button "Próximo" at bounding box center [847, 422] width 65 height 20
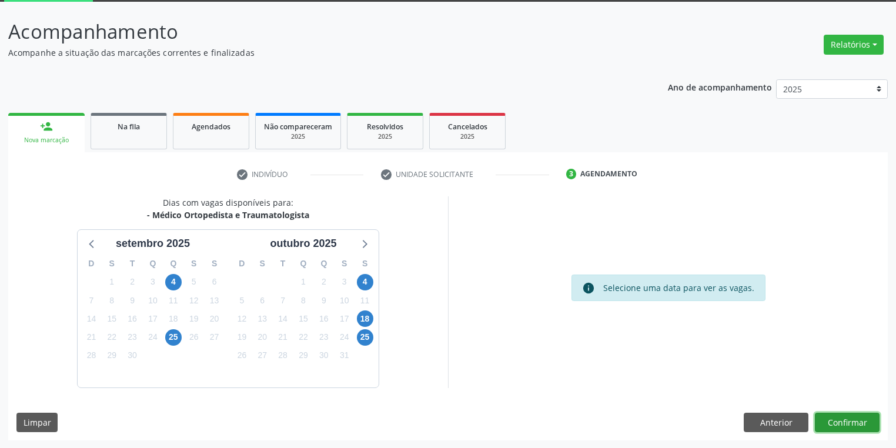
click at [846, 423] on button "Confirmar" at bounding box center [847, 423] width 65 height 20
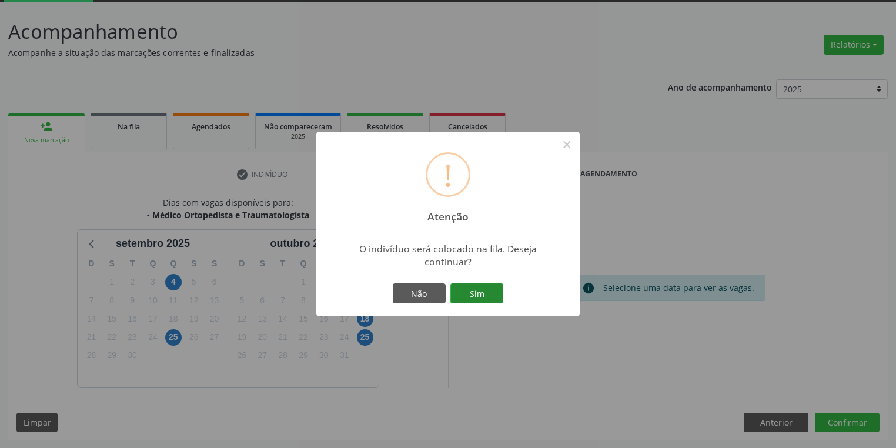
click at [492, 291] on button "Sim" at bounding box center [476, 293] width 53 height 20
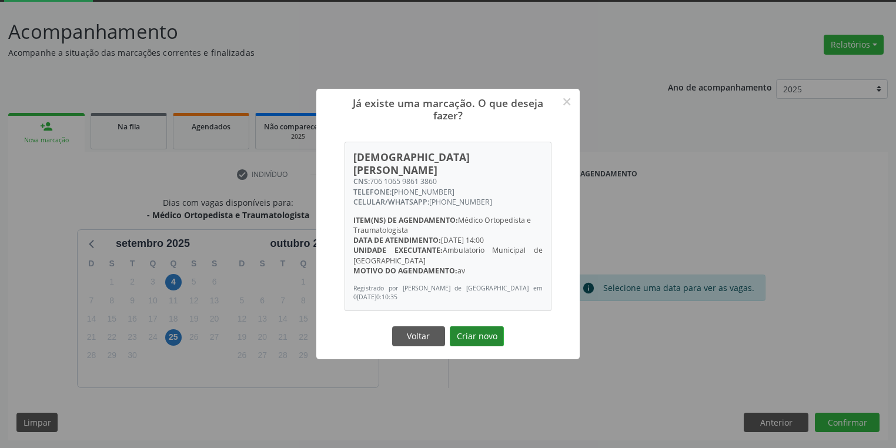
click at [496, 332] on button "Criar novo" at bounding box center [477, 336] width 54 height 20
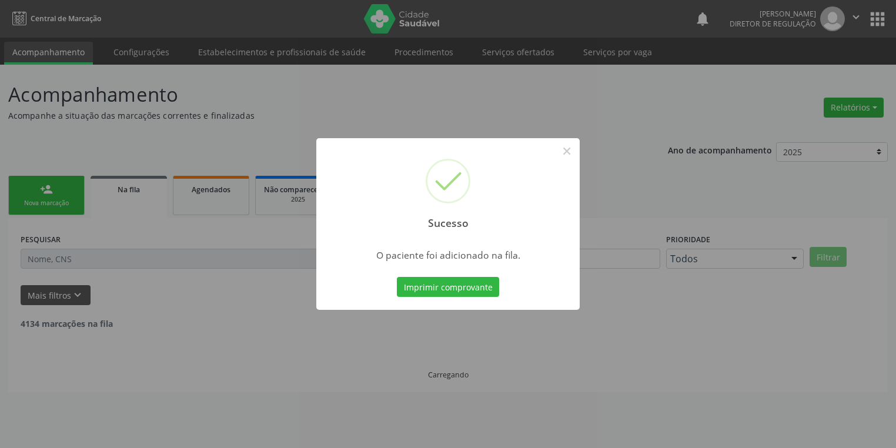
scroll to position [0, 0]
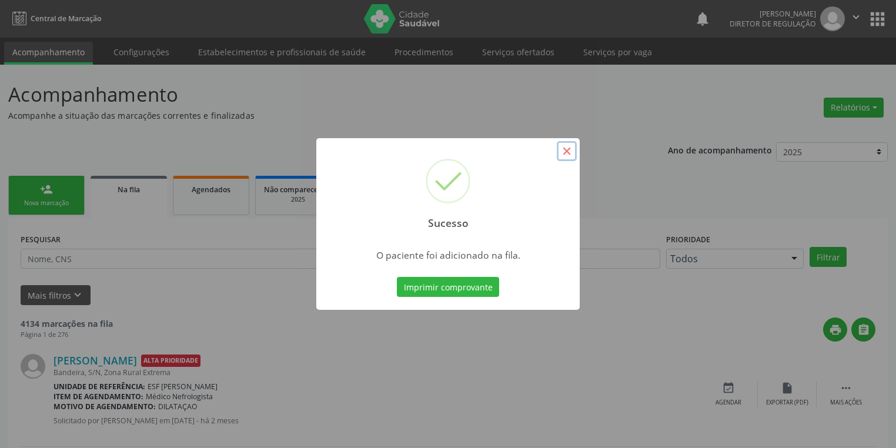
click at [562, 153] on button "×" at bounding box center [567, 151] width 20 height 20
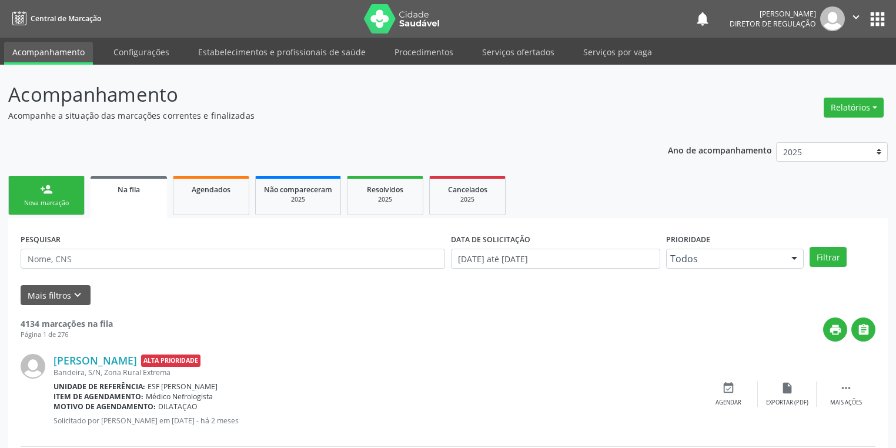
click at [39, 201] on div "Nova marcação" at bounding box center [46, 203] width 59 height 9
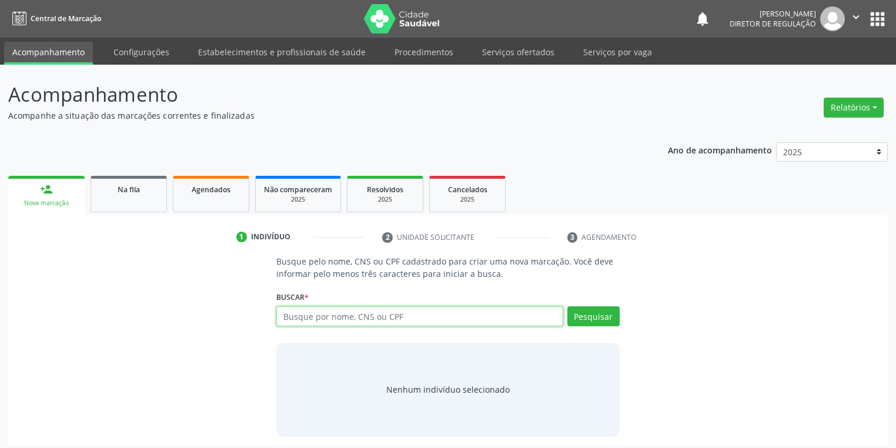
click at [299, 316] on input "text" at bounding box center [419, 316] width 287 height 20
type input "898004536183177"
click at [577, 316] on button "Pesquisar" at bounding box center [593, 316] width 52 height 20
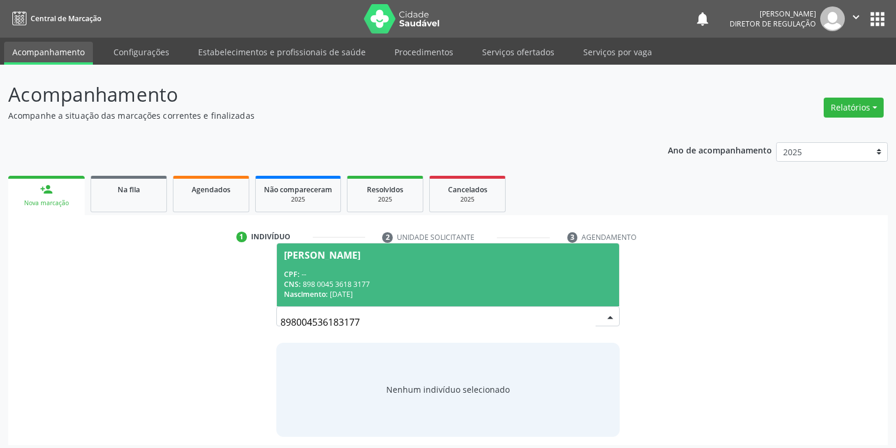
drag, startPoint x: 291, startPoint y: 266, endPoint x: 300, endPoint y: 267, distance: 8.8
click at [292, 266] on span "[PERSON_NAME] CPF: -- CNS: 898 0045 3618 3177 Nascimento: 2[DATE]" at bounding box center [448, 274] width 342 height 63
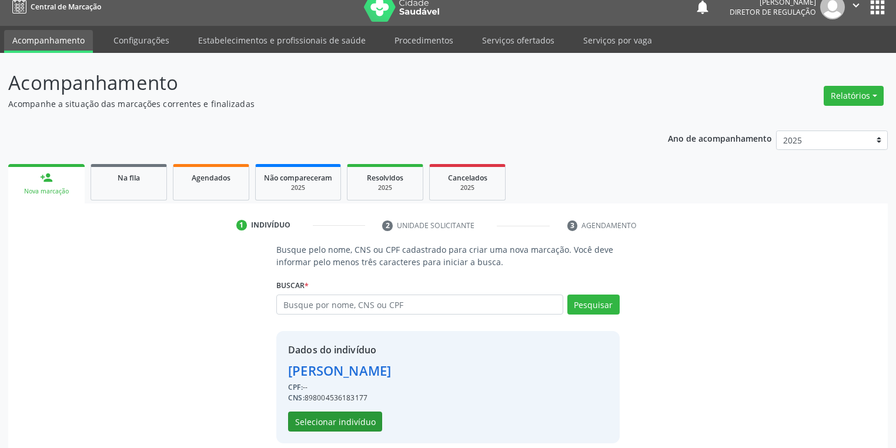
scroll to position [22, 0]
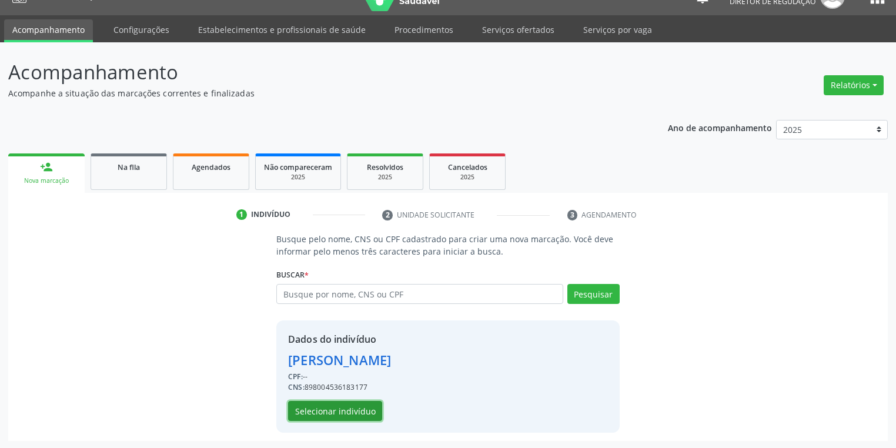
click at [347, 404] on button "Selecionar indivíduo" at bounding box center [335, 411] width 94 height 20
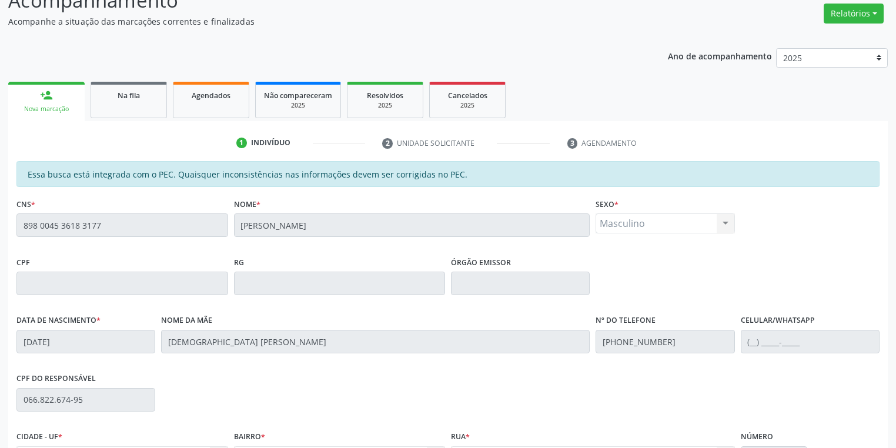
scroll to position [223, 0]
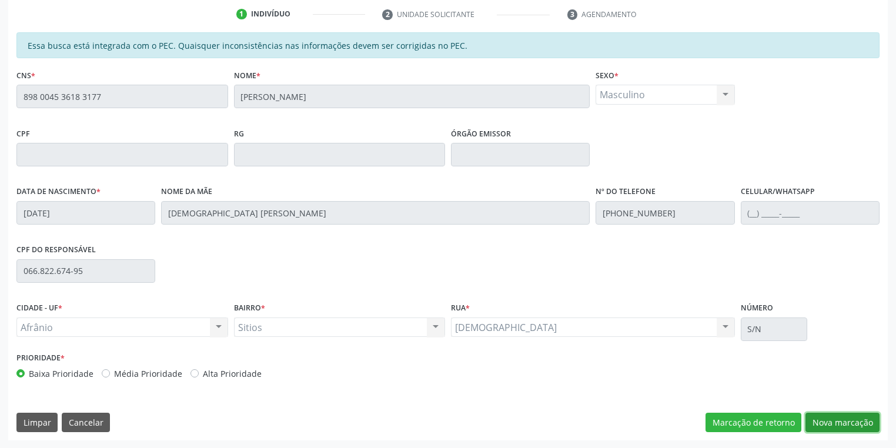
click at [828, 426] on button "Nova marcação" at bounding box center [842, 423] width 74 height 20
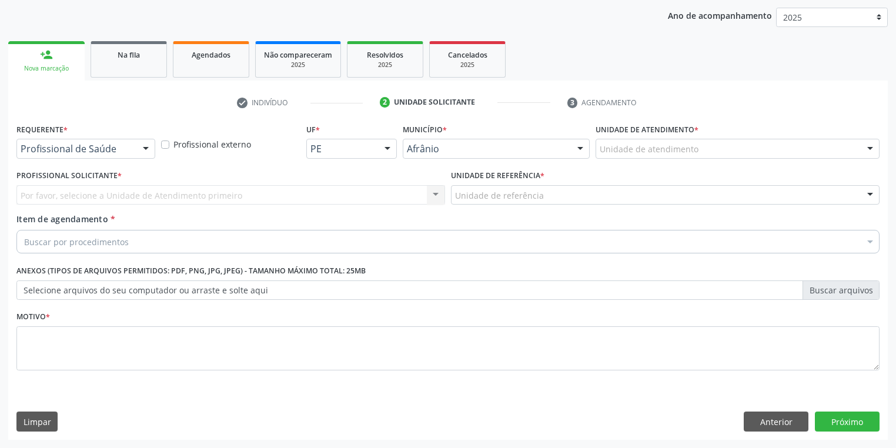
scroll to position [134, 0]
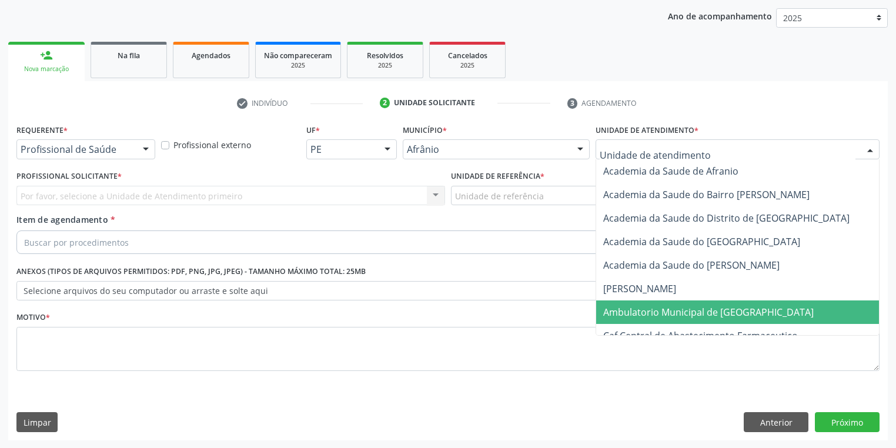
click at [621, 309] on span "Ambulatorio Municipal de [GEOGRAPHIC_DATA]" at bounding box center [708, 312] width 210 height 13
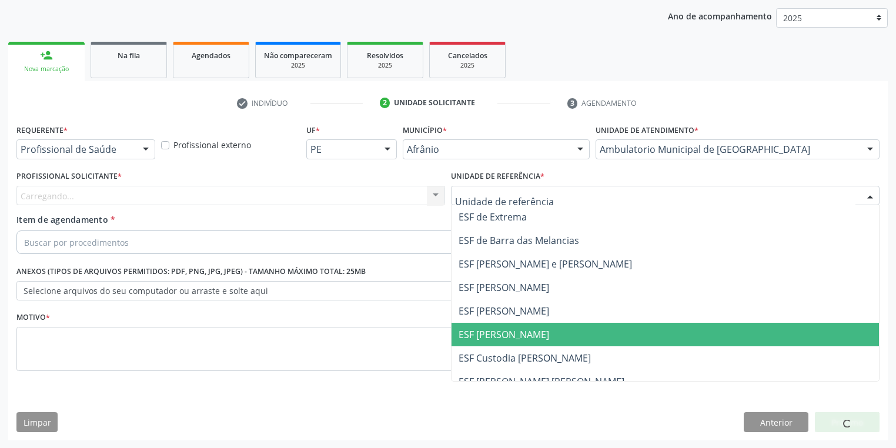
click at [494, 330] on span "ESF [PERSON_NAME]" at bounding box center [503, 334] width 91 height 13
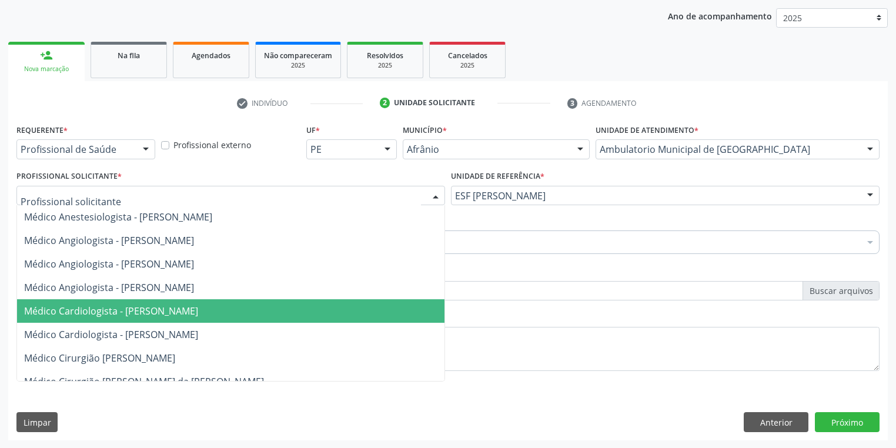
click at [128, 304] on span "Médico Cardiologista - [PERSON_NAME]" at bounding box center [111, 310] width 174 height 13
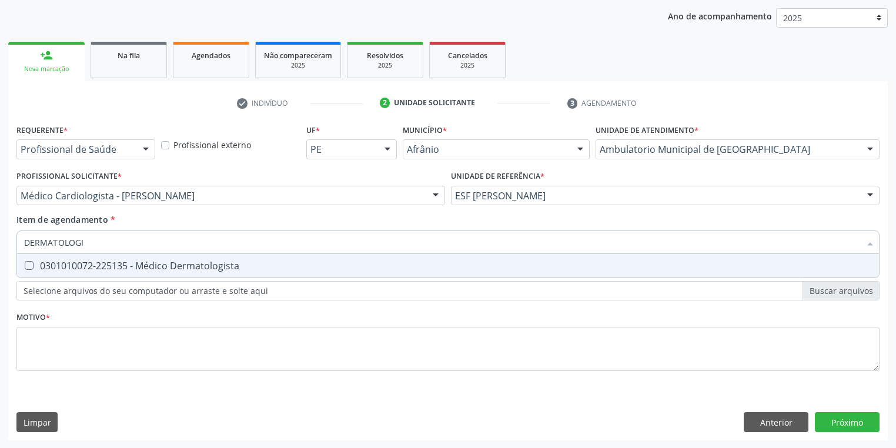
type input "DERMATOLOGIS"
click at [71, 274] on span "0301010072-225135 - Médico Dermatologista" at bounding box center [448, 266] width 862 height 24
checkbox Dermatologista "true"
click at [48, 356] on div "Requerente * Profissional de Saúde Profissional de Saúde Paciente Nenhum result…" at bounding box center [447, 254] width 863 height 266
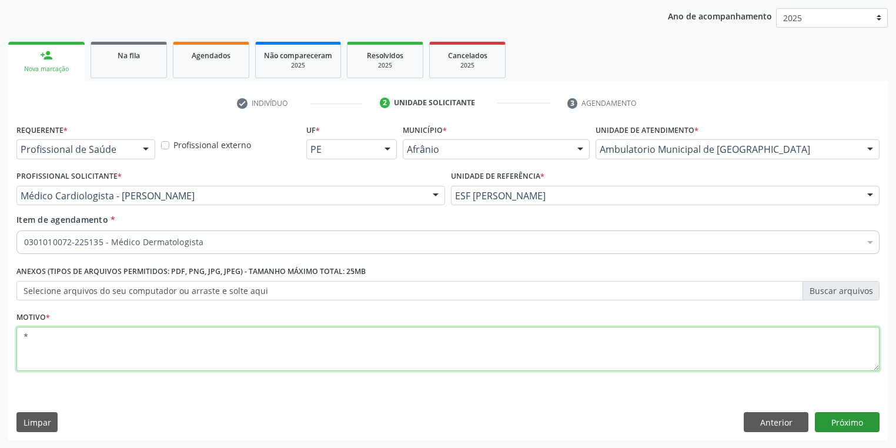
type textarea "*"
click at [839, 418] on button "Próximo" at bounding box center [847, 422] width 65 height 20
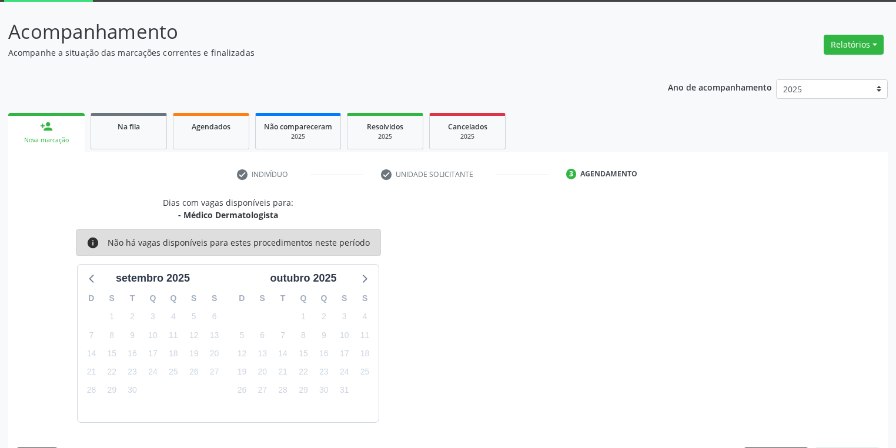
scroll to position [97, 0]
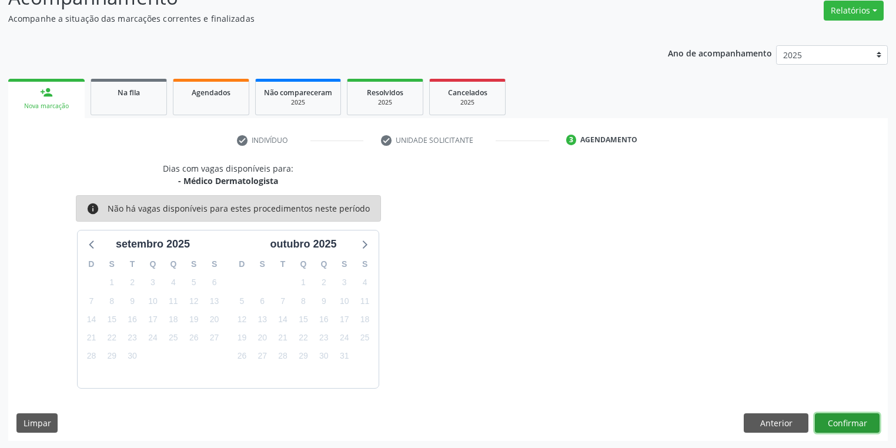
click at [856, 425] on button "Confirmar" at bounding box center [847, 423] width 65 height 20
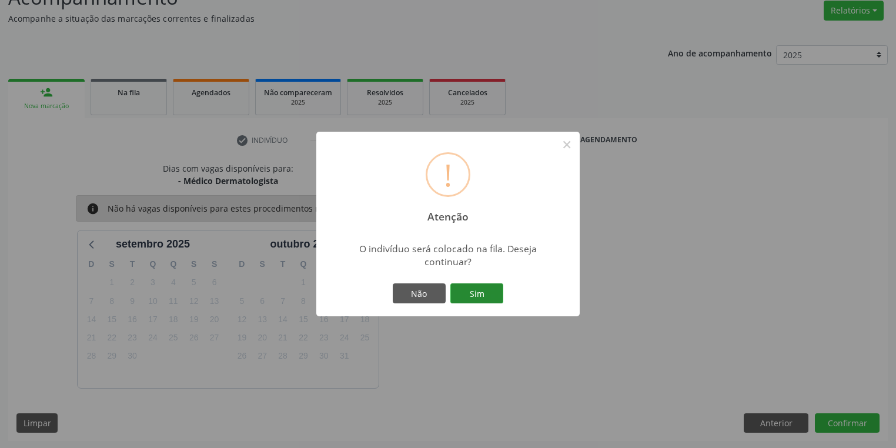
click at [482, 290] on button "Sim" at bounding box center [476, 293] width 53 height 20
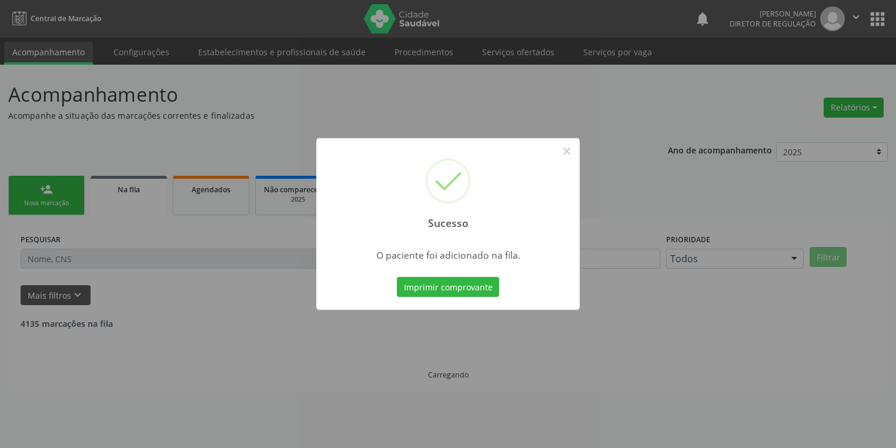
scroll to position [0, 0]
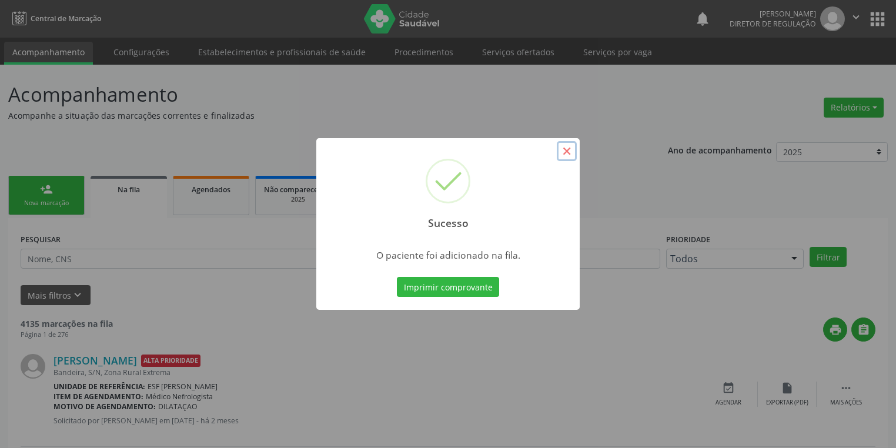
click at [567, 152] on button "×" at bounding box center [567, 151] width 20 height 20
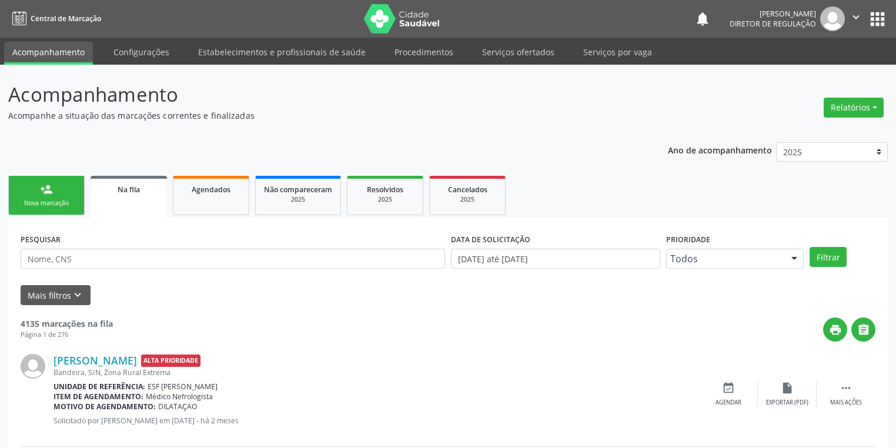
click at [65, 199] on div "Nova marcação" at bounding box center [46, 203] width 59 height 9
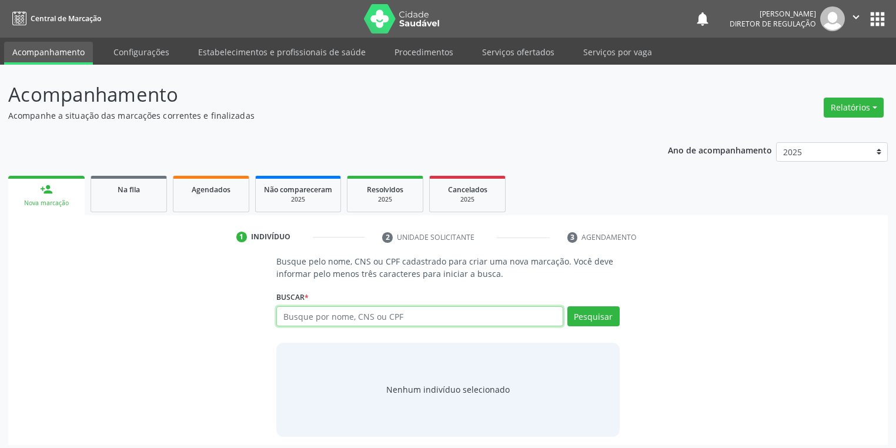
click at [324, 317] on input "text" at bounding box center [419, 316] width 287 height 20
type input "702504328898139"
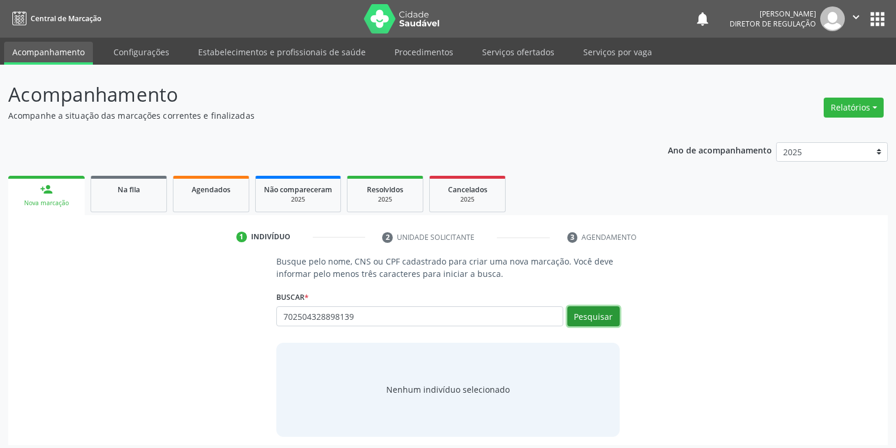
click at [582, 316] on button "Pesquisar" at bounding box center [593, 316] width 52 height 20
type input "702504328898139"
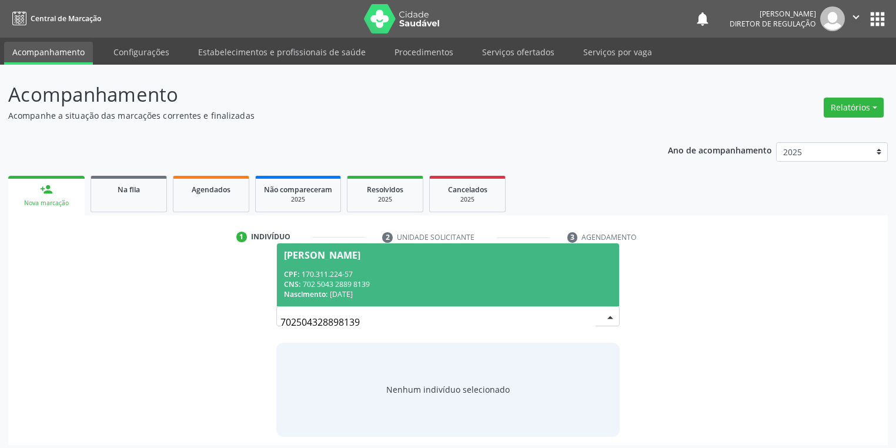
click at [359, 280] on div "CNS: 702 5043 2889 8139" at bounding box center [448, 284] width 328 height 10
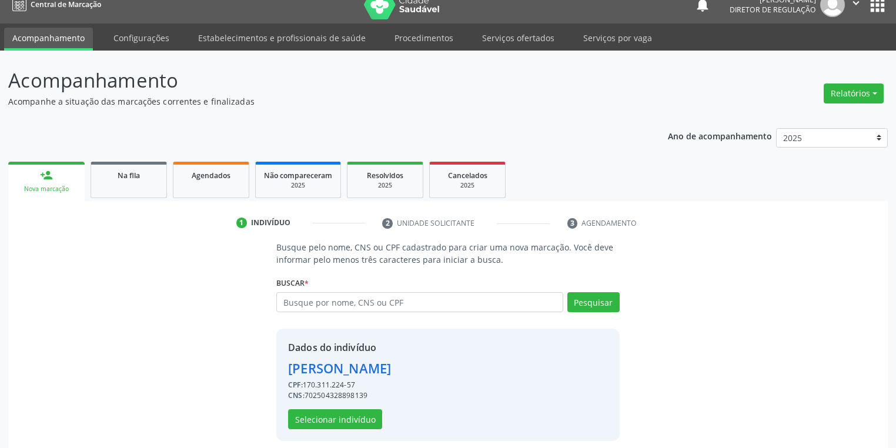
scroll to position [22, 0]
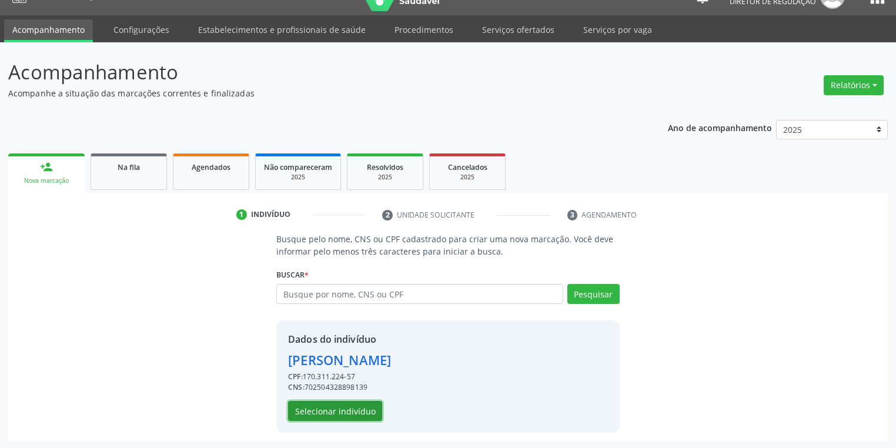
click at [339, 407] on button "Selecionar indivíduo" at bounding box center [335, 411] width 94 height 20
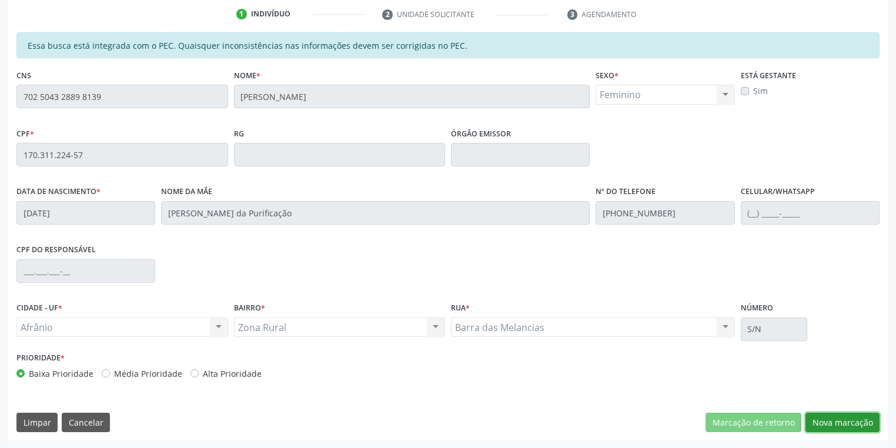
click at [831, 422] on button "Nova marcação" at bounding box center [842, 423] width 74 height 20
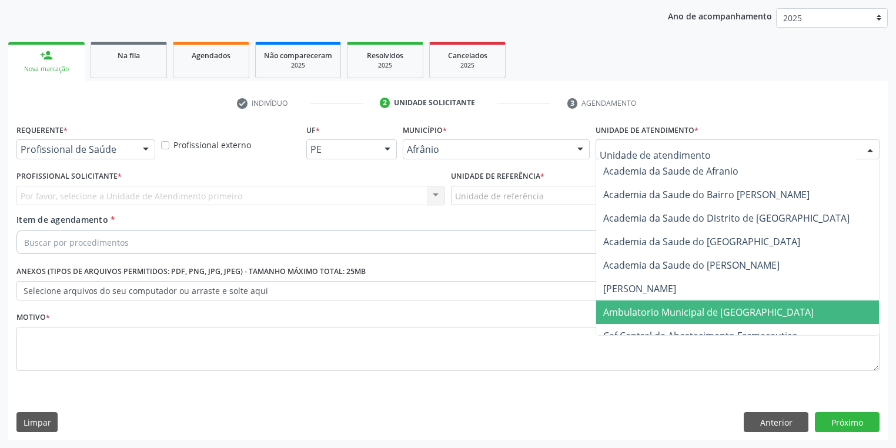
click at [632, 310] on span "Ambulatorio Municipal de [GEOGRAPHIC_DATA]" at bounding box center [708, 312] width 210 height 13
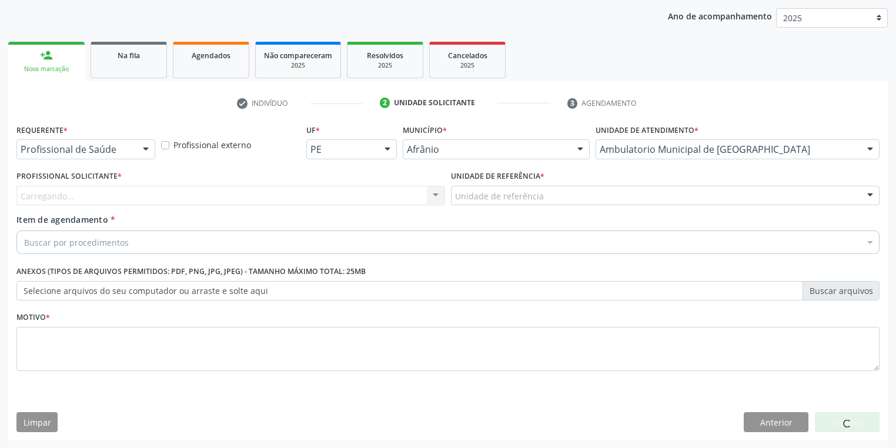
drag, startPoint x: 480, startPoint y: 181, endPoint x: 479, endPoint y: 216, distance: 34.7
click at [479, 181] on label "Unidade de referência *" at bounding box center [497, 176] width 93 height 18
drag, startPoint x: 470, startPoint y: 195, endPoint x: 475, endPoint y: 222, distance: 27.7
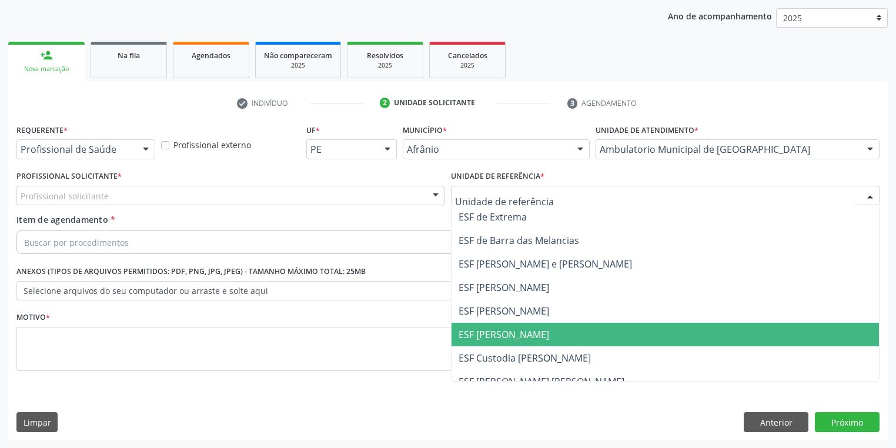
click at [484, 333] on span "ESF [PERSON_NAME]" at bounding box center [503, 334] width 91 height 13
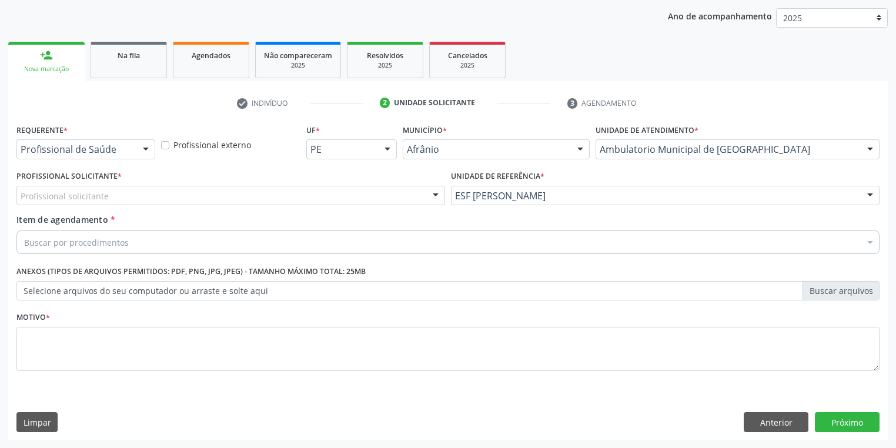
click at [119, 188] on div "Profissional solicitante" at bounding box center [230, 196] width 428 height 20
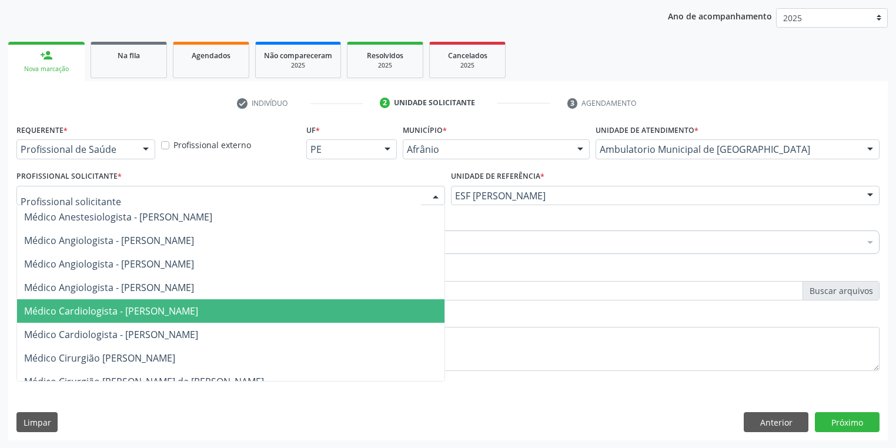
click at [127, 309] on span "Médico Cardiologista - [PERSON_NAME]" at bounding box center [111, 310] width 174 height 13
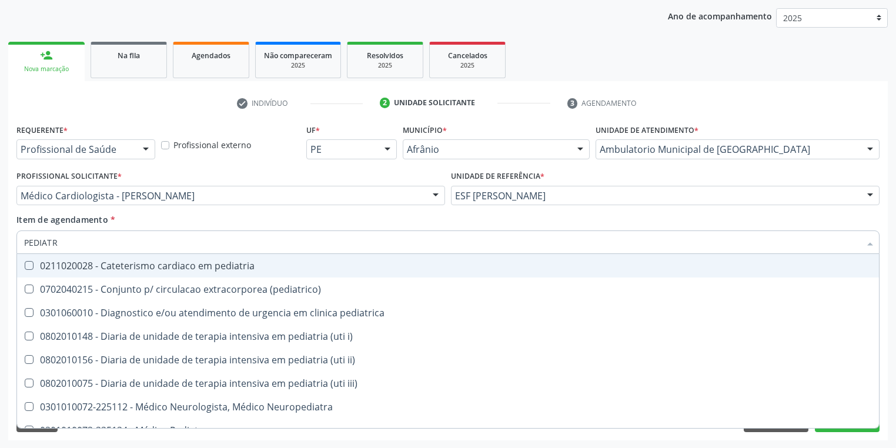
type input "PEDIATRA"
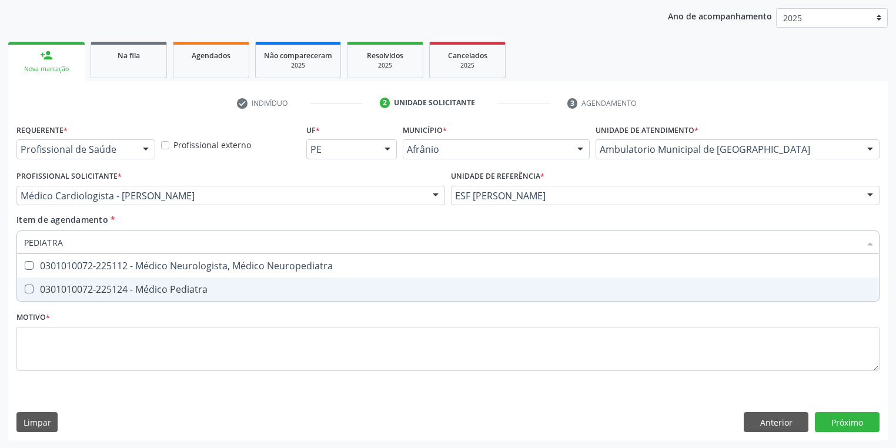
click at [69, 285] on div "0301010072-225124 - Médico Pediatra" at bounding box center [447, 288] width 847 height 9
checkbox Pediatra "true"
click at [42, 340] on div "Requerente * Profissional de Saúde Profissional de Saúde Paciente Nenhum result…" at bounding box center [447, 254] width 863 height 266
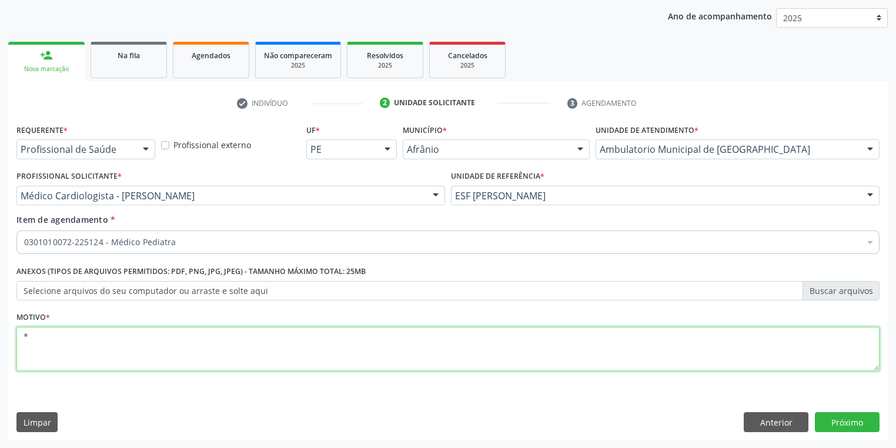
type textarea "*"
click at [850, 419] on button "Próximo" at bounding box center [847, 422] width 65 height 20
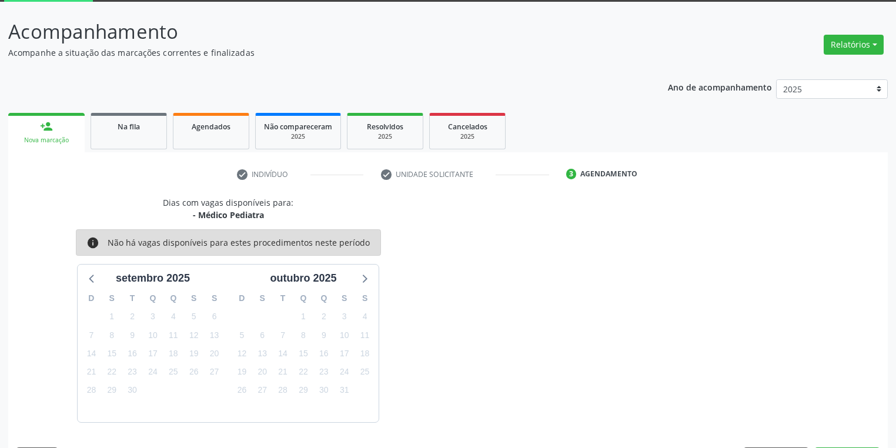
scroll to position [97, 0]
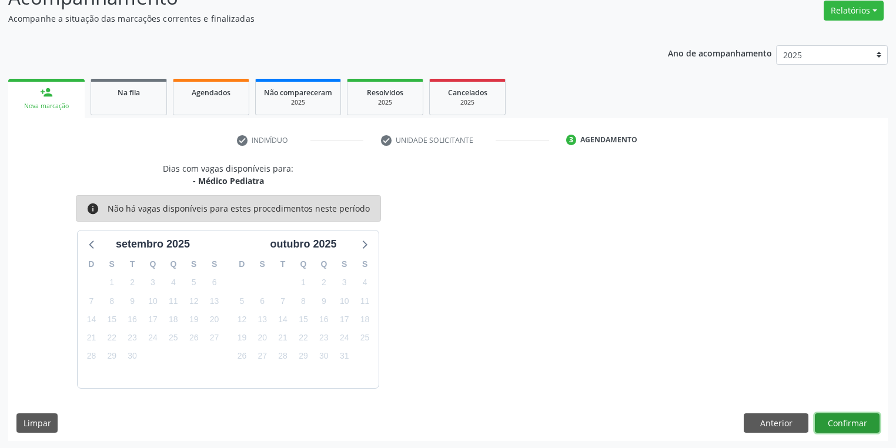
click at [856, 416] on button "Confirmar" at bounding box center [847, 423] width 65 height 20
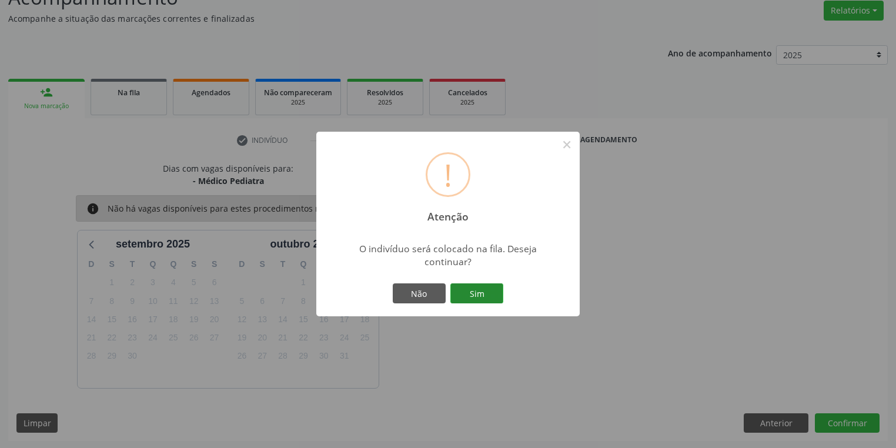
click at [465, 294] on button "Sim" at bounding box center [476, 293] width 53 height 20
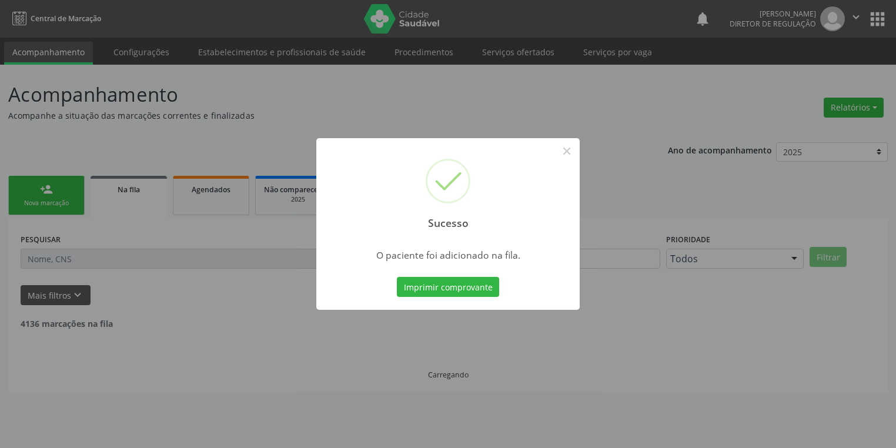
scroll to position [0, 0]
